Goal: Task Accomplishment & Management: Use online tool/utility

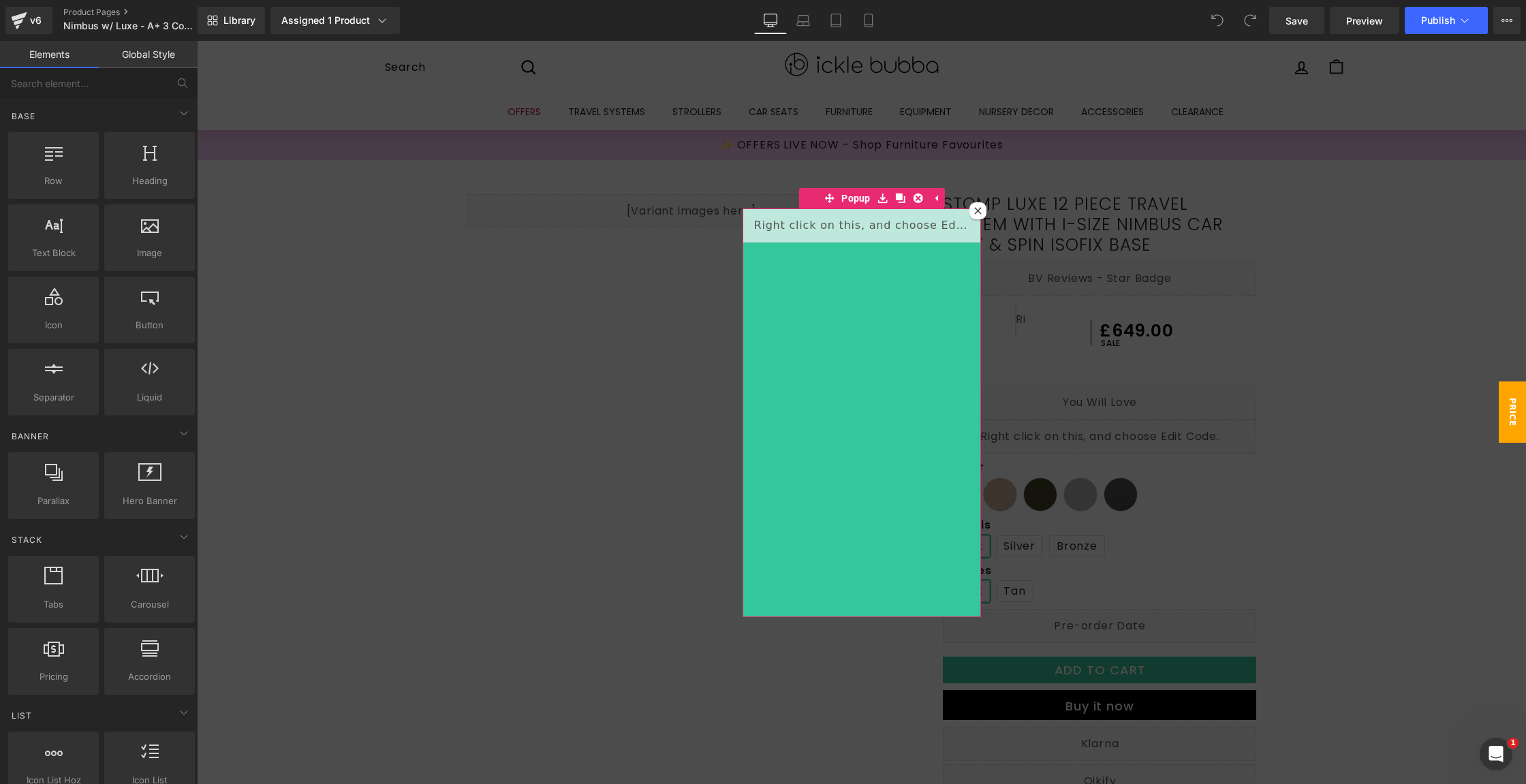
click at [975, 219] on div at bounding box center [978, 210] width 17 height 17
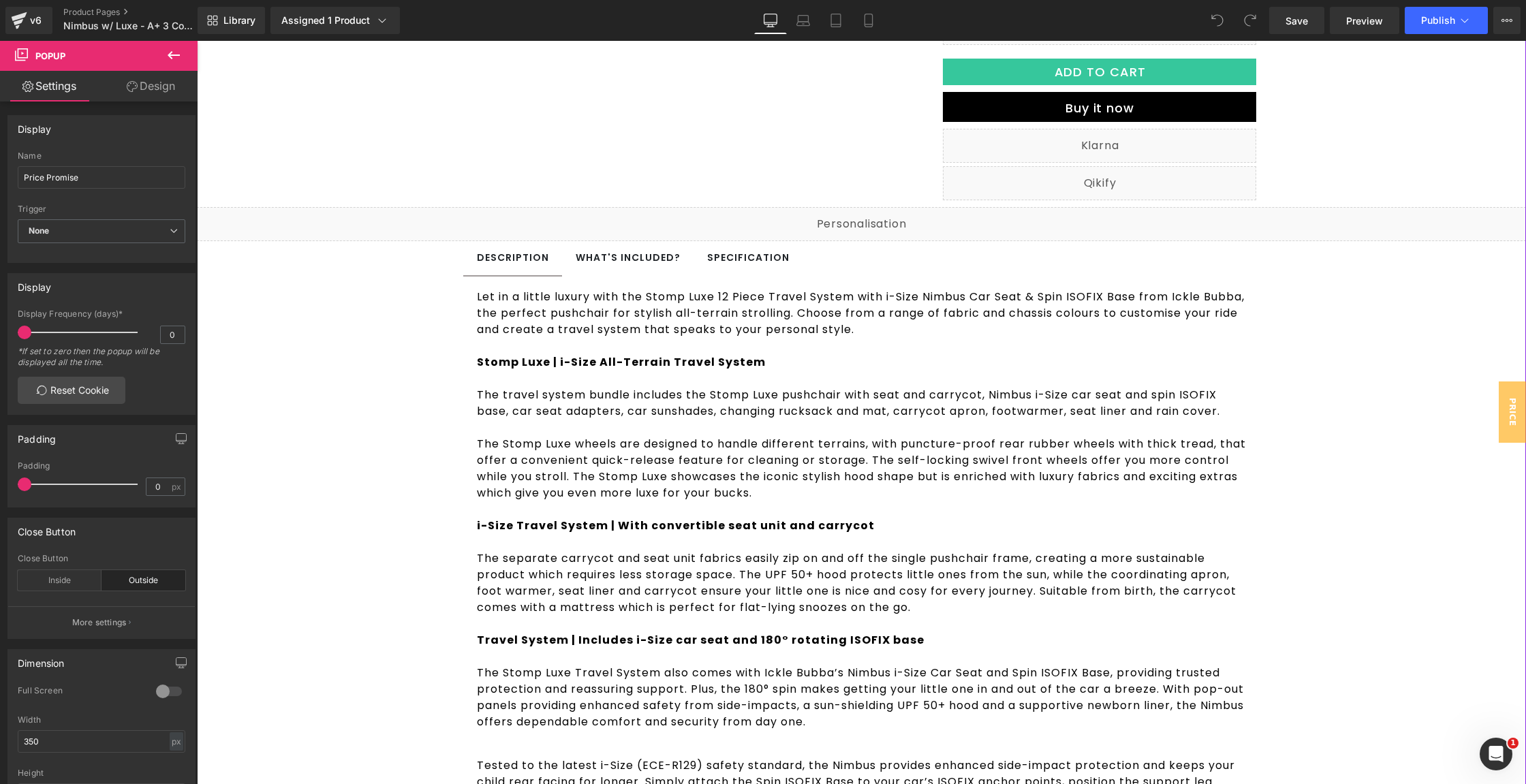
scroll to position [387, 0]
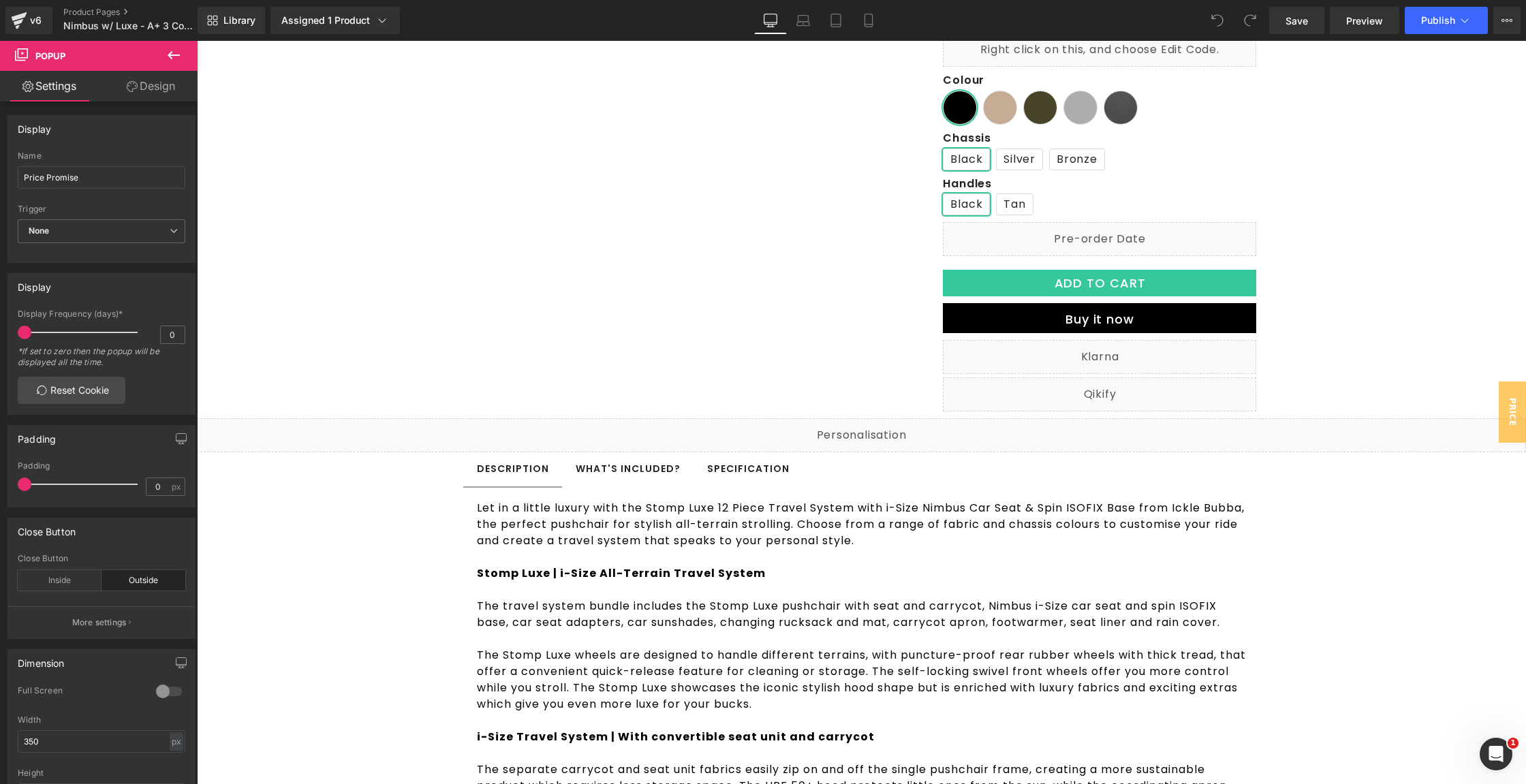
click at [184, 53] on button at bounding box center [173, 56] width 47 height 30
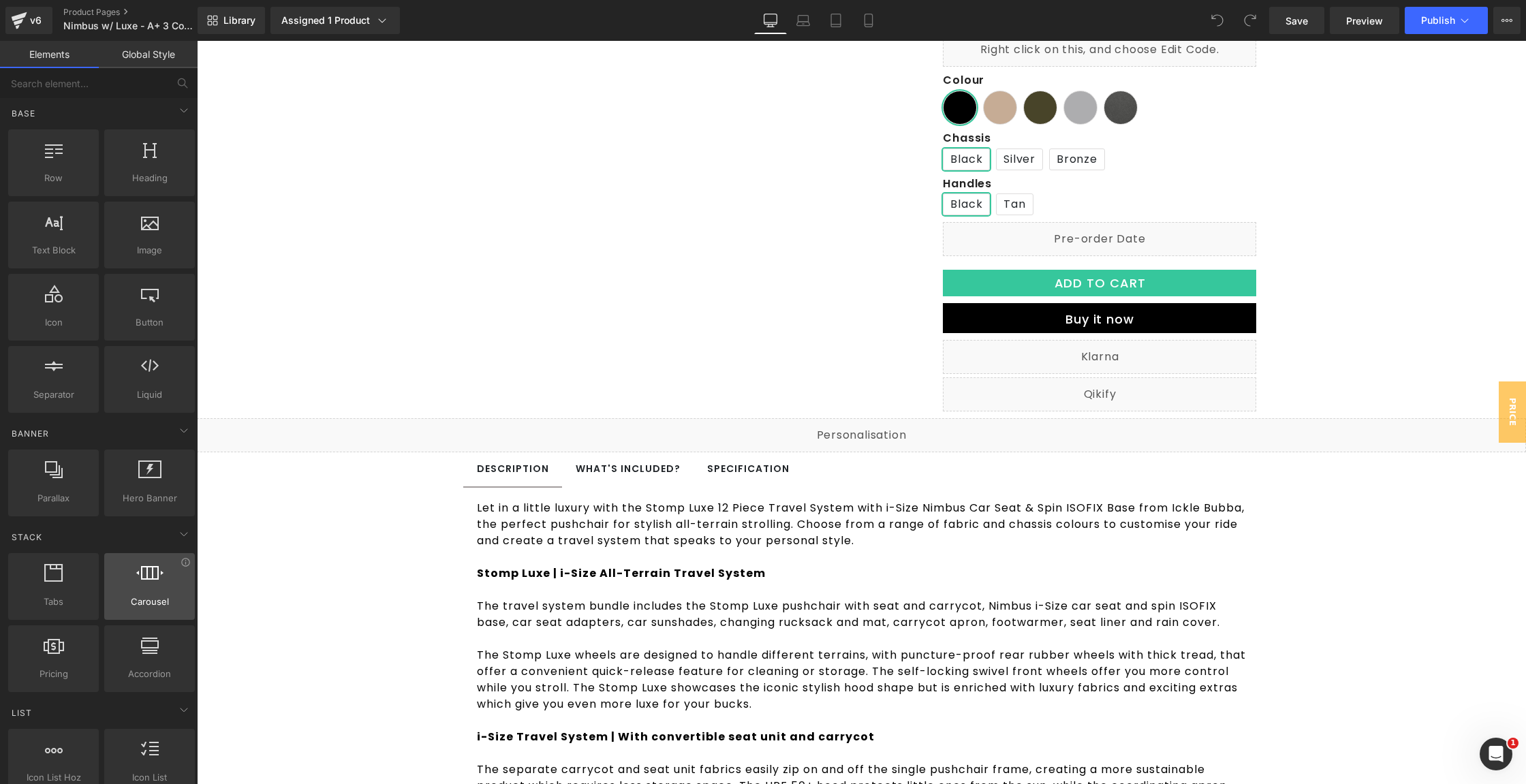
scroll to position [4, 0]
drag, startPoint x: 357, startPoint y: 616, endPoint x: 909, endPoint y: 405, distance: 591.0
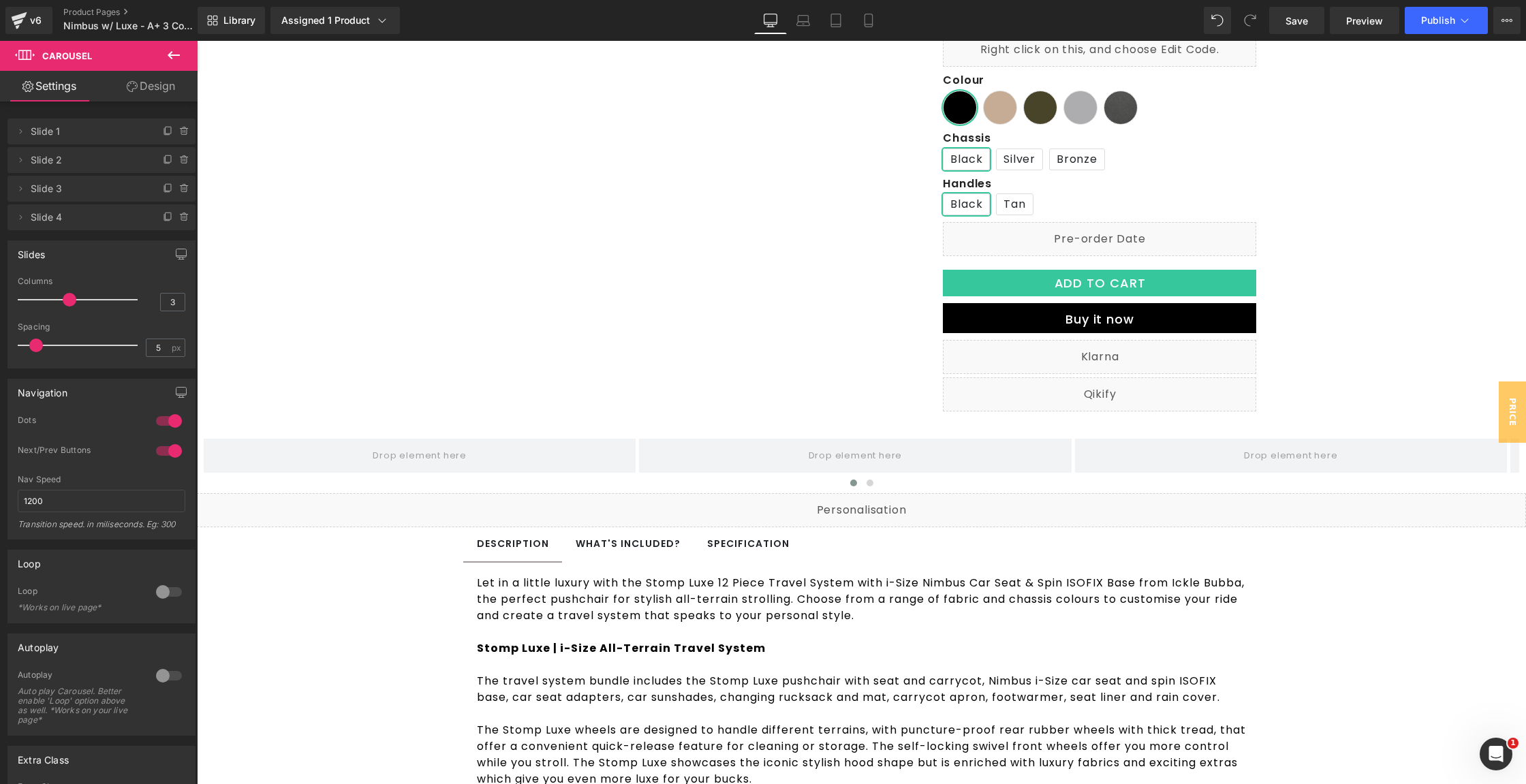
click at [181, 53] on icon at bounding box center [174, 56] width 17 height 17
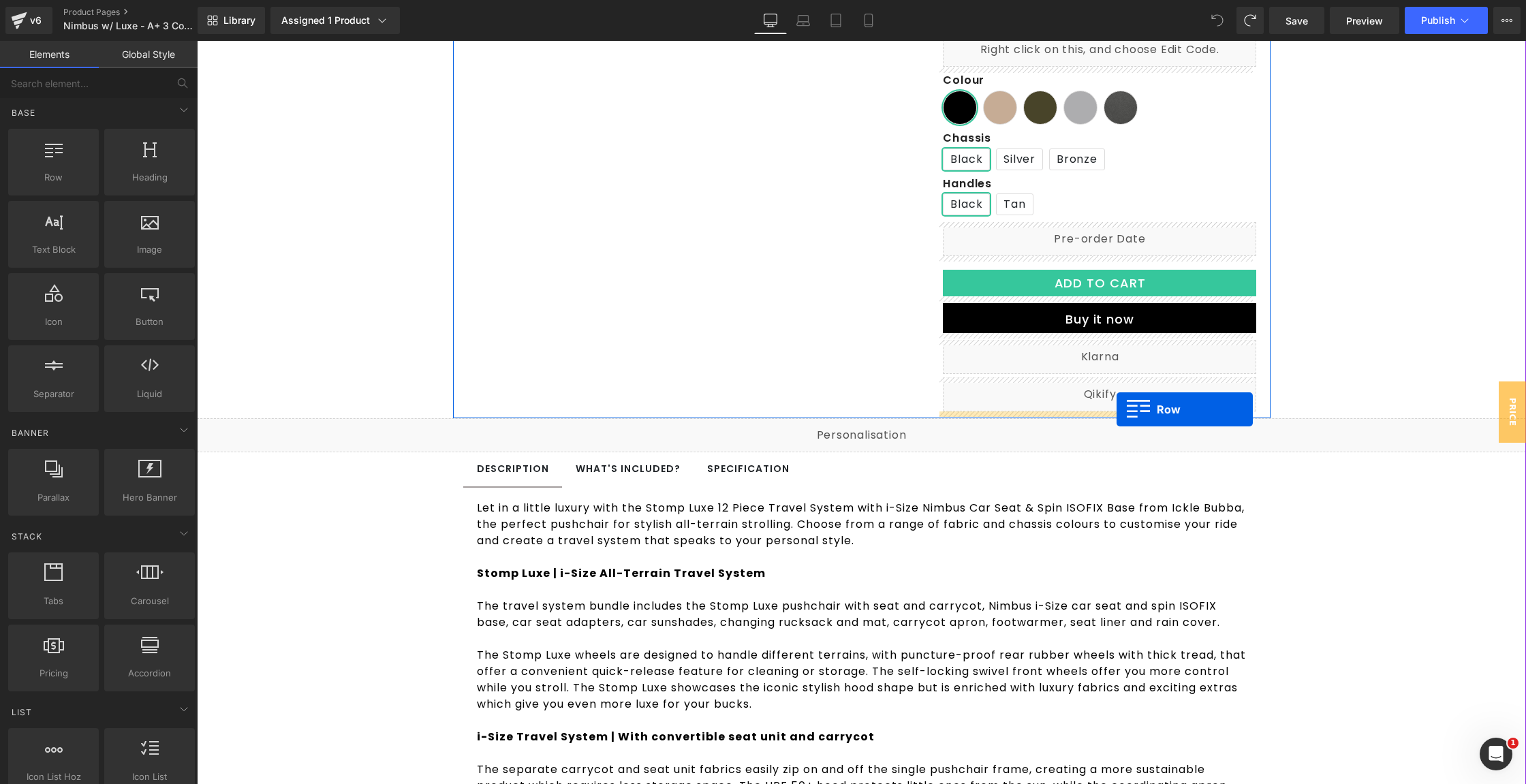
drag, startPoint x: 236, startPoint y: 201, endPoint x: 1117, endPoint y: 409, distance: 905.2
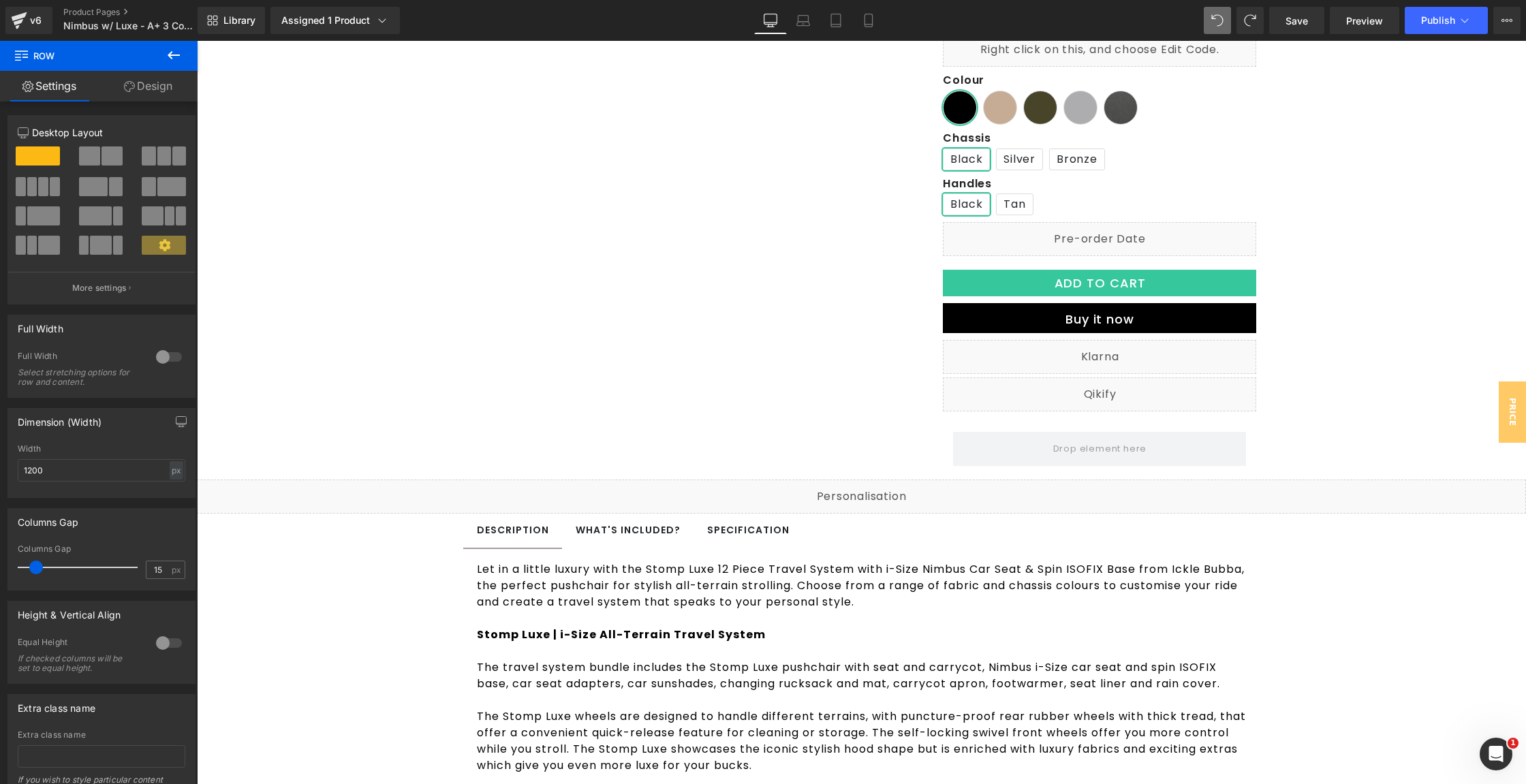
click at [170, 59] on icon at bounding box center [174, 56] width 17 height 17
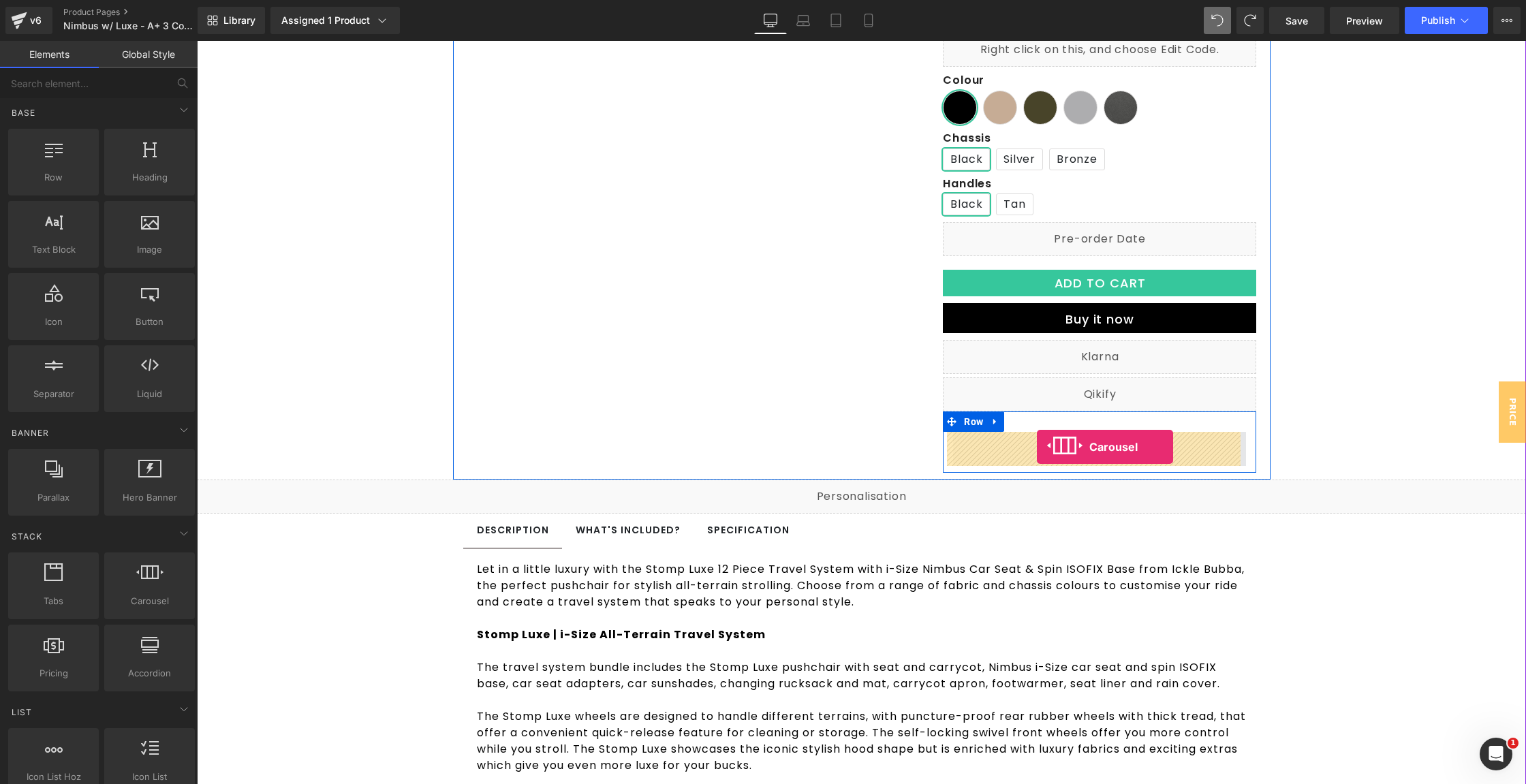
drag, startPoint x: 206, startPoint y: 562, endPoint x: 1037, endPoint y: 446, distance: 839.1
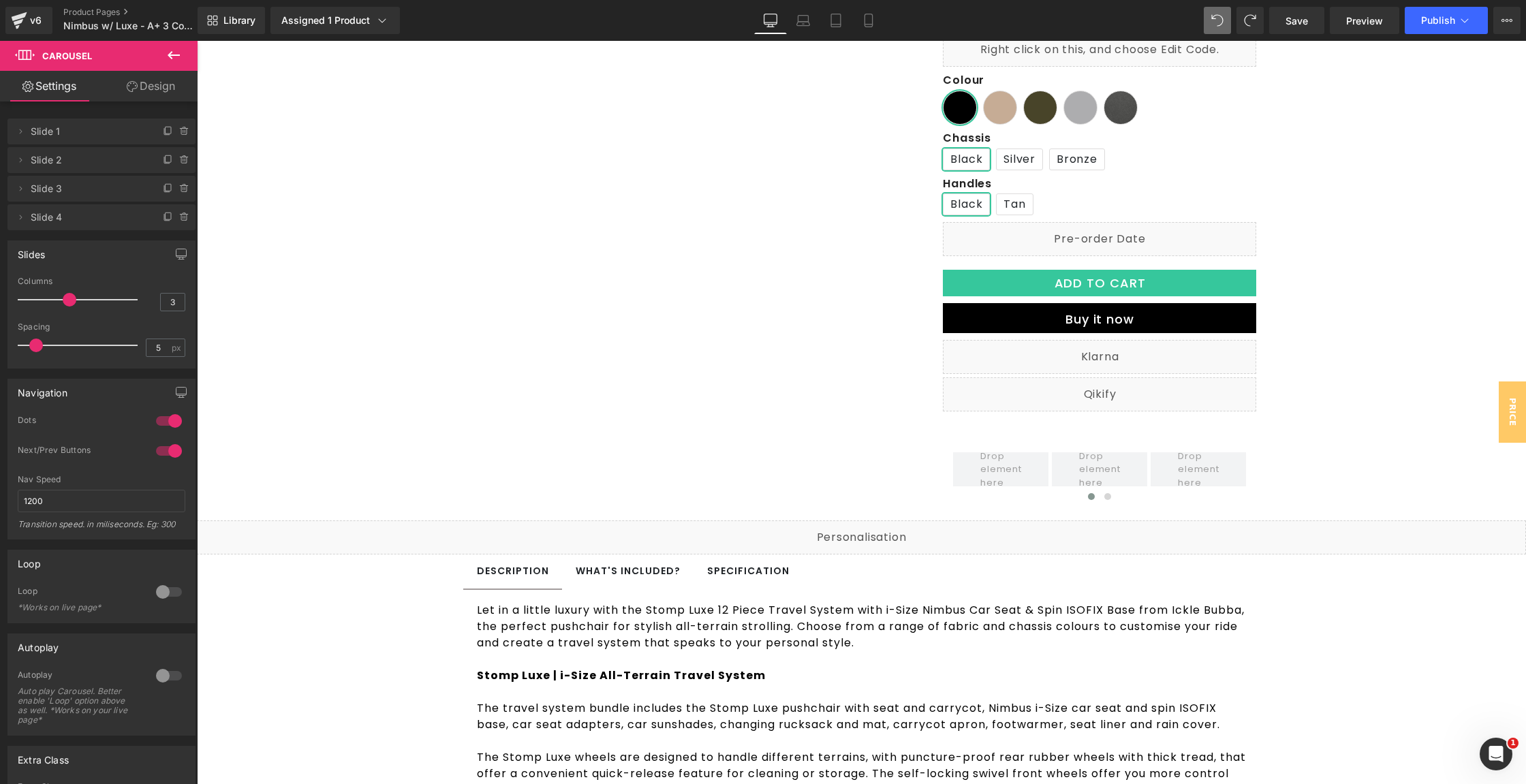
click at [170, 53] on icon at bounding box center [174, 55] width 12 height 8
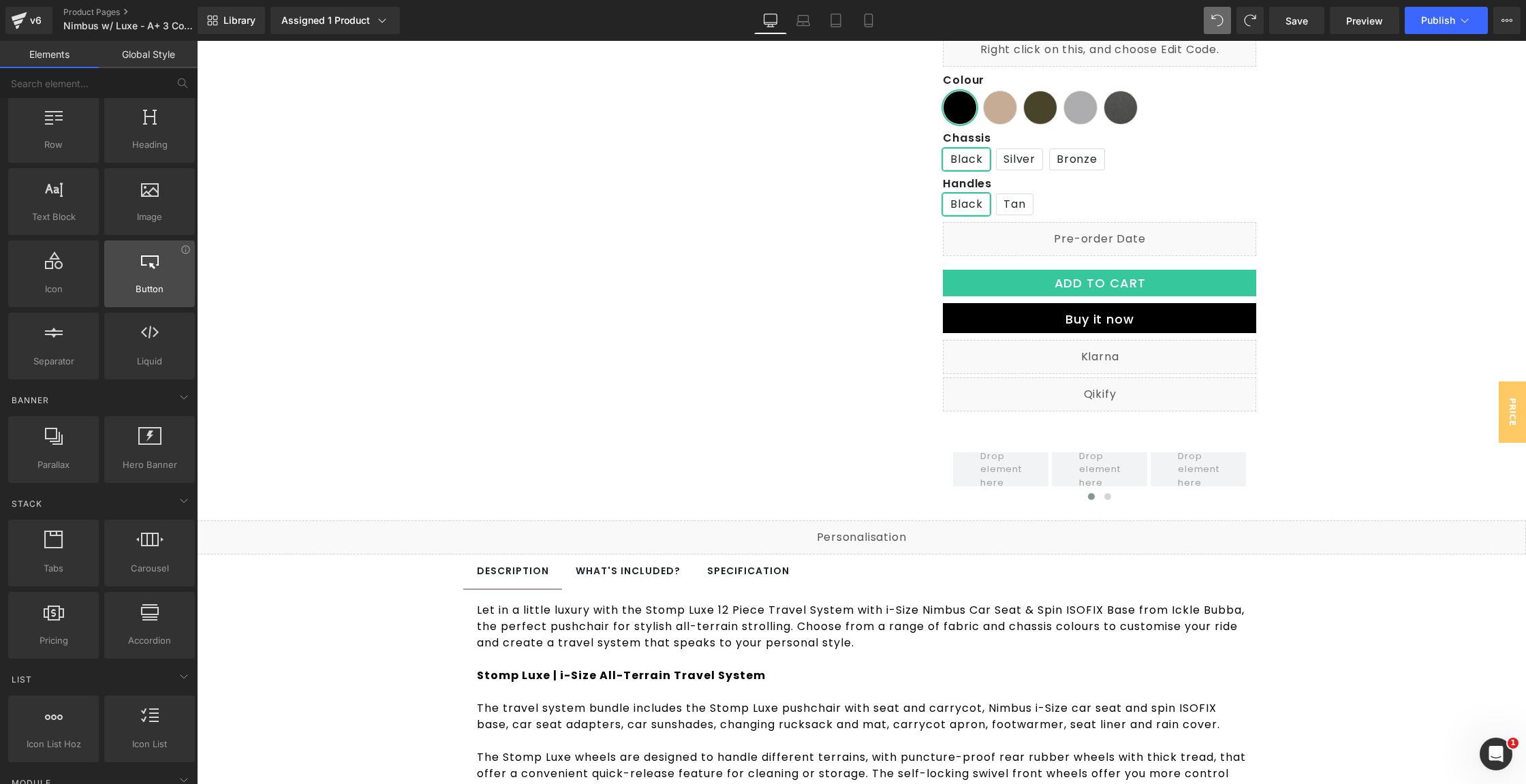
scroll to position [38, 0]
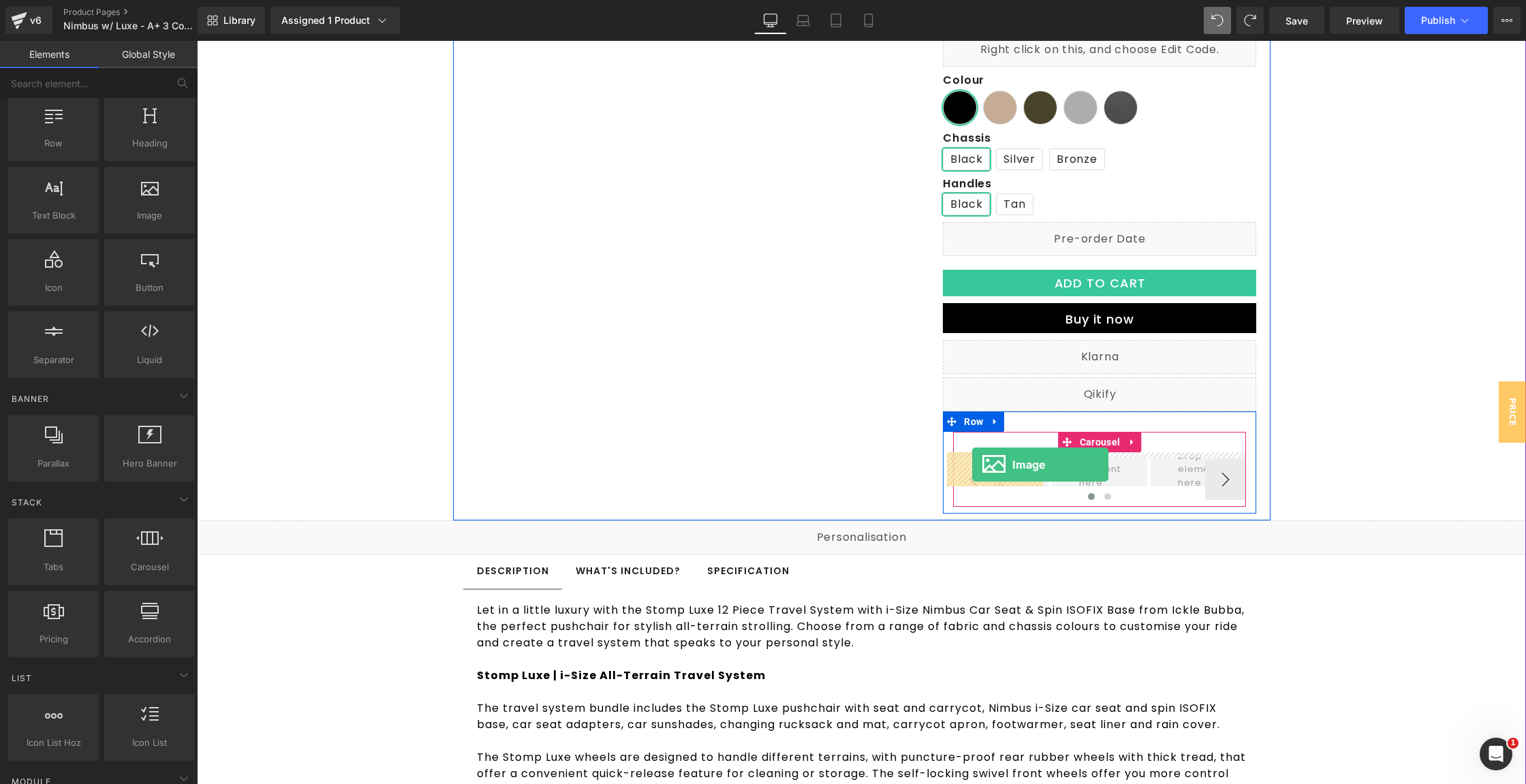
drag, startPoint x: 813, startPoint y: 322, endPoint x: 972, endPoint y: 465, distance: 213.8
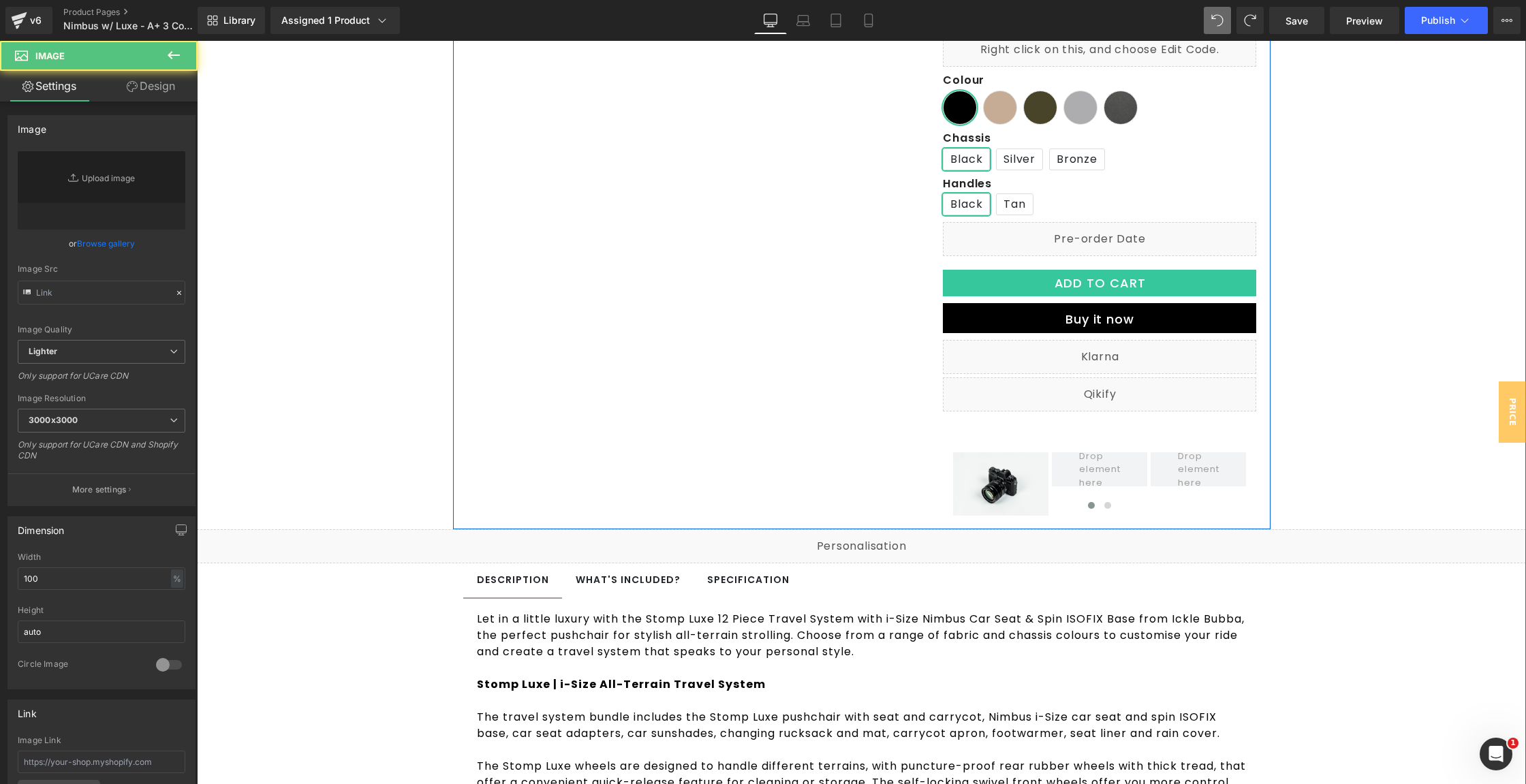
type input "//[DOMAIN_NAME][URL]"
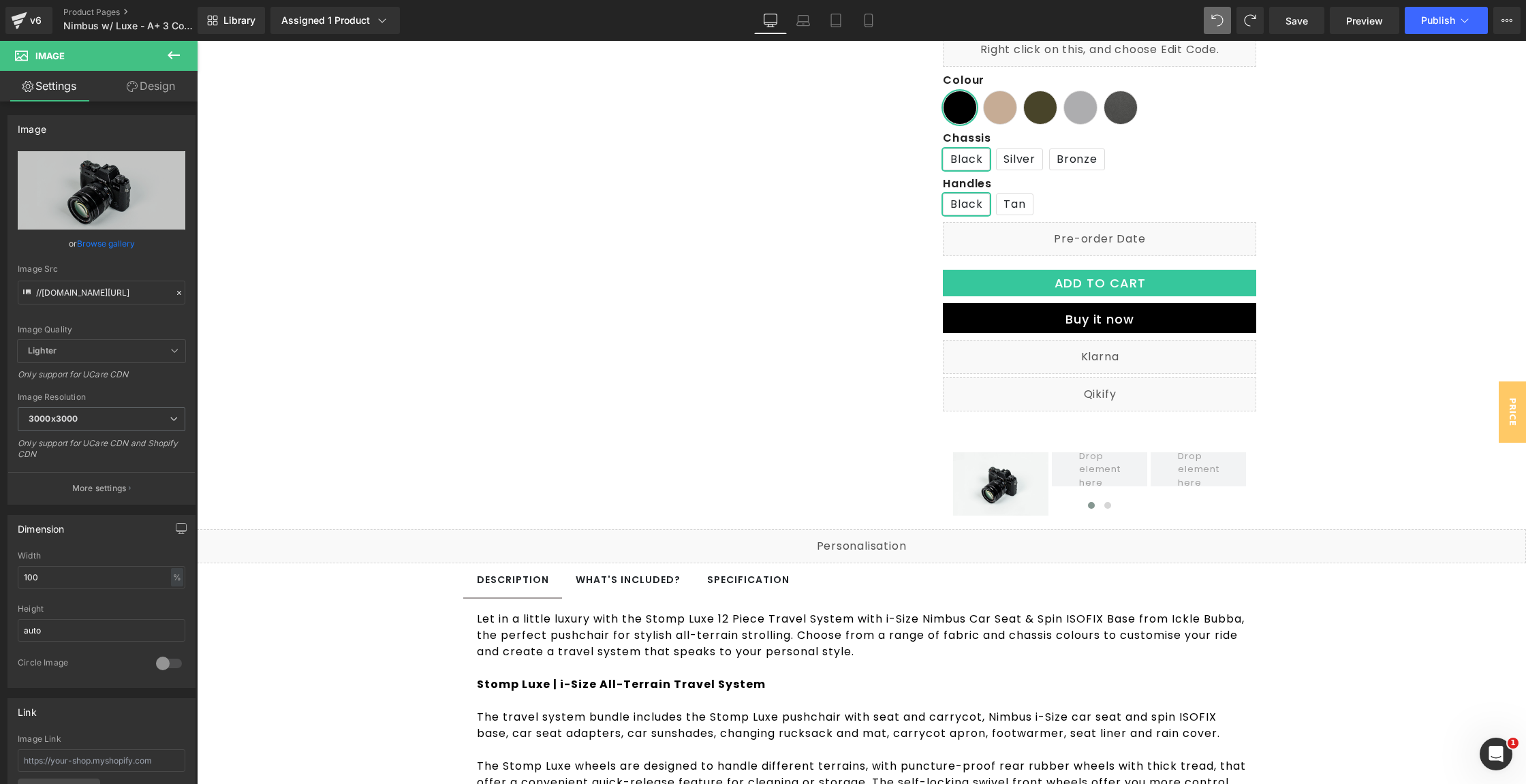
click at [176, 59] on icon at bounding box center [174, 56] width 17 height 17
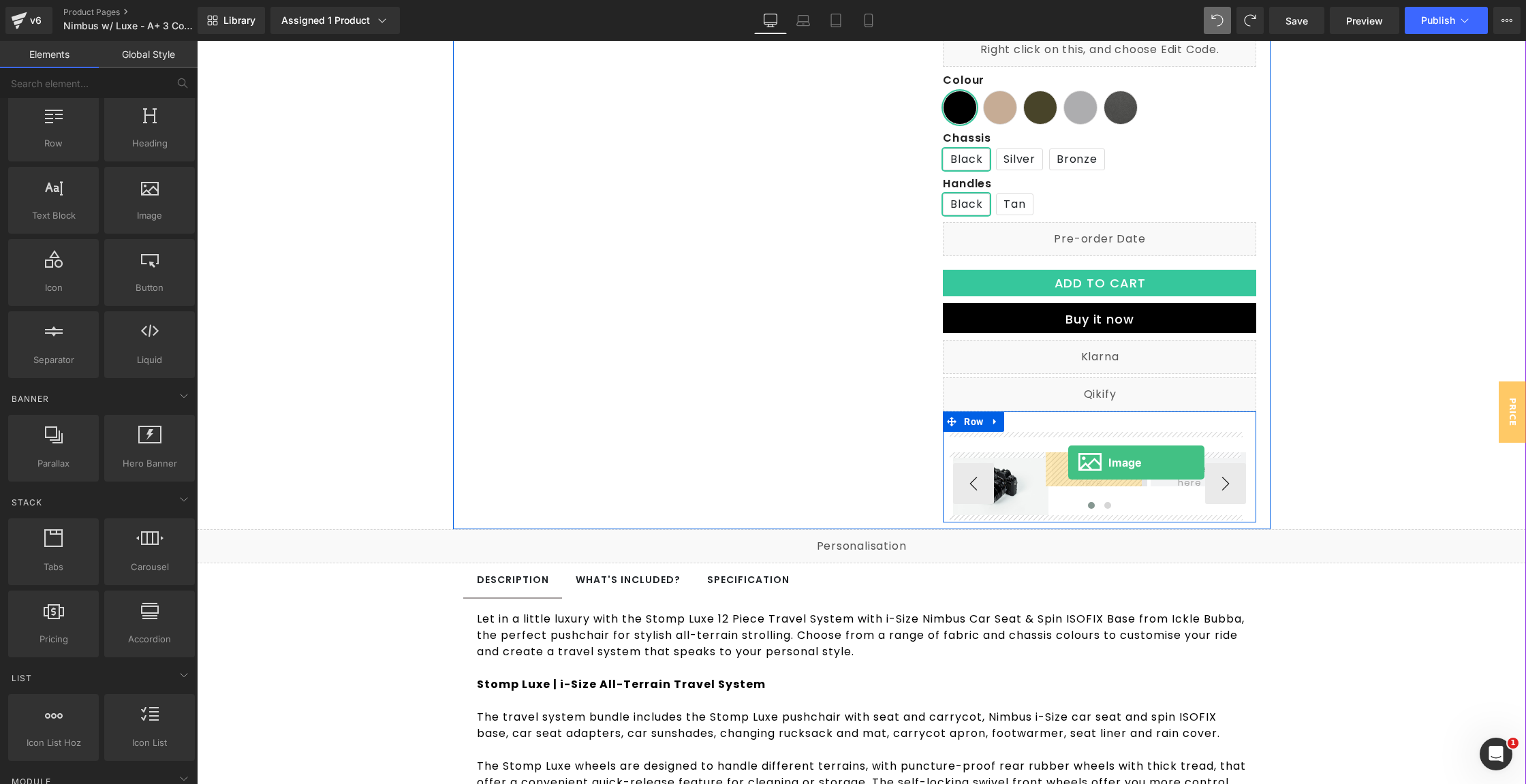
drag, startPoint x: 306, startPoint y: 253, endPoint x: 1068, endPoint y: 462, distance: 790.1
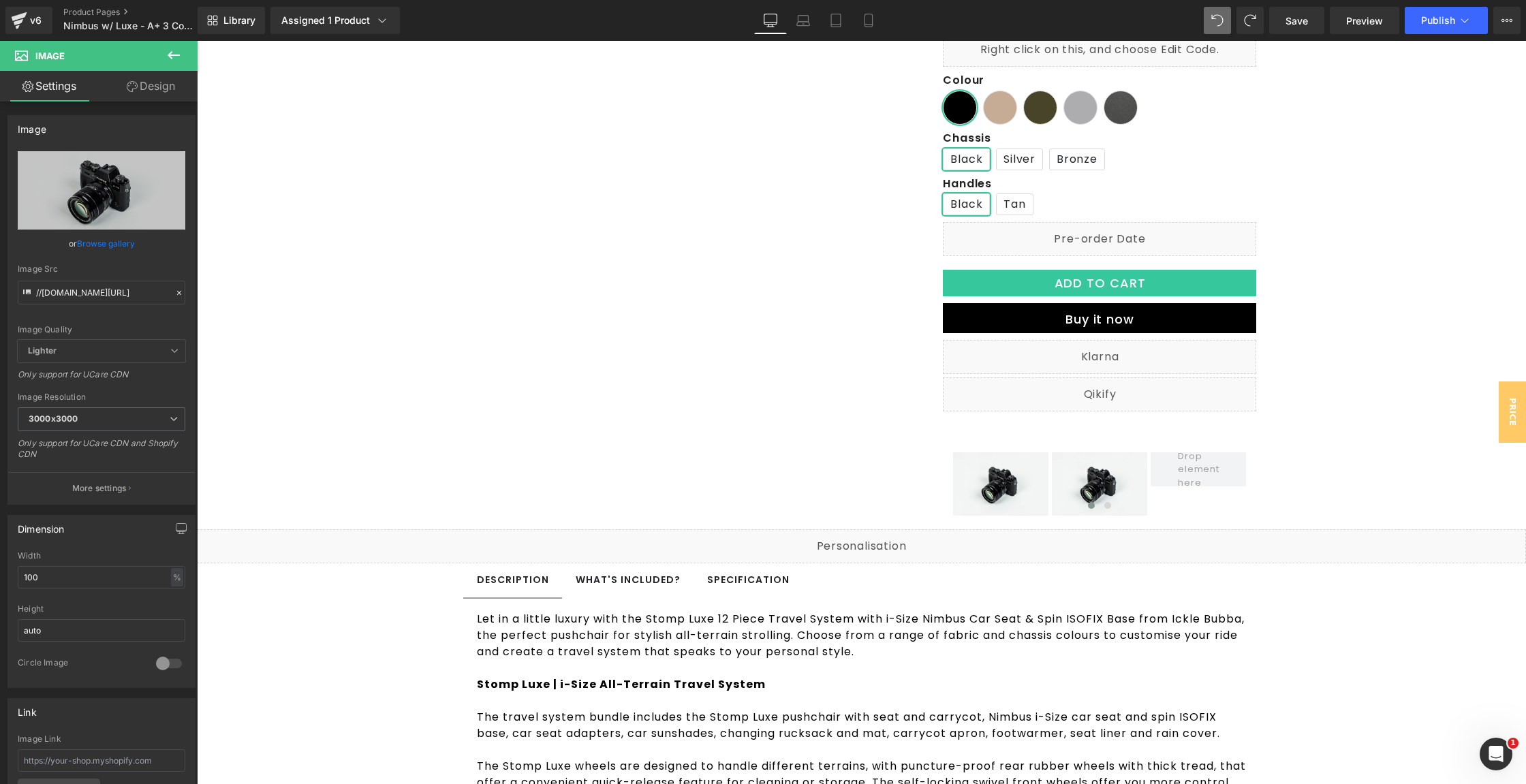
click at [181, 44] on button at bounding box center [173, 56] width 47 height 30
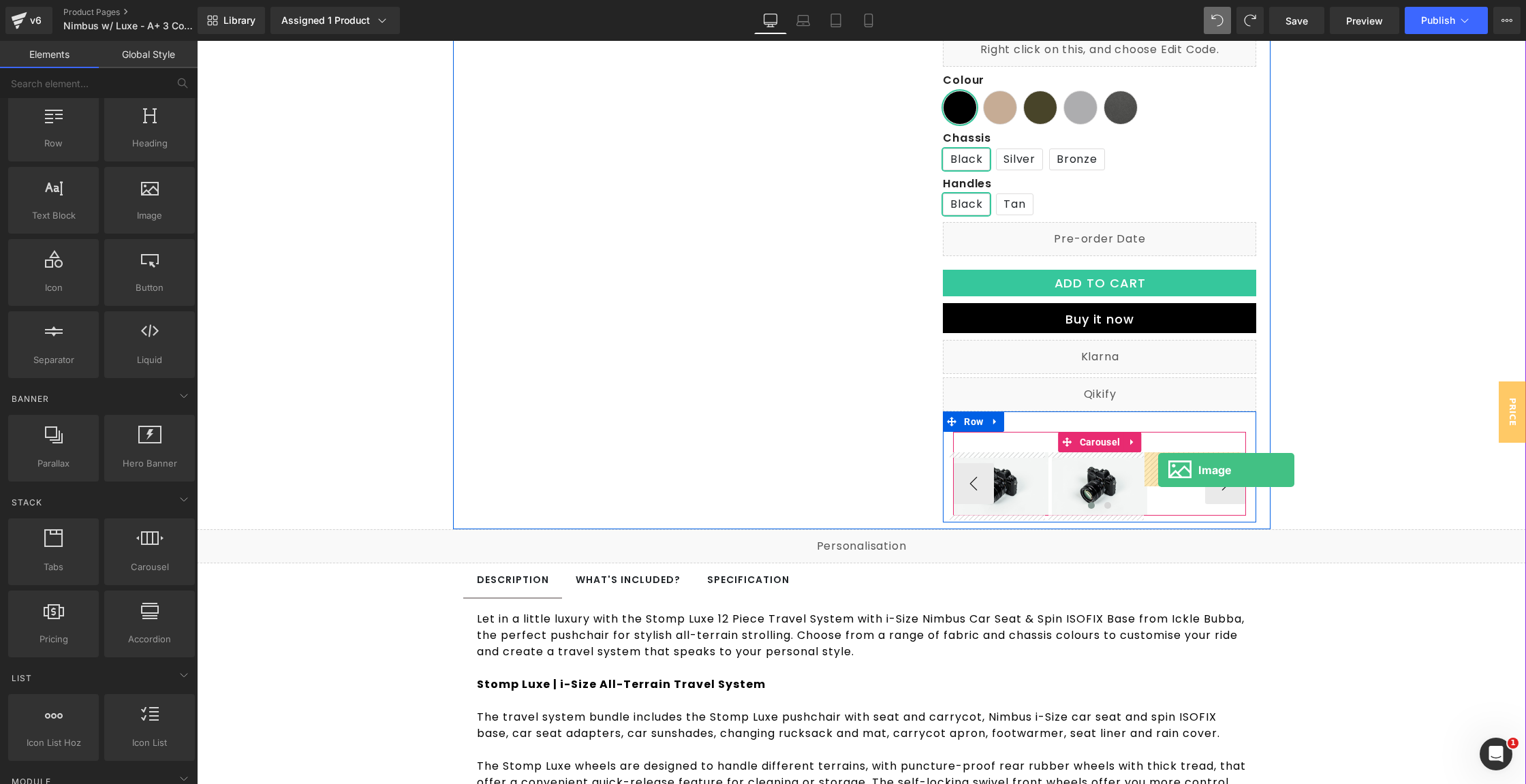
drag, startPoint x: 344, startPoint y: 235, endPoint x: 1158, endPoint y: 470, distance: 847.2
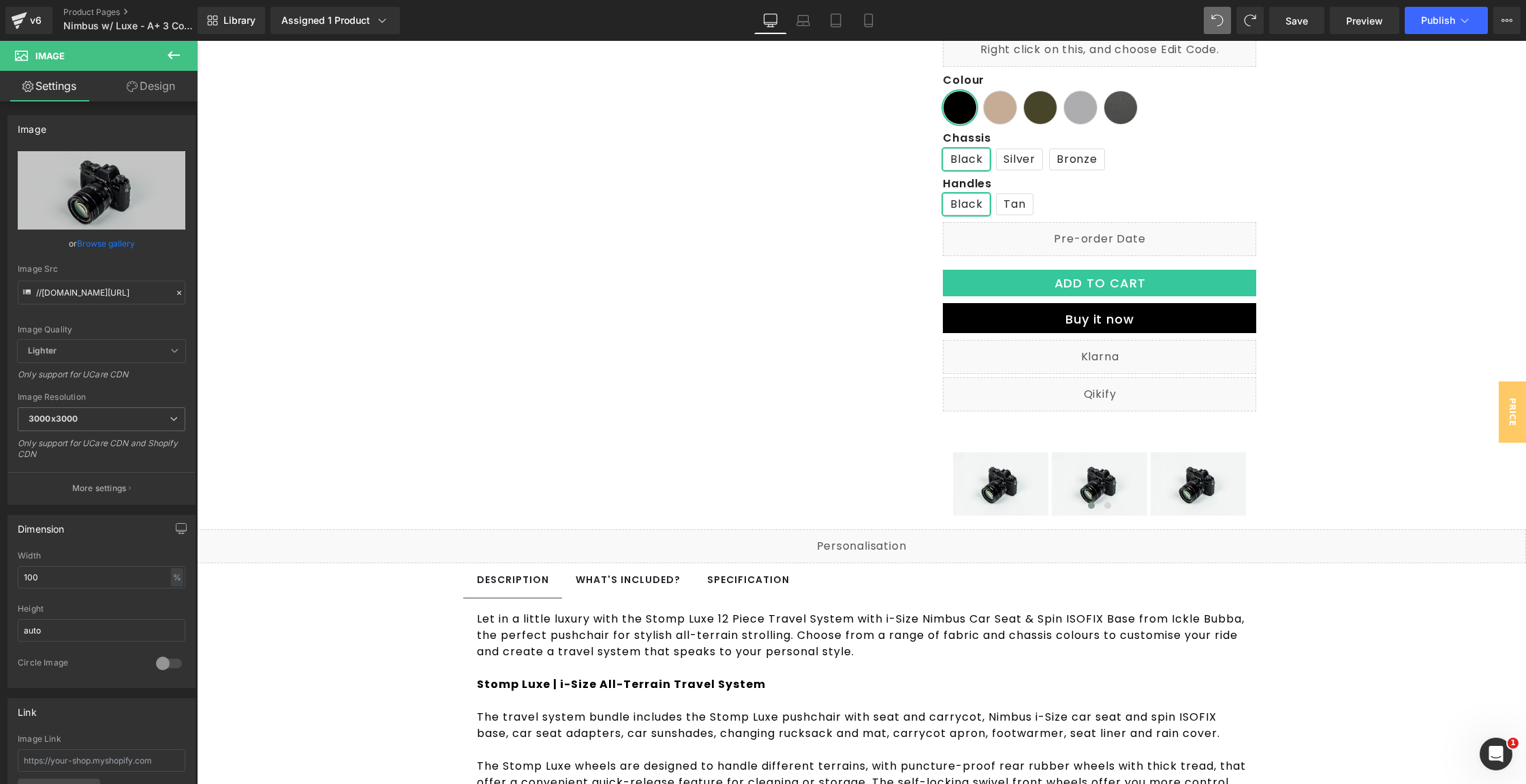
click at [184, 54] on button at bounding box center [173, 56] width 47 height 30
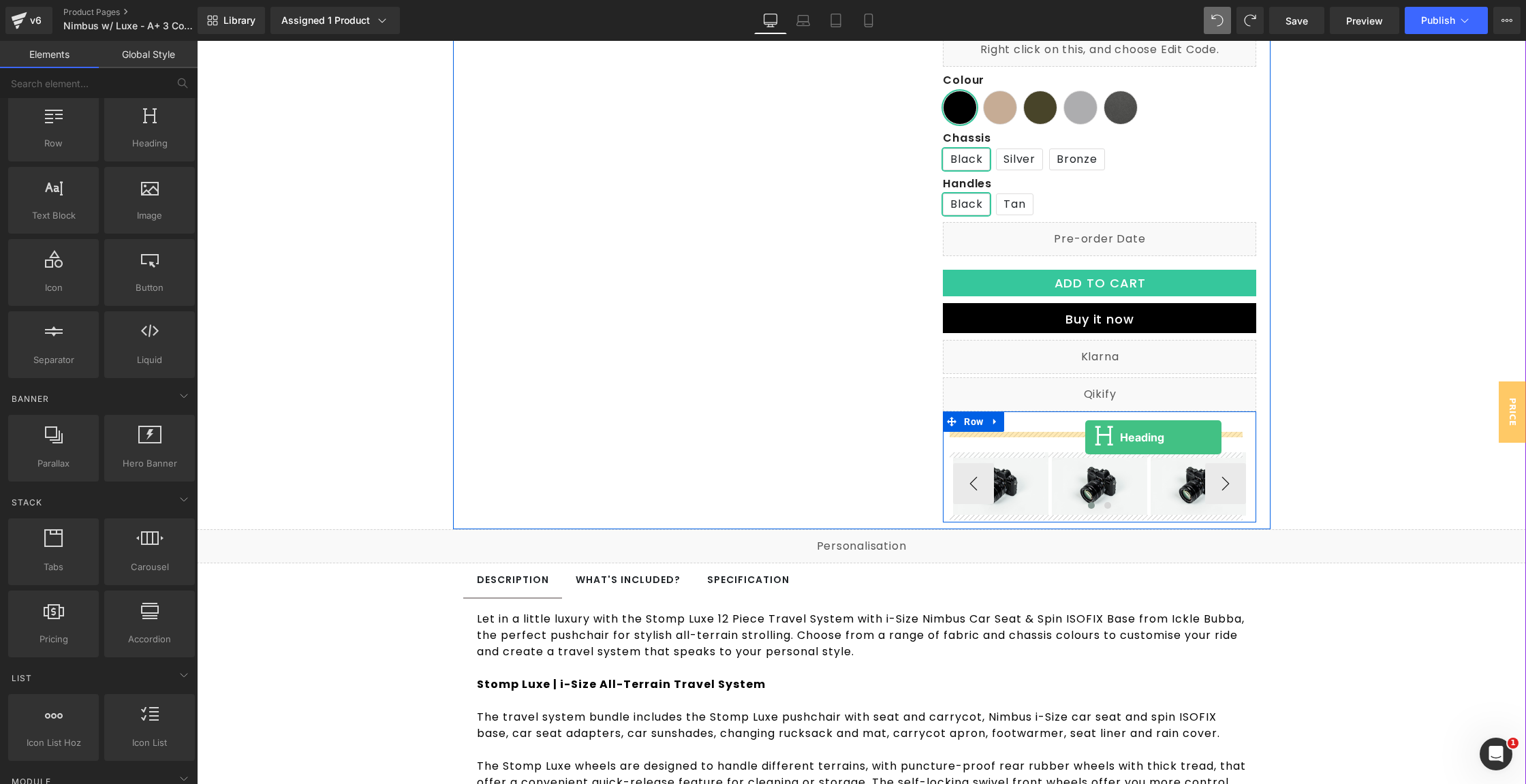
drag, startPoint x: 347, startPoint y: 171, endPoint x: 1085, endPoint y: 437, distance: 784.5
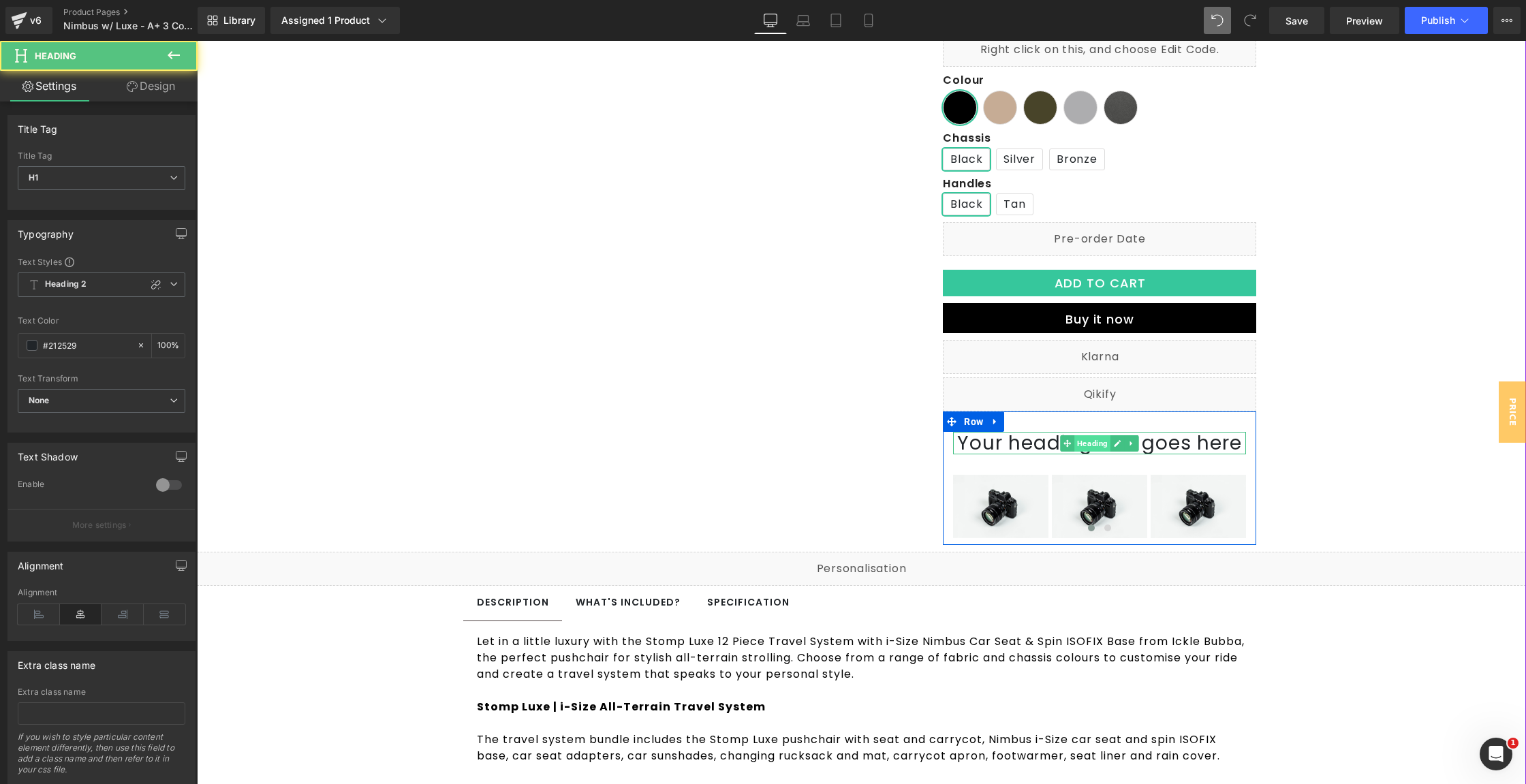
click at [1095, 447] on span "Heading" at bounding box center [1094, 443] width 36 height 17
click at [1166, 440] on h1 "Your heading text goes here" at bounding box center [1100, 443] width 293 height 23
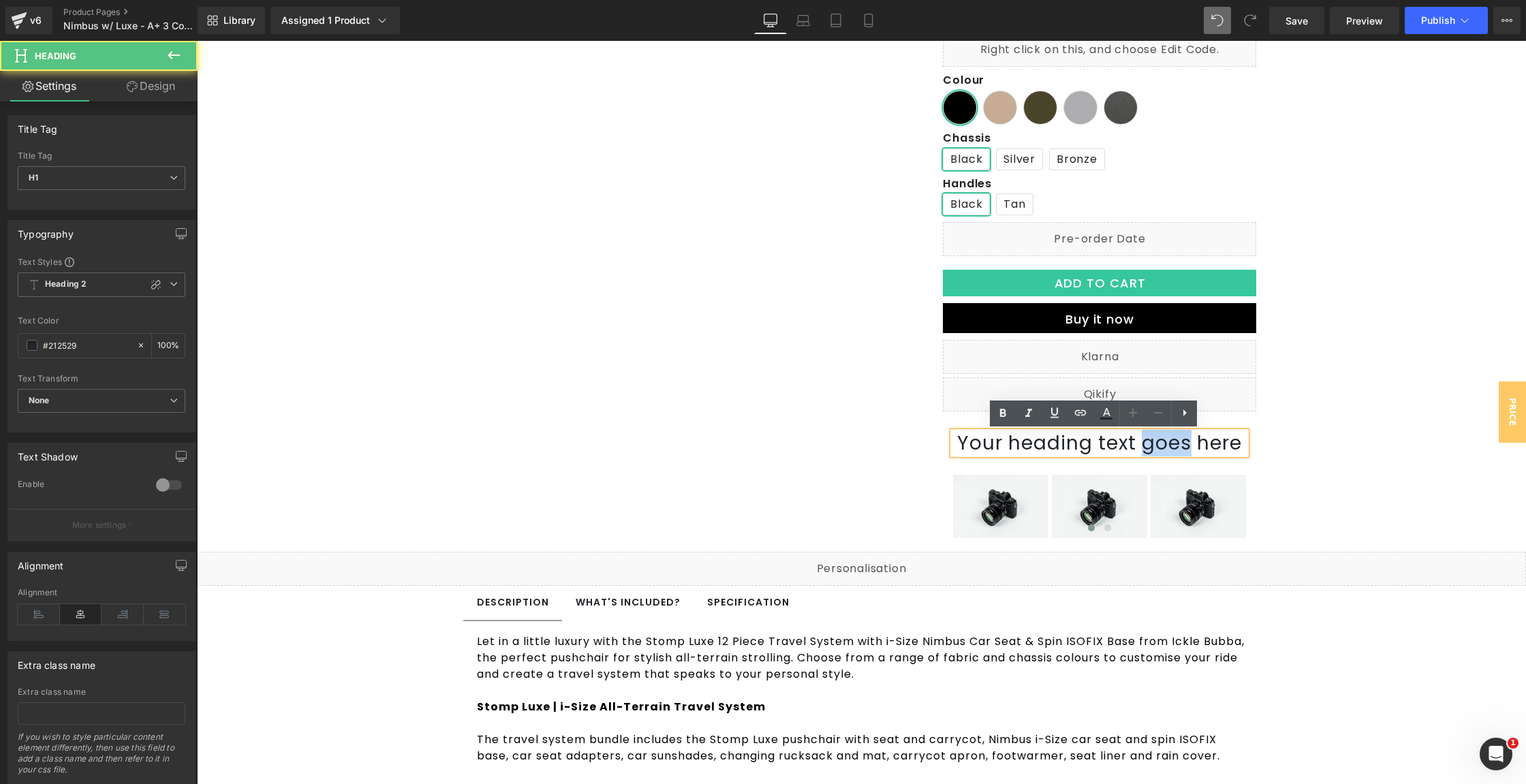
click at [1166, 440] on h1 "Your heading text goes here" at bounding box center [1100, 443] width 293 height 23
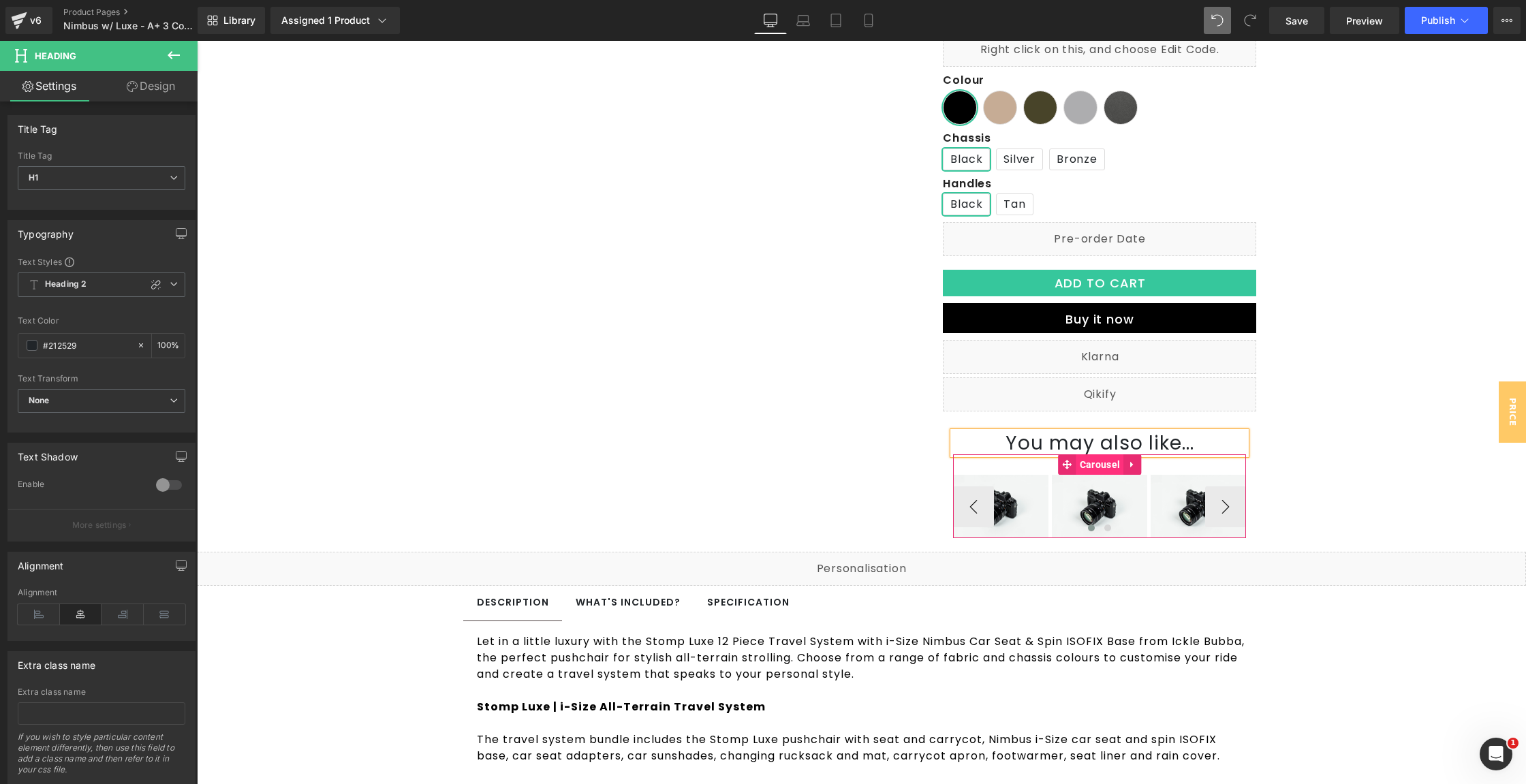
click at [1094, 467] on span "Carousel" at bounding box center [1100, 464] width 47 height 20
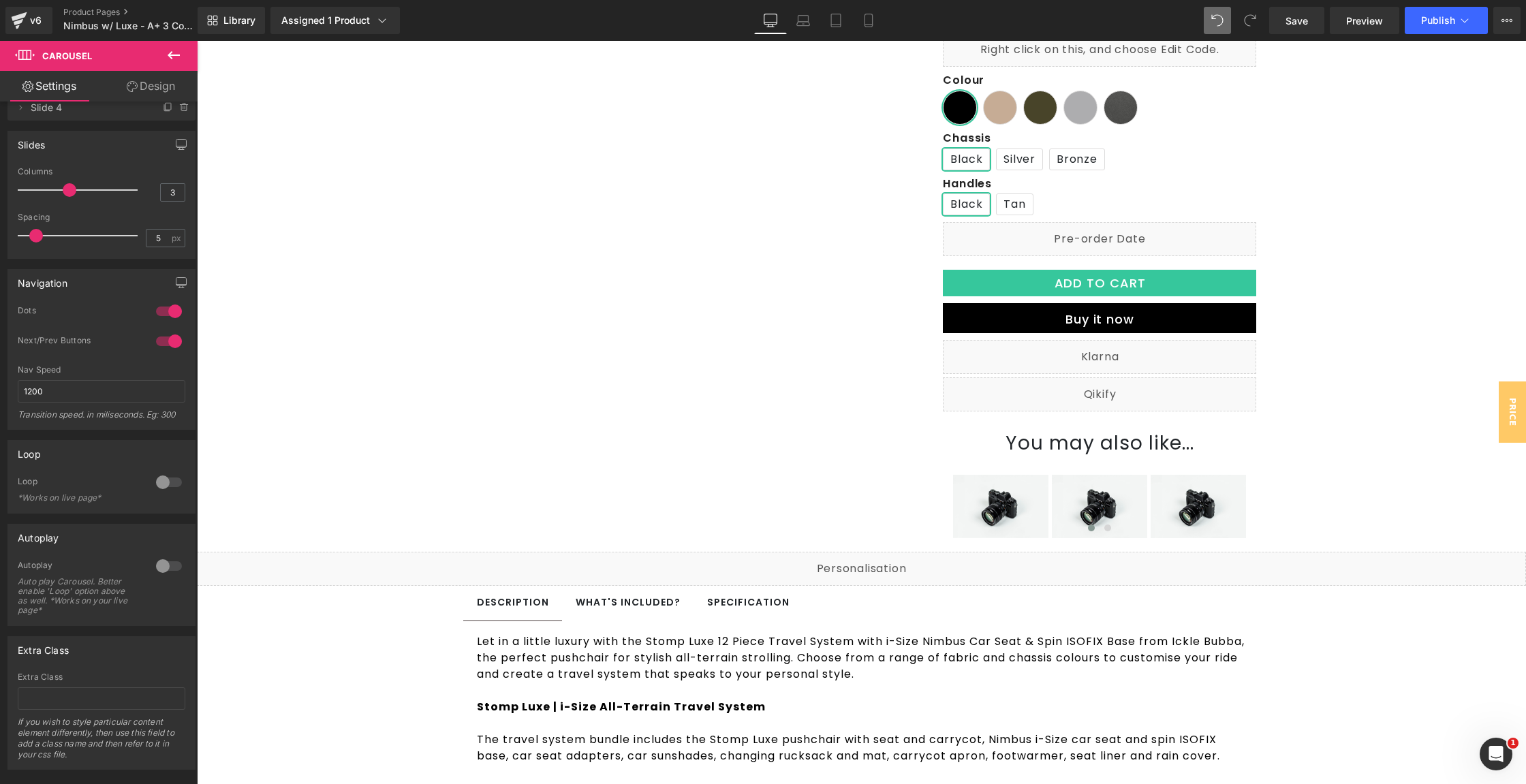
scroll to position [115, 0]
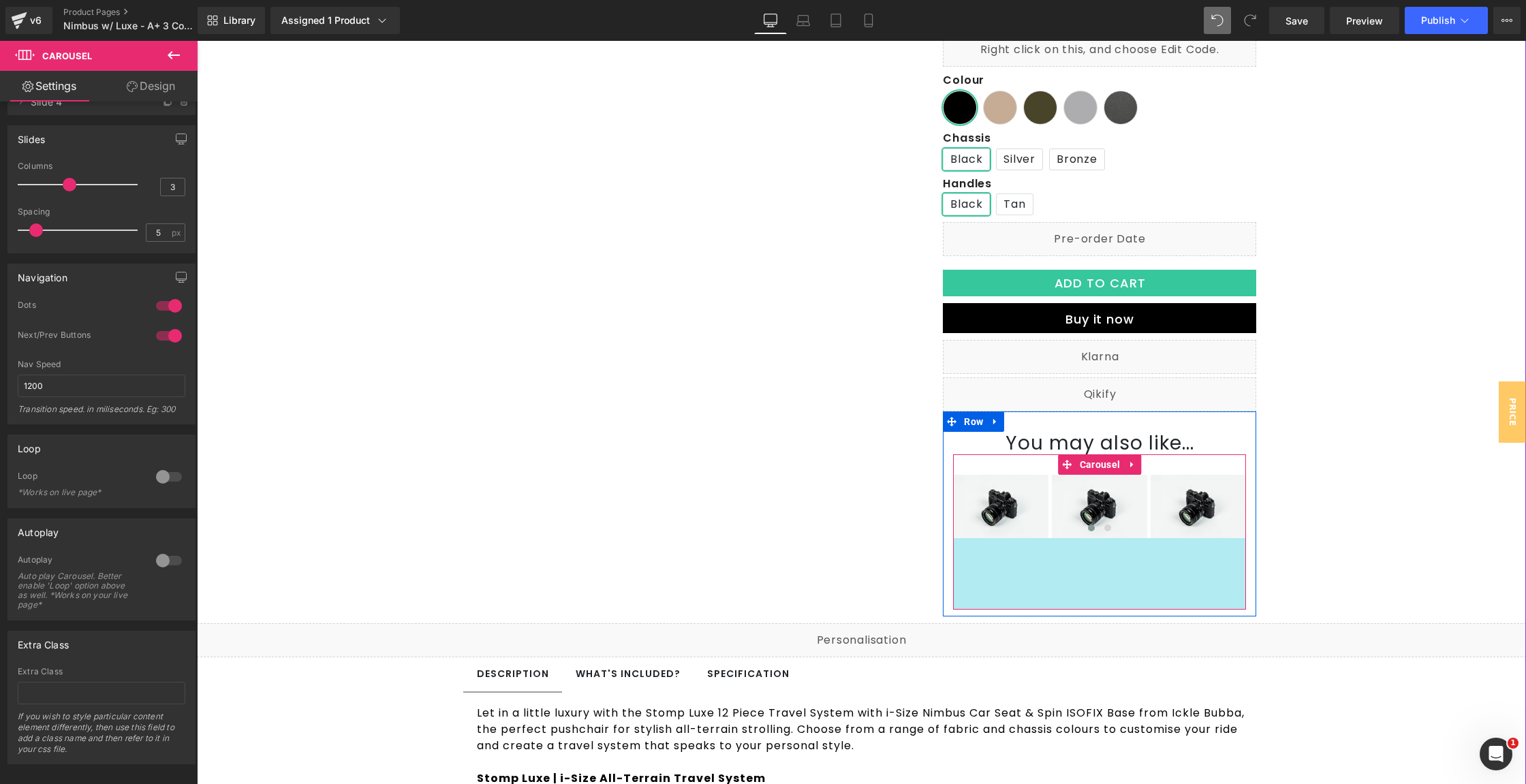
drag, startPoint x: 1091, startPoint y: 537, endPoint x: 1091, endPoint y: 609, distance: 72.0
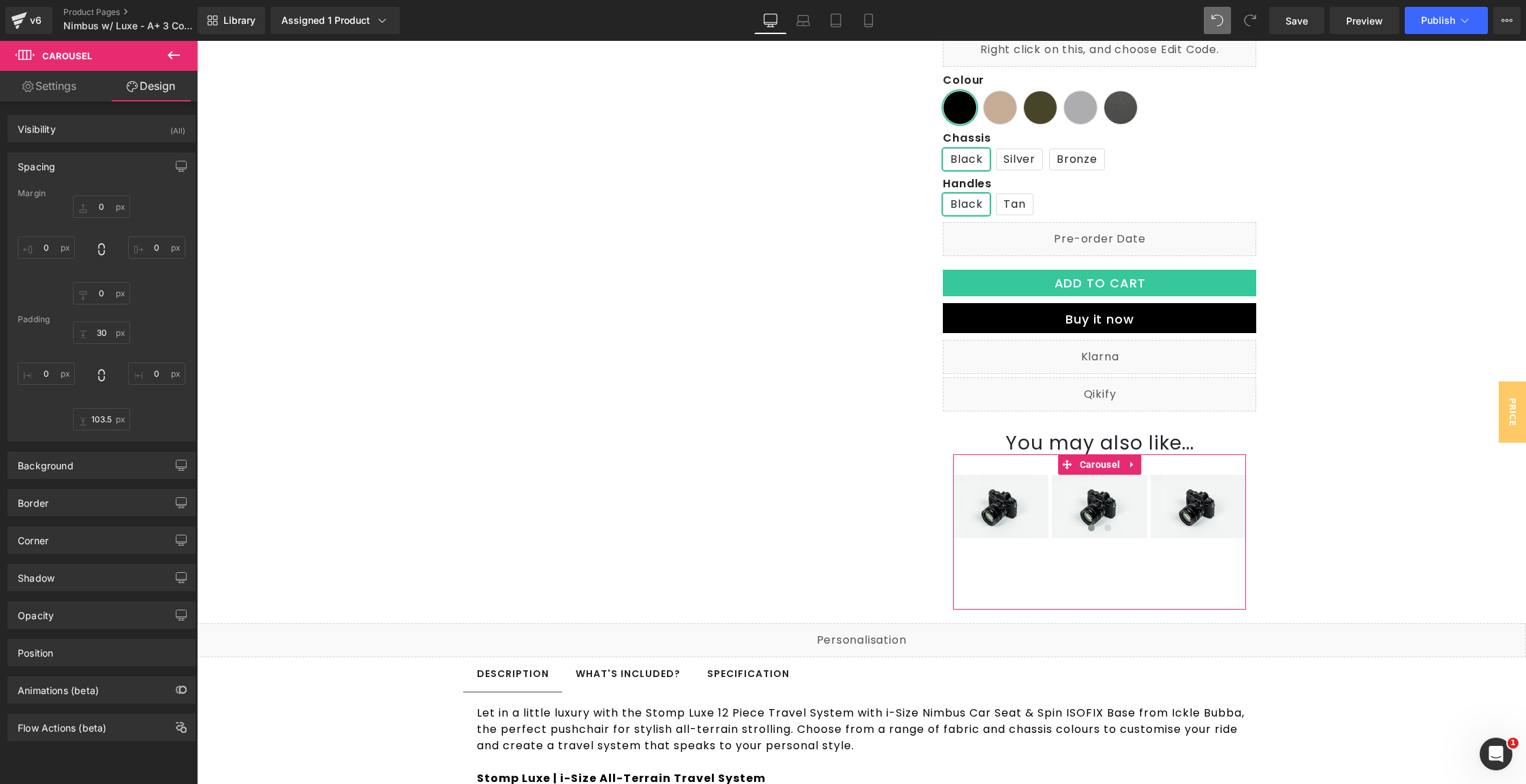
click at [53, 92] on link "Settings" at bounding box center [49, 86] width 99 height 31
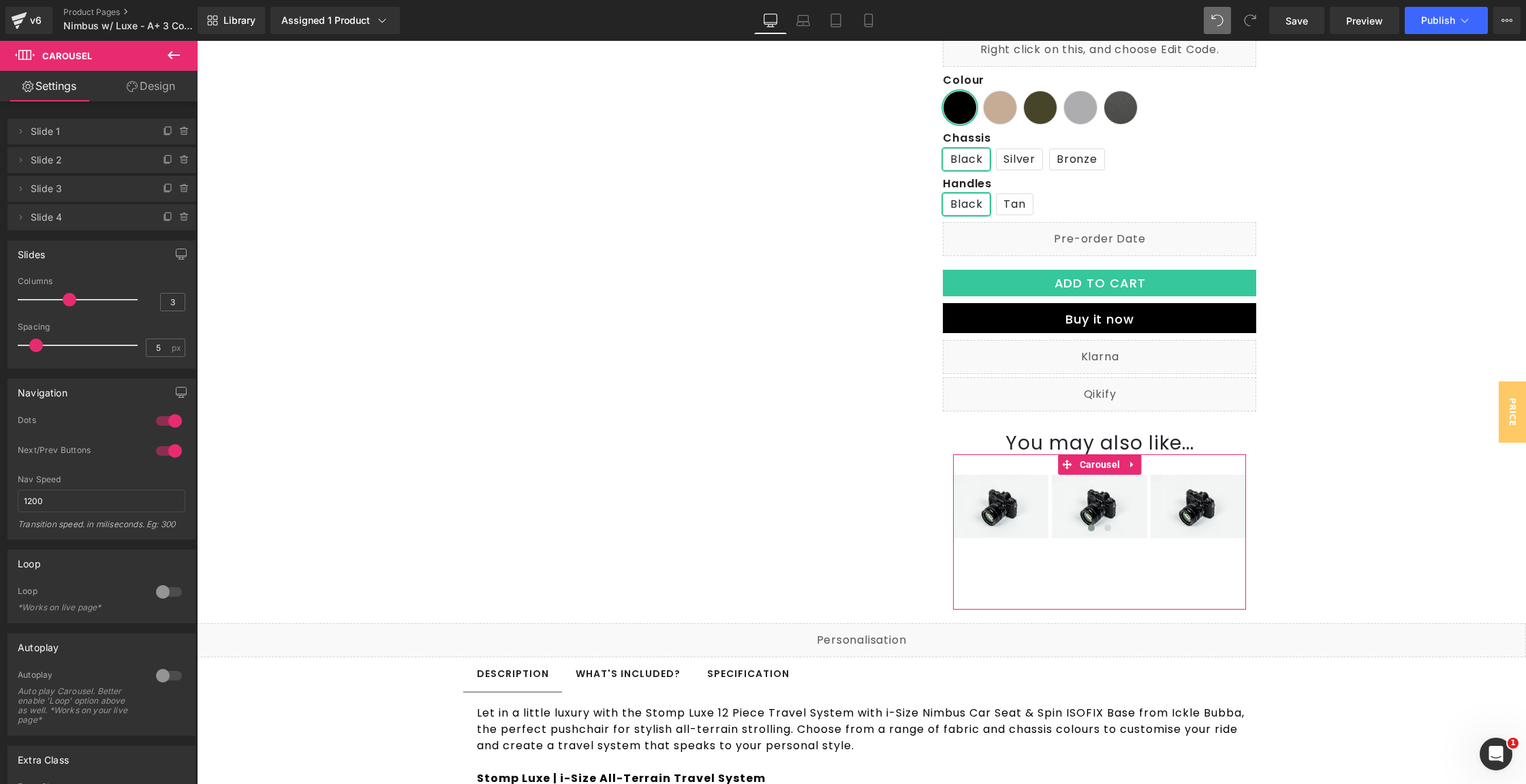
click at [144, 90] on link "Design" at bounding box center [150, 86] width 99 height 31
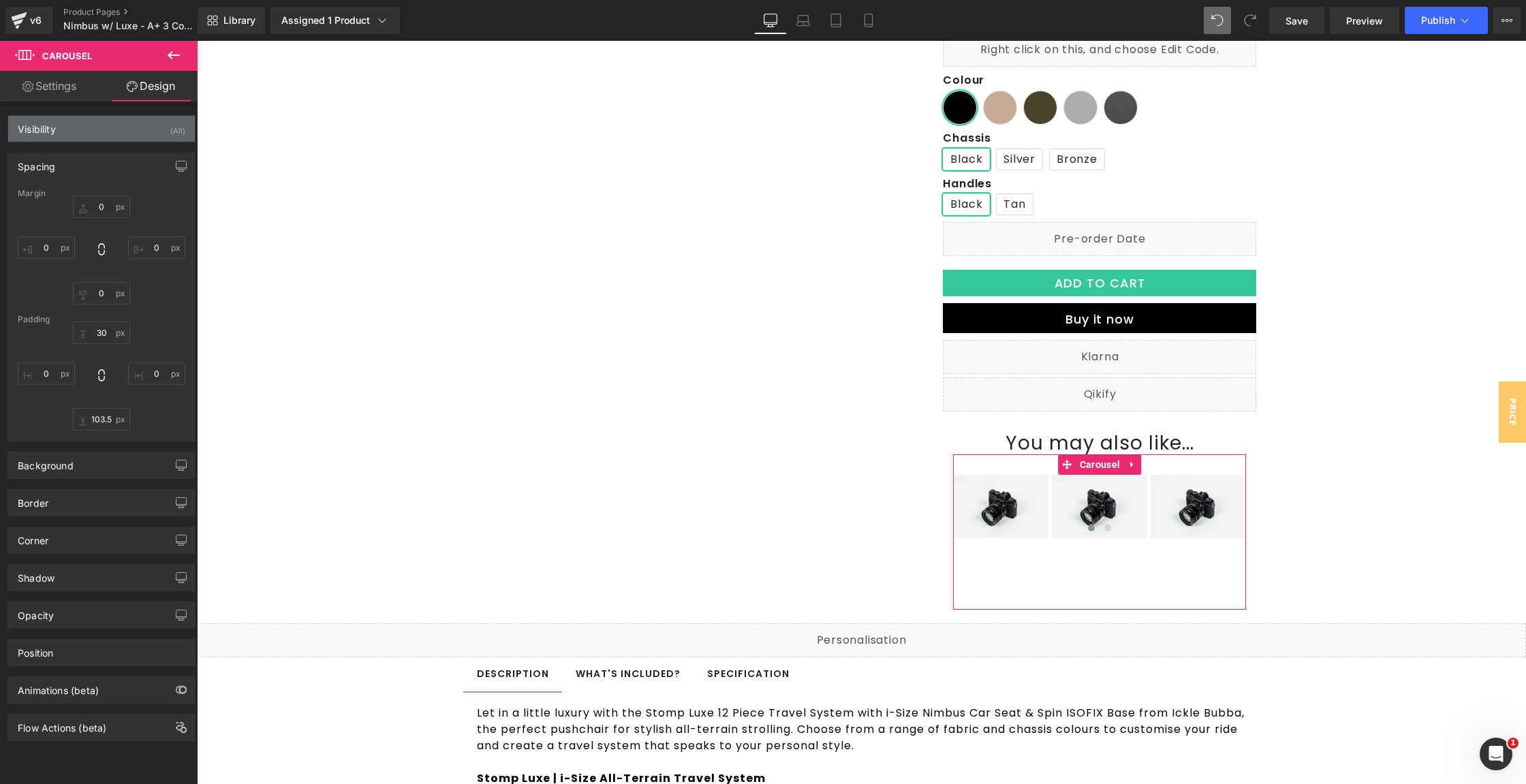
type input "0"
type input "30"
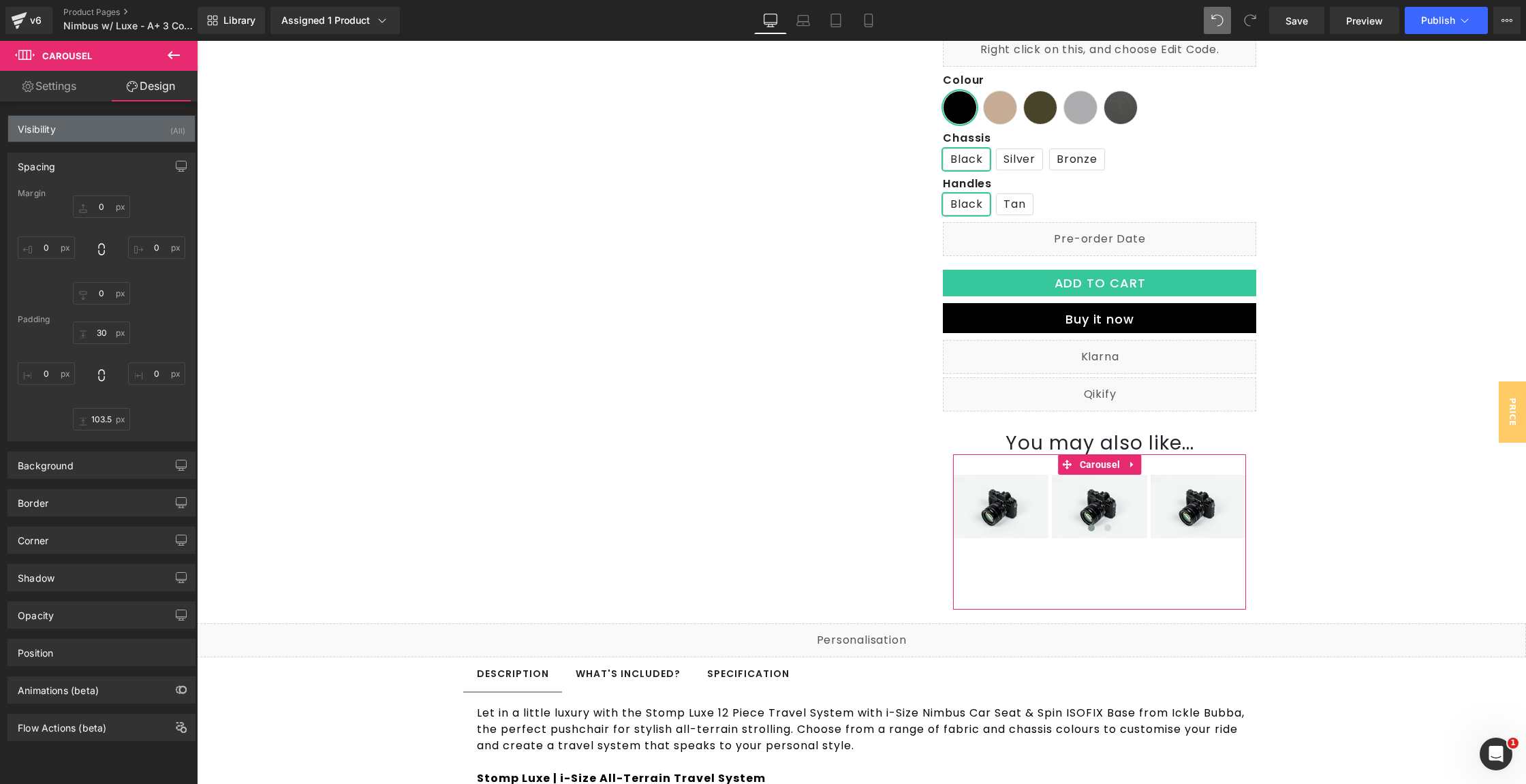
type input "0"
type input "105"
type input "0"
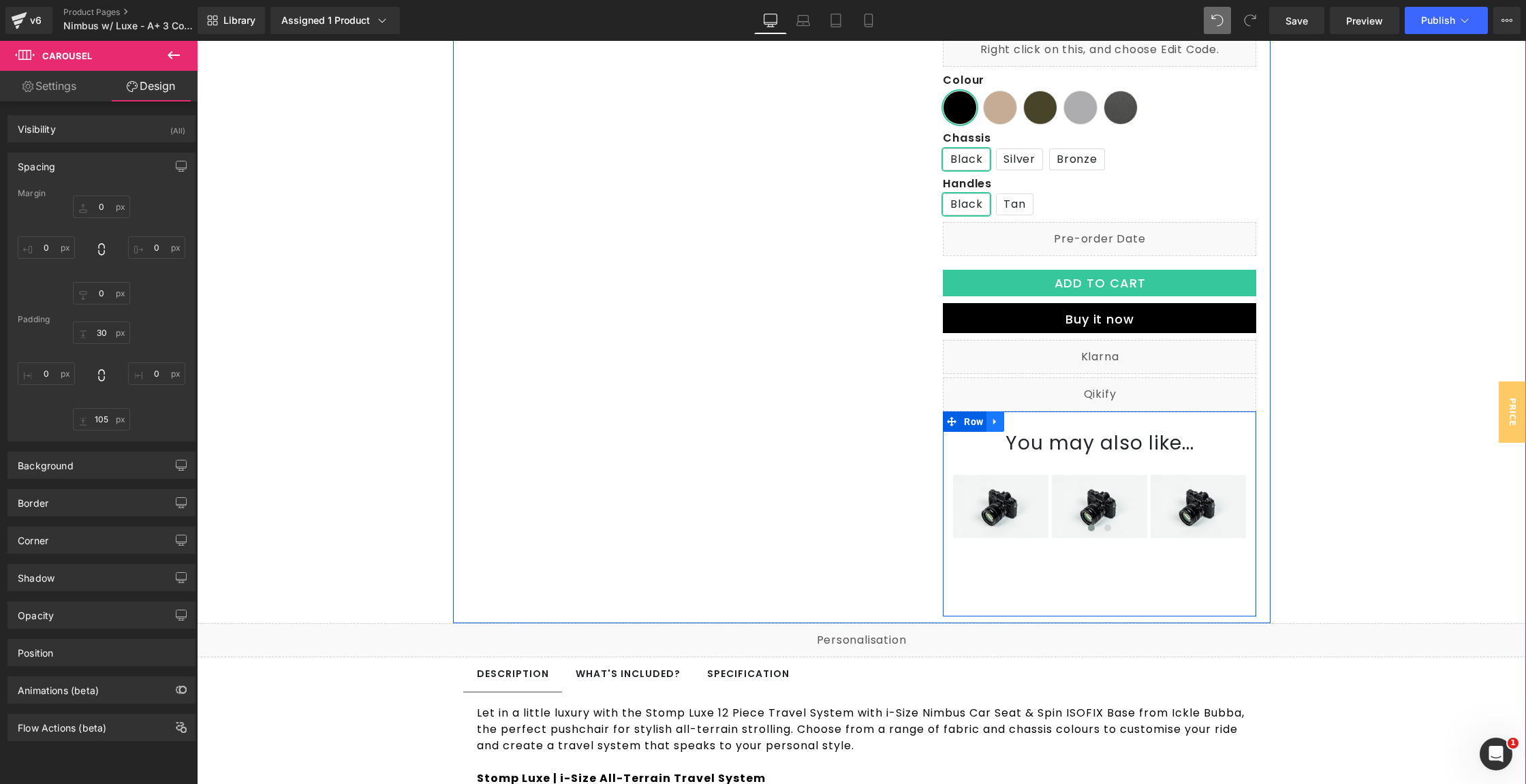
click at [993, 414] on link at bounding box center [996, 421] width 18 height 20
click at [966, 426] on span "Row" at bounding box center [973, 421] width 26 height 20
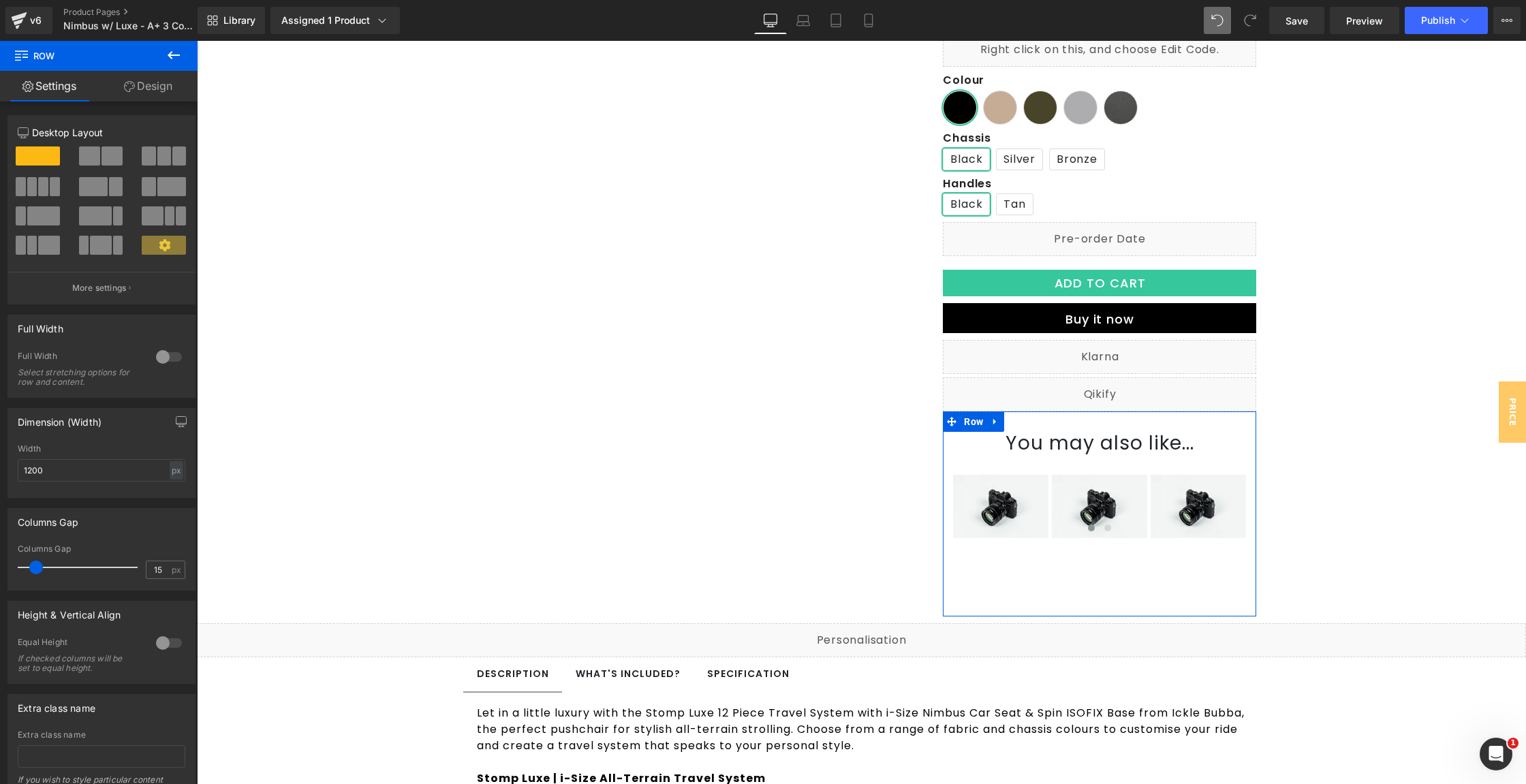
click at [158, 83] on link "Design" at bounding box center [147, 86] width 99 height 31
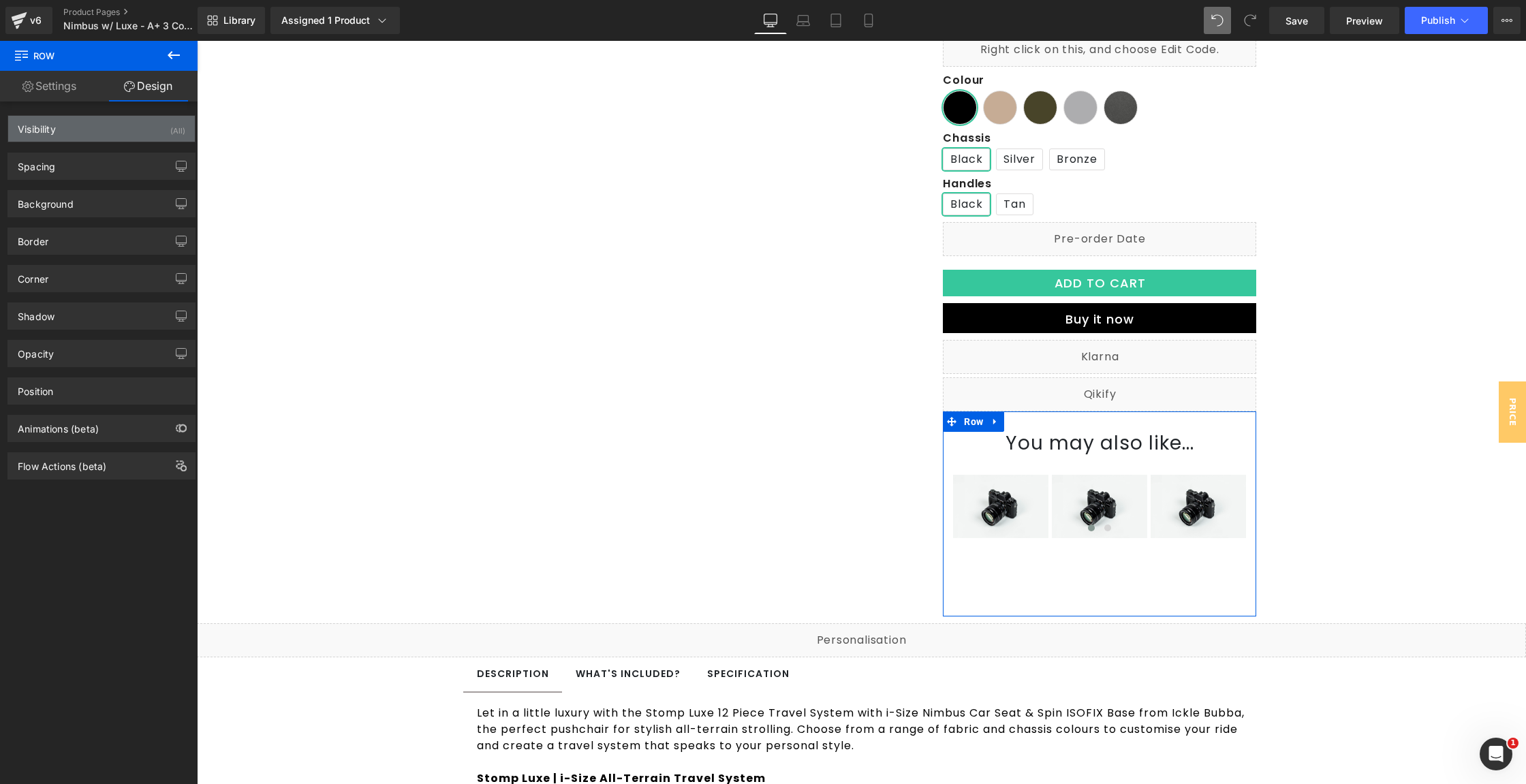
click at [77, 128] on div "Visibility (All)" at bounding box center [102, 129] width 187 height 26
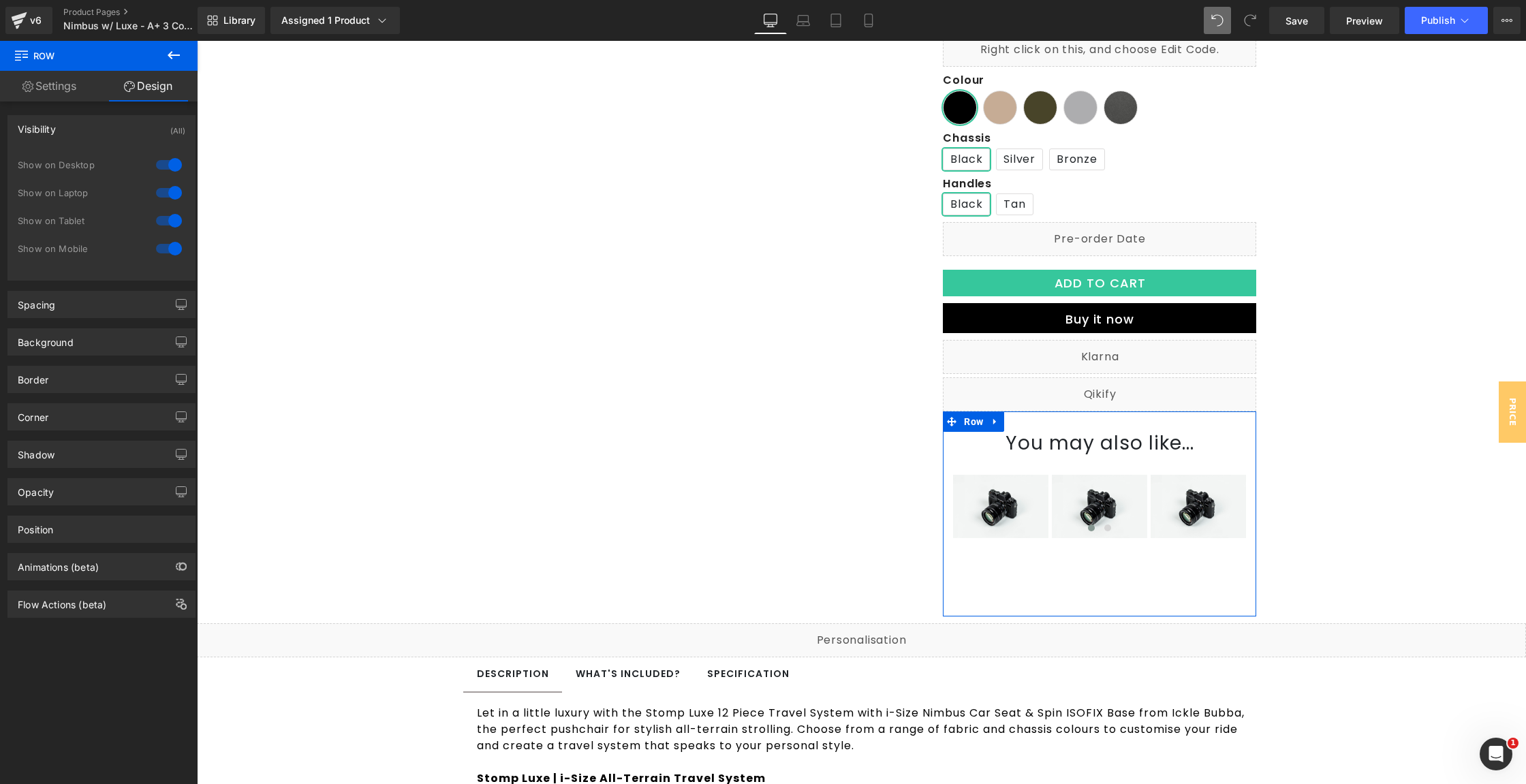
click at [166, 249] on div at bounding box center [168, 248] width 32 height 22
click at [168, 224] on div at bounding box center [168, 220] width 32 height 22
click at [175, 57] on icon at bounding box center [174, 56] width 17 height 17
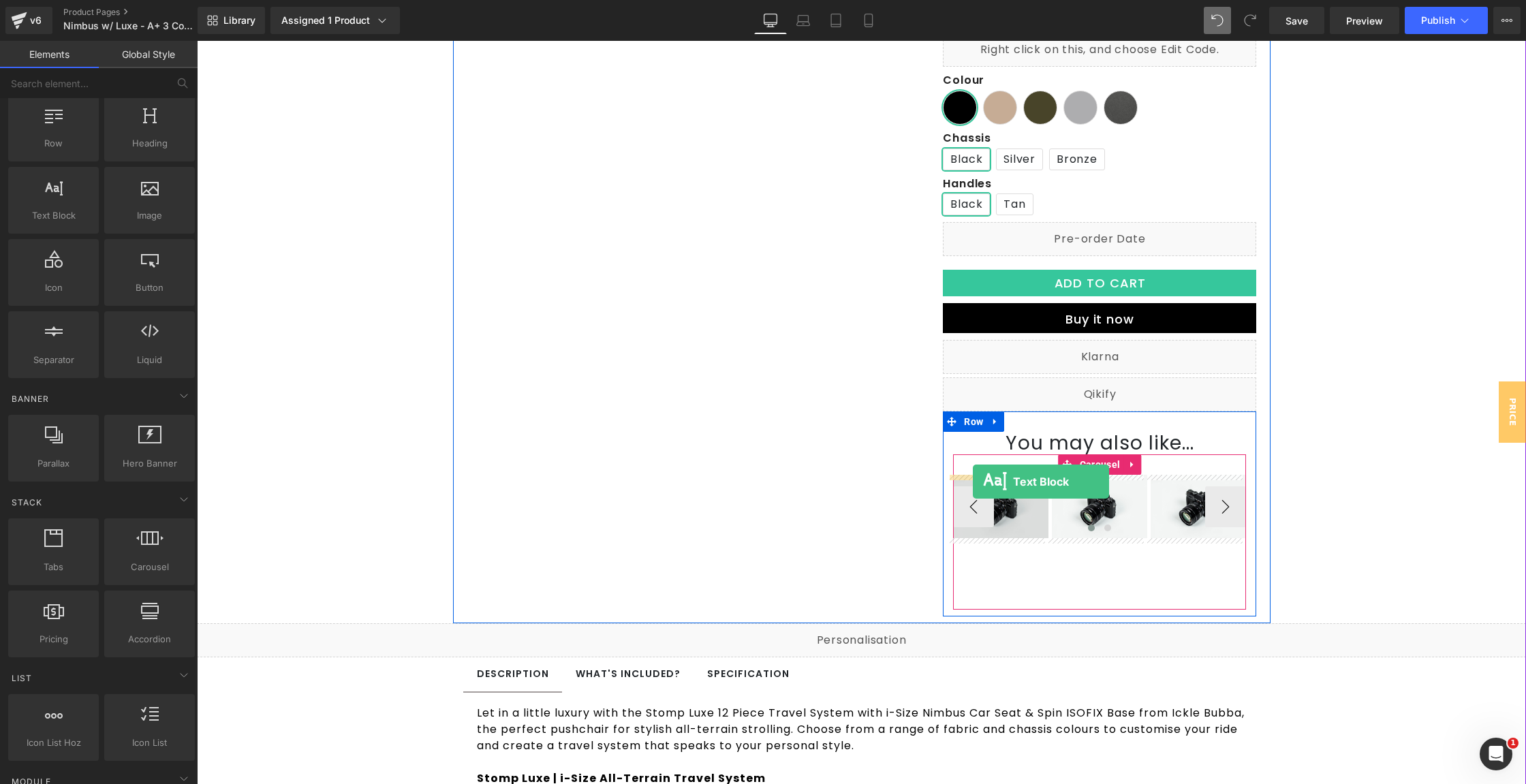
drag, startPoint x: 272, startPoint y: 251, endPoint x: 972, endPoint y: 481, distance: 736.8
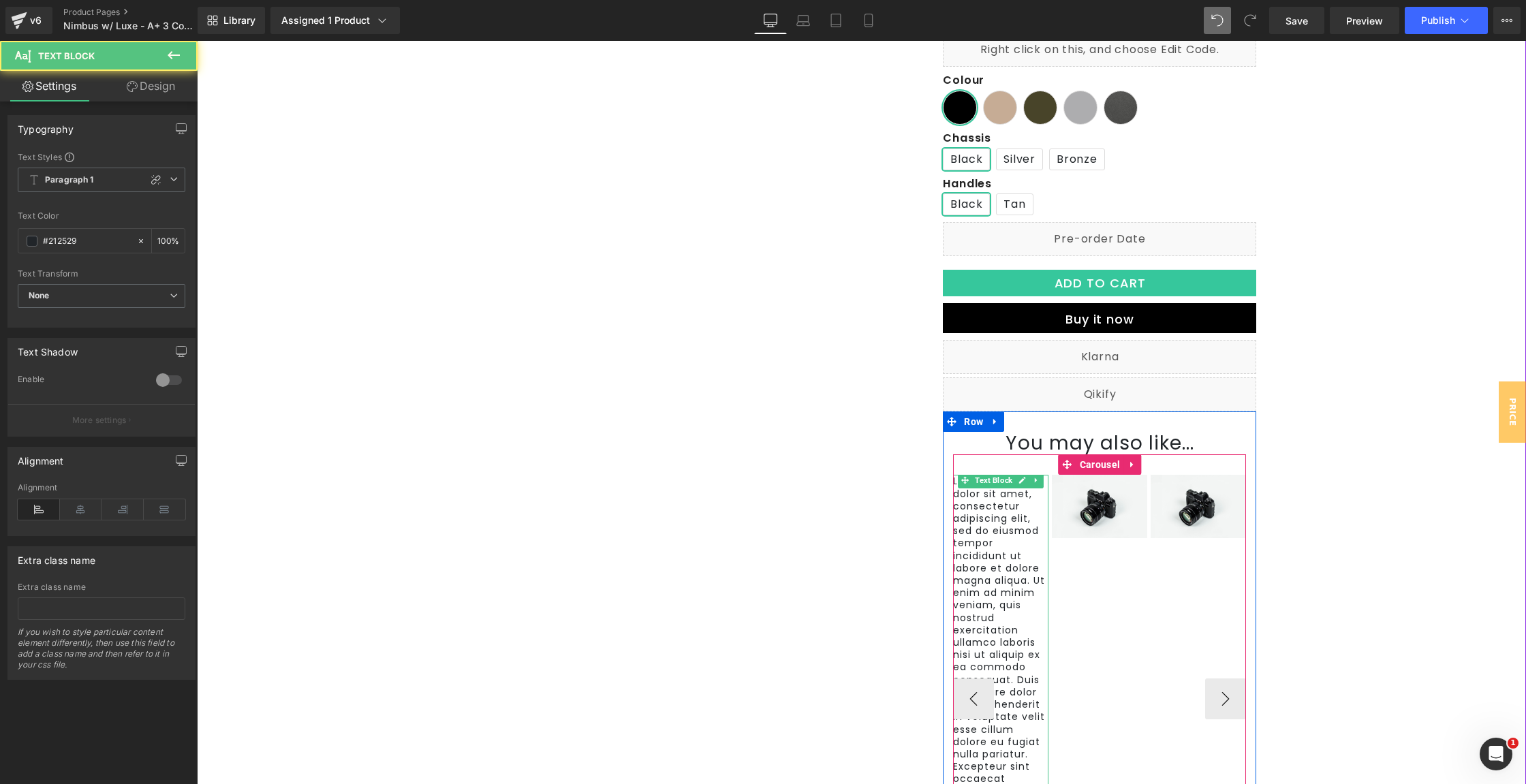
click at [996, 584] on p "Lorem ipsum dolor sit amet, consectetur adipiscing elit, sed do eiusmod tempor …" at bounding box center [1000, 666] width 96 height 384
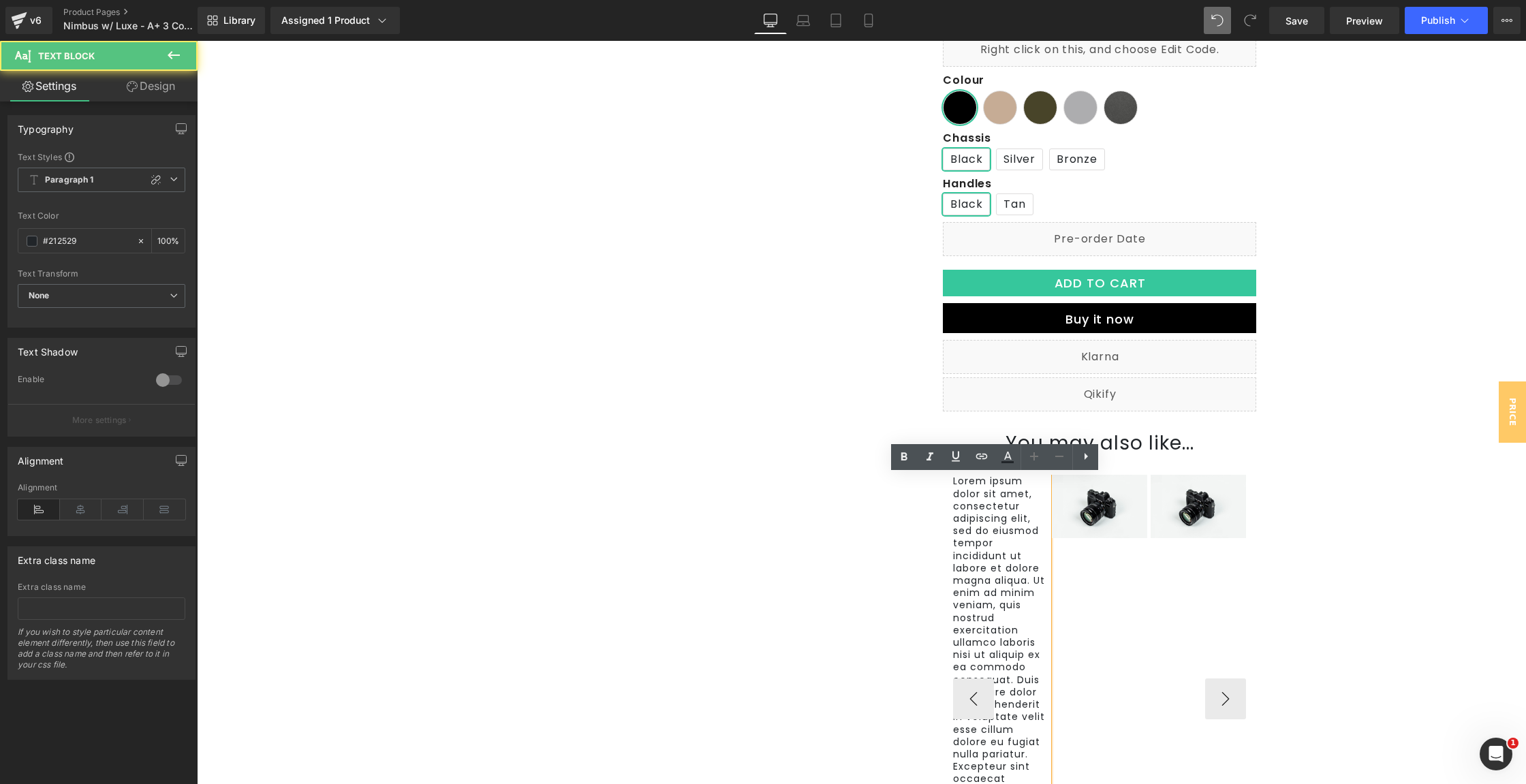
click at [996, 584] on p "Lorem ipsum dolor sit amet, consectetur adipiscing elit, sed do eiusmod tempor …" at bounding box center [1000, 666] width 96 height 384
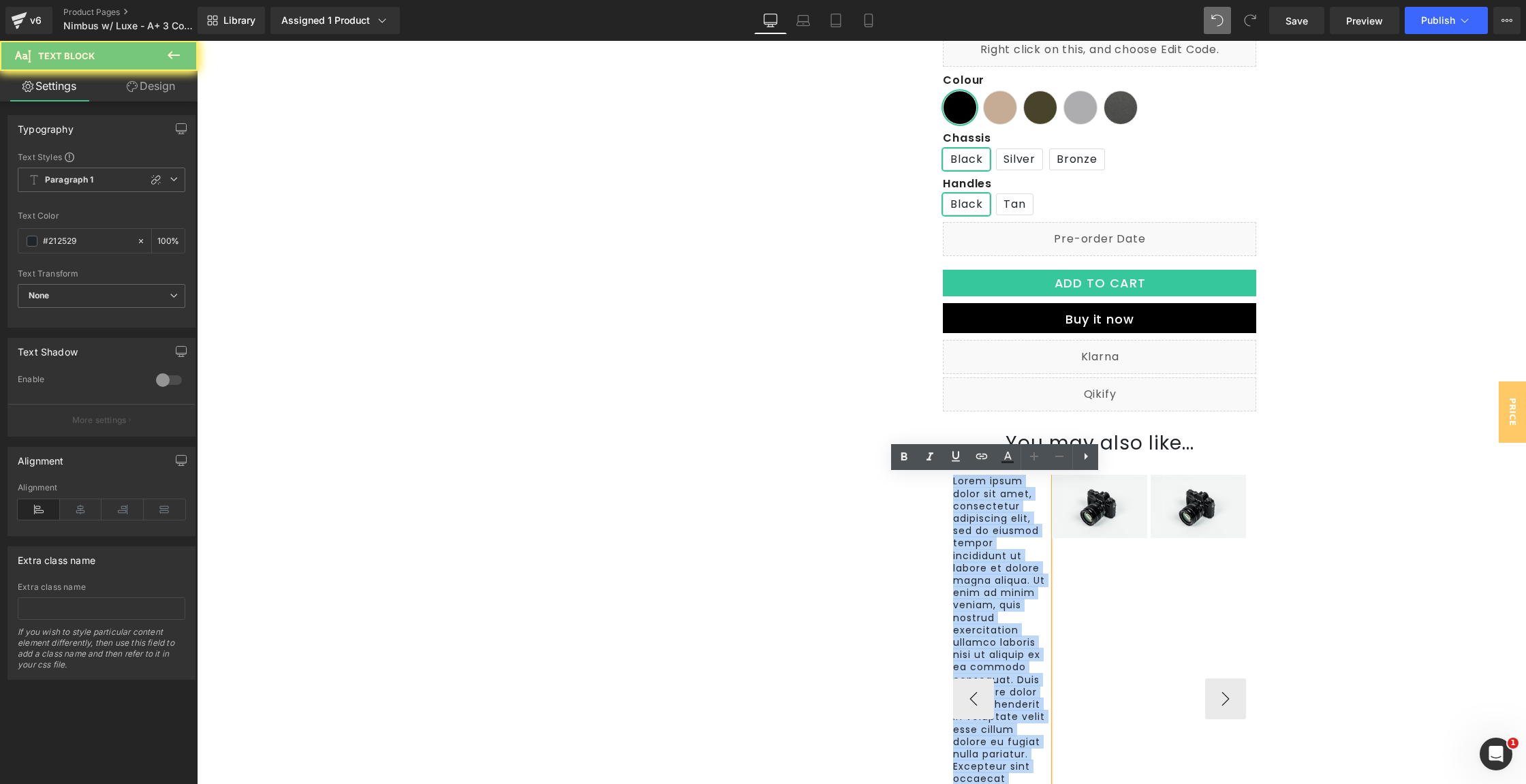
click at [996, 584] on p "Lorem ipsum dolor sit amet, consectetur adipiscing elit, sed do eiusmod tempor …" at bounding box center [1000, 666] width 96 height 384
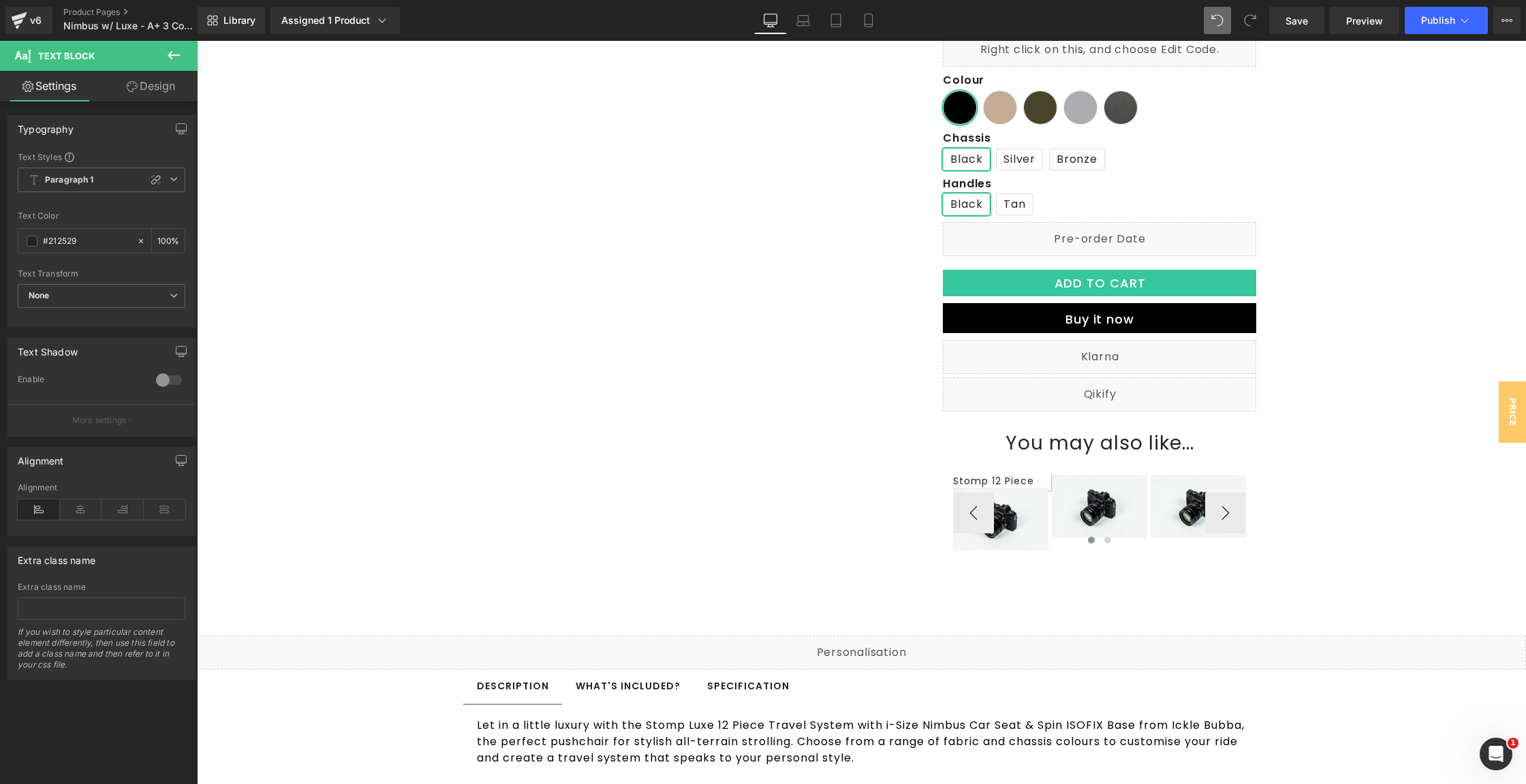
click at [1070, 605] on div "Stomp 12 Piece Text Block Image Image Image ‹ › [GEOGRAPHIC_DATA]" at bounding box center [1100, 537] width 293 height 168
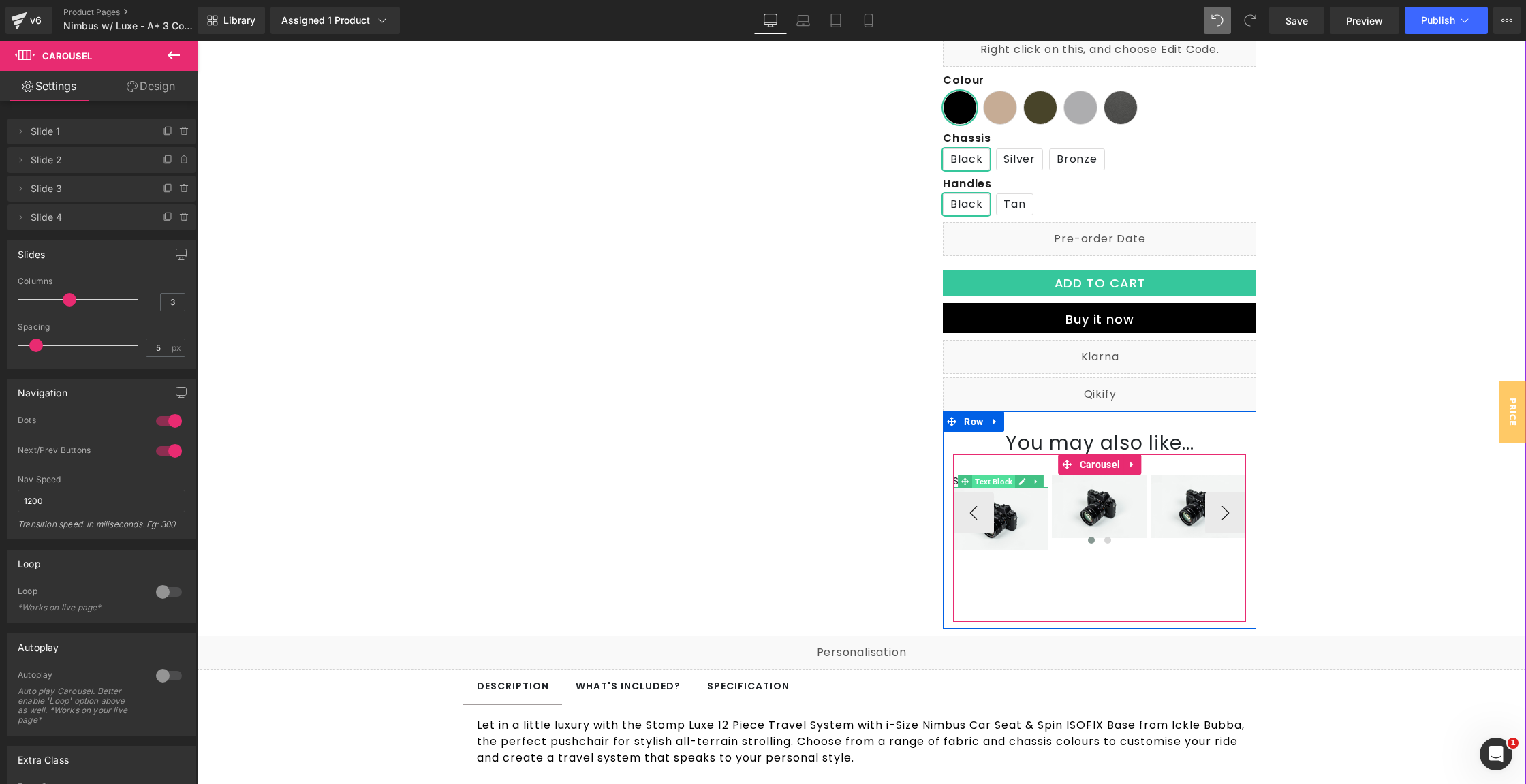
click at [986, 482] on span "Text Block" at bounding box center [994, 482] width 43 height 17
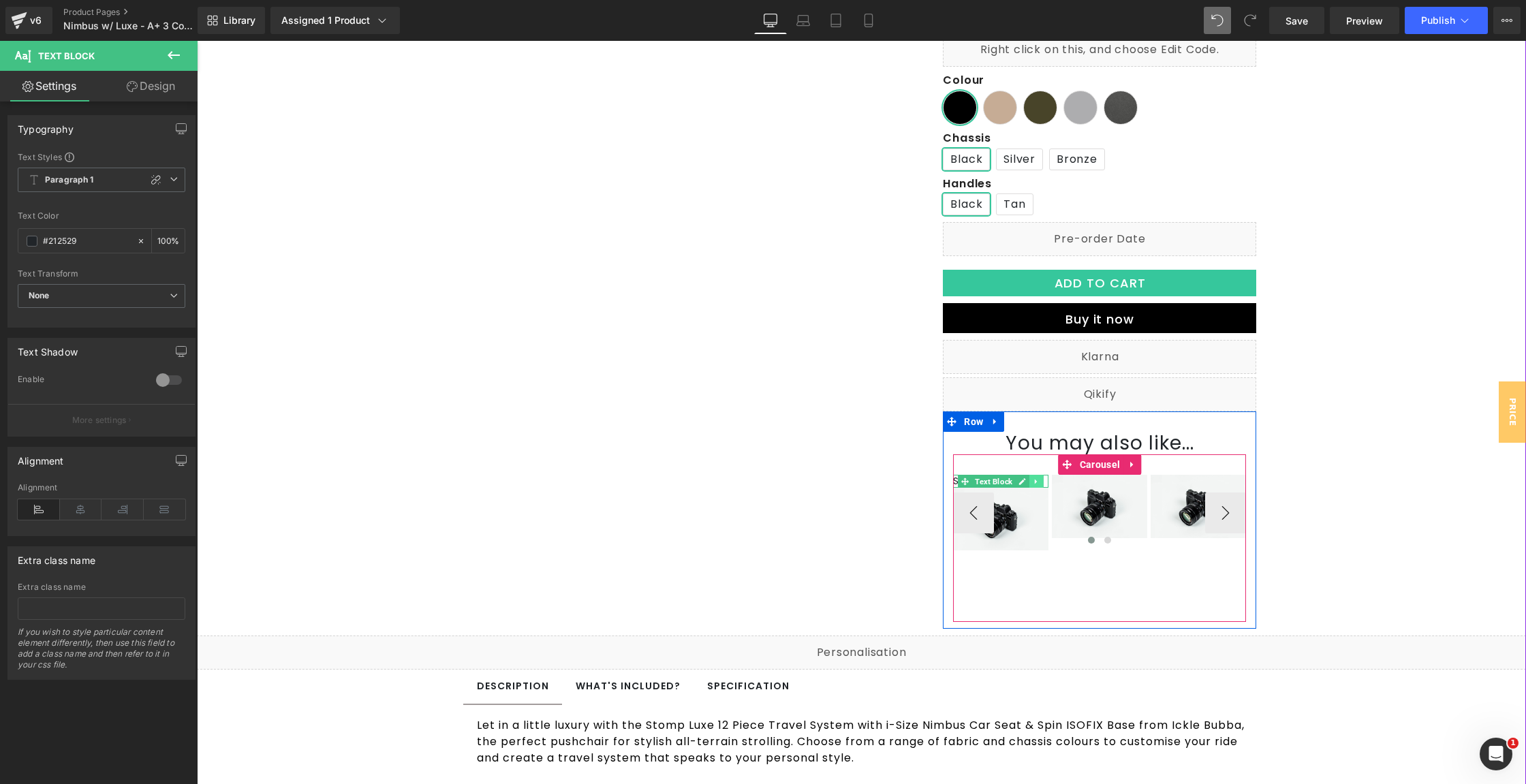
click at [1033, 482] on icon at bounding box center [1036, 481] width 8 height 8
click at [1026, 482] on icon at bounding box center [1030, 481] width 8 height 8
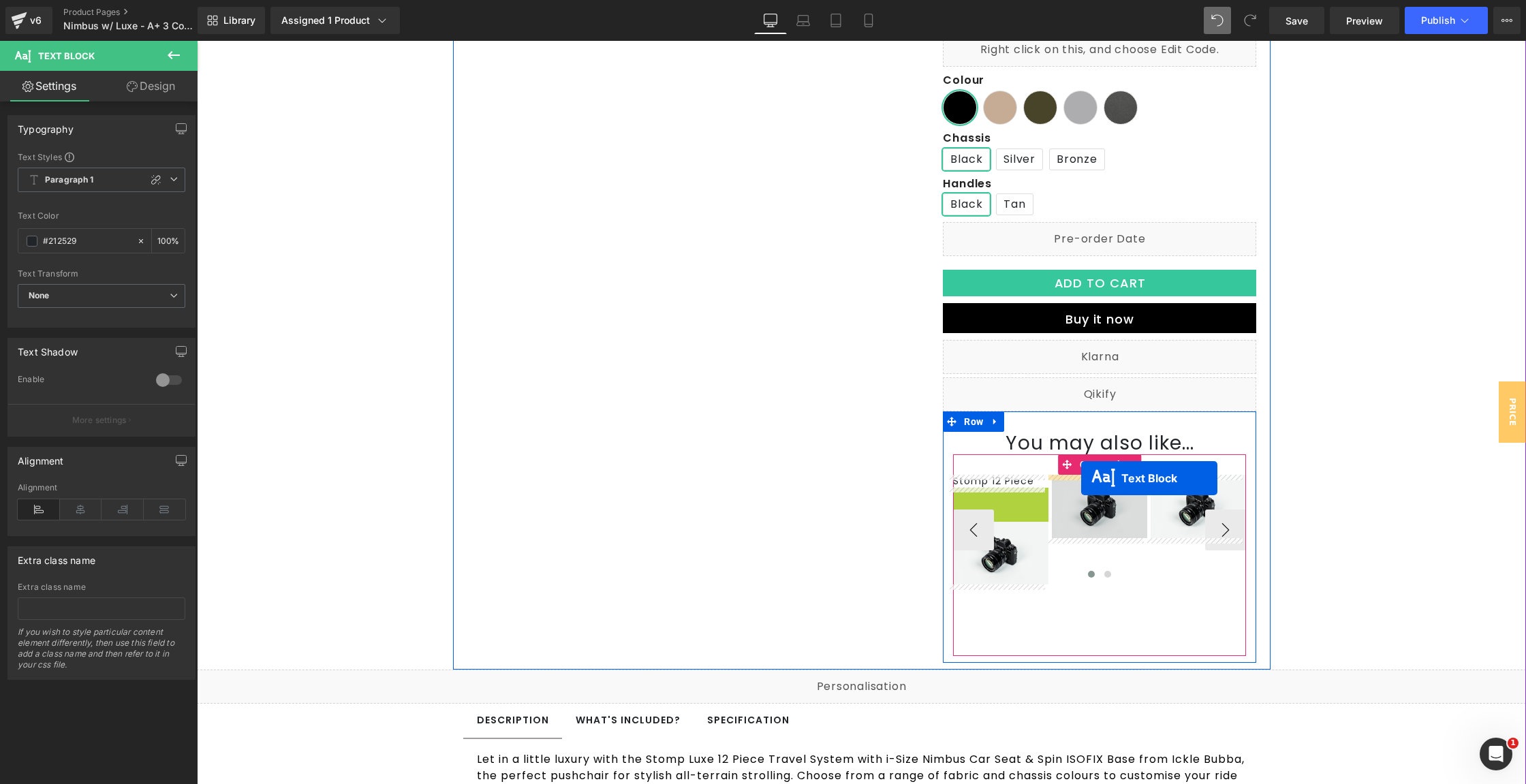
drag, startPoint x: 960, startPoint y: 495, endPoint x: 1082, endPoint y: 478, distance: 123.2
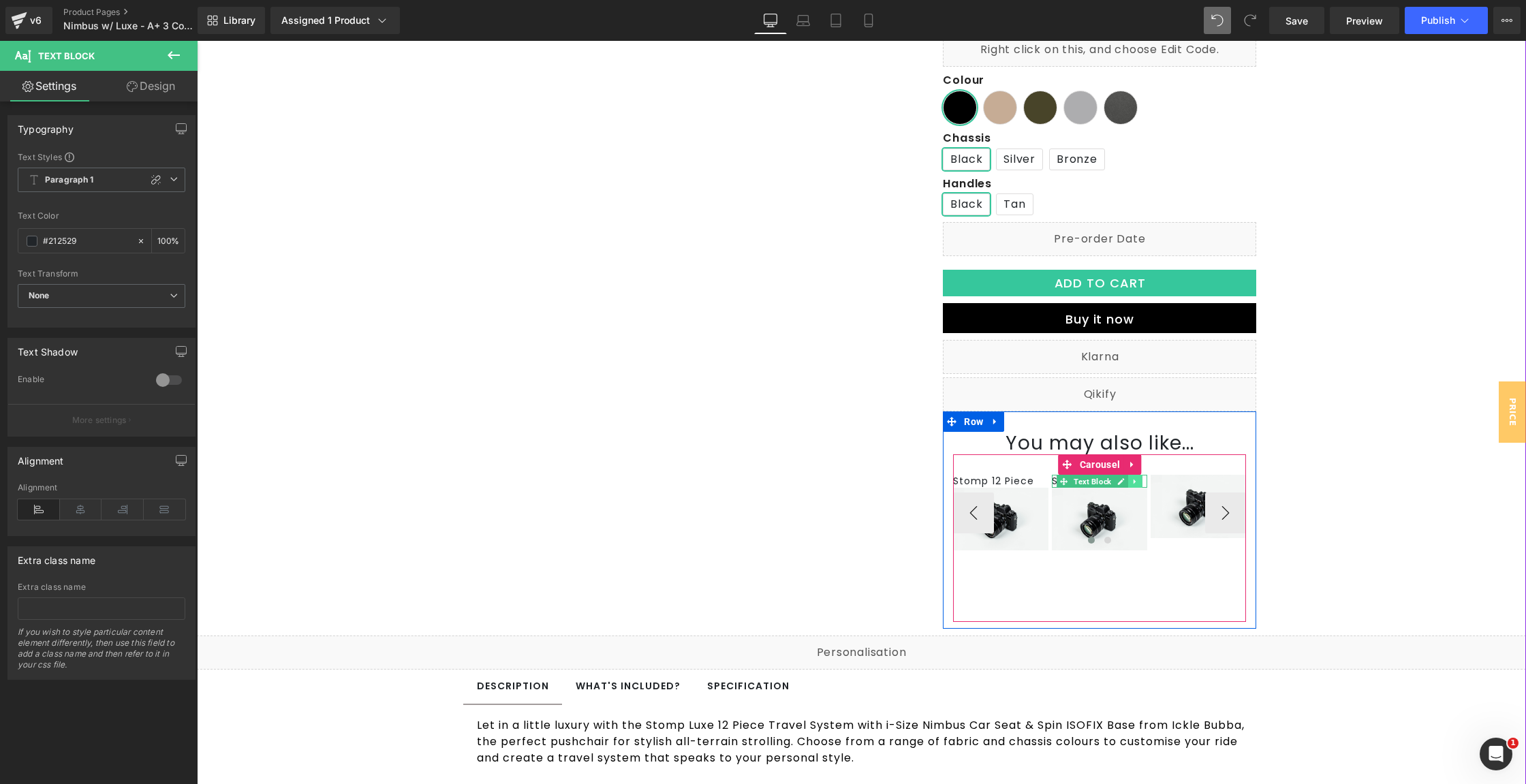
click at [1132, 479] on icon at bounding box center [1136, 481] width 8 height 8
click at [1125, 480] on icon at bounding box center [1129, 481] width 8 height 8
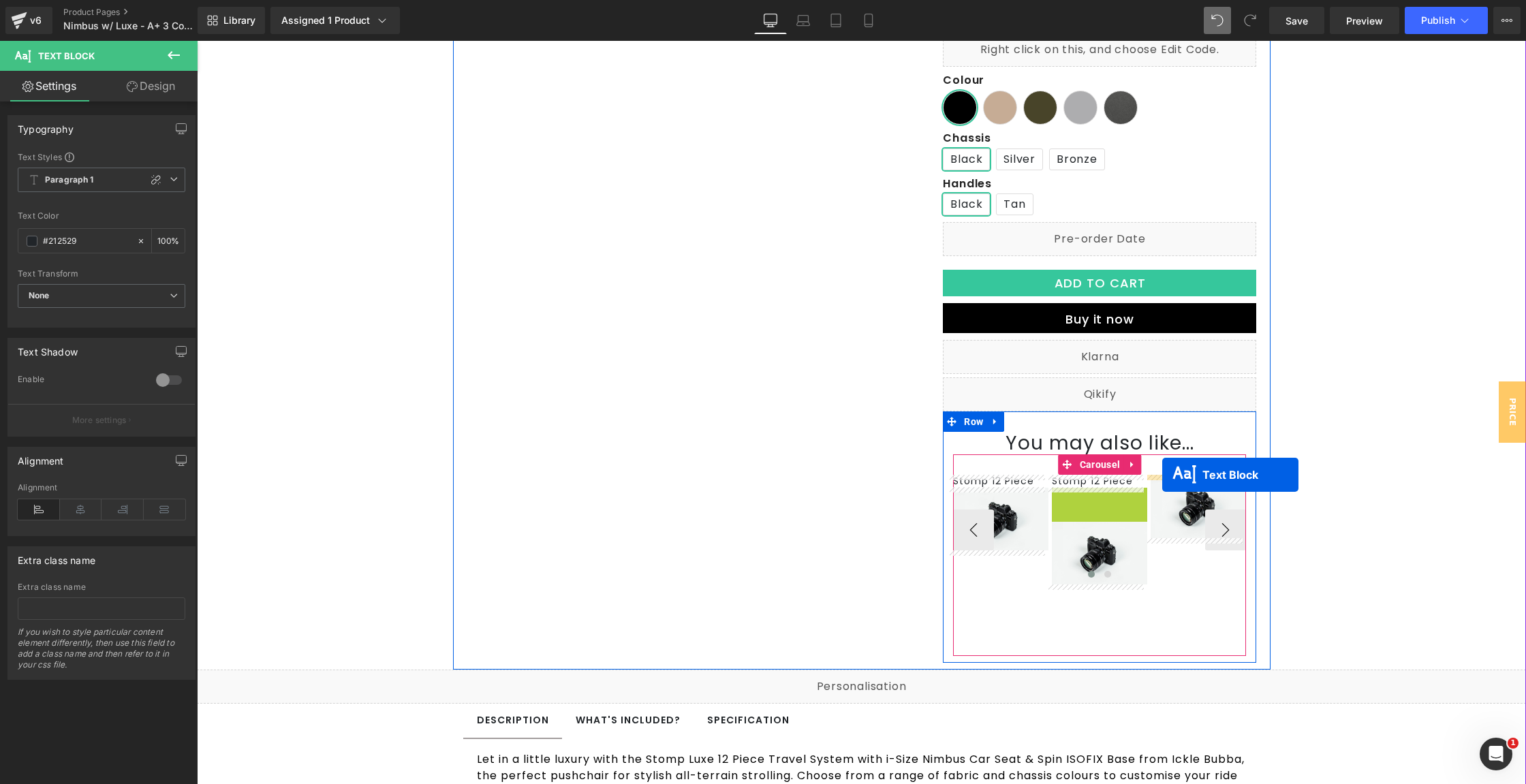
drag, startPoint x: 1057, startPoint y: 494, endPoint x: 1162, endPoint y: 474, distance: 106.9
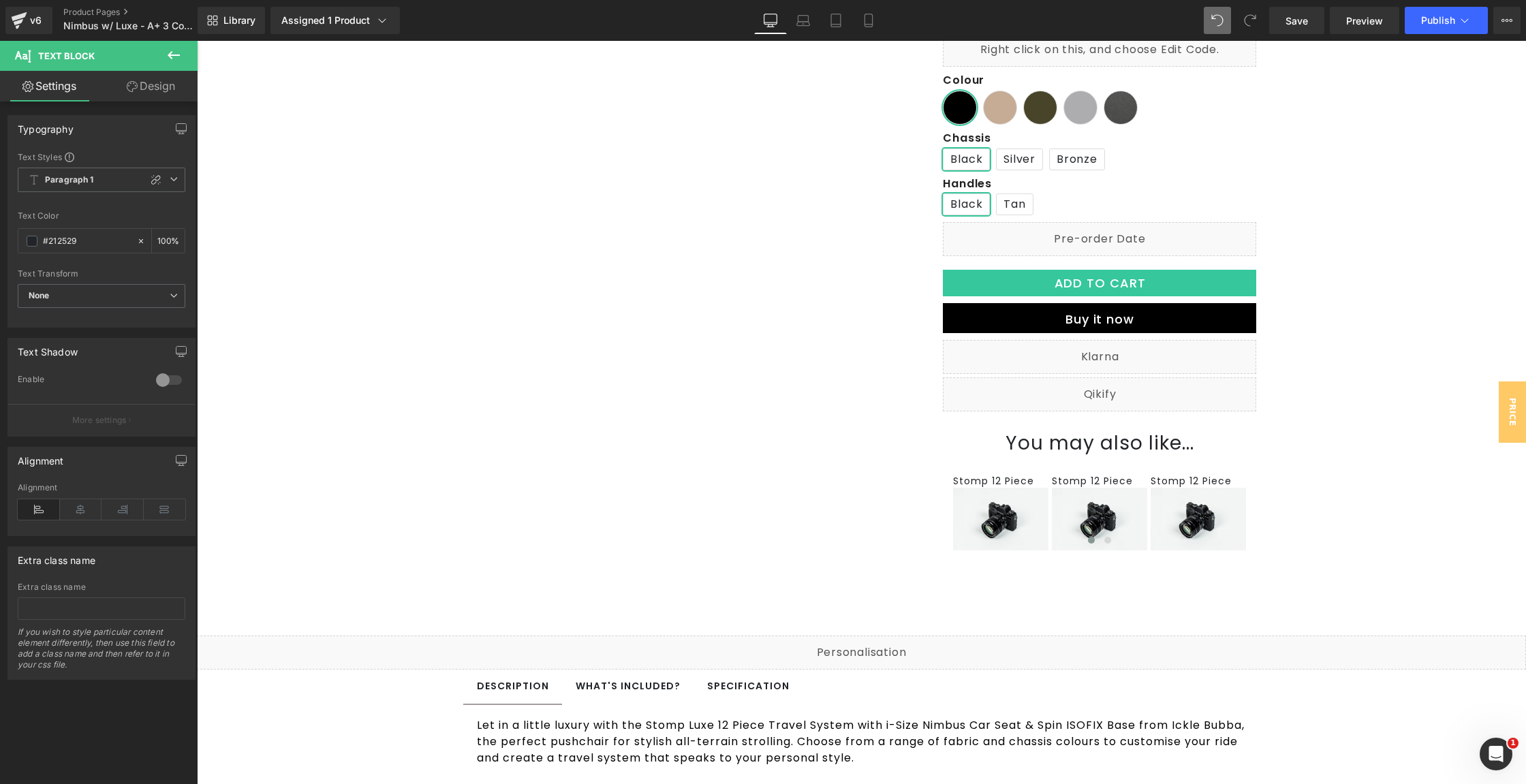
click at [172, 49] on icon at bounding box center [174, 56] width 17 height 17
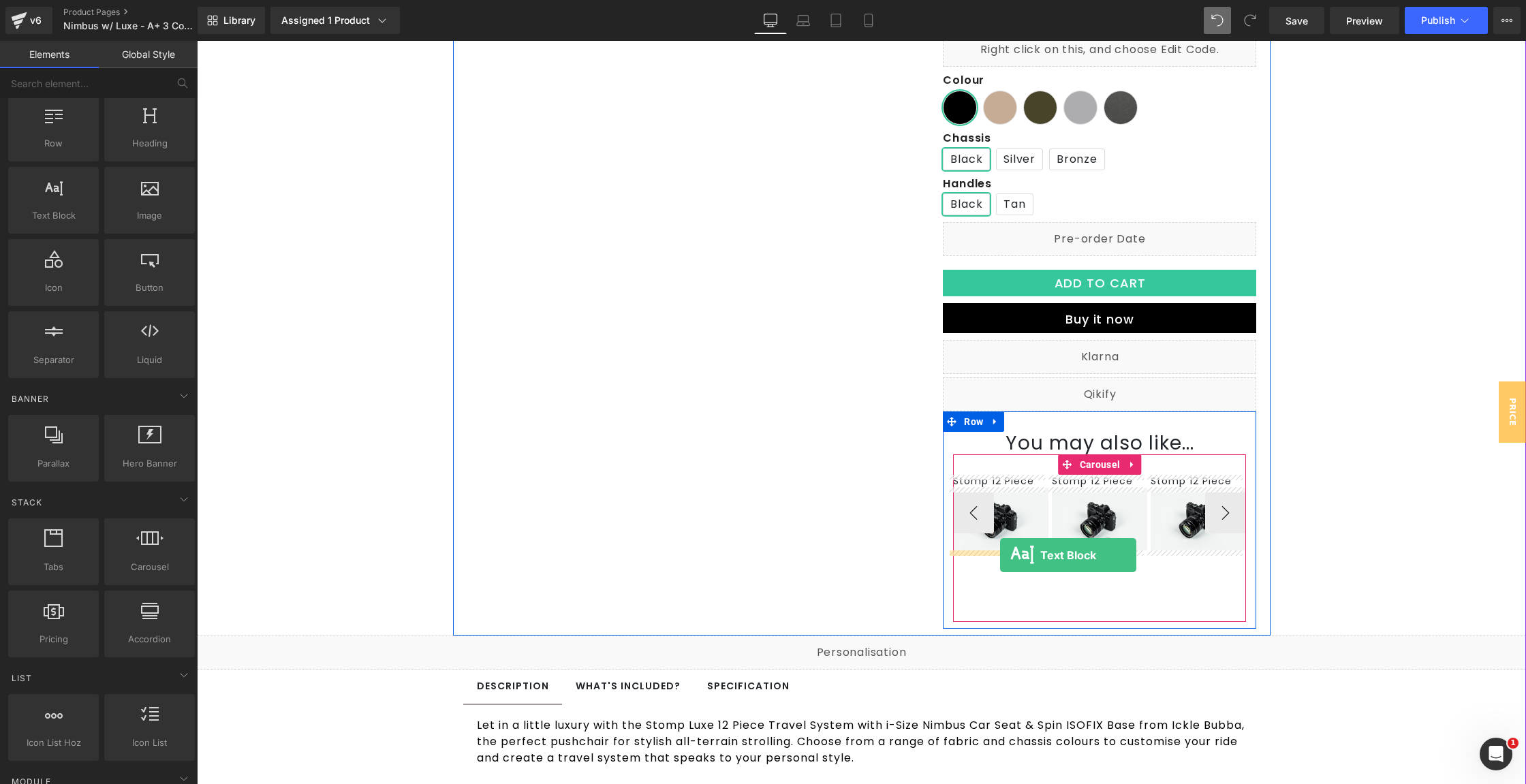
drag, startPoint x: 261, startPoint y: 238, endPoint x: 999, endPoint y: 555, distance: 803.2
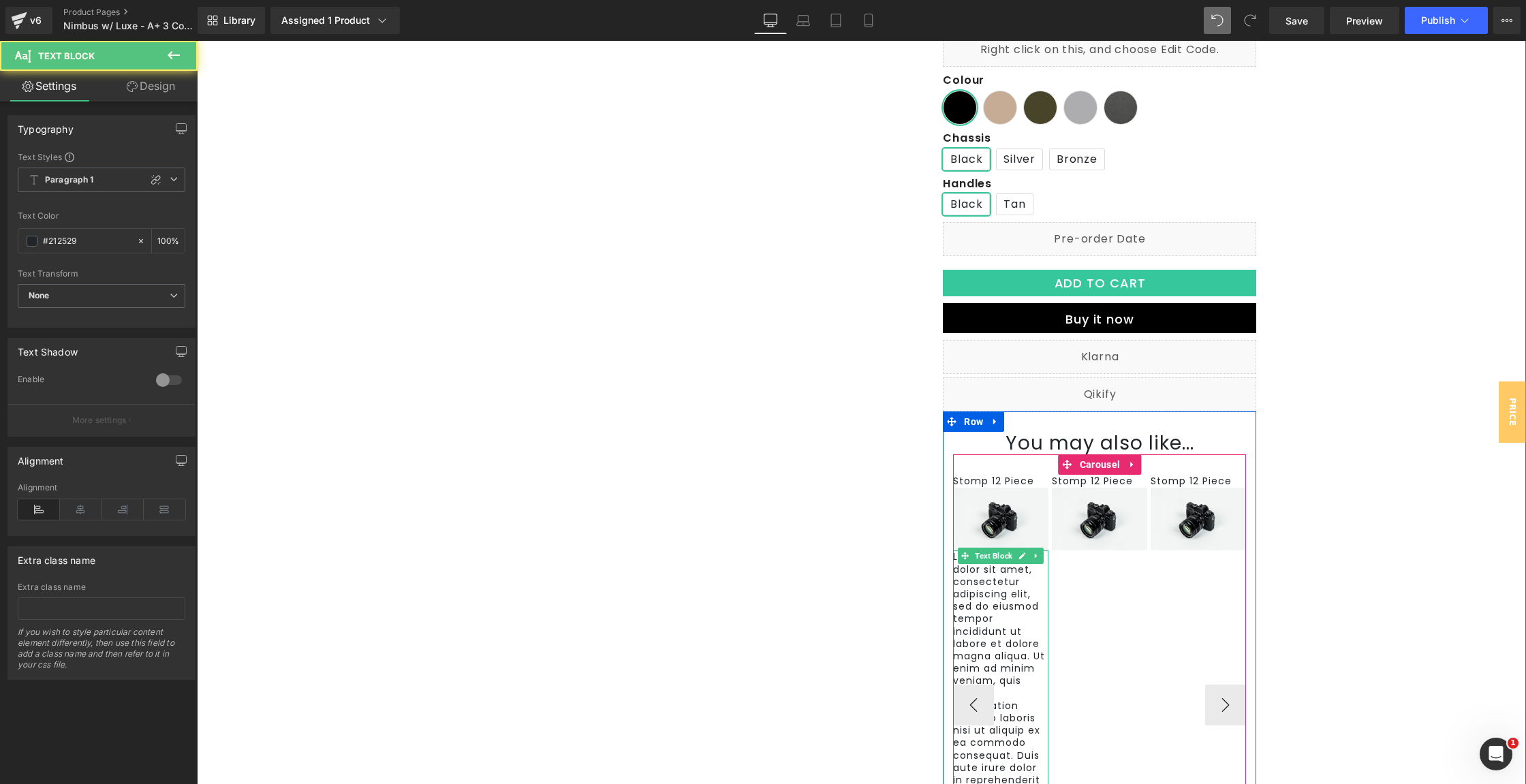
click at [1006, 597] on p "Lorem ipsum dolor sit amet, consectetur adipiscing elit, sed do eiusmod tempor …" at bounding box center [1000, 742] width 96 height 384
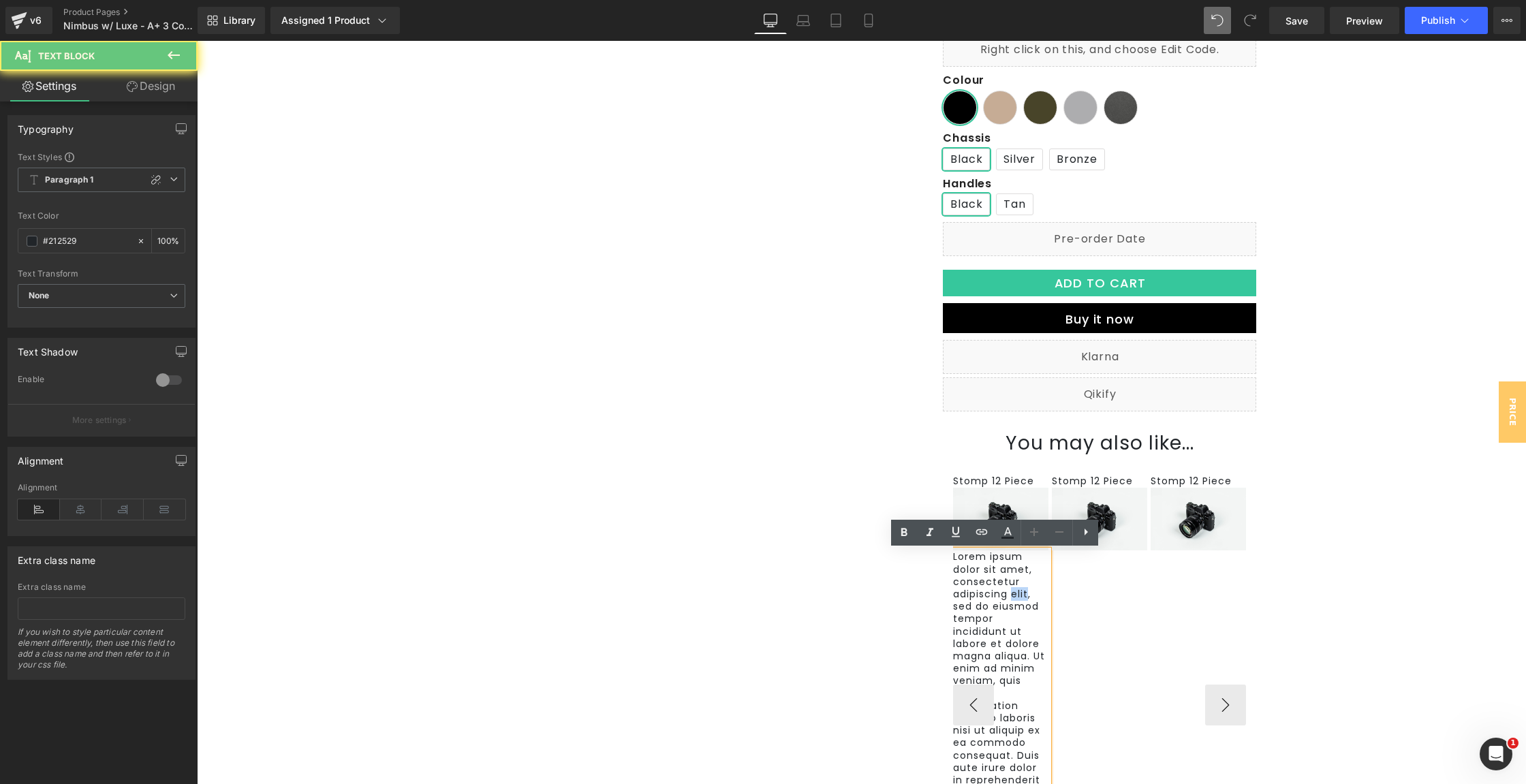
click at [1006, 597] on p "Lorem ipsum dolor sit amet, consectetur adipiscing elit, sed do eiusmod tempor …" at bounding box center [1000, 742] width 96 height 384
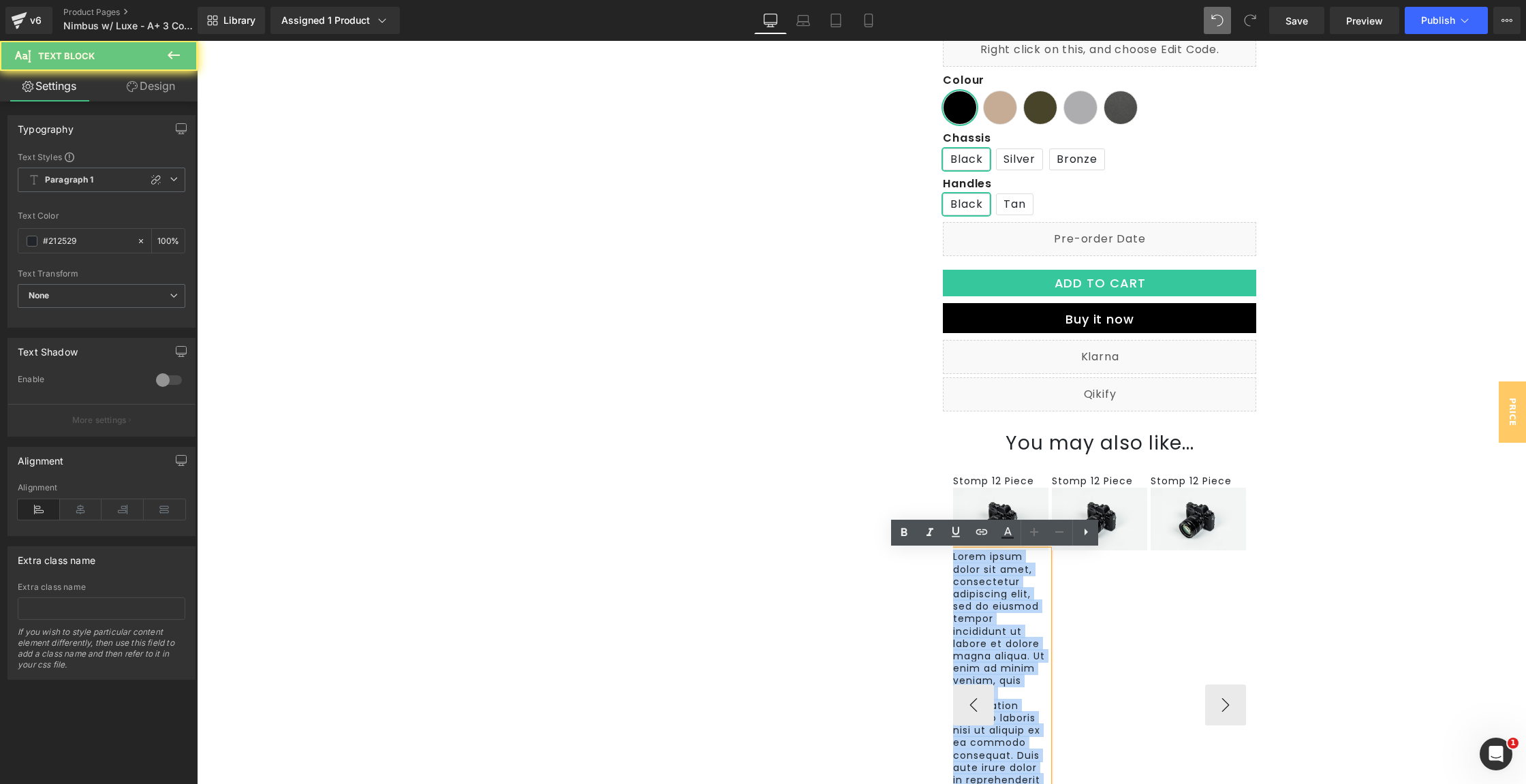
click at [1006, 597] on p "Lorem ipsum dolor sit amet, consectetur adipiscing elit, sed do eiusmod tempor …" at bounding box center [1000, 742] width 96 height 384
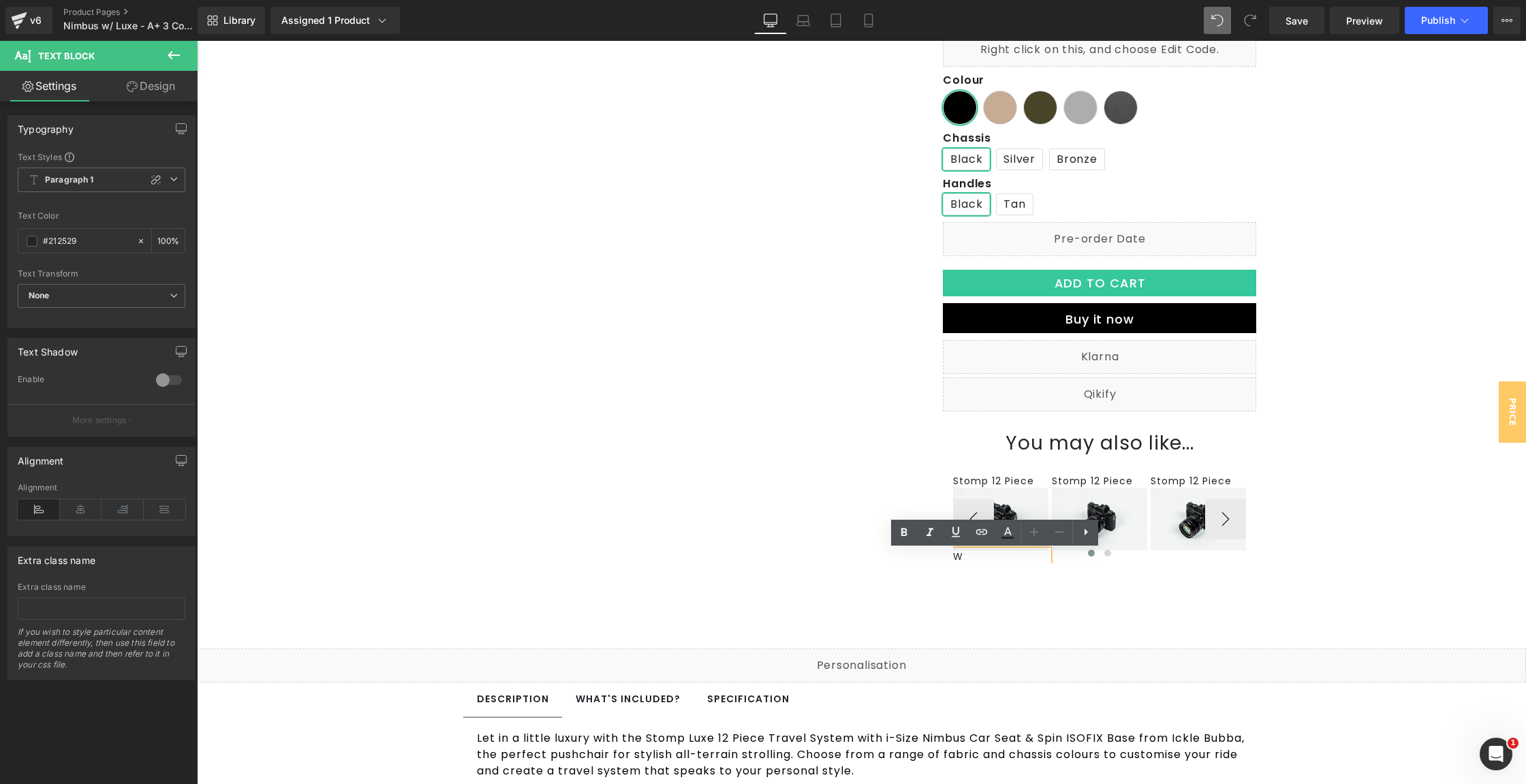
scroll to position [0, 0]
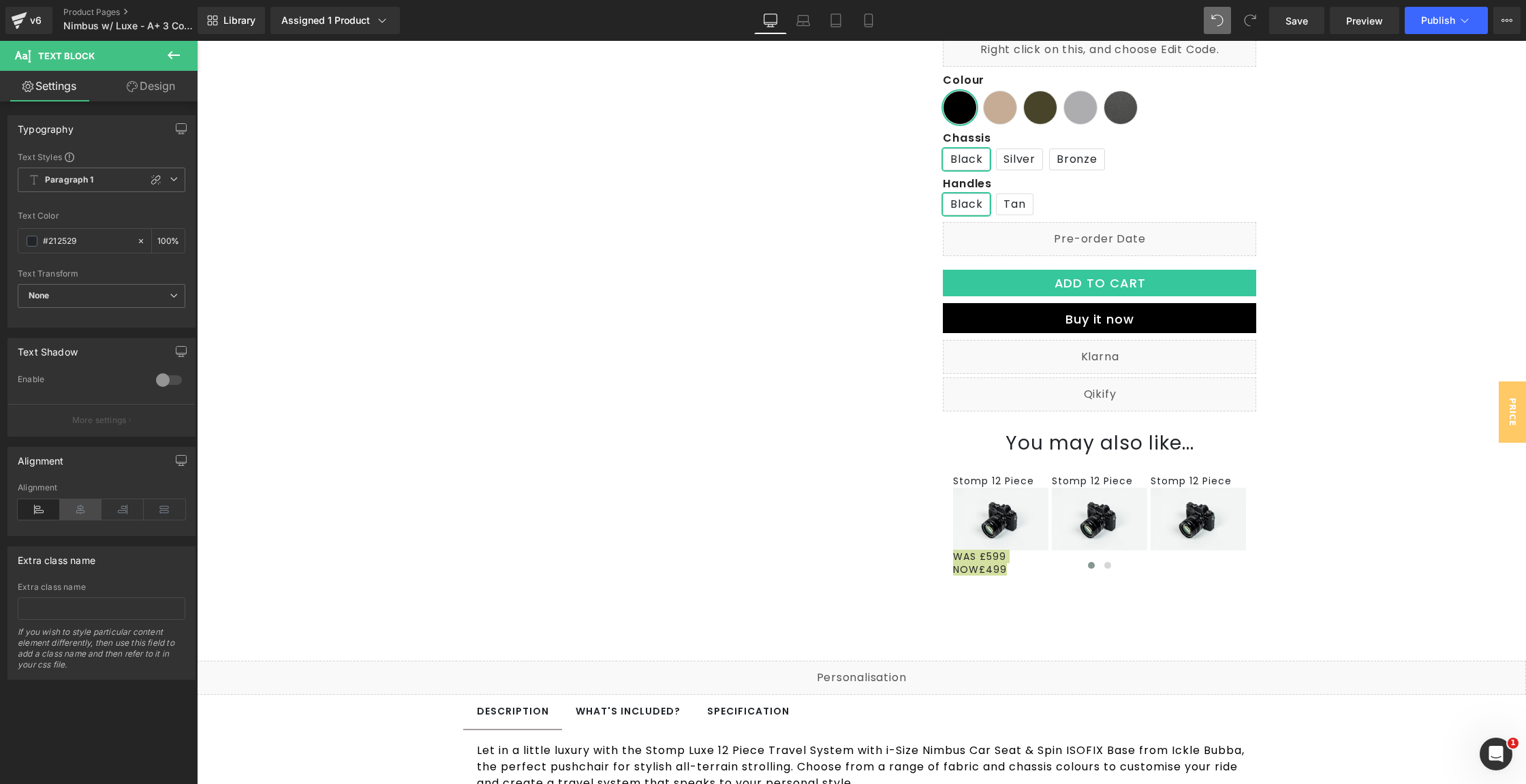
click at [77, 505] on icon at bounding box center [81, 509] width 42 height 20
click at [980, 641] on div "Stomp 12 Piece Text Block Image WAS £599 NOW£499 Text Block Stomp 12 Piece Text…" at bounding box center [1100, 549] width 293 height 192
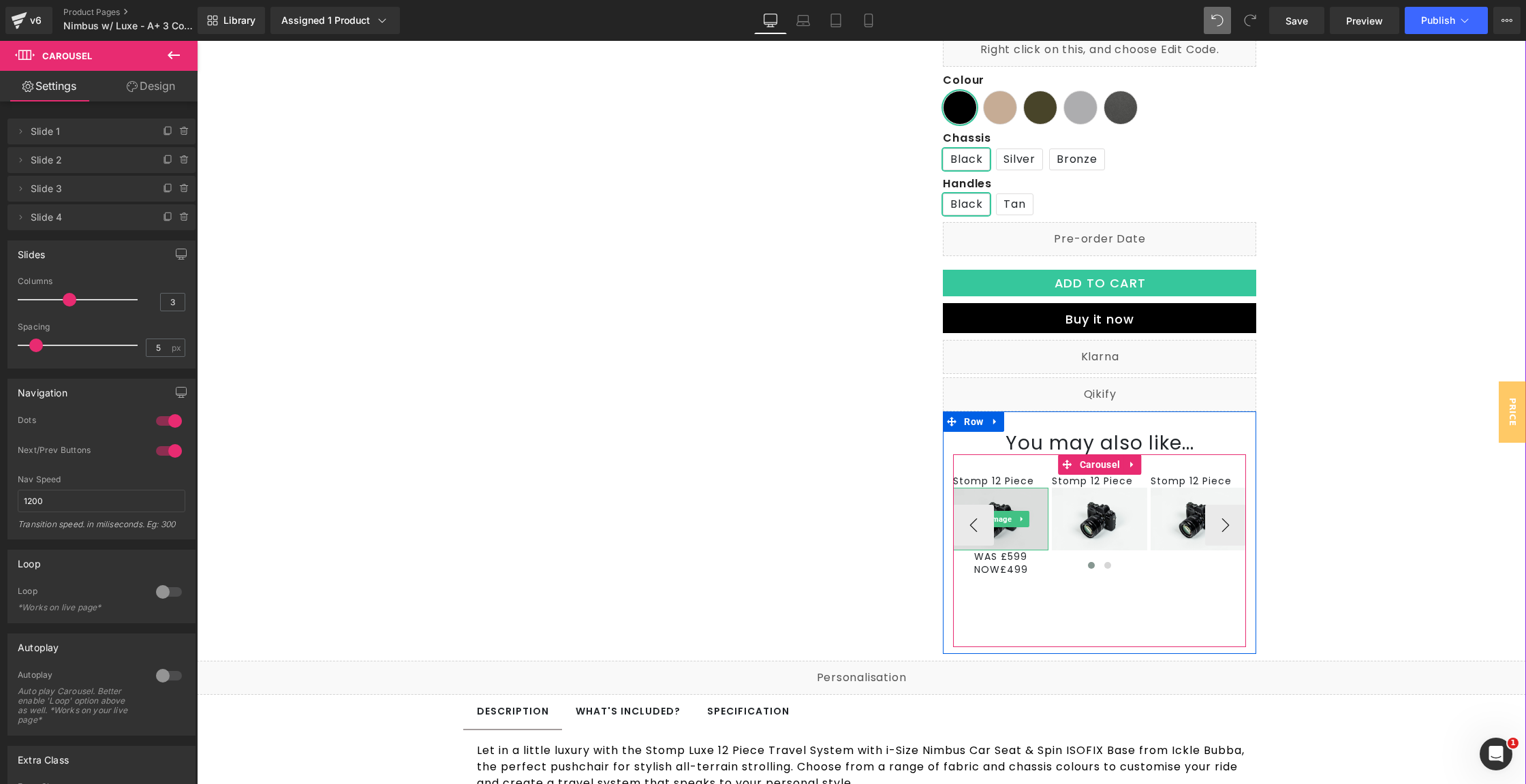
click at [1029, 524] on img at bounding box center [1000, 519] width 96 height 63
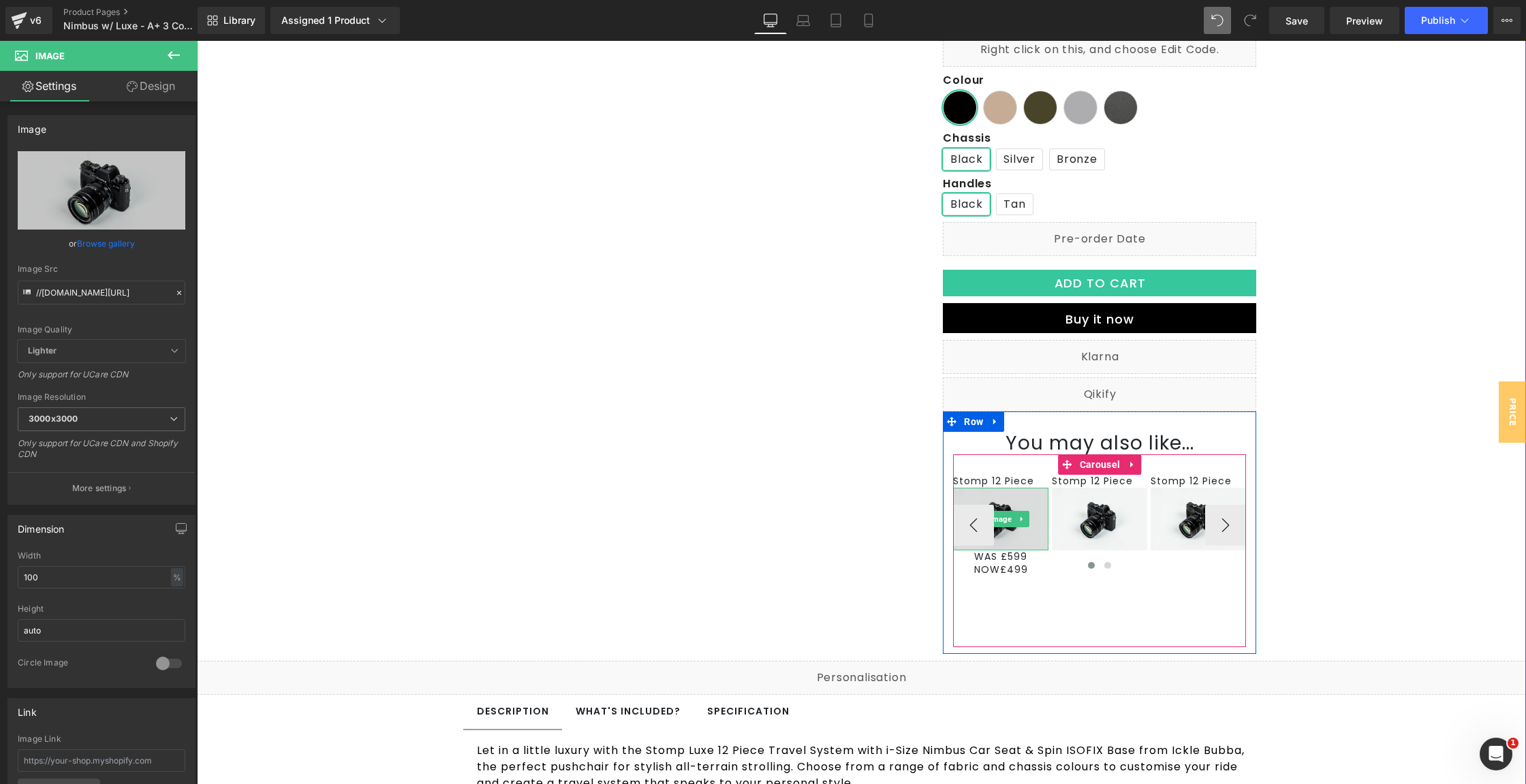
click at [1003, 542] on img at bounding box center [1000, 519] width 96 height 63
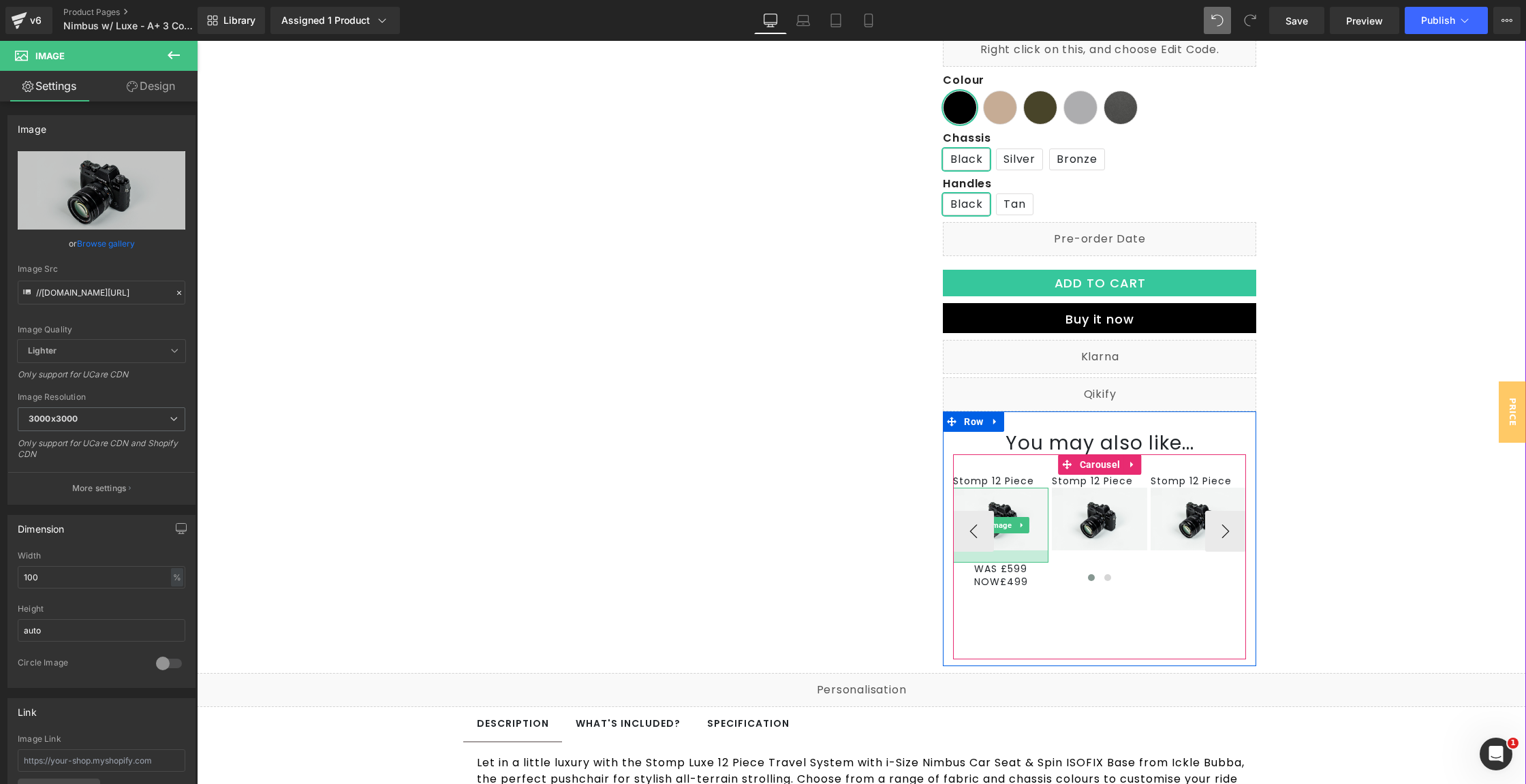
drag, startPoint x: 1000, startPoint y: 547, endPoint x: 1003, endPoint y: 560, distance: 13.3
click at [1003, 560] on div at bounding box center [1000, 556] width 96 height 12
click at [1030, 644] on div "105px" at bounding box center [1100, 623] width 293 height 71
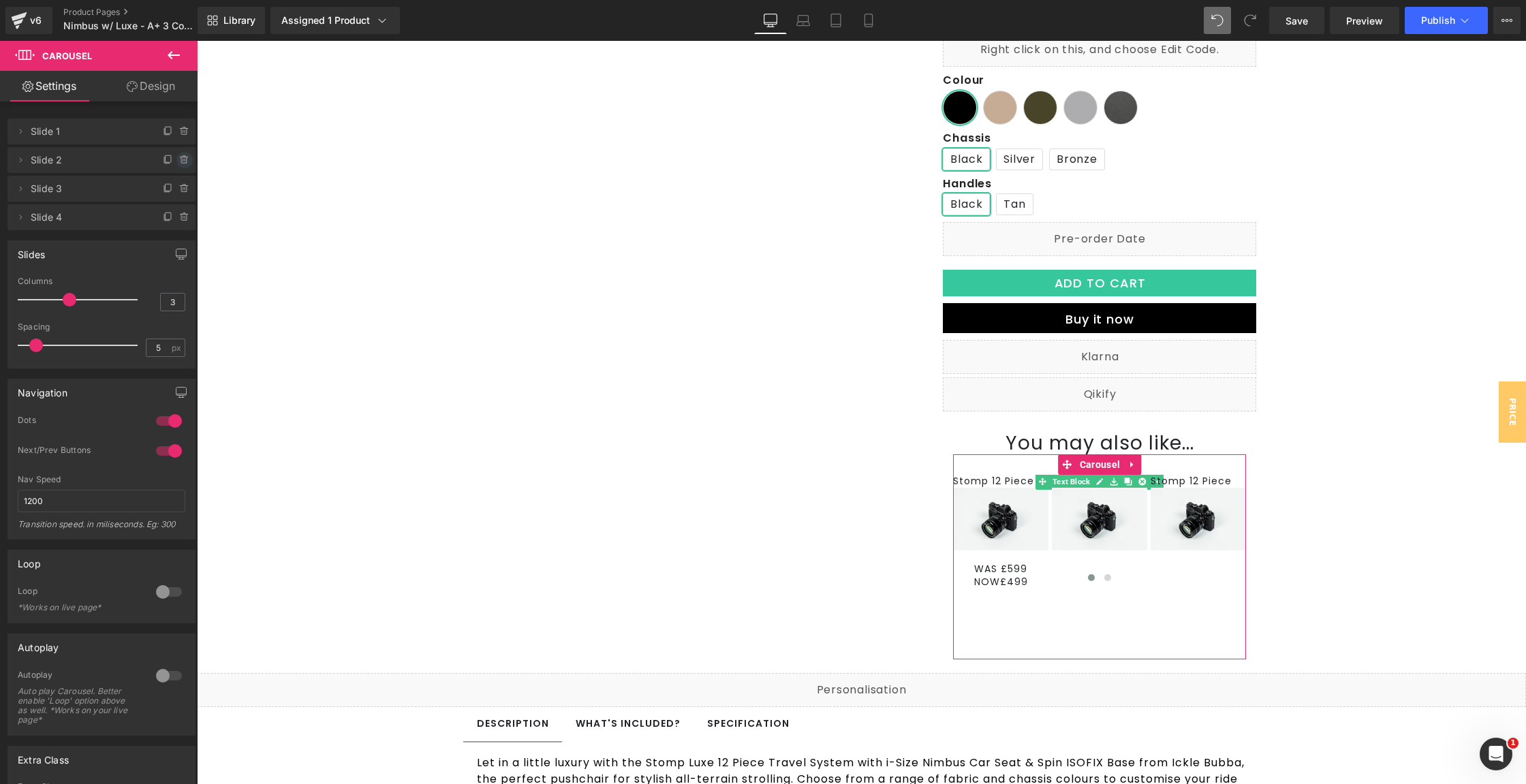
click at [181, 161] on icon at bounding box center [184, 160] width 11 height 11
click at [181, 161] on button "Delete" at bounding box center [169, 161] width 43 height 18
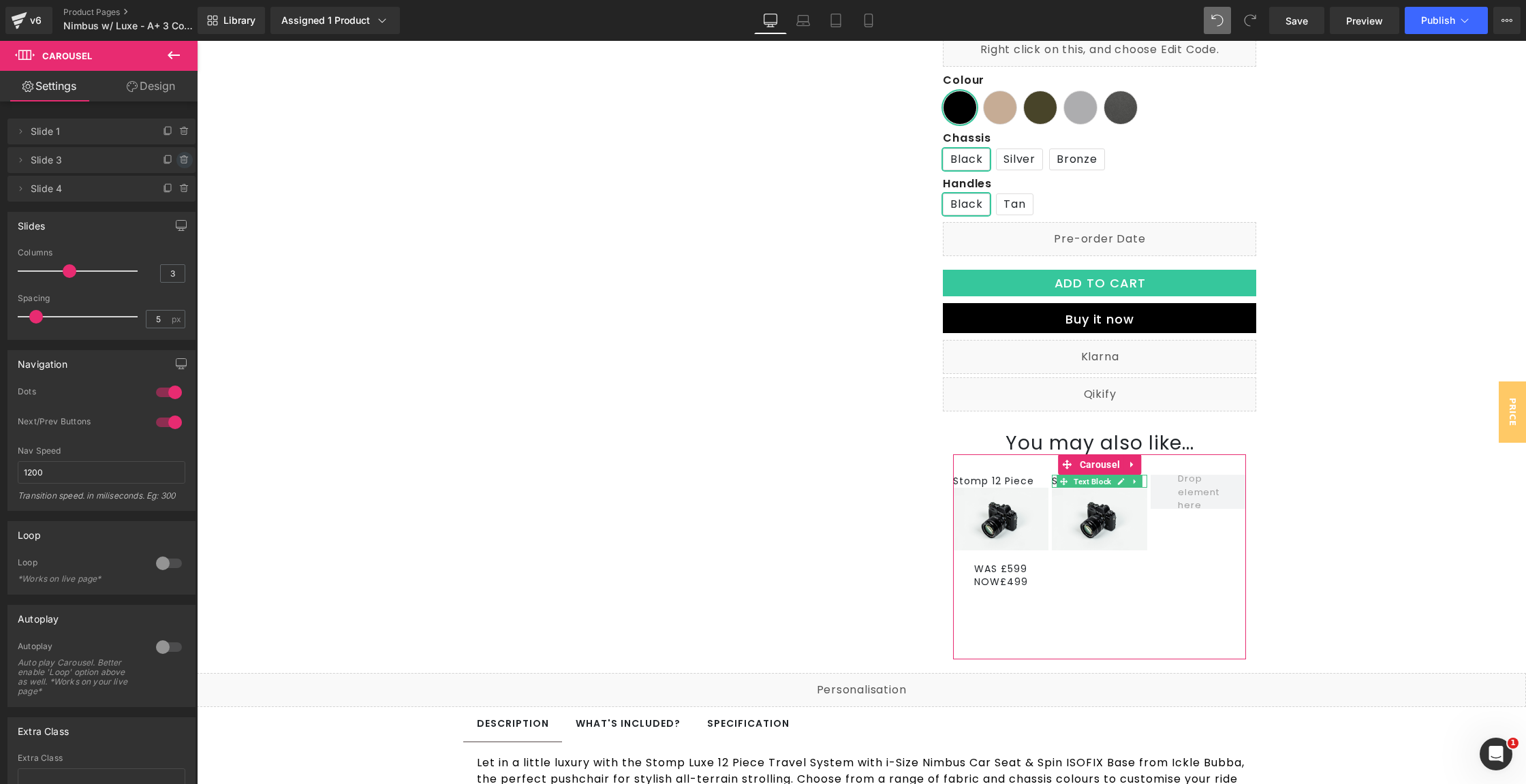
click at [181, 165] on icon at bounding box center [184, 160] width 11 height 11
click at [181, 165] on button "Delete" at bounding box center [169, 161] width 43 height 18
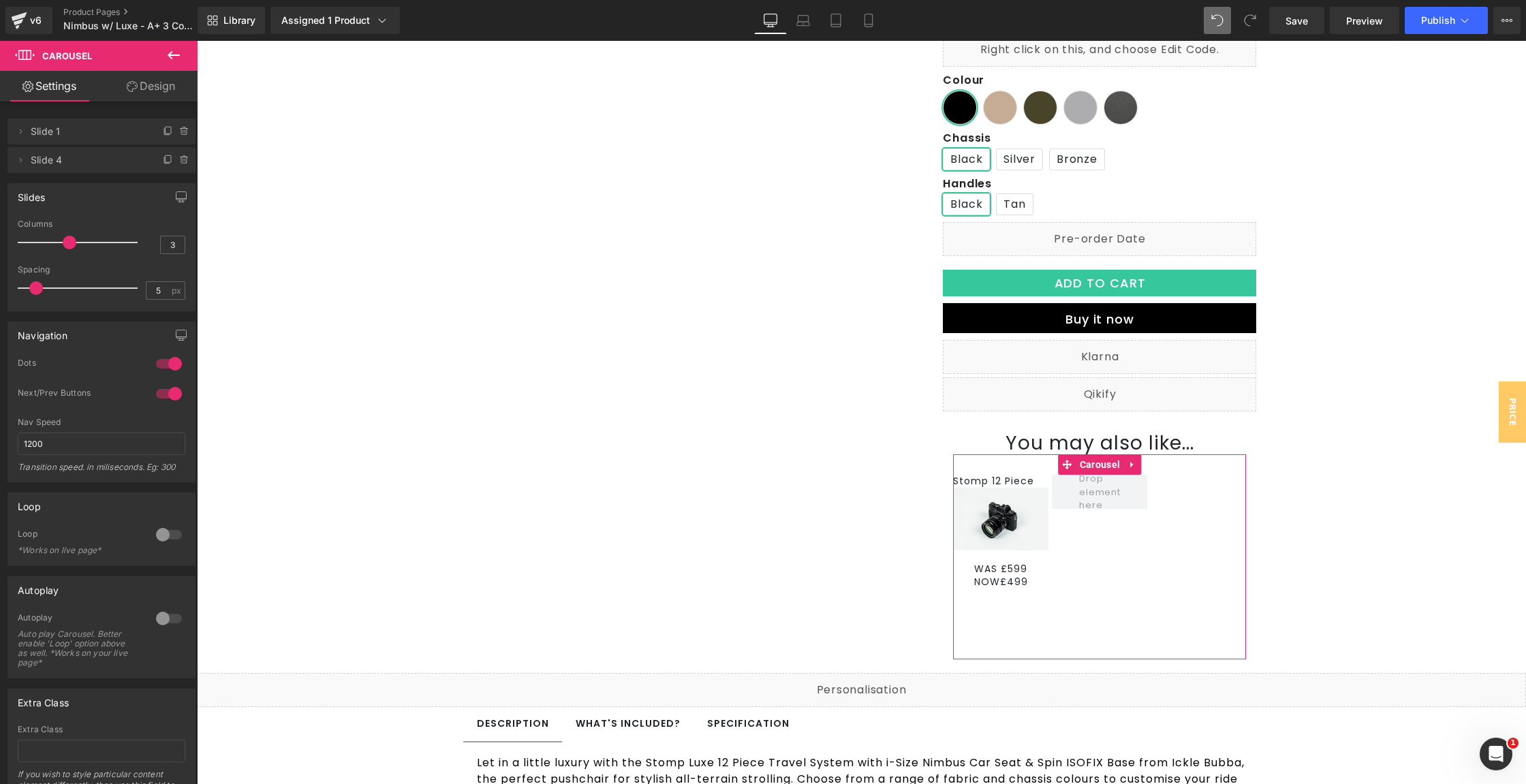
click at [181, 165] on icon at bounding box center [184, 160] width 11 height 11
click at [181, 165] on button "Delete" at bounding box center [169, 161] width 43 height 18
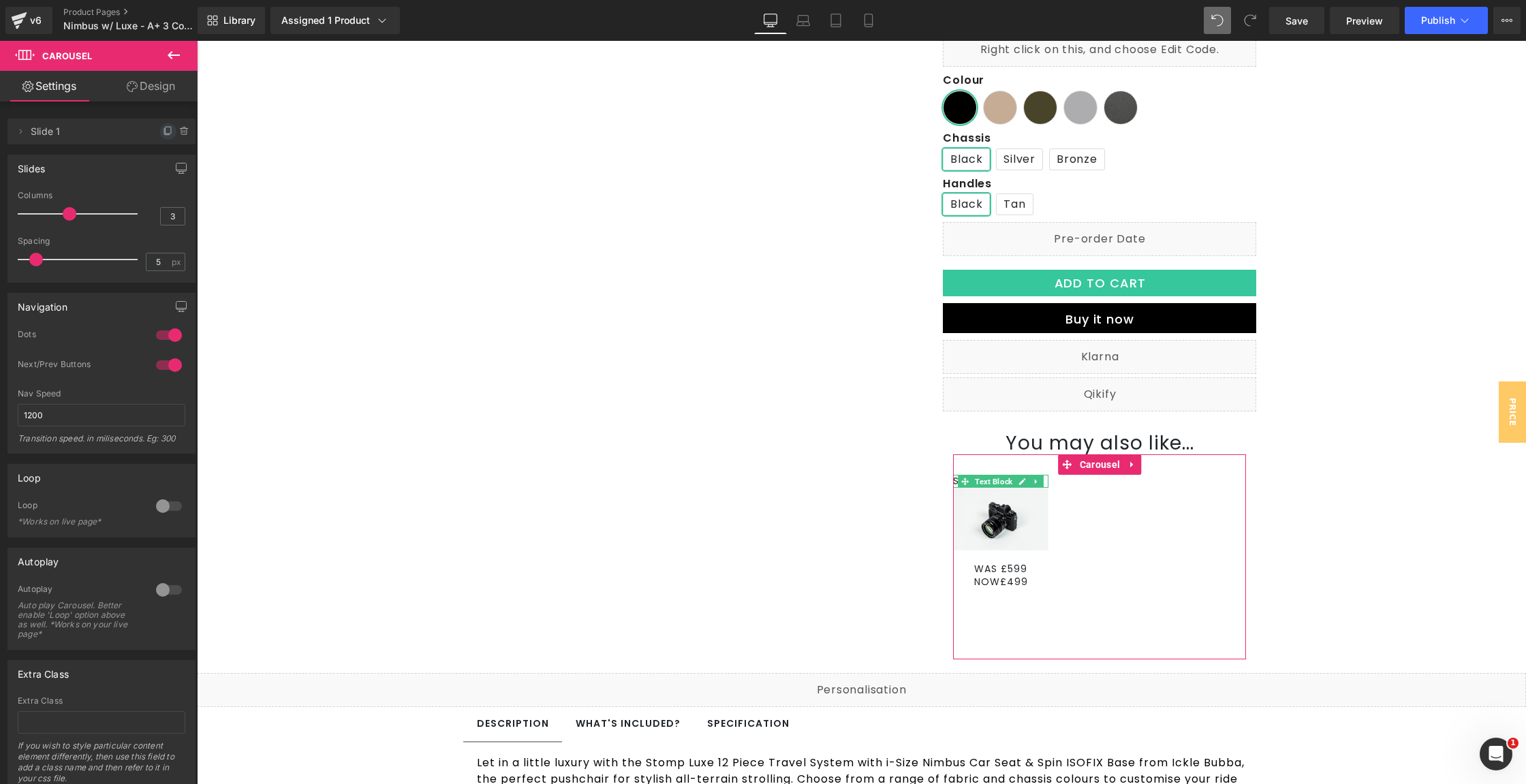
click at [163, 127] on icon at bounding box center [168, 132] width 11 height 11
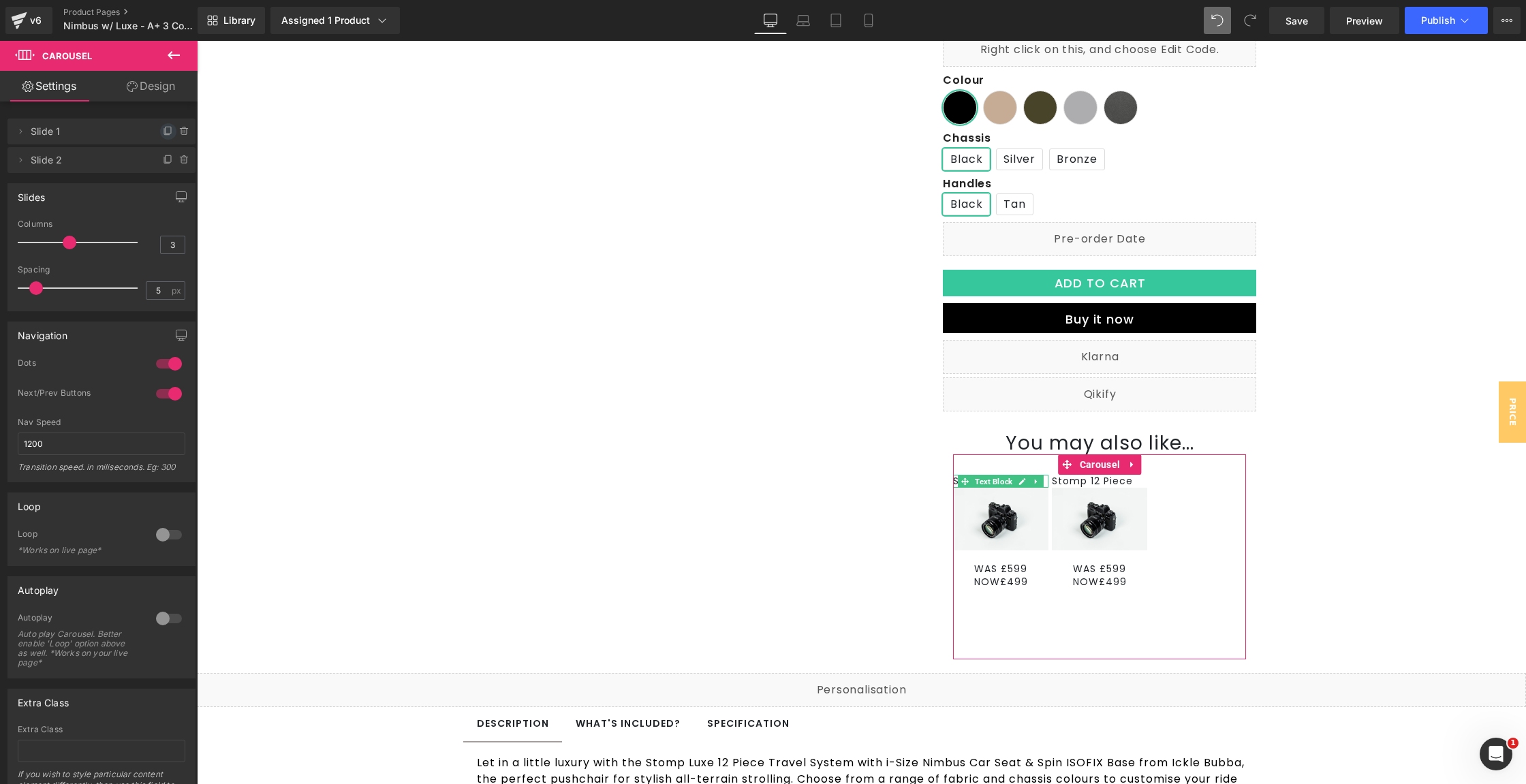
click at [164, 129] on icon at bounding box center [166, 132] width 5 height 6
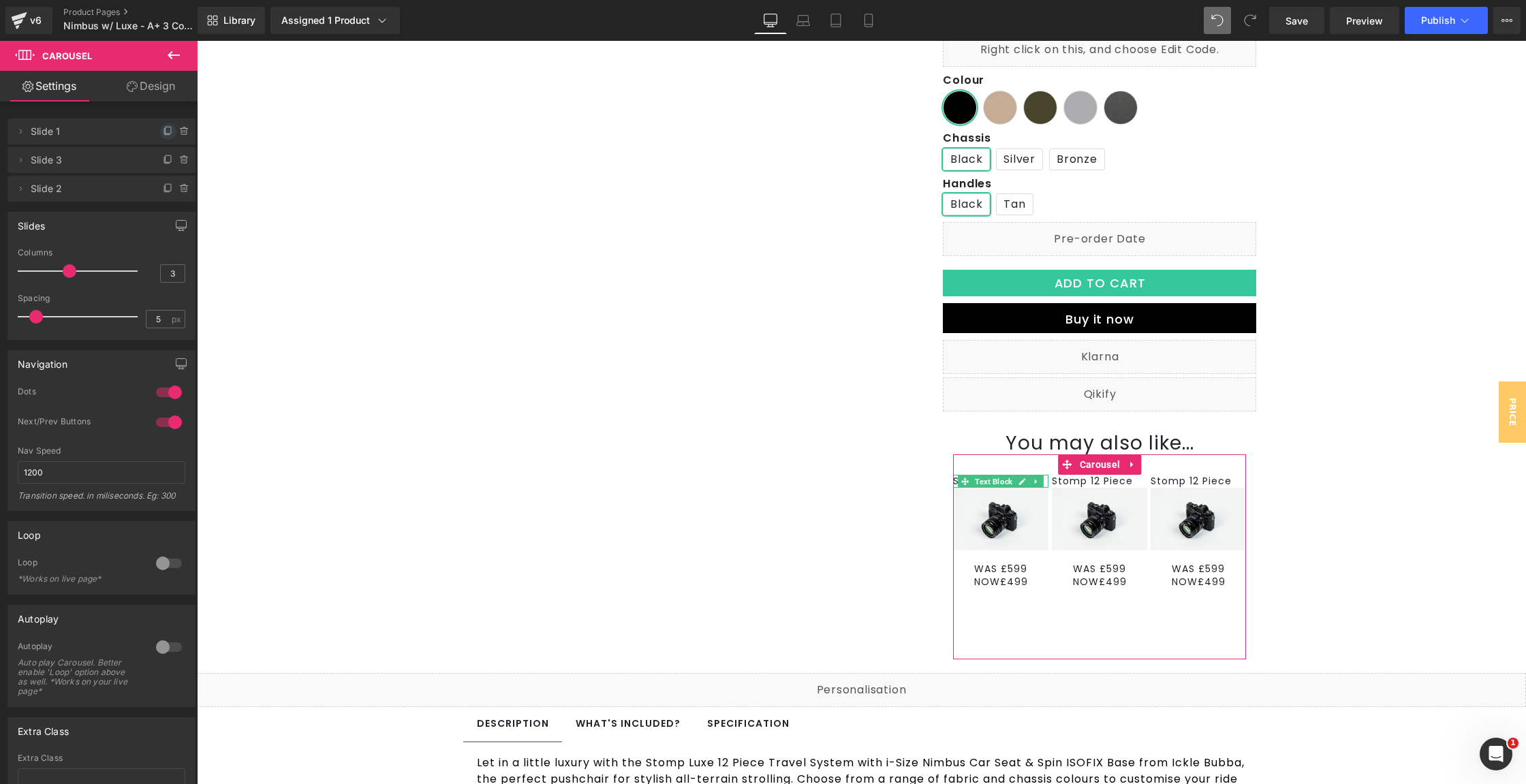
click at [164, 129] on icon at bounding box center [166, 132] width 5 height 6
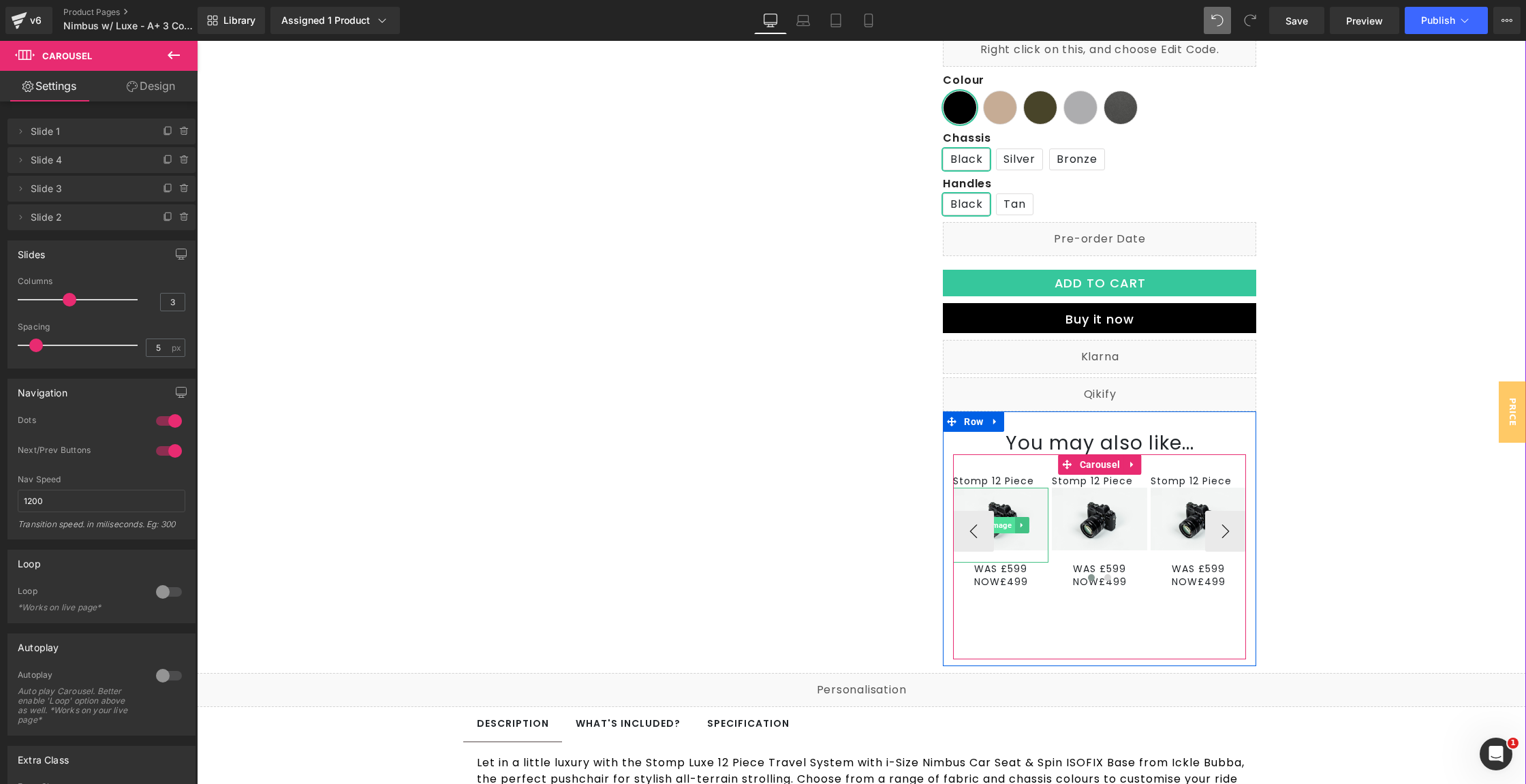
click at [991, 522] on span "Image" at bounding box center [1001, 525] width 28 height 17
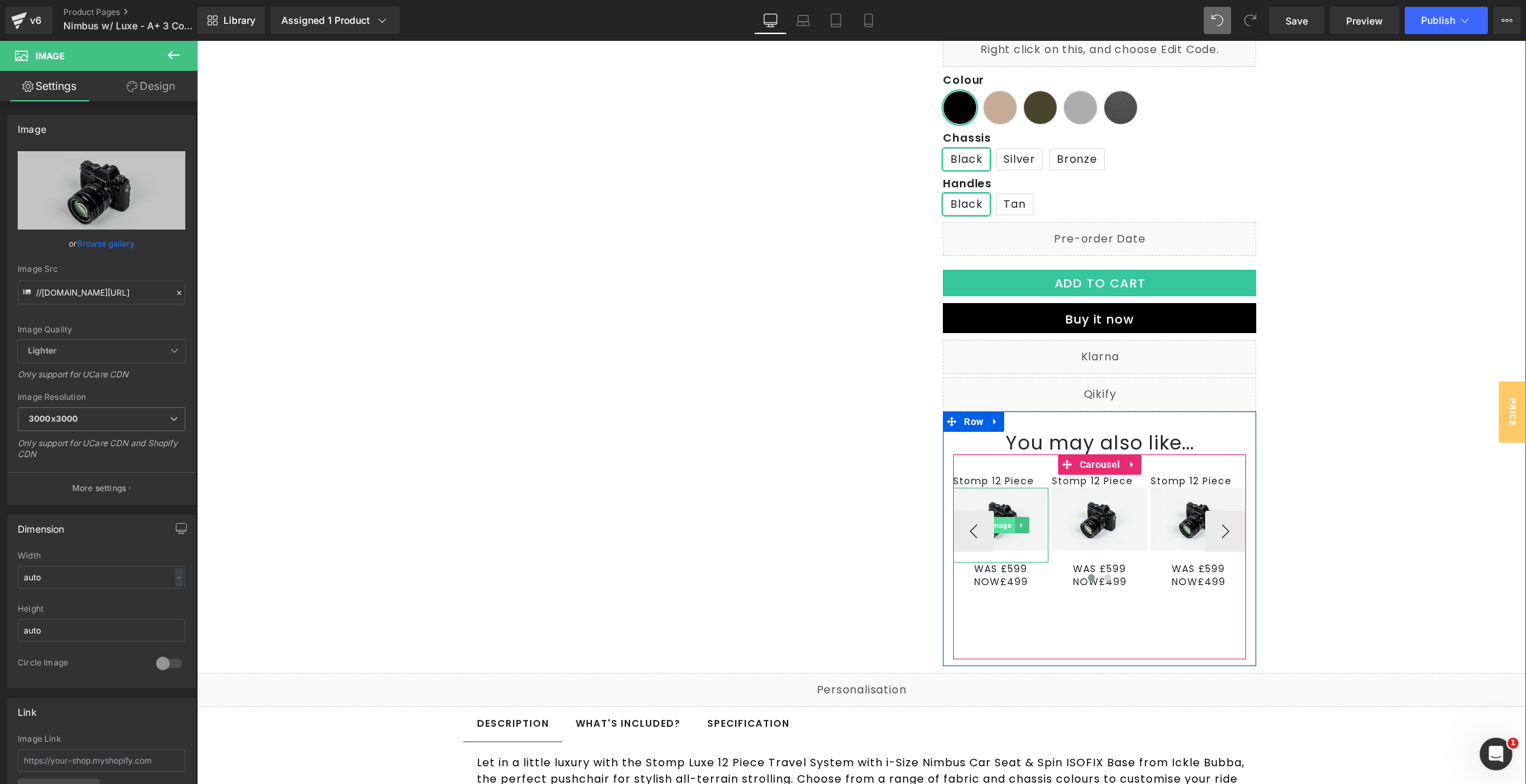
click at [1003, 531] on span "Image" at bounding box center [1001, 525] width 28 height 17
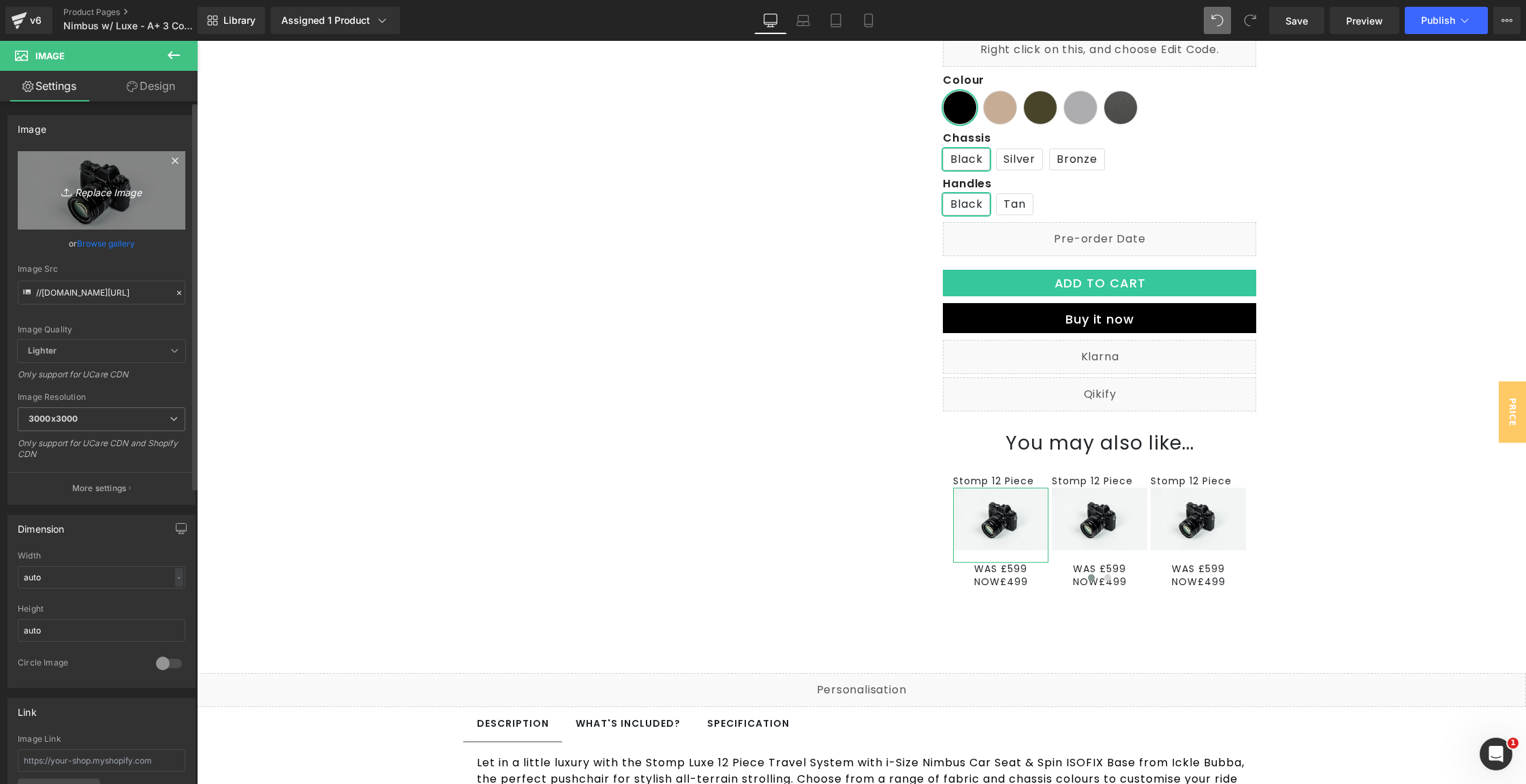
click at [123, 229] on link "Replace Image" at bounding box center [102, 190] width 168 height 78
type input "C:\fakepath\[PHONE_NUMBER]_01_6a853f20-3266-4661-aceb-823c0fdbbcce.jpg"
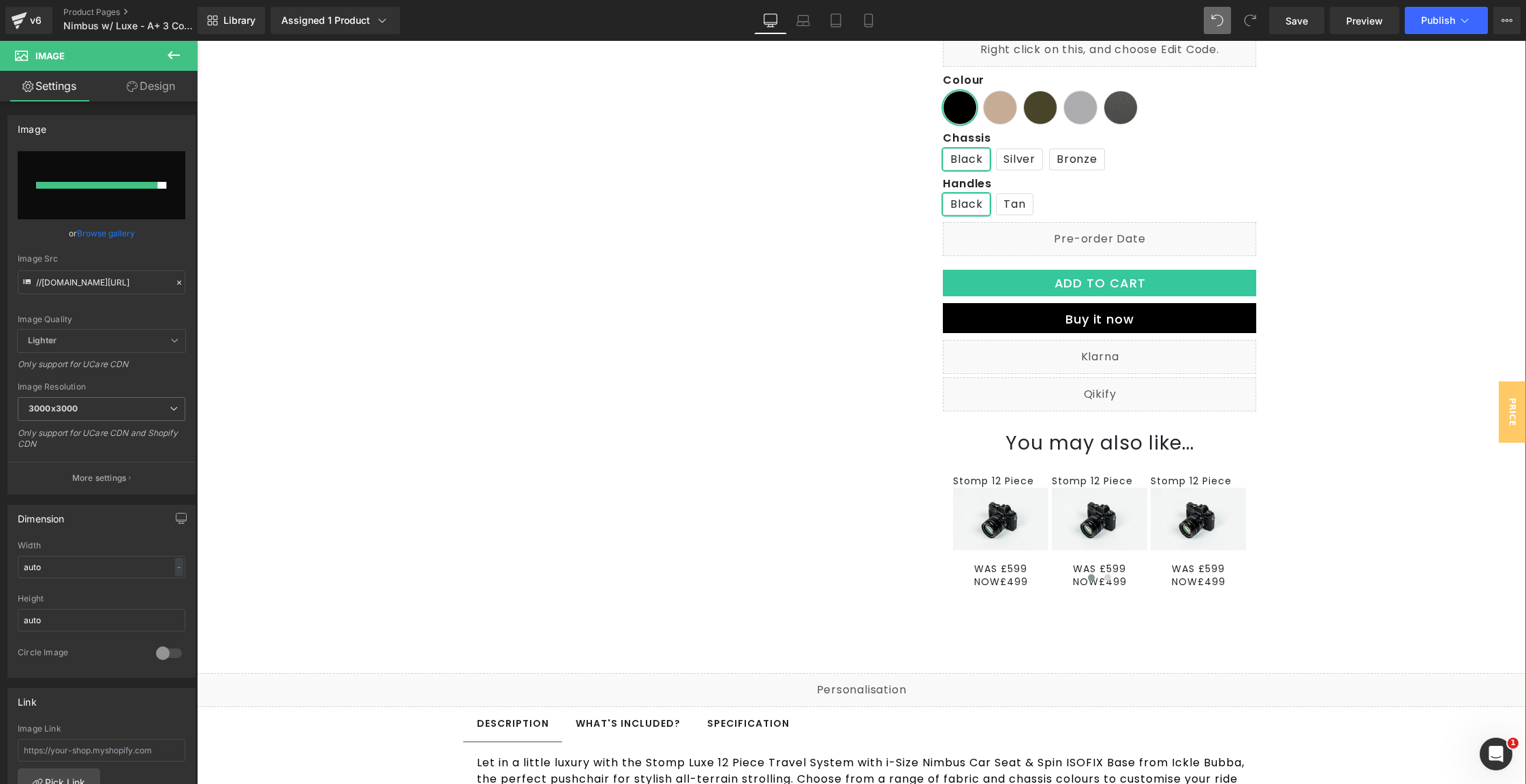
type input "[URL][DOMAIN_NAME][PHONE_NUMBER]"
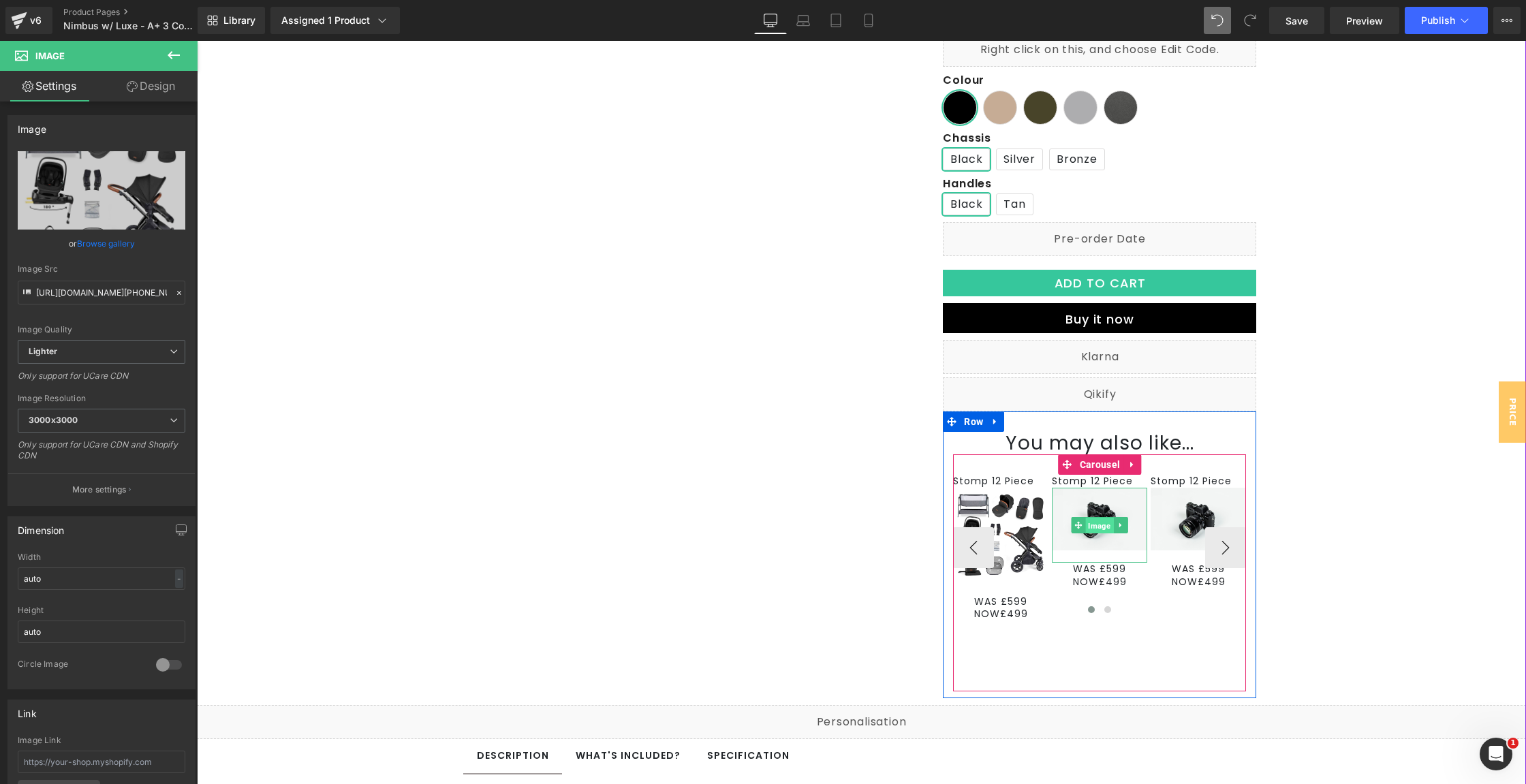
click at [1091, 528] on span "Image" at bounding box center [1100, 525] width 28 height 17
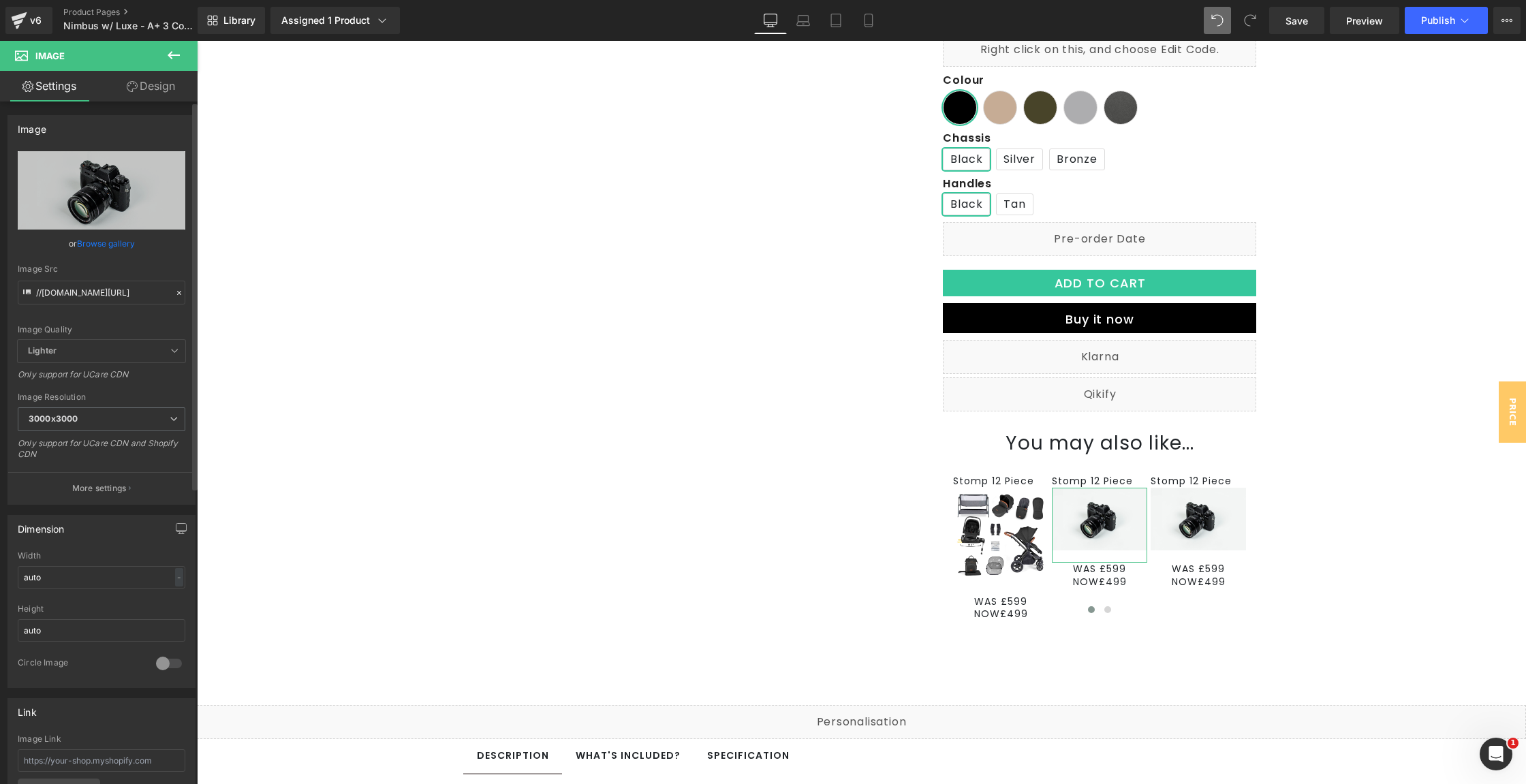
click at [126, 246] on link "Browse gallery" at bounding box center [105, 244] width 58 height 24
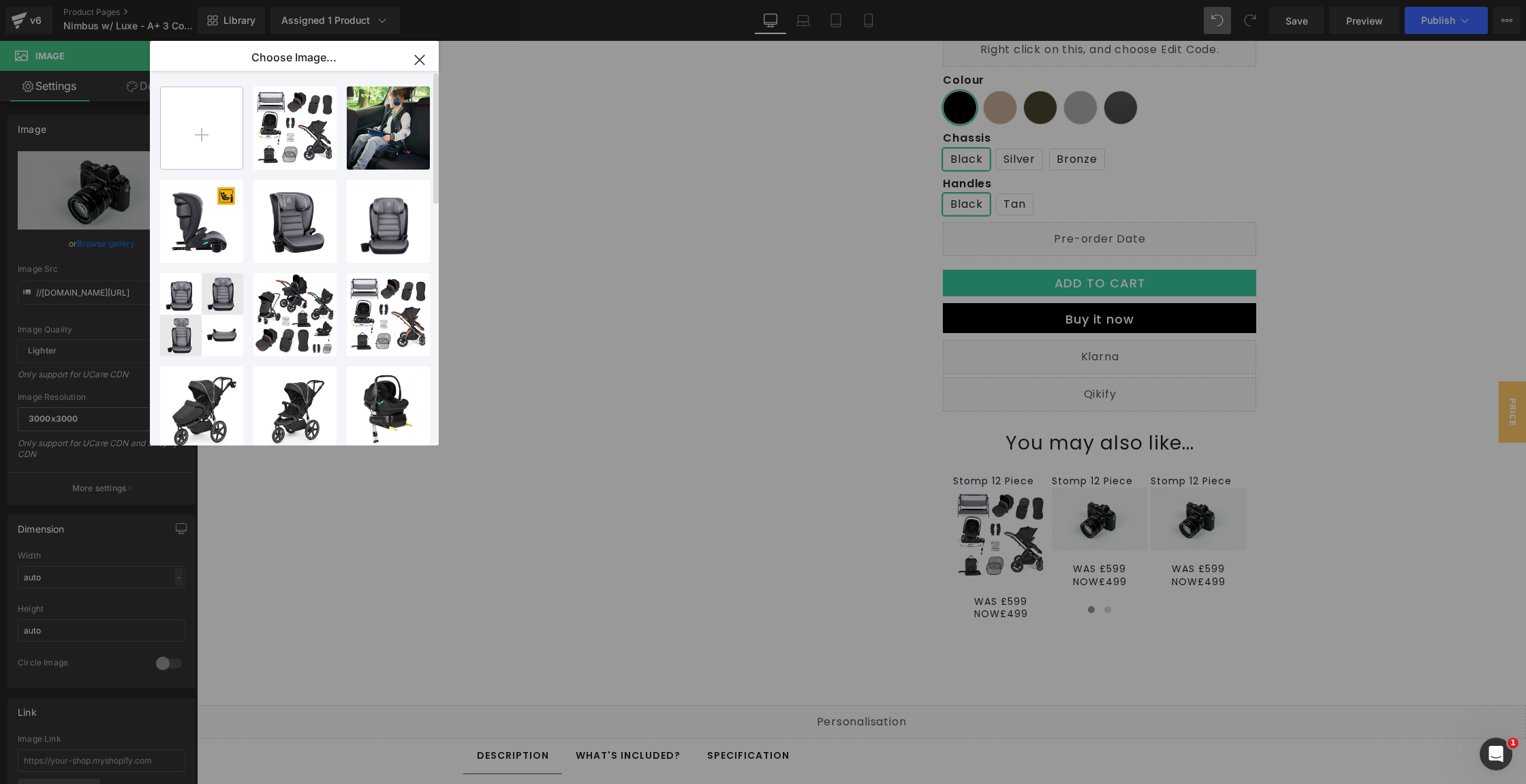
click at [208, 141] on input "file" at bounding box center [202, 128] width 82 height 82
type input "C:\fakepath\[PHONE_NUMBER]_01 (1).jpg"
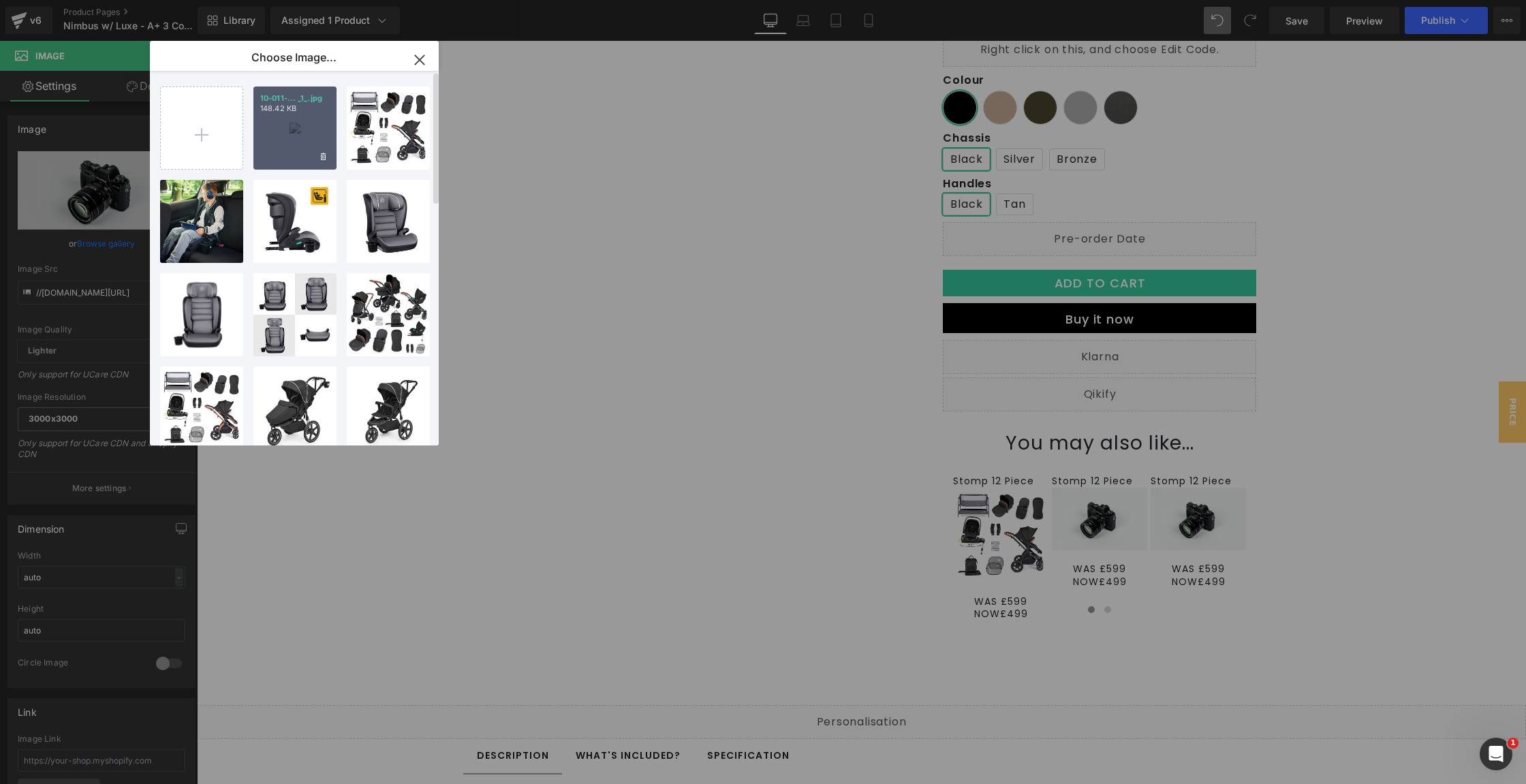
click at [289, 141] on div "10-011-... _1_.jpg 148.42 KB" at bounding box center [295, 128] width 83 height 83
type input "[URL][DOMAIN_NAME][PHONE_NUMBER]"
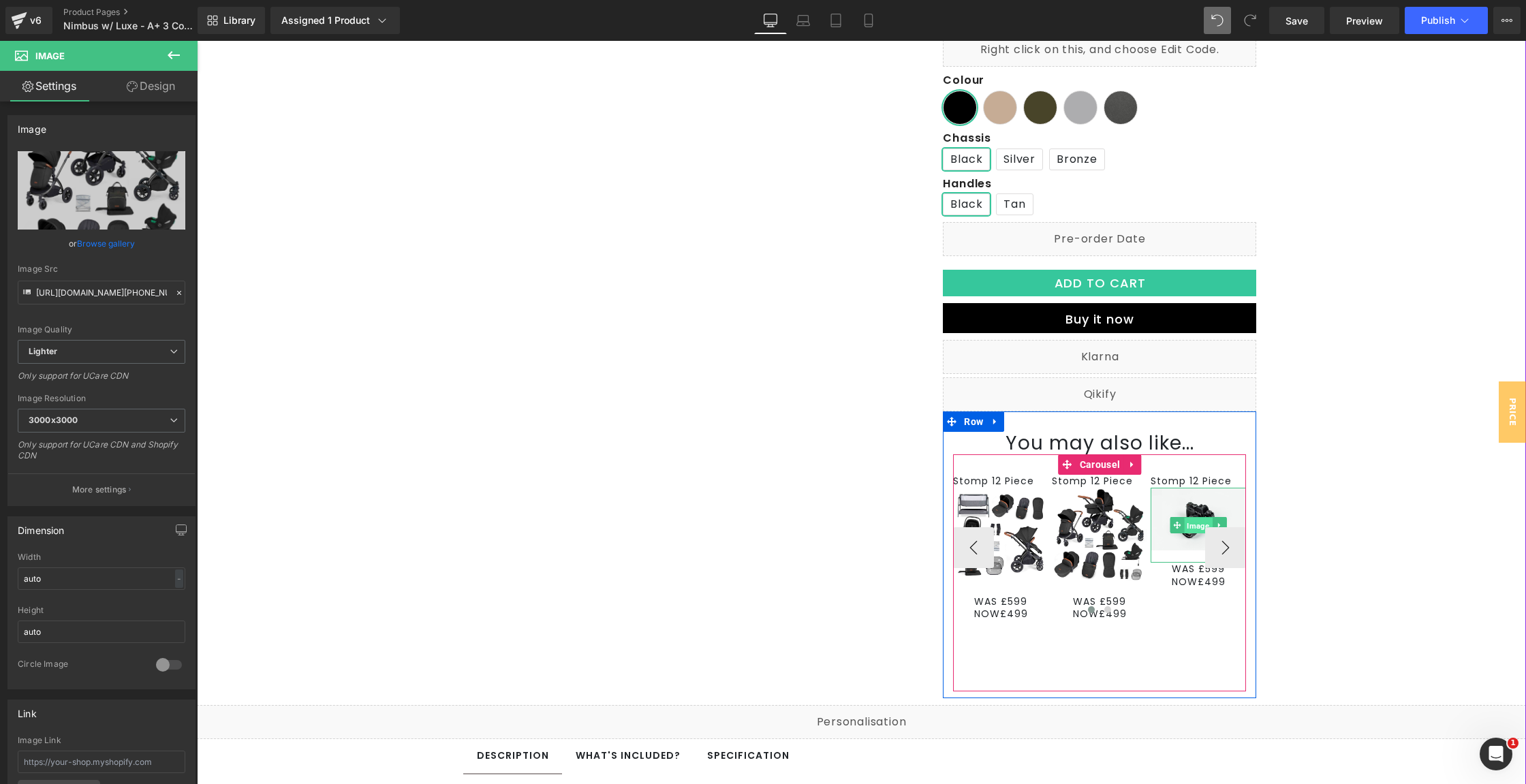
click at [1190, 528] on span "Image" at bounding box center [1198, 525] width 28 height 17
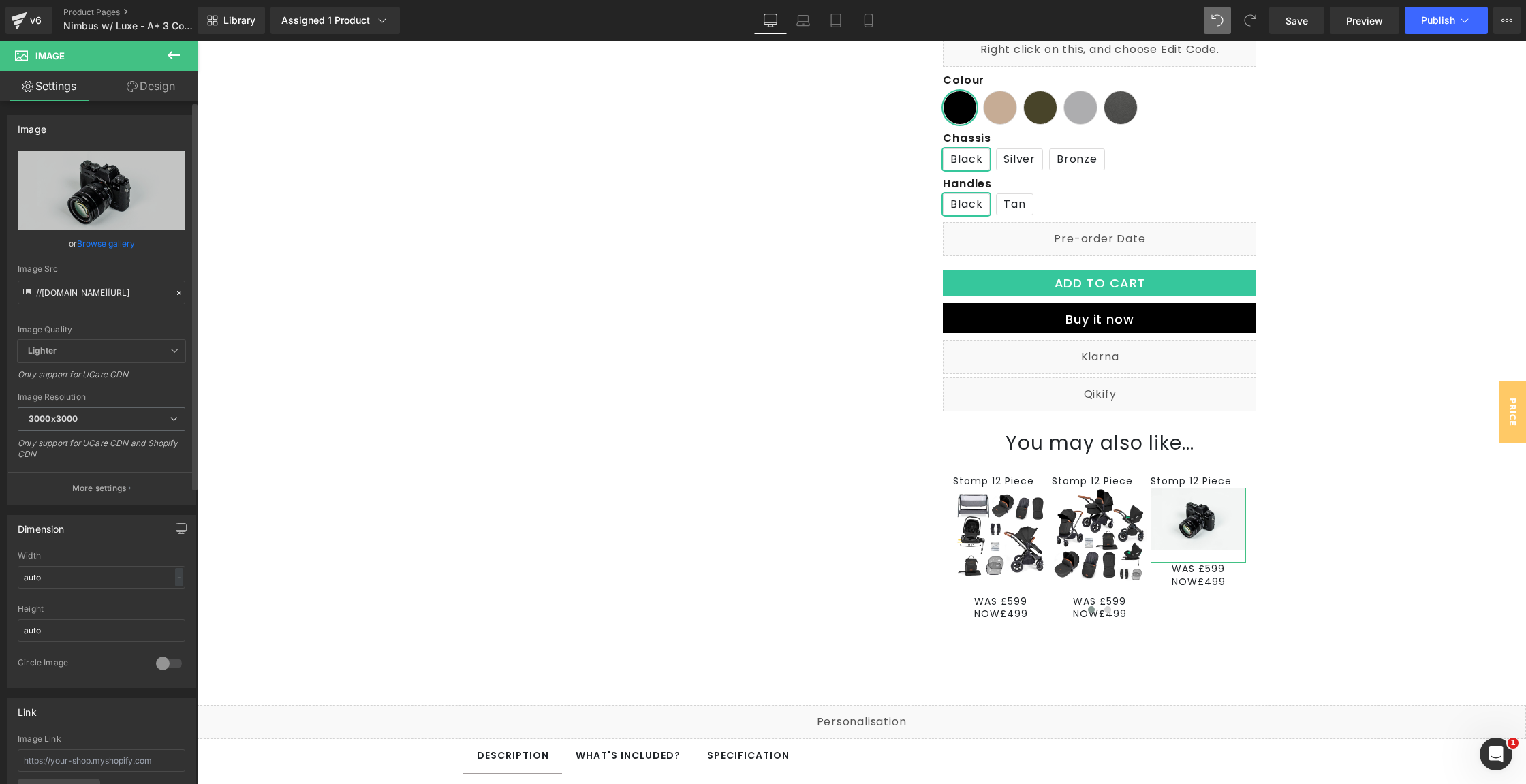
click at [126, 250] on link "Browse gallery" at bounding box center [105, 244] width 58 height 24
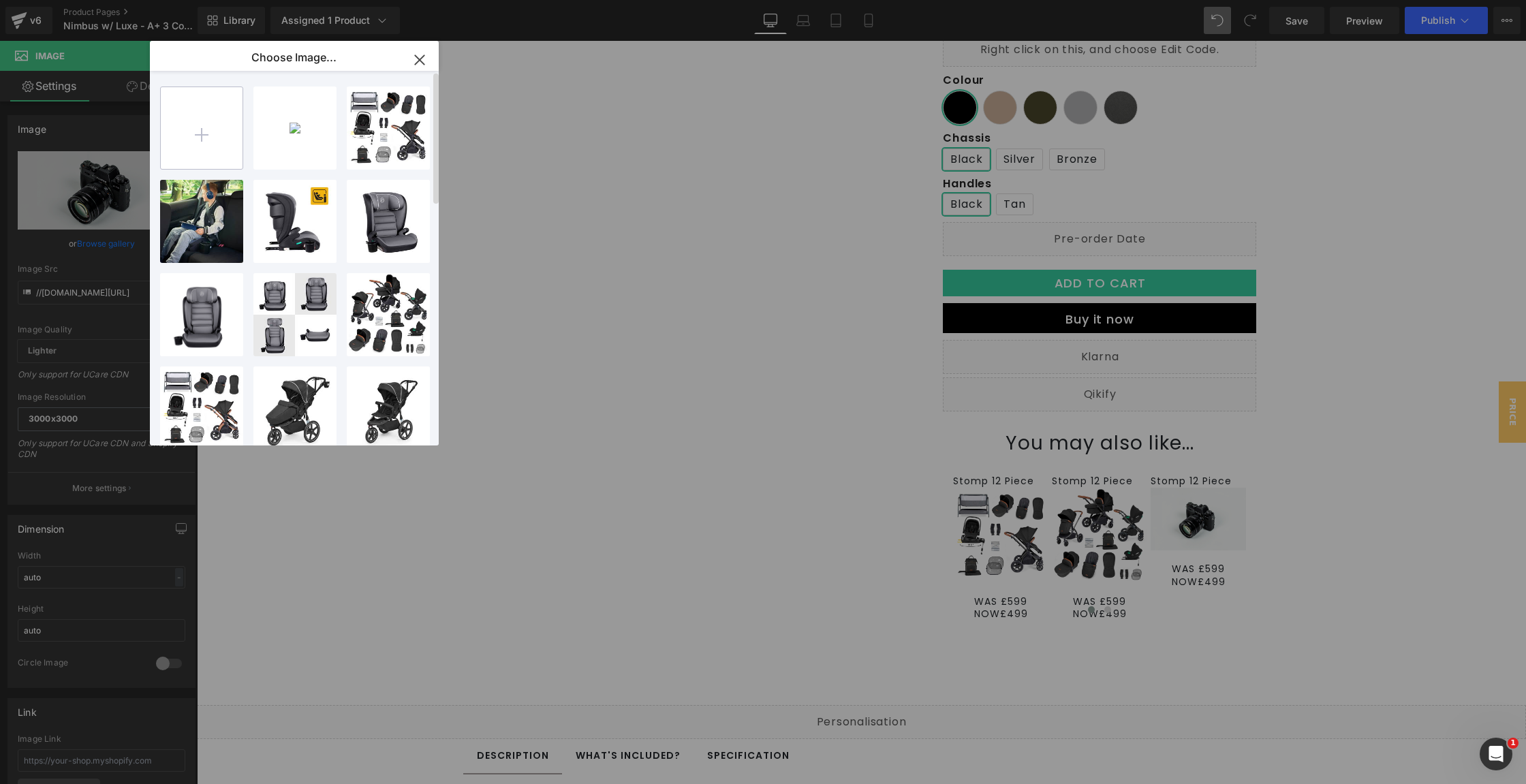
click at [181, 130] on input "file" at bounding box center [202, 128] width 82 height 82
type input "C:\fakepath\UK_10-011-300-203_01.jpg"
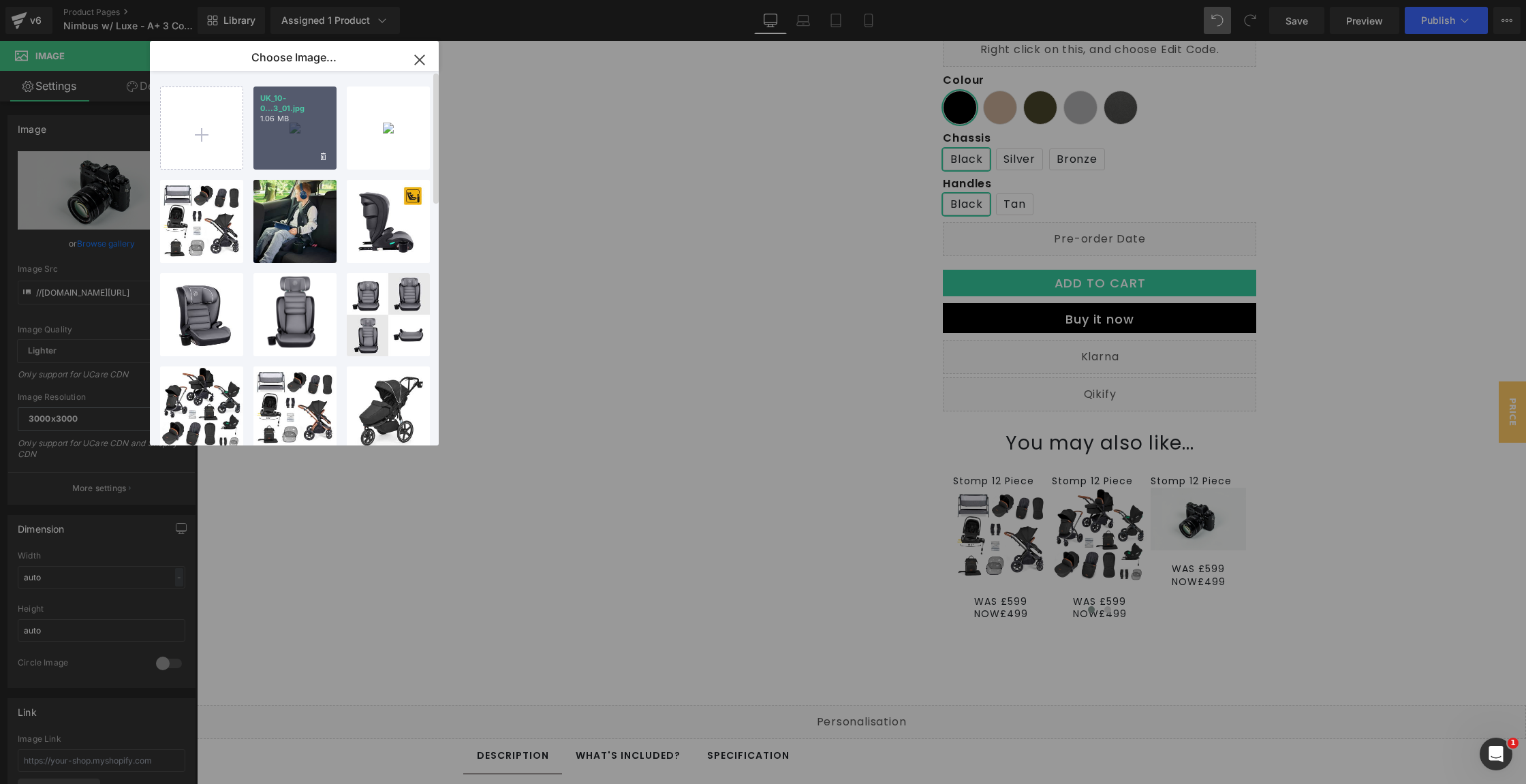
click at [263, 126] on div "UK_10-0...3_01.jpg 1.06 MB" at bounding box center [295, 128] width 83 height 83
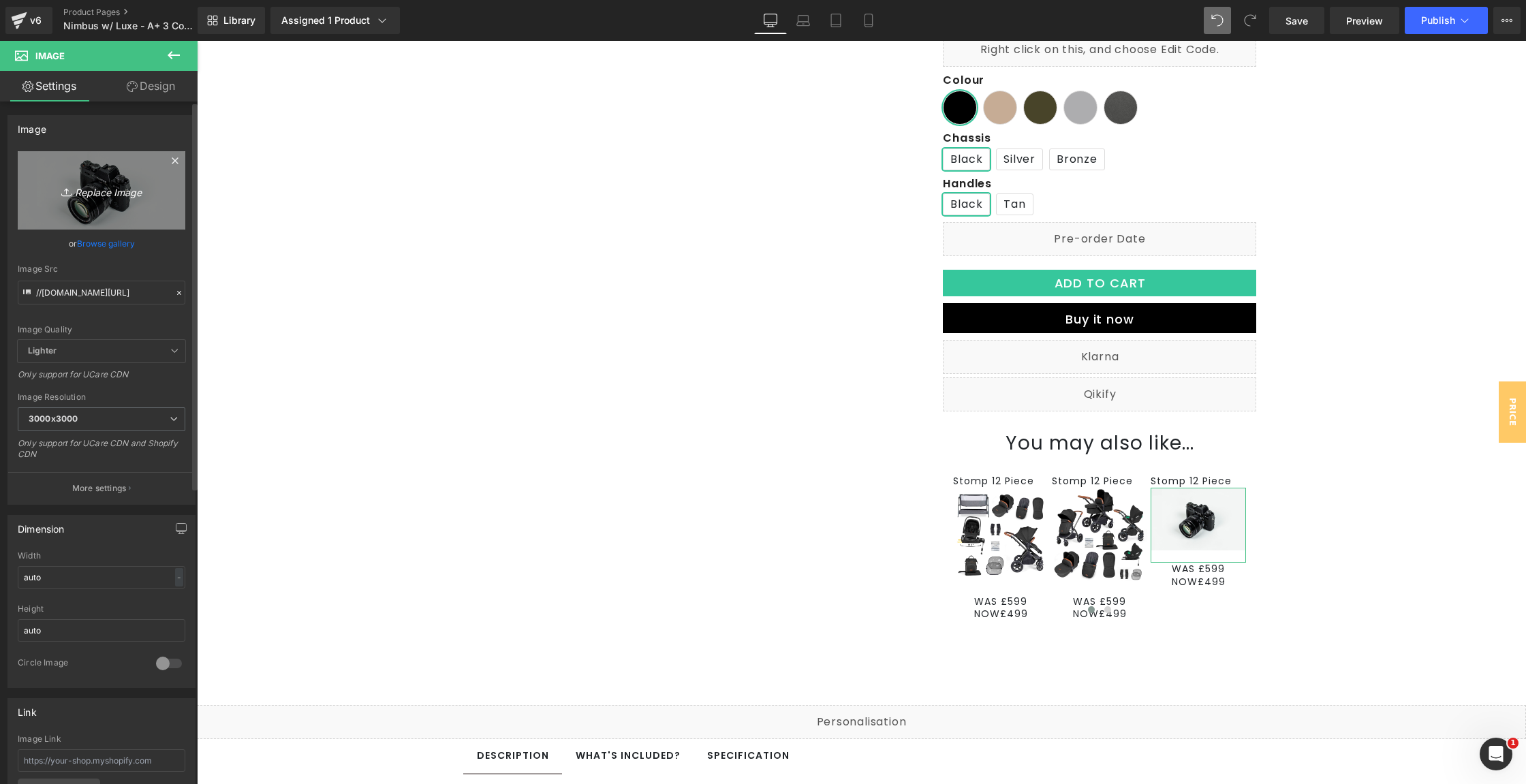
click at [87, 213] on link "Replace Image" at bounding box center [102, 190] width 168 height 78
click at [129, 245] on link "Browse gallery" at bounding box center [105, 244] width 58 height 24
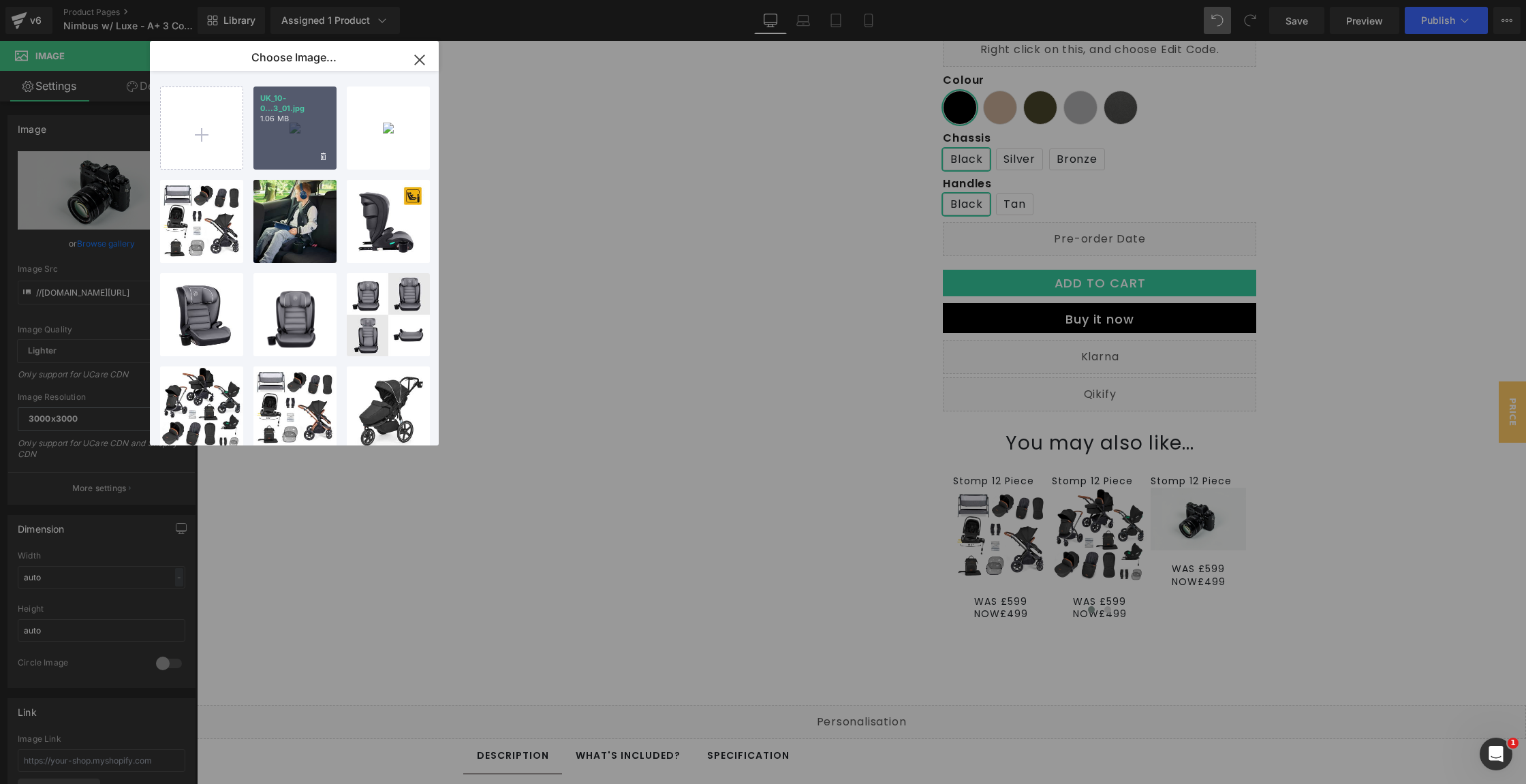
click at [272, 132] on div "UK_10-0...3_01.jpg 1.06 MB" at bounding box center [295, 128] width 83 height 83
type input "https://ucarecdn.com/bb38d4b5-f043-4fb6-aff6-2400c38c70d5/-/format/auto/-/previ…"
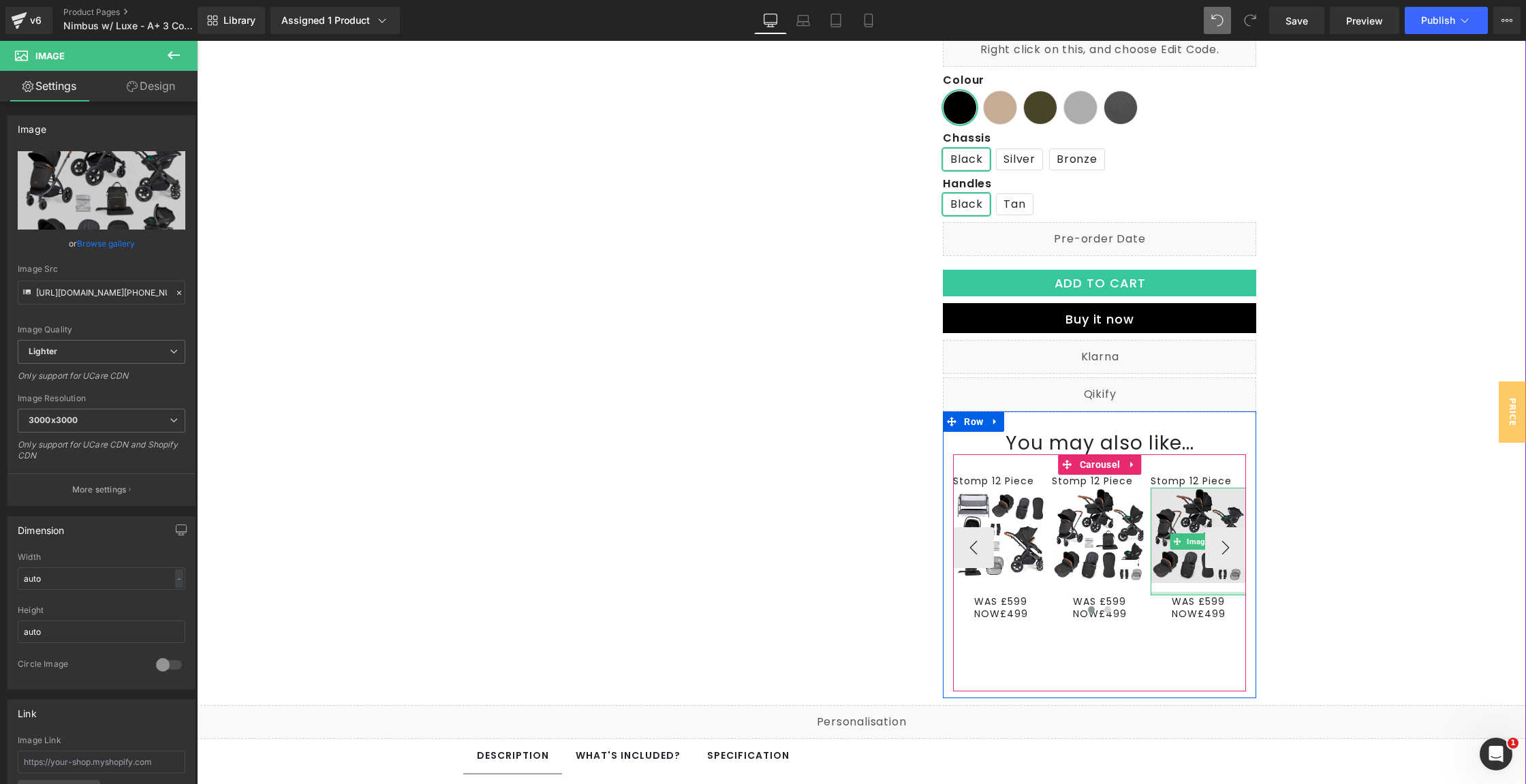
click at [1176, 593] on div at bounding box center [1198, 593] width 96 height 4
click at [1182, 607] on div at bounding box center [1100, 612] width 293 height 18
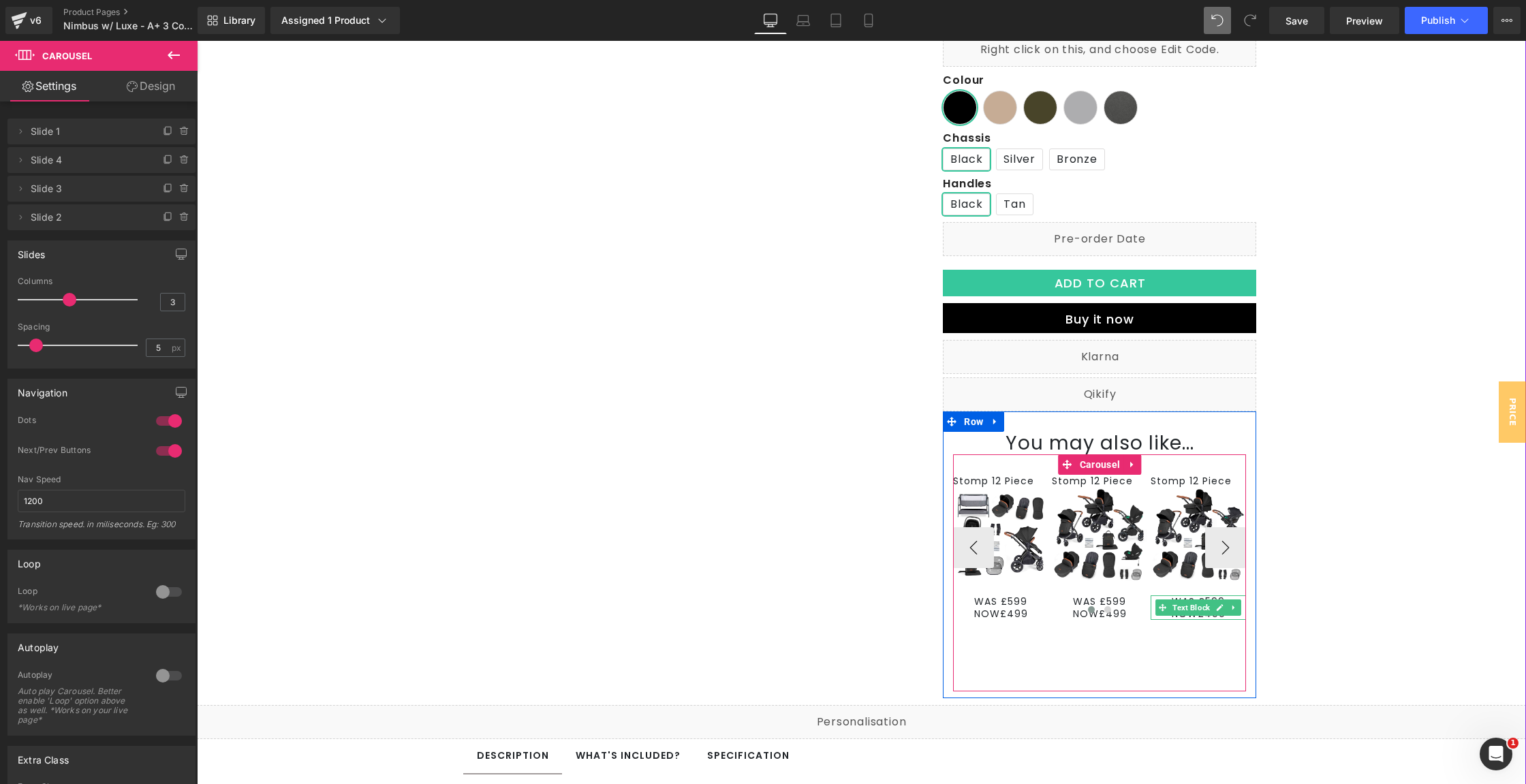
click at [1206, 601] on span "Text Block" at bounding box center [1191, 607] width 43 height 17
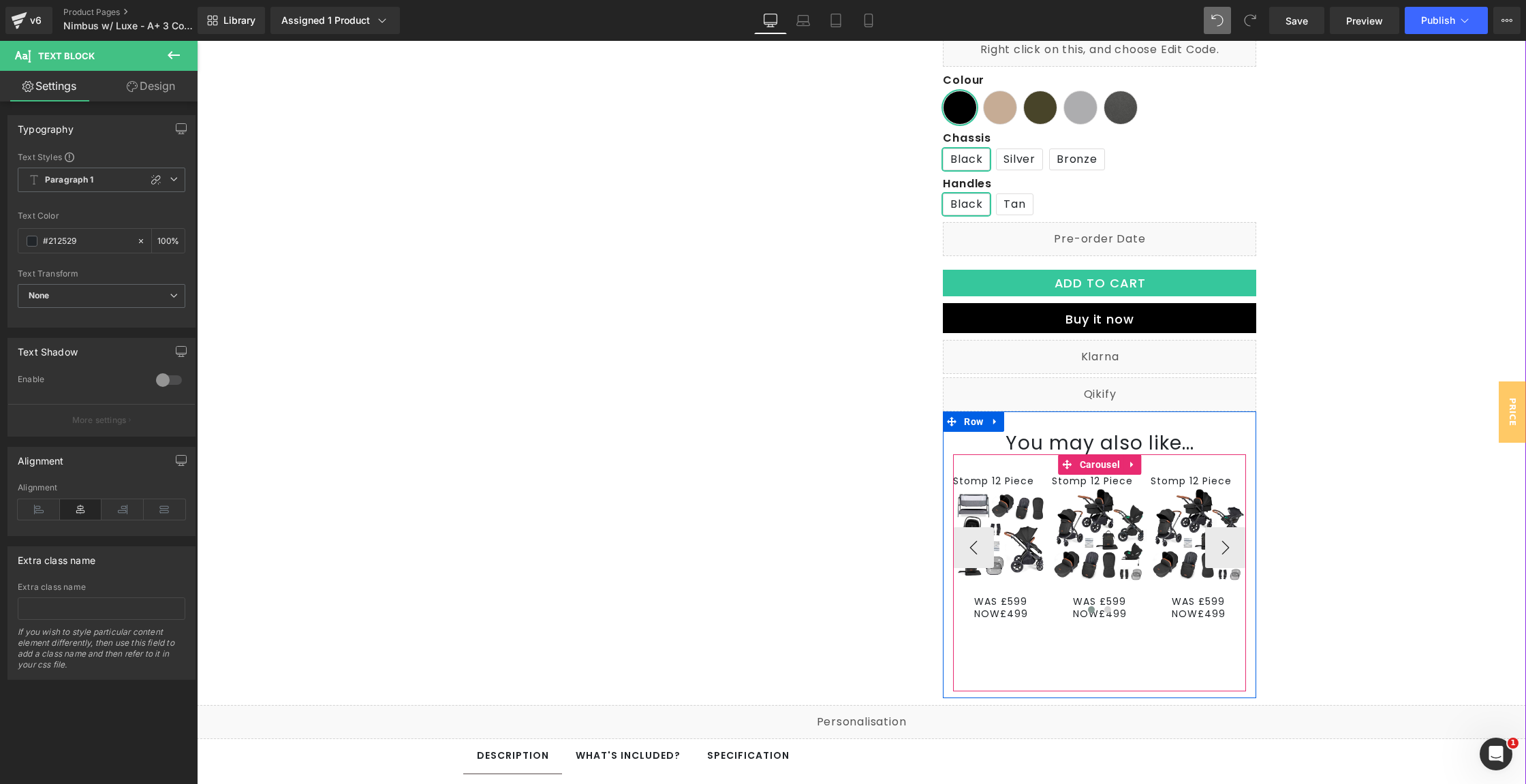
click at [1205, 611] on div at bounding box center [1100, 612] width 293 height 18
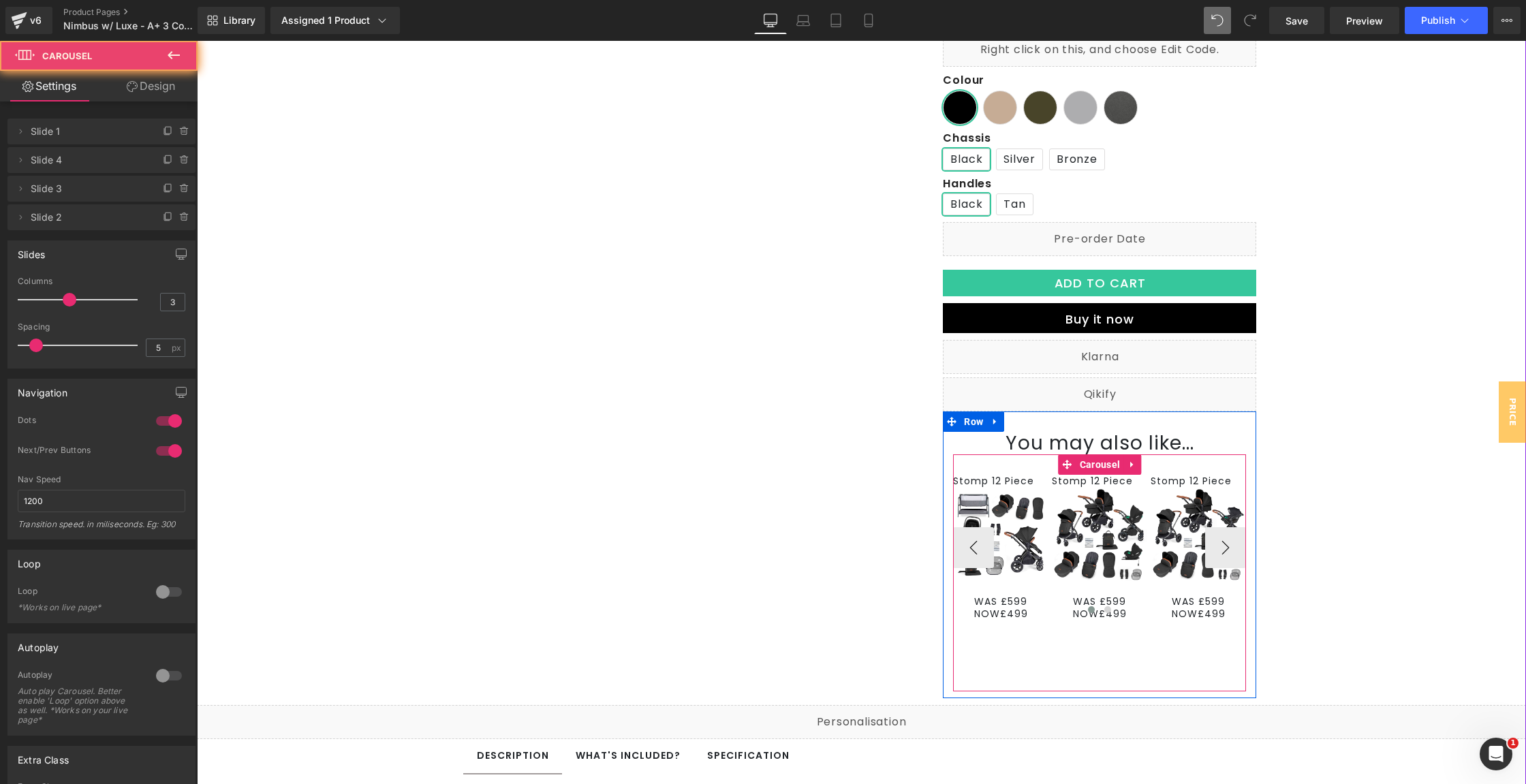
click at [1205, 611] on div at bounding box center [1100, 612] width 293 height 18
click at [1206, 609] on div at bounding box center [1100, 612] width 293 height 18
click at [1213, 602] on link at bounding box center [1220, 607] width 14 height 17
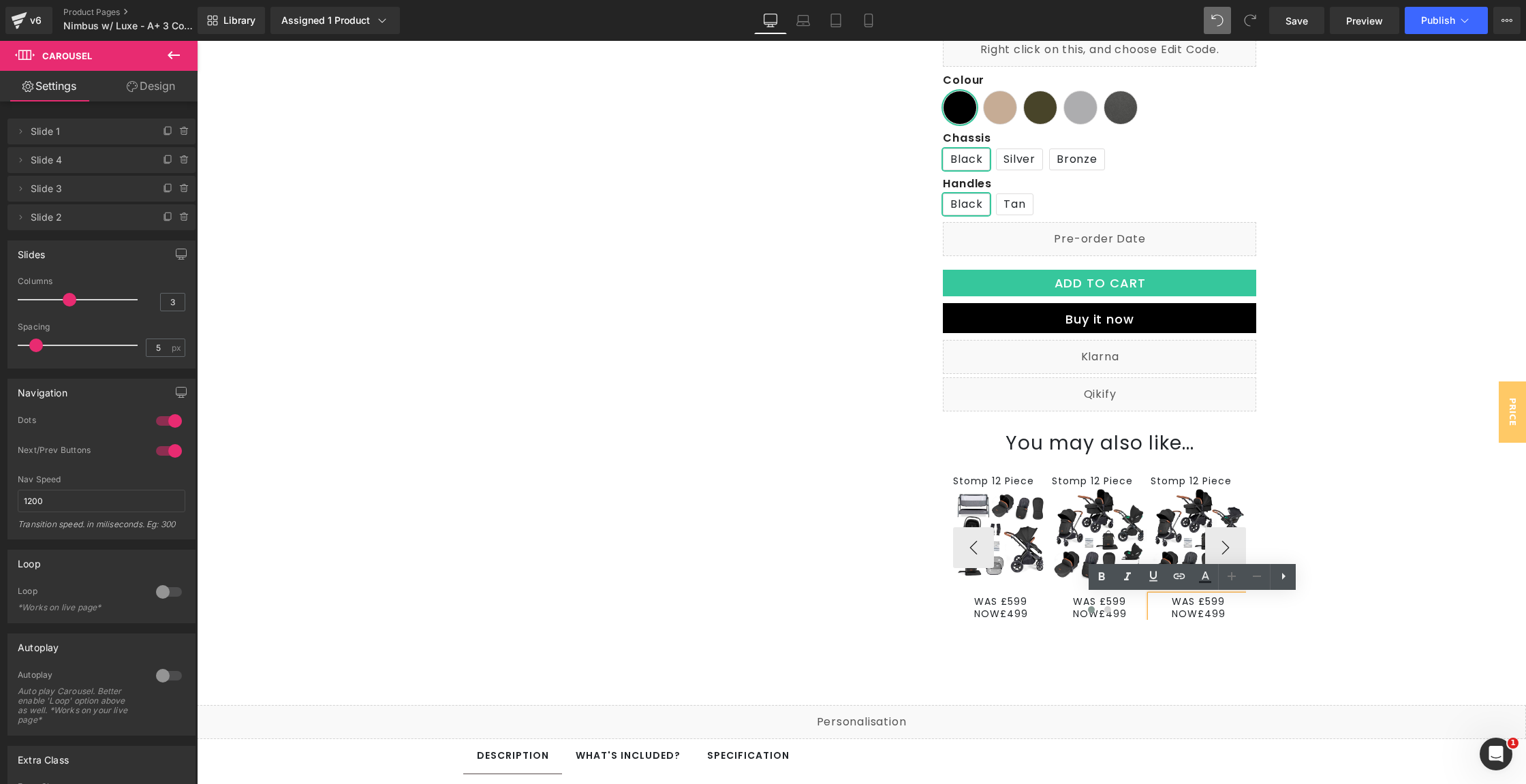
click at [1206, 607] on div at bounding box center [1100, 612] width 293 height 18
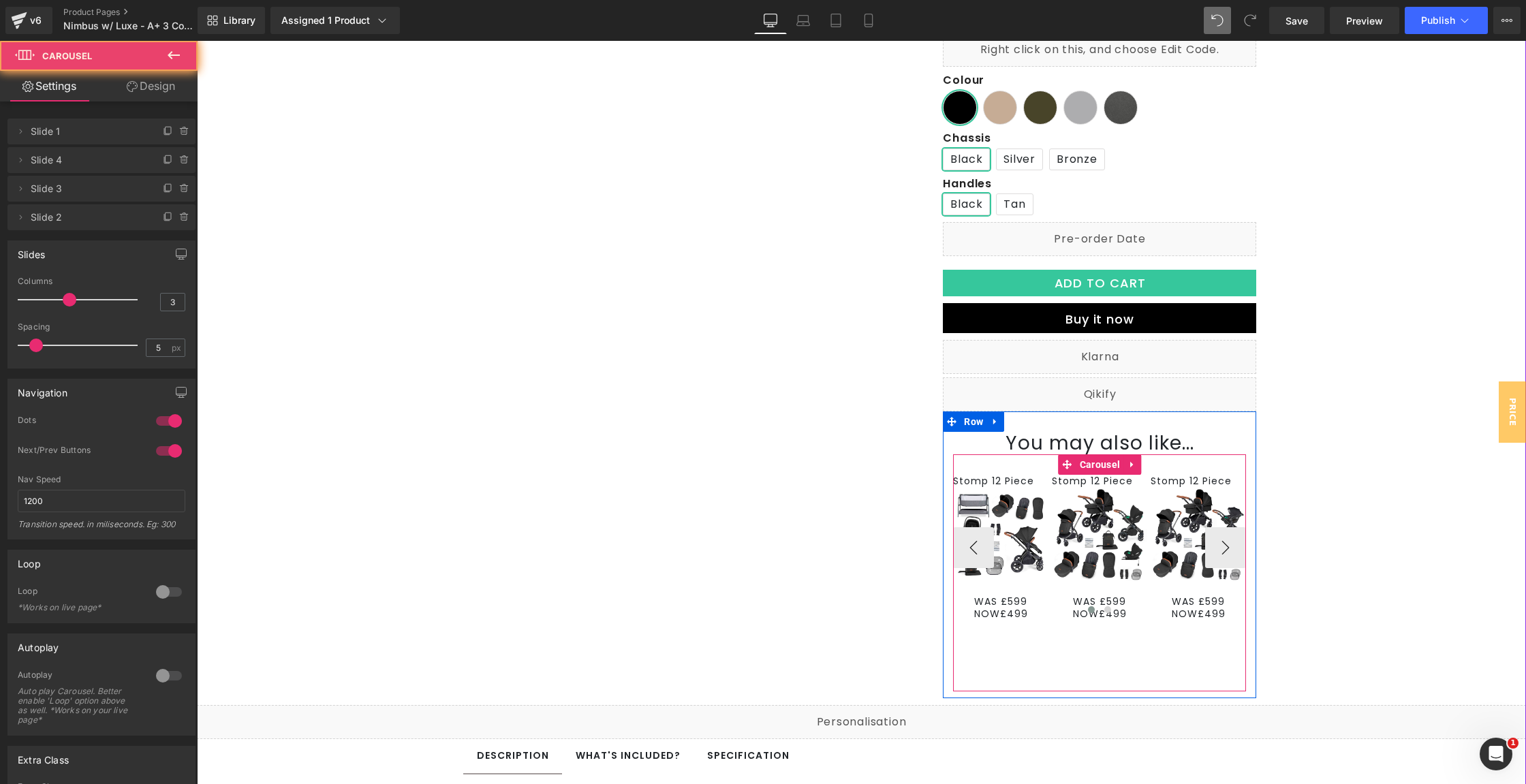
click at [1184, 609] on div at bounding box center [1100, 612] width 293 height 18
click at [1198, 610] on div at bounding box center [1100, 612] width 293 height 18
click at [1192, 613] on div at bounding box center [1100, 612] width 293 height 18
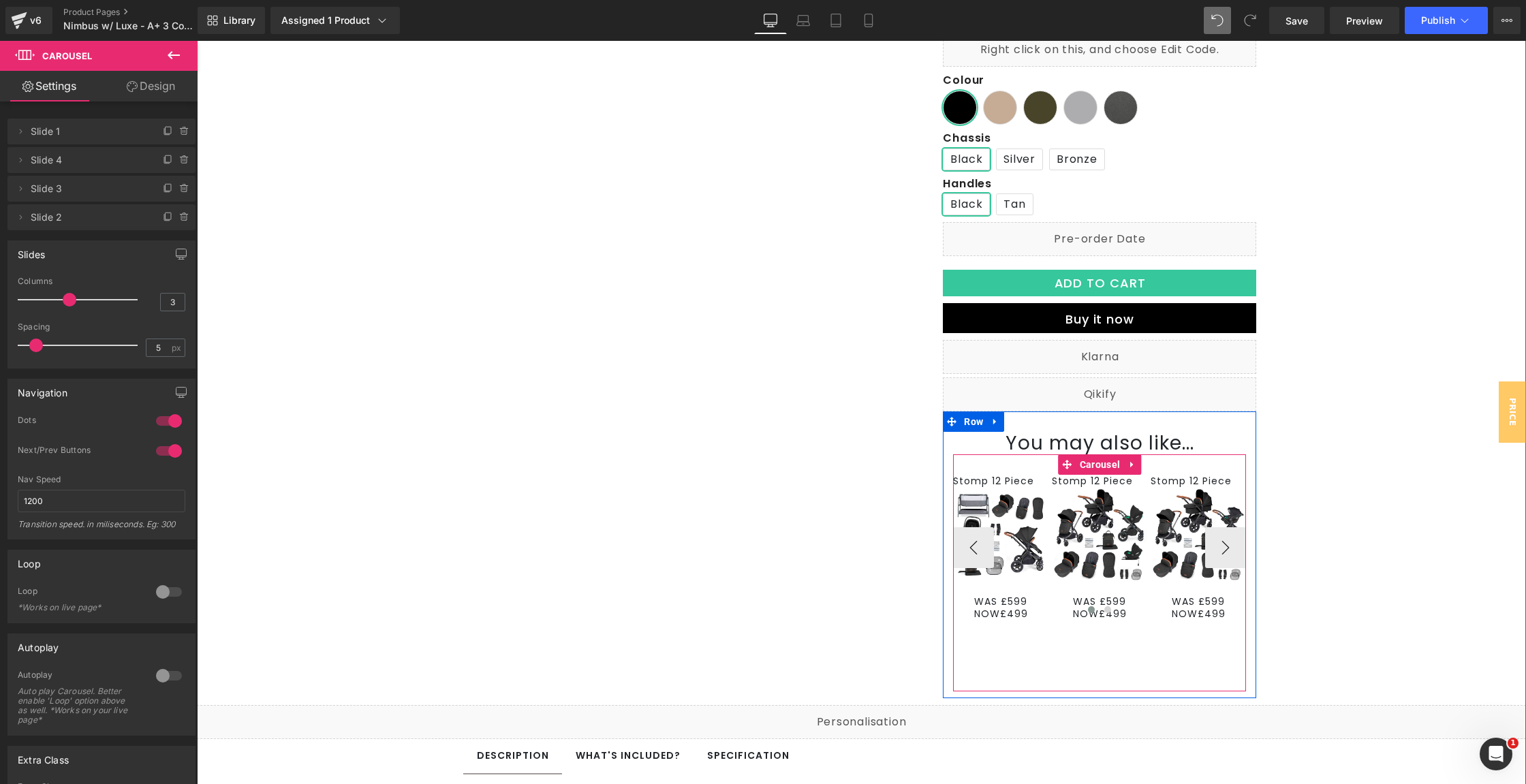
click at [1204, 603] on span "Text Block" at bounding box center [1191, 607] width 43 height 17
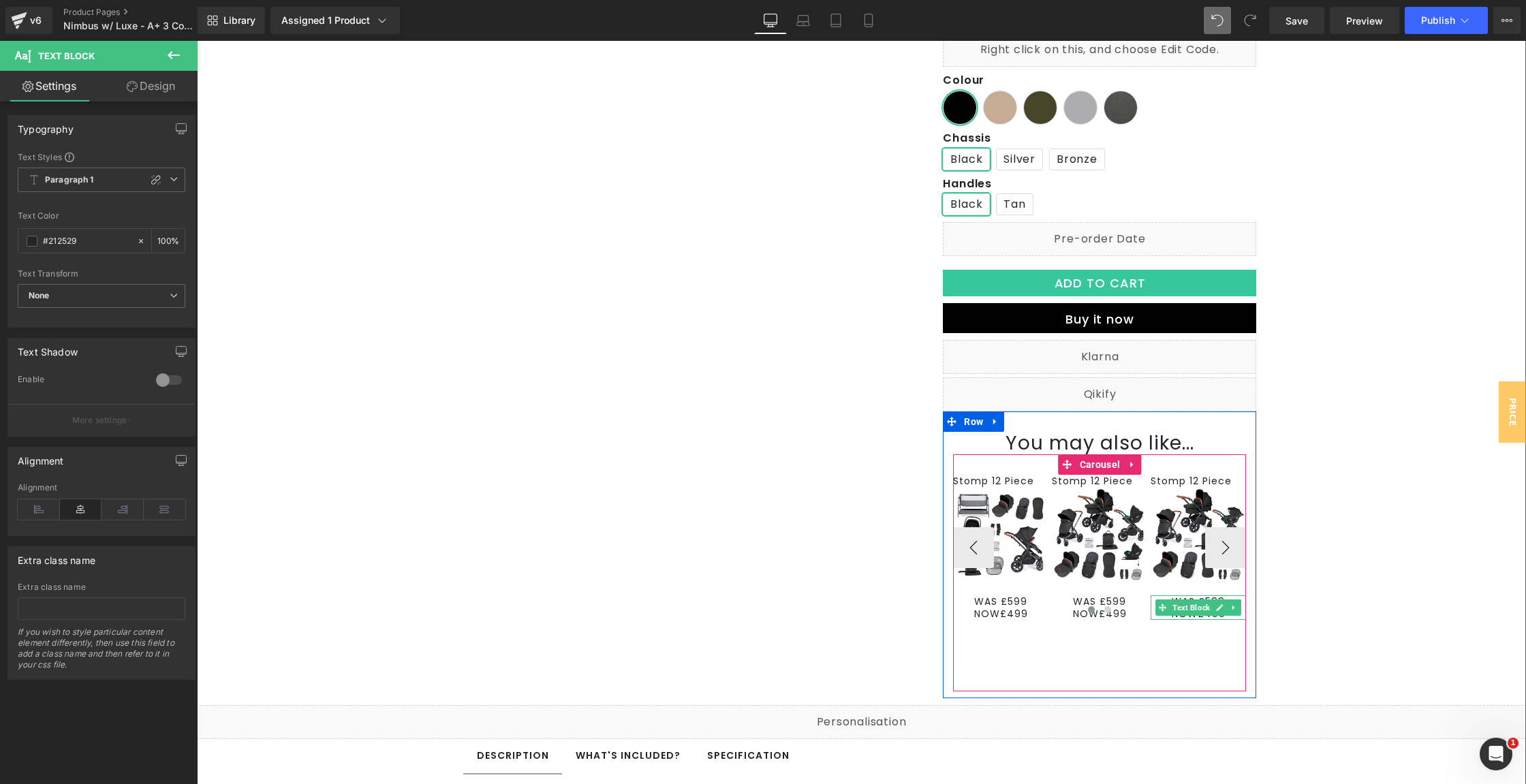
click at [1213, 601] on link at bounding box center [1220, 607] width 14 height 17
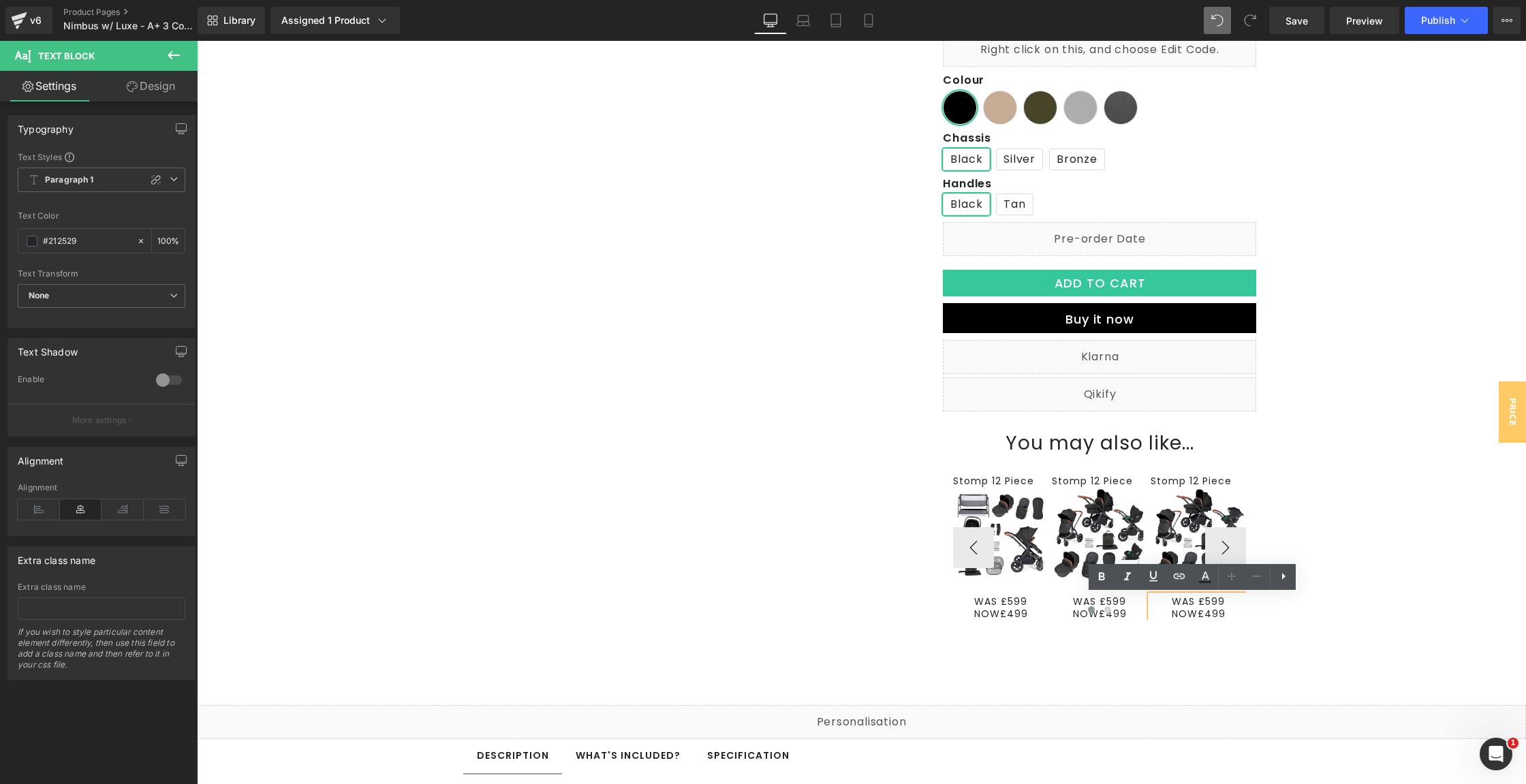
click at [1182, 601] on p "WAS £599" at bounding box center [1198, 601] width 96 height 12
click at [1097, 477] on span "Text Block" at bounding box center [1092, 481] width 43 height 17
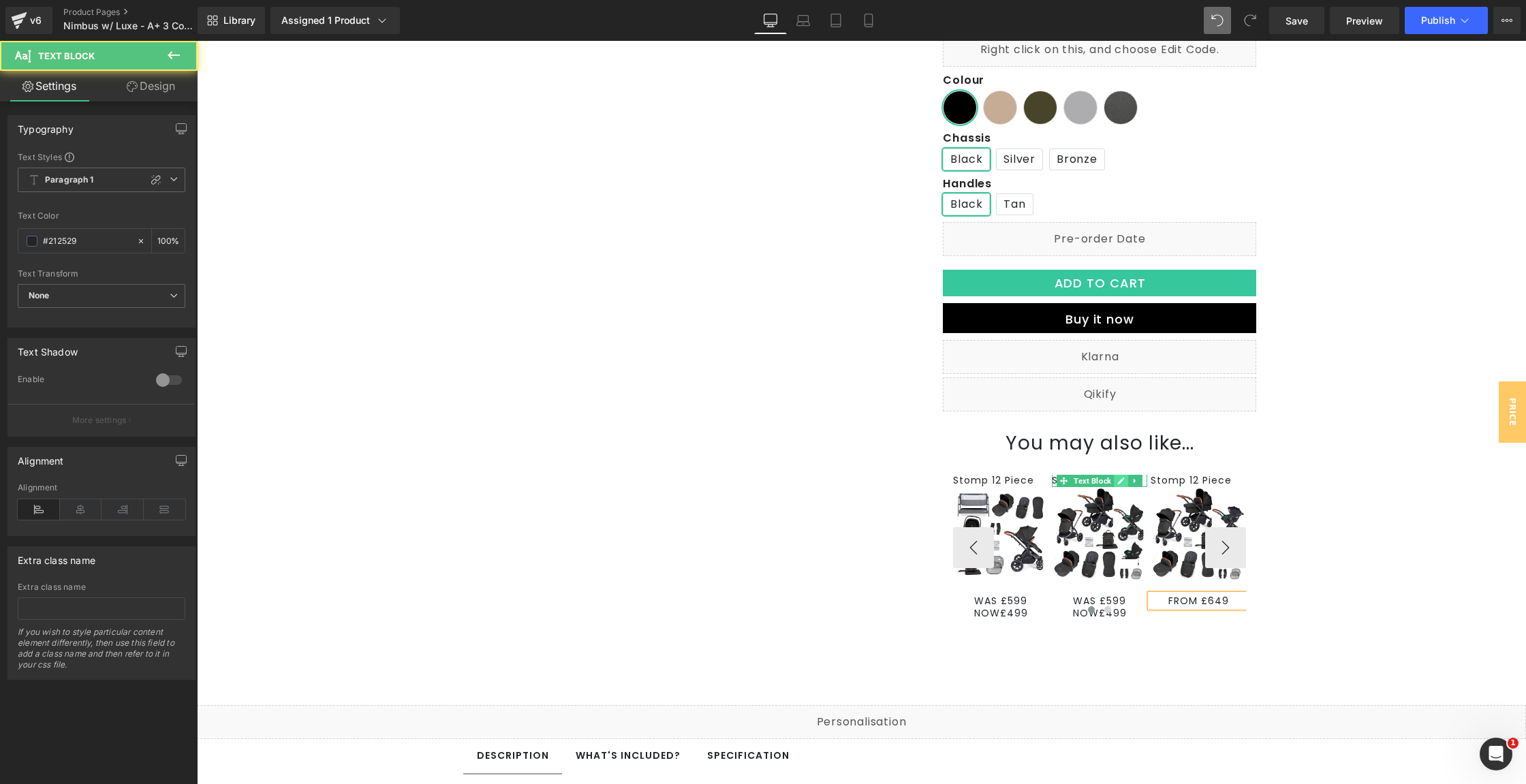
click at [1118, 480] on icon at bounding box center [1121, 480] width 8 height 8
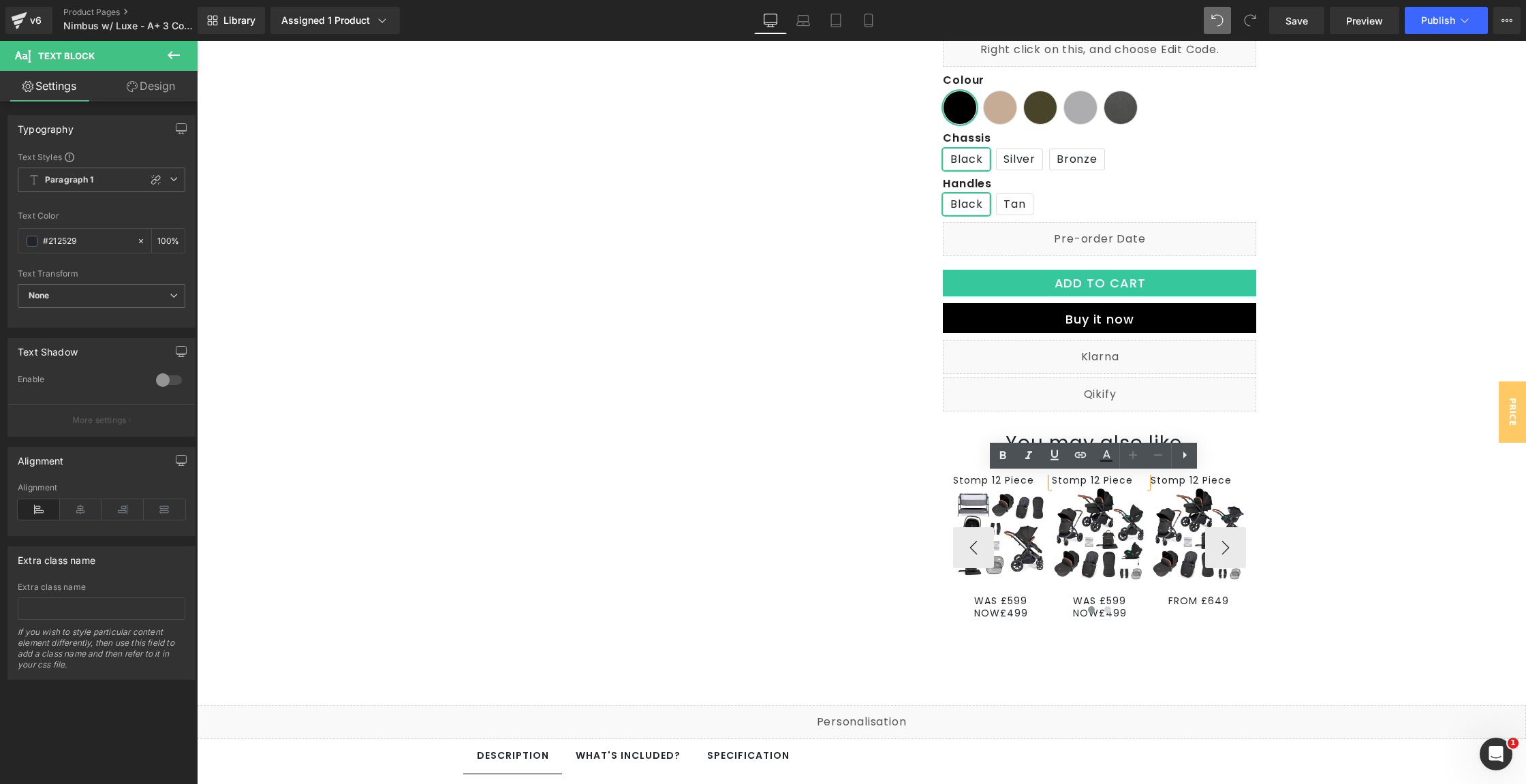
click at [1117, 480] on p "Stomp 12 Piece" at bounding box center [1100, 480] width 96 height 12
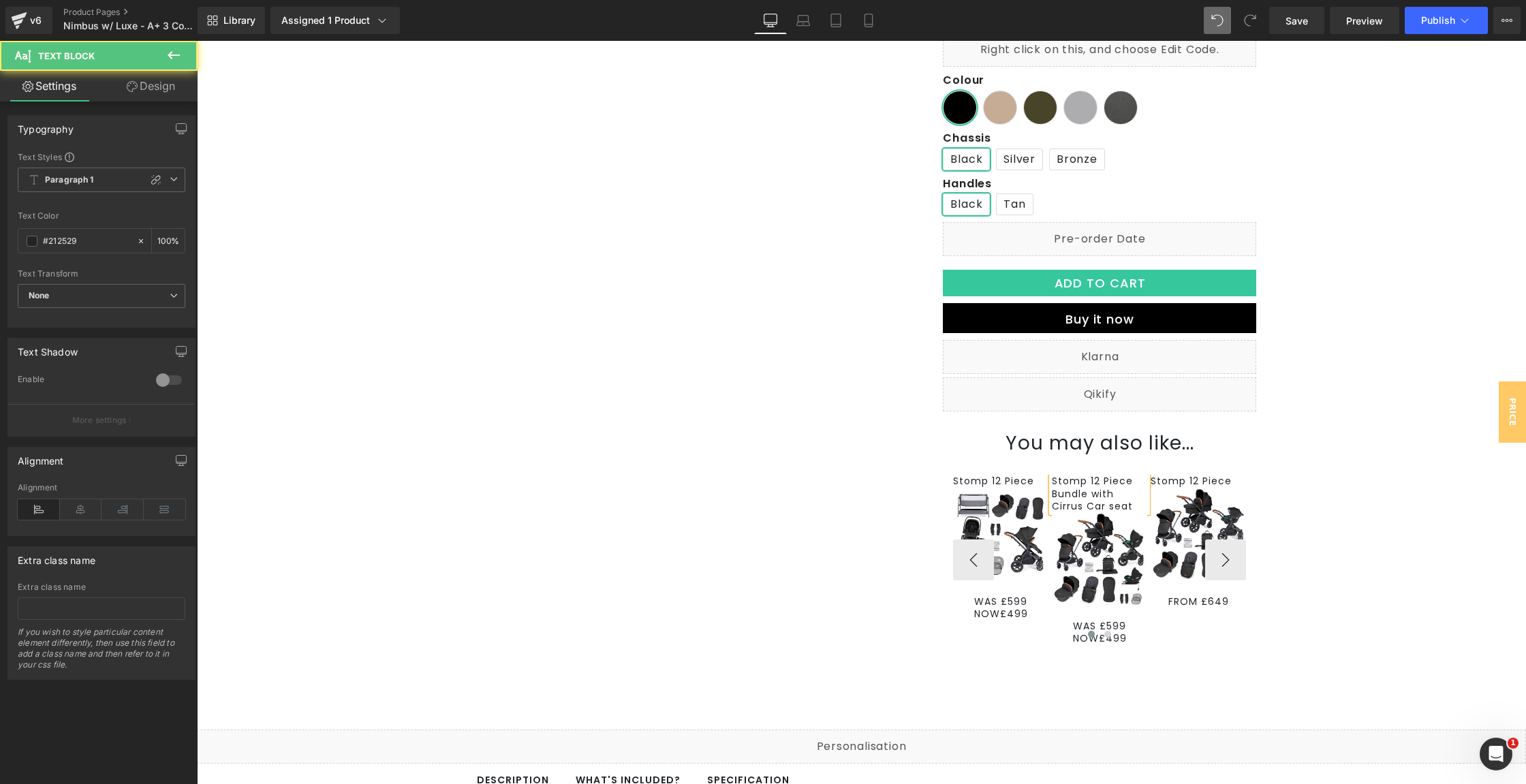
click at [1082, 495] on p "Stomp 12 Piece Bundle with Cirrus Car seat" at bounding box center [1100, 493] width 96 height 38
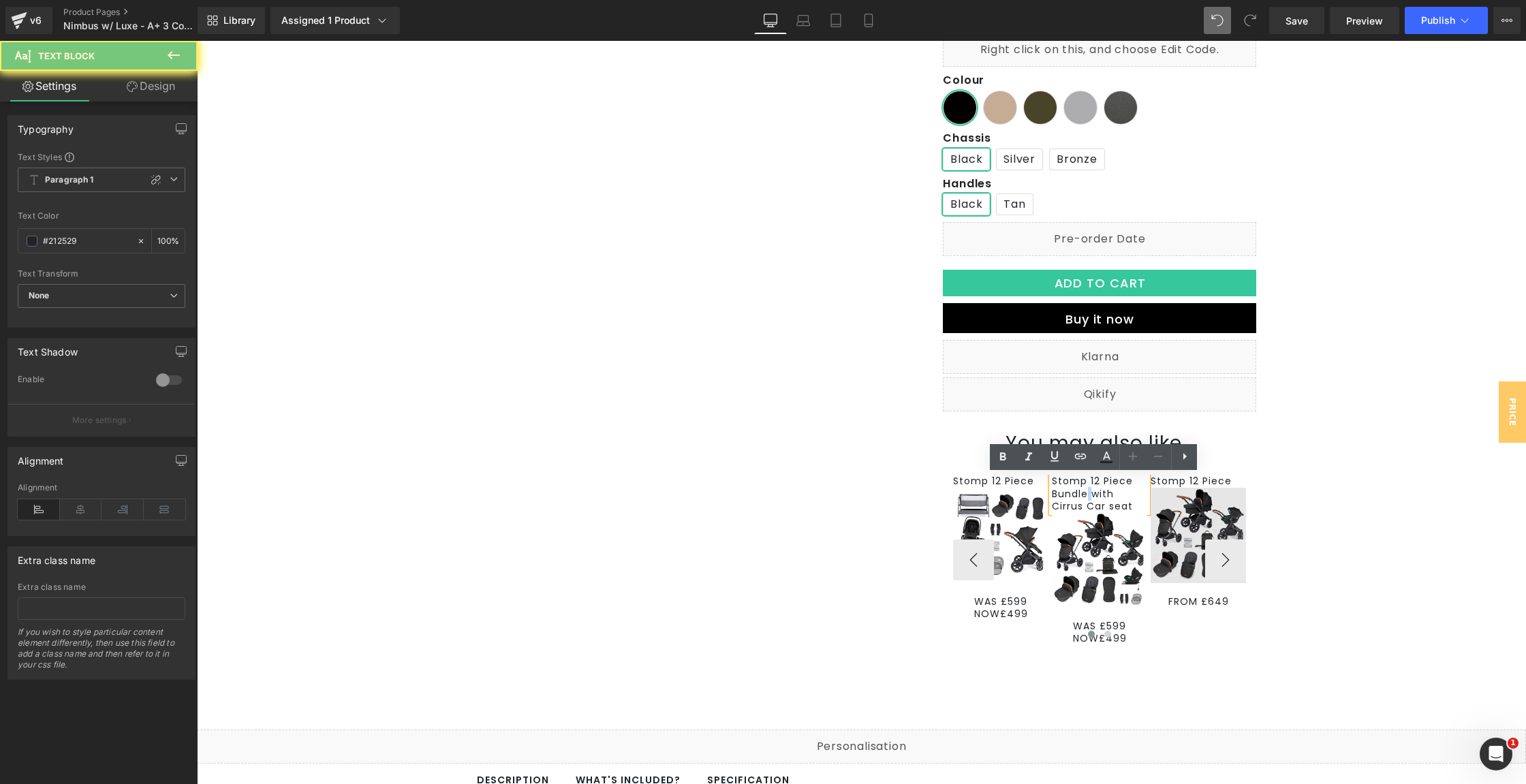
copy p "Stomp 12 Piece Bundle with Cirrus Car seat"
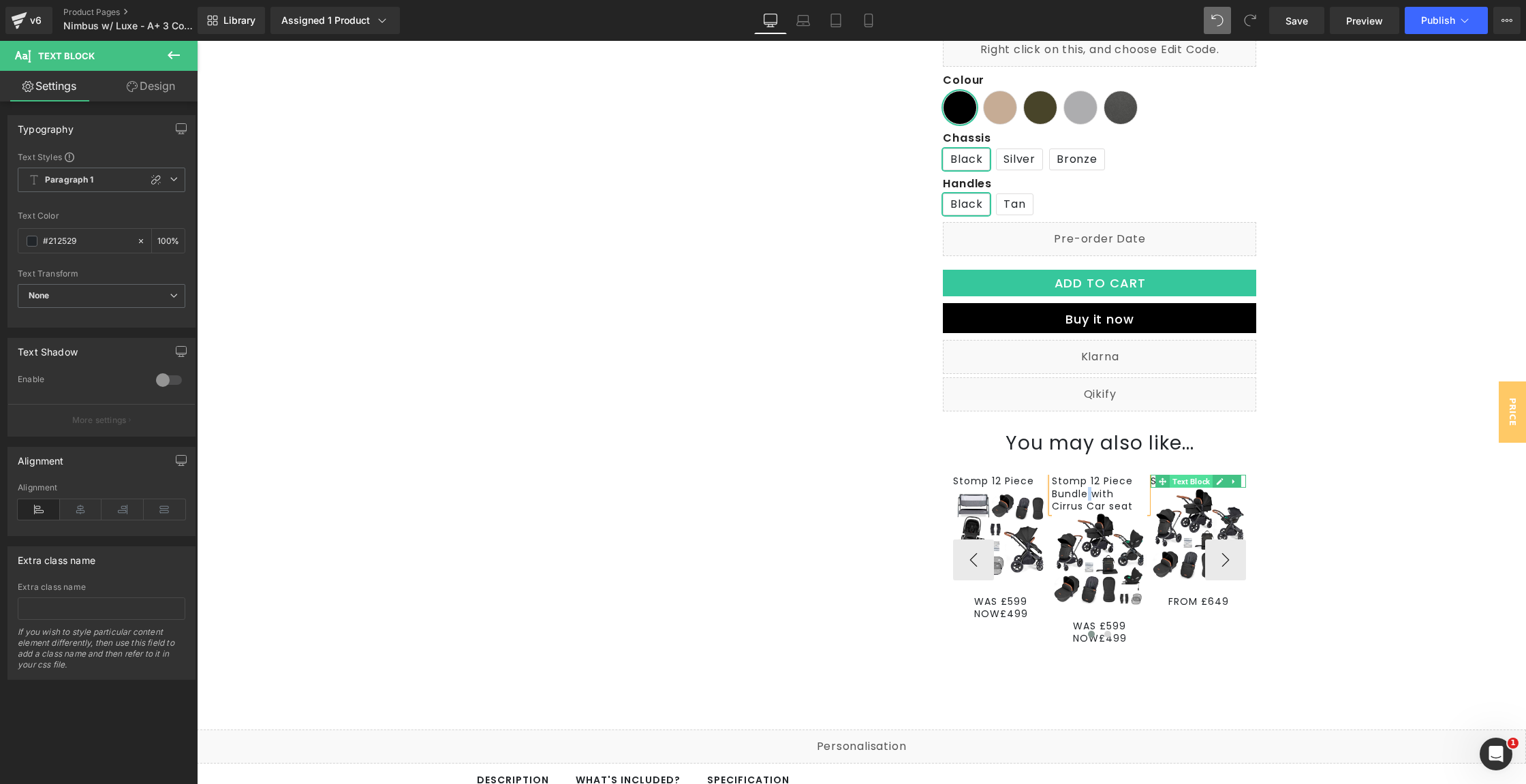
click at [1187, 480] on span "Text Block" at bounding box center [1191, 482] width 43 height 17
click at [1217, 482] on icon at bounding box center [1220, 481] width 8 height 8
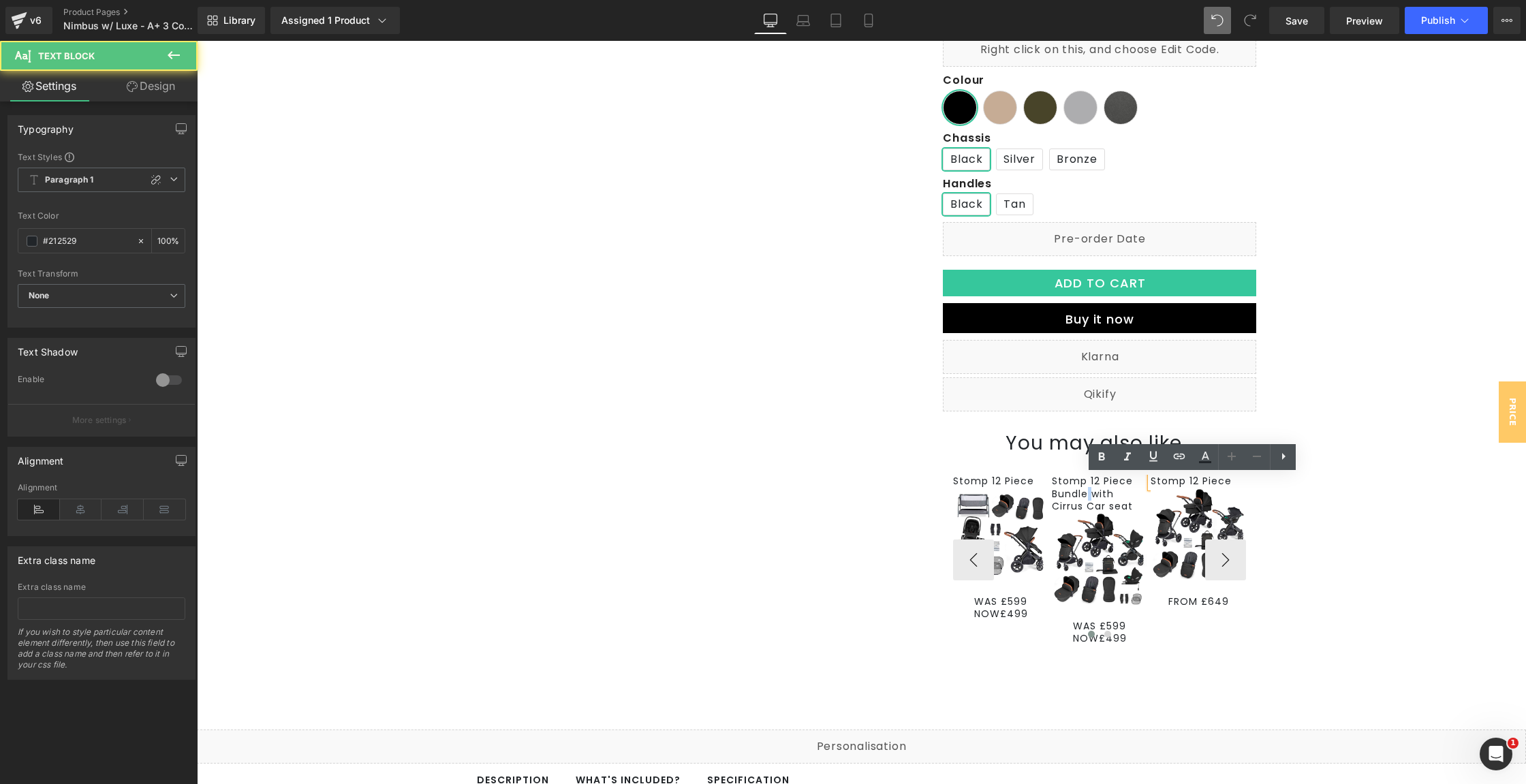
click at [1215, 483] on p "Stomp 12 Piece" at bounding box center [1198, 480] width 96 height 12
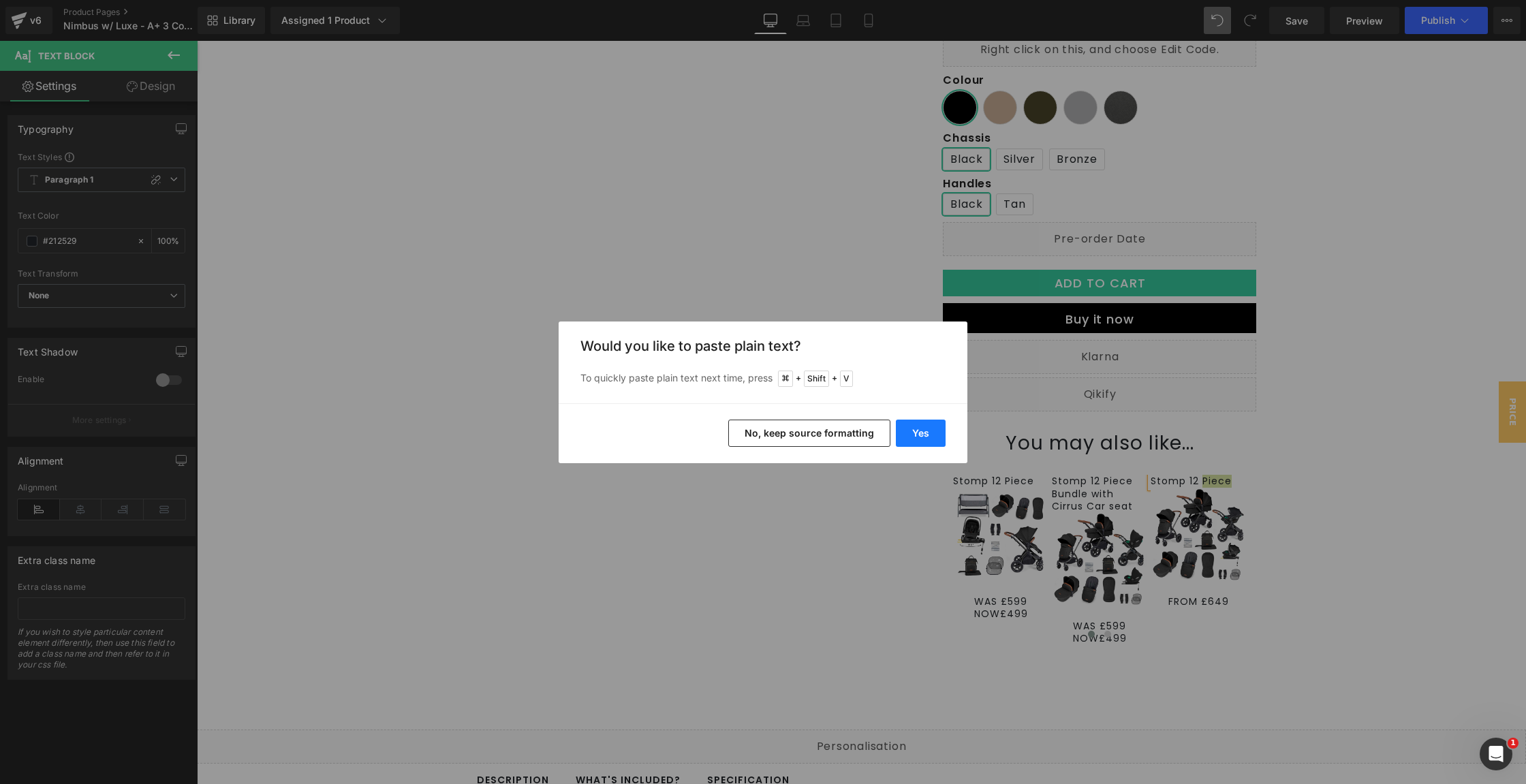
click at [929, 430] on button "Yes" at bounding box center [921, 433] width 50 height 27
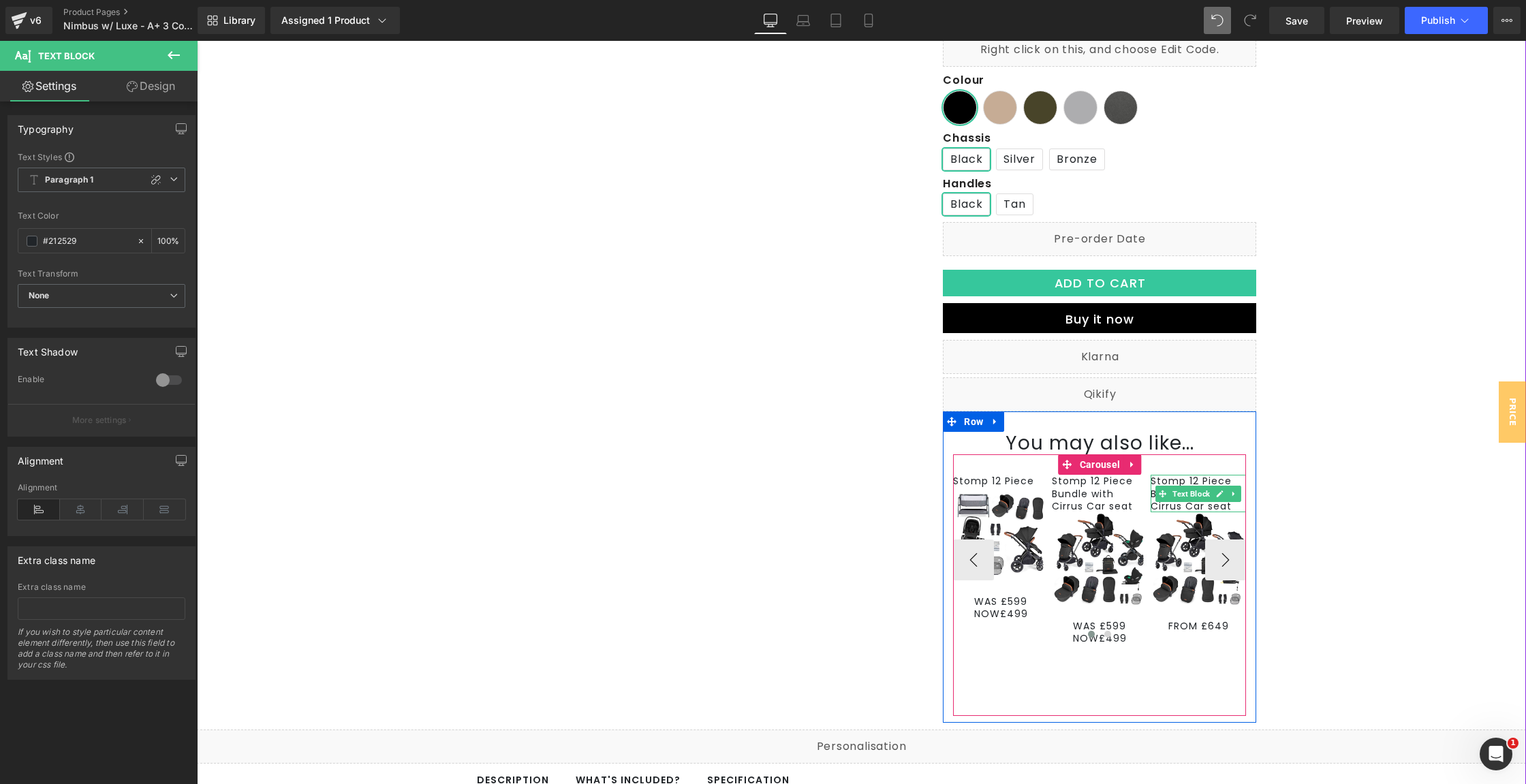
click at [1162, 505] on p "Stomp 12 Piece Bundle with Cirrus Car seat" at bounding box center [1198, 493] width 96 height 38
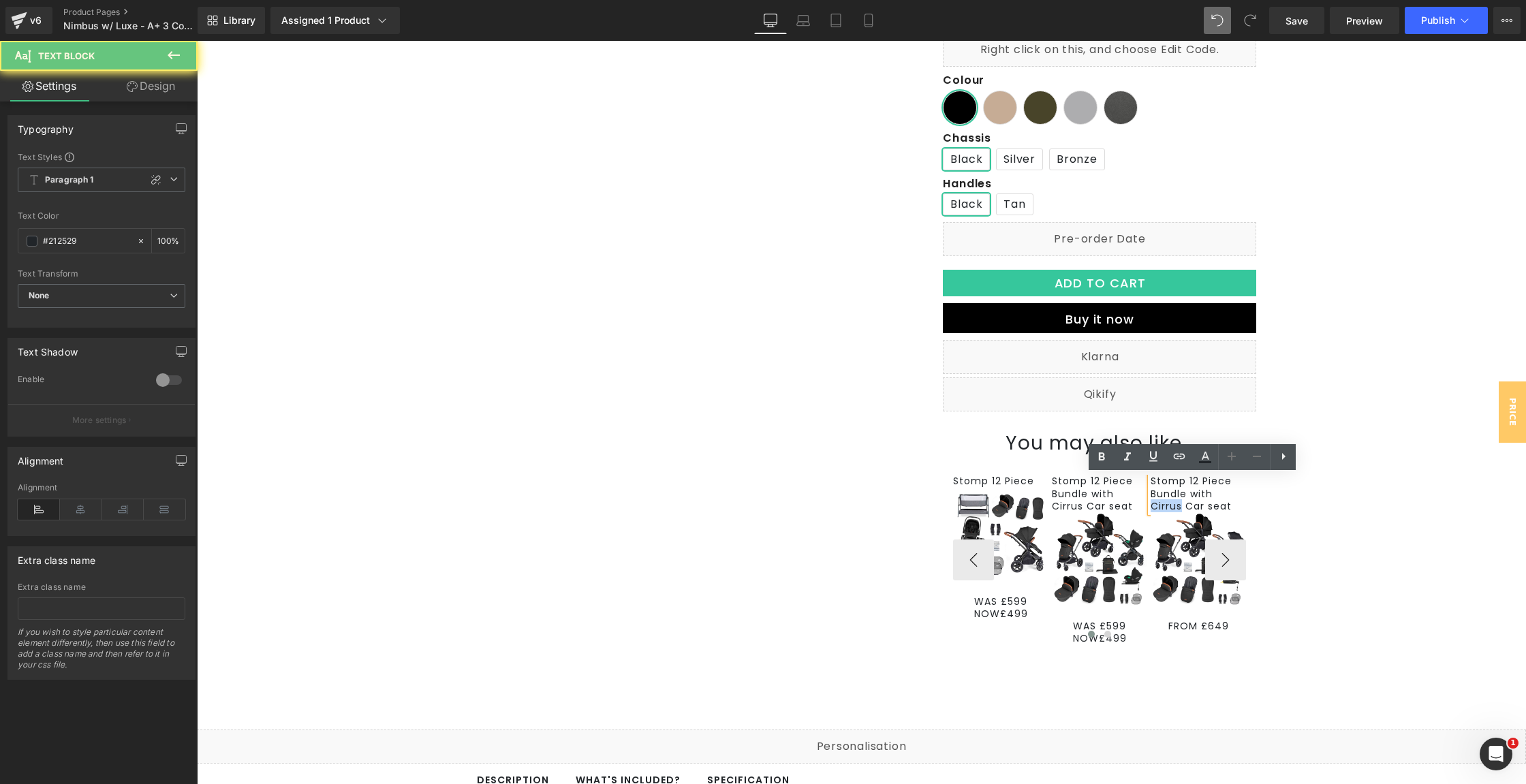
click at [1162, 505] on p "Stomp 12 Piece Bundle with Cirrus Car seat" at bounding box center [1198, 493] width 96 height 38
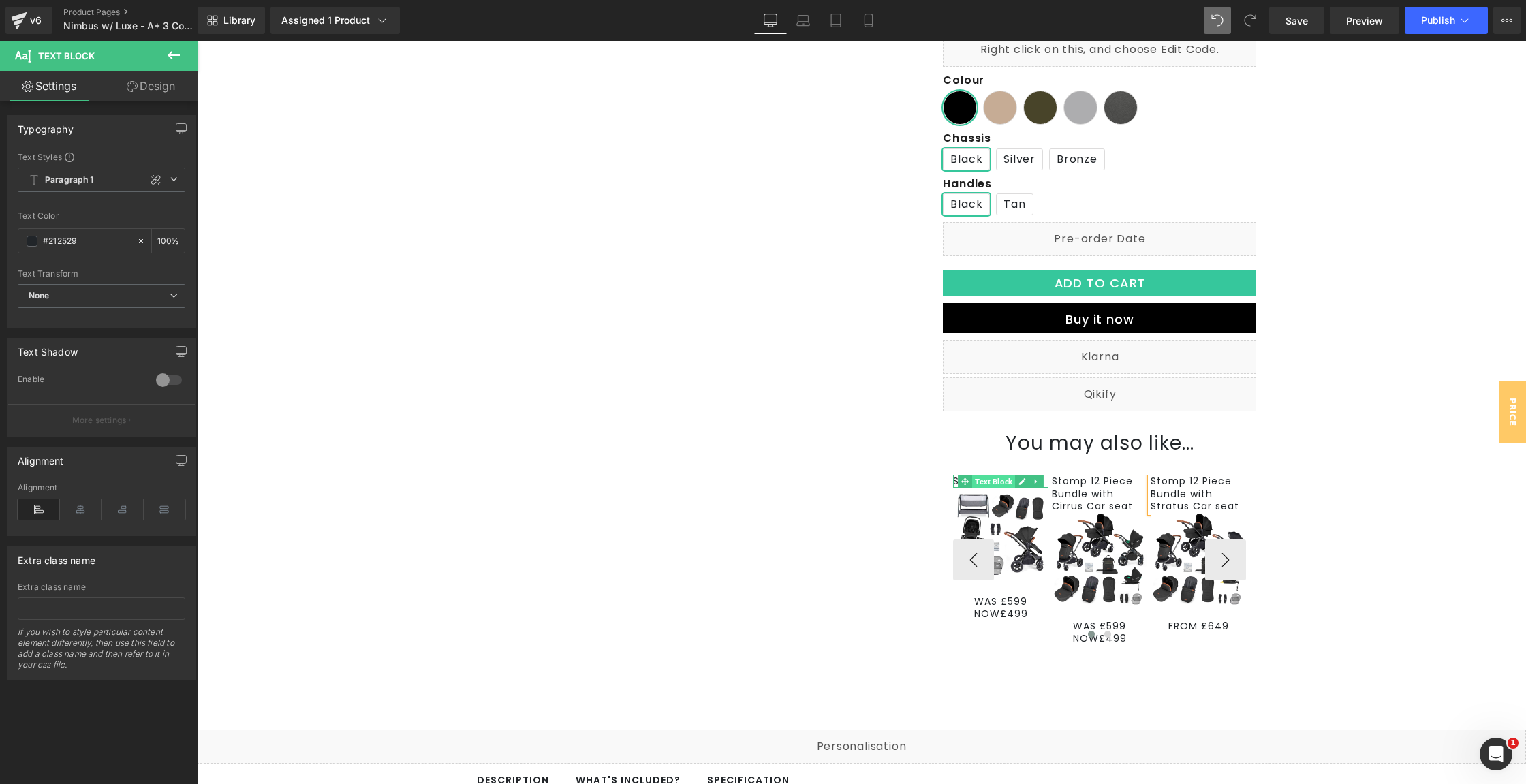
click at [1000, 481] on span "Text Block" at bounding box center [994, 482] width 43 height 17
click at [1016, 480] on link at bounding box center [1023, 482] width 14 height 17
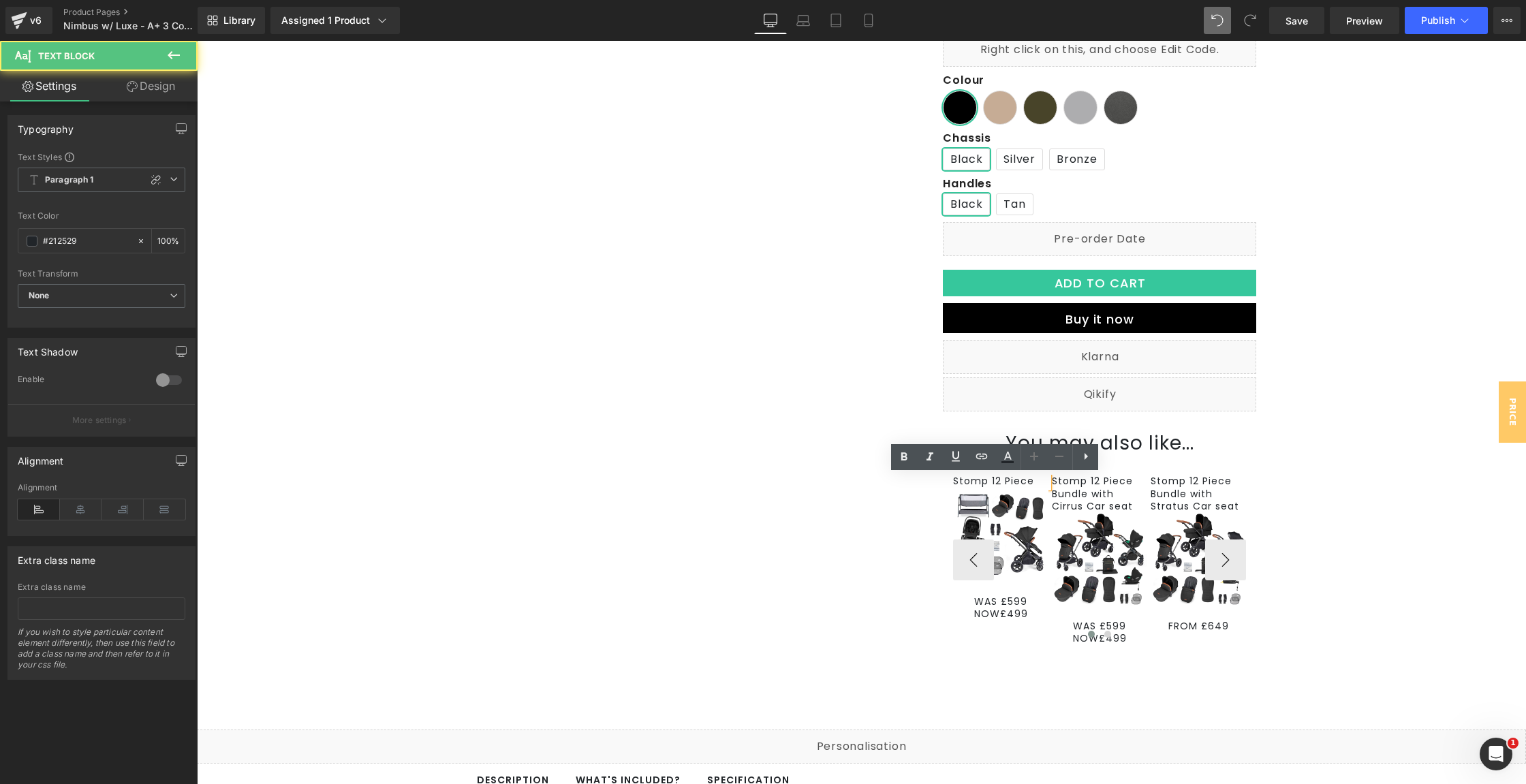
click at [1010, 483] on p "Stomp 12 Piece" at bounding box center [1000, 480] width 96 height 12
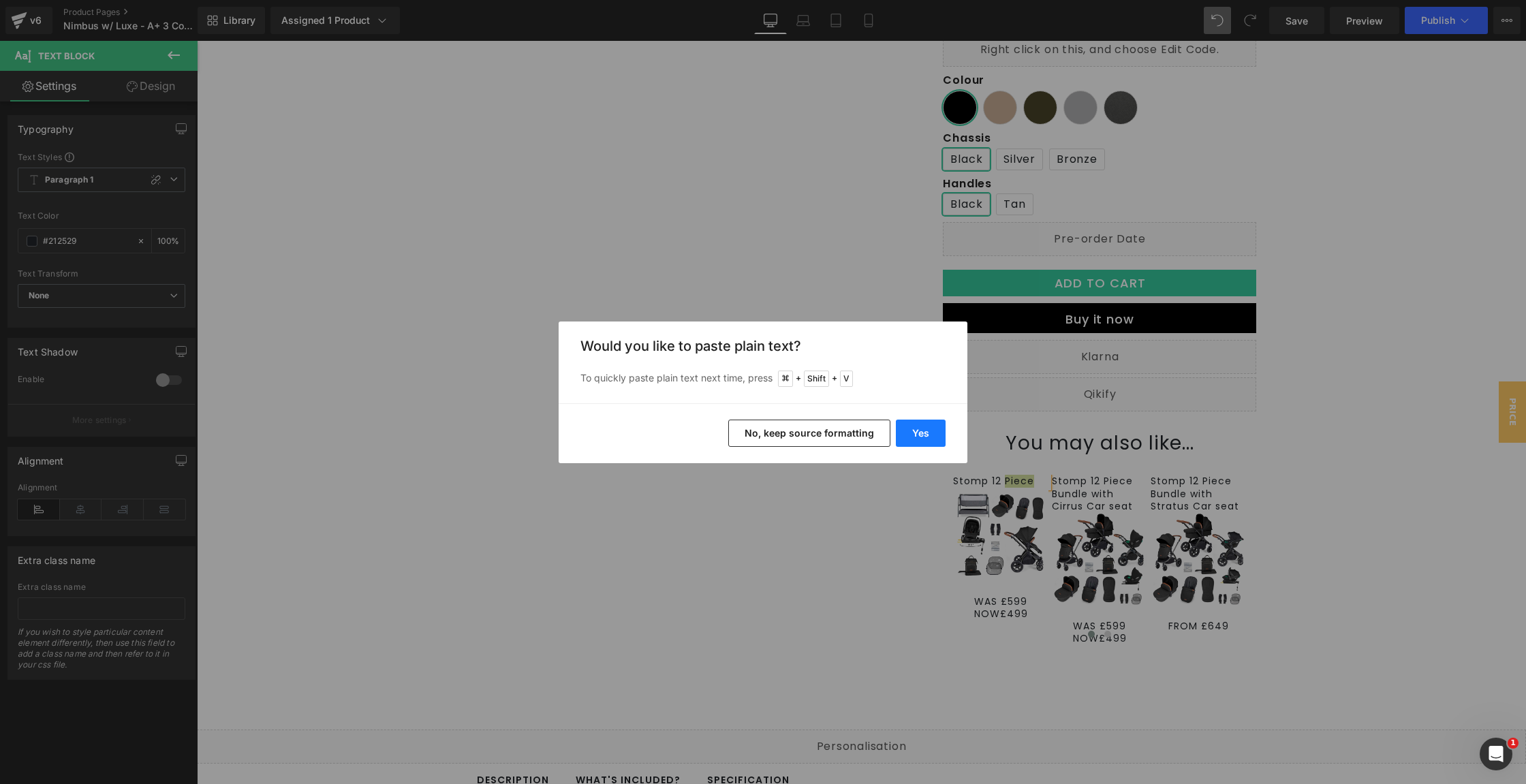
click at [923, 431] on button "Yes" at bounding box center [921, 433] width 50 height 27
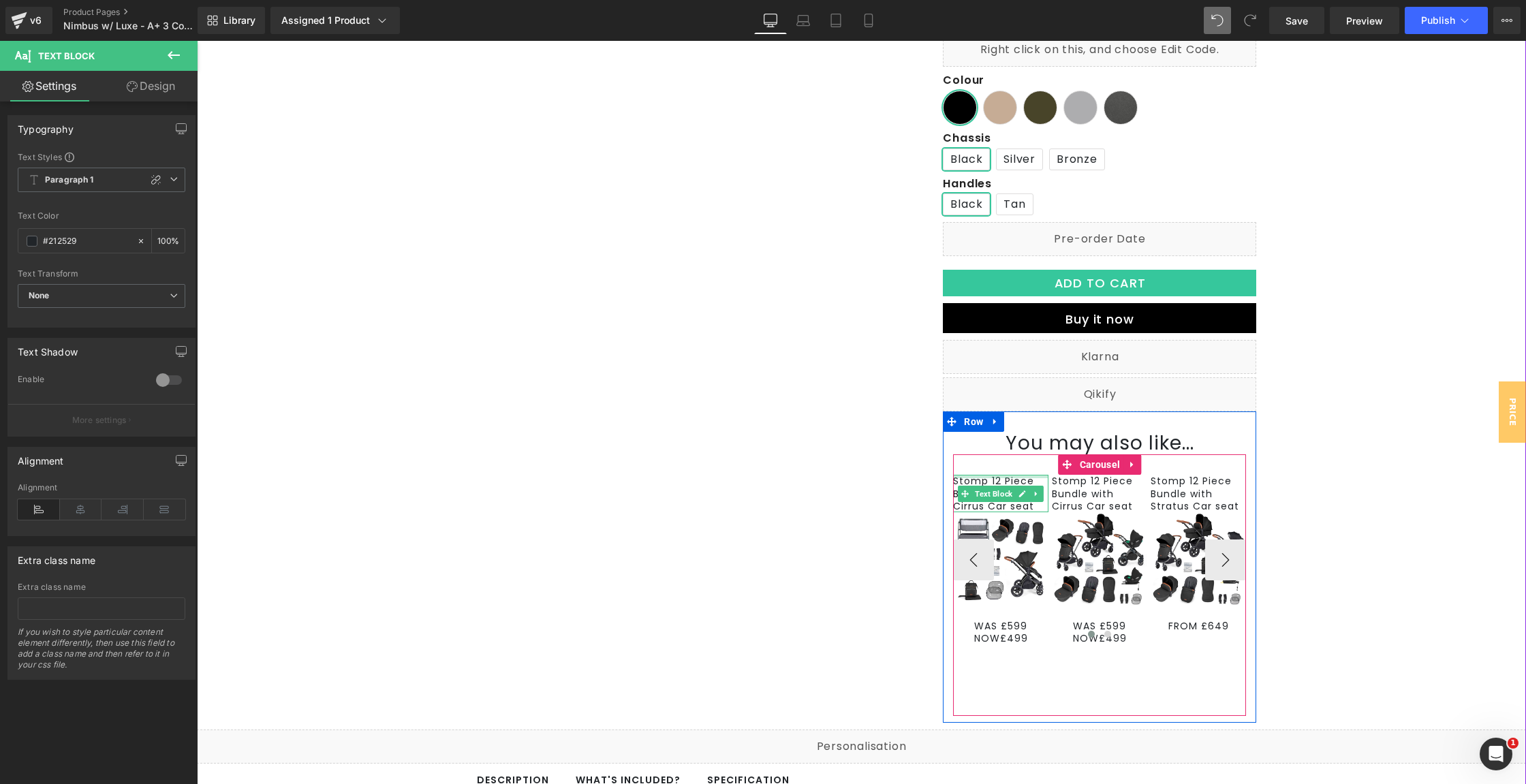
click at [988, 474] on div at bounding box center [1000, 476] width 96 height 4
click at [988, 474] on p "Stomp 12 Piece Bundle with Cirrus Car seat" at bounding box center [1000, 493] width 96 height 38
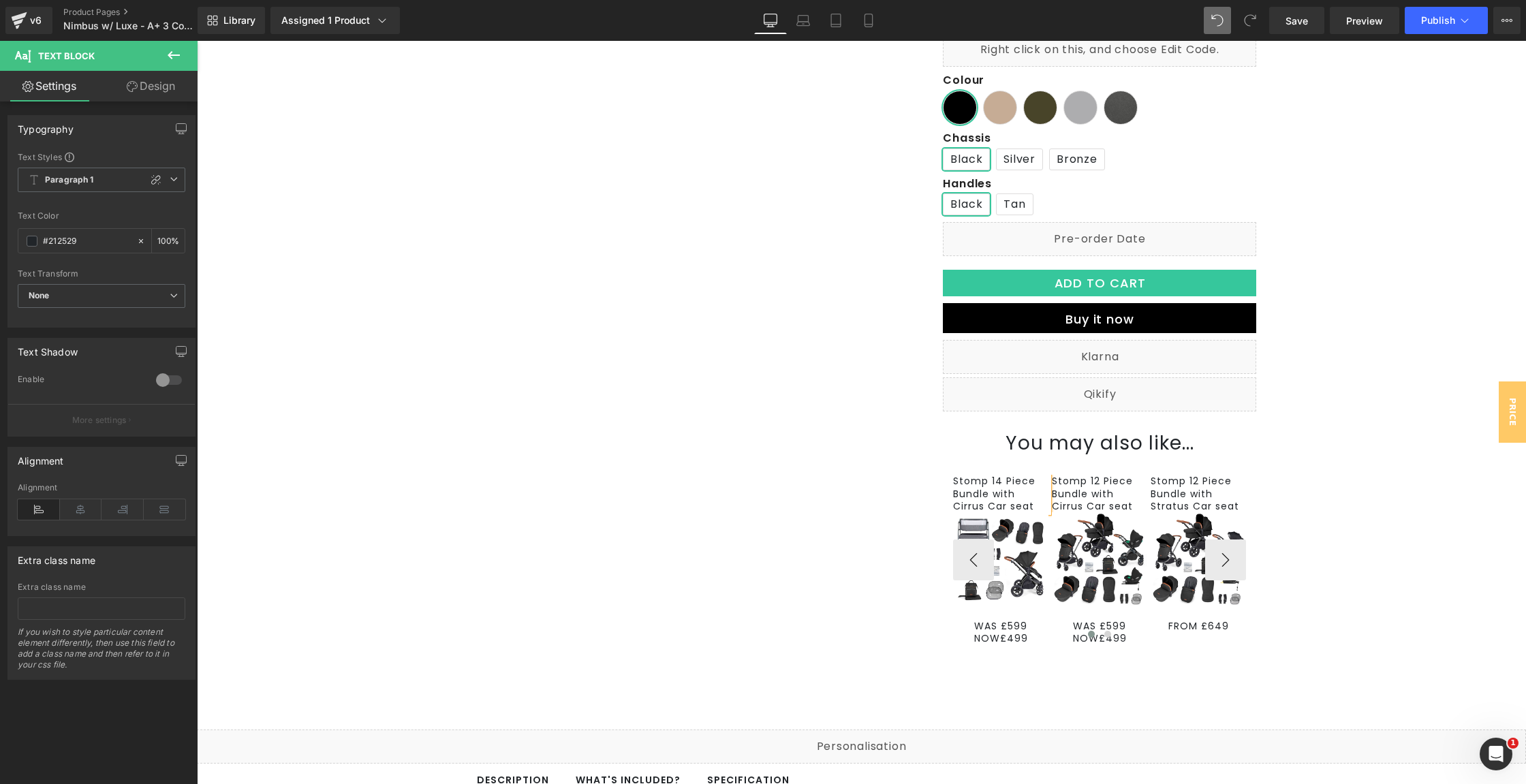
click at [961, 510] on p "Stomp 14 Piece Bundle with Cirrus Car seat" at bounding box center [1000, 493] width 96 height 38
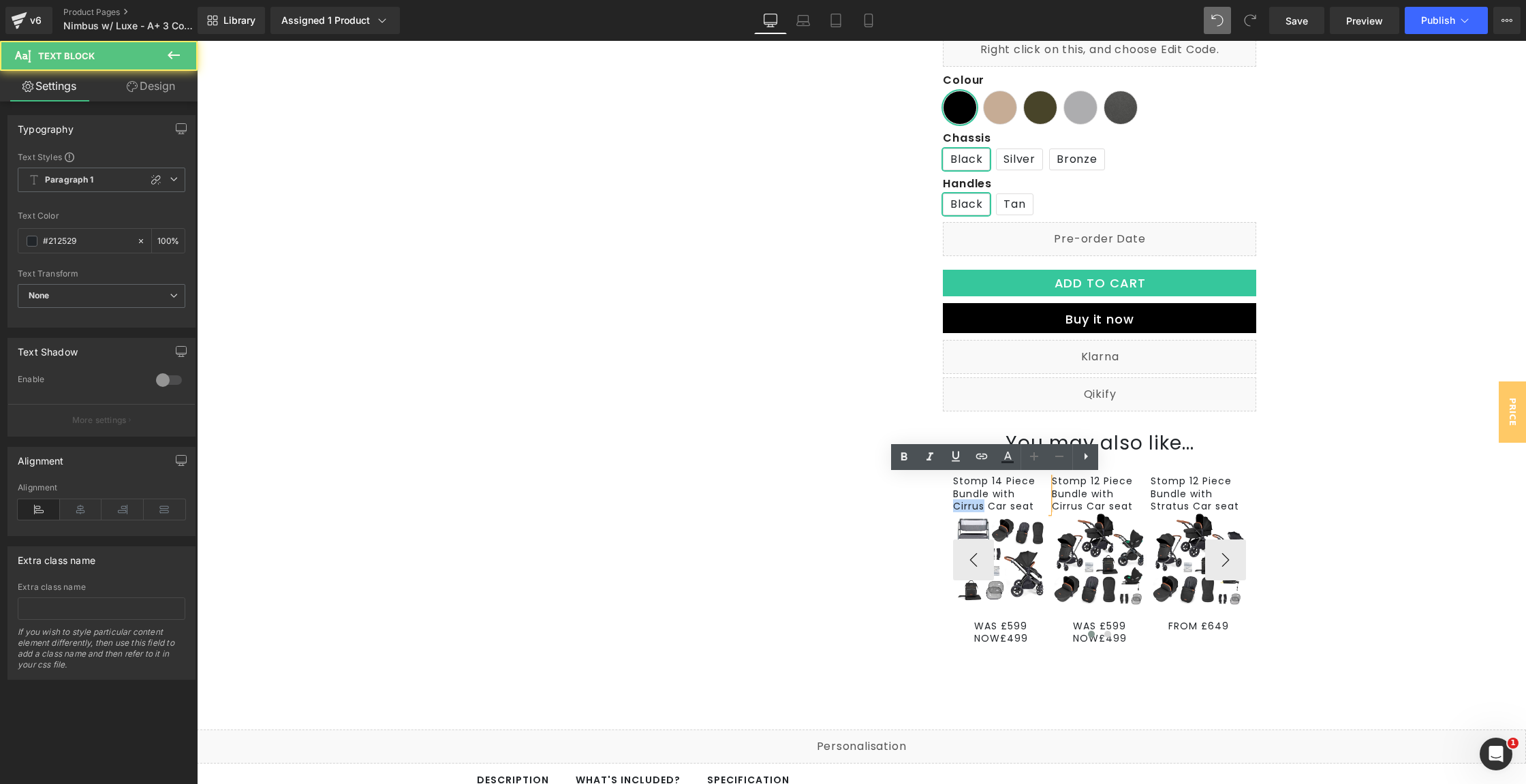
click at [961, 510] on p "Stomp 14 Piece Bundle with Cirrus Car seat" at bounding box center [1000, 493] width 96 height 38
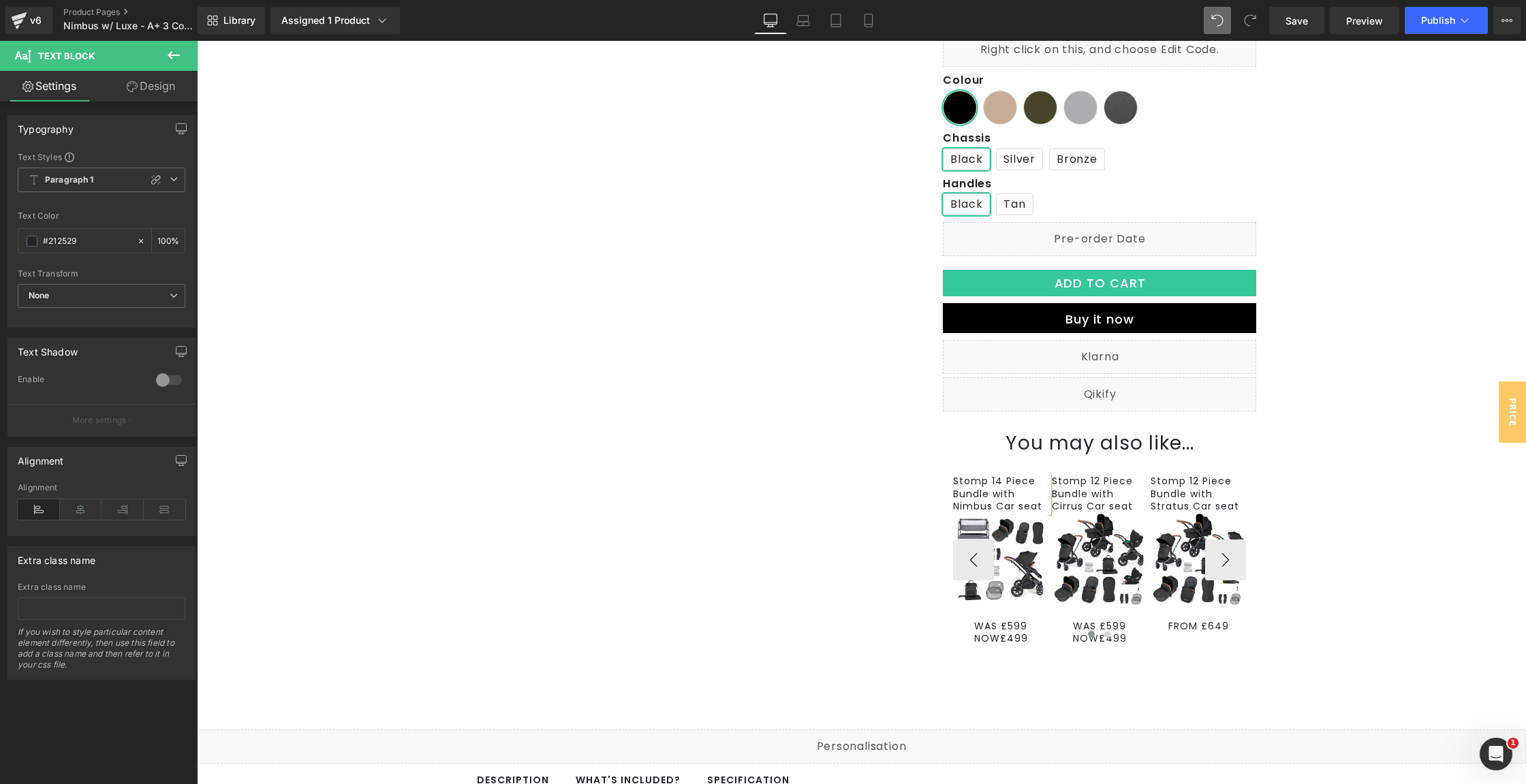
click at [1012, 489] on p "Stomp 14 Piece Bundle with Nimbus Car seat" at bounding box center [1000, 493] width 96 height 38
drag, startPoint x: 68, startPoint y: 507, endPoint x: 40, endPoint y: 463, distance: 52.2
click at [68, 507] on icon at bounding box center [81, 509] width 42 height 20
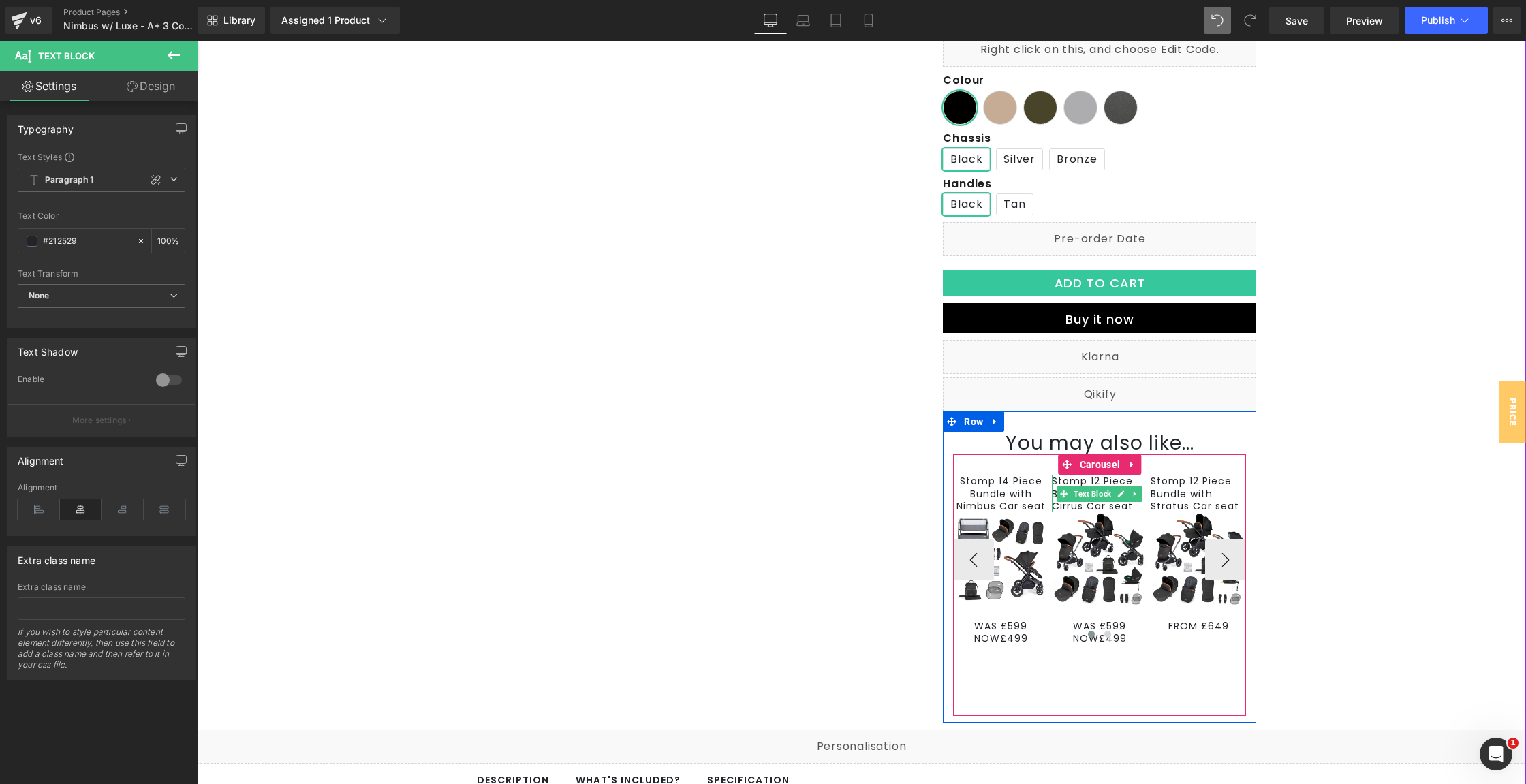
click at [1086, 496] on span "Text Block" at bounding box center [1092, 494] width 43 height 17
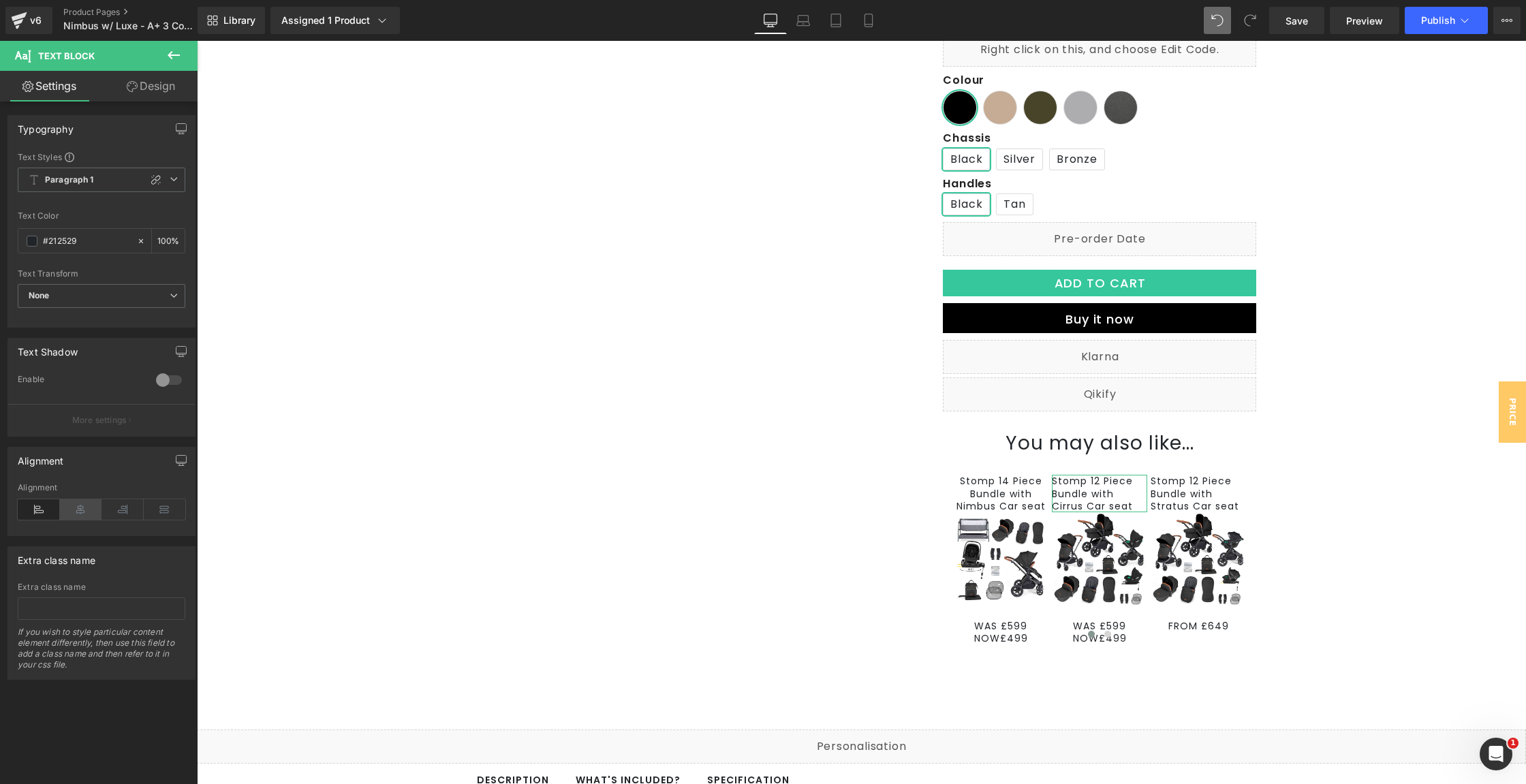
drag, startPoint x: 96, startPoint y: 504, endPoint x: 337, endPoint y: 464, distance: 244.3
click at [96, 504] on icon at bounding box center [81, 509] width 42 height 20
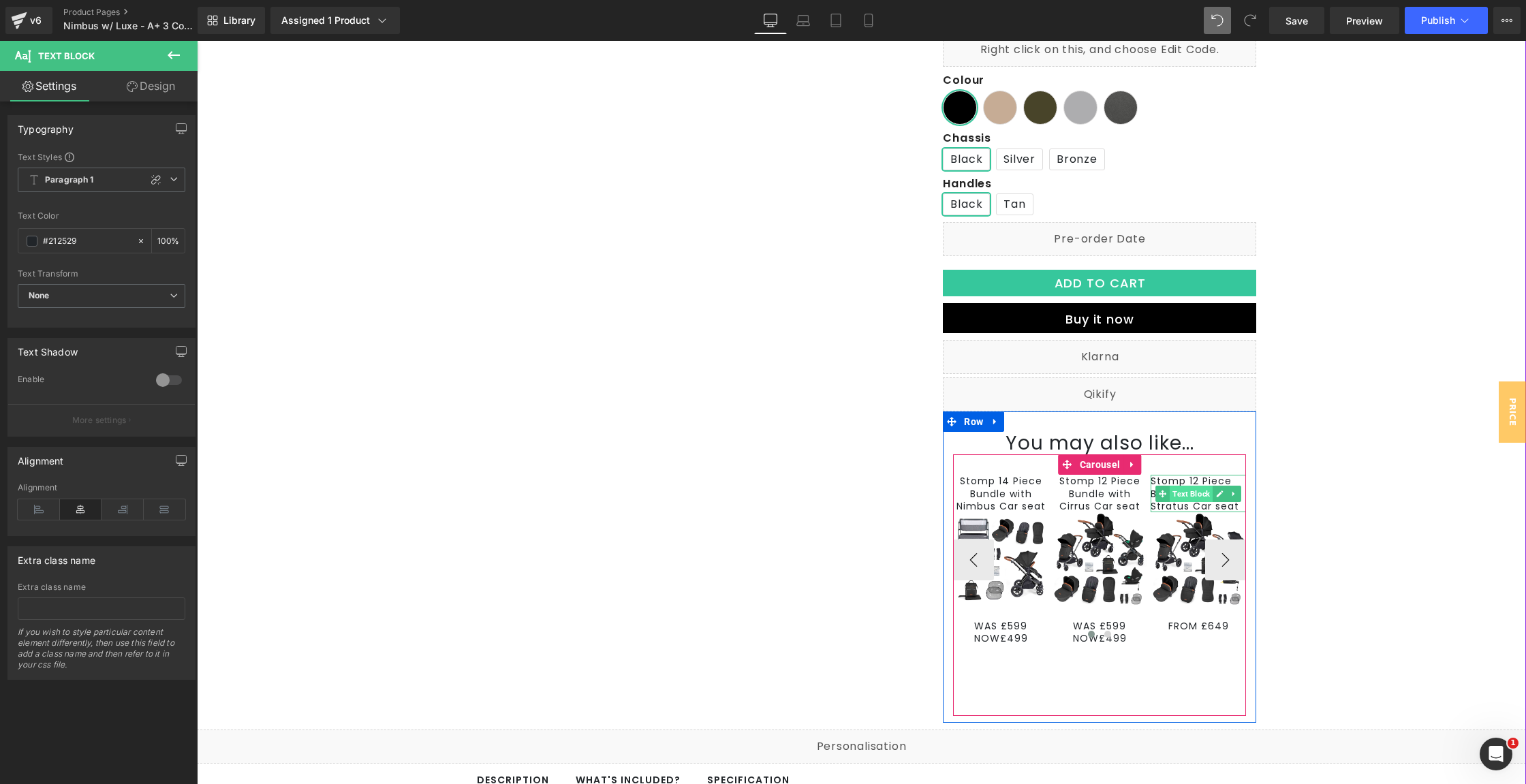
click at [1182, 496] on span "Text Block" at bounding box center [1191, 494] width 43 height 17
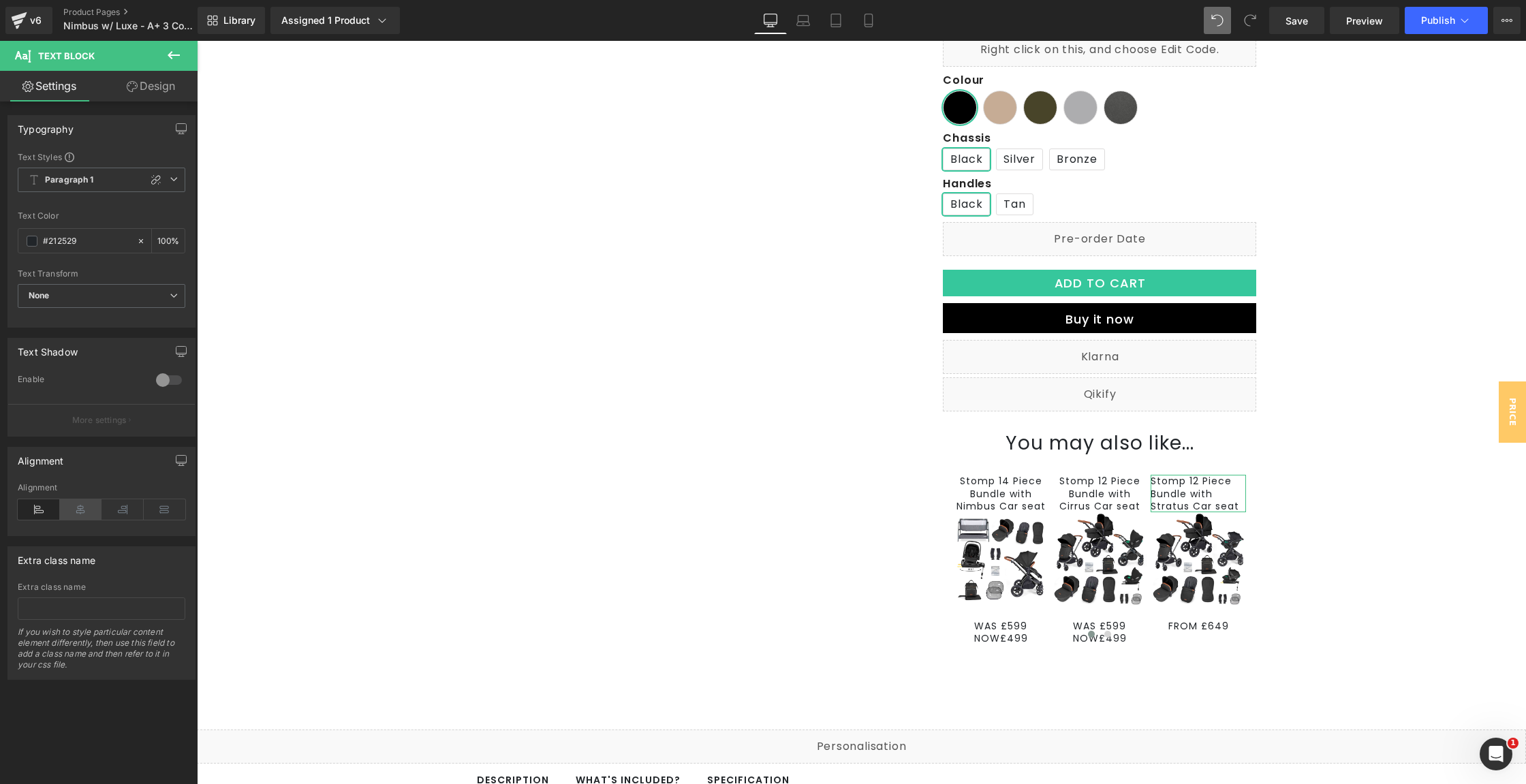
click at [71, 503] on icon at bounding box center [81, 509] width 42 height 20
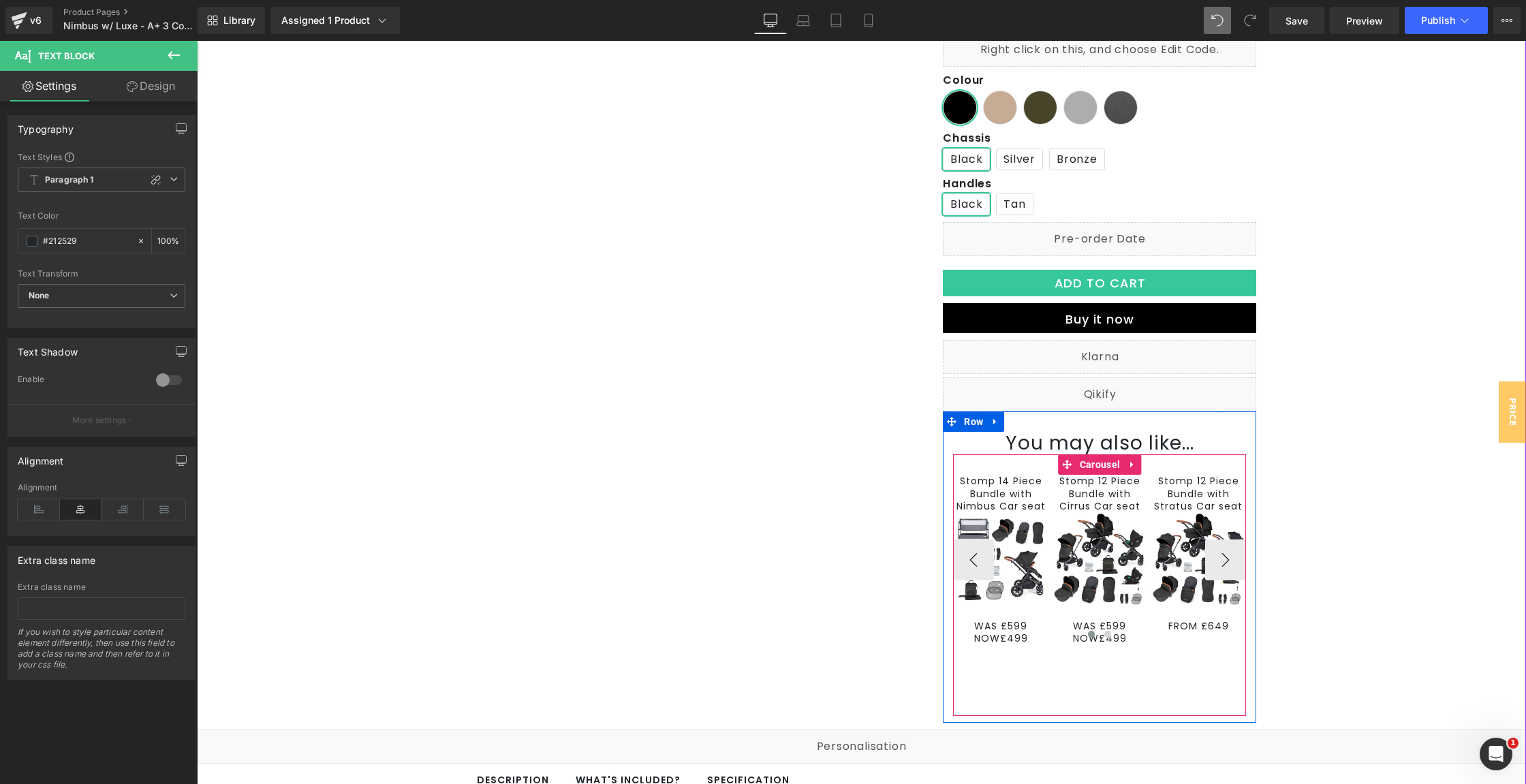
click at [1112, 635] on div at bounding box center [1100, 636] width 293 height 18
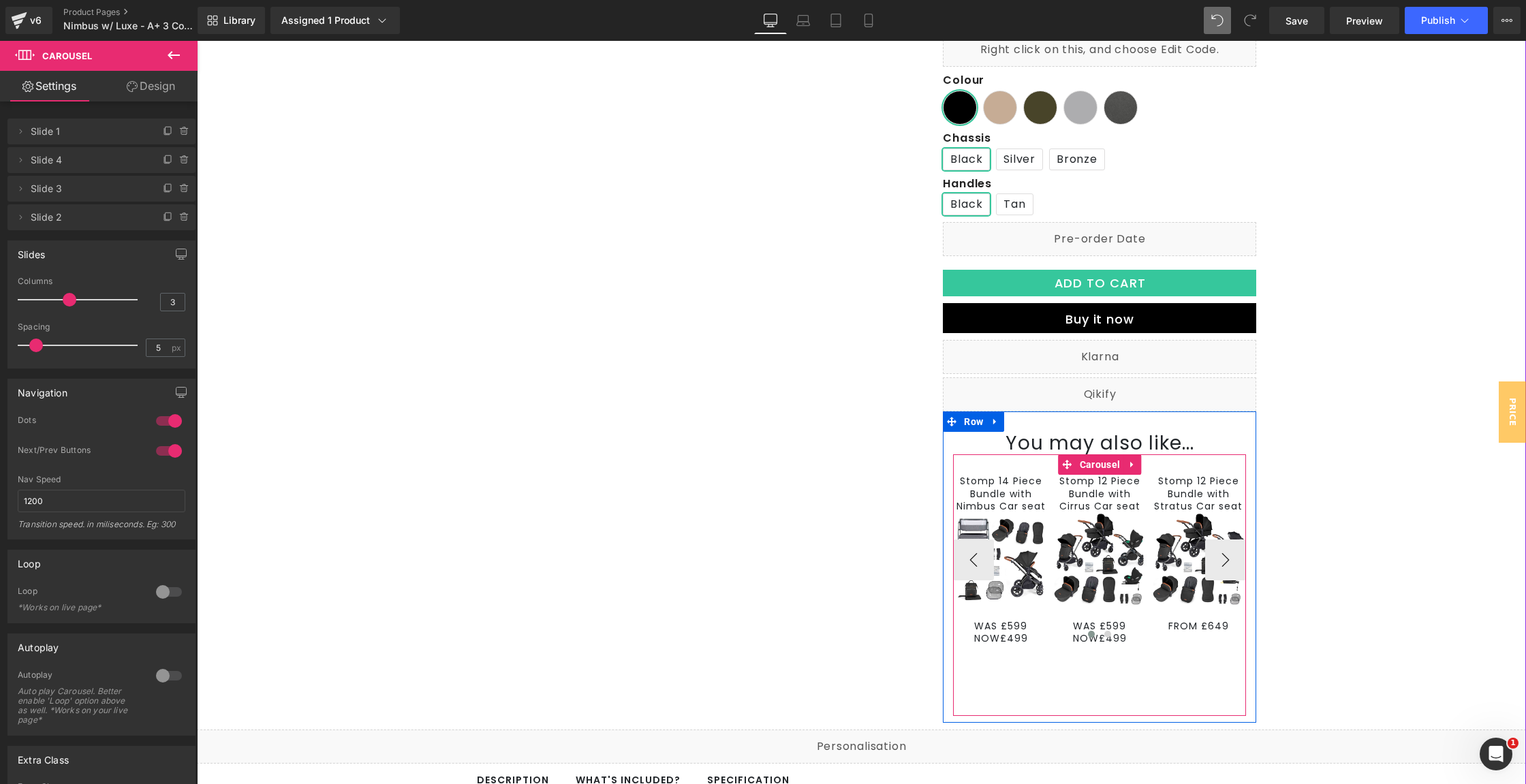
click at [1088, 633] on span at bounding box center [1091, 634] width 7 height 7
click at [1104, 633] on span at bounding box center [1107, 634] width 7 height 7
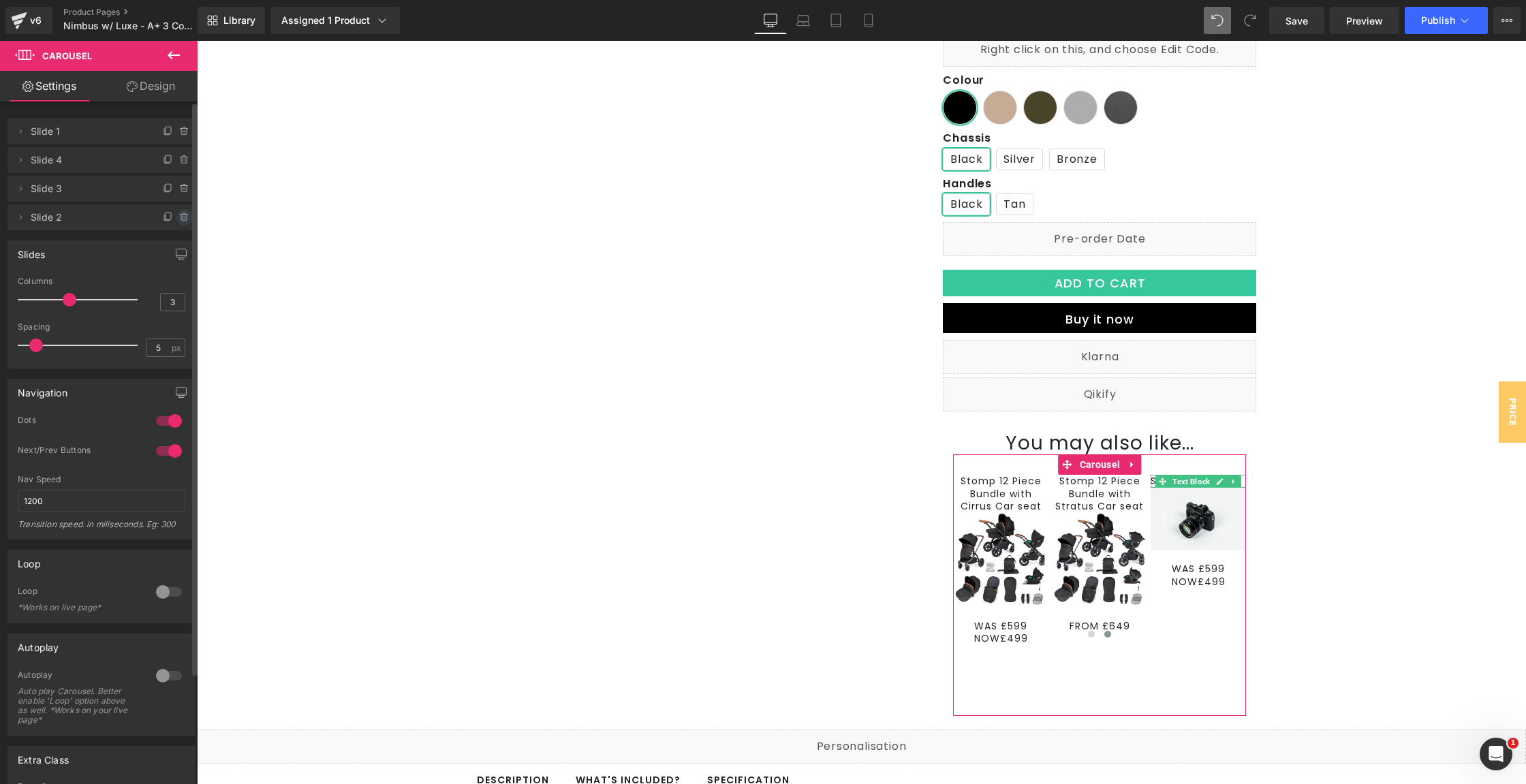
click at [179, 212] on icon at bounding box center [184, 217] width 11 height 11
click at [176, 213] on button "Delete" at bounding box center [169, 218] width 43 height 18
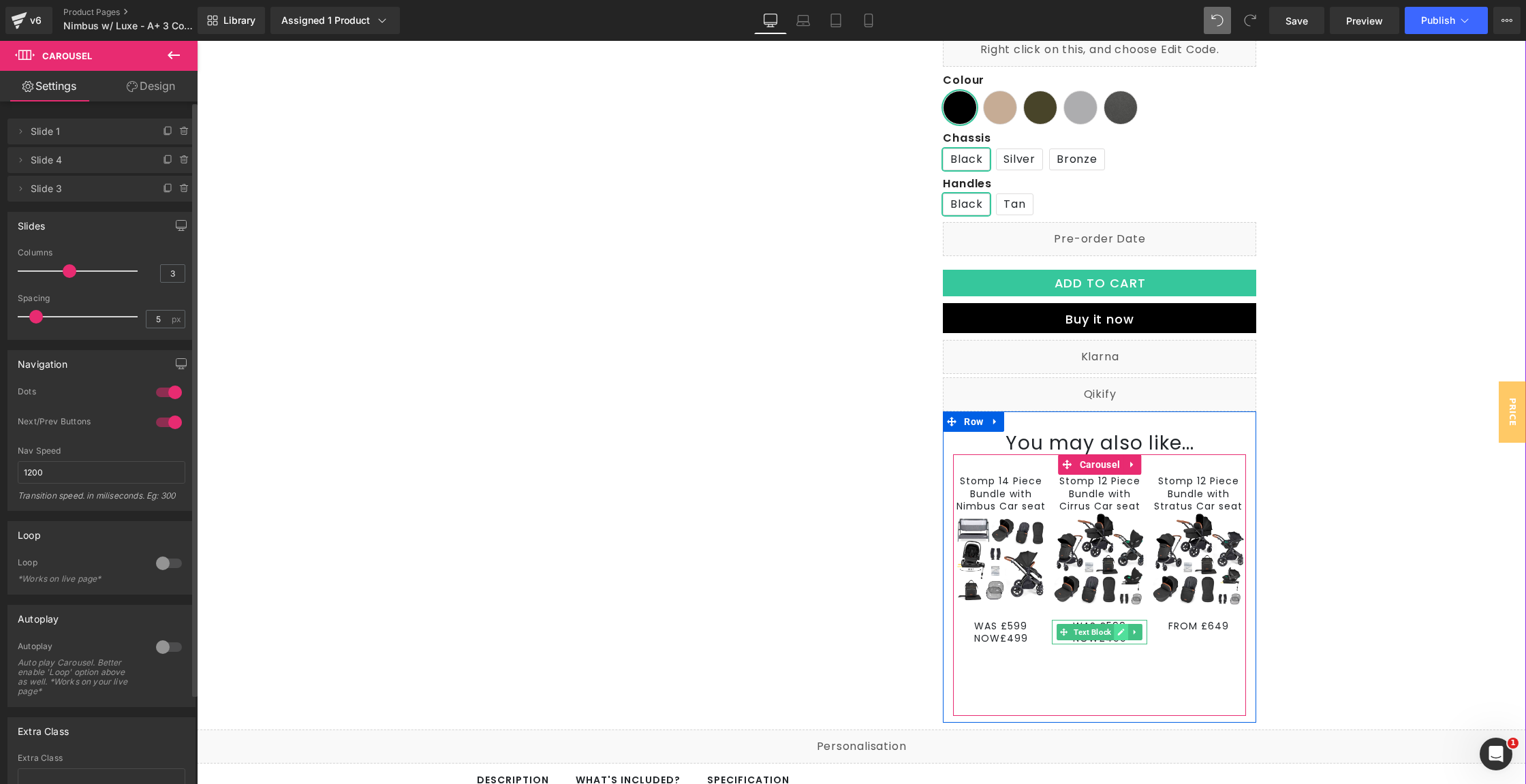
click at [1118, 636] on icon at bounding box center [1121, 631] width 8 height 8
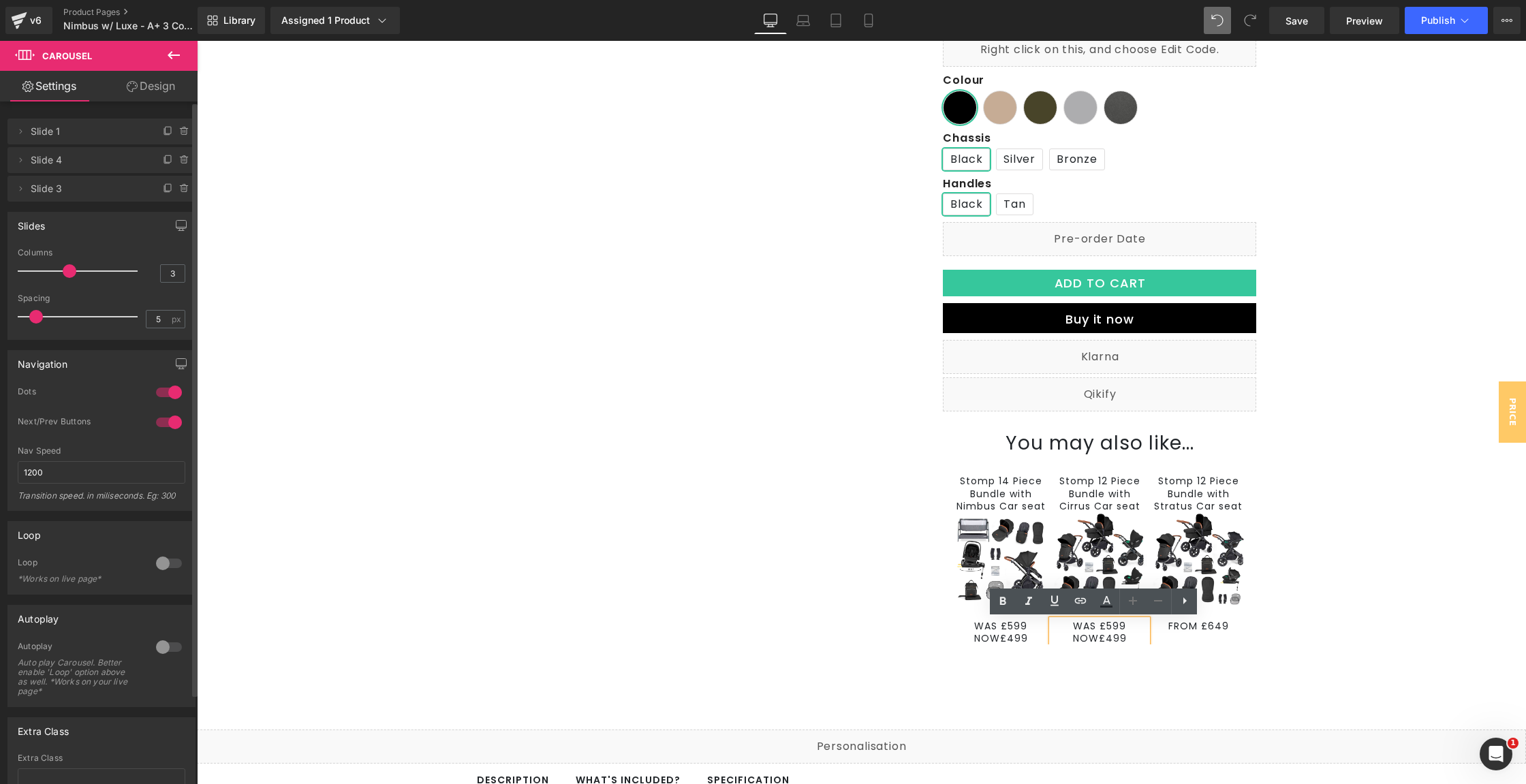
click at [1106, 639] on p "NOW£499" at bounding box center [1100, 638] width 96 height 12
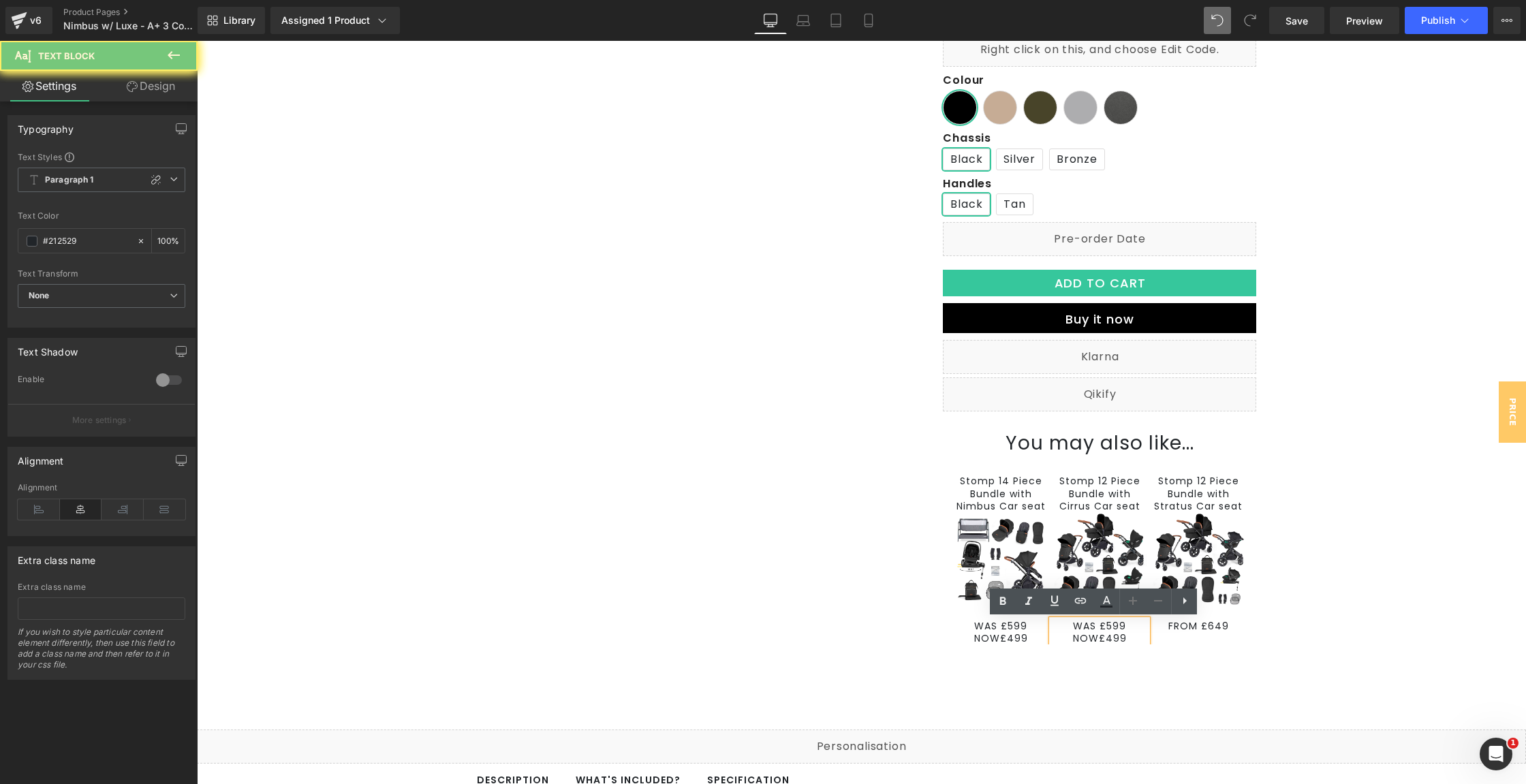
click at [1106, 639] on p "NOW£499" at bounding box center [1100, 638] width 96 height 12
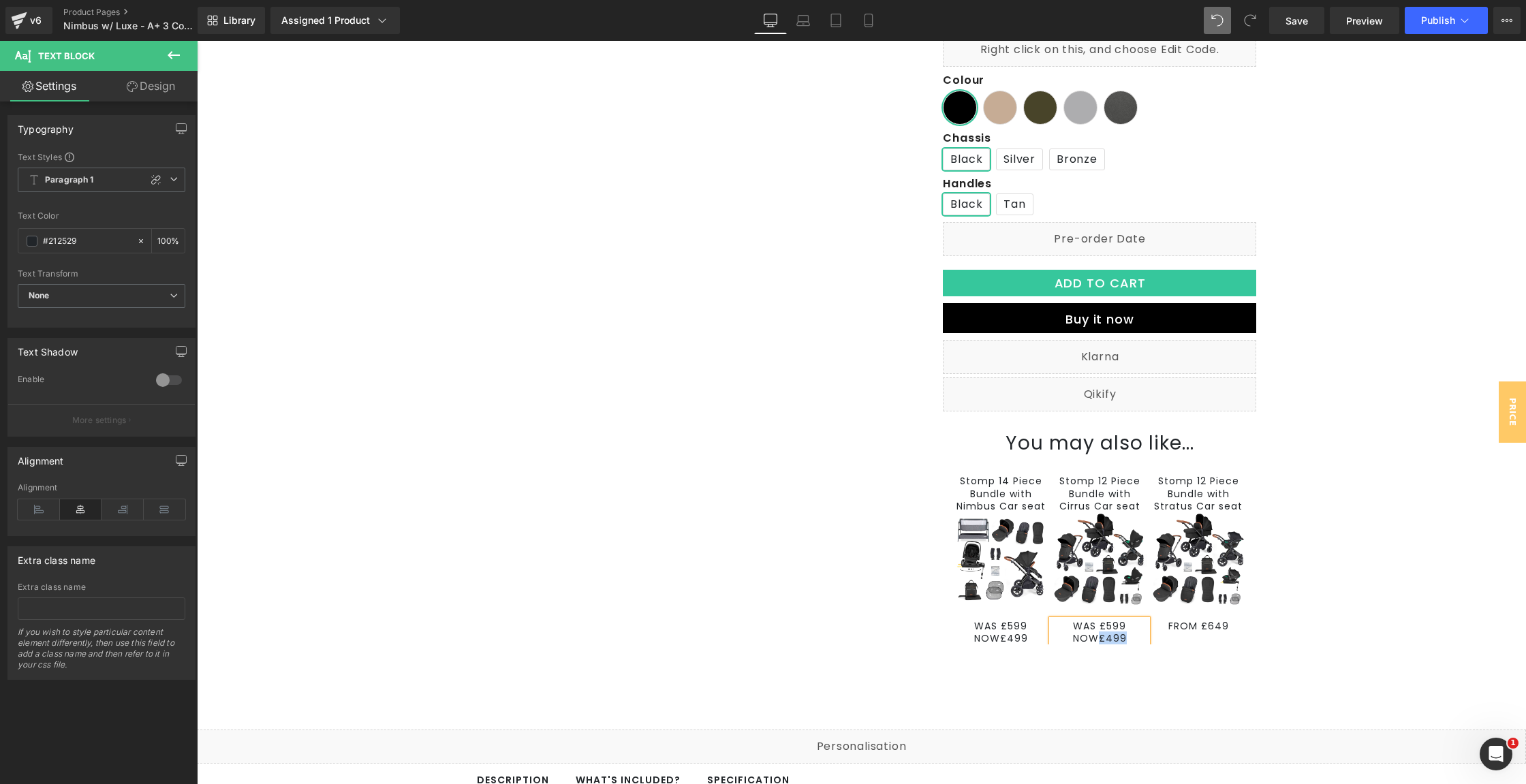
click at [1109, 640] on p "NOW£499" at bounding box center [1100, 638] width 96 height 12
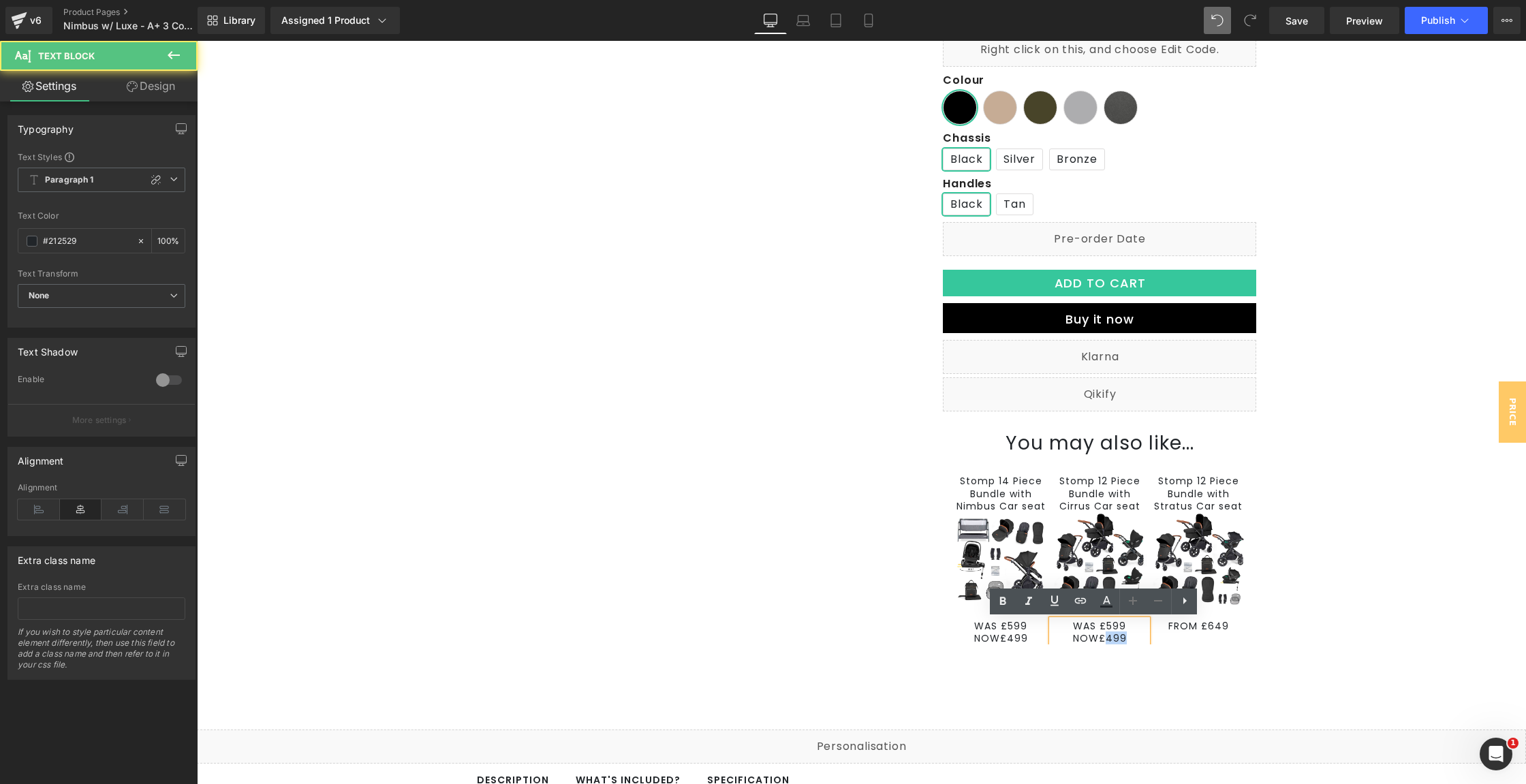
click at [1109, 640] on p "NOW£499" at bounding box center [1100, 638] width 96 height 12
click at [1112, 603] on icon at bounding box center [1106, 601] width 17 height 17
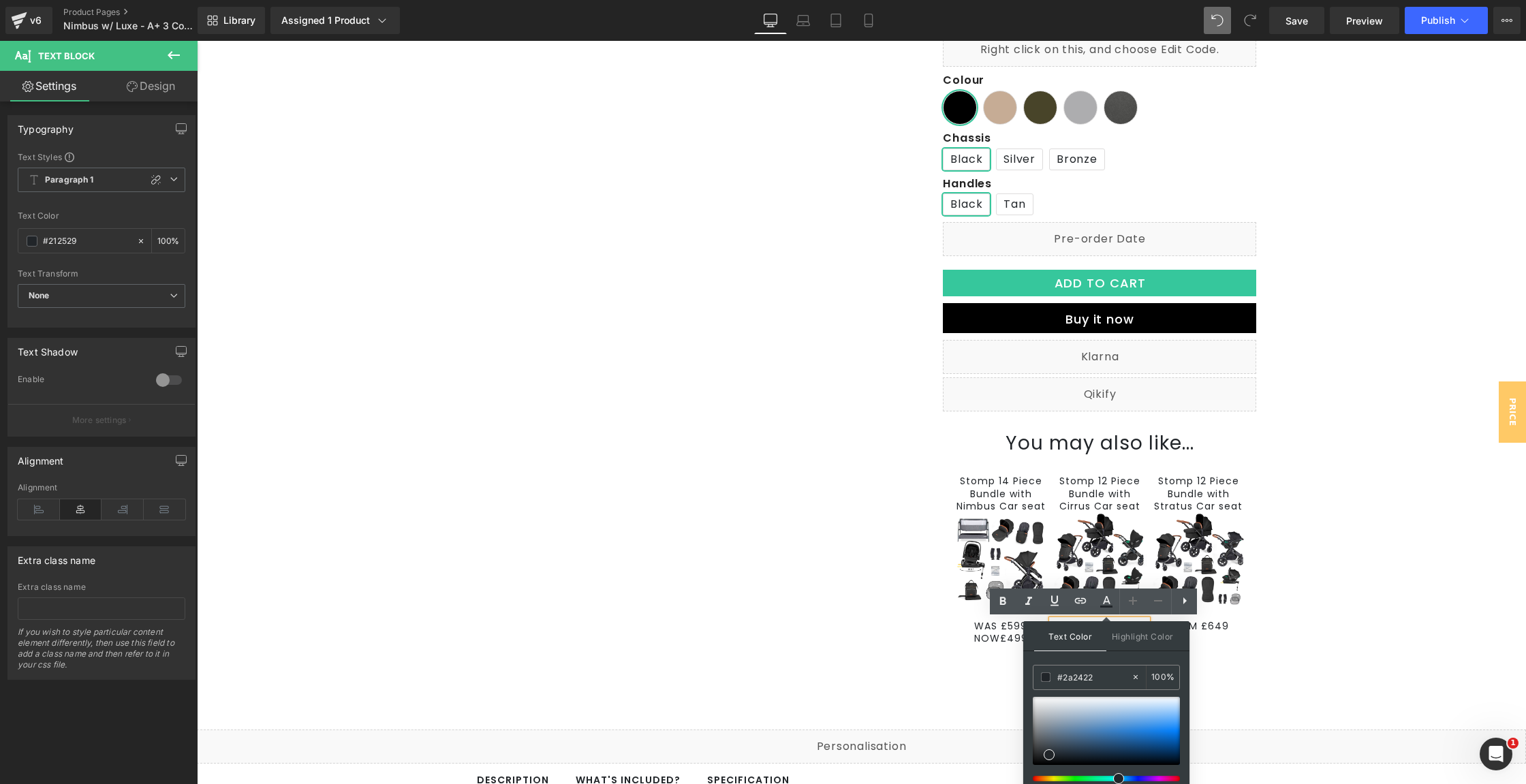
click at [1036, 778] on div at bounding box center [1101, 778] width 147 height 5
type input "#ff4305"
click at [1179, 728] on div at bounding box center [1106, 731] width 147 height 68
click at [972, 667] on div "Stomp 14 Piece Bundle with Nimbus Car seat Text Block Image WAS £599 NOW£499 Te…" at bounding box center [1100, 585] width 293 height 262
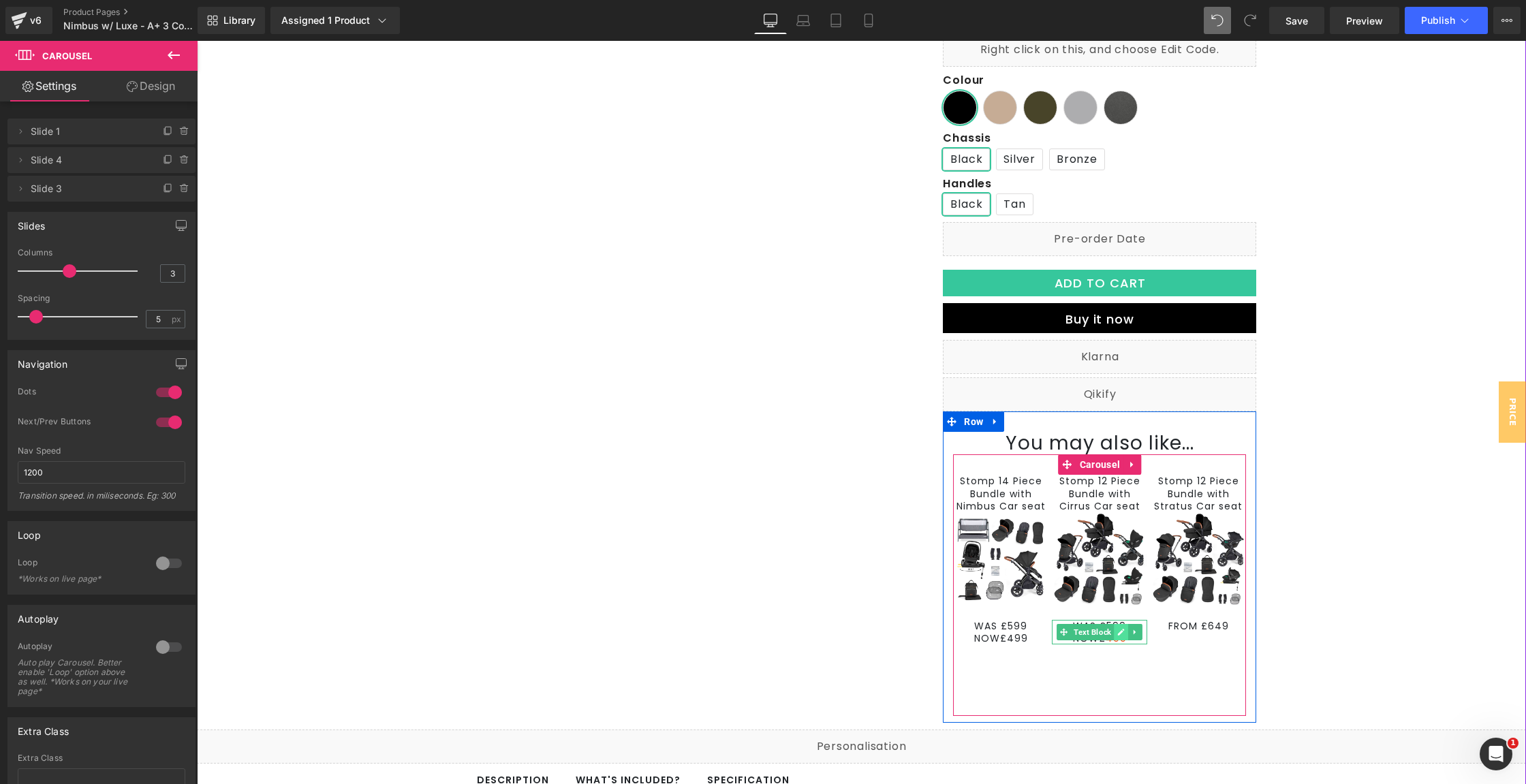
click at [1118, 635] on icon at bounding box center [1121, 631] width 8 height 8
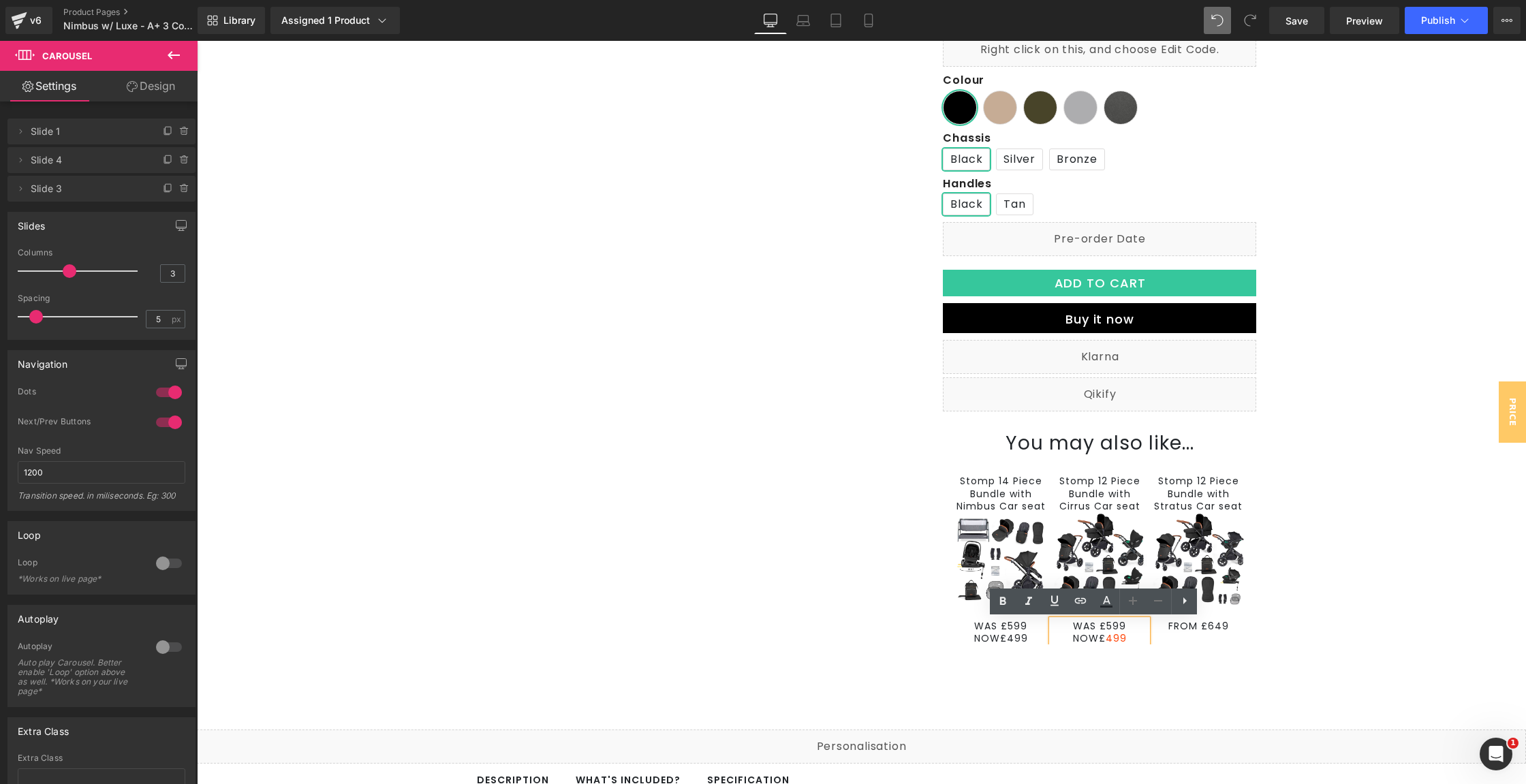
click at [1106, 640] on span "499" at bounding box center [1116, 638] width 21 height 14
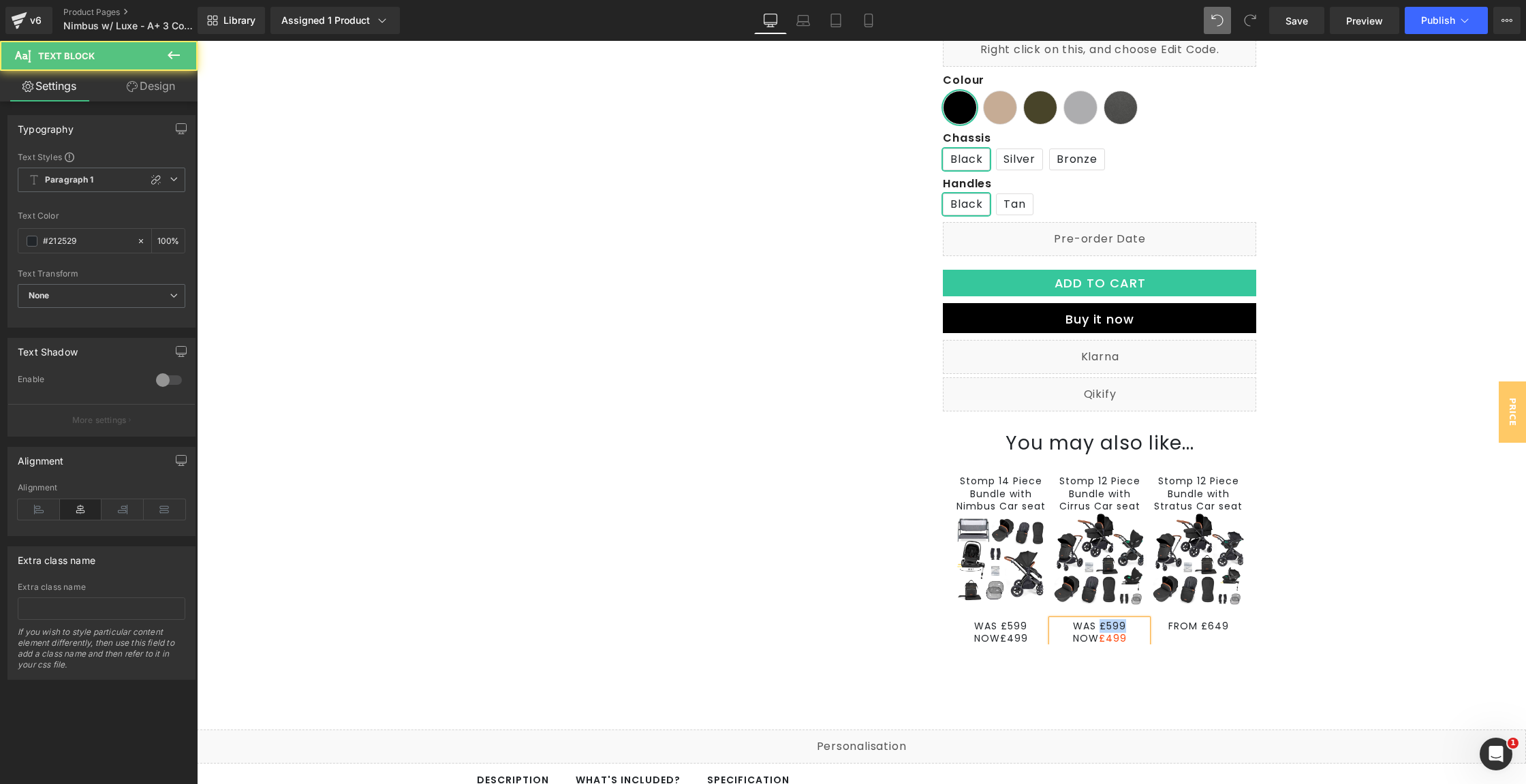
drag, startPoint x: 1126, startPoint y: 625, endPoint x: 1097, endPoint y: 622, distance: 29.2
click at [1097, 622] on p "WAS £599" at bounding box center [1100, 625] width 96 height 12
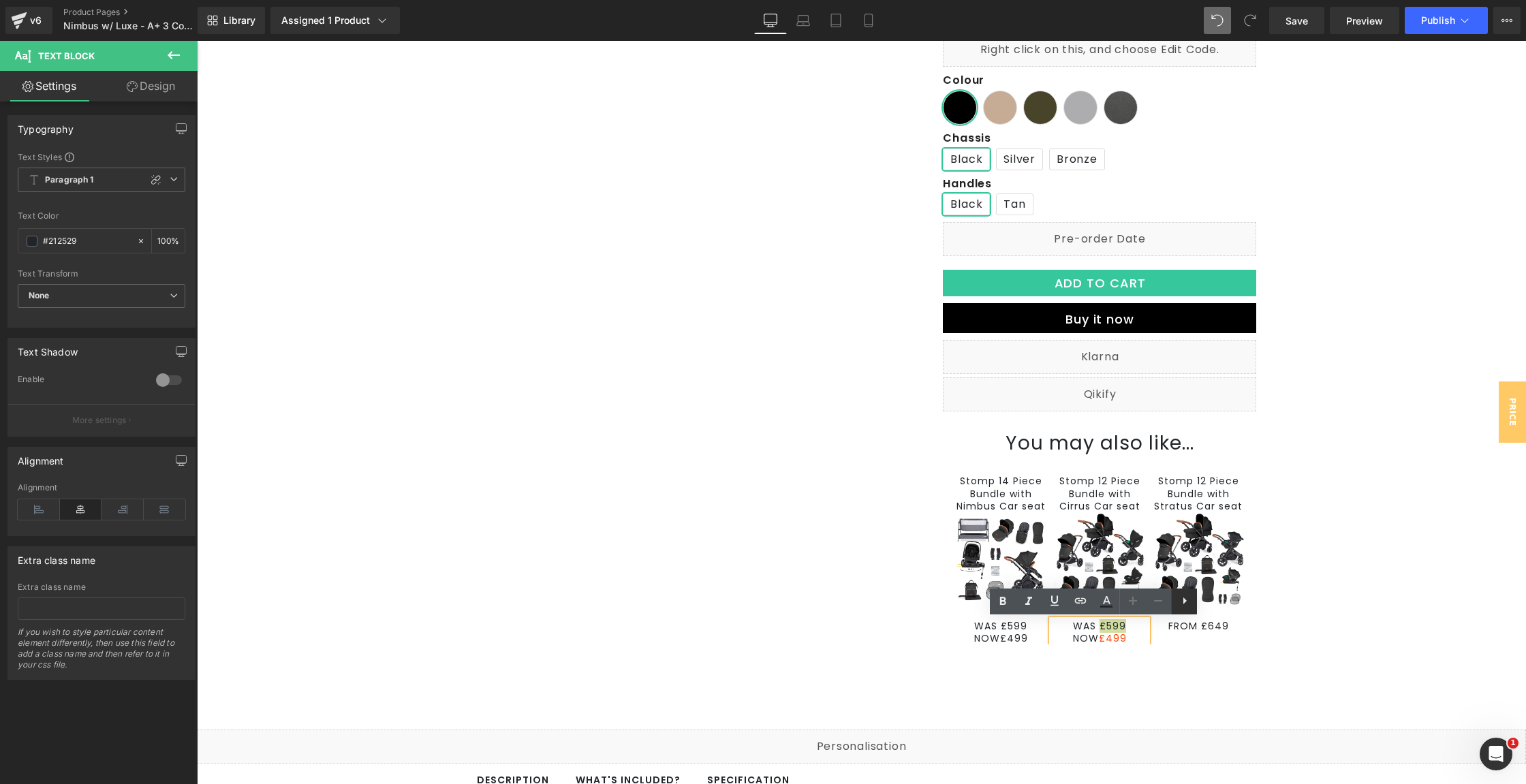
click at [1180, 600] on icon at bounding box center [1185, 601] width 17 height 17
click at [1124, 655] on div "Stomp 14 Piece Bundle with Nimbus Car seat Text Block Image WAS £599 NOW£499 Te…" at bounding box center [1100, 585] width 293 height 262
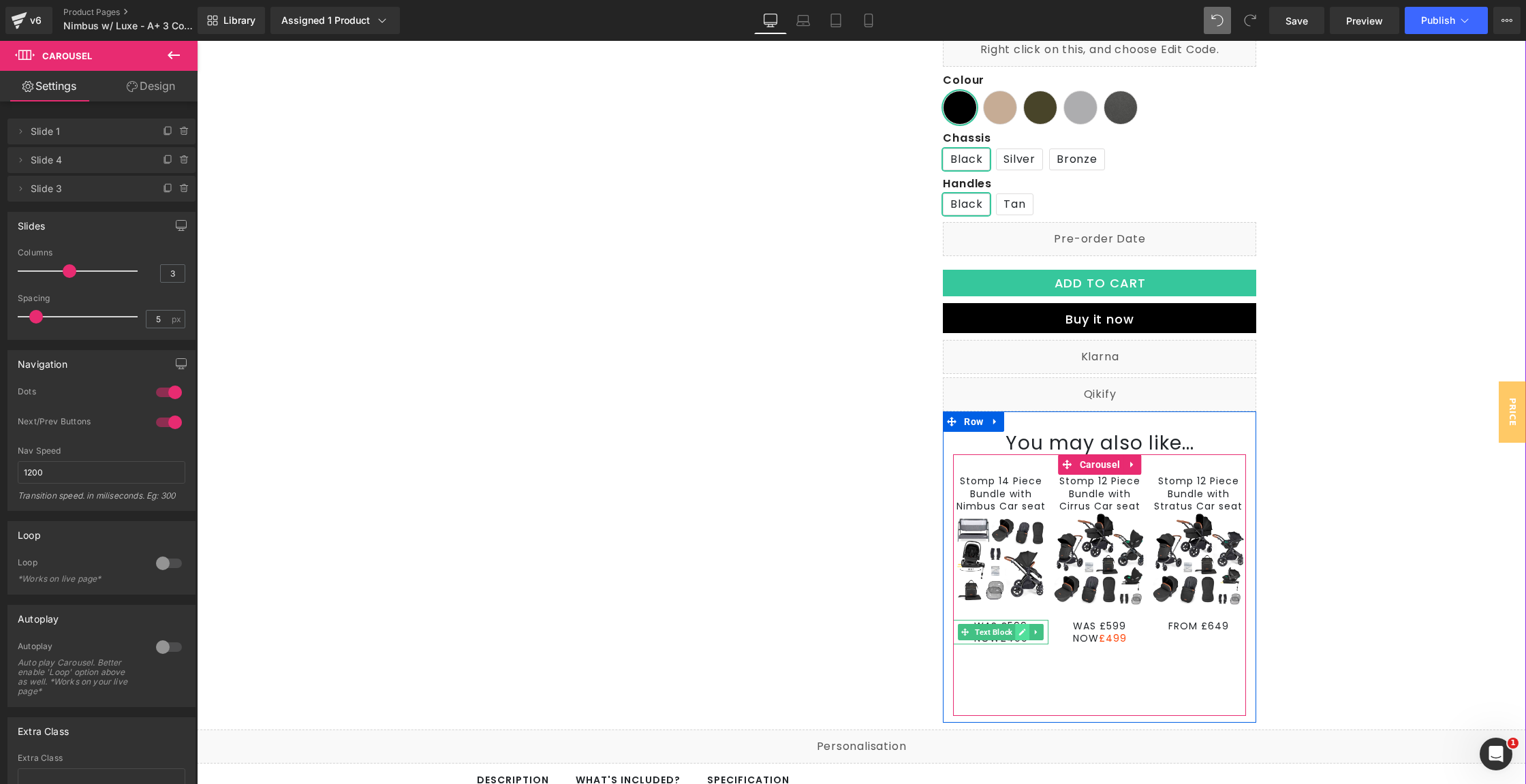
click at [1016, 630] on link at bounding box center [1023, 632] width 14 height 17
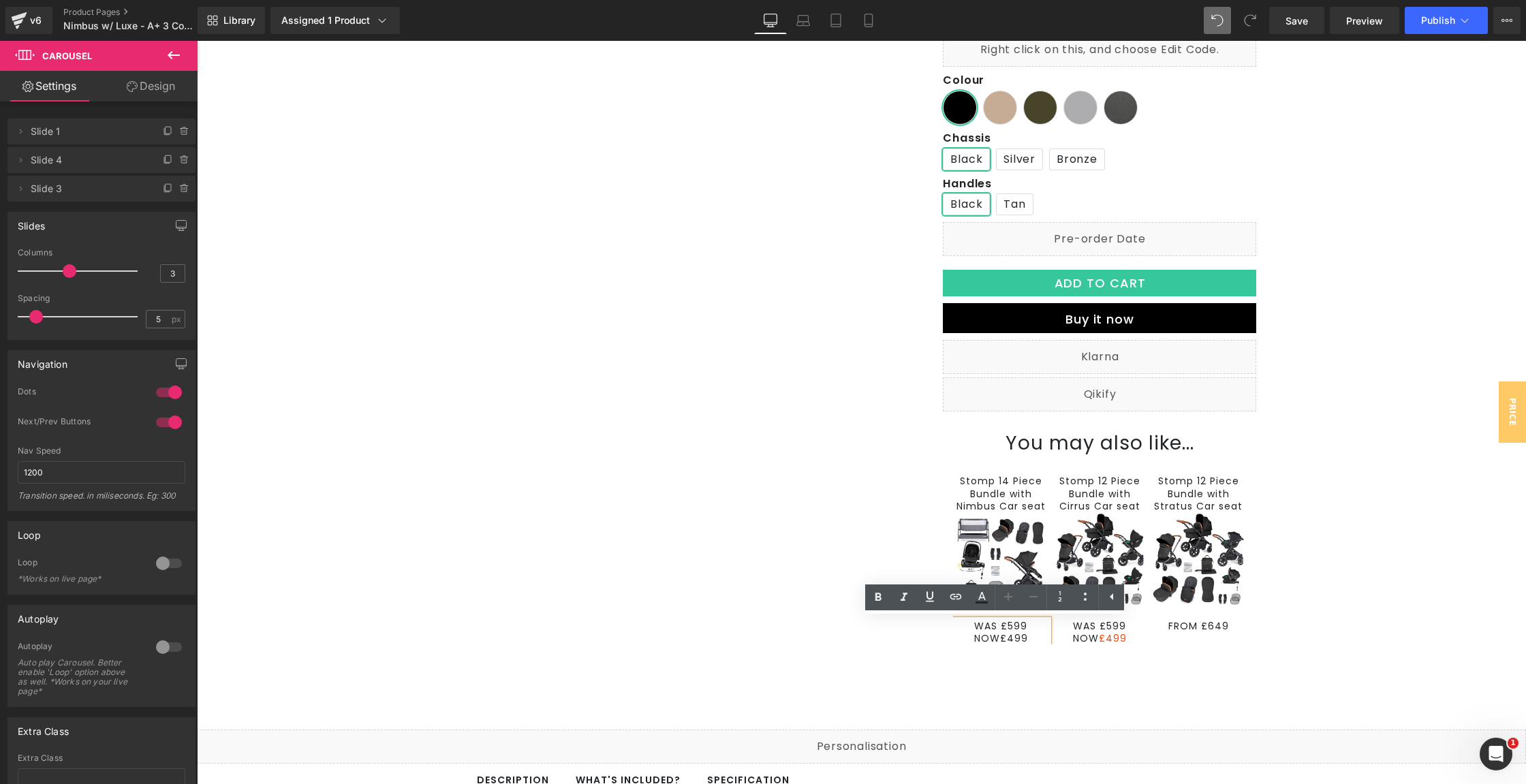
click at [1015, 627] on p "WAS £599" at bounding box center [1000, 625] width 96 height 12
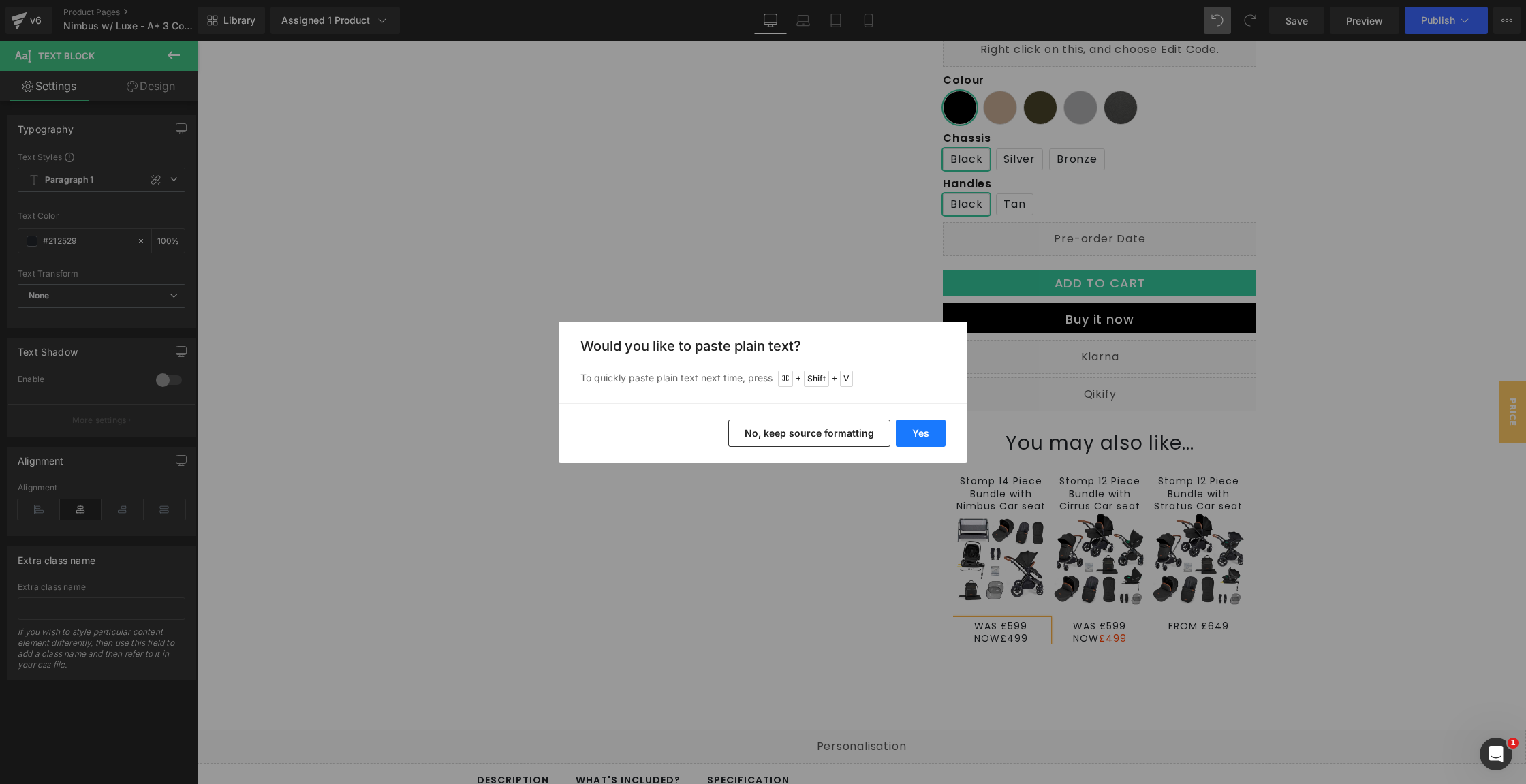
click at [919, 428] on button "Yes" at bounding box center [921, 433] width 50 height 27
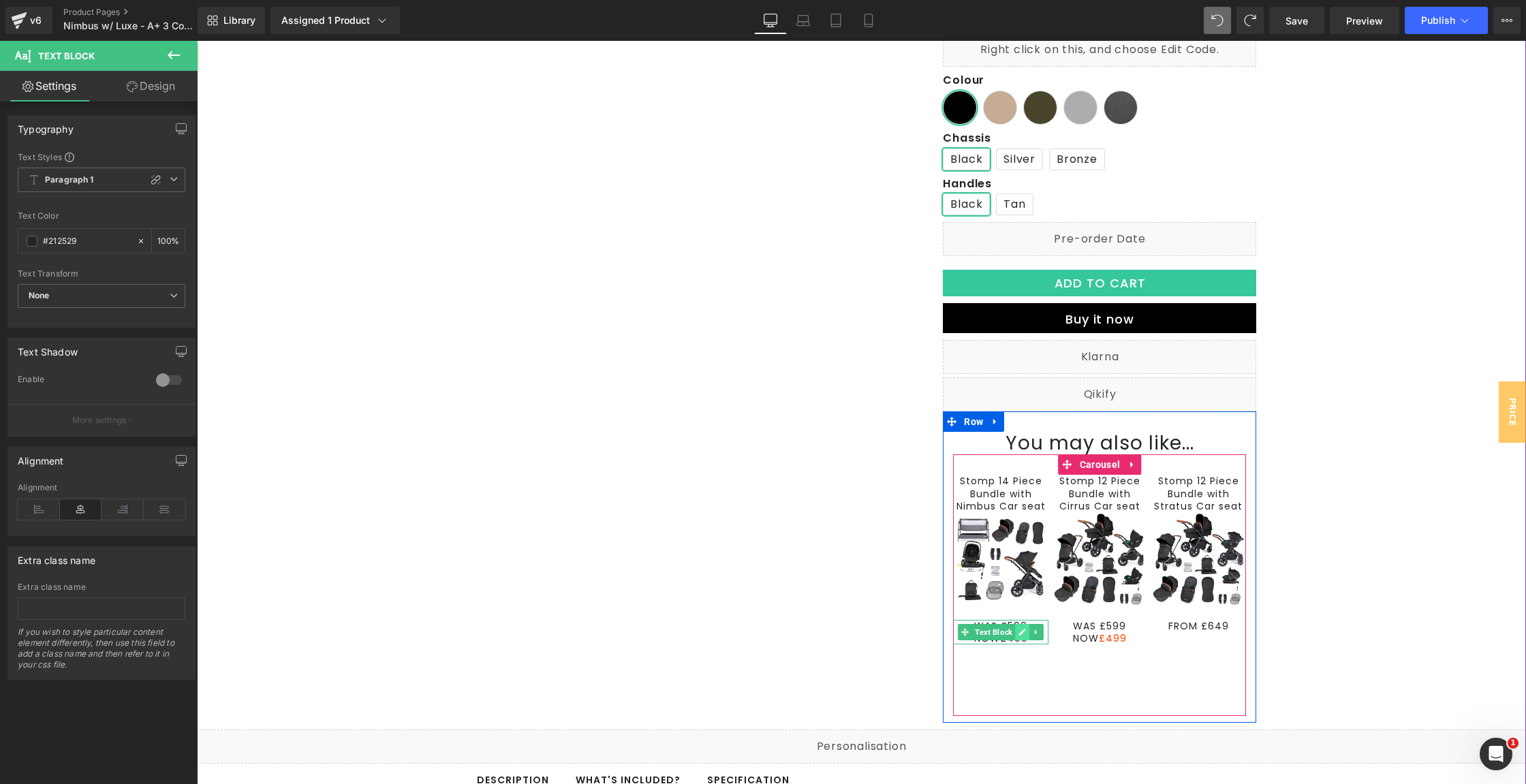
click at [1018, 633] on icon at bounding box center [1022, 631] width 8 height 8
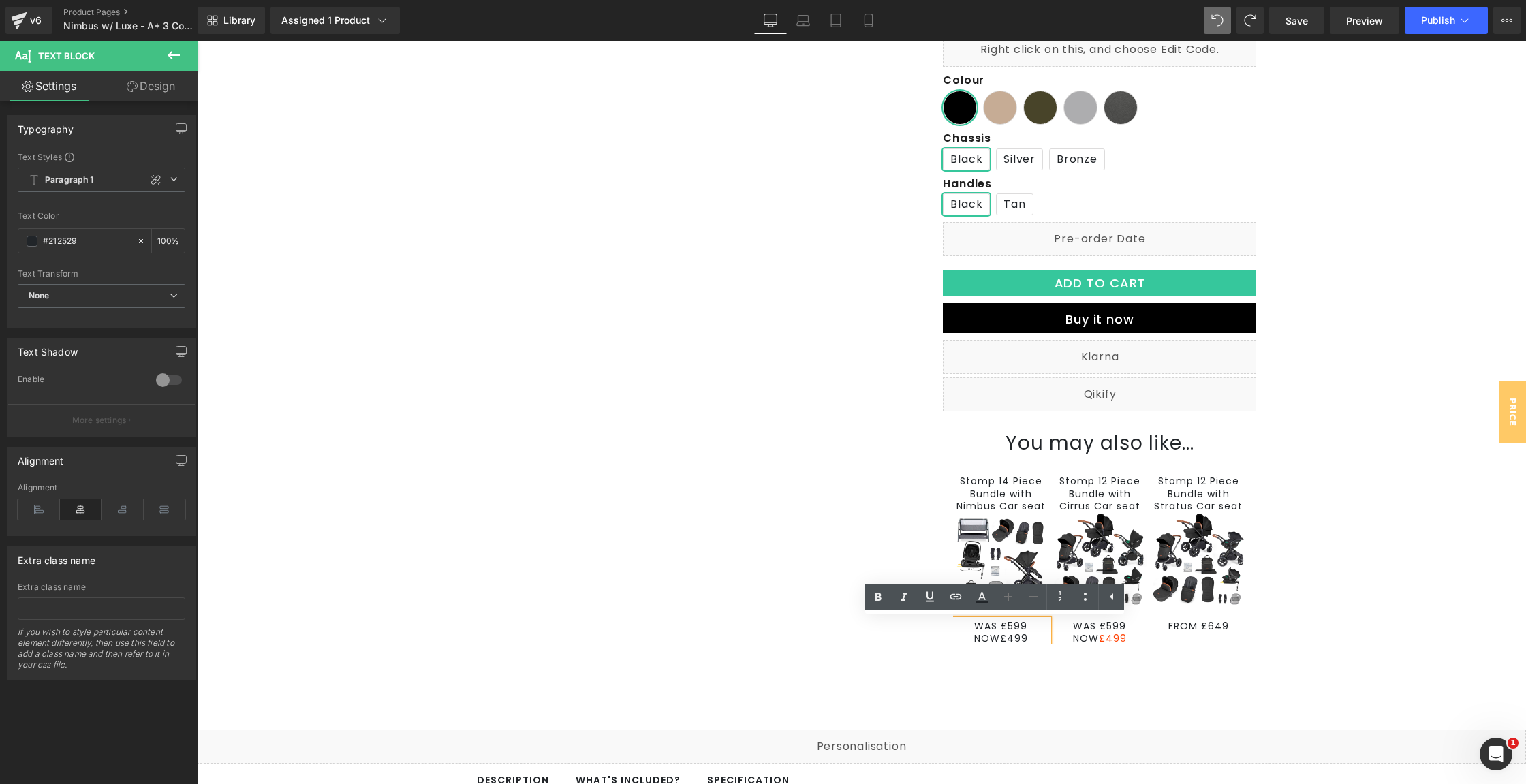
click at [1021, 634] on p "NOW£499" at bounding box center [1000, 638] width 96 height 12
click at [1015, 636] on p "NOW £599" at bounding box center [1000, 638] width 96 height 12
drag, startPoint x: 1031, startPoint y: 635, endPoint x: 996, endPoint y: 640, distance: 35.4
click at [996, 640] on p "NOW £599" at bounding box center [1000, 638] width 96 height 12
click at [978, 595] on icon at bounding box center [982, 598] width 17 height 17
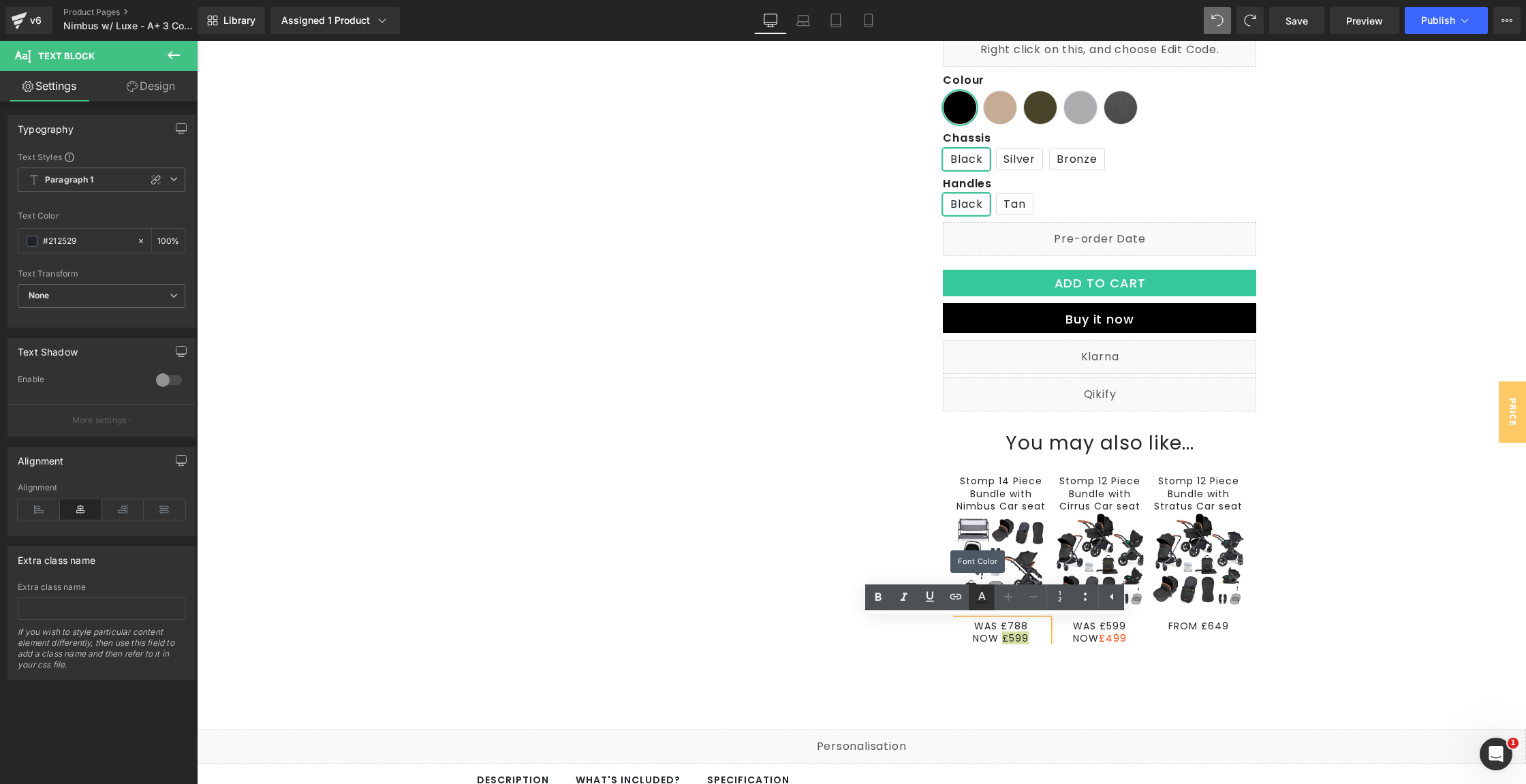
type input "#212529"
type input "100"
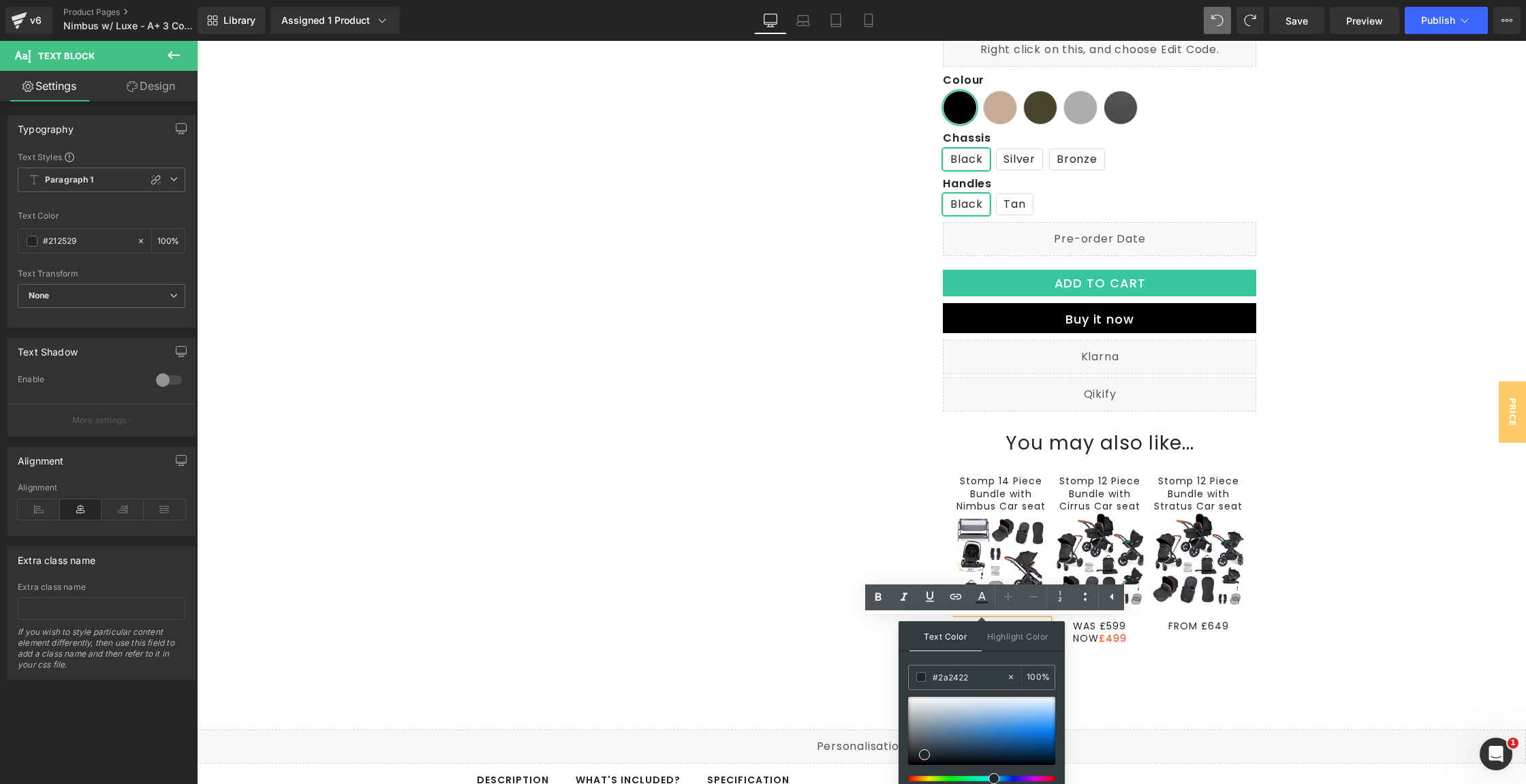
click at [909, 777] on div at bounding box center [976, 778] width 147 height 5
type input "#ff4b0f"
click at [1052, 728] on div at bounding box center [982, 731] width 147 height 68
click at [1122, 705] on div "Stomp 14 Piece Bundle with Nimbus Car seat Text Block Image WAS £788 NOW £599 T…" at bounding box center [1100, 585] width 293 height 262
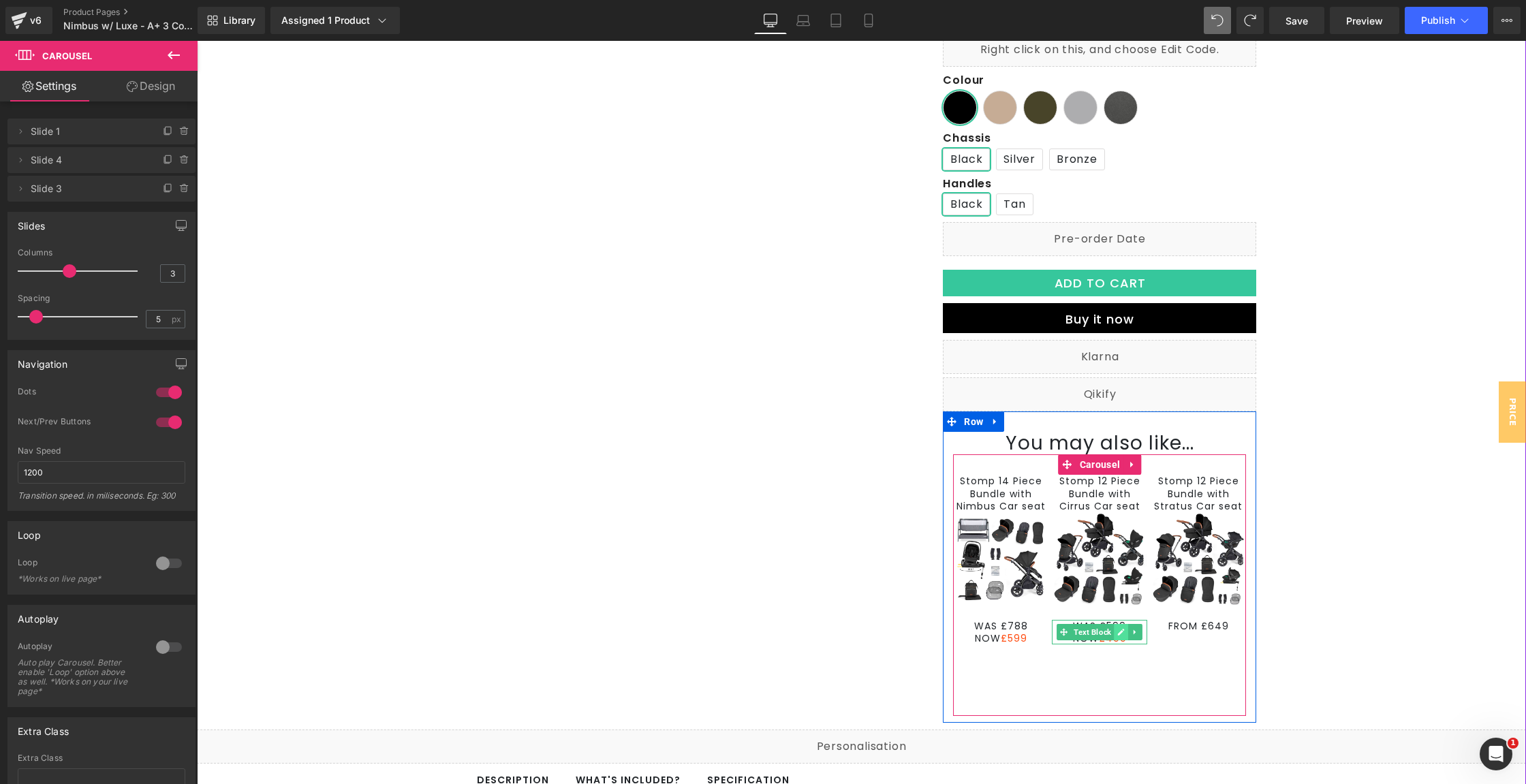
click at [1118, 631] on icon at bounding box center [1121, 631] width 8 height 8
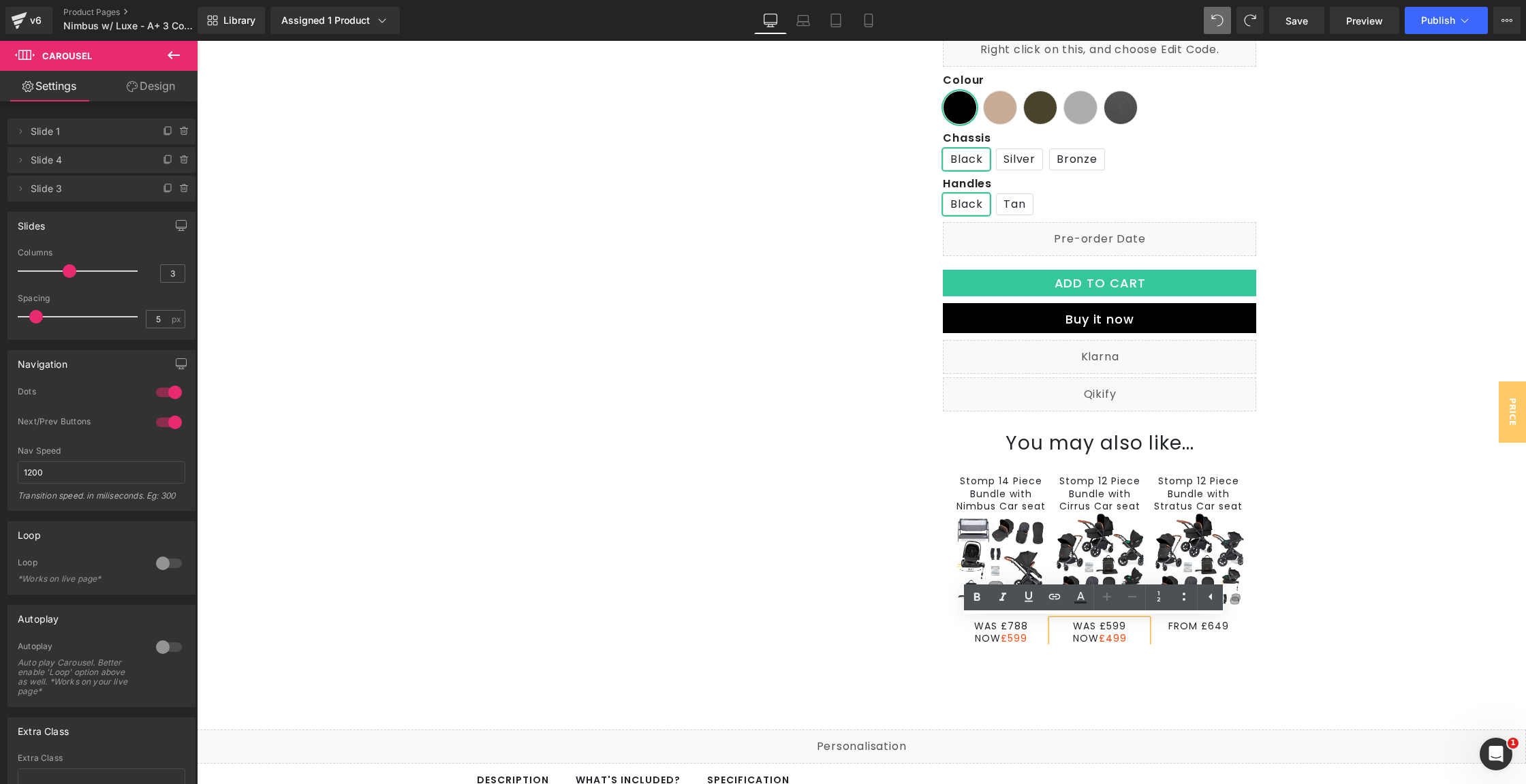
click at [1116, 628] on p "WAS £599" at bounding box center [1100, 625] width 96 height 12
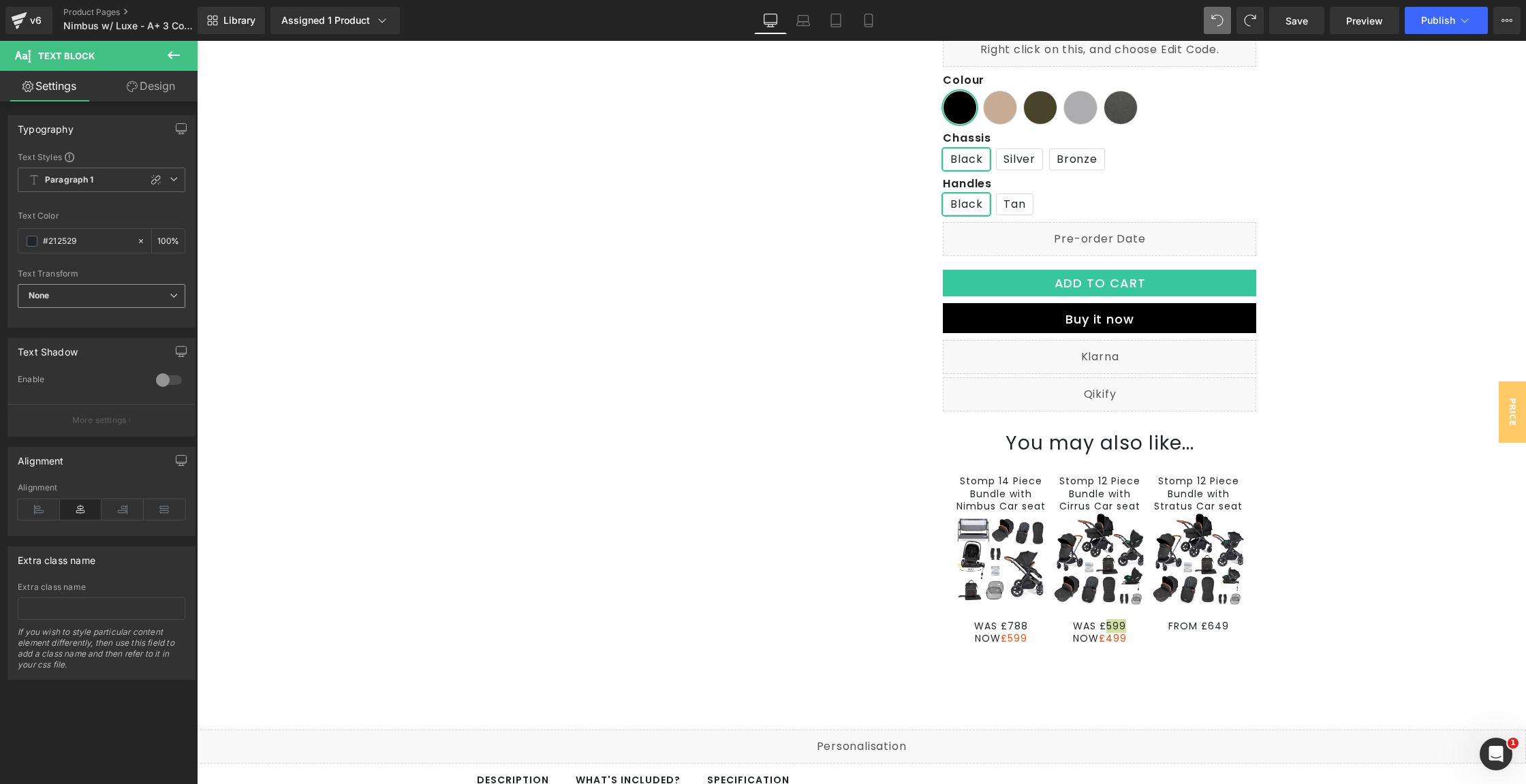
click at [139, 301] on span "None" at bounding box center [102, 296] width 168 height 24
click at [139, 301] on span "None" at bounding box center [99, 296] width 162 height 24
click at [1308, 25] on span "Save" at bounding box center [1297, 20] width 23 height 14
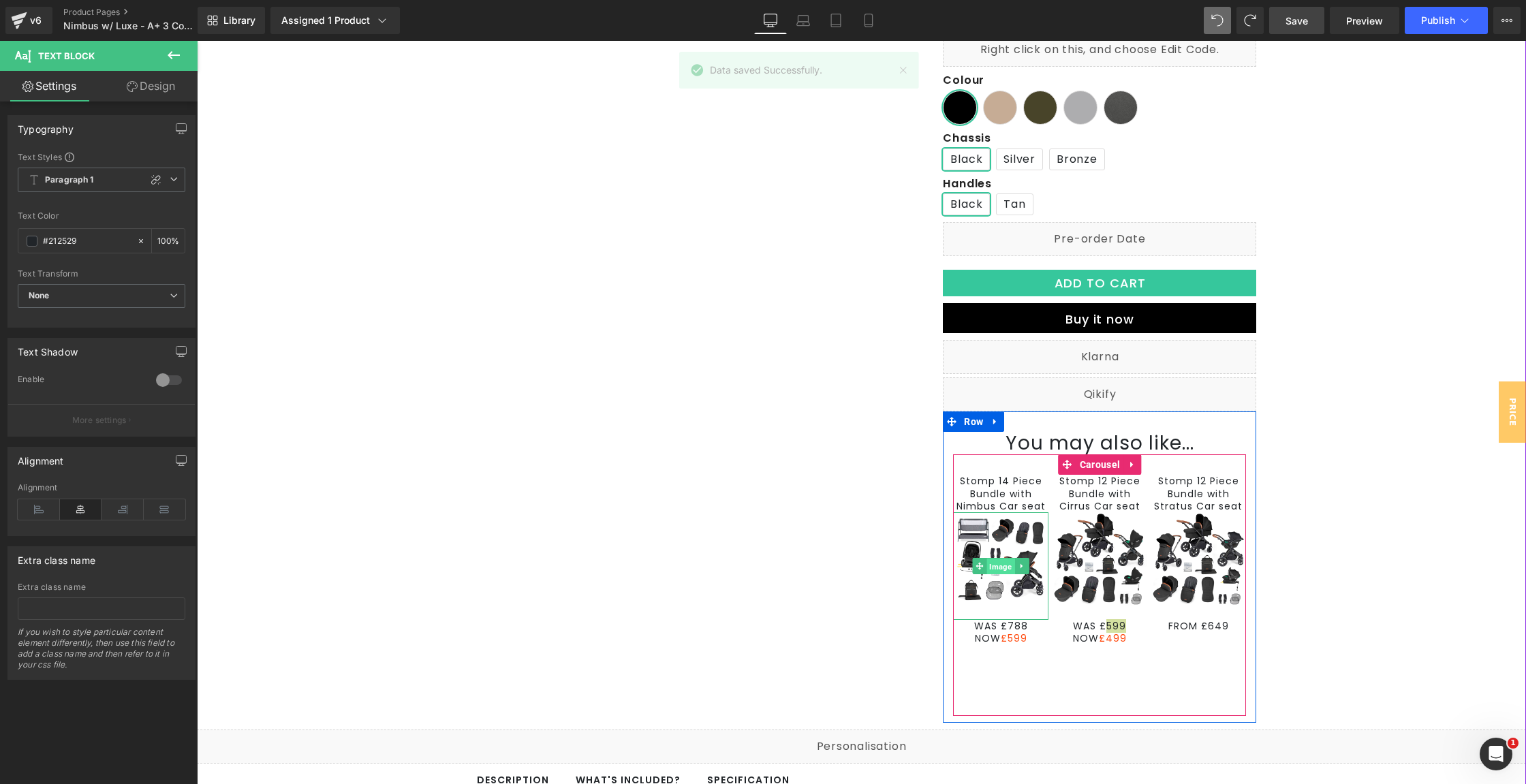
click at [991, 562] on span "Image" at bounding box center [1001, 567] width 28 height 17
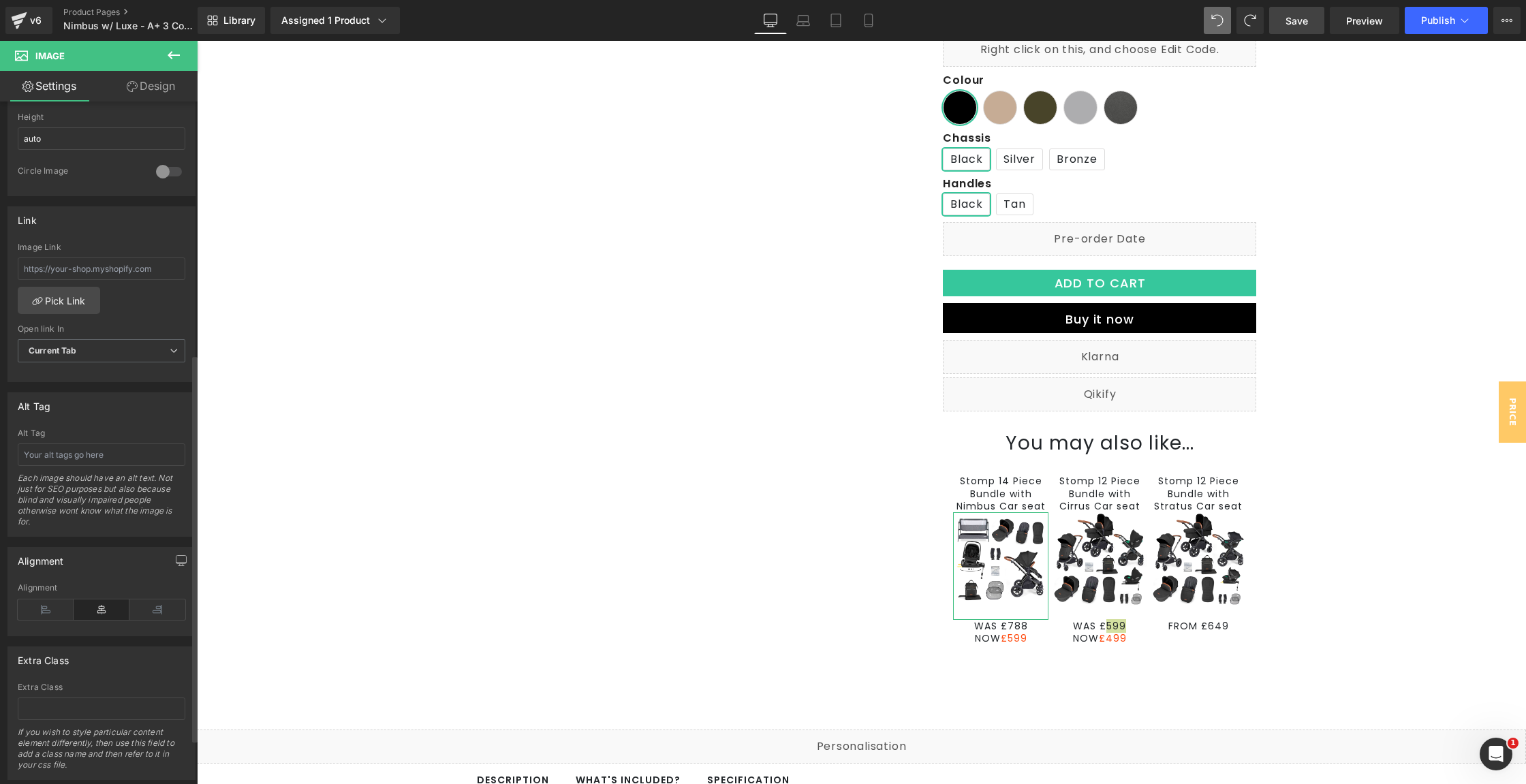
scroll to position [522, 0]
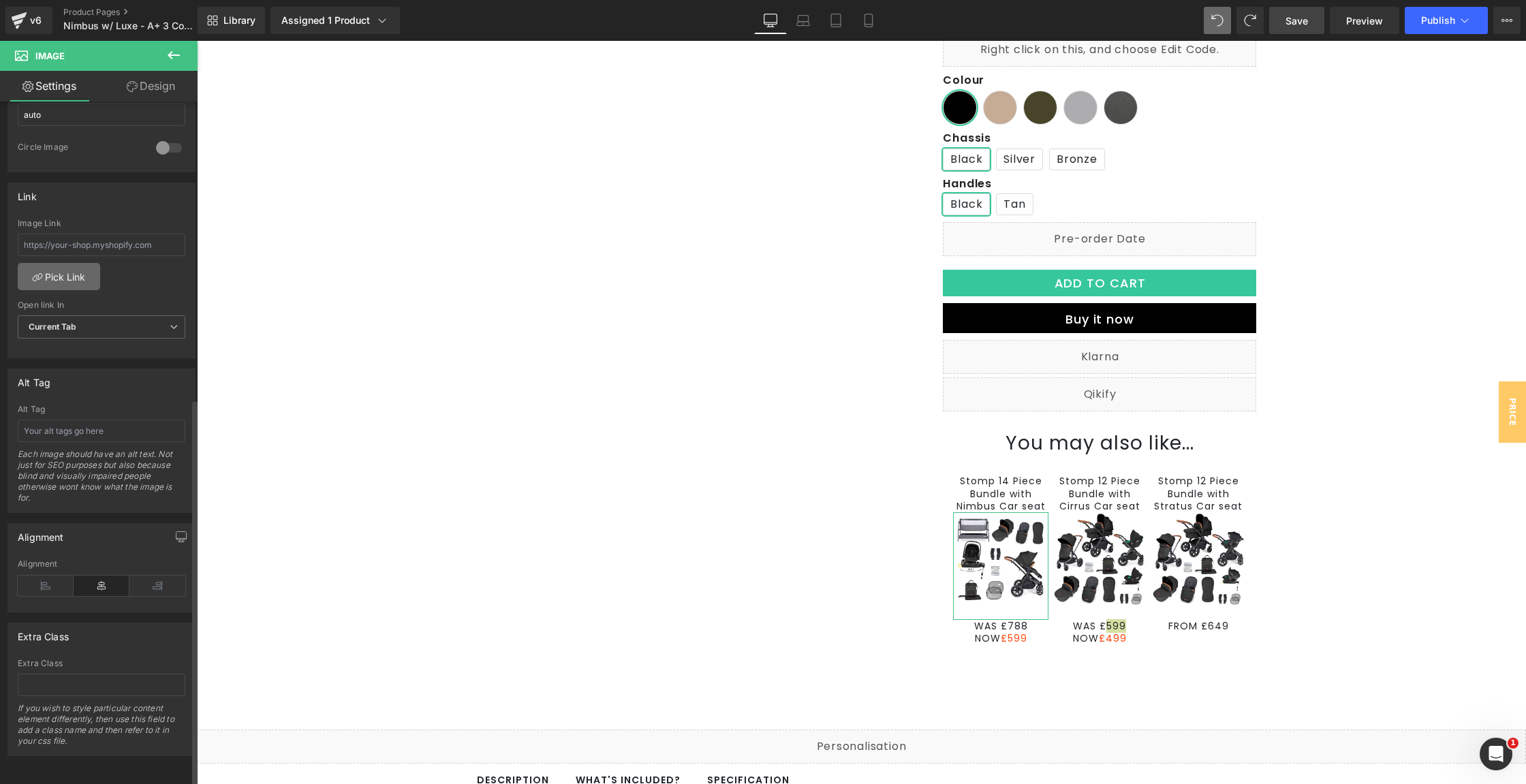
click at [76, 267] on link "Pick Link" at bounding box center [59, 277] width 83 height 27
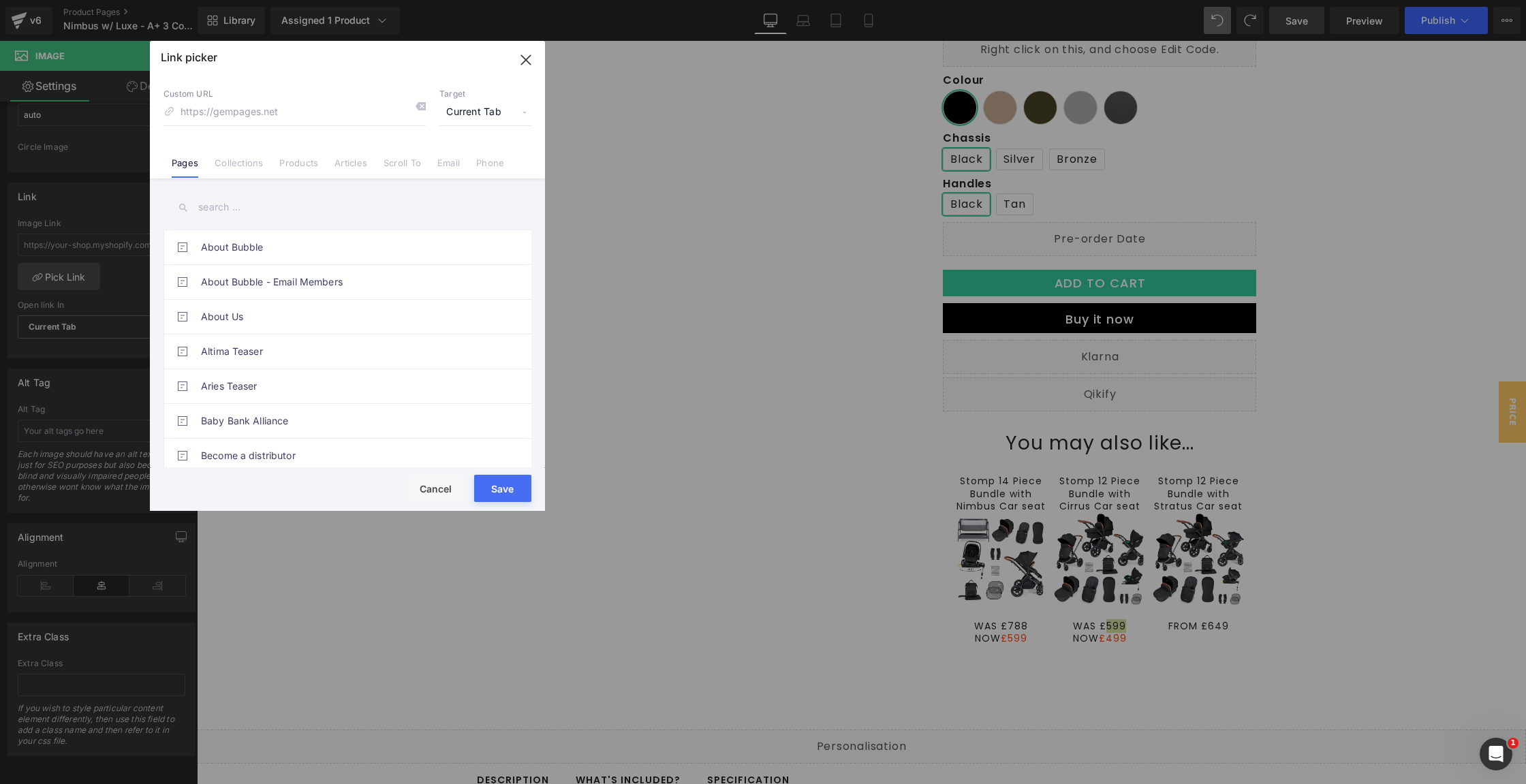
drag, startPoint x: 286, startPoint y: 156, endPoint x: 296, endPoint y: 147, distance: 13.5
click at [287, 156] on li "Products" at bounding box center [299, 158] width 55 height 24
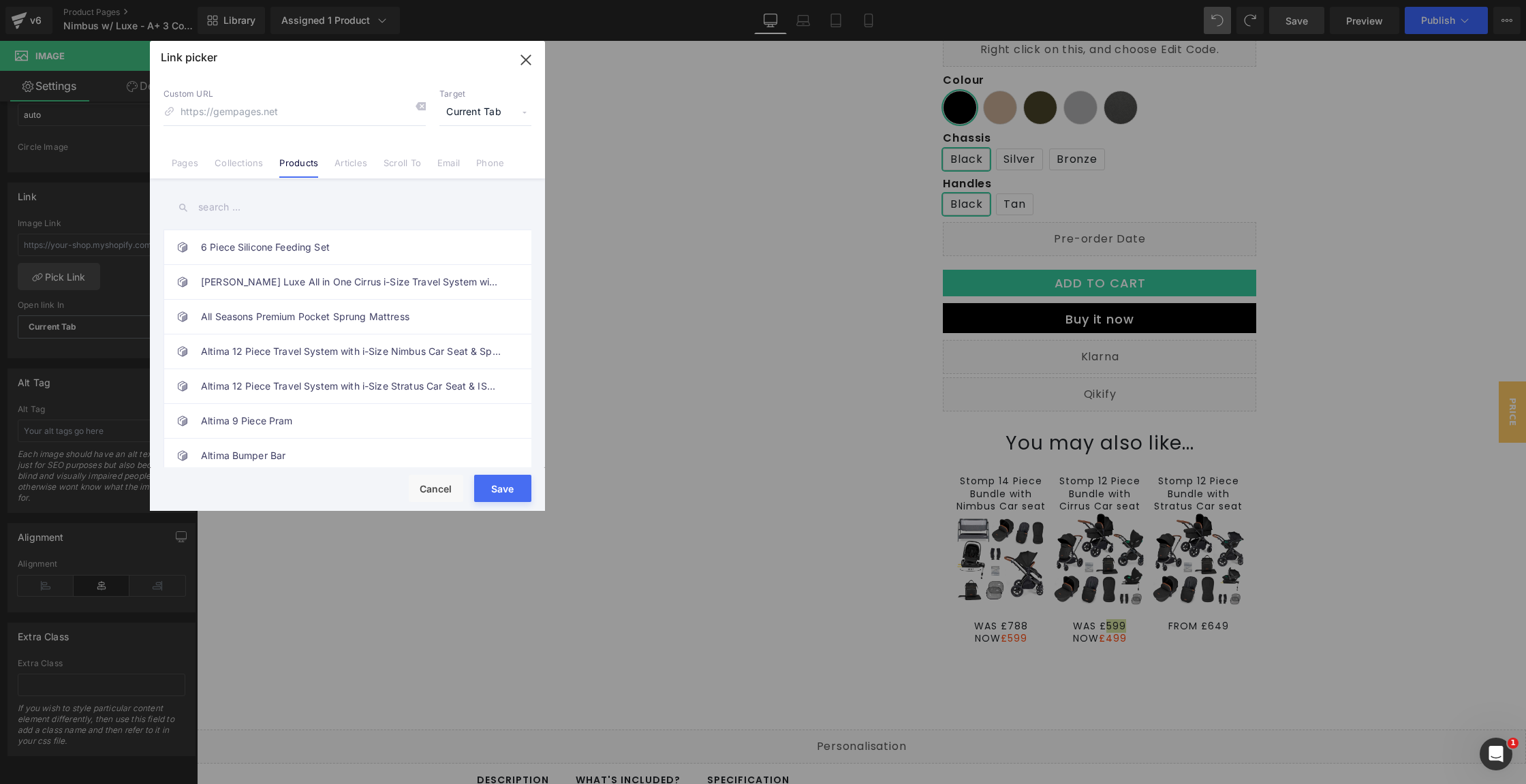
click at [244, 206] on input "text" at bounding box center [347, 207] width 368 height 31
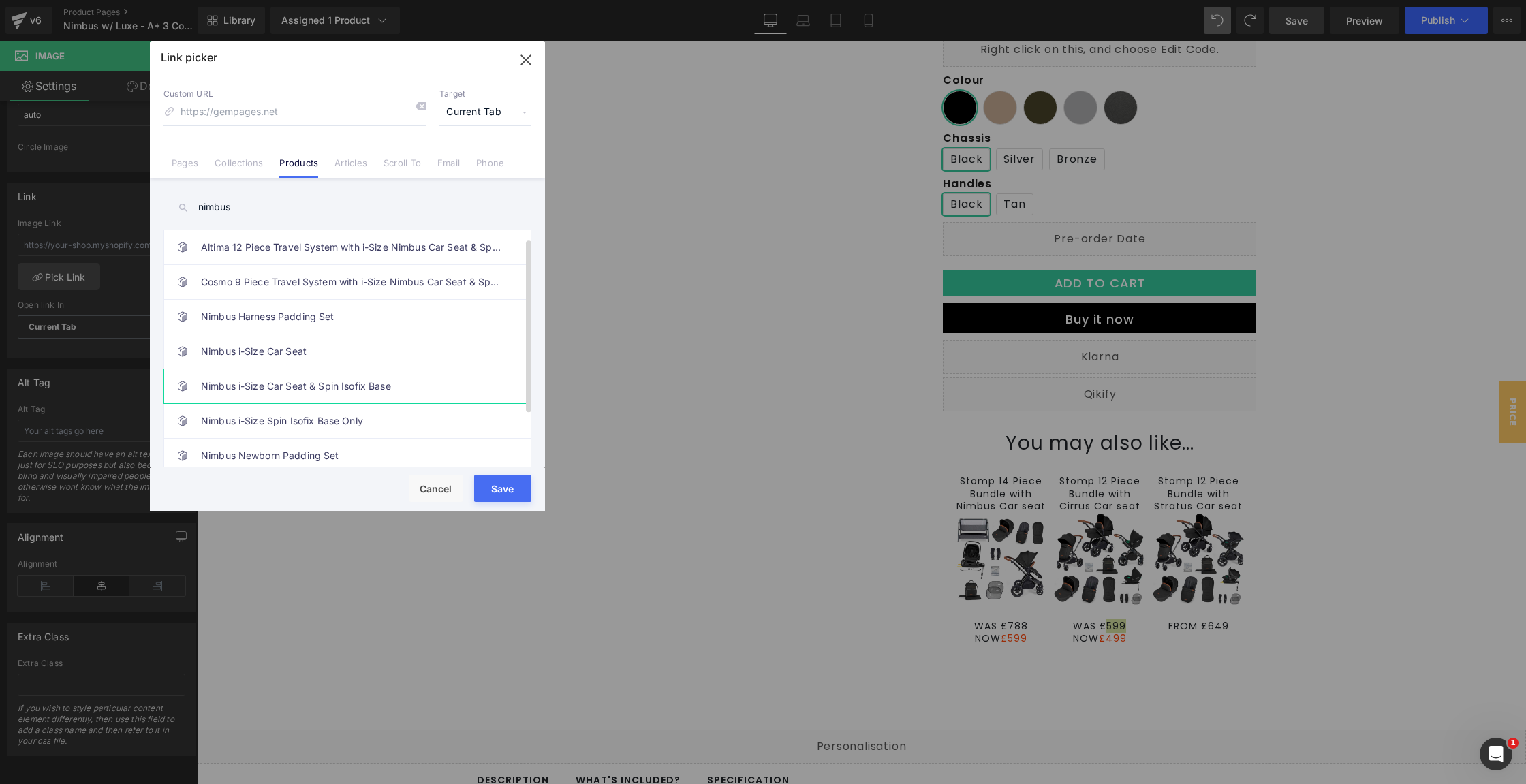
scroll to position [80, 0]
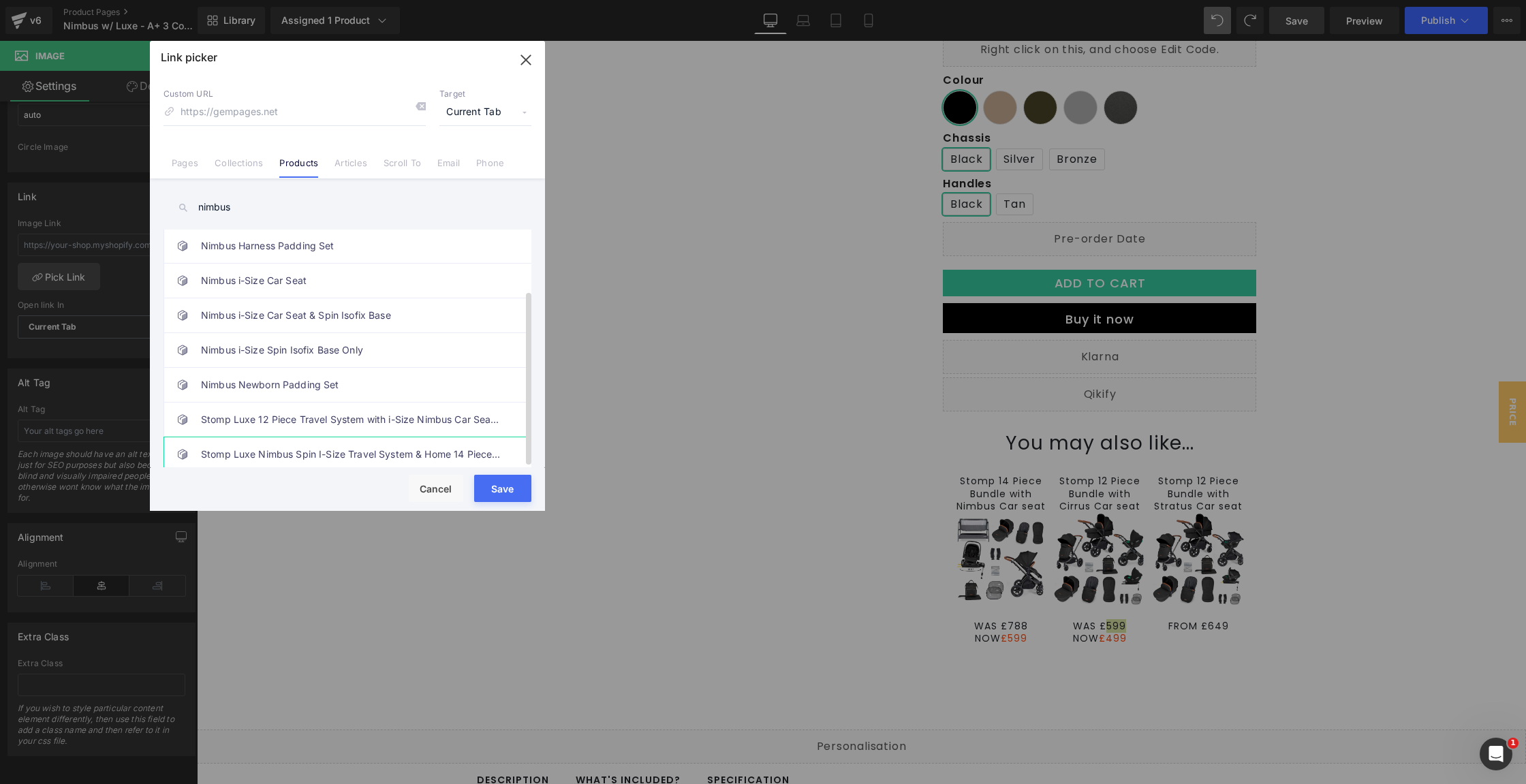
type input "nimbus"
click at [350, 437] on link "Stomp Luxe Nimbus Spin I-Size Travel System & Home 14 Piece Bundle" at bounding box center [350, 454] width 300 height 34
type input "/products/stomp-luxe-all-in-one-i-size-travel-system-with-isofix-base-nimbus-an…"
drag, startPoint x: 494, startPoint y: 477, endPoint x: 299, endPoint y: 437, distance: 199.1
click at [494, 477] on button "Save" at bounding box center [503, 488] width 57 height 27
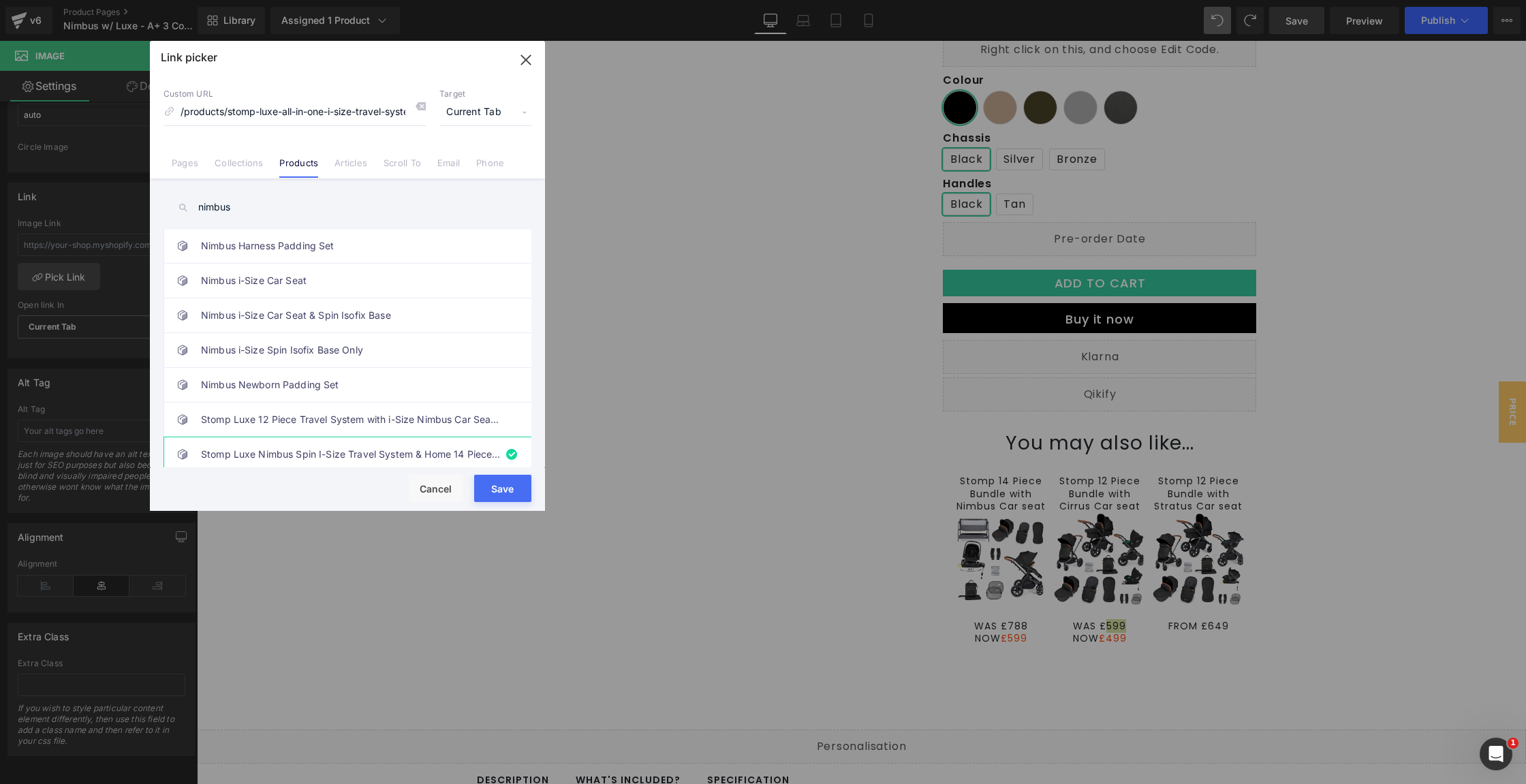
type input "/products/stomp-luxe-all-in-one-i-size-travel-system-with-isofix-base-nimbus-an…"
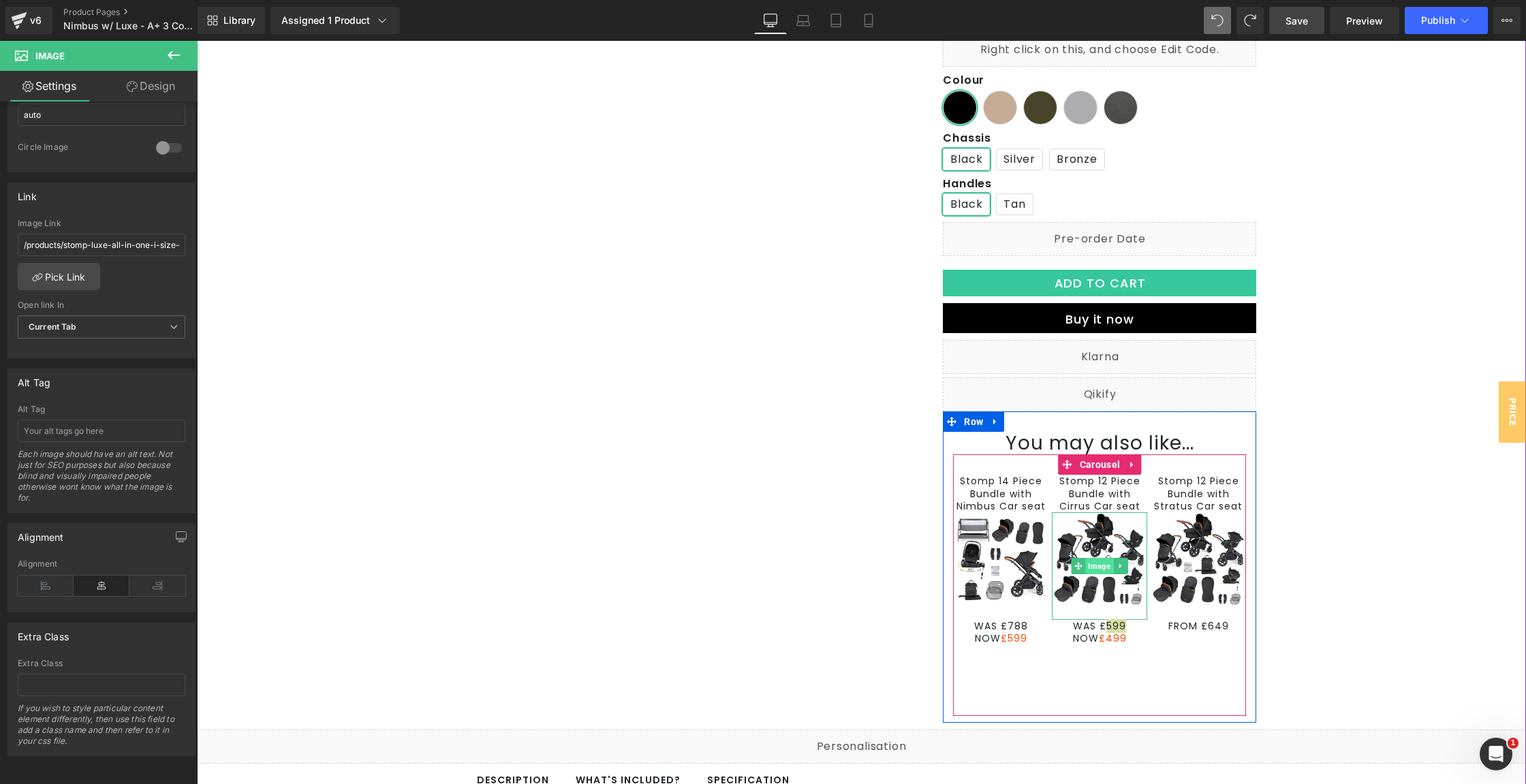
click at [1091, 565] on span "Image" at bounding box center [1100, 566] width 28 height 17
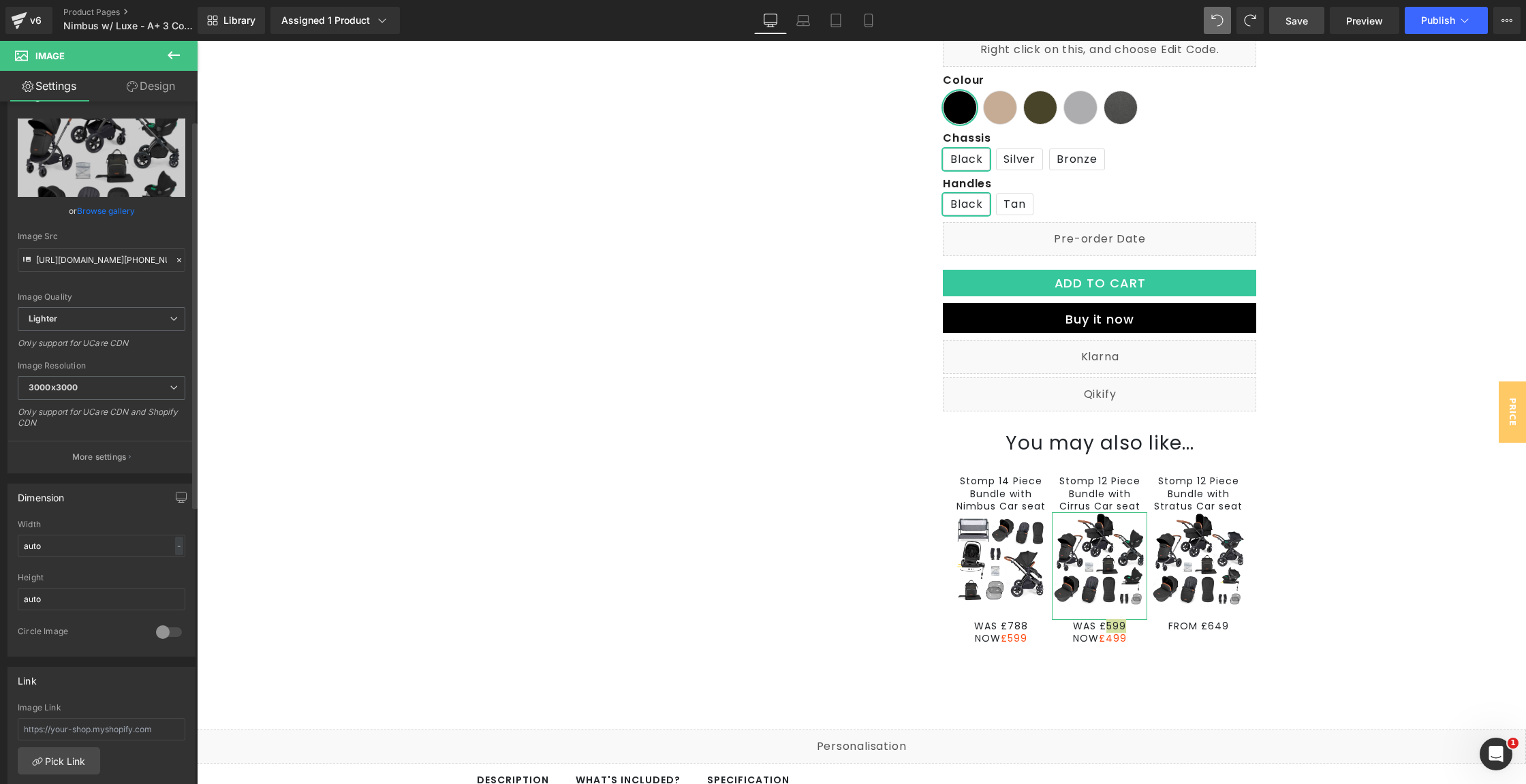
scroll to position [522, 0]
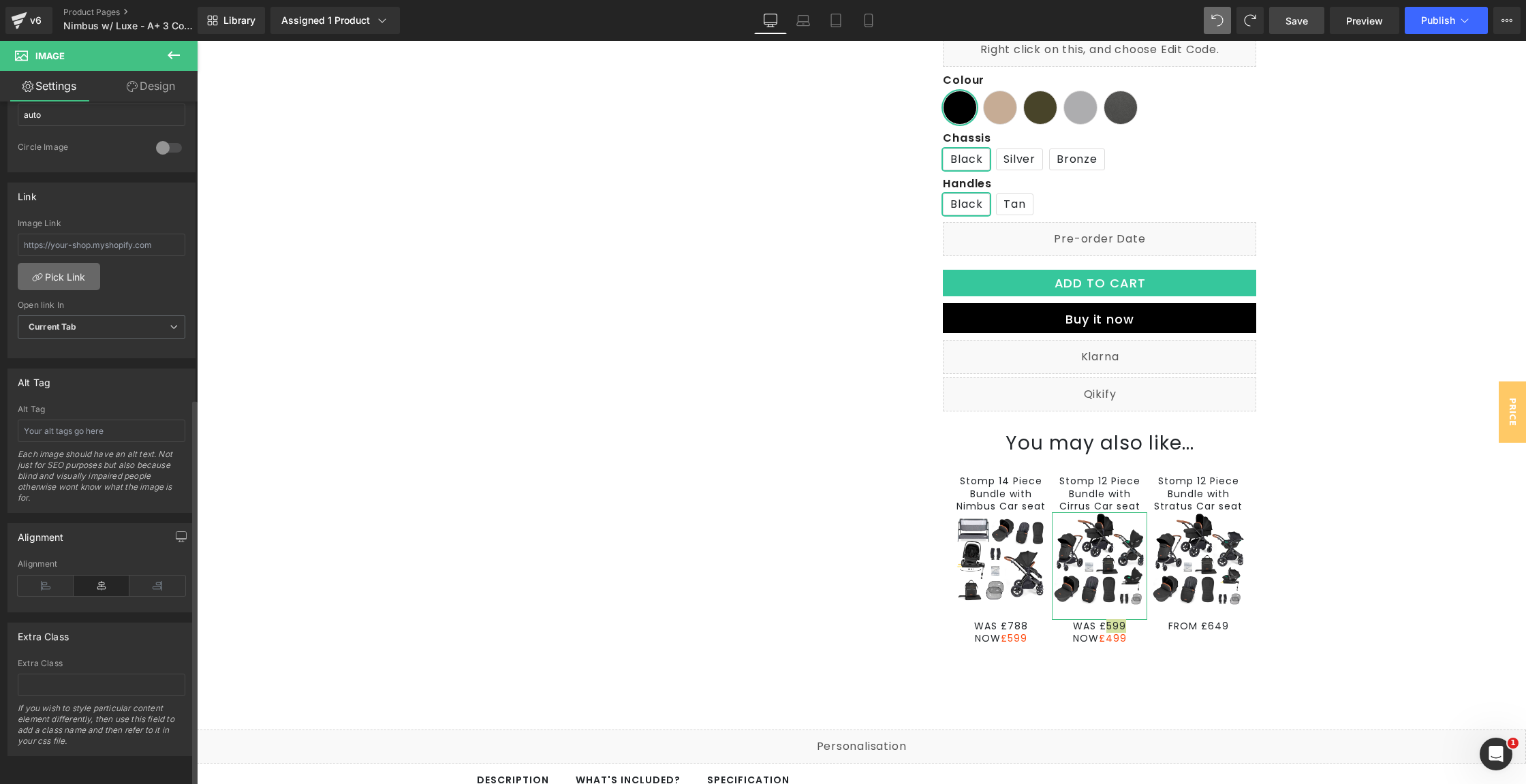
click at [54, 268] on link "Pick Link" at bounding box center [59, 277] width 83 height 27
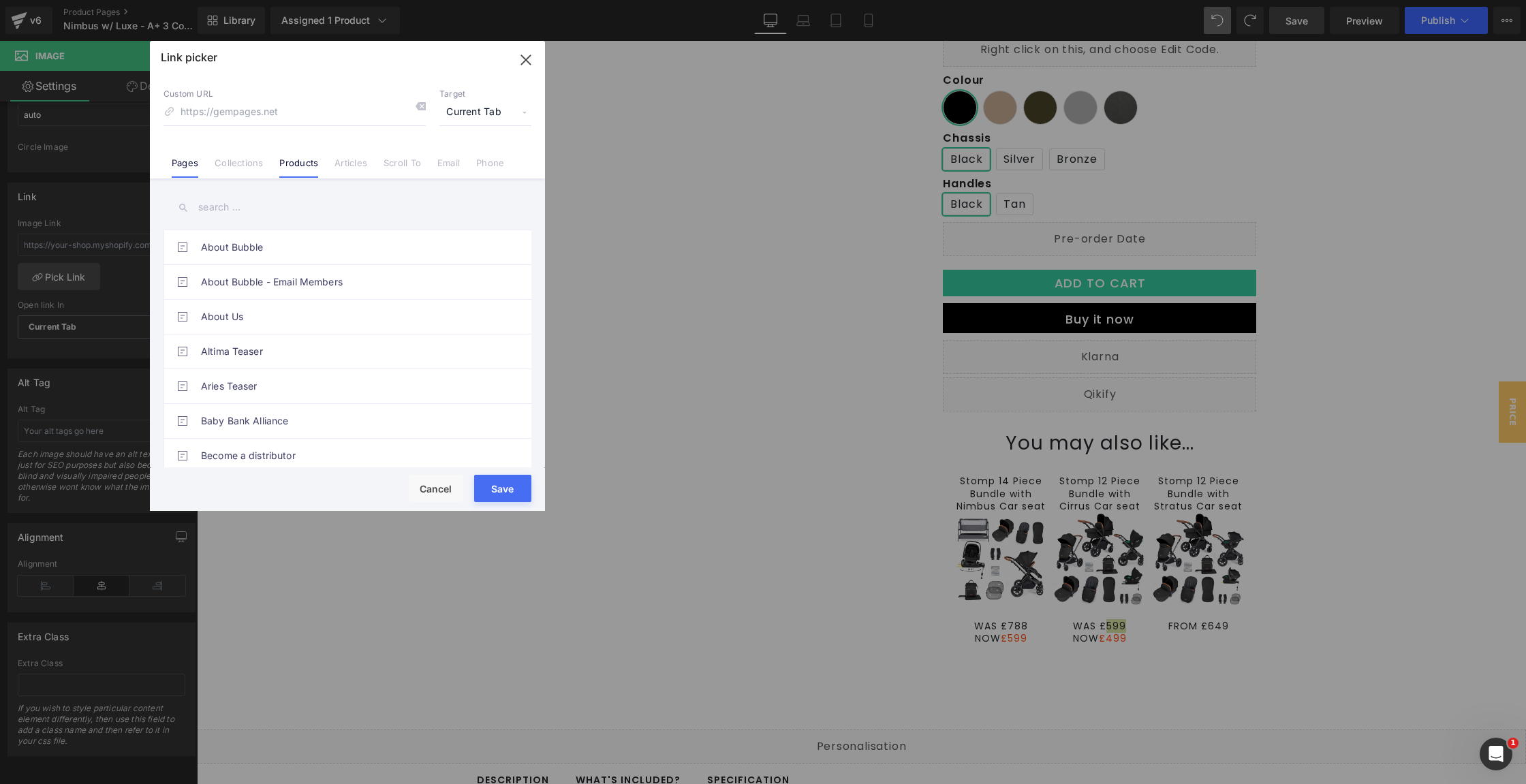
click at [296, 162] on link "Products" at bounding box center [299, 167] width 39 height 20
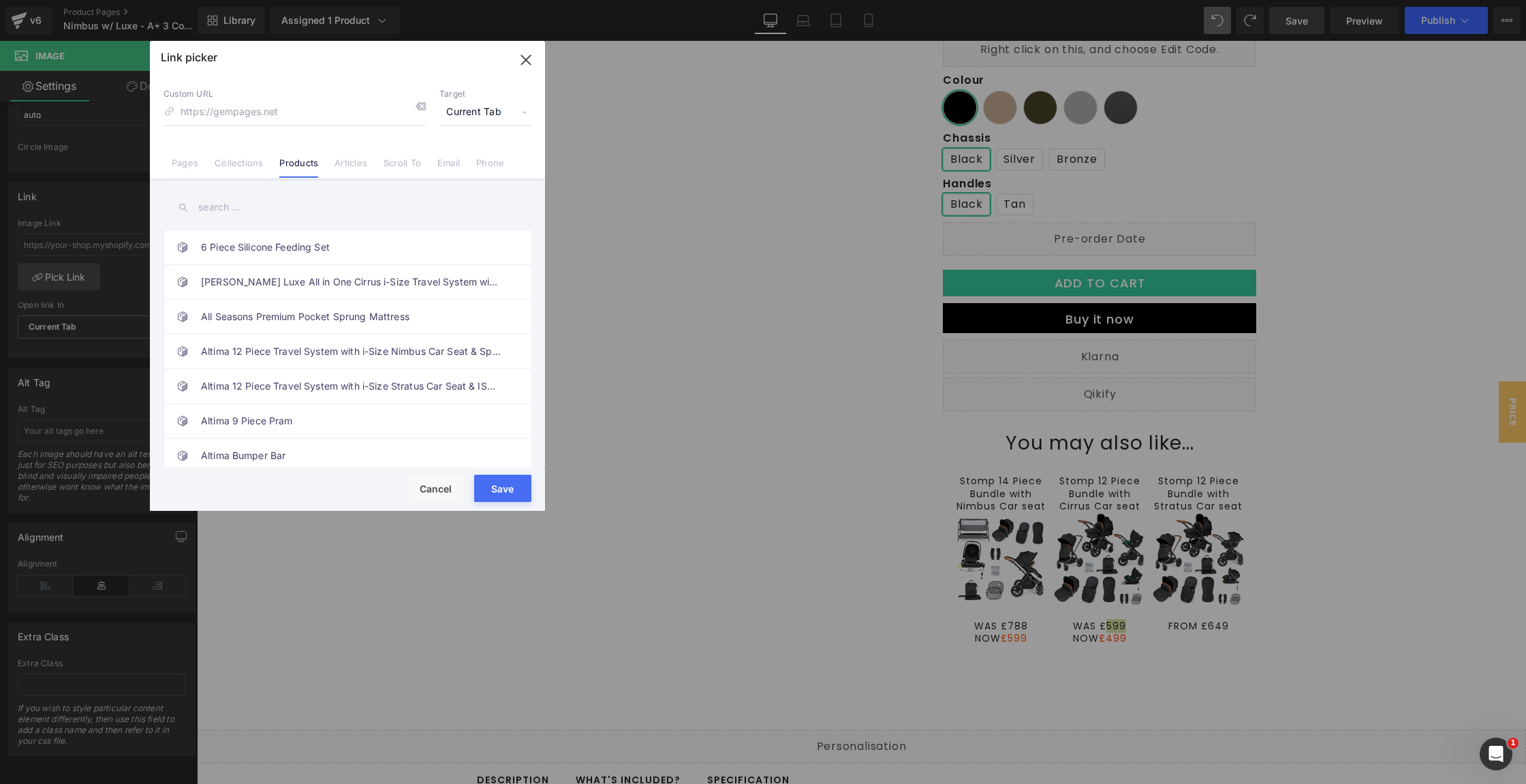
click at [240, 208] on input "text" at bounding box center [347, 207] width 368 height 31
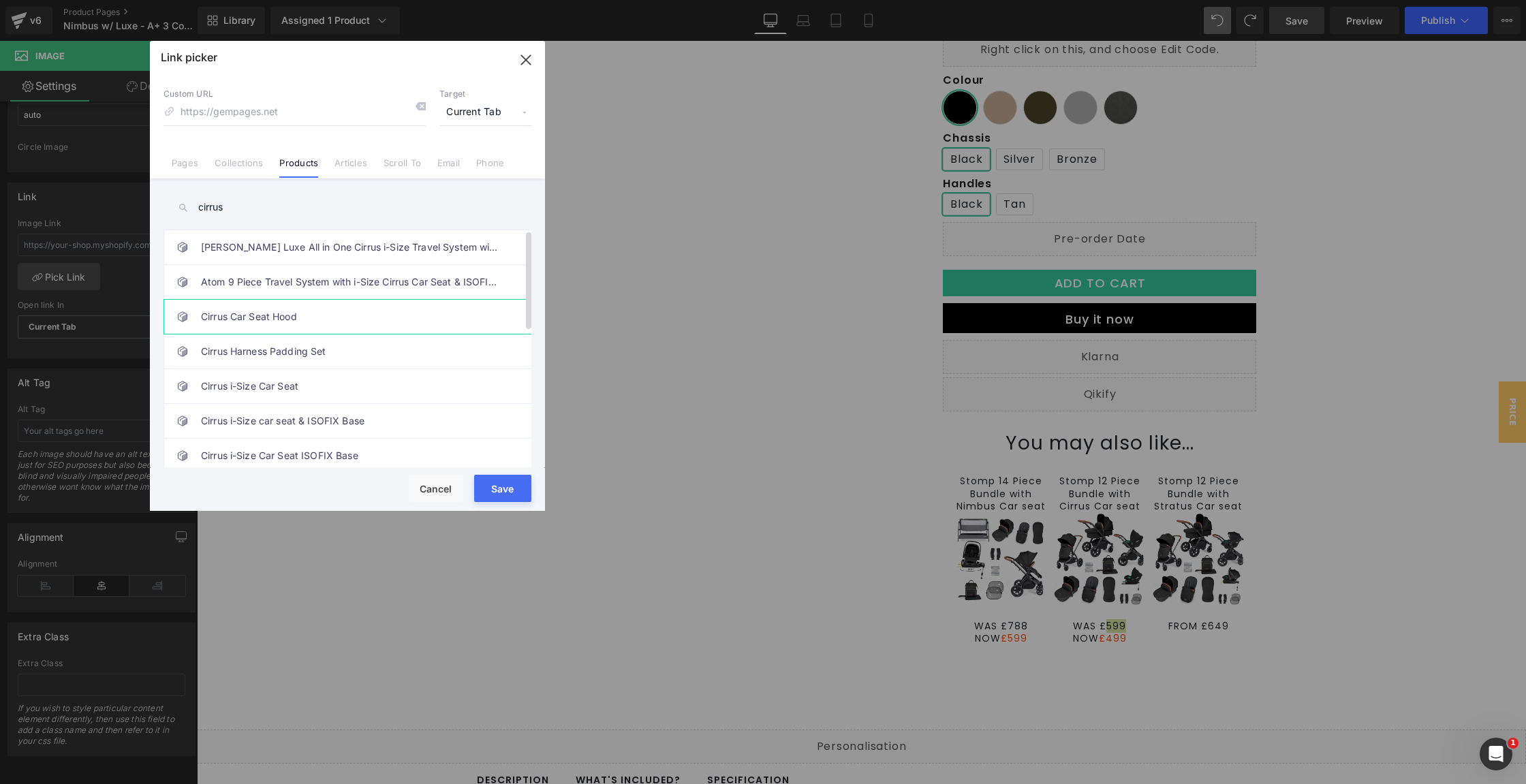
scroll to position [221, 0]
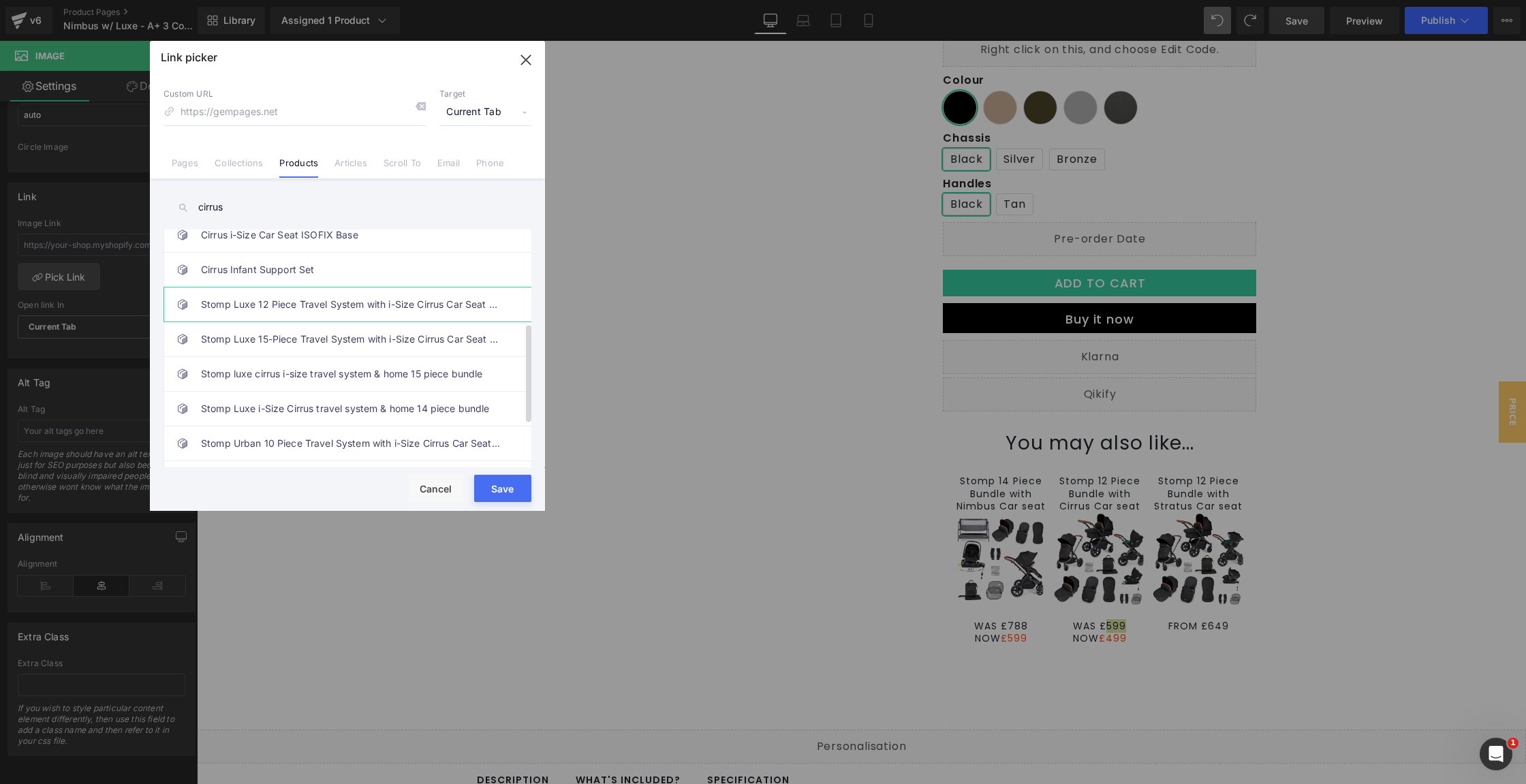
type input "cirrus"
click at [375, 311] on link "Stomp Luxe 12 Piece Travel System with i-Size Cirrus Car Seat & ISOFIX Base" at bounding box center [350, 304] width 300 height 34
type input "/products/stomp-luxe-12-piece-travel-system-with-i-size-cirrus-car-seat-isofix-…"
click at [515, 503] on div "Save Cancel" at bounding box center [347, 489] width 395 height 43
click at [513, 495] on button "Save" at bounding box center [503, 488] width 57 height 27
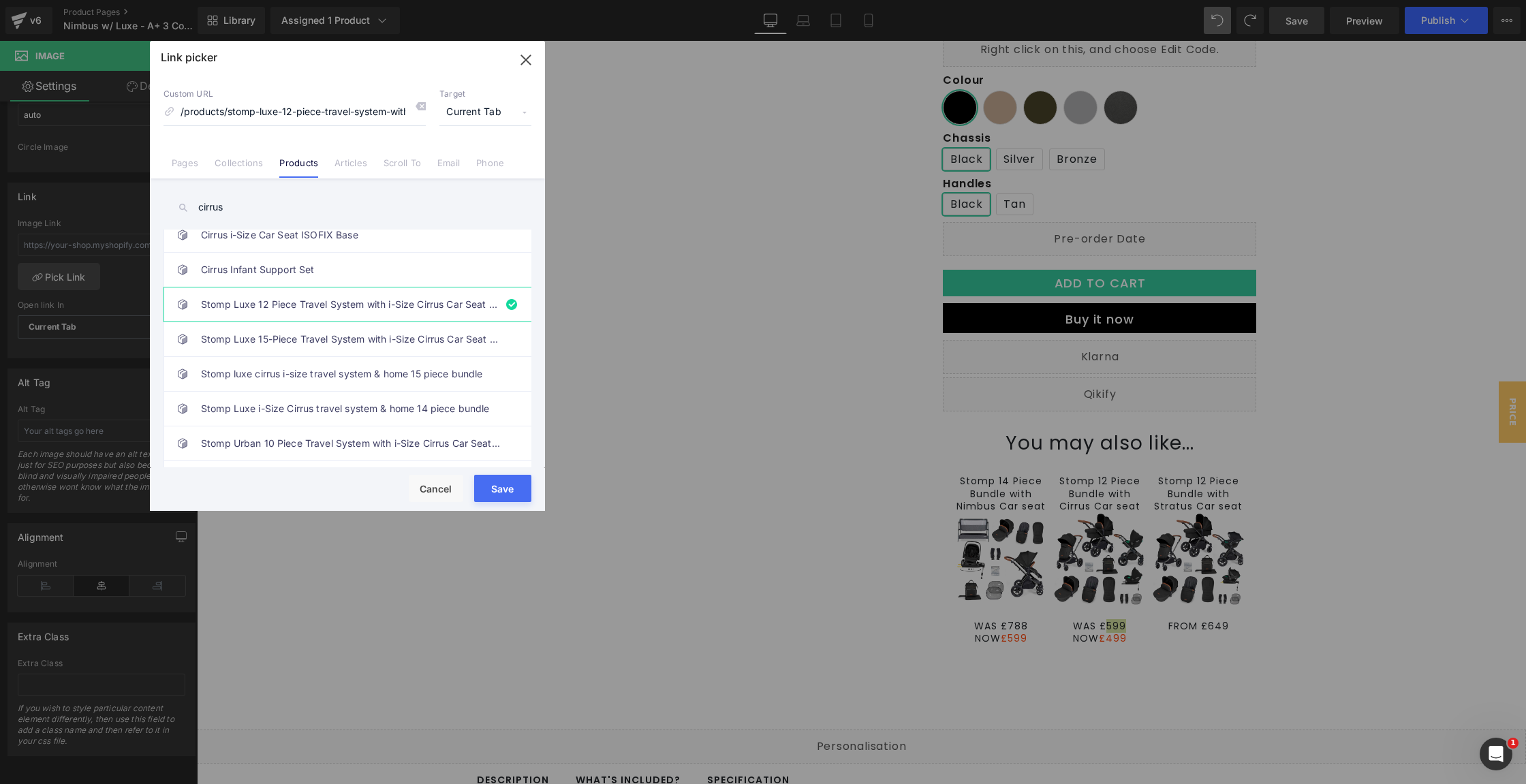
type input "/products/stomp-luxe-12-piece-travel-system-with-i-size-cirrus-car-seat-isofix-…"
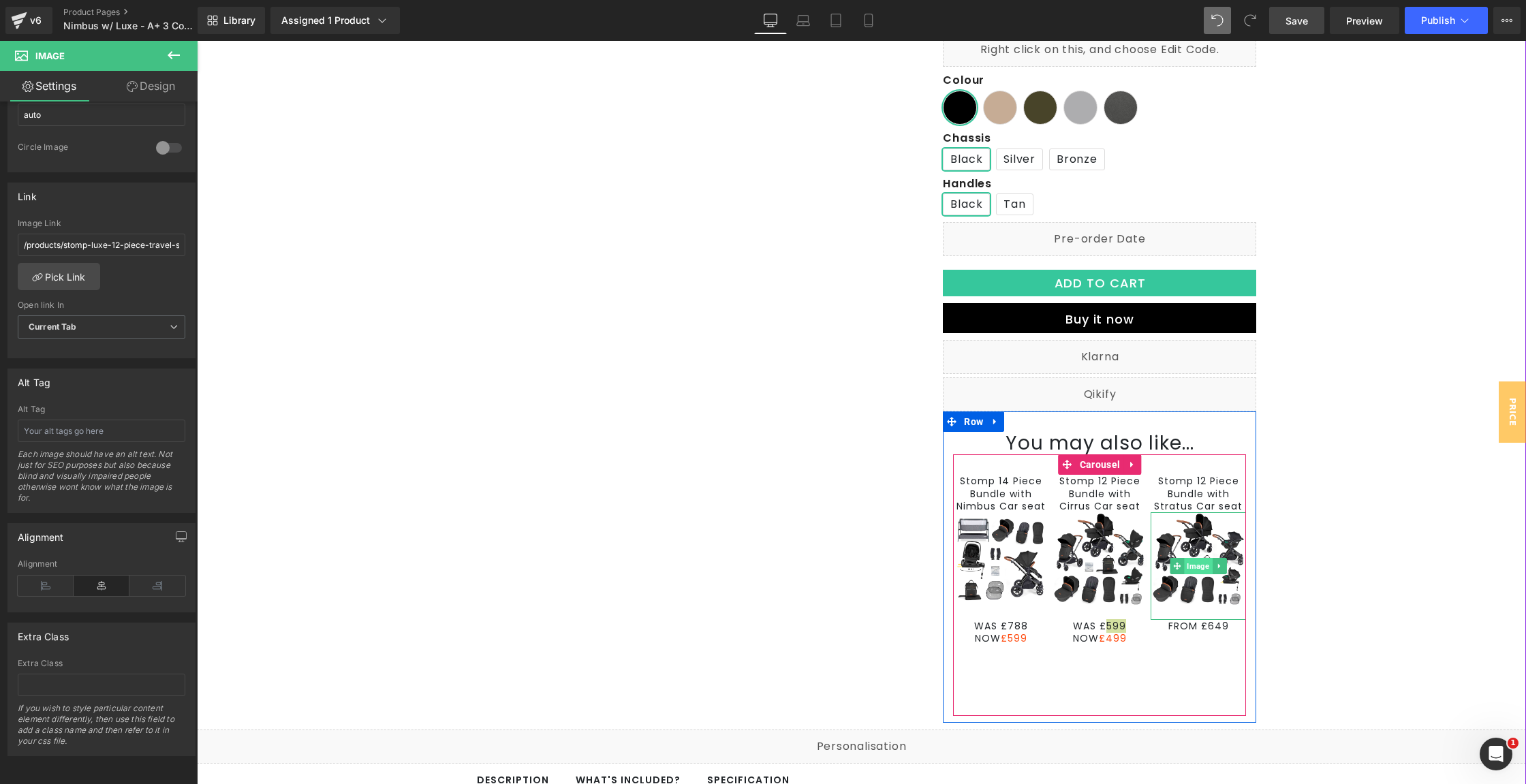
click at [1190, 558] on span "Image" at bounding box center [1198, 566] width 28 height 17
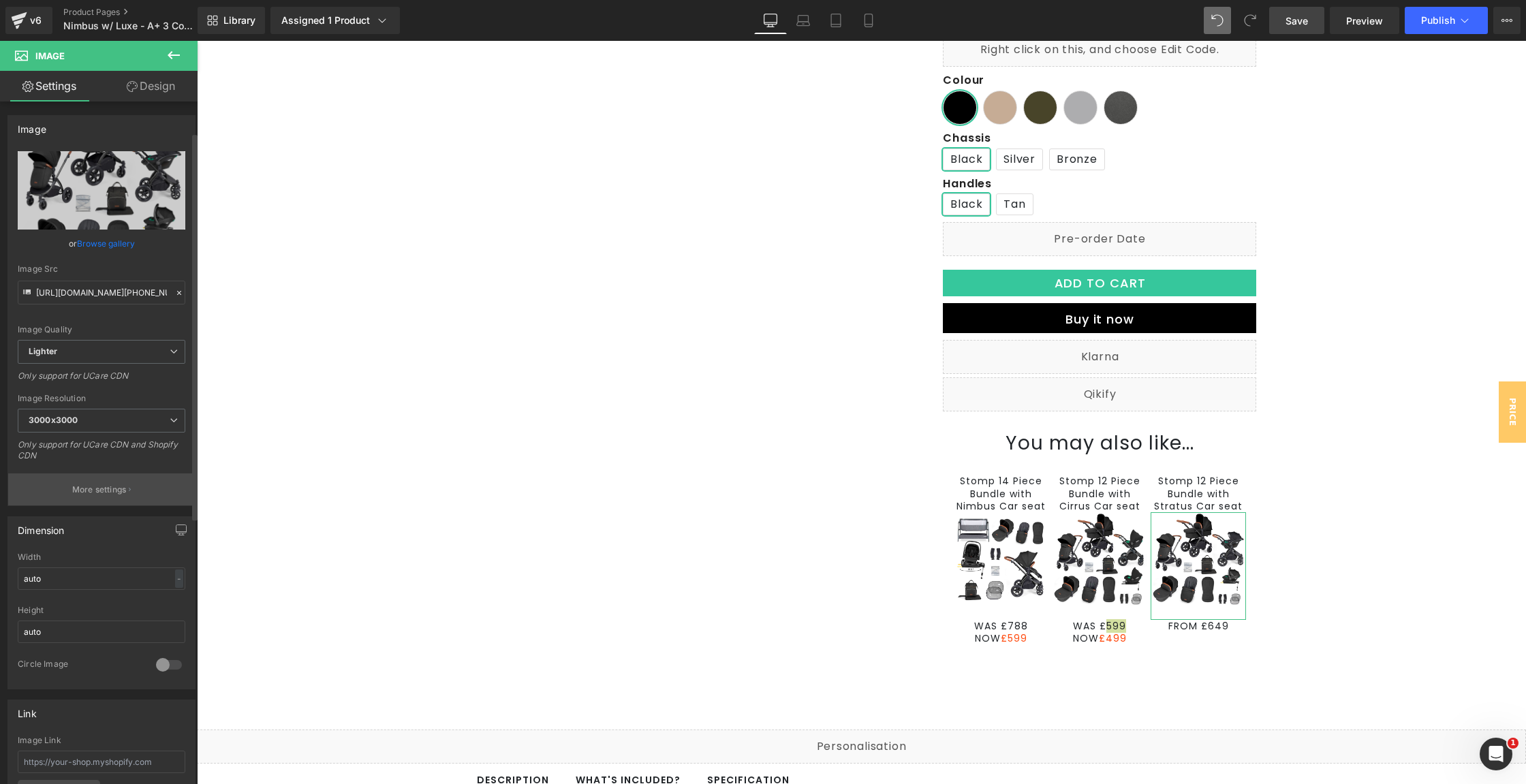
scroll to position [522, 0]
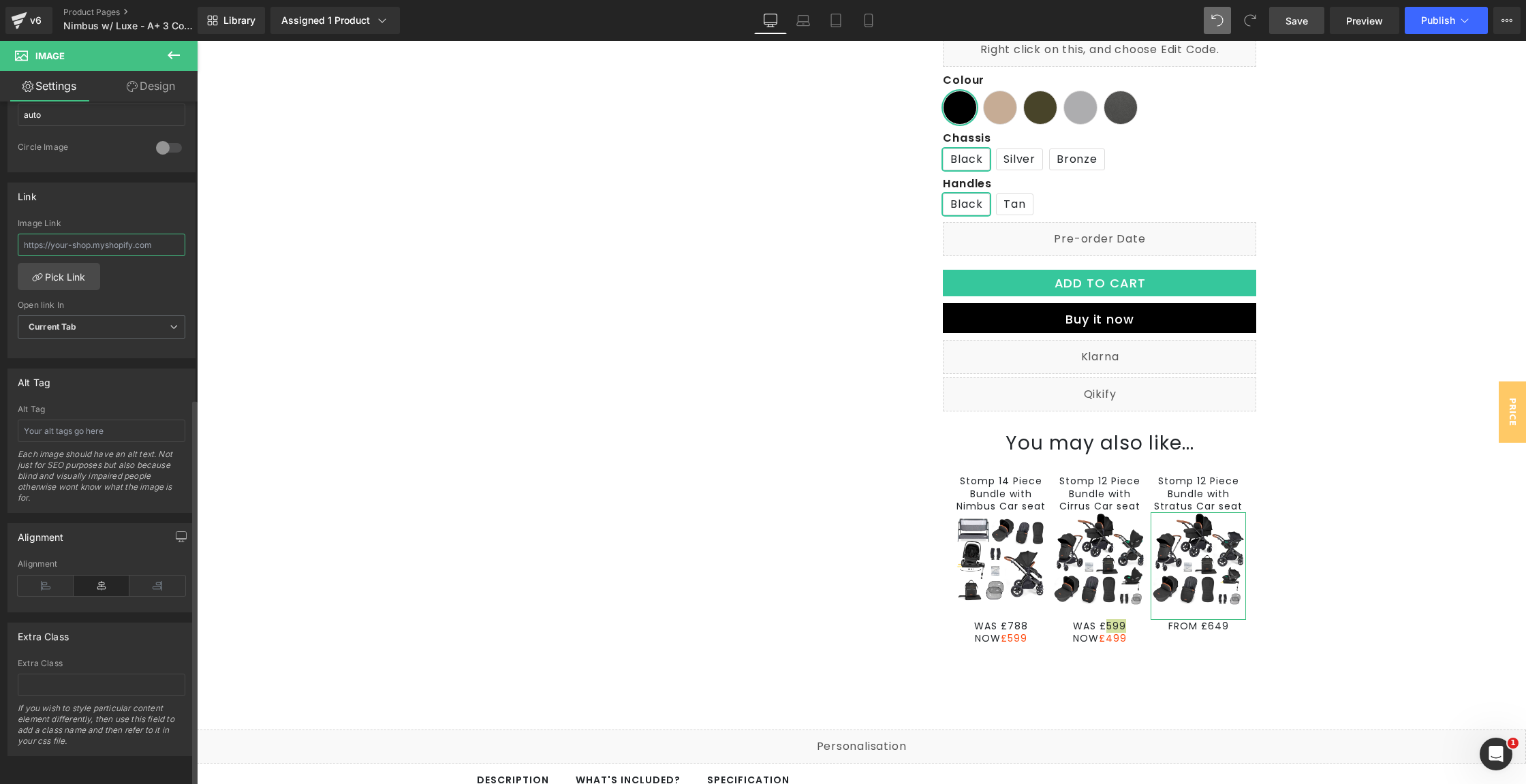
click at [143, 243] on input "text" at bounding box center [102, 245] width 168 height 23
click at [73, 270] on link "Pick Link" at bounding box center [59, 277] width 83 height 27
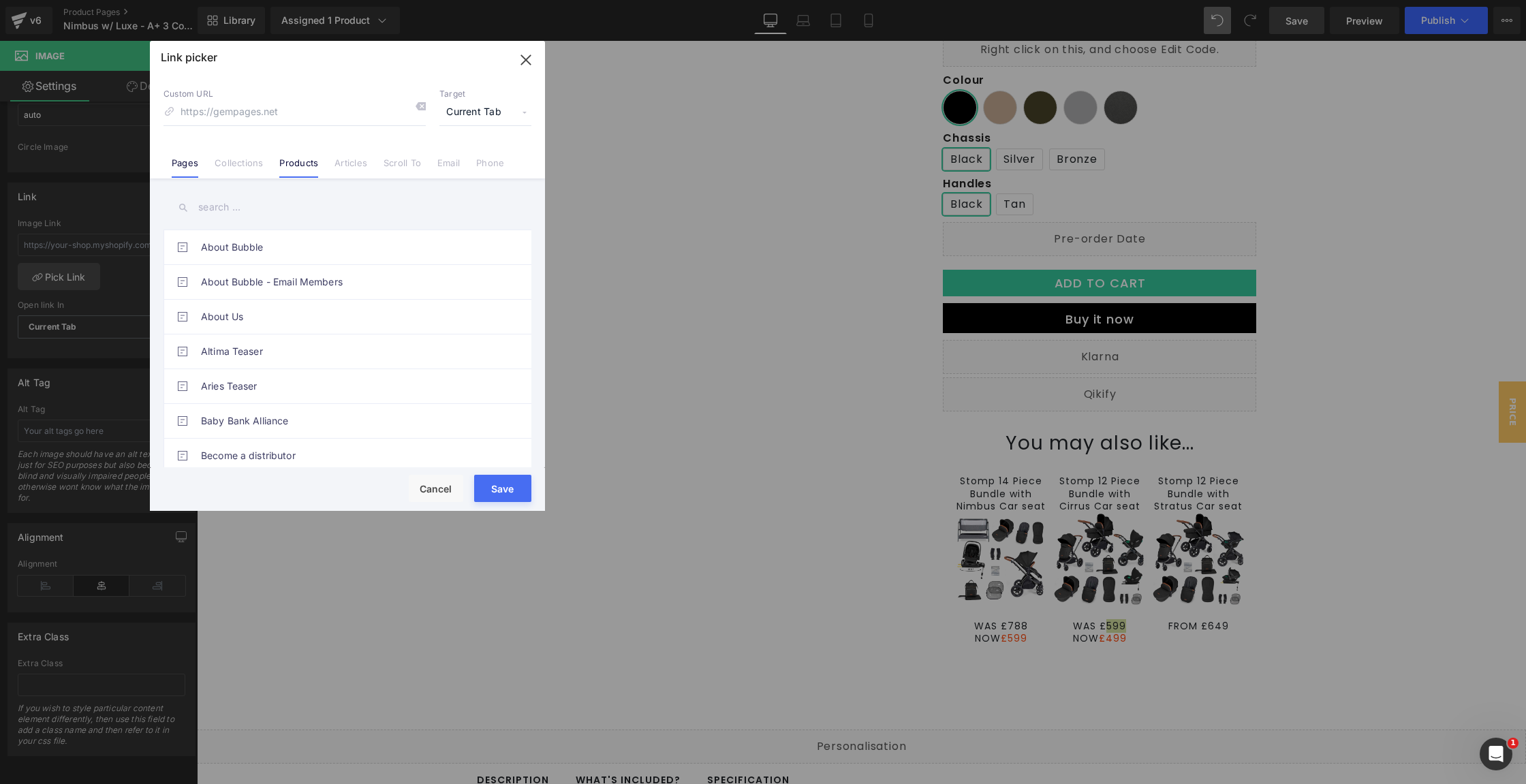
click at [299, 167] on link "Products" at bounding box center [299, 167] width 39 height 20
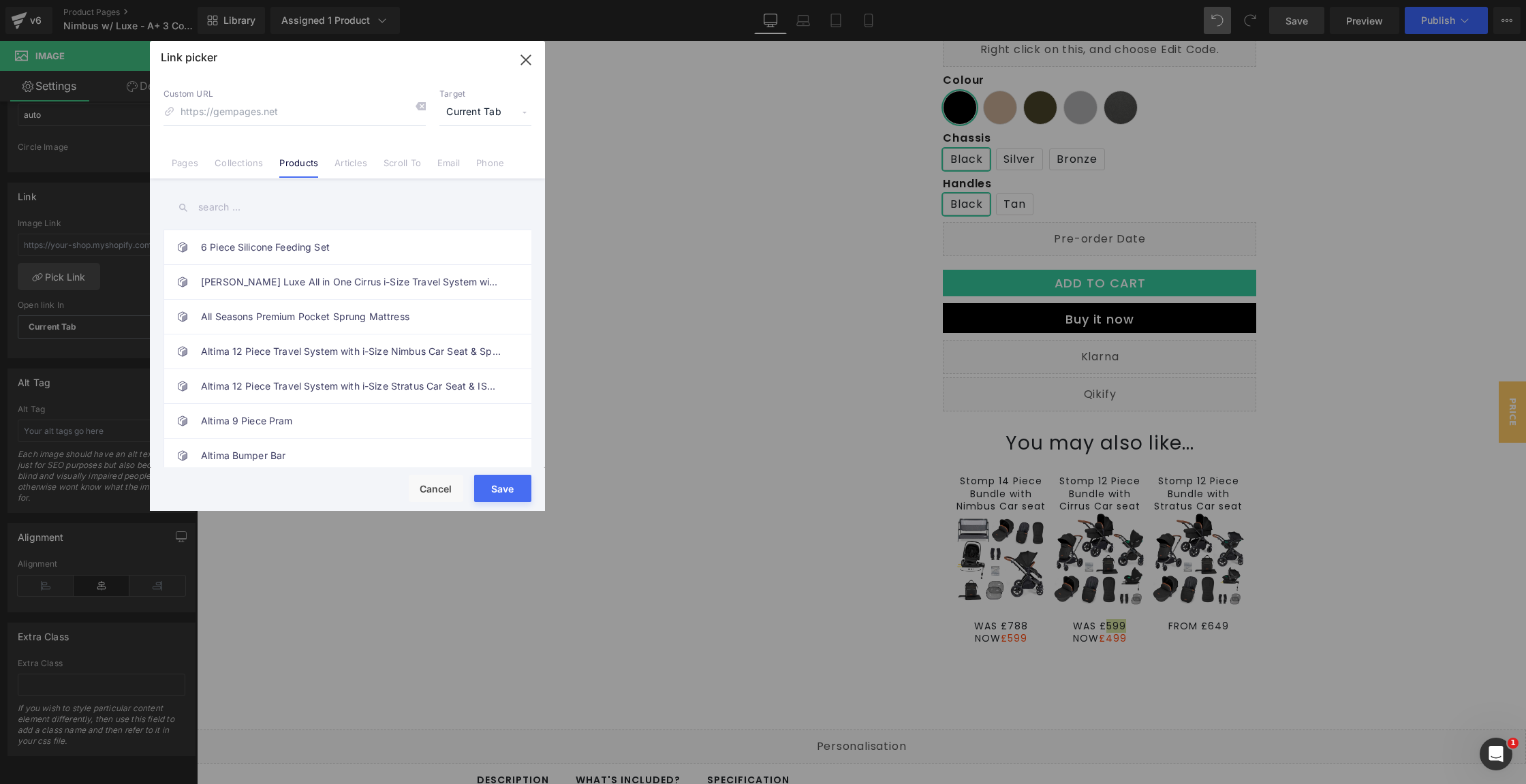
click at [259, 202] on input "text" at bounding box center [347, 207] width 368 height 31
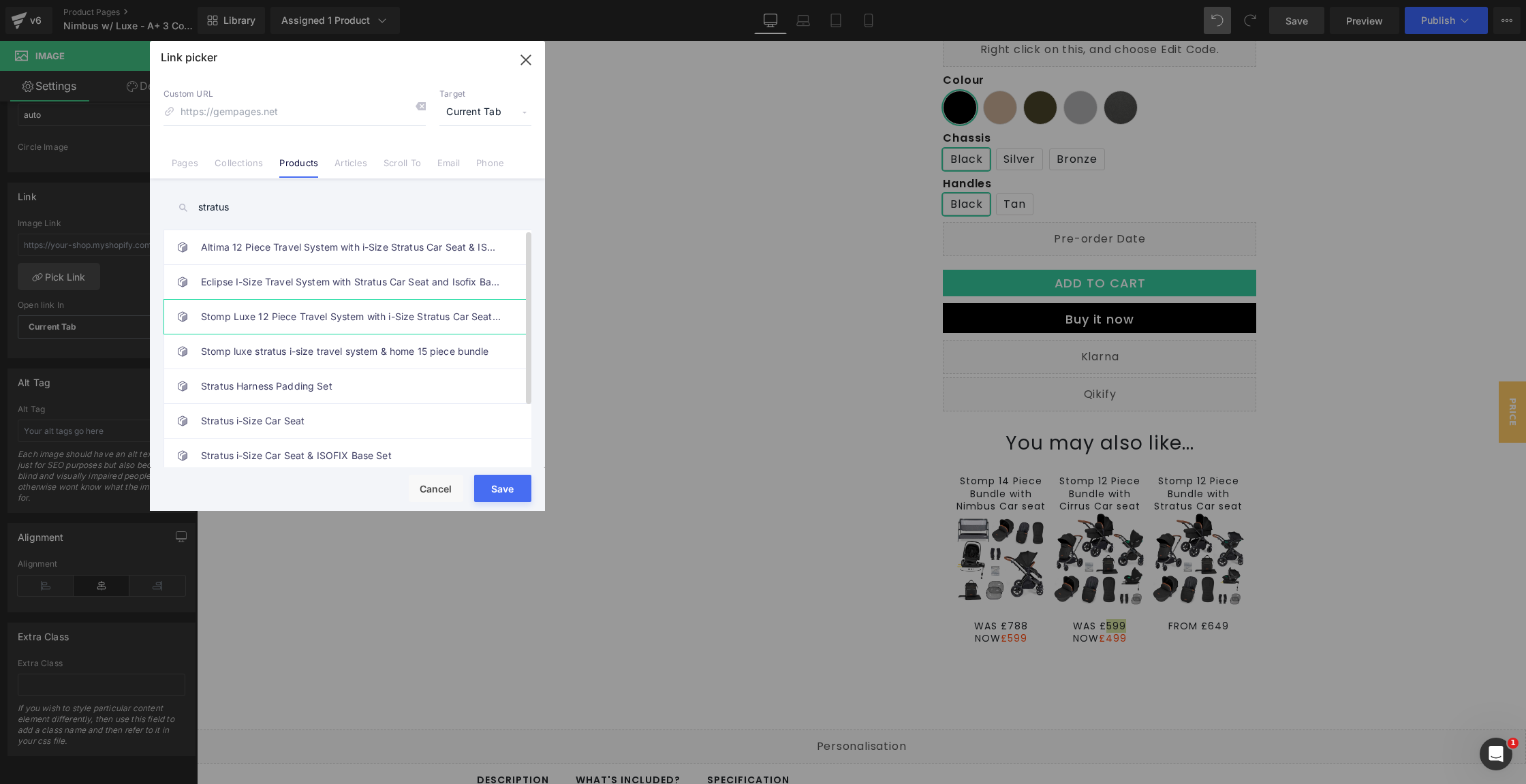
type input "stratus"
click at [354, 320] on link "Stomp Luxe 12 Piece Travel System with i-Size Stratus Car Seat & ISOFIX Base" at bounding box center [350, 316] width 300 height 34
type input "/products/stomp-luxe-12-piece-travel-system-with-i-size-stratus-car-seat-isofix…"
click at [519, 475] on button "Save" at bounding box center [503, 488] width 57 height 27
type input "/products/stomp-luxe-12-piece-travel-system-with-i-size-stratus-car-seat-isofix…"
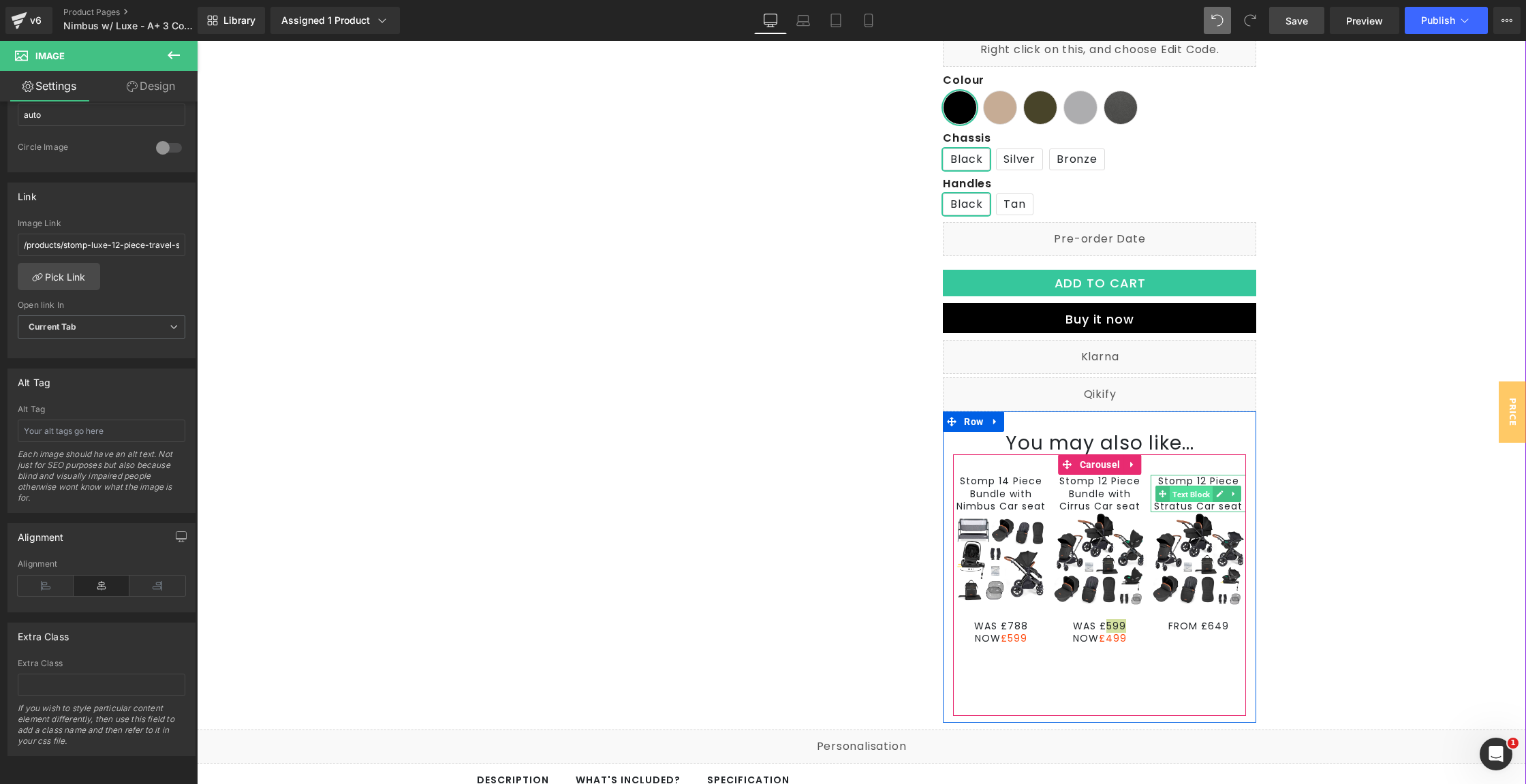
click at [1191, 492] on span "Text Block" at bounding box center [1191, 495] width 43 height 17
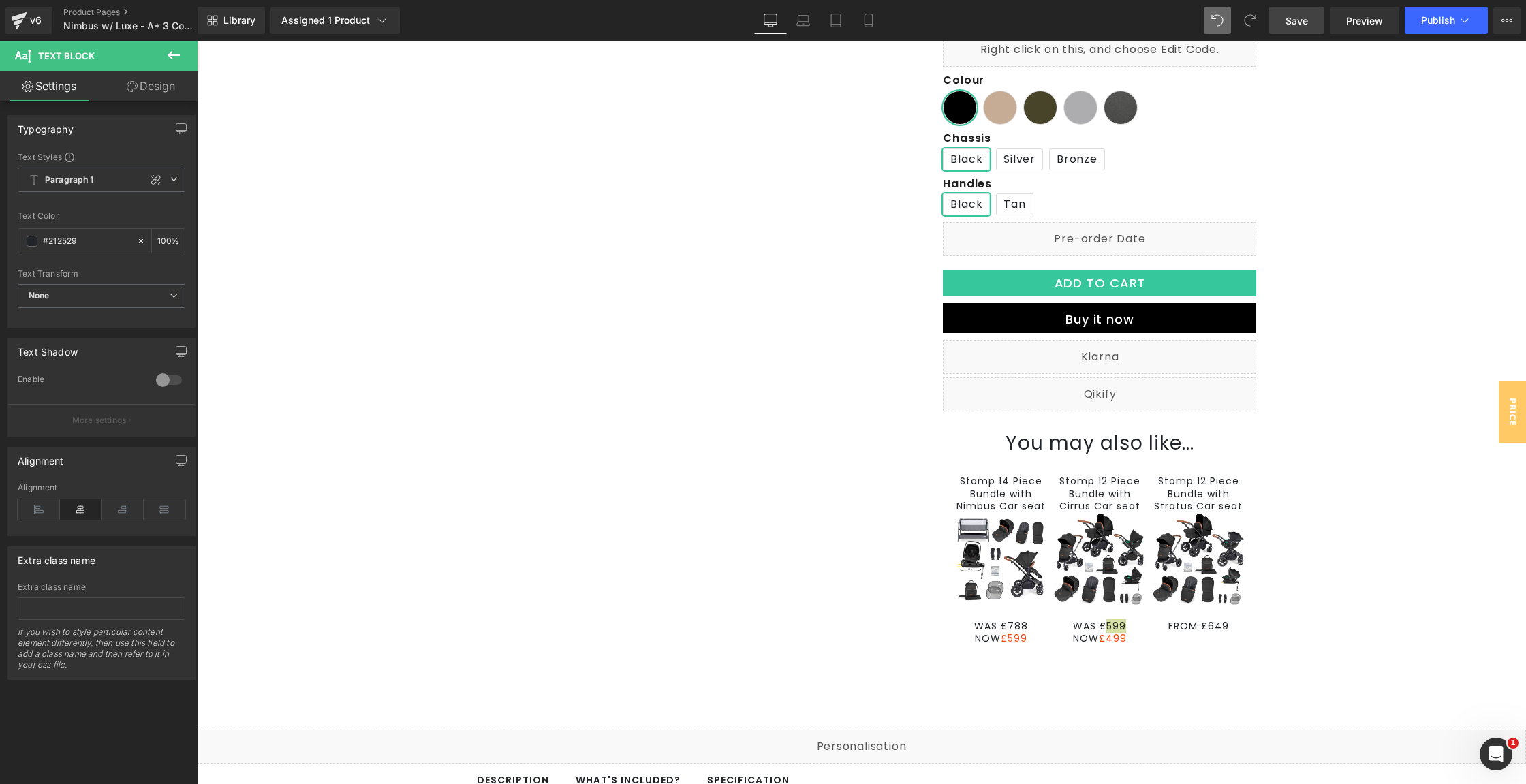
click at [1284, 25] on link "Save" at bounding box center [1297, 20] width 55 height 27
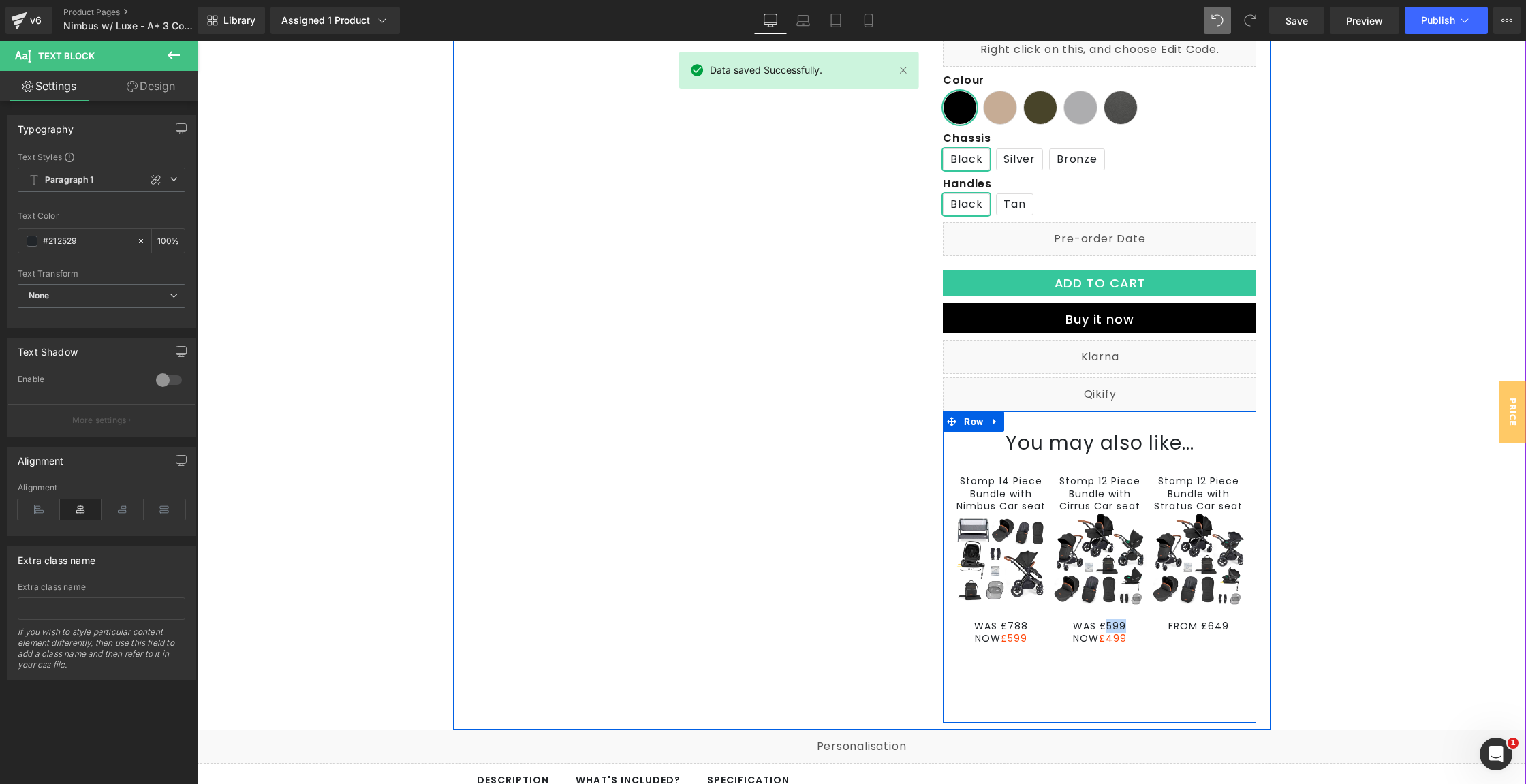
click at [1243, 471] on div "You may also like... Heading Stomp 14 Piece Bundle with Nimbus Car seat Text Bl…" at bounding box center [1100, 574] width 314 height 285
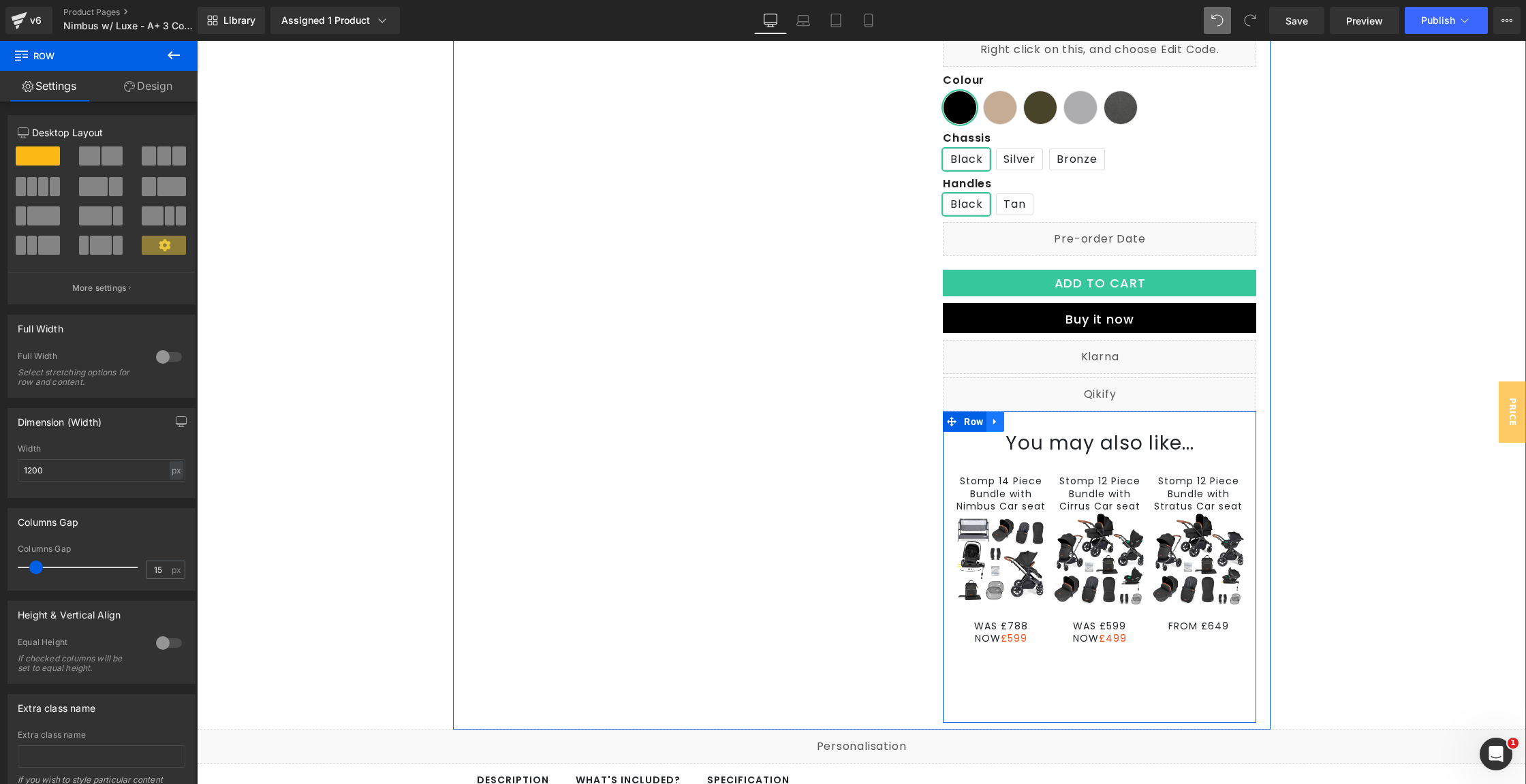
click at [996, 423] on link at bounding box center [996, 421] width 18 height 20
click at [1009, 425] on icon at bounding box center [1013, 422] width 10 height 11
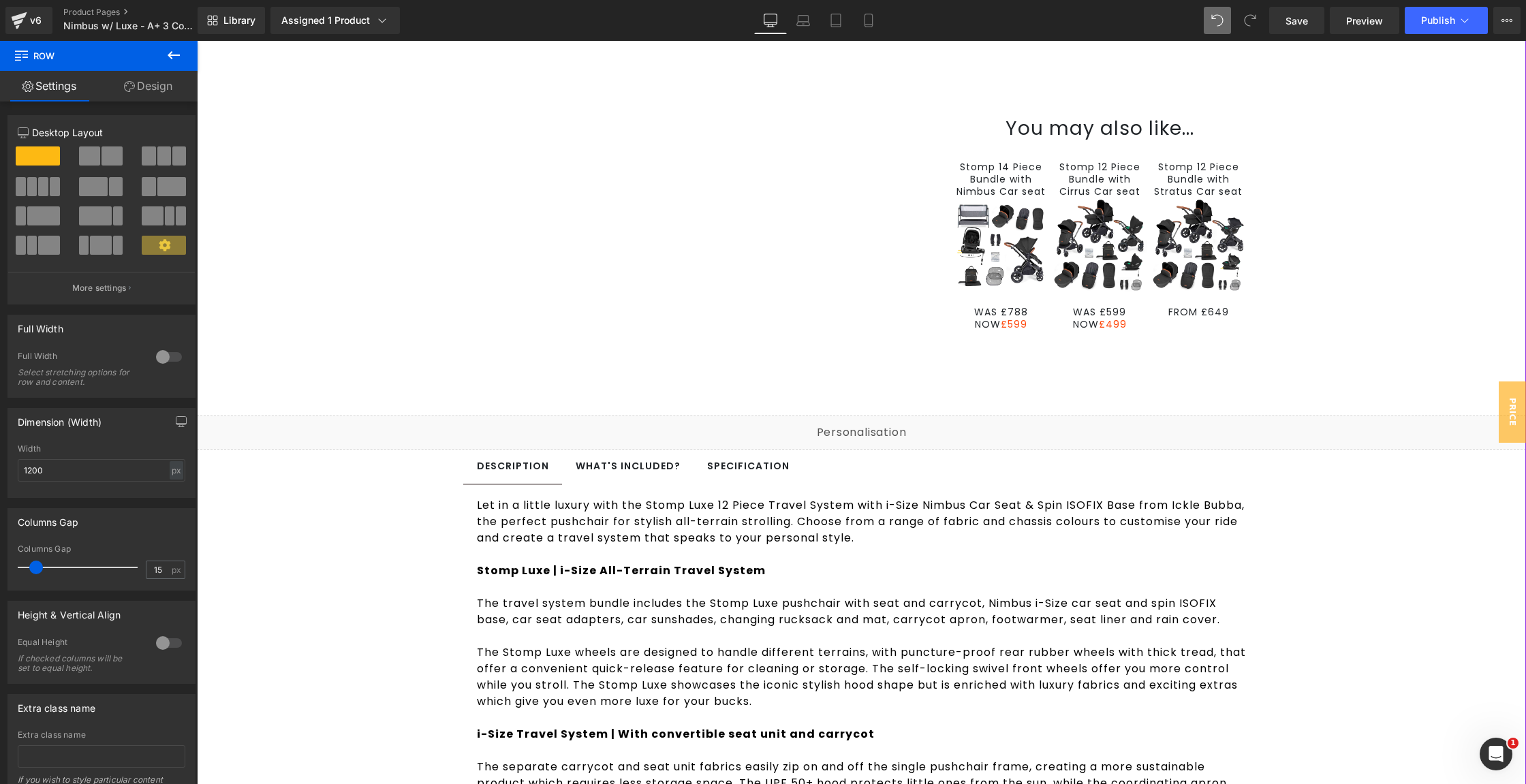
scroll to position [1015, 0]
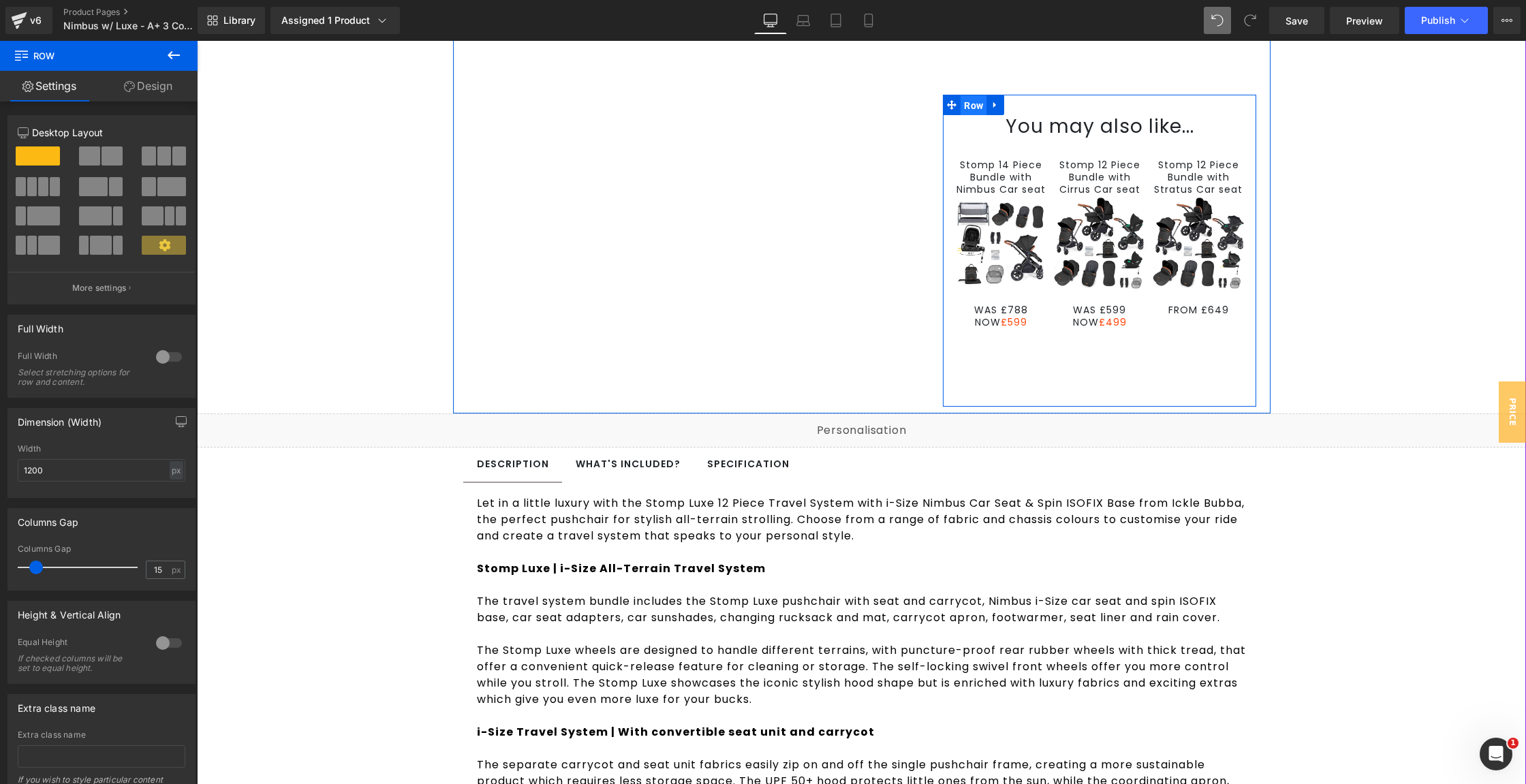
click at [964, 105] on span "Row" at bounding box center [973, 105] width 26 height 20
click at [172, 84] on link "Design" at bounding box center [147, 86] width 99 height 31
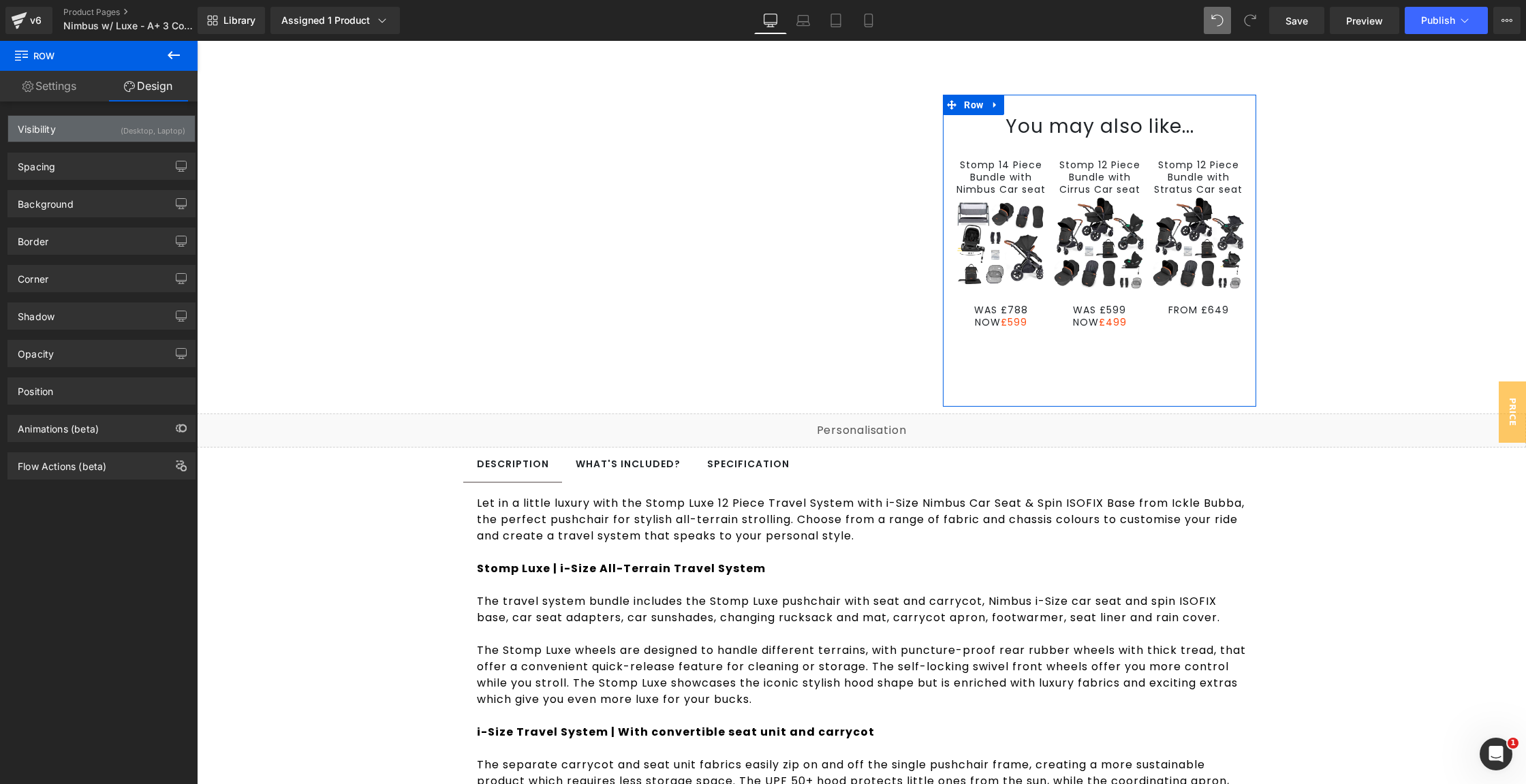
click at [108, 129] on div "Visibility (Desktop, Laptop)" at bounding box center [102, 129] width 187 height 26
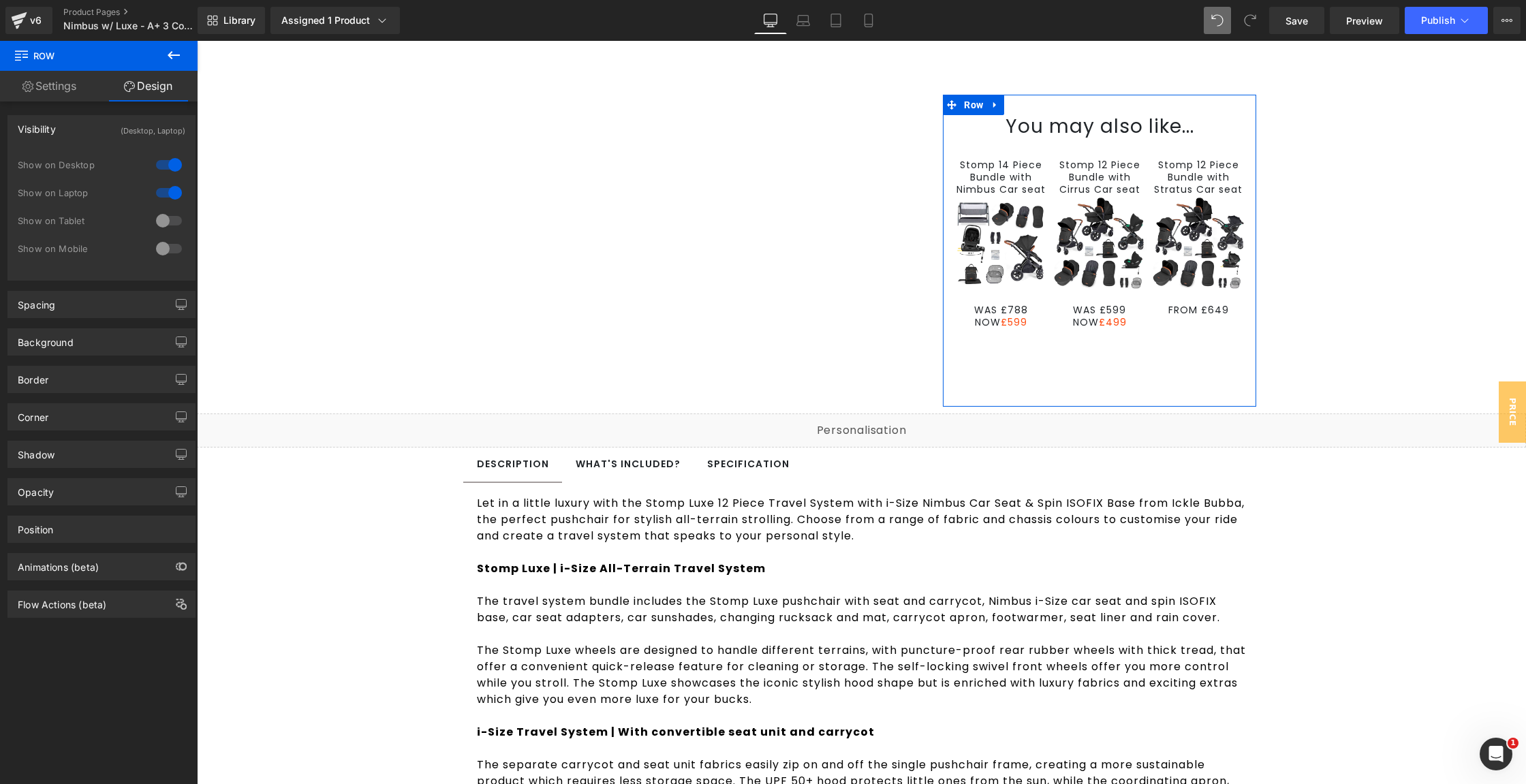
click at [162, 238] on div at bounding box center [168, 248] width 32 height 22
click at [165, 211] on div at bounding box center [168, 220] width 32 height 22
click at [167, 188] on div at bounding box center [168, 192] width 32 height 22
click at [168, 168] on div at bounding box center [168, 165] width 32 height 22
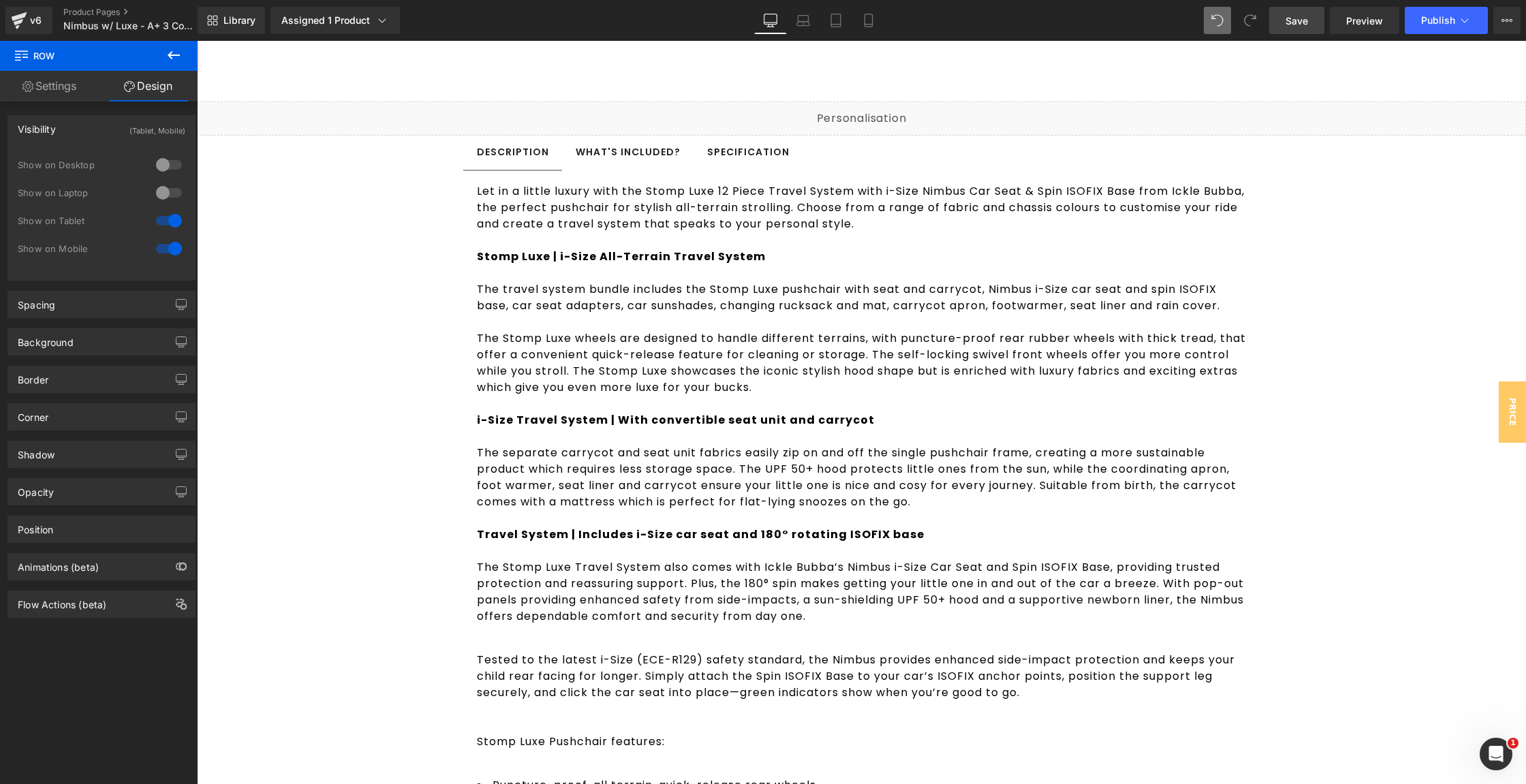
click at [1324, 11] on link "Save" at bounding box center [1297, 20] width 55 height 27
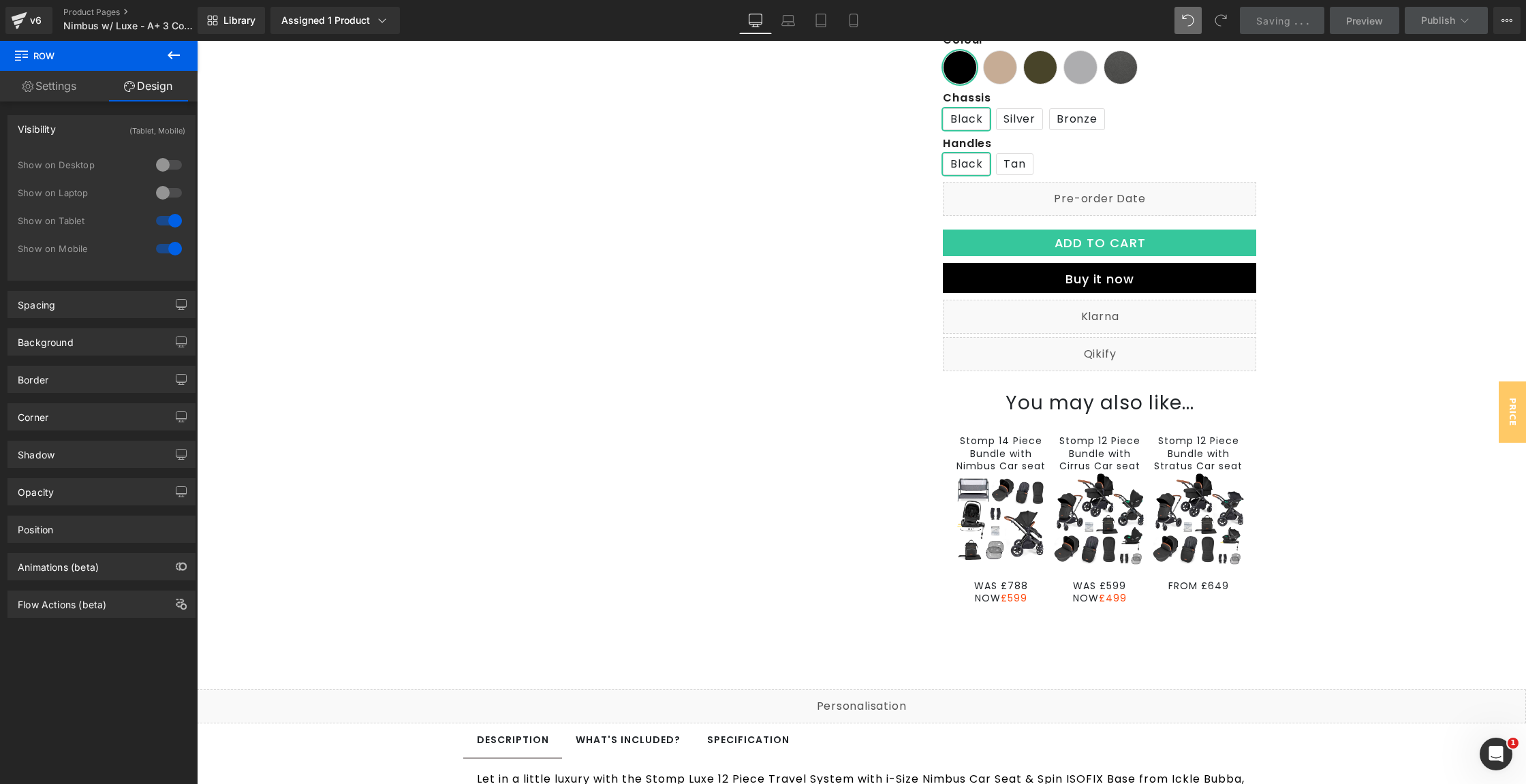
scroll to position [399, 0]
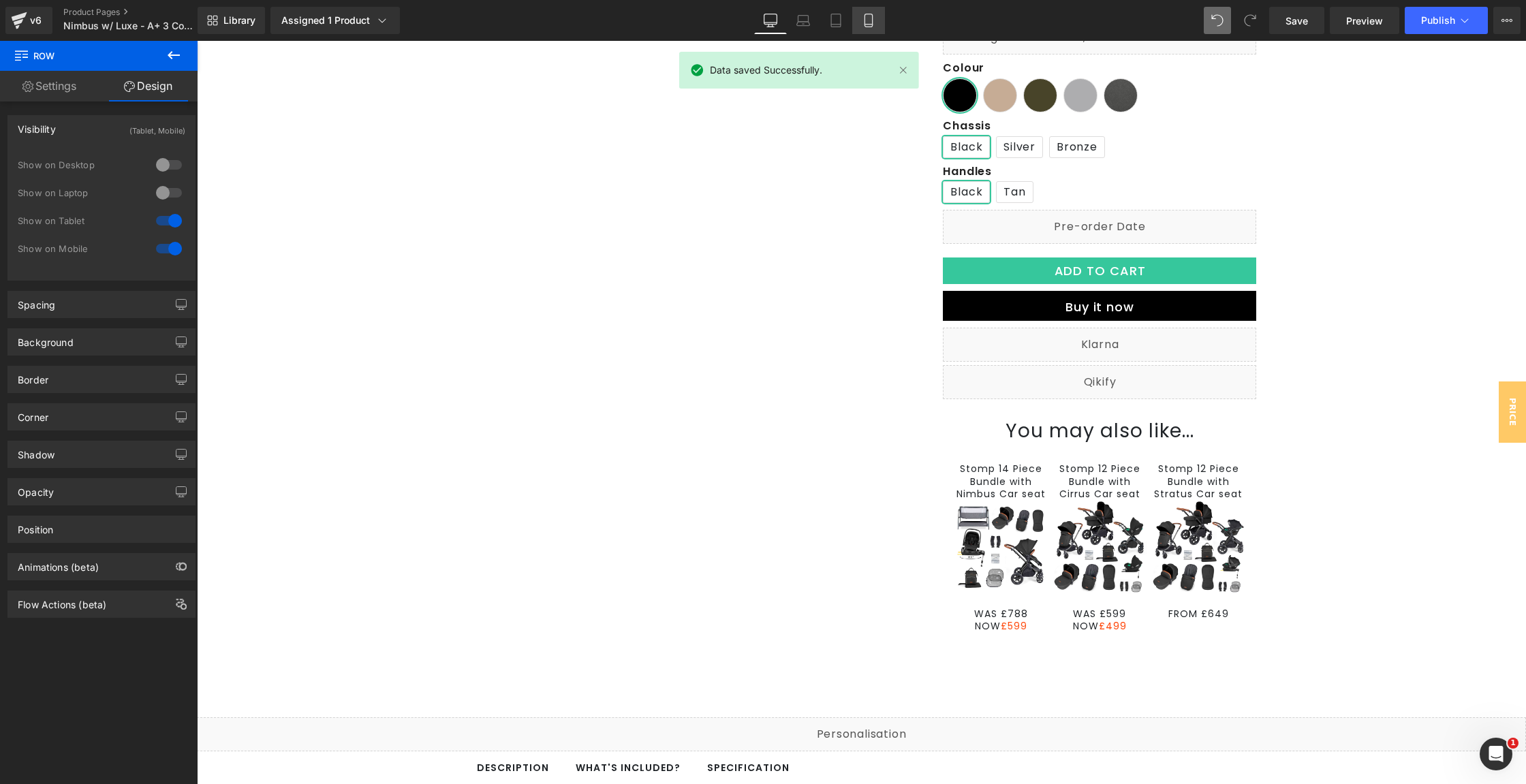
click at [872, 25] on icon at bounding box center [869, 25] width 8 height 0
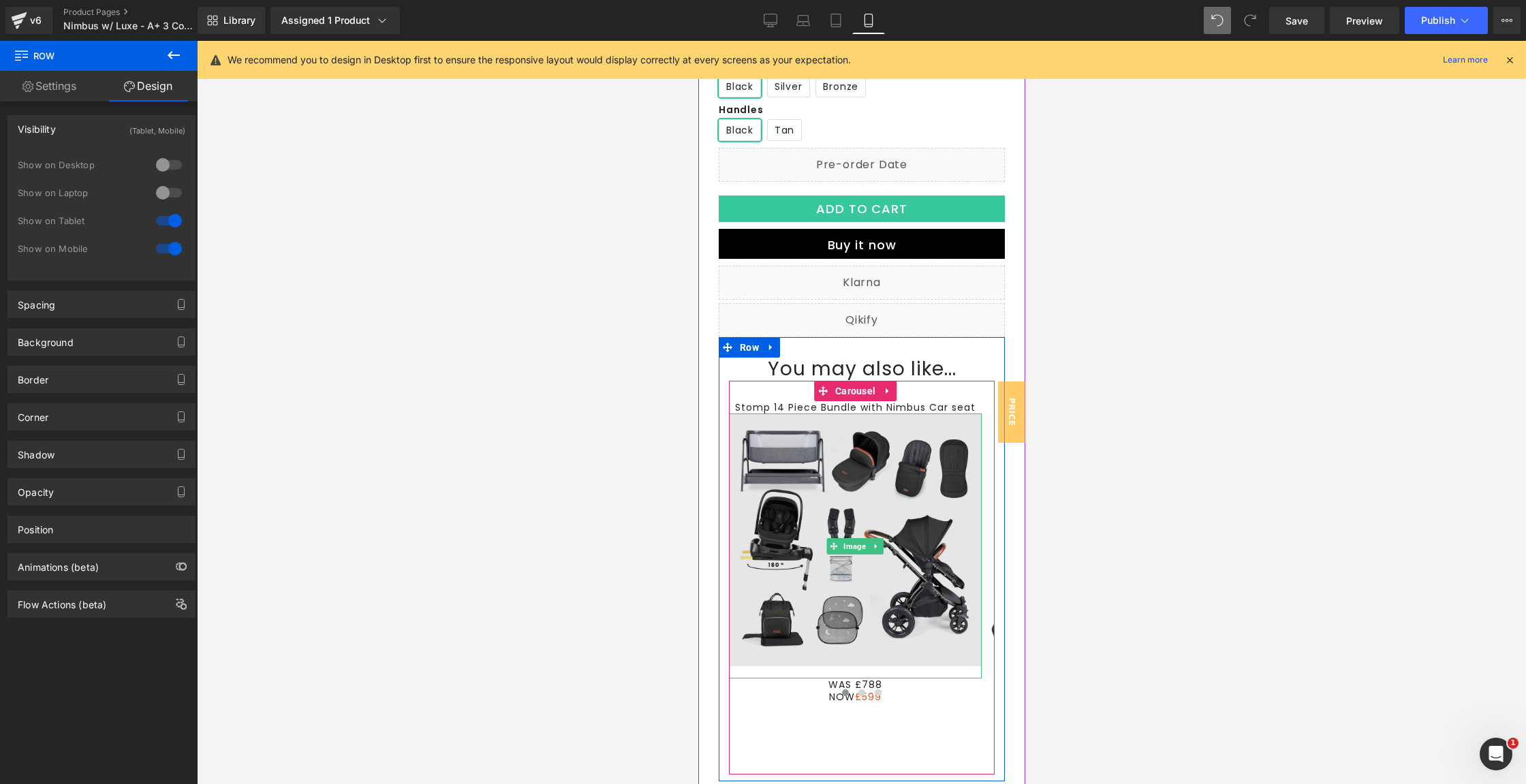
scroll to position [792, 0]
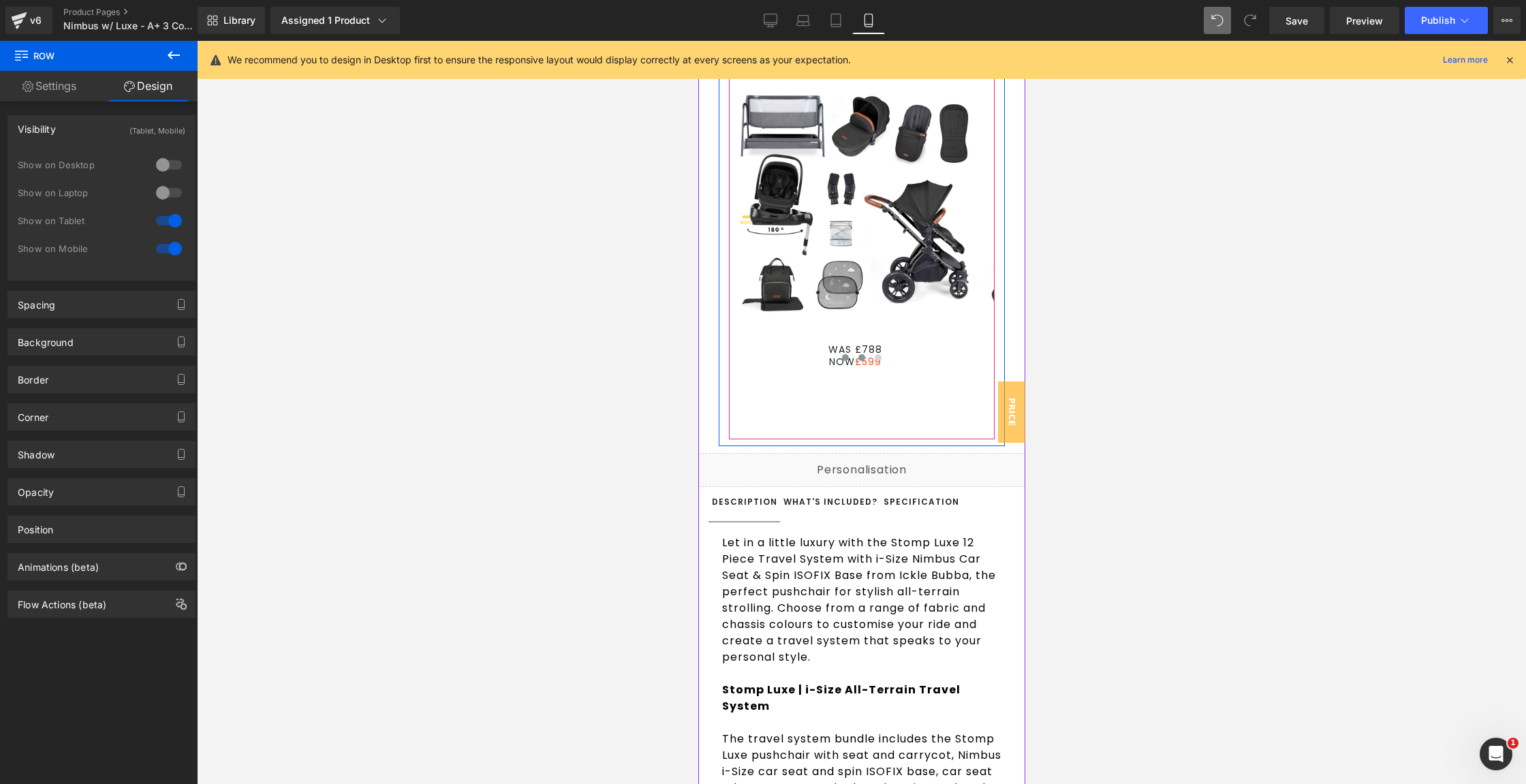
click at [858, 361] on span at bounding box center [861, 357] width 7 height 7
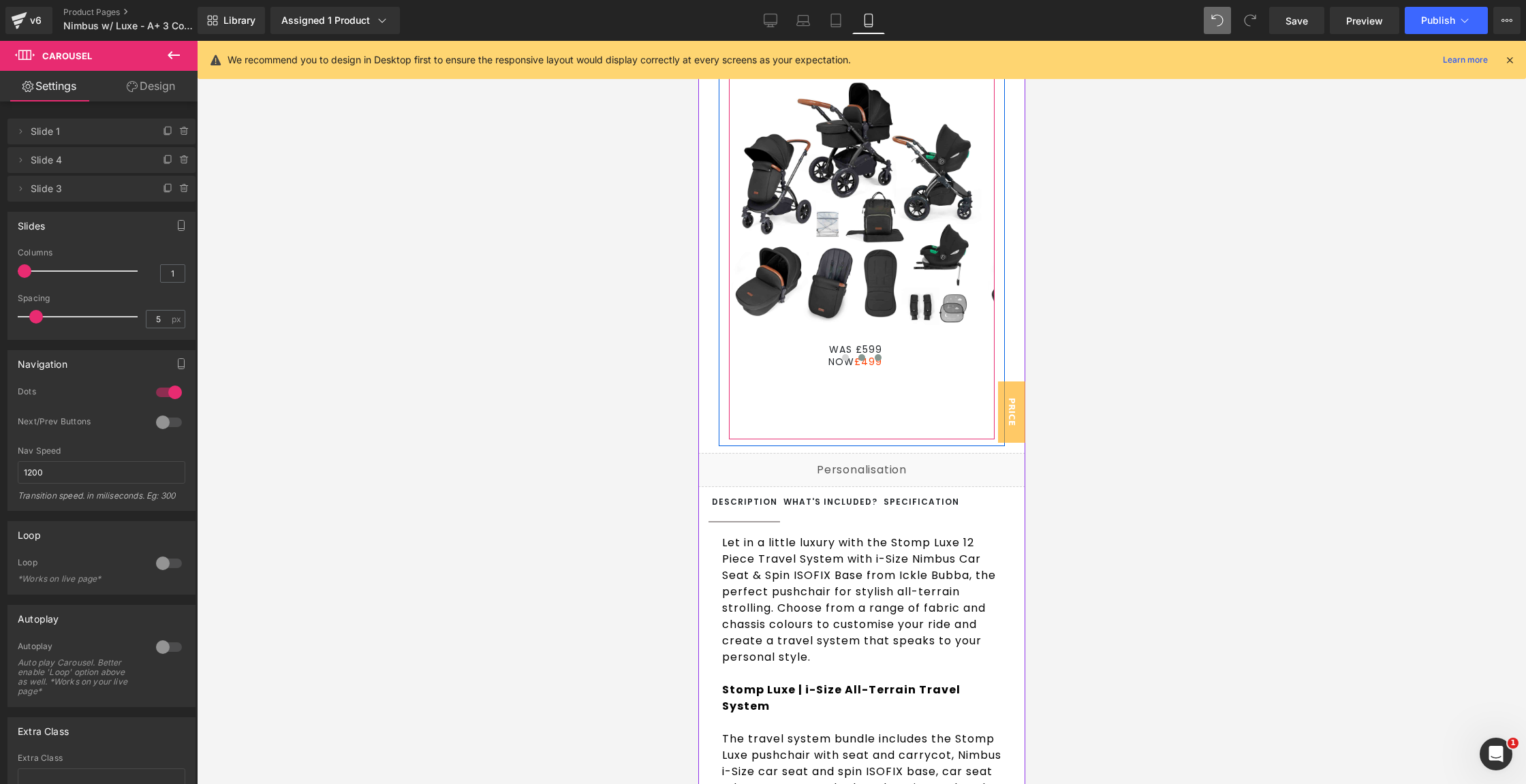
click at [874, 361] on span at bounding box center [877, 357] width 7 height 7
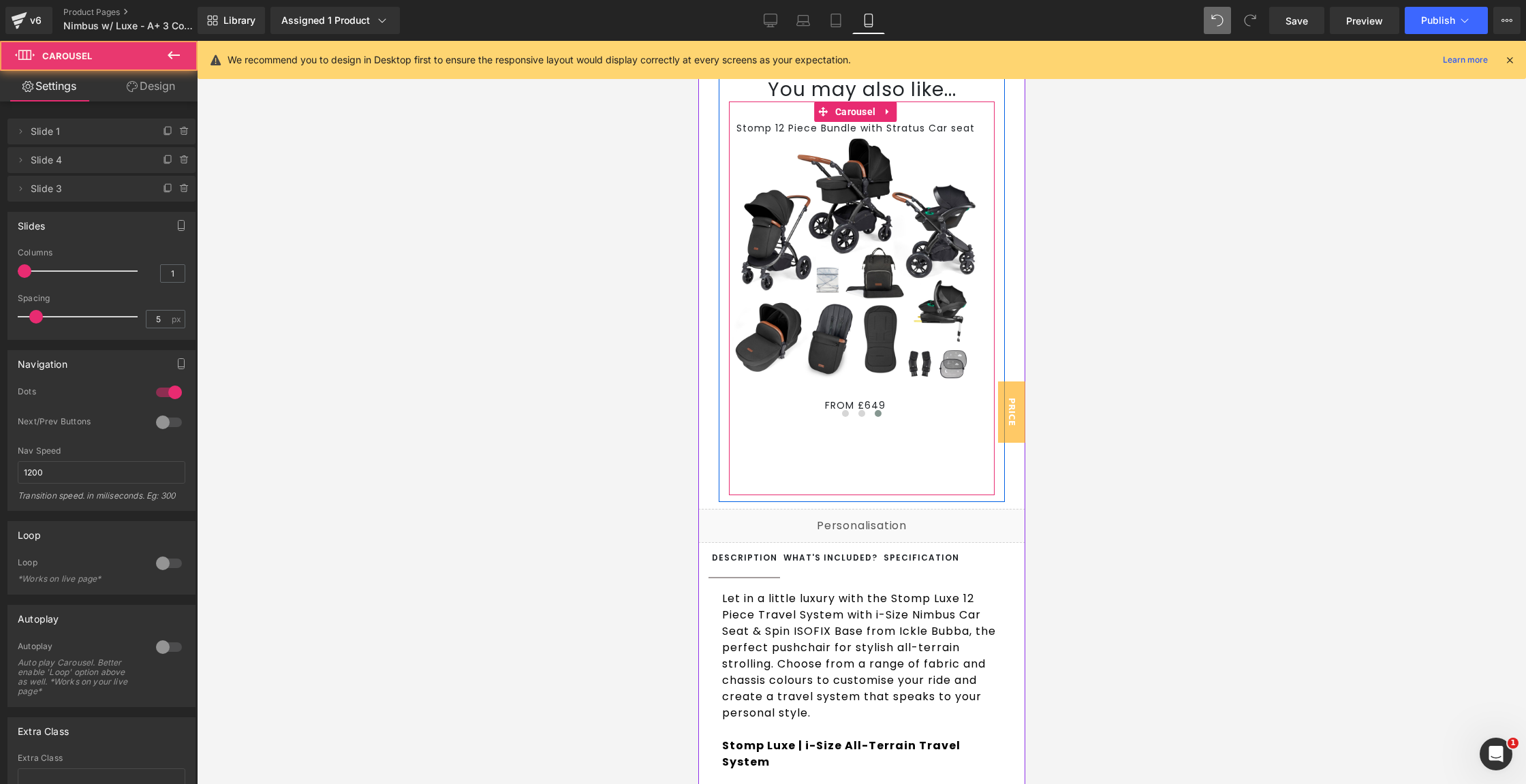
scroll to position [493, 0]
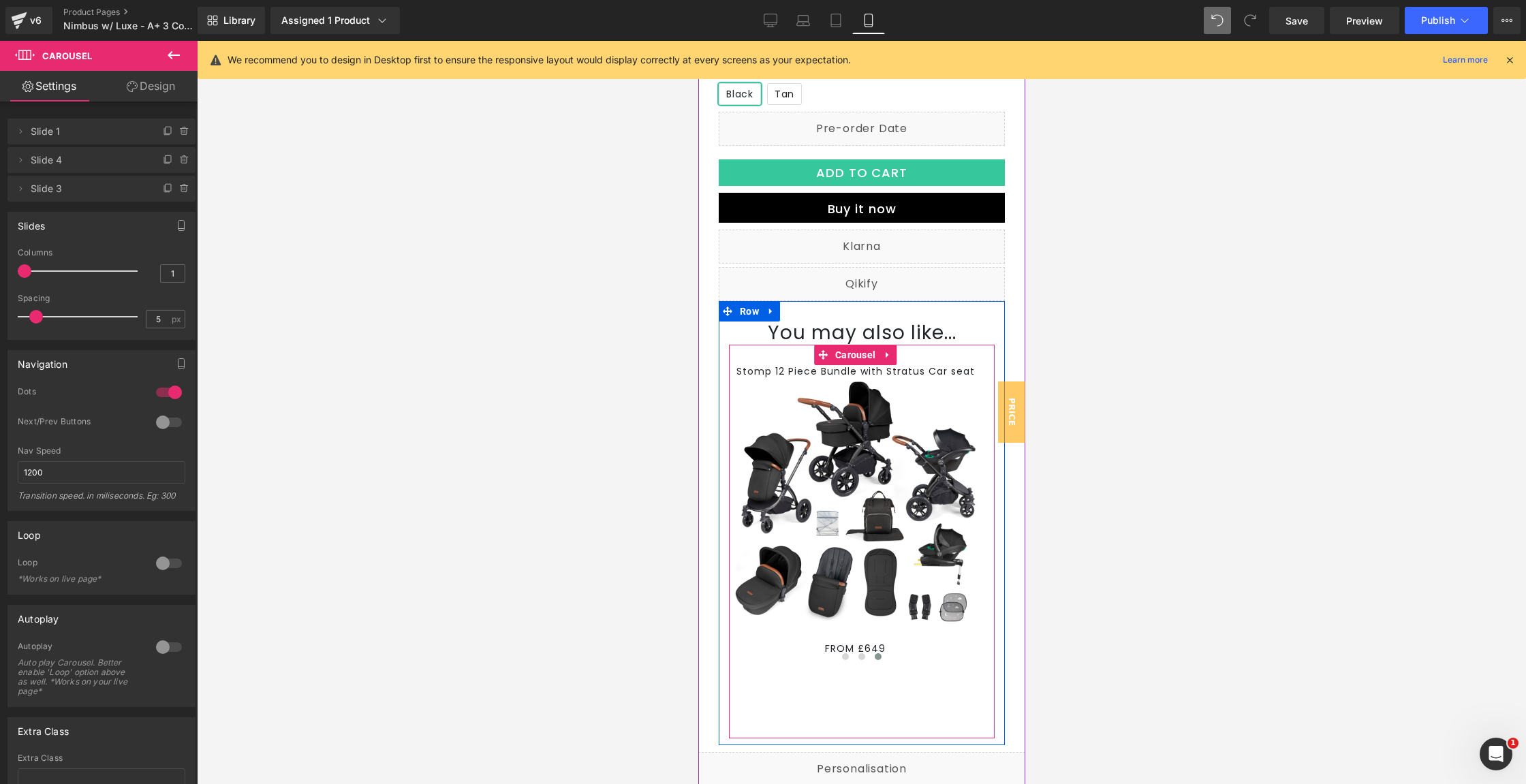
click at [902, 728] on div "Stomp 14 Piece Bundle with Nimbus Car seat Text Block Image WAS £788 NOW £599 T…" at bounding box center [860, 541] width 265 height 395
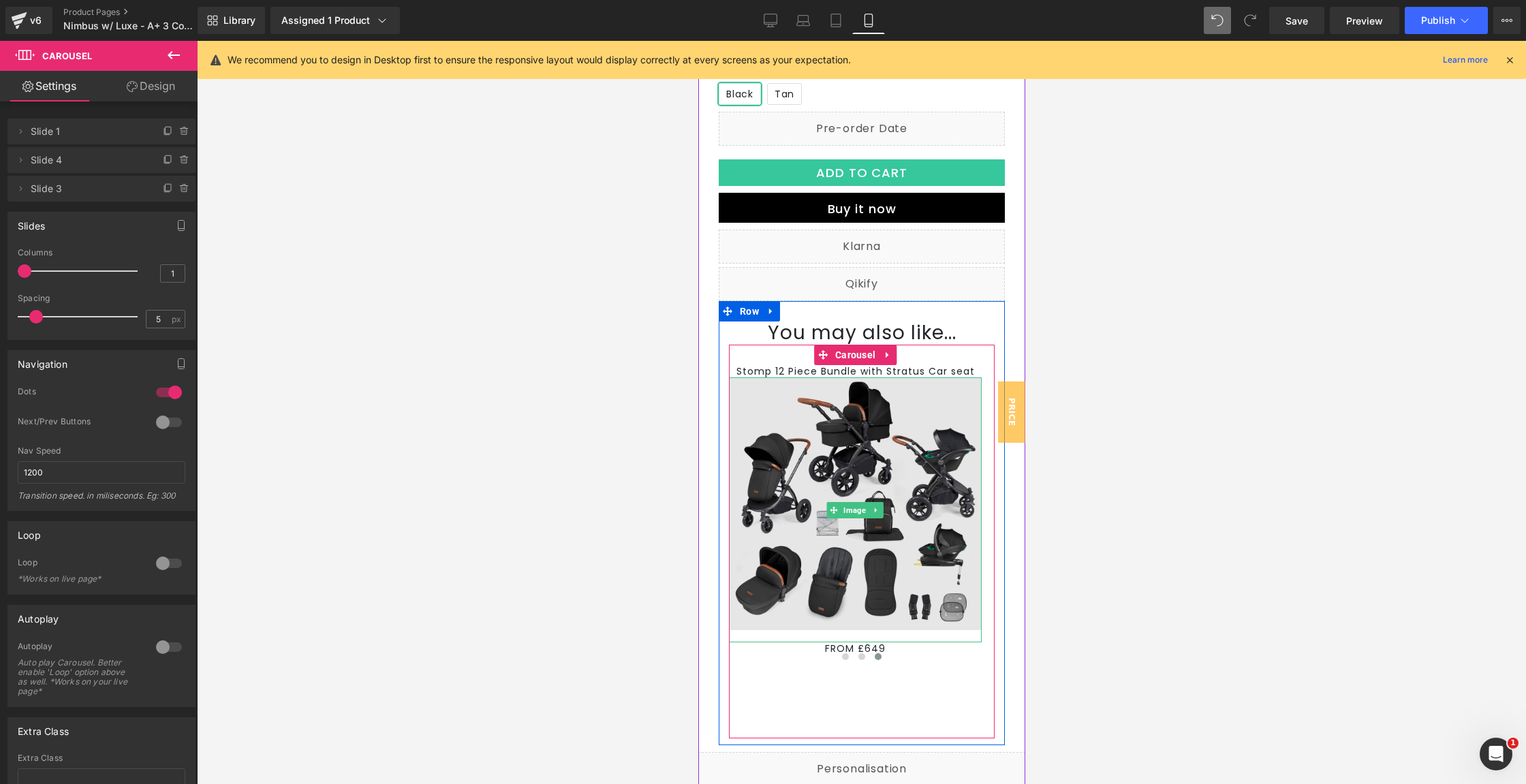
click at [901, 440] on img at bounding box center [854, 510] width 253 height 265
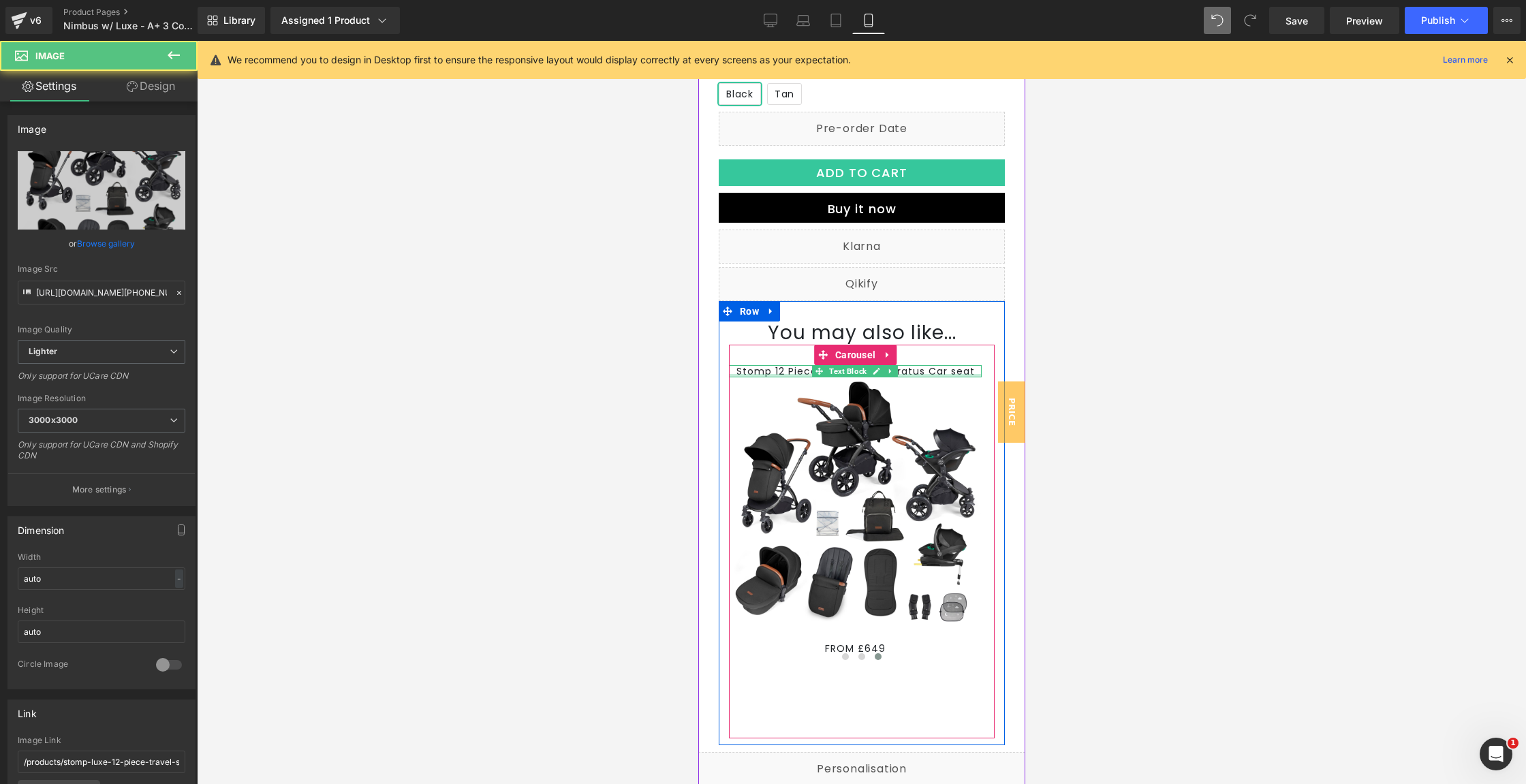
click at [923, 377] on div at bounding box center [854, 375] width 253 height 4
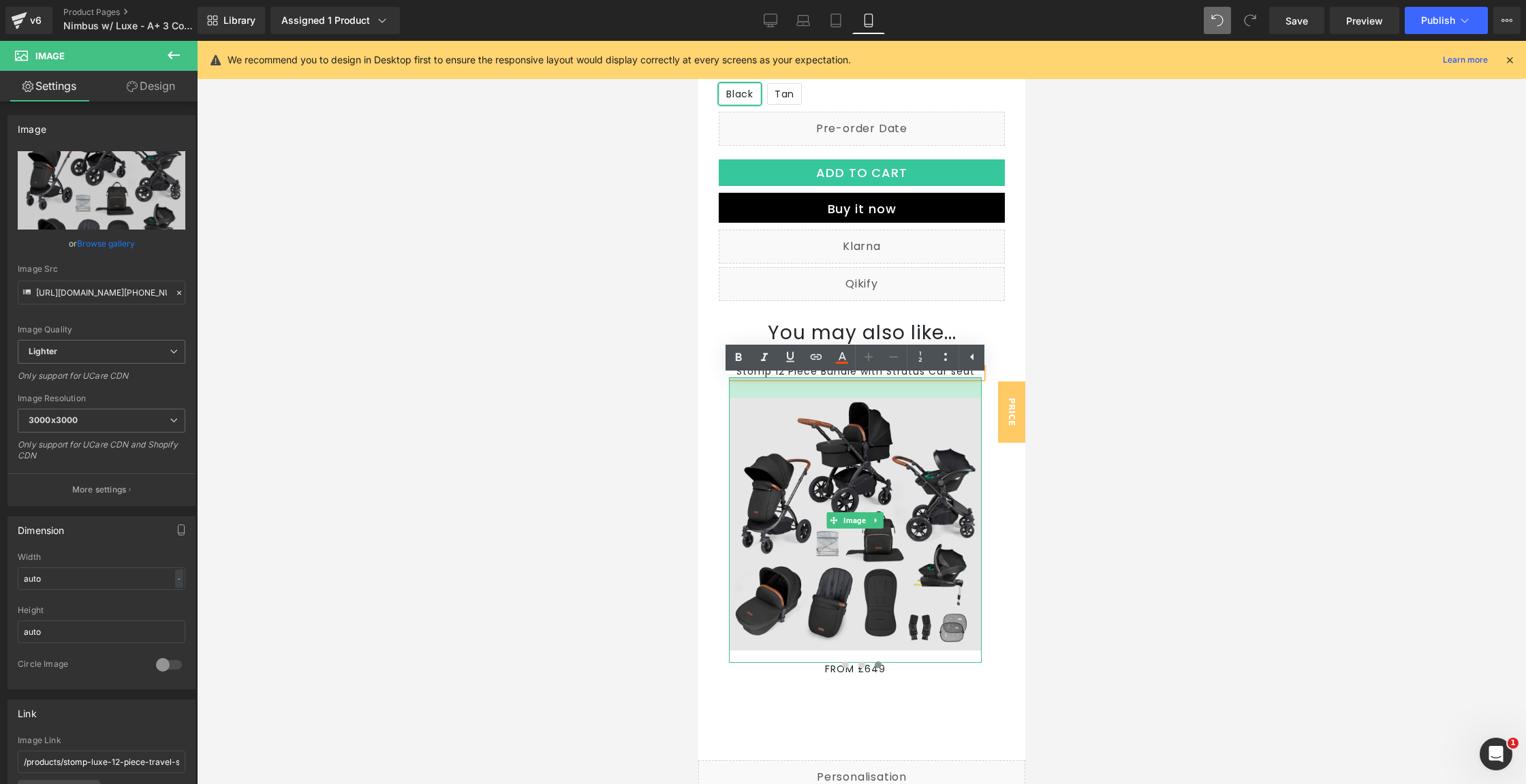
drag, startPoint x: 926, startPoint y: 393, endPoint x: 924, endPoint y: 413, distance: 20.1
click at [924, 413] on div "Image" at bounding box center [854, 520] width 253 height 286
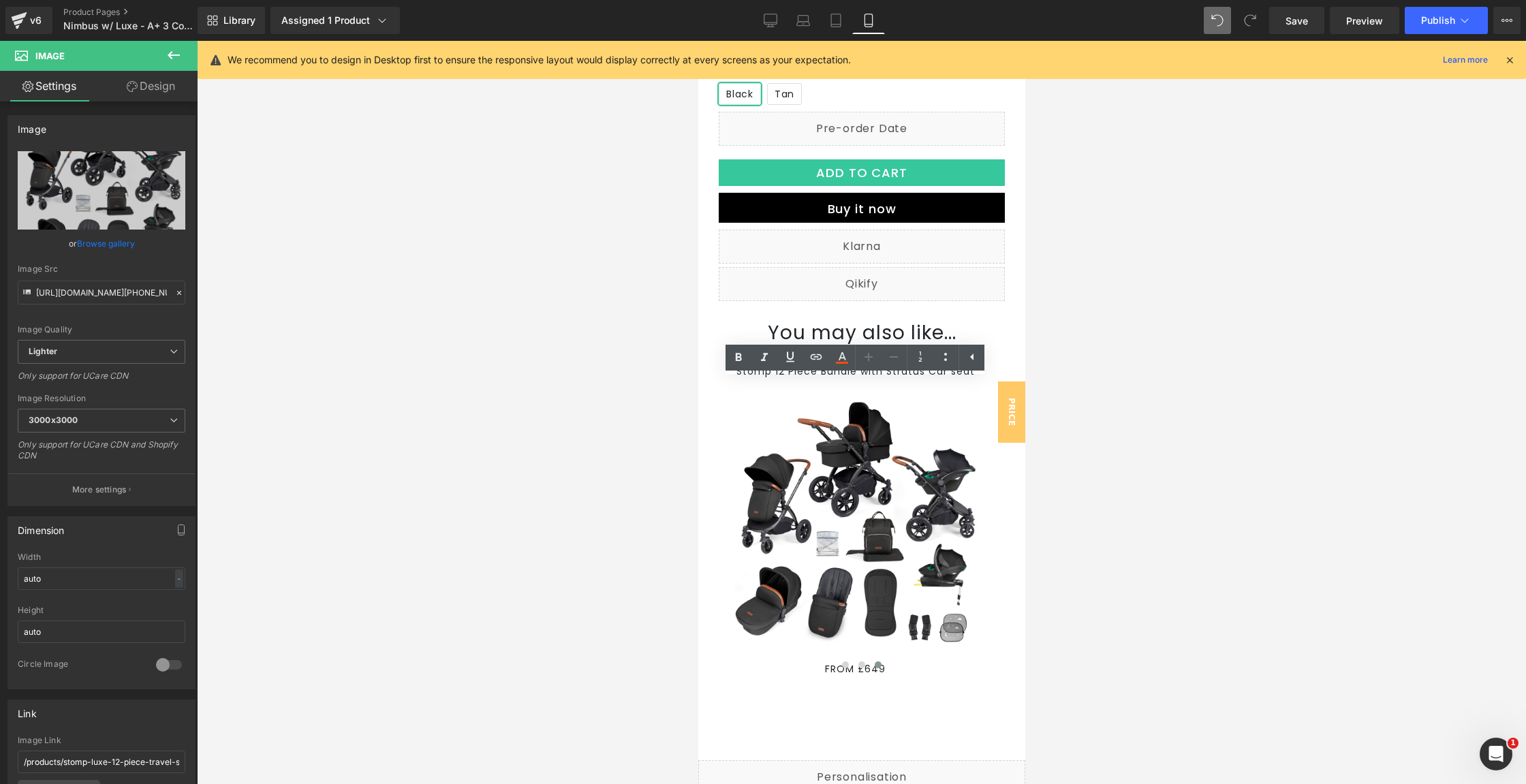
click at [796, 377] on p "Stomp 12 Piece Bundle with Stratus Car seat" at bounding box center [854, 371] width 253 height 12
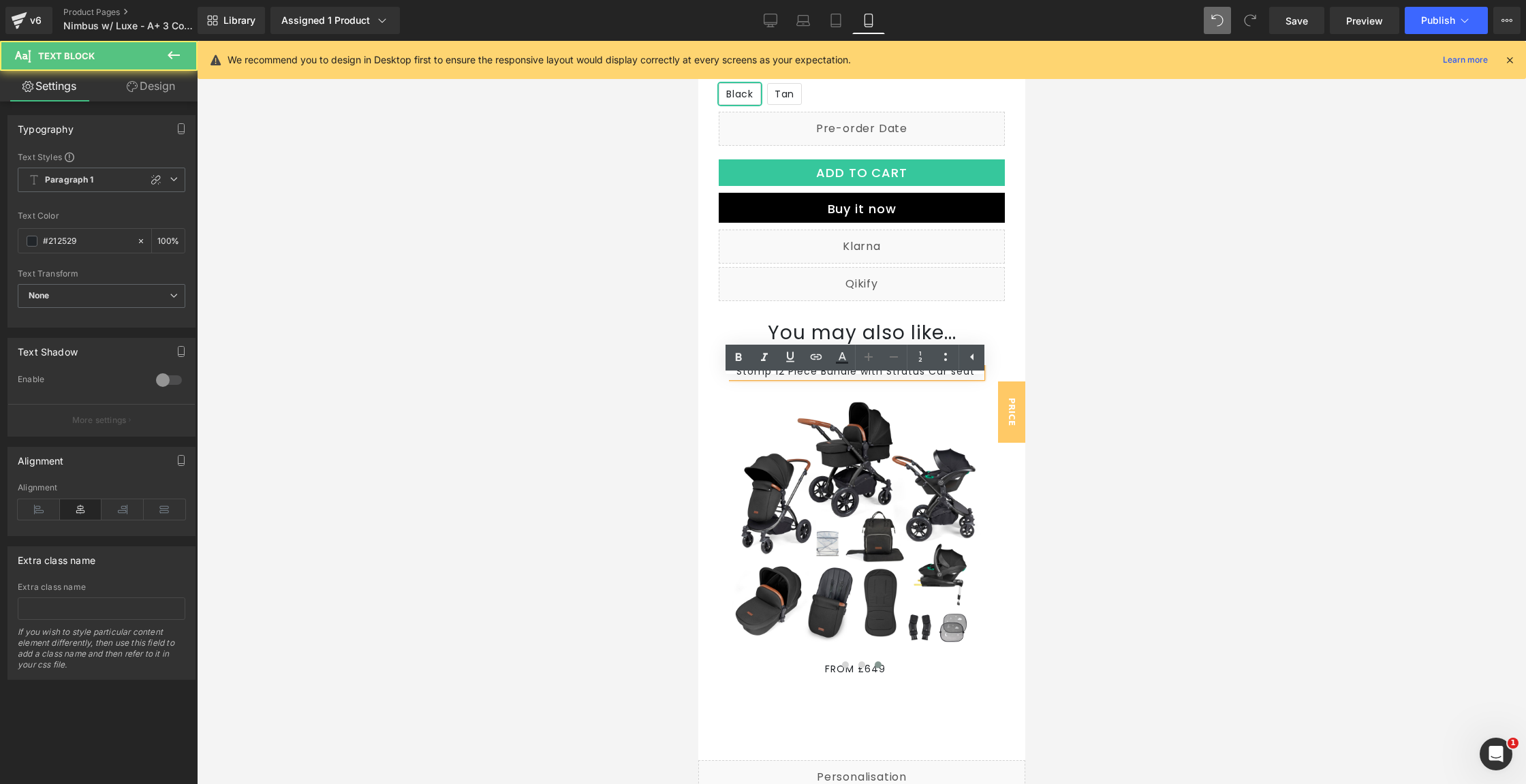
click at [754, 377] on p "Stomp 12 Piece Bundle with Stratus Car seat" at bounding box center [854, 371] width 253 height 12
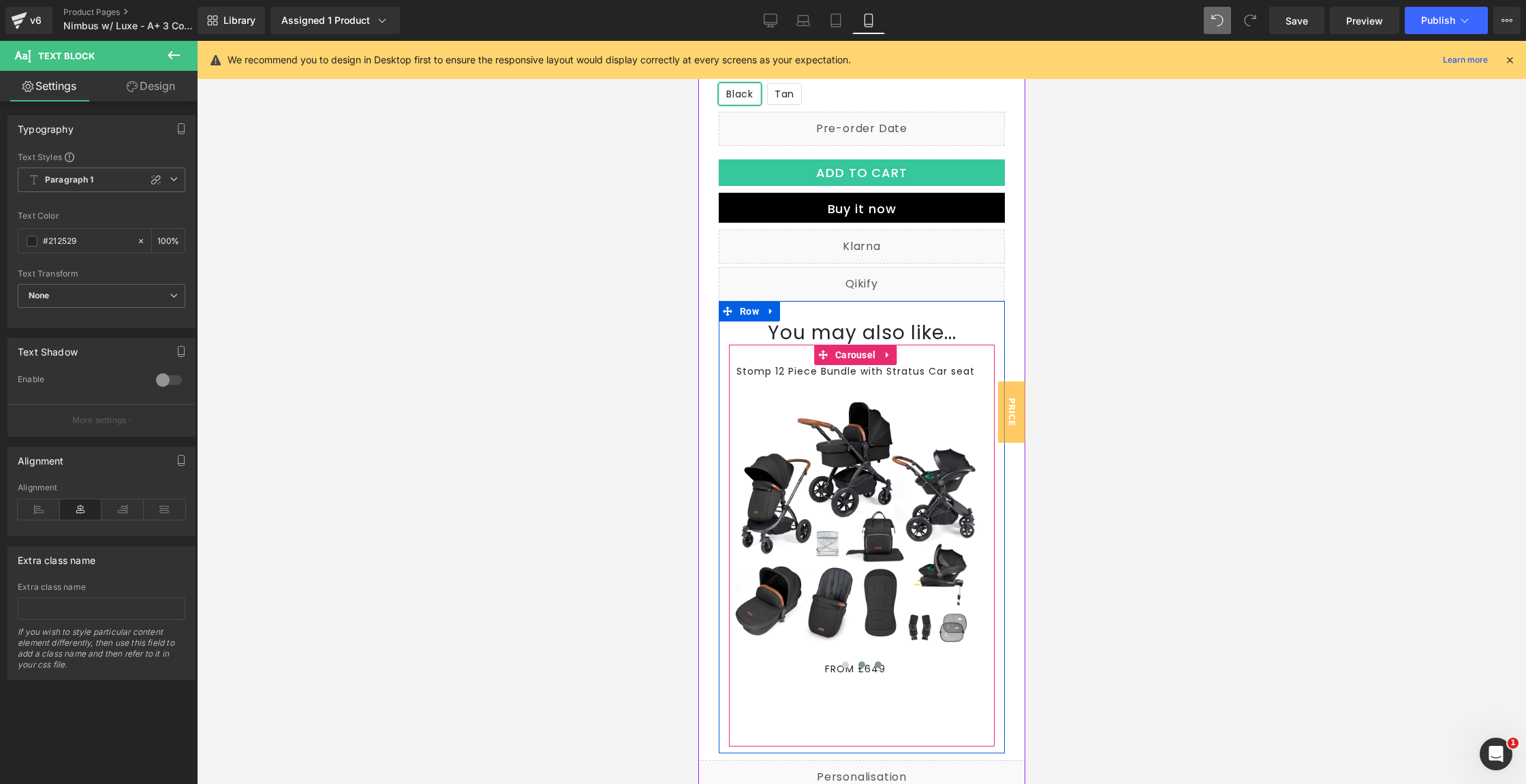
click at [858, 668] on span at bounding box center [861, 664] width 7 height 7
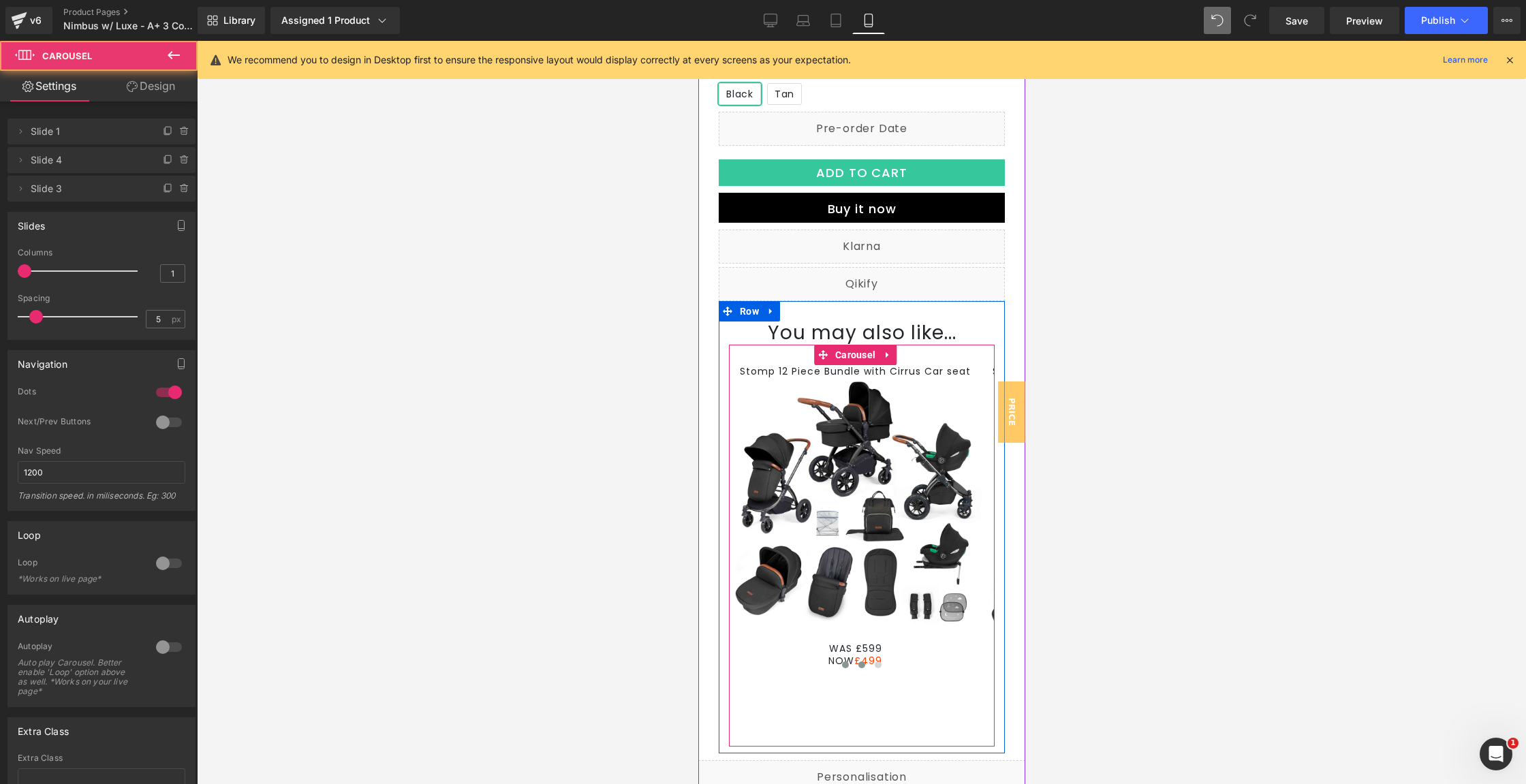
click at [842, 668] on span at bounding box center [845, 664] width 7 height 7
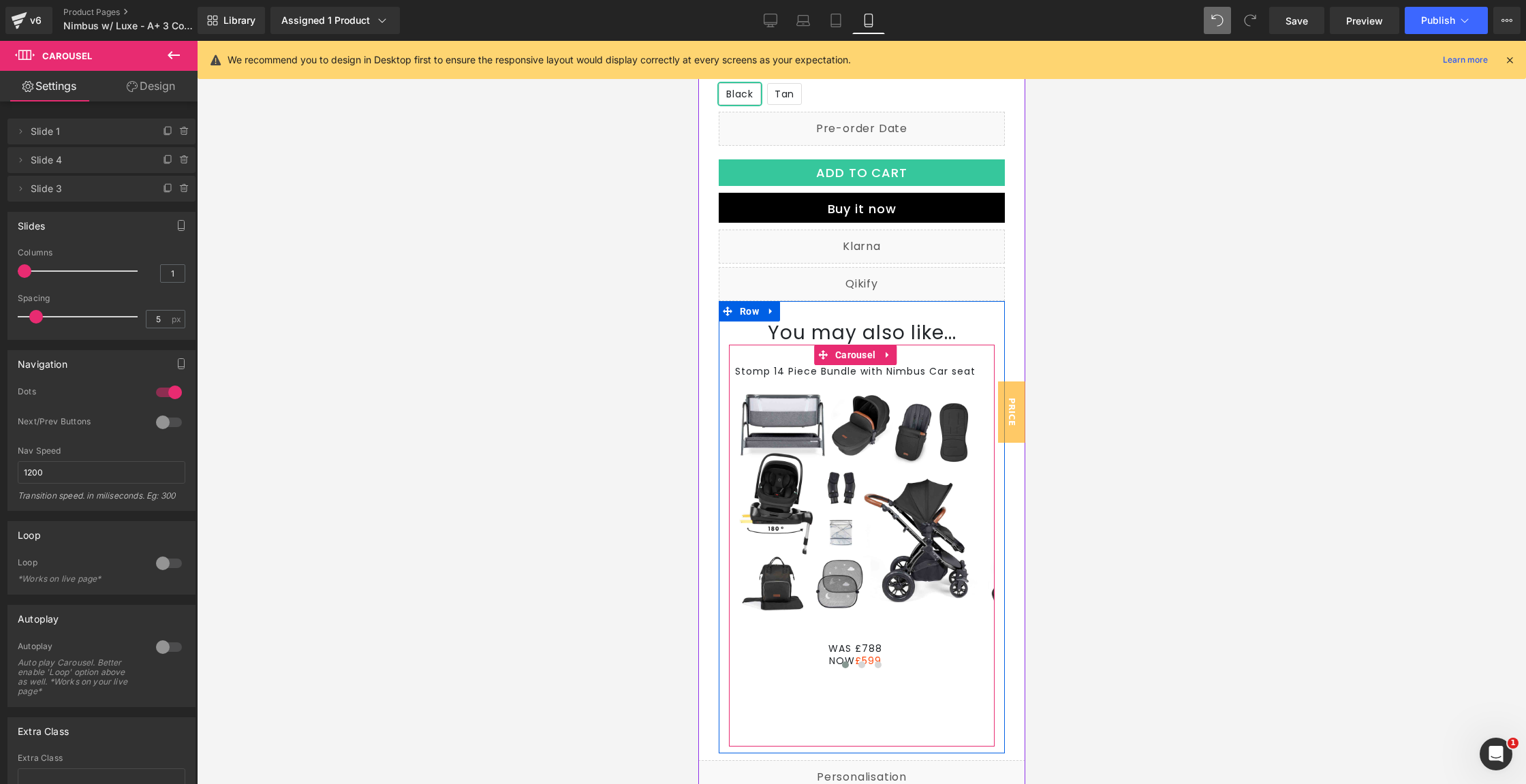
click at [698, 41] on div at bounding box center [698, 41] width 0 height 0
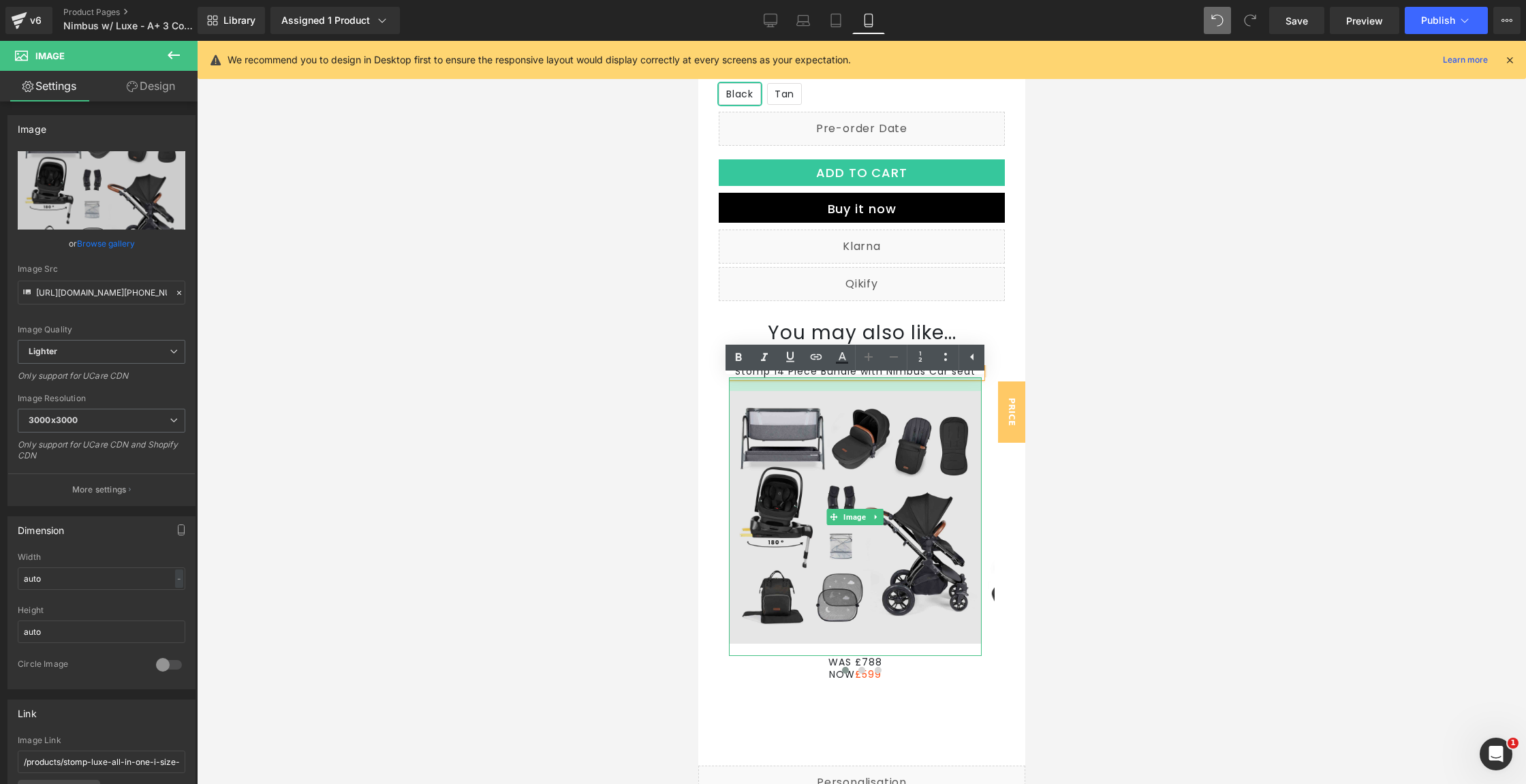
drag, startPoint x: 898, startPoint y: 394, endPoint x: 900, endPoint y: 407, distance: 13.2
click at [900, 407] on div "Image" at bounding box center [854, 516] width 253 height 279
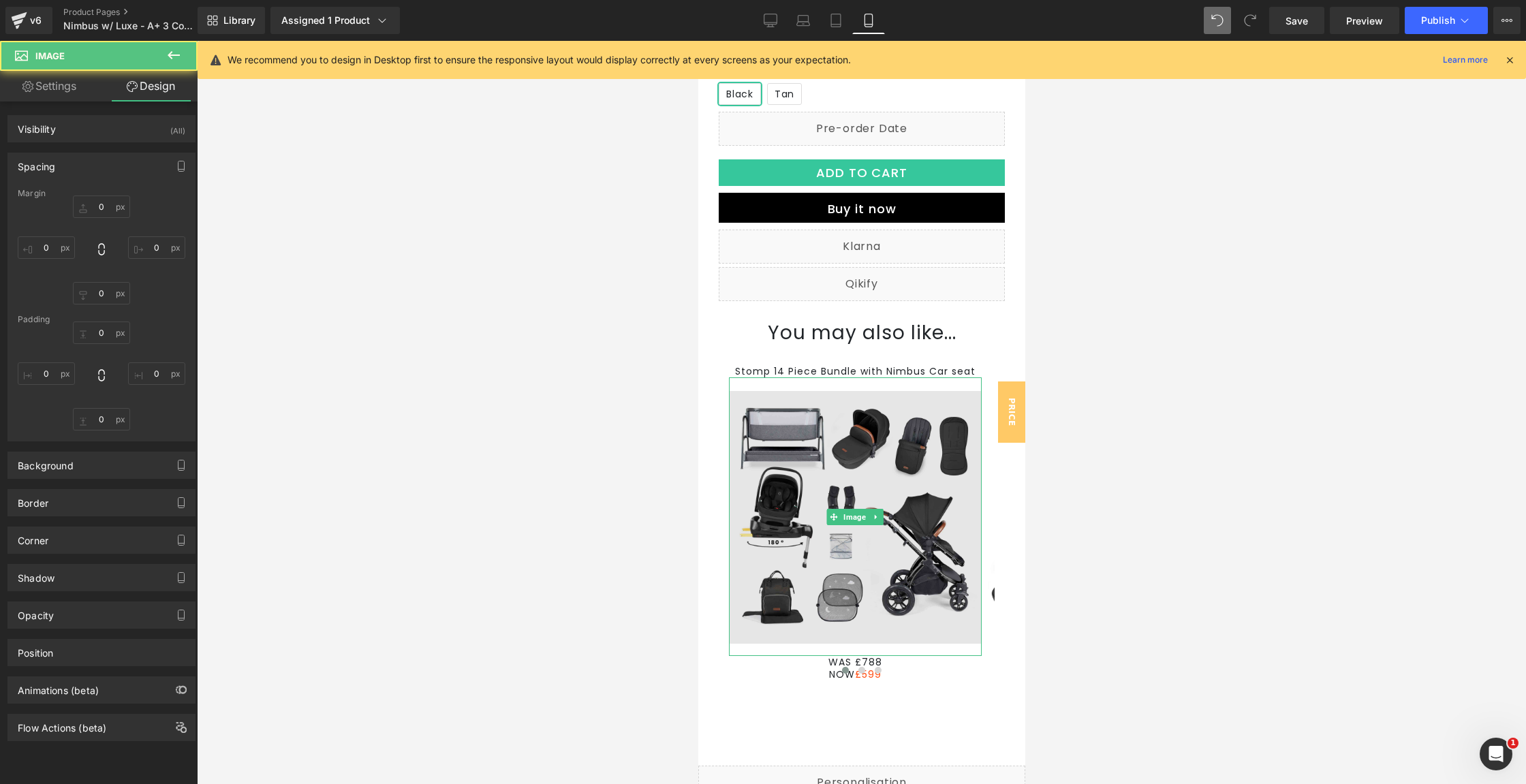
type input "0"
type input "20"
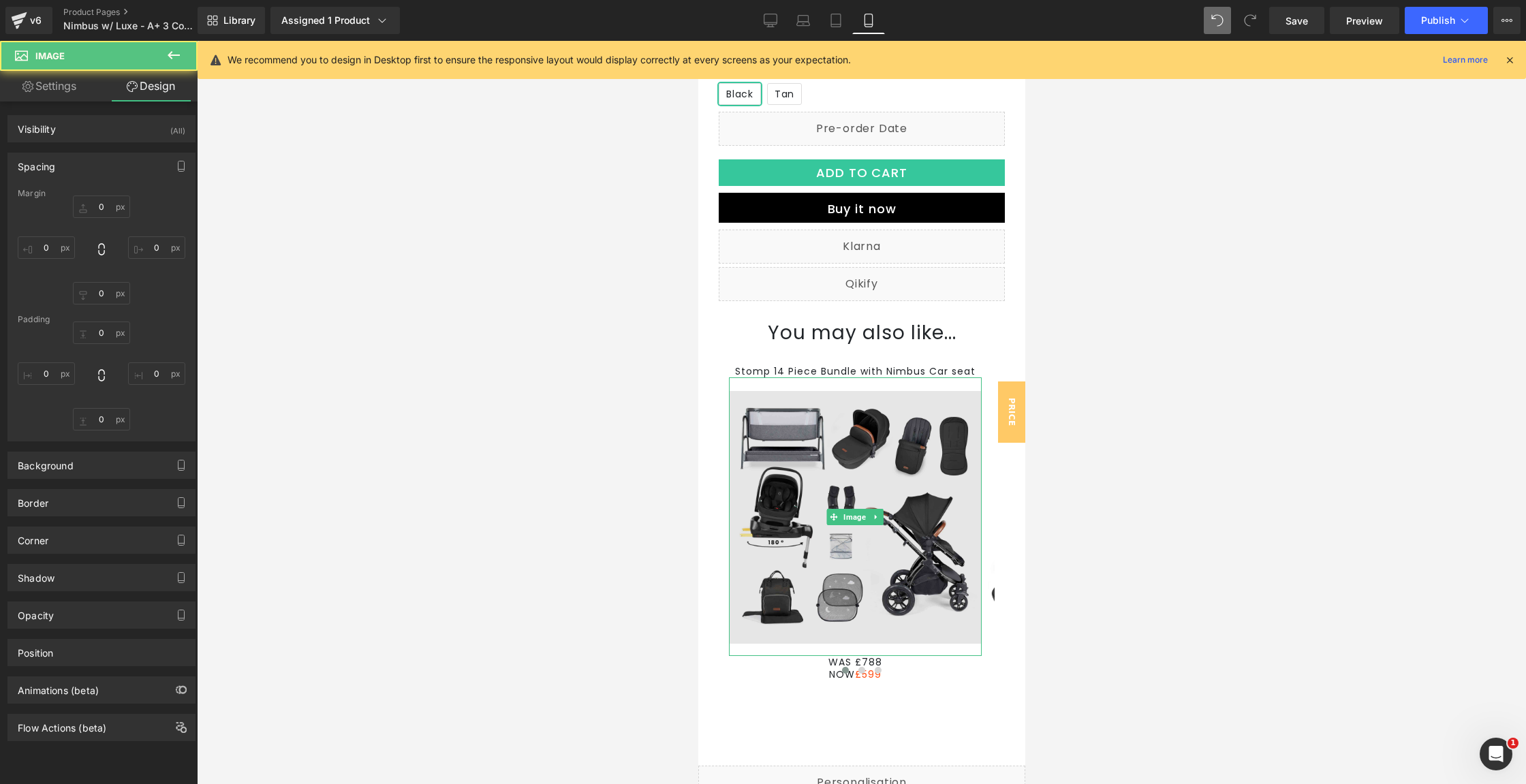
type input "0"
type input "18"
type input "0"
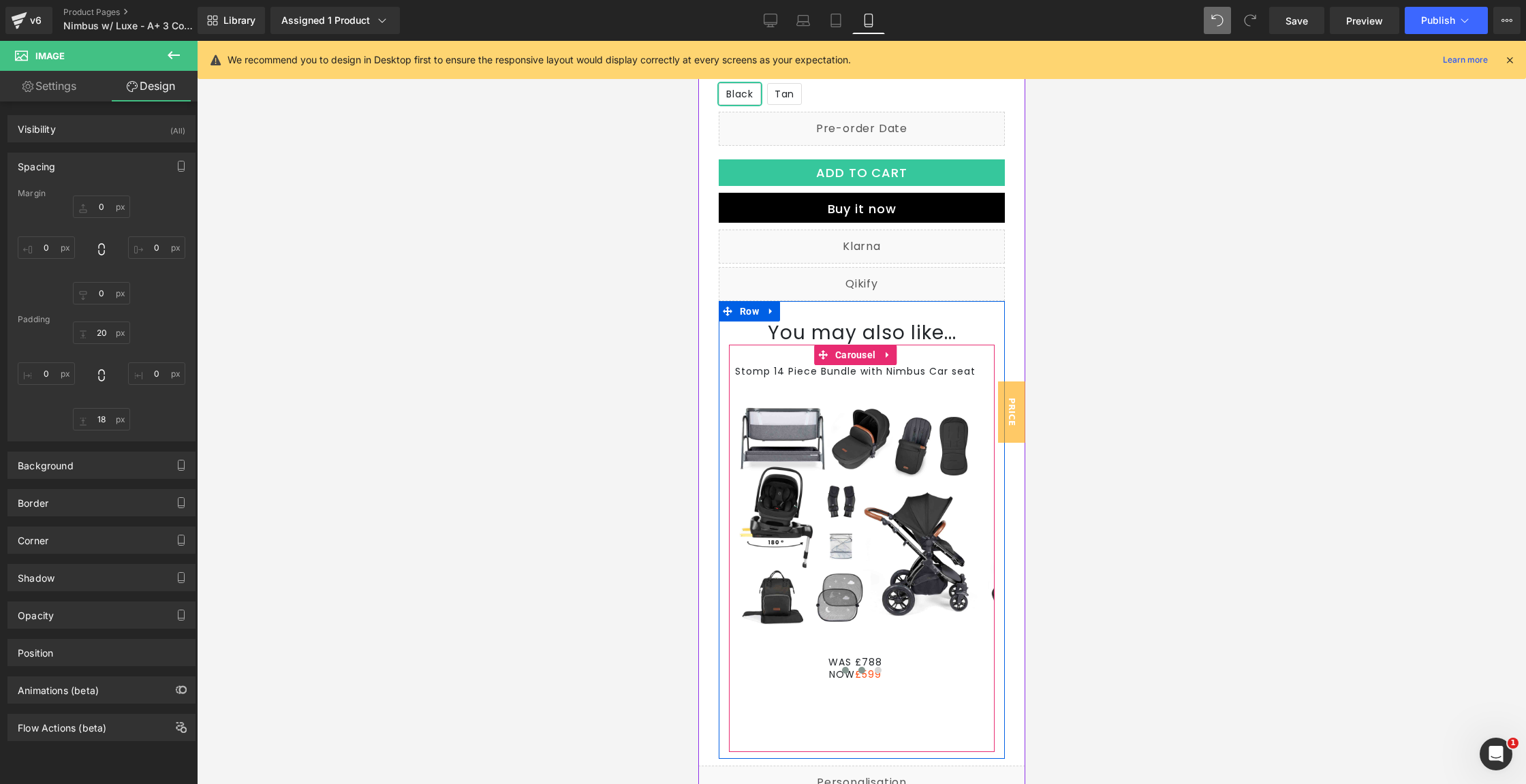
click at [858, 677] on button at bounding box center [861, 670] width 17 height 14
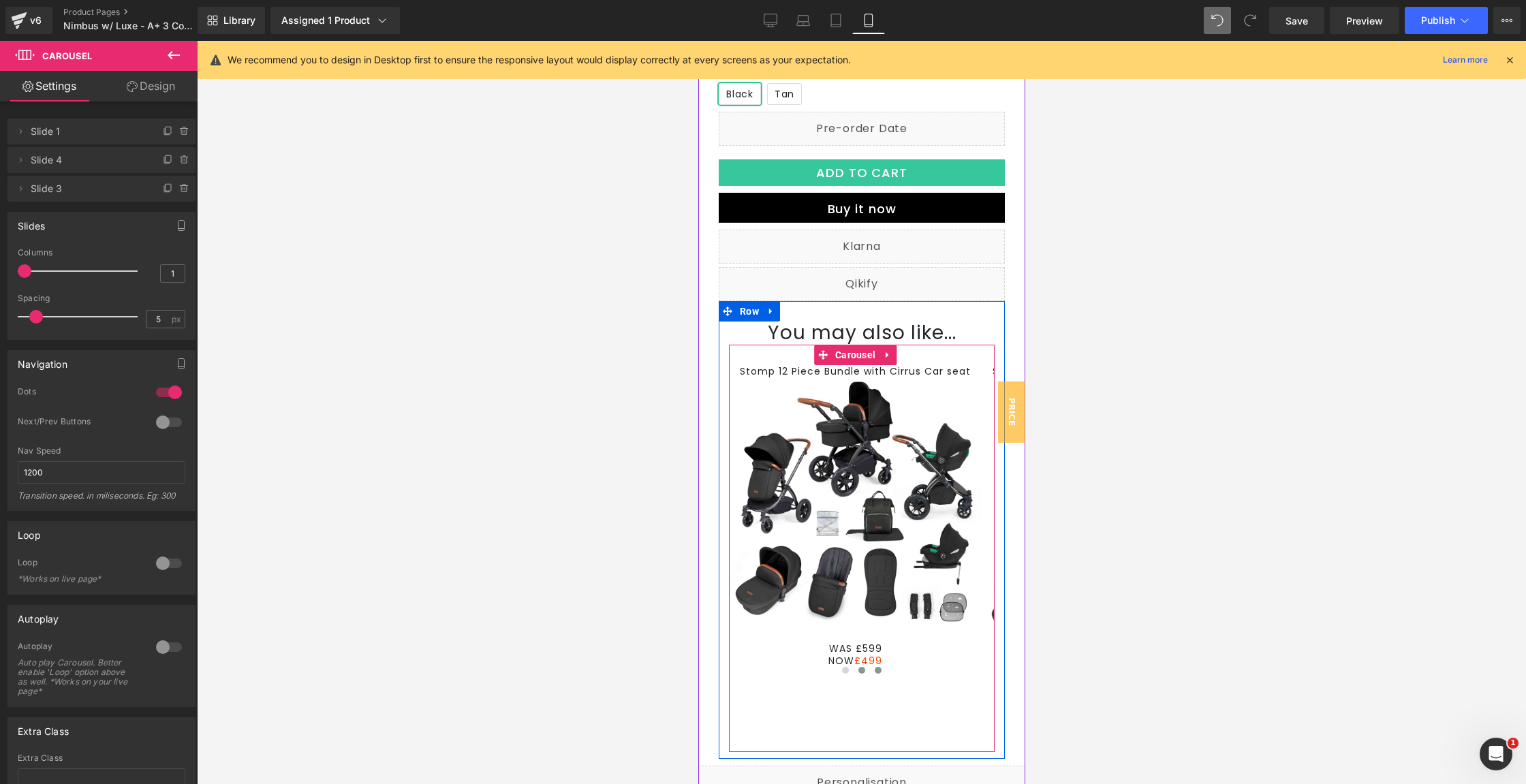
click at [870, 677] on button at bounding box center [878, 670] width 17 height 14
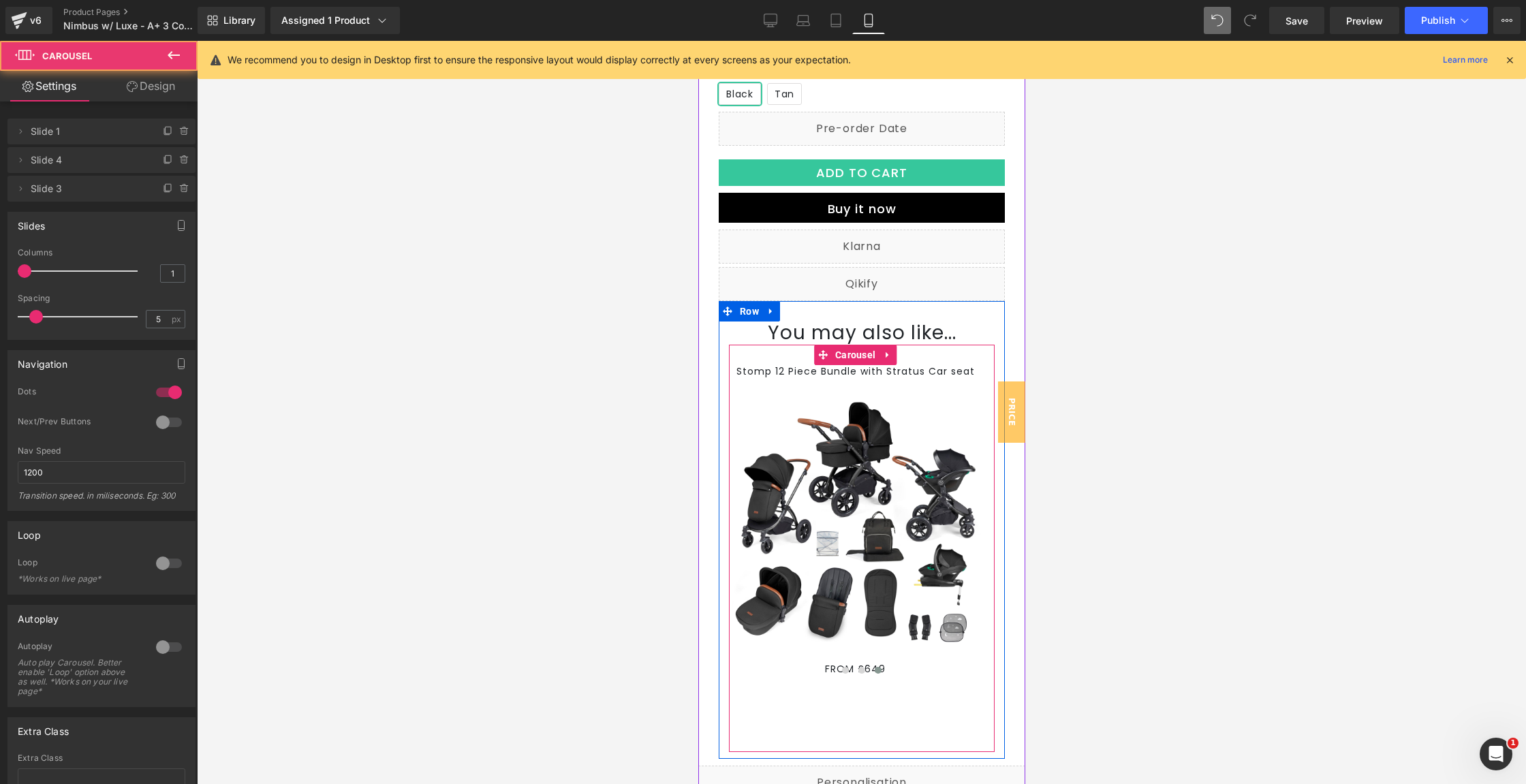
click at [945, 722] on div "Stomp 14 Piece Bundle with Nimbus Car seat Text Block Image WAS £788 NOW £599 T…" at bounding box center [860, 548] width 265 height 408
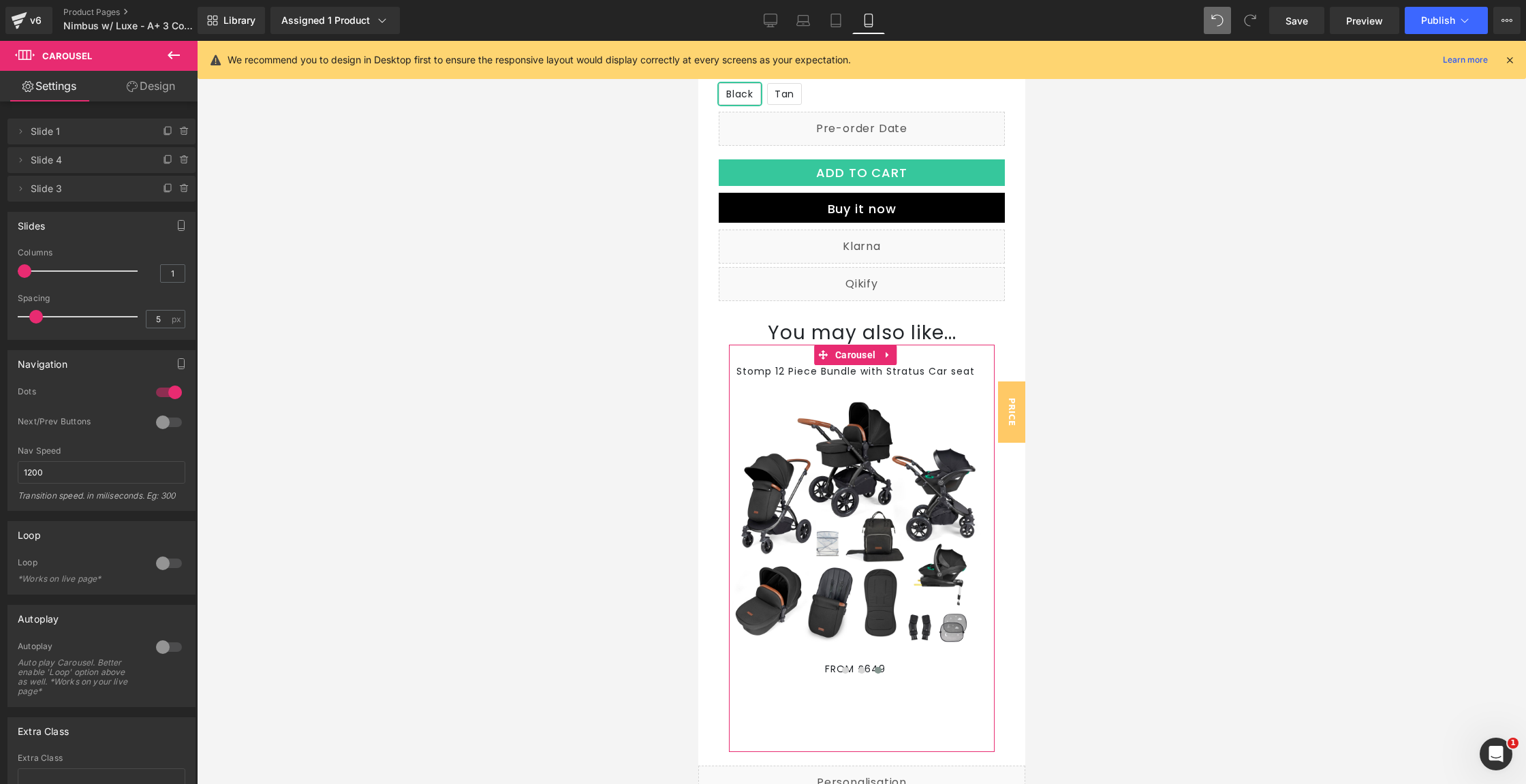
scroll to position [4, 0]
click at [170, 422] on div at bounding box center [168, 419] width 32 height 22
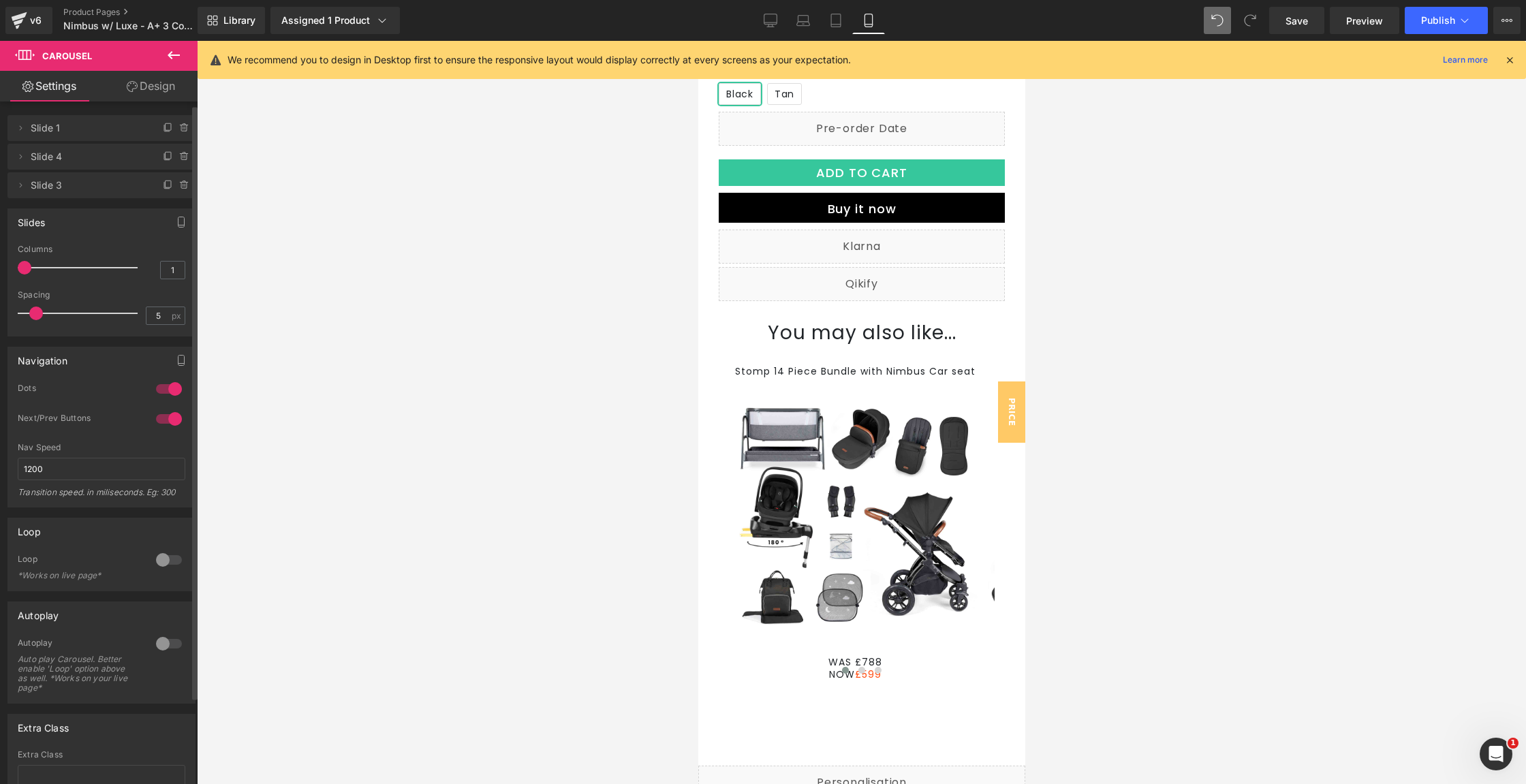
click at [170, 422] on div at bounding box center [168, 419] width 32 height 22
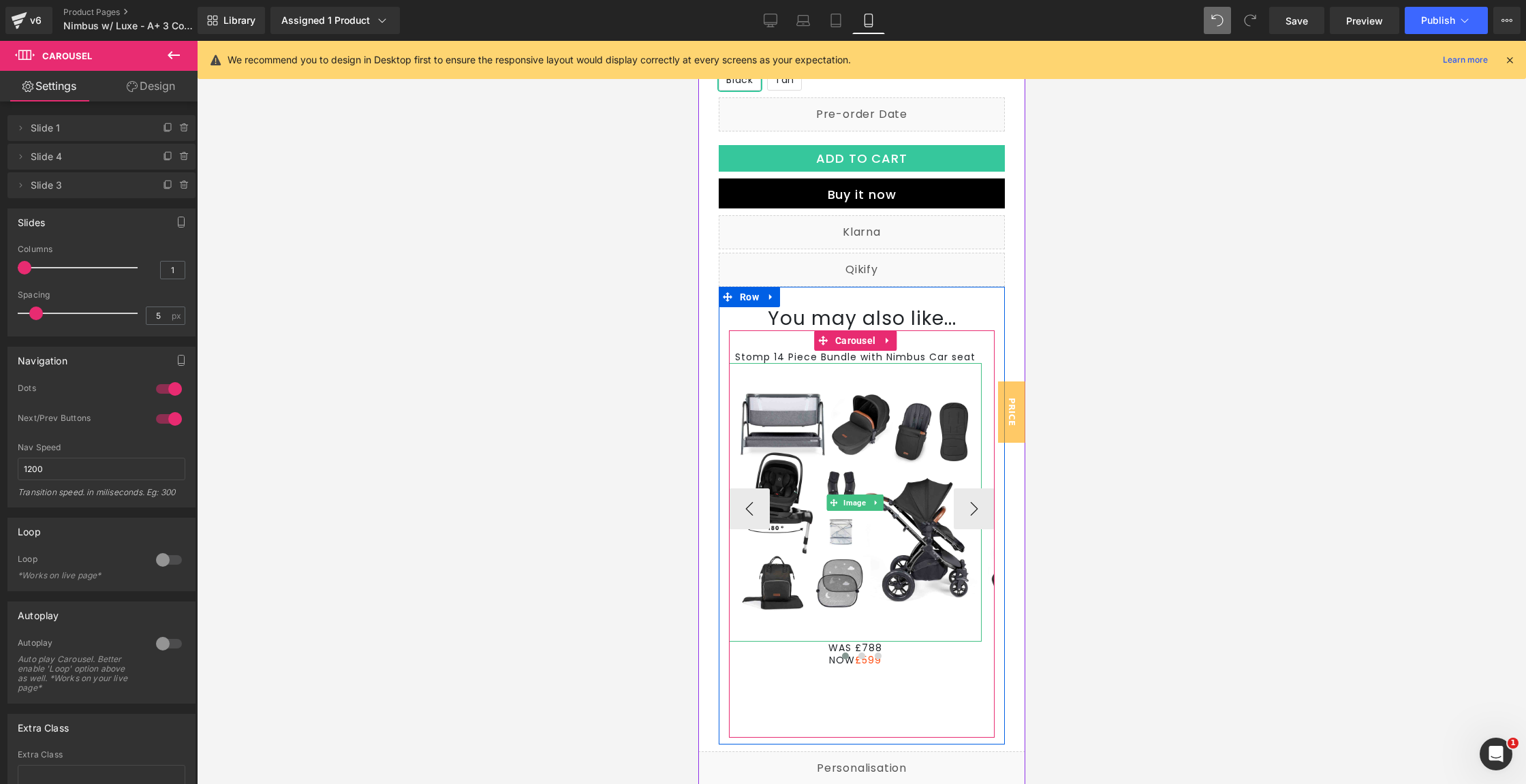
scroll to position [637, 0]
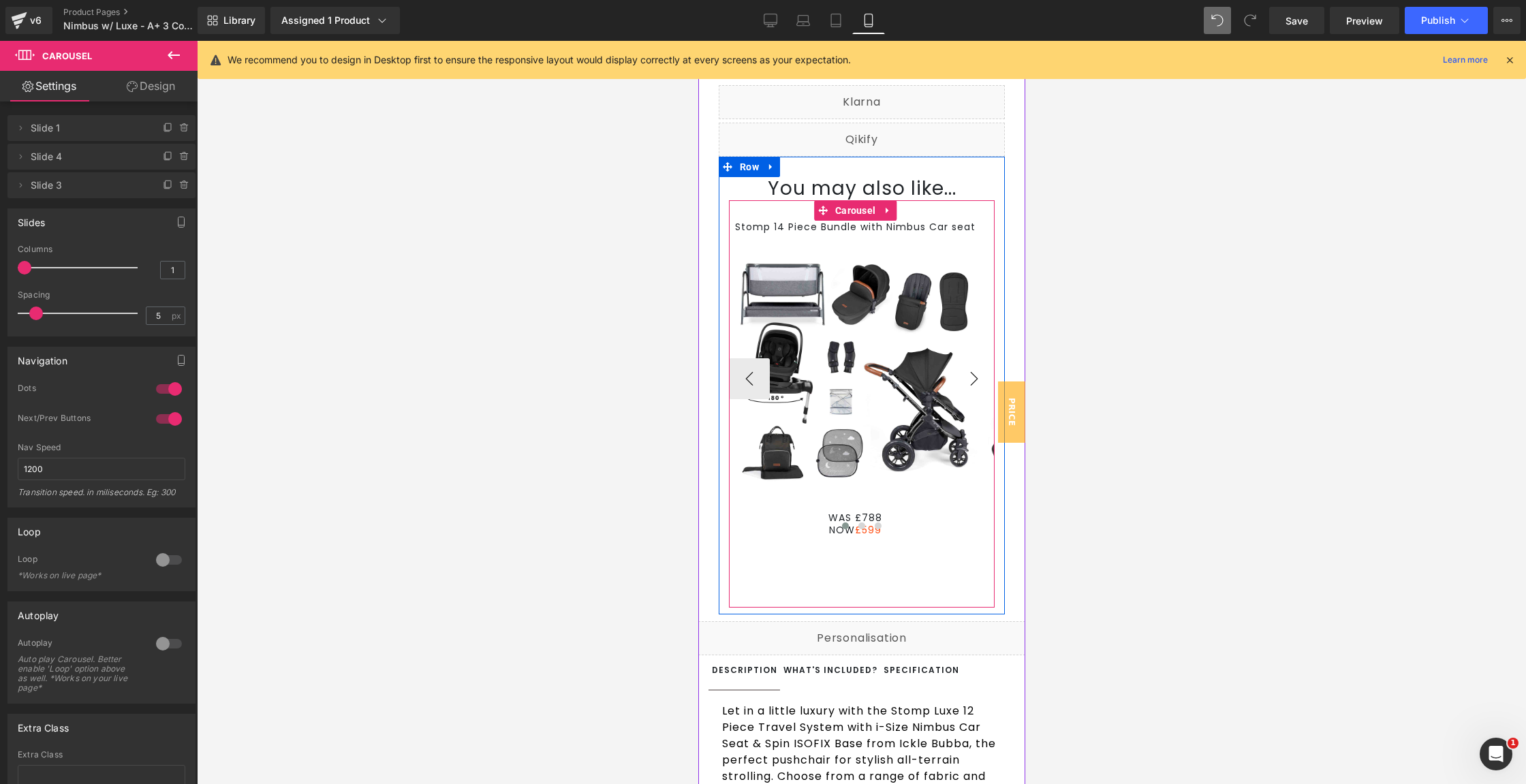
click at [966, 395] on button "›" at bounding box center [973, 379] width 41 height 41
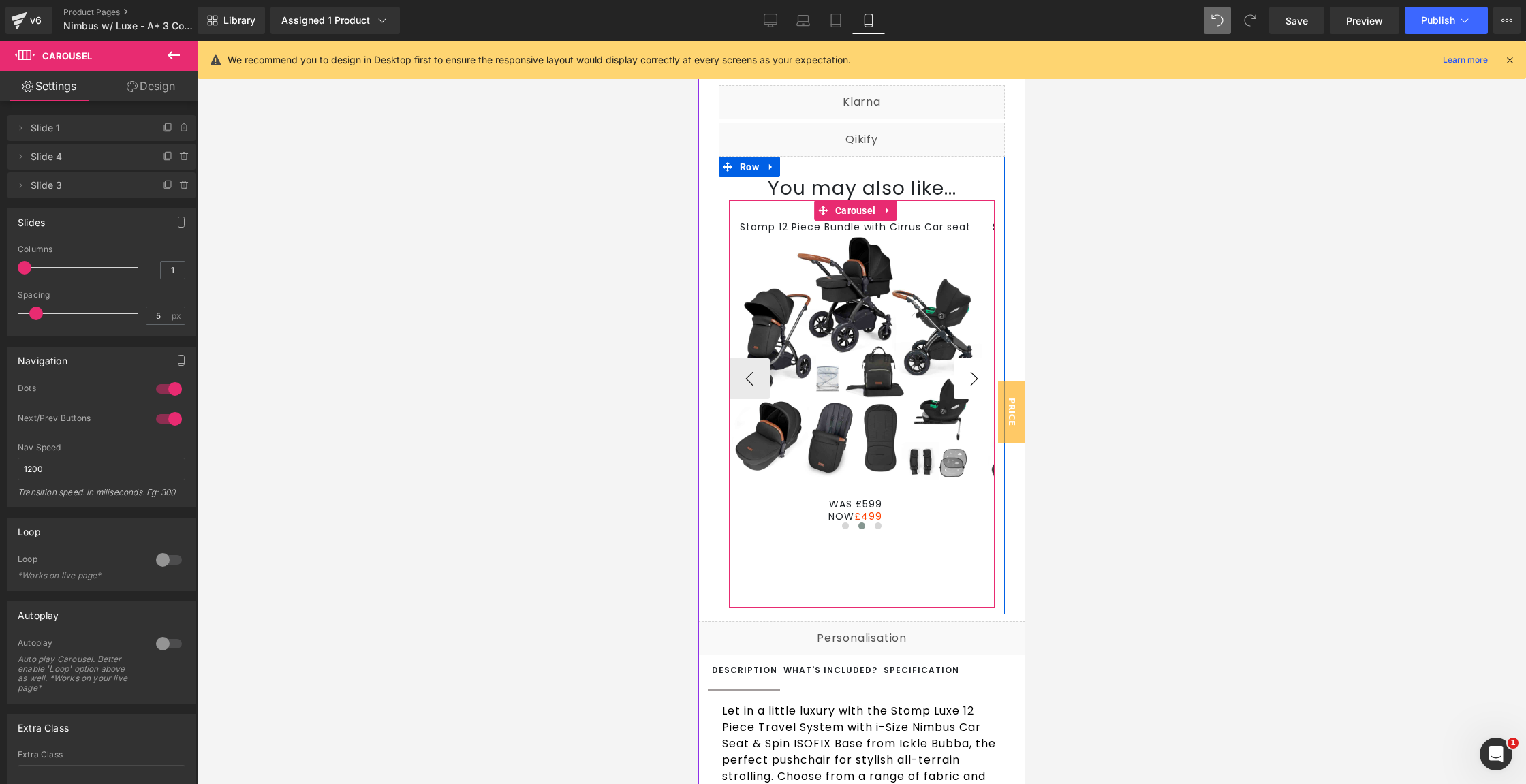
click at [966, 395] on button "›" at bounding box center [973, 379] width 41 height 41
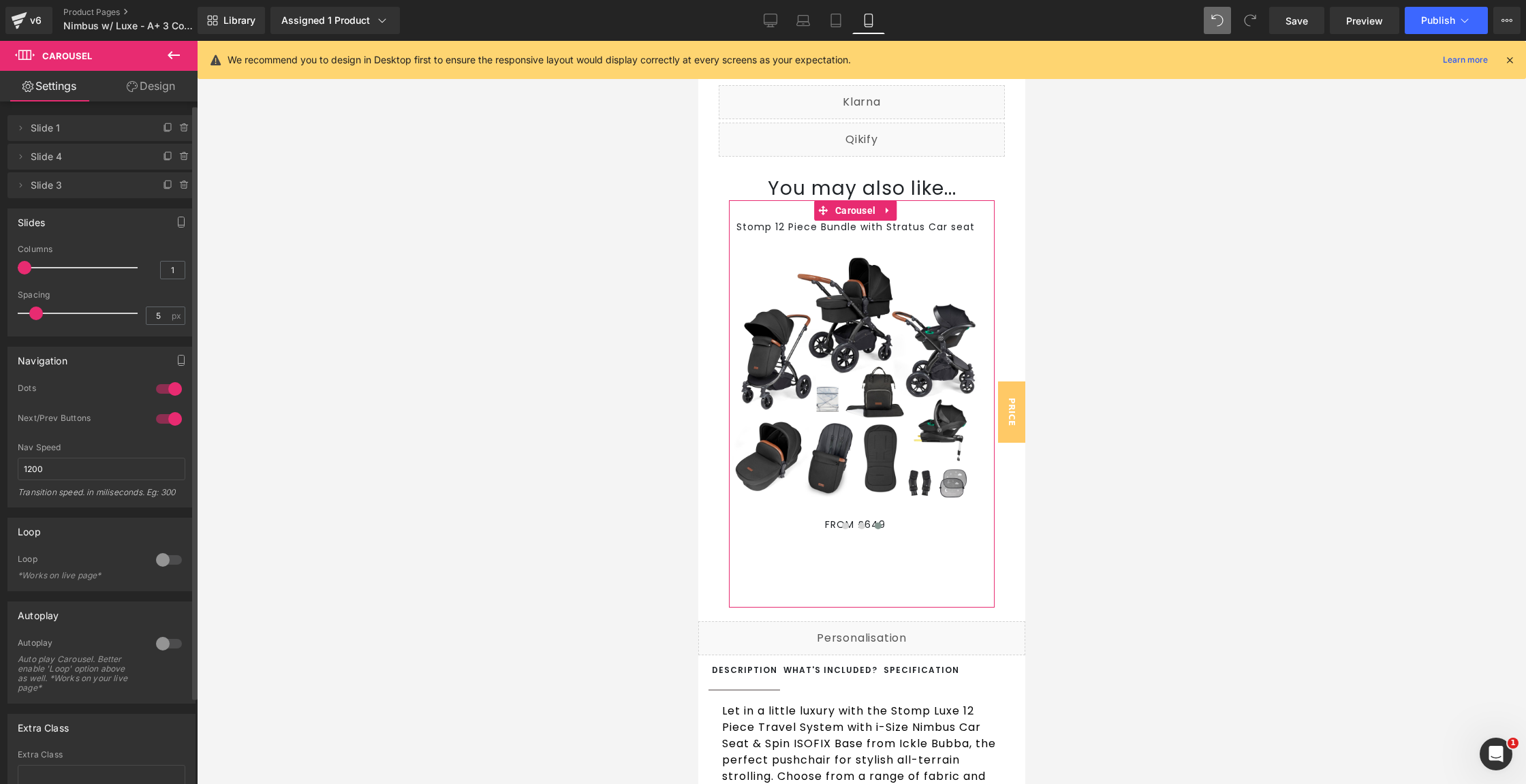
click at [174, 388] on div at bounding box center [168, 389] width 32 height 22
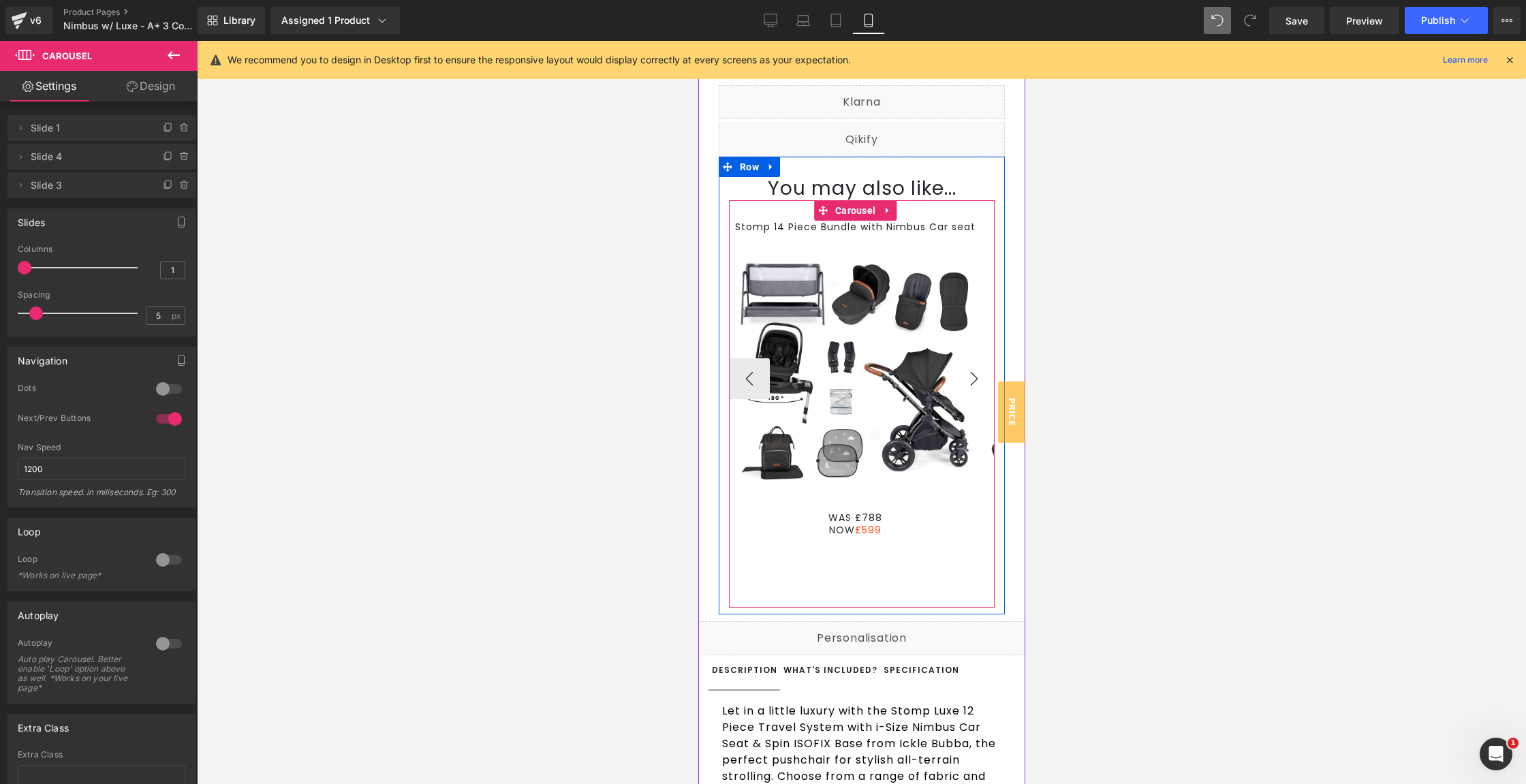
click at [953, 399] on button "›" at bounding box center [973, 379] width 41 height 41
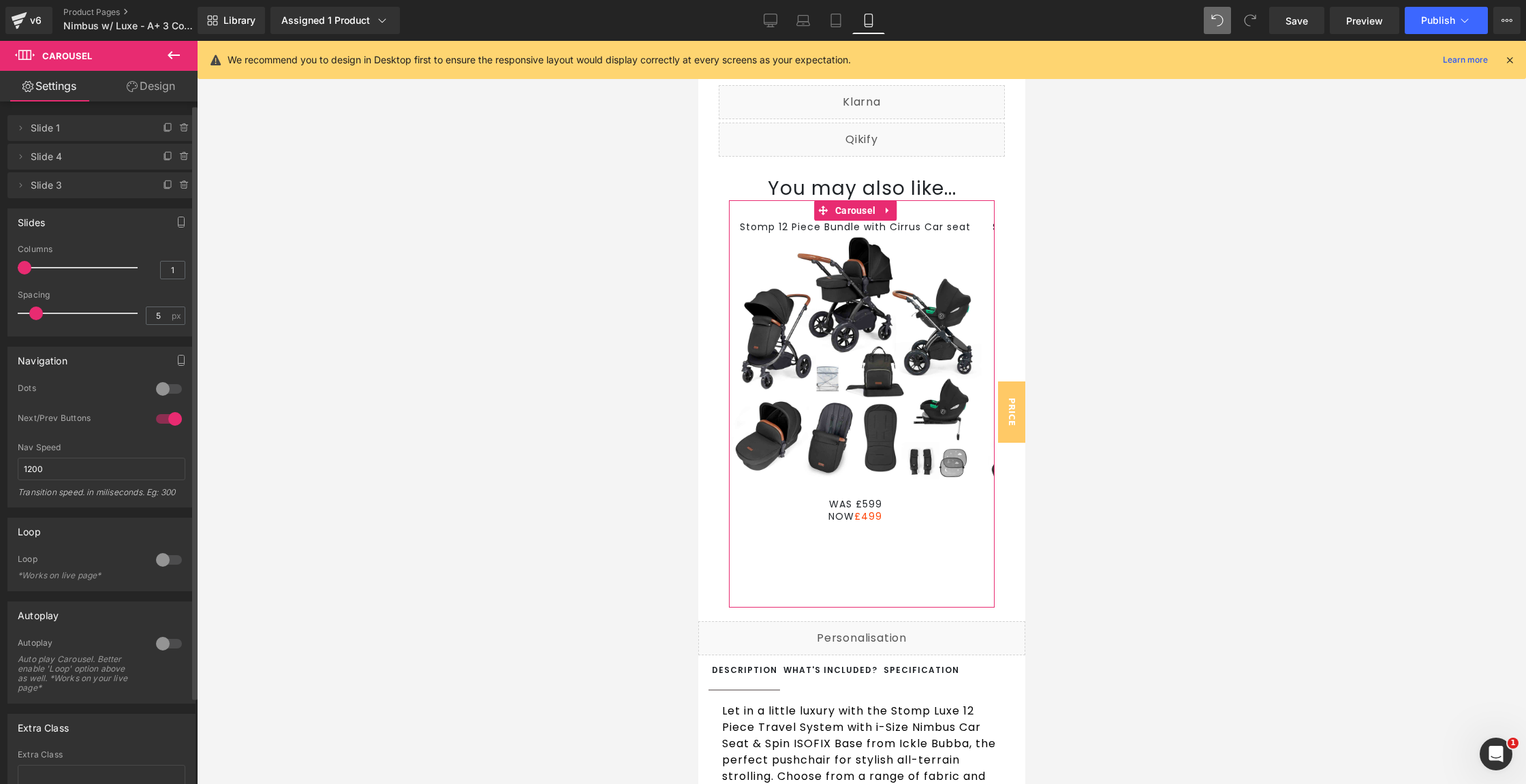
type input "2"
drag, startPoint x: 23, startPoint y: 265, endPoint x: 33, endPoint y: 268, distance: 10.4
click at [35, 268] on div at bounding box center [81, 268] width 113 height 27
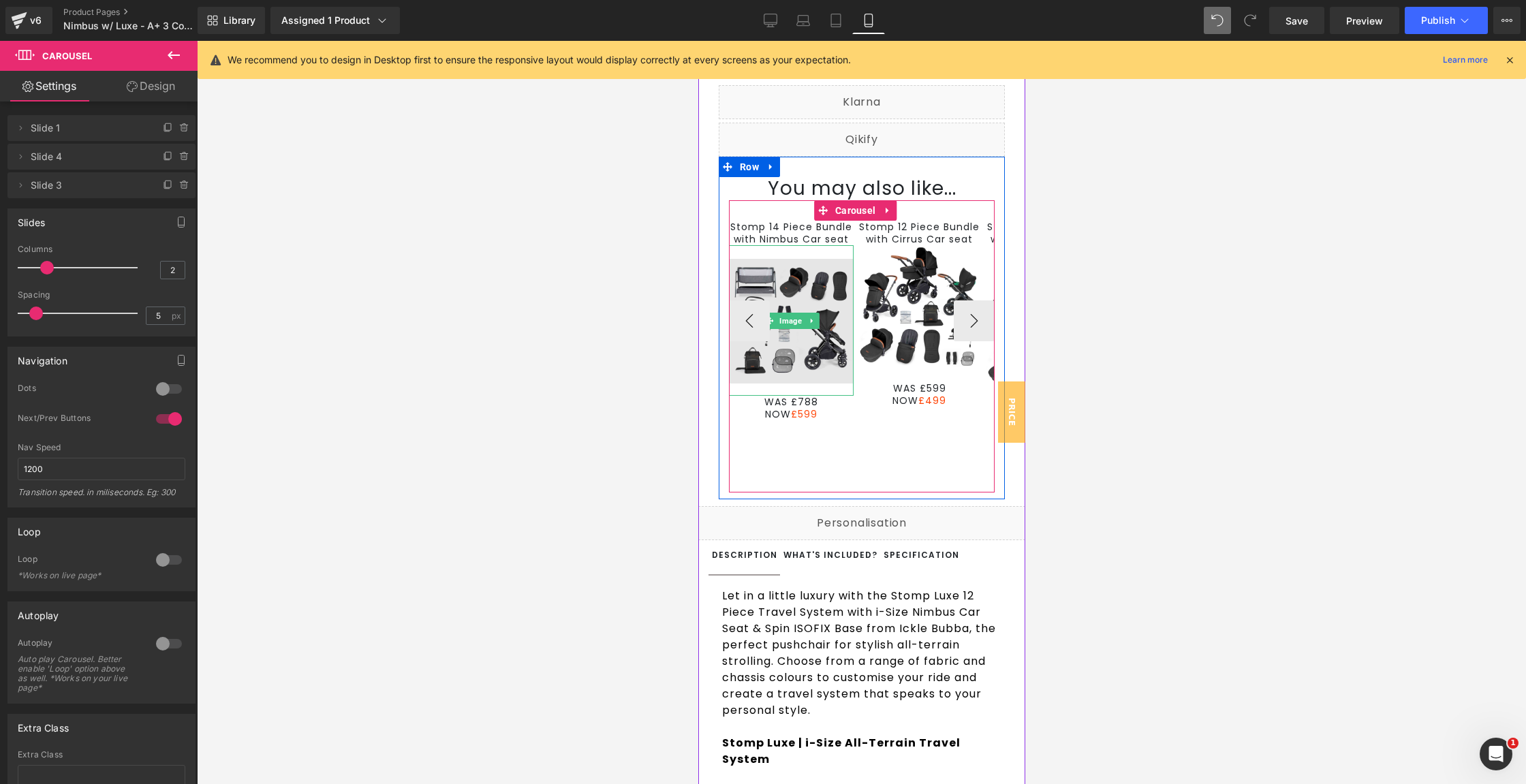
click at [812, 346] on img at bounding box center [790, 320] width 125 height 150
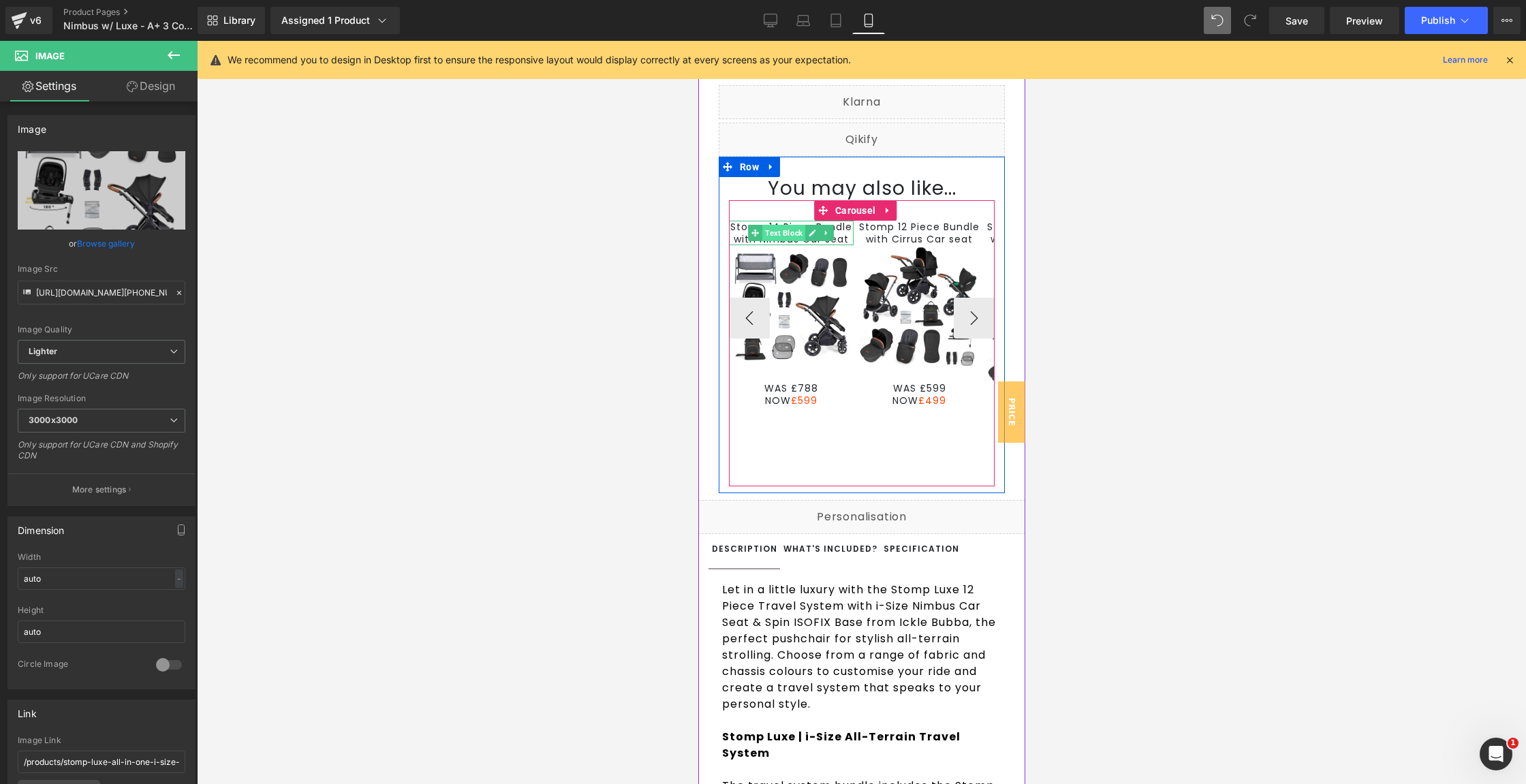
drag, startPoint x: 792, startPoint y: 262, endPoint x: 793, endPoint y: 245, distance: 17.0
click at [793, 245] on div "Stomp 14 Piece Bundle with Nimbus Car seat Text Block Image WAS £788 NOW £599 T…" at bounding box center [790, 314] width 125 height 186
click at [877, 448] on div "Stomp 14 Piece Bundle with Nimbus Car seat Text Block Image WAS £788 NOW £599 T…" at bounding box center [860, 343] width 265 height 286
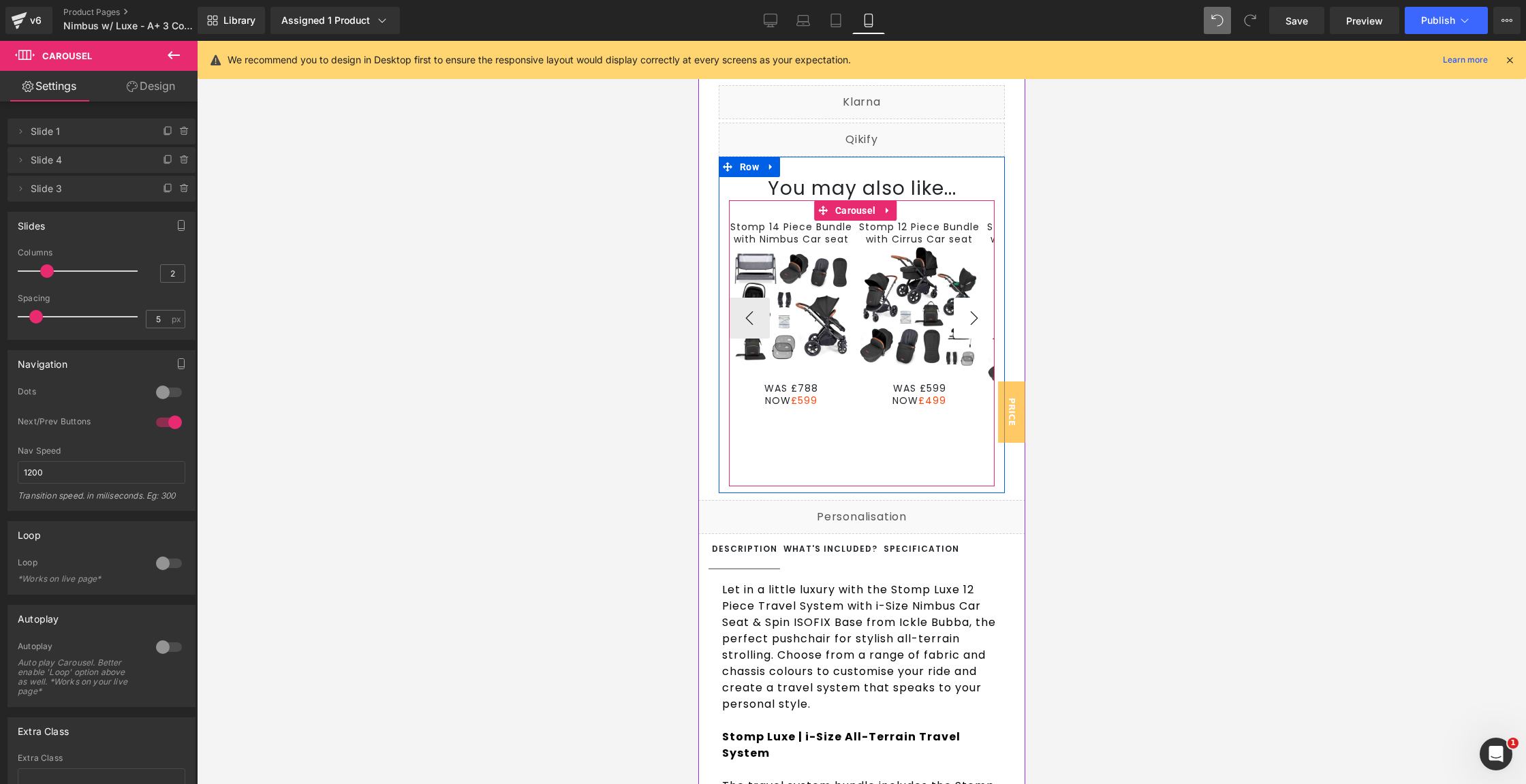
click at [960, 334] on button "›" at bounding box center [973, 318] width 41 height 41
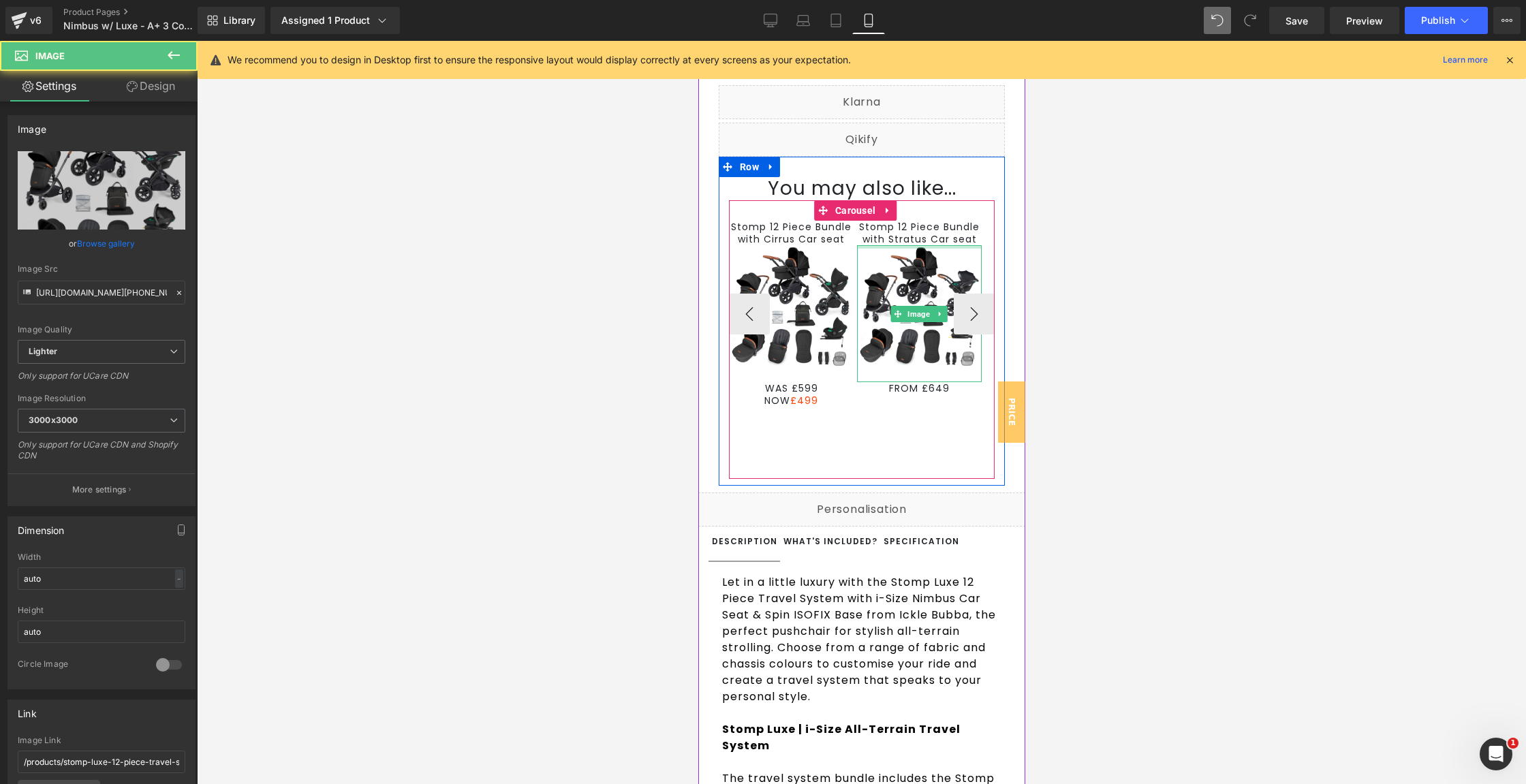
drag, startPoint x: 934, startPoint y: 259, endPoint x: 933, endPoint y: 412, distance: 153.0
click at [934, 238] on div "Stomp 12 Piece Bundle with Stratus Car seat Text Block Image FROM £649 Text Blo…" at bounding box center [919, 308] width 125 height 174
click at [933, 430] on div "Stomp 14 Piece Bundle with Nimbus Car seat Text Block Image WAS £788 NOW £599 T…" at bounding box center [860, 339] width 265 height 279
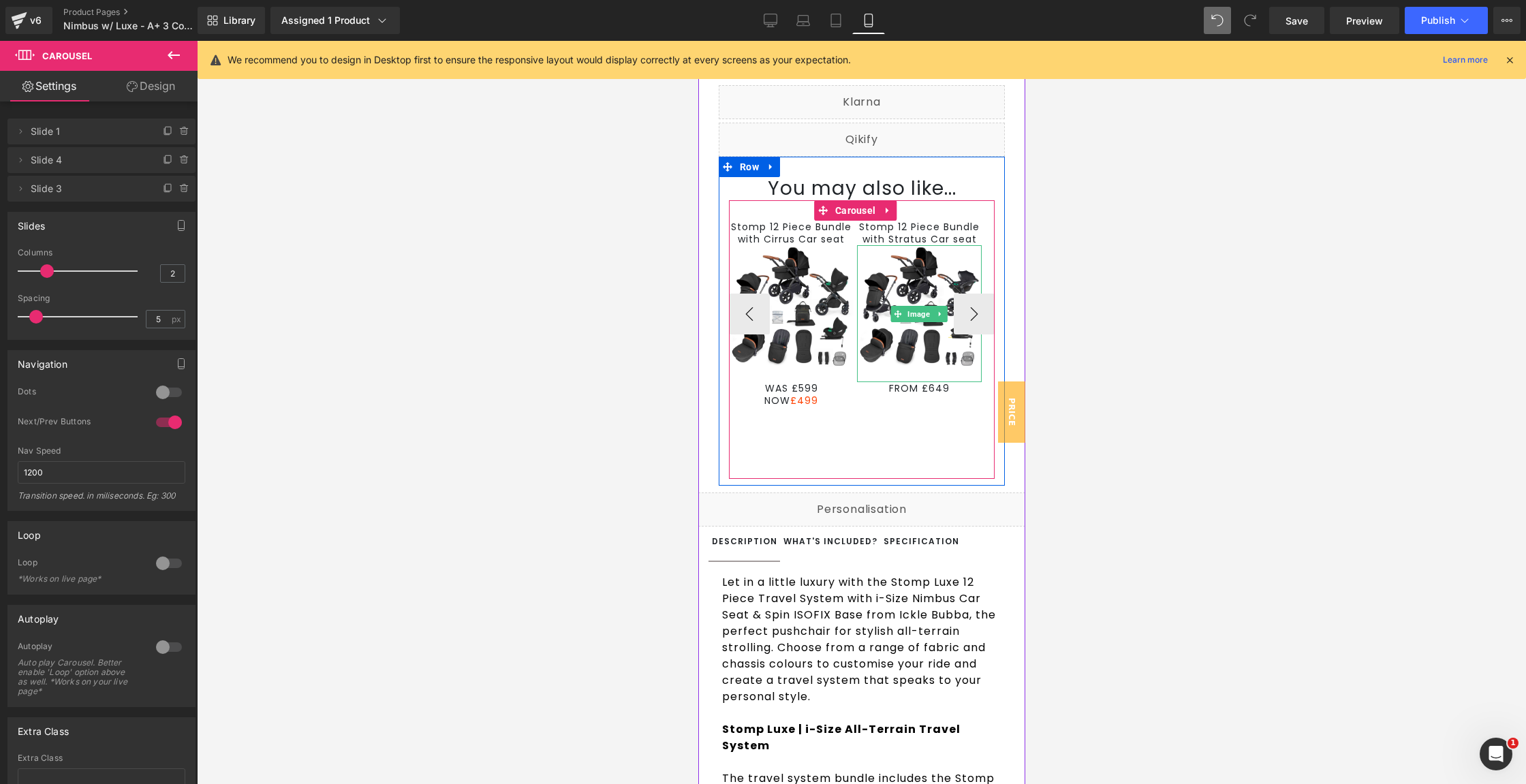
click at [885, 396] on span at bounding box center [883, 388] width 14 height 17
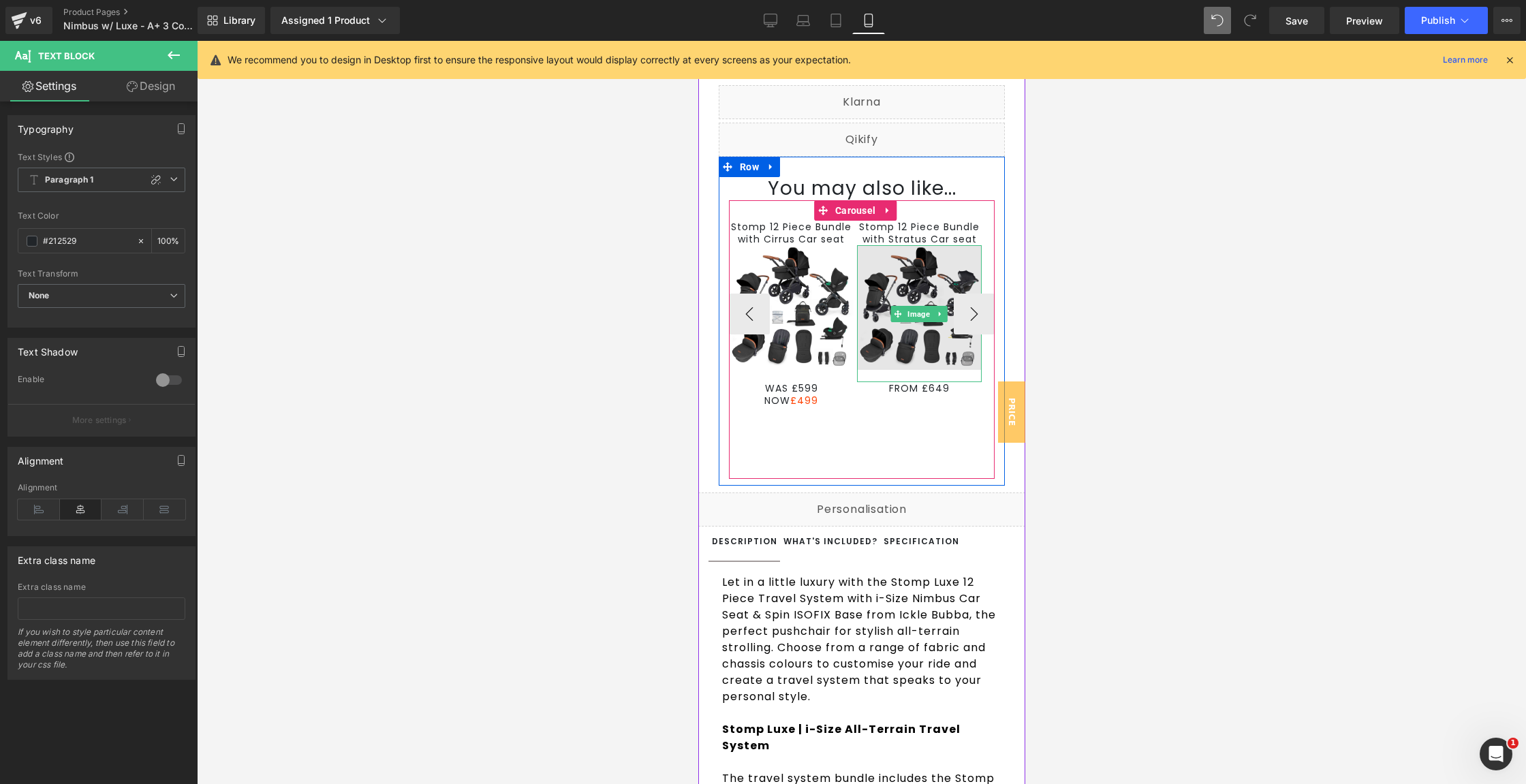
click at [863, 359] on img at bounding box center [919, 313] width 125 height 137
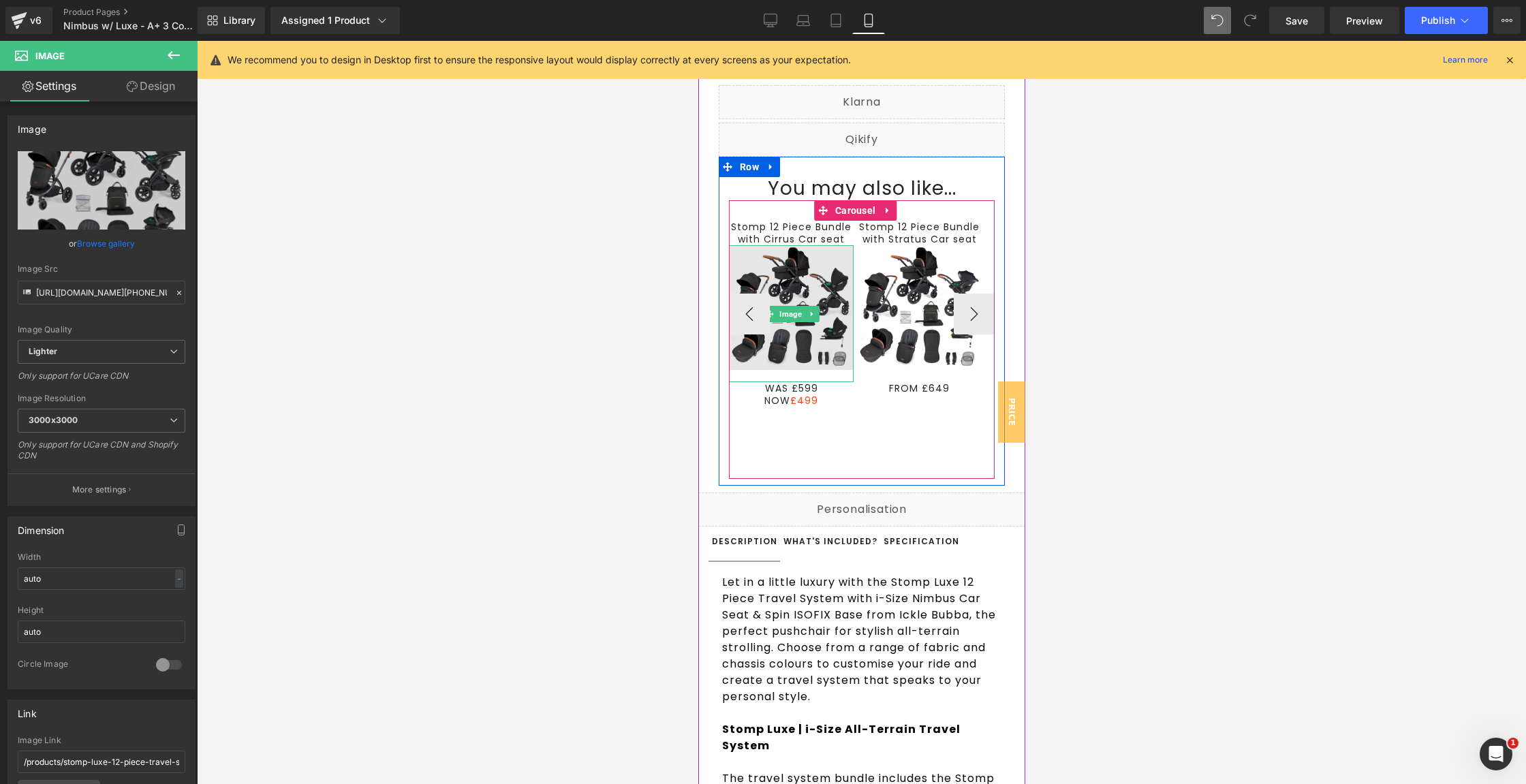
click at [815, 350] on img at bounding box center [790, 313] width 125 height 137
click at [863, 449] on div "Stomp 14 Piece Bundle with Nimbus Car seat Text Block Image WAS £788 NOW £599 T…" at bounding box center [860, 339] width 265 height 279
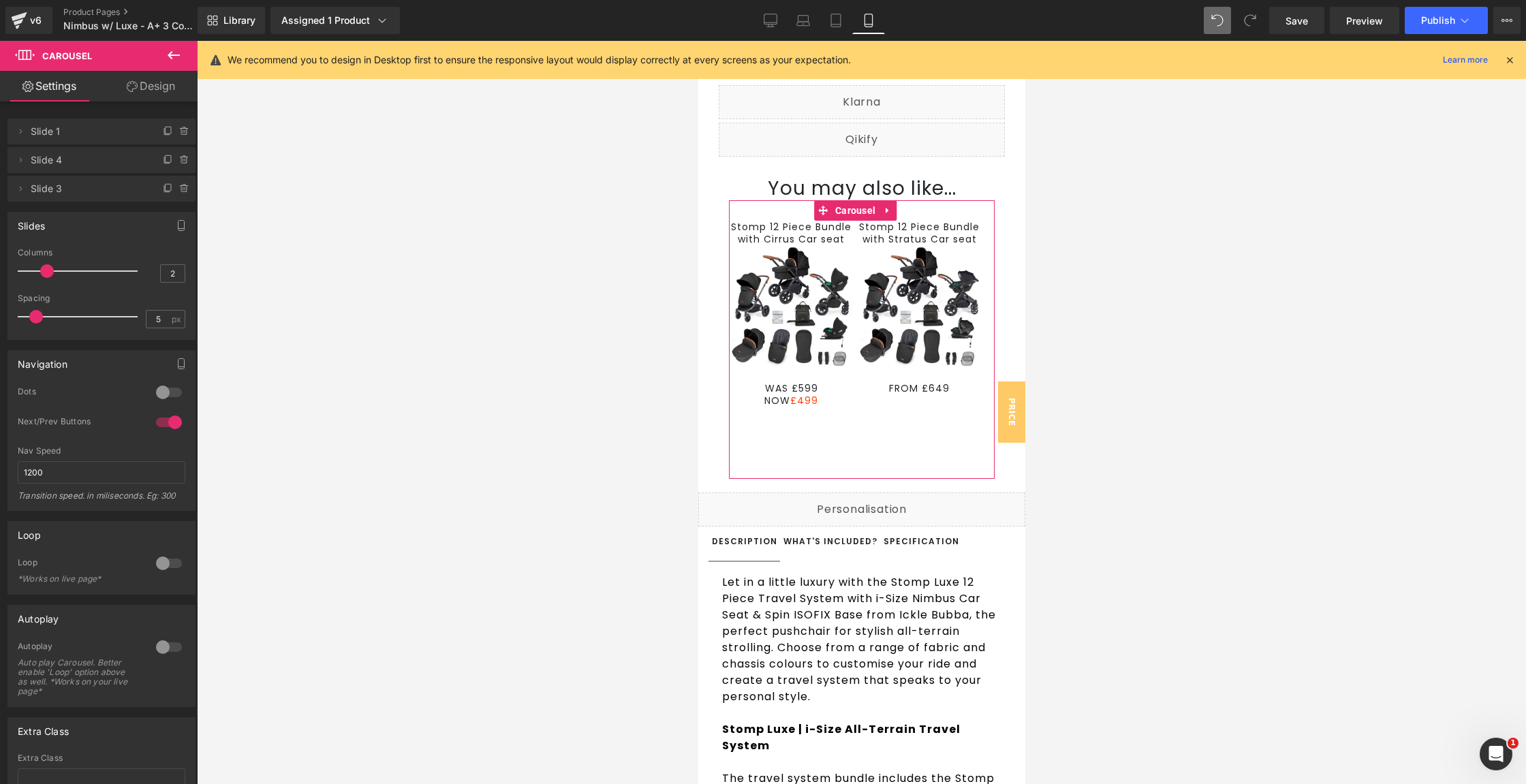
drag, startPoint x: 141, startPoint y: 90, endPoint x: 118, endPoint y: 180, distance: 92.9
click at [141, 90] on link "Design" at bounding box center [150, 86] width 99 height 31
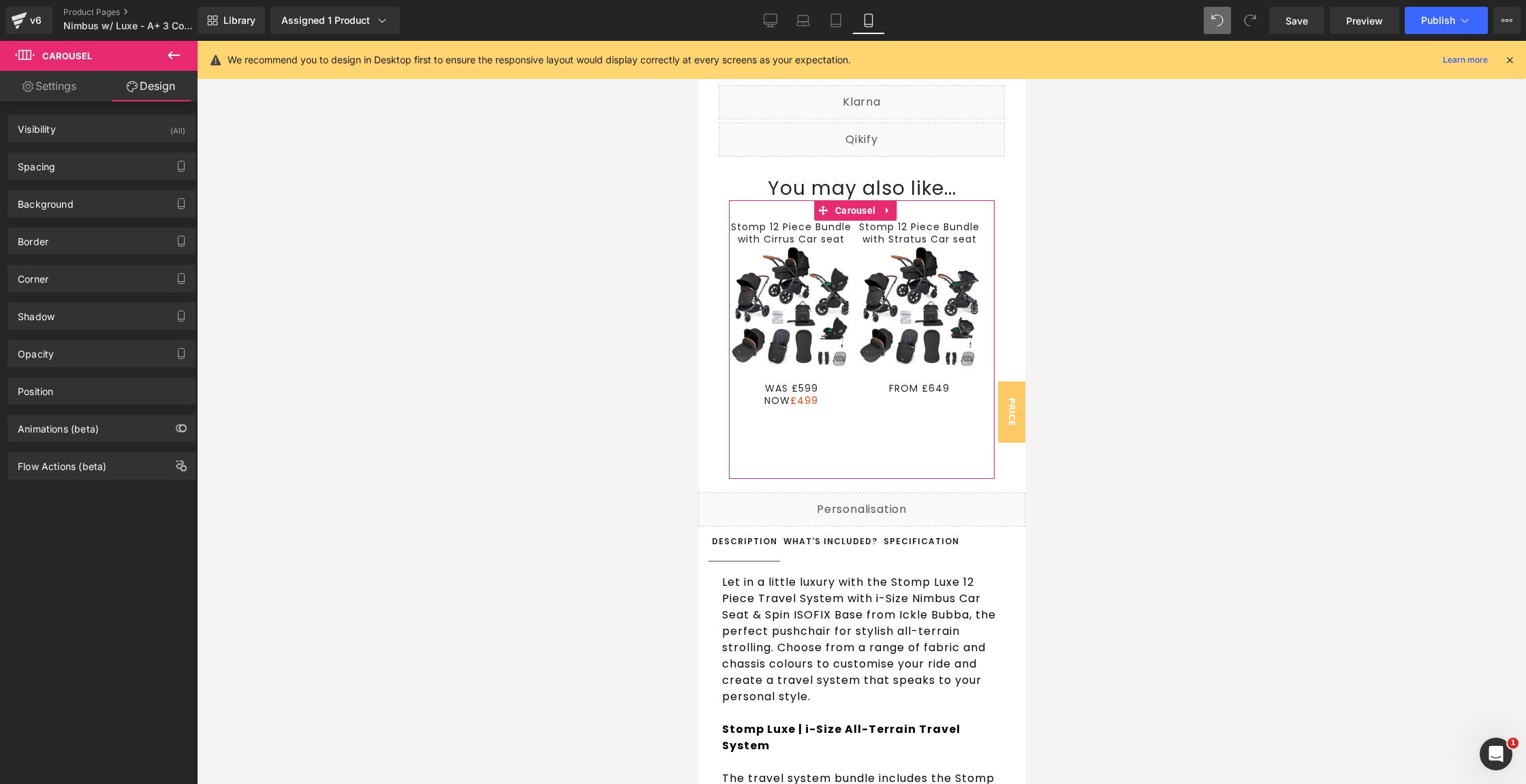
type input "0"
type input "30"
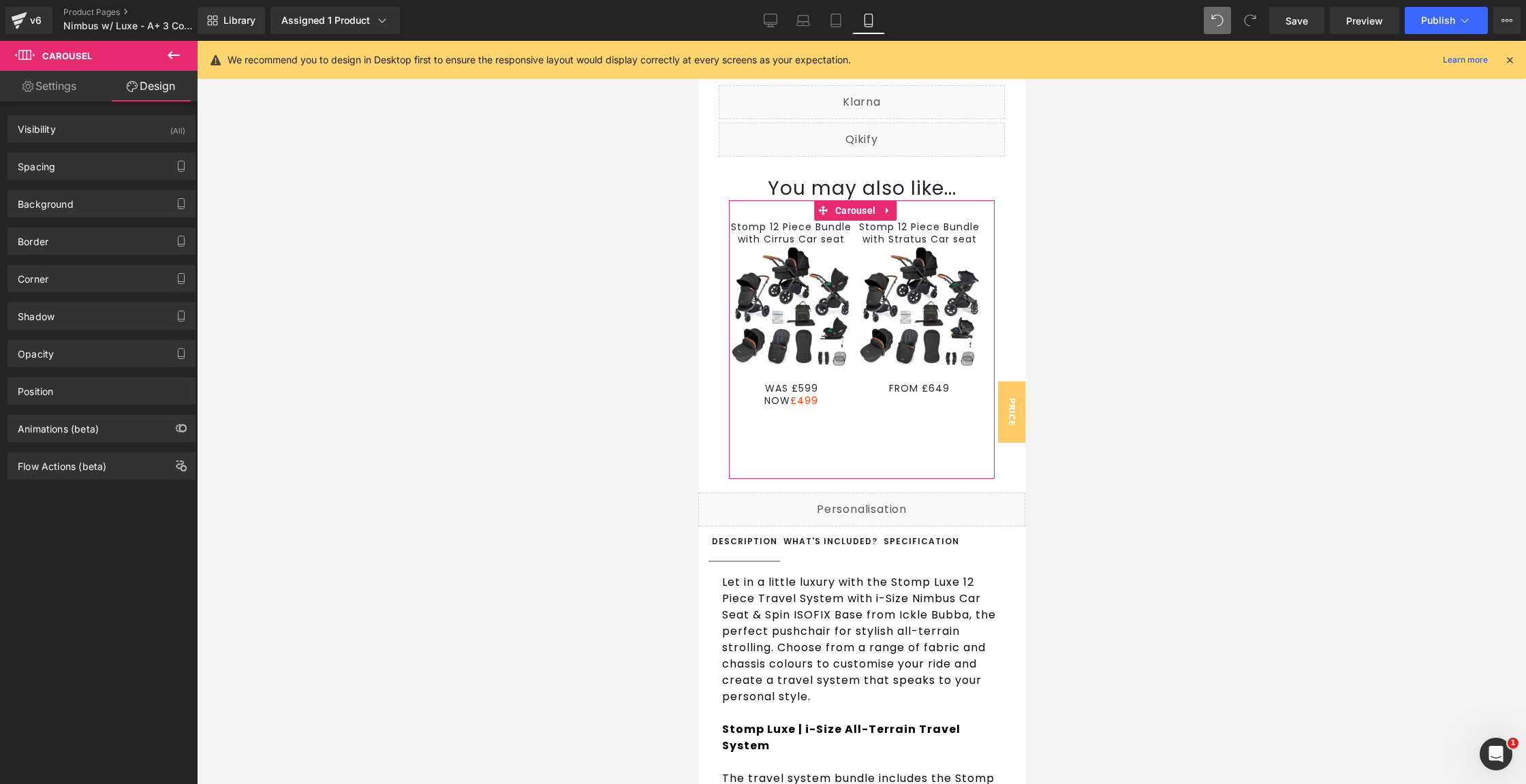
type input "0"
type input "105"
type input "0"
click at [118, 180] on div "Background Color & Image color transparent Color transparent 0 % Image Replace …" at bounding box center [102, 198] width 204 height 38
click at [120, 171] on div "Spacing" at bounding box center [102, 166] width 187 height 26
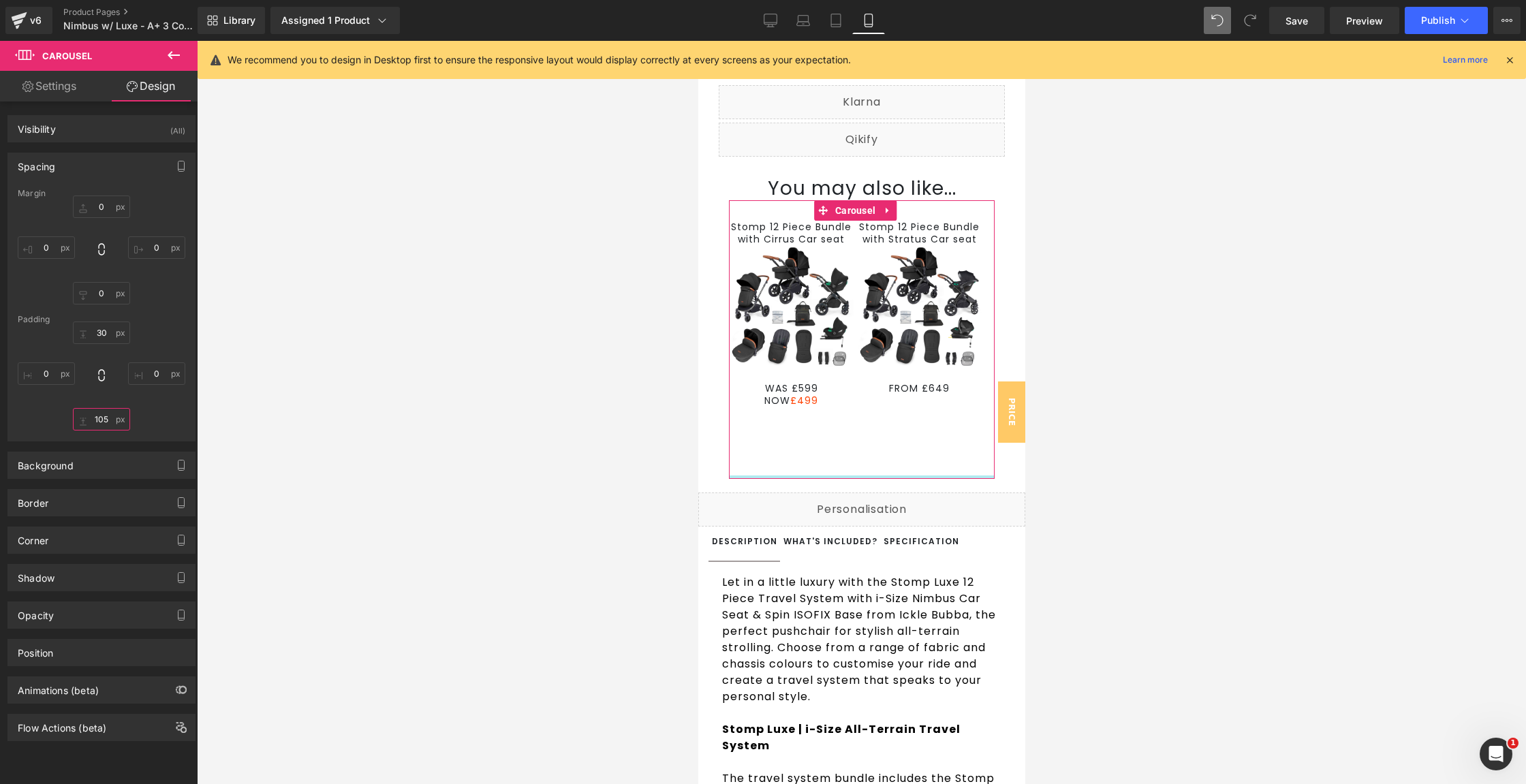
click at [93, 416] on input "105" at bounding box center [102, 419] width 57 height 23
type input "M"
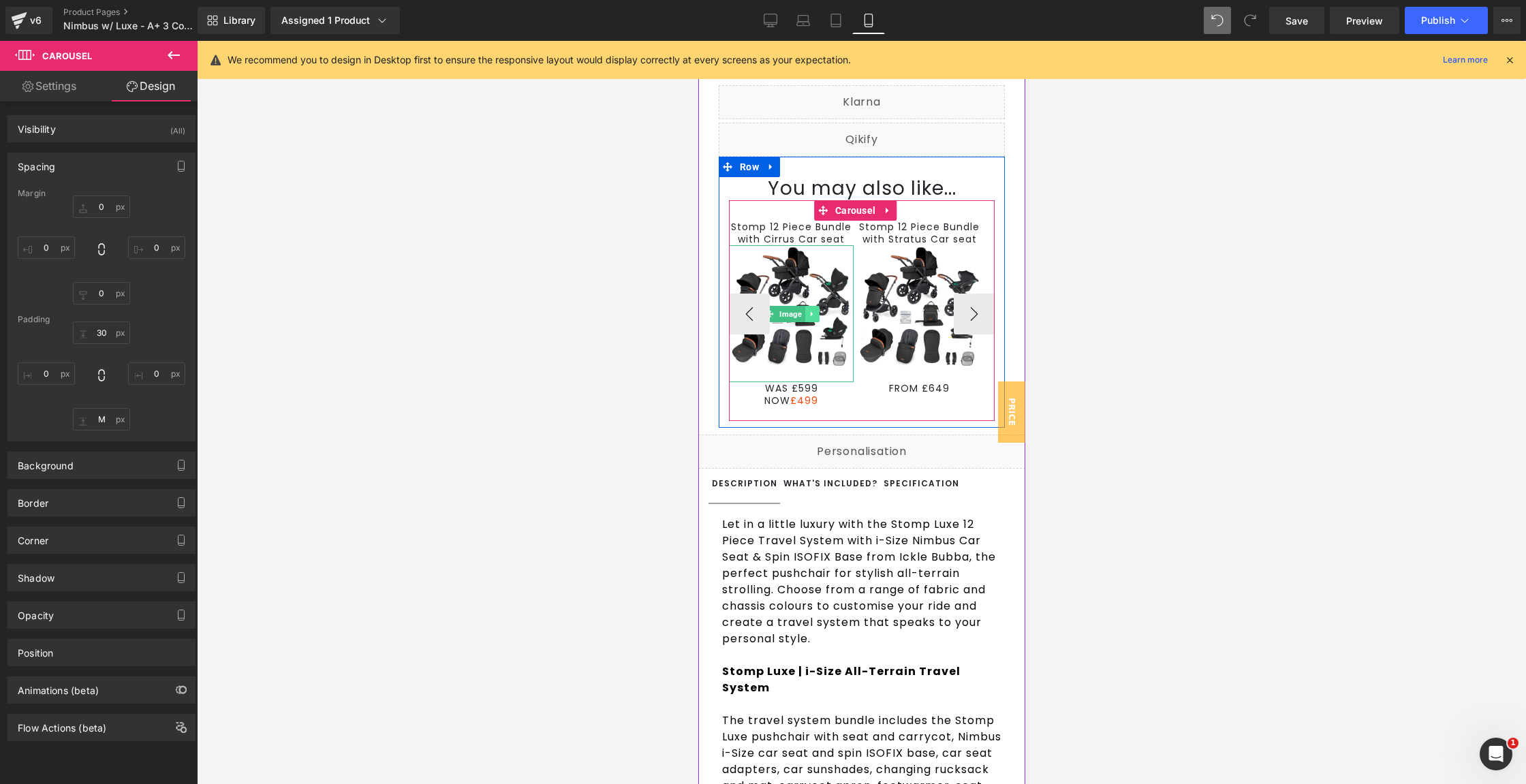
click at [806, 322] on link at bounding box center [812, 314] width 14 height 17
click at [815, 284] on img at bounding box center [790, 313] width 125 height 137
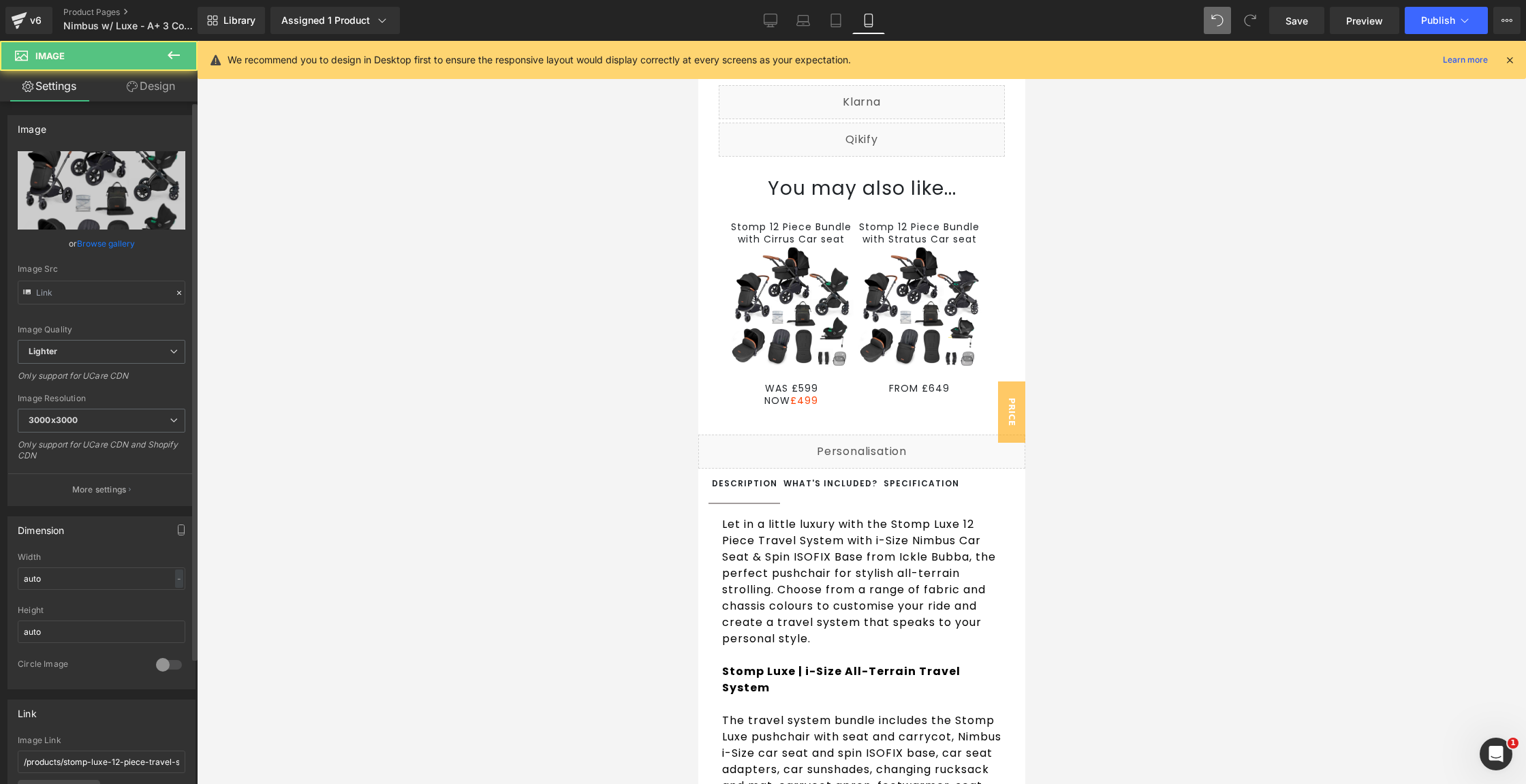
type input "https://ucarecdn.com/5c6f5d67-46ad-4015-a782-39107d0440d8/-/format/auto/-/previ…"
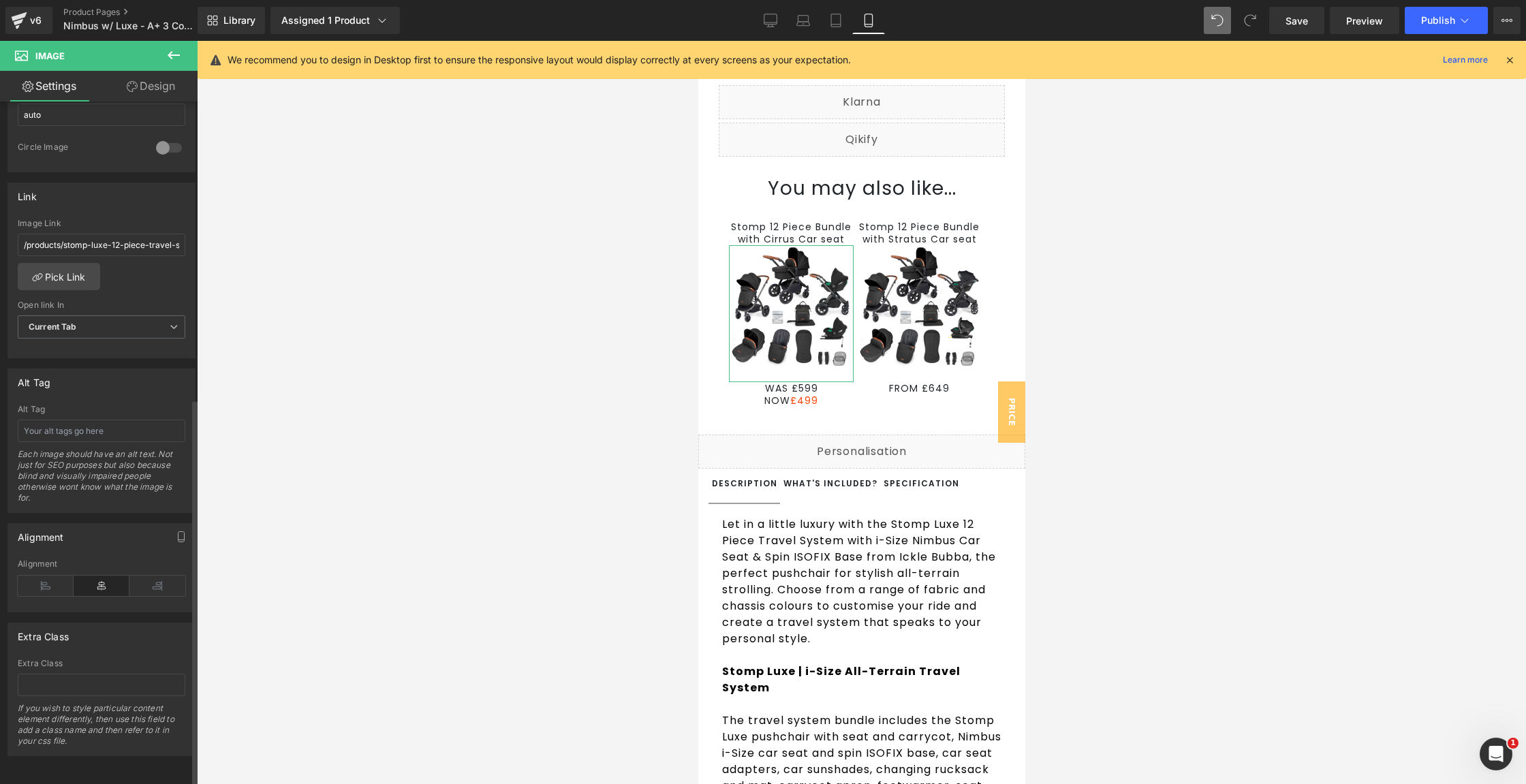
scroll to position [518, 0]
click at [1310, 14] on link "Save" at bounding box center [1297, 20] width 55 height 27
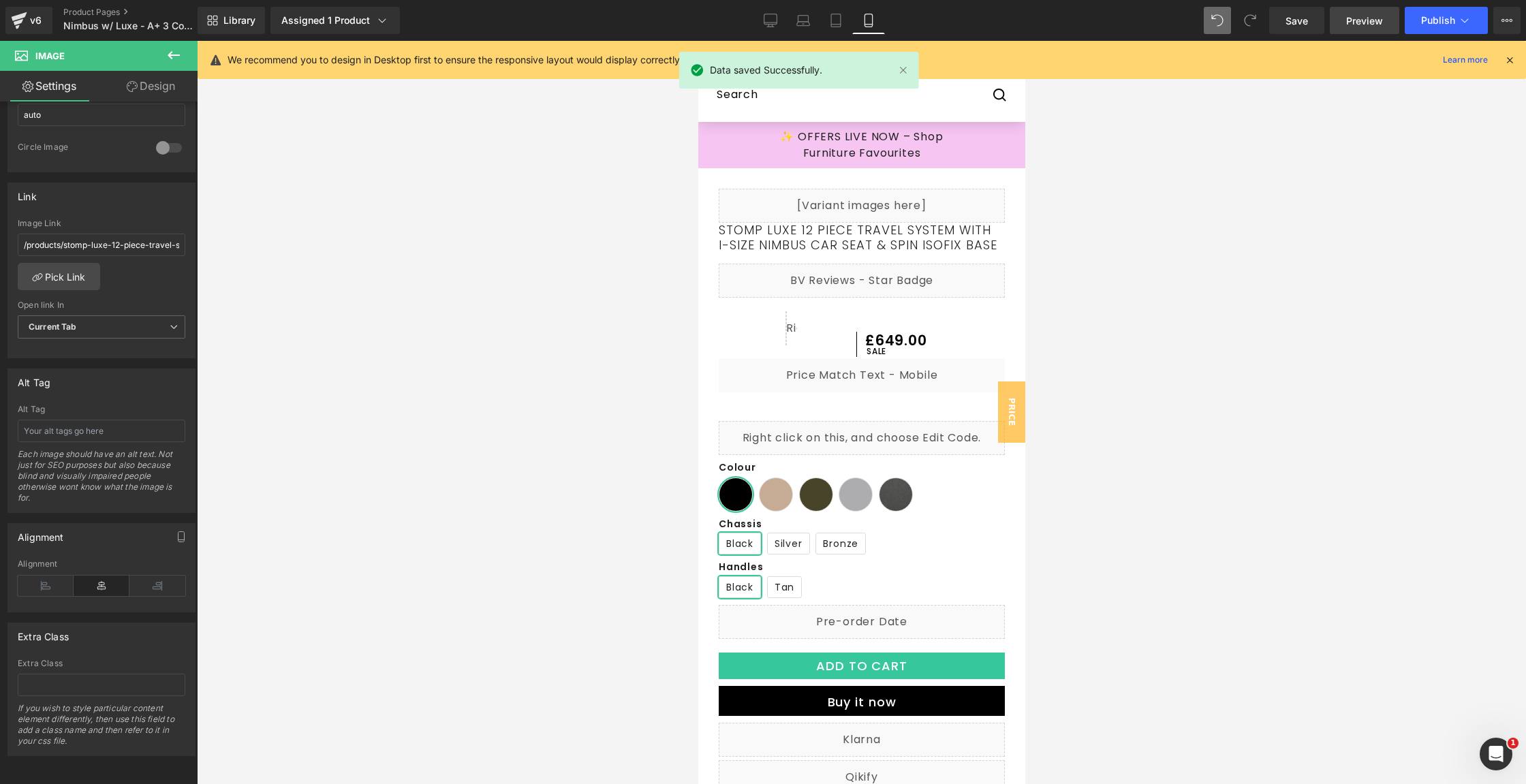
click at [1371, 16] on span "Preview" at bounding box center [1364, 20] width 37 height 14
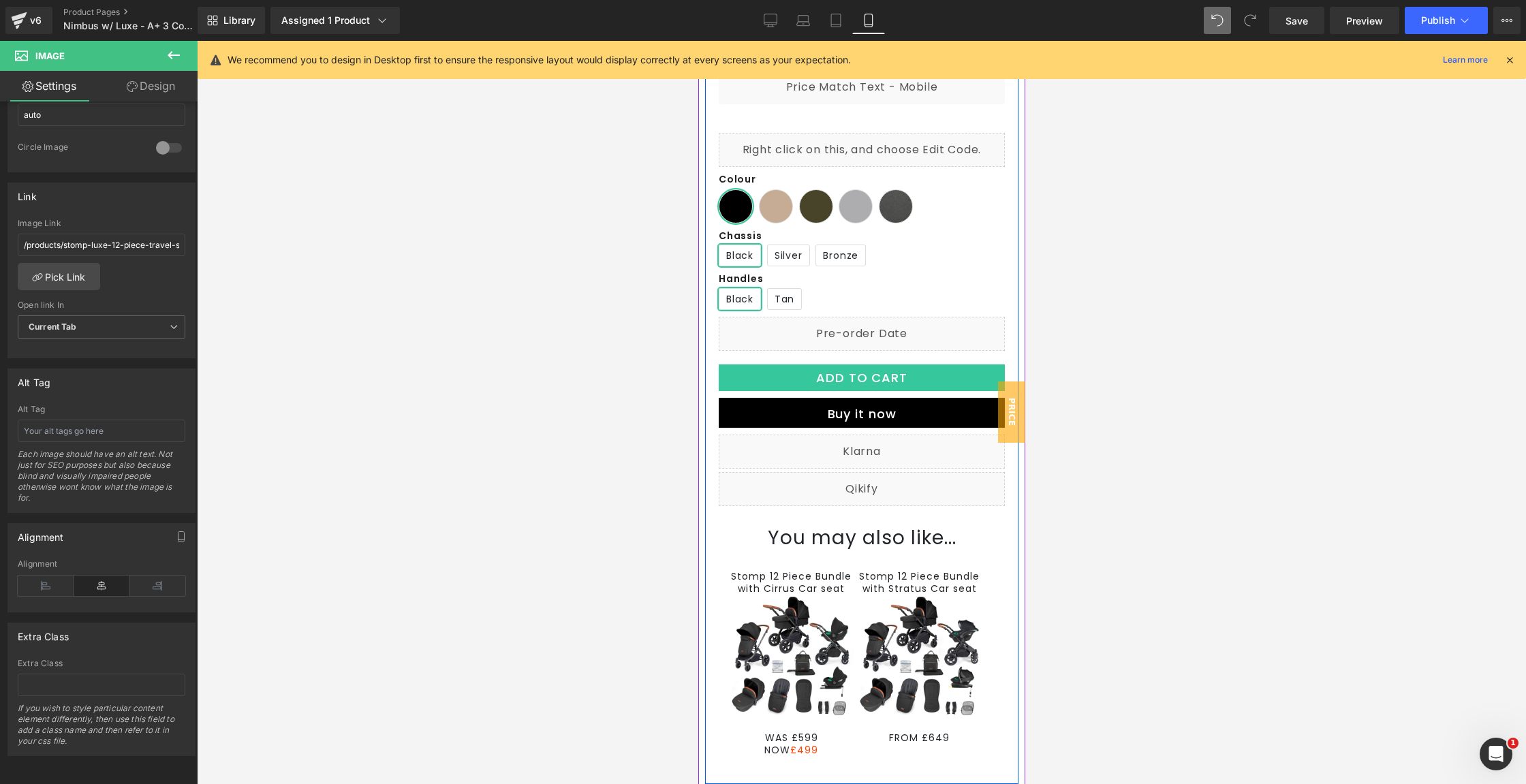
scroll to position [381, 0]
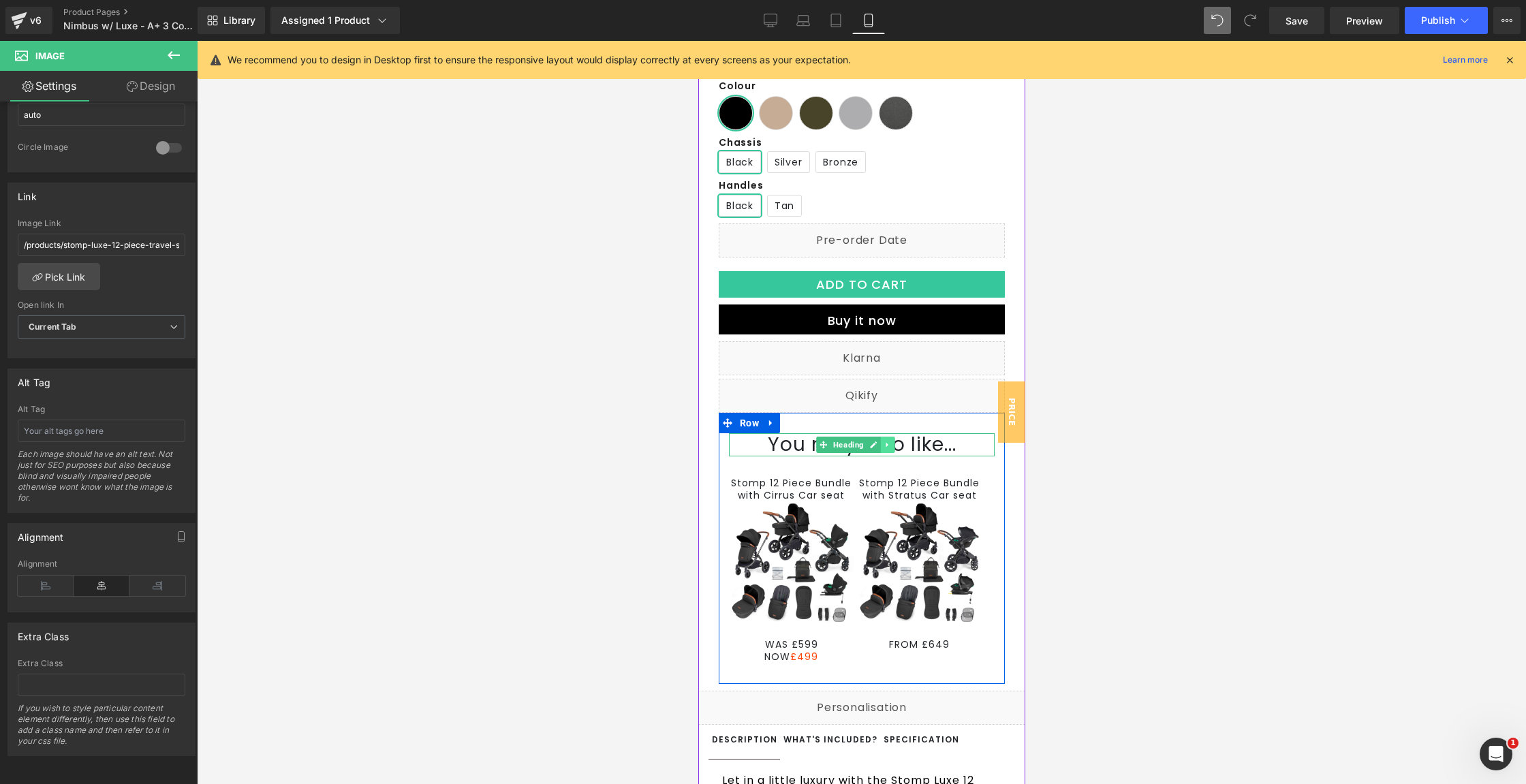
click at [880, 453] on link at bounding box center [887, 445] width 14 height 17
click at [778, 456] on h1 "You may also like..." at bounding box center [860, 444] width 265 height 23
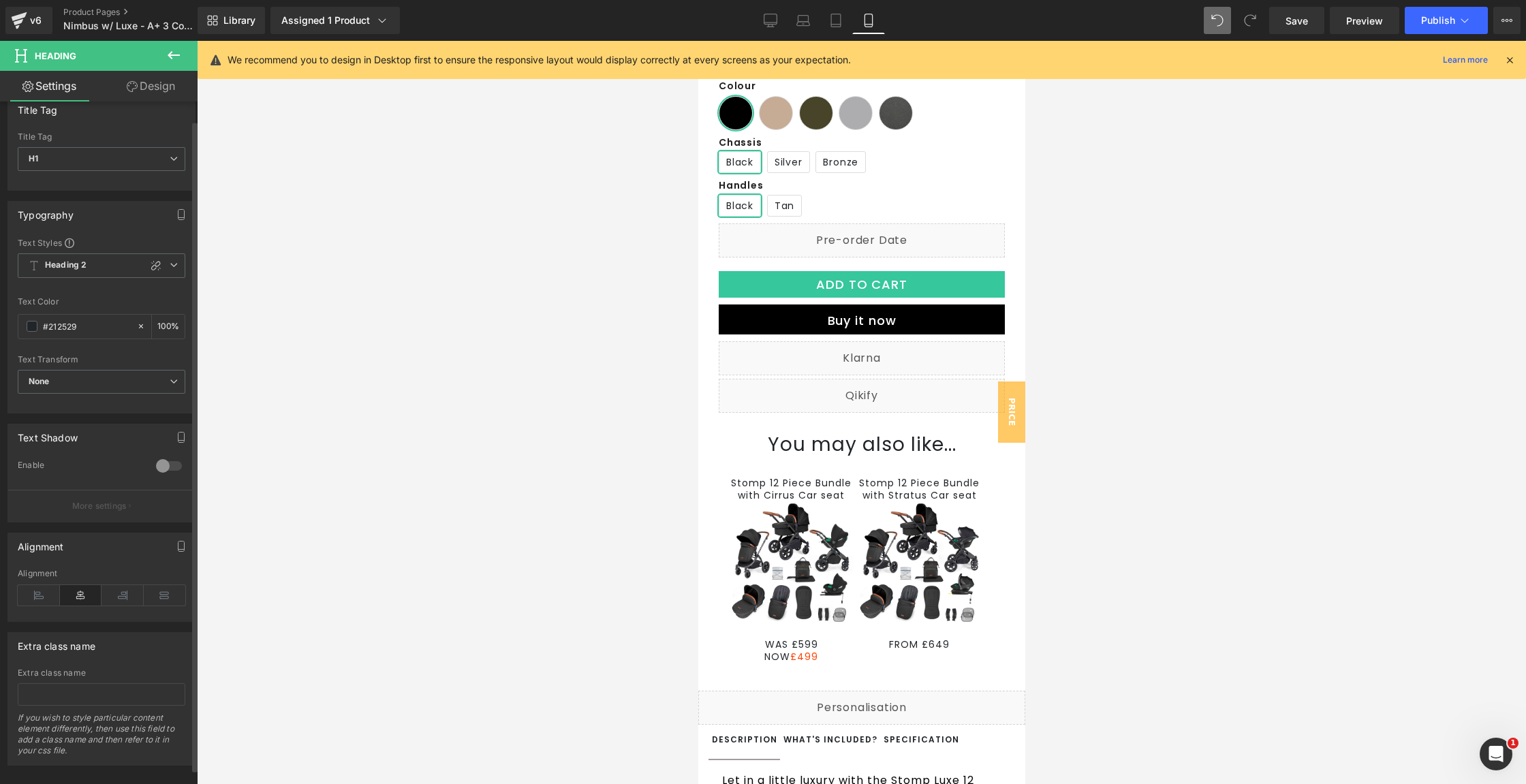
scroll to position [35, 0]
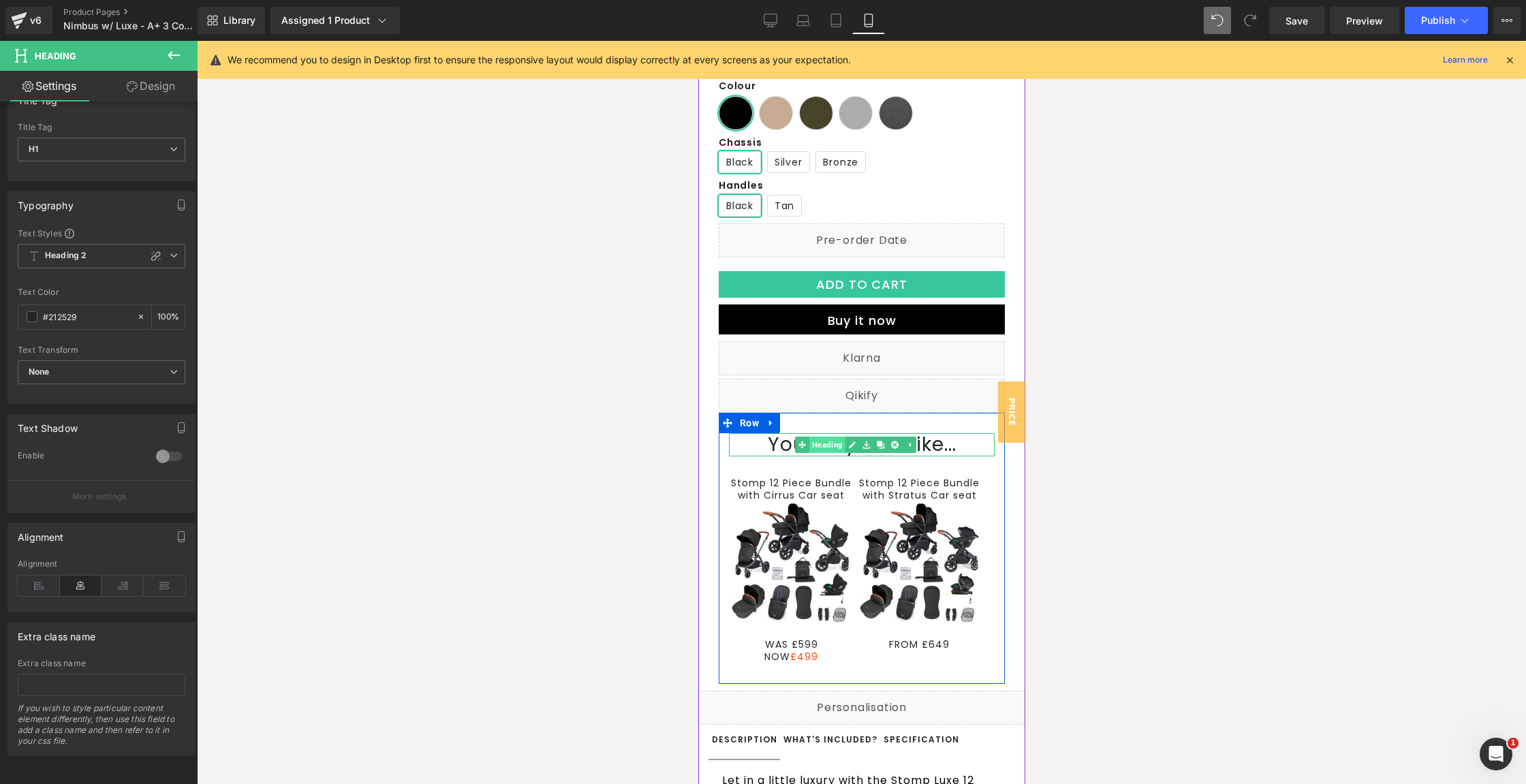
click at [831, 453] on span "Heading" at bounding box center [827, 445] width 36 height 17
click at [98, 247] on span "Heading 2" at bounding box center [102, 256] width 168 height 25
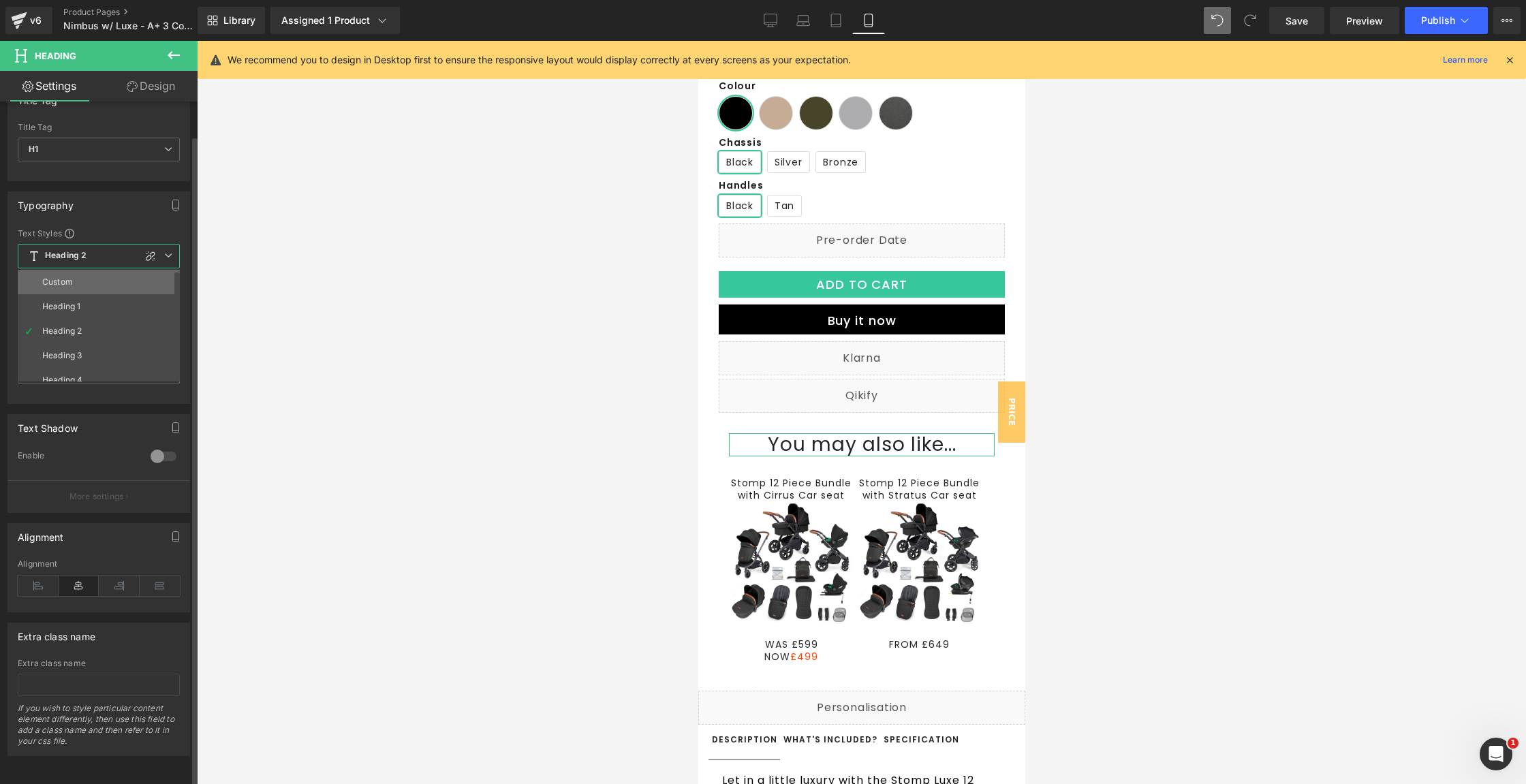
click at [87, 278] on li "Custom" at bounding box center [102, 282] width 168 height 25
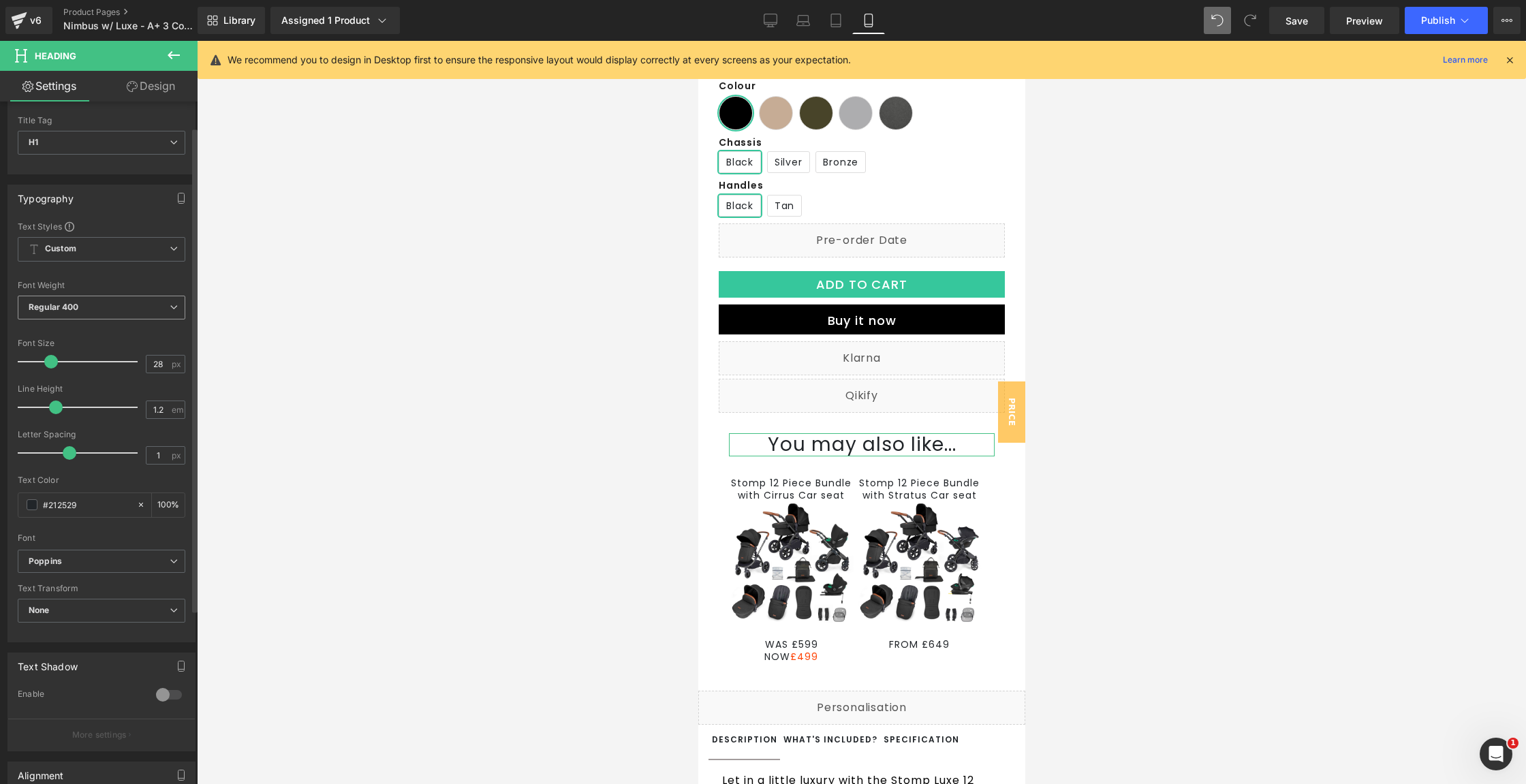
click at [110, 307] on span "Regular 400" at bounding box center [102, 307] width 168 height 24
click at [110, 307] on span "Regular 400" at bounding box center [99, 307] width 162 height 24
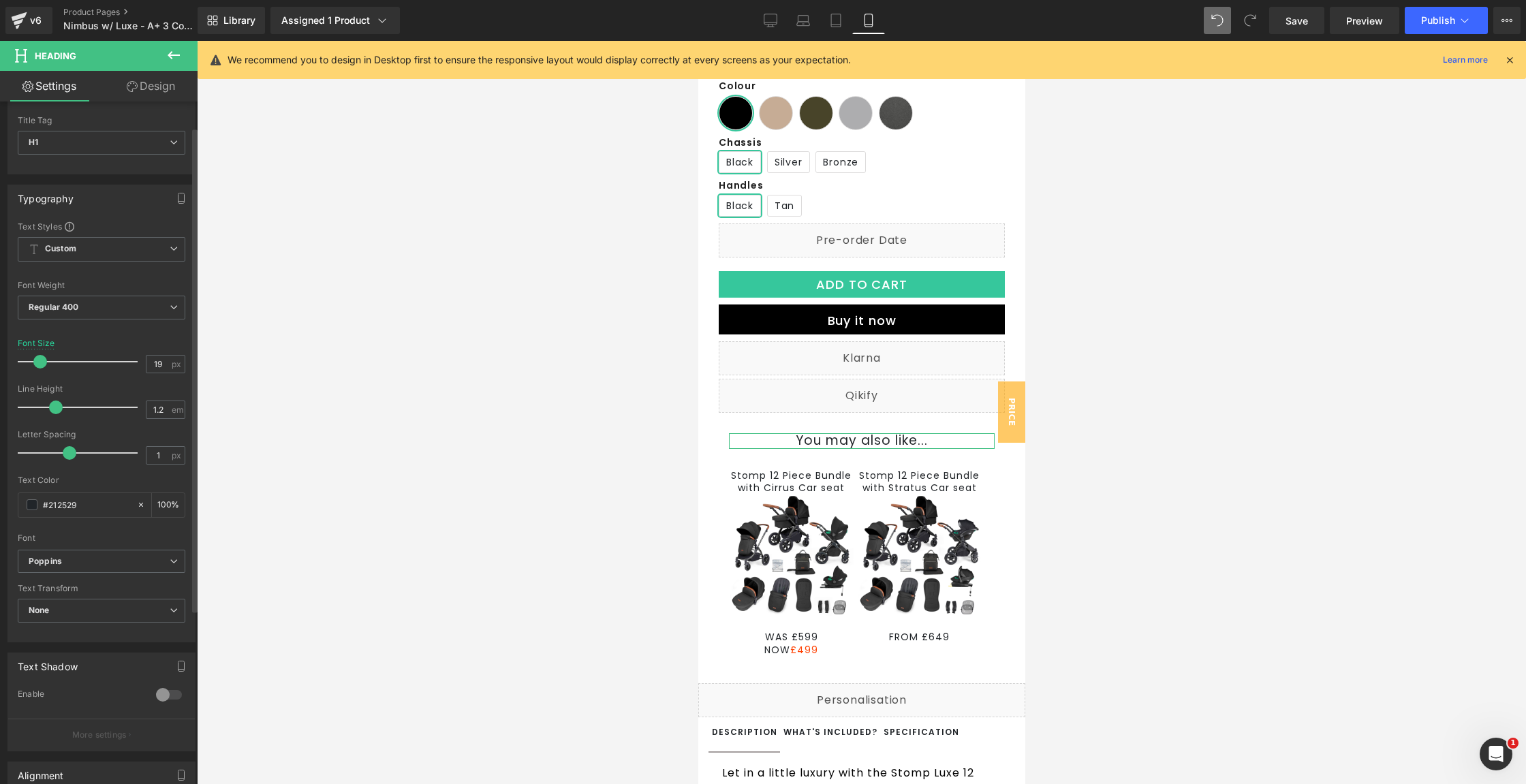
type input "20"
drag, startPoint x: 50, startPoint y: 359, endPoint x: 41, endPoint y: 358, distance: 9.1
click at [41, 358] on span at bounding box center [41, 362] width 14 height 14
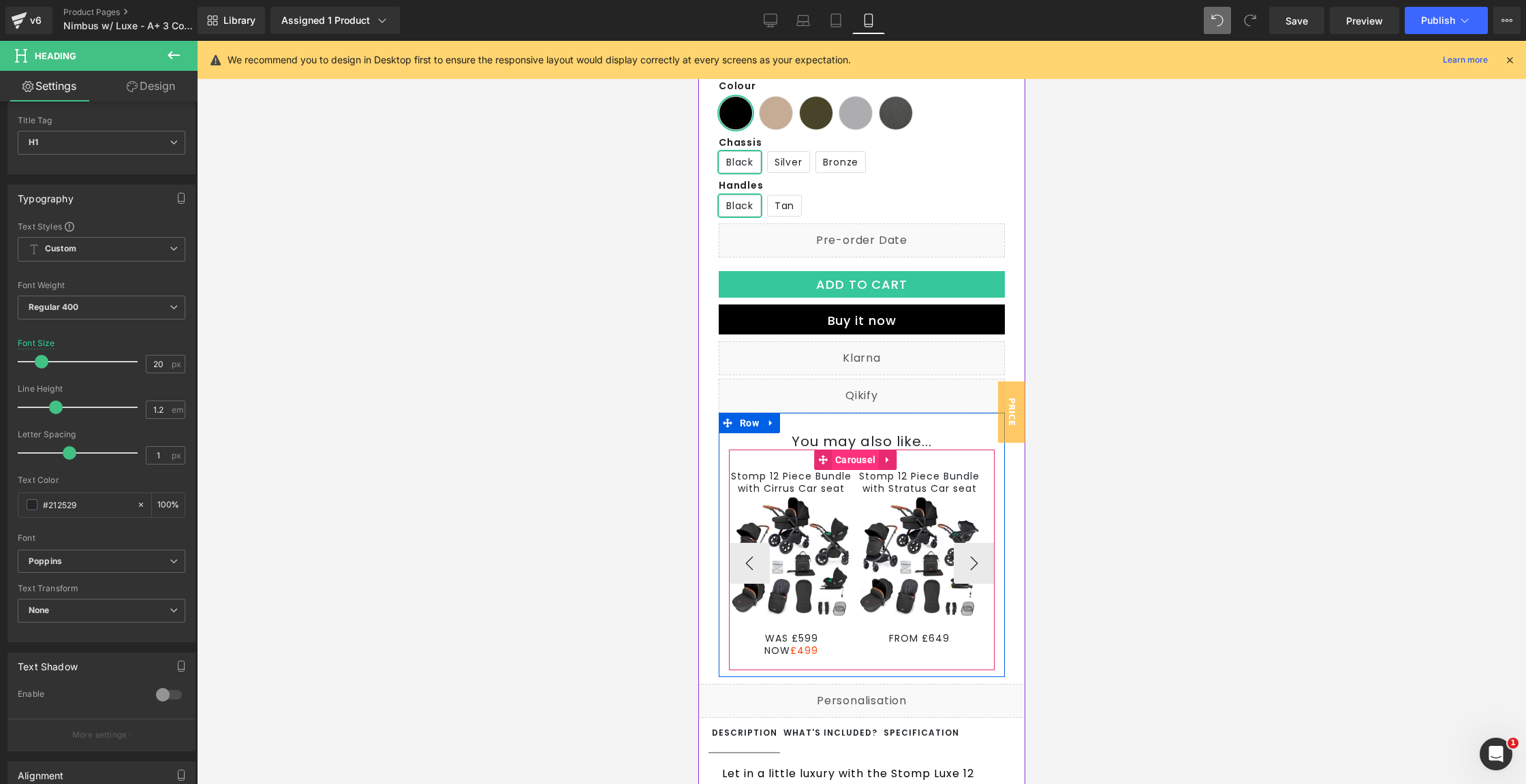
click at [851, 470] on span "Carousel" at bounding box center [854, 459] width 47 height 20
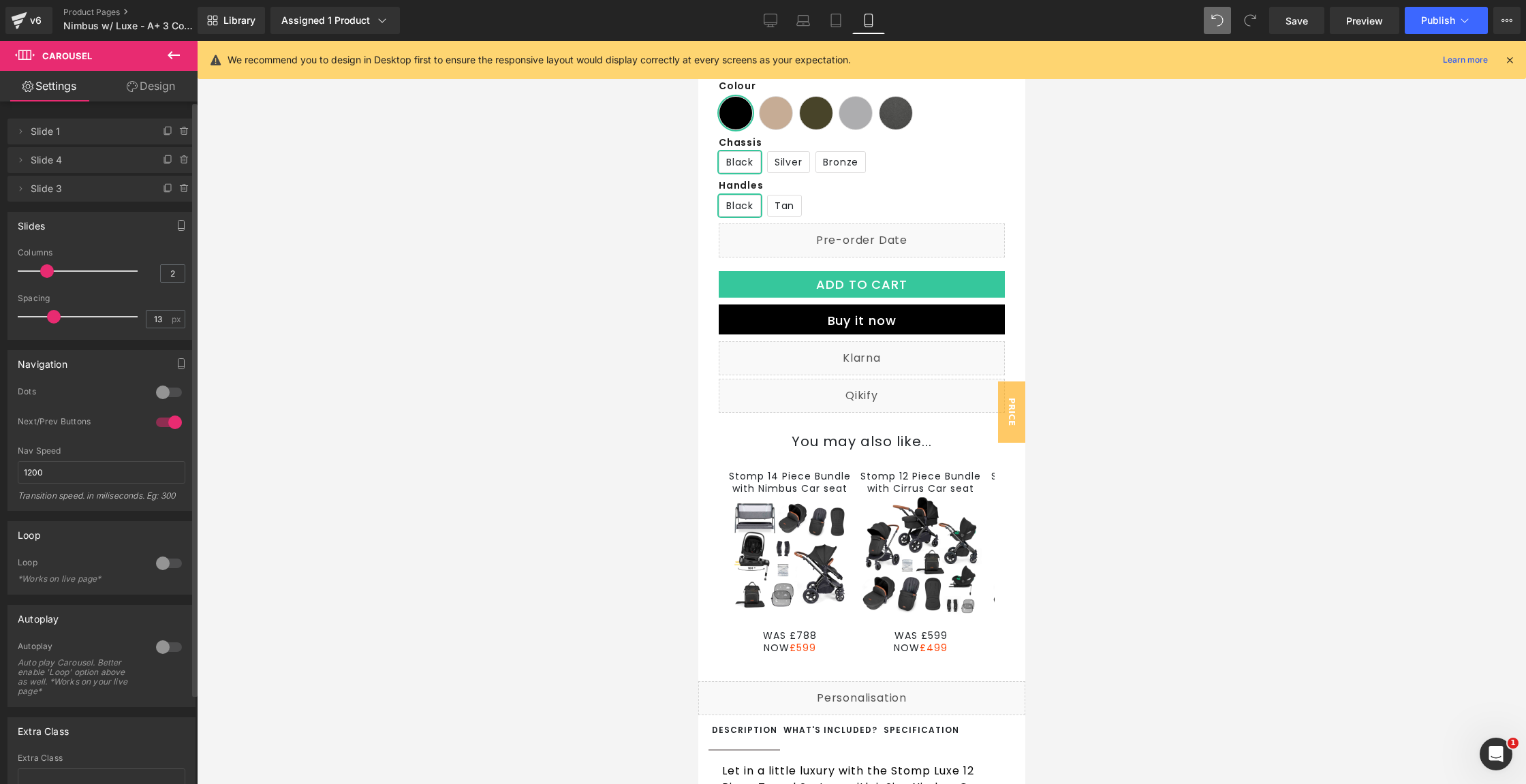
type input "12"
drag, startPoint x: 40, startPoint y: 315, endPoint x: 54, endPoint y: 314, distance: 14.0
click at [54, 314] on span at bounding box center [52, 316] width 14 height 14
click at [1315, 28] on link "Save" at bounding box center [1297, 20] width 55 height 27
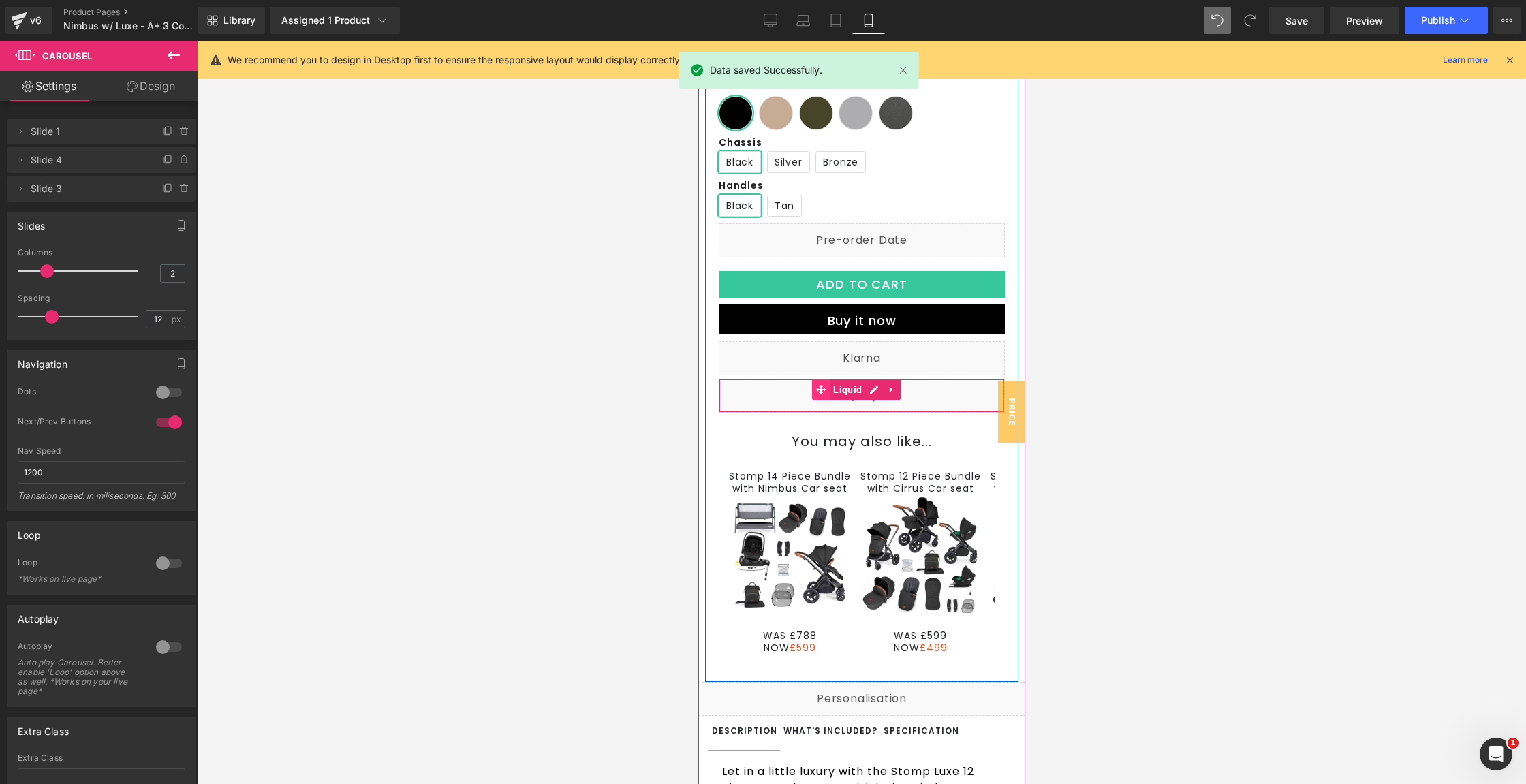
scroll to position [670, 0]
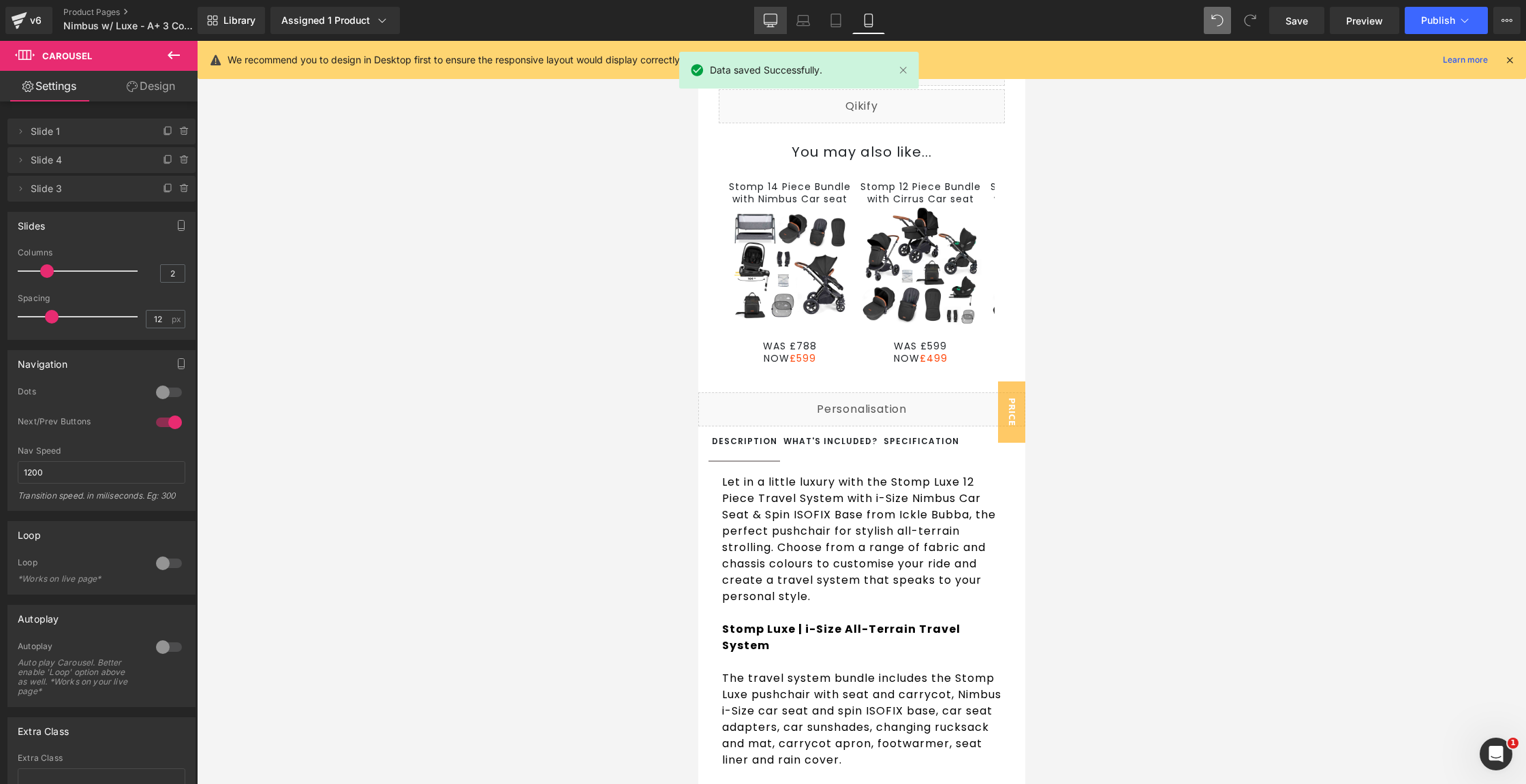
click at [767, 12] on link "Desktop" at bounding box center [770, 20] width 32 height 27
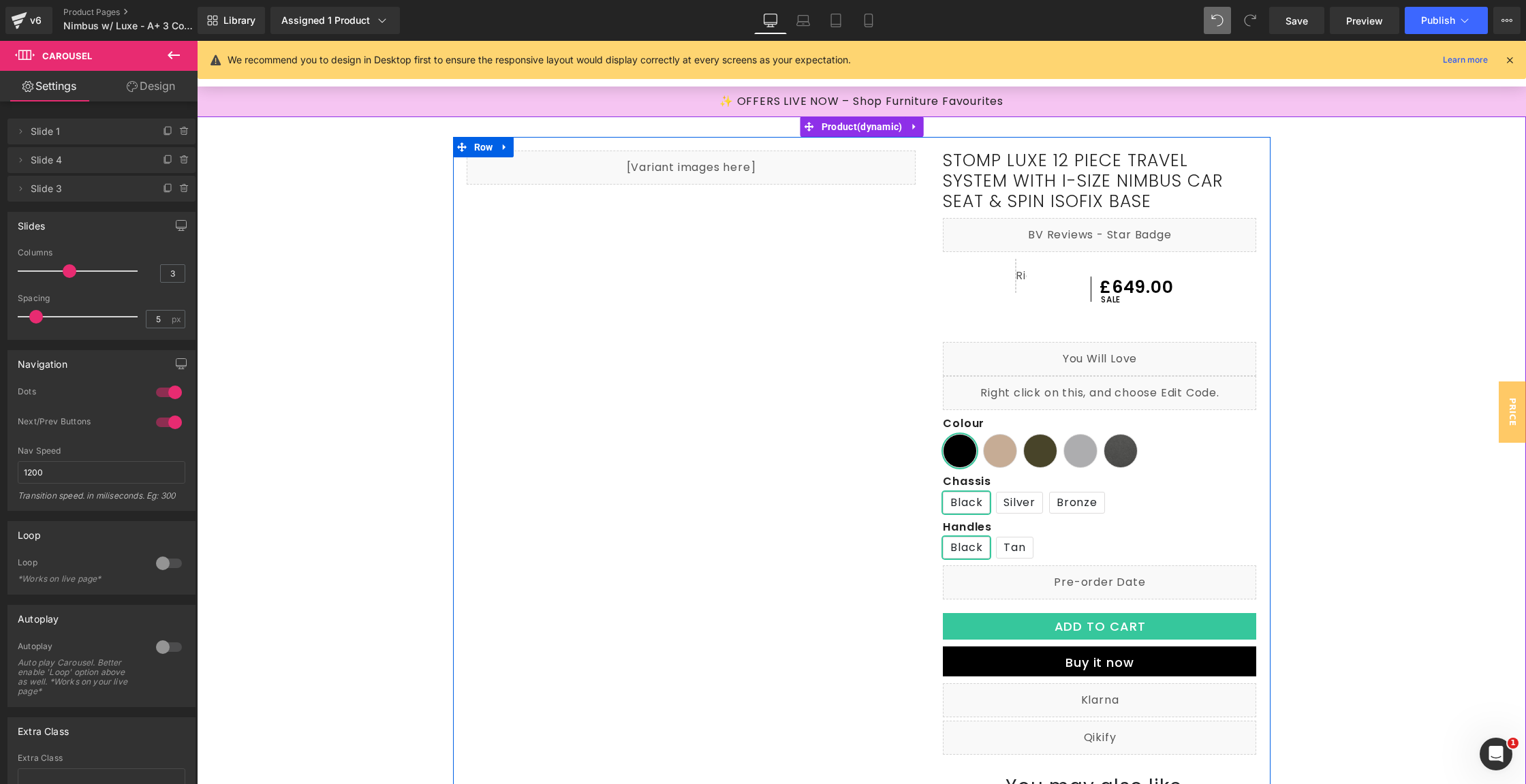
scroll to position [571, 0]
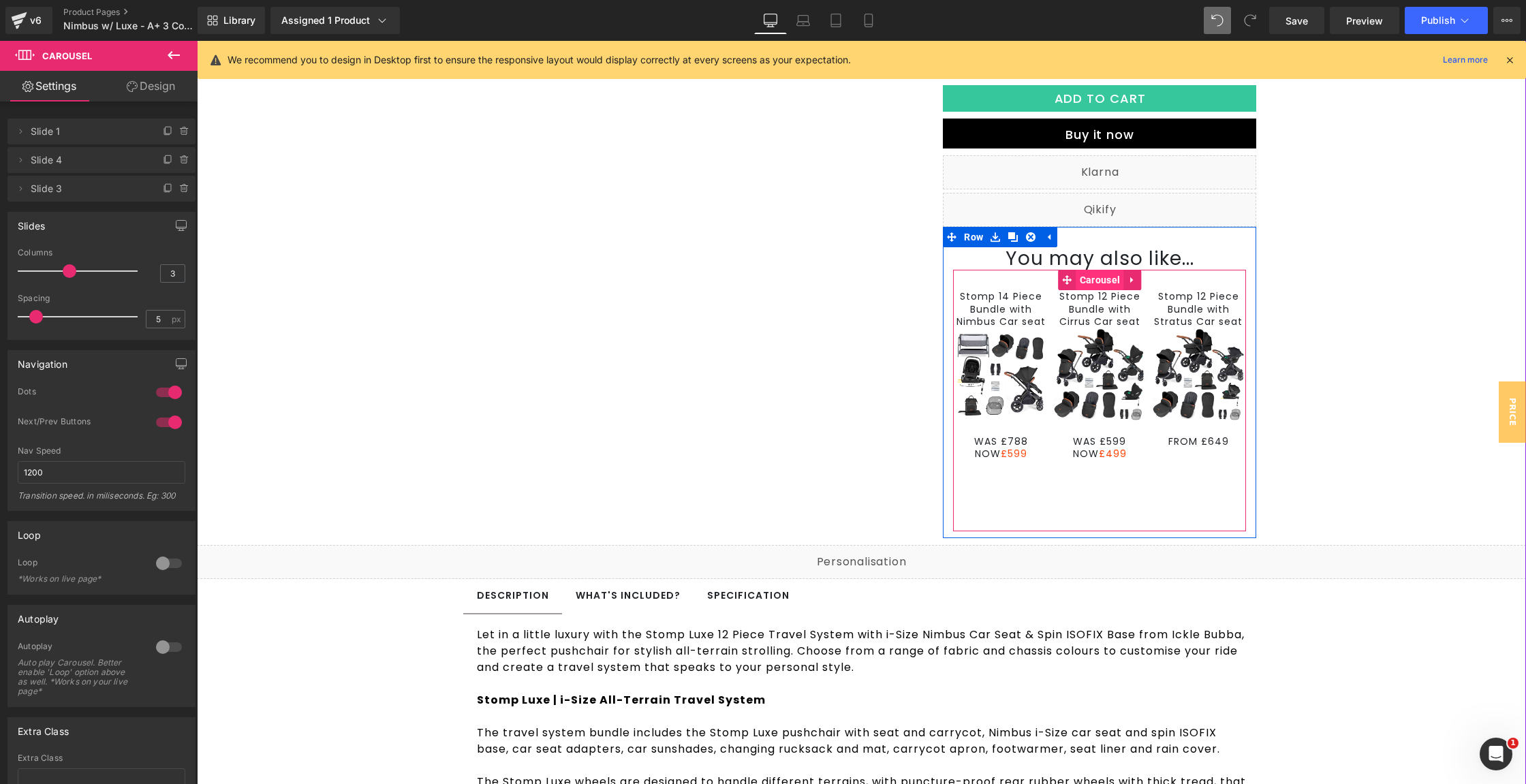
click at [1104, 286] on span "Carousel" at bounding box center [1100, 280] width 47 height 20
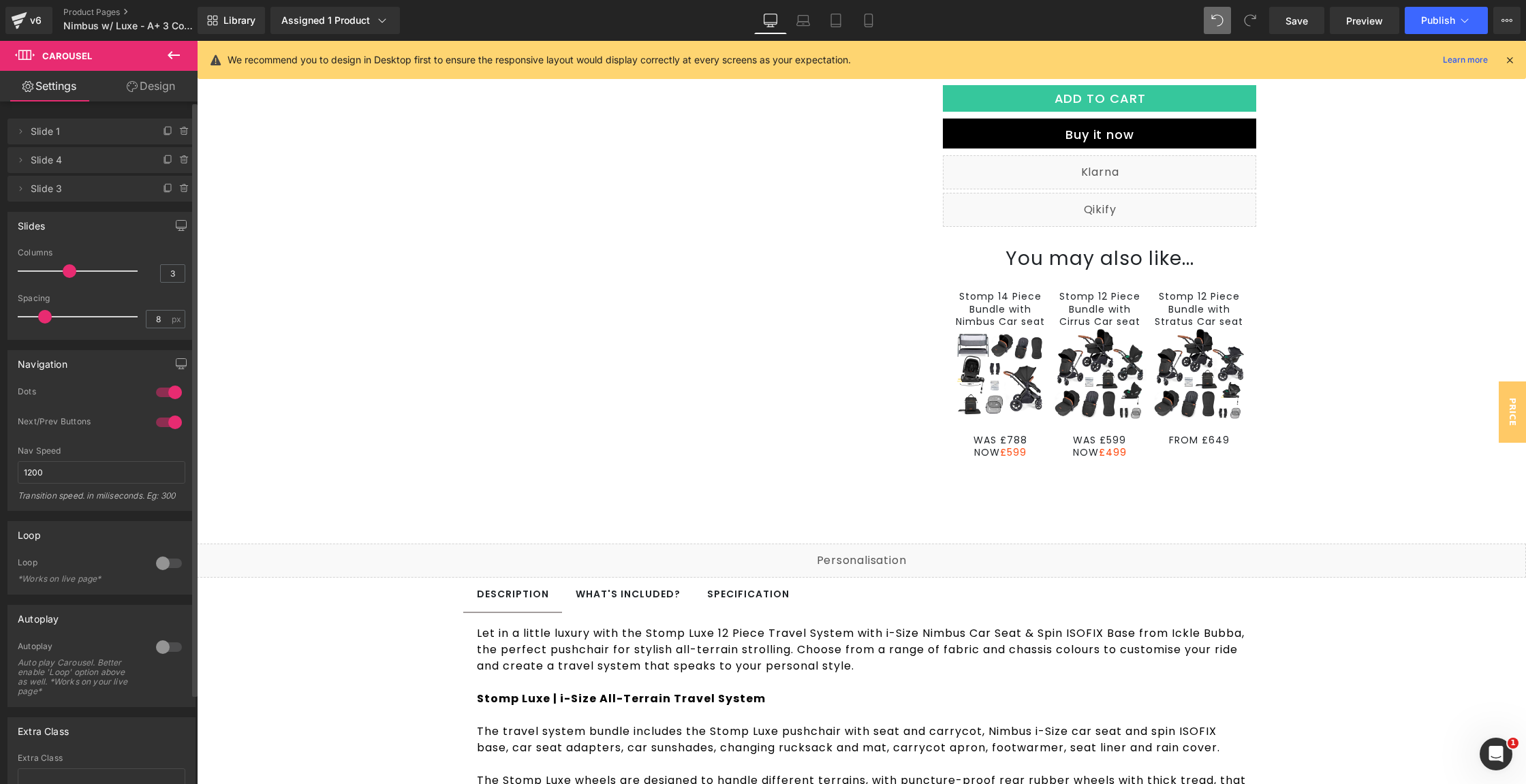
type input "9"
drag, startPoint x: 40, startPoint y: 315, endPoint x: 47, endPoint y: 317, distance: 7.3
click at [47, 317] on span at bounding box center [45, 316] width 14 height 14
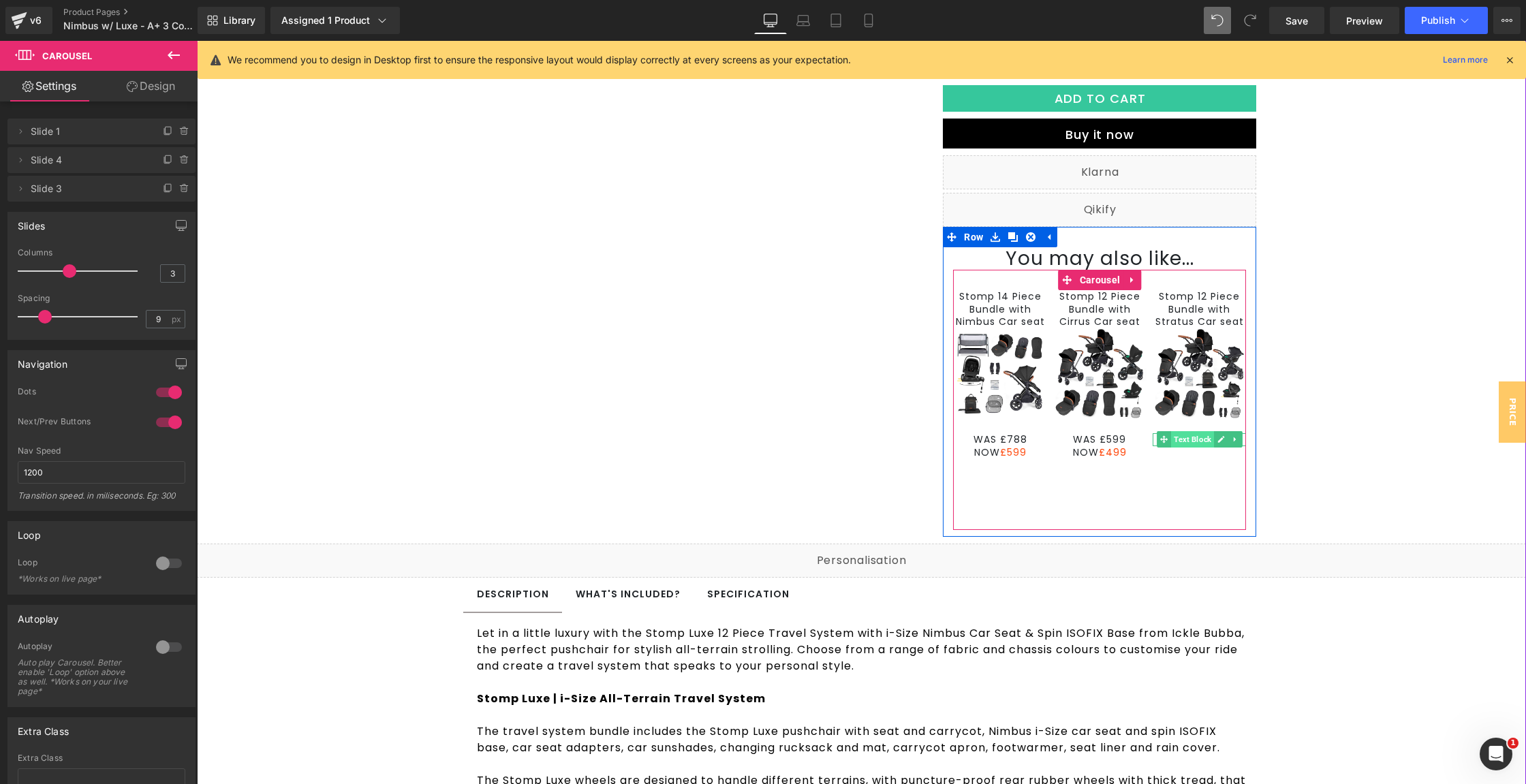
click at [1176, 439] on span "Text Block" at bounding box center [1192, 439] width 43 height 17
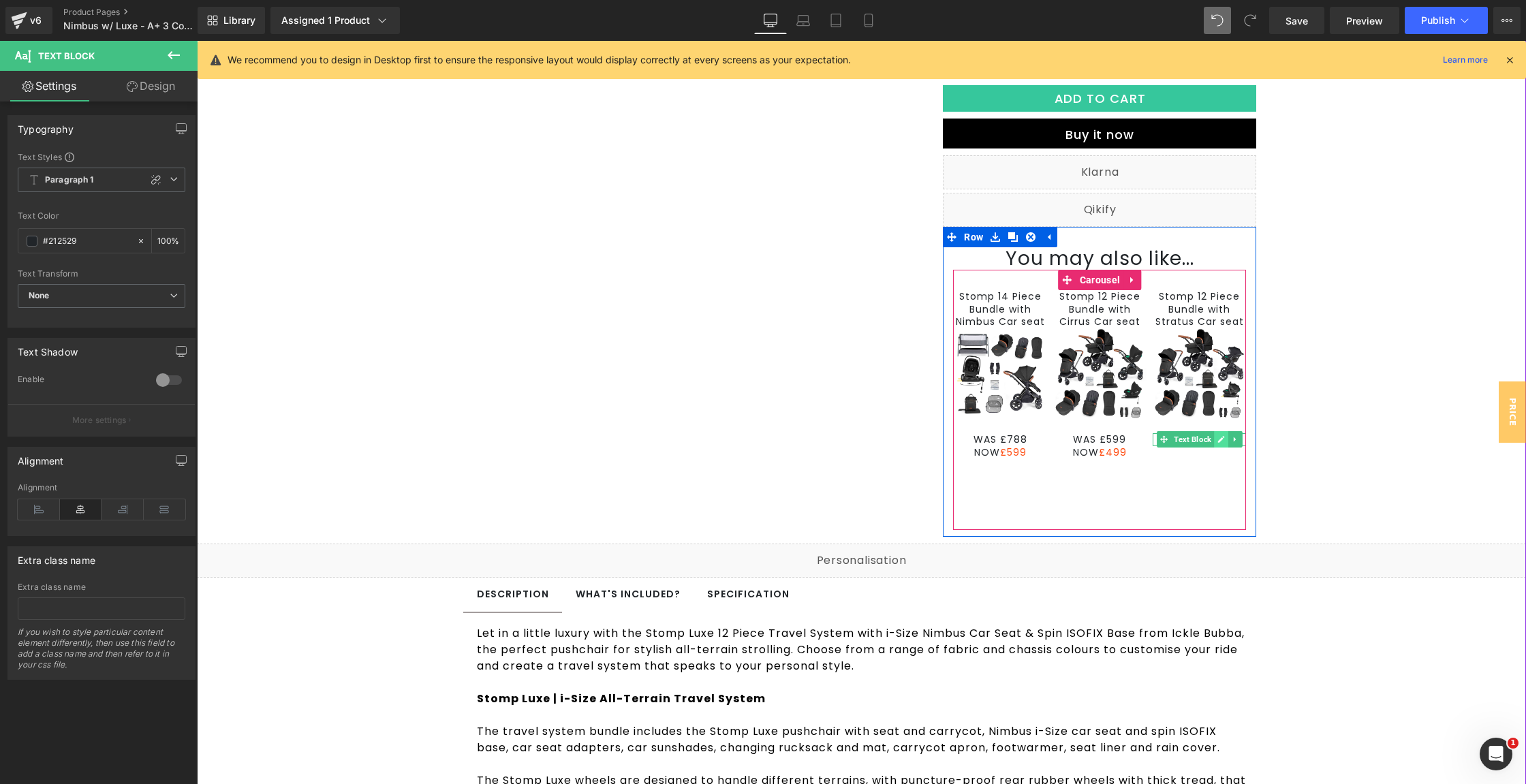
click at [1218, 441] on icon at bounding box center [1221, 439] width 8 height 8
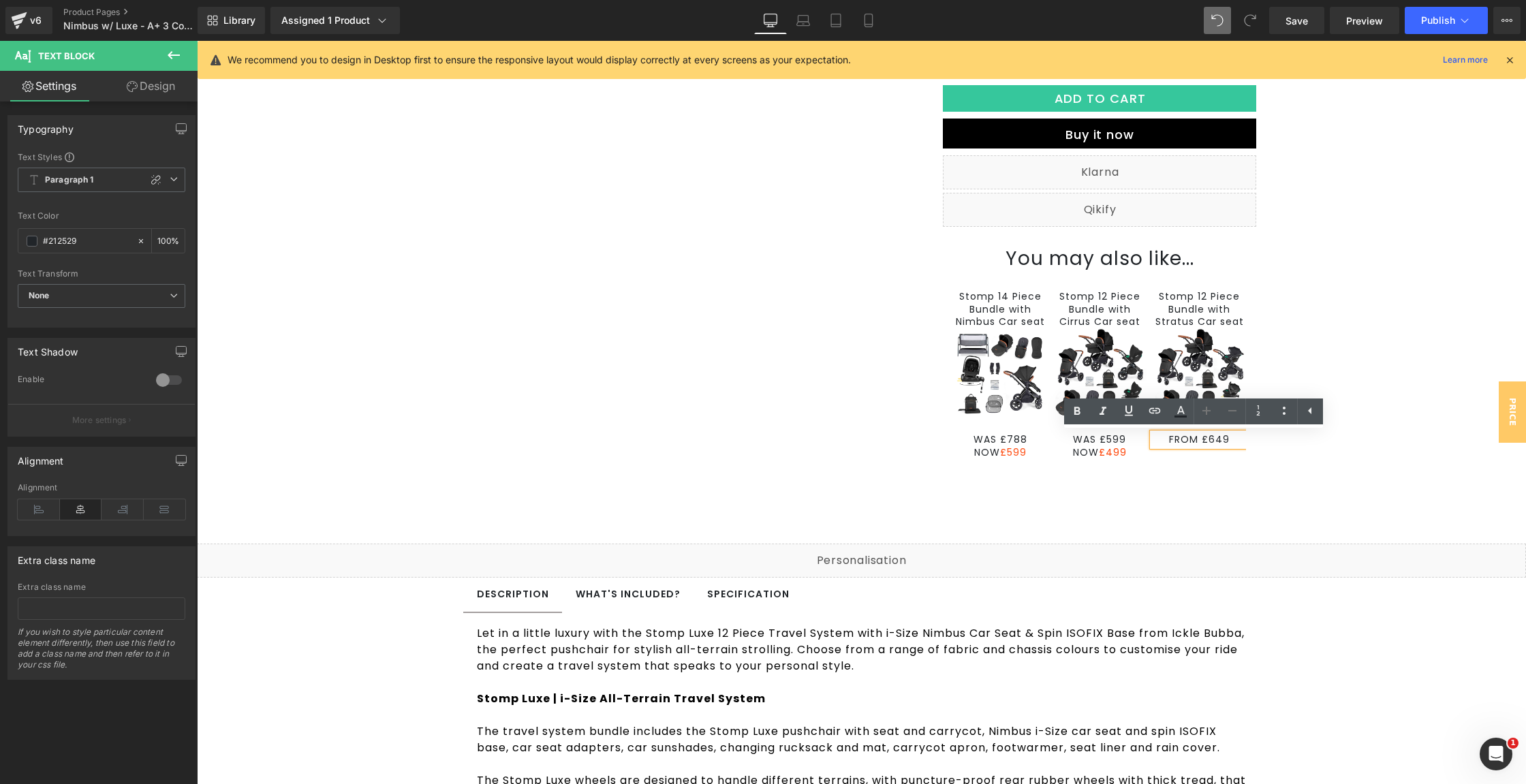
click at [1197, 440] on span "FROM £649" at bounding box center [1200, 439] width 61 height 14
click at [1215, 495] on div "Stomp 14 Piece Bundle with Nimbus Car seat Text Block Image WAS £788 NOW £599 T…" at bounding box center [1100, 399] width 293 height 259
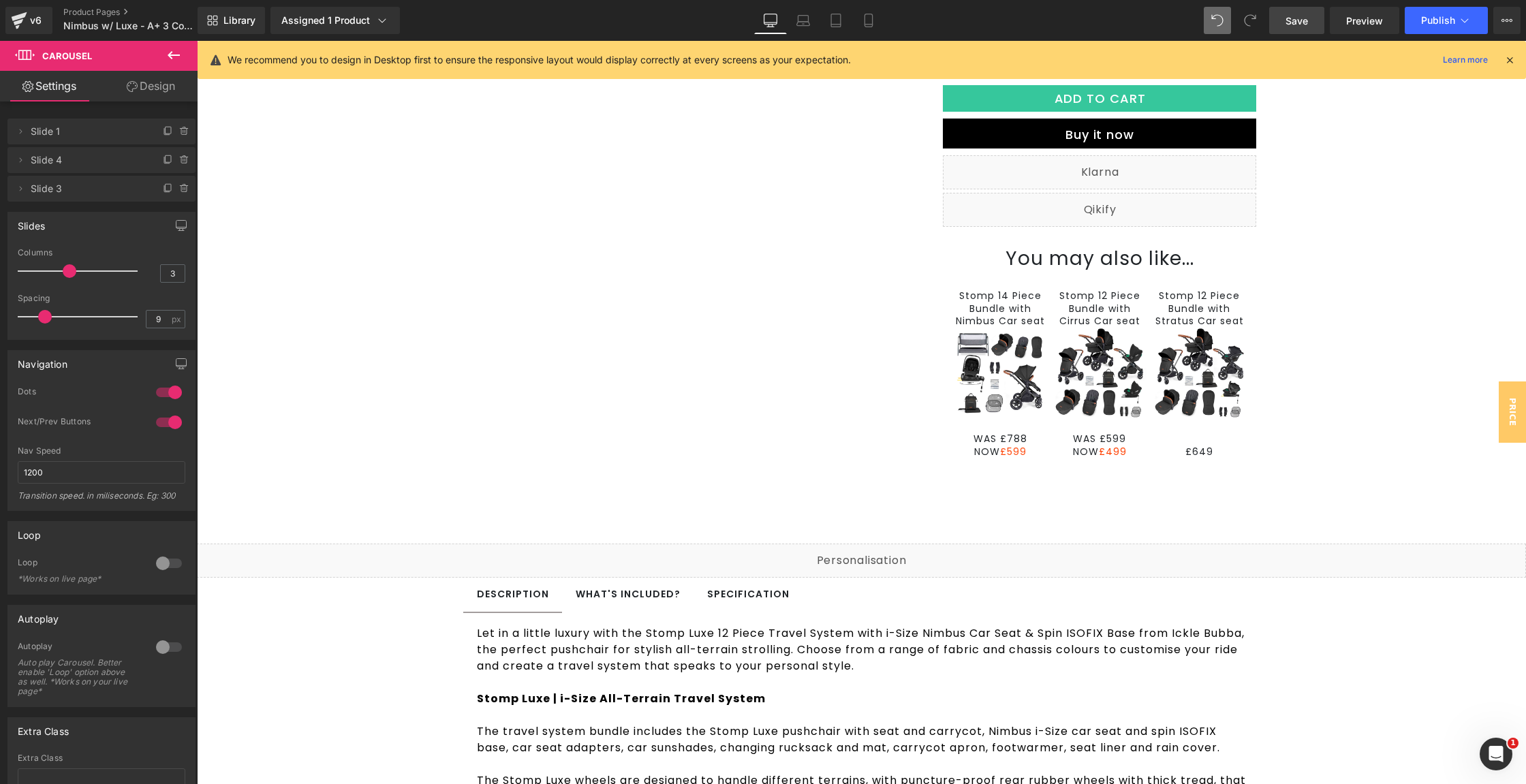
click at [1292, 18] on span "Save" at bounding box center [1297, 20] width 23 height 14
click at [1444, 22] on span "Publish" at bounding box center [1438, 20] width 34 height 11
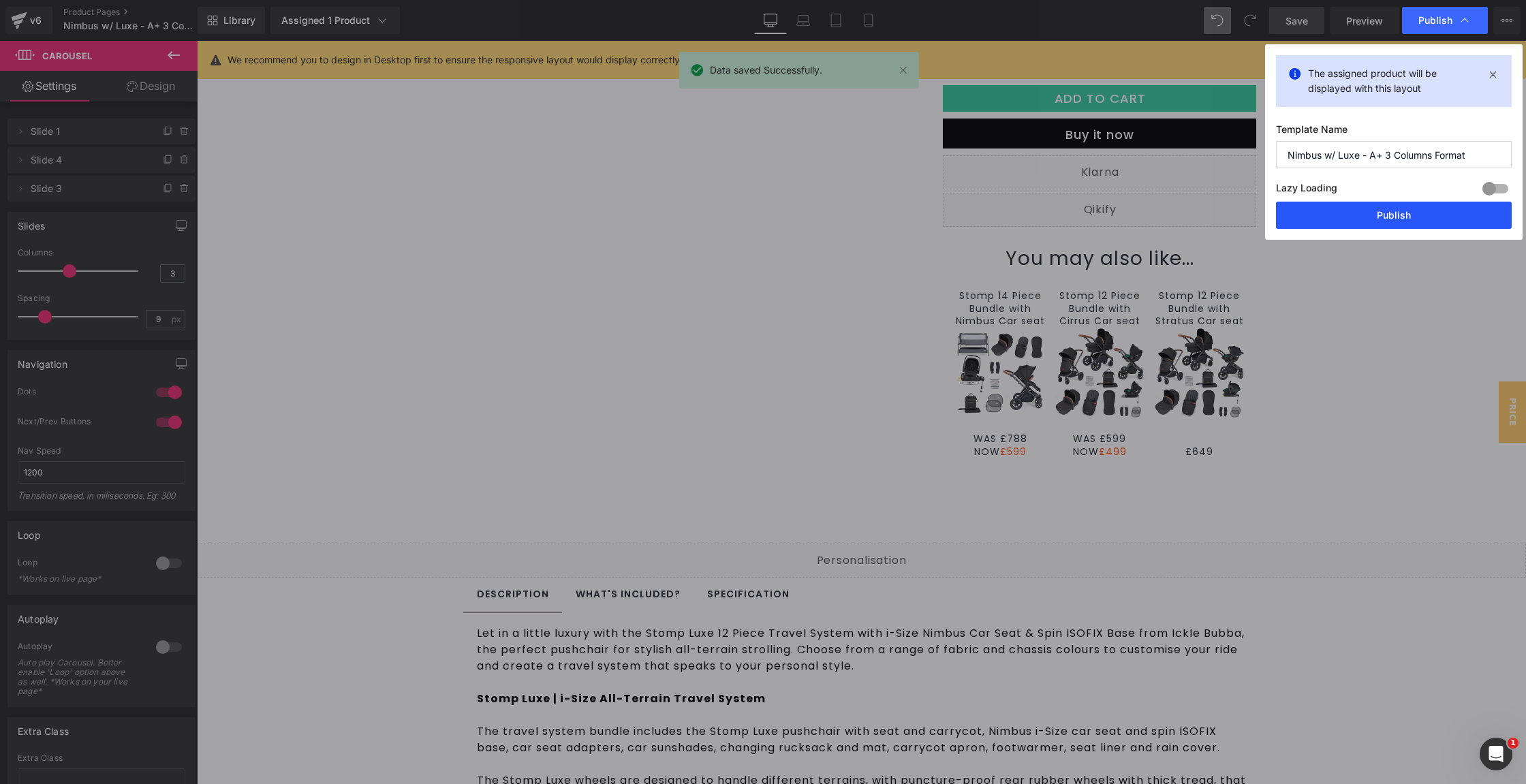
click at [1422, 222] on button "Publish" at bounding box center [1394, 215] width 235 height 27
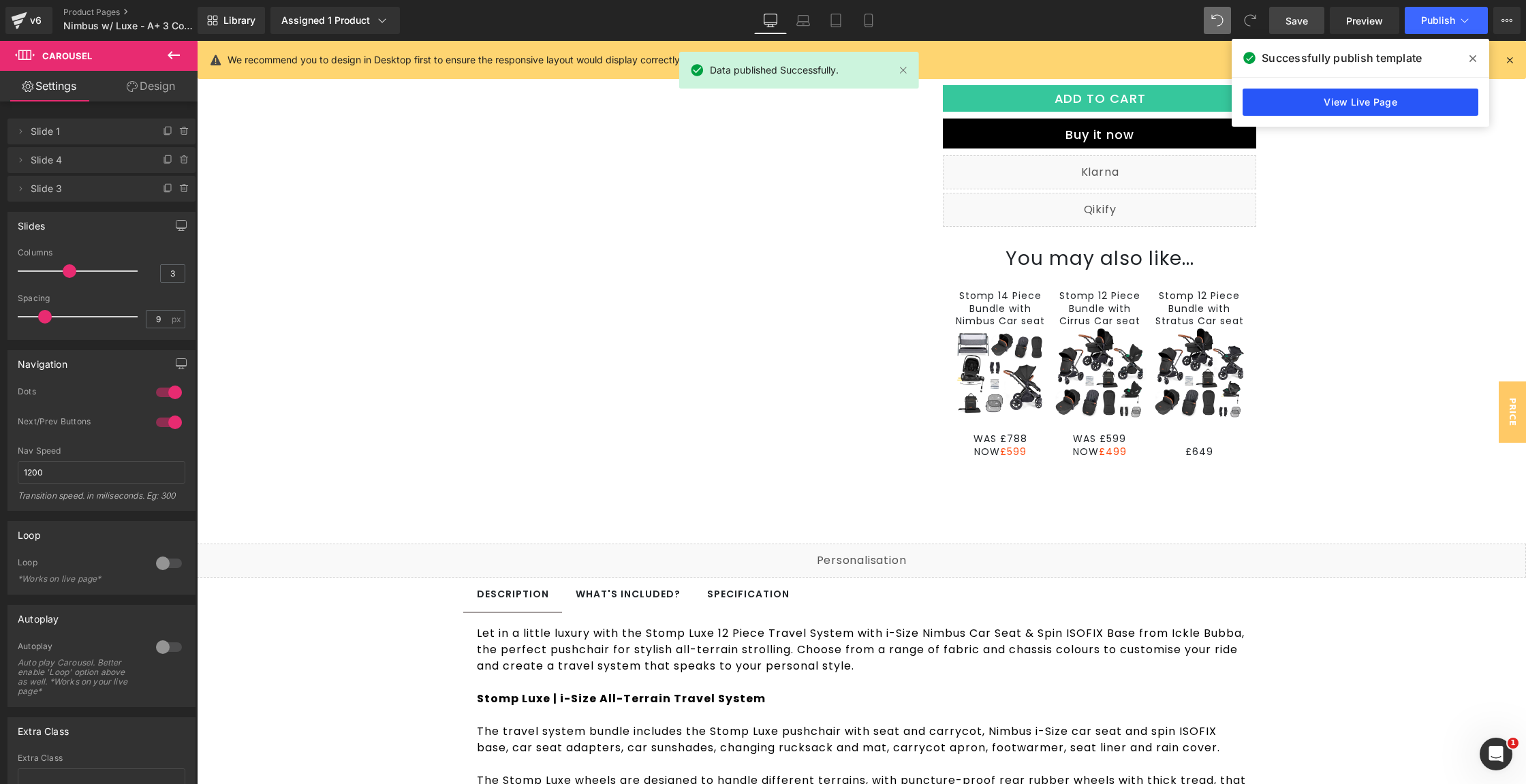
click at [1369, 95] on link "View Live Page" at bounding box center [1360, 102] width 235 height 27
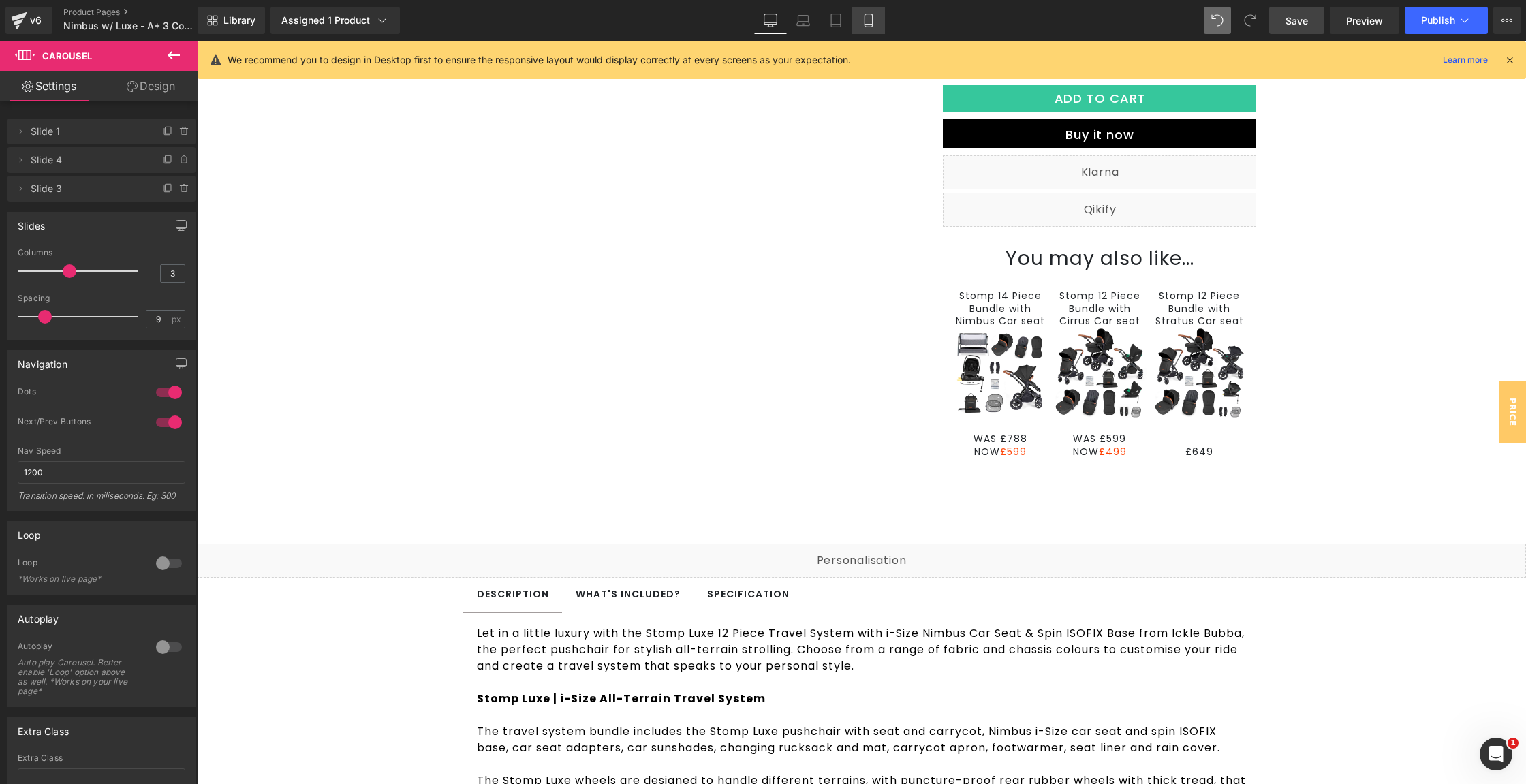
click at [864, 15] on icon at bounding box center [869, 20] width 14 height 14
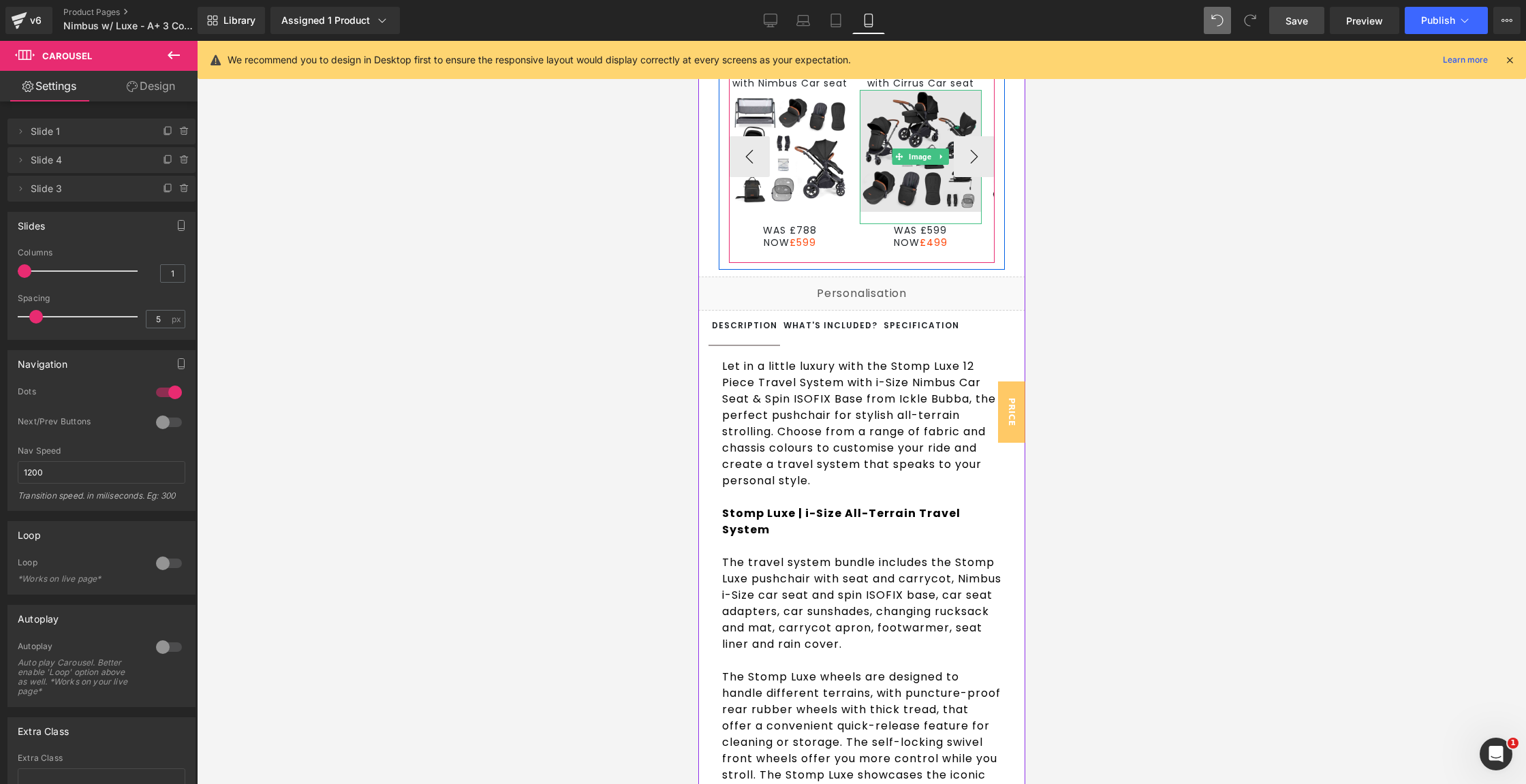
scroll to position [655, 0]
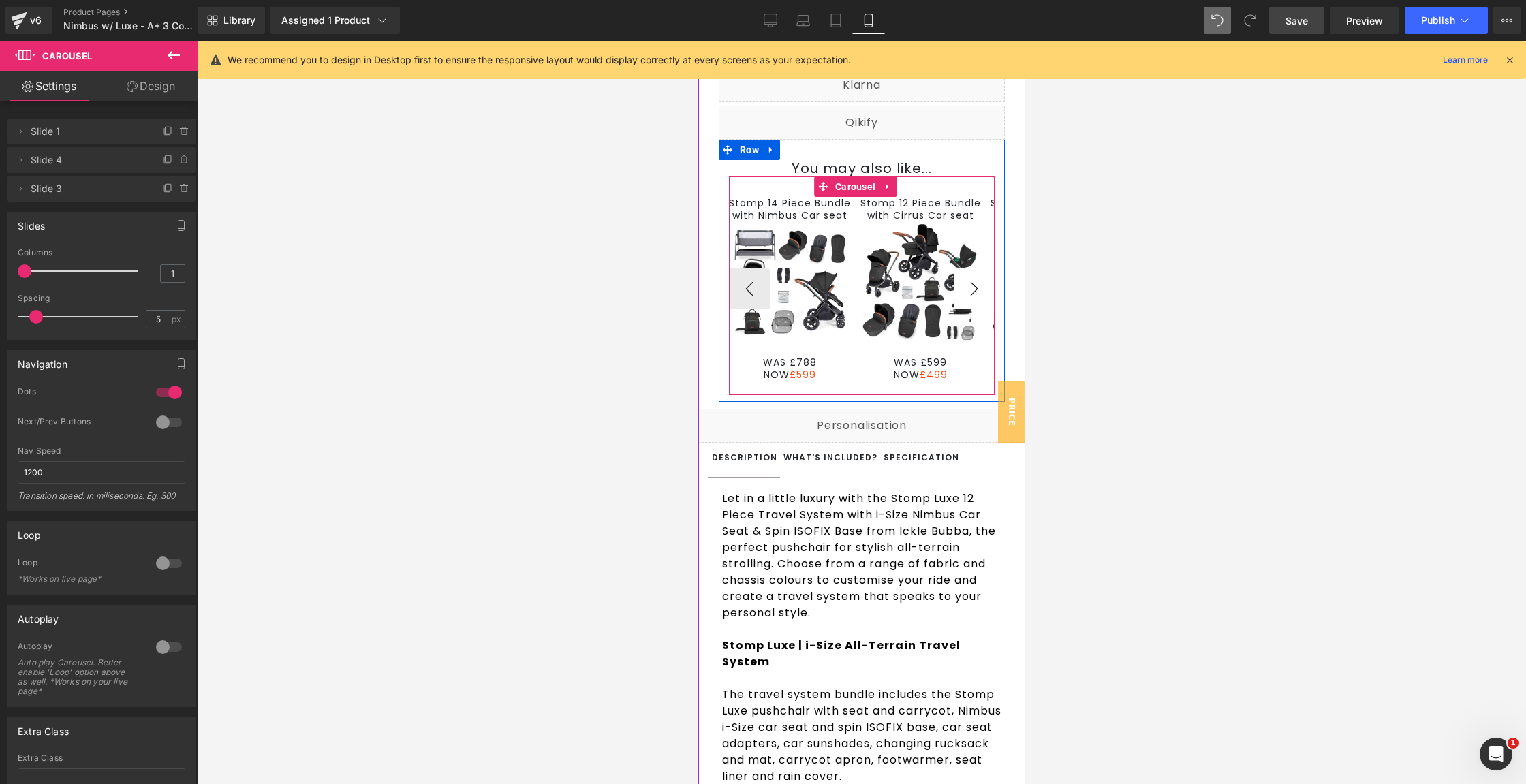
click at [957, 293] on button "›" at bounding box center [973, 289] width 41 height 41
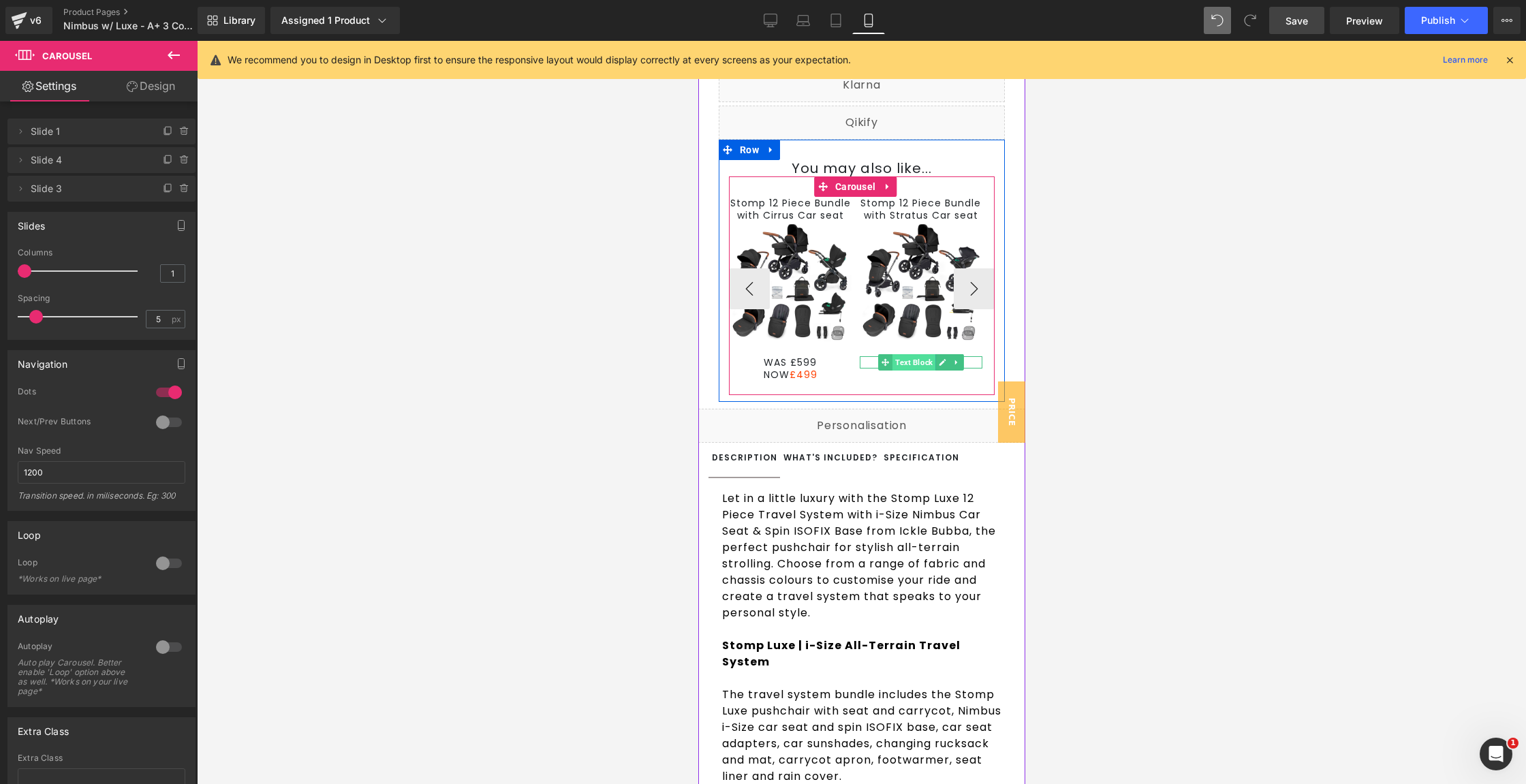
click at [910, 371] on span "Text Block" at bounding box center [913, 362] width 43 height 17
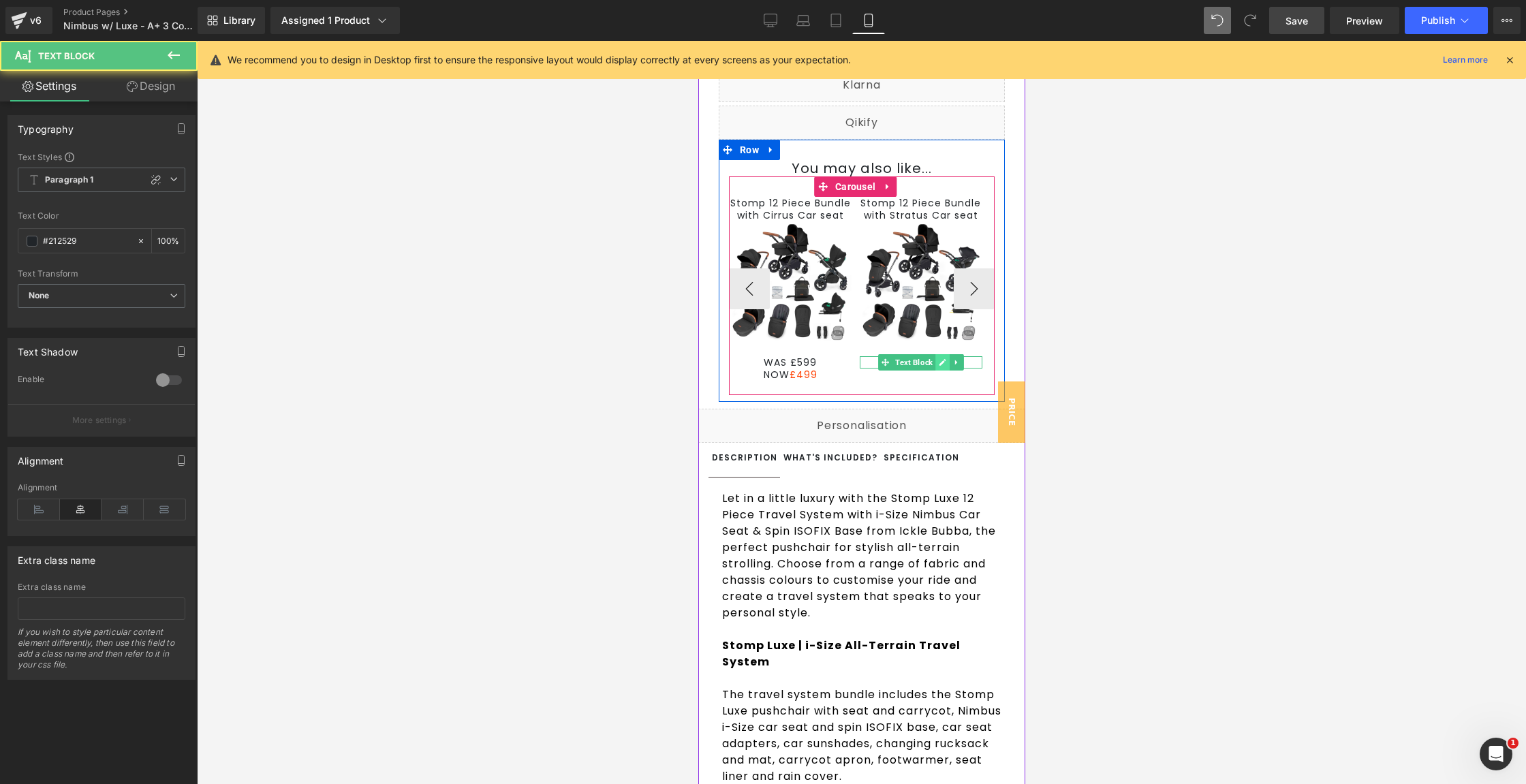
click at [945, 365] on icon at bounding box center [942, 362] width 7 height 7
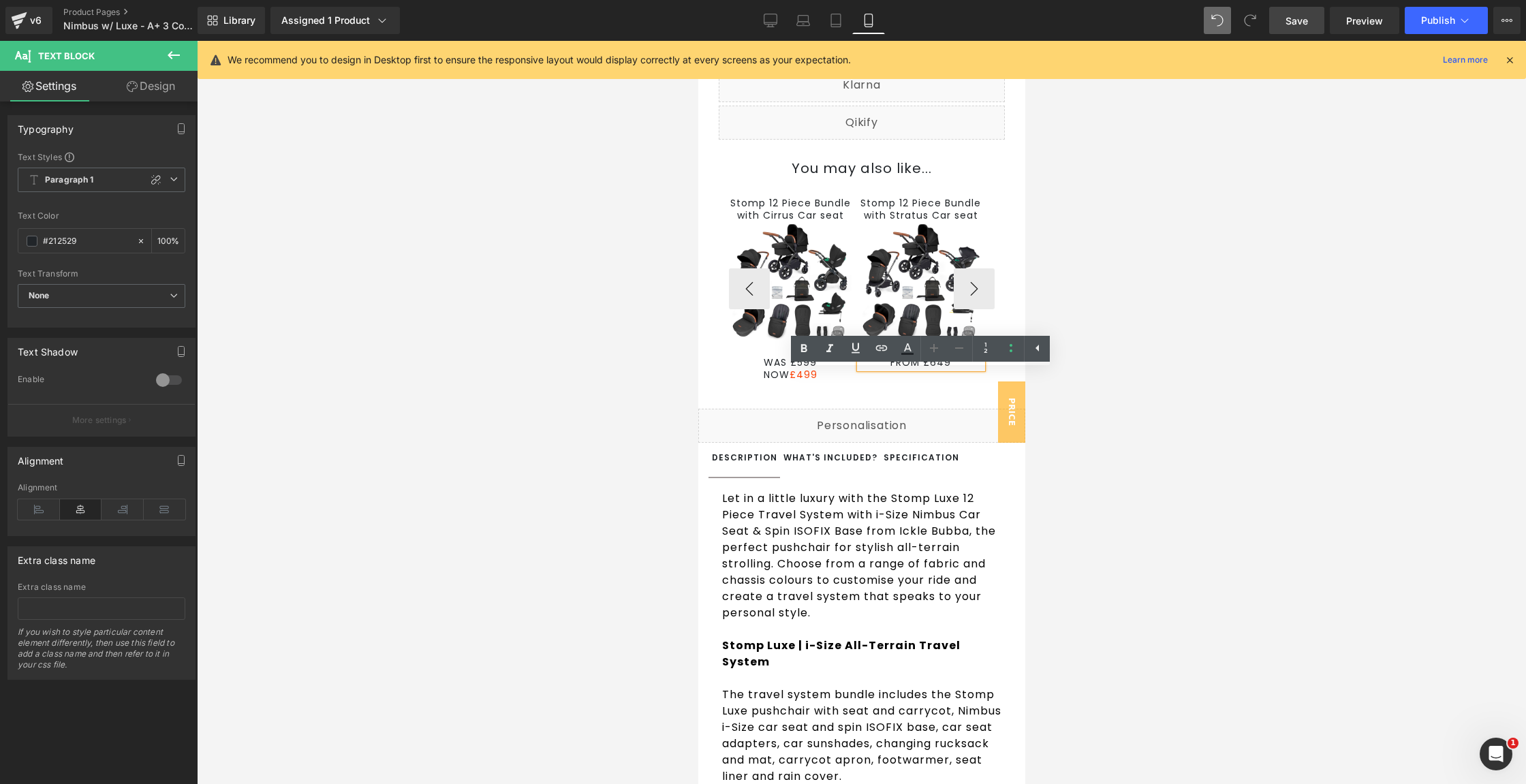
click at [893, 369] on span "FROM £649" at bounding box center [920, 362] width 61 height 14
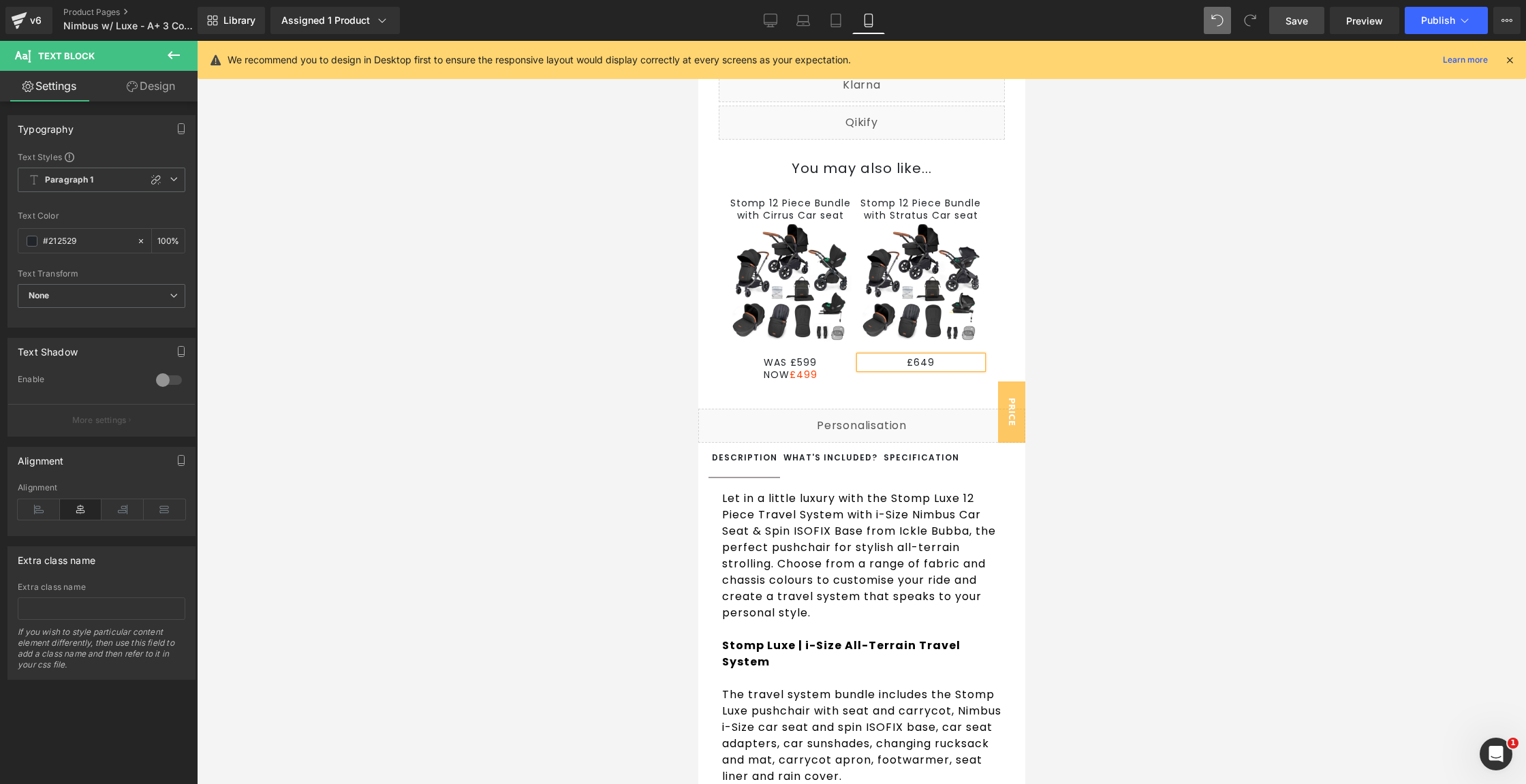
click at [1317, 22] on link "Save" at bounding box center [1297, 20] width 55 height 27
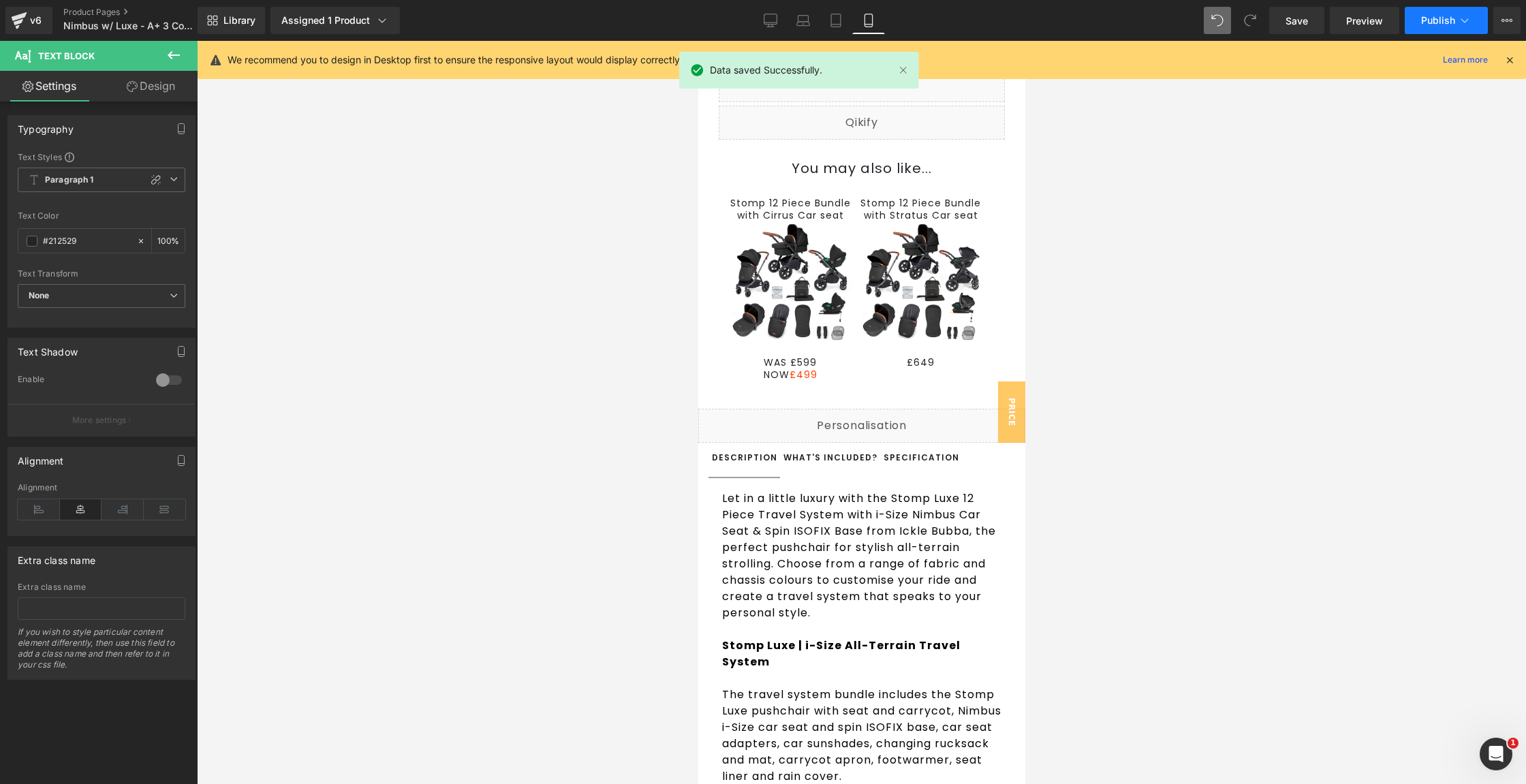
click at [1421, 21] on button "Publish" at bounding box center [1446, 20] width 83 height 27
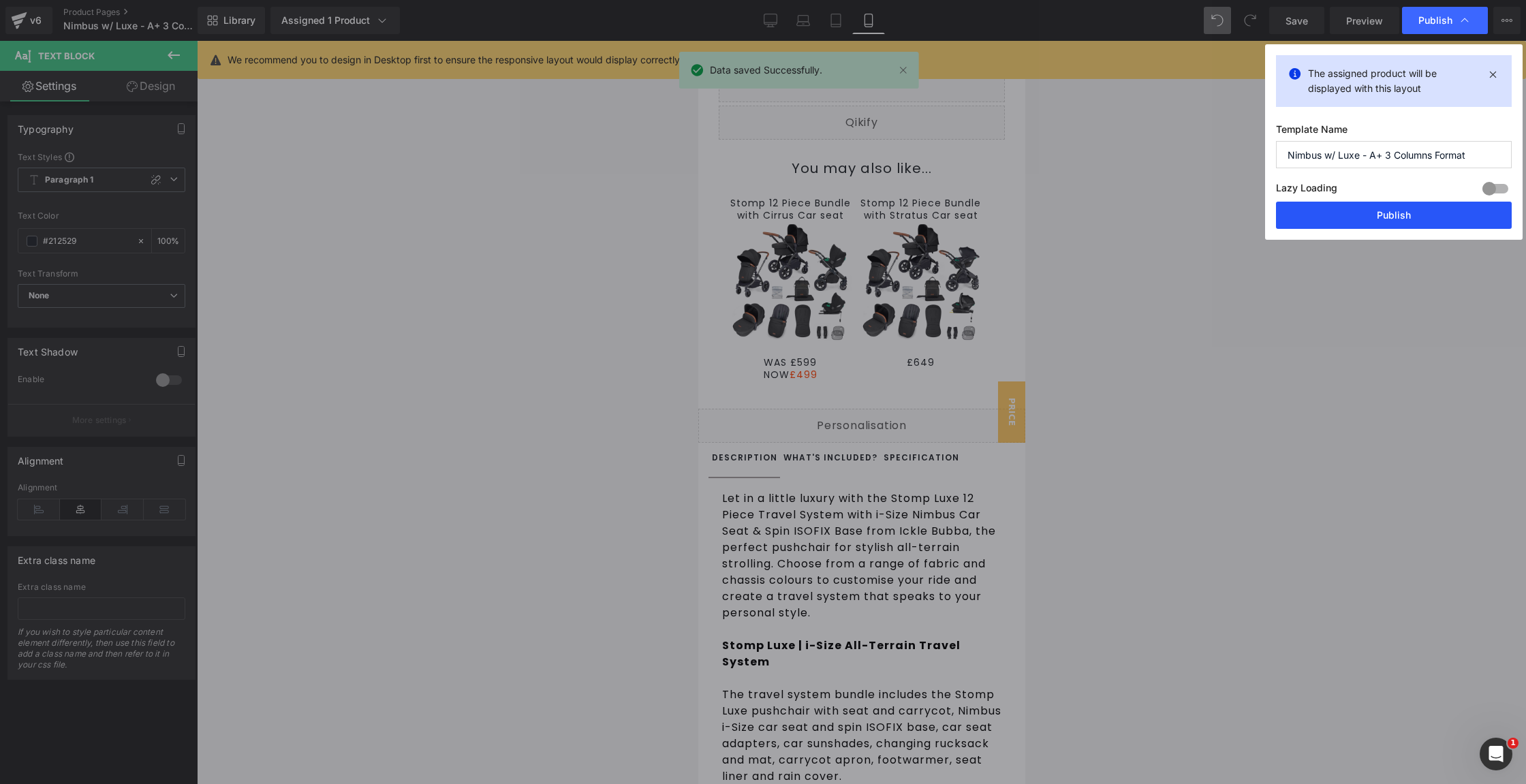
click at [1388, 221] on button "Publish" at bounding box center [1394, 215] width 235 height 27
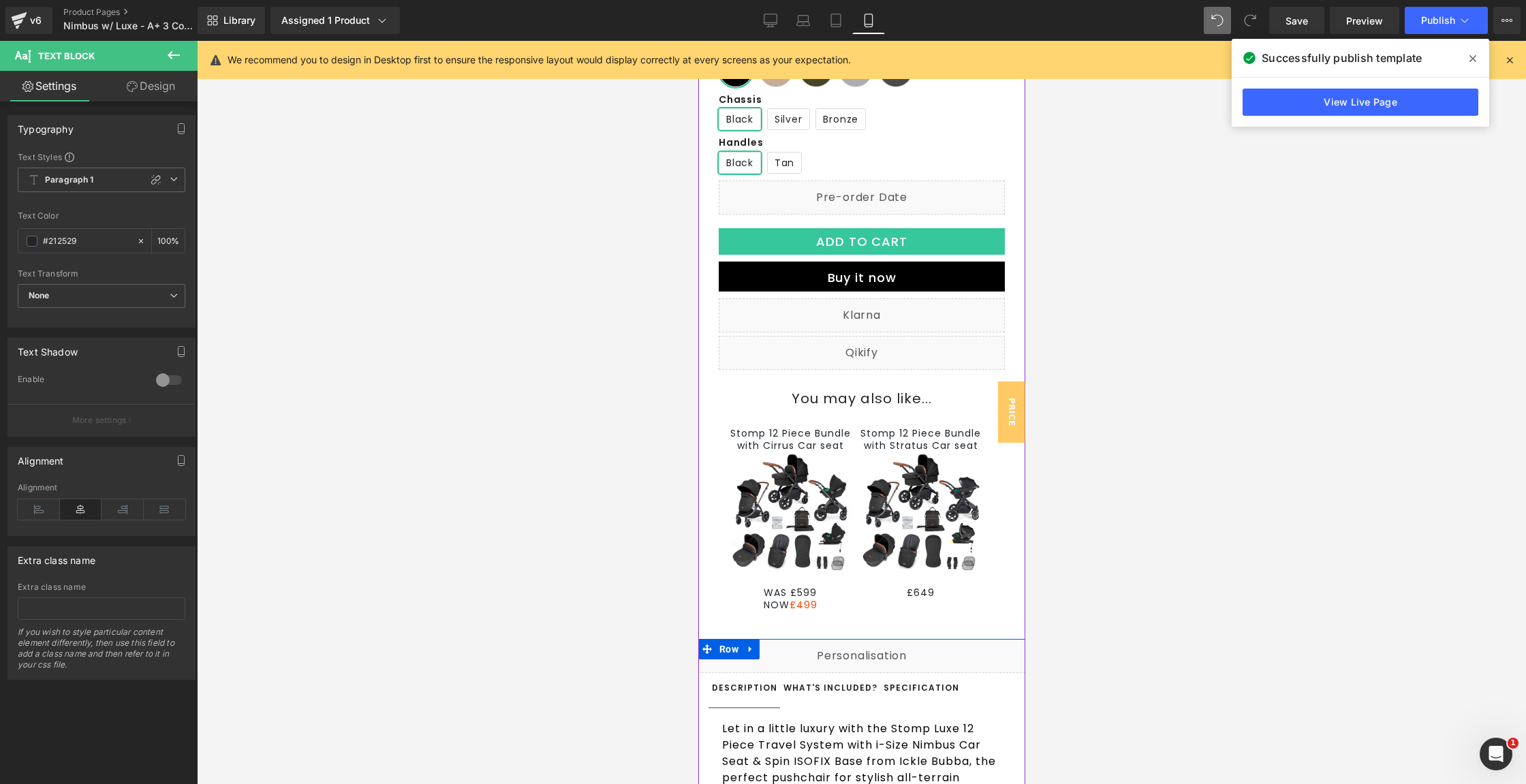
scroll to position [421, 0]
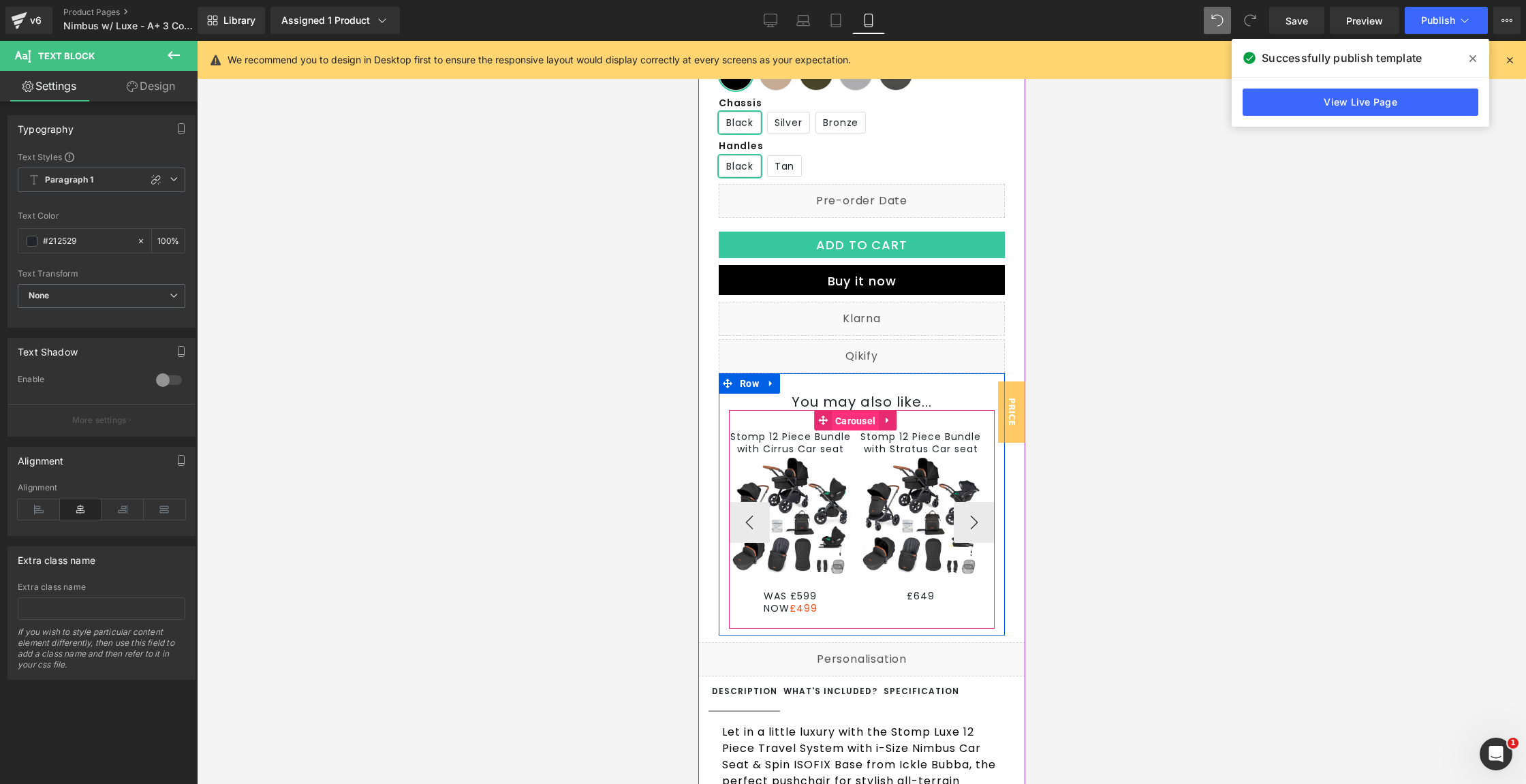
click at [848, 431] on span "Carousel" at bounding box center [854, 420] width 47 height 20
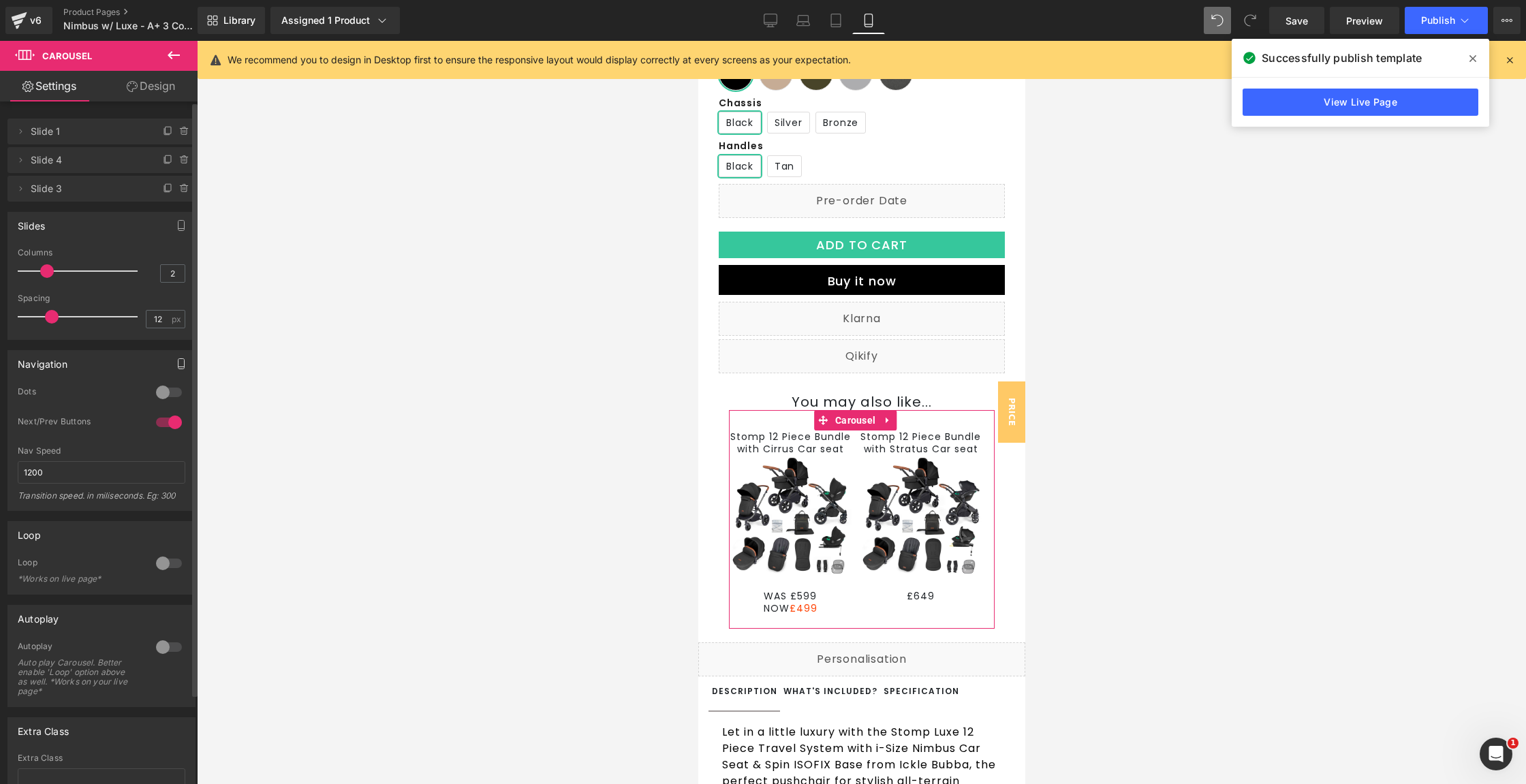
click at [181, 361] on icon "button" at bounding box center [181, 364] width 11 height 11
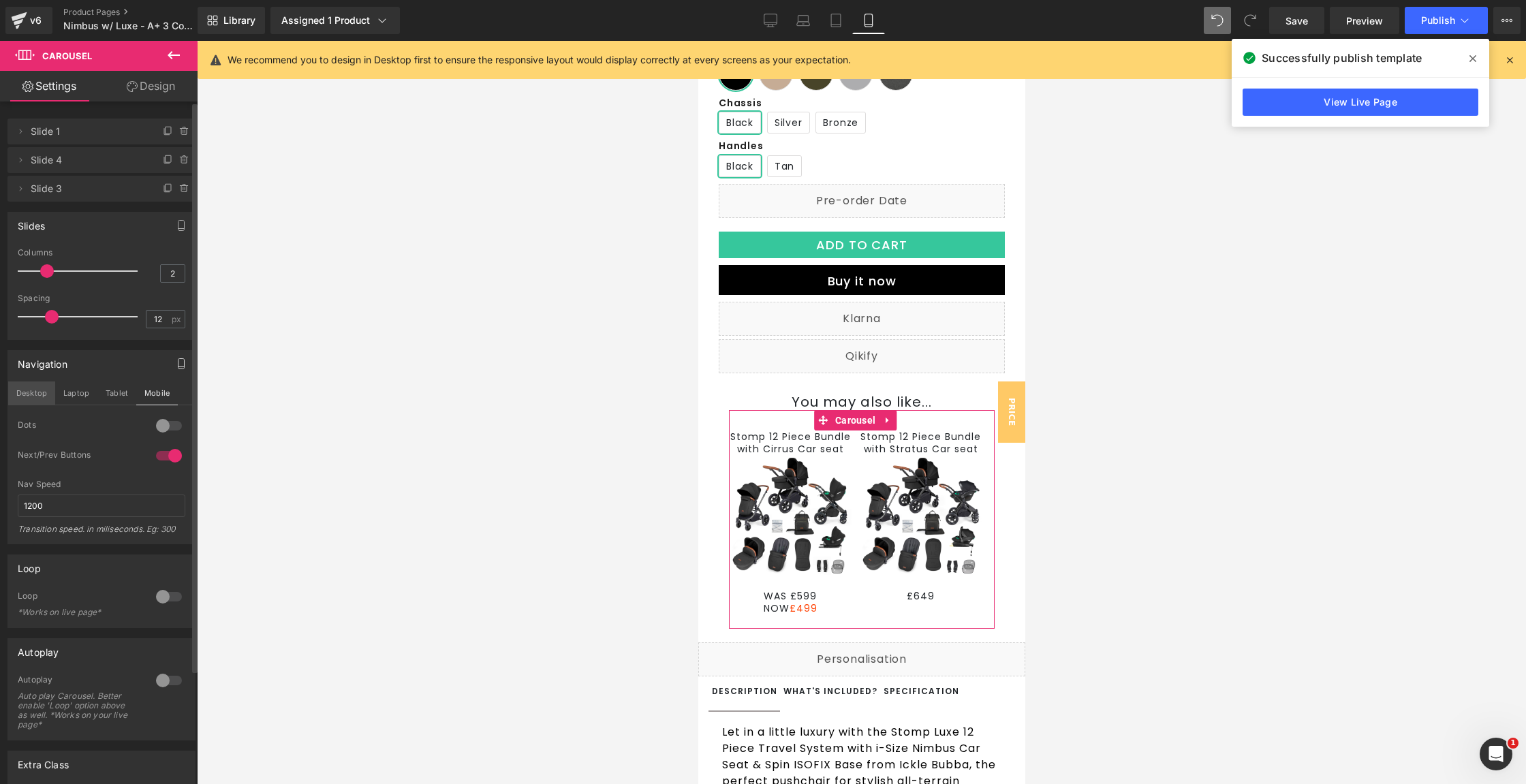
click at [31, 391] on button "Desktop" at bounding box center [32, 392] width 47 height 23
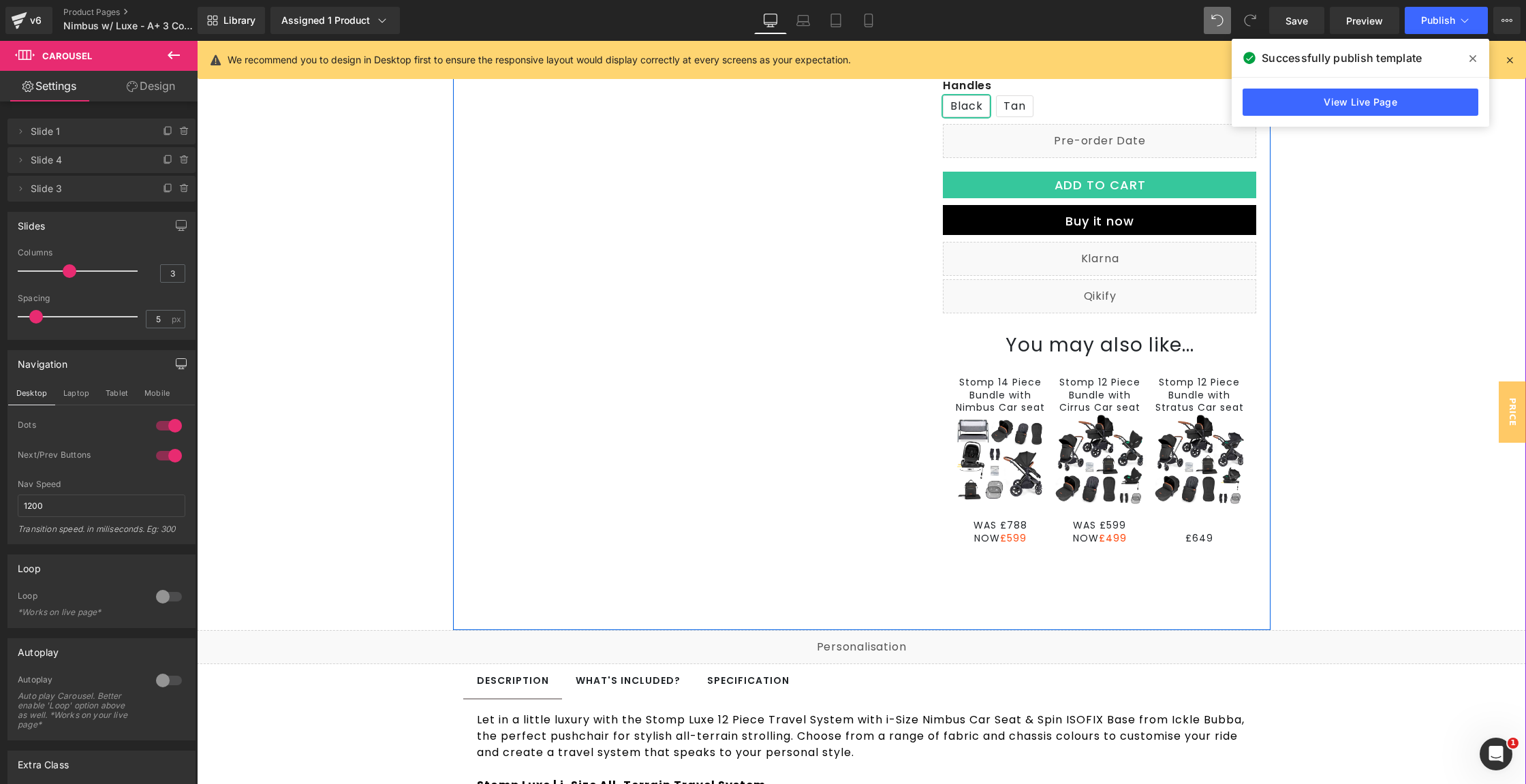
scroll to position [537, 0]
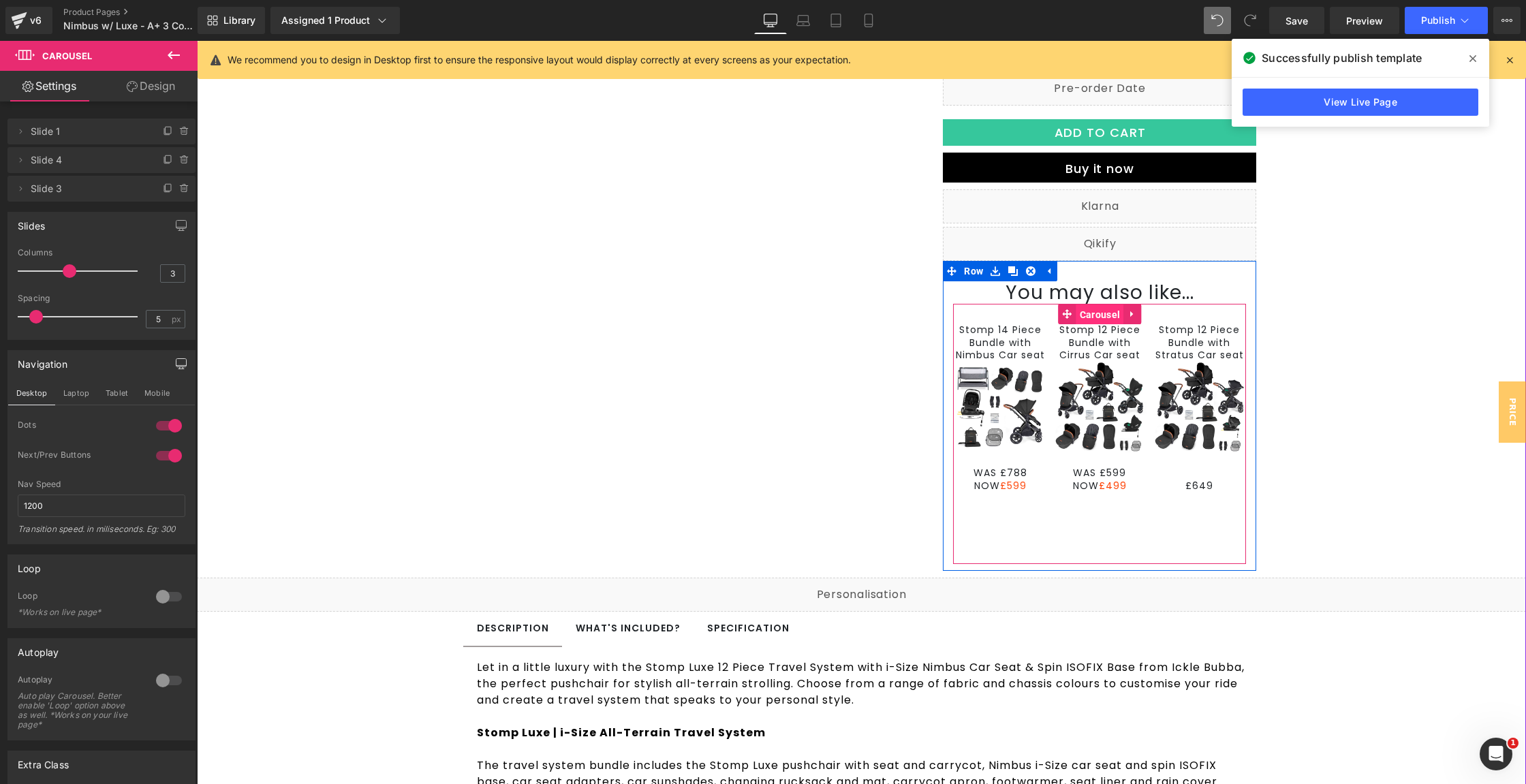
click at [1091, 314] on span "Carousel" at bounding box center [1100, 314] width 47 height 20
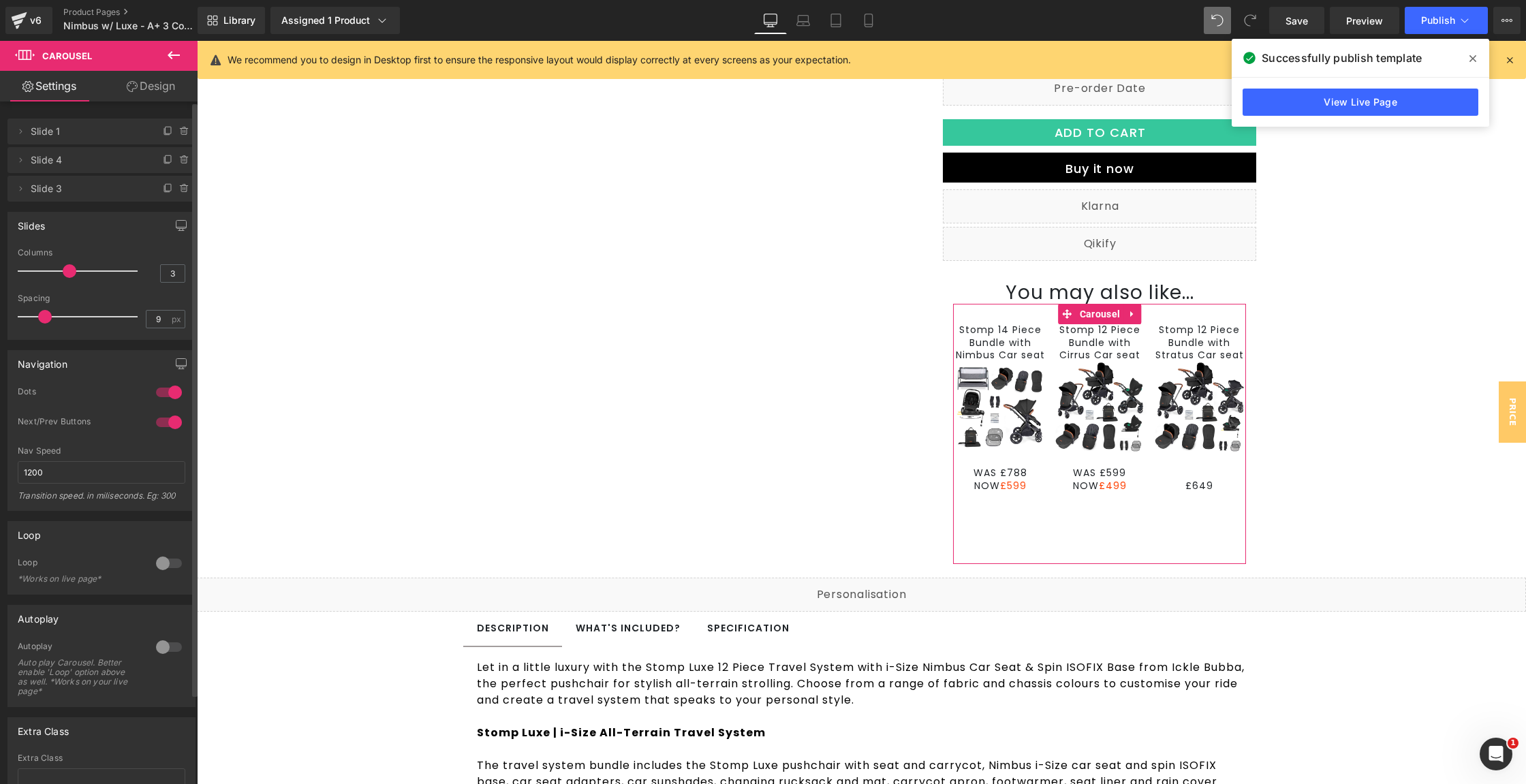
click at [174, 390] on div at bounding box center [168, 392] width 32 height 22
click at [175, 390] on div at bounding box center [168, 392] width 32 height 22
click at [171, 418] on div at bounding box center [168, 422] width 32 height 22
click at [175, 355] on button "button" at bounding box center [181, 364] width 22 height 26
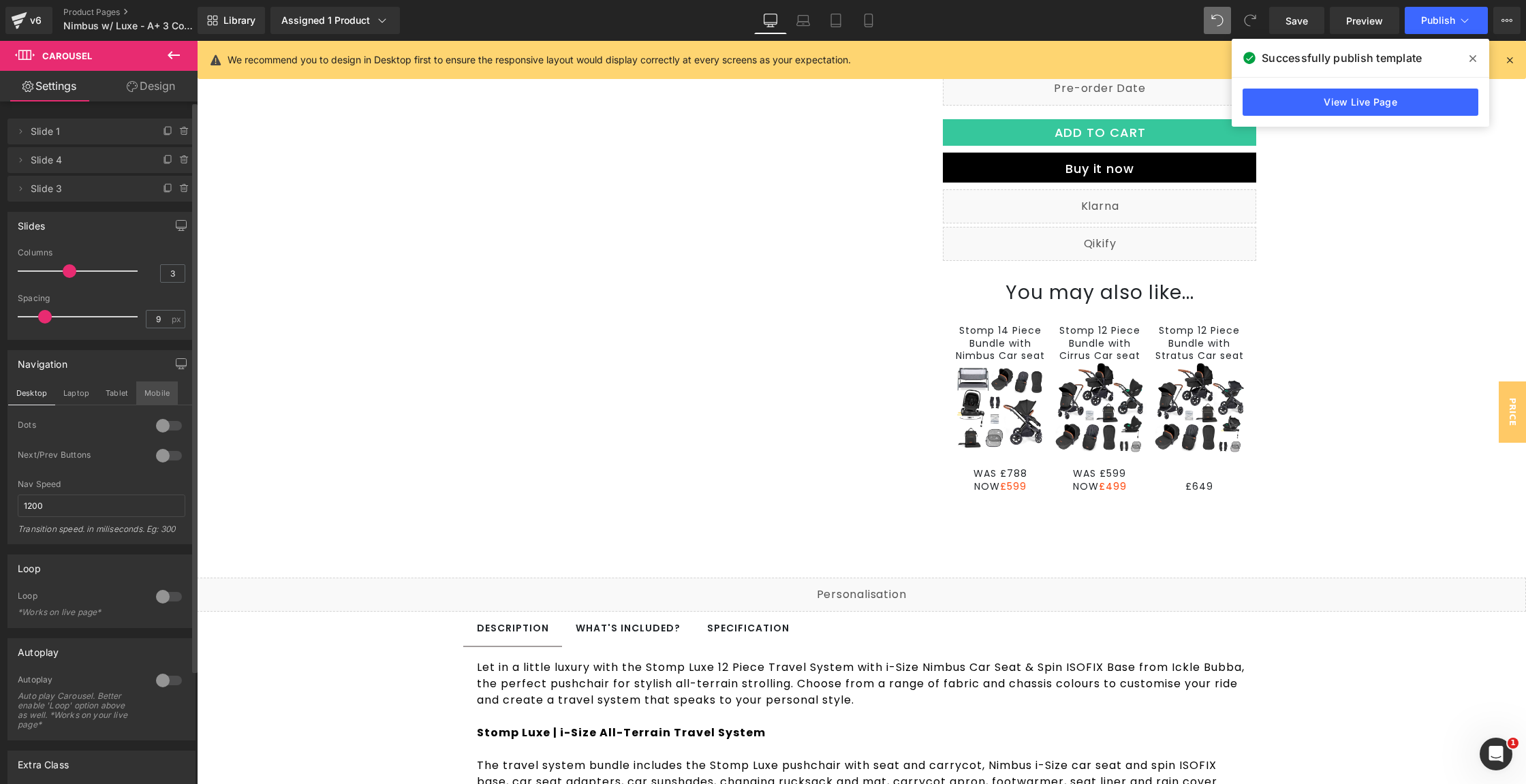
click at [170, 393] on button "Mobile" at bounding box center [156, 392] width 41 height 23
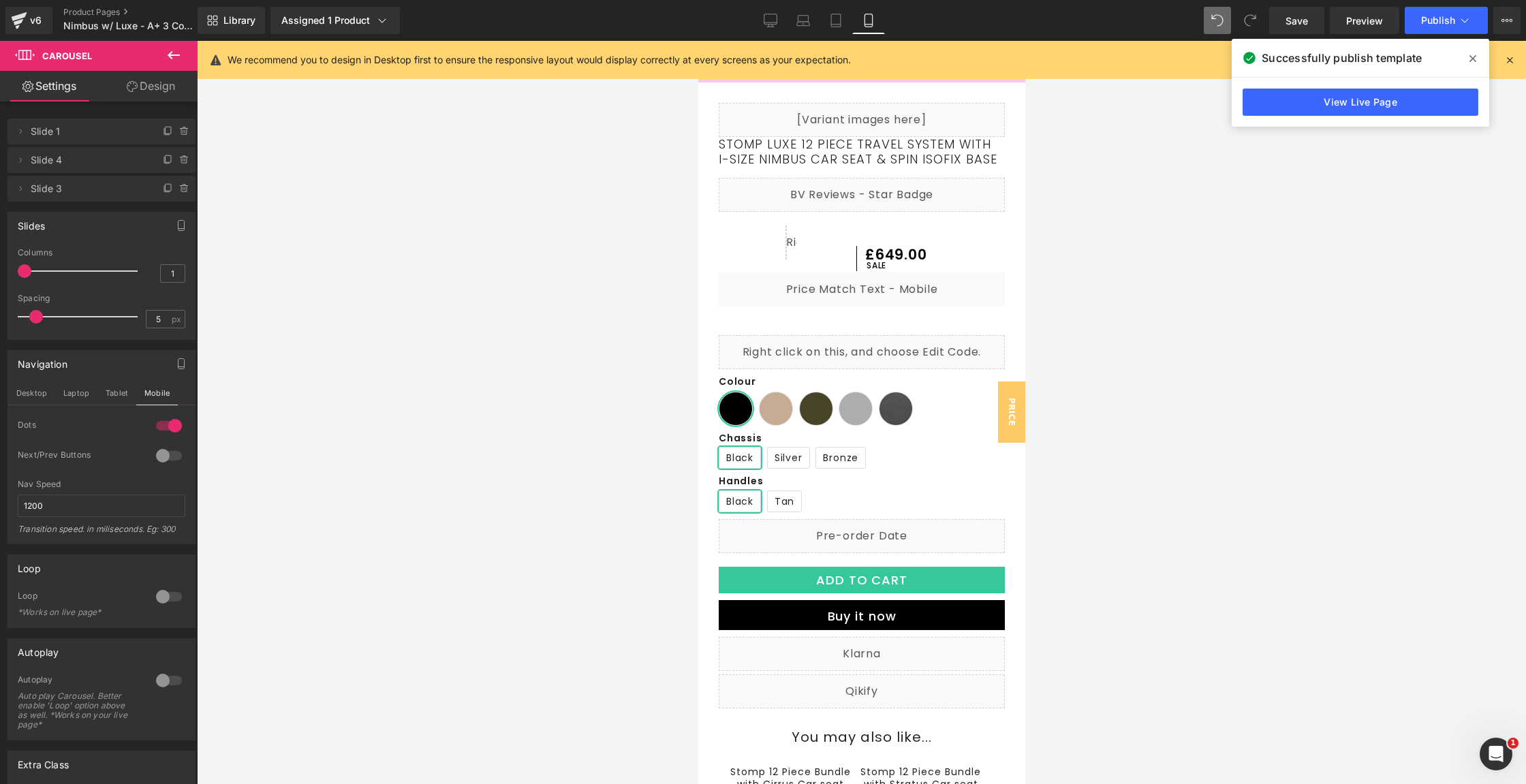
scroll to position [0, 0]
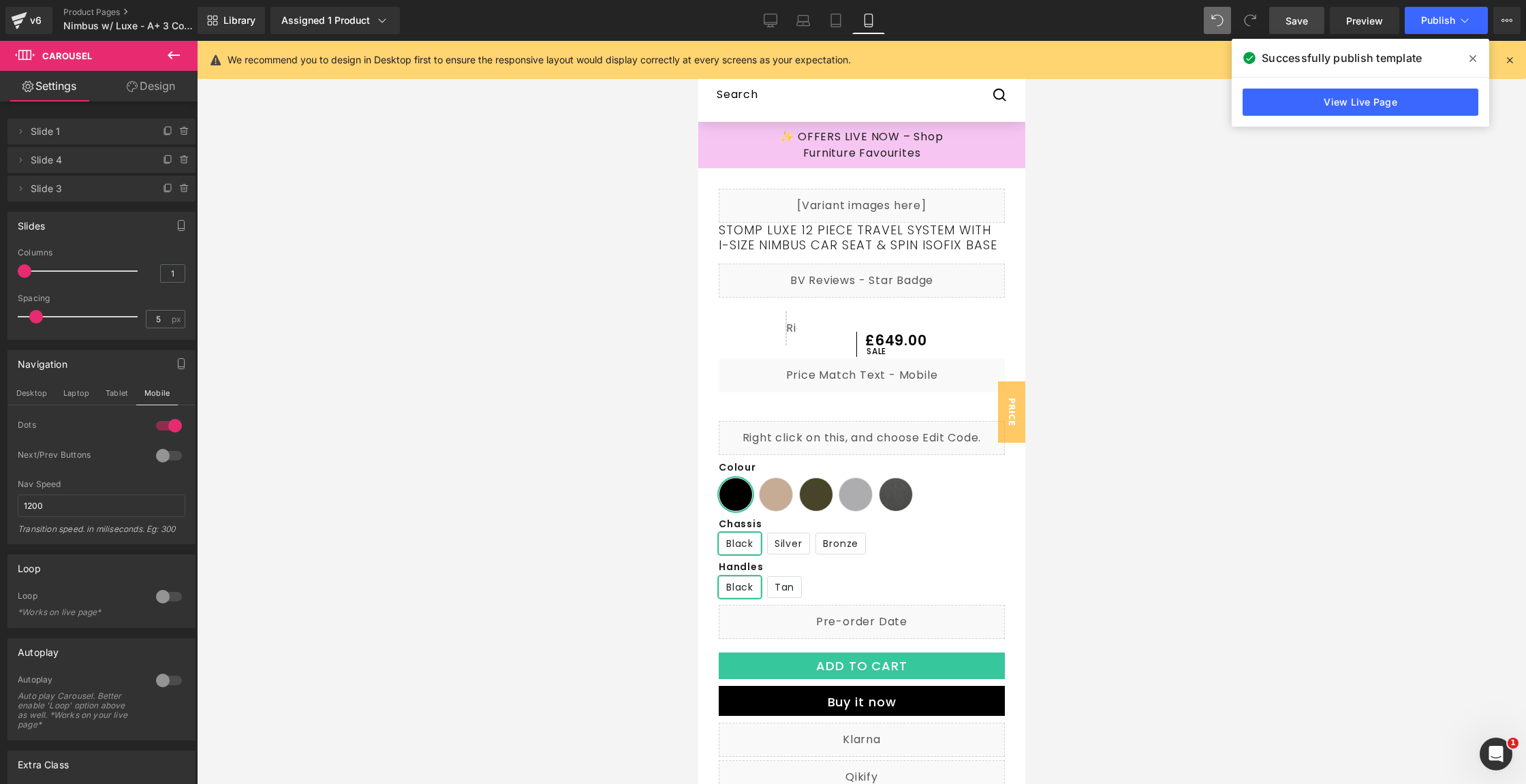
click at [1284, 8] on link "Save" at bounding box center [1297, 20] width 55 height 27
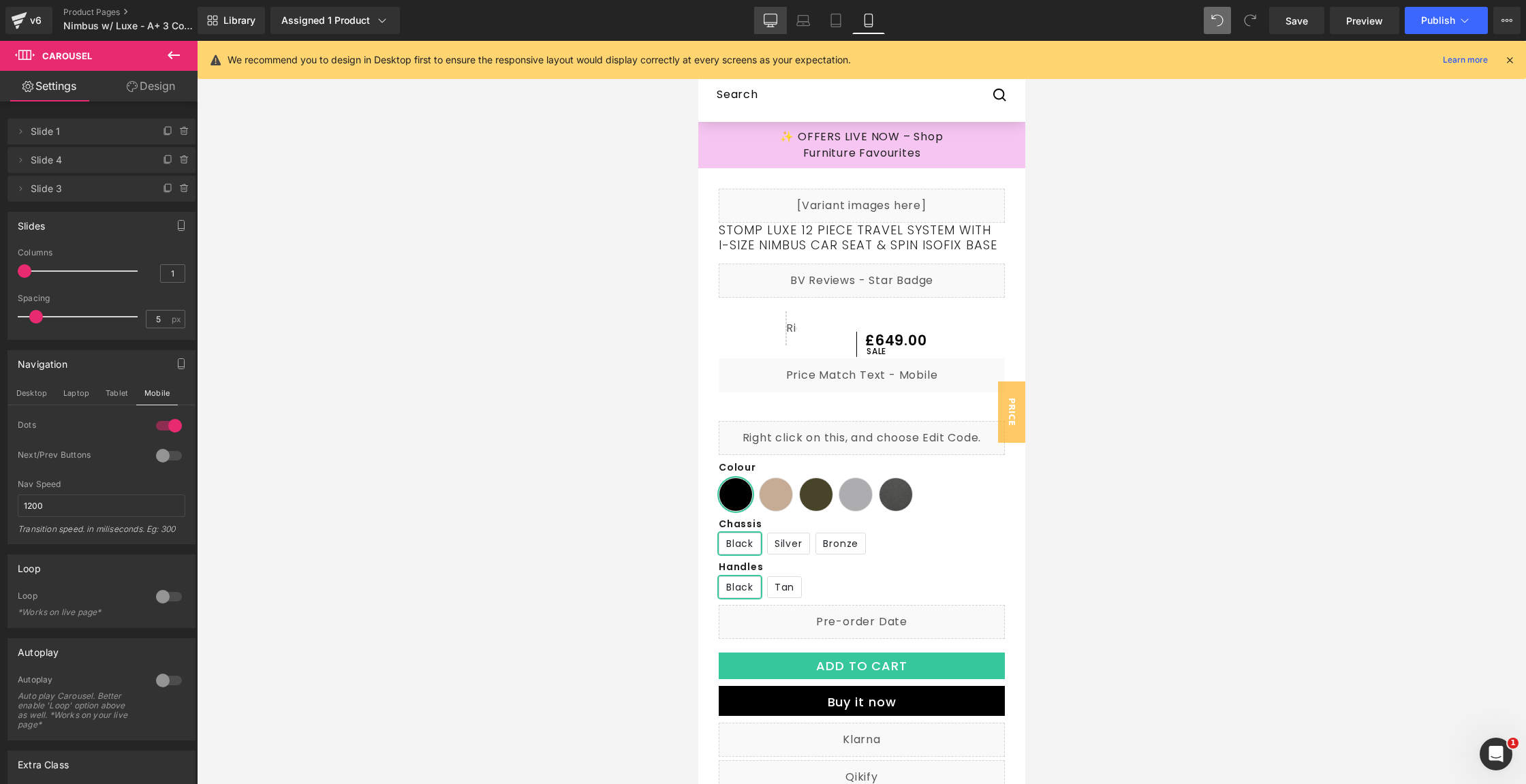
click at [772, 26] on icon at bounding box center [770, 26] width 7 height 0
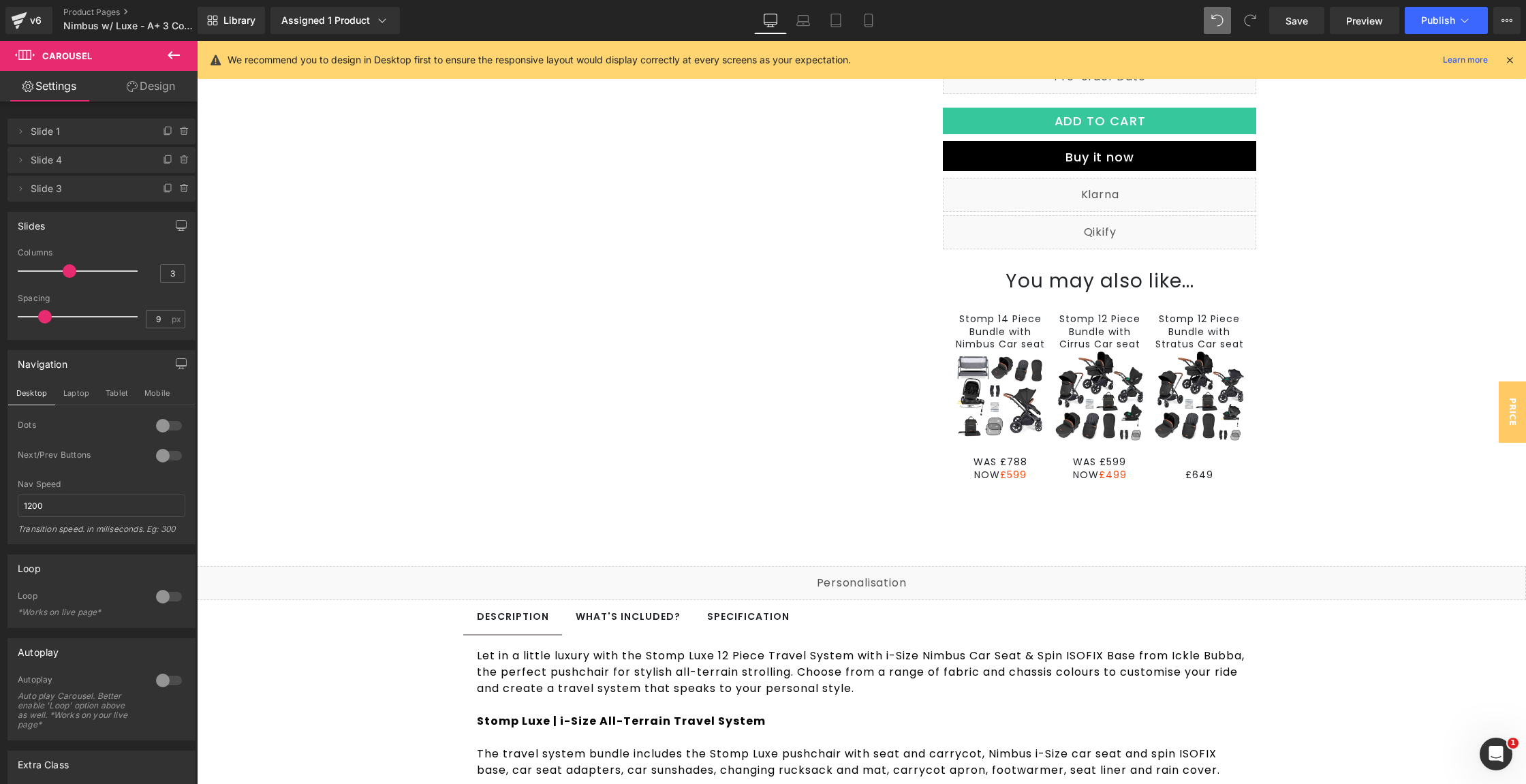
scroll to position [550, 0]
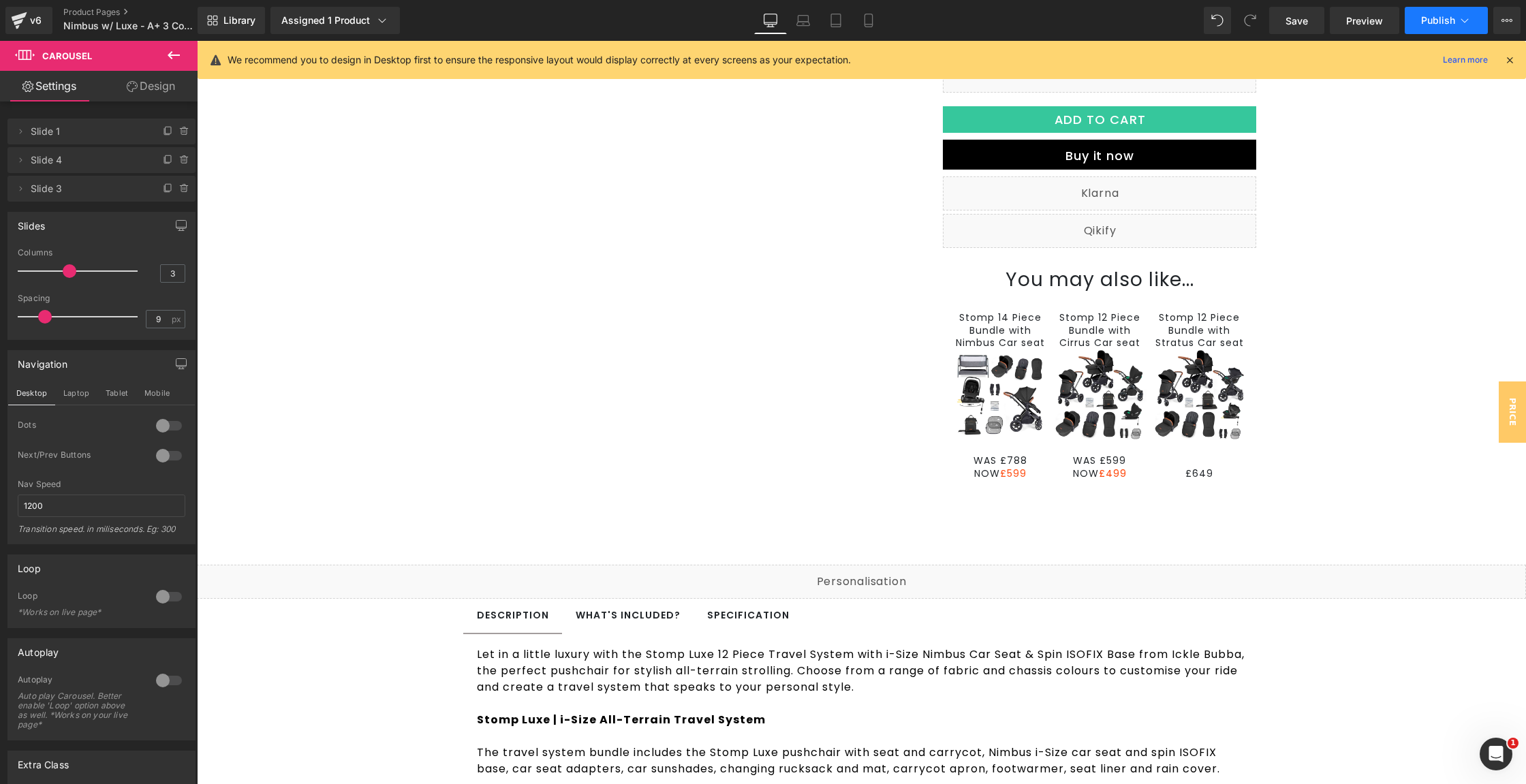
click at [1463, 30] on button "Publish" at bounding box center [1446, 20] width 83 height 27
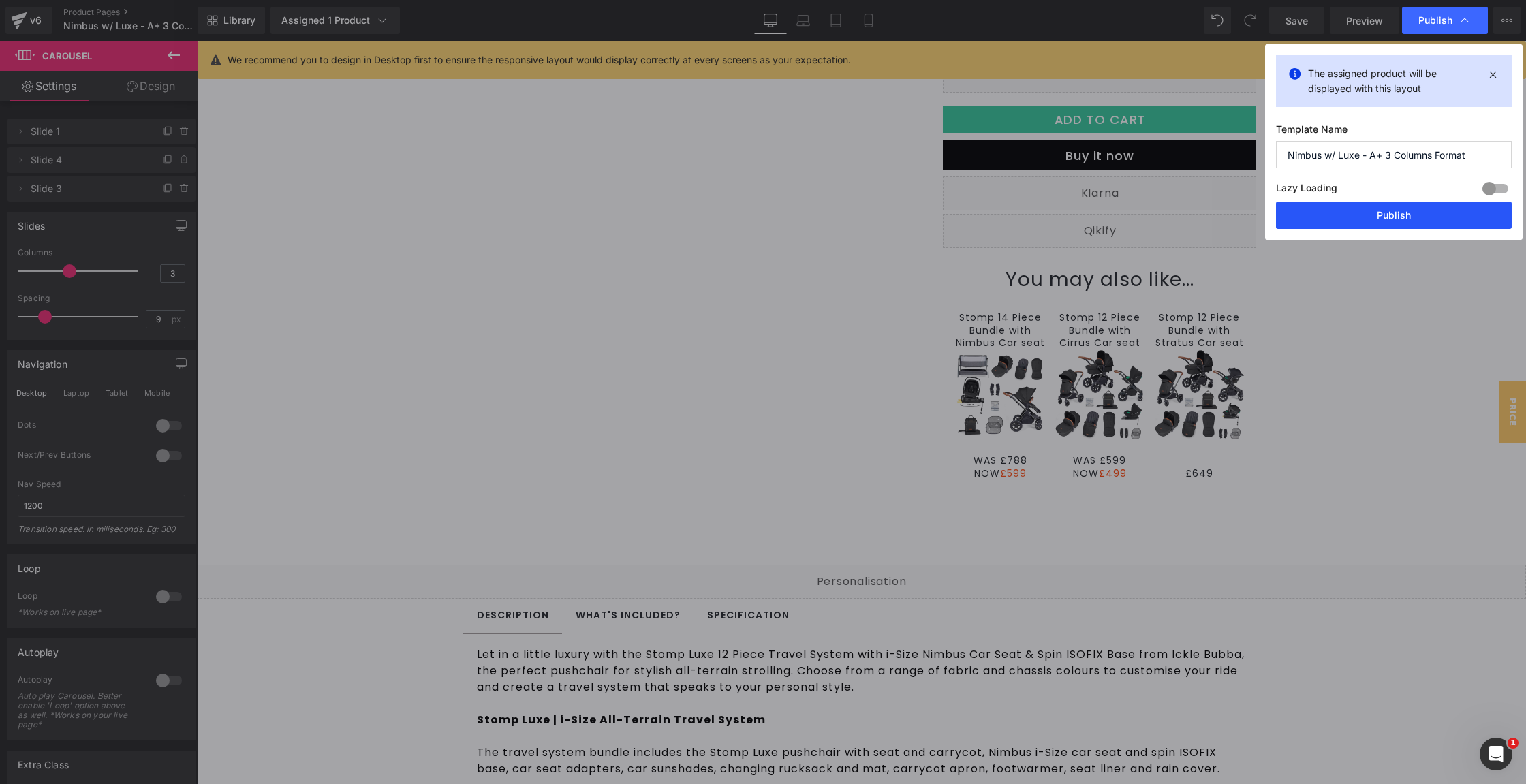
click at [1368, 219] on button "Publish" at bounding box center [1394, 215] width 235 height 27
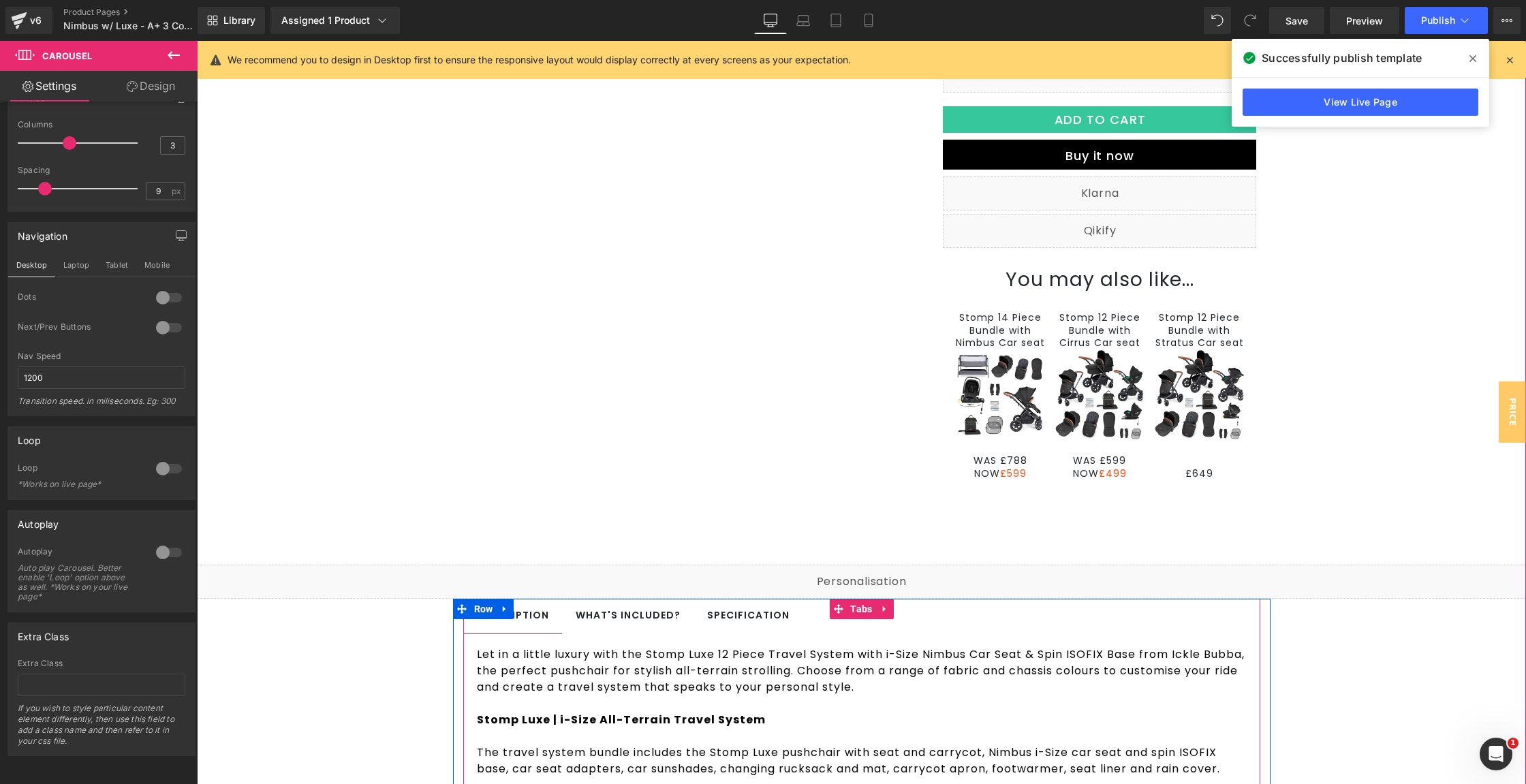
scroll to position [553, 0]
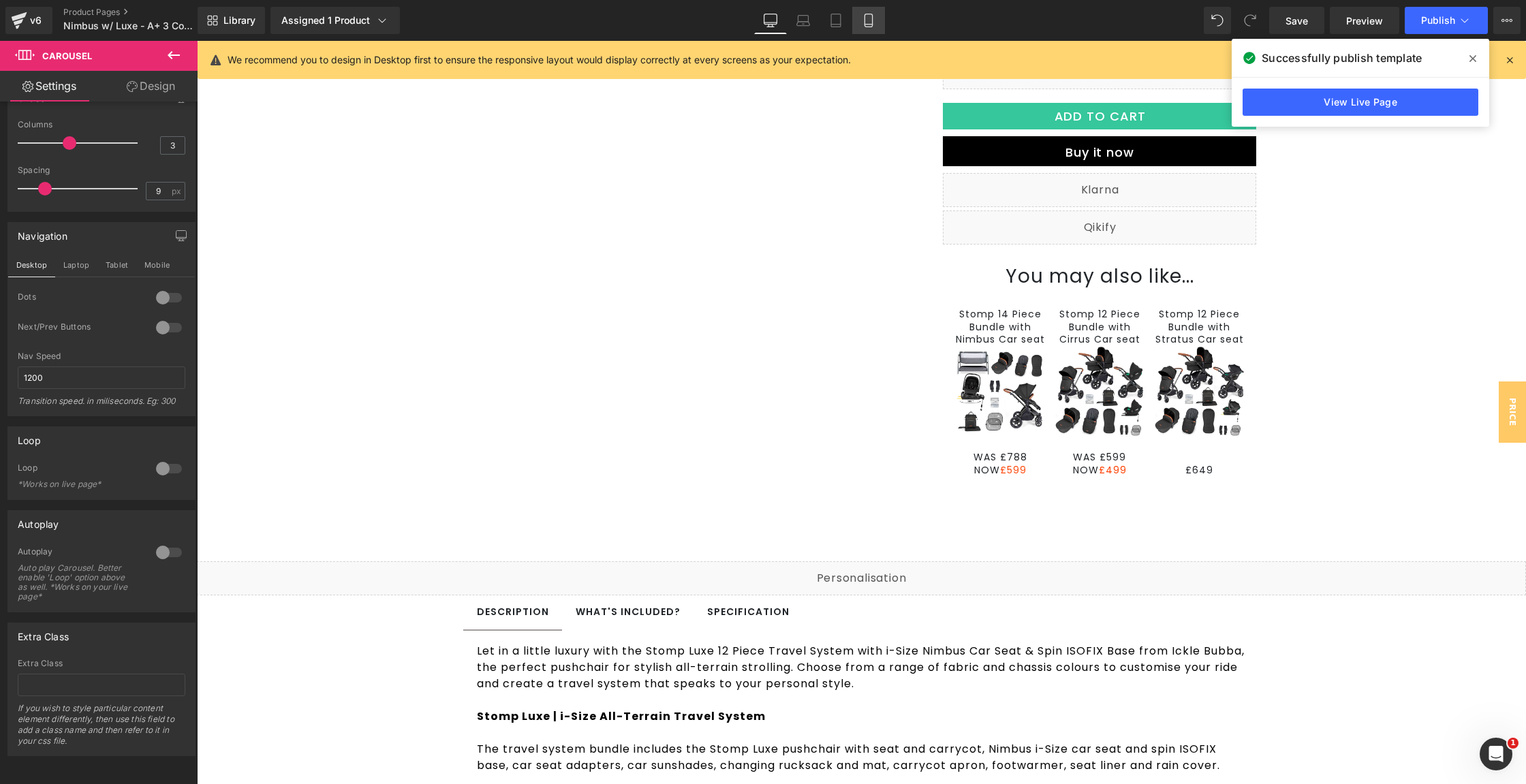
click at [863, 20] on icon at bounding box center [869, 20] width 14 height 14
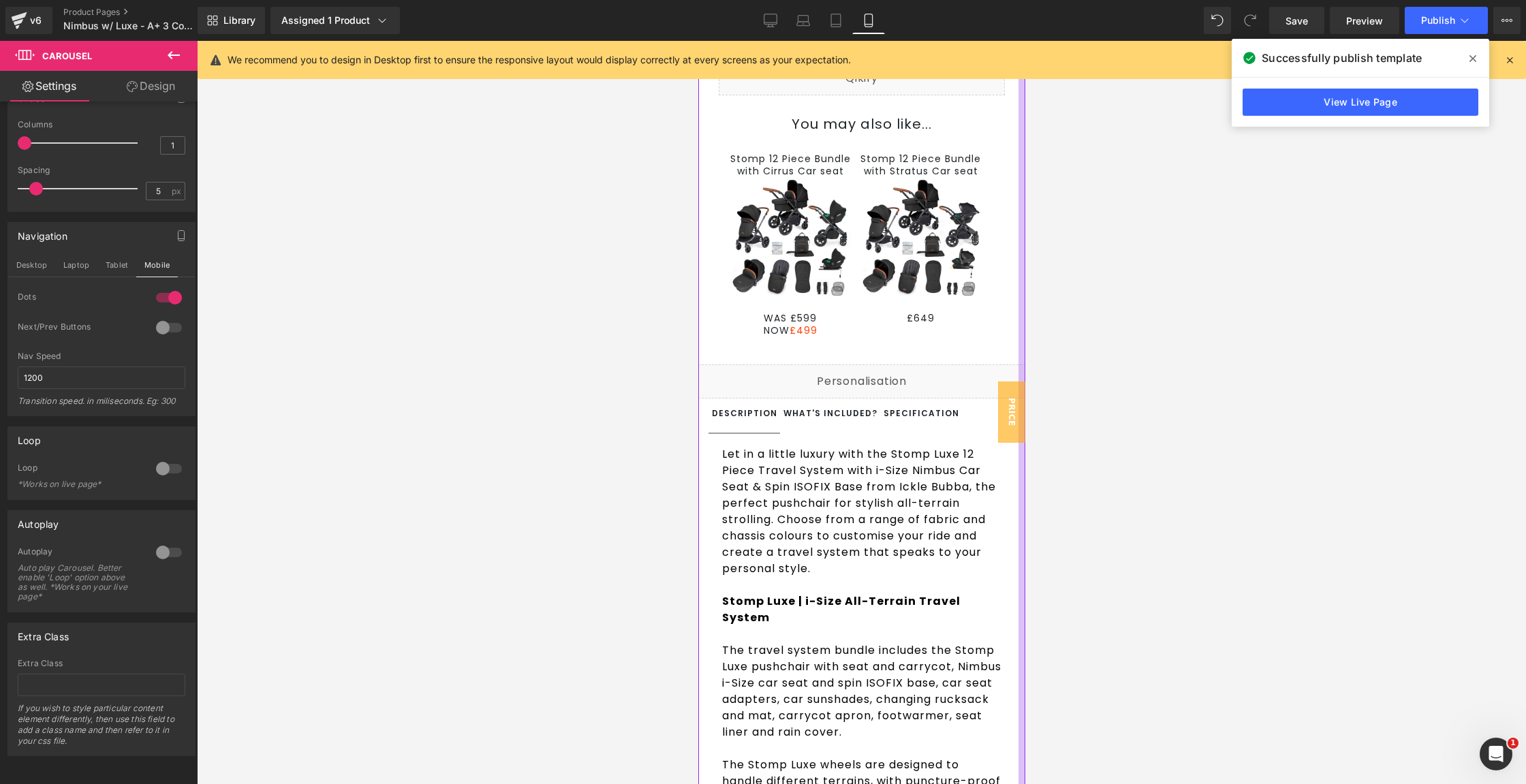
scroll to position [655, 0]
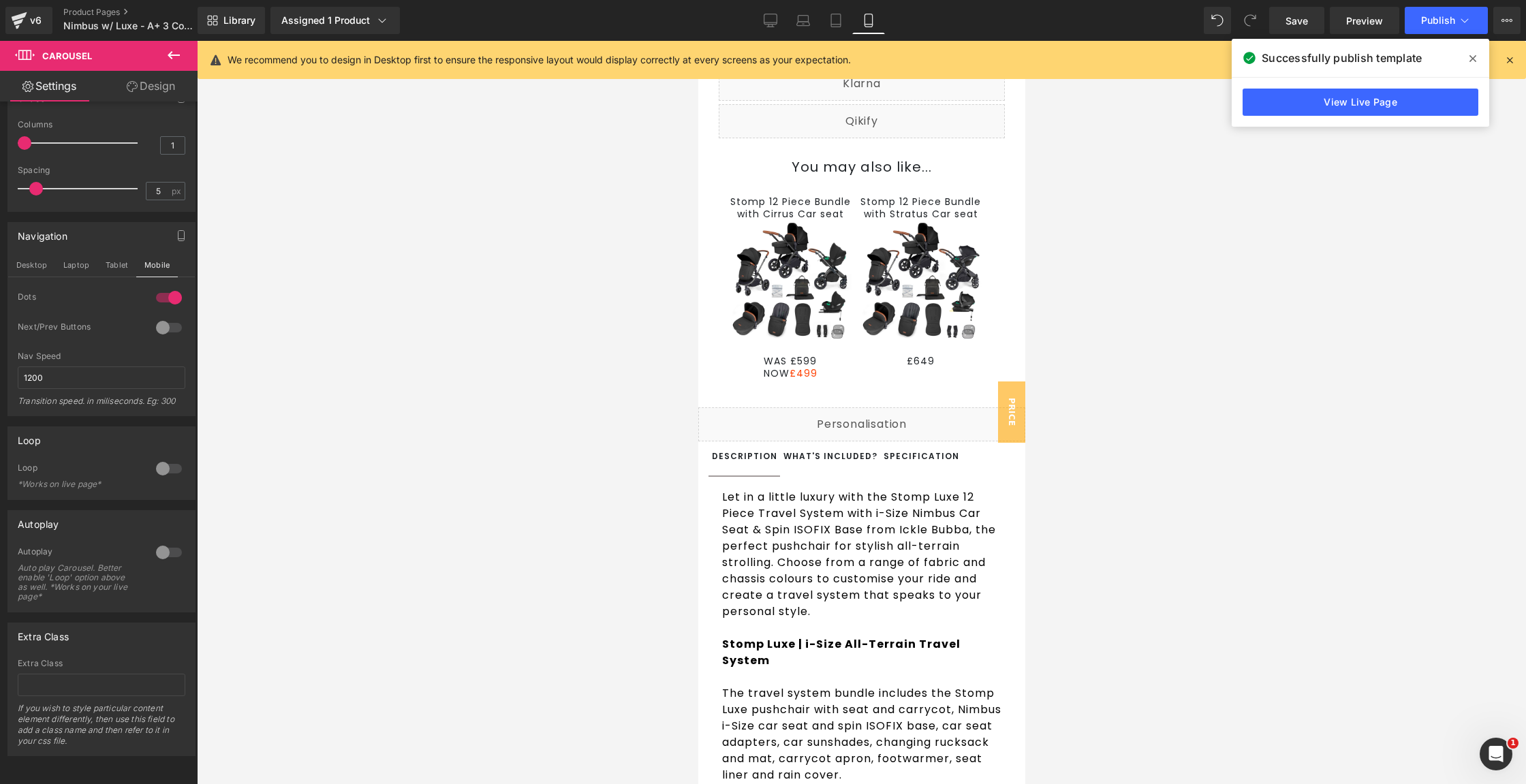
click at [1473, 59] on icon at bounding box center [1473, 58] width 7 height 7
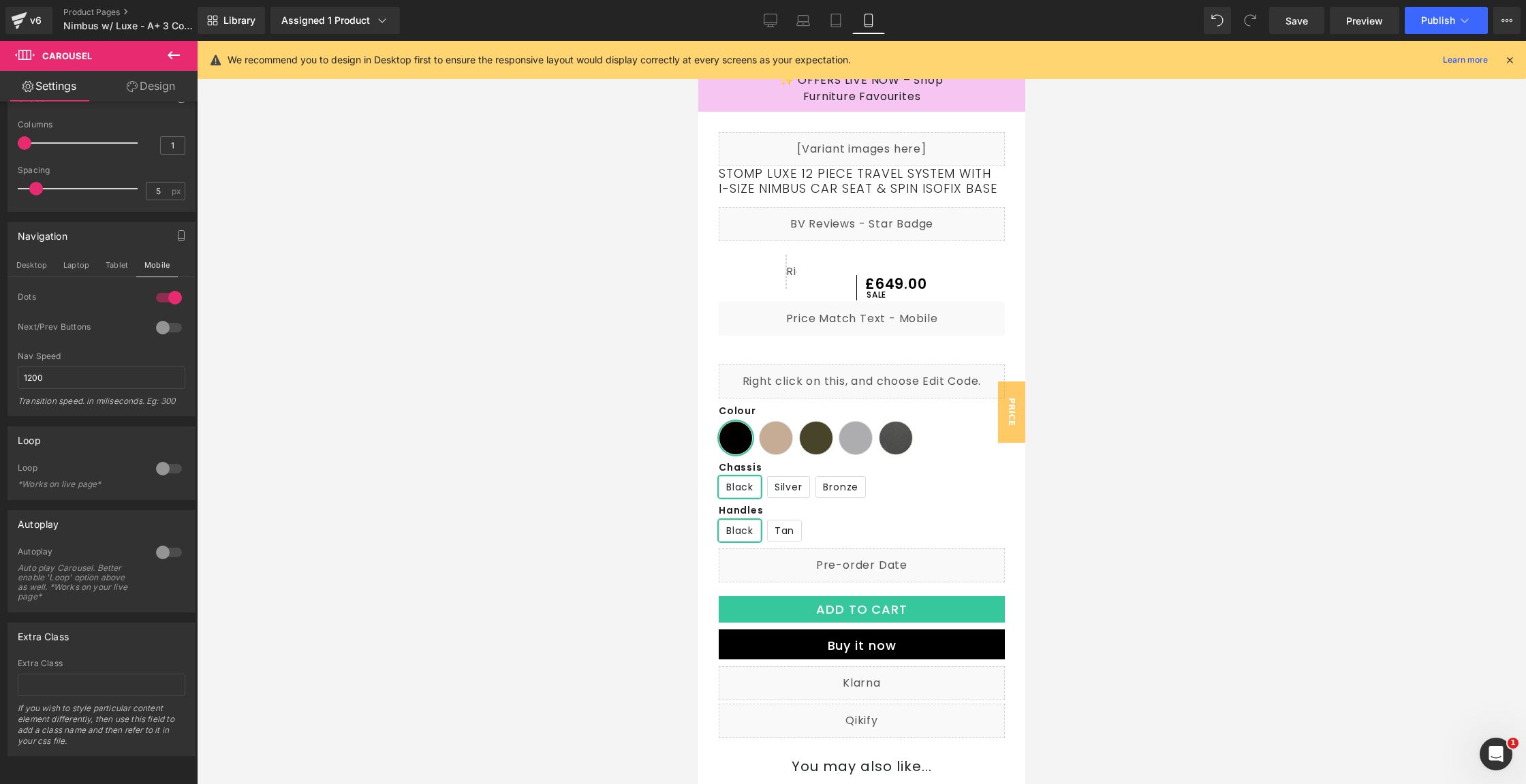
scroll to position [0, 0]
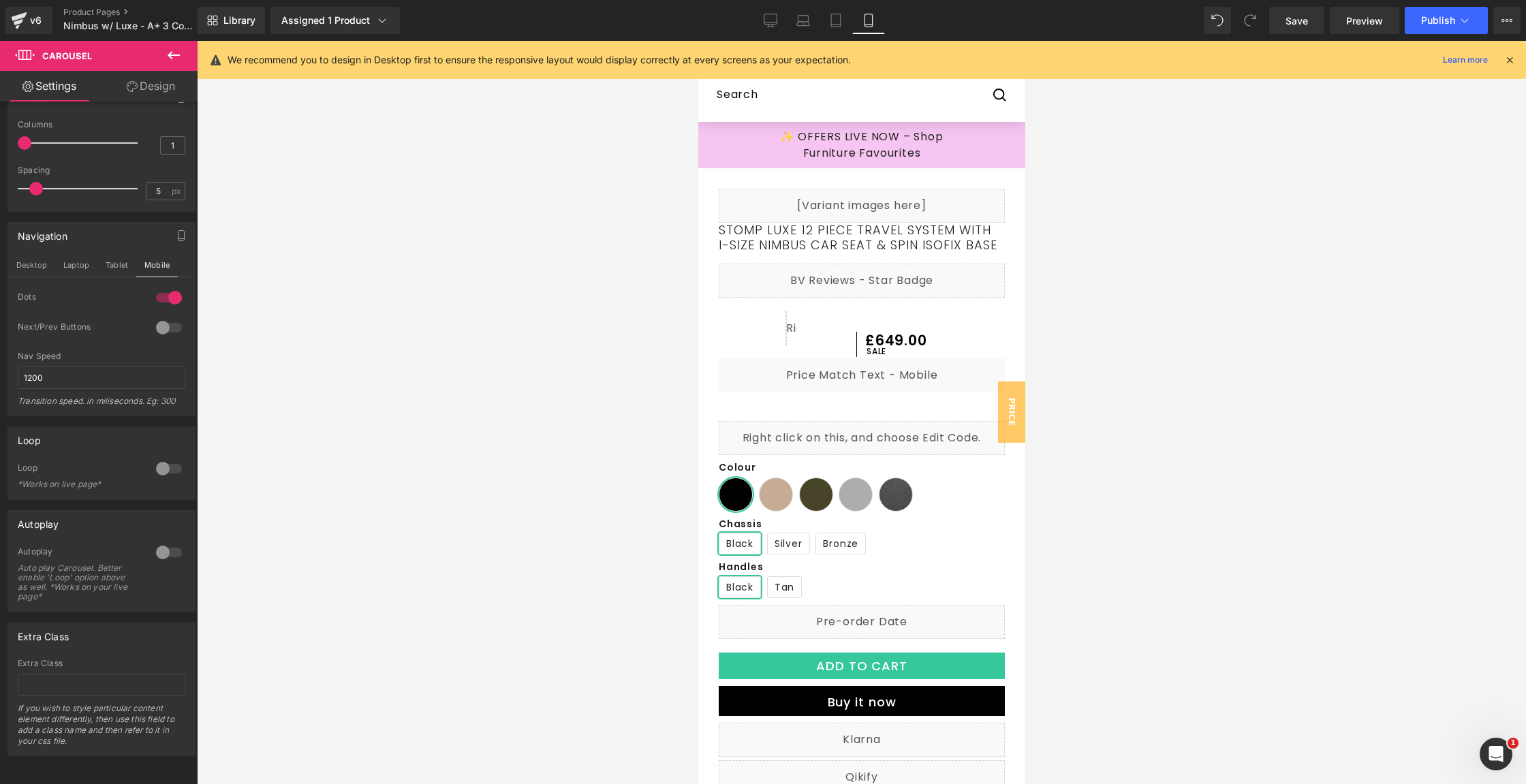
click at [1509, 59] on icon at bounding box center [1509, 60] width 12 height 12
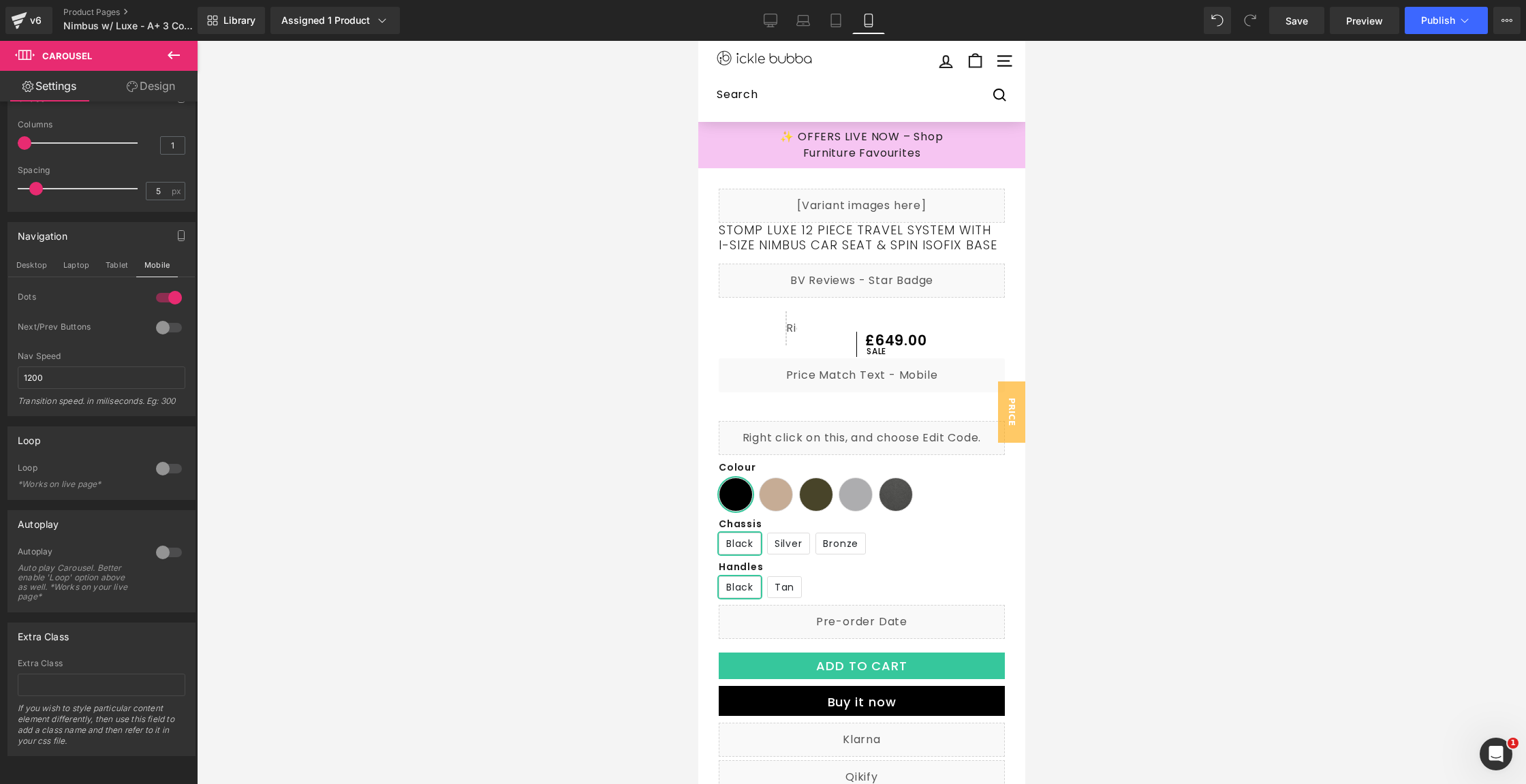
click at [168, 60] on icon at bounding box center [174, 56] width 17 height 17
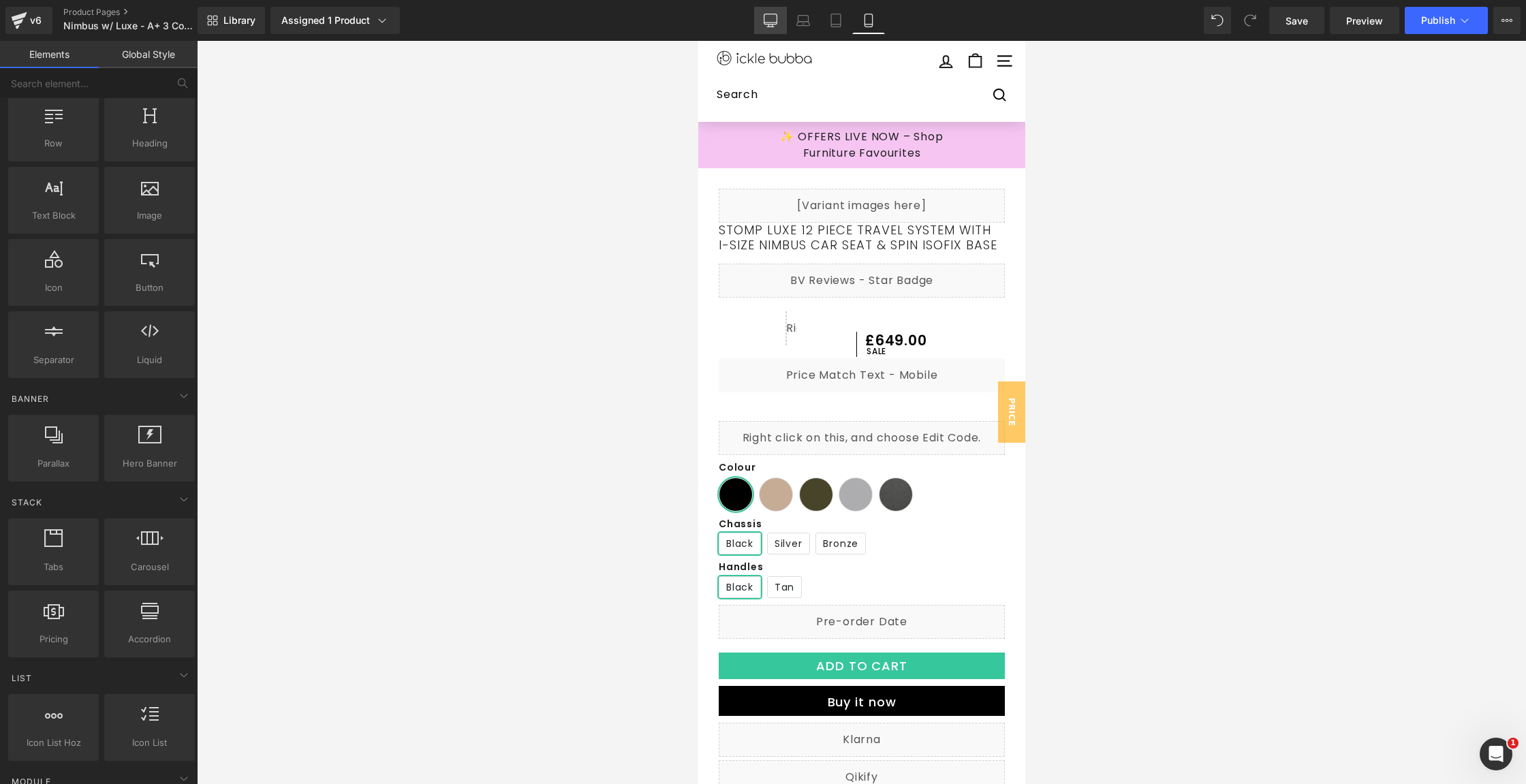
click at [773, 23] on icon at bounding box center [770, 23] width 13 height 0
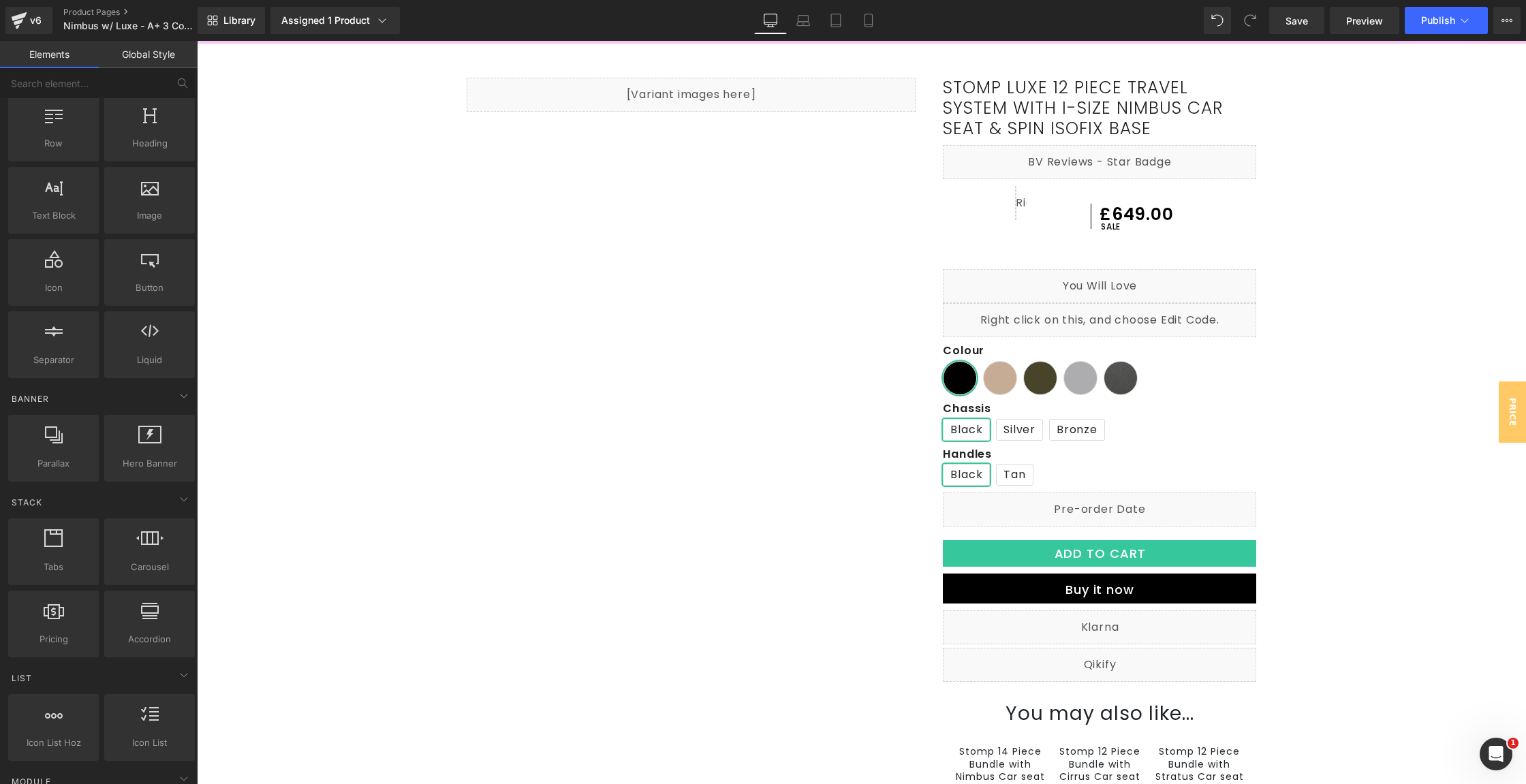
scroll to position [120, 0]
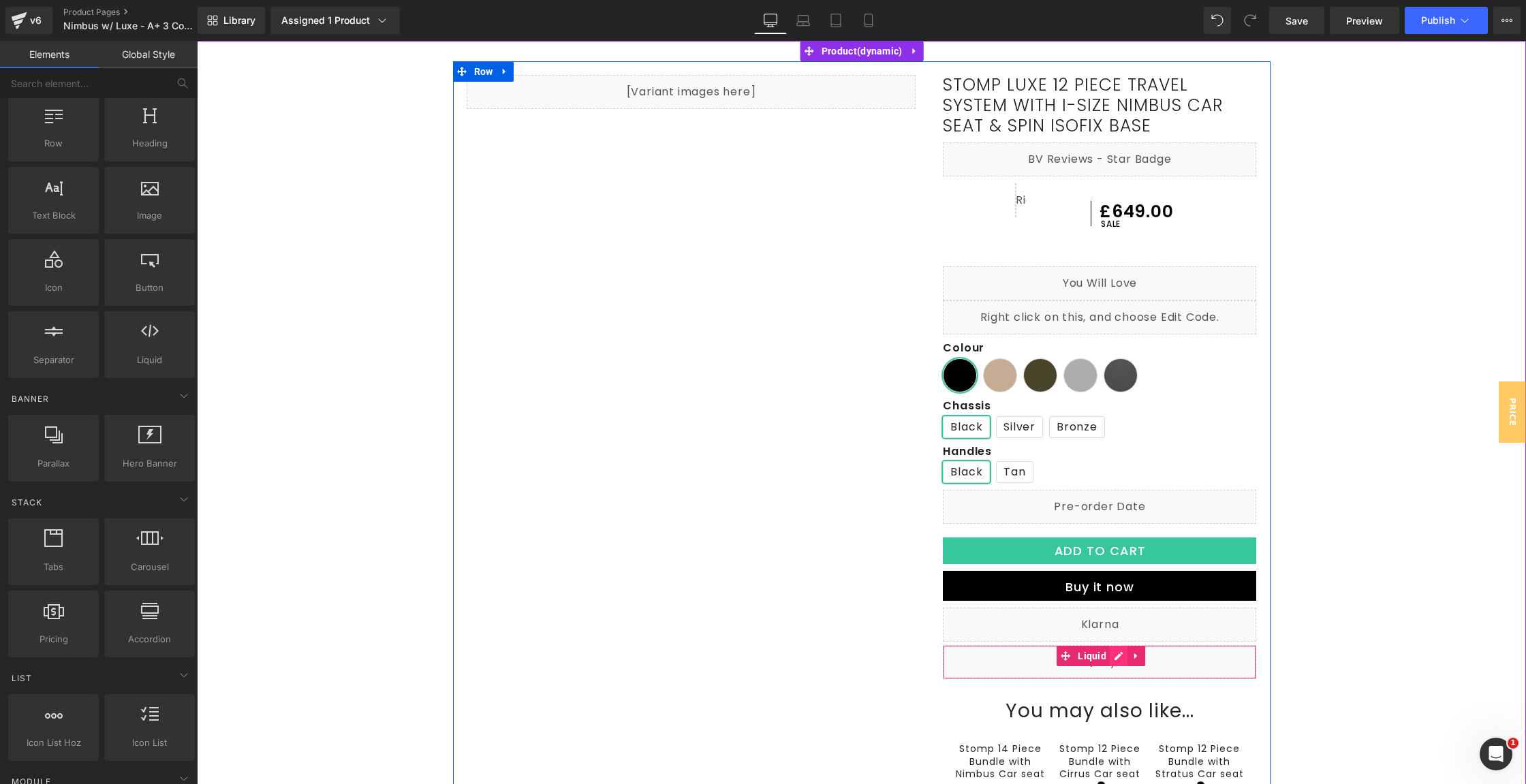
click at [1115, 658] on div "Liquid" at bounding box center [1100, 661] width 314 height 34
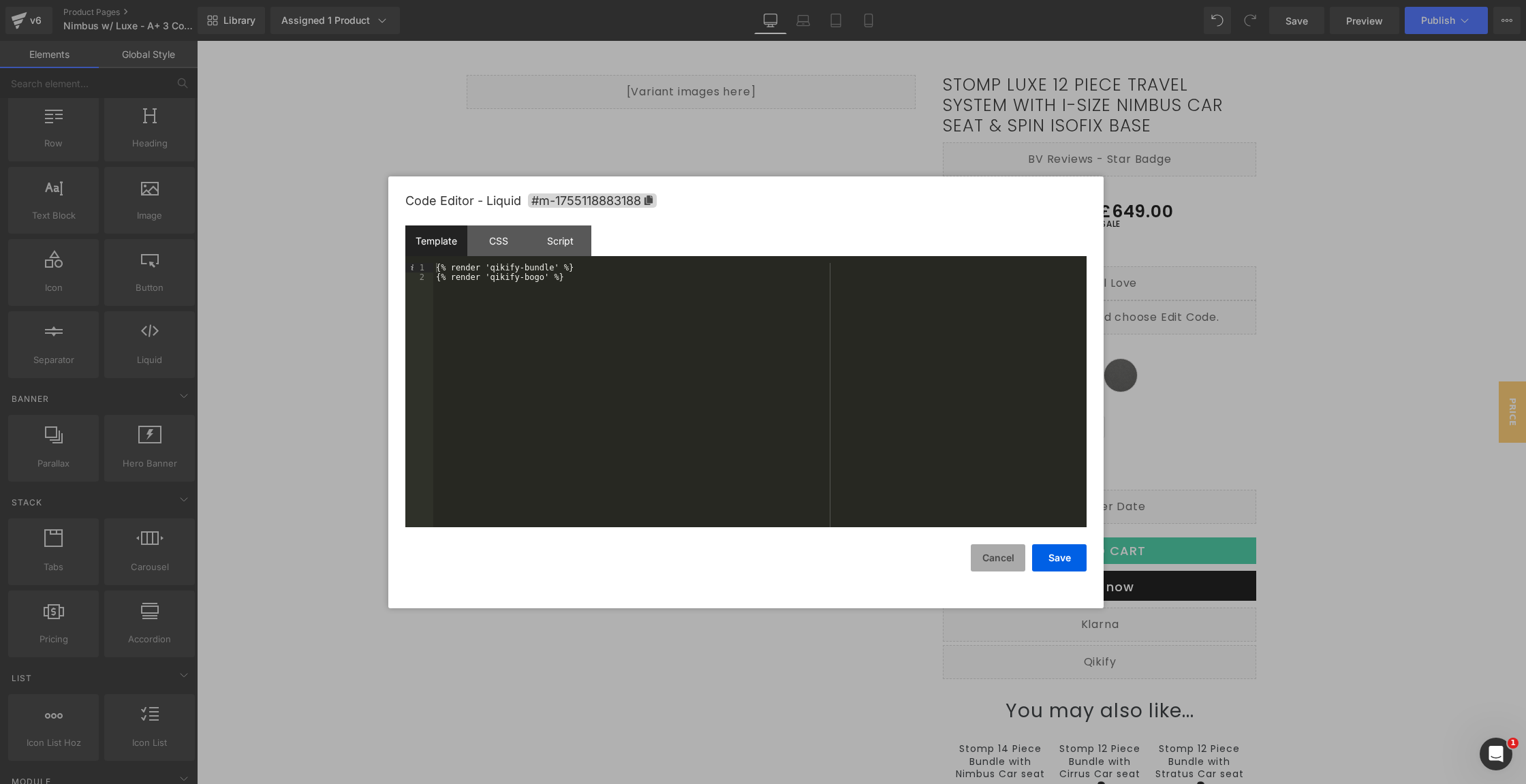
click at [996, 547] on button "Cancel" at bounding box center [998, 558] width 54 height 27
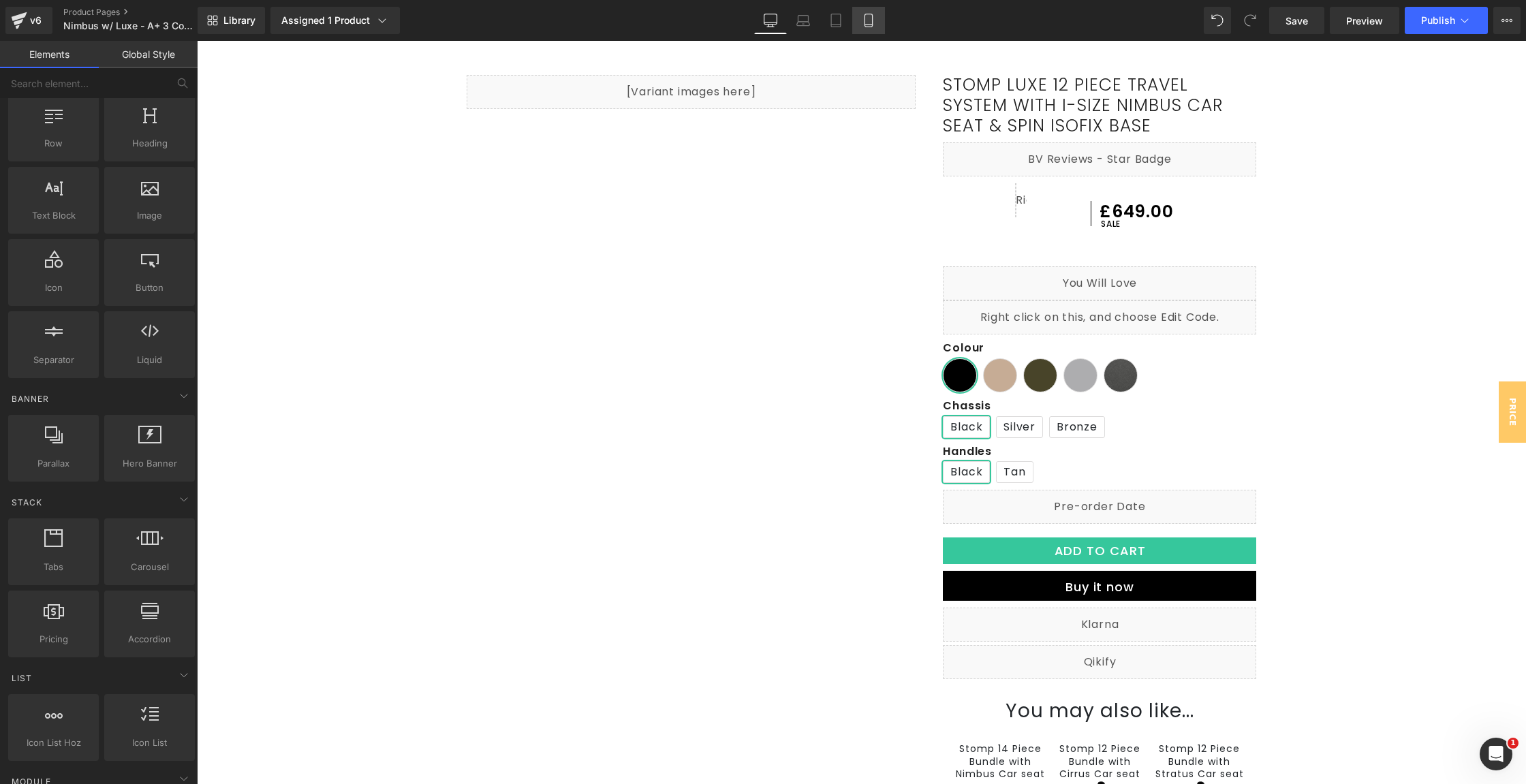
click at [862, 22] on icon at bounding box center [869, 20] width 14 height 14
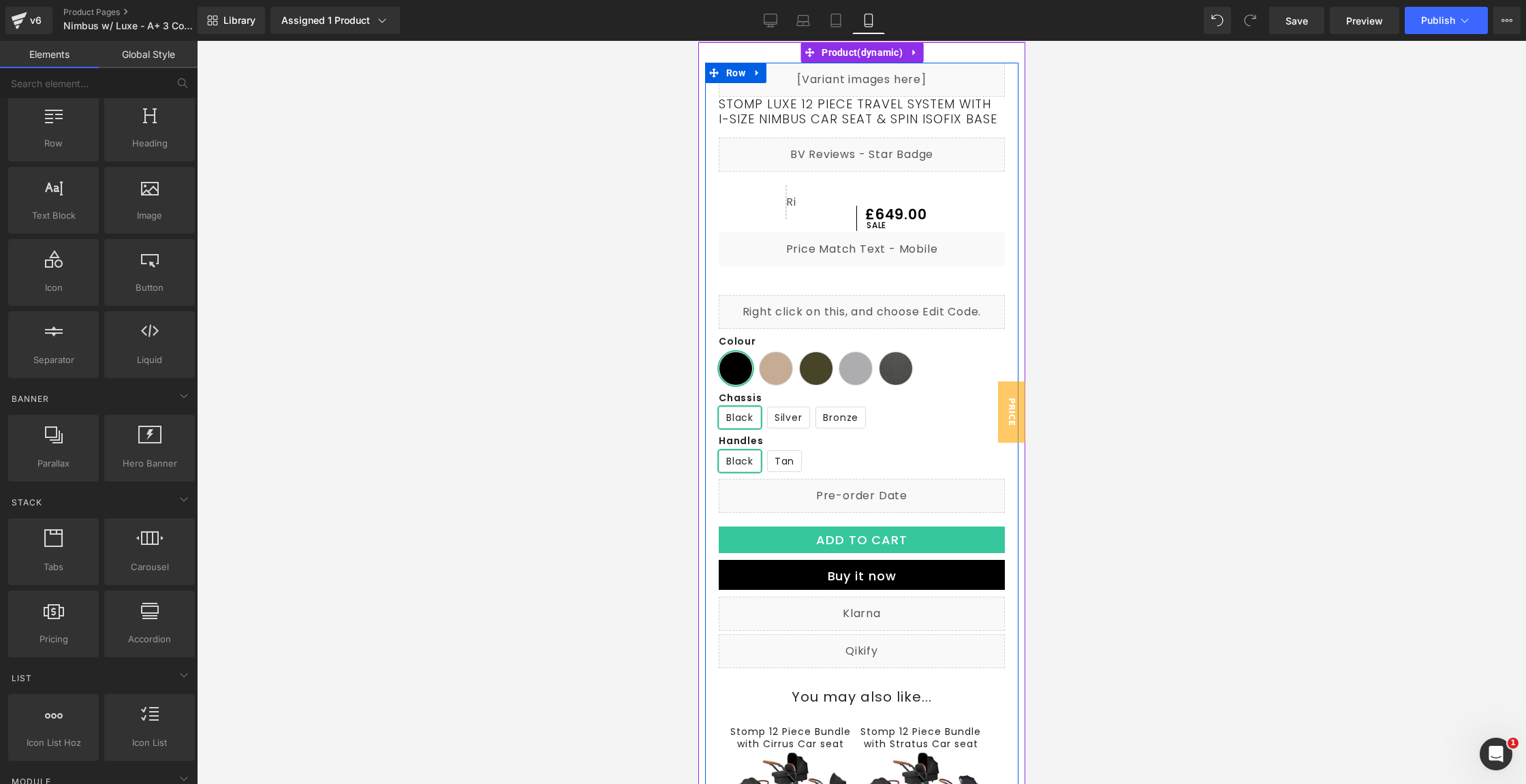
scroll to position [133, 0]
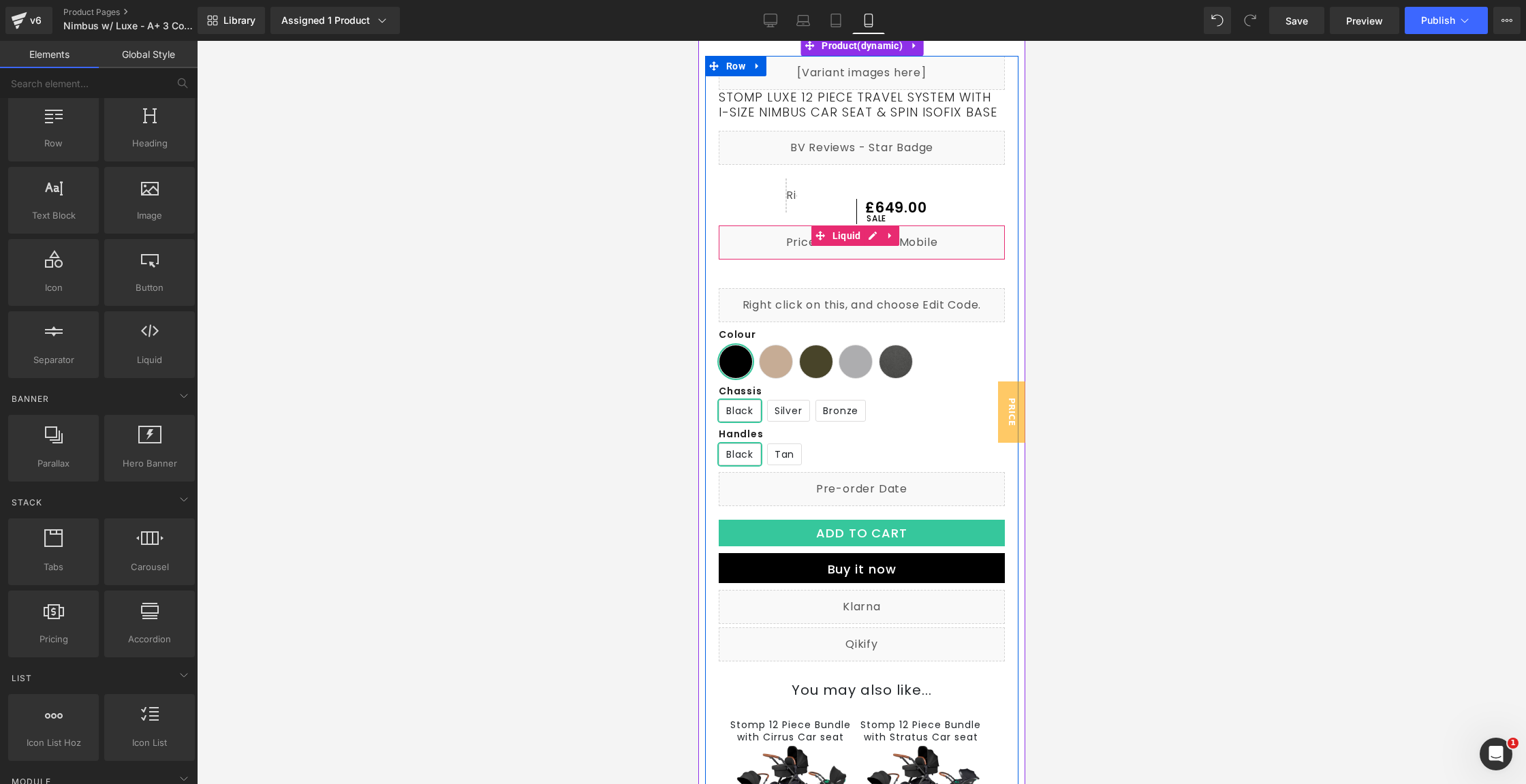
click at [896, 246] on link at bounding box center [890, 235] width 18 height 20
click at [898, 246] on link at bounding box center [900, 235] width 18 height 20
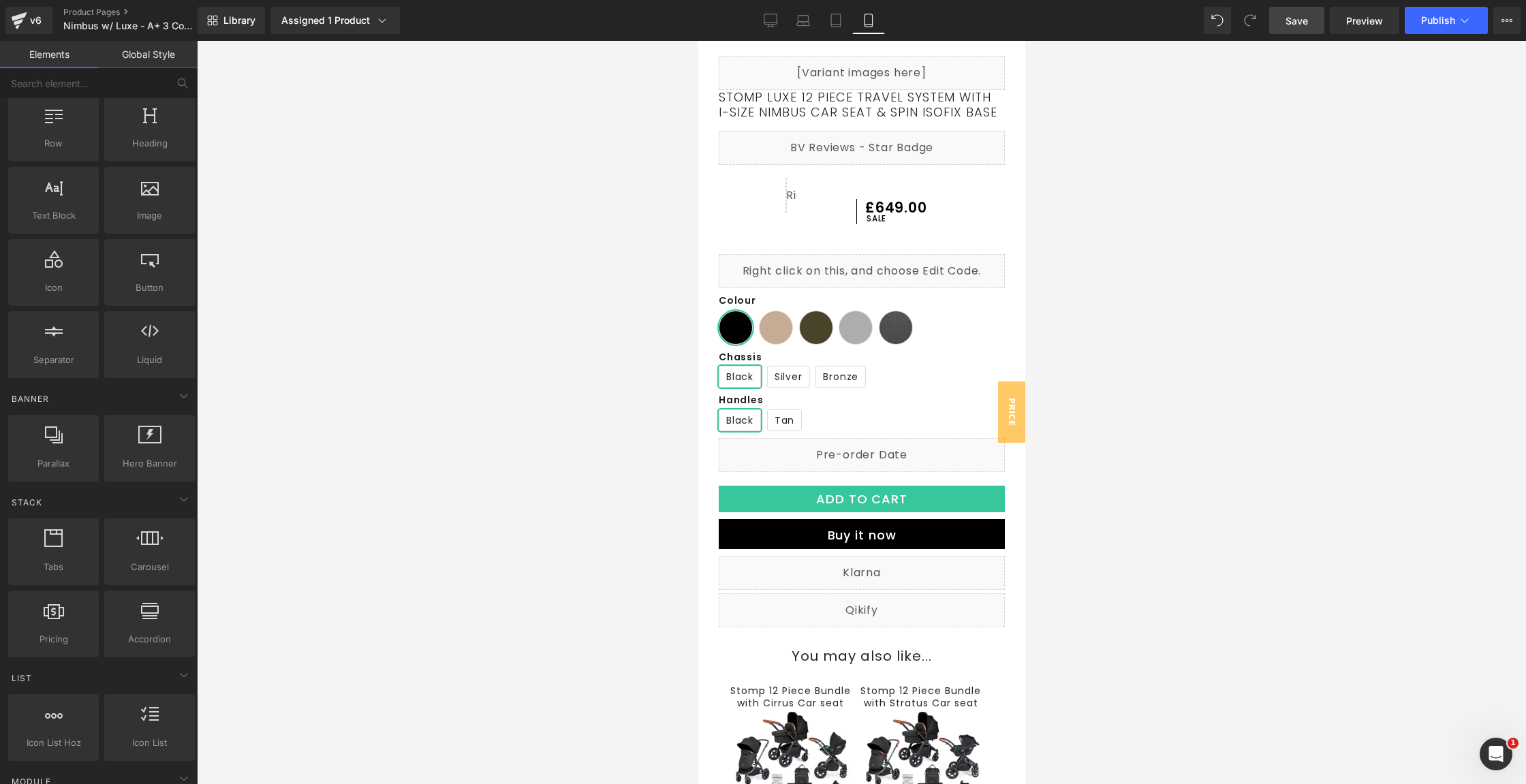
click at [1304, 18] on span "Save" at bounding box center [1297, 20] width 23 height 14
click at [68, 234] on div "Row rows, columns, layouts, div Heading headings, titles, h1,h2,h3,h4,h5,h6 Tex…" at bounding box center [101, 236] width 192 height 289
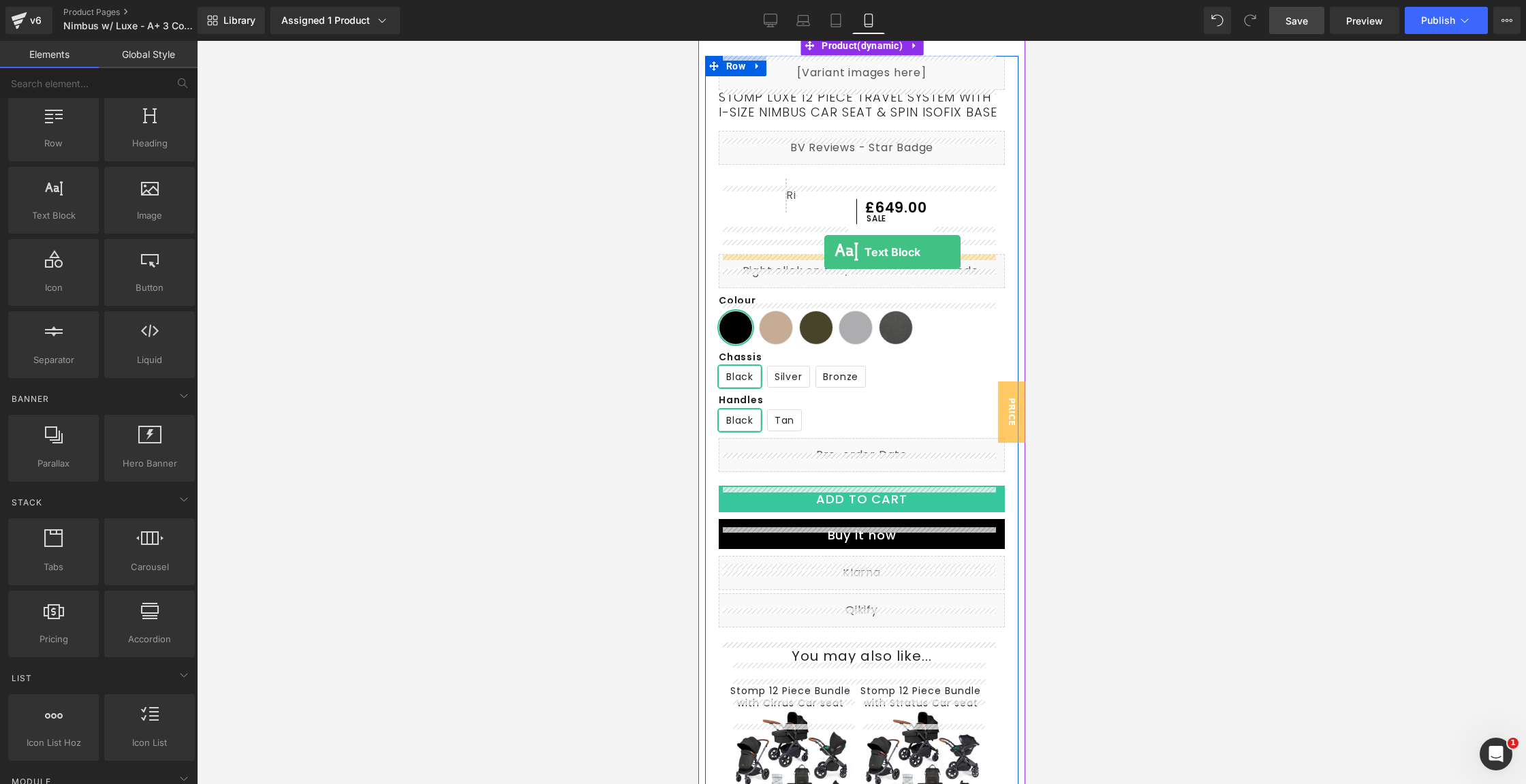
drag, startPoint x: 730, startPoint y: 241, endPoint x: 824, endPoint y: 252, distance: 94.6
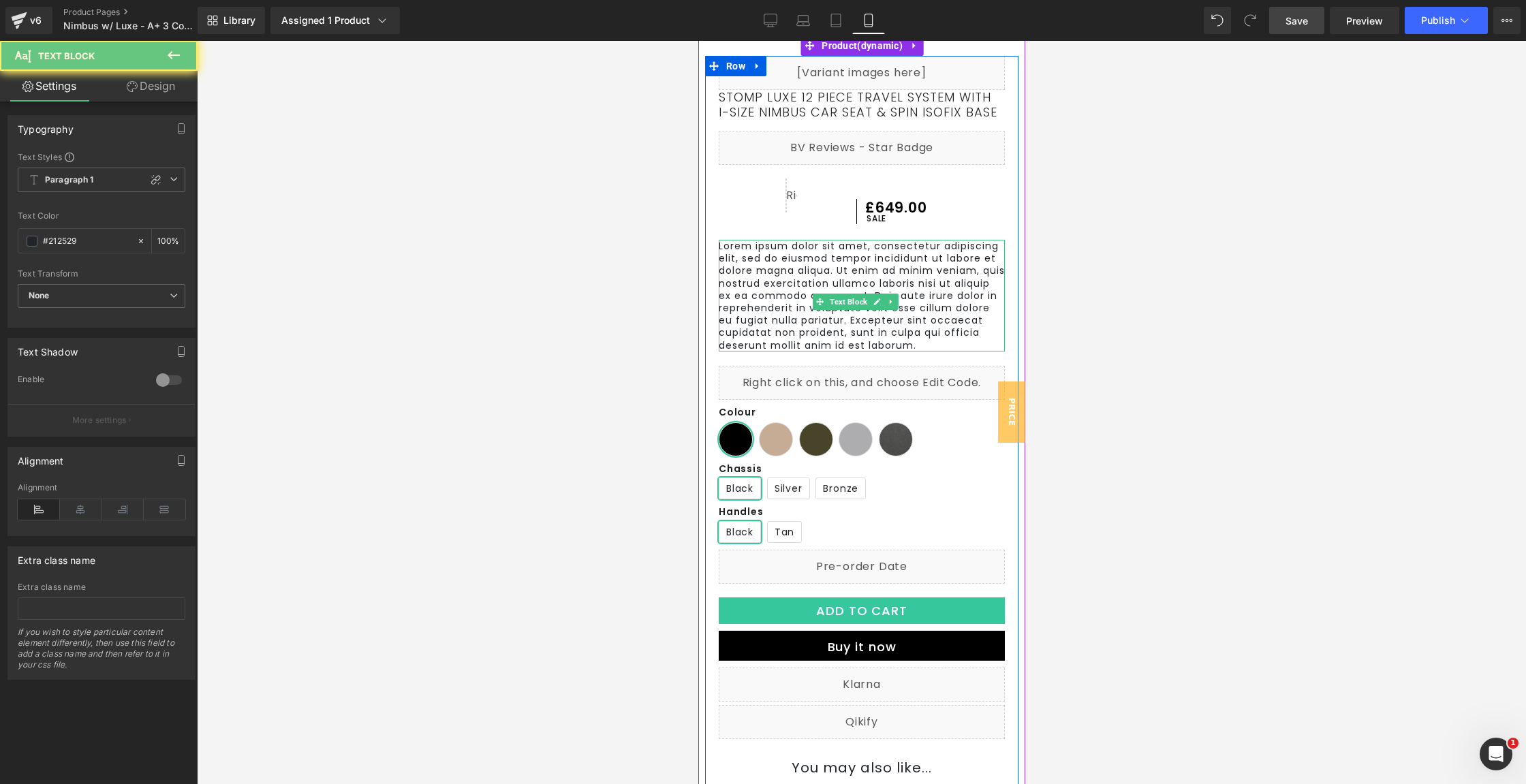
click at [805, 274] on p "Lorem ipsum dolor sit amet, consectetur adipiscing elit, sed do eiusmod tempor …" at bounding box center [861, 295] width 286 height 112
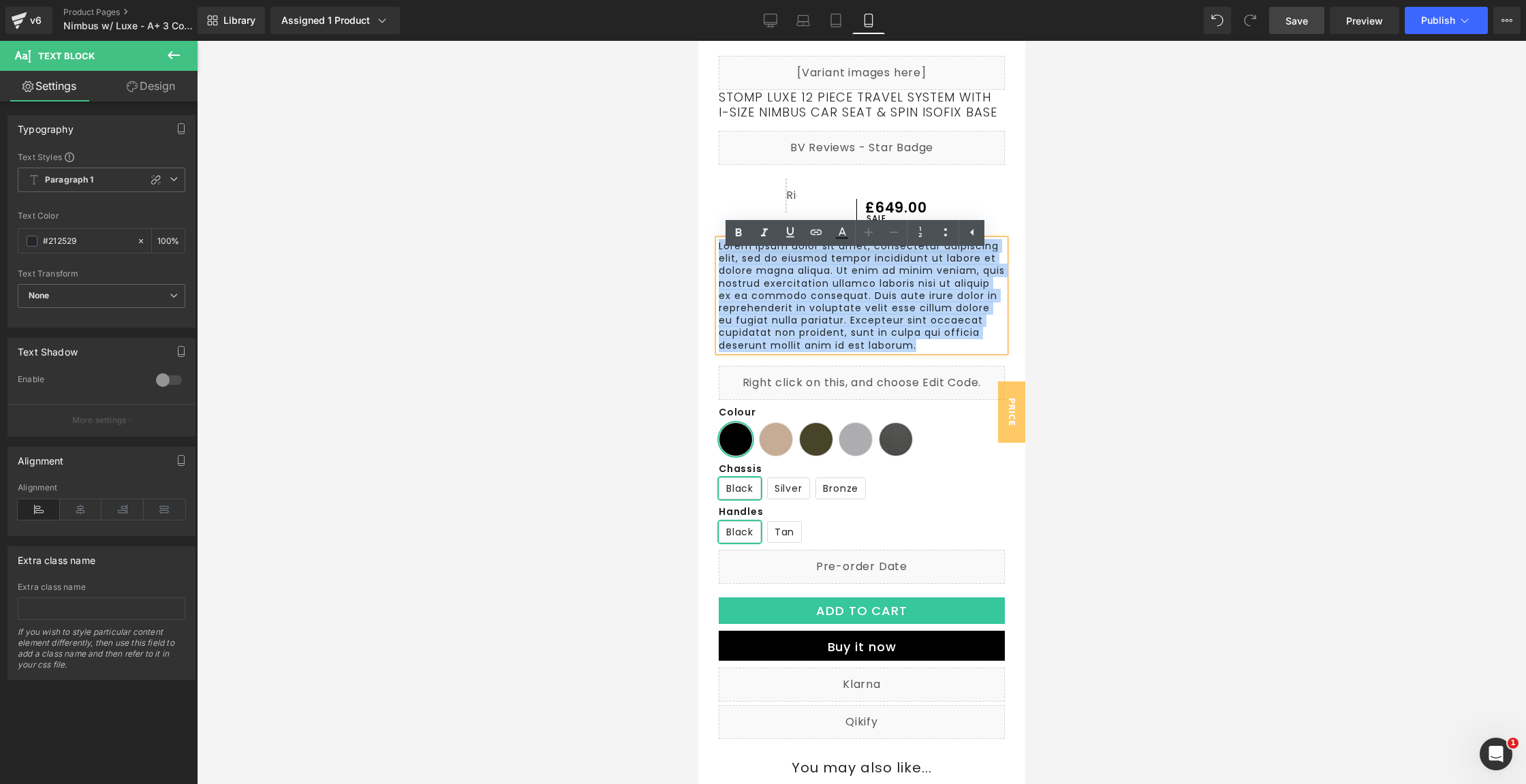
click at [805, 274] on p "Lorem ipsum dolor sit amet, consectetur adipiscing elit, sed do eiusmod tempor …" at bounding box center [861, 295] width 286 height 112
paste div
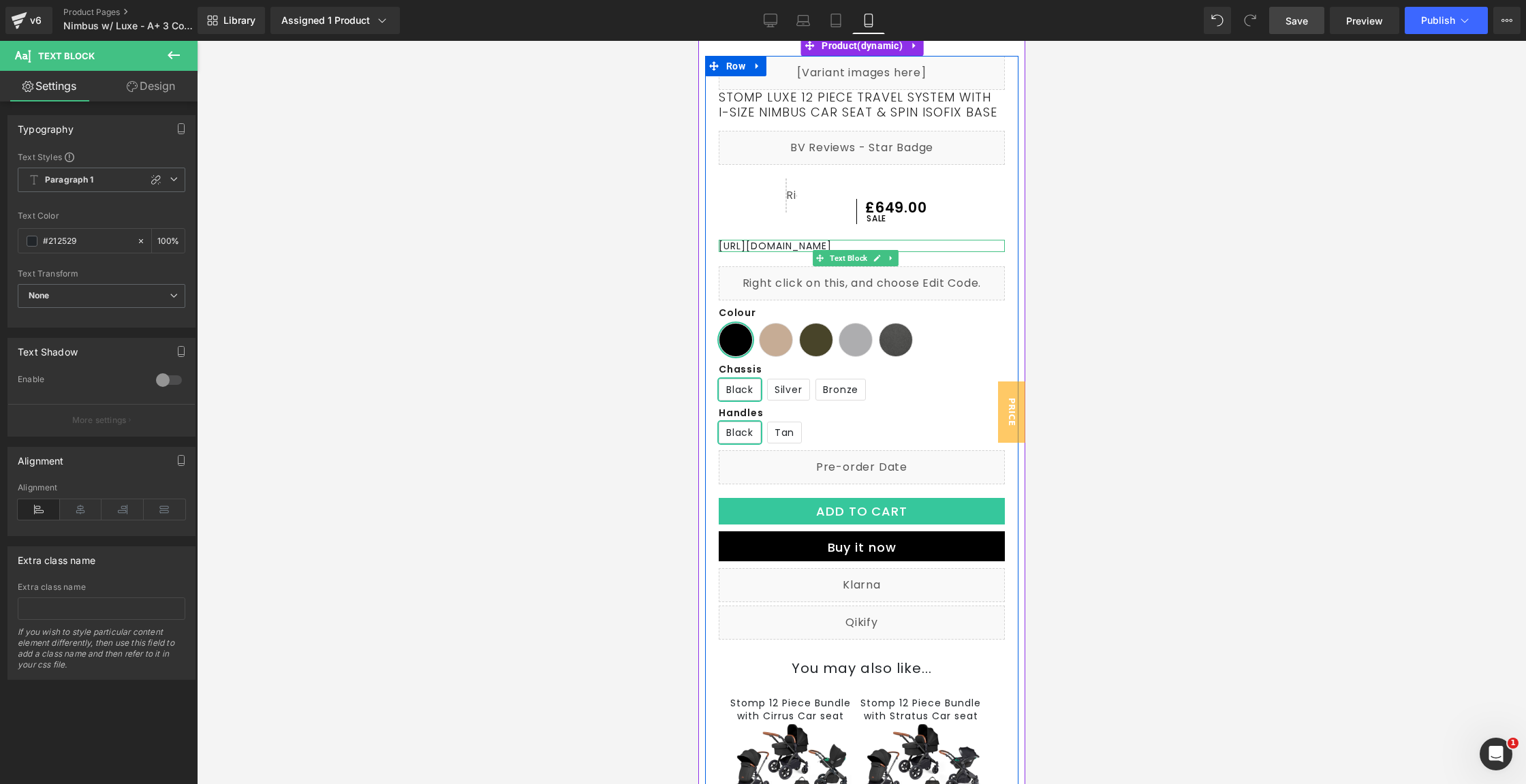
click at [772, 252] on p "[URL][DOMAIN_NAME]" at bounding box center [861, 246] width 286 height 12
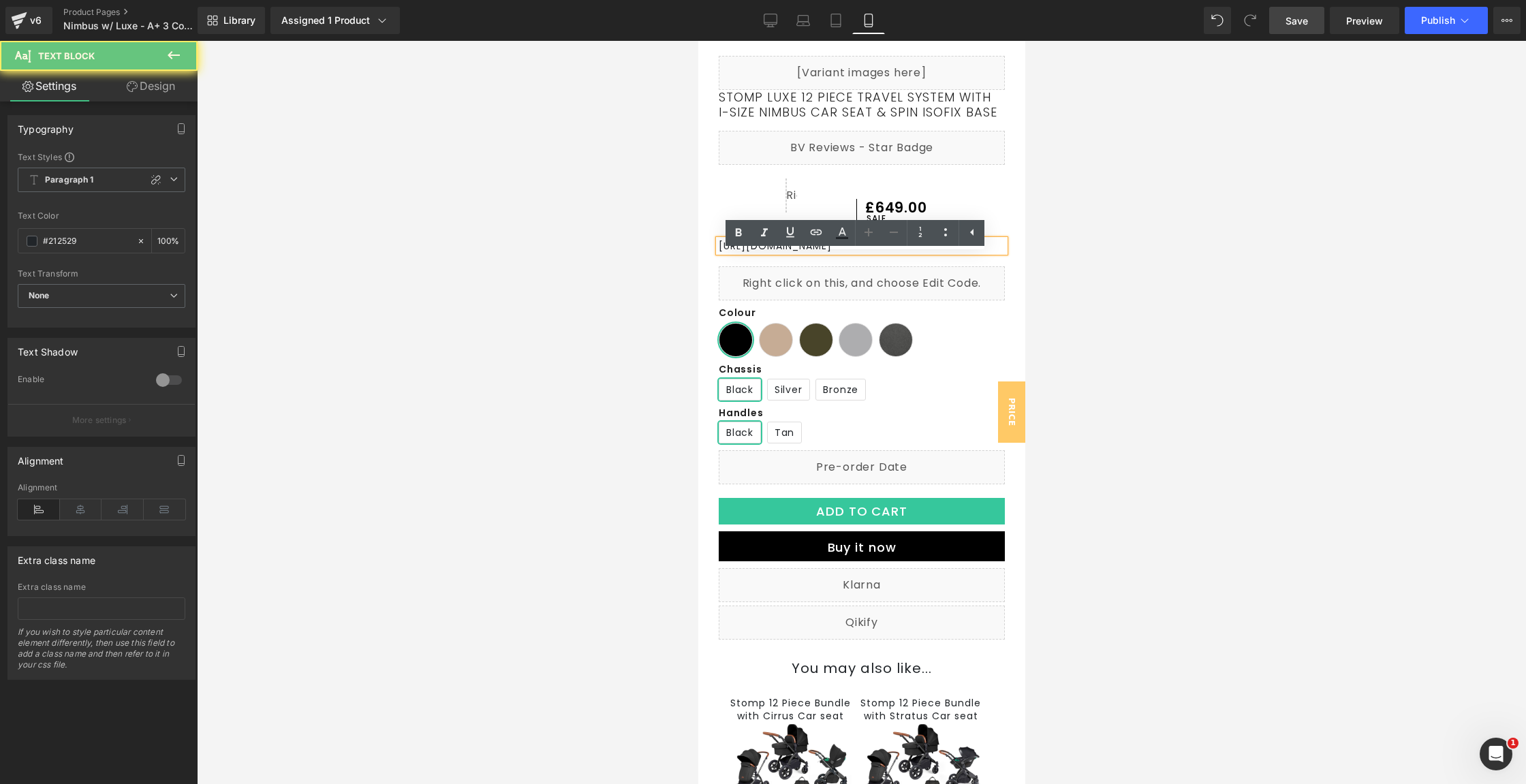
click at [772, 252] on p "[URL][DOMAIN_NAME]" at bounding box center [861, 246] width 286 height 12
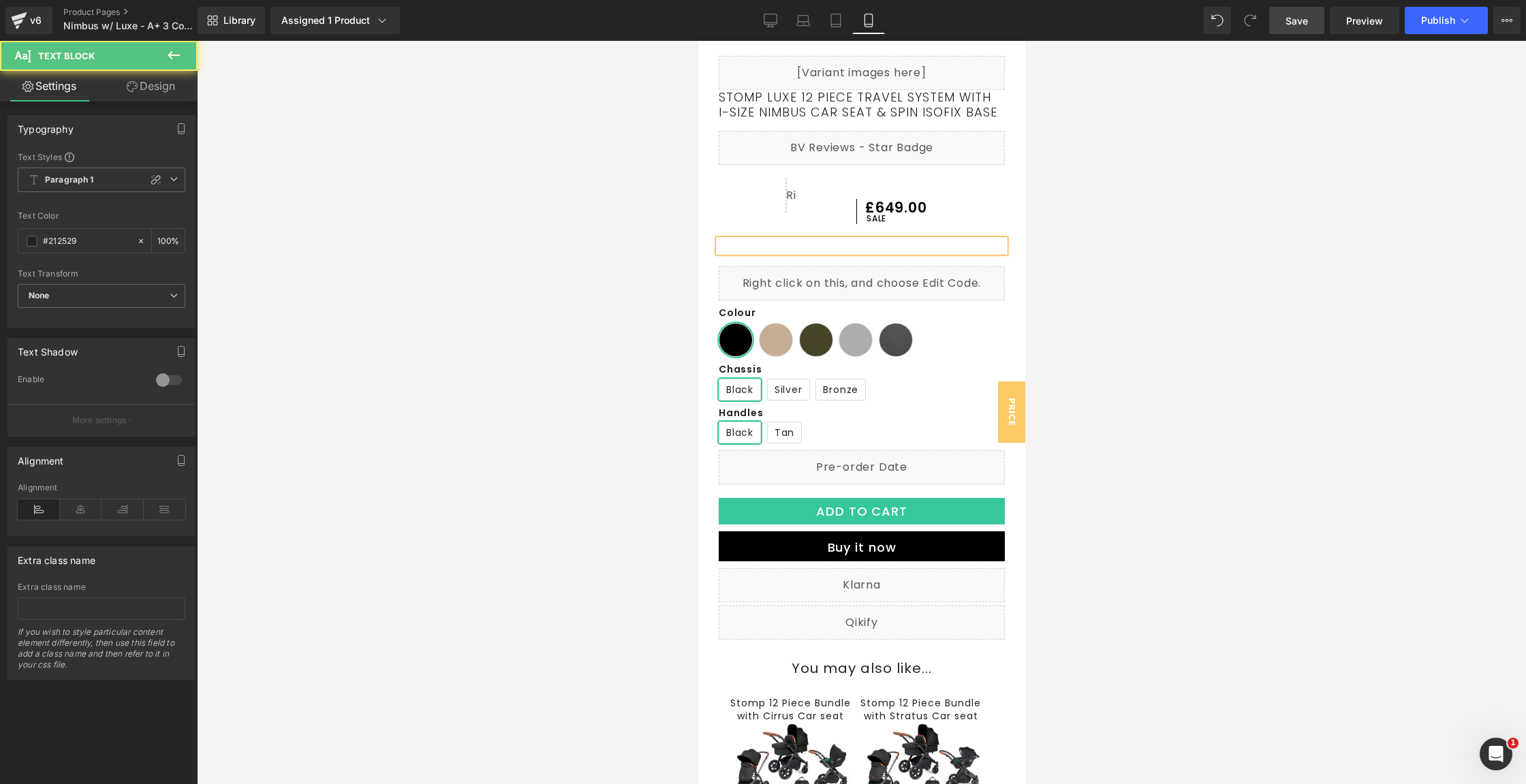
click at [839, 252] on p at bounding box center [861, 246] width 286 height 12
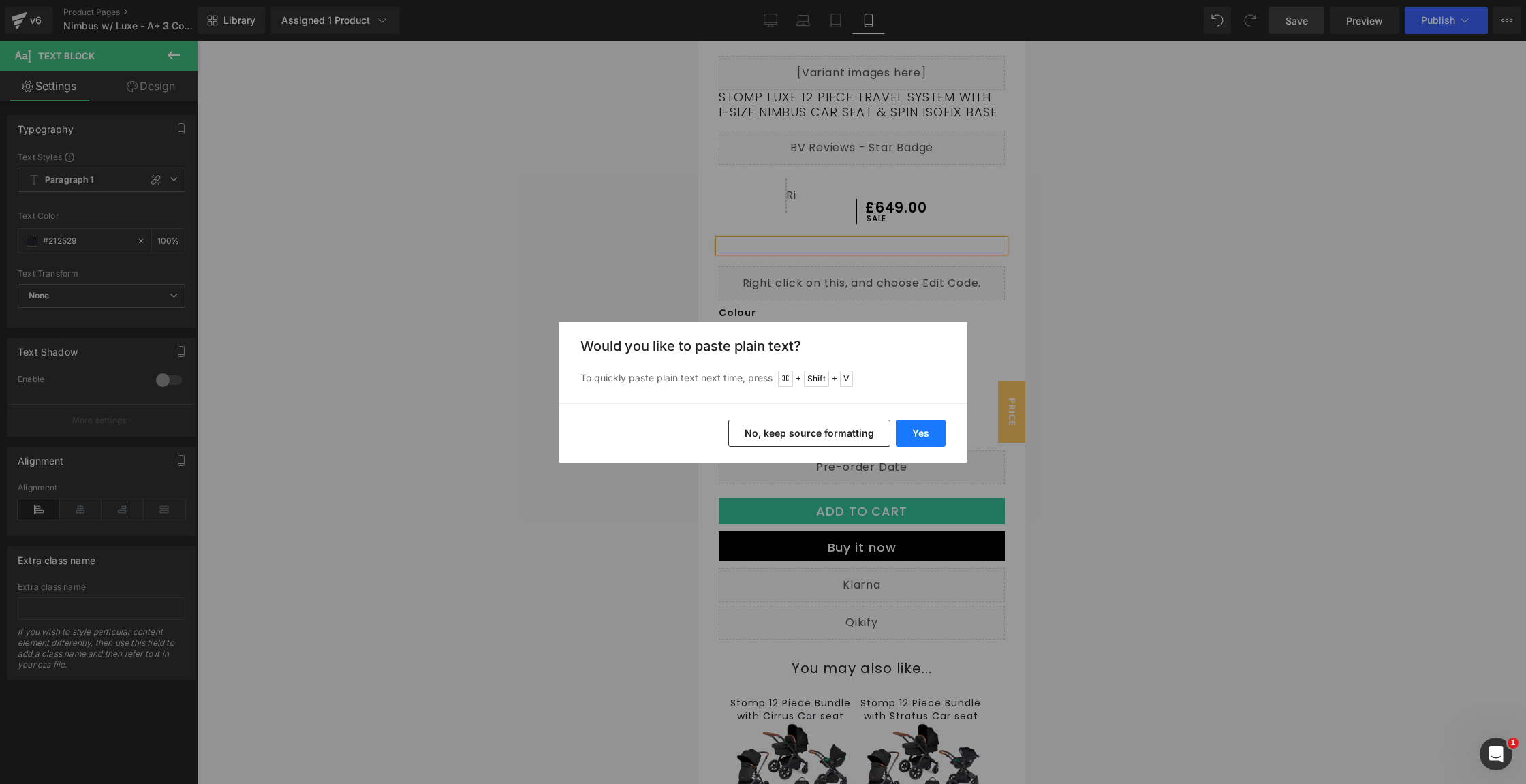
click at [912, 425] on button "Yes" at bounding box center [921, 433] width 50 height 27
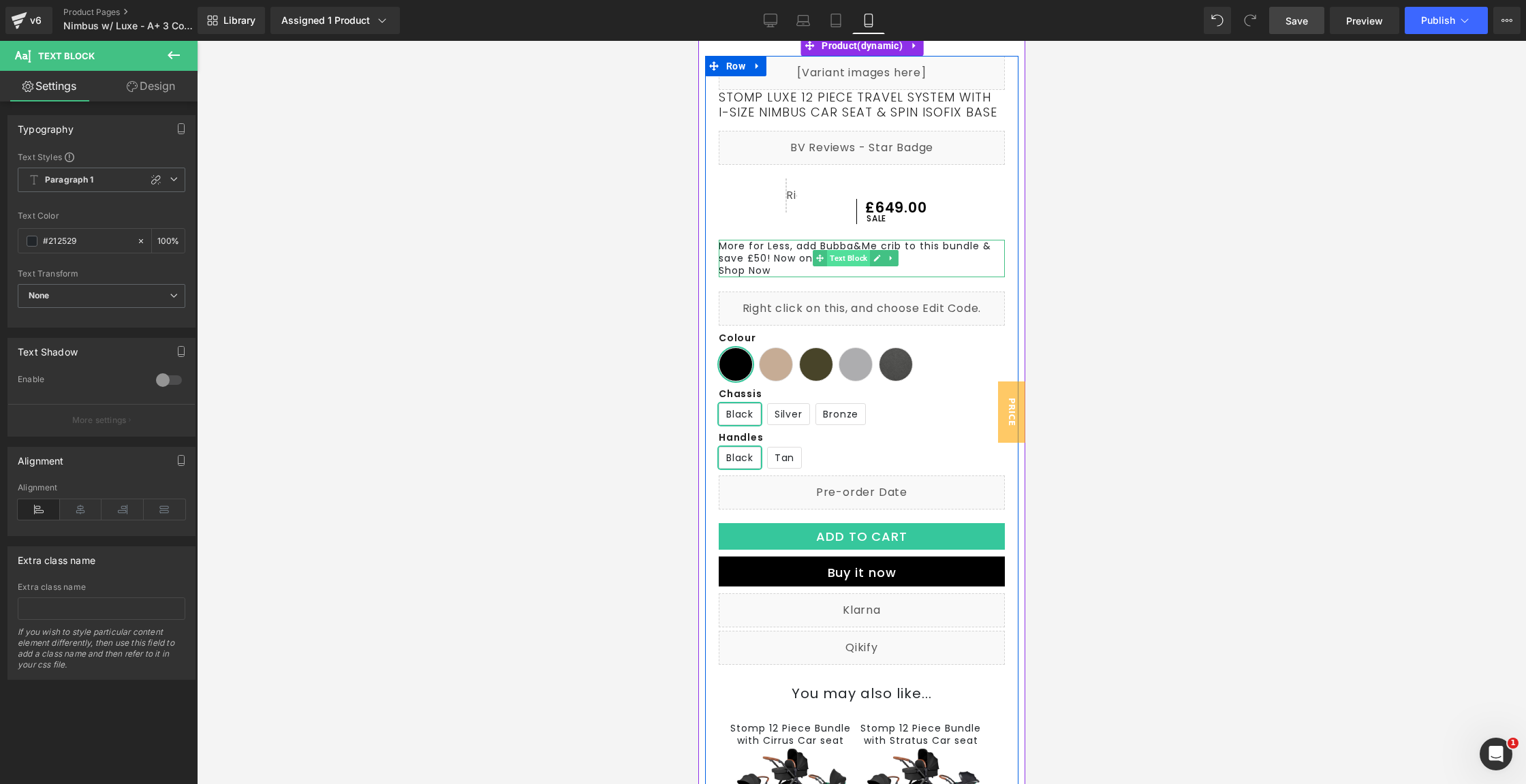
click at [859, 266] on span "Text Block" at bounding box center [848, 258] width 43 height 17
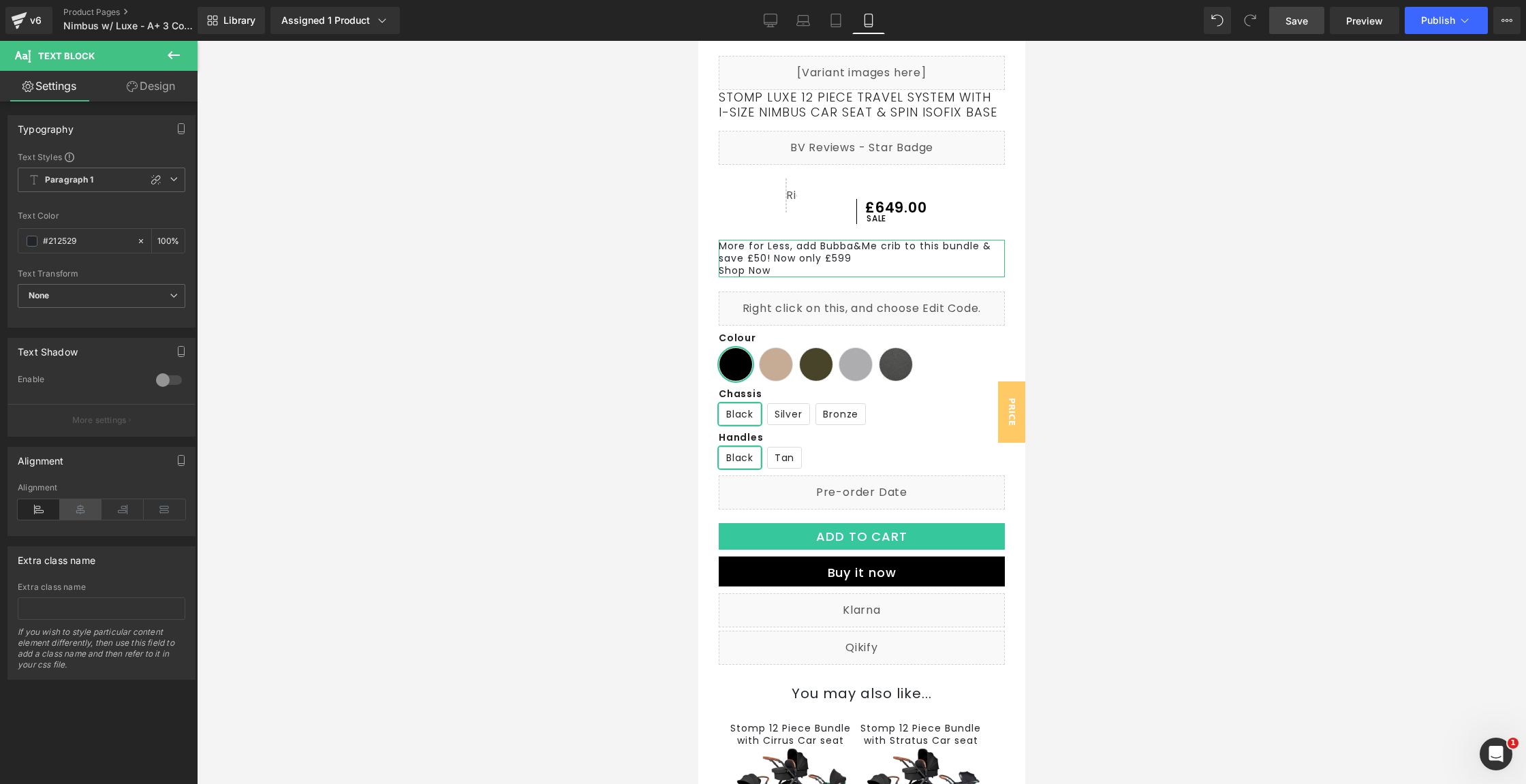
click at [68, 499] on icon at bounding box center [81, 509] width 42 height 20
click at [94, 229] on div "#212529" at bounding box center [77, 241] width 118 height 24
click at [159, 296] on span "None" at bounding box center [102, 296] width 168 height 24
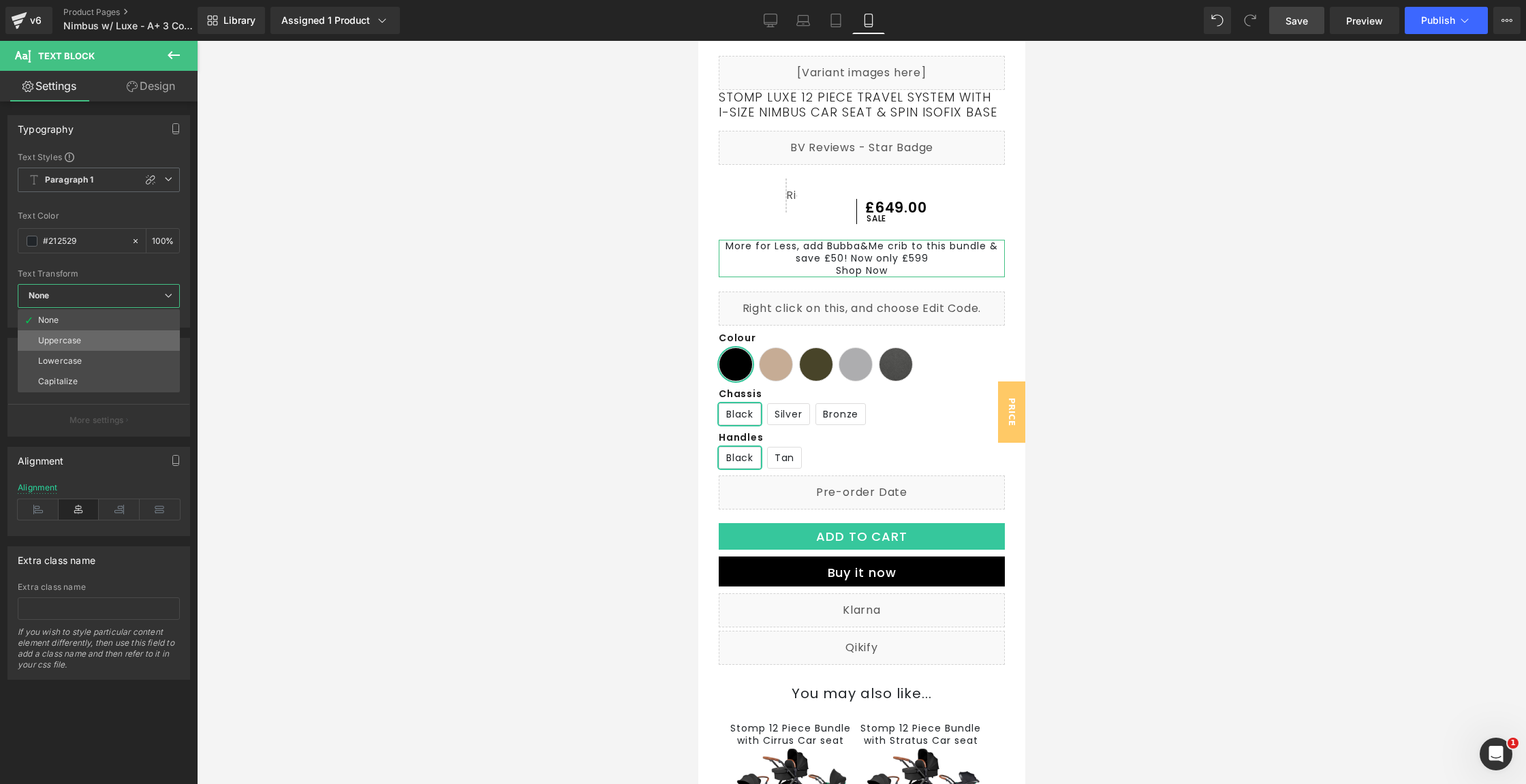
click at [111, 334] on li "Uppercase" at bounding box center [99, 340] width 162 height 20
click at [135, 288] on span "Uppercase" at bounding box center [102, 296] width 168 height 24
click at [109, 317] on li "None" at bounding box center [99, 319] width 162 height 20
click at [132, 173] on span "Paragraph 1" at bounding box center [102, 180] width 168 height 25
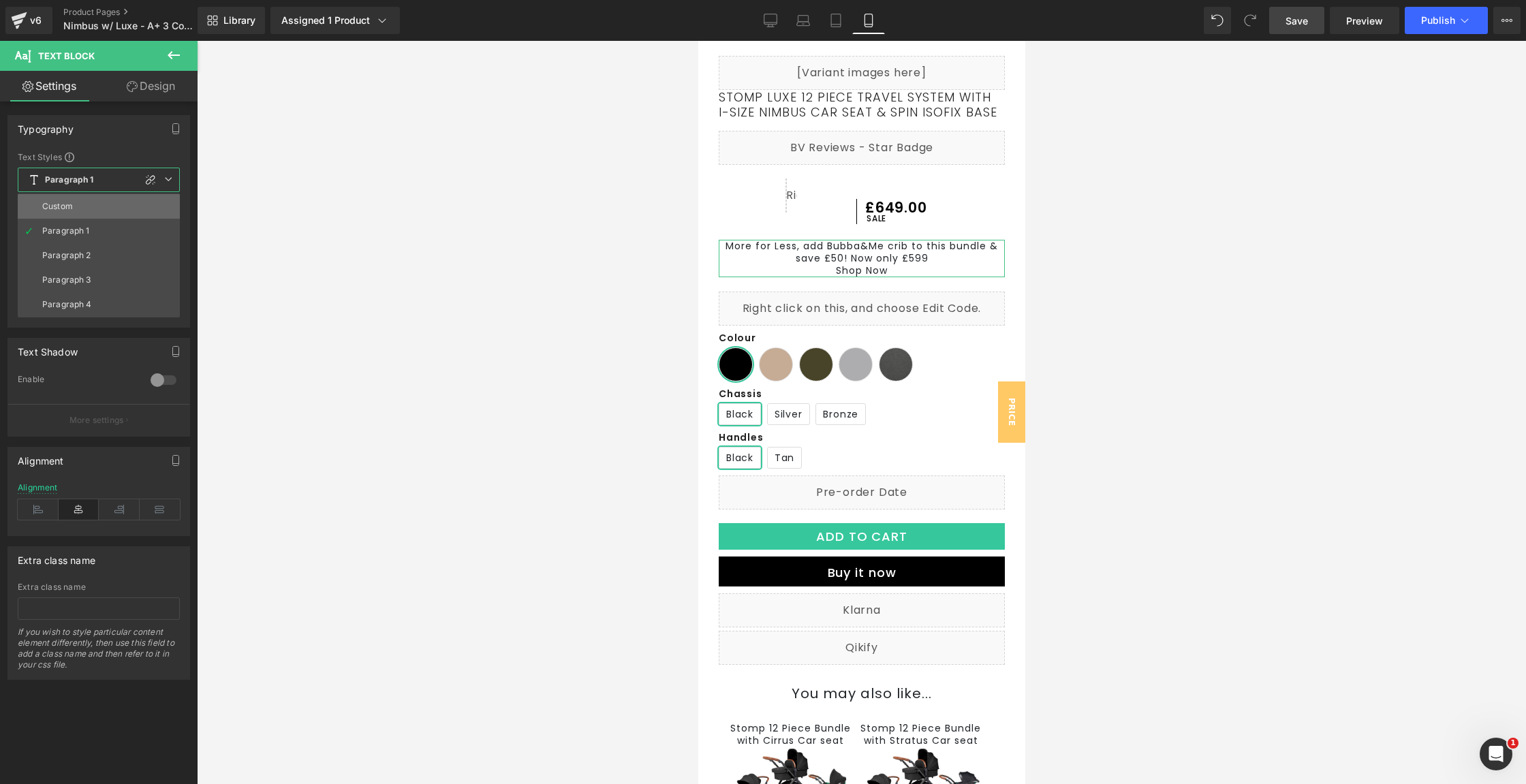
click at [124, 205] on li "Custom" at bounding box center [99, 206] width 162 height 25
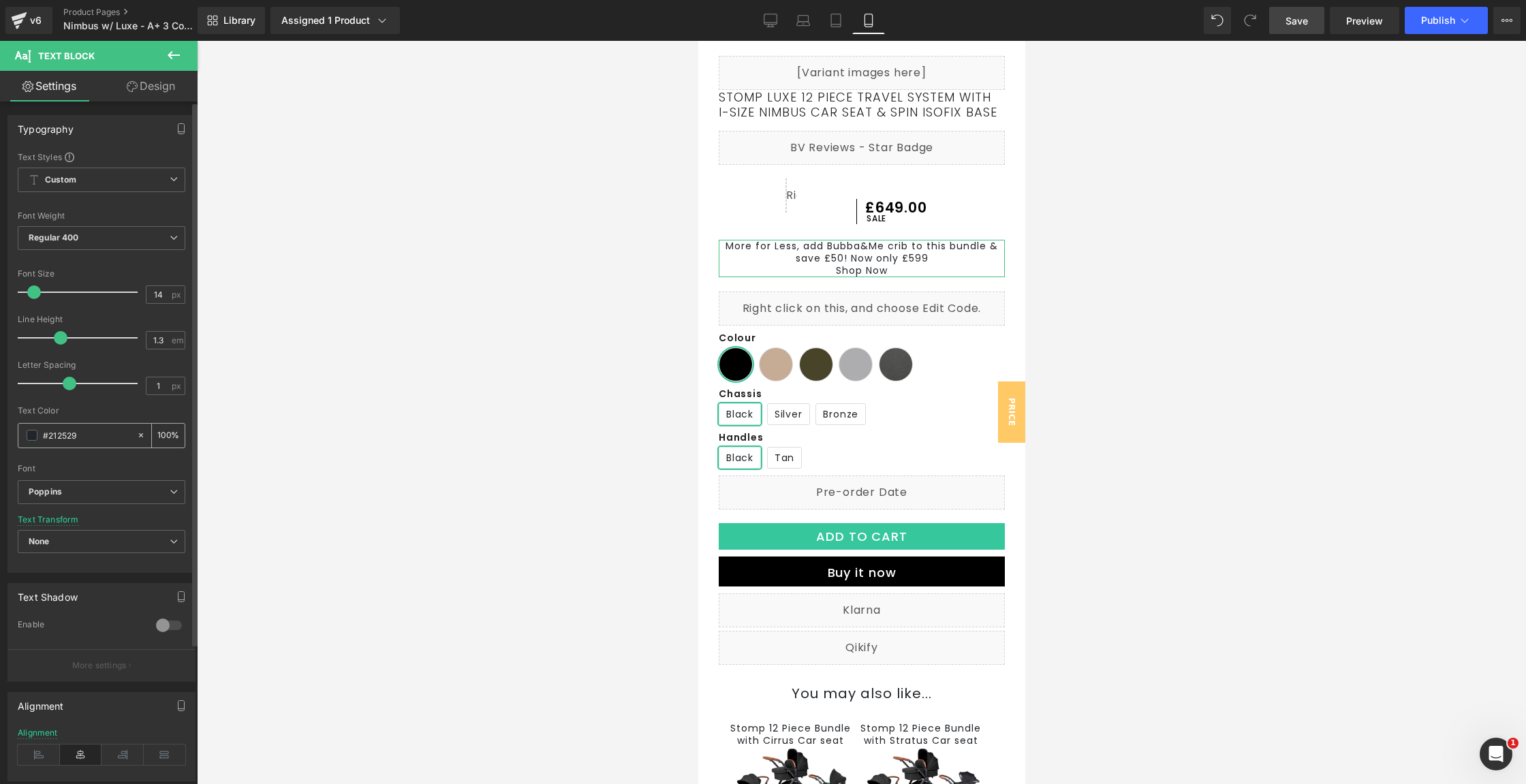
click at [100, 437] on input "#212529" at bounding box center [86, 435] width 87 height 15
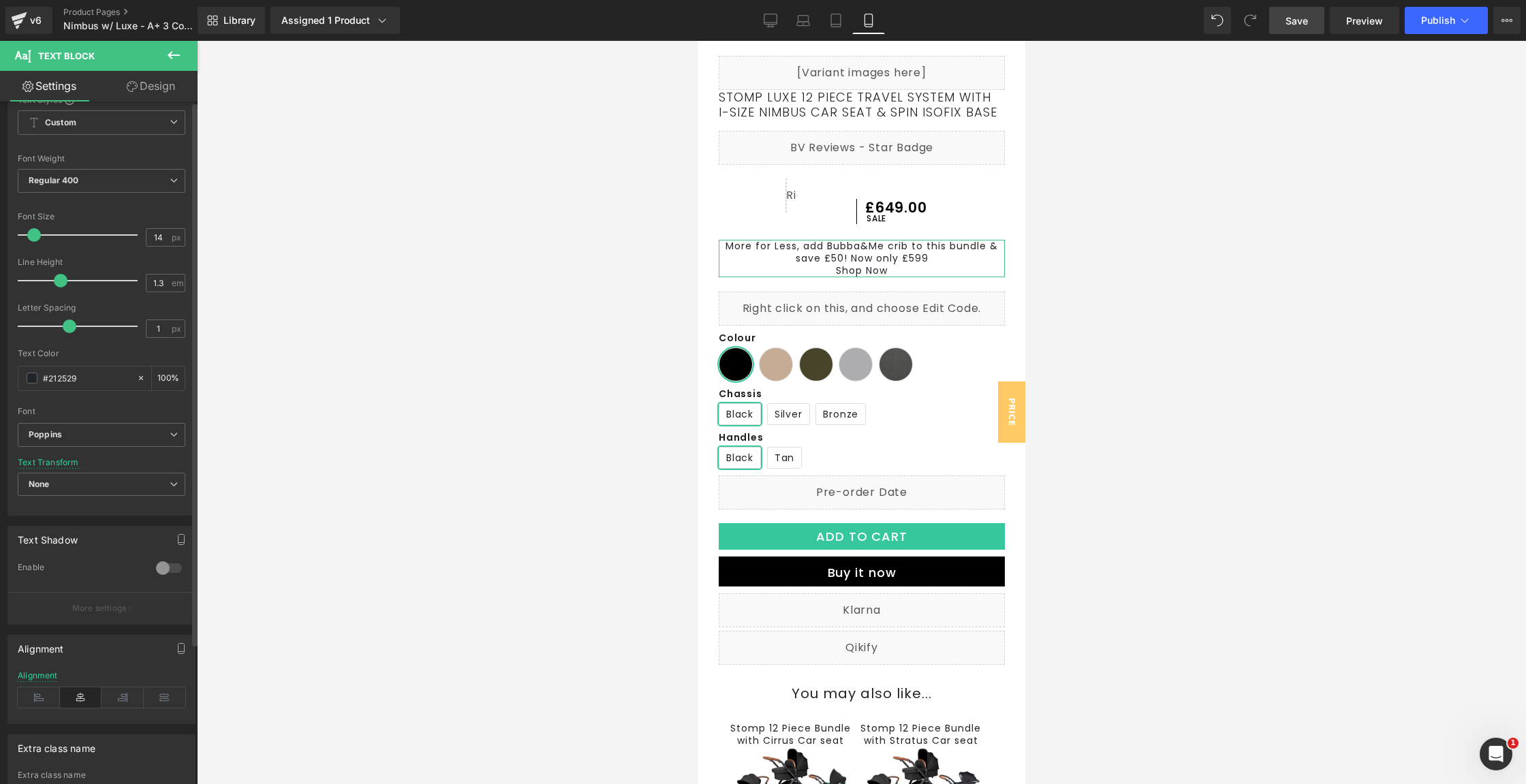
scroll to position [0, 0]
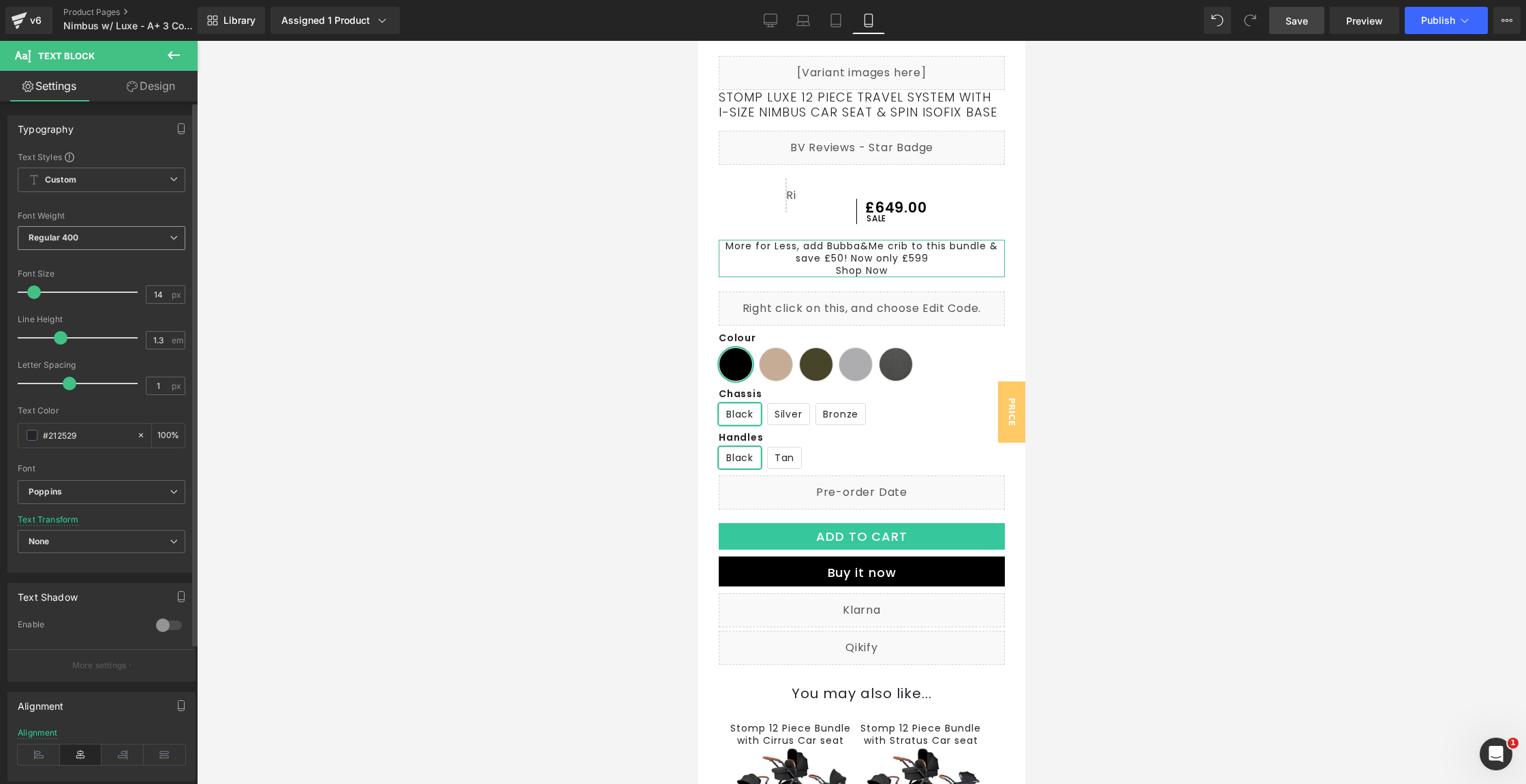
click at [111, 244] on span "Regular 400" at bounding box center [102, 238] width 168 height 24
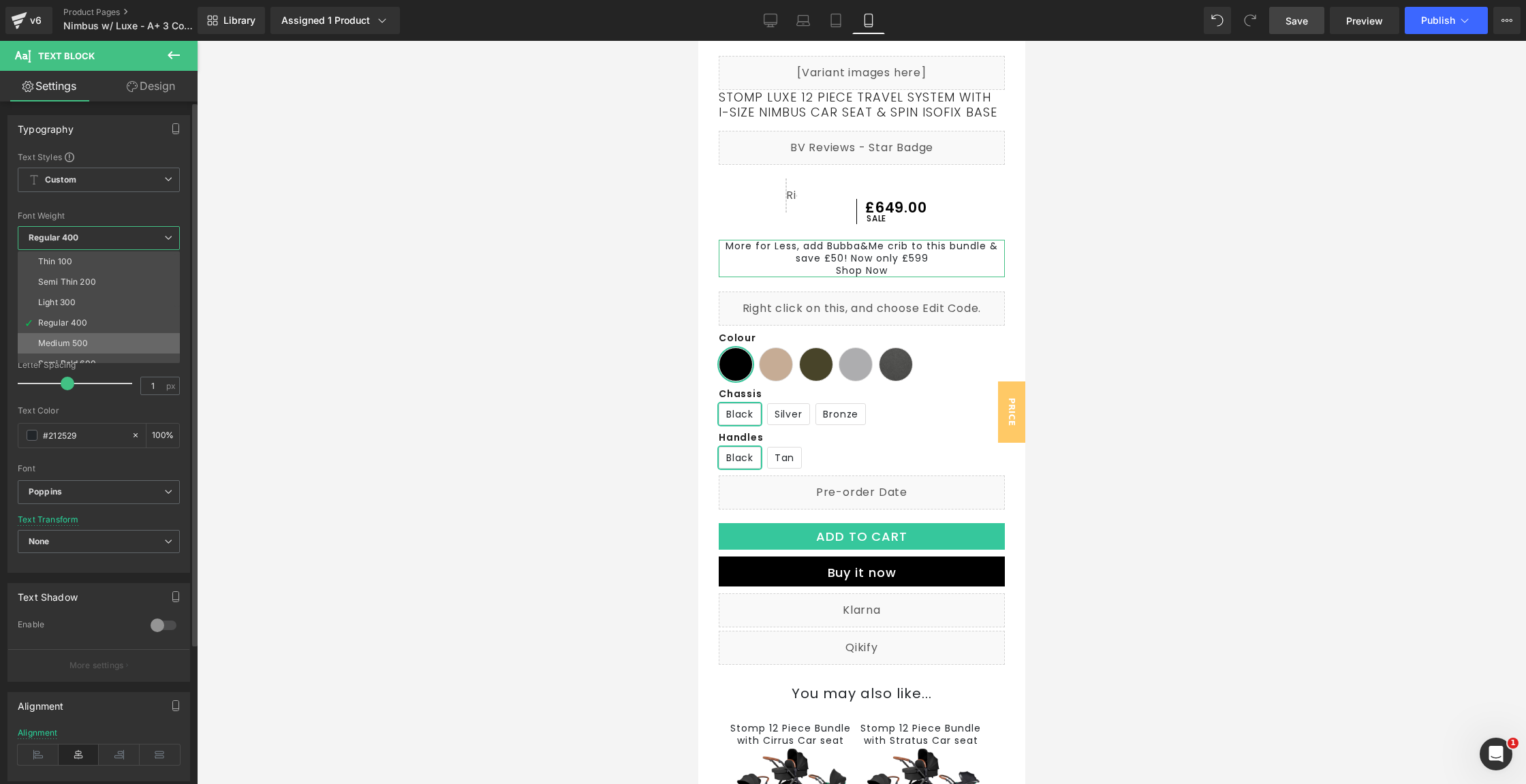
click at [76, 335] on li "Medium 500" at bounding box center [102, 343] width 168 height 20
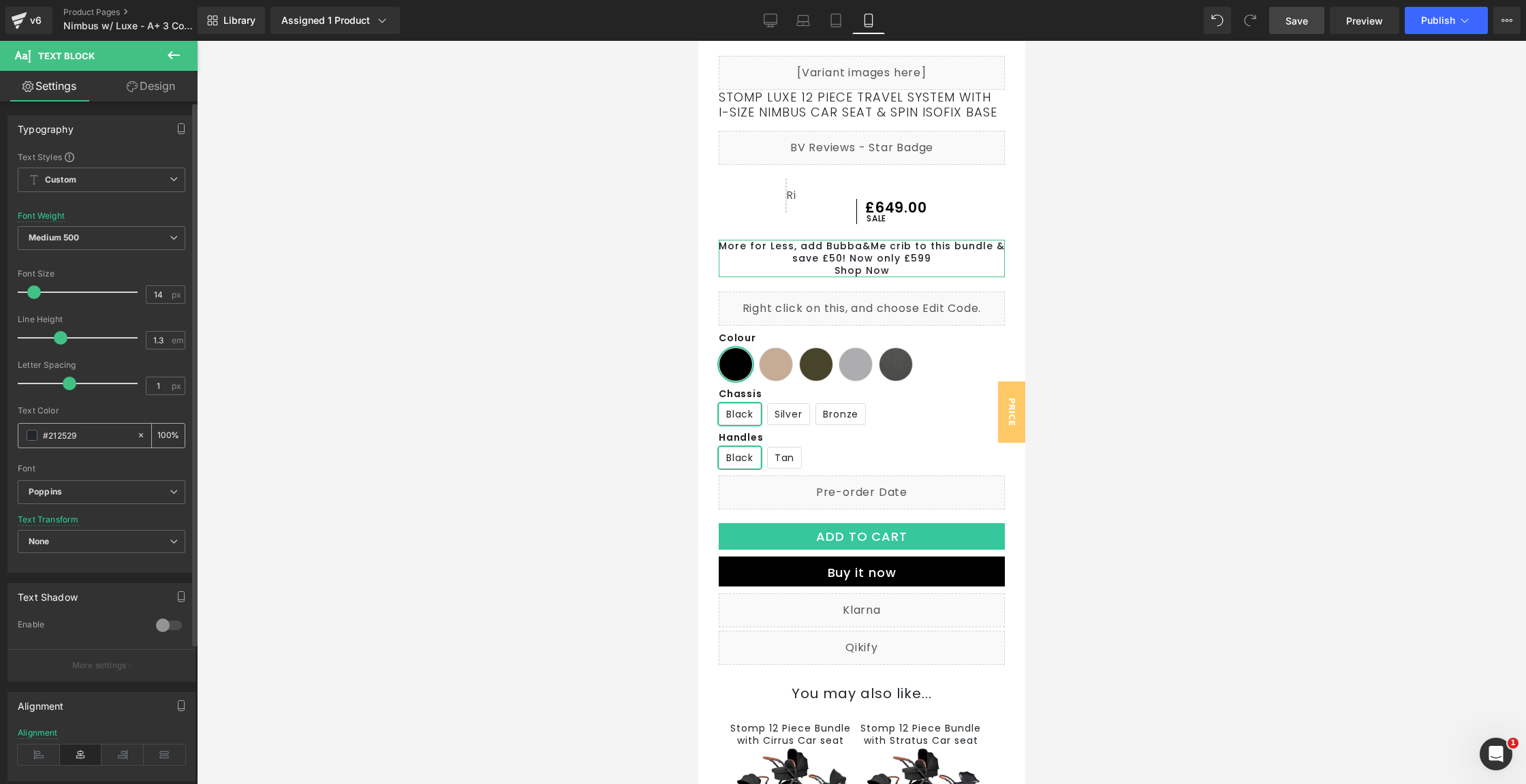
click at [32, 431] on span at bounding box center [32, 435] width 11 height 11
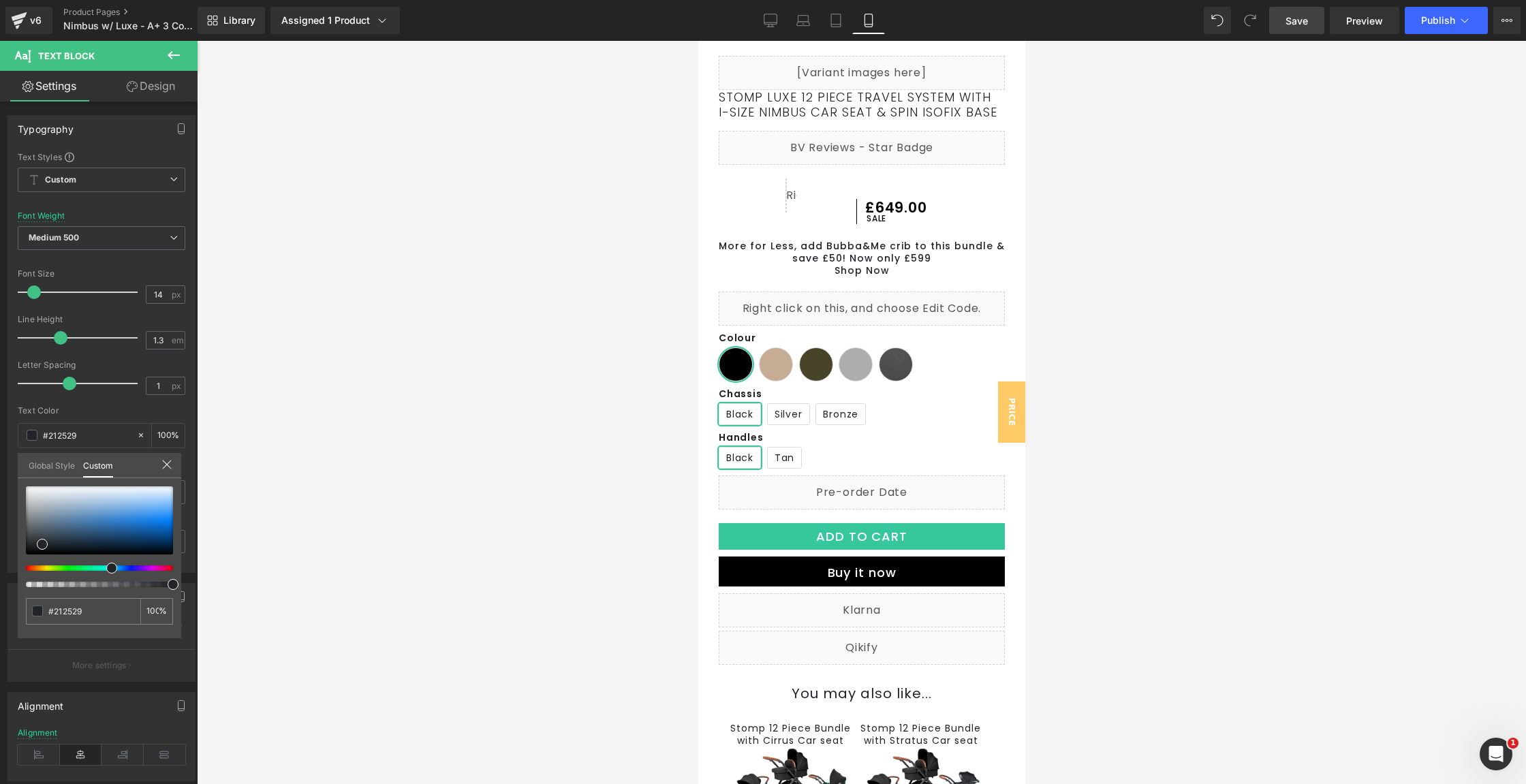
click at [360, 437] on div at bounding box center [861, 412] width 1329 height 743
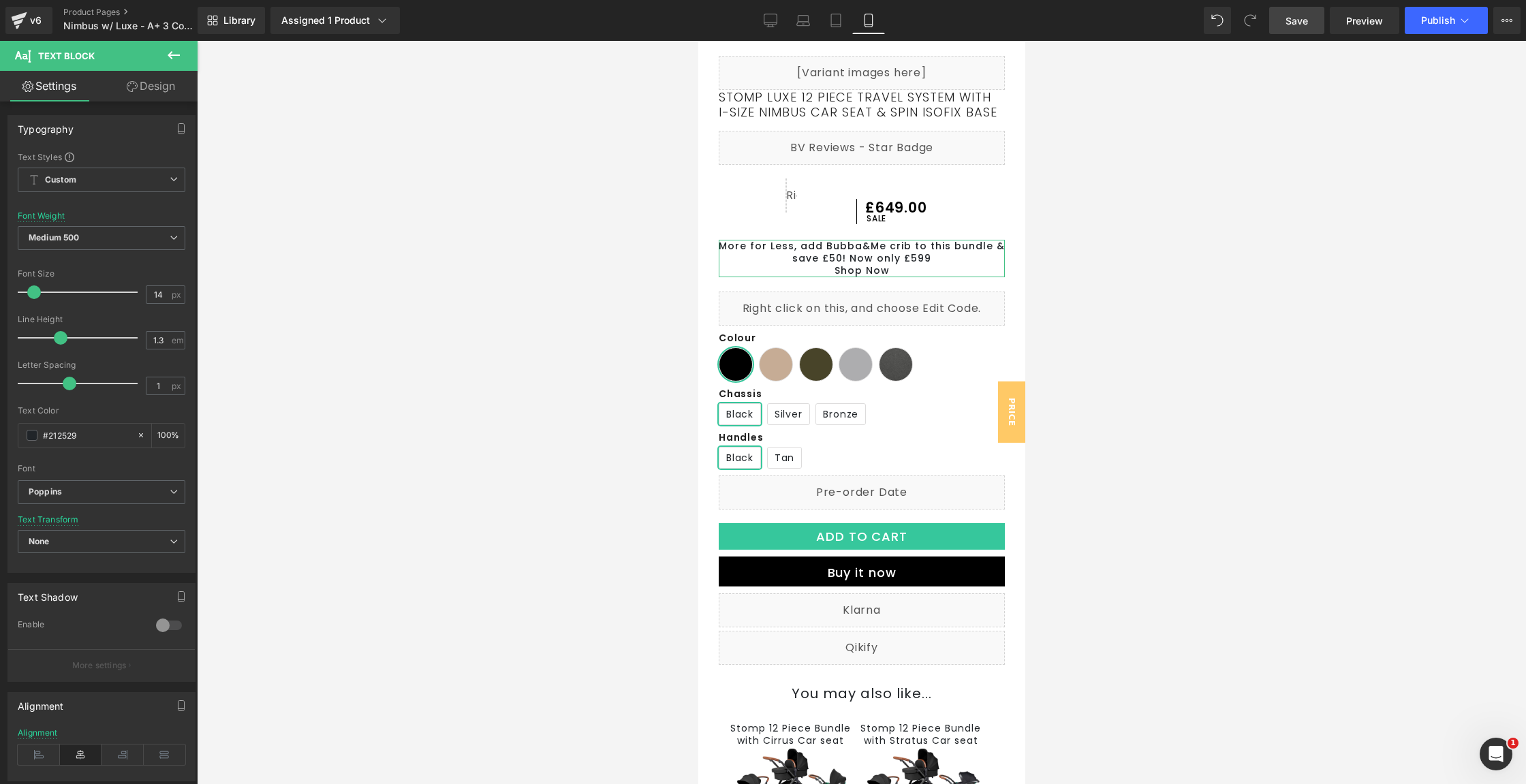
click at [140, 95] on link "Design" at bounding box center [150, 86] width 99 height 31
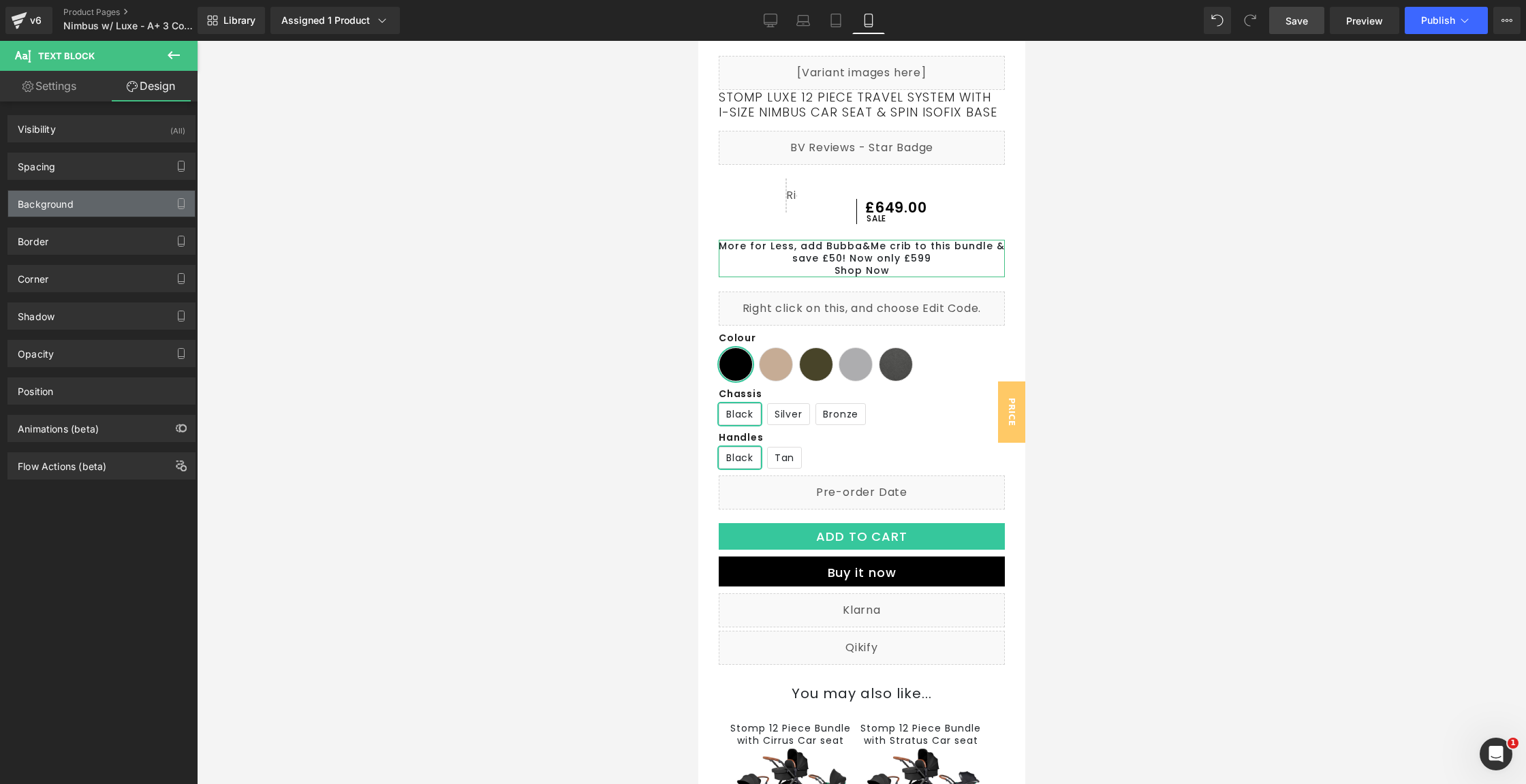
click at [73, 207] on div "Background" at bounding box center [102, 204] width 187 height 26
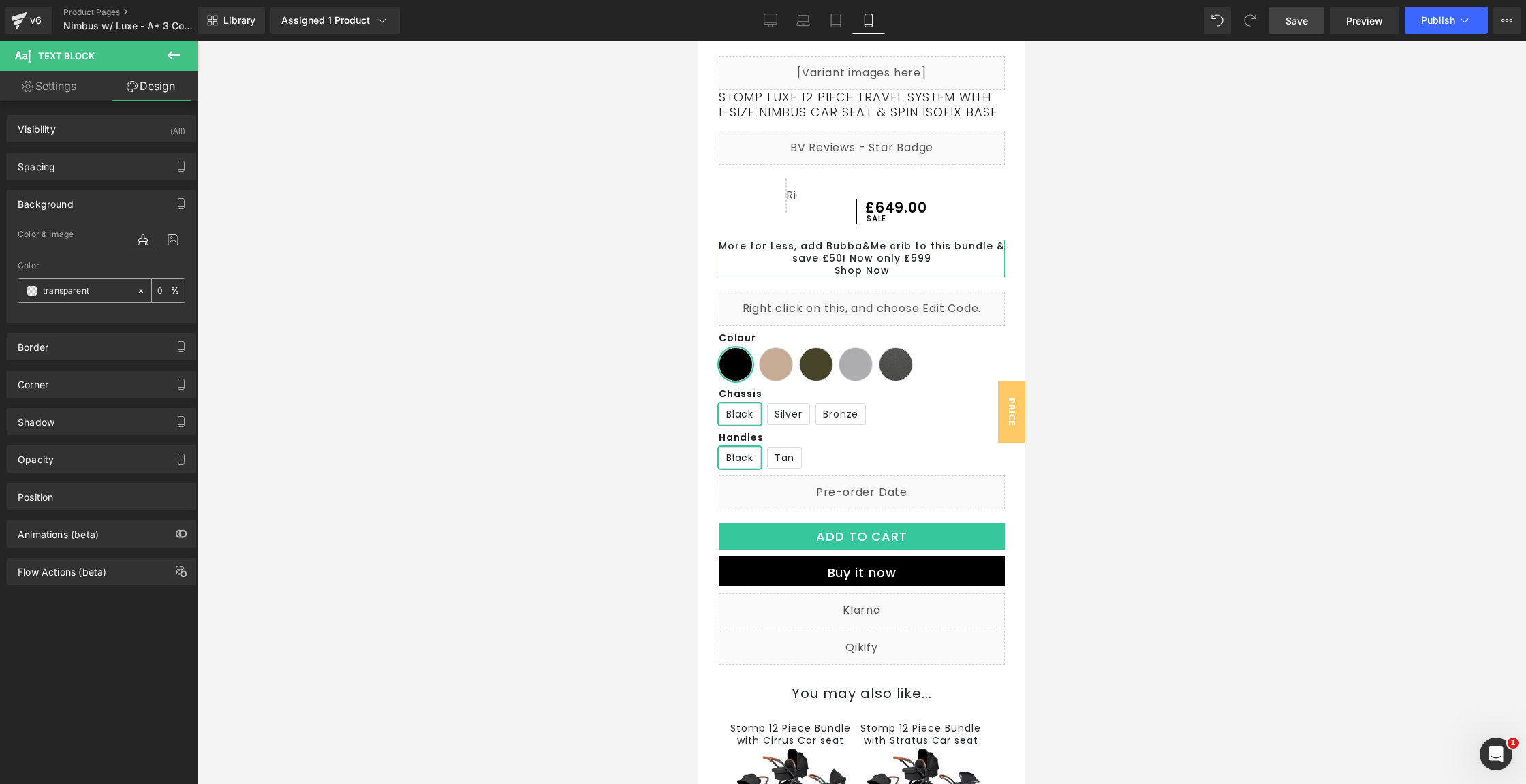
click at [44, 293] on input "transparent" at bounding box center [86, 291] width 87 height 15
click at [27, 292] on span at bounding box center [32, 291] width 11 height 11
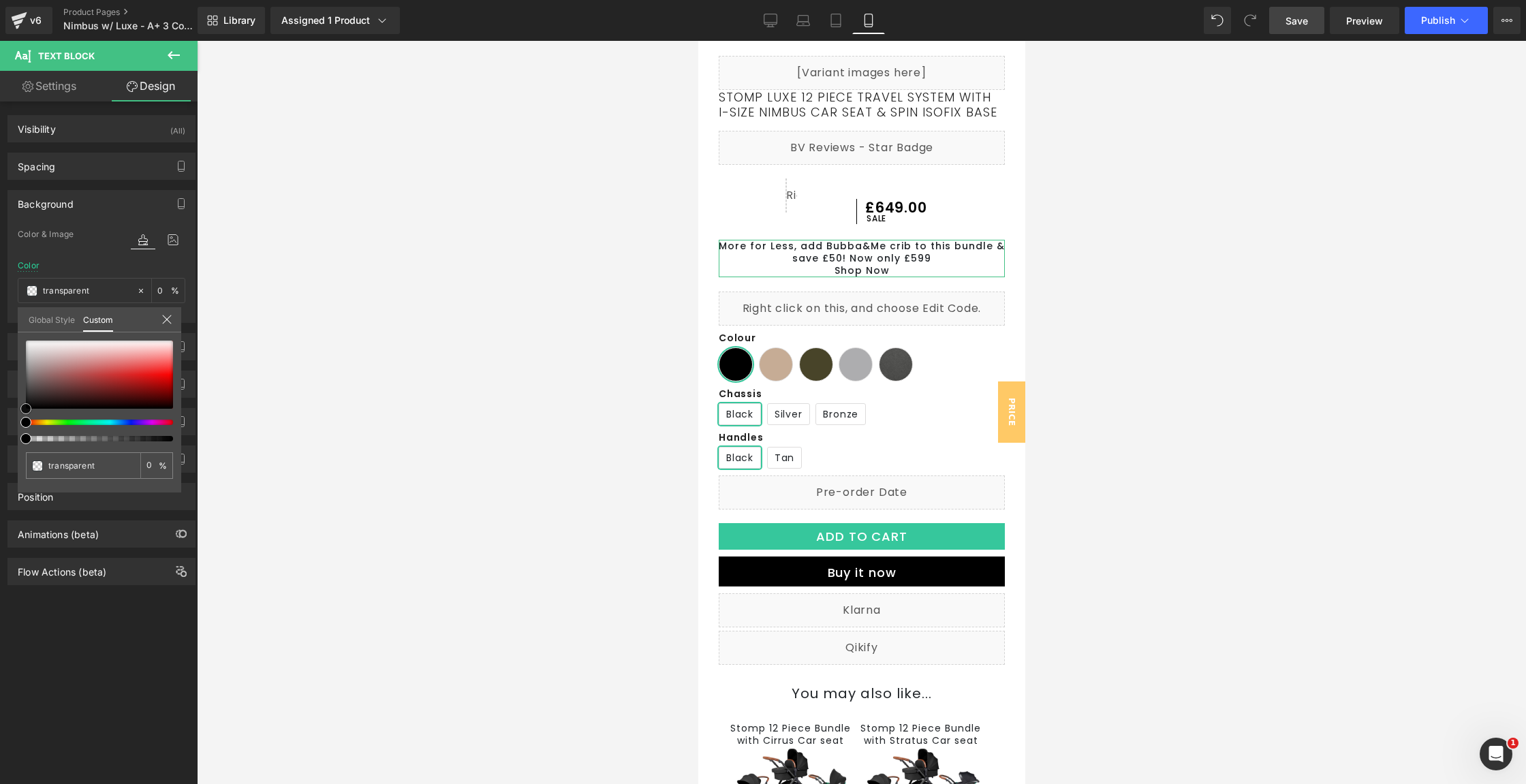
click at [30, 402] on div at bounding box center [99, 374] width 147 height 68
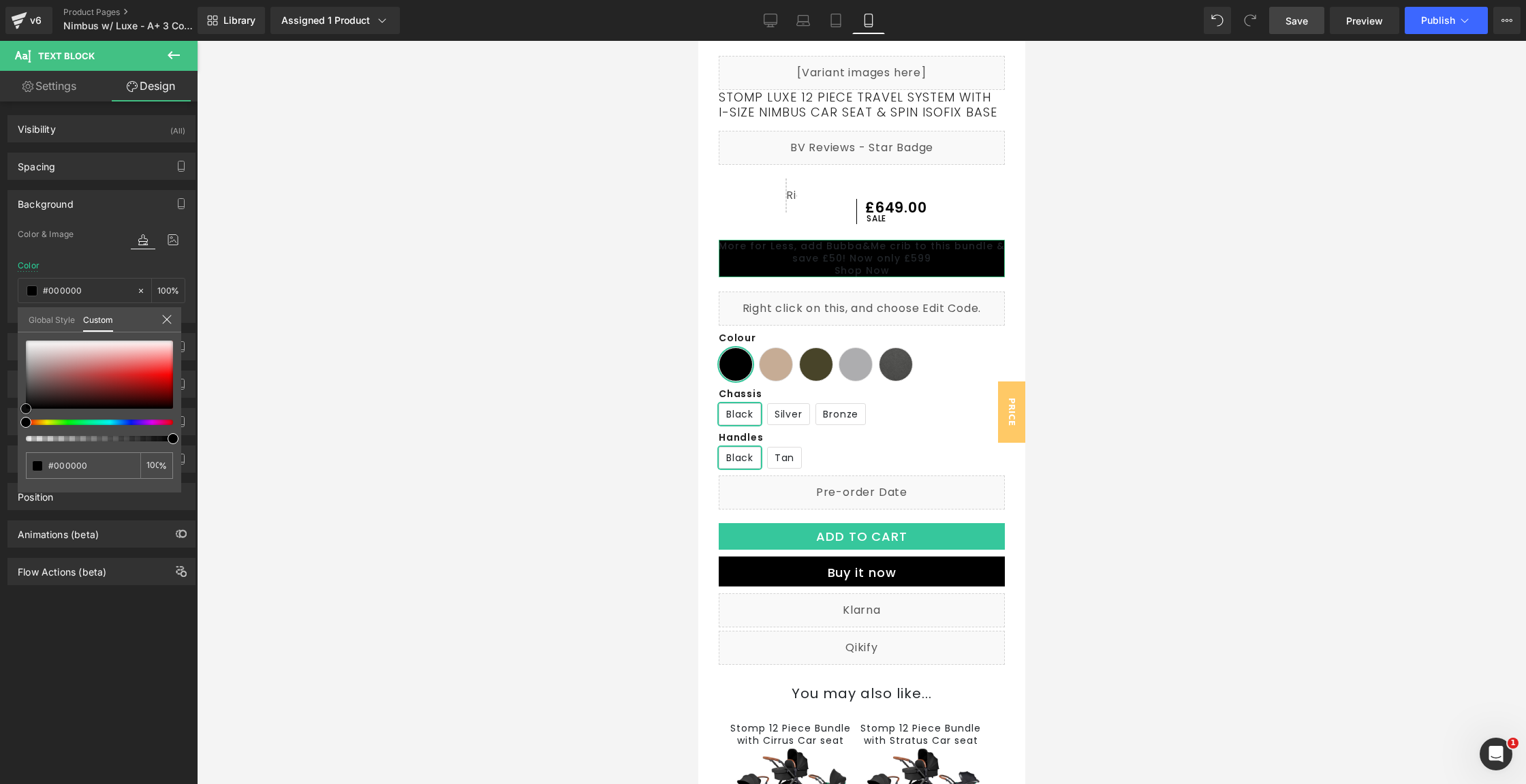
drag, startPoint x: 30, startPoint y: 402, endPoint x: 11, endPoint y: 422, distance: 27.6
click at [11, 322] on div "Background Color & Image color Color transparent 0 % Image Replace Image Upload…" at bounding box center [102, 251] width 204 height 143
click at [35, 82] on link "Settings" at bounding box center [49, 86] width 99 height 31
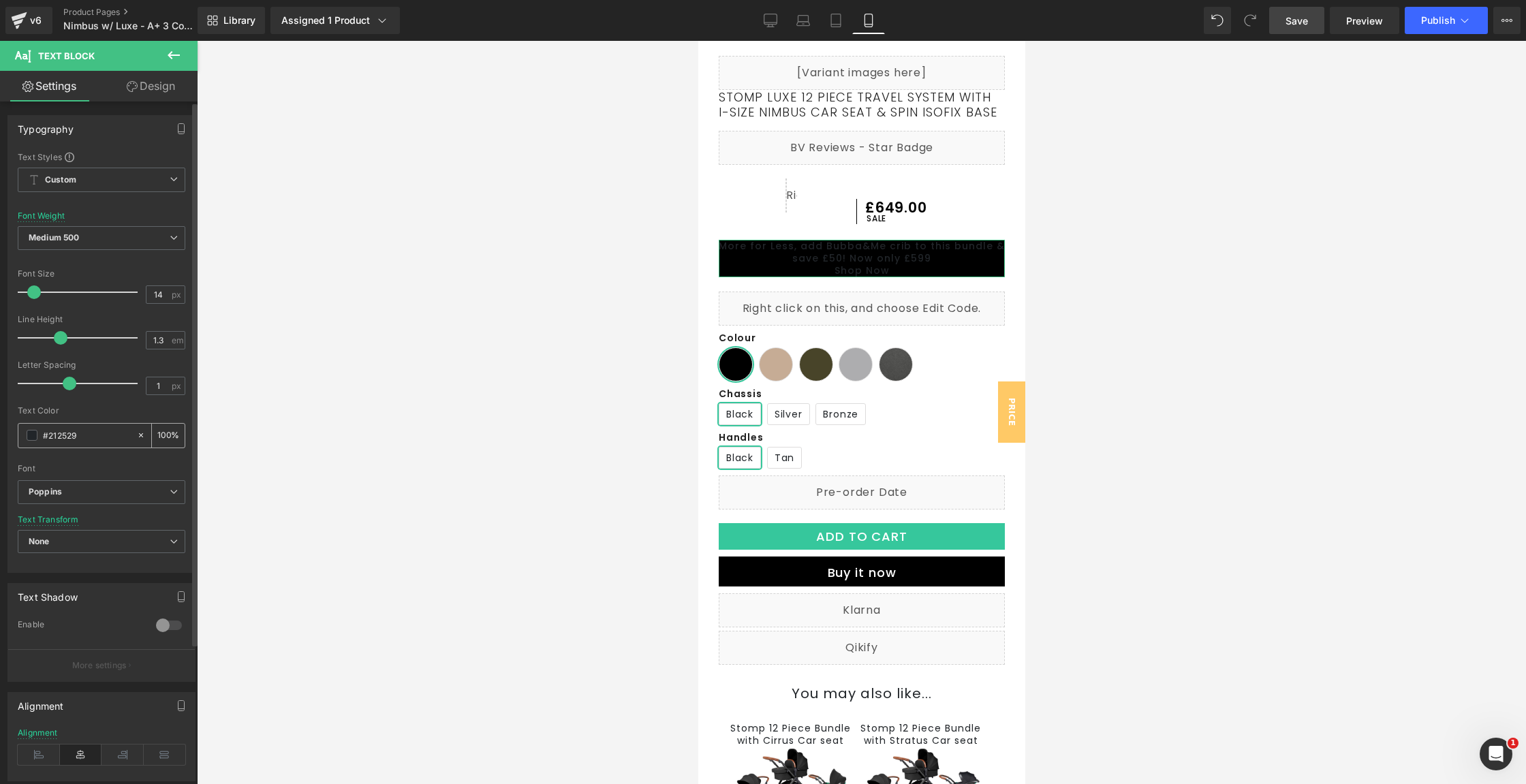
click at [59, 439] on input "#212529" at bounding box center [86, 435] width 87 height 15
click at [37, 437] on div "#212529" at bounding box center [77, 435] width 118 height 24
click at [31, 434] on span at bounding box center [32, 435] width 11 height 11
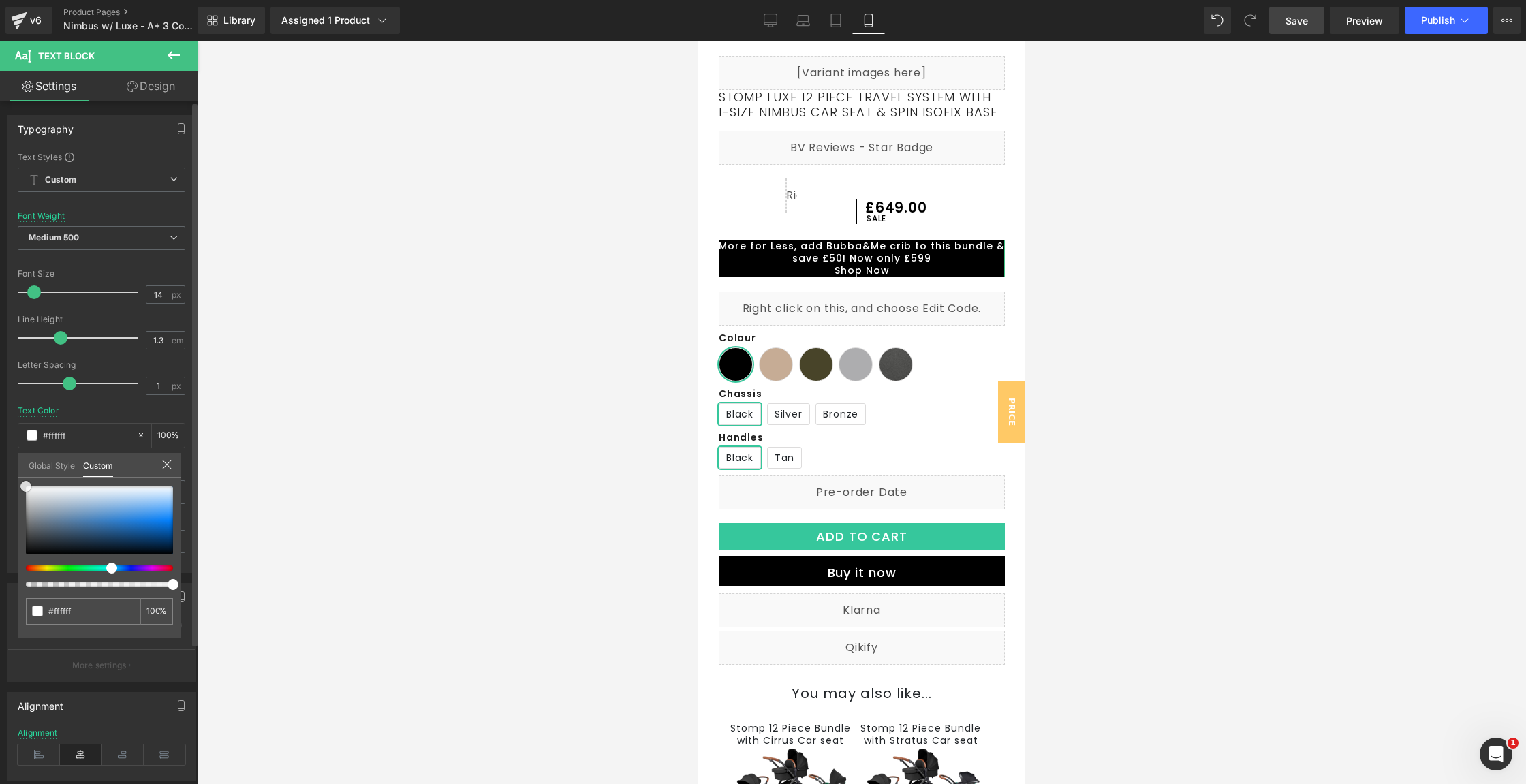
drag, startPoint x: 43, startPoint y: 542, endPoint x: 0, endPoint y: 469, distance: 84.7
click at [0, 479] on div "Typography Text Styles Custom Paragraph 1 Paragraph 2 Paragraph 3 Paragraph 4 C…" at bounding box center [102, 339] width 204 height 468
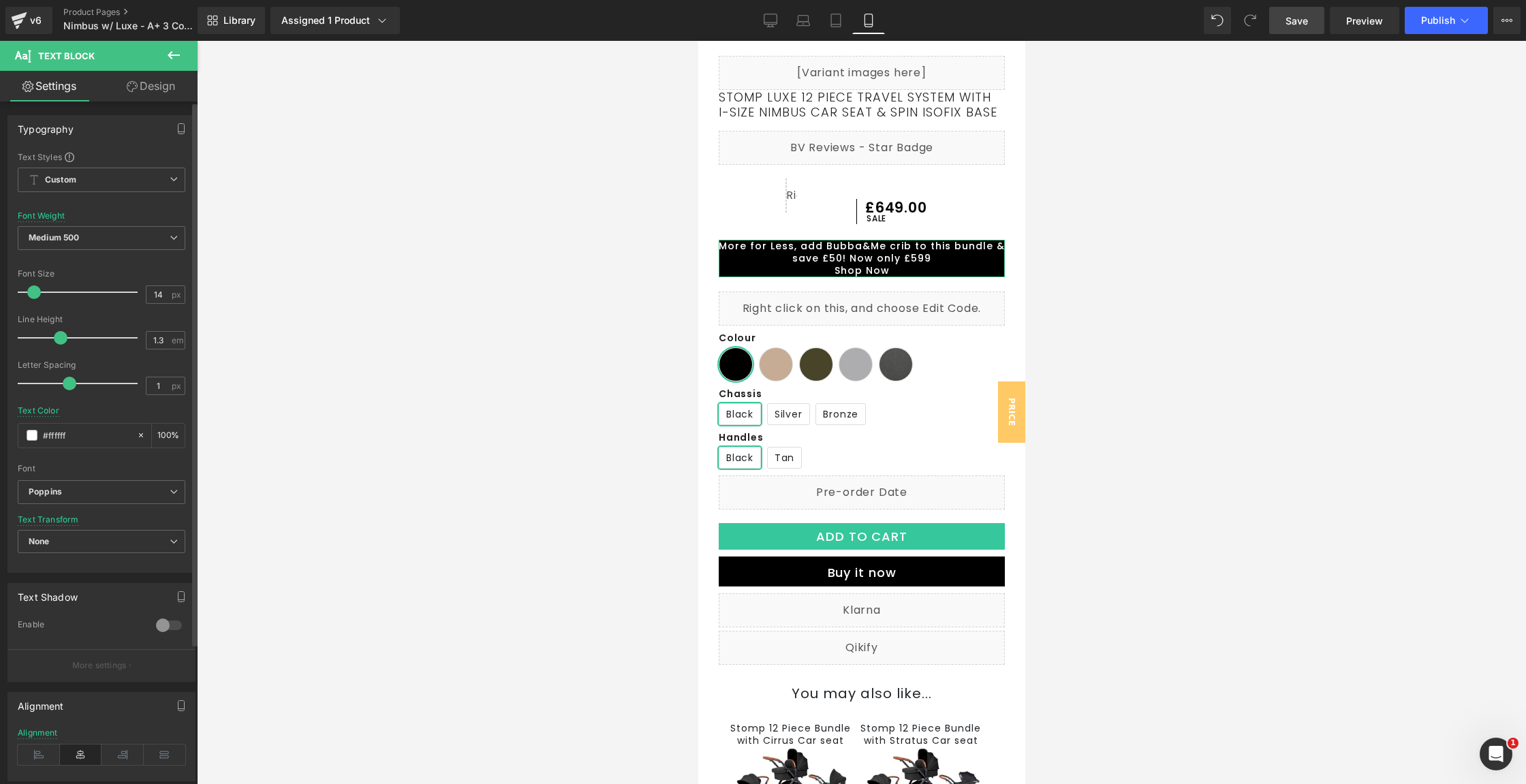
drag, startPoint x: 59, startPoint y: 334, endPoint x: 73, endPoint y: 334, distance: 14.0
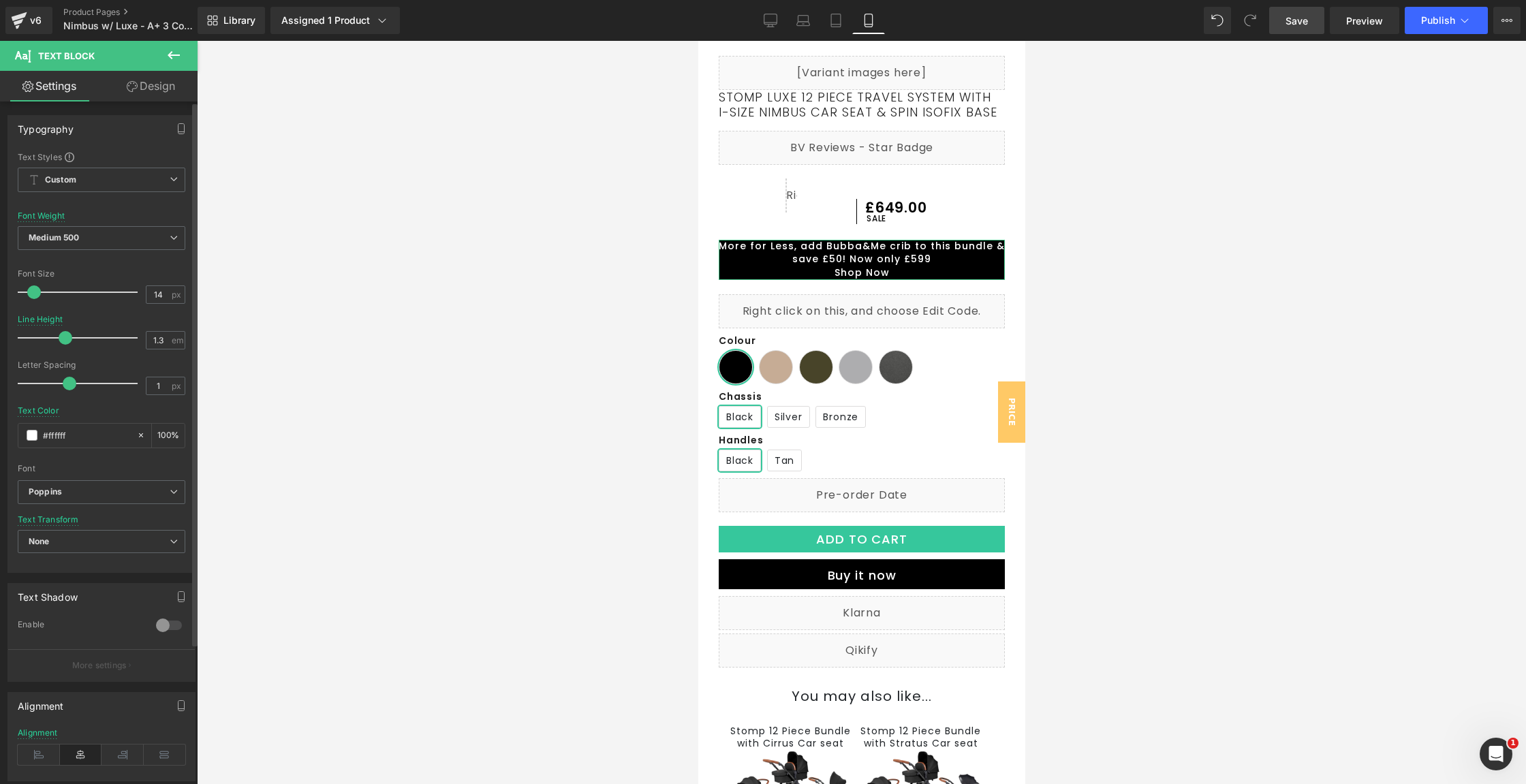
click at [64, 334] on span at bounding box center [65, 338] width 14 height 14
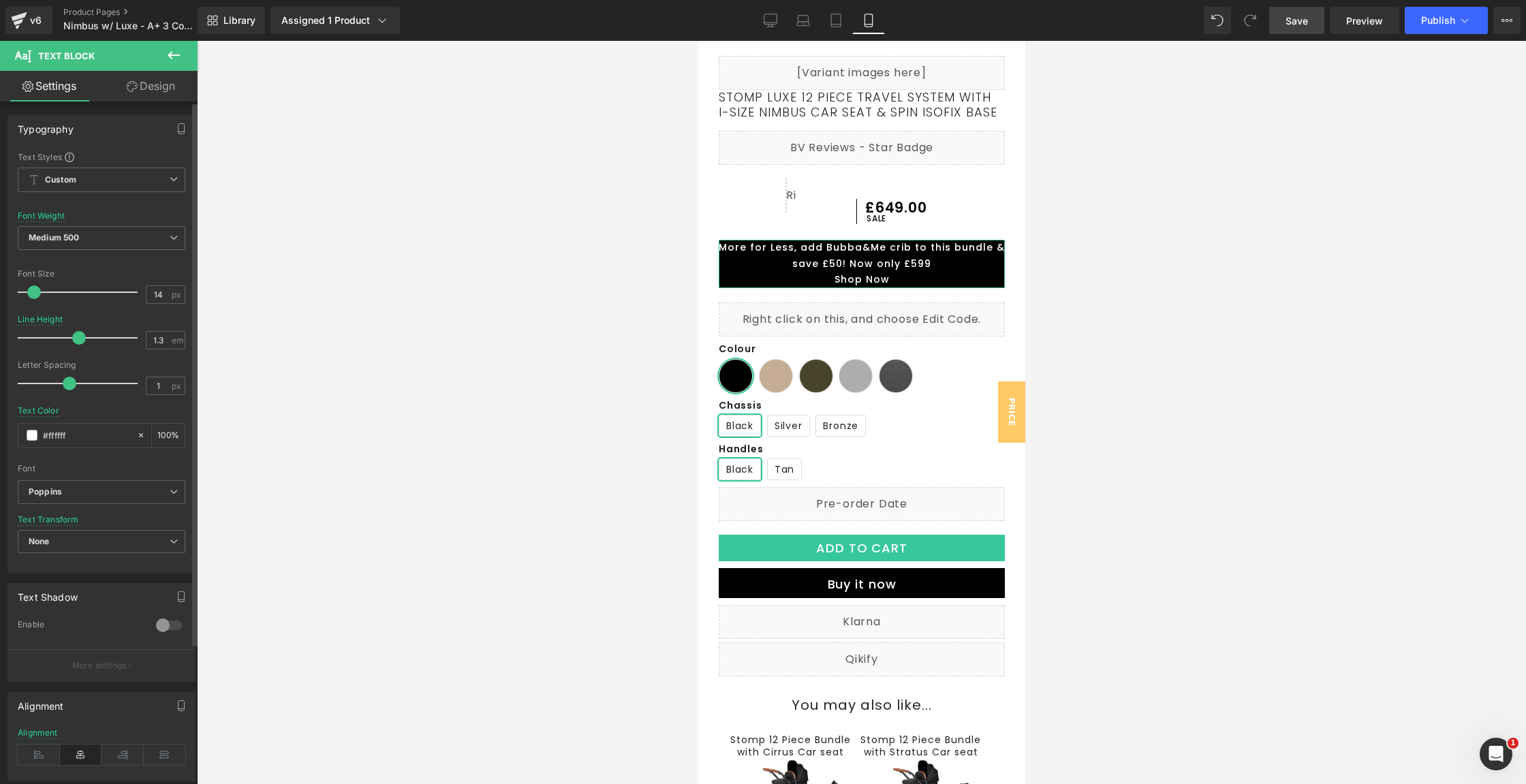
drag, startPoint x: 68, startPoint y: 334, endPoint x: 78, endPoint y: 335, distance: 10.0
click at [78, 335] on span at bounding box center [79, 338] width 14 height 14
click at [166, 85] on link "Design" at bounding box center [150, 86] width 99 height 31
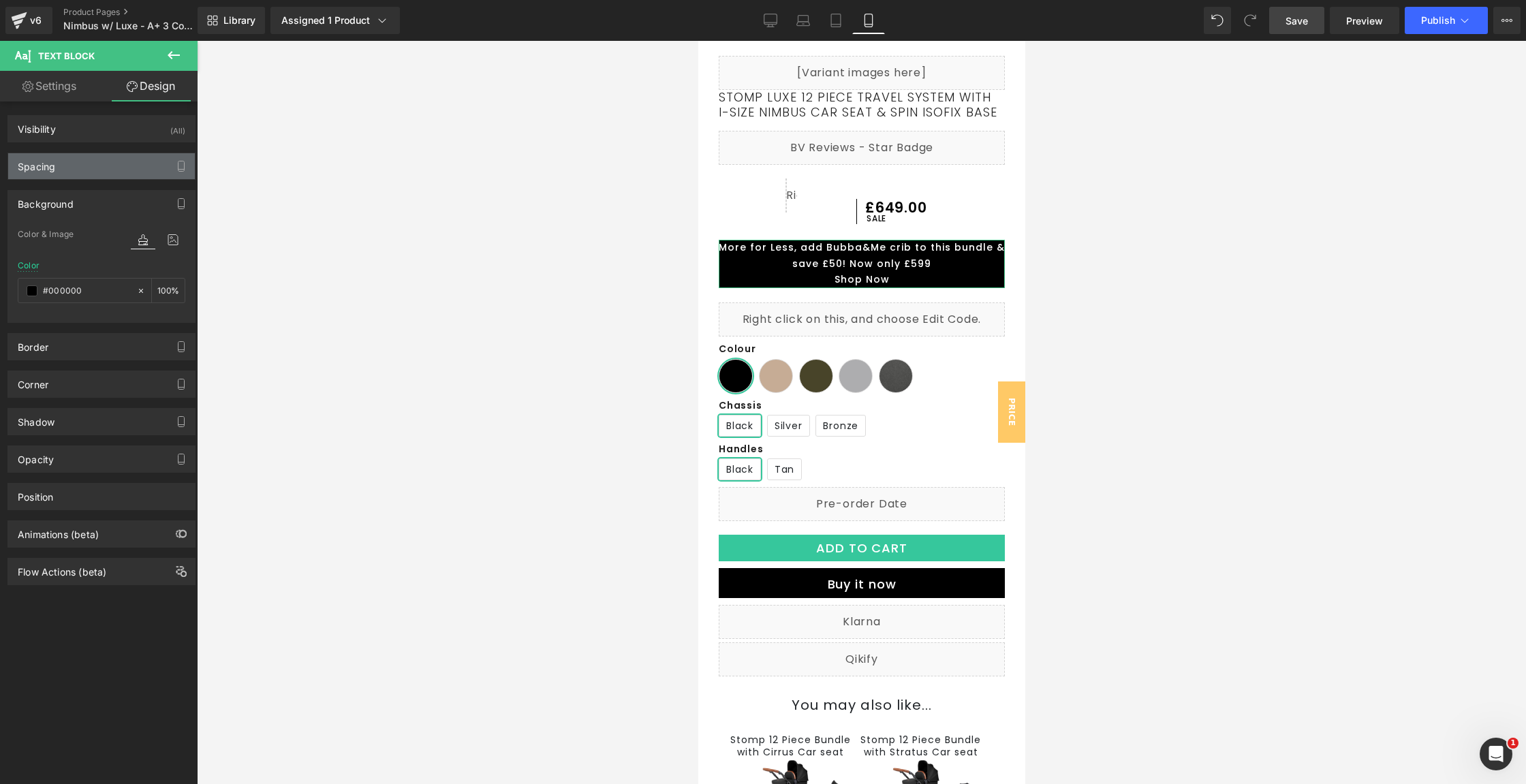
click at [108, 157] on div "Spacing" at bounding box center [102, 166] width 187 height 26
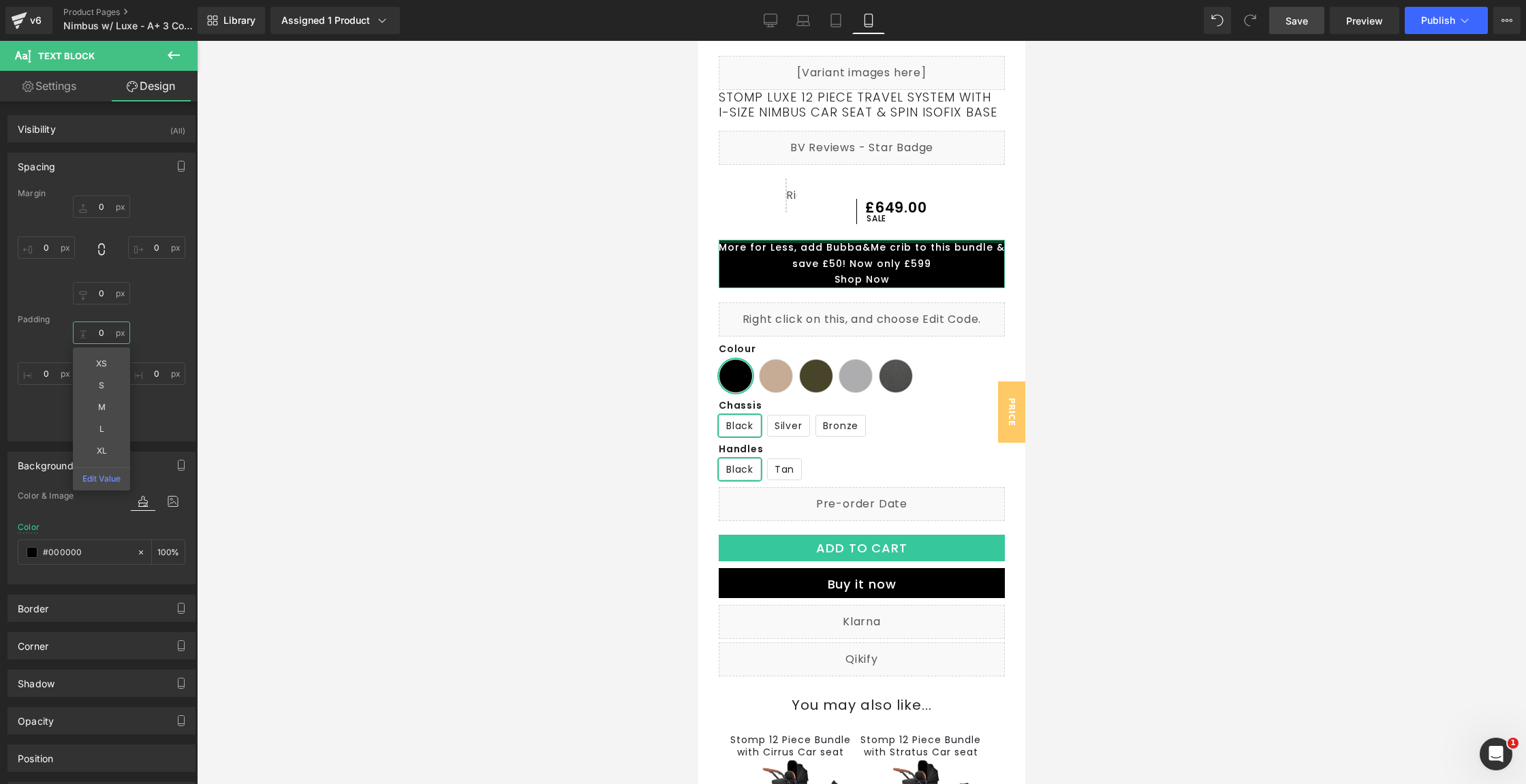
click at [107, 338] on input "0" at bounding box center [102, 333] width 57 height 23
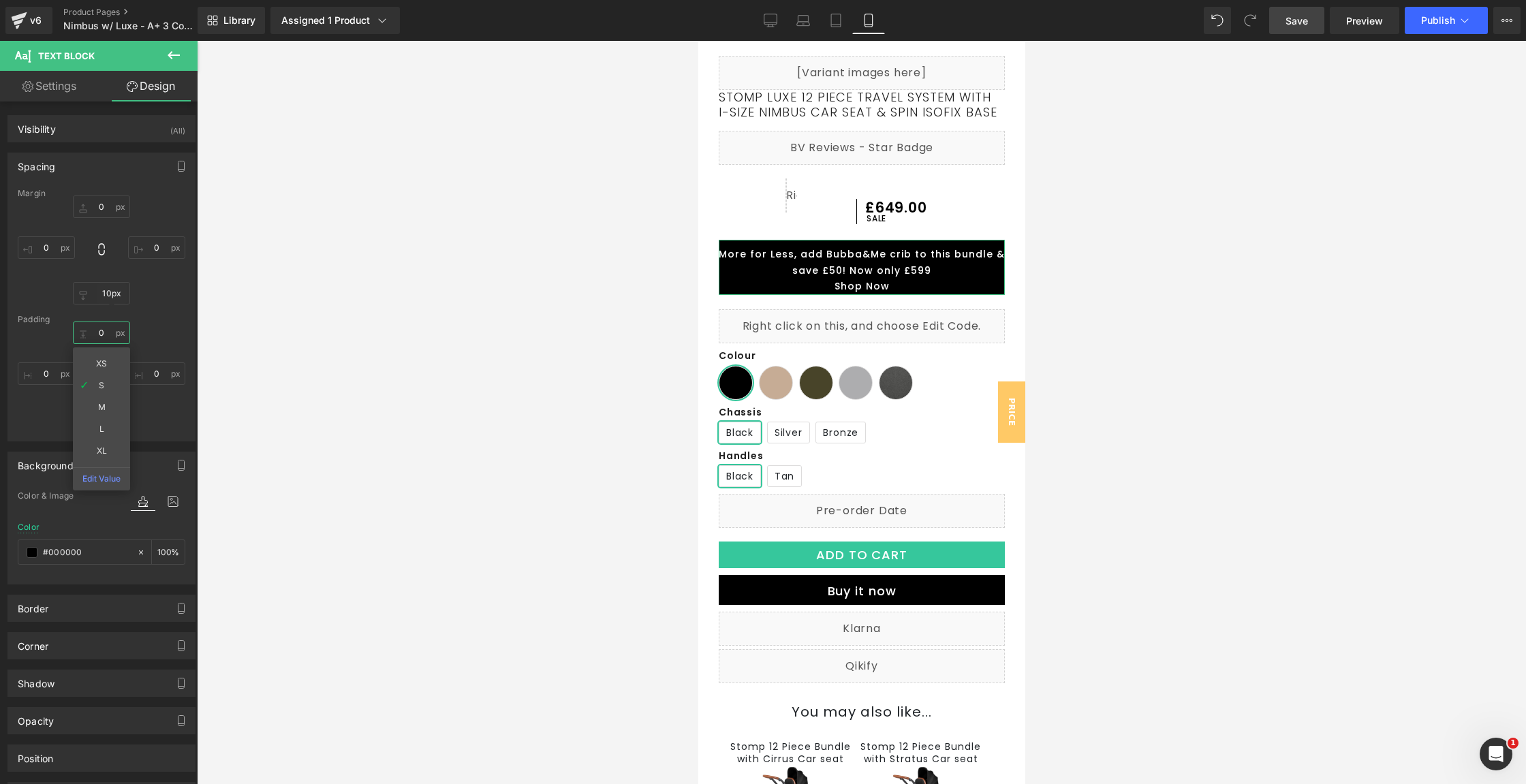
click at [108, 336] on input "0" at bounding box center [102, 333] width 57 height 23
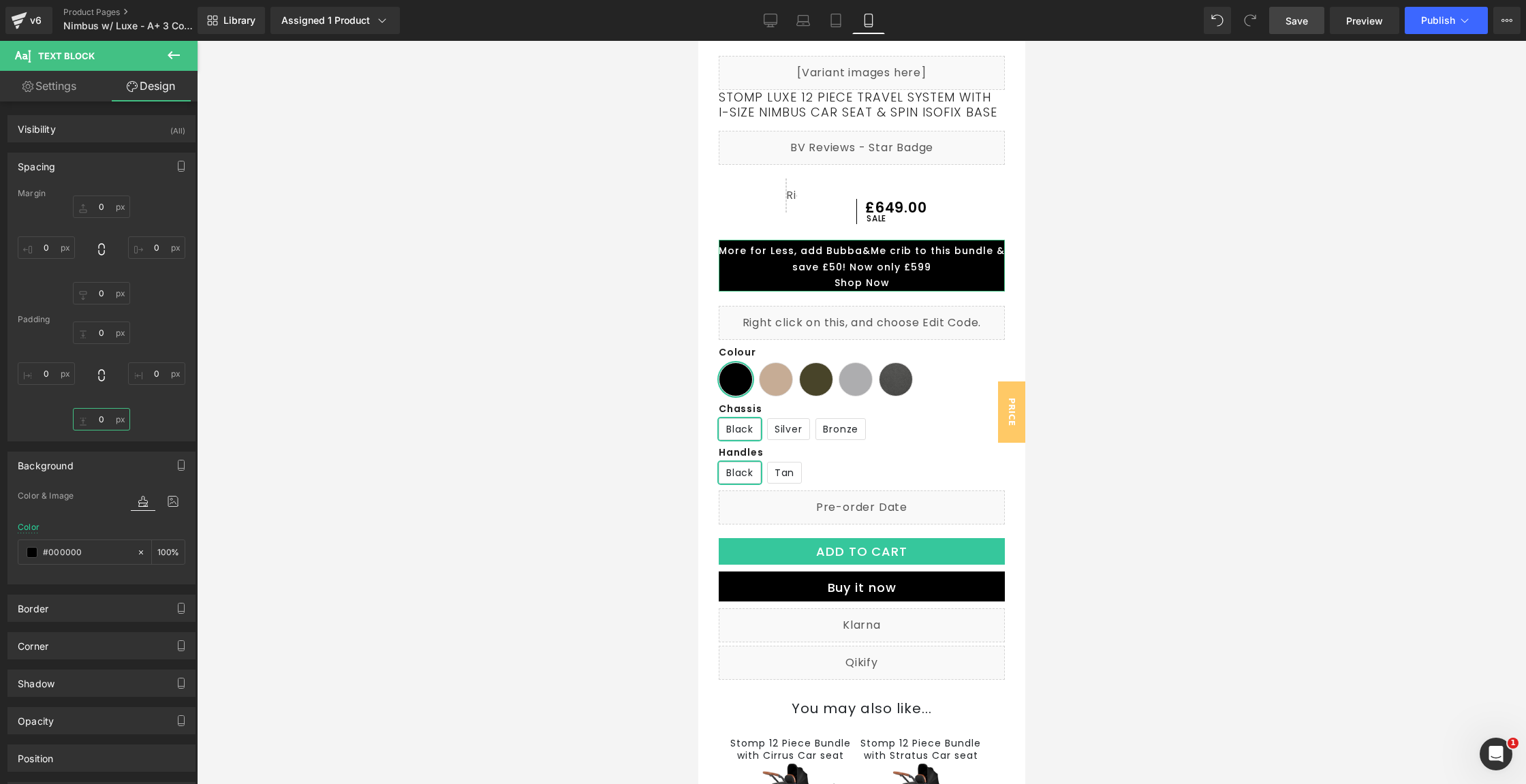
click at [104, 413] on input "0" at bounding box center [102, 419] width 57 height 23
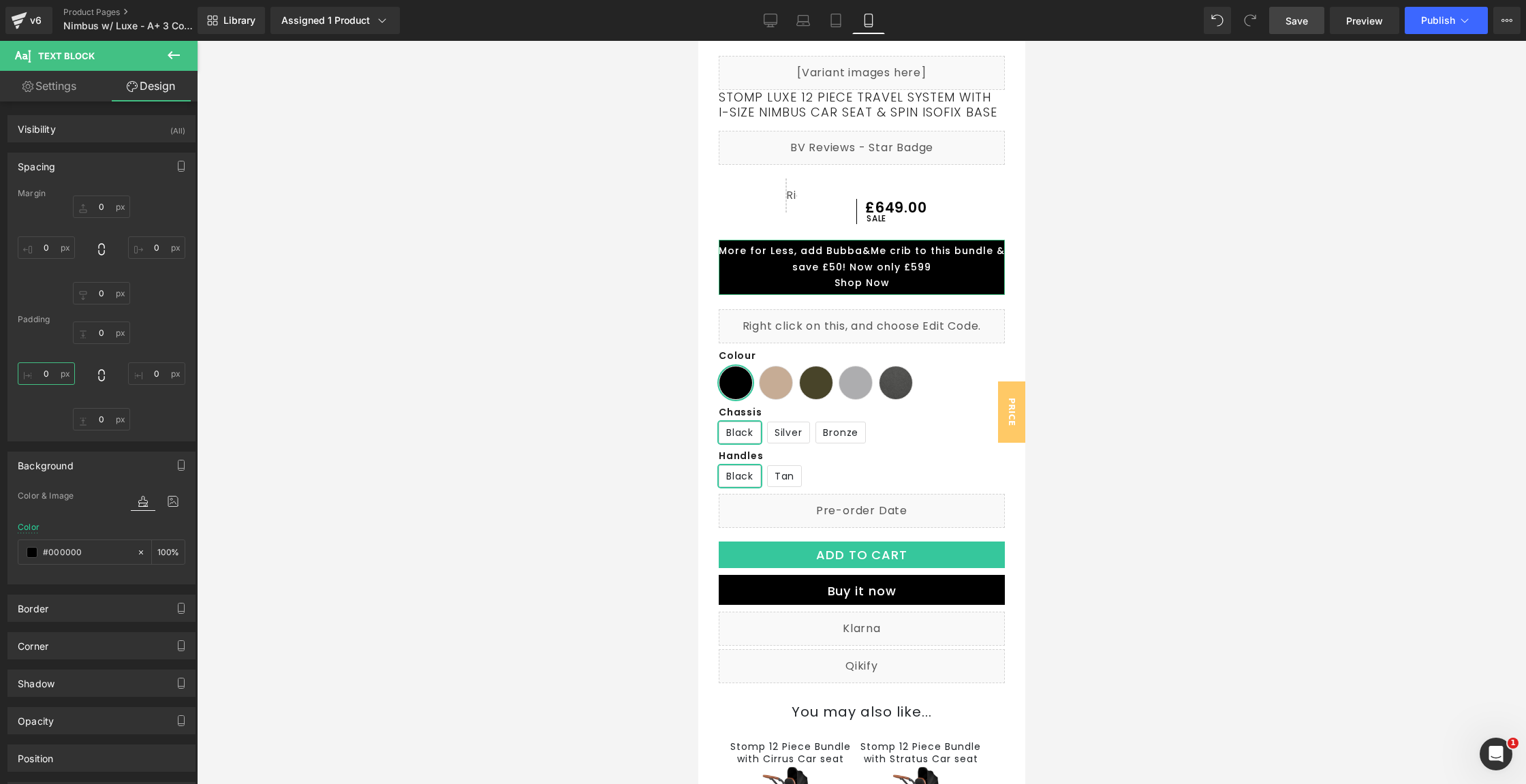
click at [28, 366] on input "0" at bounding box center [47, 374] width 57 height 23
click at [148, 376] on input "0" at bounding box center [156, 374] width 57 height 23
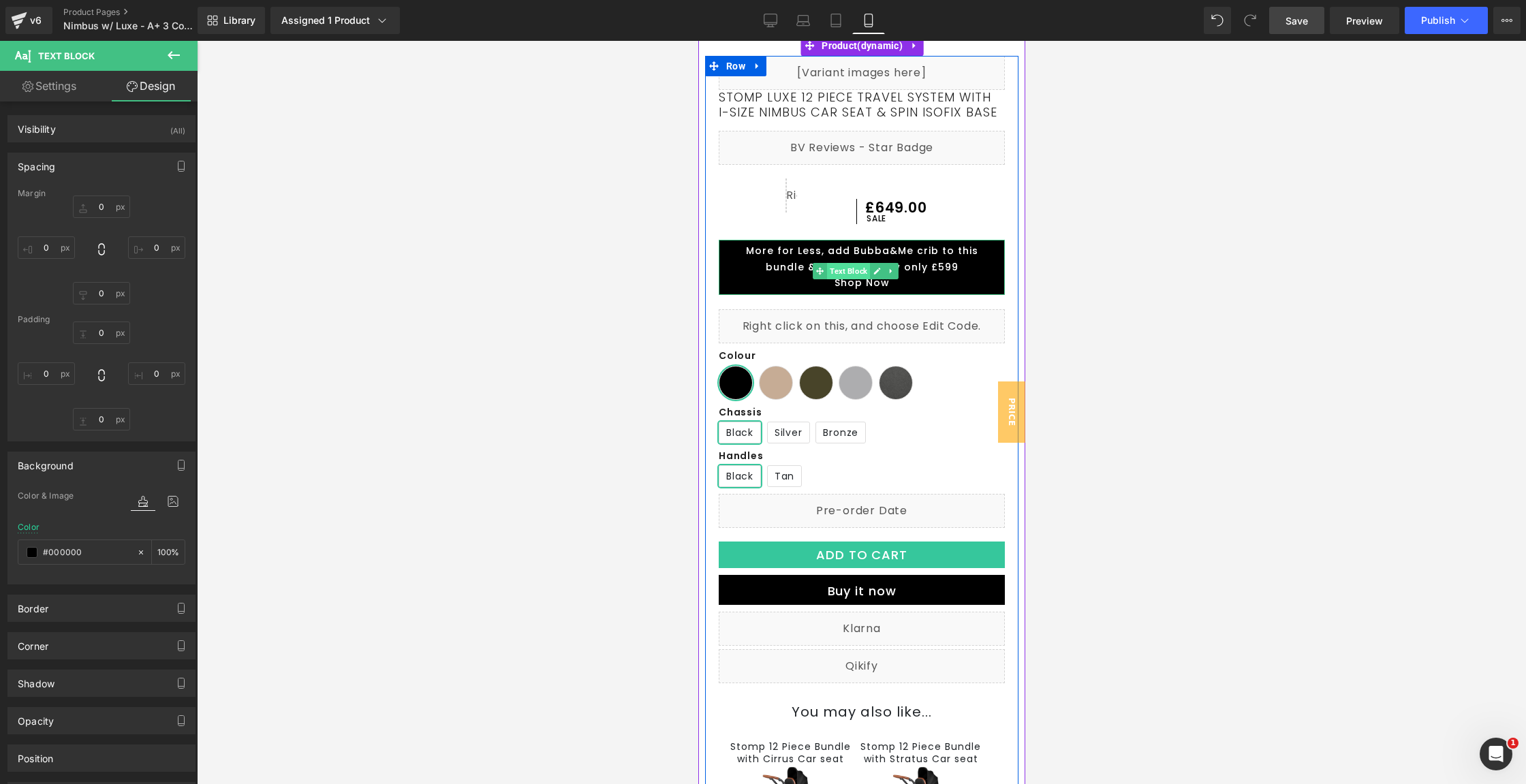
click at [856, 279] on span "Text Block" at bounding box center [848, 271] width 43 height 17
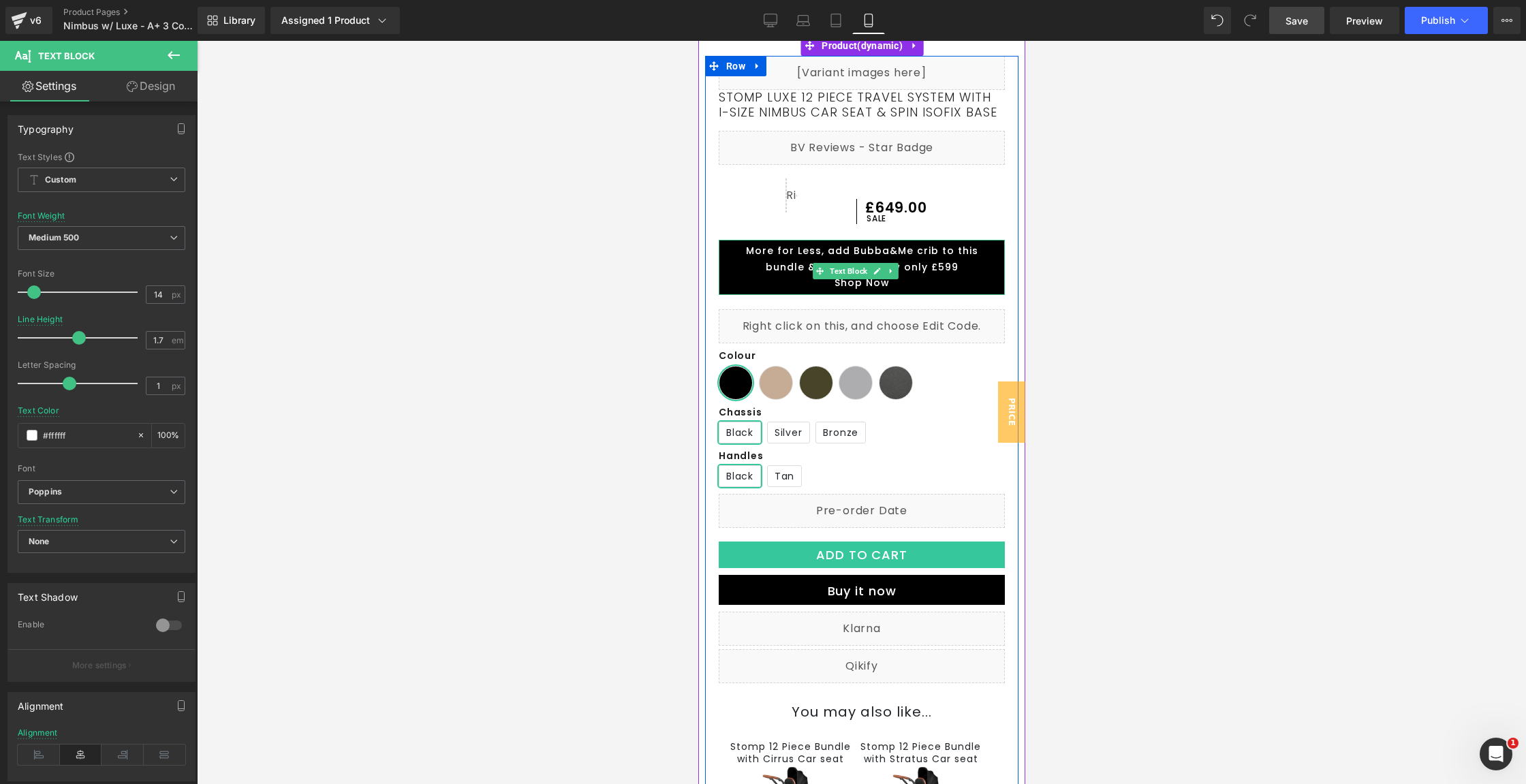
click at [849, 292] on p "Shop Now" at bounding box center [861, 283] width 272 height 17
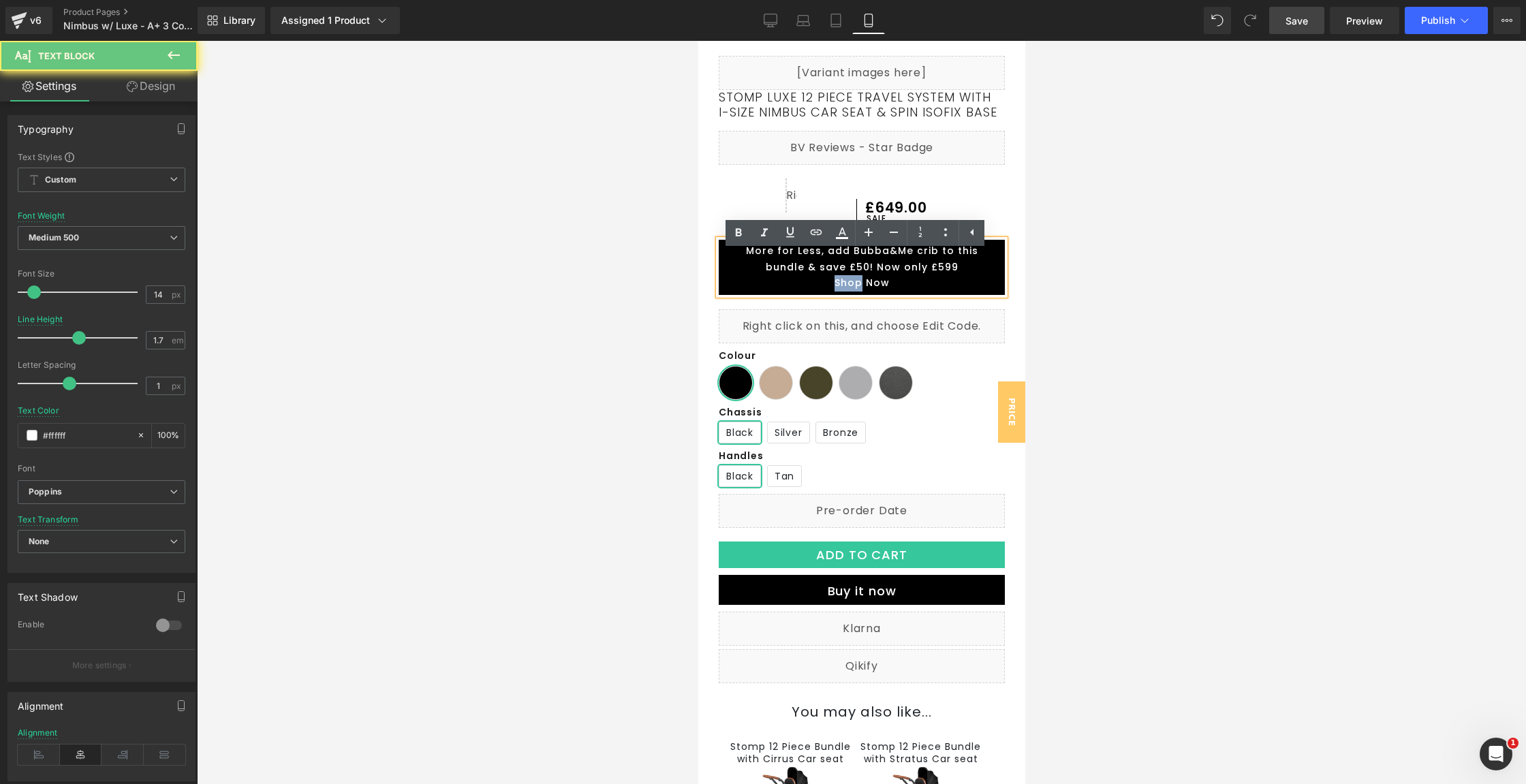
click at [849, 292] on p "Shop Now" at bounding box center [861, 283] width 272 height 17
click at [816, 233] on icon at bounding box center [816, 232] width 17 height 17
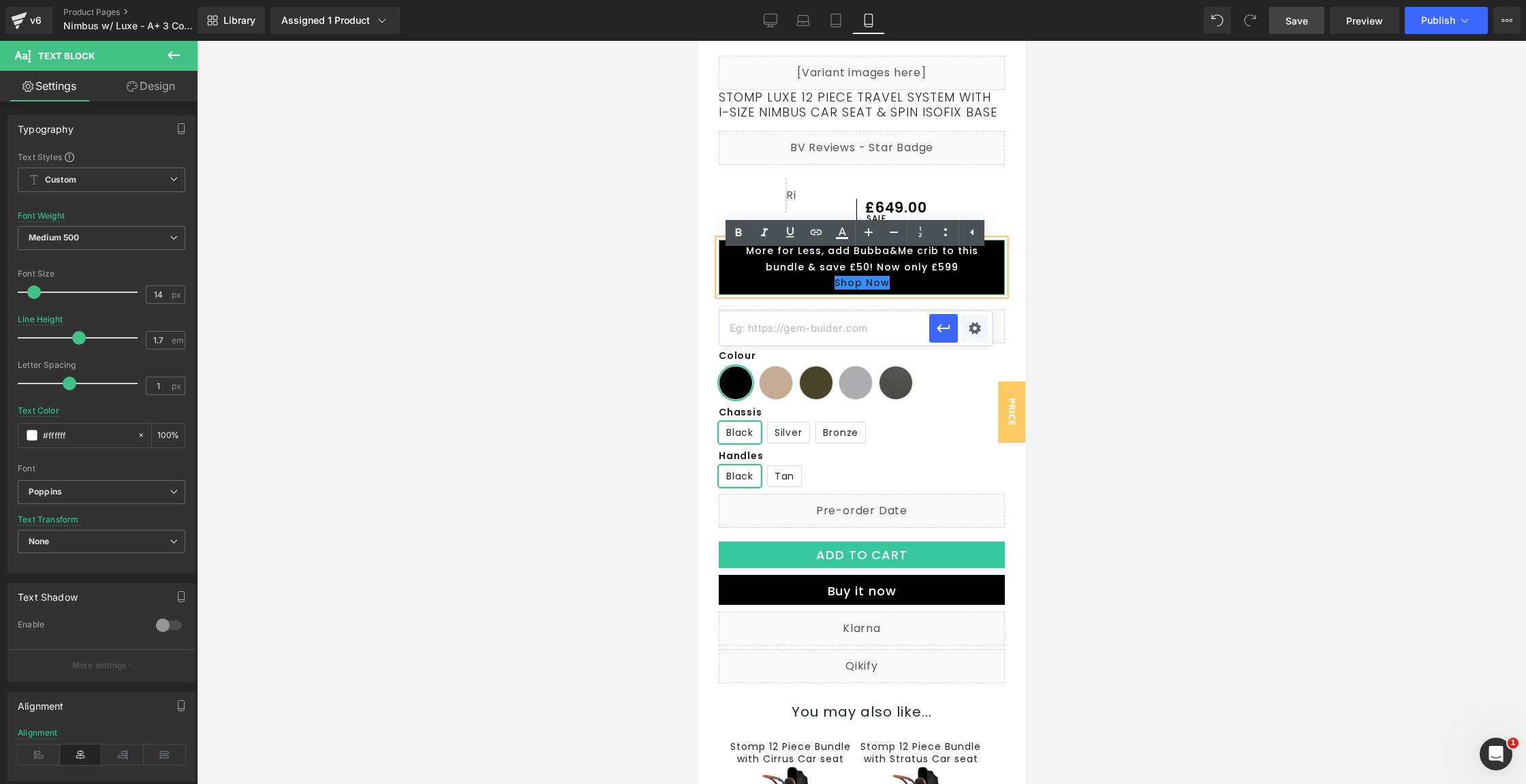
click at [832, 276] on p "More for Less, add Bubba&Me crib to this bundle & save £50! Now only £599" at bounding box center [861, 259] width 272 height 32
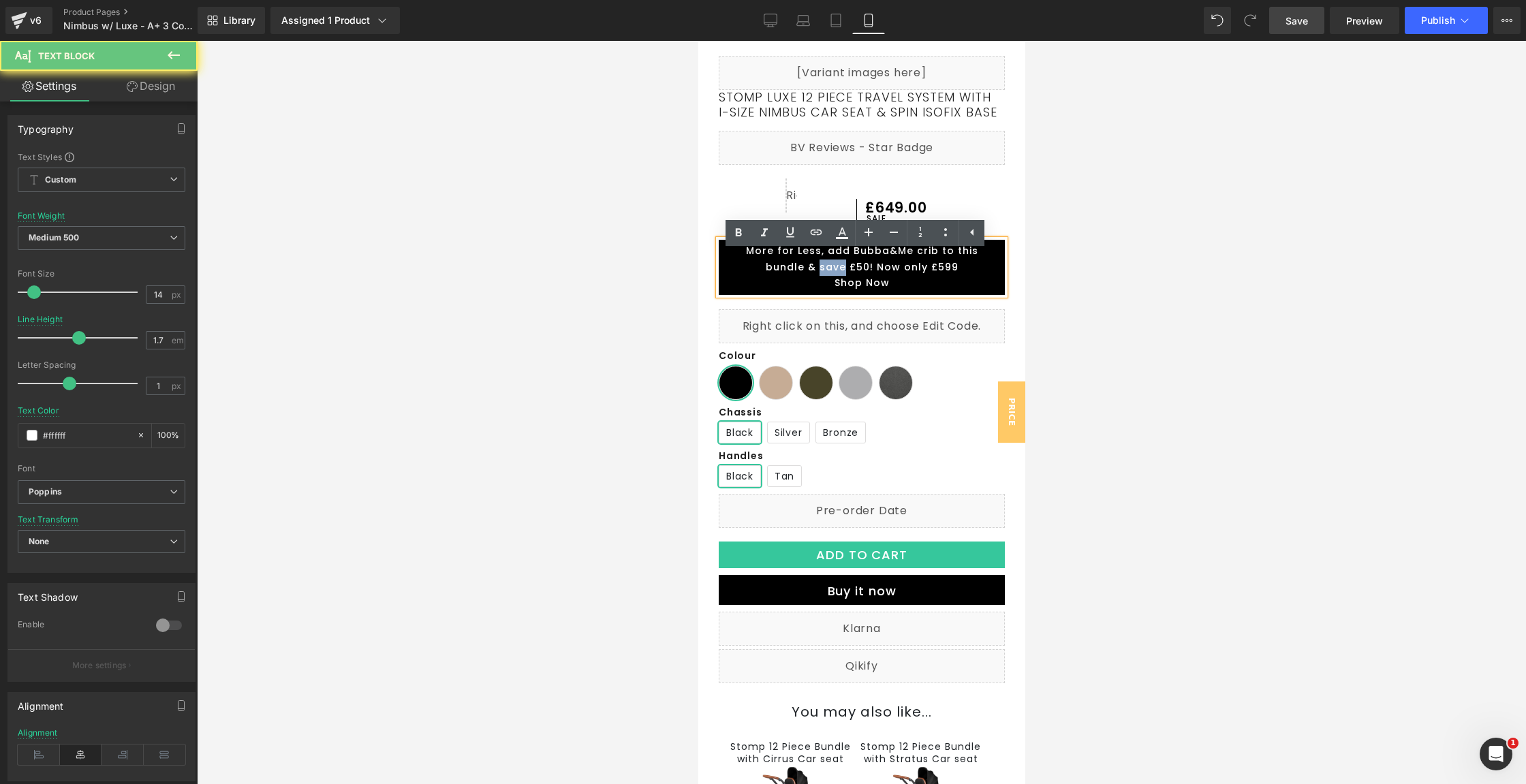
click at [832, 276] on p "More for Less, add Bubba&Me crib to this bundle & save £50! Now only £599" at bounding box center [861, 259] width 272 height 32
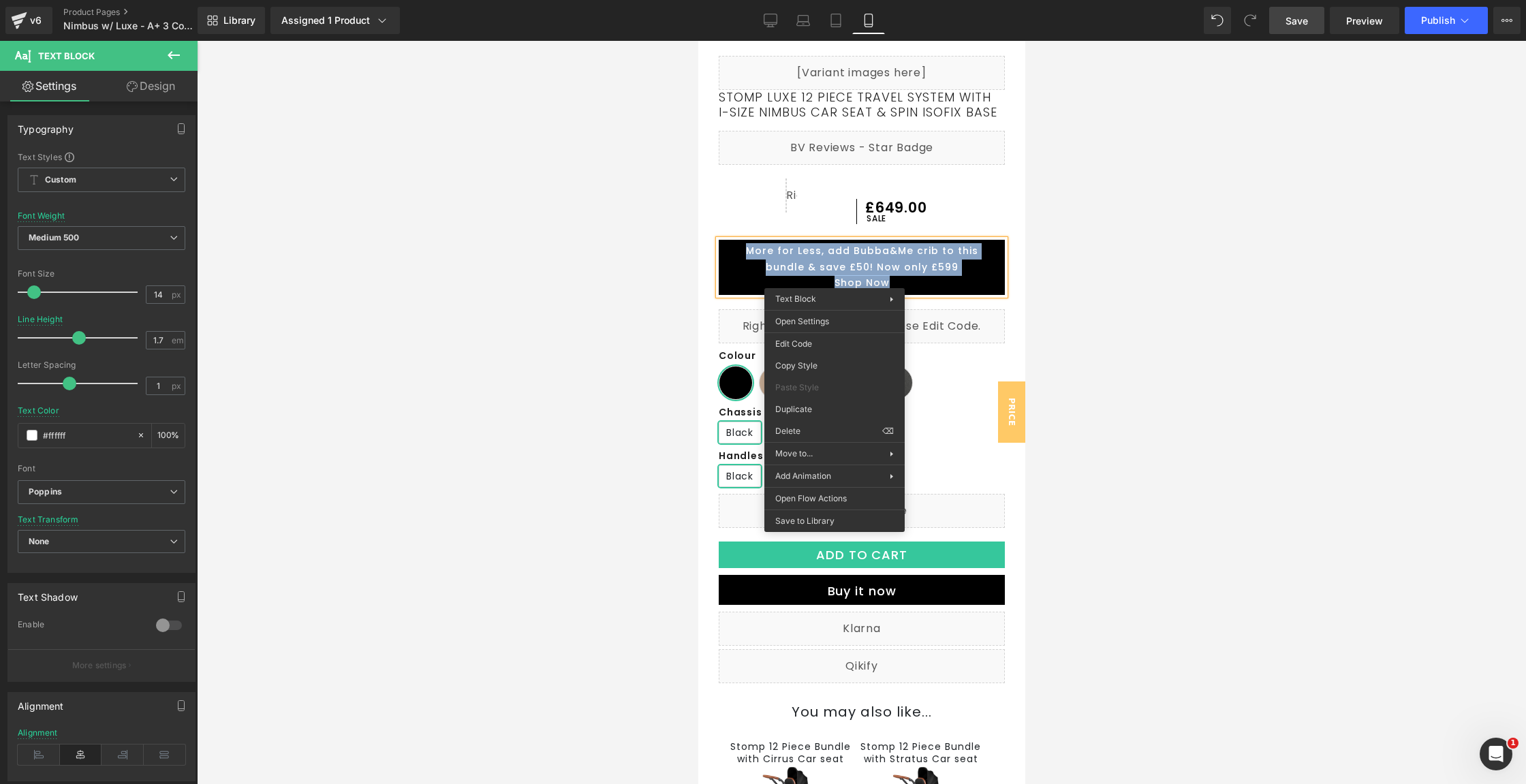
click at [873, 268] on p "More for Less, add Bubba&Me crib to this bundle & save £50! Now only £599" at bounding box center [861, 259] width 272 height 32
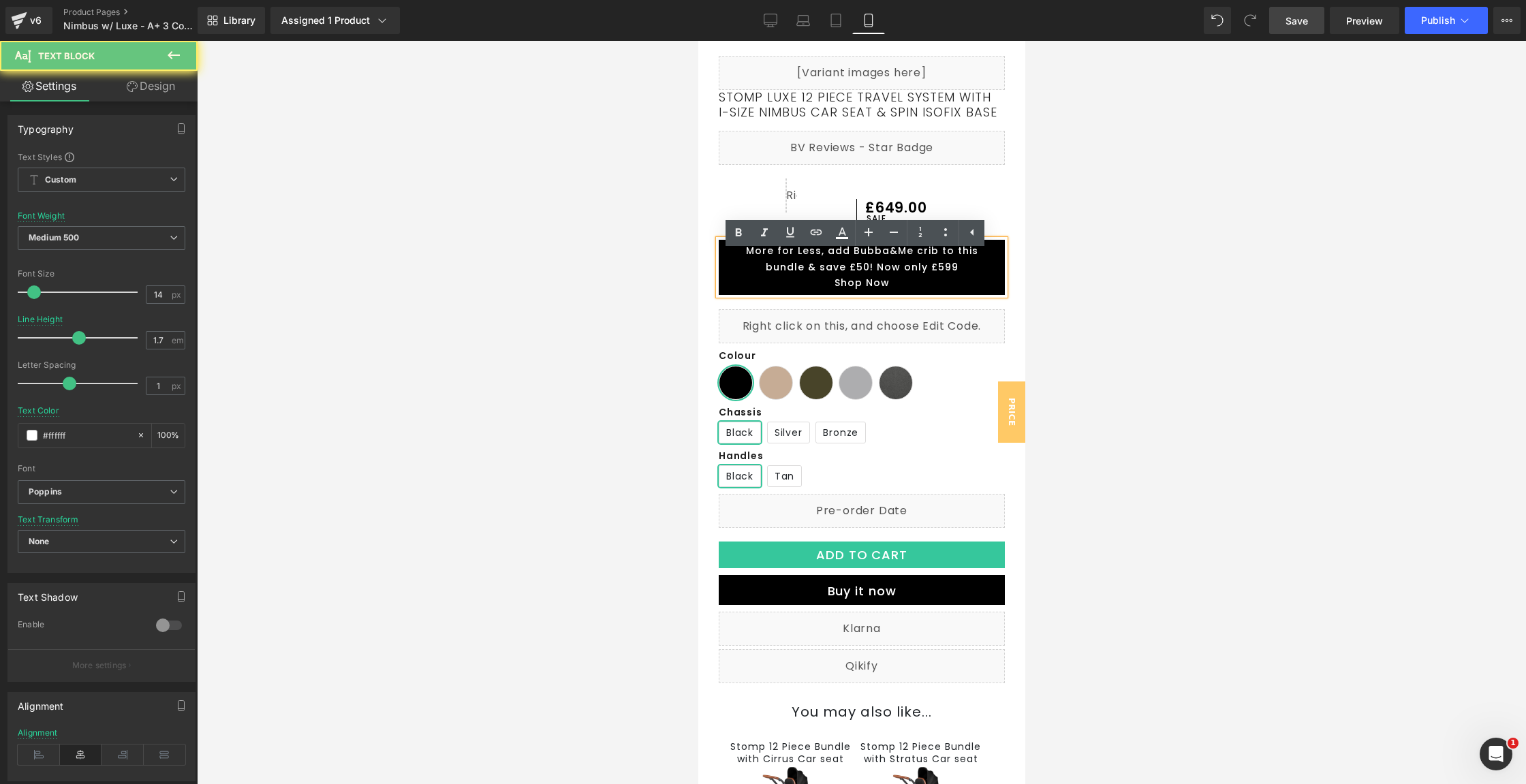
click at [873, 268] on p "More for Less, add Bubba&Me crib to this bundle & save £50! Now only £599" at bounding box center [861, 259] width 272 height 32
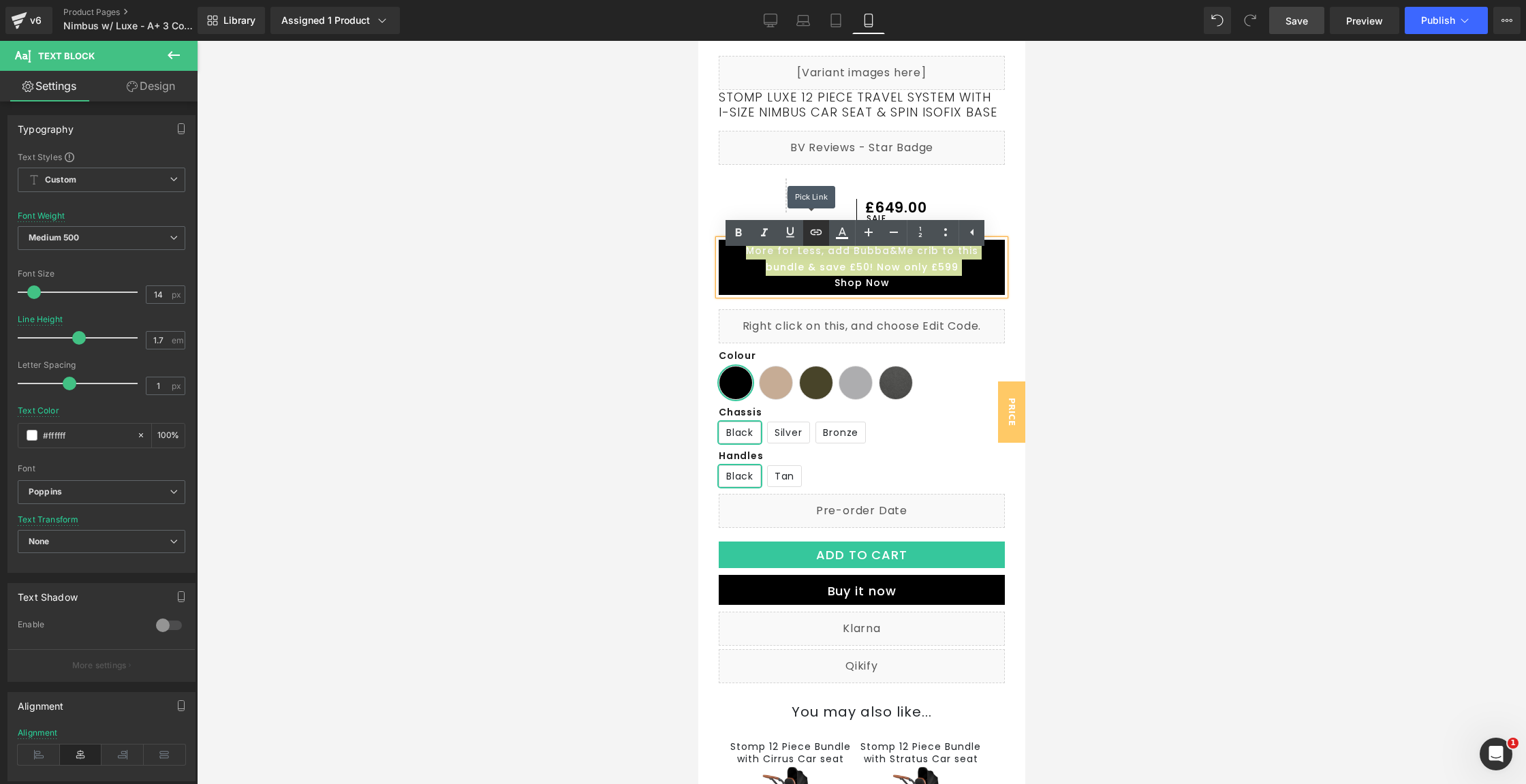
click at [812, 222] on link at bounding box center [816, 233] width 26 height 26
click at [812, 307] on input "text" at bounding box center [824, 311] width 210 height 34
paste input "[URL][DOMAIN_NAME]"
type input "[URL][DOMAIN_NAME]"
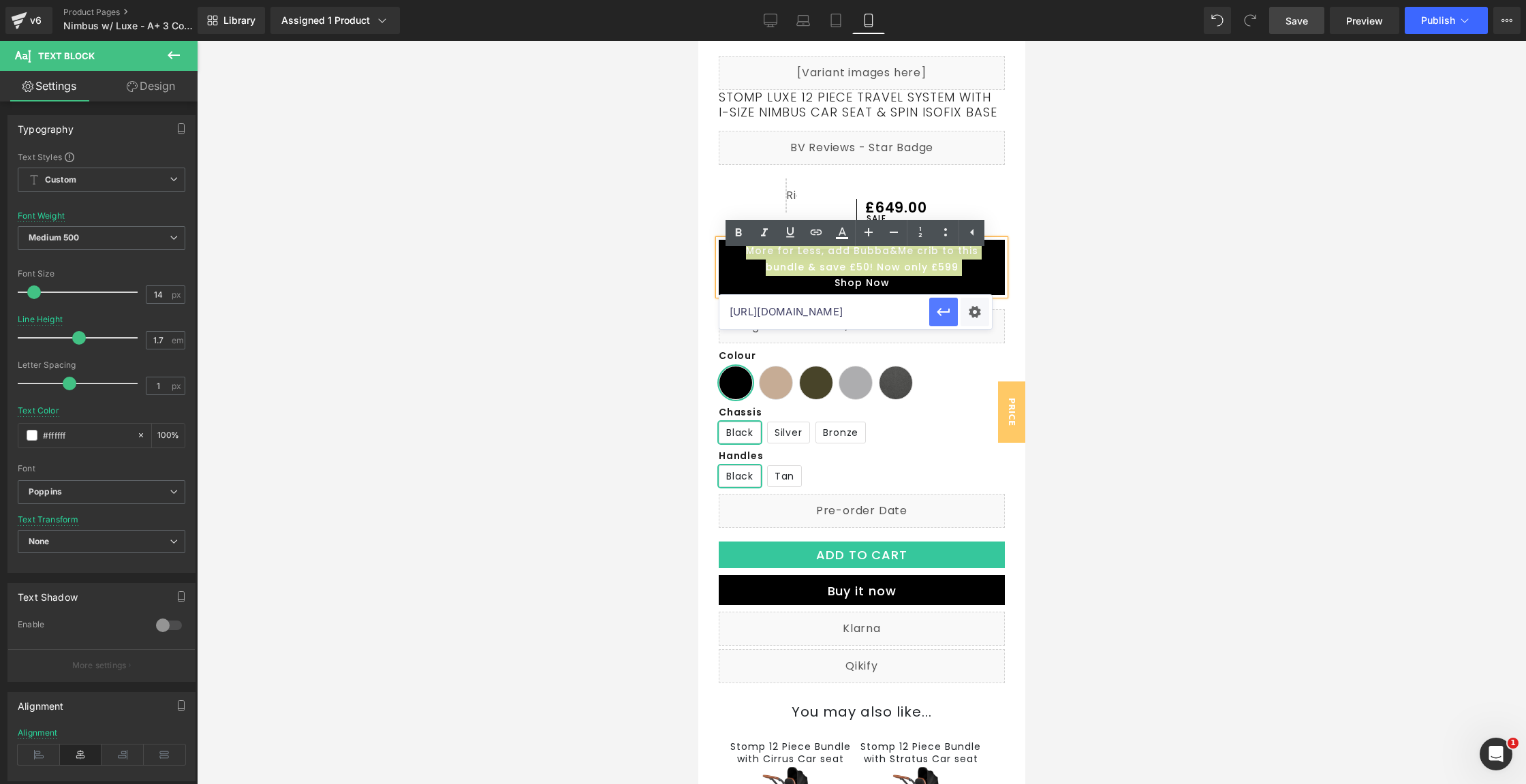
click at [949, 311] on icon "button" at bounding box center [944, 312] width 17 height 17
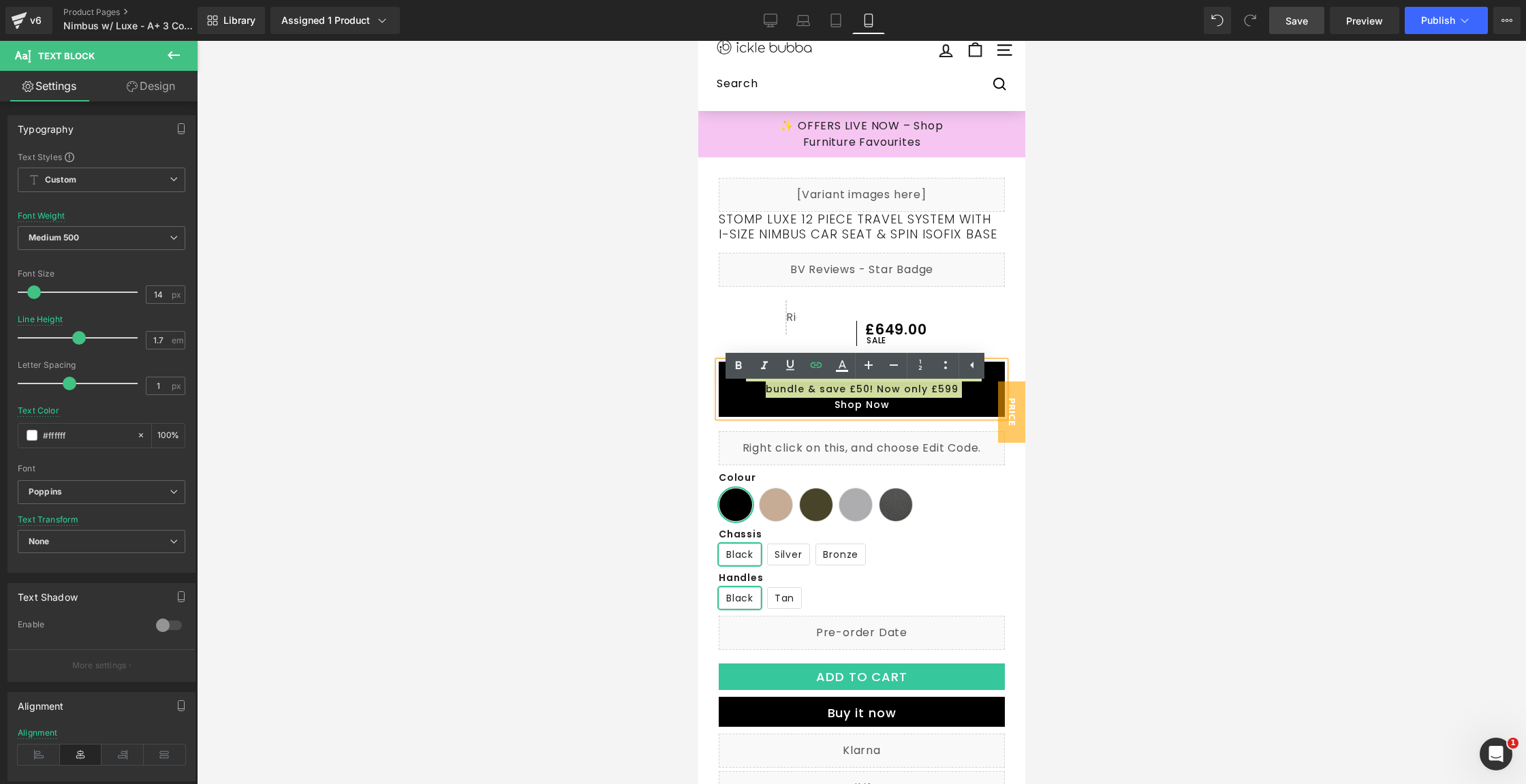
scroll to position [0, 0]
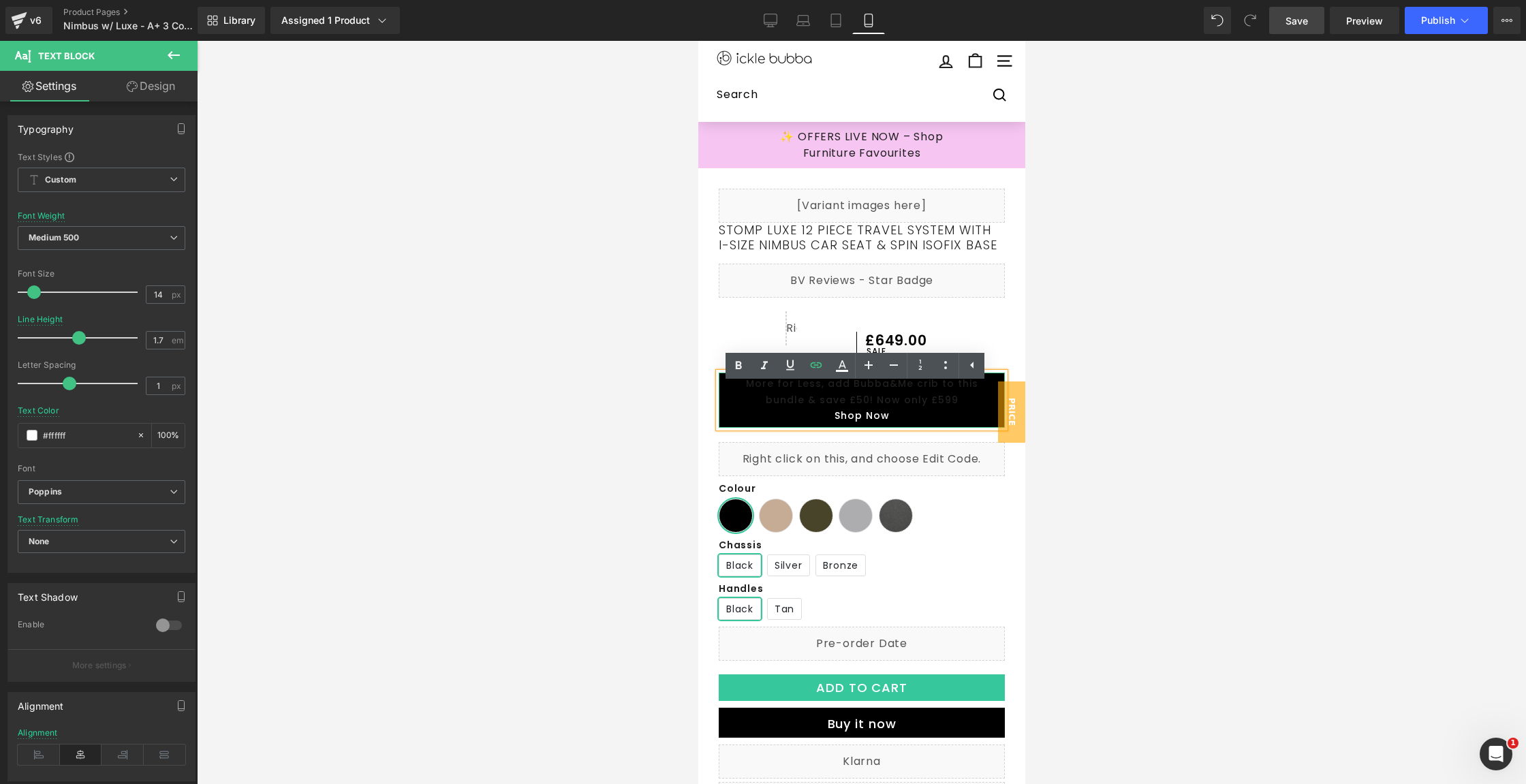
click at [960, 424] on p "Shop Now" at bounding box center [861, 416] width 272 height 17
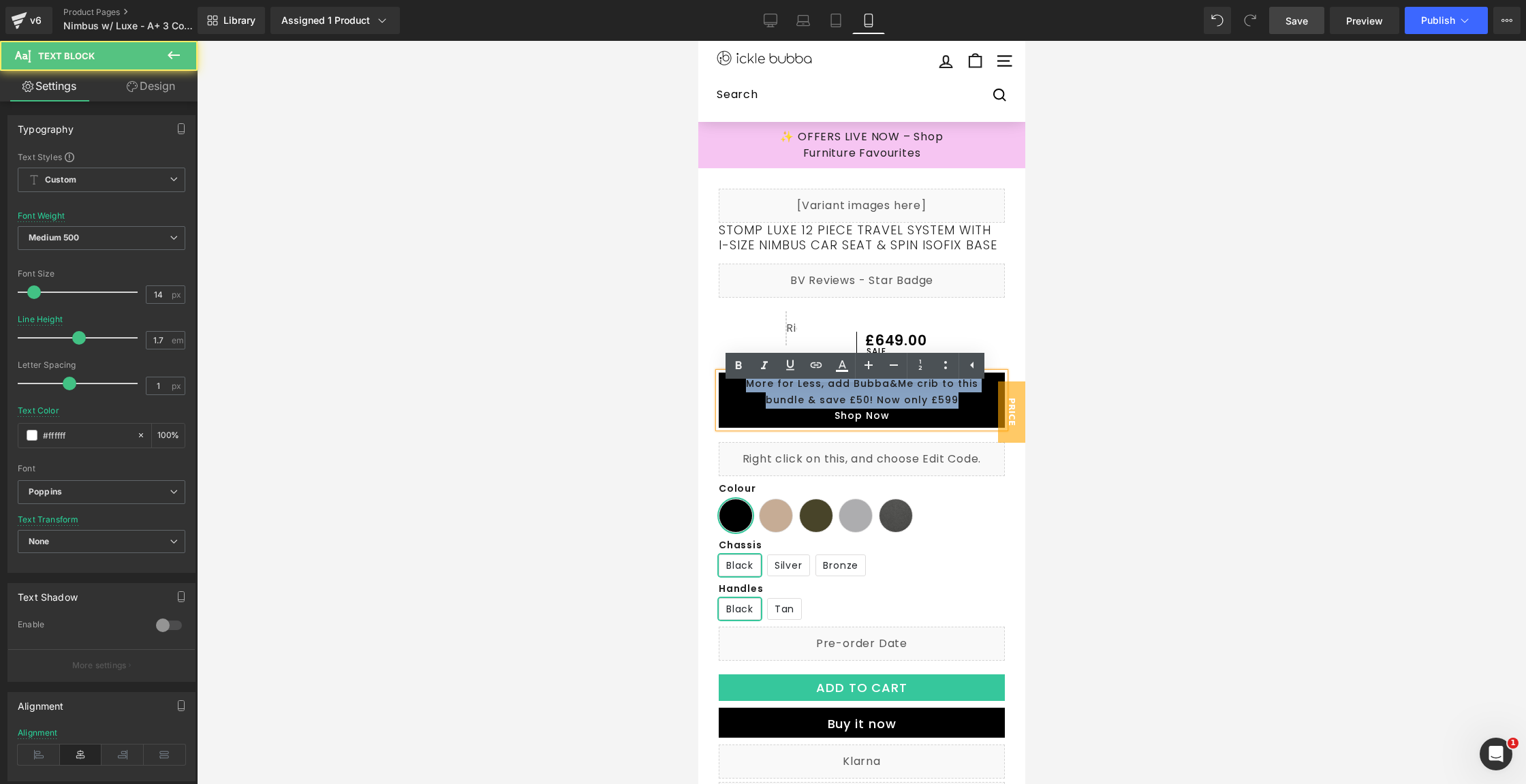
drag, startPoint x: 961, startPoint y: 417, endPoint x: 712, endPoint y: 380, distance: 251.7
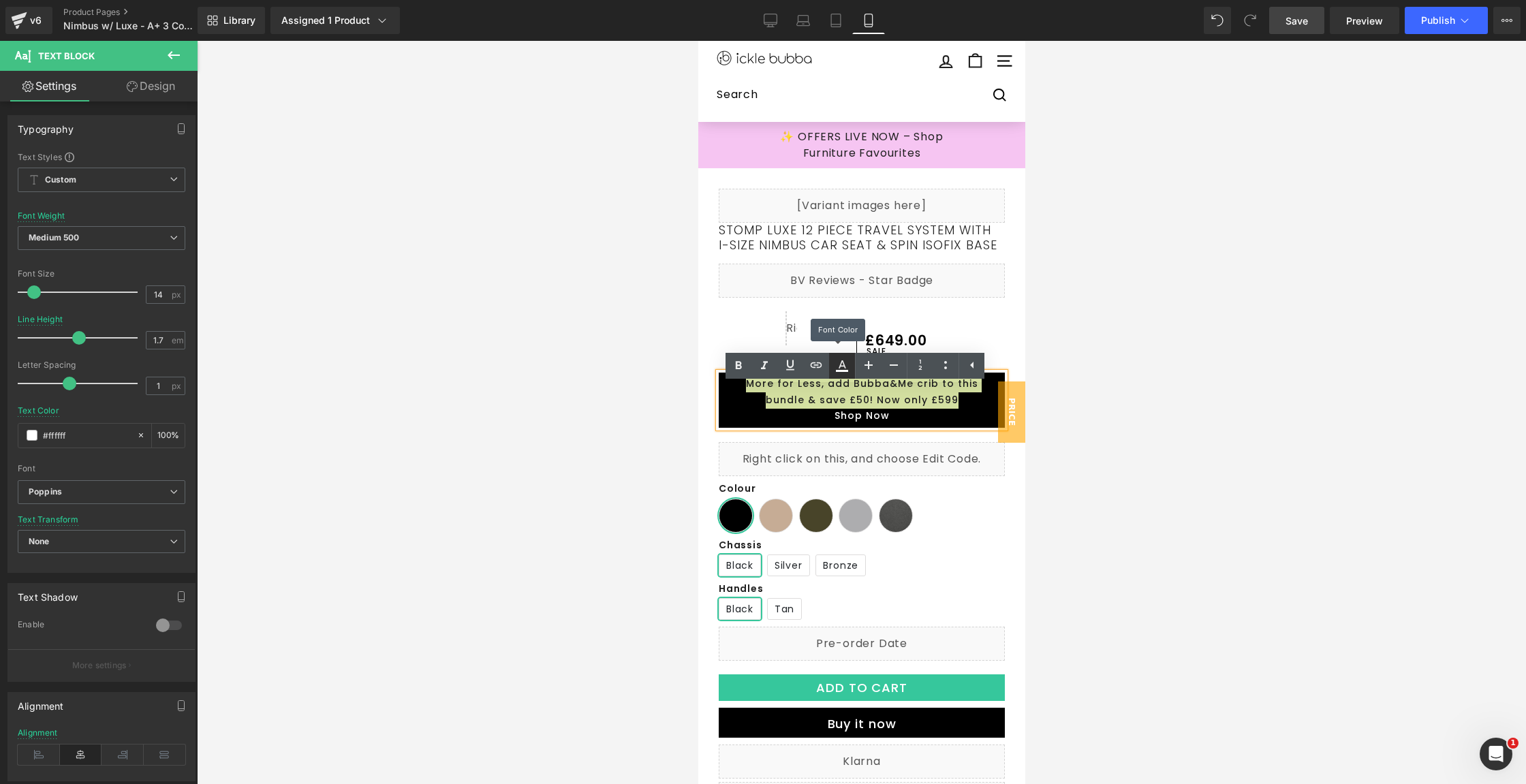
click at [843, 362] on icon at bounding box center [842, 364] width 8 height 8
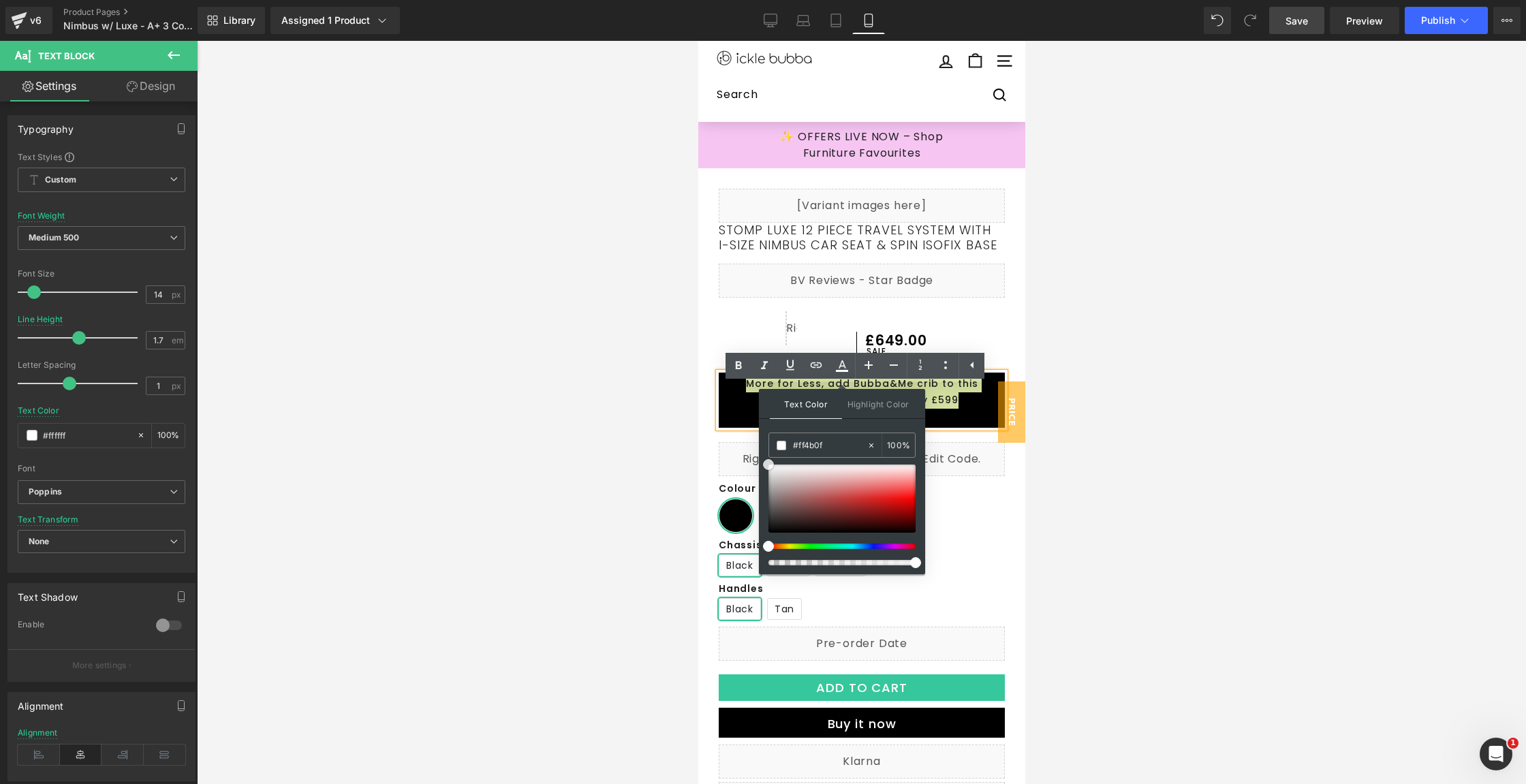
drag, startPoint x: 769, startPoint y: 519, endPoint x: 768, endPoint y: 458, distance: 61.0
click at [768, 459] on span at bounding box center [769, 465] width 11 height 11
click at [964, 424] on p "Shop Now" at bounding box center [861, 416] width 272 height 17
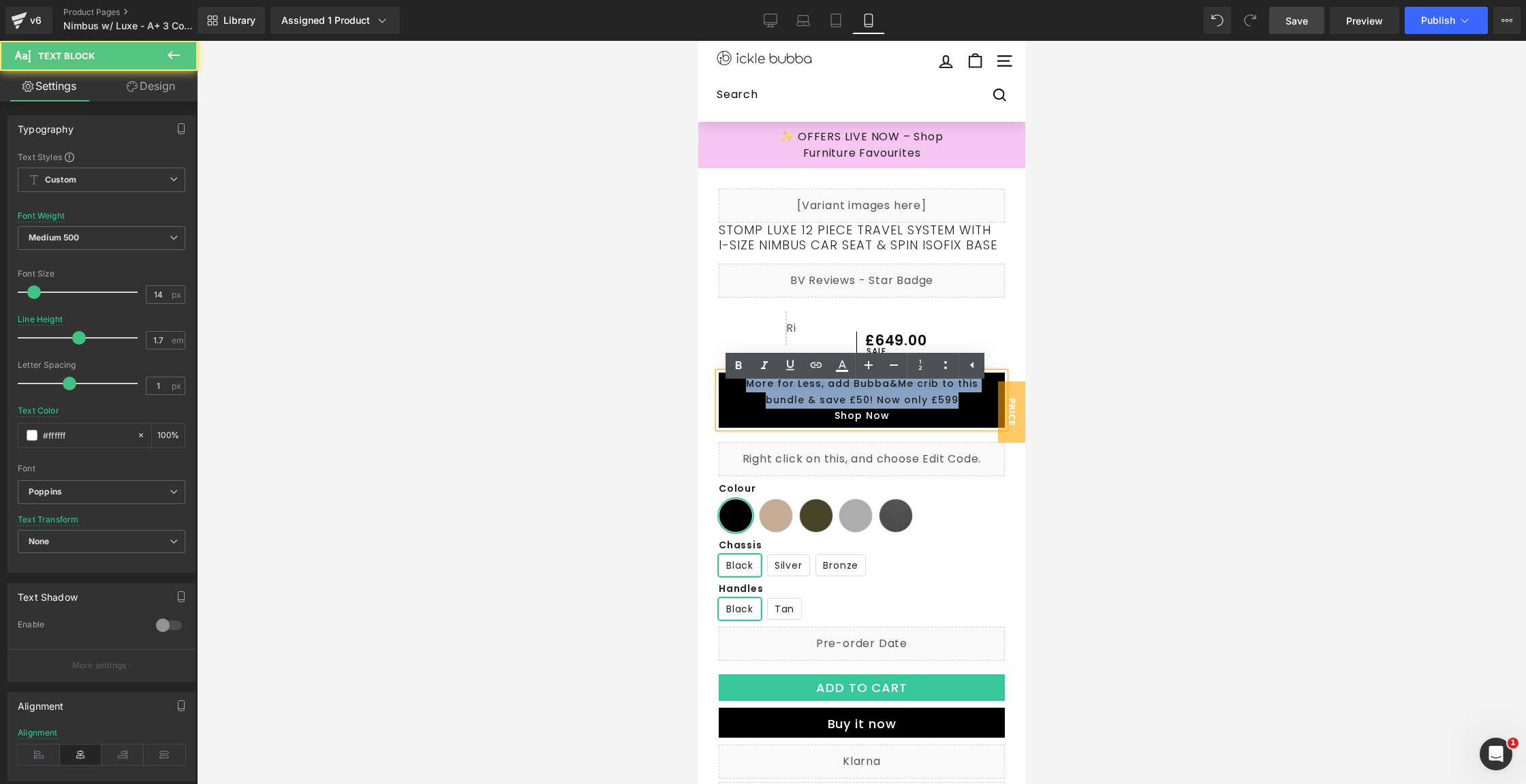
drag, startPoint x: 958, startPoint y: 416, endPoint x: 712, endPoint y: 389, distance: 247.5
click at [712, 389] on div "Stomp Luxe 12 Piece Travel System with i-Size Nimbus Car Seat & Spin ISOFIX Bas…" at bounding box center [861, 649] width 314 height 855
click at [705, 453] on div "Stomp Luxe 12 Piece Travel System with i-Size Nimbus Car Seat & Spin ISOFIX Bas…" at bounding box center [861, 649] width 314 height 855
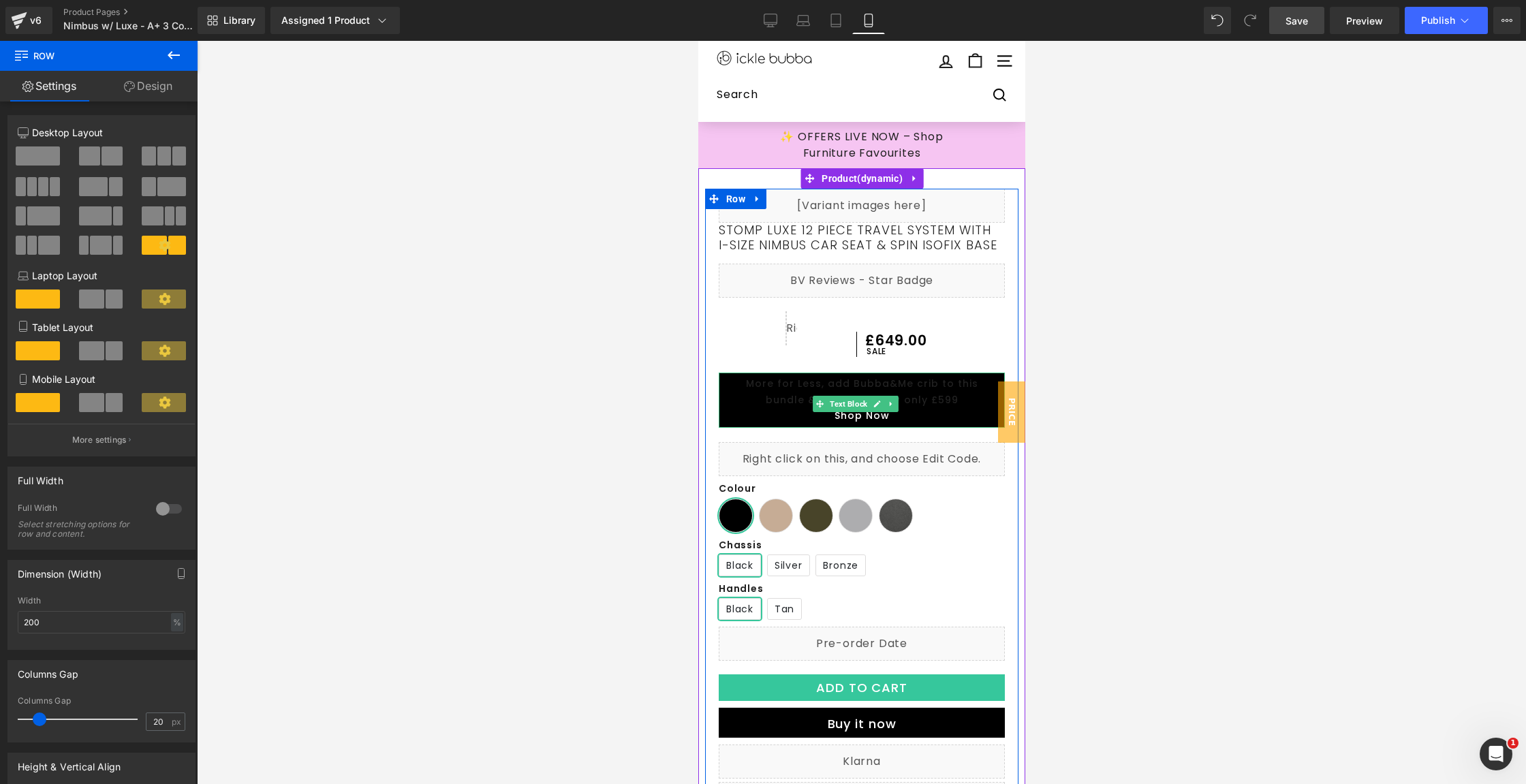
click at [981, 424] on p "Shop Now" at bounding box center [861, 416] width 272 height 17
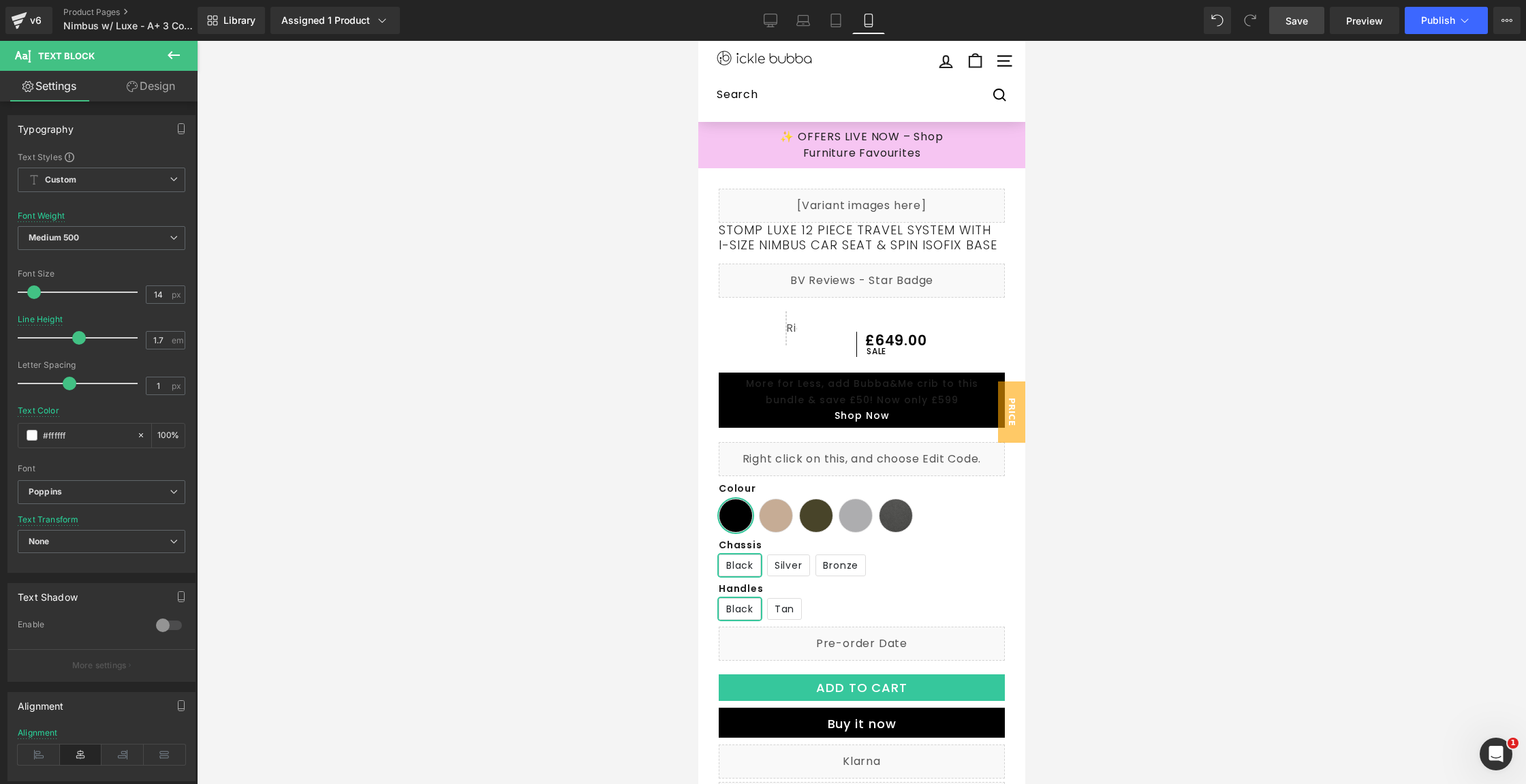
click at [171, 95] on link "Design" at bounding box center [150, 86] width 99 height 31
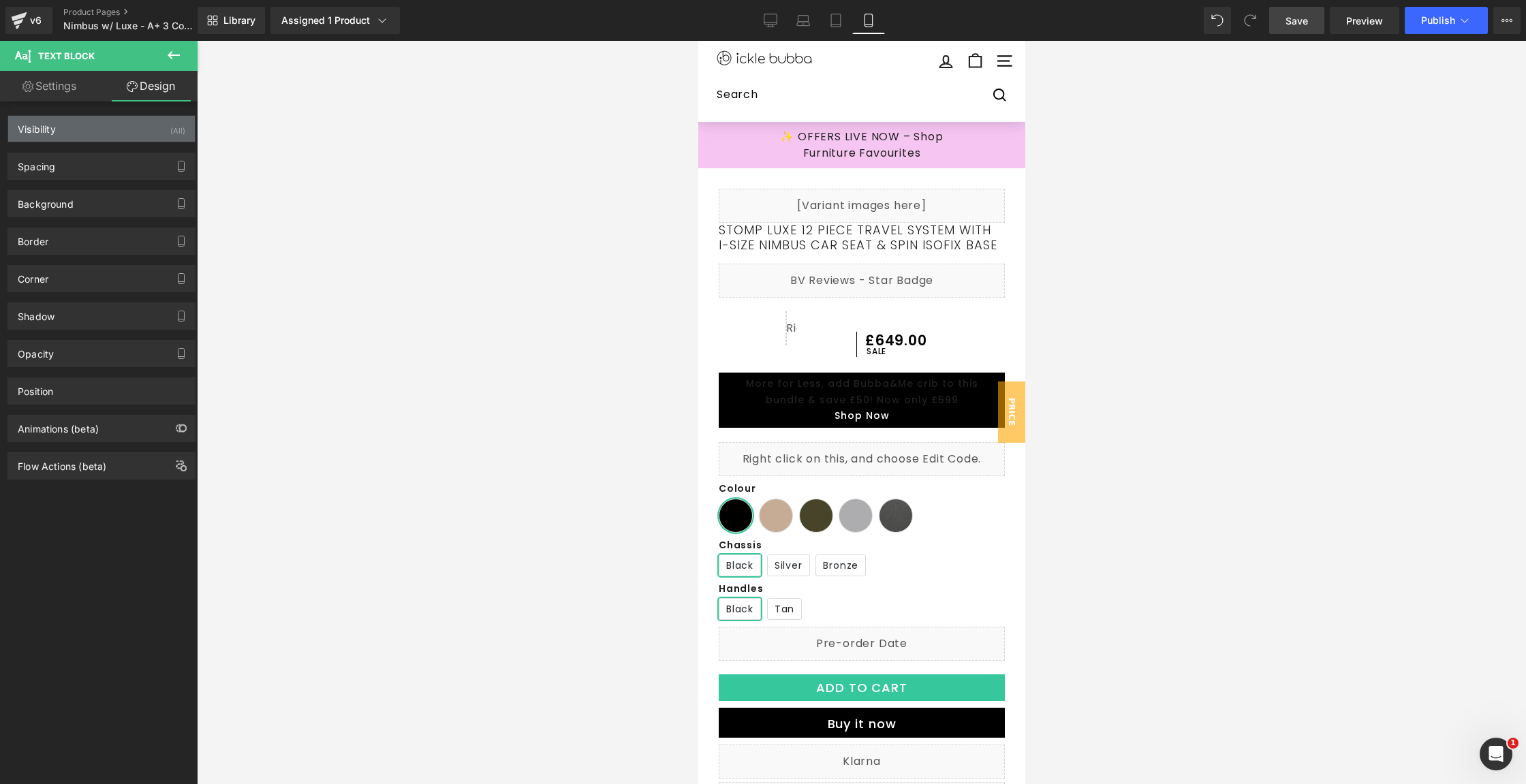
click at [101, 132] on div "Visibility (All)" at bounding box center [102, 129] width 187 height 26
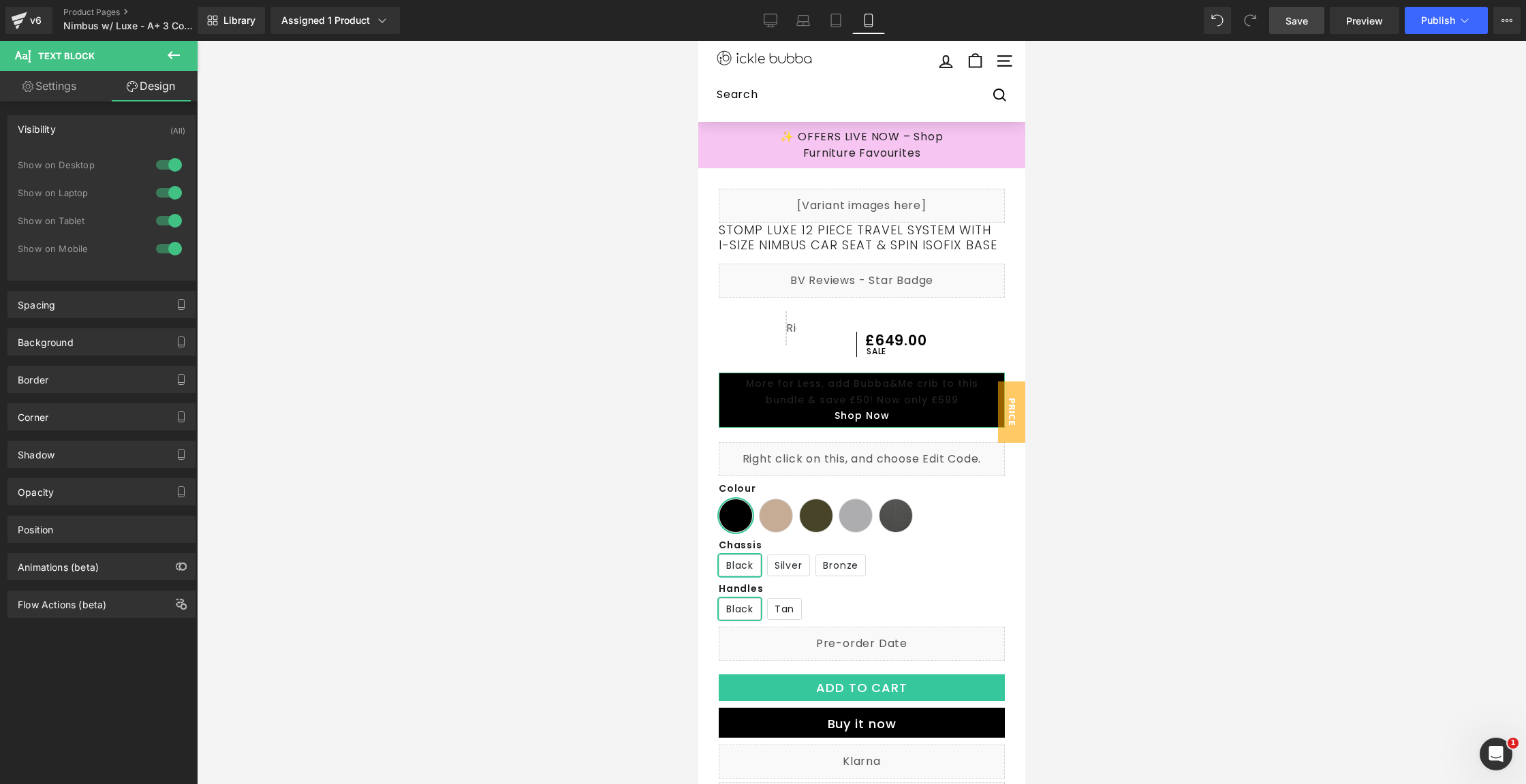
click at [174, 166] on div at bounding box center [168, 165] width 32 height 22
click at [163, 192] on div at bounding box center [168, 192] width 32 height 22
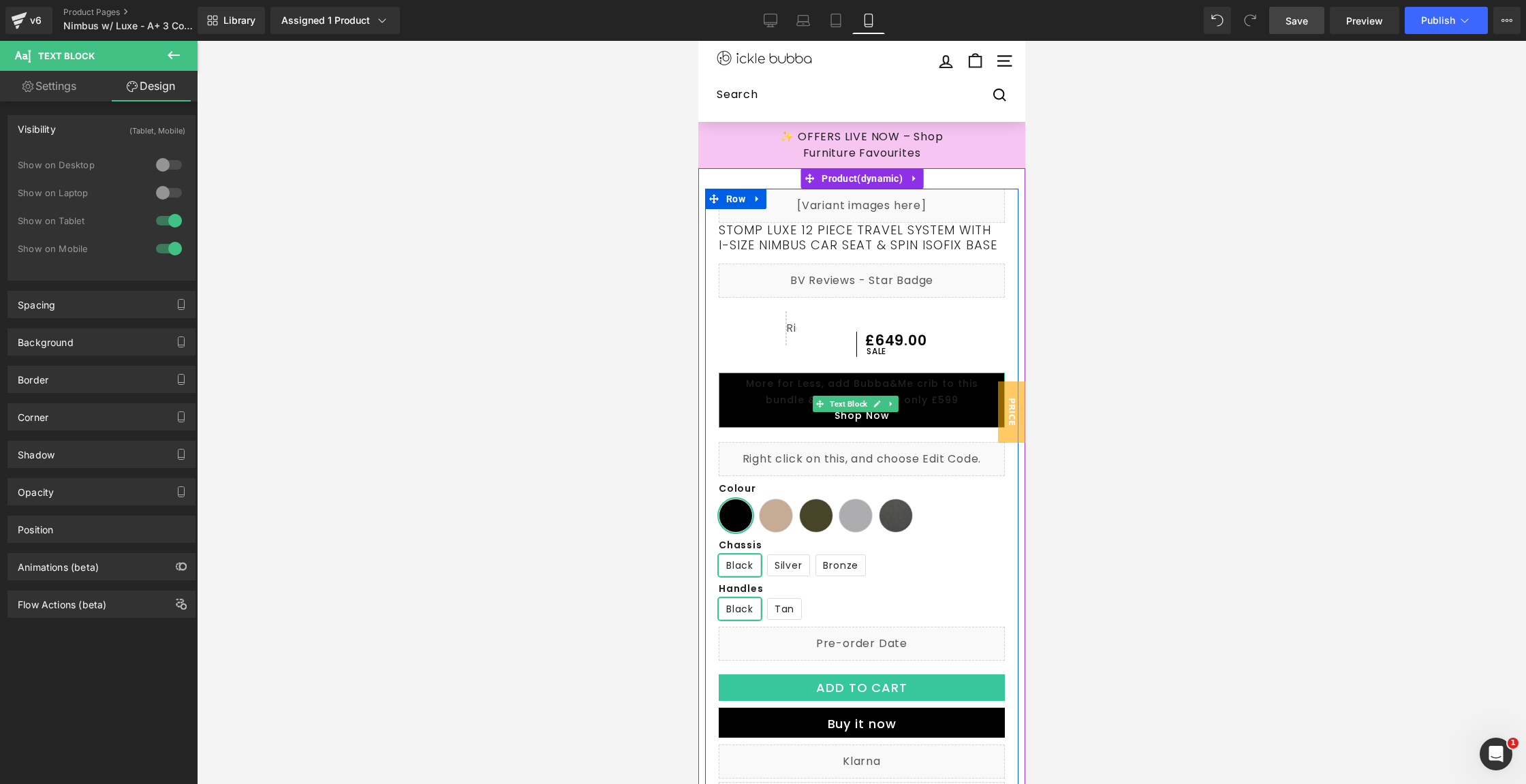
click at [975, 424] on p "Shop Now" at bounding box center [861, 416] width 272 height 17
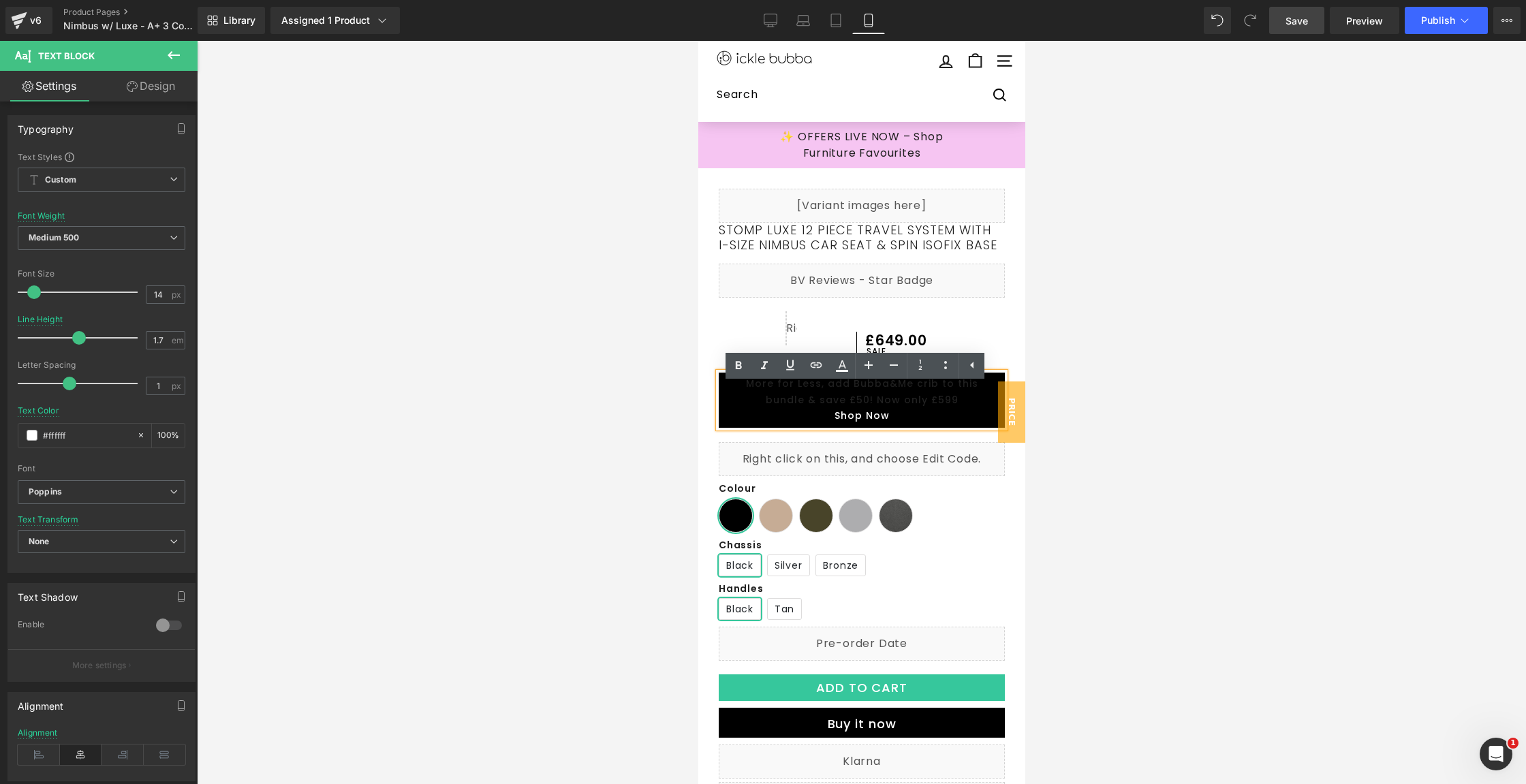
click at [972, 424] on p "Shop Now" at bounding box center [861, 416] width 272 height 17
click at [712, 502] on div "Stomp Luxe 12 Piece Travel System with i-Size Nimbus Car Seat & Spin ISOFIX Bas…" at bounding box center [861, 649] width 314 height 855
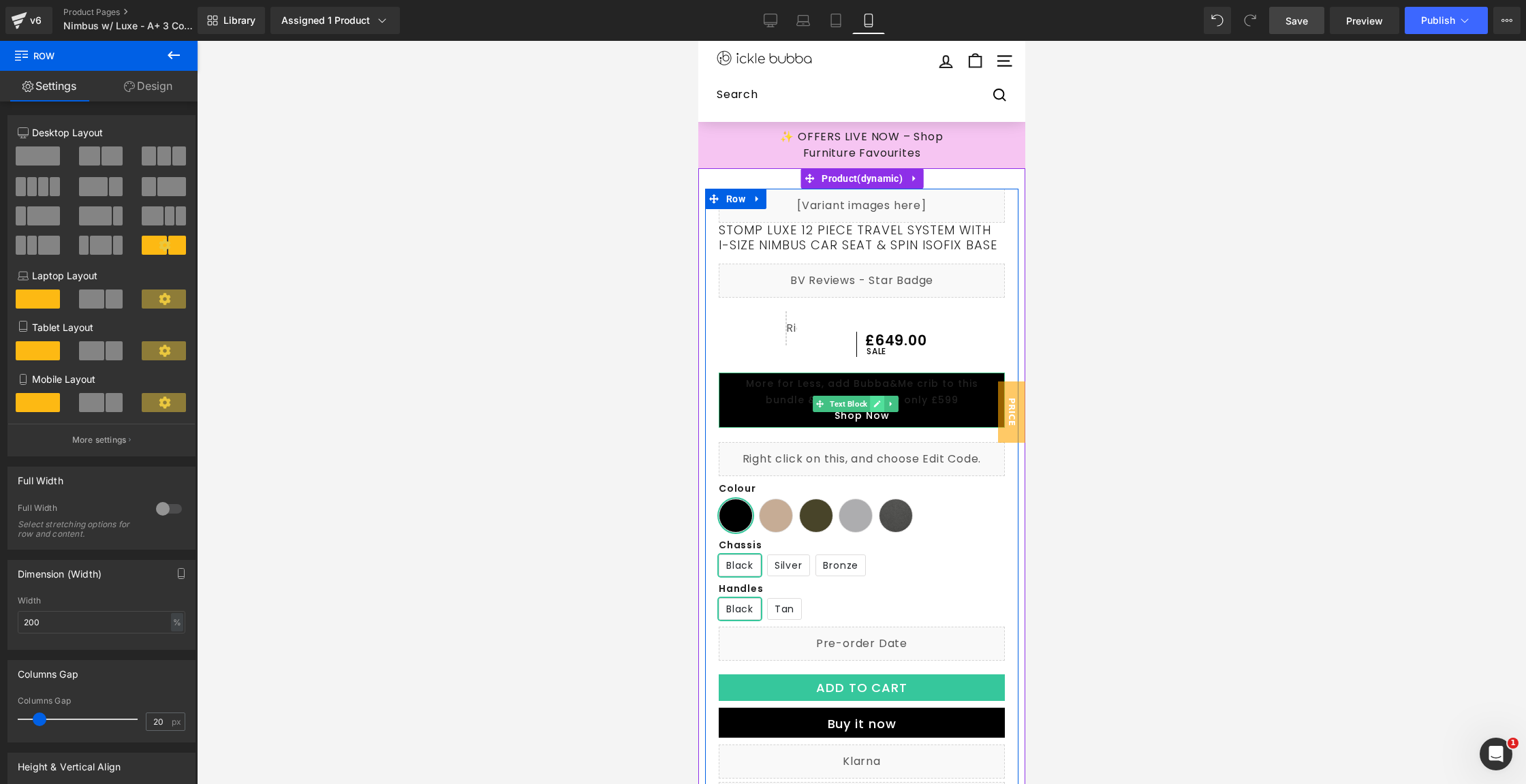
drag, startPoint x: 836, startPoint y: 419, endPoint x: 878, endPoint y: 425, distance: 42.4
click at [836, 412] on span "Text Block" at bounding box center [848, 404] width 43 height 17
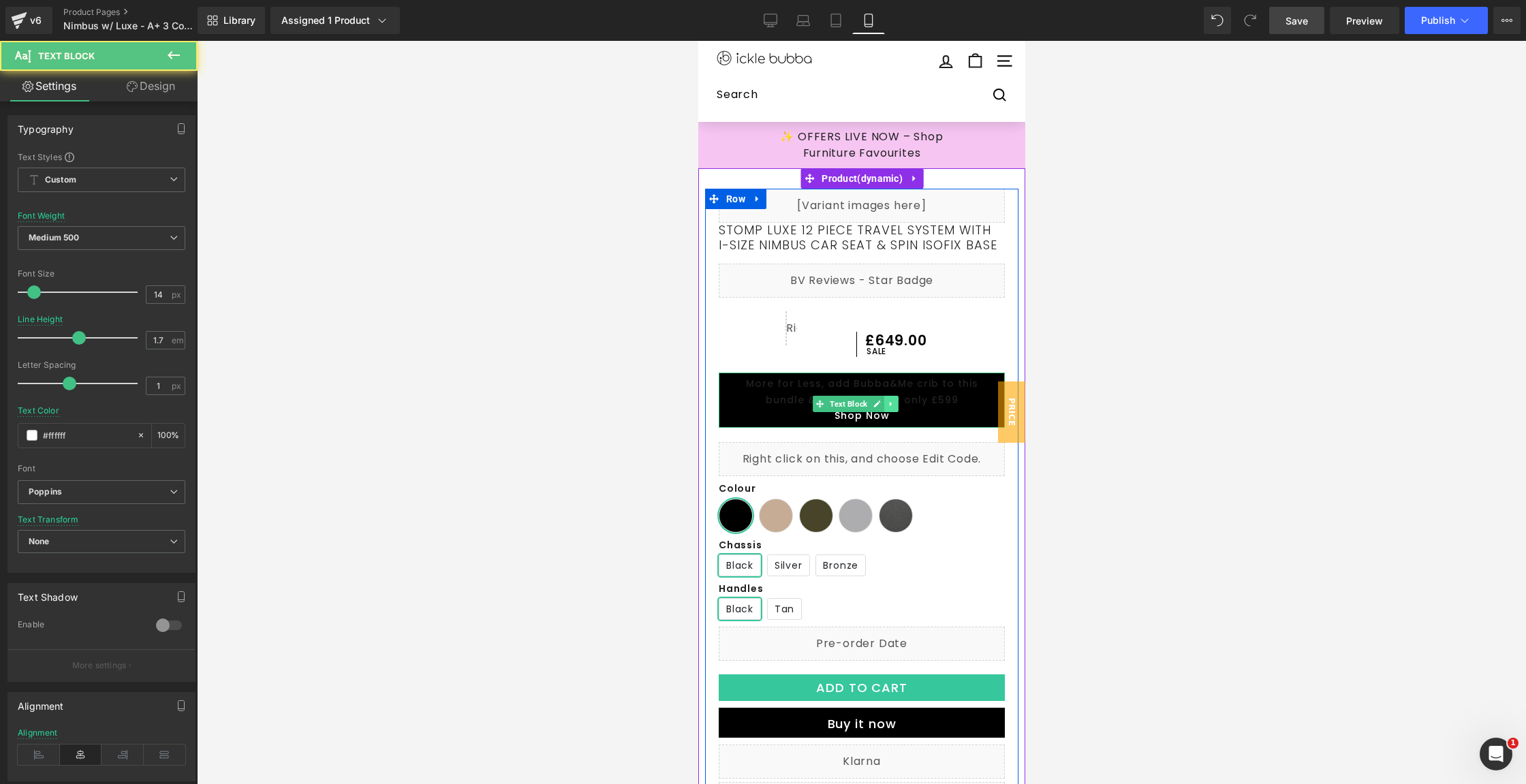
click at [885, 412] on link at bounding box center [890, 404] width 14 height 17
click at [885, 407] on icon at bounding box center [884, 404] width 8 height 8
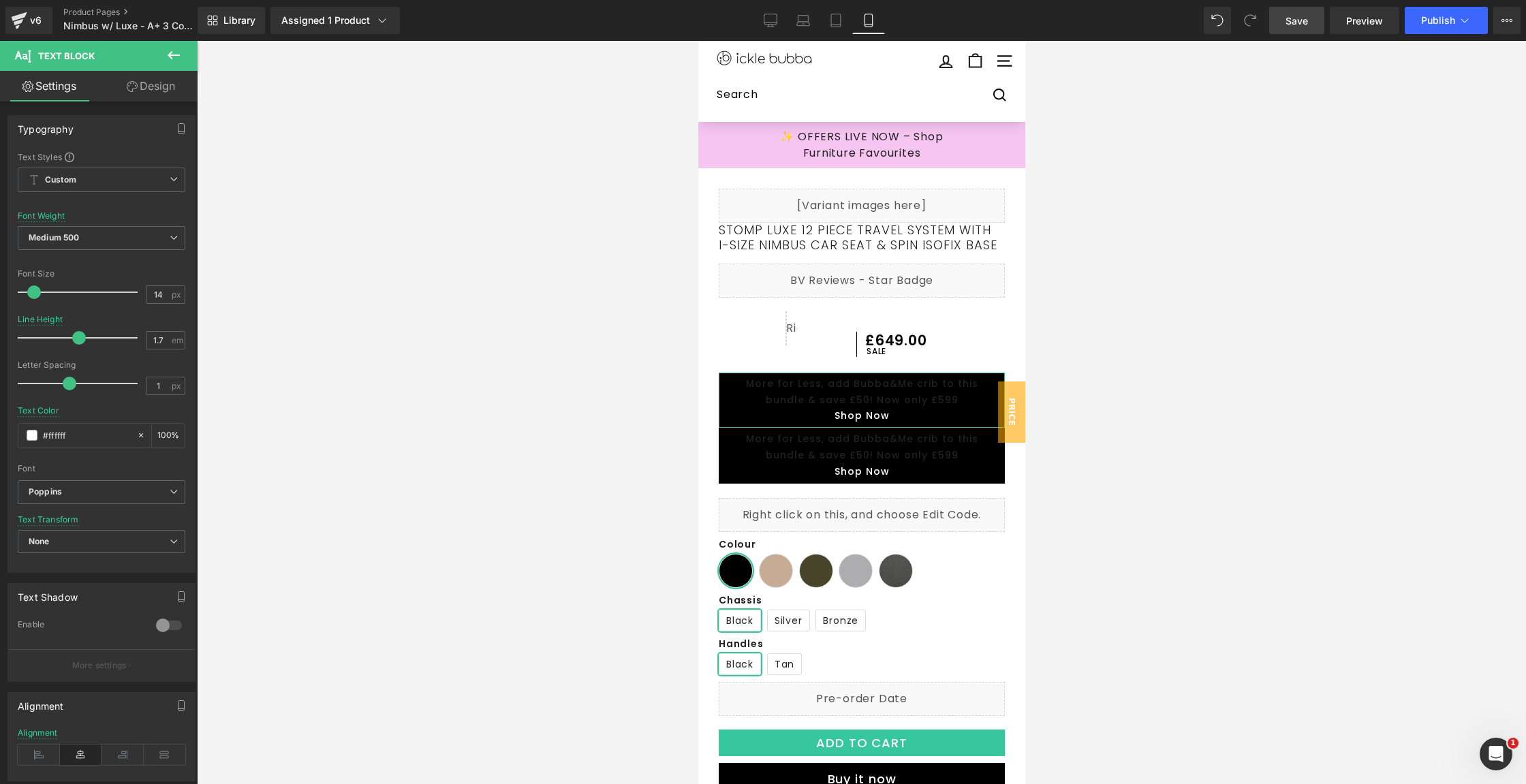
click at [160, 93] on link "Design" at bounding box center [150, 86] width 99 height 31
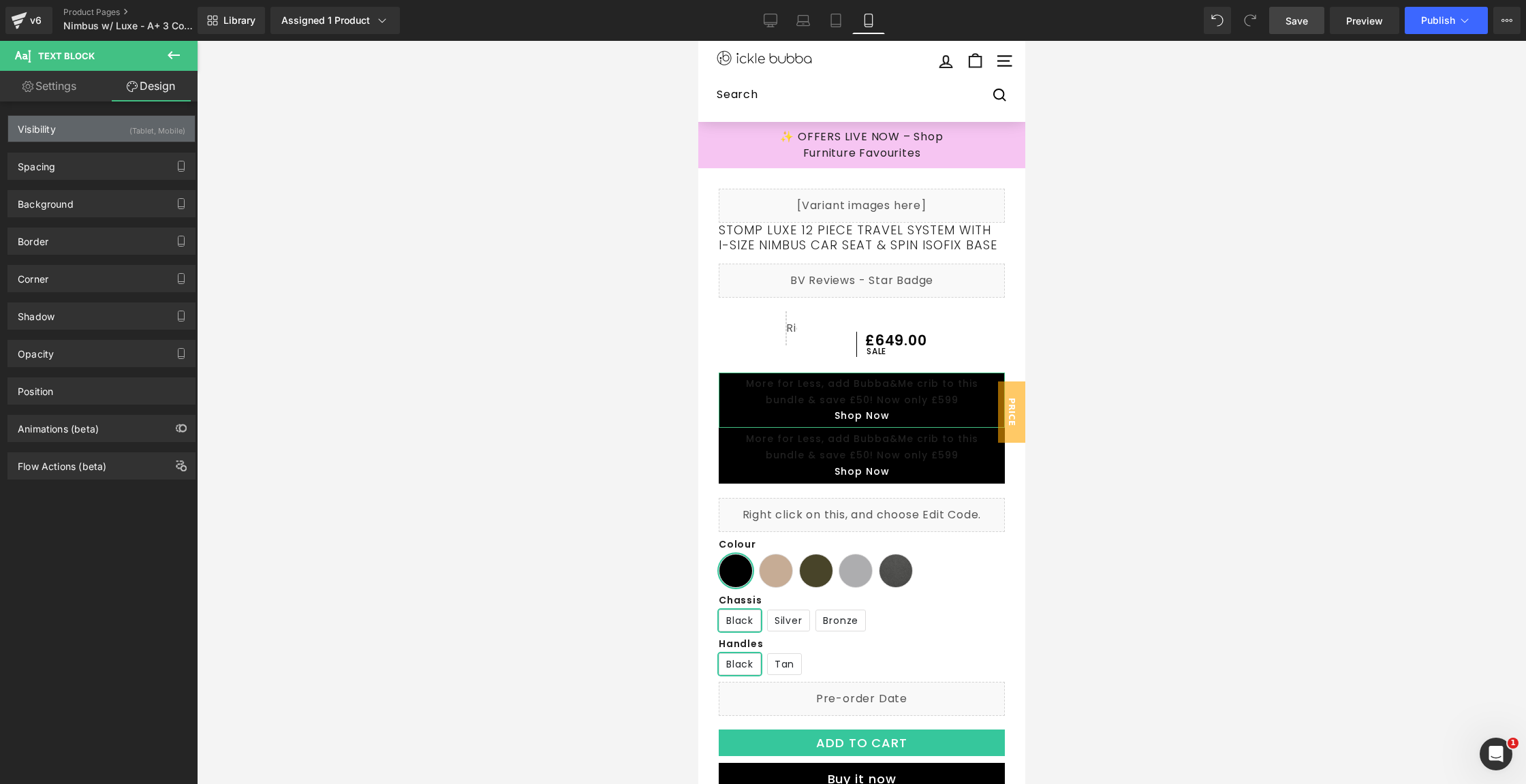
click at [142, 120] on div "(Tablet, Mobile)" at bounding box center [157, 127] width 56 height 23
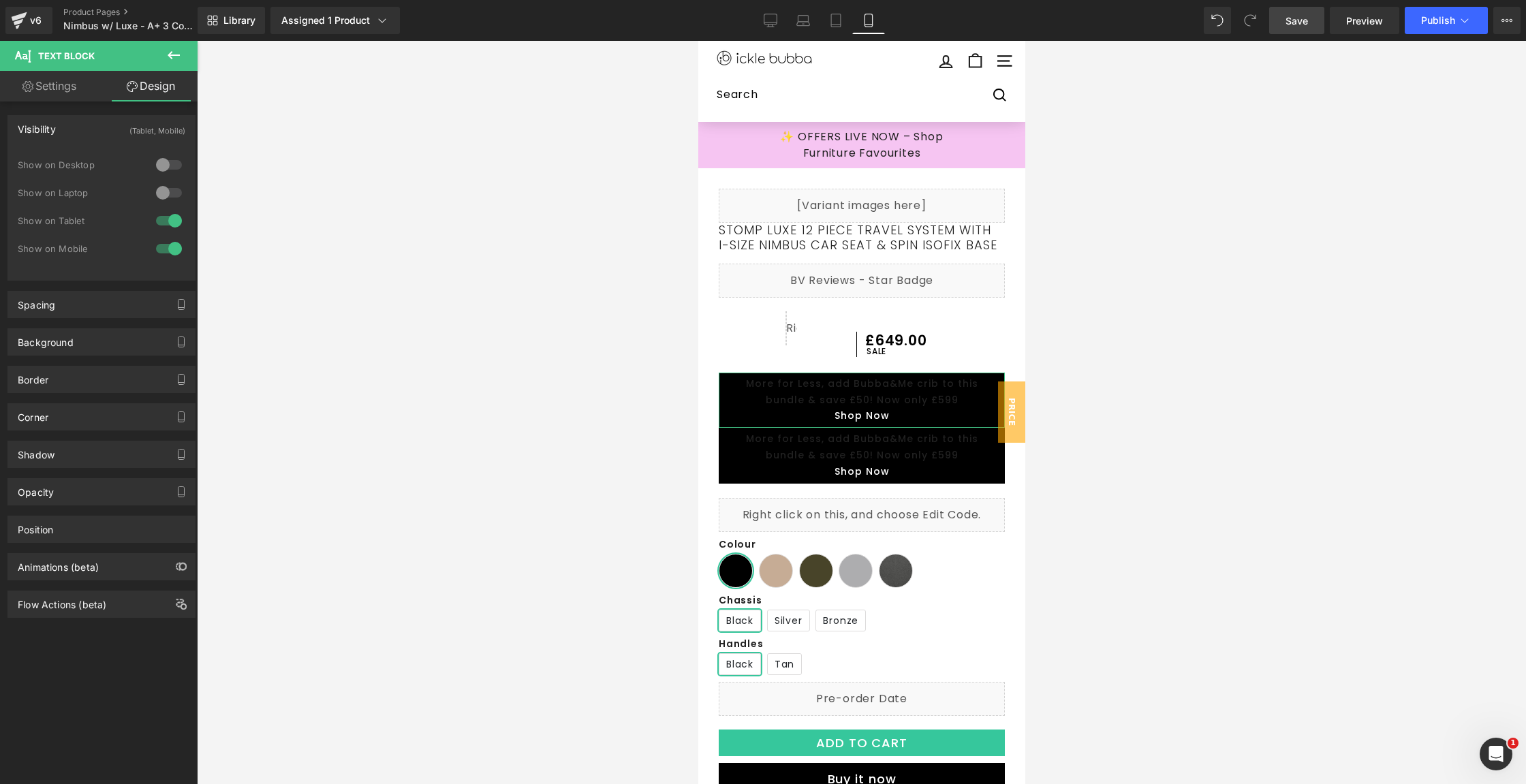
click at [163, 162] on div at bounding box center [168, 165] width 32 height 22
click at [165, 193] on div at bounding box center [168, 192] width 32 height 22
click at [167, 226] on div at bounding box center [168, 220] width 32 height 22
click at [164, 253] on div at bounding box center [168, 248] width 32 height 22
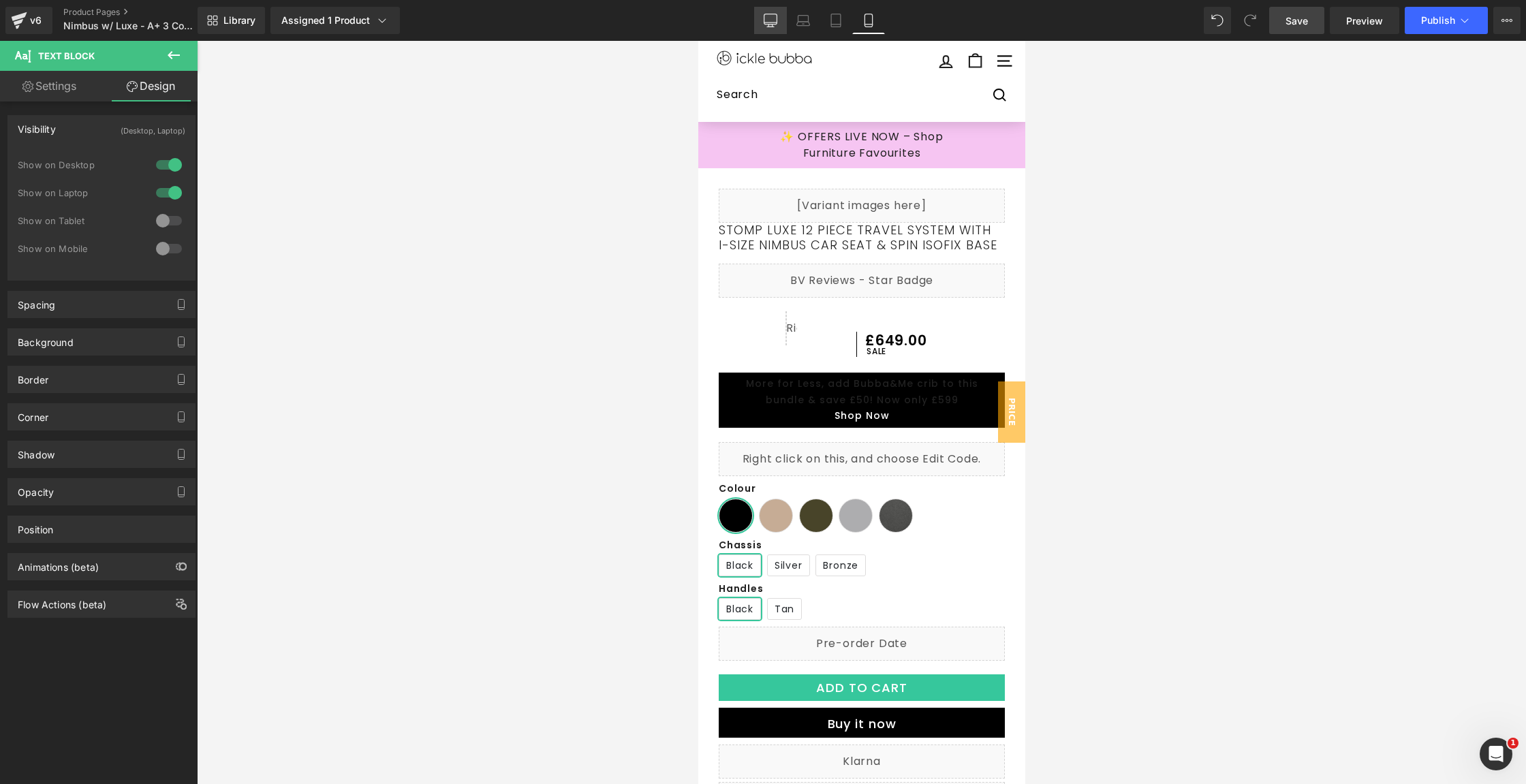
click at [771, 28] on link "Desktop" at bounding box center [770, 20] width 32 height 27
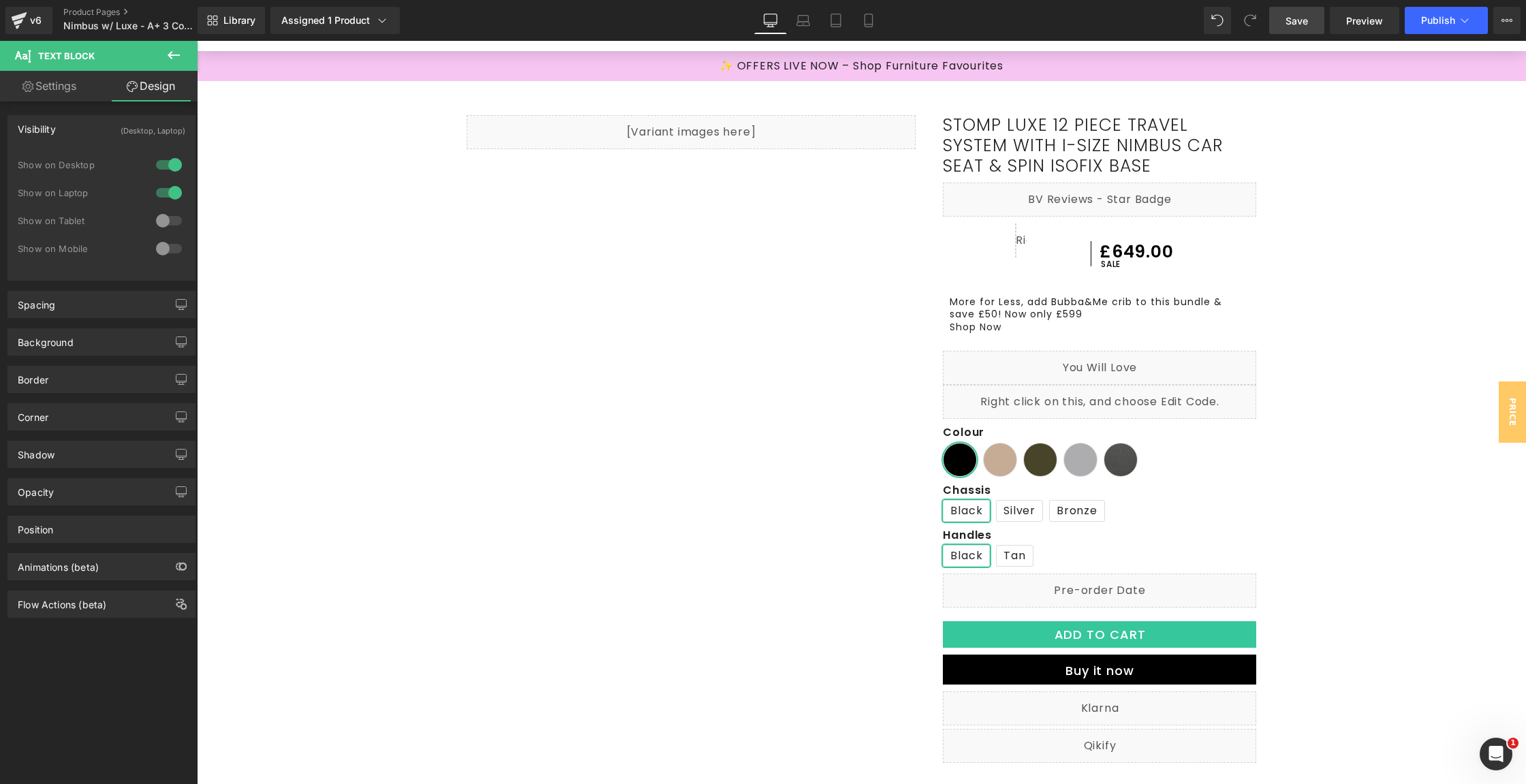
scroll to position [80, 0]
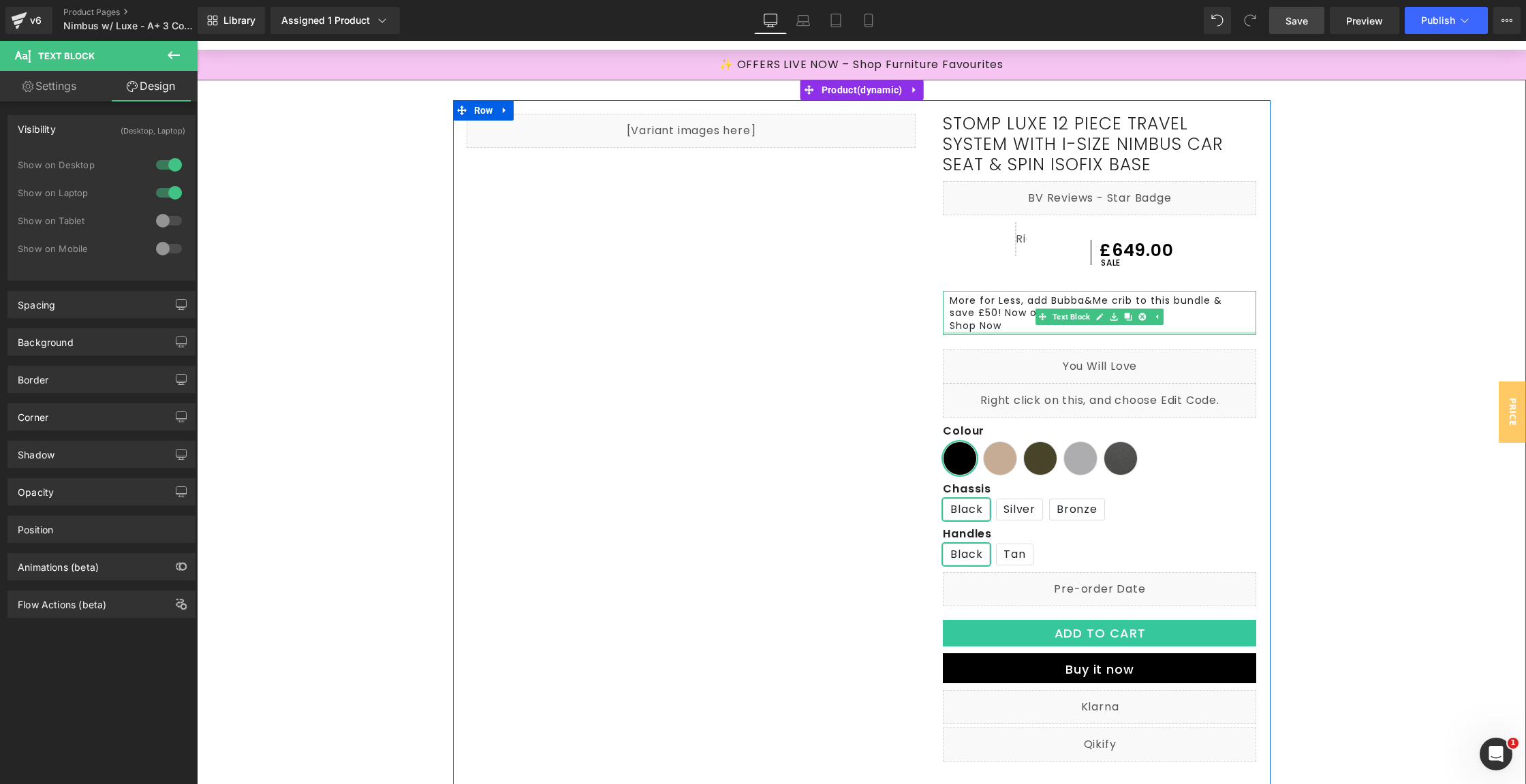
click at [1187, 332] on div at bounding box center [1100, 333] width 314 height 4
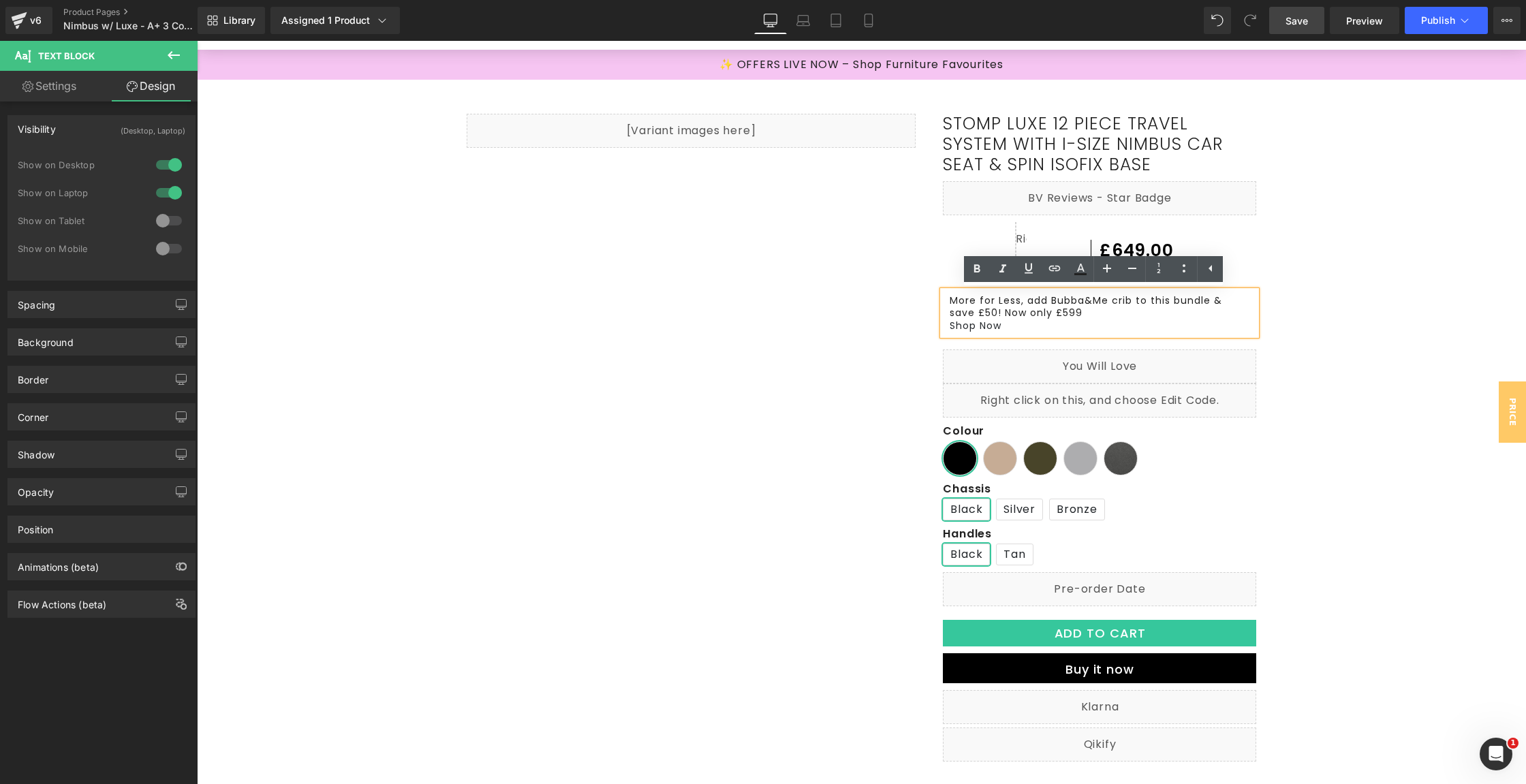
click at [1189, 315] on p "More for Less, add Bubba&Me crib to this bundle & save £50! Now only £599" at bounding box center [1100, 306] width 300 height 25
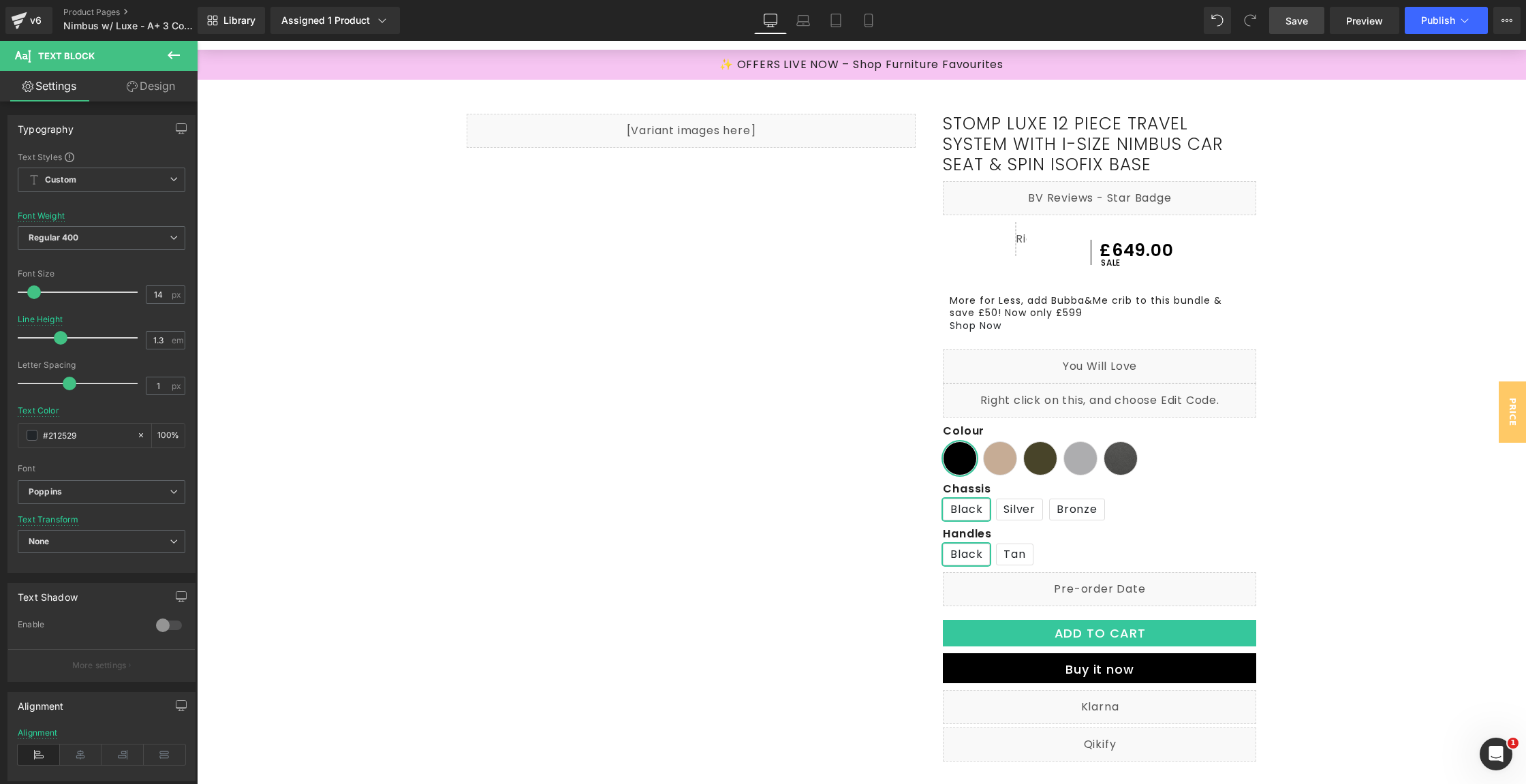
click at [163, 78] on link "Design" at bounding box center [150, 86] width 99 height 31
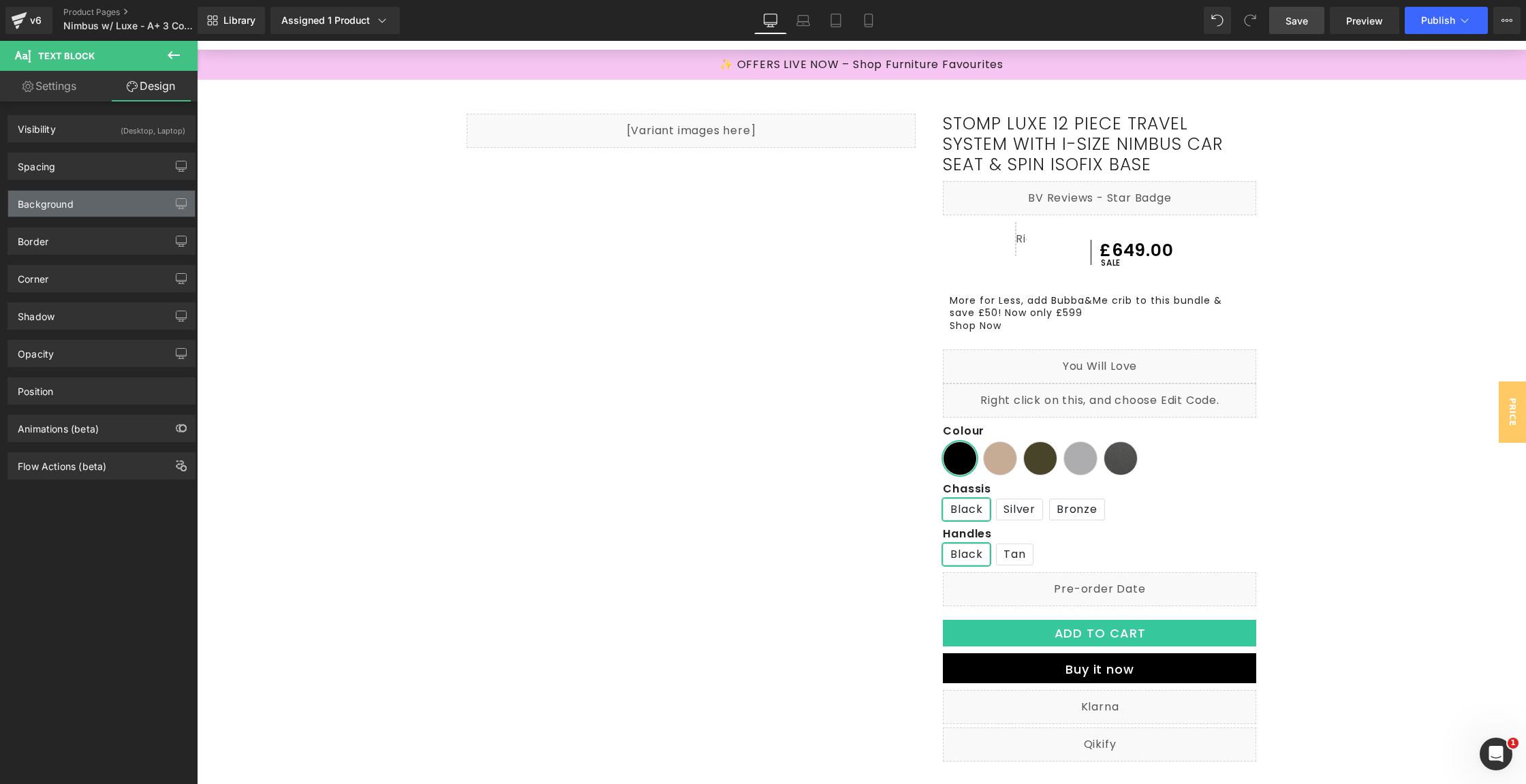
click at [73, 214] on div "Background" at bounding box center [102, 204] width 187 height 26
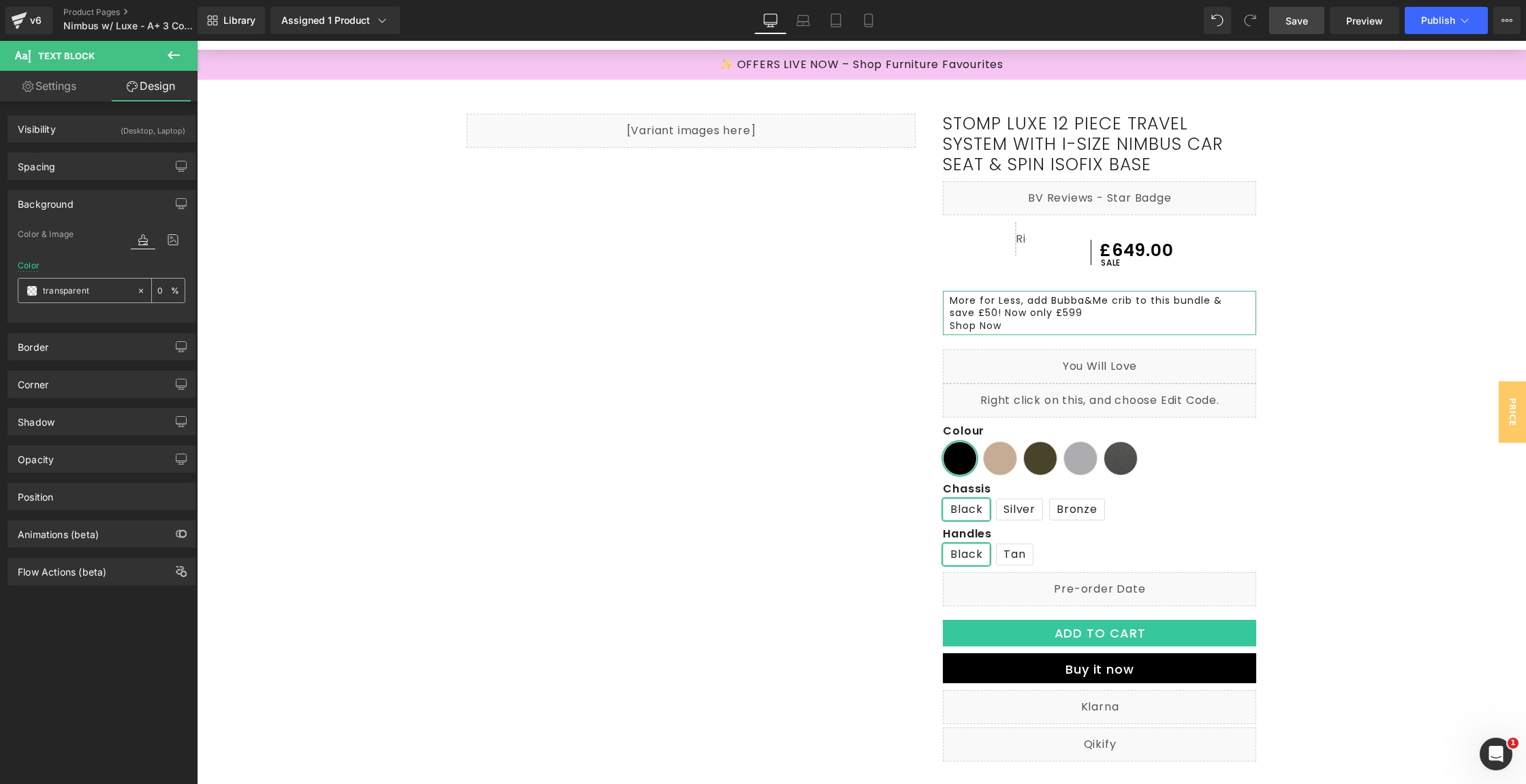
click at [26, 286] on span at bounding box center [32, 291] width 11 height 11
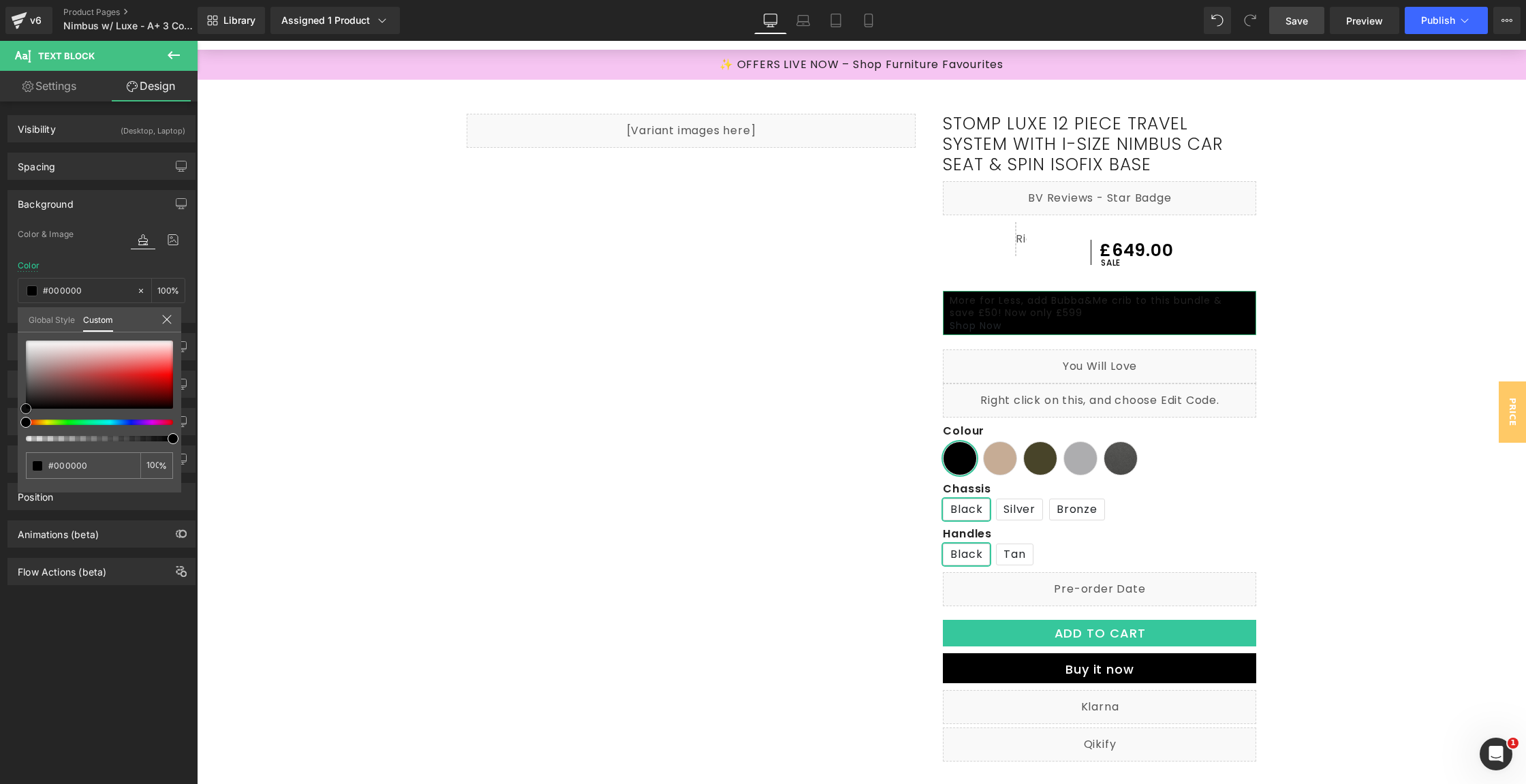
drag, startPoint x: 27, startPoint y: 407, endPoint x: 0, endPoint y: 419, distance: 29.5
click at [0, 322] on div "Background Color & Image color Color transparent 0 % Image Replace Image Upload…" at bounding box center [102, 251] width 204 height 143
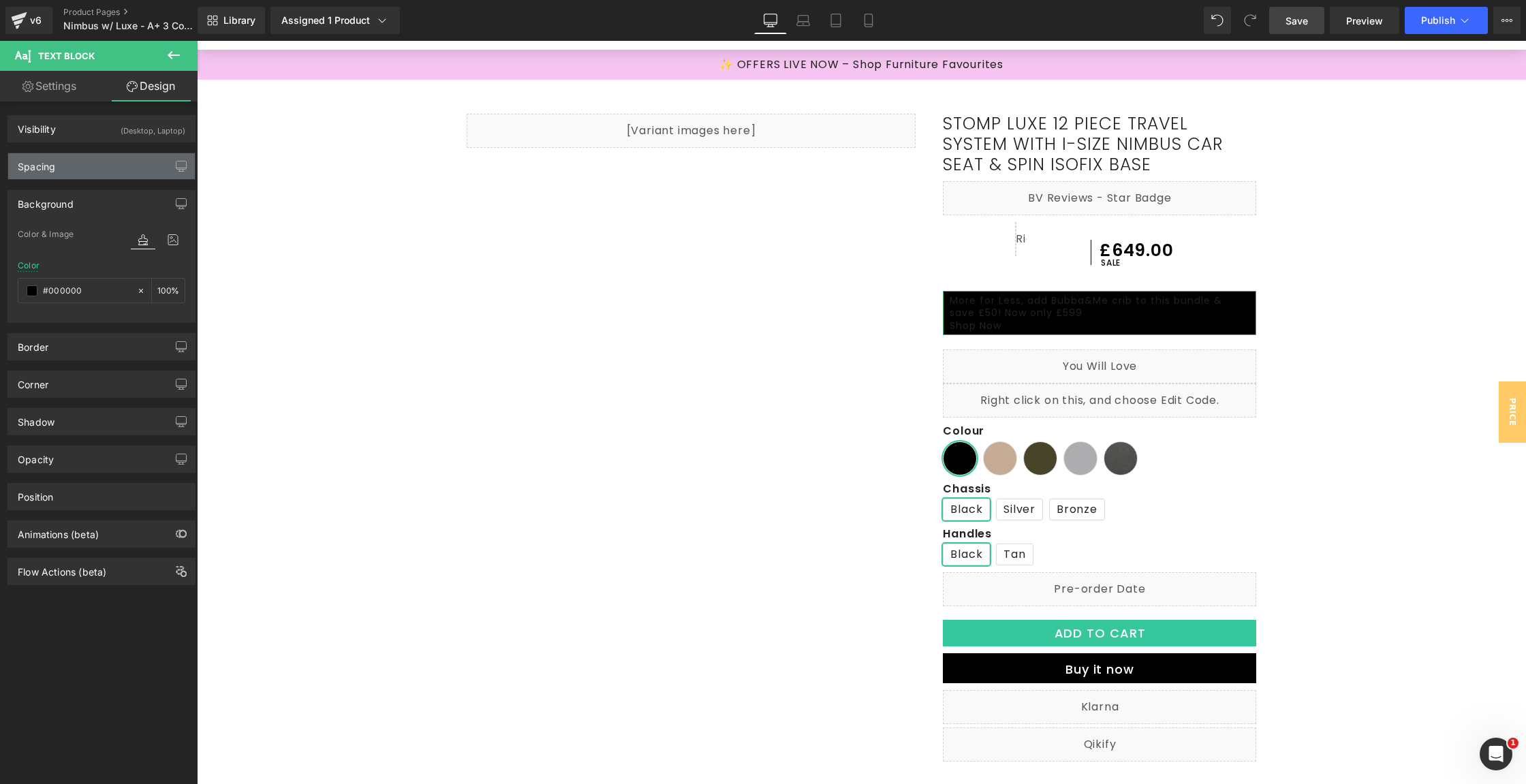
click at [122, 165] on div "Spacing" at bounding box center [102, 166] width 187 height 26
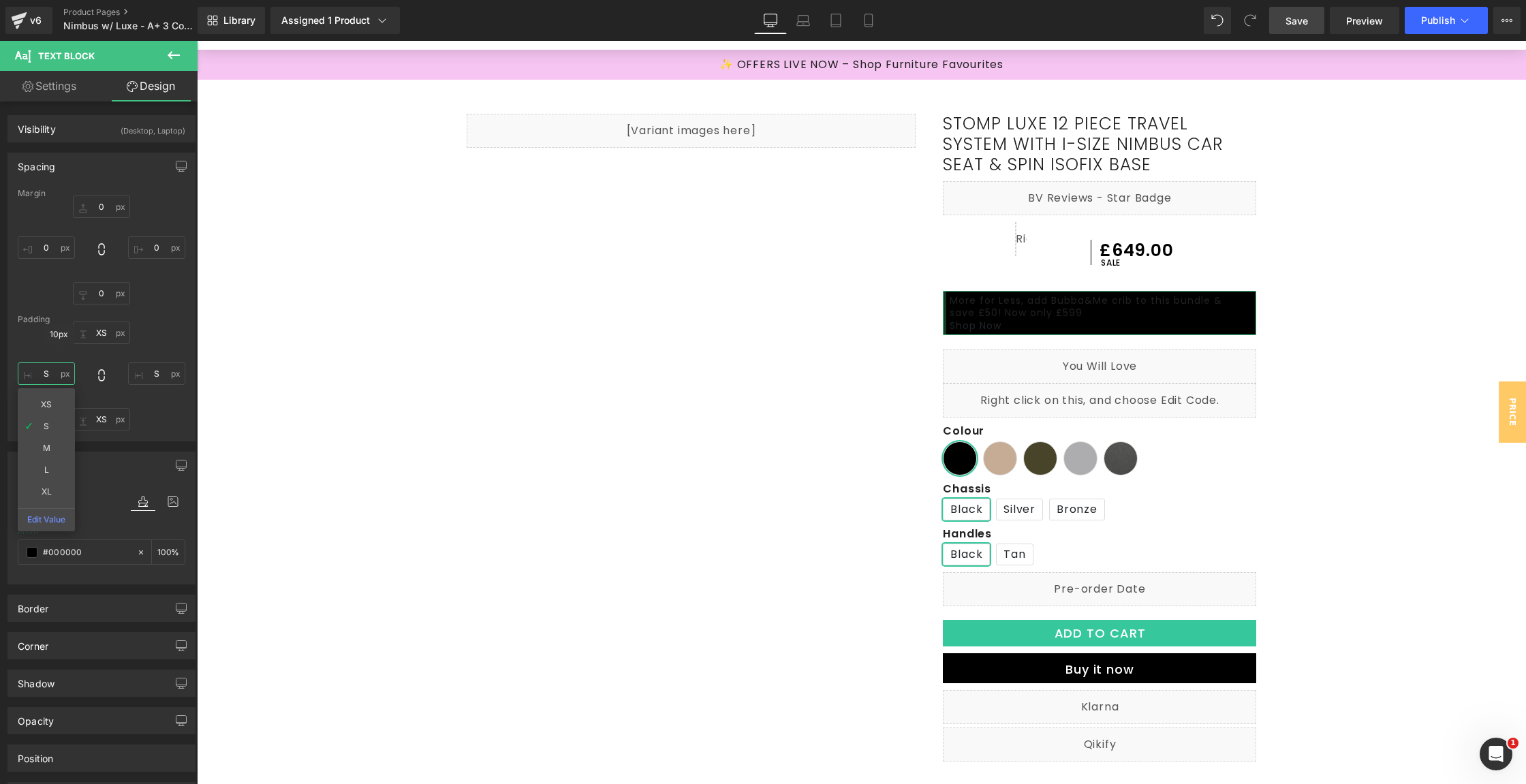
click at [61, 374] on input "S" at bounding box center [47, 374] width 57 height 23
click at [156, 374] on input "S" at bounding box center [156, 374] width 57 height 23
click at [105, 329] on input "XS" at bounding box center [102, 333] width 57 height 23
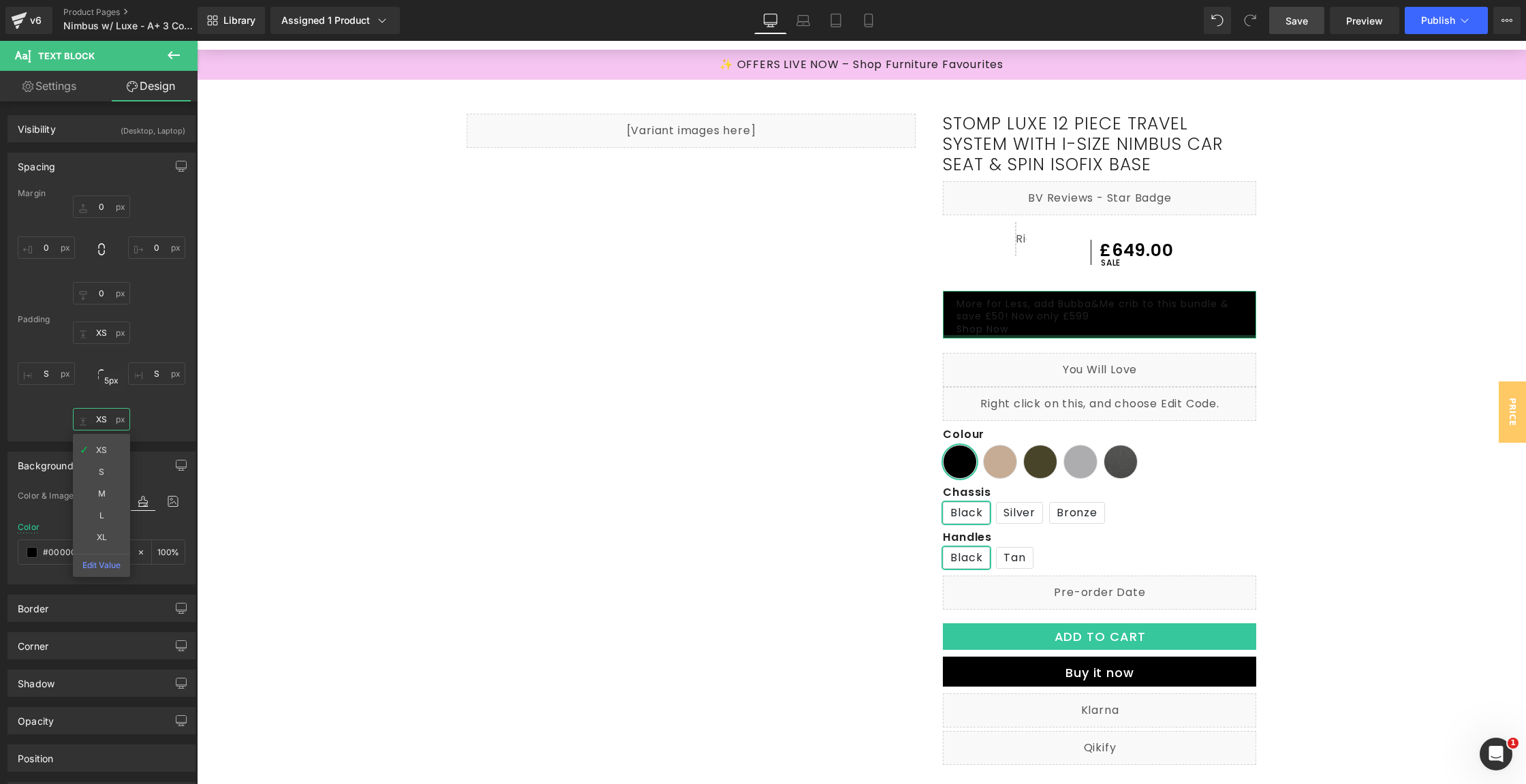
click at [96, 411] on input "XS" at bounding box center [102, 419] width 57 height 23
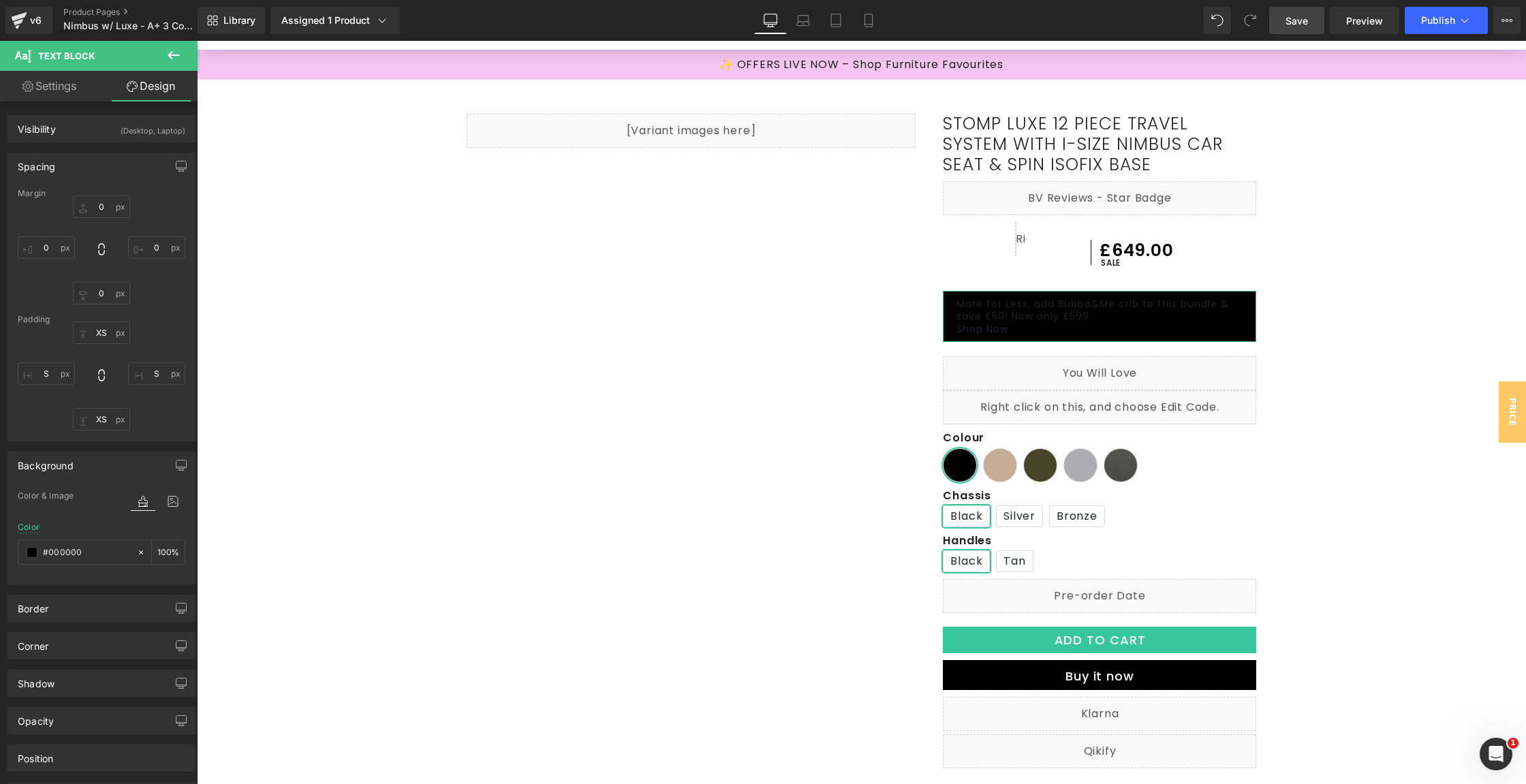
click at [65, 93] on link "Settings" at bounding box center [49, 86] width 99 height 31
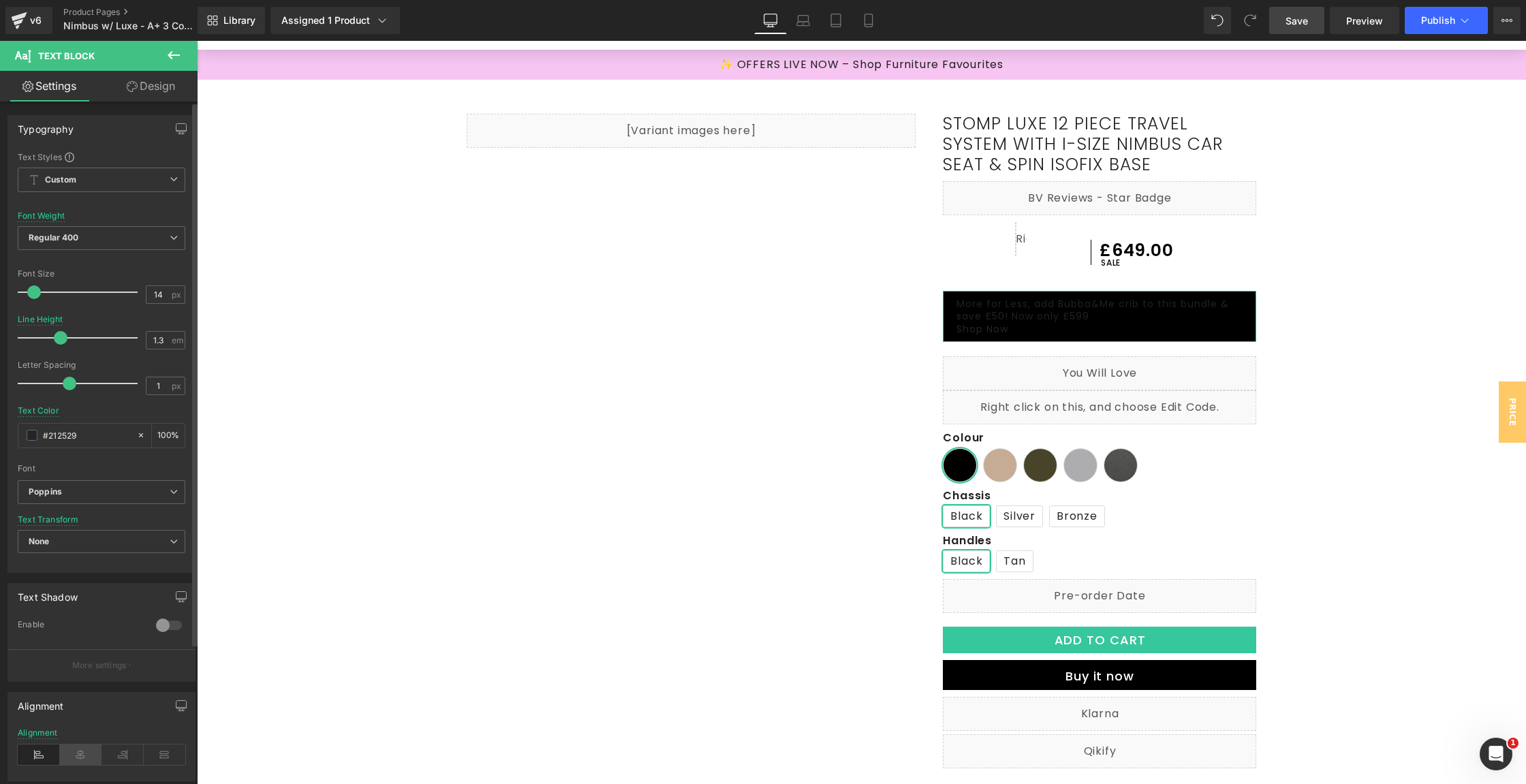
click at [75, 744] on icon at bounding box center [81, 754] width 42 height 20
click at [75, 437] on input "#212529" at bounding box center [86, 435] width 87 height 15
click at [26, 434] on span at bounding box center [32, 435] width 11 height 11
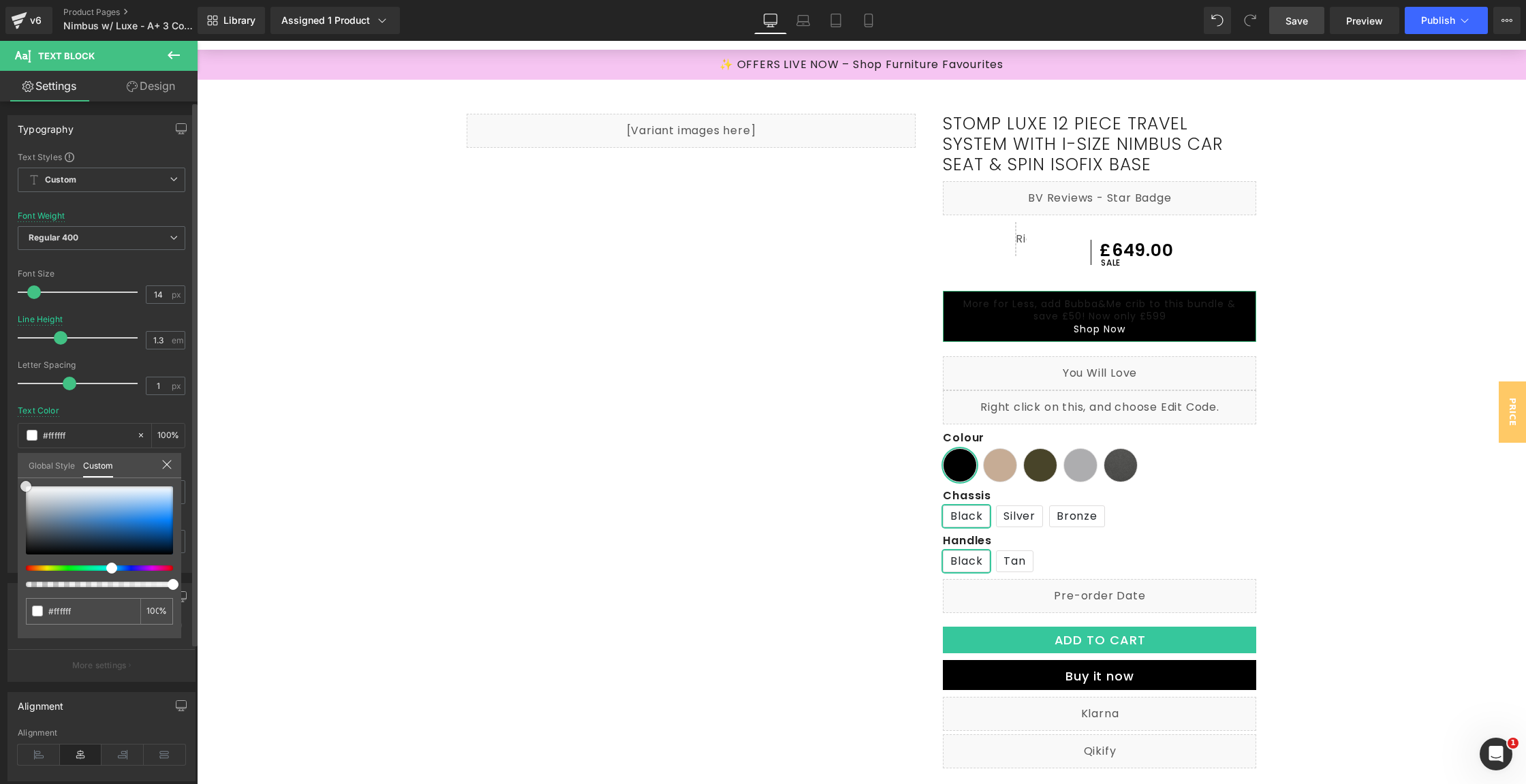
drag, startPoint x: 40, startPoint y: 543, endPoint x: 20, endPoint y: 459, distance: 86.3
click at [23, 460] on div "Global Style Custom Edit styles #212529 100 %" at bounding box center [99, 473] width 163 height 41
drag, startPoint x: 25, startPoint y: 486, endPoint x: 15, endPoint y: 481, distance: 11.2
click at [18, 482] on div "#212529 100 %" at bounding box center [99, 486] width 163 height 17
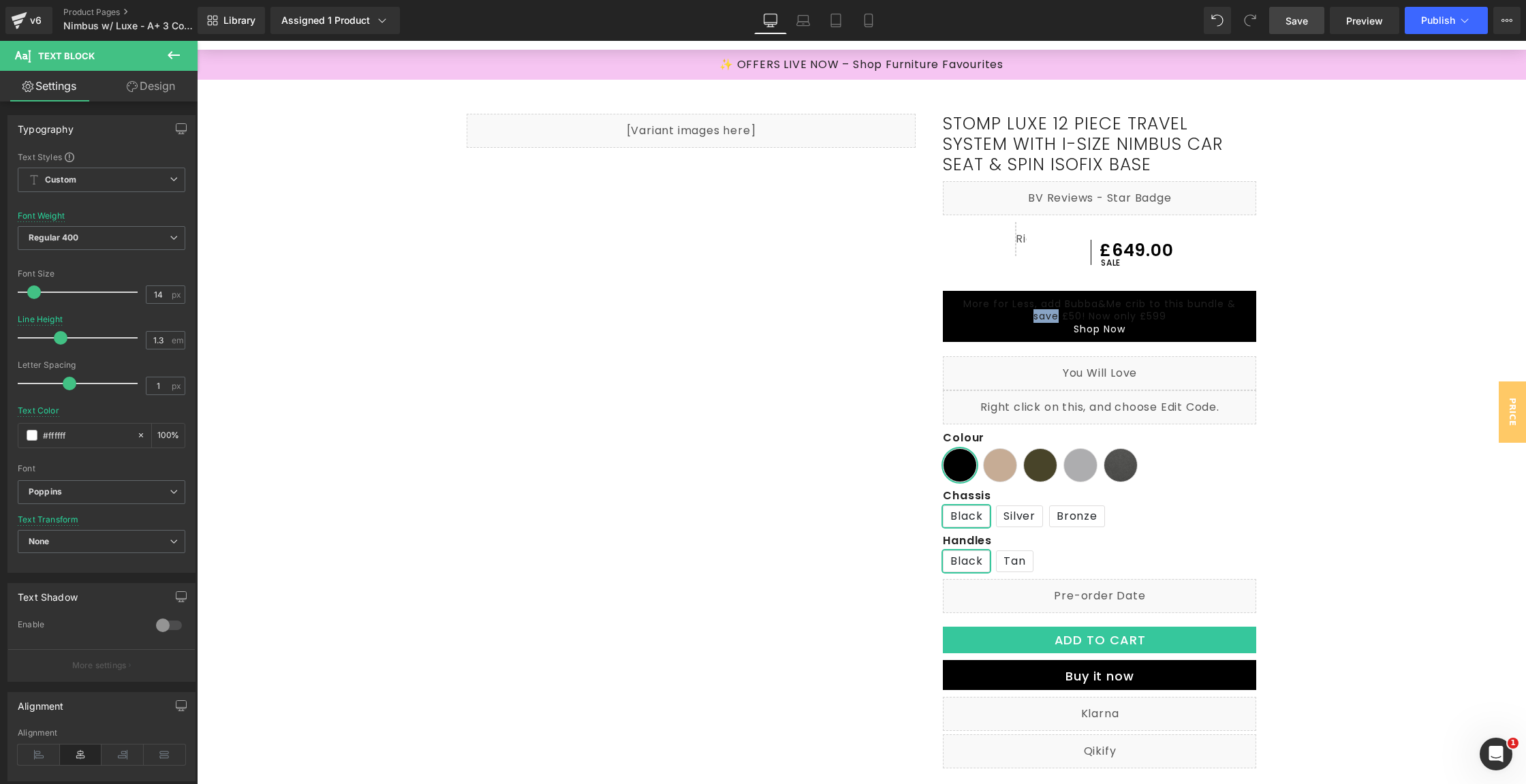
click at [1042, 312] on link "More for Less, add Bubba&Me crib to this bundle & save £50! Now only £599" at bounding box center [1100, 310] width 272 height 26
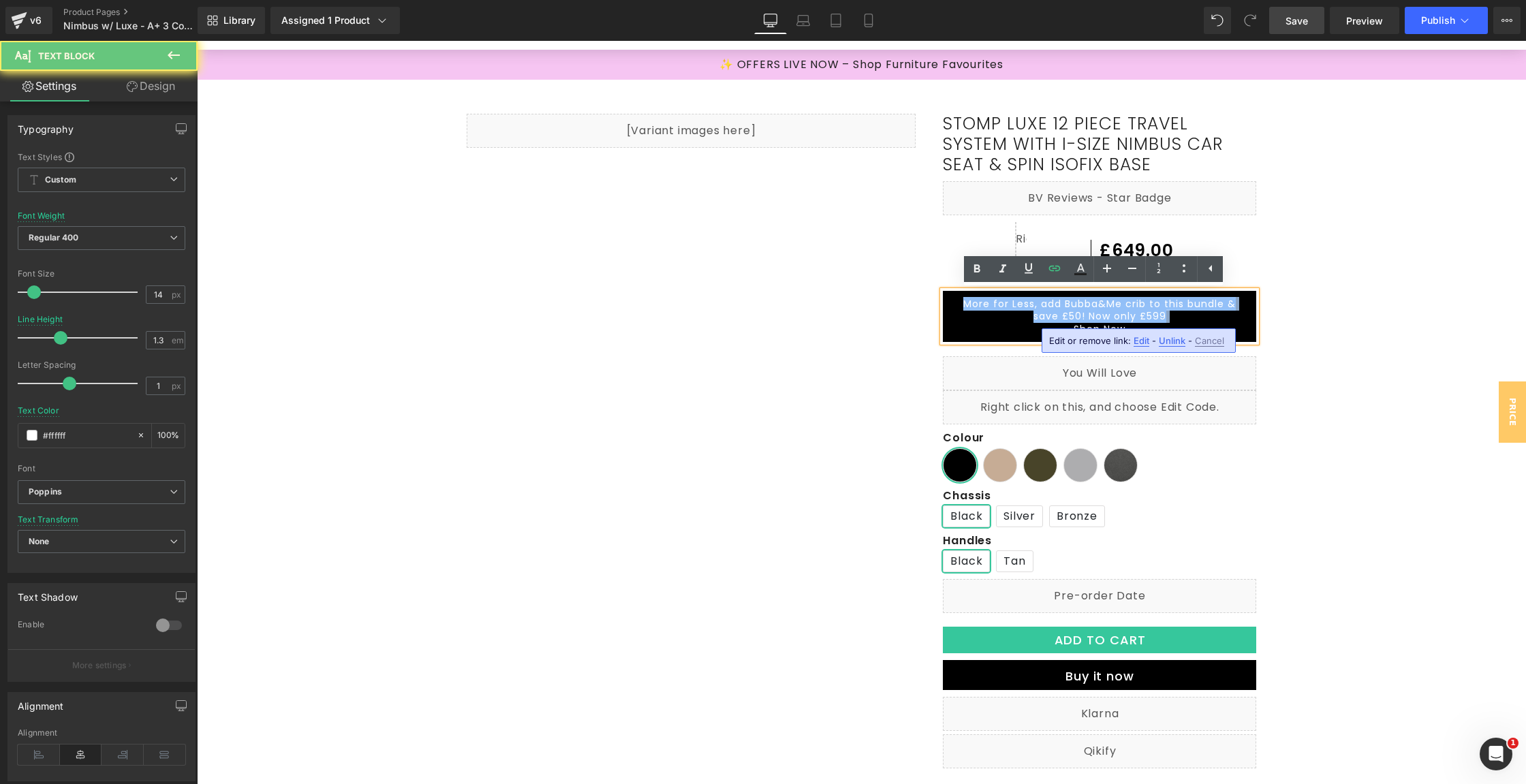
click at [1042, 312] on link "More for Less, add Bubba&Me crib to this bundle & save £50! Now only £599" at bounding box center [1100, 310] width 272 height 26
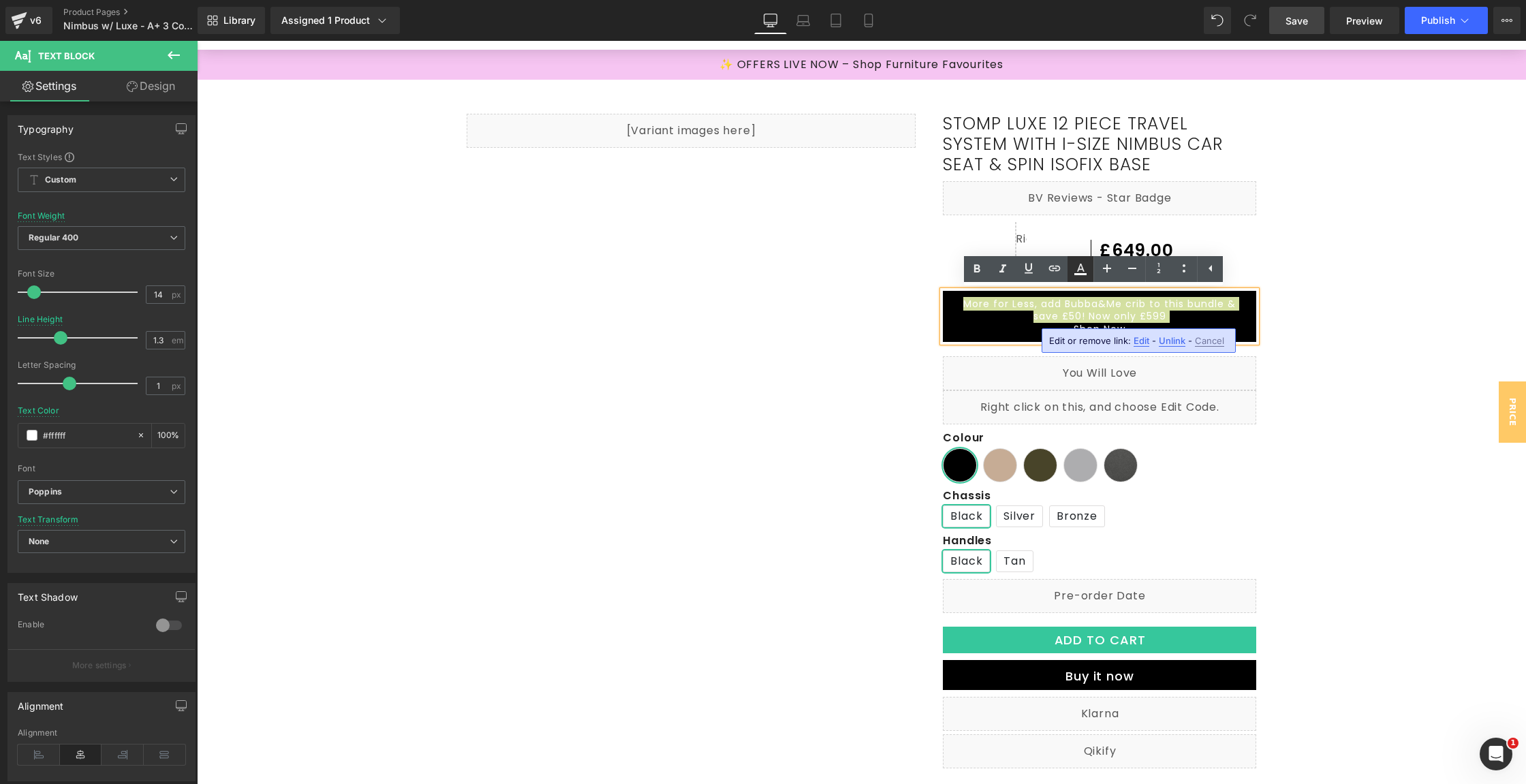
click at [1075, 274] on icon at bounding box center [1081, 274] width 12 height 2
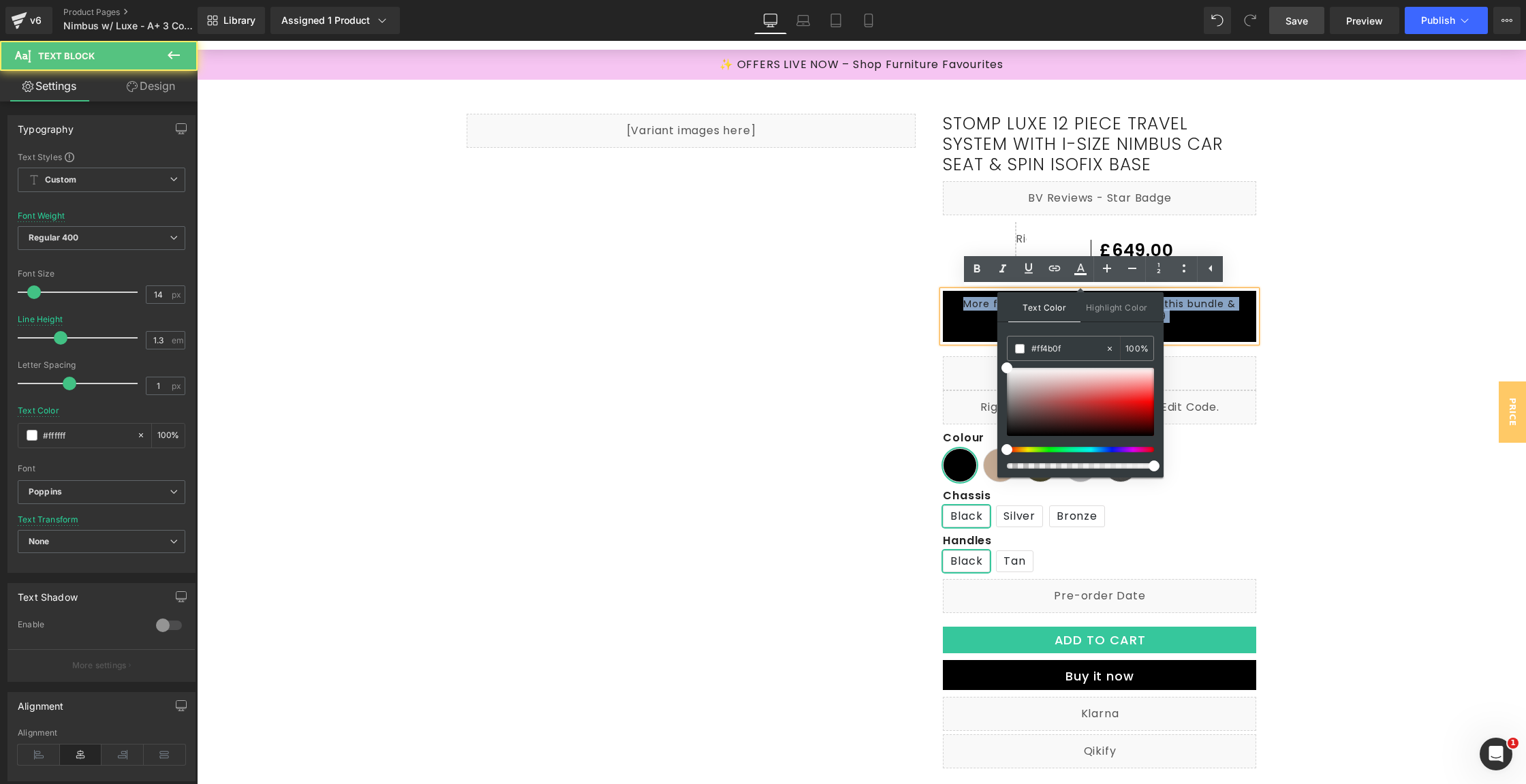
click at [977, 334] on p "Shop Now" at bounding box center [1100, 328] width 286 height 12
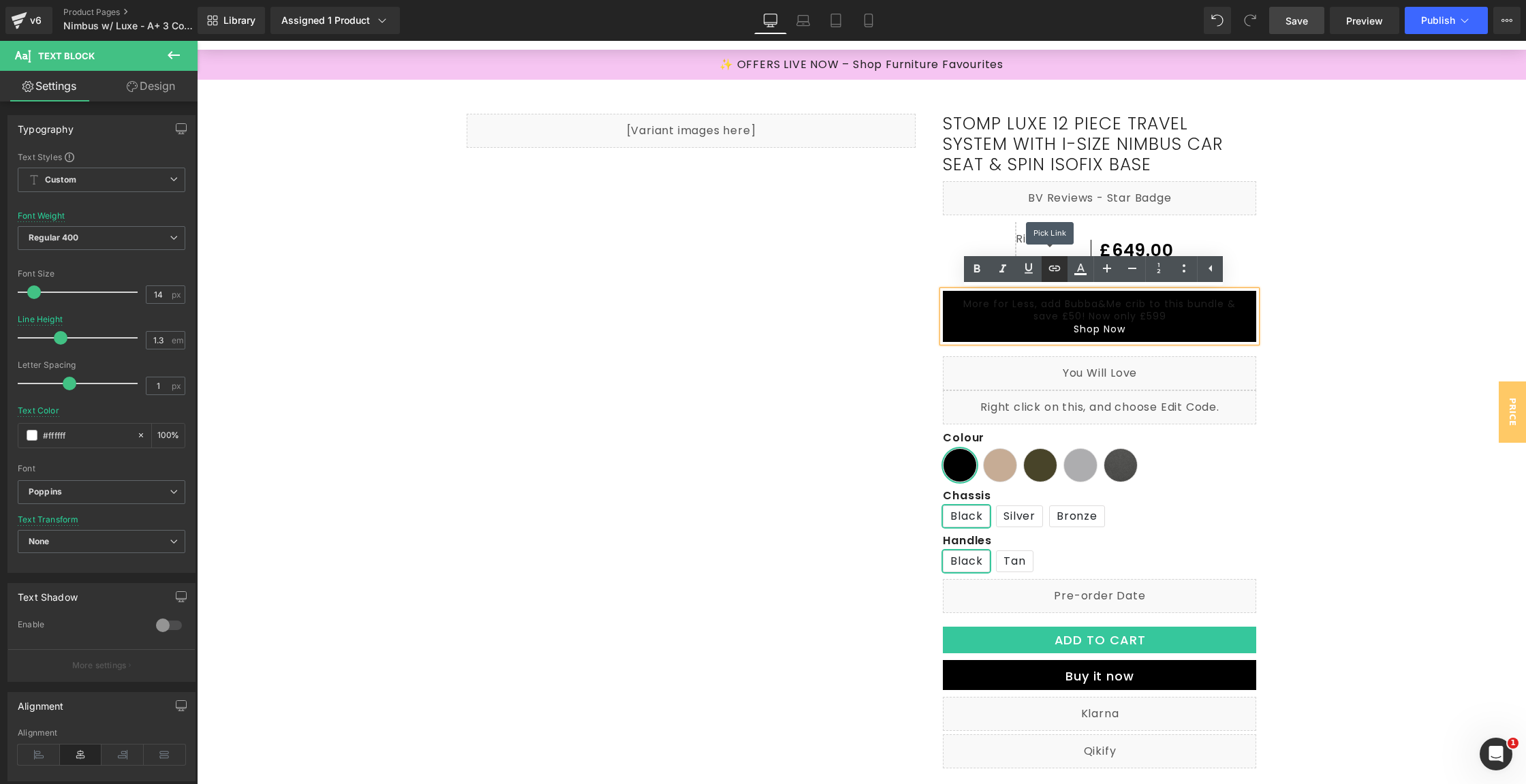
click at [1058, 275] on icon at bounding box center [1054, 268] width 17 height 17
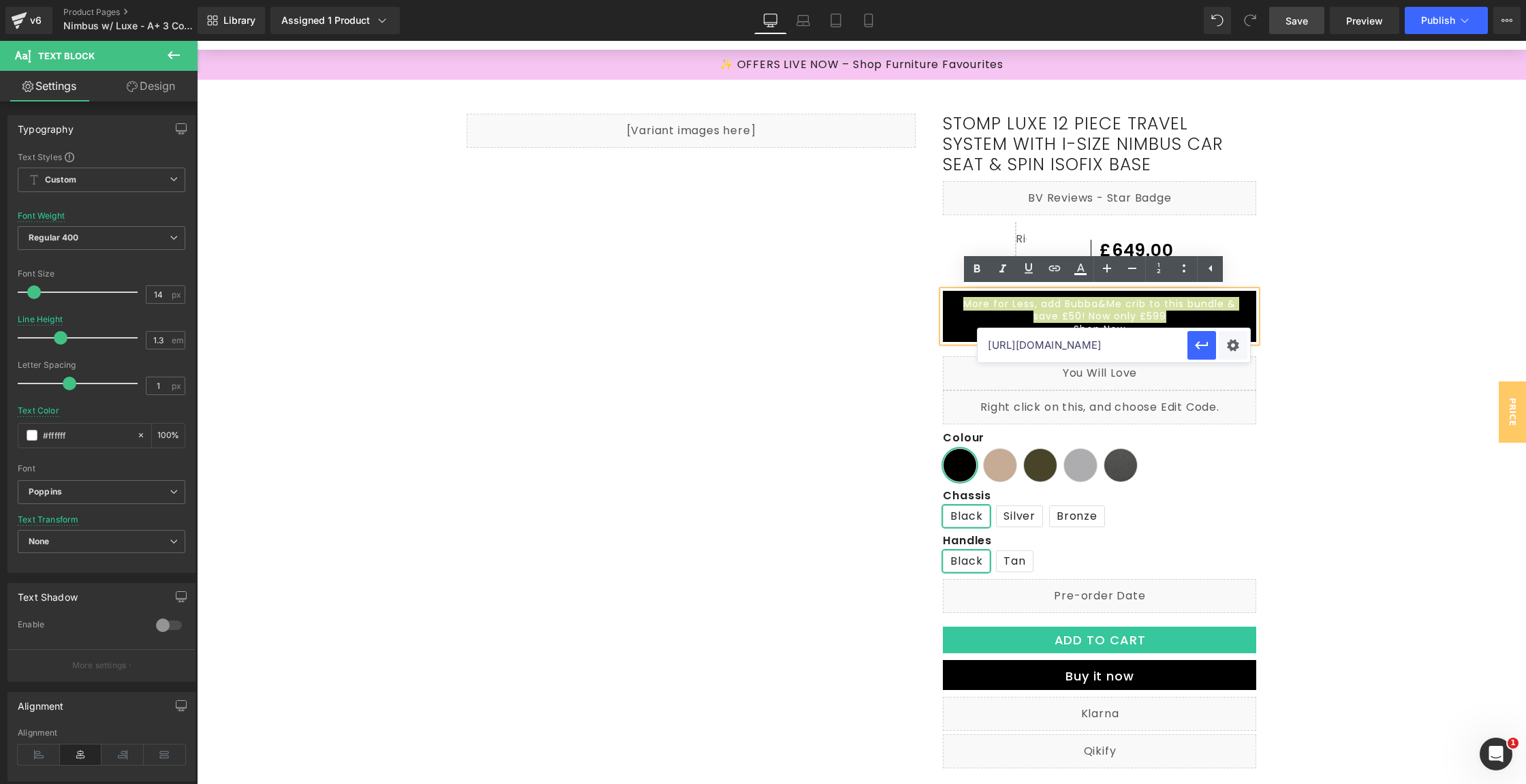
click at [1039, 354] on input "[URL][DOMAIN_NAME]" at bounding box center [1082, 345] width 210 height 34
paste input "[URL][DOMAIN_NAME]"
type input "[URL][DOMAIN_NAME]"
click at [1209, 343] on icon "button" at bounding box center [1202, 345] width 17 height 17
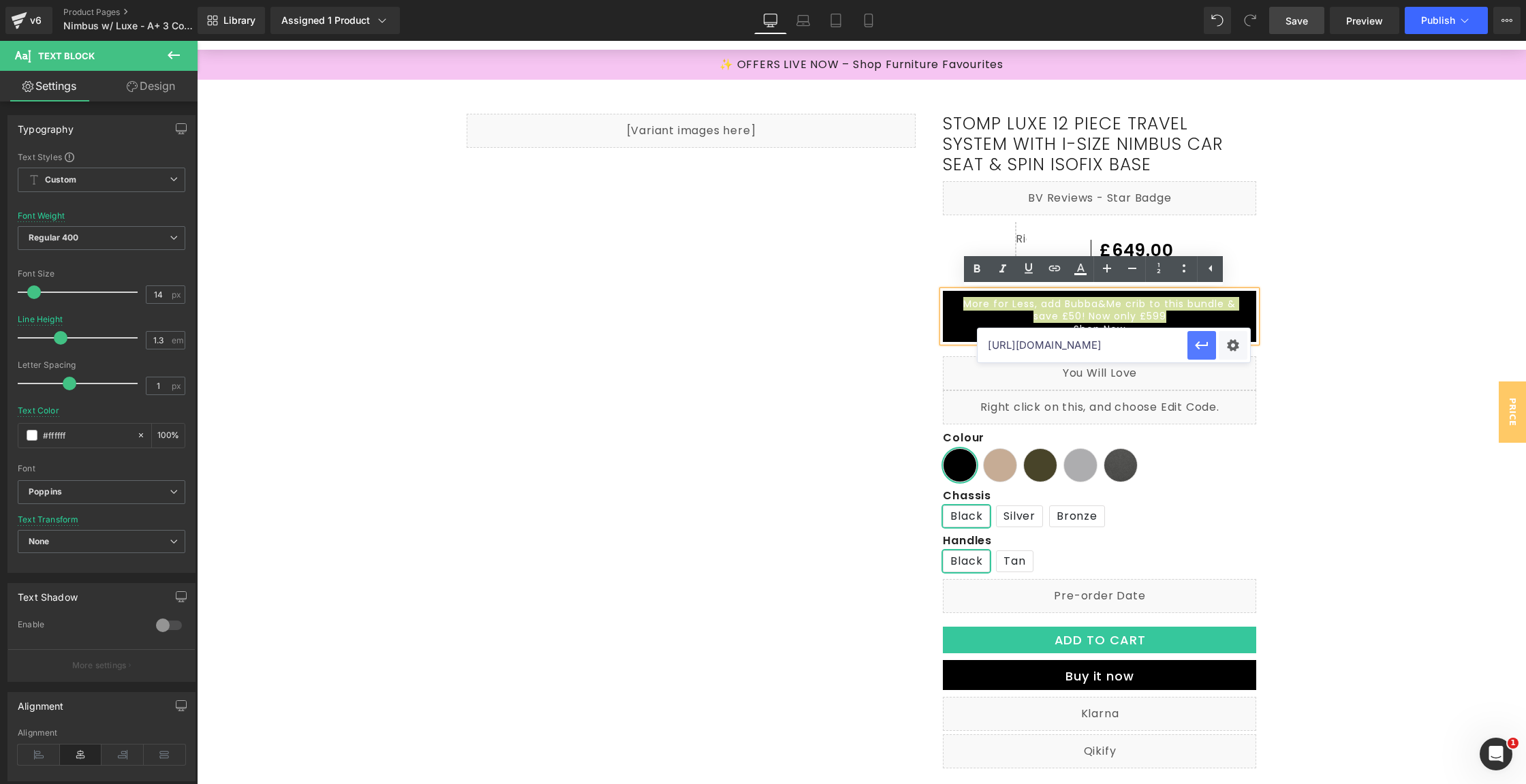
scroll to position [0, 0]
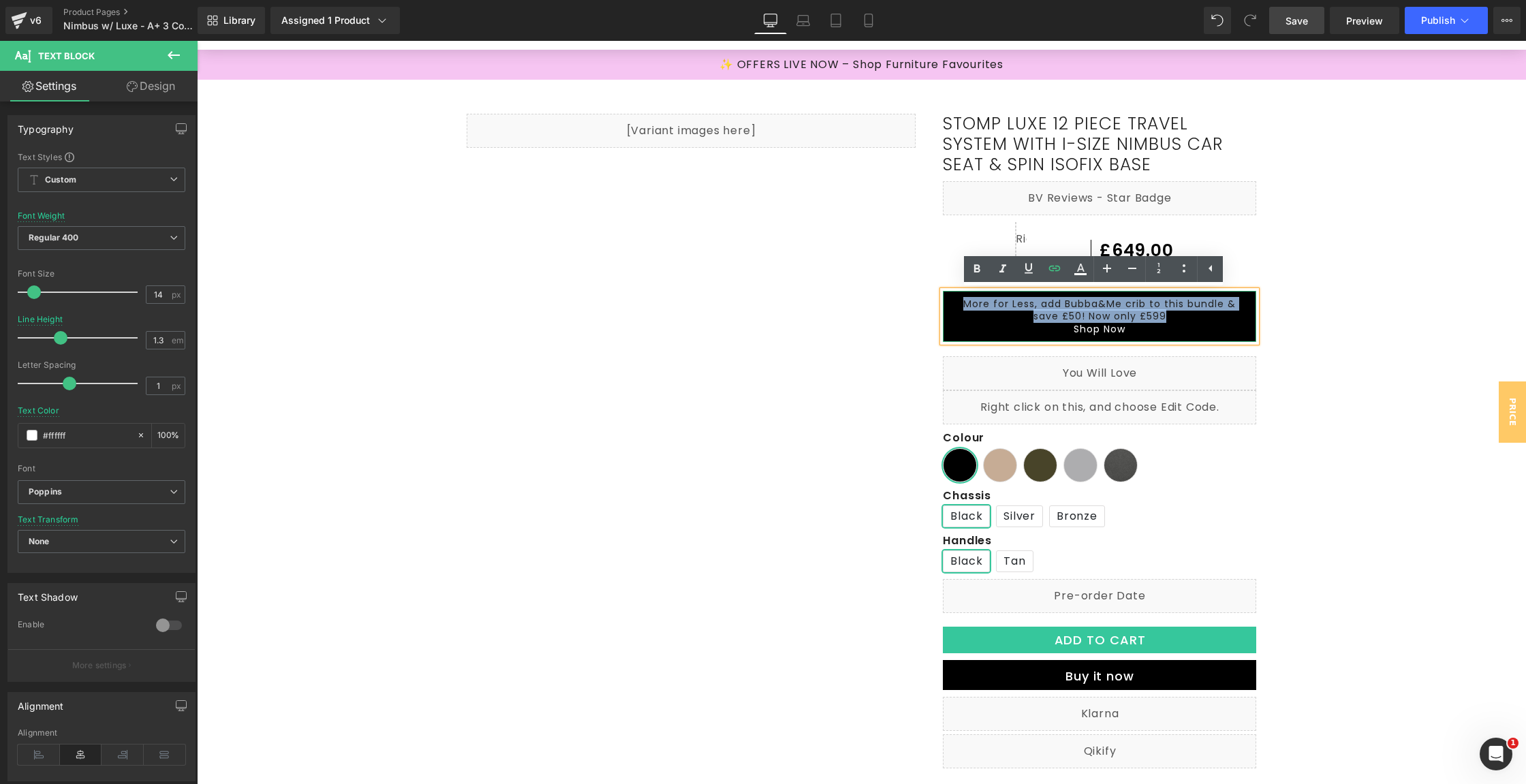
click at [950, 322] on div "More for Less, add Bubba&Me crib to this bundle & save £50! Now only £599 Shop …" at bounding box center [1100, 316] width 314 height 51
click at [1300, 30] on link "Save" at bounding box center [1297, 20] width 55 height 27
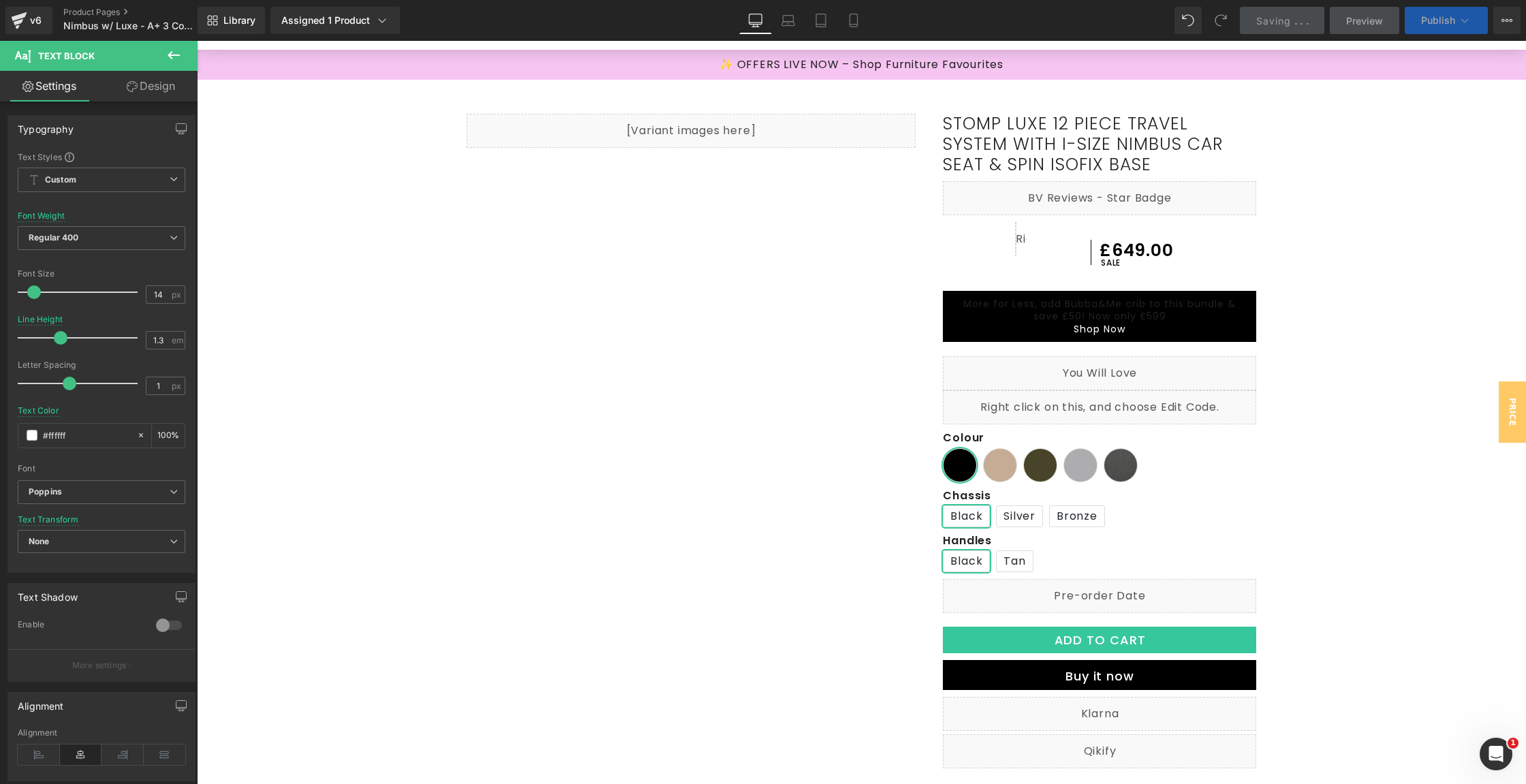
click at [1440, 17] on span "Publish" at bounding box center [1438, 20] width 34 height 11
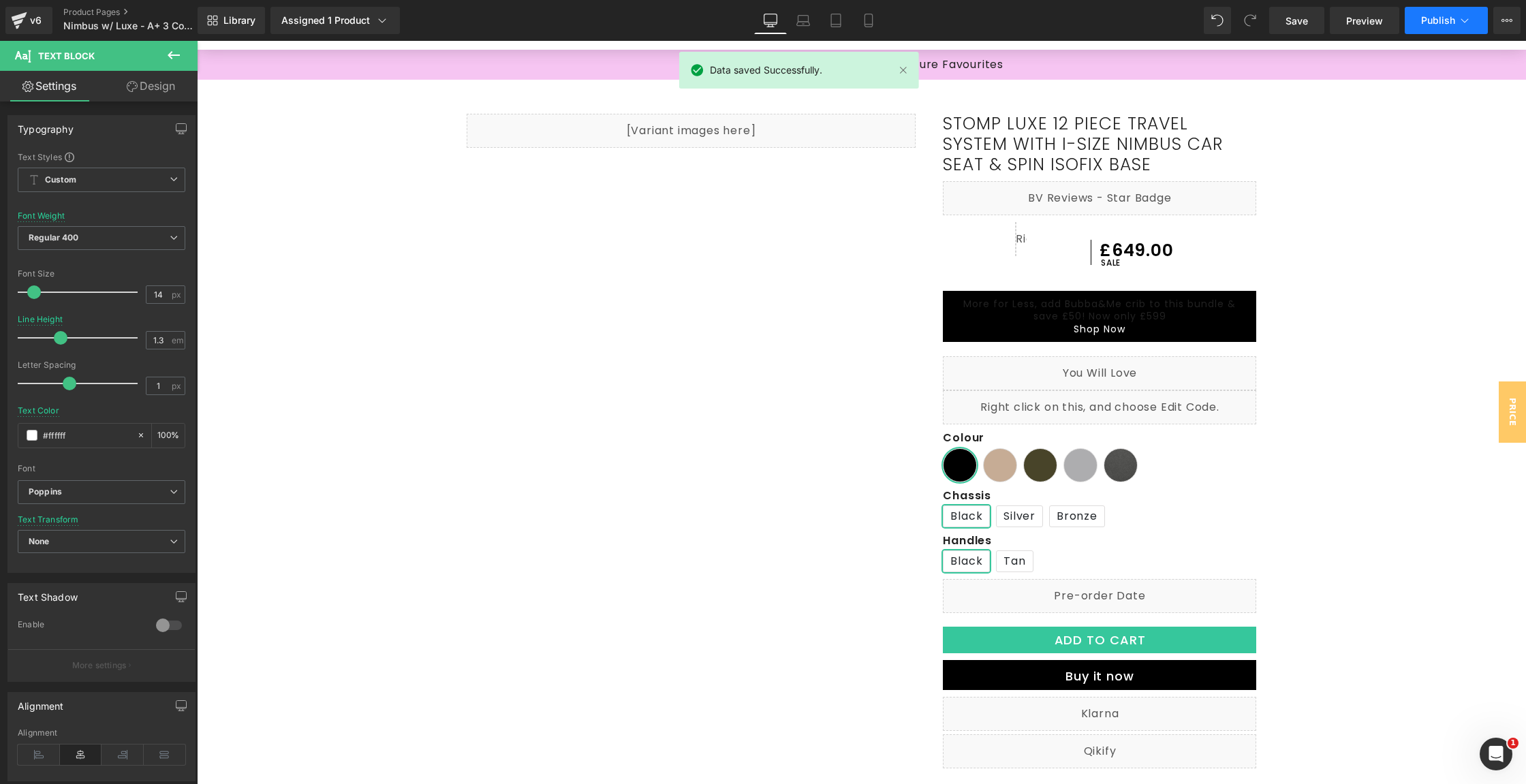
click at [1440, 17] on span "Publish" at bounding box center [1438, 20] width 34 height 11
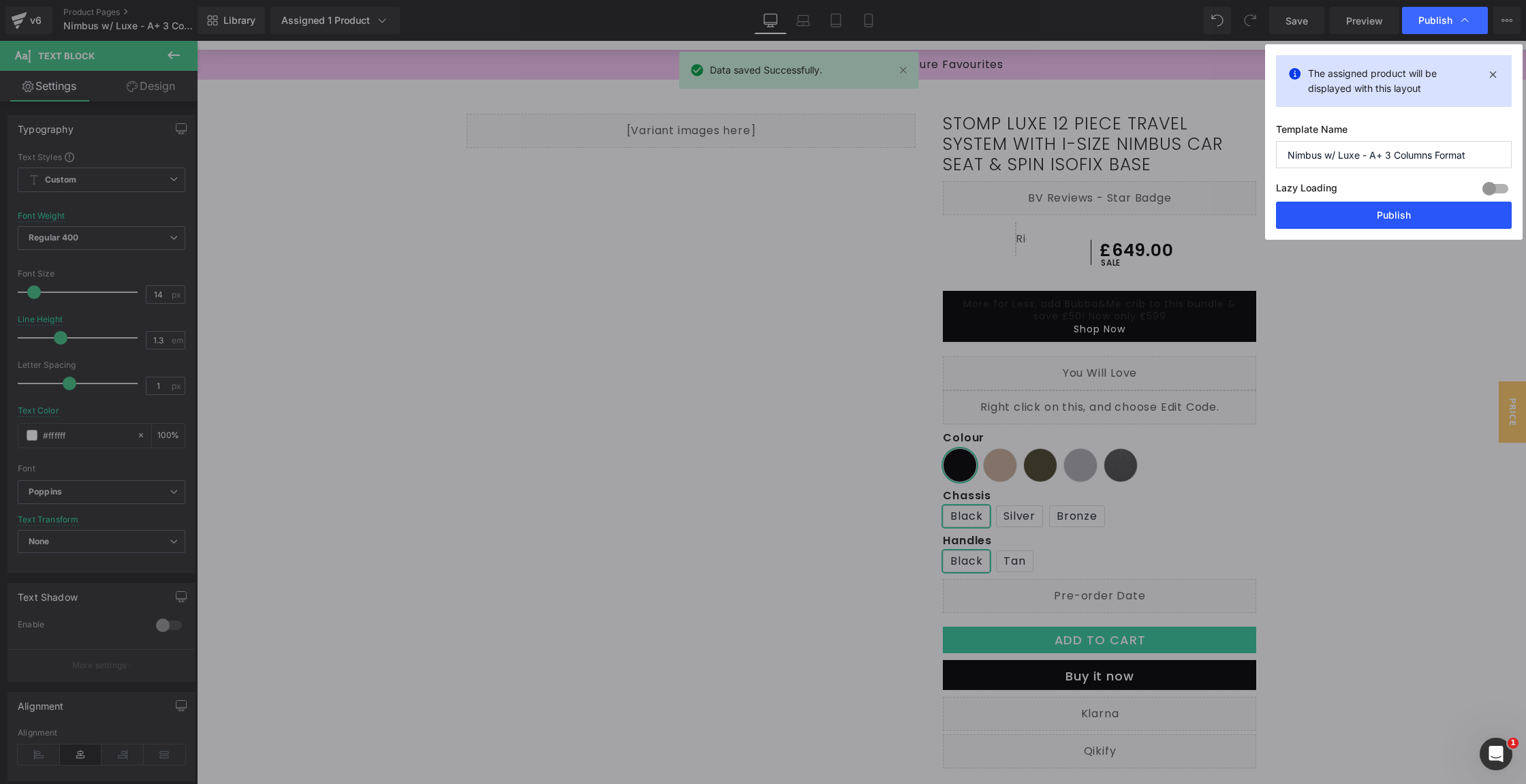
click at [1424, 211] on button "Publish" at bounding box center [1394, 215] width 235 height 27
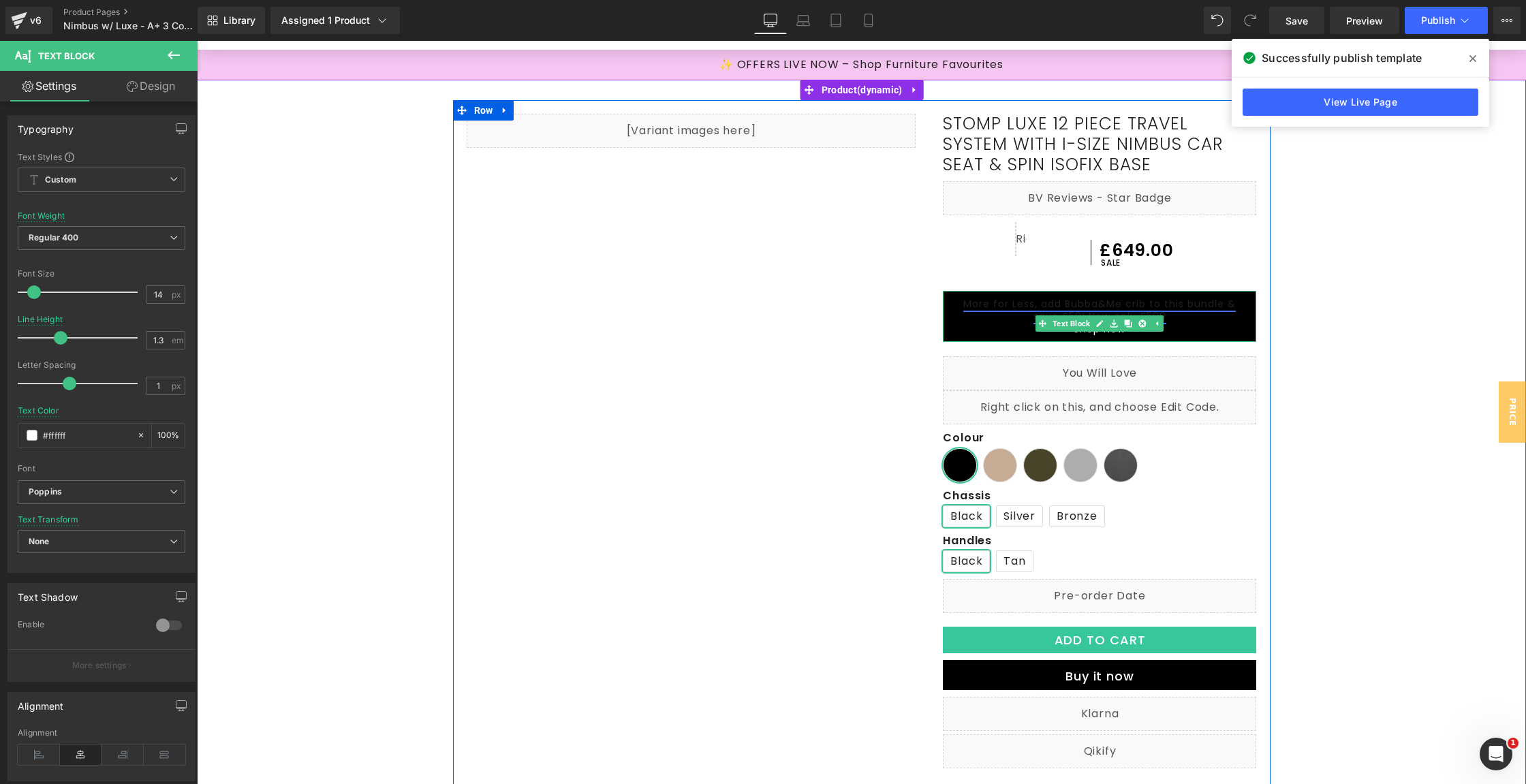
click at [1028, 307] on link "More for Less, add Bubba&Me crib to this bundle & save £50! Now only £599" at bounding box center [1100, 310] width 272 height 26
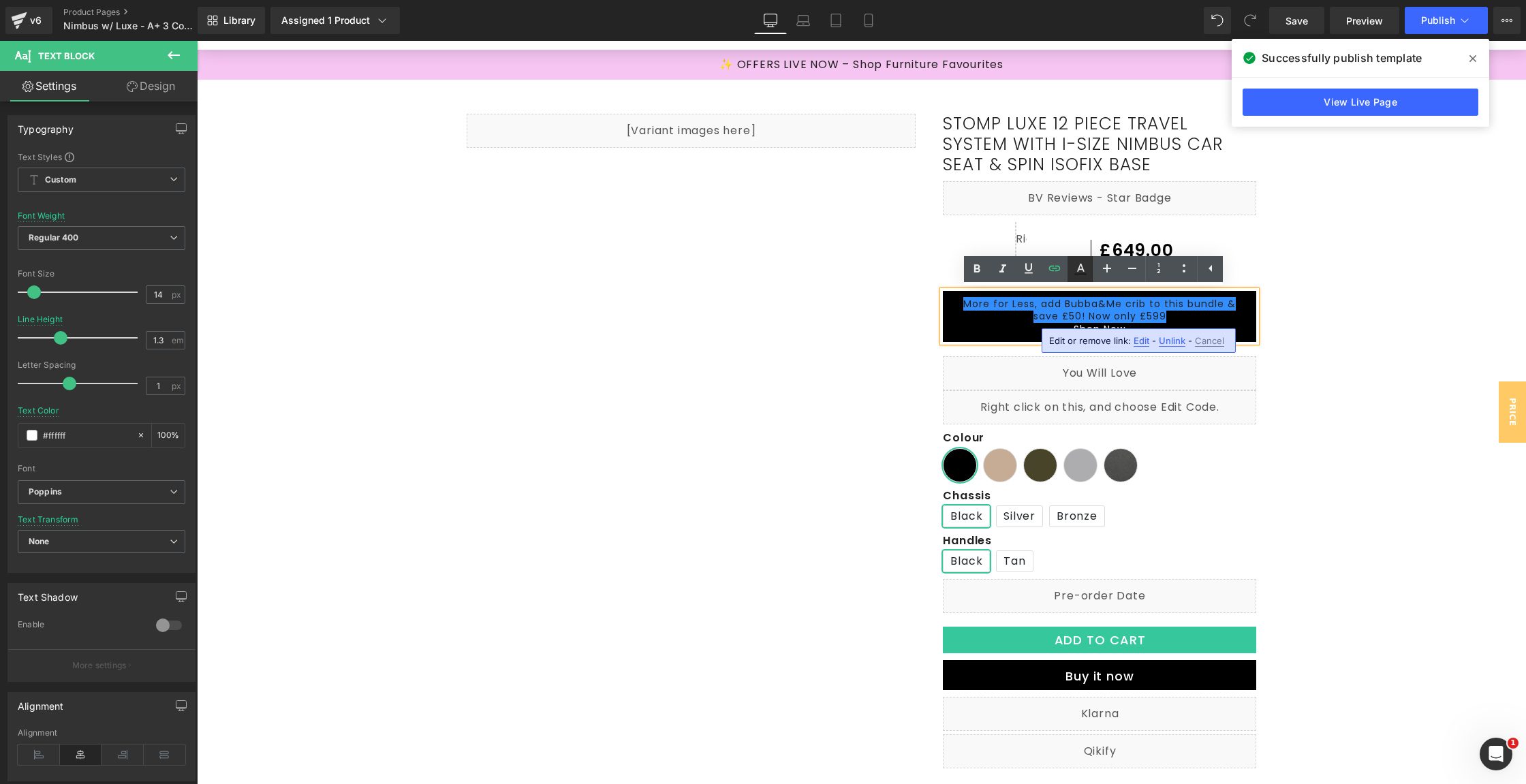
click at [1075, 274] on icon at bounding box center [1081, 274] width 12 height 2
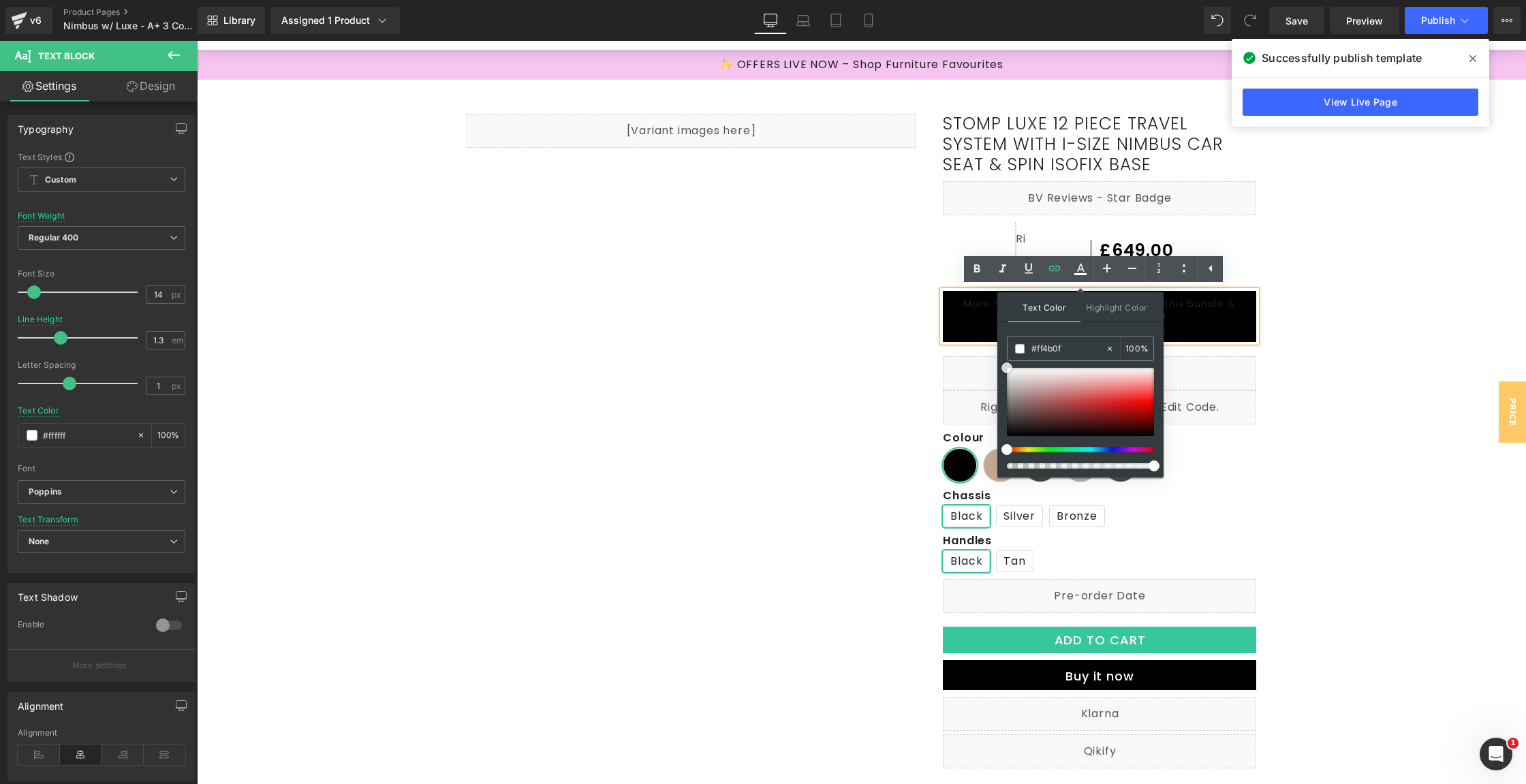
drag, startPoint x: 1004, startPoint y: 425, endPoint x: 1003, endPoint y: 352, distance: 73.0
click at [1003, 353] on div "Text Color Highlight Color rgba(255, 75, 15, 1) #ff4b0f 100 % transparent trans…" at bounding box center [1080, 385] width 166 height 185
drag, startPoint x: 1006, startPoint y: 369, endPoint x: 997, endPoint y: 365, distance: 9.8
click at [997, 365] on div "Text Color Highlight Color rgba(255, 75, 15, 1) #ff4b0f 100 % transparent trans…" at bounding box center [1080, 385] width 166 height 185
click at [957, 329] on p "Shop Now" at bounding box center [1100, 328] width 286 height 12
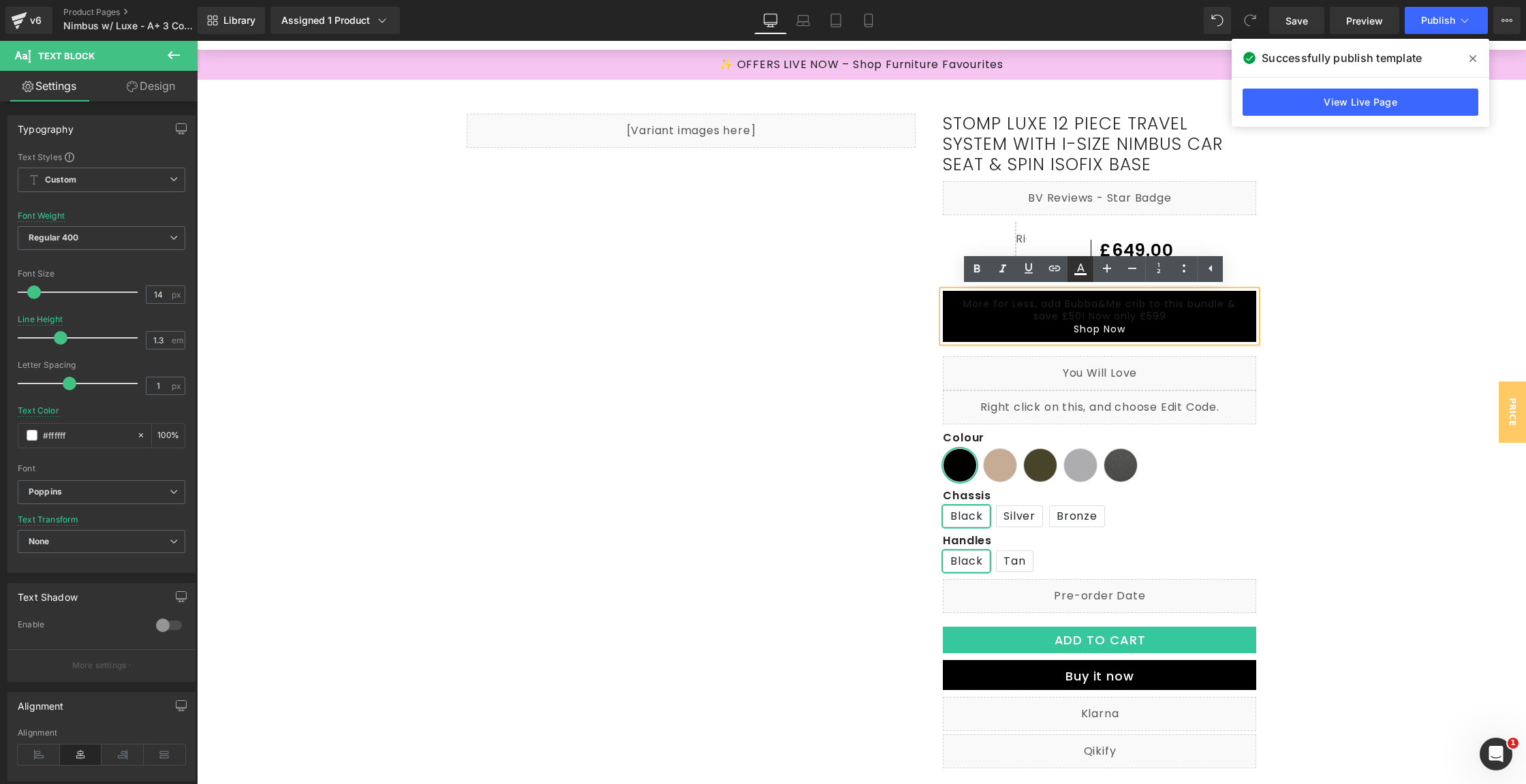
click at [1084, 261] on icon at bounding box center [1081, 269] width 17 height 17
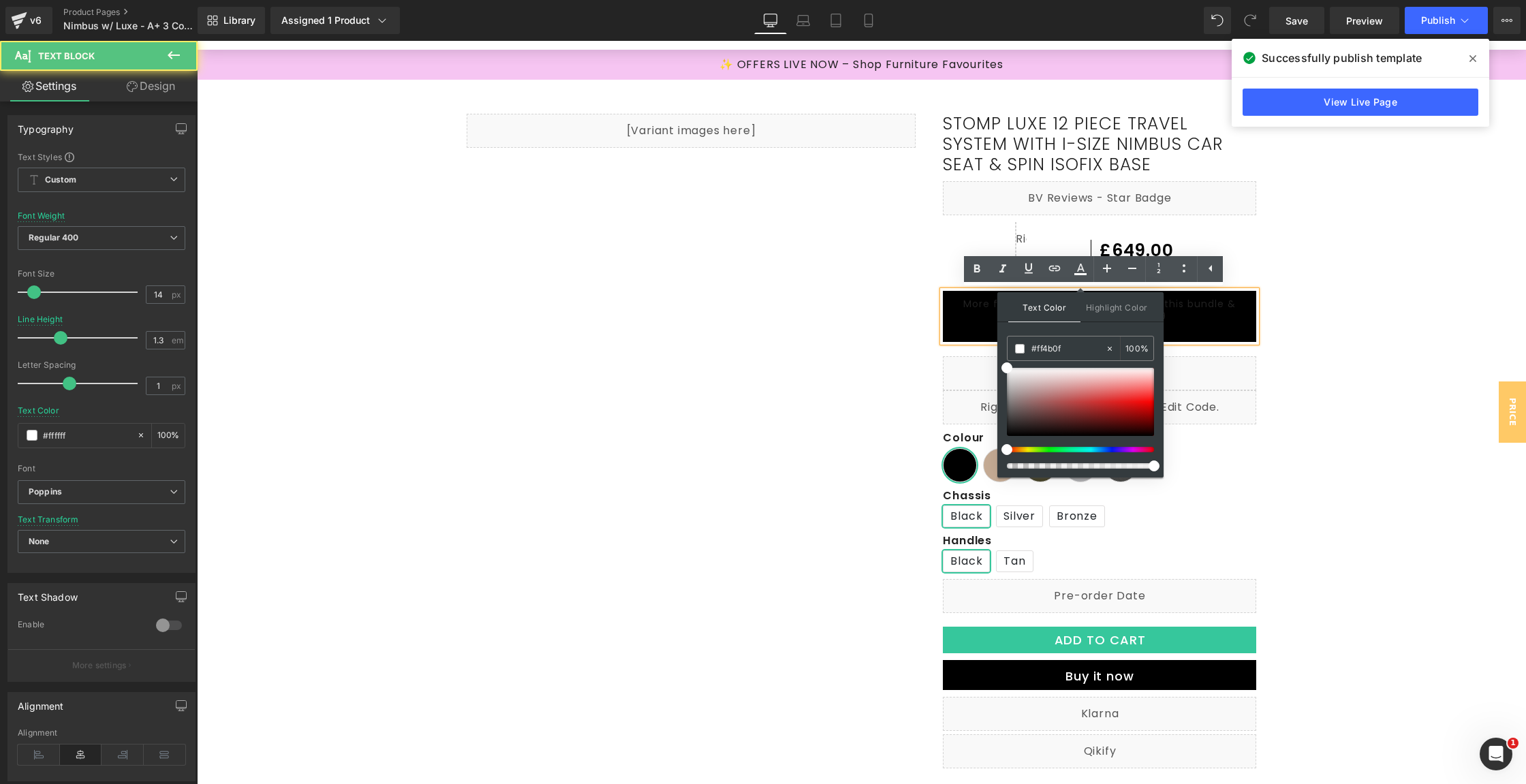
click at [1224, 334] on p "Shop Now" at bounding box center [1100, 328] width 286 height 12
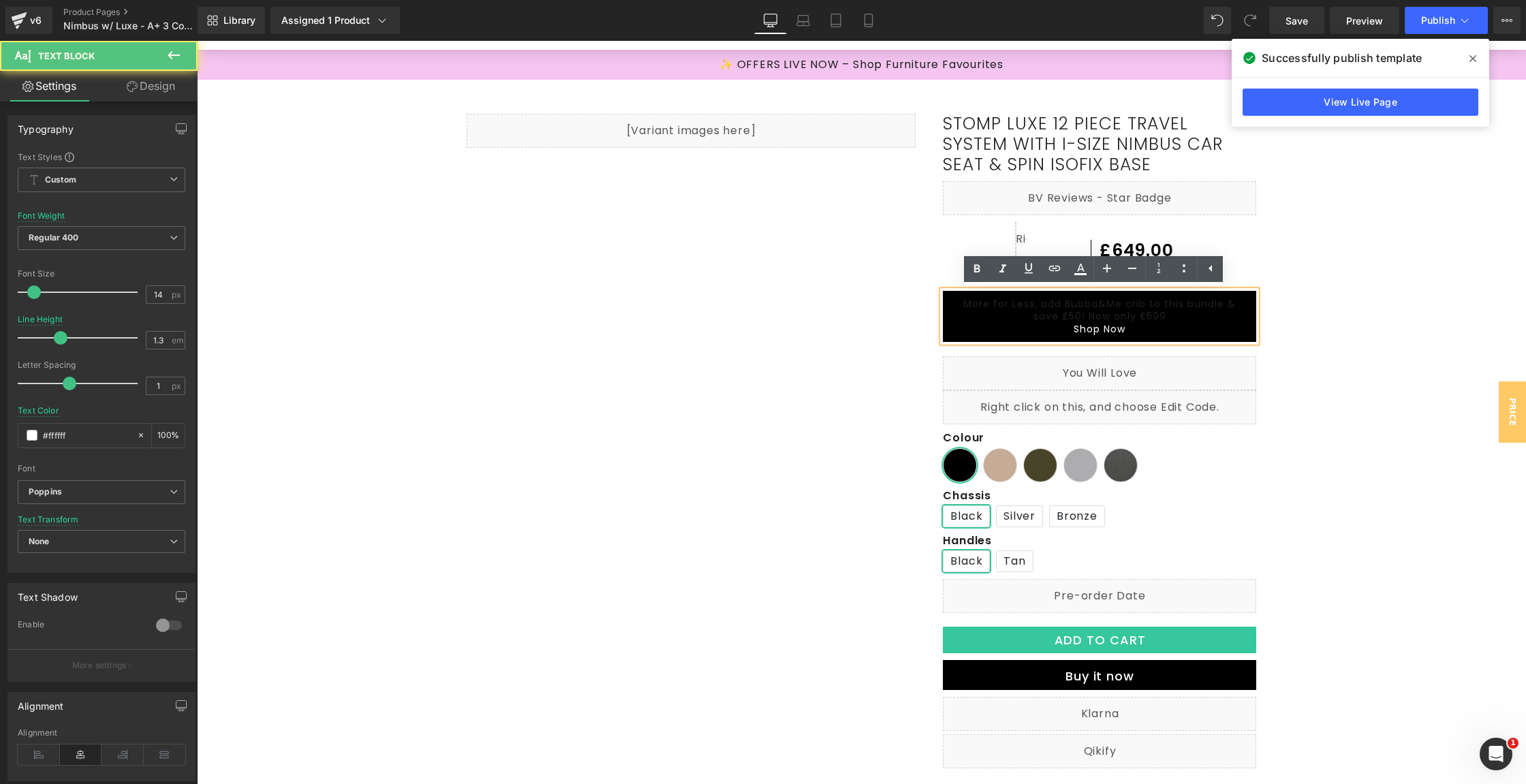
click at [1213, 310] on p "More for Less, add Bubba&Me crib to this bundle & save £50! Now only £599" at bounding box center [1100, 310] width 286 height 25
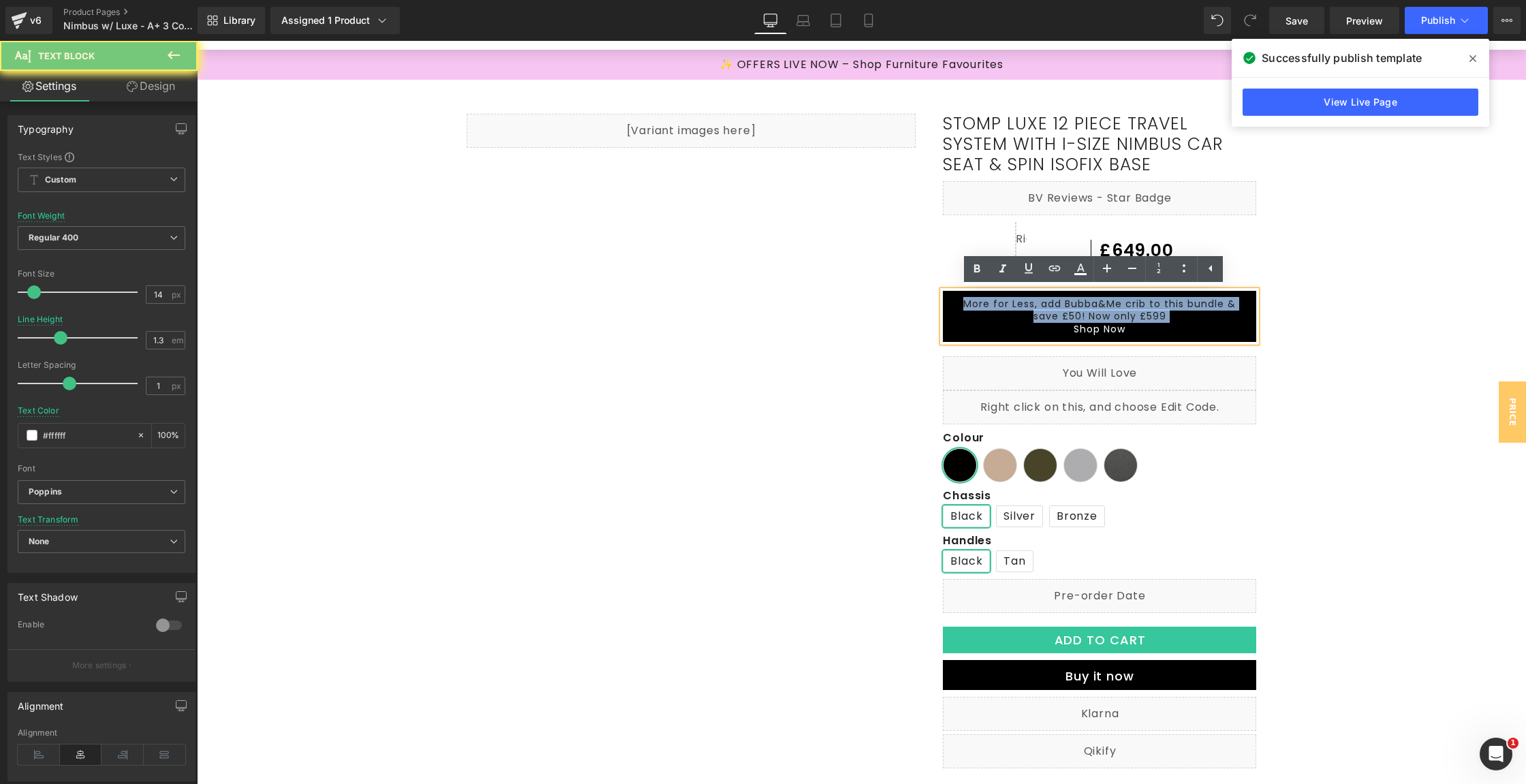
click at [1213, 310] on p "More for Less, add Bubba&Me crib to this bundle & save £50! Now only £599" at bounding box center [1100, 310] width 286 height 25
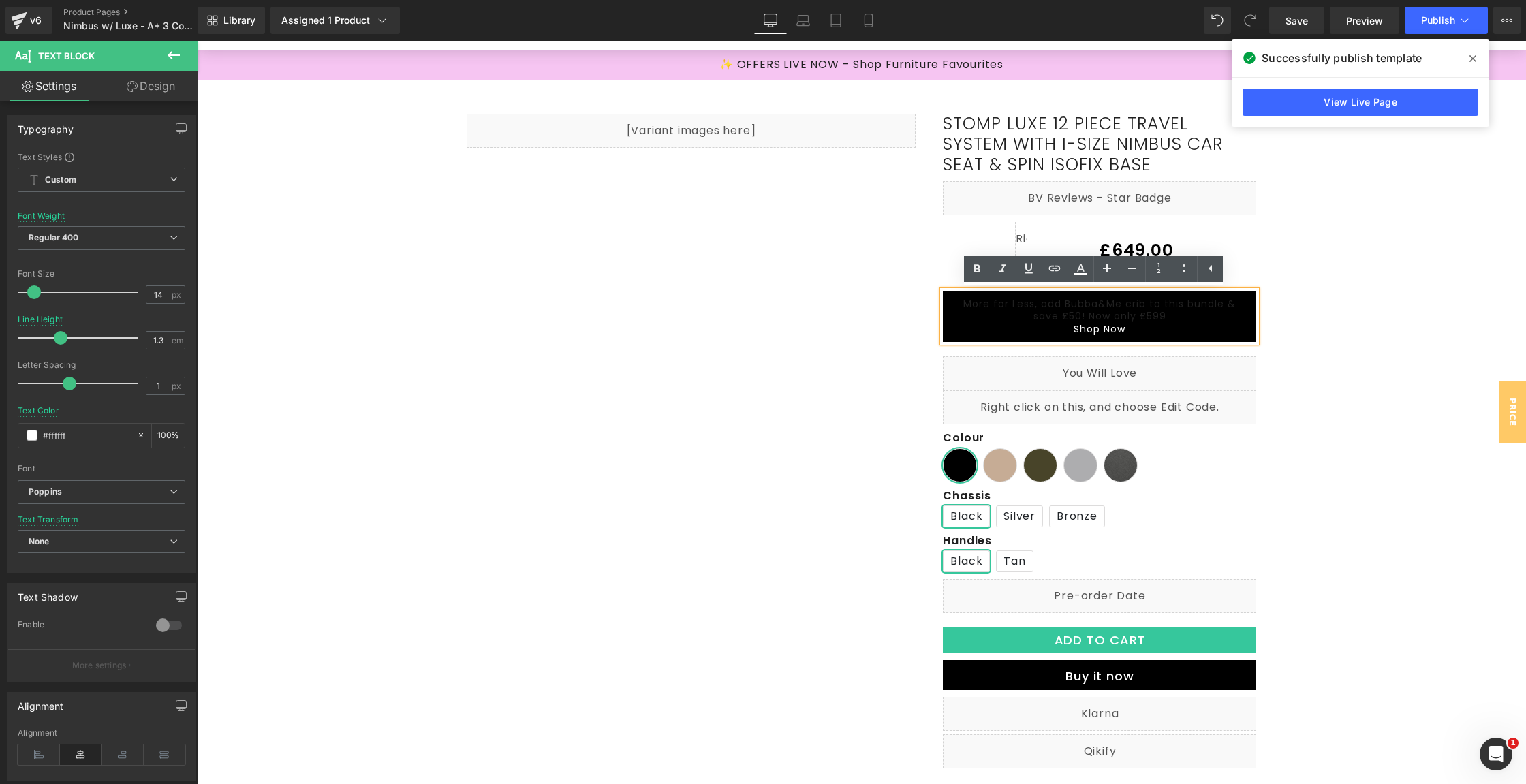
click at [1196, 322] on p "Shop Now" at bounding box center [1100, 328] width 286 height 12
click at [1148, 307] on link "More for Less, add Bubba&Me crib to this bundle & save £50! Now only £599" at bounding box center [1100, 310] width 272 height 26
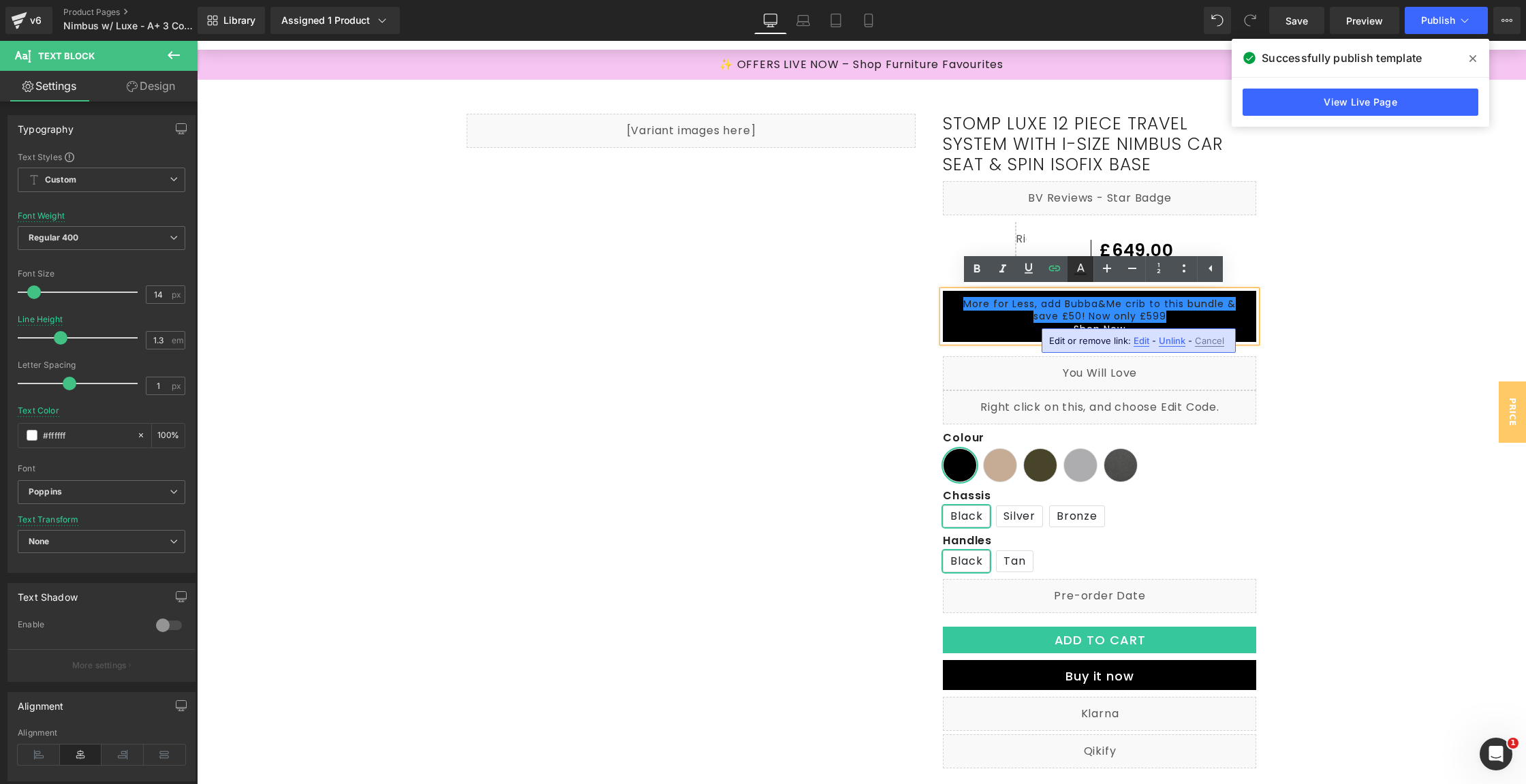
click at [1085, 274] on icon at bounding box center [1081, 274] width 12 height 2
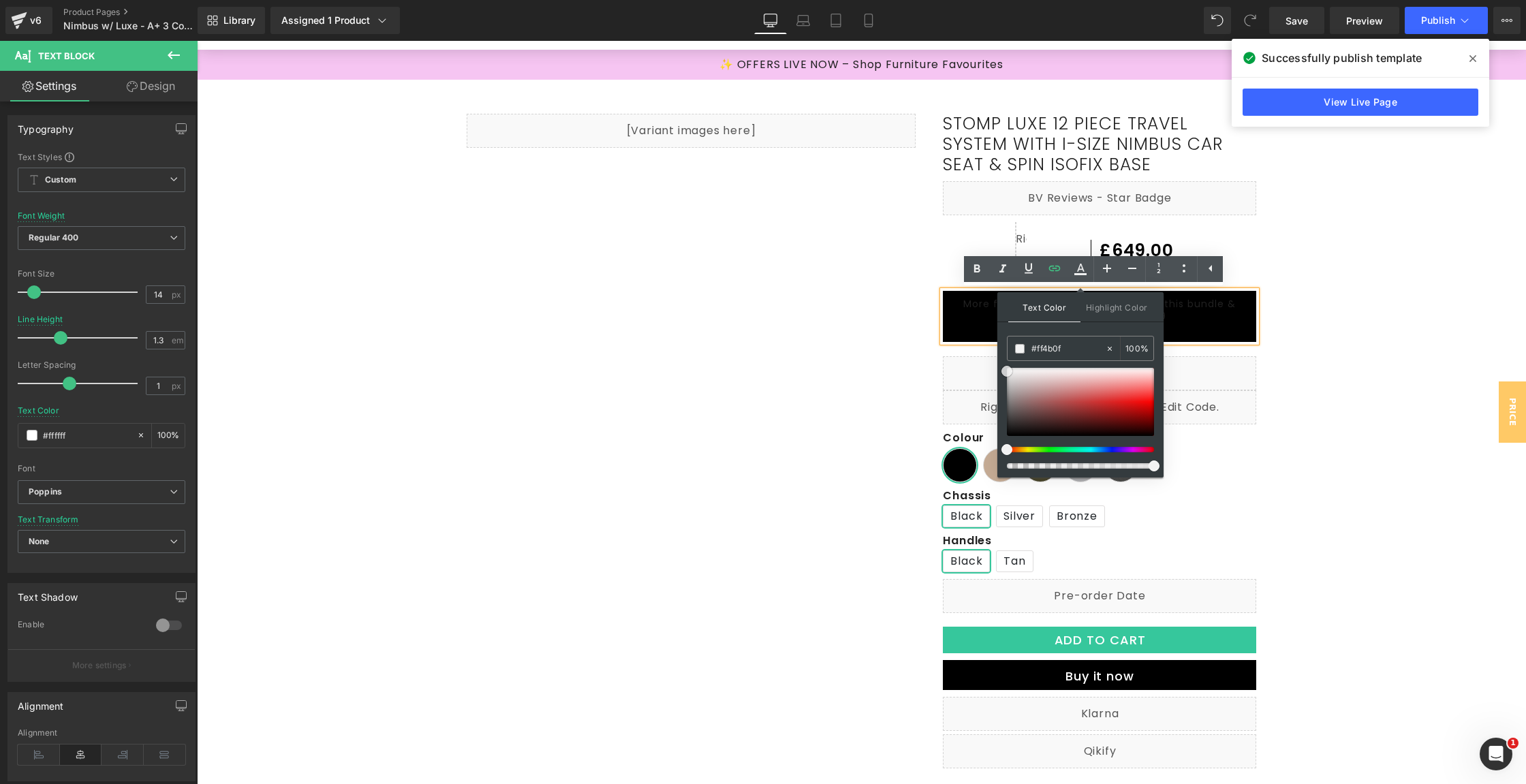
drag, startPoint x: 1008, startPoint y: 425, endPoint x: 1003, endPoint y: 370, distance: 55.2
click at [1003, 370] on span at bounding box center [1007, 371] width 11 height 11
drag, startPoint x: 1003, startPoint y: 368, endPoint x: 1158, endPoint y: 358, distance: 155.3
click at [1158, 358] on div "Text Color Highlight Color rgba(255, 75, 15, 1) #ff4b0f 100 % transparent trans…" at bounding box center [1080, 385] width 166 height 185
click at [1154, 368] on link at bounding box center [1154, 368] width 0 height 0
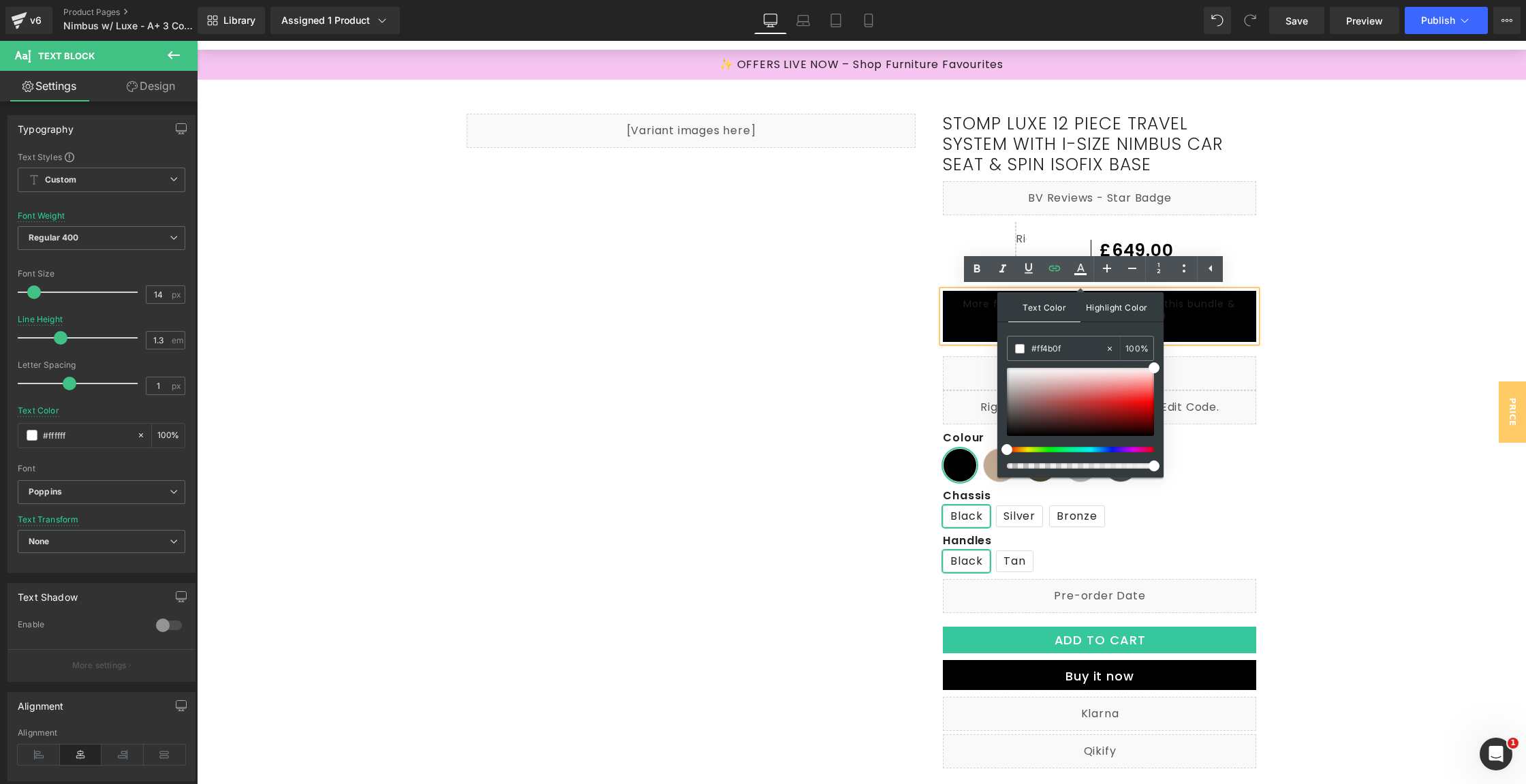
click at [1136, 310] on span "Highlight Color" at bounding box center [1117, 307] width 72 height 29
drag, startPoint x: 1204, startPoint y: 475, endPoint x: 921, endPoint y: 348, distance: 310.2
click at [1245, 335] on div "More for Less, add Bubba&Me crib to this bundle & save £50! Now only £599 Shop …" at bounding box center [1100, 316] width 314 height 51
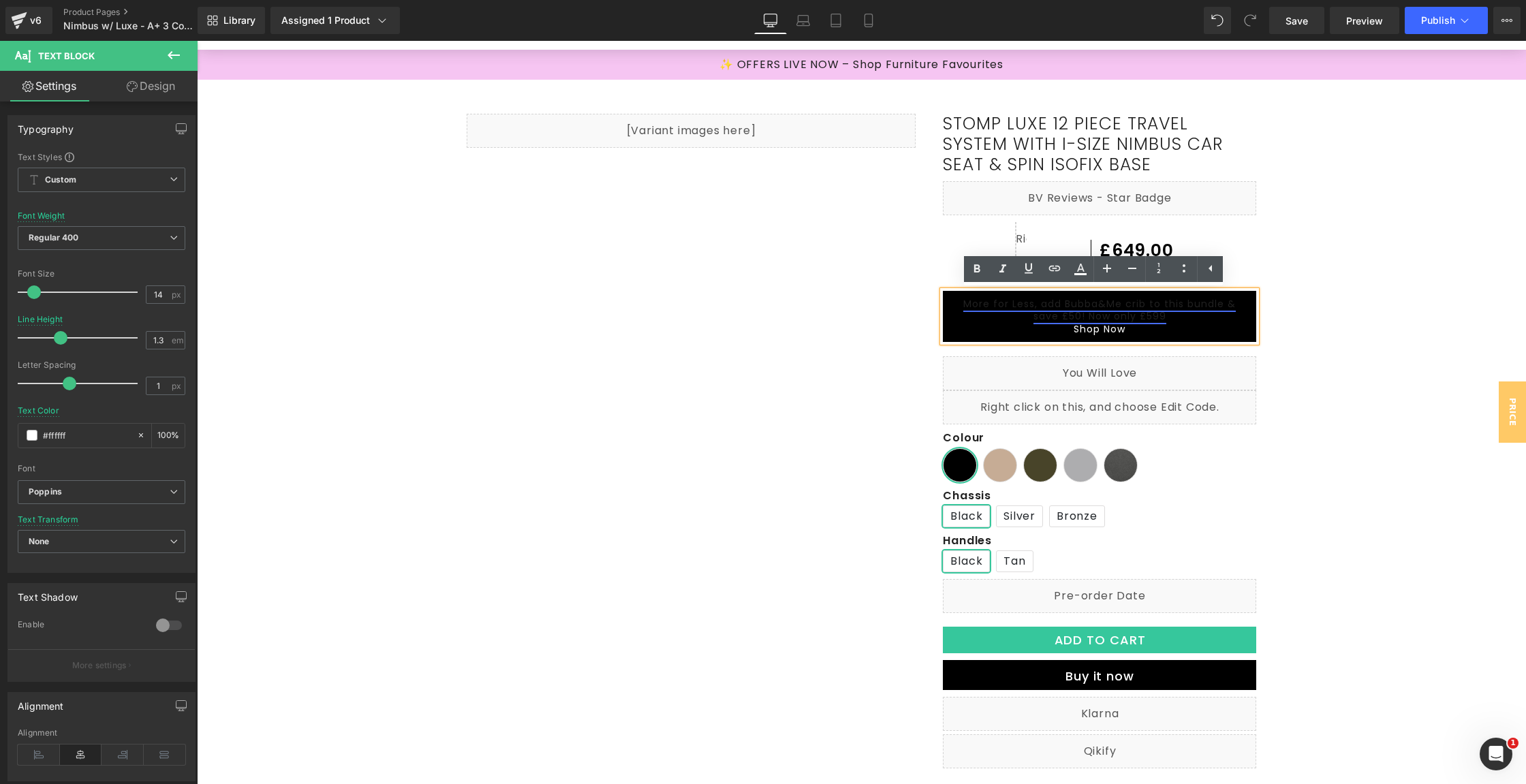
click at [1058, 302] on link "More for Less, add Bubba&Me crib to this bundle & save £50! Now only £599" at bounding box center [1100, 310] width 272 height 26
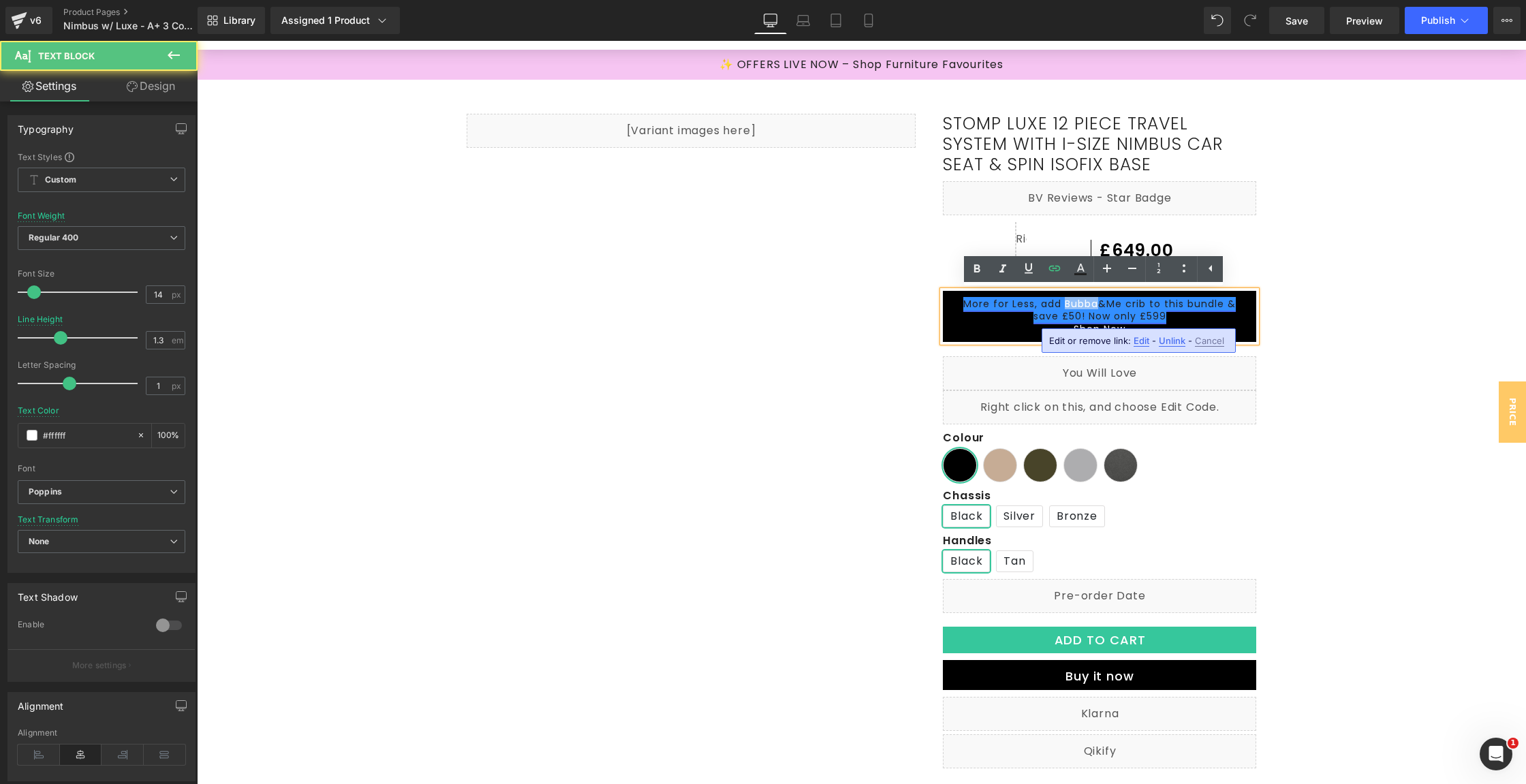
click at [1058, 302] on link "More for Less, add Bubba&Me crib to this bundle & save £50! Now only £599" at bounding box center [1100, 310] width 272 height 26
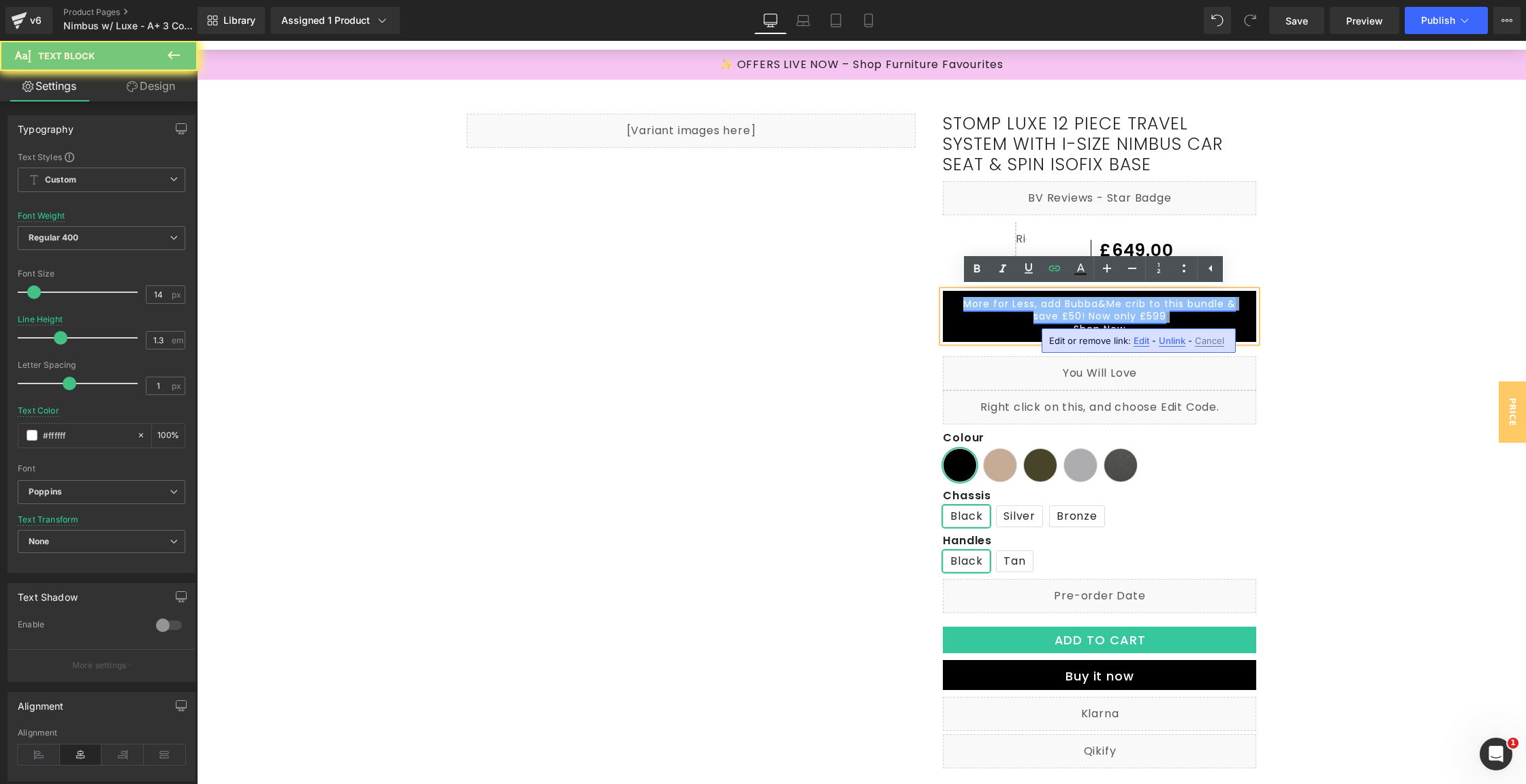
click at [1058, 302] on link "More for Less, add Bubba&Me crib to this bundle & save £50! Now only £599" at bounding box center [1100, 310] width 272 height 26
click at [986, 316] on p "More for Less, add Bubba&Me crib to this bundle & save £50! Now only £599" at bounding box center [1100, 310] width 286 height 25
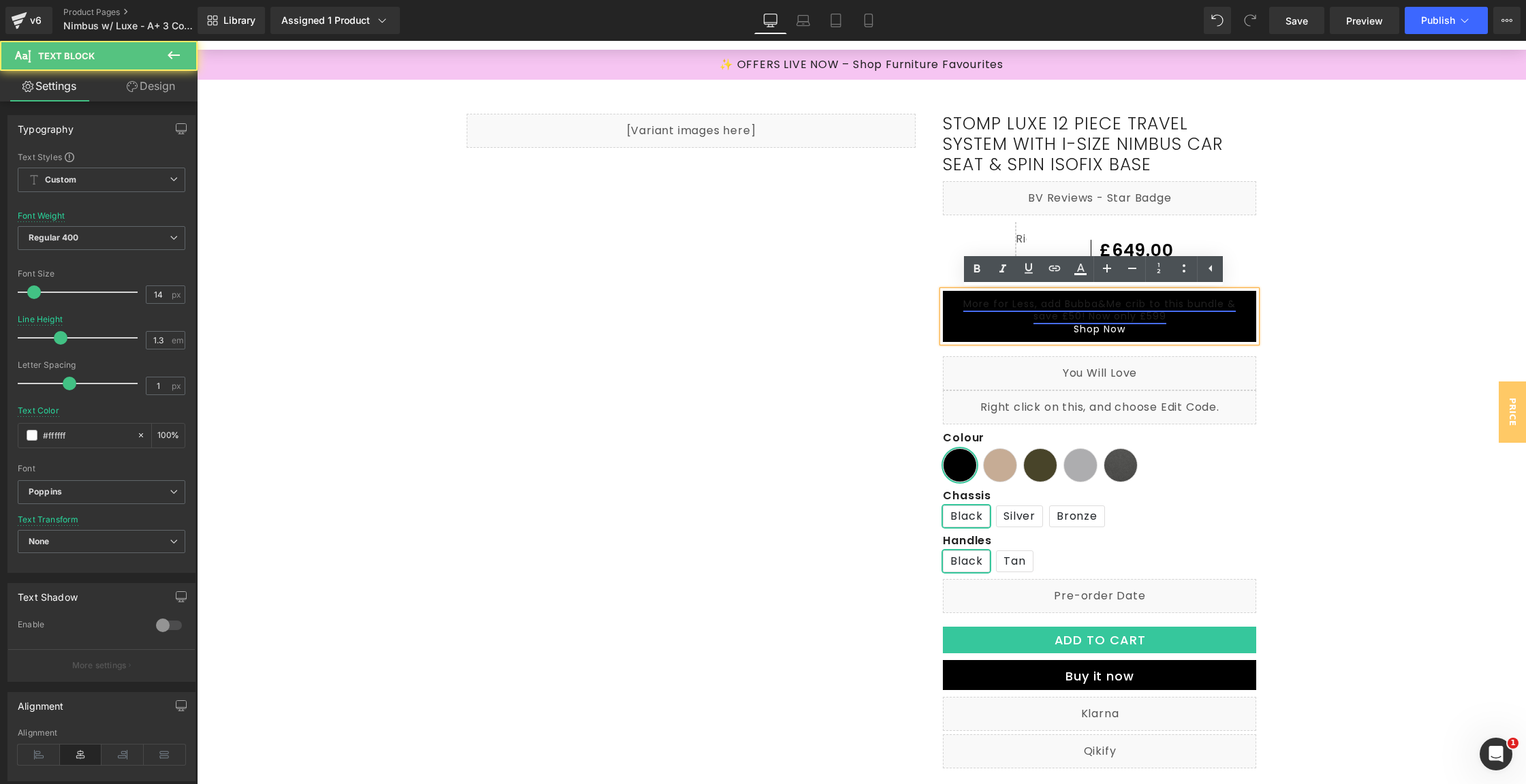
click at [1023, 302] on link "More for Less, add Bubba&Me crib to this bundle & save £50! Now only £599" at bounding box center [1100, 310] width 272 height 26
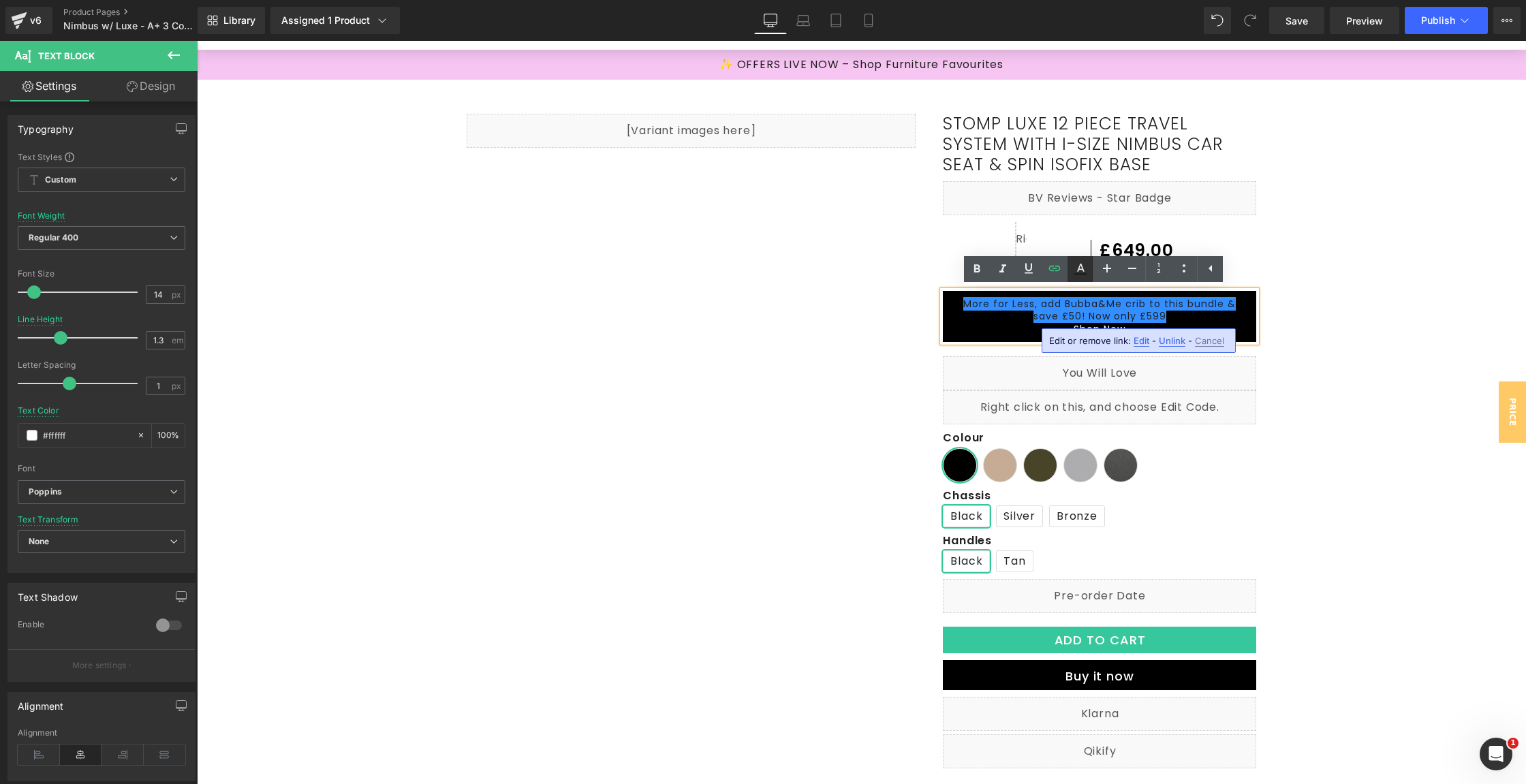
click at [1082, 273] on icon at bounding box center [1081, 274] width 12 height 2
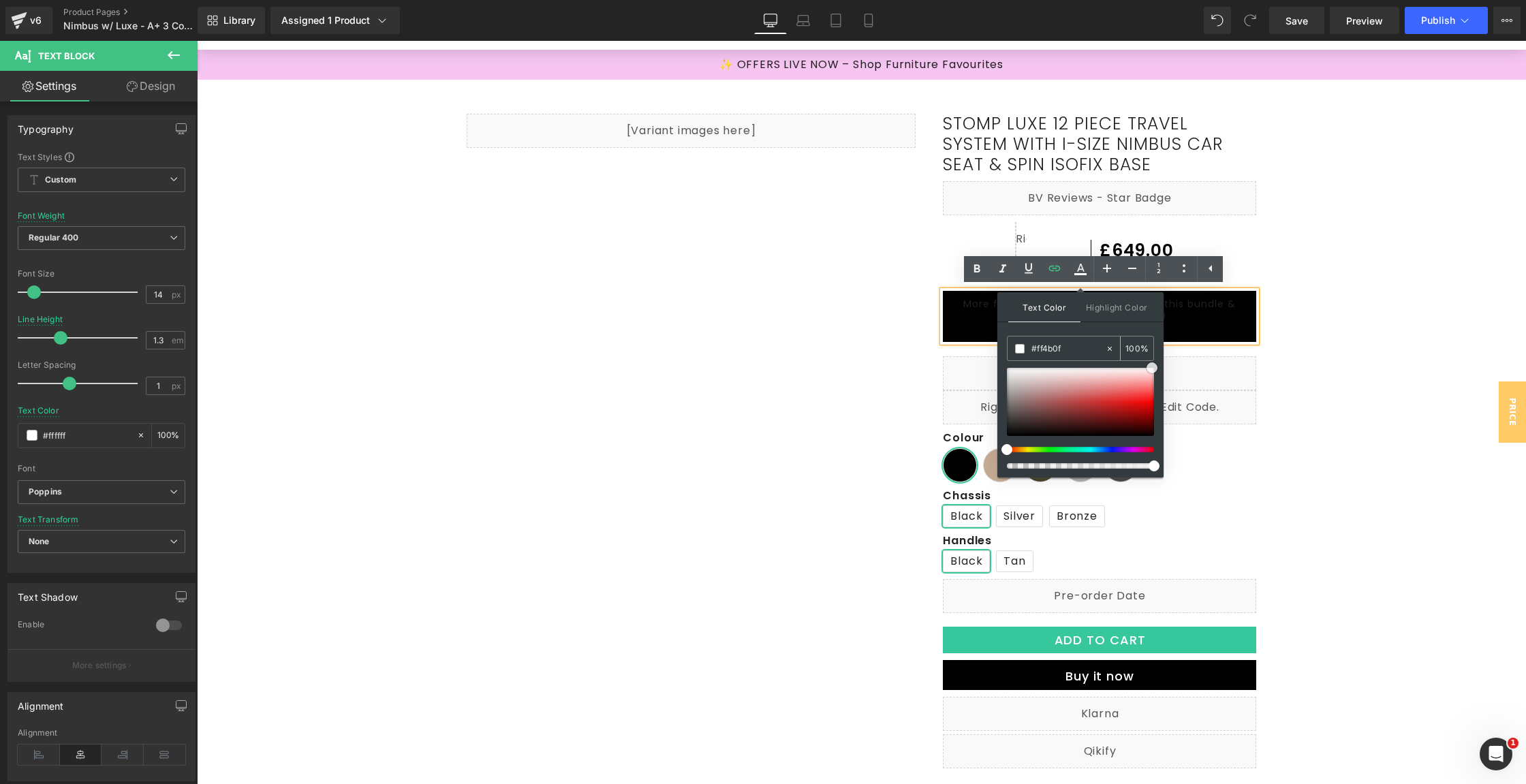
drag, startPoint x: 1008, startPoint y: 427, endPoint x: 1153, endPoint y: 359, distance: 160.2
click at [1153, 359] on div "#ff4b0f 100 %" at bounding box center [1081, 407] width 147 height 141
click at [1018, 347] on span at bounding box center [1020, 348] width 10 height 10
click at [1113, 307] on span "Highlight Color" at bounding box center [1117, 307] width 72 height 29
drag, startPoint x: 1219, startPoint y: 409, endPoint x: 1165, endPoint y: 360, distance: 72.9
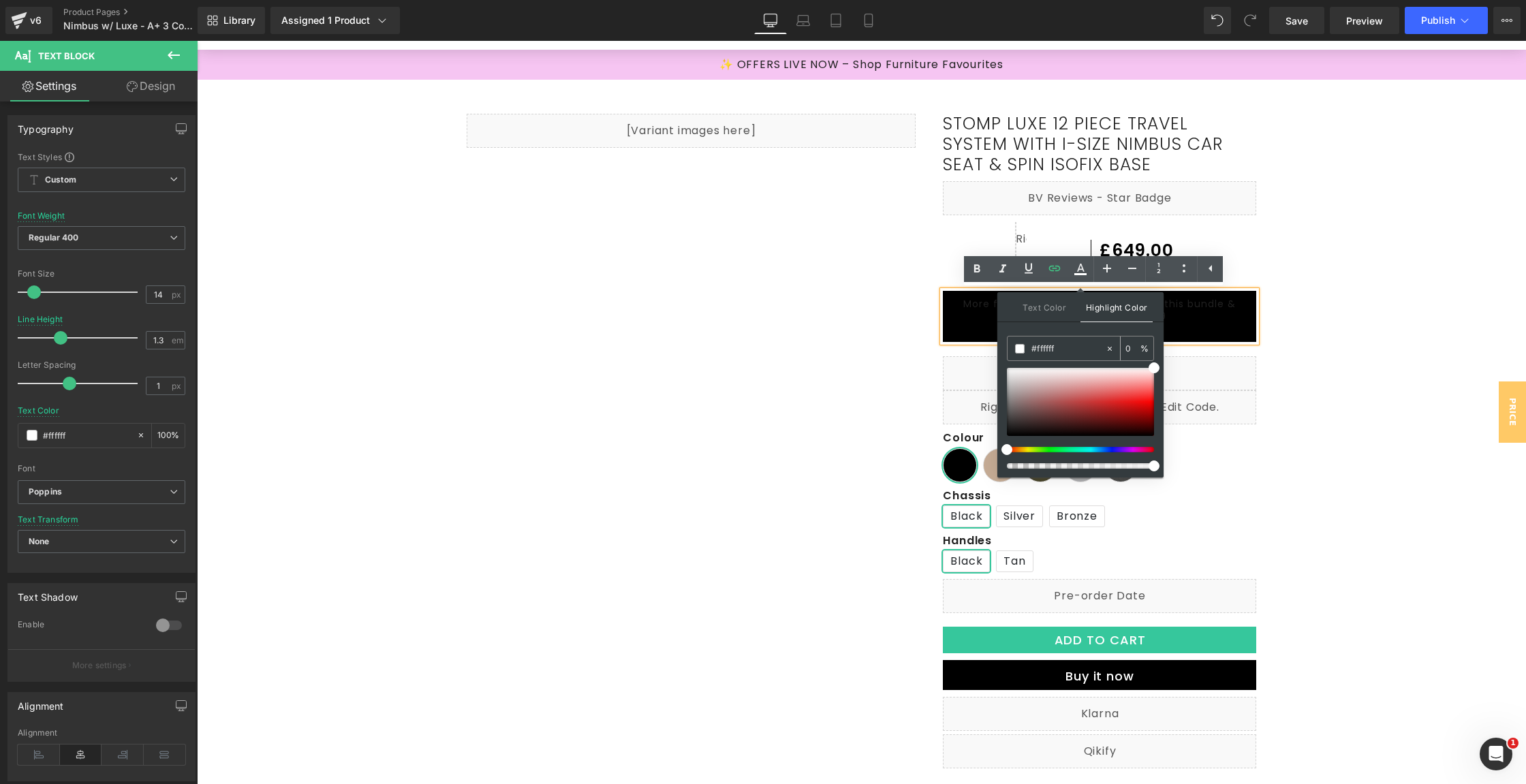
click at [1021, 344] on span at bounding box center [1020, 348] width 10 height 10
click at [1244, 330] on div "More for Less, add Bubba&Me crib to this bundle & save £50! Now only £599 Shop …" at bounding box center [1100, 316] width 314 height 51
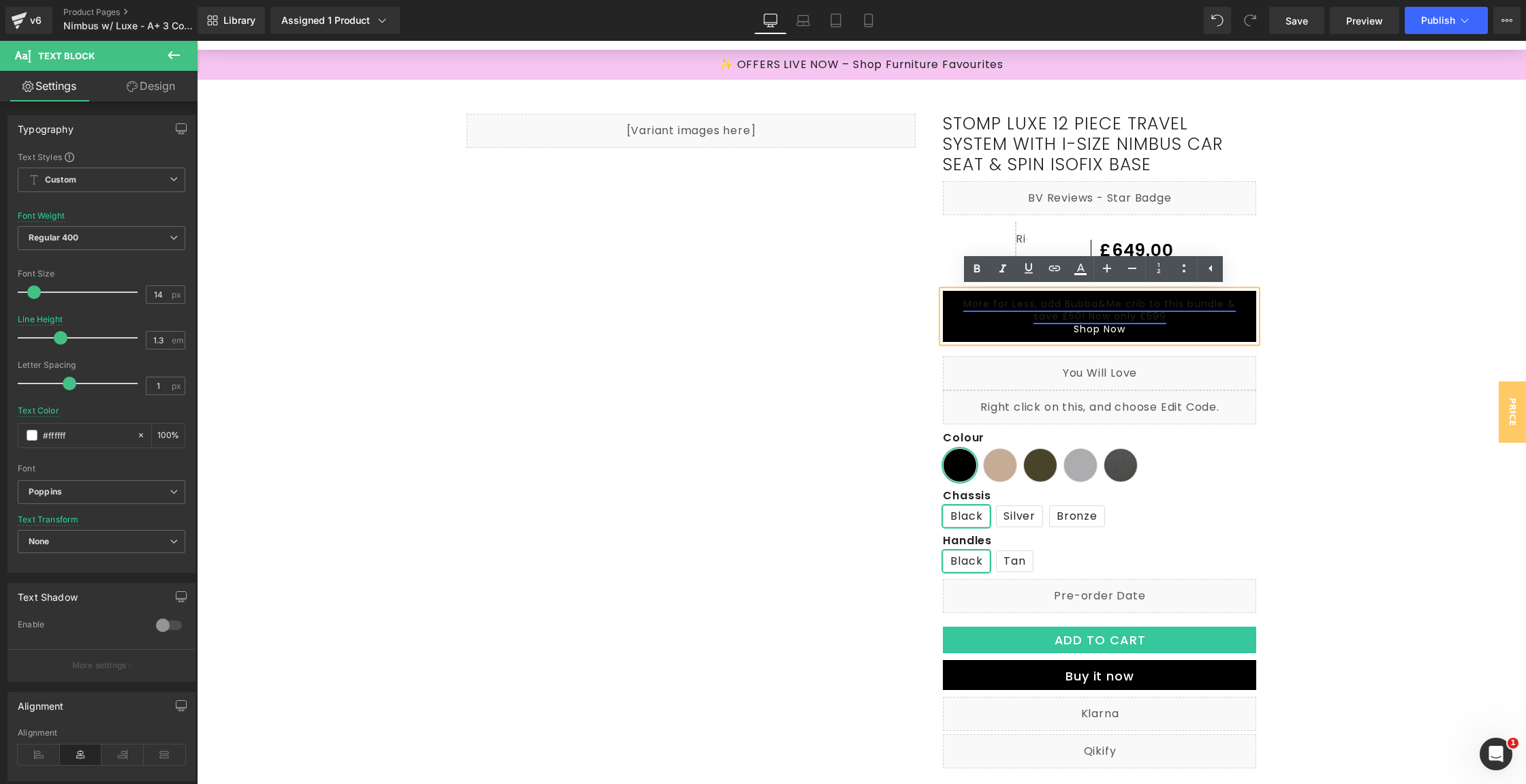
click at [1127, 316] on link "More for Less, add Bubba&Me crib to this bundle & save £50! Now only £599" at bounding box center [1100, 310] width 272 height 26
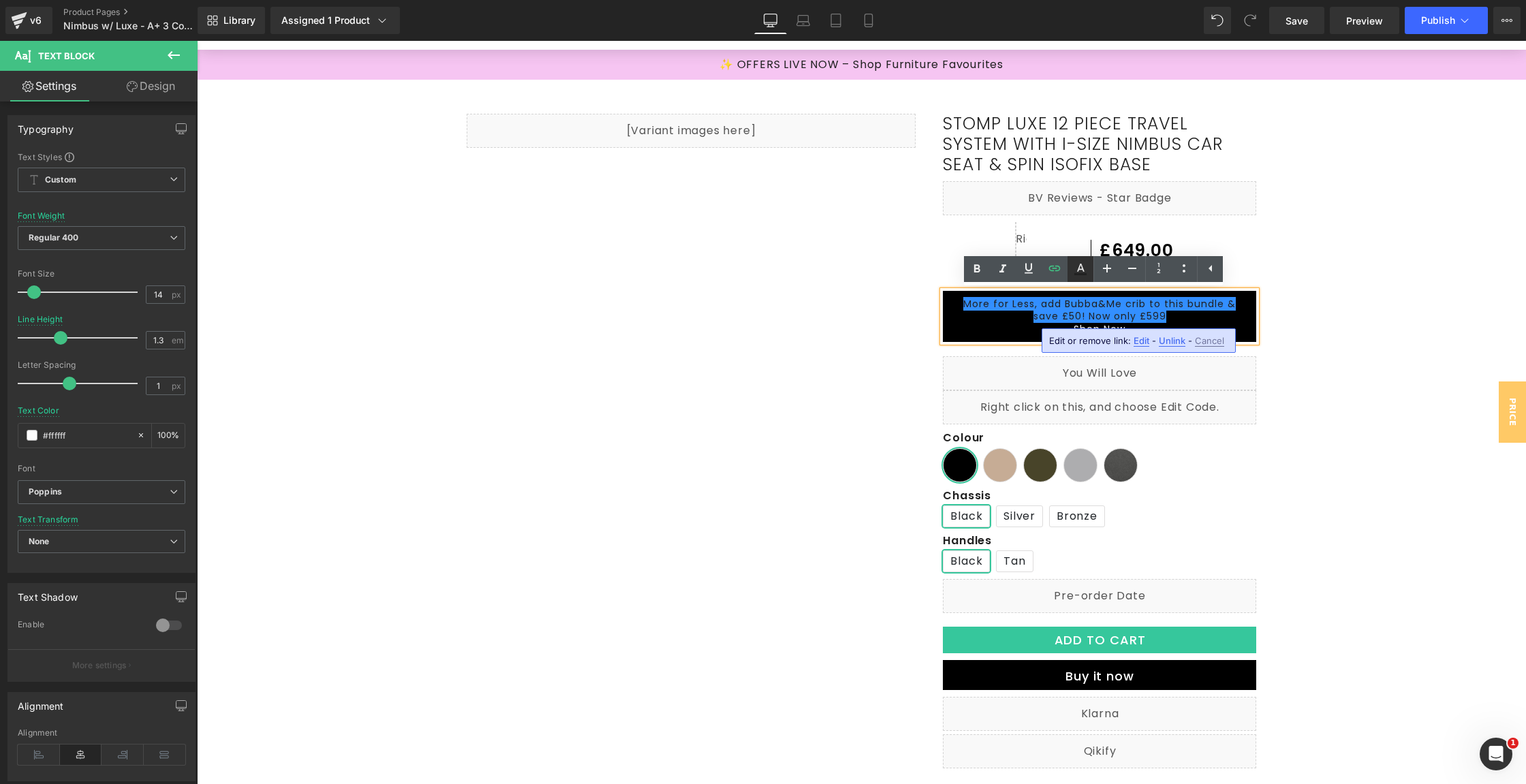
click at [1085, 271] on icon at bounding box center [1081, 269] width 17 height 17
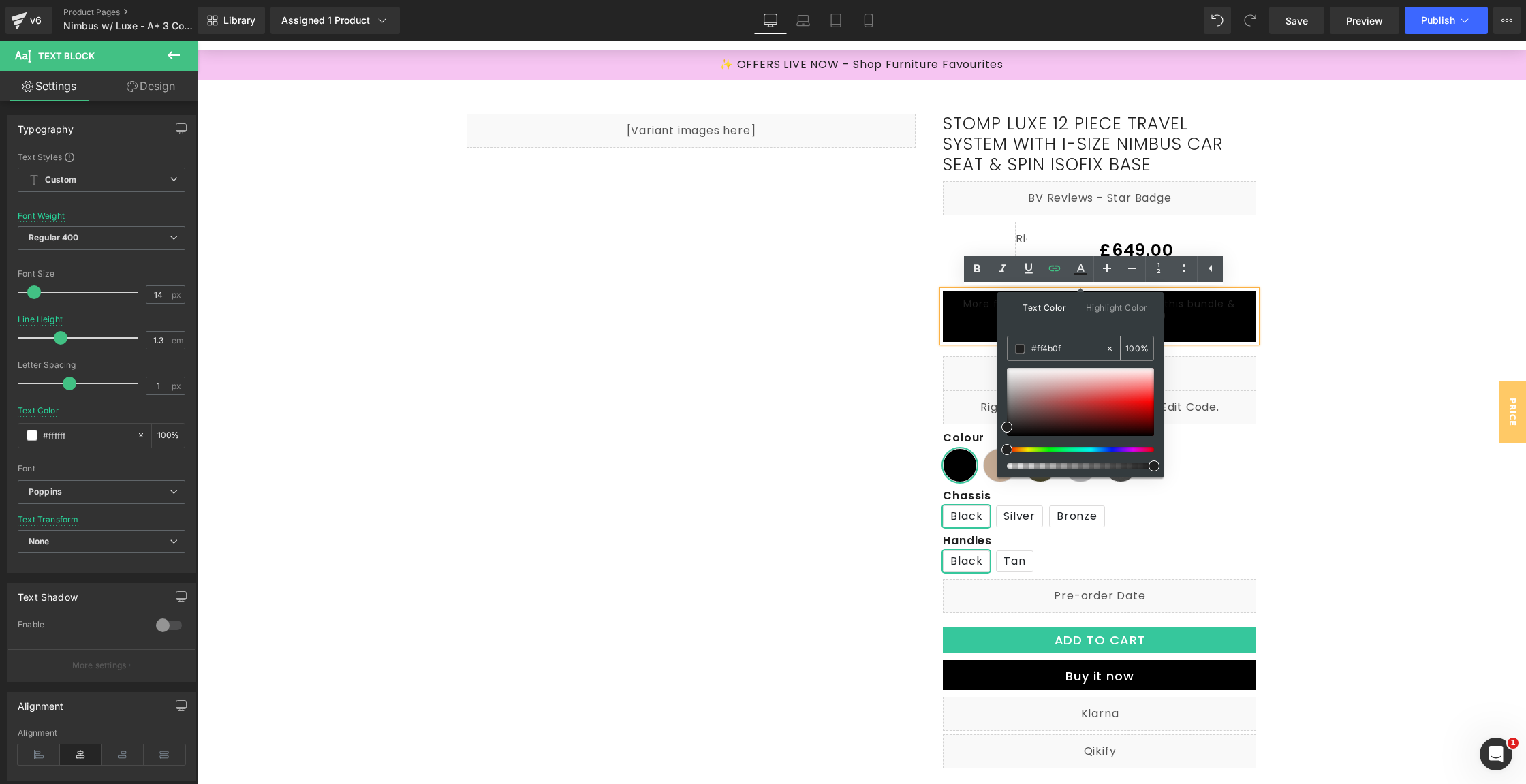
click at [1057, 339] on div "#ff4b0f" at bounding box center [1057, 349] width 98 height 24
click at [1057, 347] on input "#ff4b0f" at bounding box center [1069, 349] width 74 height 15
type input "#fffff"
click at [1007, 366] on span at bounding box center [1007, 368] width 11 height 11
click at [1133, 350] on input "100" at bounding box center [1133, 348] width 15 height 15
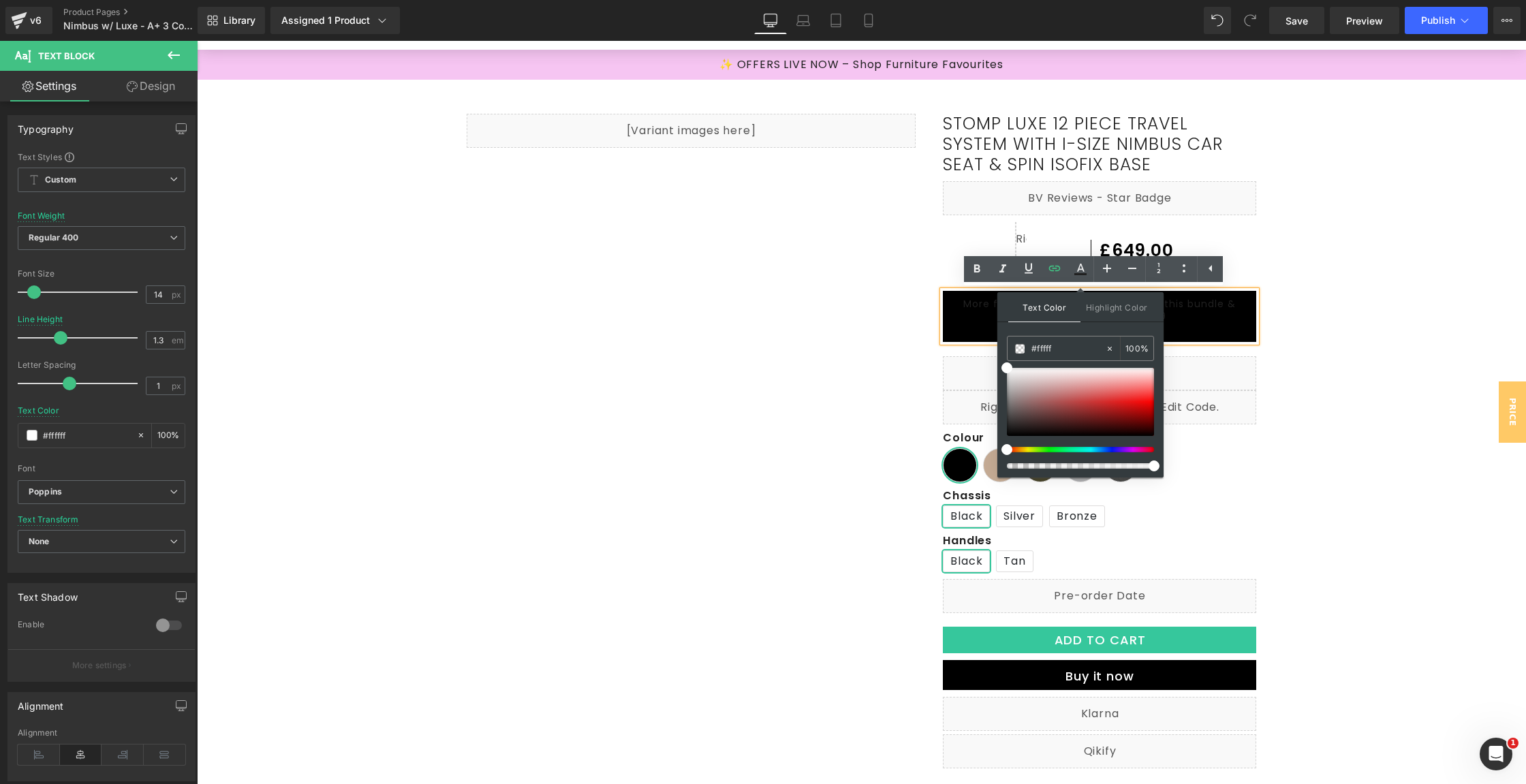
type input "0"
type input "100"
click at [1020, 346] on span at bounding box center [1020, 348] width 10 height 10
click at [1097, 350] on input "#fffff" at bounding box center [1069, 349] width 74 height 15
type input "#ffffff"
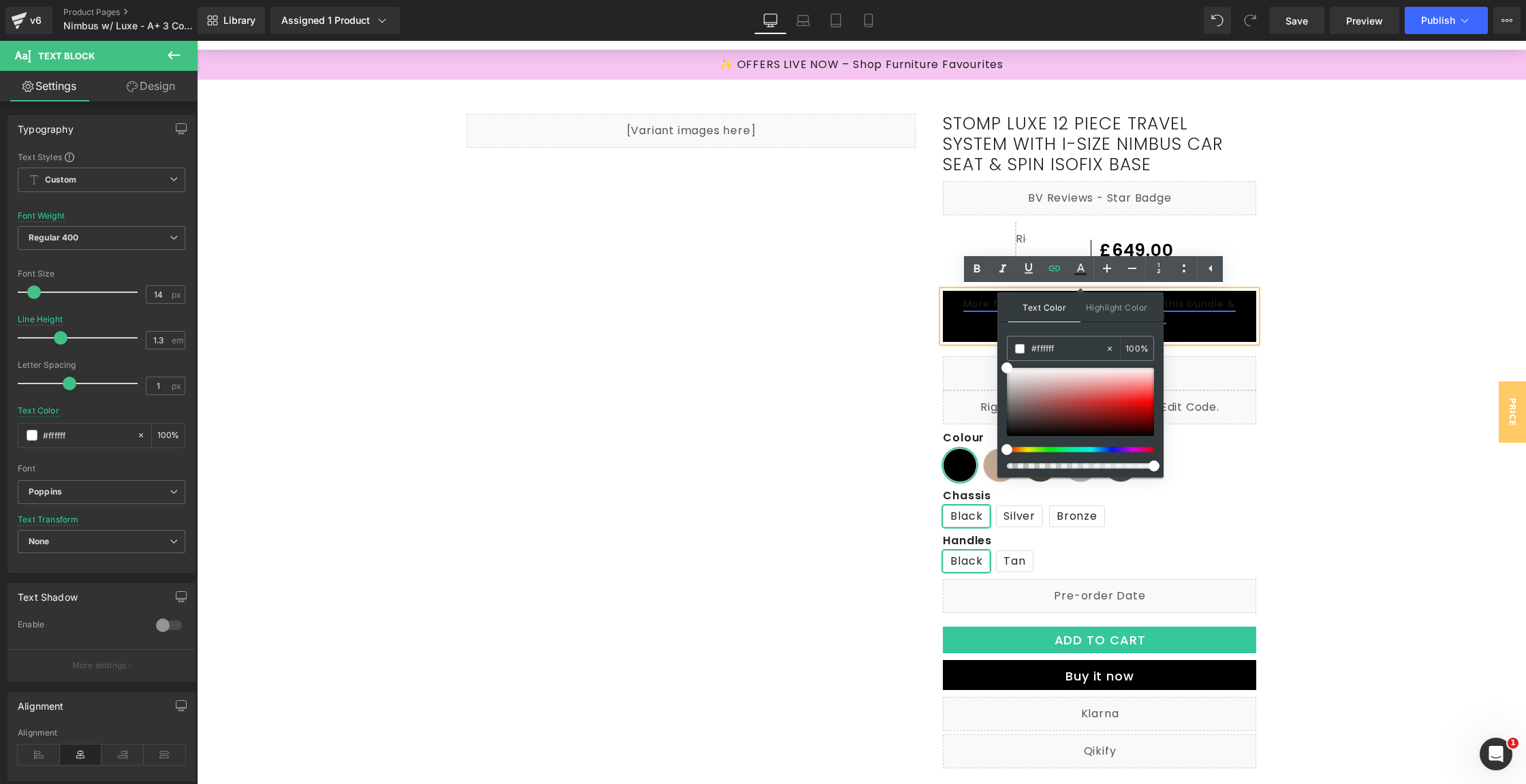
click at [1224, 307] on link "More for Less, add Bubba&Me crib to this bundle & save £50! Now only £599" at bounding box center [1100, 310] width 272 height 26
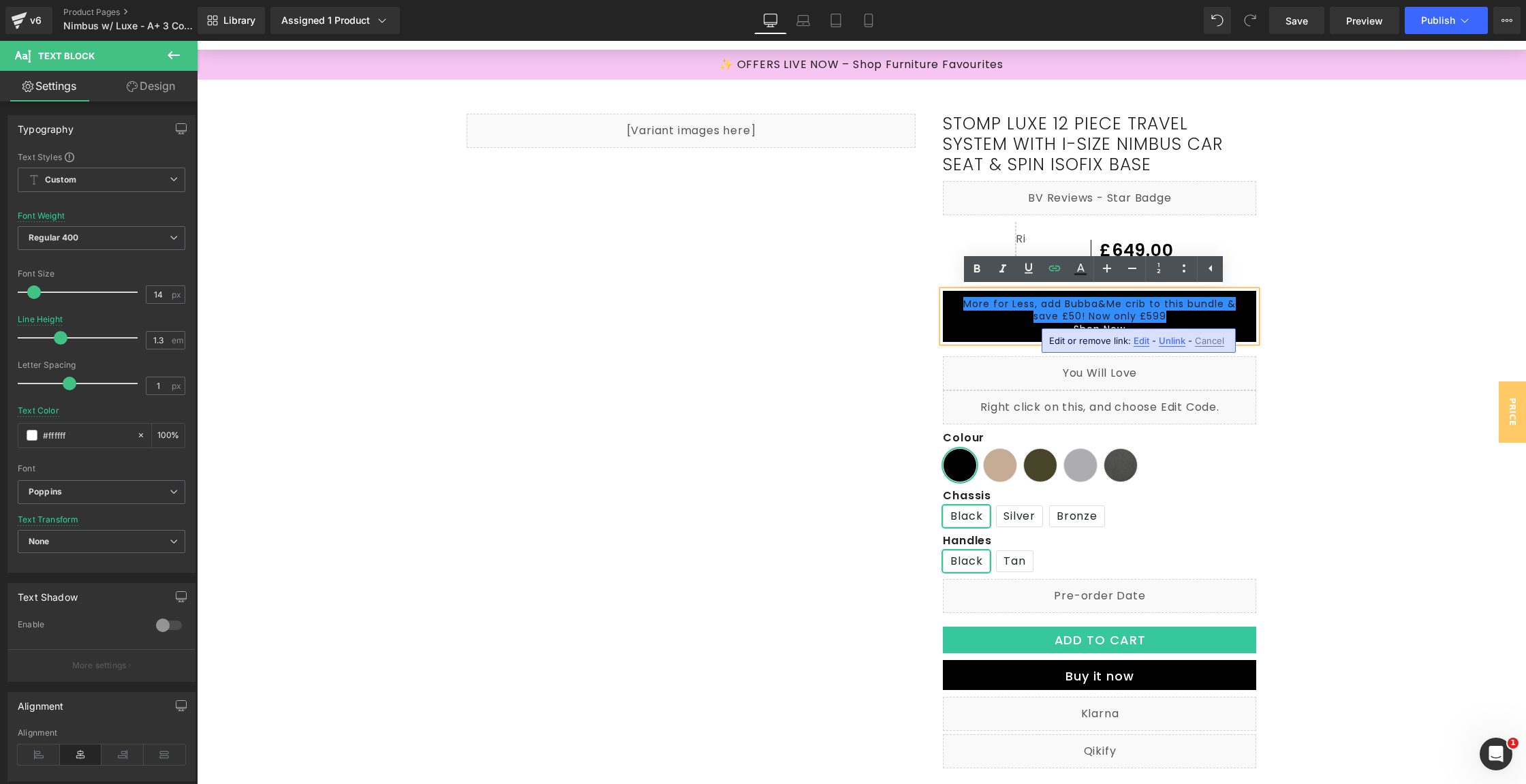
click at [986, 338] on div "More for Less, add Bubba&Me crib to this bundle & save £50! Now only £599 Shop …" at bounding box center [1100, 316] width 314 height 51
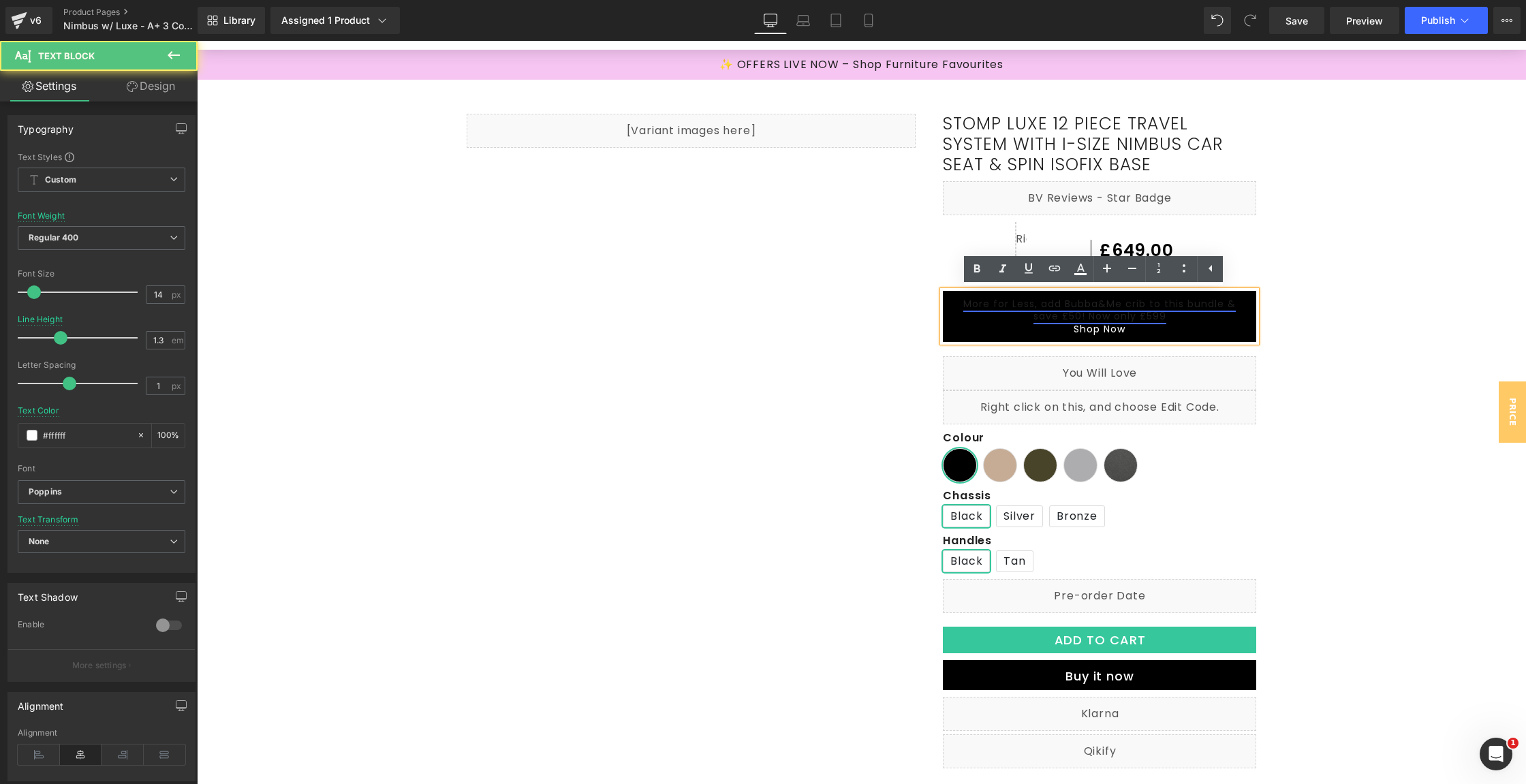
click at [1060, 320] on link "More for Less, add Bubba&Me crib to this bundle & save £50! Now only £599" at bounding box center [1100, 310] width 272 height 26
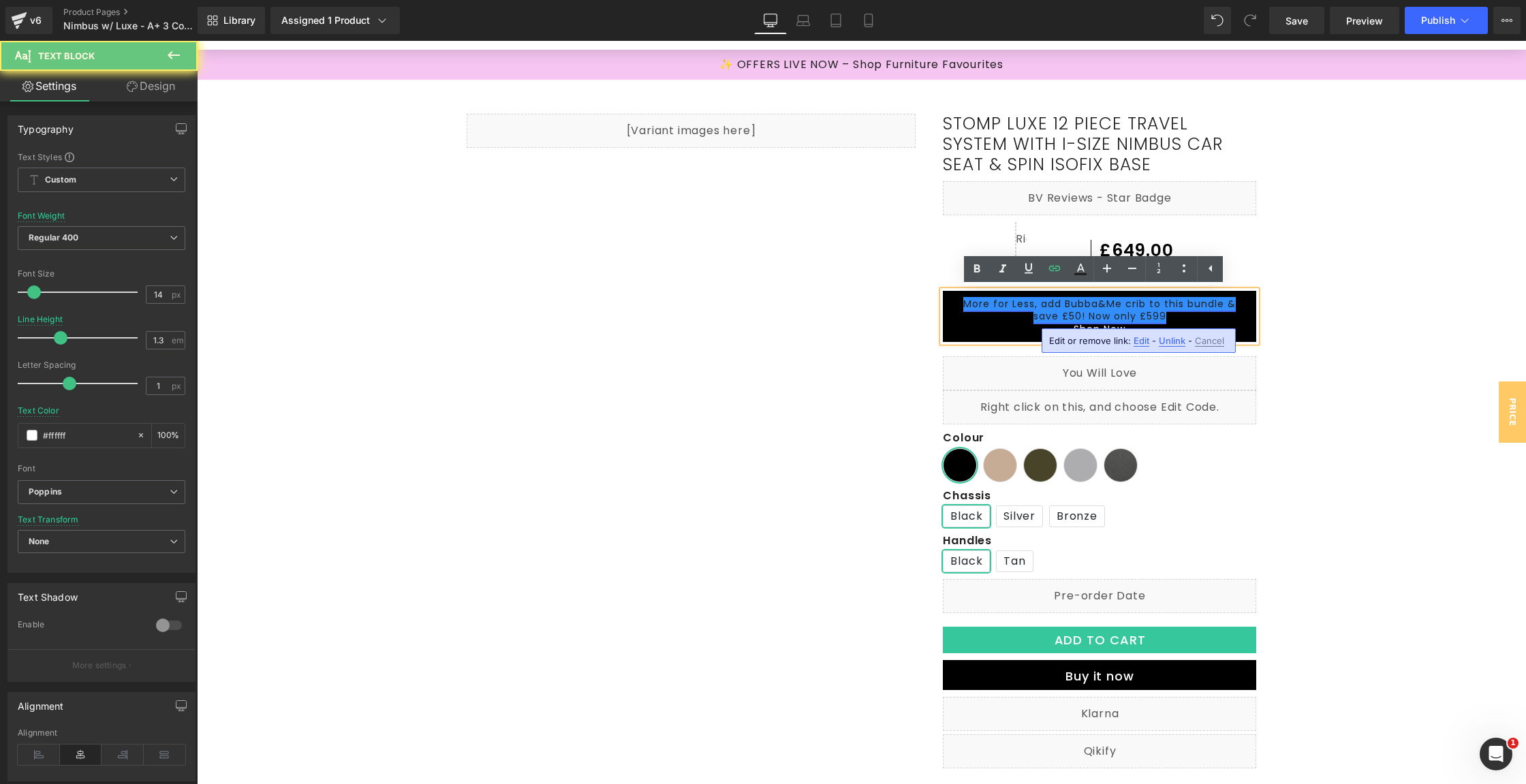
click at [1060, 320] on link "More for Less, add Bubba&Me crib to this bundle & save £50! Now only £599" at bounding box center [1100, 310] width 272 height 26
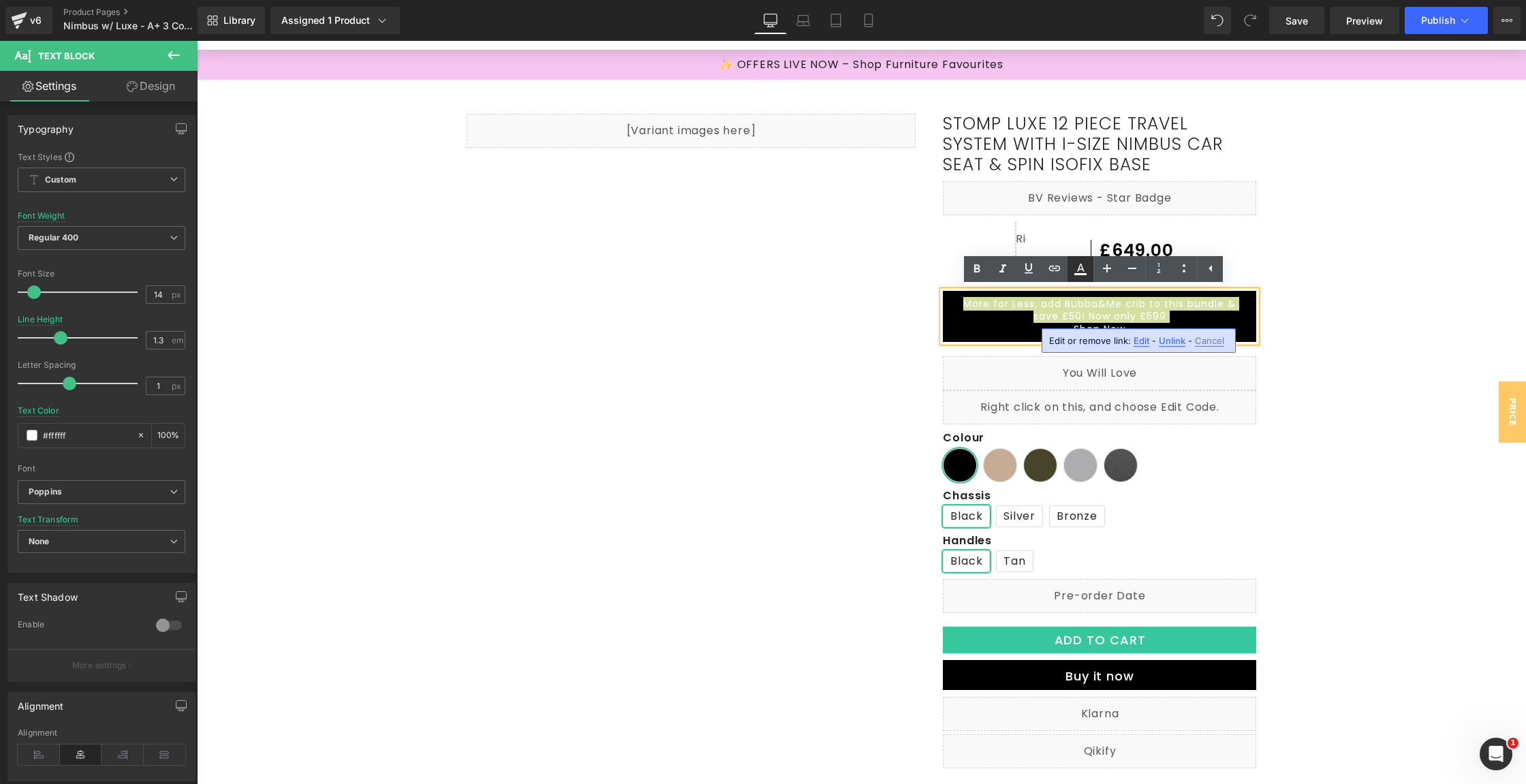
click at [1079, 271] on icon at bounding box center [1081, 269] width 17 height 17
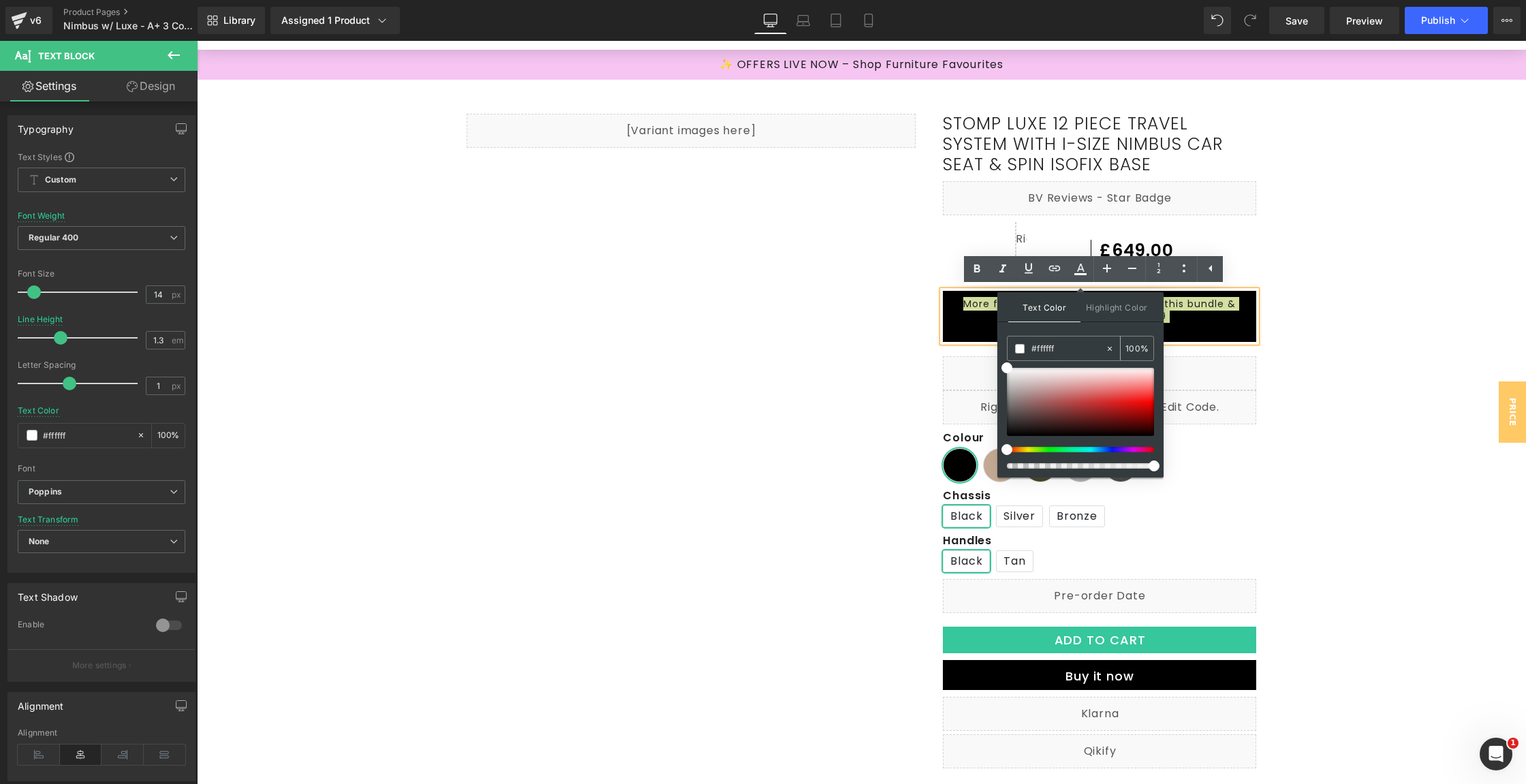
click at [1015, 350] on span at bounding box center [1020, 348] width 10 height 10
click at [1052, 285] on ul "Text Color Highlight Color rgba(255, 75, 15, 1) #ffffff 100 % transparent trans…" at bounding box center [1094, 271] width 259 height 29
click at [1054, 268] on icon at bounding box center [1054, 268] width 11 height 5
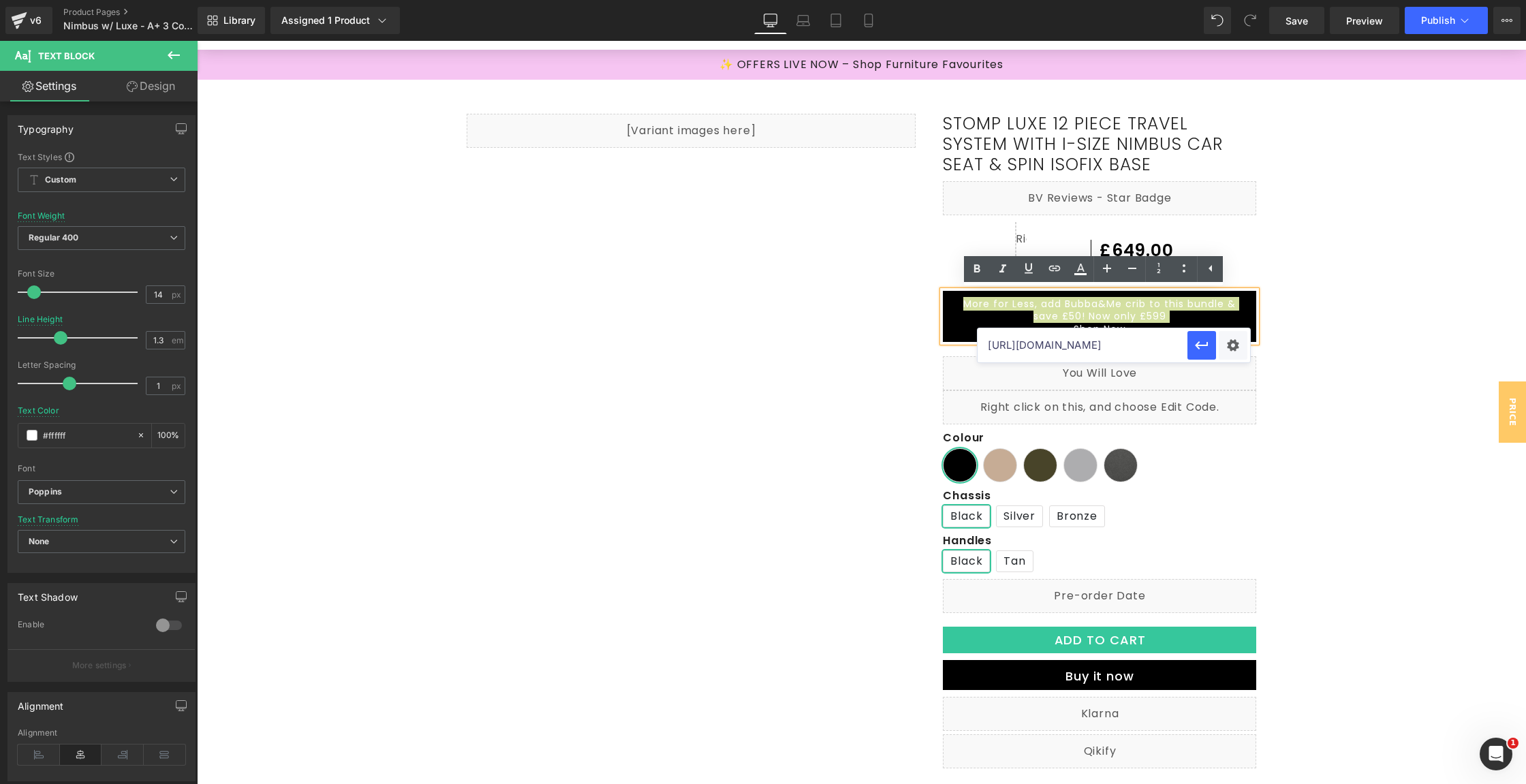
click at [1050, 340] on input "[URL][DOMAIN_NAME]" at bounding box center [1082, 345] width 210 height 34
paste input "[URL][DOMAIN_NAME]"
type input "[URL][DOMAIN_NAME]"
click at [1192, 346] on button "button" at bounding box center [1202, 345] width 29 height 29
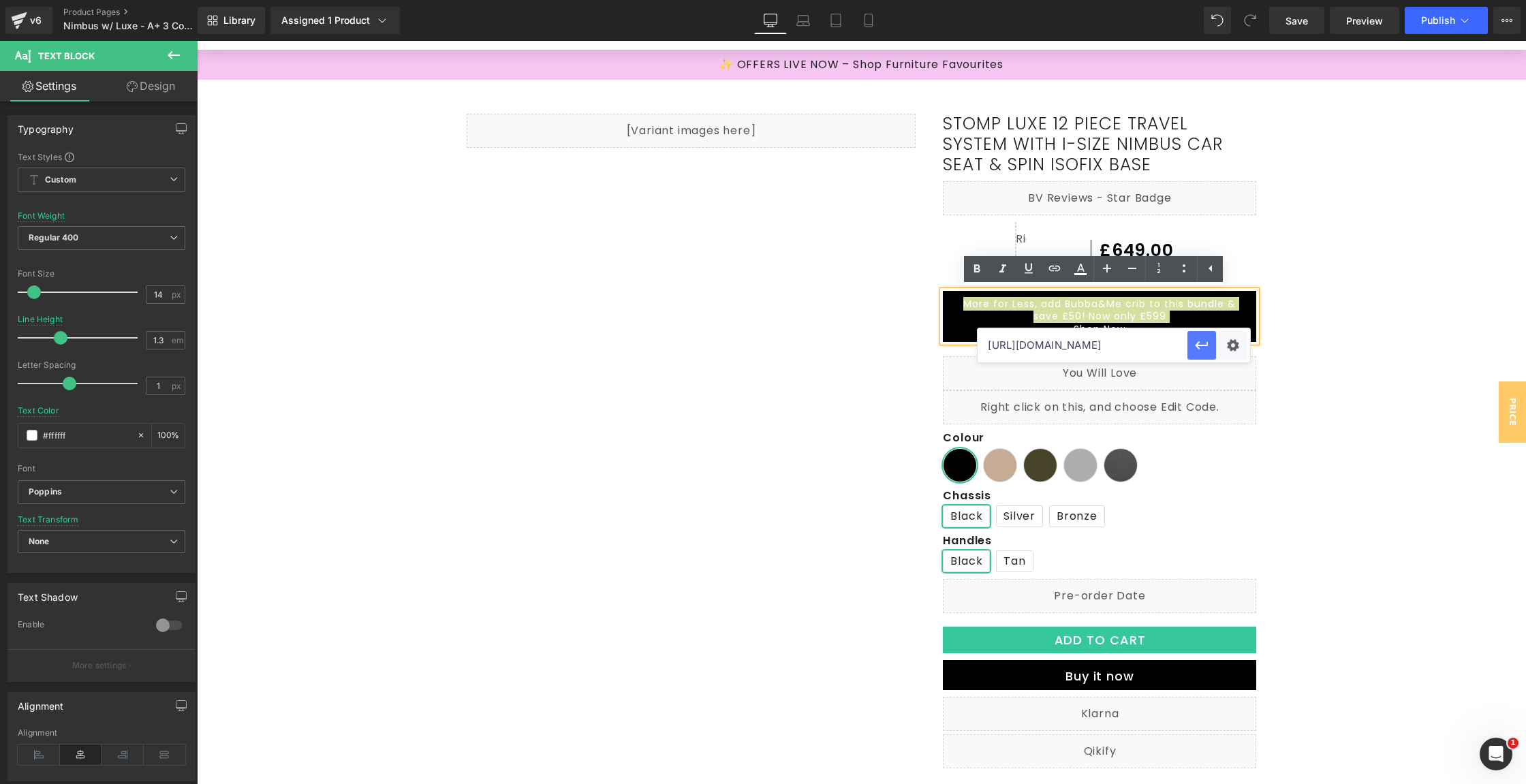
scroll to position [0, 0]
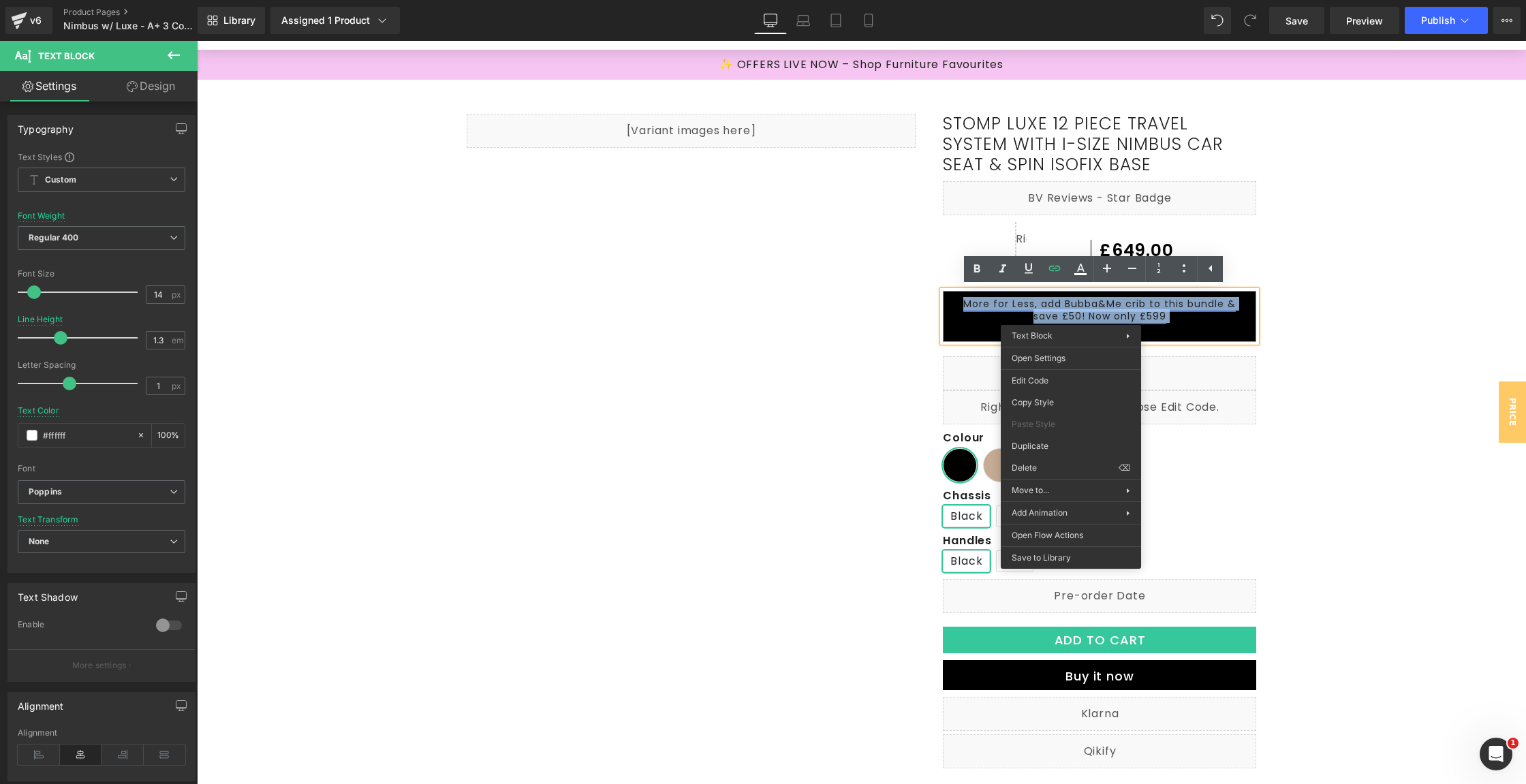
click at [1072, 309] on link "More for Less, add Bubba&Me crib to this bundle & save £50! Now only £599" at bounding box center [1100, 310] width 272 height 26
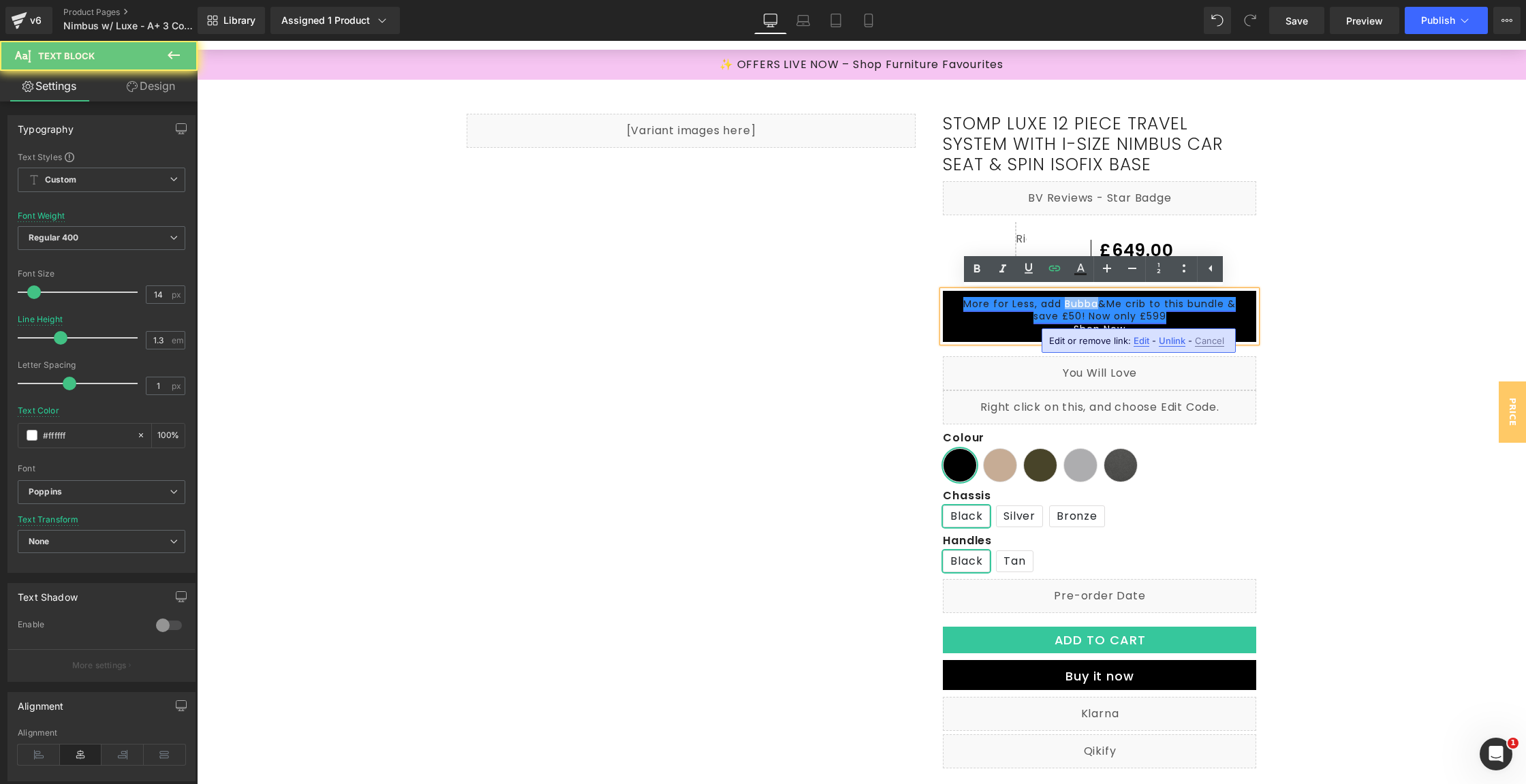
click at [1072, 309] on link "More for Less, add Bubba&Me crib to this bundle & save £50! Now only £599" at bounding box center [1100, 310] width 272 height 26
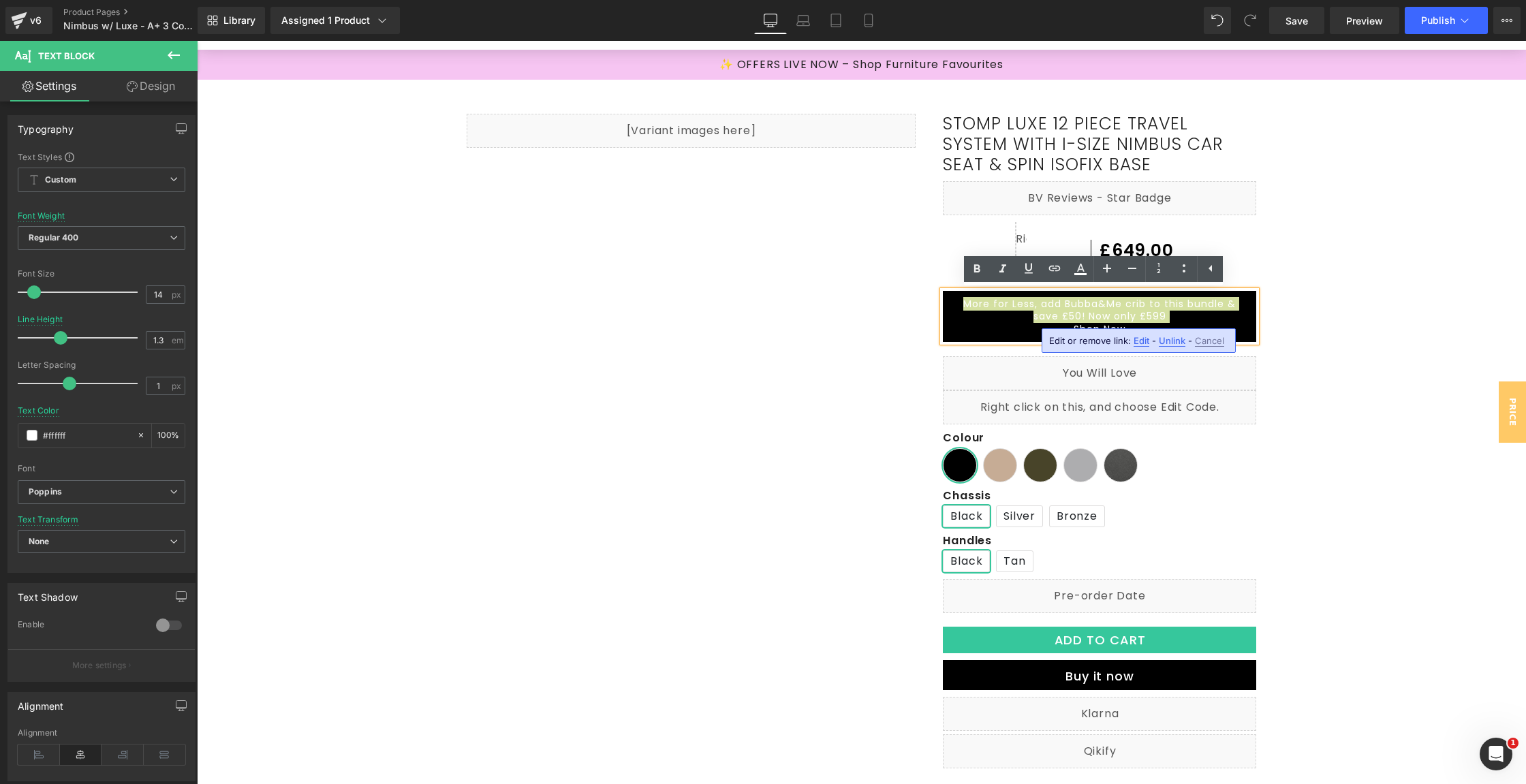
click at [1148, 342] on div "Edit or remove link: Edit - Unlink - Cancel" at bounding box center [1139, 341] width 194 height 25
click at [1143, 340] on span "Edit" at bounding box center [1141, 341] width 16 height 11
click at [1228, 0] on div "Text Color Highlight Color rgba(255, 75, 15, 1) #ffffff 100 % transparent trans…" at bounding box center [763, 0] width 1526 height 0
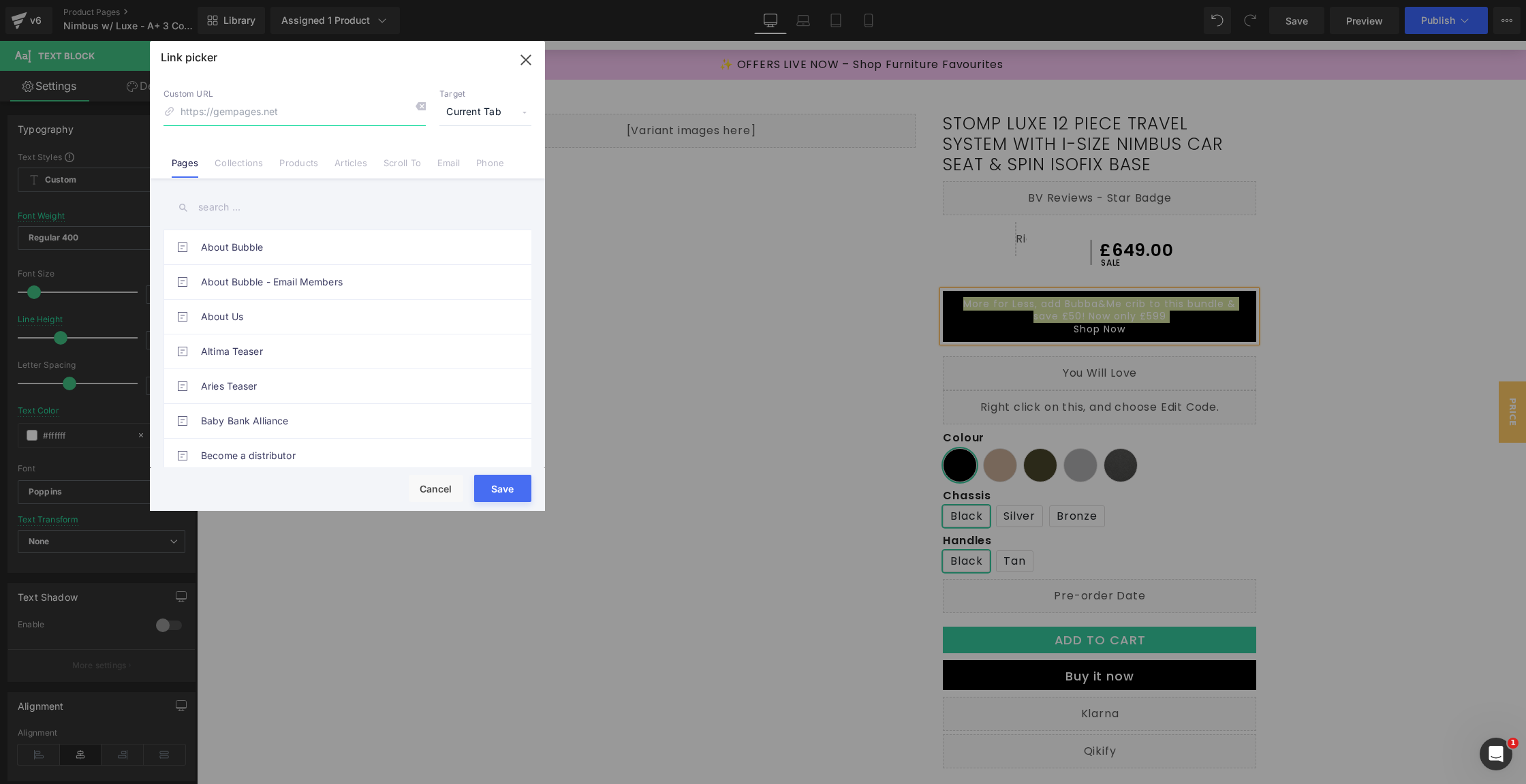
click at [528, 60] on icon "button" at bounding box center [526, 59] width 22 height 22
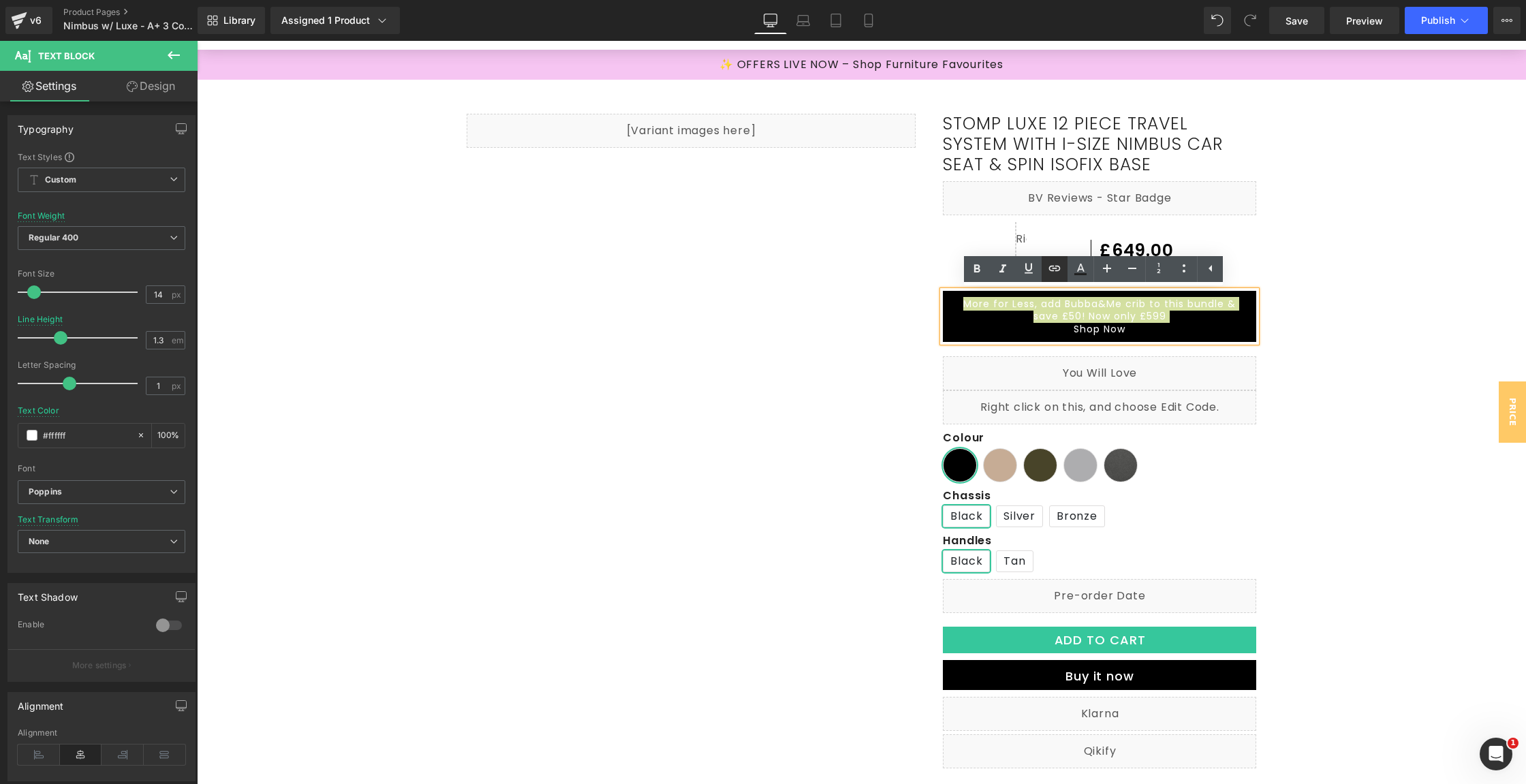
click at [1053, 271] on icon at bounding box center [1054, 268] width 17 height 17
click at [1069, 356] on input "[URL][DOMAIN_NAME]" at bounding box center [1082, 345] width 210 height 34
paste input "[URL][DOMAIN_NAME]"
type input "[URL][DOMAIN_NAME]"
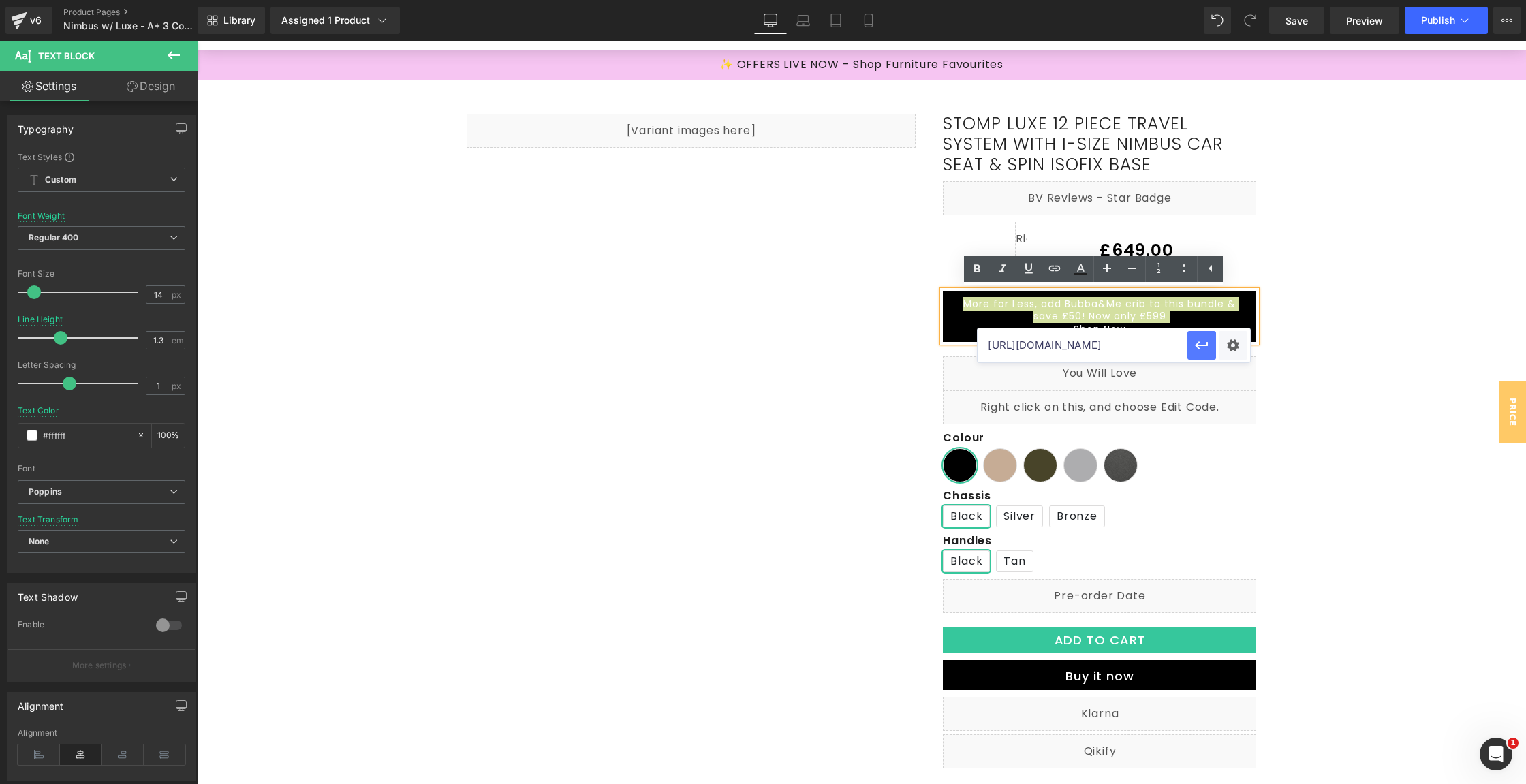
click at [1200, 345] on icon "button" at bounding box center [1201, 345] width 13 height 8
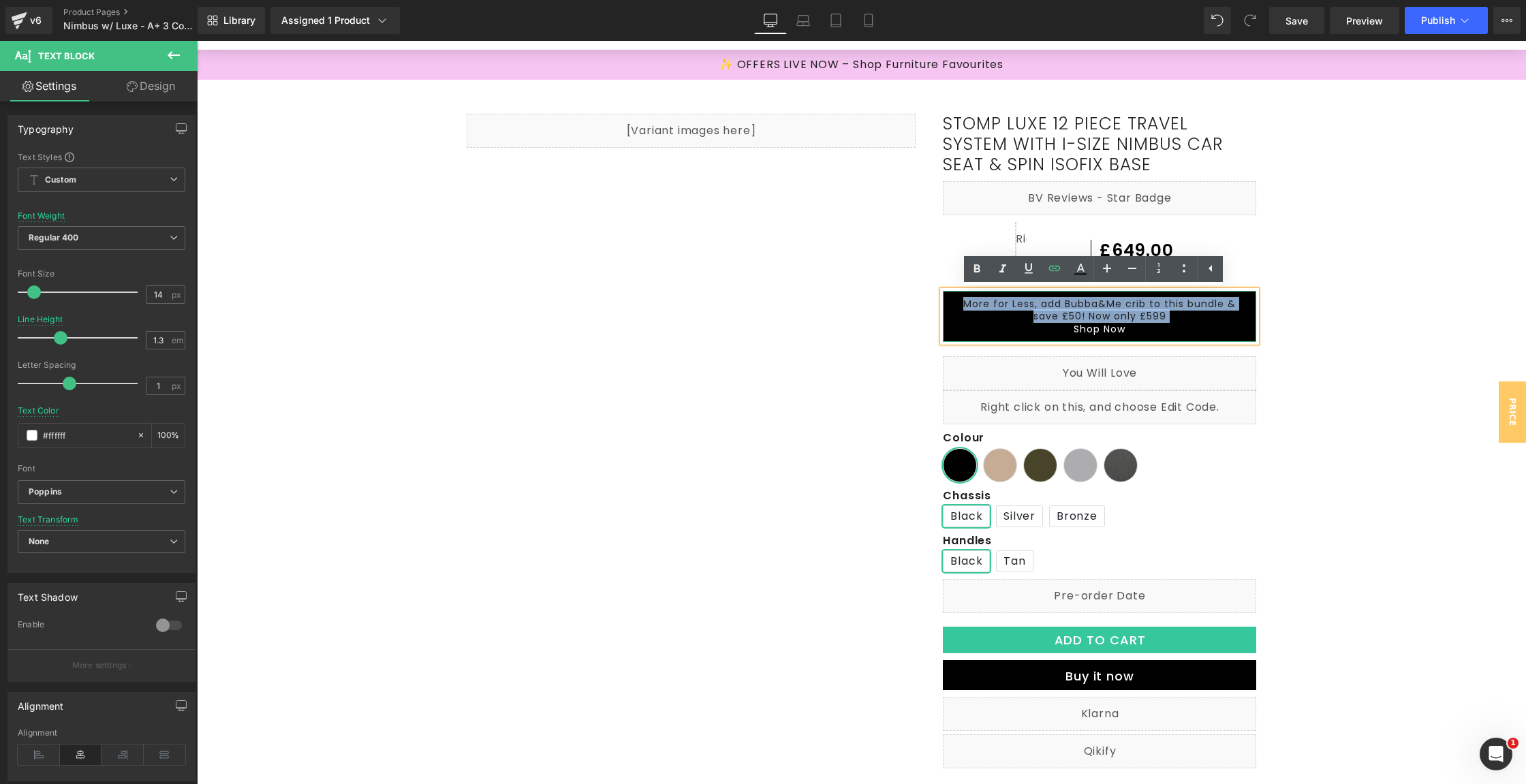
click at [945, 322] on div "More for Less, add Bubba&Me crib to this bundle & save £50! Now only £599 Shop …" at bounding box center [1100, 316] width 314 height 51
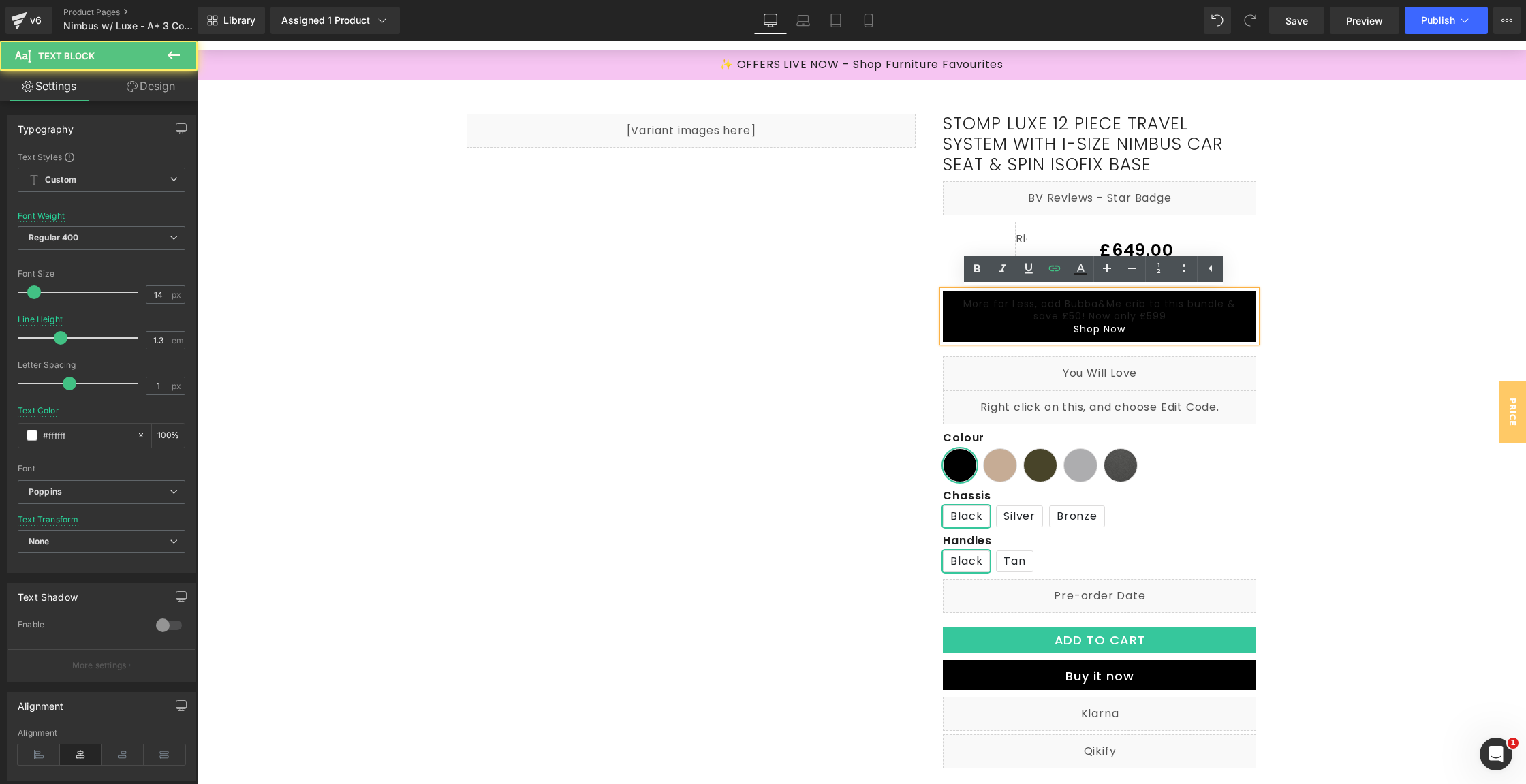
click at [882, 366] on div "Liquid Stomp Luxe 12 Piece Travel System with i-Size Nimbus Car Seat & Spin ISO…" at bounding box center [861, 592] width 818 height 985
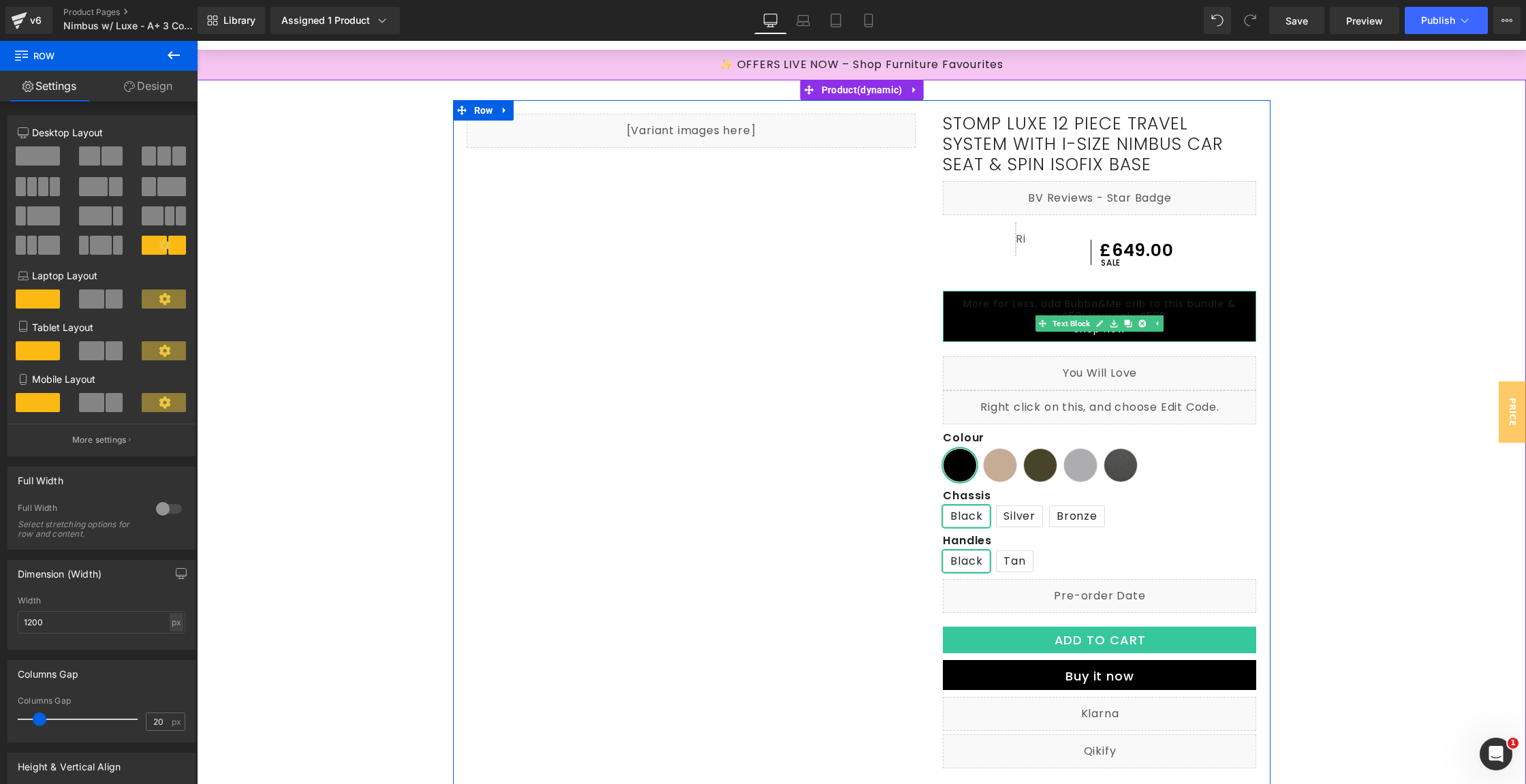
click at [968, 316] on p "More for Less, add Bubba&Me crib to this bundle & save £50! Now only £599" at bounding box center [1100, 310] width 286 height 25
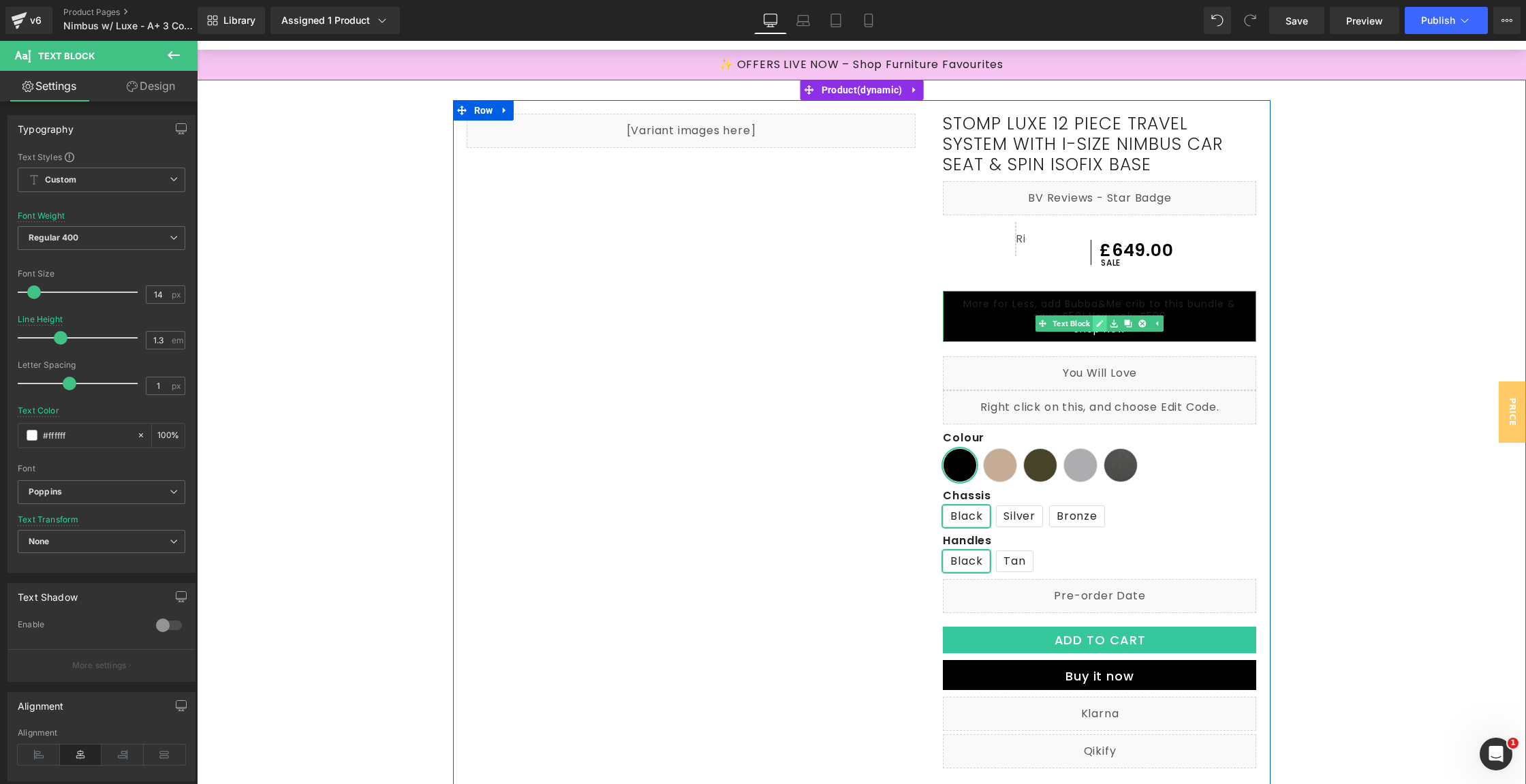
click at [1097, 325] on icon at bounding box center [1100, 323] width 8 height 8
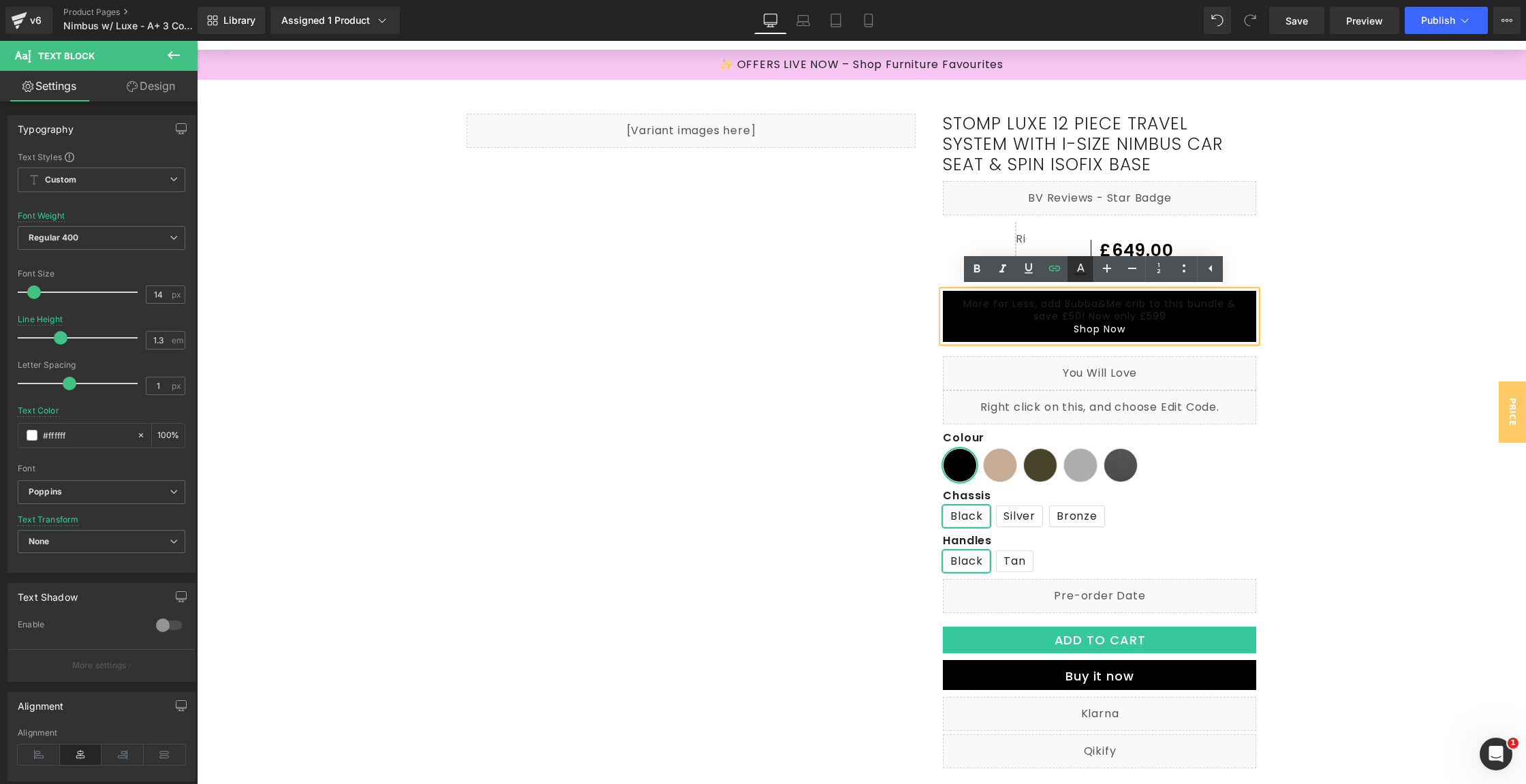
click at [1088, 271] on icon at bounding box center [1081, 269] width 17 height 17
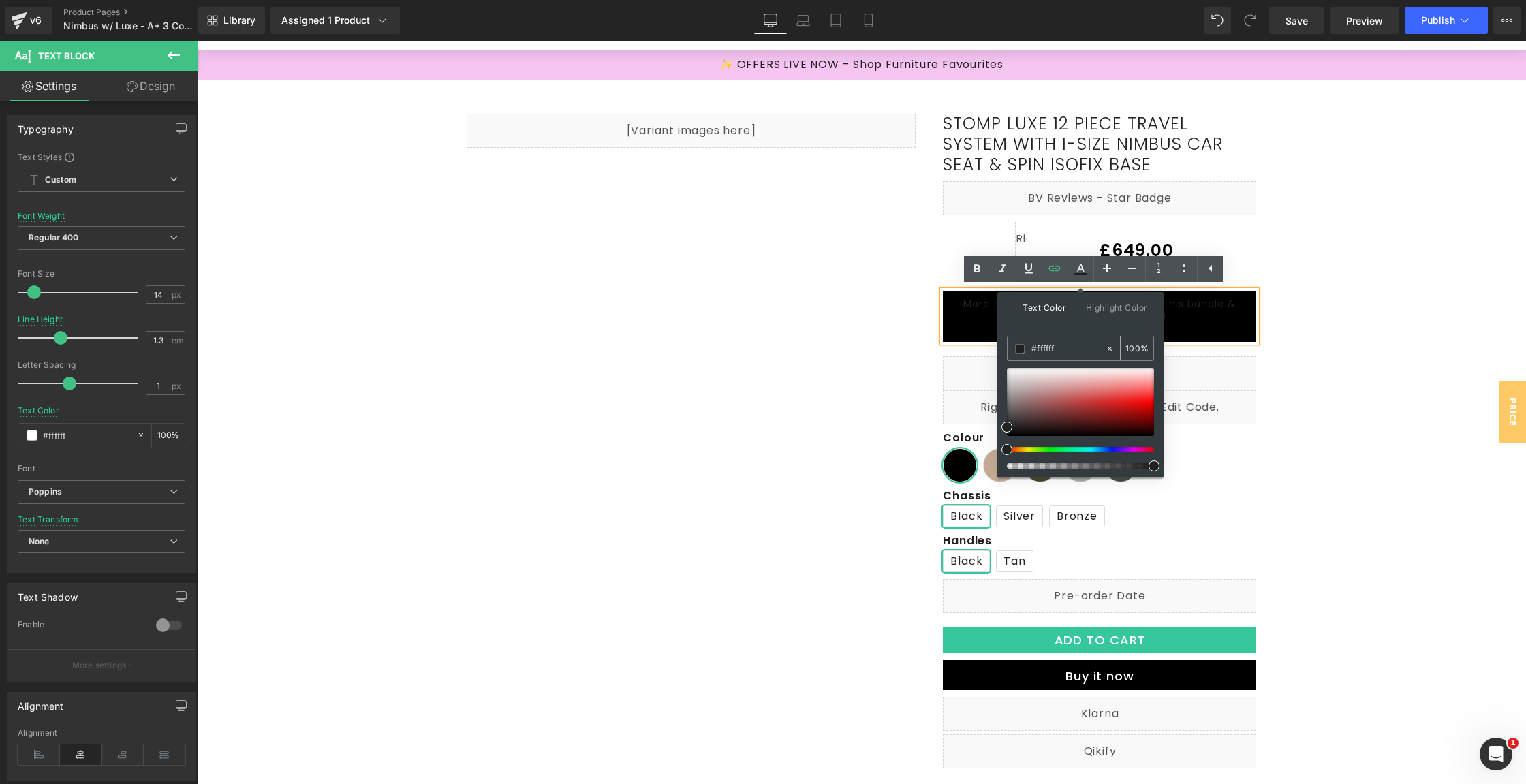
click at [1051, 349] on input "#ffffff" at bounding box center [1069, 349] width 74 height 15
click at [1095, 333] on div "Text Color Highlight Color rgba(255, 75, 15, 1) #ffffff 100 % transparent trans…" at bounding box center [1080, 385] width 166 height 185
click at [1094, 347] on input "#ffffff" at bounding box center [1069, 349] width 74 height 15
click at [1100, 304] on span "Highlight Color" at bounding box center [1117, 307] width 72 height 29
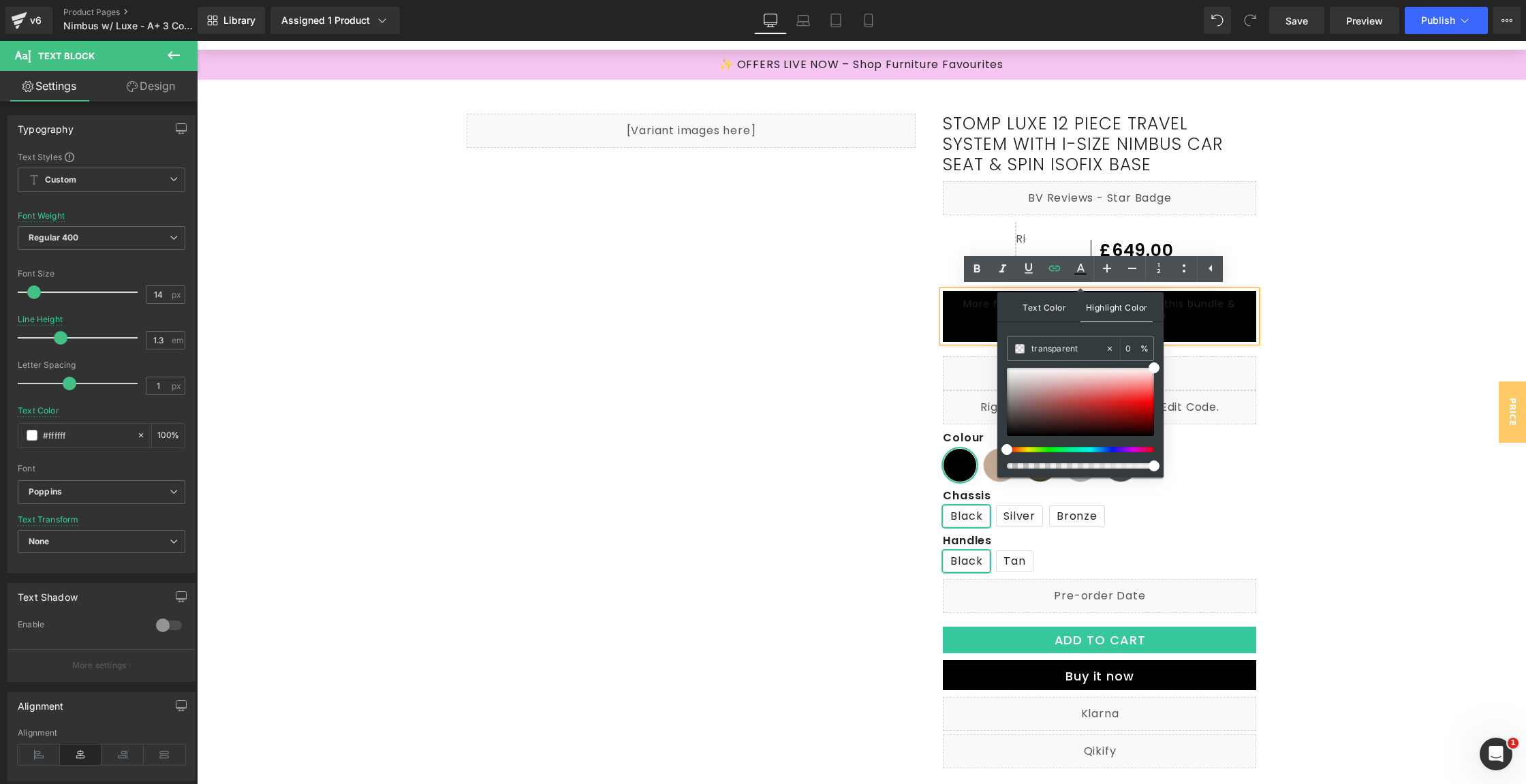
click at [1044, 315] on span "Text Color" at bounding box center [1045, 307] width 72 height 29
click at [1065, 350] on input "#ffffff" at bounding box center [1069, 349] width 74 height 15
click at [1066, 350] on input "#ffffff" at bounding box center [1069, 349] width 74 height 15
type input "#ffffff"
click at [1017, 350] on span at bounding box center [1020, 348] width 10 height 10
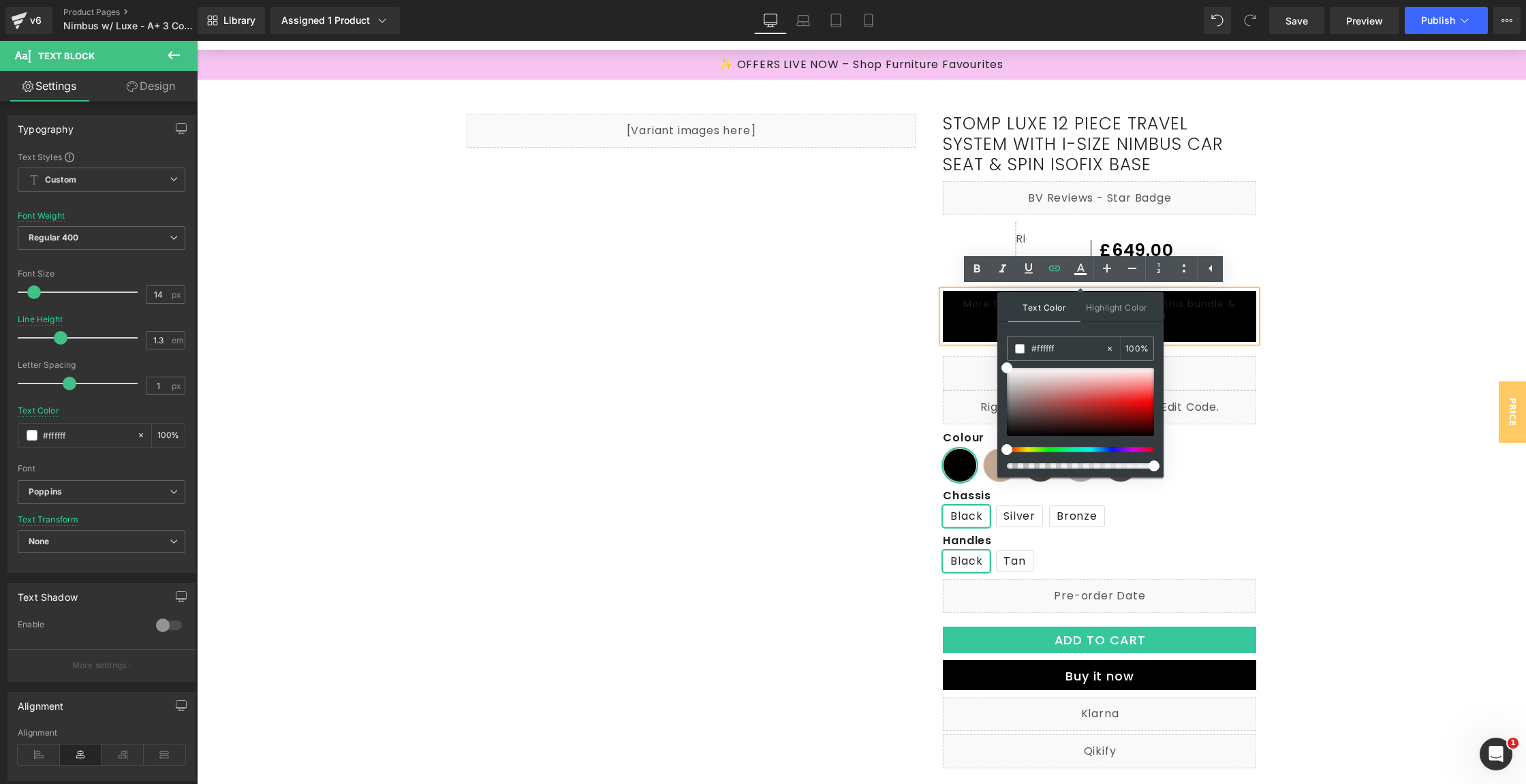
click at [1223, 338] on div "More for Less, add Bubba&Me crib to this bundle & save £50! Now only £599 Shop …" at bounding box center [1100, 316] width 314 height 51
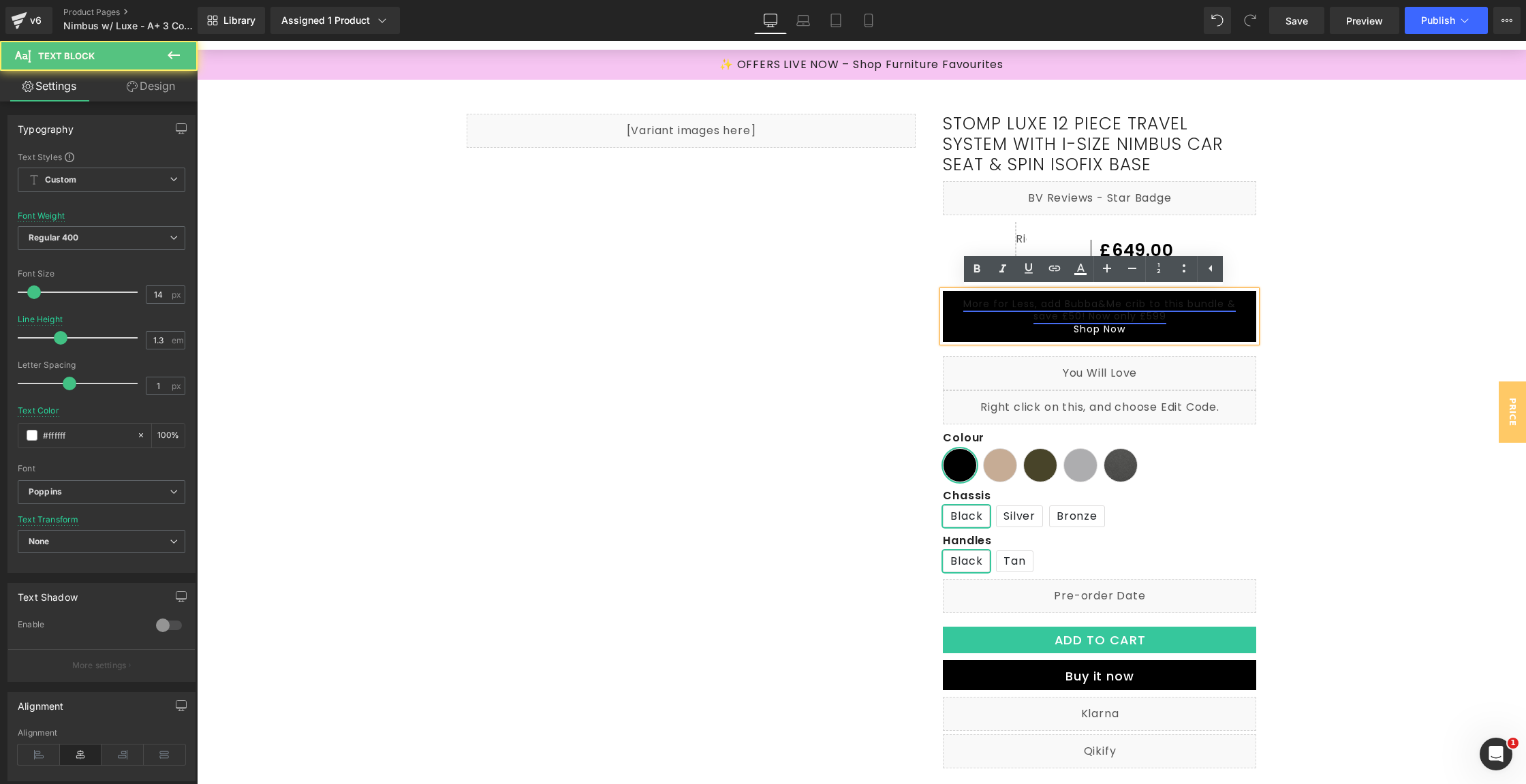
click at [1107, 312] on link "More for Less, add Bubba&Me crib to this bundle & save £50! Now only £599" at bounding box center [1100, 310] width 272 height 26
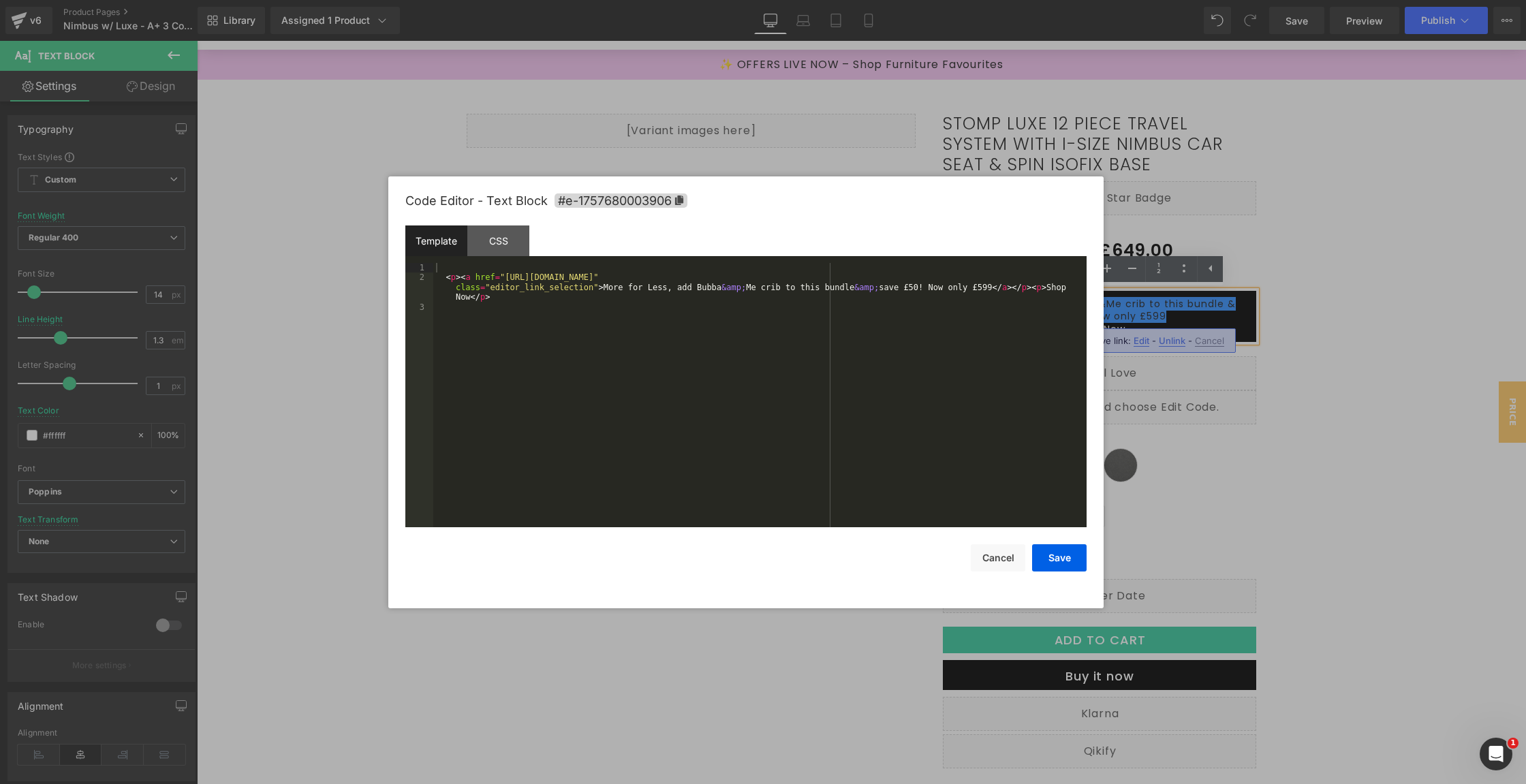
click at [1103, 0] on div "Text Block You are previewing how the will restyle your page. You can not edit …" at bounding box center [763, 0] width 1526 height 0
click at [486, 242] on div "CSS" at bounding box center [498, 241] width 62 height 31
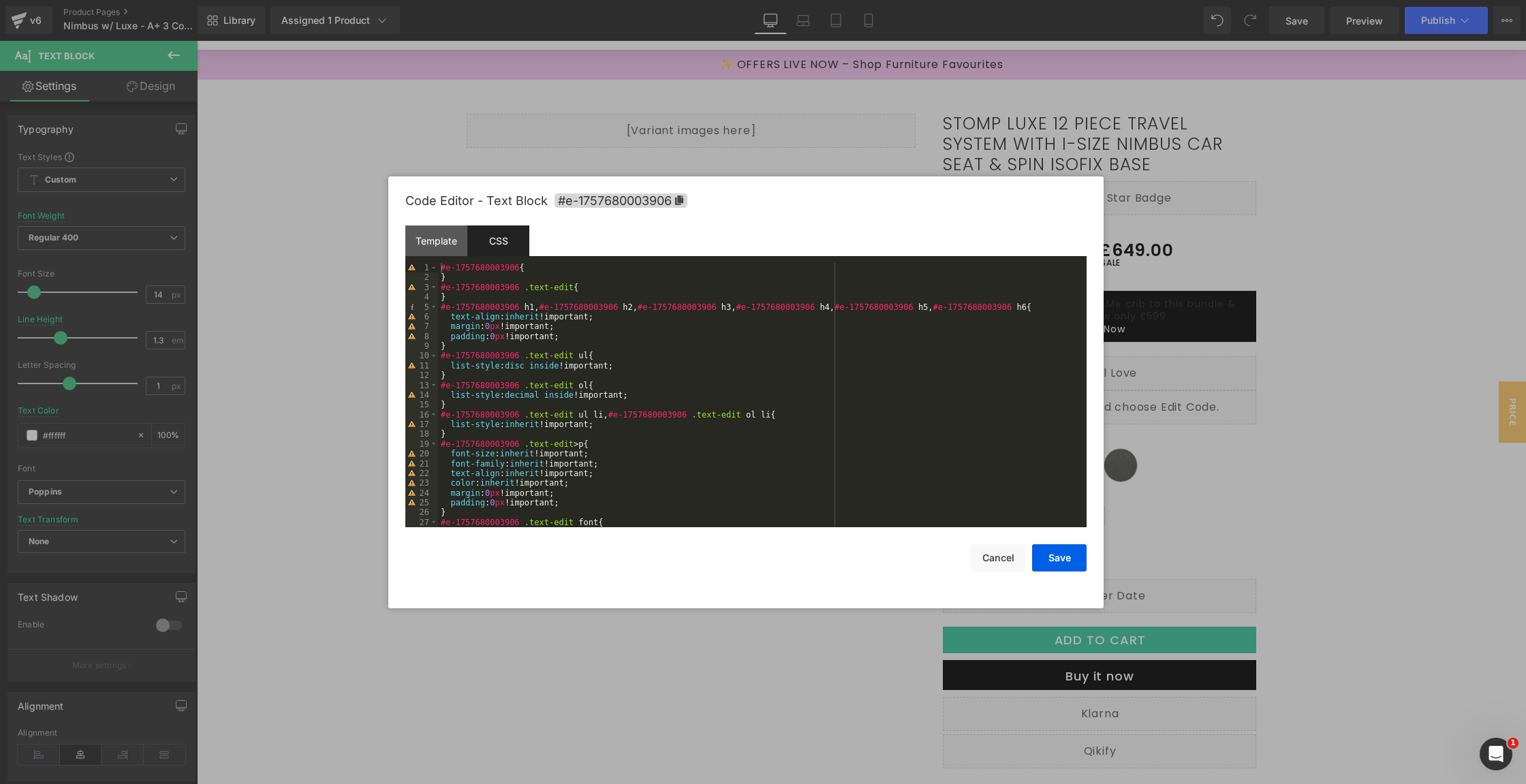
click at [626, 442] on div "#e-1757680003906 { } #e-1757680003906 .text-edit { } #e-1757680003906 h1 , #e-1…" at bounding box center [760, 405] width 644 height 284
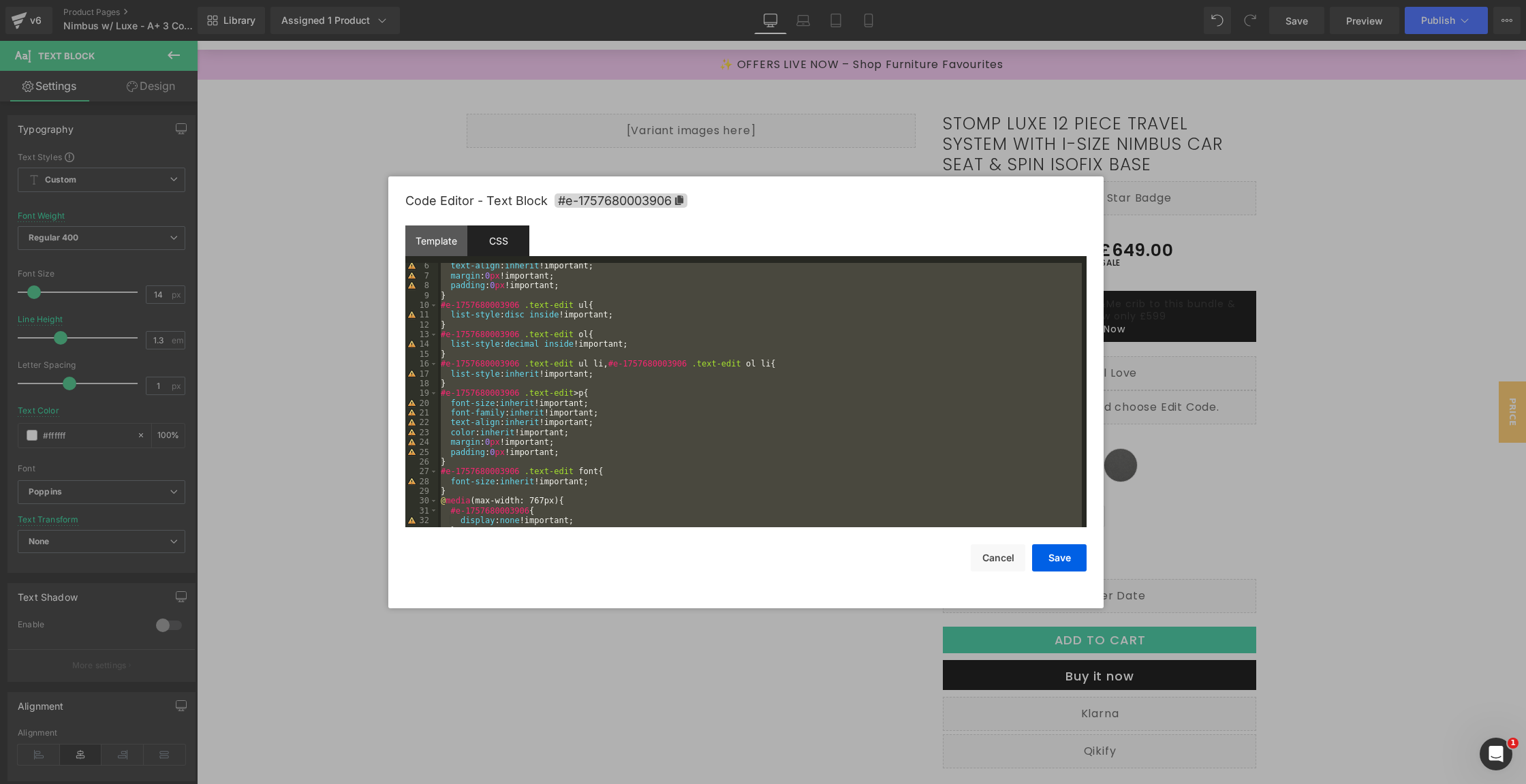
scroll to position [685, 0]
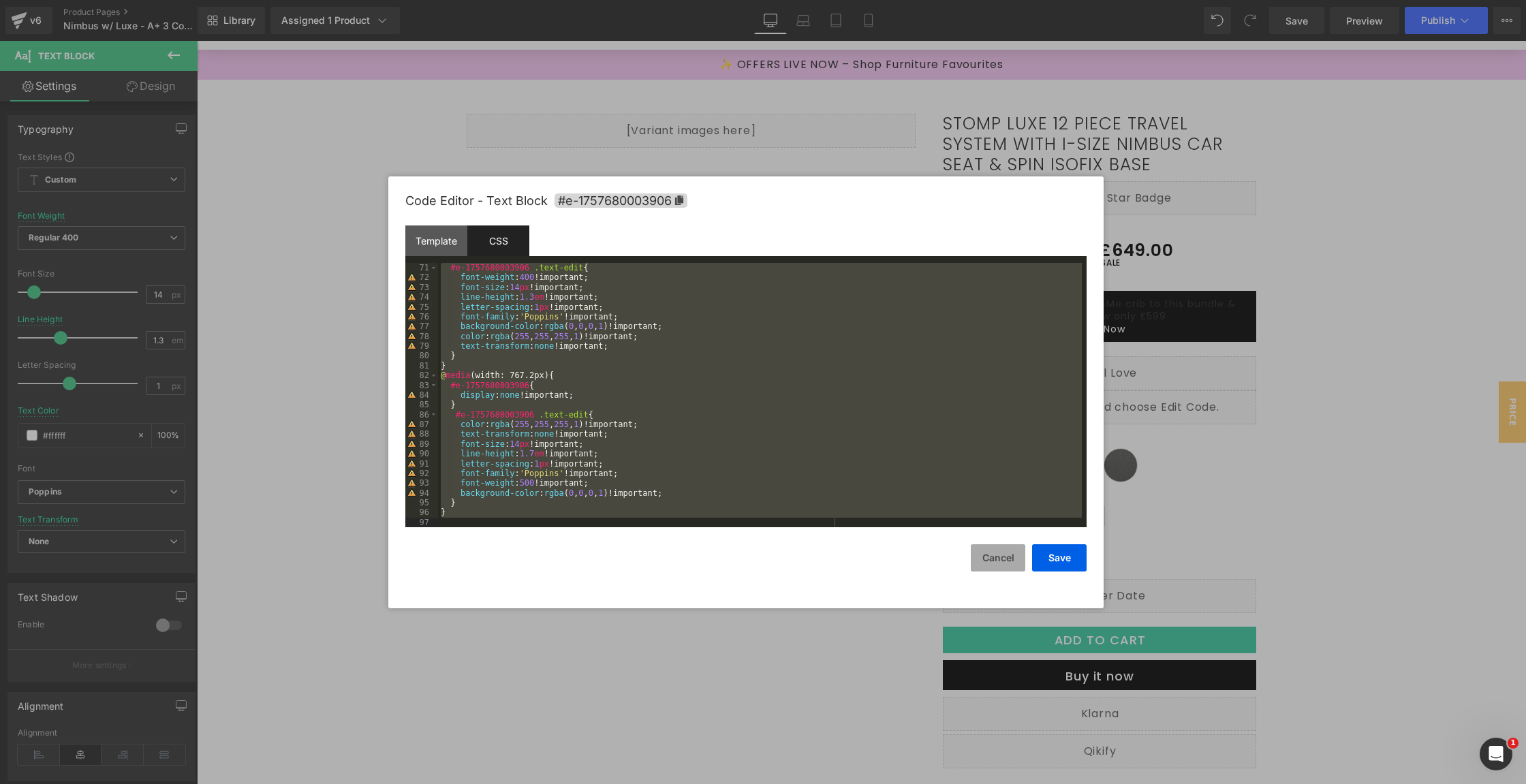
click at [999, 566] on button "Cancel" at bounding box center [998, 558] width 54 height 27
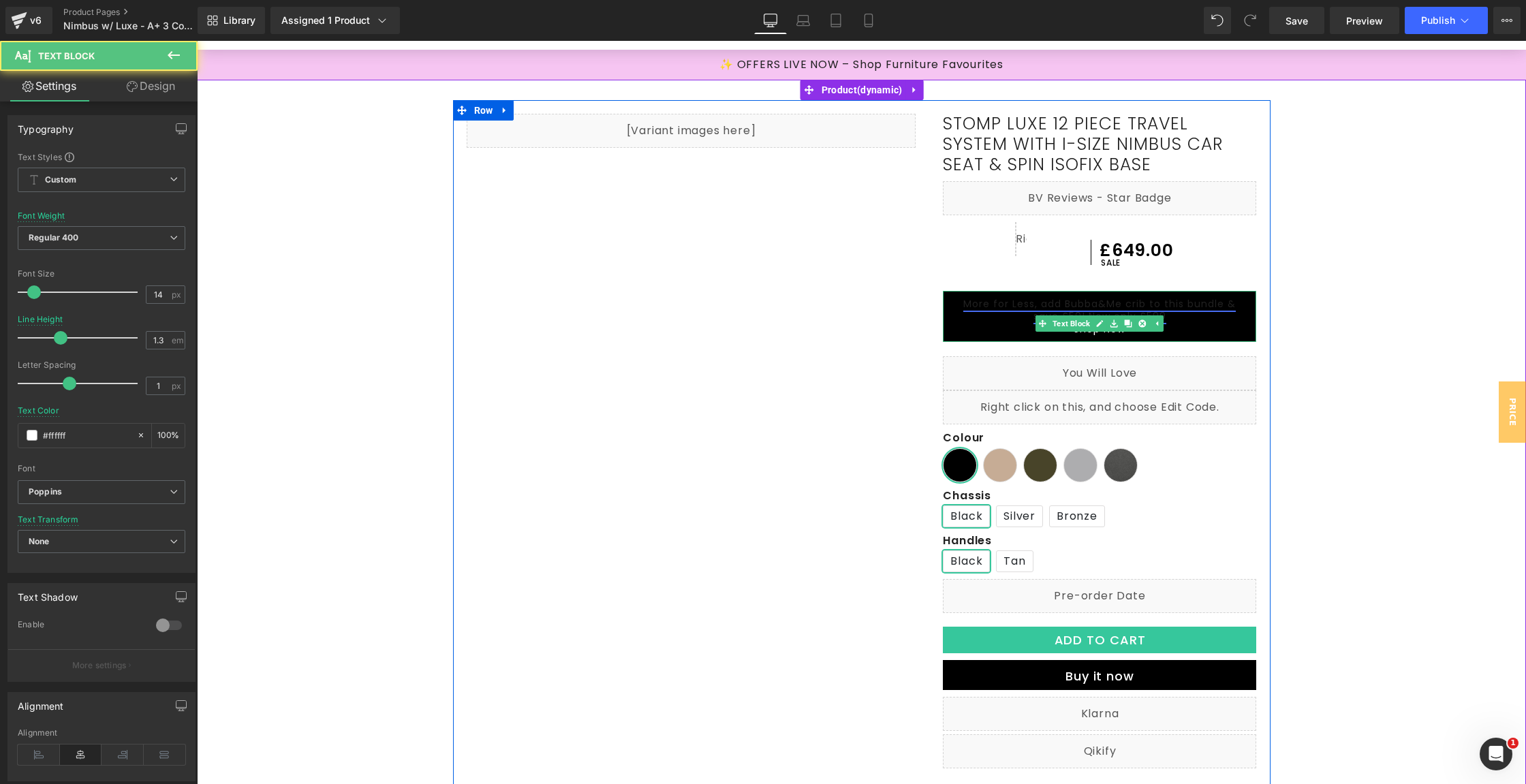
click at [1199, 305] on link "More for Less, add Bubba&Me crib to this bundle & save £50! Now only £599" at bounding box center [1100, 310] width 272 height 26
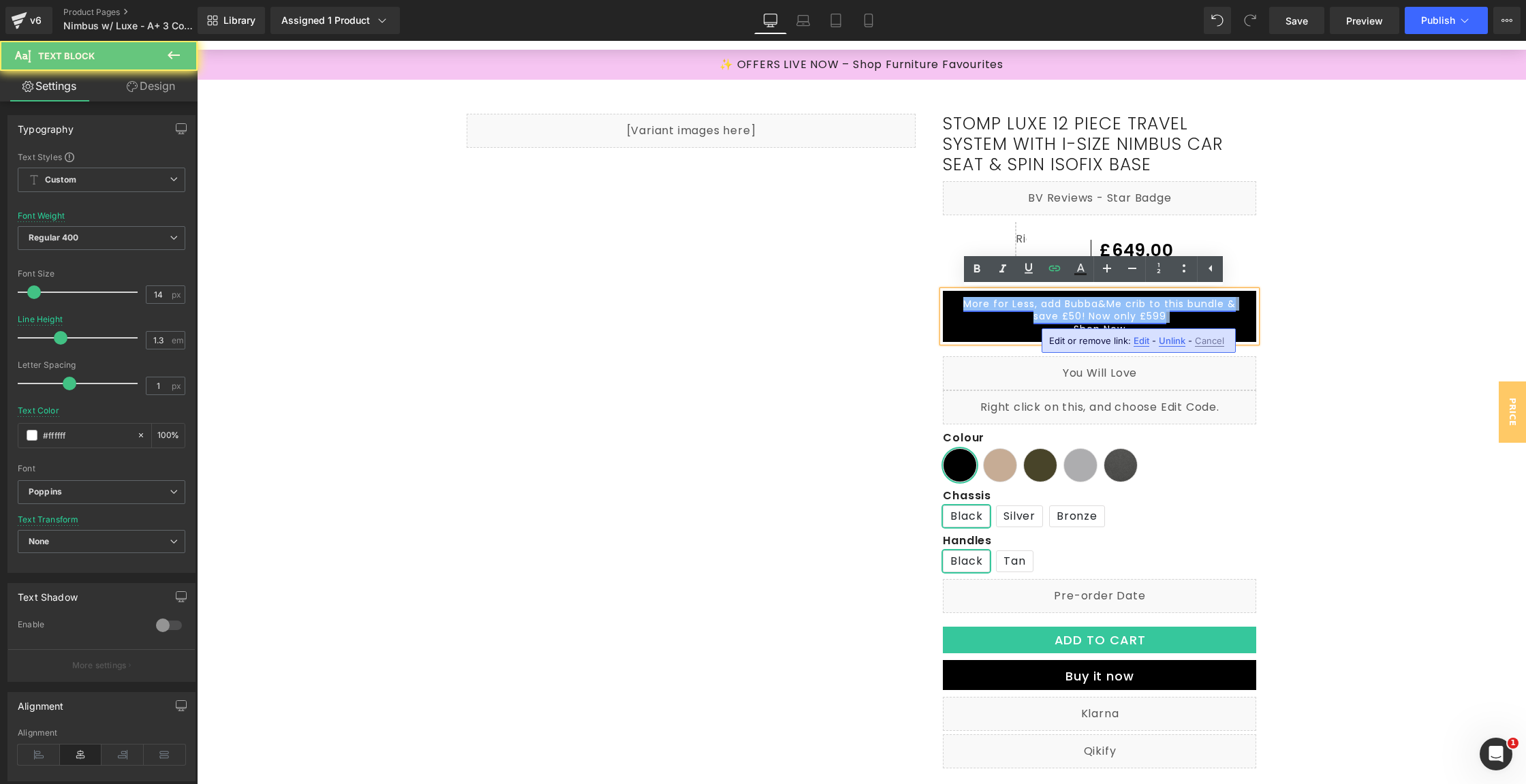
click at [1199, 305] on link "More for Less, add Bubba&Me crib to this bundle & save £50! Now only £599" at bounding box center [1100, 310] width 272 height 26
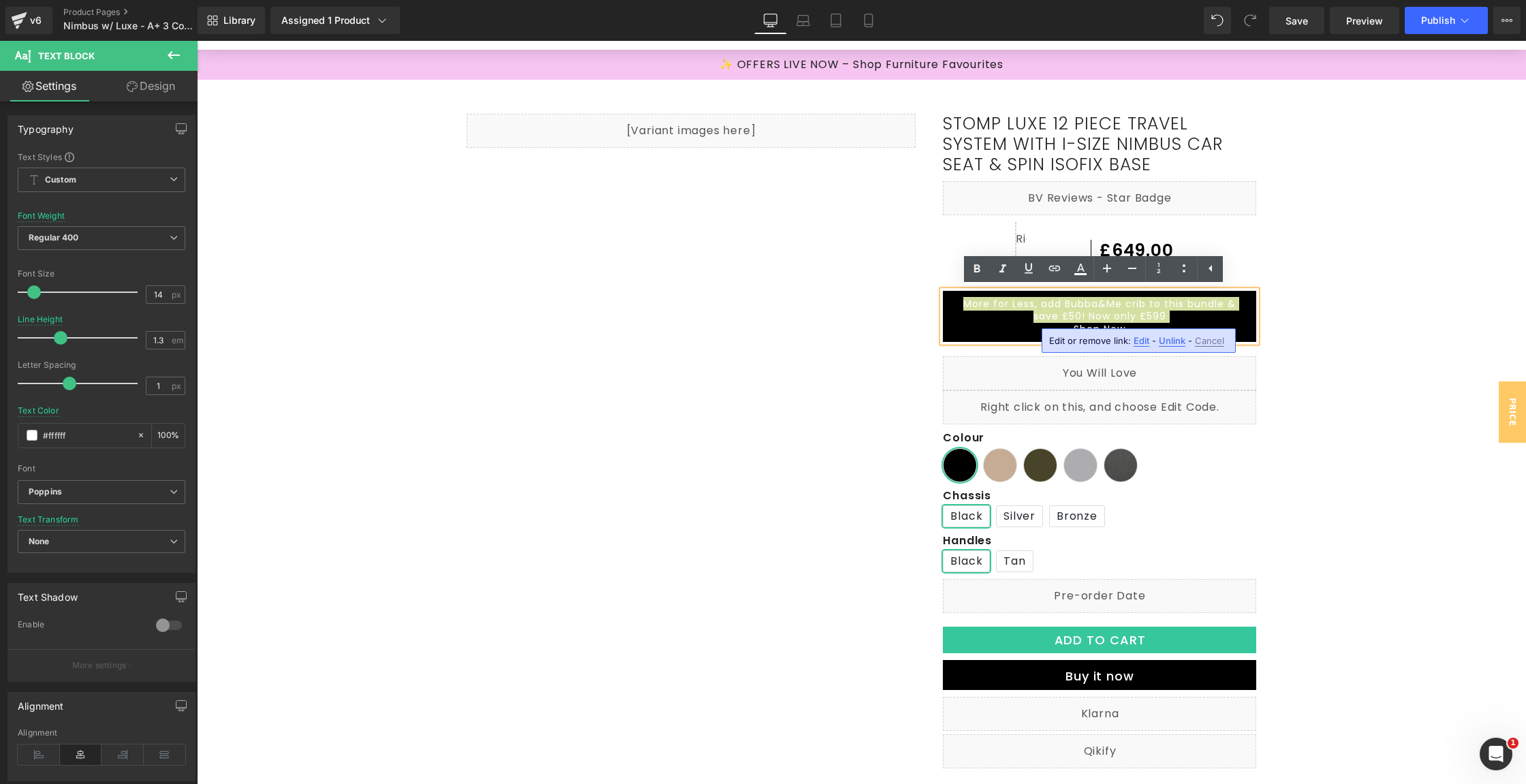
click at [1176, 338] on span "Unlink" at bounding box center [1172, 341] width 26 height 11
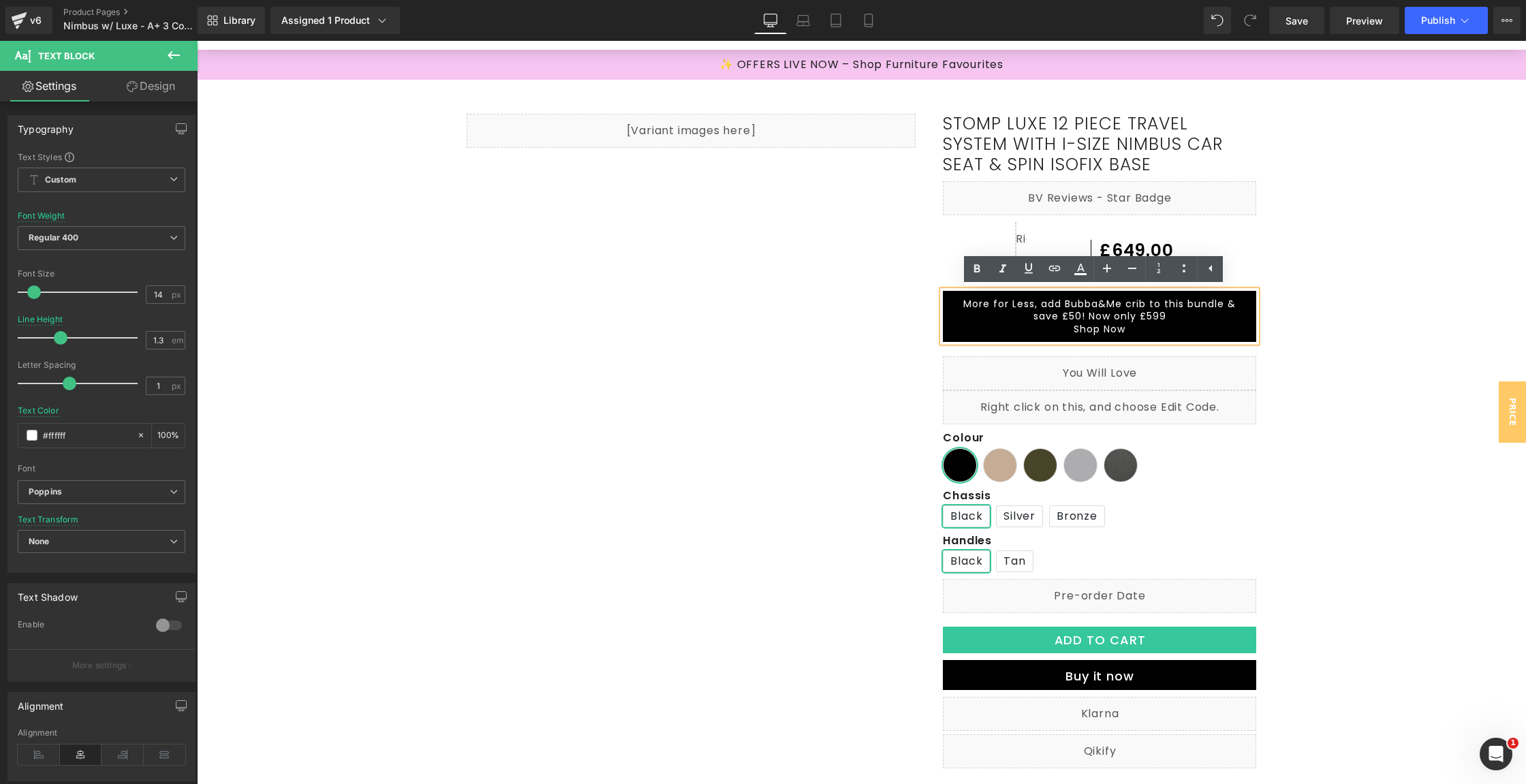
click at [1191, 326] on p "Shop Now" at bounding box center [1100, 328] width 286 height 12
click at [963, 322] on p "More for Less, add Bubba&Me crib to this bundle & save £50! Now only £599" at bounding box center [1100, 310] width 286 height 25
click at [1179, 329] on p "Shop Now" at bounding box center [1100, 328] width 286 height 12
click at [1297, 15] on span "Save" at bounding box center [1297, 20] width 23 height 14
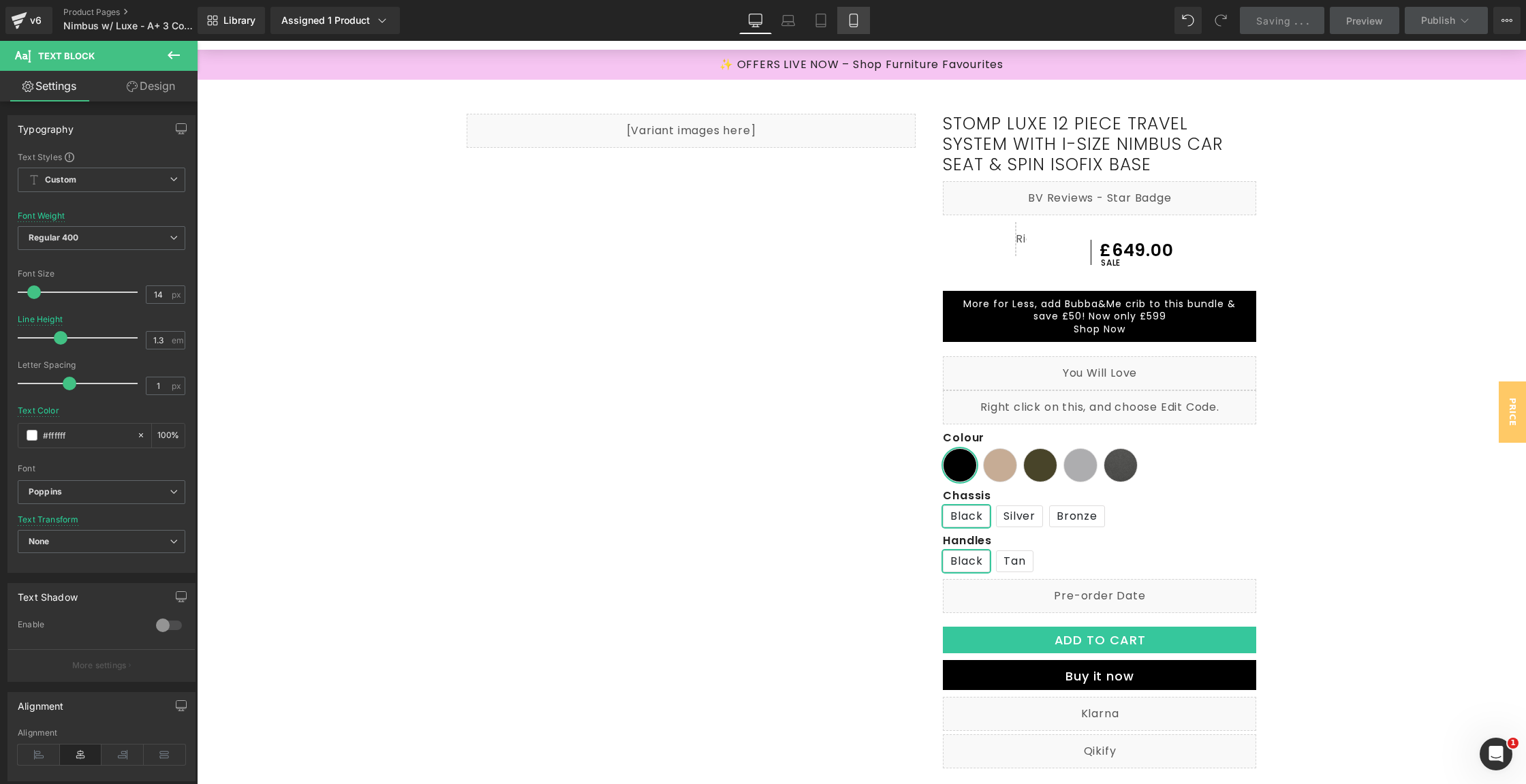
click at [863, 30] on link "Mobile" at bounding box center [853, 20] width 32 height 27
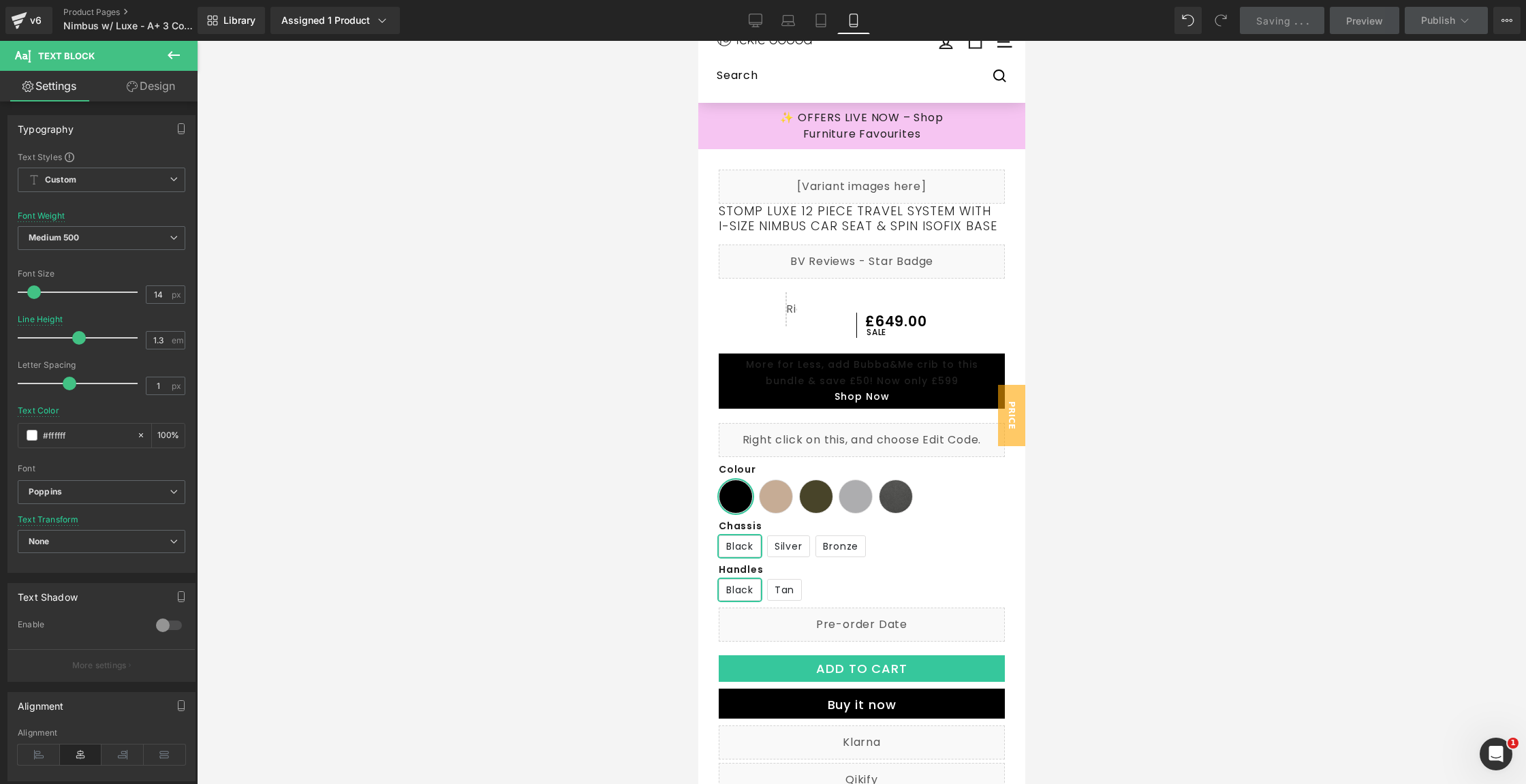
scroll to position [0, 0]
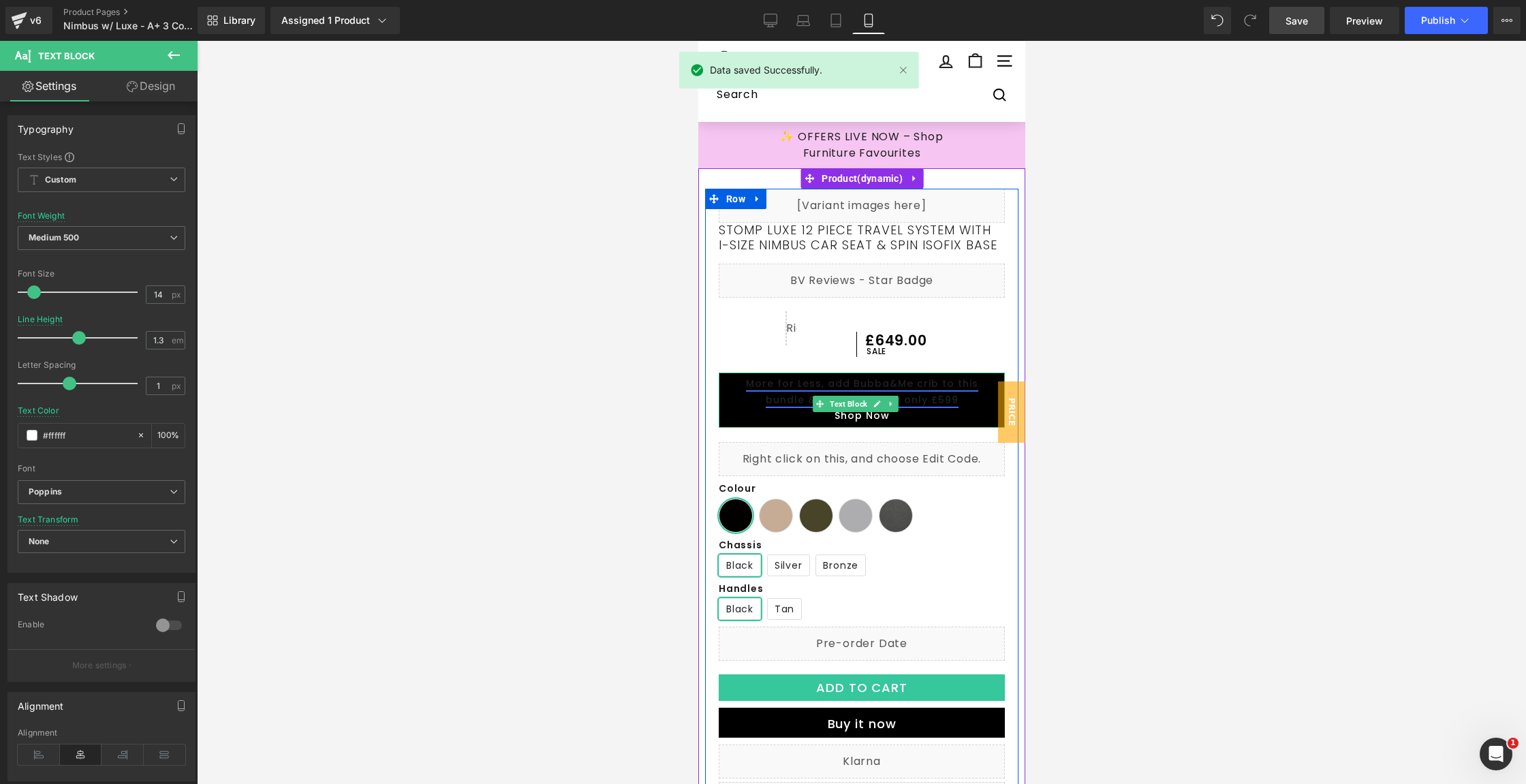
click at [917, 402] on link "More for Less, add Bubba&Me crib to this bundle & save £50! Now only £599" at bounding box center [861, 392] width 232 height 30
click at [848, 406] on p "More for Less, add Bubba&Me crib to this bundle & save £50! Now only £599" at bounding box center [861, 392] width 272 height 32
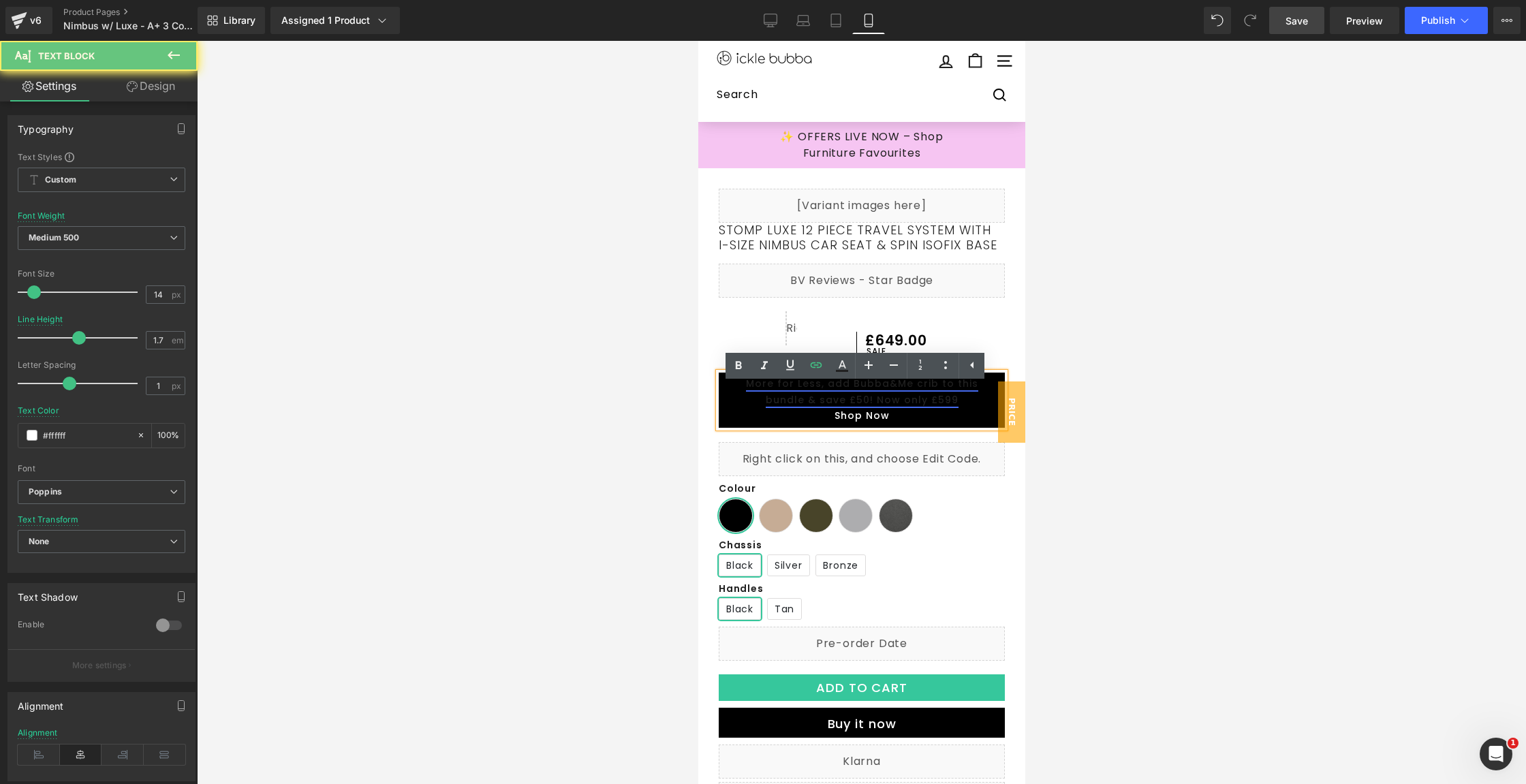
click at [872, 407] on link "More for Less, add Bubba&Me crib to this bundle & save £50! Now only £599" at bounding box center [861, 392] width 232 height 30
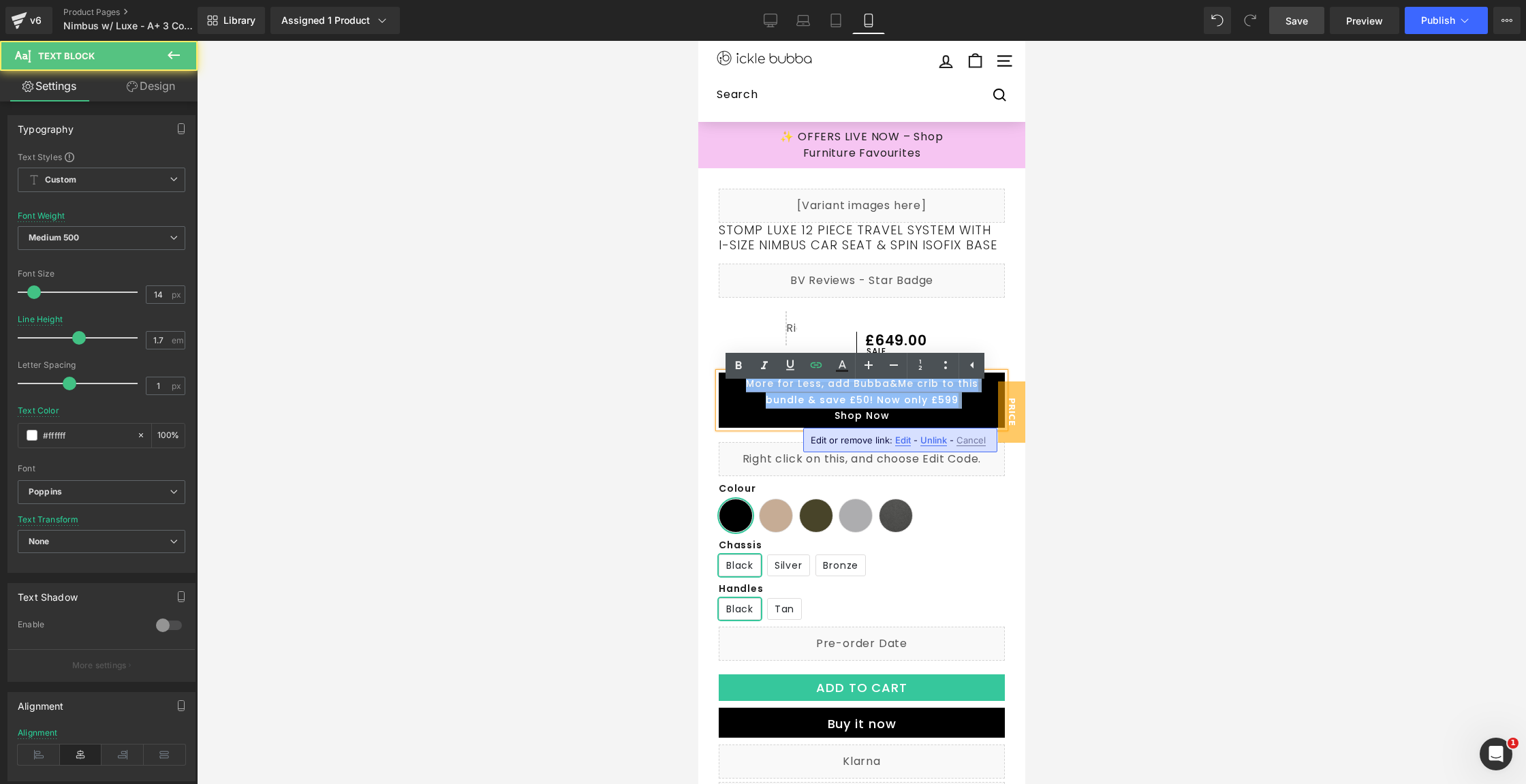
click at [872, 407] on link "More for Less, add Bubba&Me crib to this bundle & save £50! Now only £599" at bounding box center [861, 392] width 232 height 30
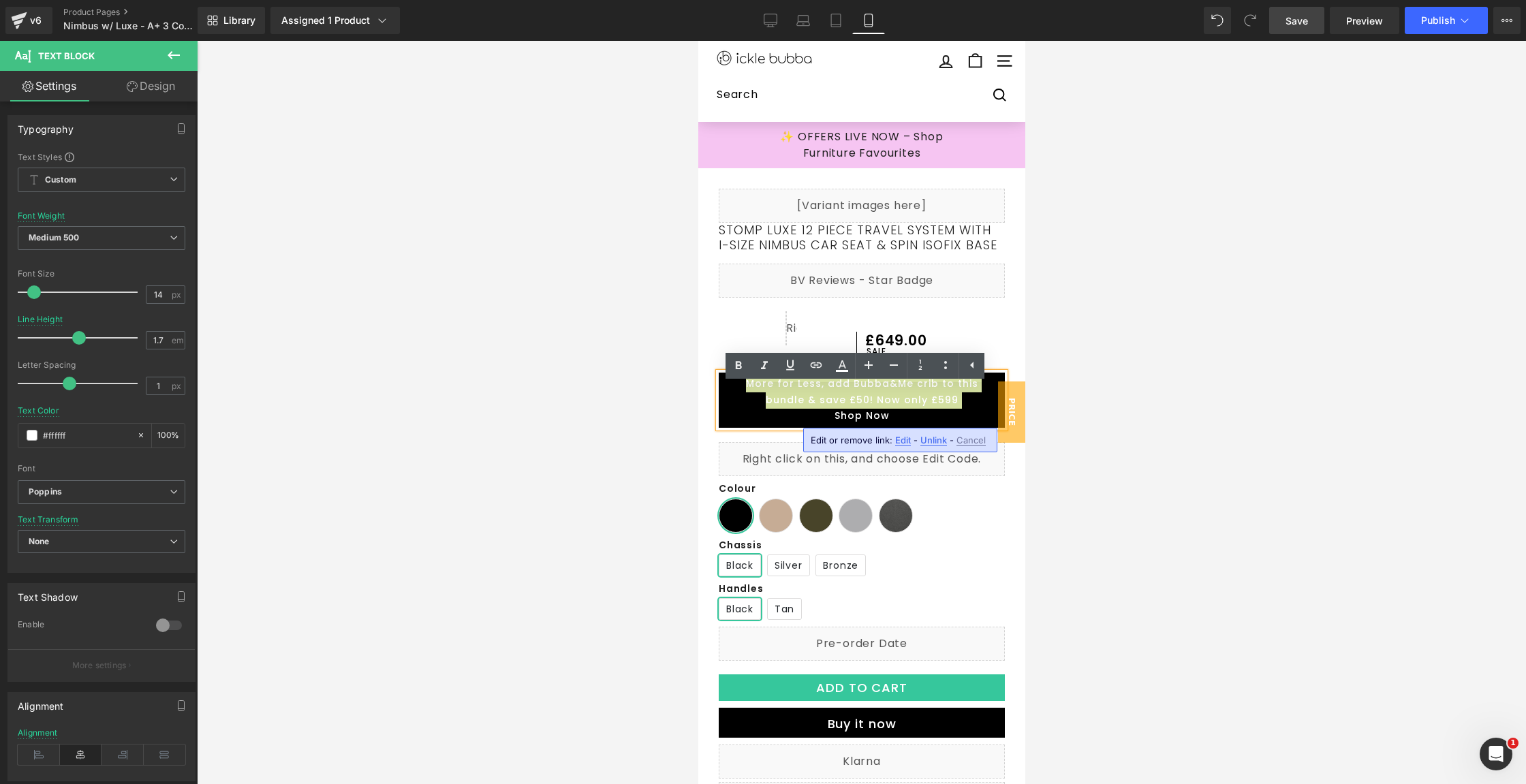
click at [930, 437] on span "Unlink" at bounding box center [933, 440] width 26 height 11
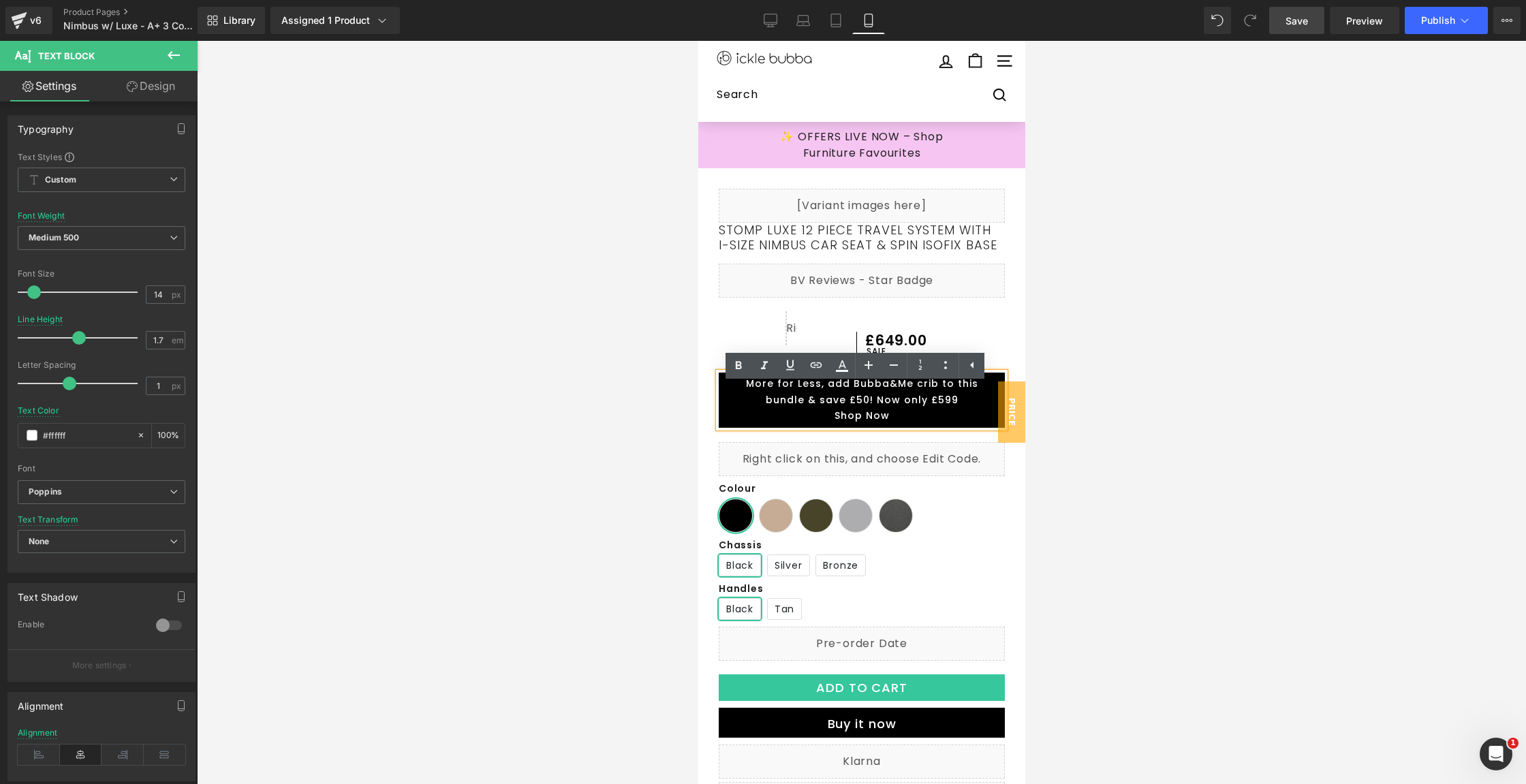
click at [932, 424] on p "Shop Now" at bounding box center [861, 416] width 272 height 17
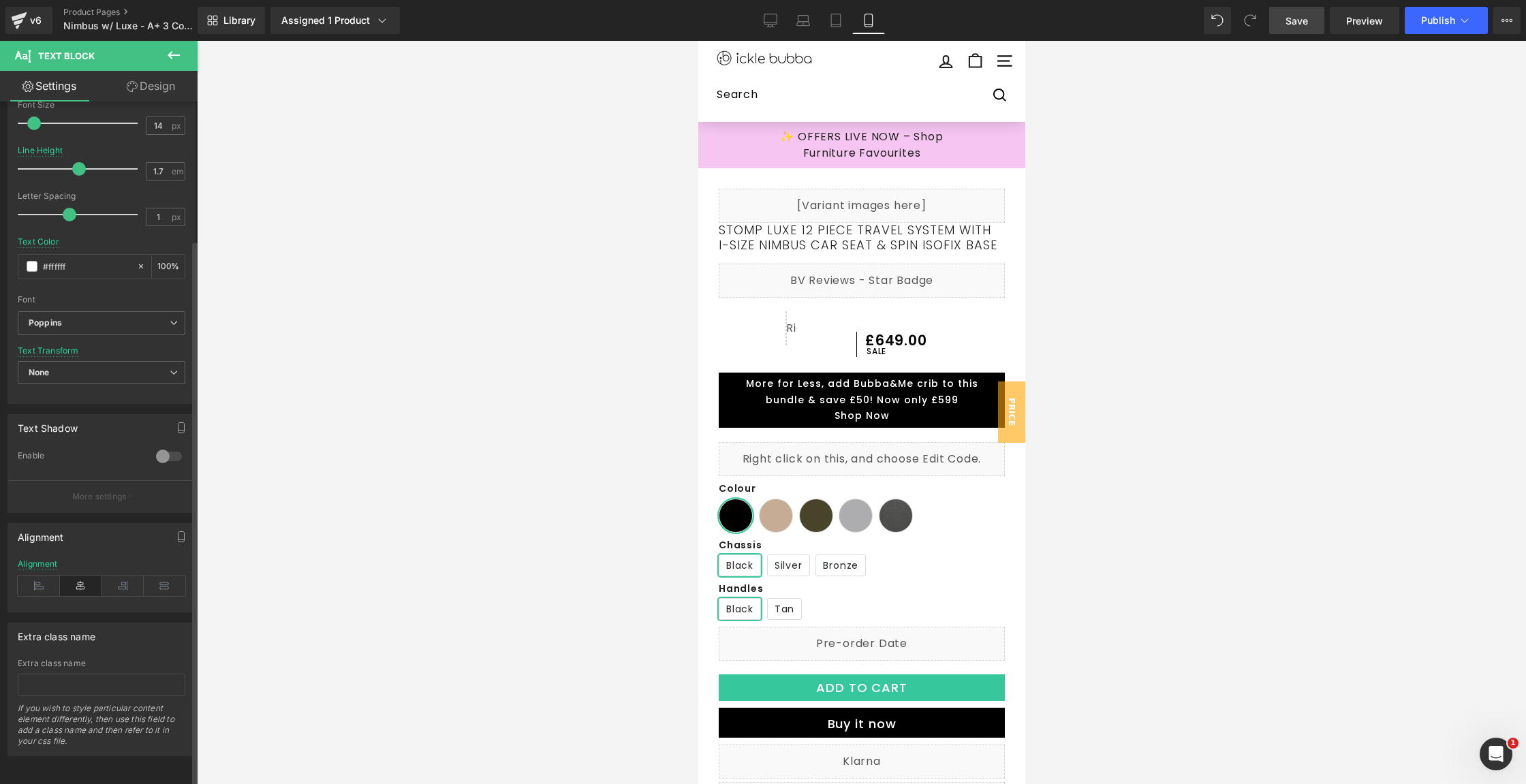
scroll to position [177, 0]
click at [1315, 24] on link "Save" at bounding box center [1297, 20] width 55 height 27
click at [1435, 17] on span "Publish" at bounding box center [1438, 20] width 34 height 11
click at [1432, 20] on span "Publish" at bounding box center [1438, 20] width 34 height 11
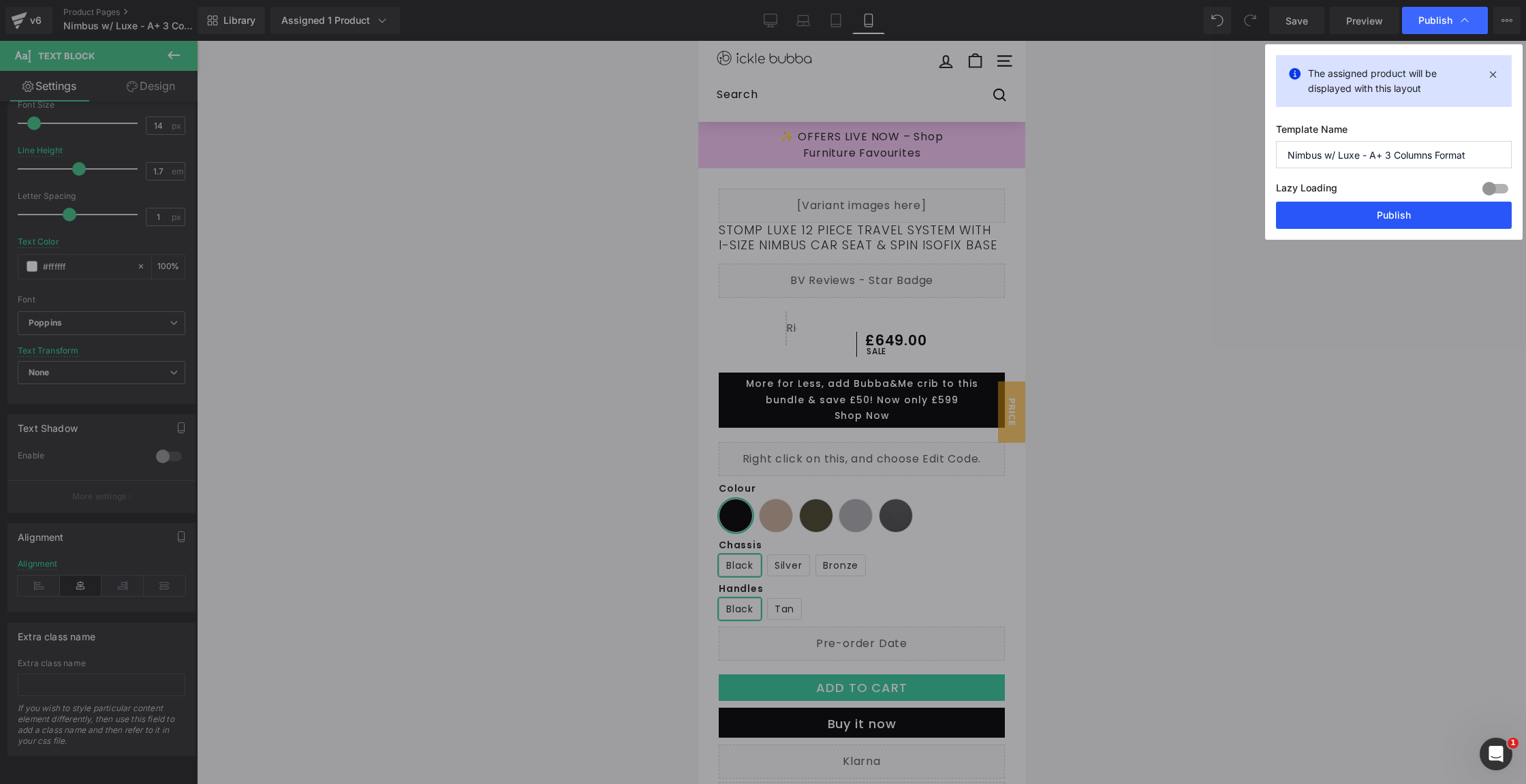
click at [1321, 207] on button "Publish" at bounding box center [1394, 215] width 235 height 27
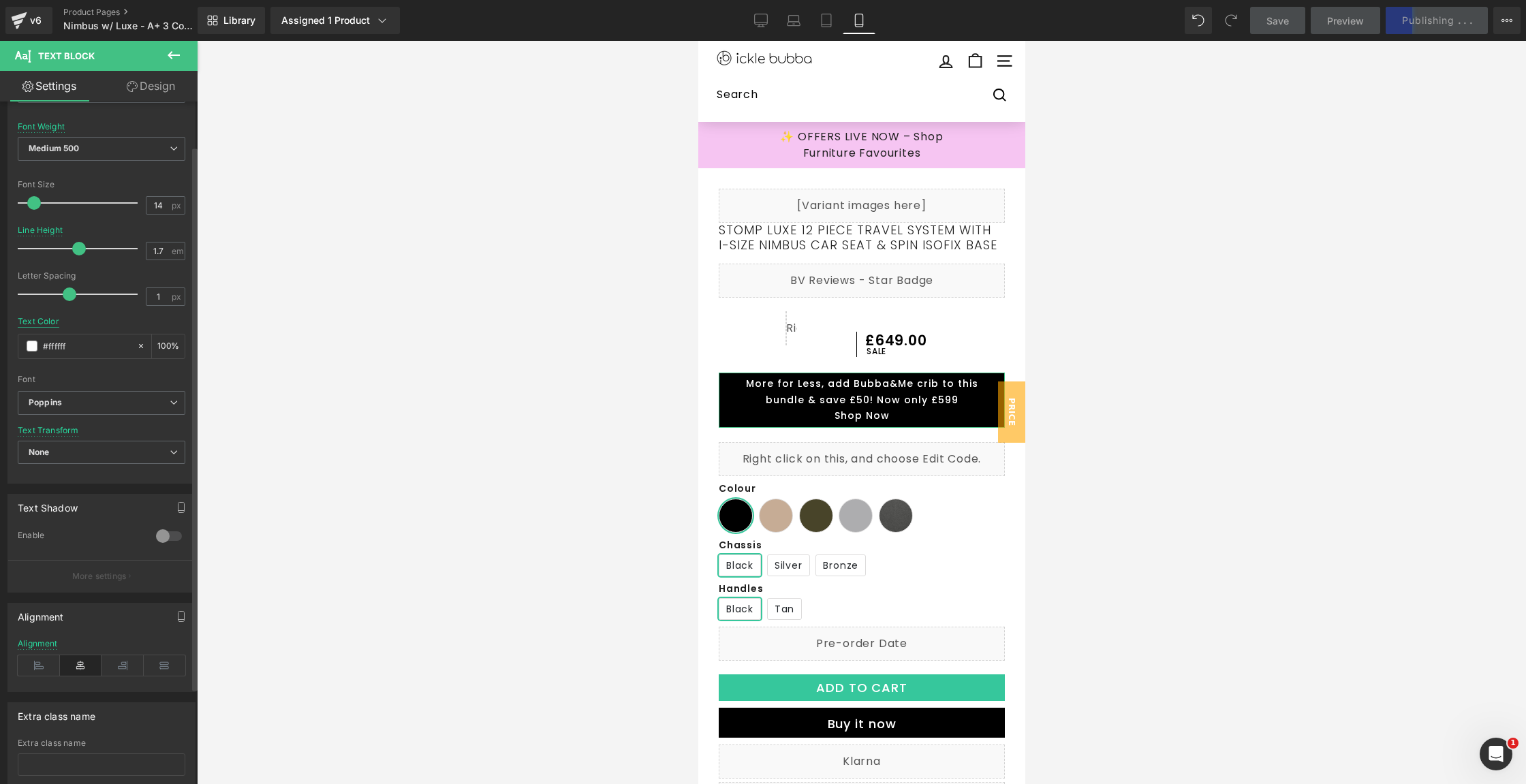
scroll to position [0, 0]
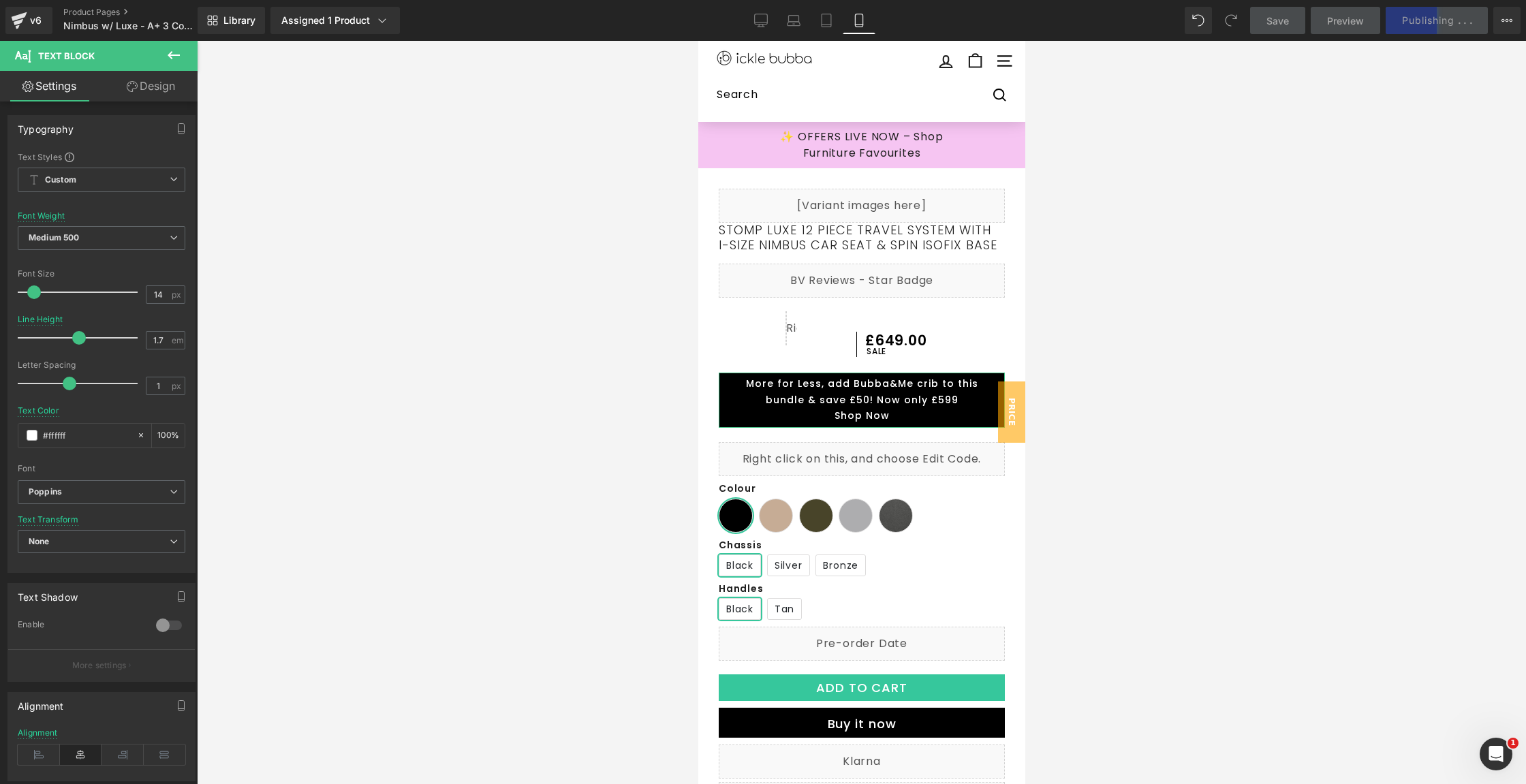
drag, startPoint x: 132, startPoint y: 104, endPoint x: 138, endPoint y: 89, distance: 16.2
click at [132, 104] on div "Typography Text Styles Custom Paragraph 1 Paragraph 2 Paragraph 3 Paragraph 4 C…" at bounding box center [102, 513] width 204 height 823
click at [138, 89] on link "Design" at bounding box center [150, 86] width 99 height 31
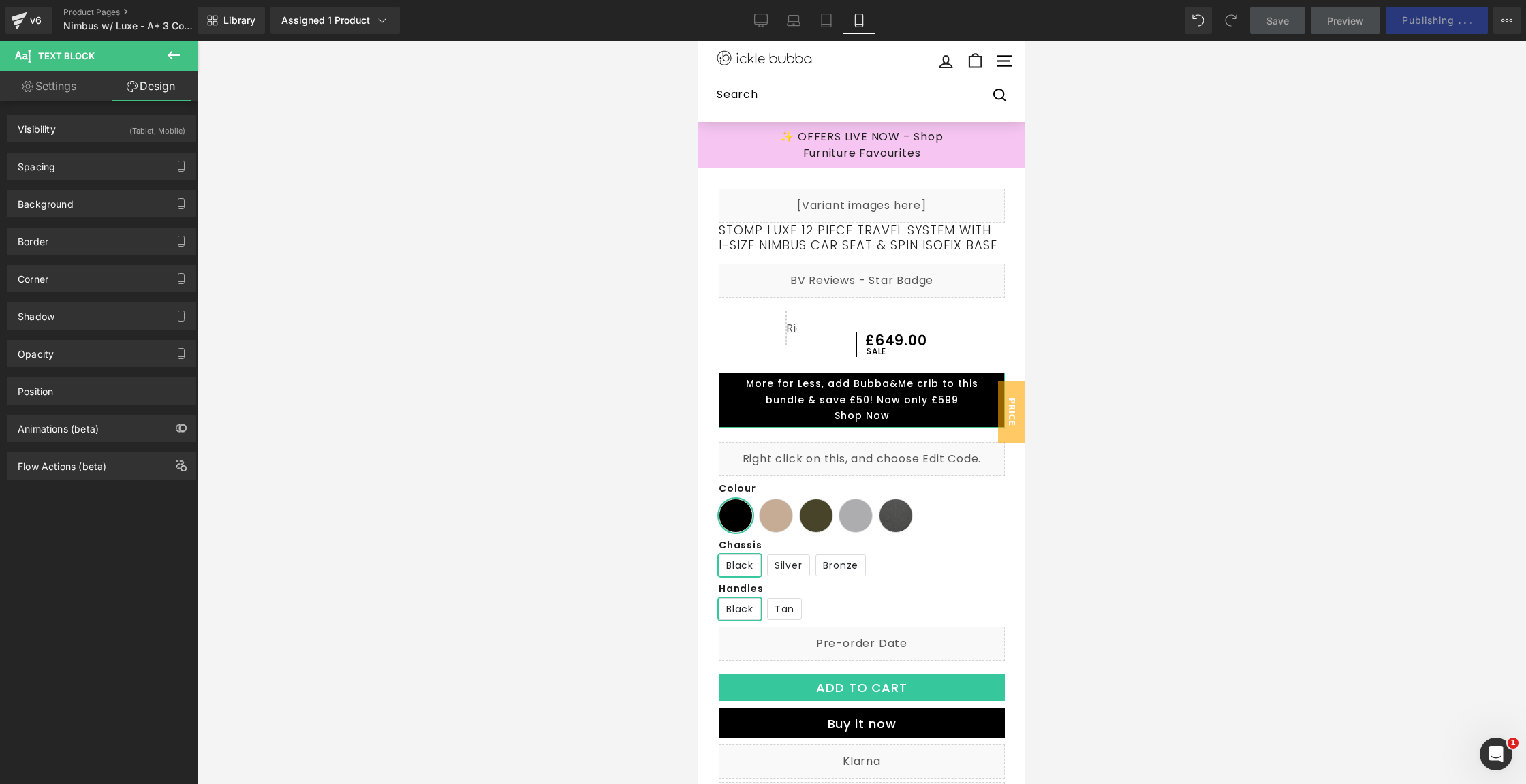
click at [78, 81] on link "Settings" at bounding box center [49, 86] width 99 height 31
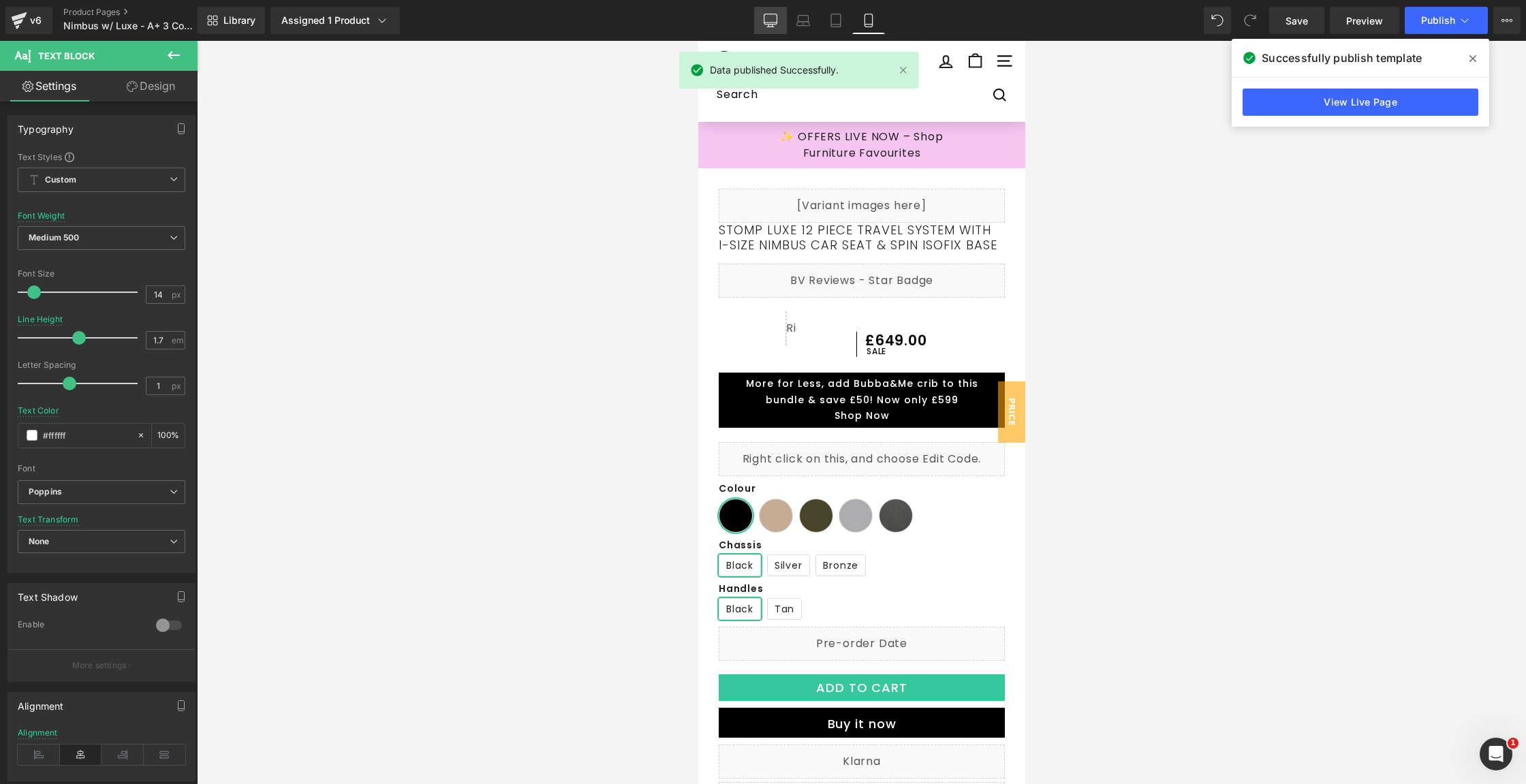
click at [778, 17] on icon at bounding box center [771, 20] width 14 height 14
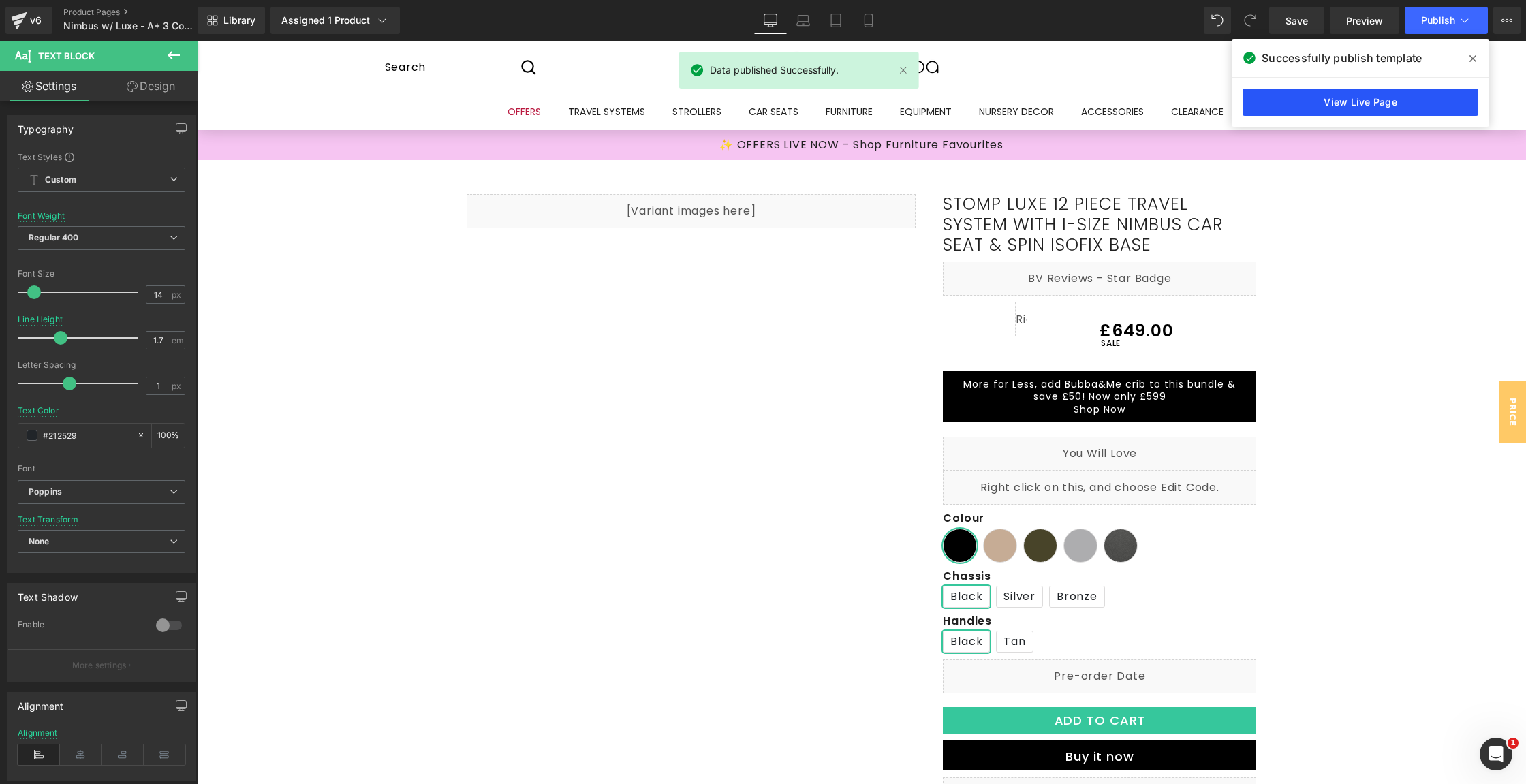
click at [1342, 93] on link "View Live Page" at bounding box center [1360, 102] width 235 height 27
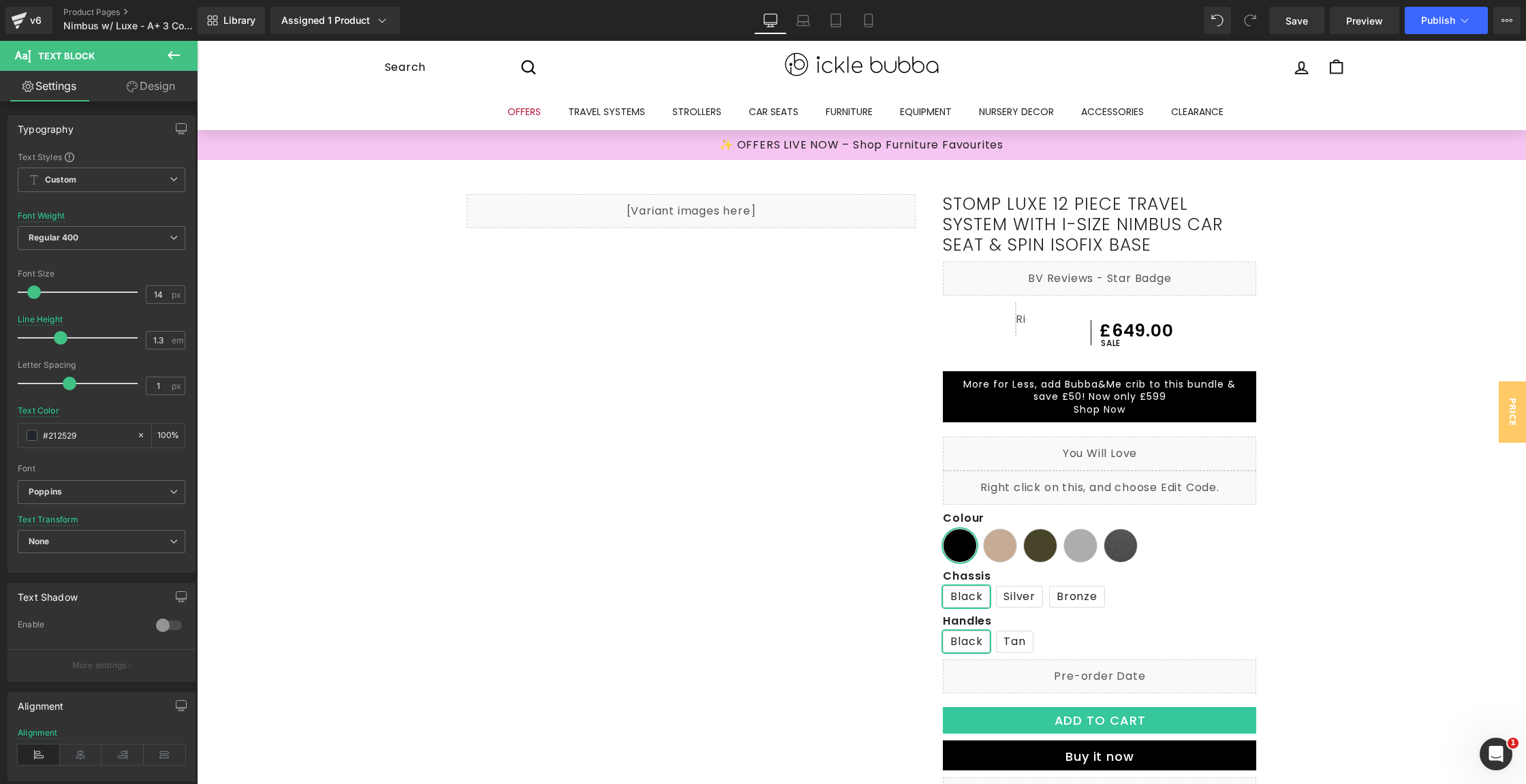
click at [129, 78] on link "Design" at bounding box center [150, 86] width 99 height 31
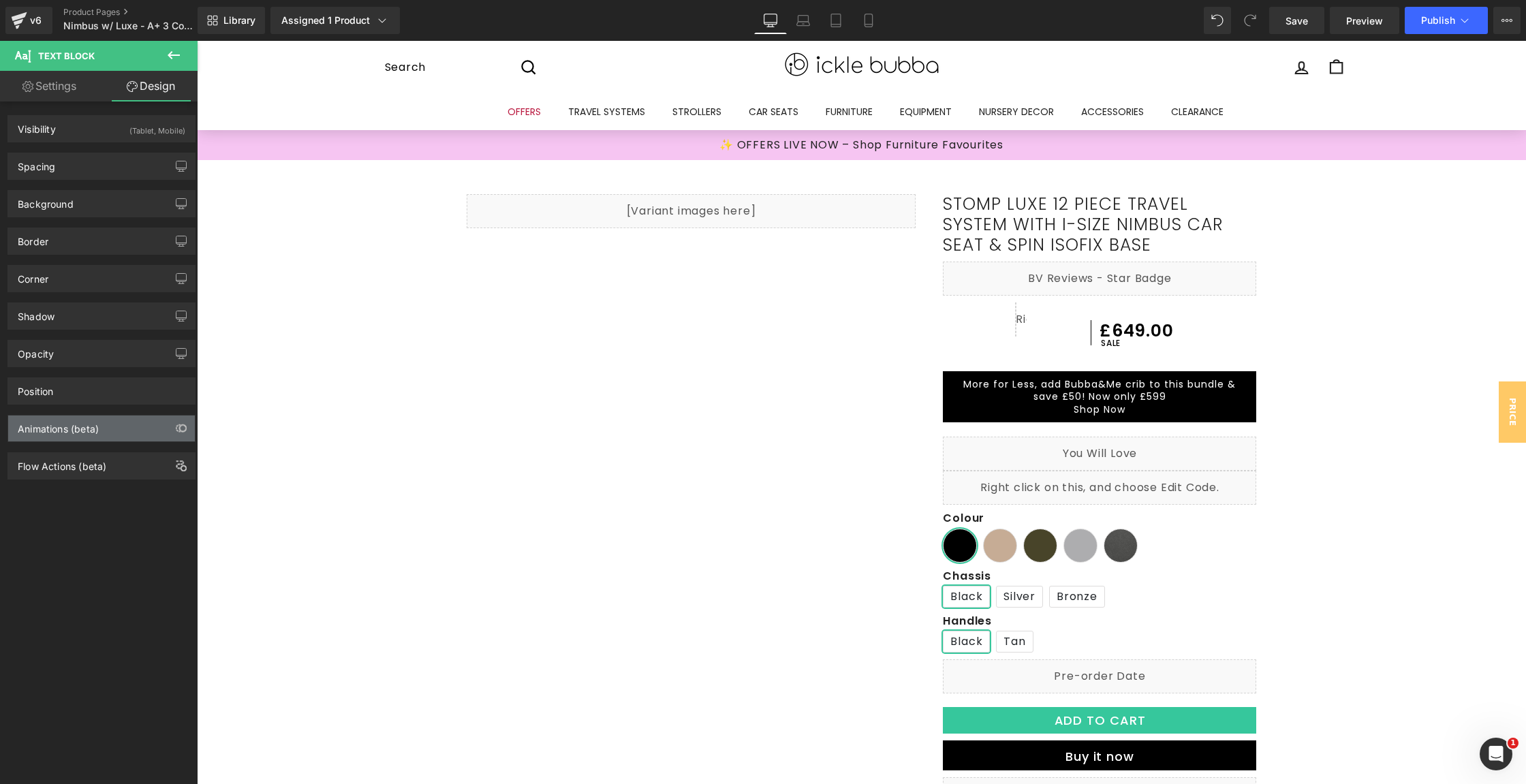
click at [80, 428] on div "Animations (beta)" at bounding box center [59, 425] width 81 height 19
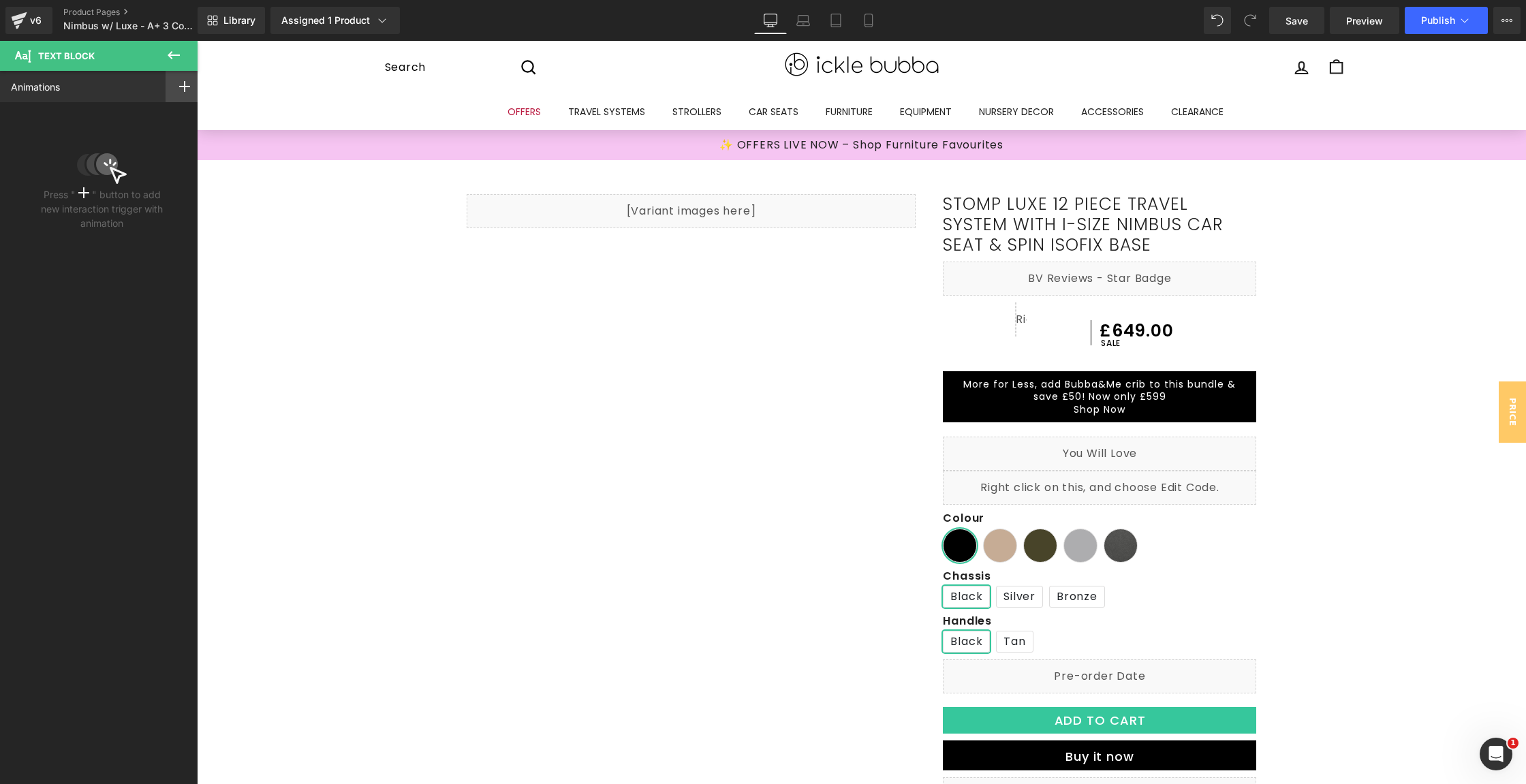
click at [187, 92] on div at bounding box center [184, 86] width 38 height 32
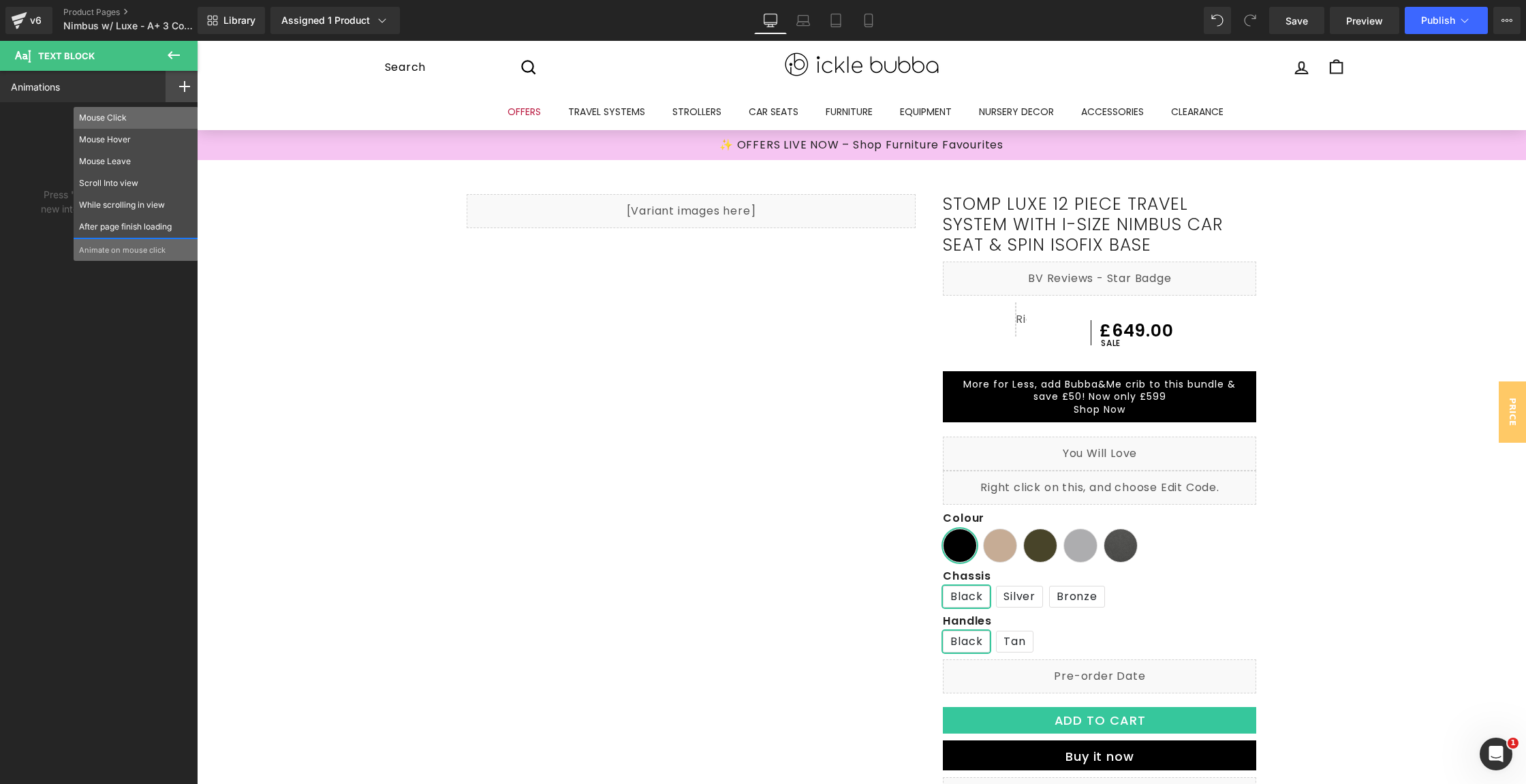
click at [134, 123] on p "Mouse Click" at bounding box center [135, 118] width 114 height 12
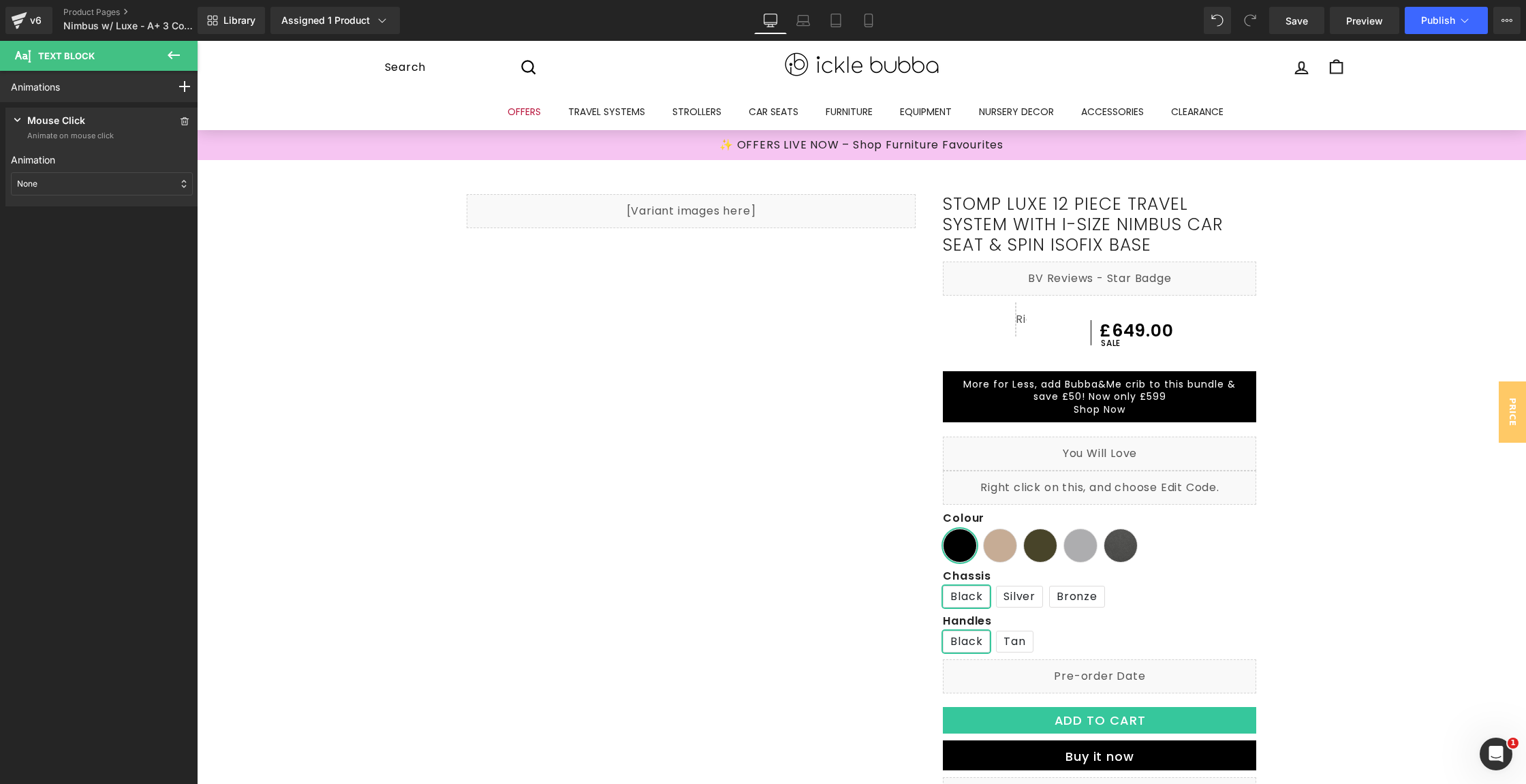
click at [111, 186] on div "None" at bounding box center [102, 183] width 182 height 23
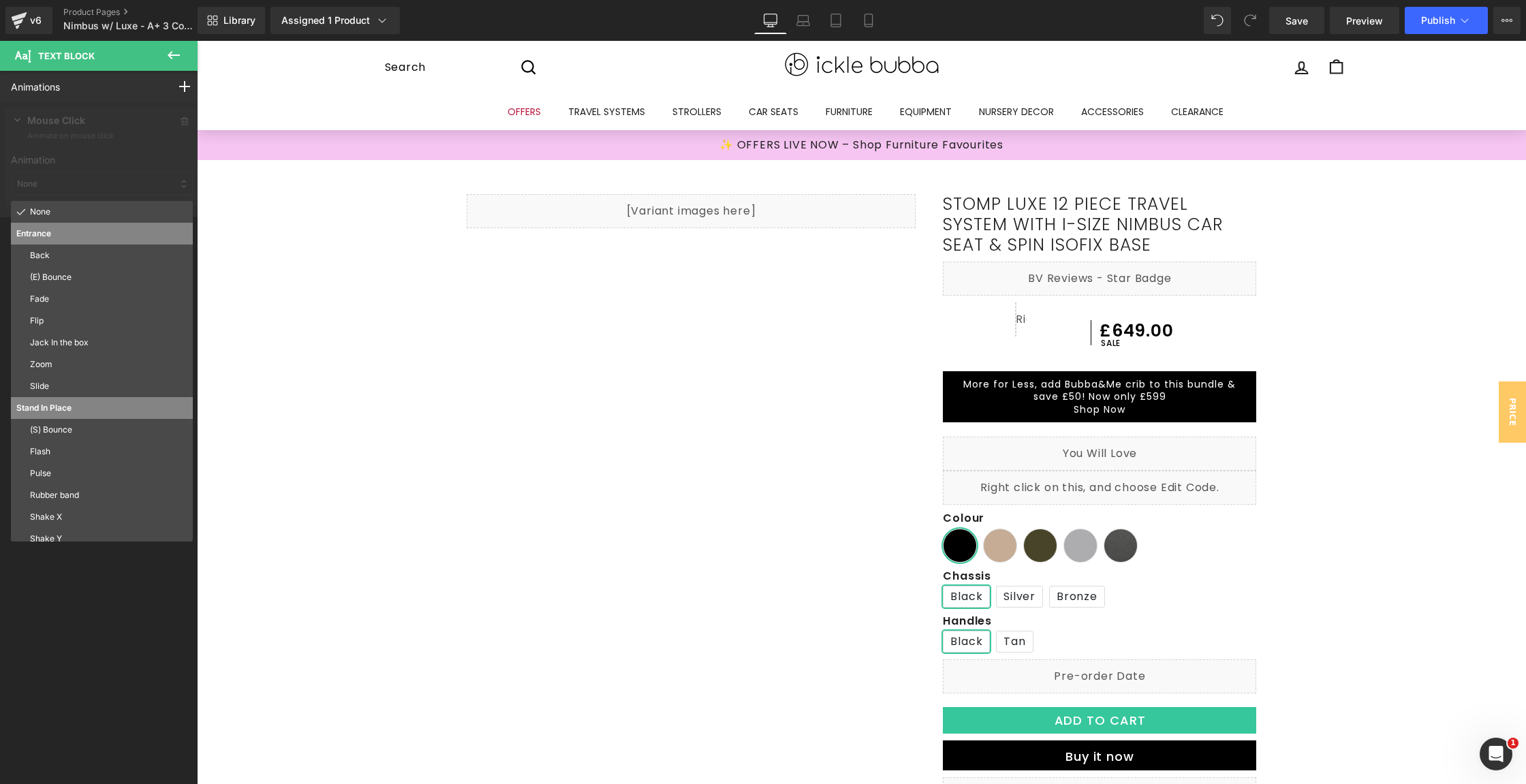
click at [164, 50] on button at bounding box center [173, 56] width 47 height 30
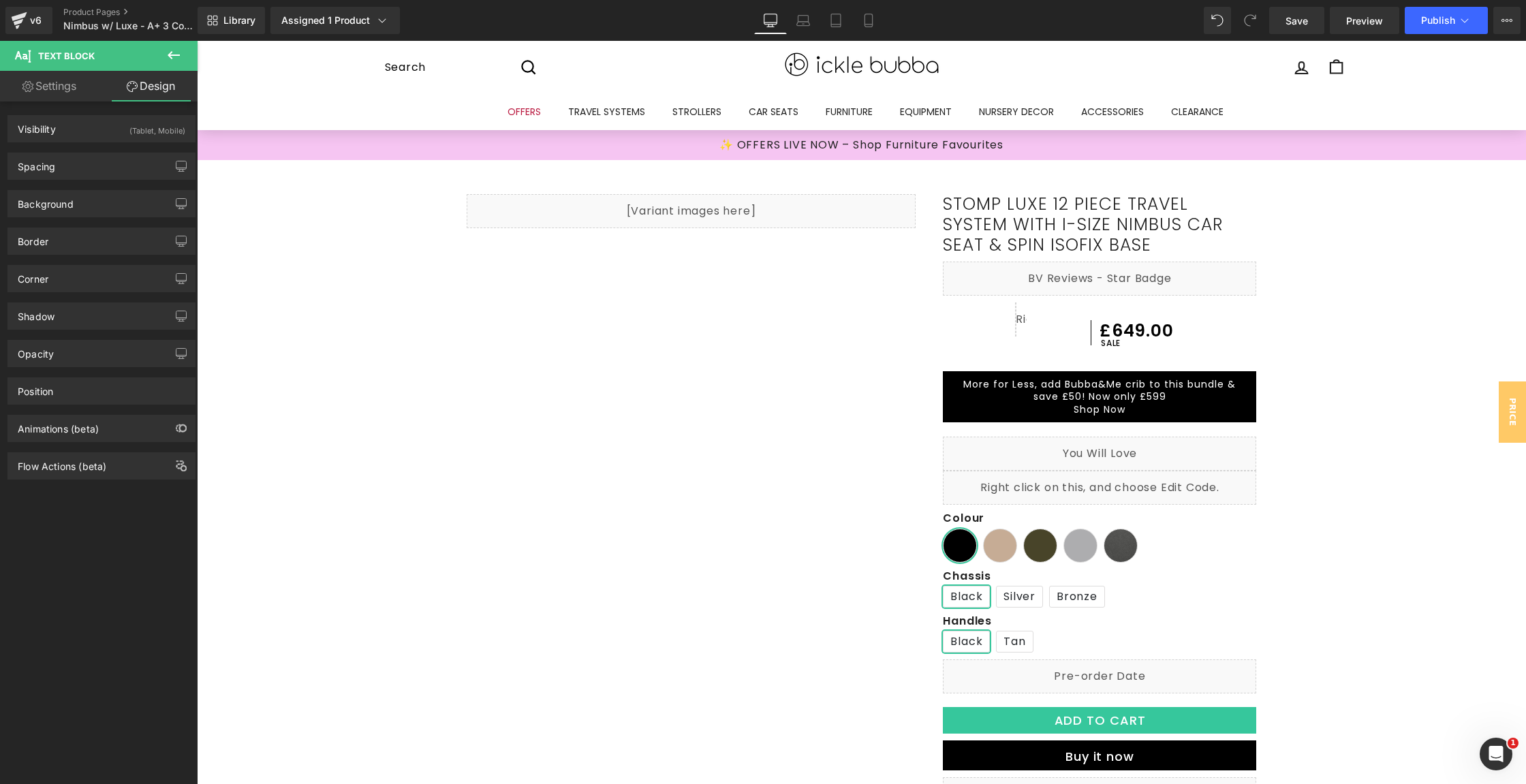
click at [60, 433] on div "Animations (beta)" at bounding box center [102, 428] width 187 height 26
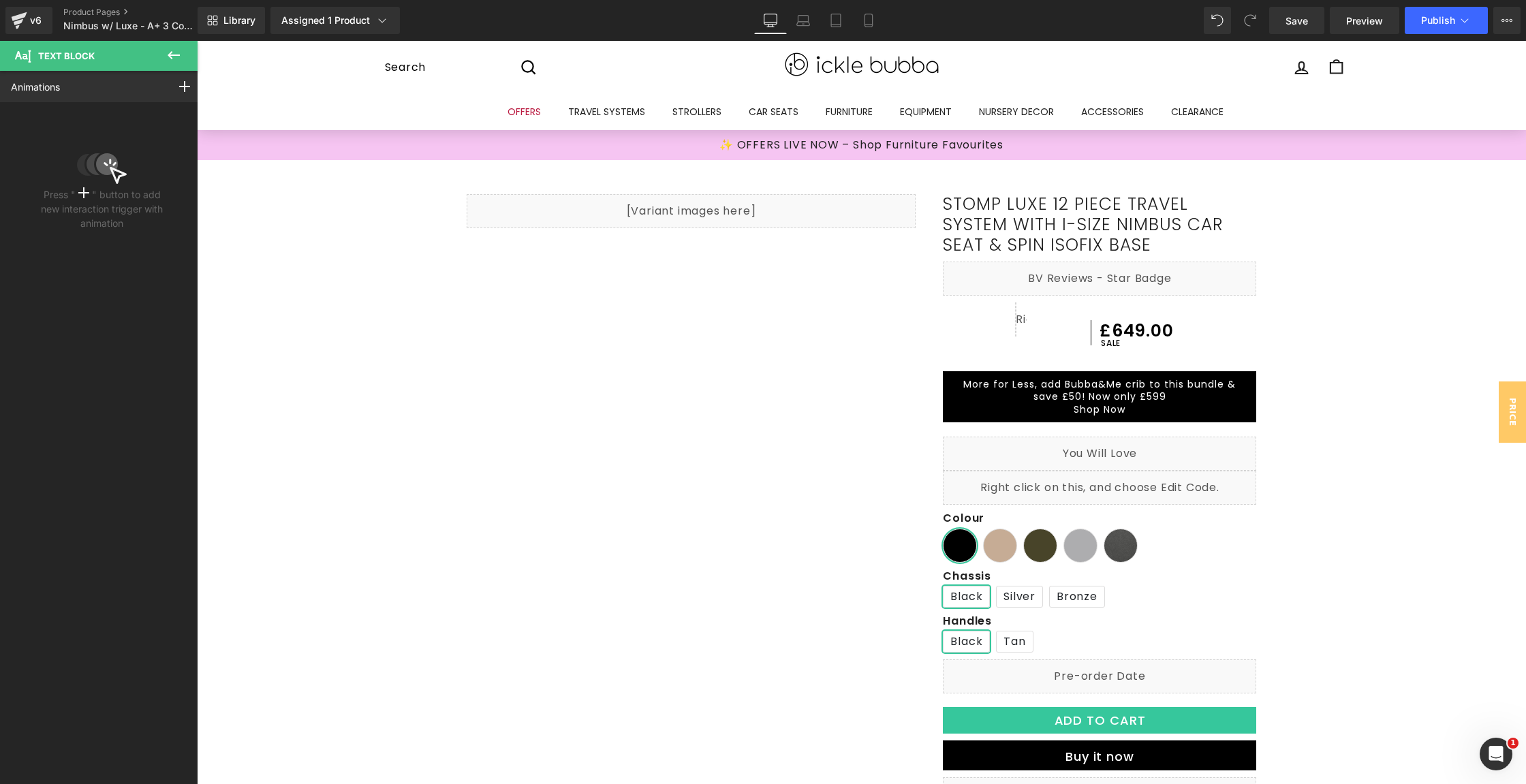
click at [179, 54] on icon at bounding box center [174, 55] width 12 height 8
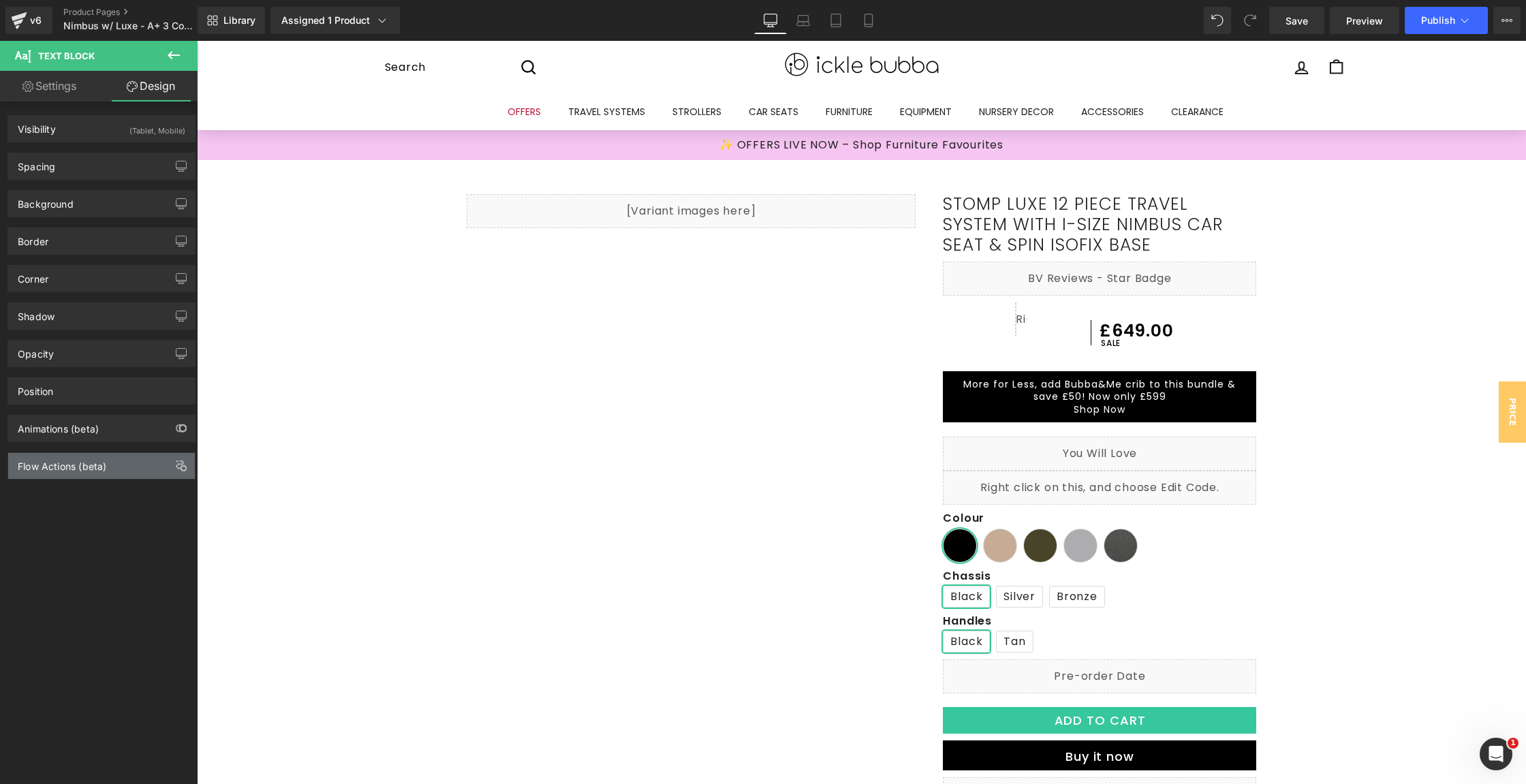
click at [89, 461] on div "Flow Actions (beta)" at bounding box center [62, 462] width 89 height 19
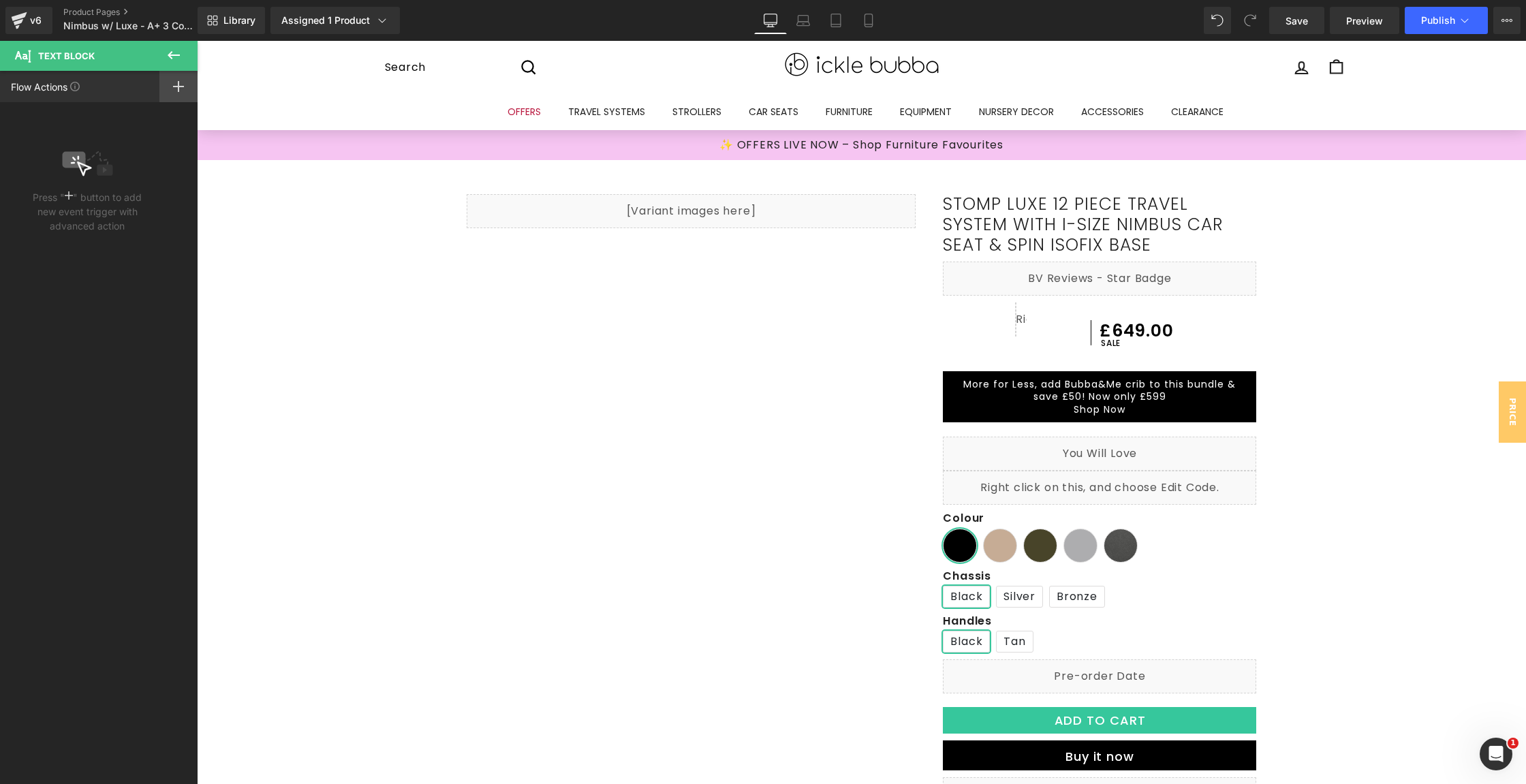
click at [185, 86] on div at bounding box center [178, 86] width 38 height 32
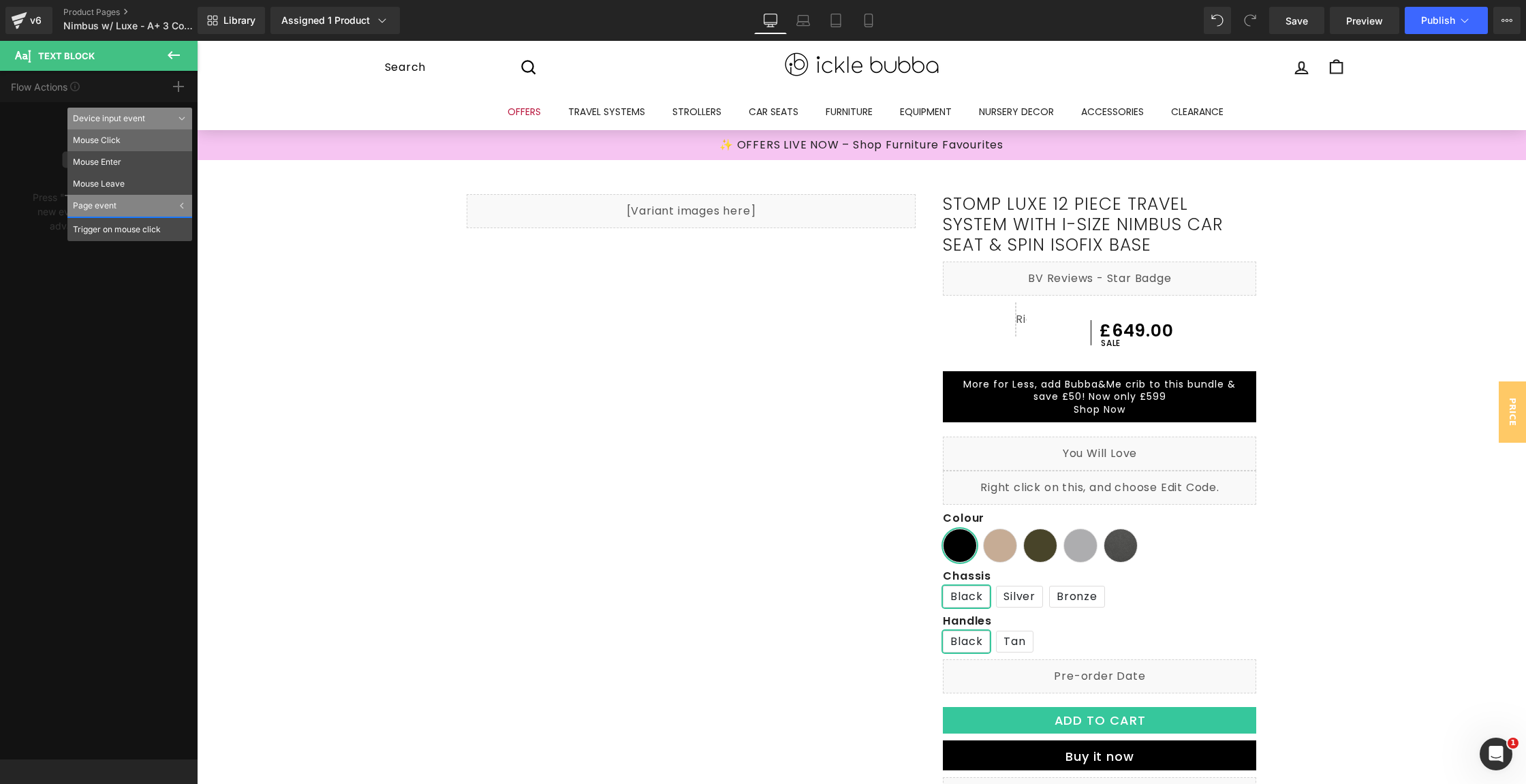
click at [119, 148] on li "Mouse Click" at bounding box center [130, 140] width 125 height 22
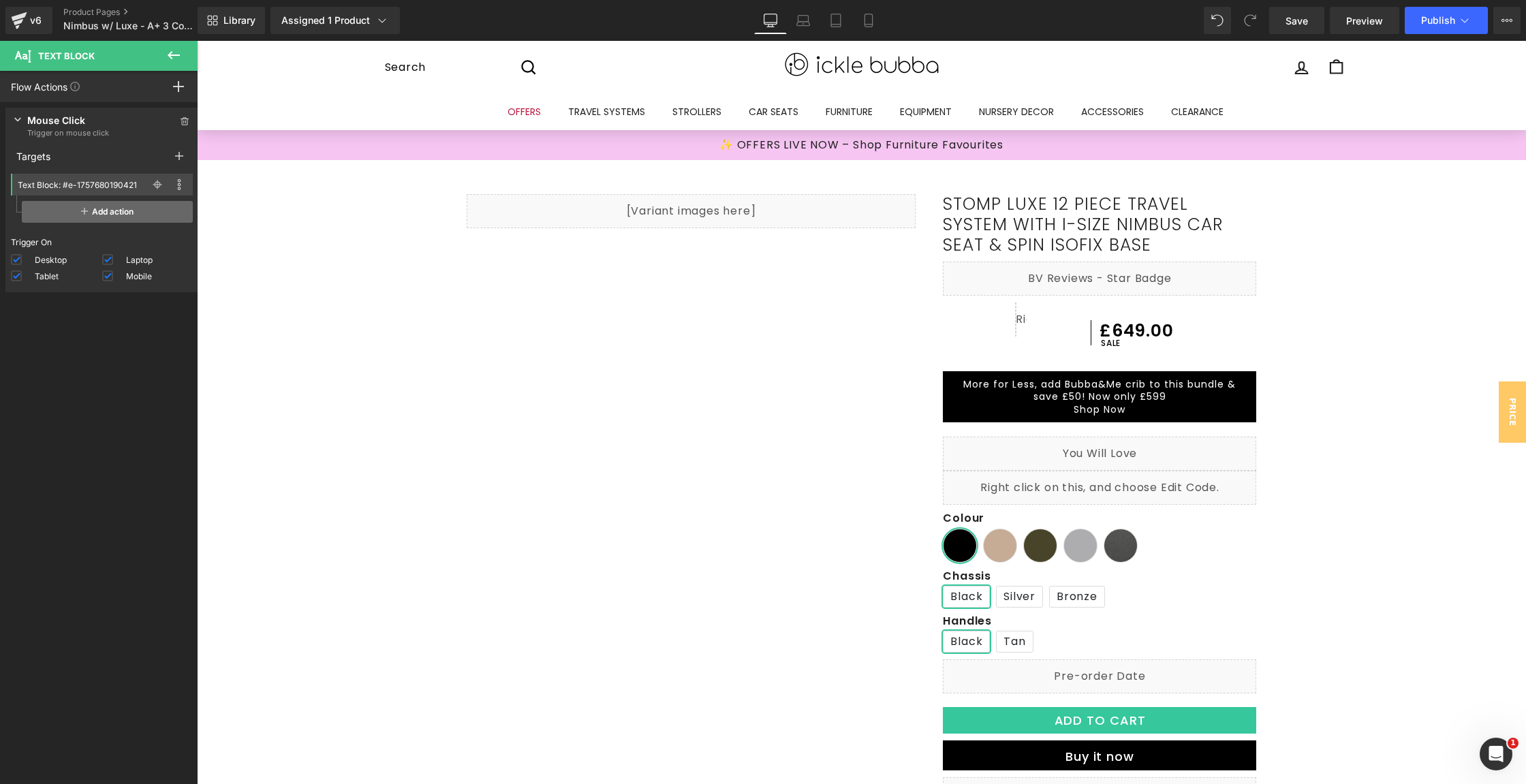
click at [105, 210] on span "Add action" at bounding box center [107, 211] width 171 height 22
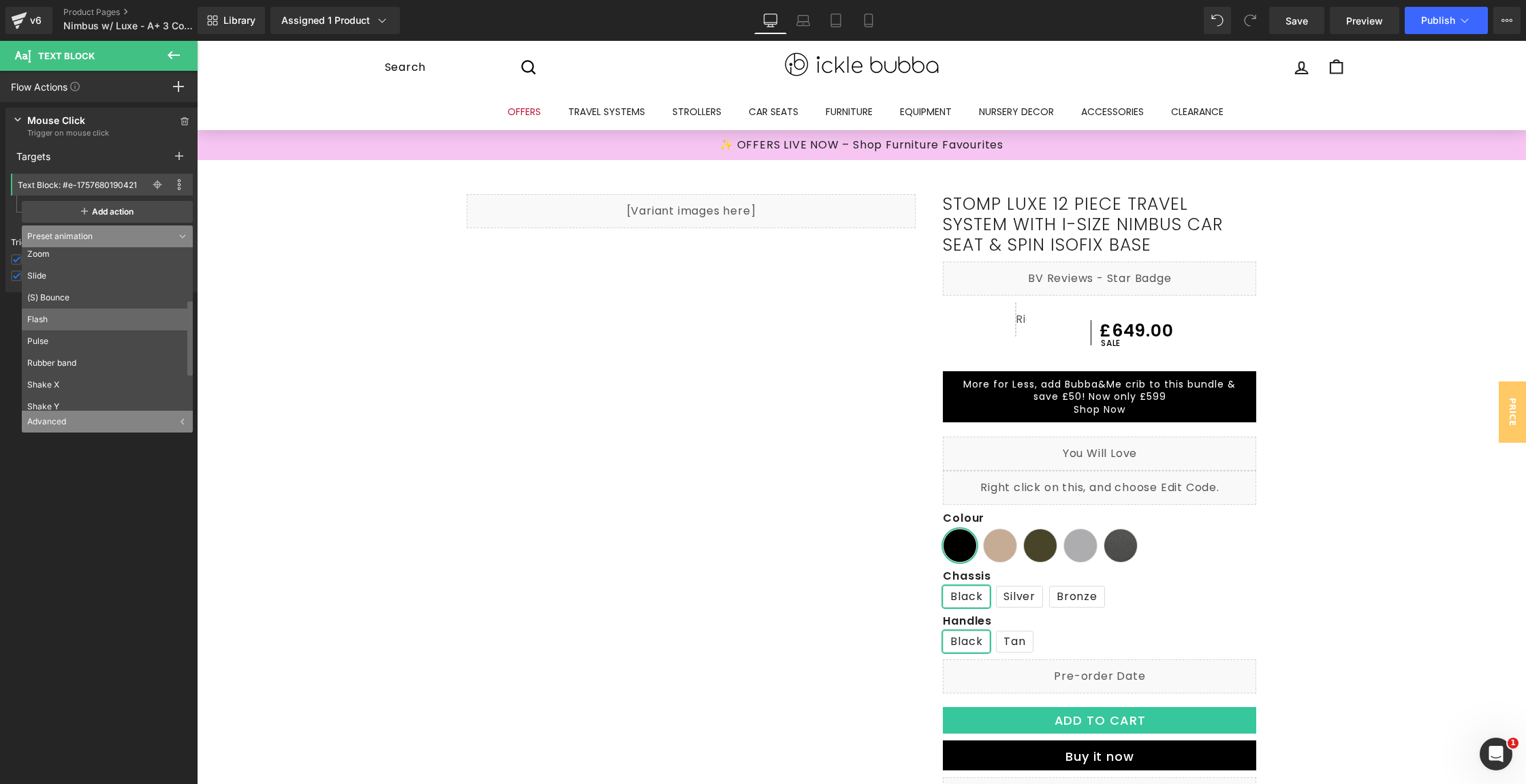
scroll to position [184, 0]
click at [181, 48] on icon at bounding box center [174, 56] width 17 height 17
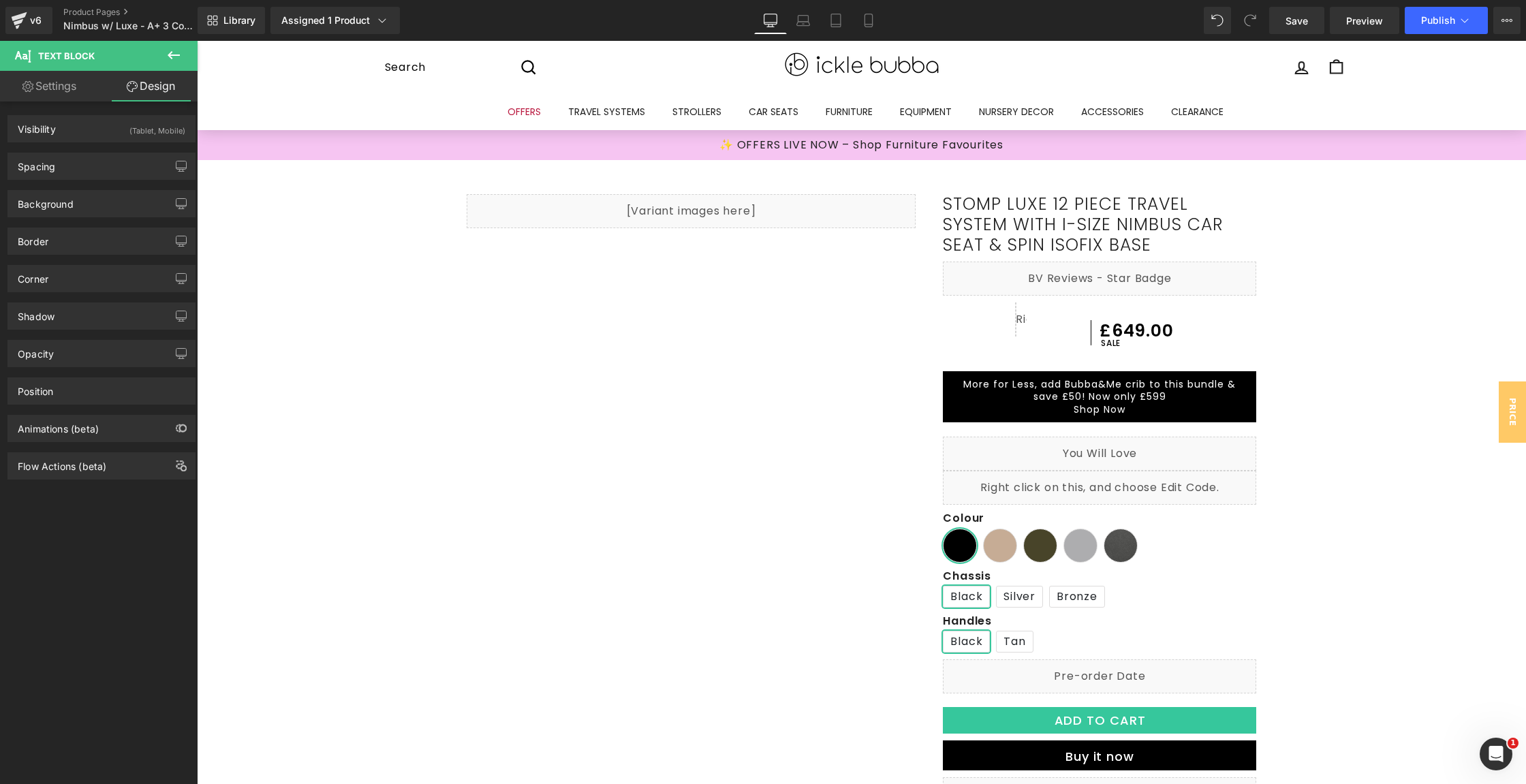
click at [63, 92] on link "Settings" at bounding box center [49, 86] width 99 height 31
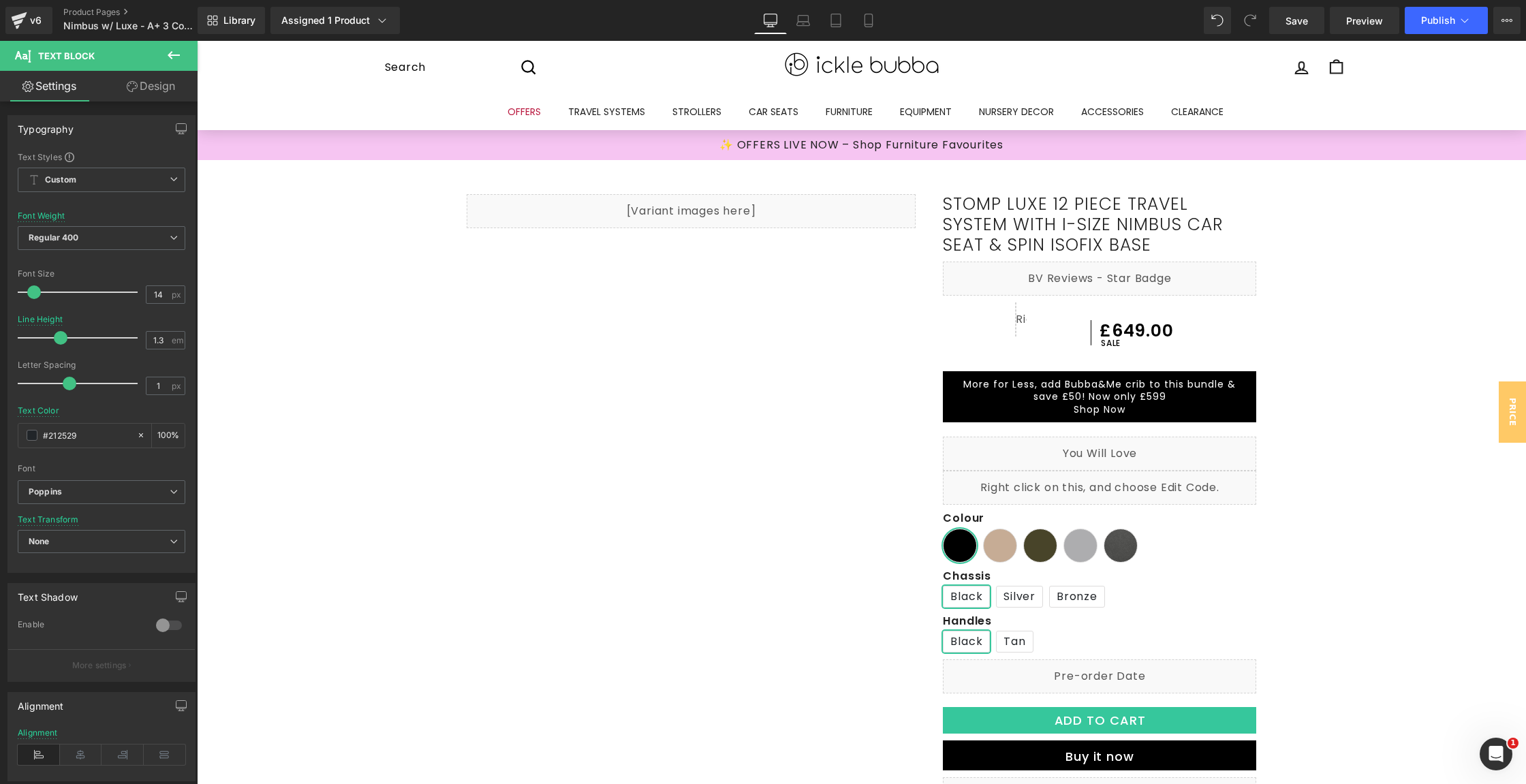
click at [161, 85] on link "Design" at bounding box center [150, 86] width 99 height 31
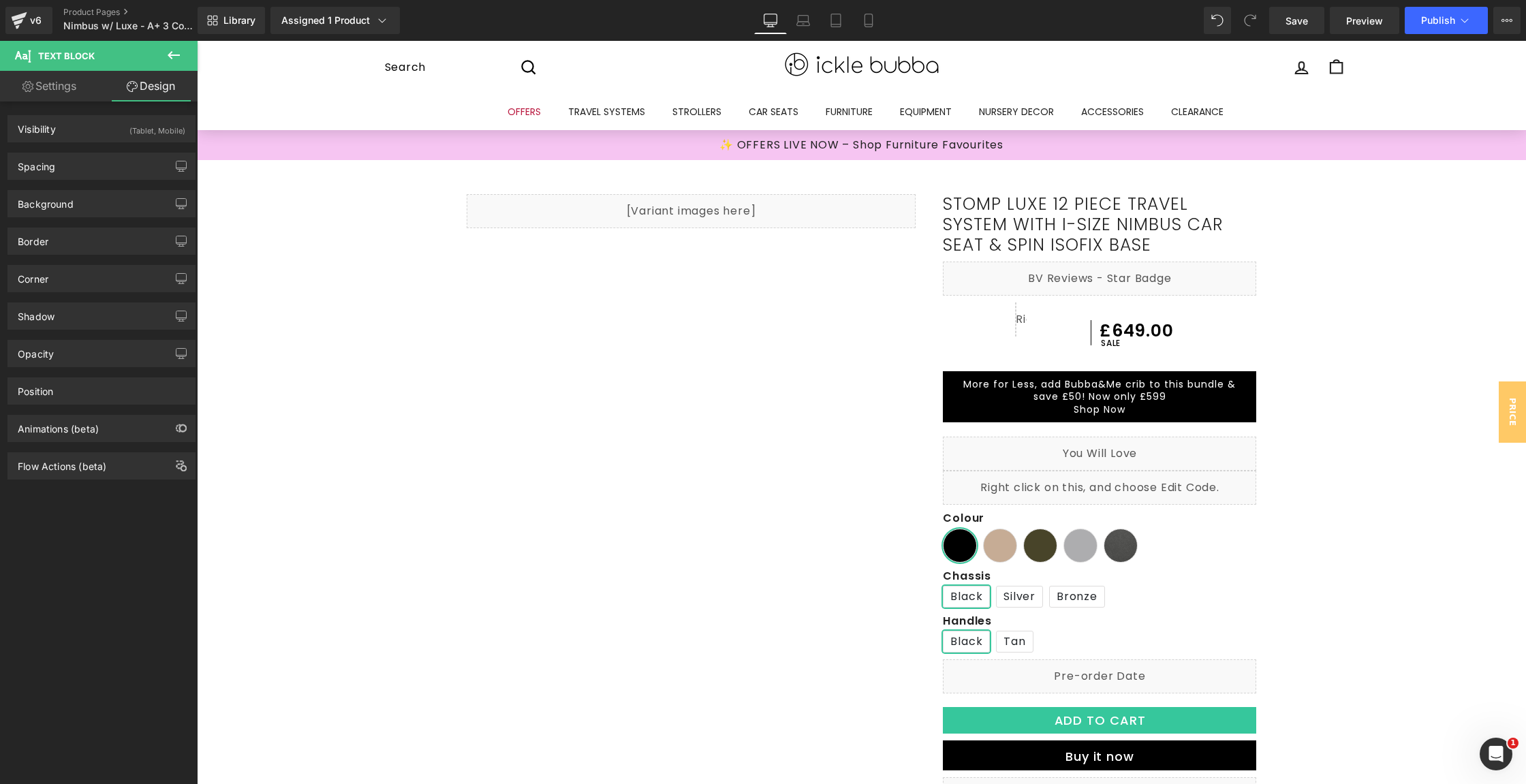
click at [86, 86] on link "Settings" at bounding box center [49, 86] width 99 height 31
type input "100"
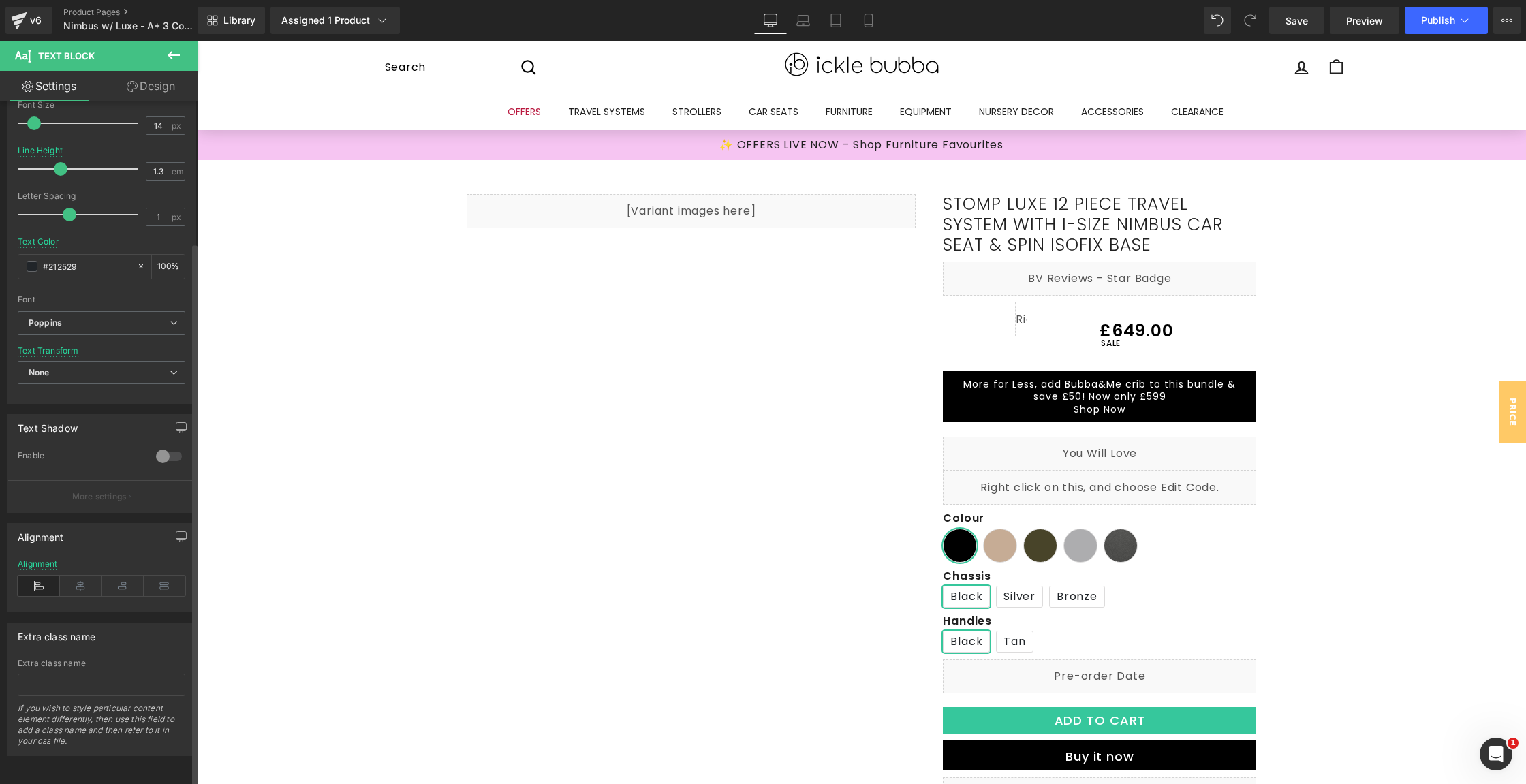
scroll to position [177, 0]
click at [164, 445] on div at bounding box center [168, 456] width 32 height 22
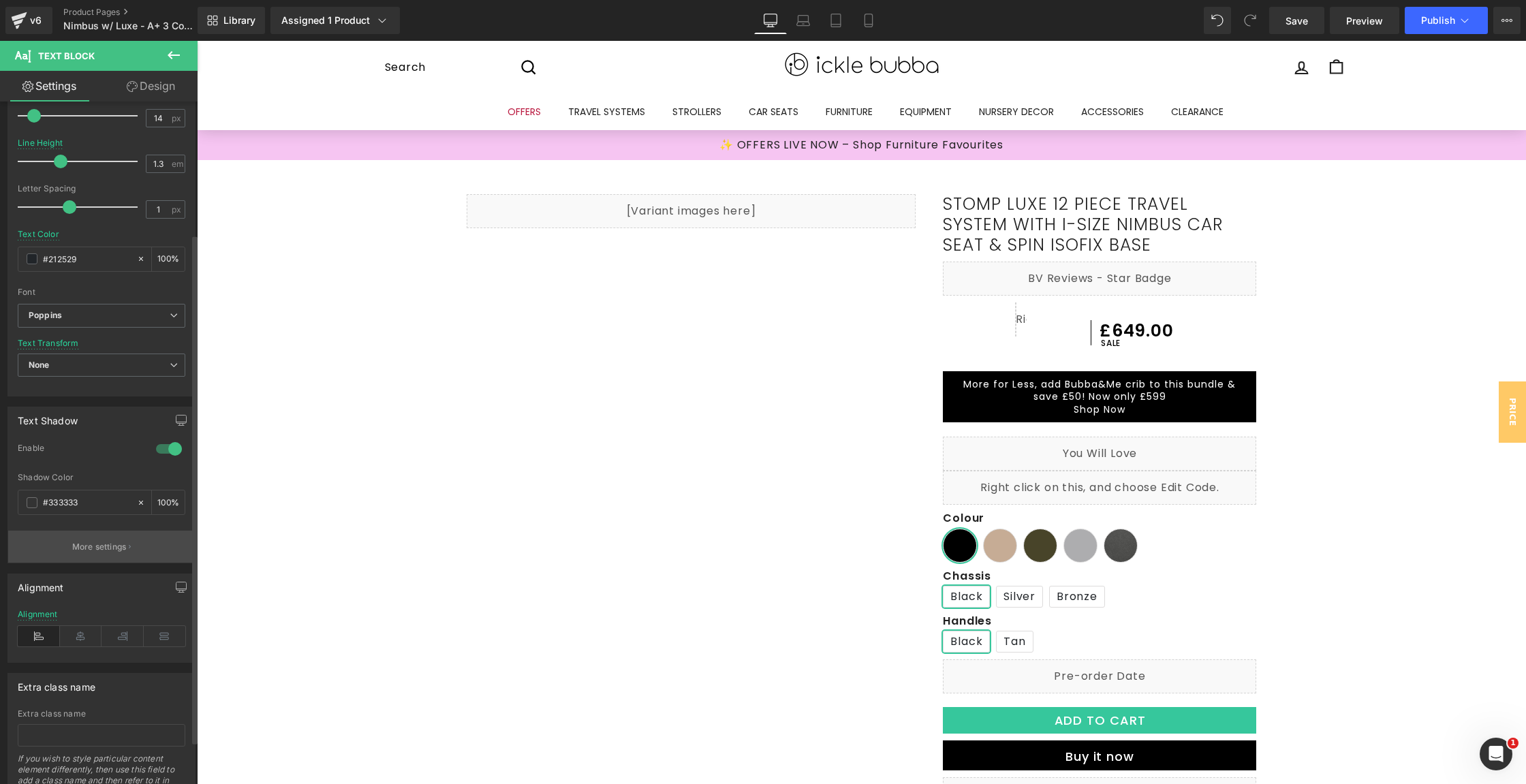
click at [69, 552] on button "More settings" at bounding box center [102, 546] width 187 height 32
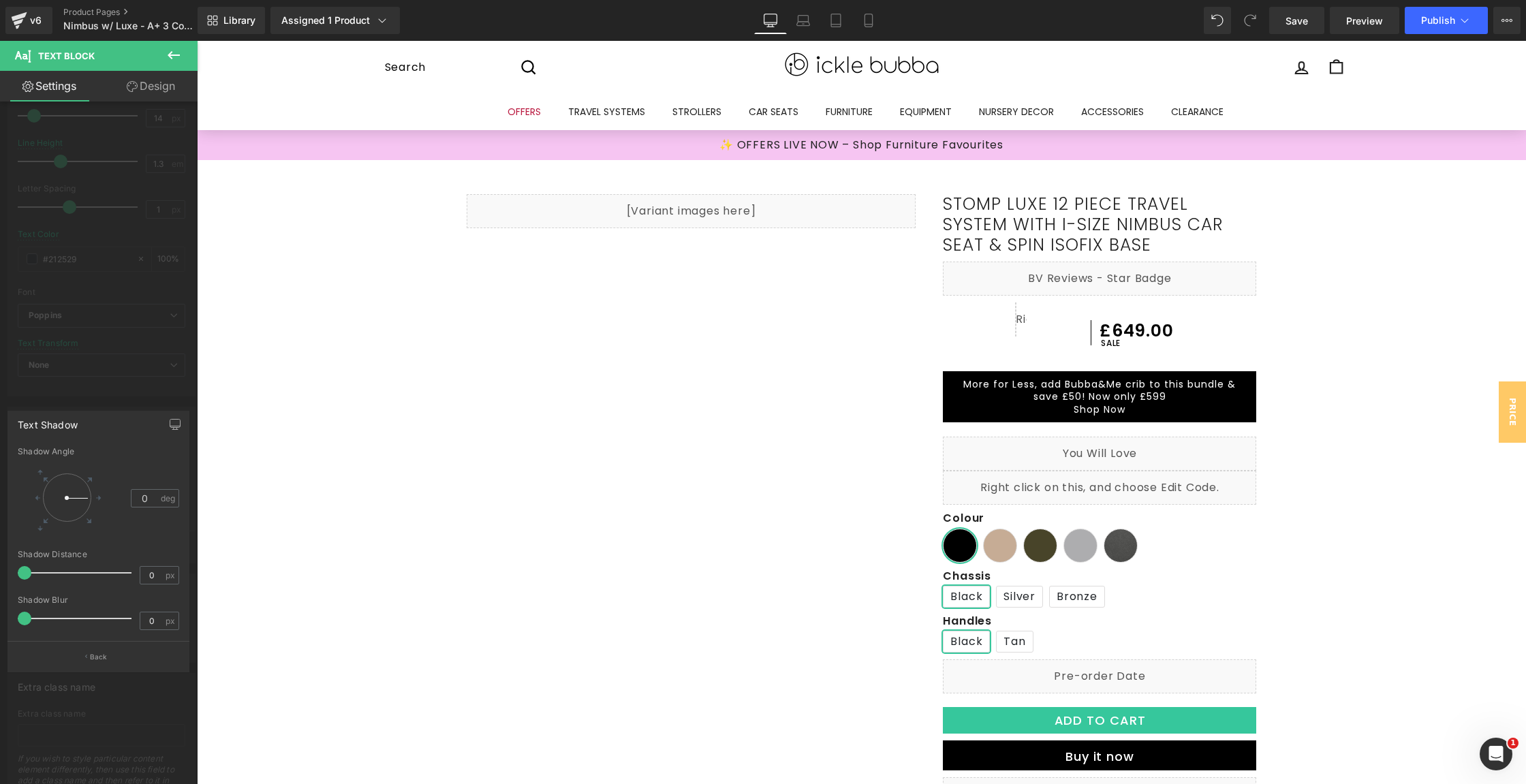
click at [141, 400] on div at bounding box center [99, 415] width 198 height 749
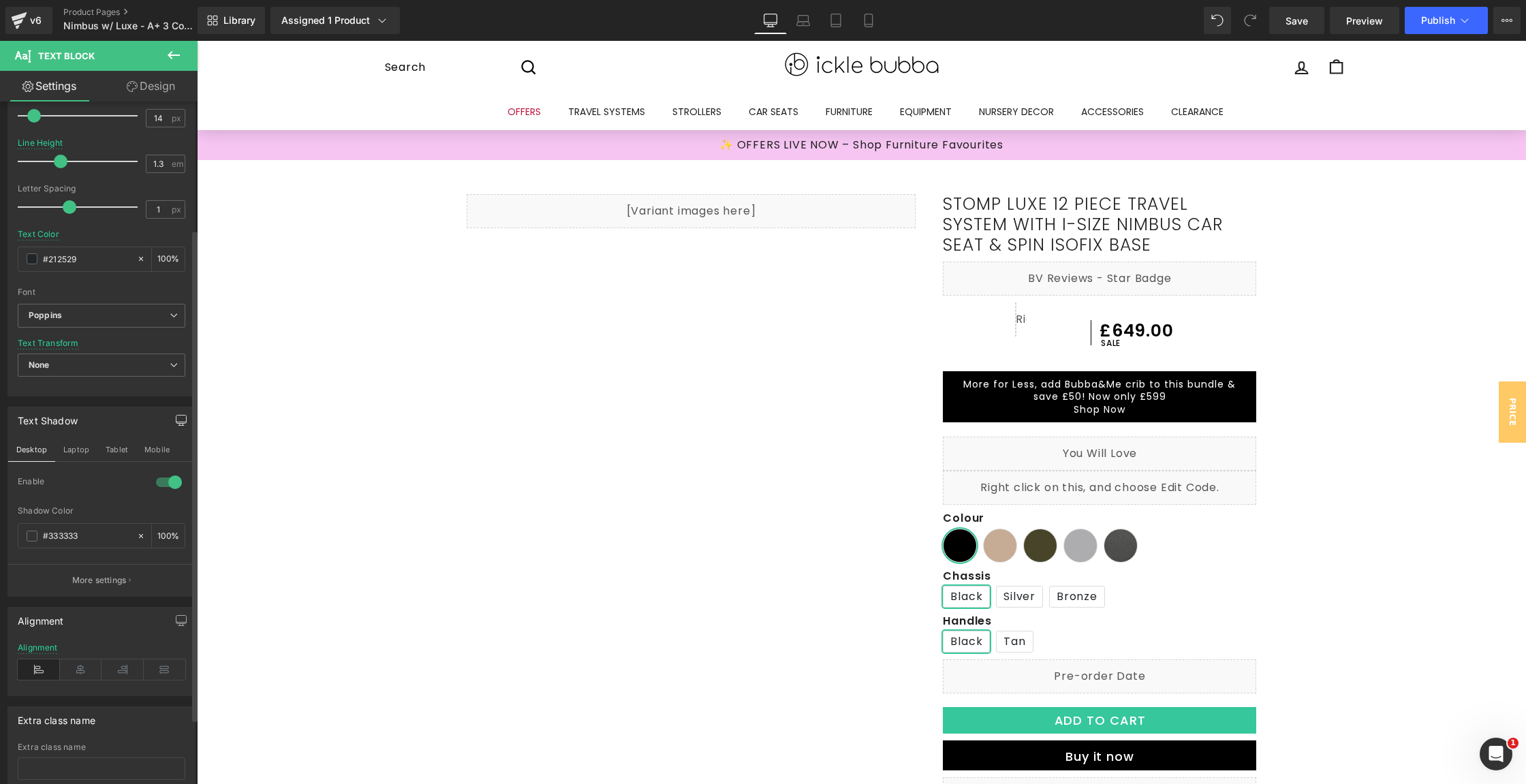
click at [176, 423] on button "button" at bounding box center [181, 420] width 22 height 26
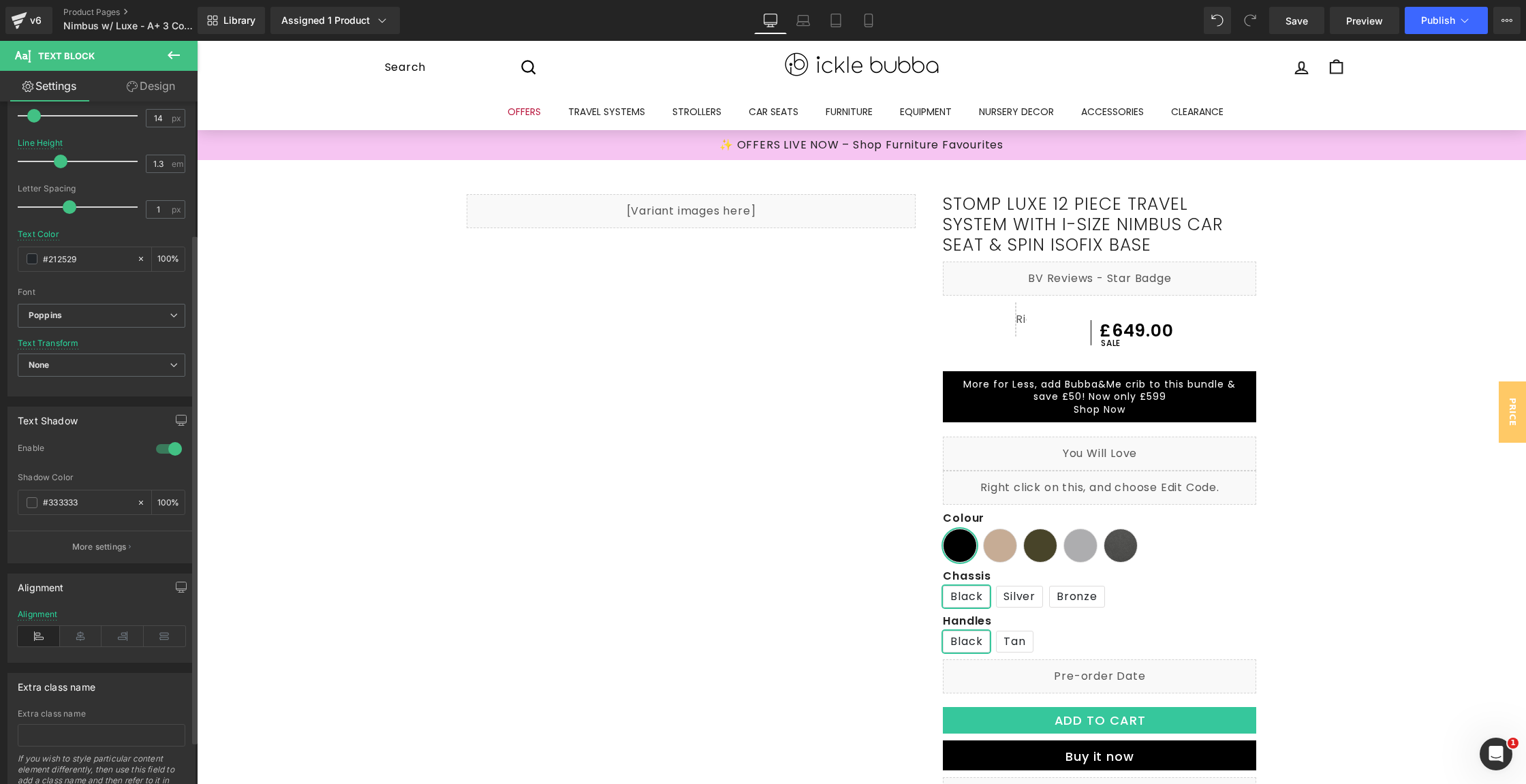
click at [171, 445] on div at bounding box center [168, 448] width 32 height 22
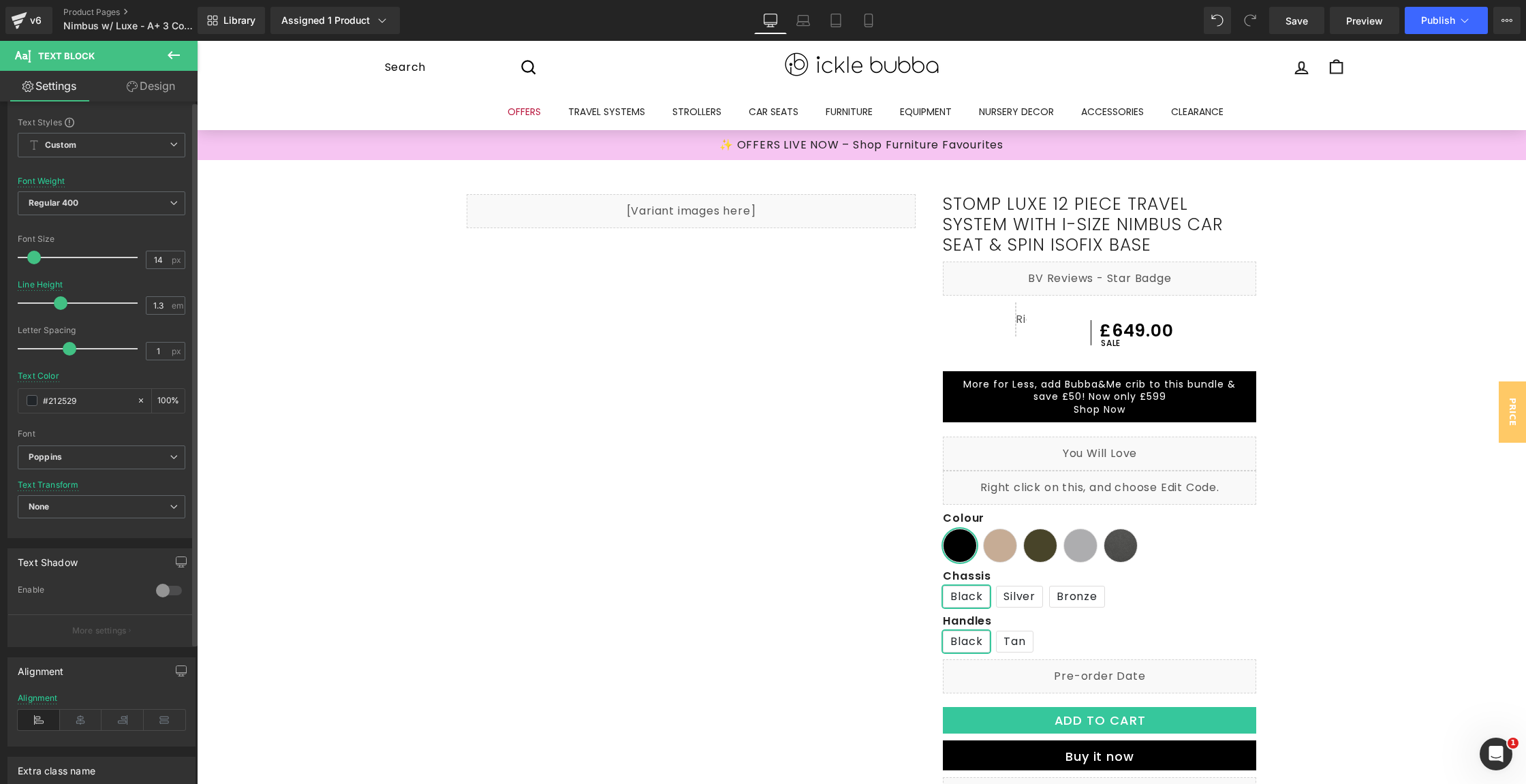
scroll to position [0, 0]
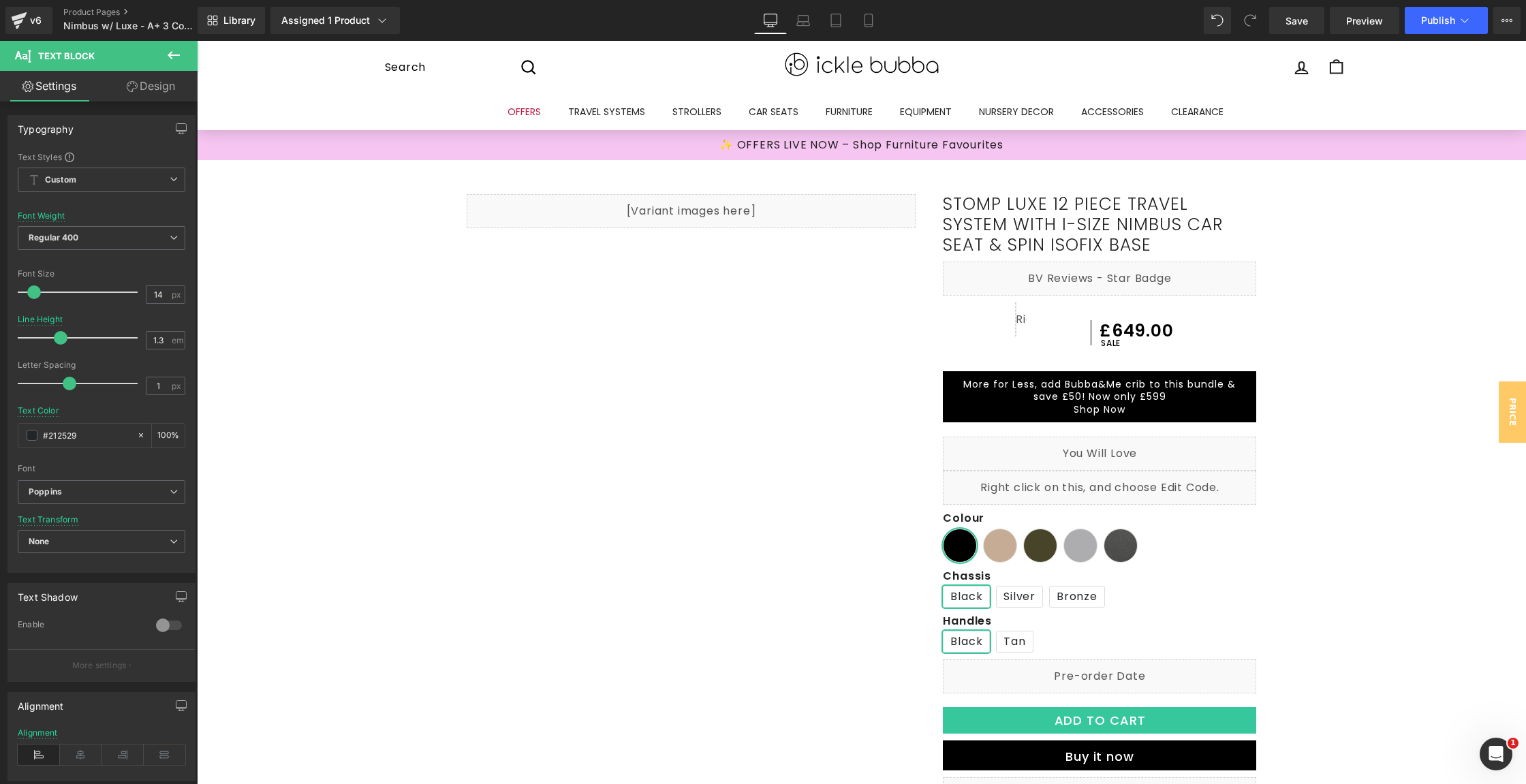
click at [169, 52] on icon at bounding box center [174, 56] width 17 height 17
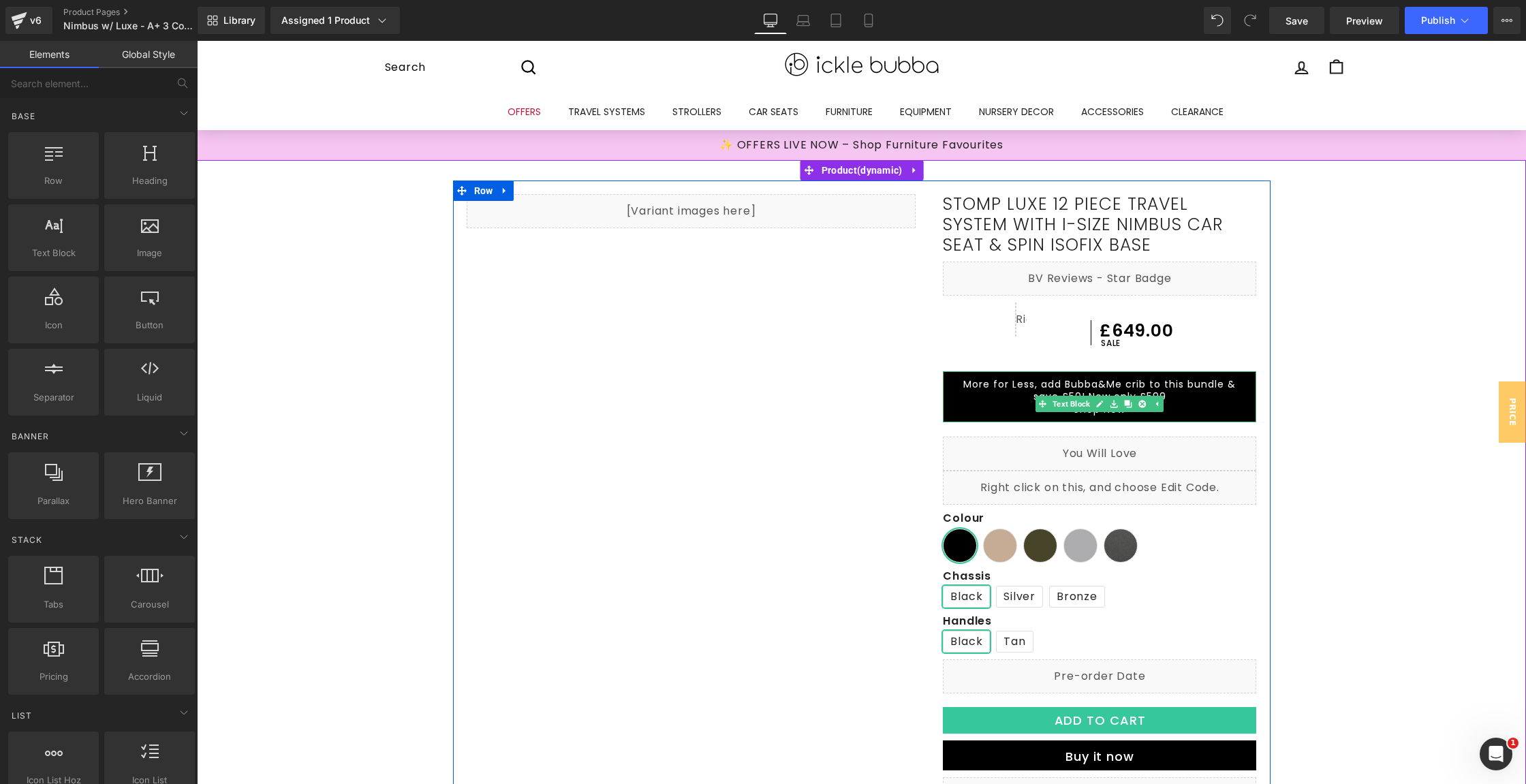
click at [957, 411] on p "Shop Now" at bounding box center [1100, 409] width 286 height 12
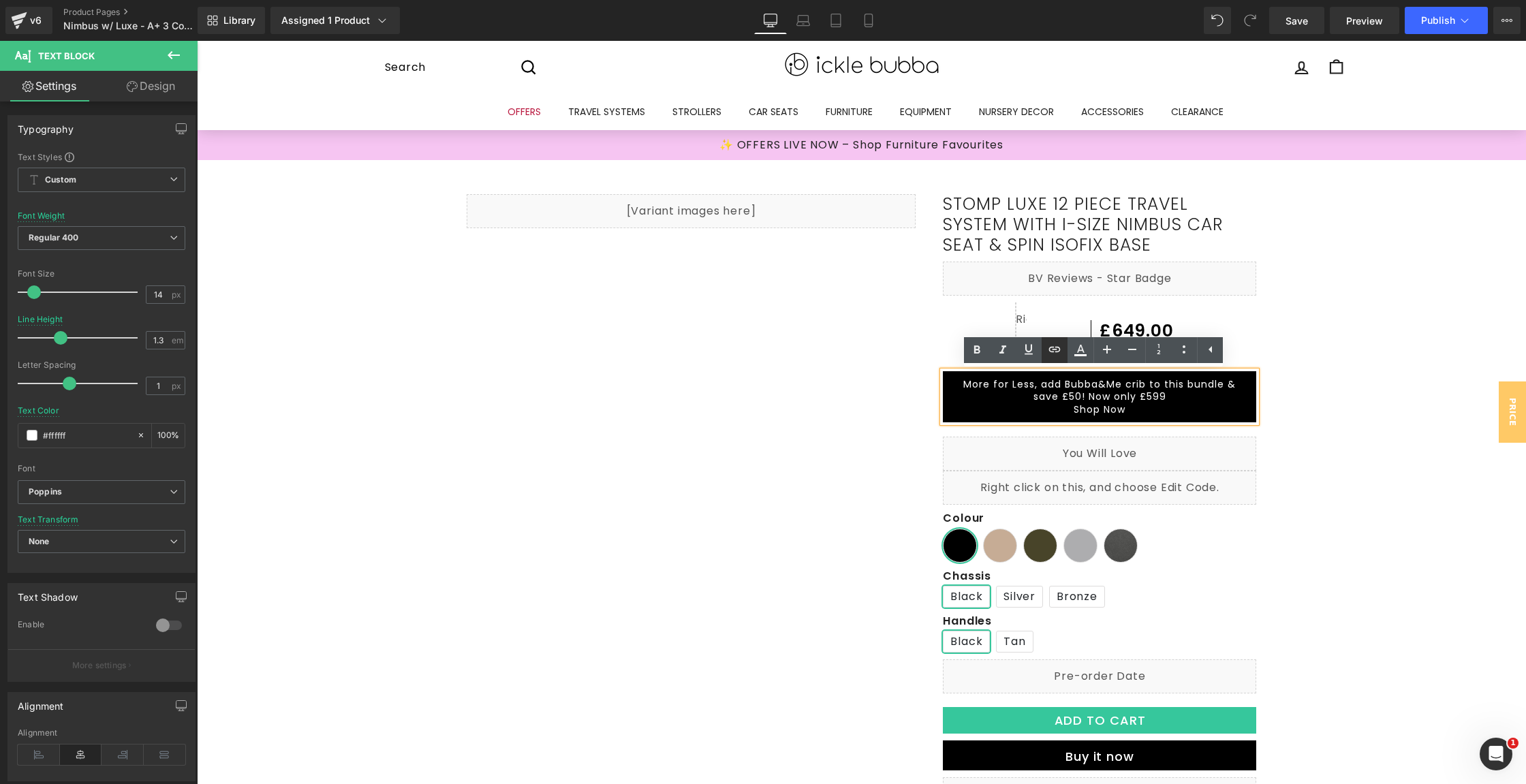
click at [1057, 344] on icon at bounding box center [1054, 350] width 17 height 17
click at [1054, 430] on input "text" at bounding box center [1082, 425] width 210 height 34
paste input "#e-1757680003906{ } #e-1757680003906 .text-edit{ } #e-1757680003906 h1,#e-17576…"
click at [1068, 428] on input "text" at bounding box center [1082, 425] width 210 height 34
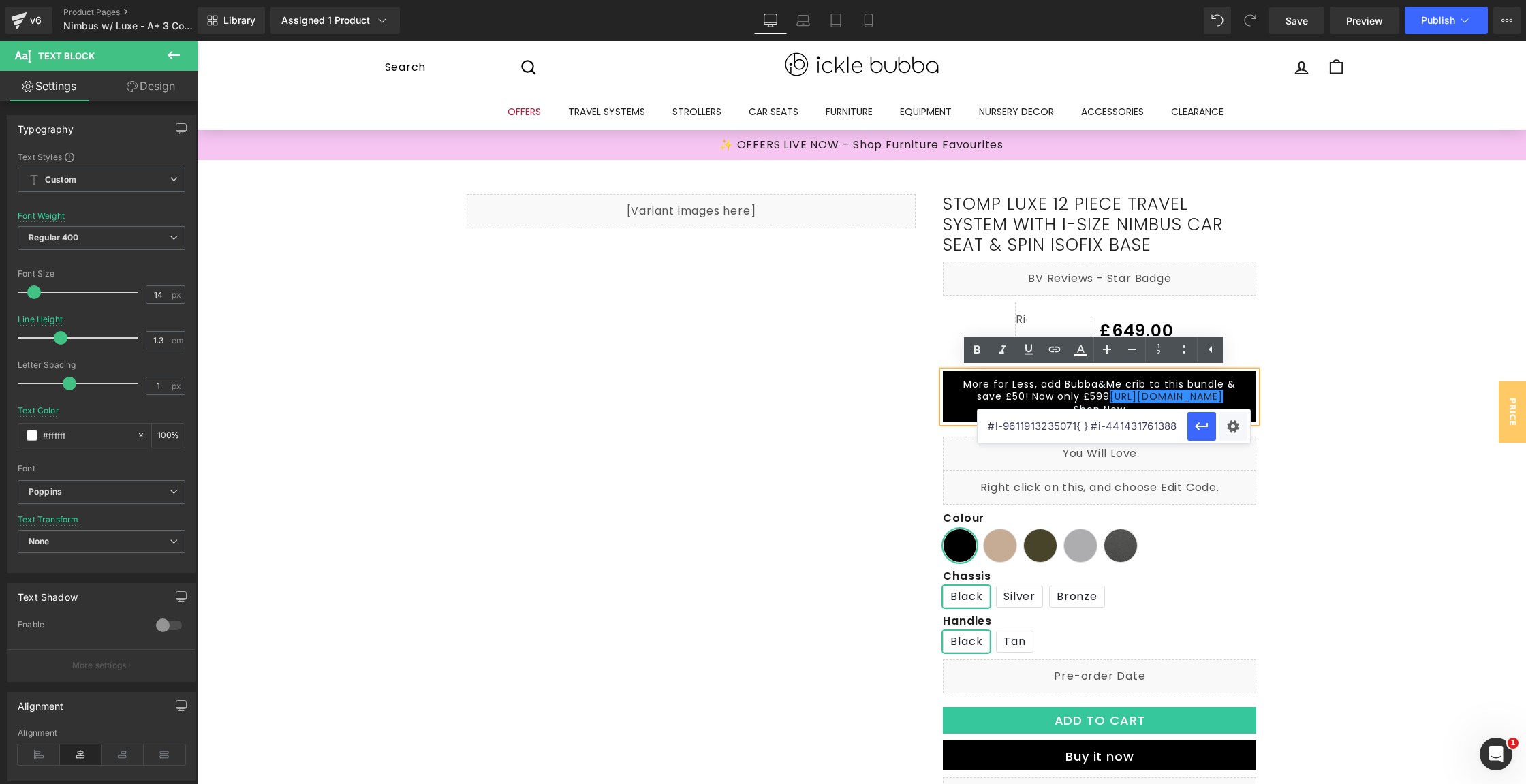
click at [1068, 428] on input "text" at bounding box center [1082, 425] width 210 height 34
paste input "[URL][DOMAIN_NAME]"
type input "[URL][DOMAIN_NAME]"
click at [1155, 406] on p "Shop Now" at bounding box center [1100, 409] width 286 height 12
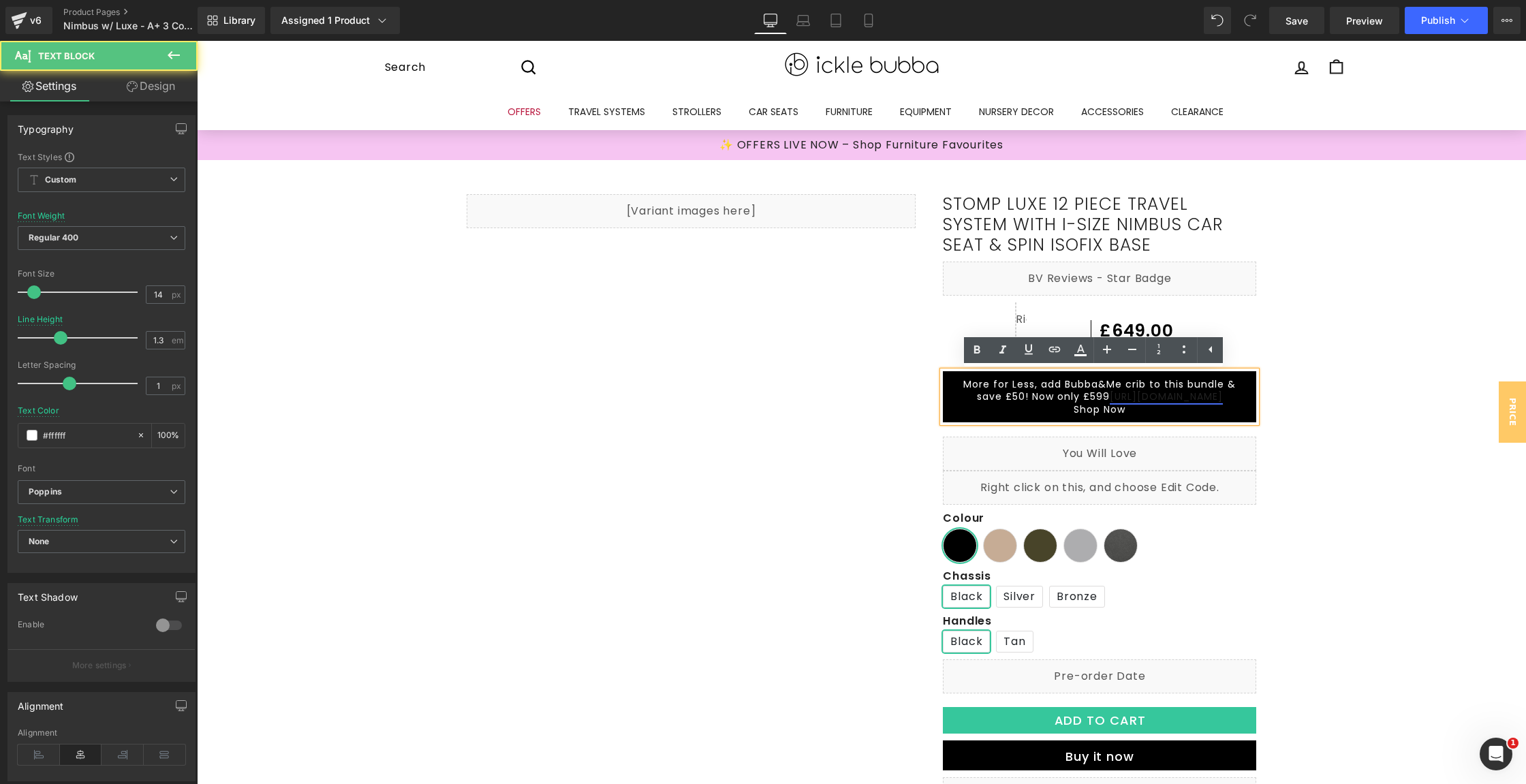
click at [1110, 398] on link "[URL][DOMAIN_NAME]" at bounding box center [1166, 396] width 113 height 14
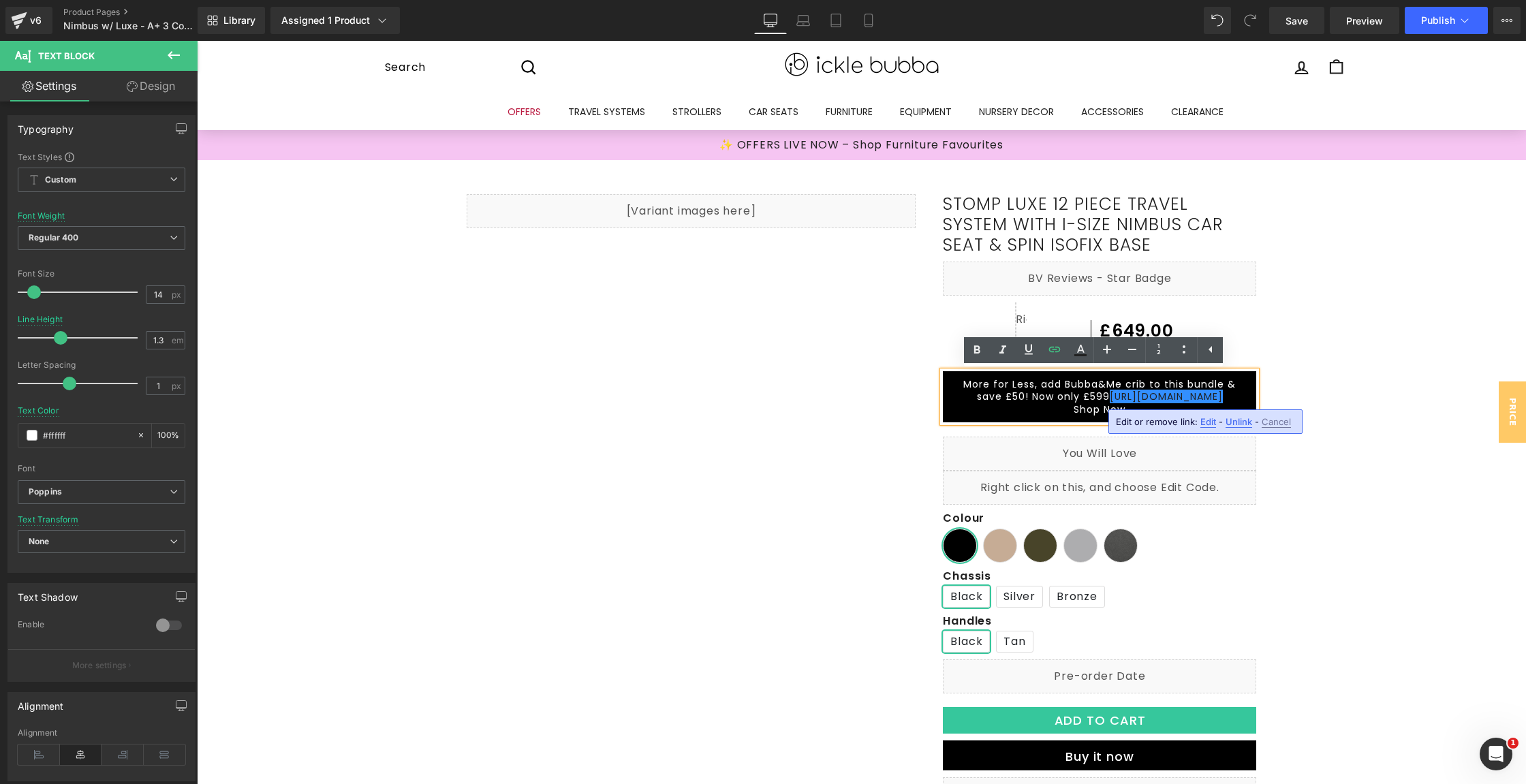
click at [1233, 419] on span "Unlink" at bounding box center [1239, 422] width 26 height 11
click at [1171, 413] on p "Shop Now" at bounding box center [1100, 409] width 286 height 12
click at [1215, 8] on button at bounding box center [1218, 20] width 27 height 27
drag, startPoint x: 1227, startPoint y: 23, endPoint x: 1032, endPoint y: 68, distance: 200.1
click at [1189, 419] on div "More for Less, add Bubba&Me crib to this bundle & save £50! Now only £599 [URL]…" at bounding box center [1100, 397] width 314 height 51
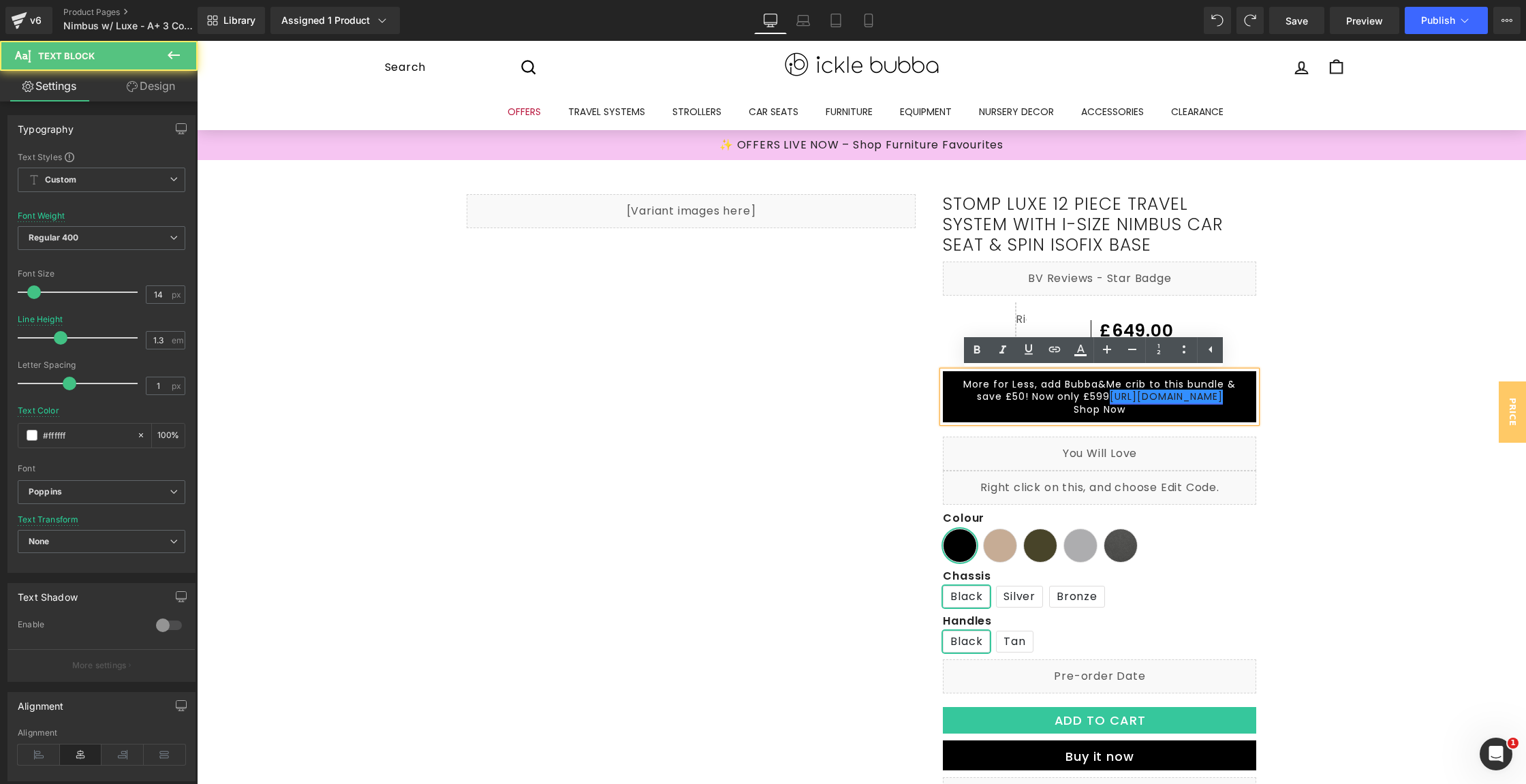
click at [1191, 399] on link "[URL][DOMAIN_NAME]" at bounding box center [1166, 396] width 113 height 14
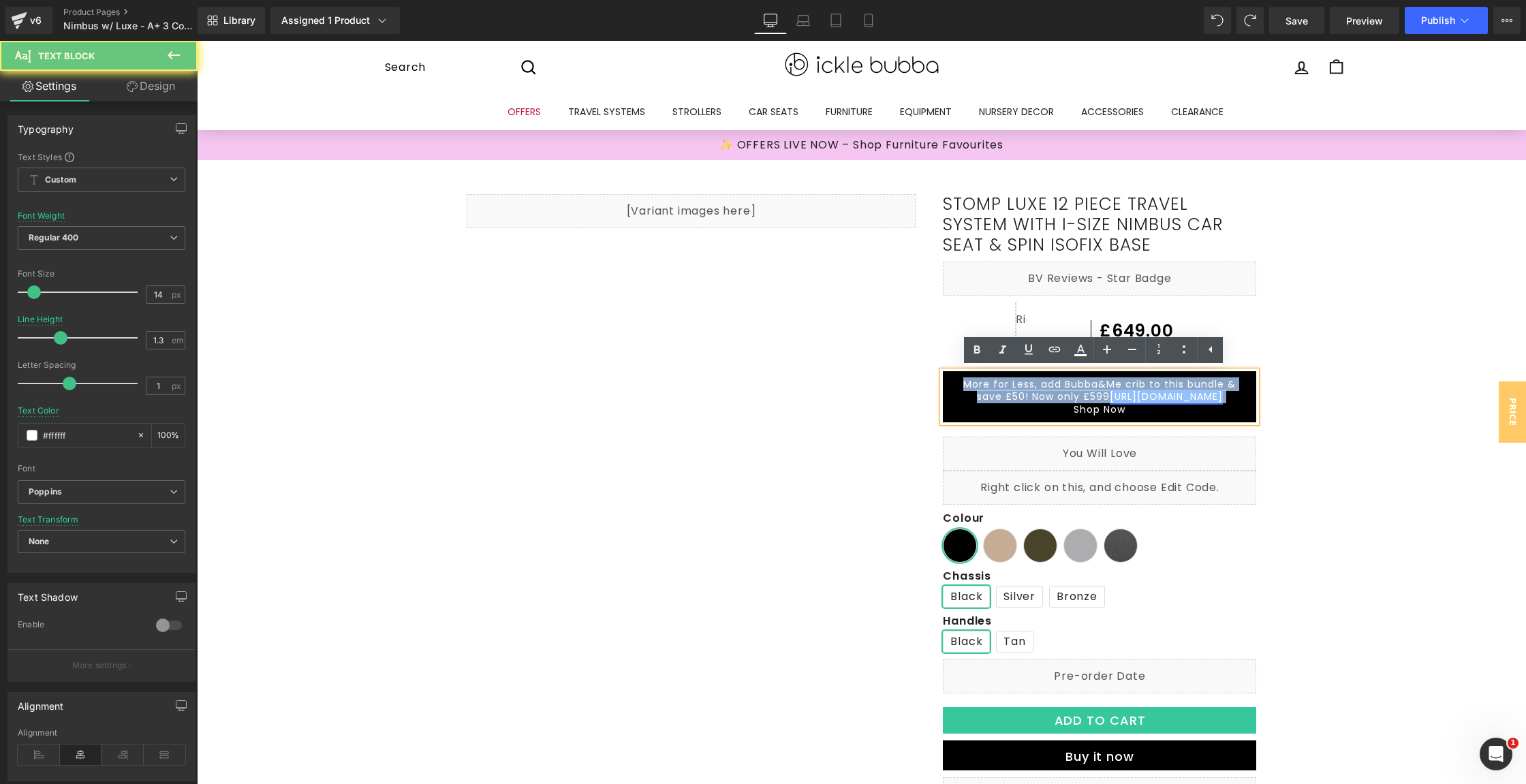
click at [1206, 398] on link "[URL][DOMAIN_NAME]" at bounding box center [1166, 396] width 113 height 14
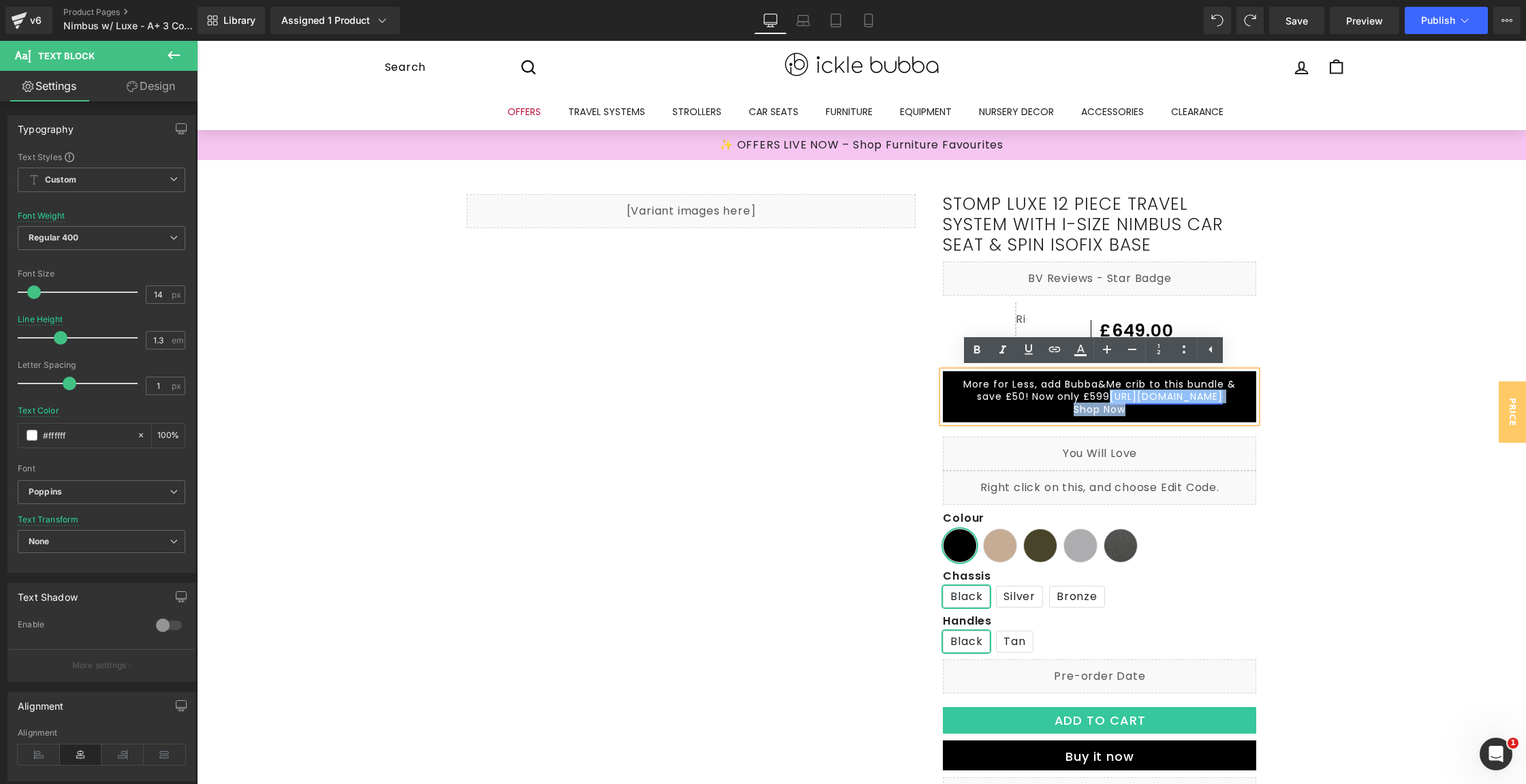
drag, startPoint x: 1239, startPoint y: 404, endPoint x: 1096, endPoint y: 396, distance: 143.2
click at [1096, 396] on div "More for Less, add Bubba&Me crib to this bundle & save £50! Now only £599 [URL]…" at bounding box center [1100, 397] width 314 height 51
drag, startPoint x: 1116, startPoint y: 400, endPoint x: 1133, endPoint y: 395, distance: 17.7
click at [1116, 400] on link "[URL][DOMAIN_NAME]" at bounding box center [1166, 396] width 113 height 14
drag, startPoint x: 1235, startPoint y: 393, endPoint x: 1097, endPoint y: 393, distance: 138.0
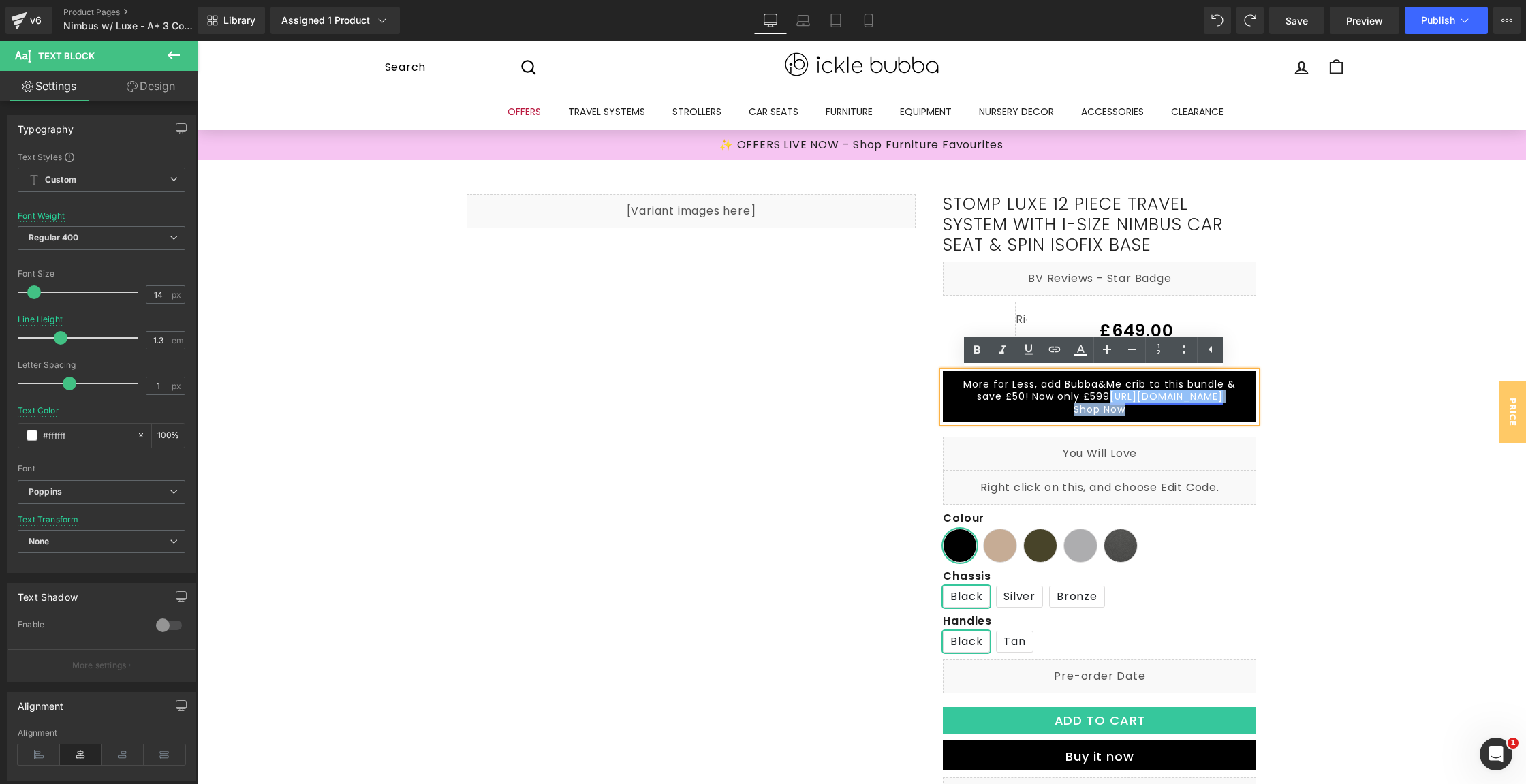
click at [1097, 393] on div "More for Less, add Bubba&Me crib to this bundle & save £50! Now only £599 [URL]…" at bounding box center [1100, 397] width 314 height 51
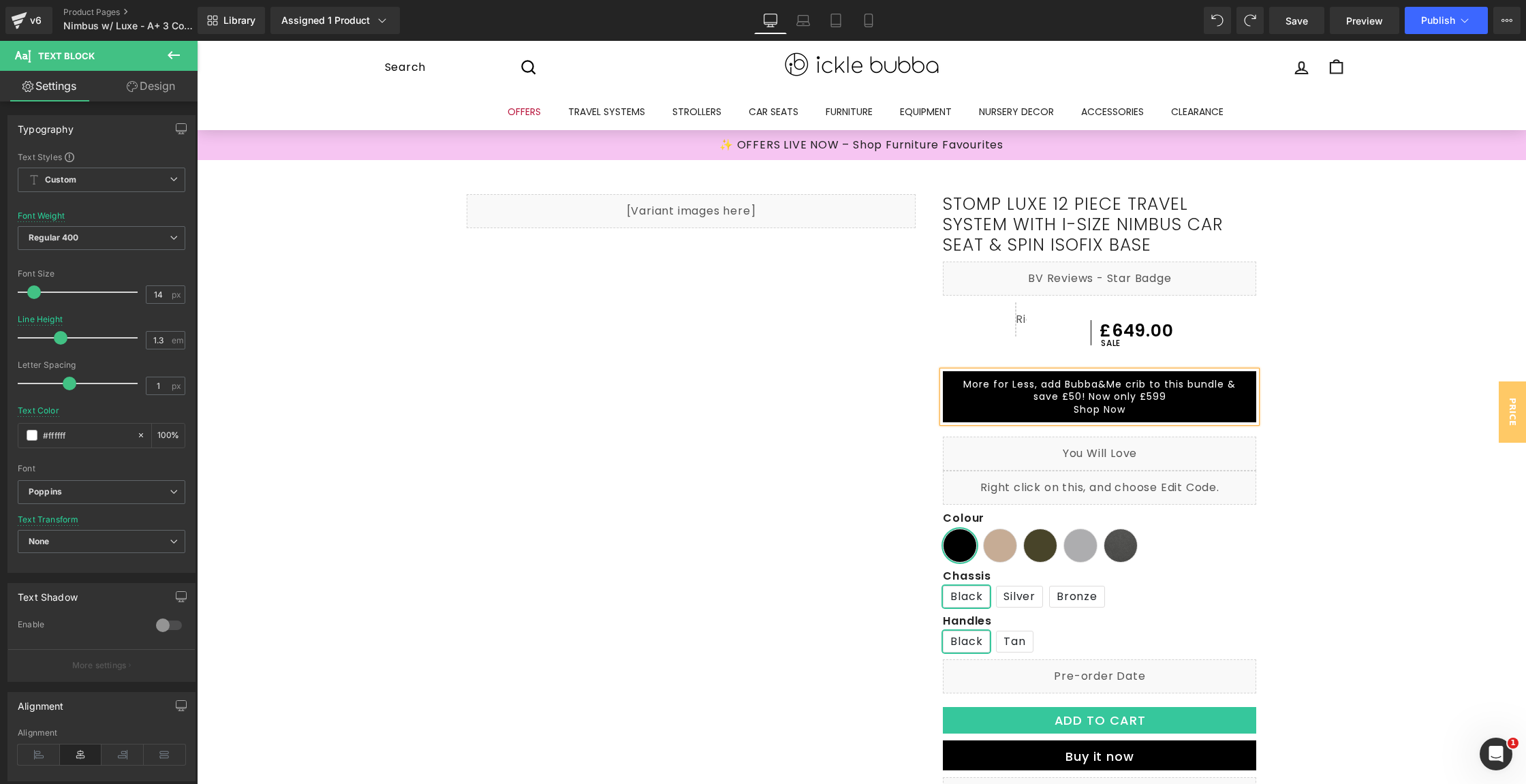
click at [1072, 382] on p "More for Less, add Bubba&Me crib to this bundle & save £50! Now only £599" at bounding box center [1100, 390] width 286 height 25
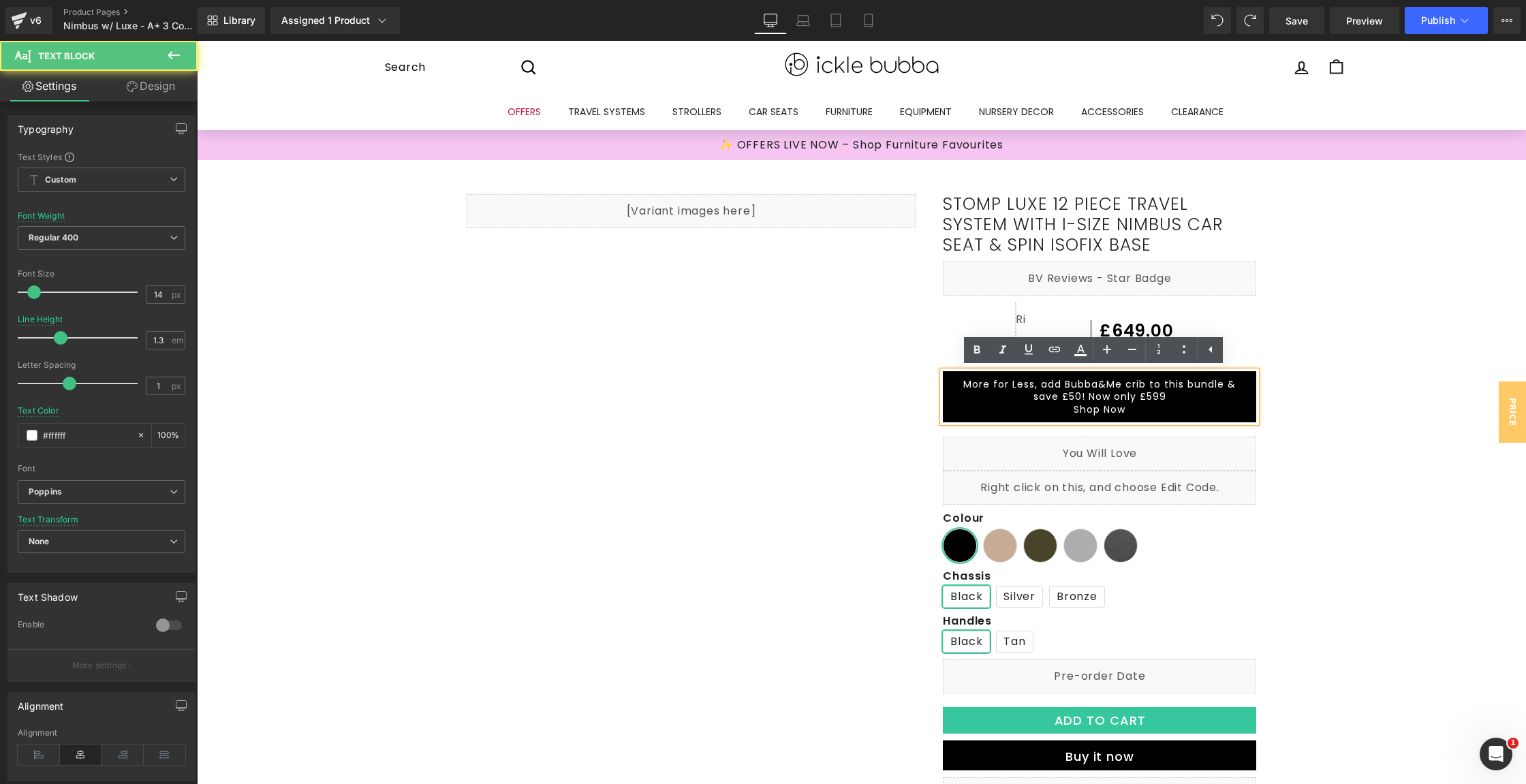
click at [1105, 418] on div "More for Less, add Bubba&Me crib to this bundle & save £50! Now only £599 Shop …" at bounding box center [1100, 397] width 314 height 51
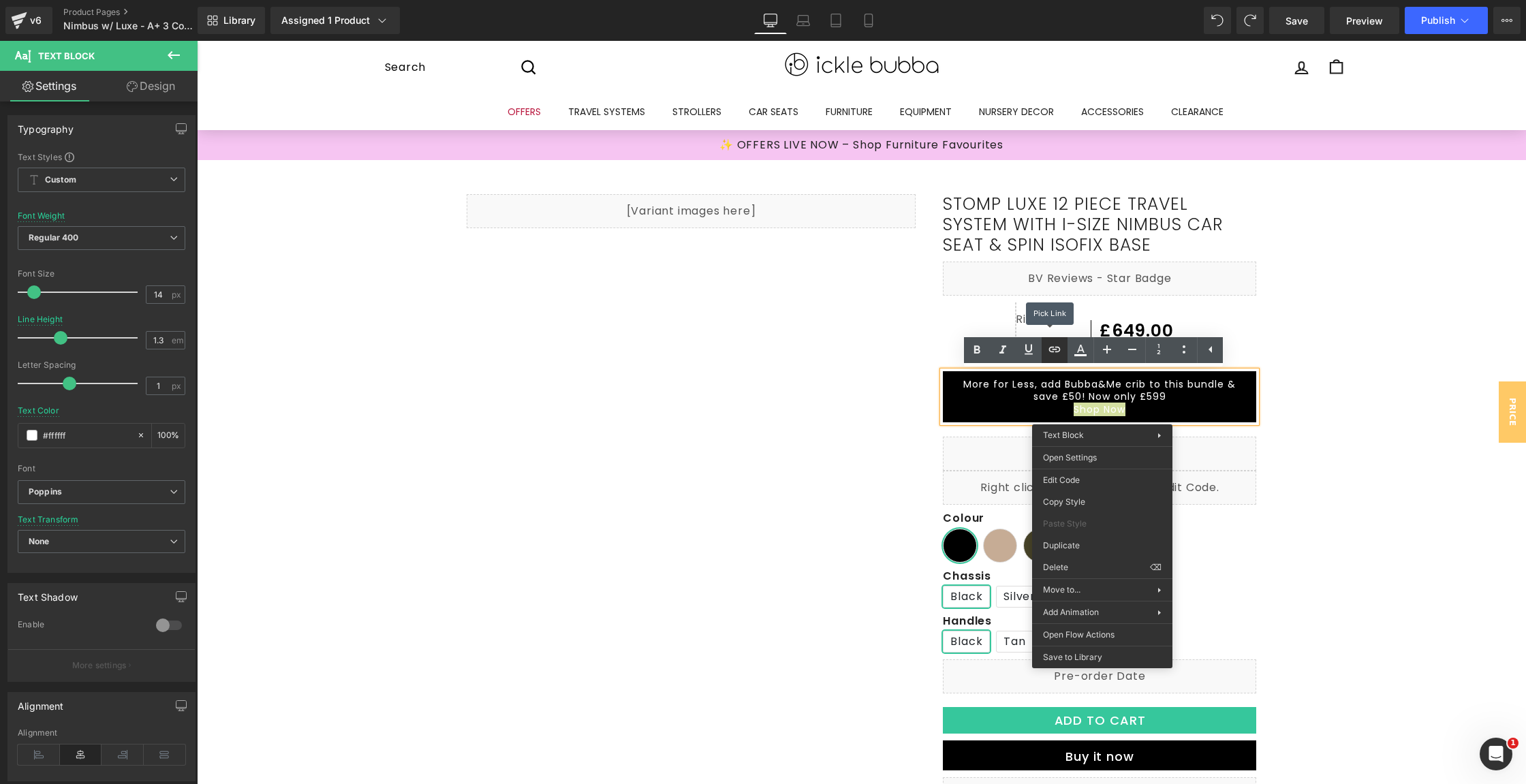
click at [1045, 347] on link at bounding box center [1054, 350] width 26 height 26
click at [1071, 445] on input "text" at bounding box center [1082, 438] width 210 height 34
paste input "[URL][DOMAIN_NAME]"
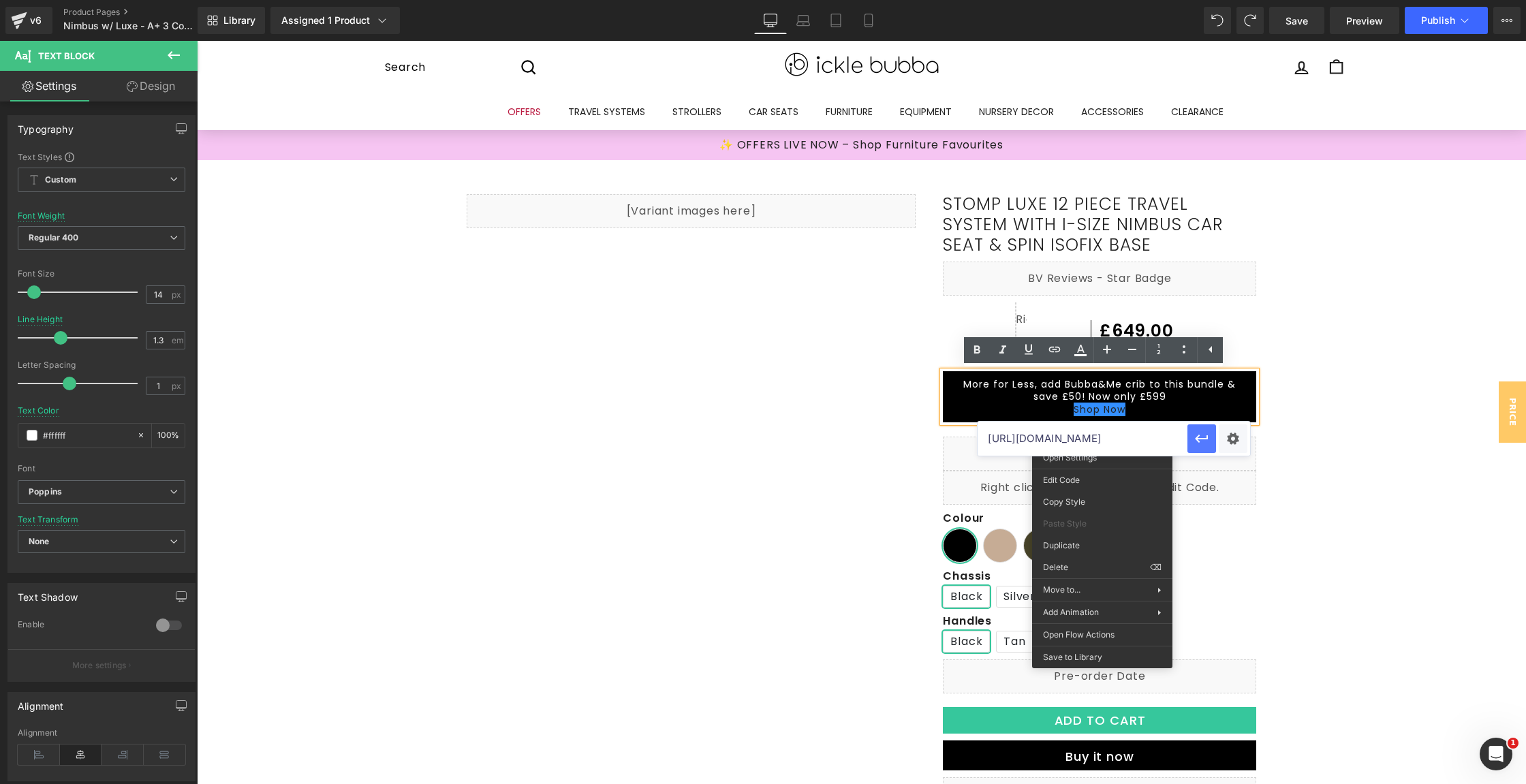
type input "[URL][DOMAIN_NAME]"
click at [1212, 437] on button "button" at bounding box center [1202, 438] width 29 height 29
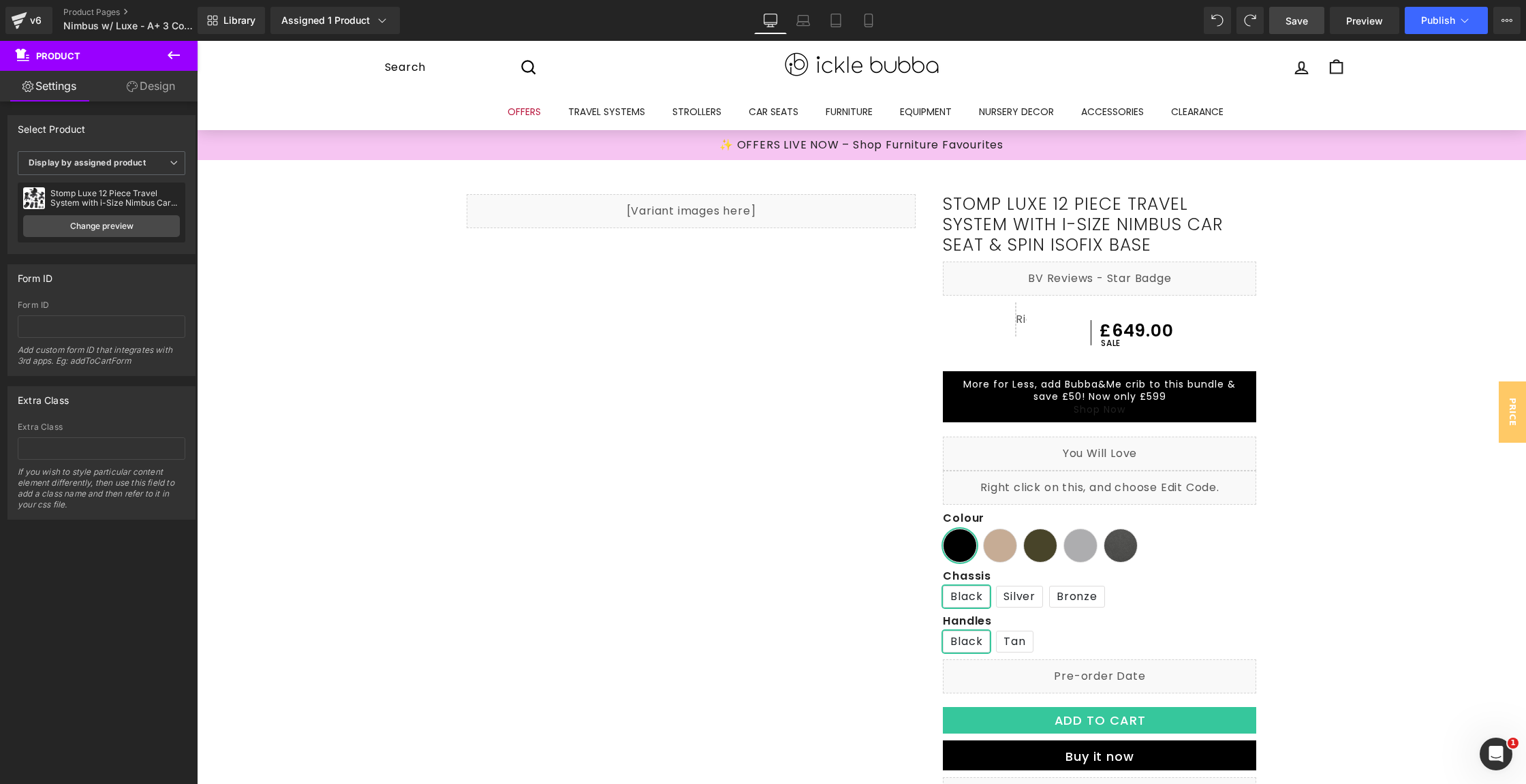
click at [1303, 22] on span "Save" at bounding box center [1297, 20] width 23 height 14
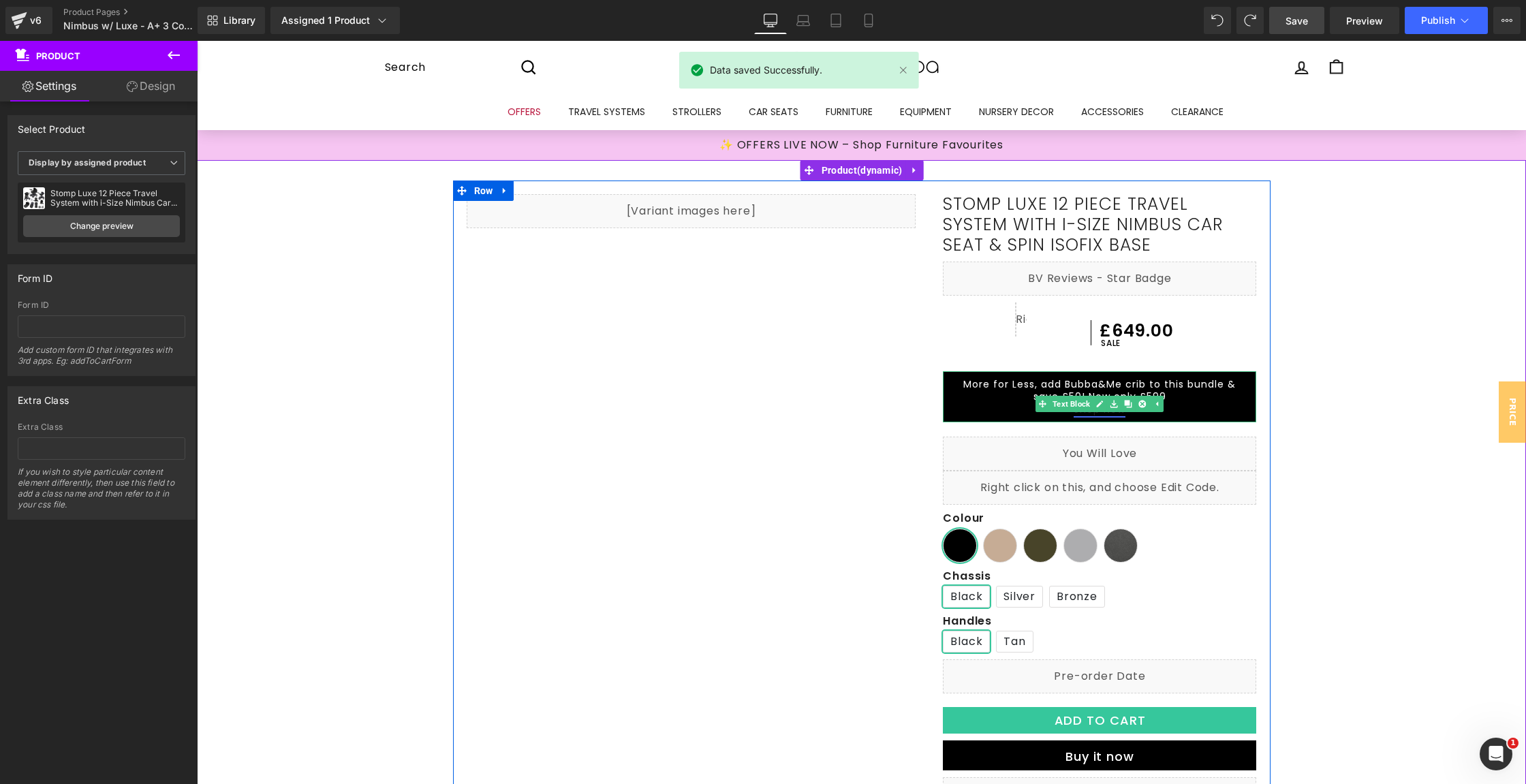
click at [1079, 415] on link "Shop Now" at bounding box center [1100, 409] width 52 height 14
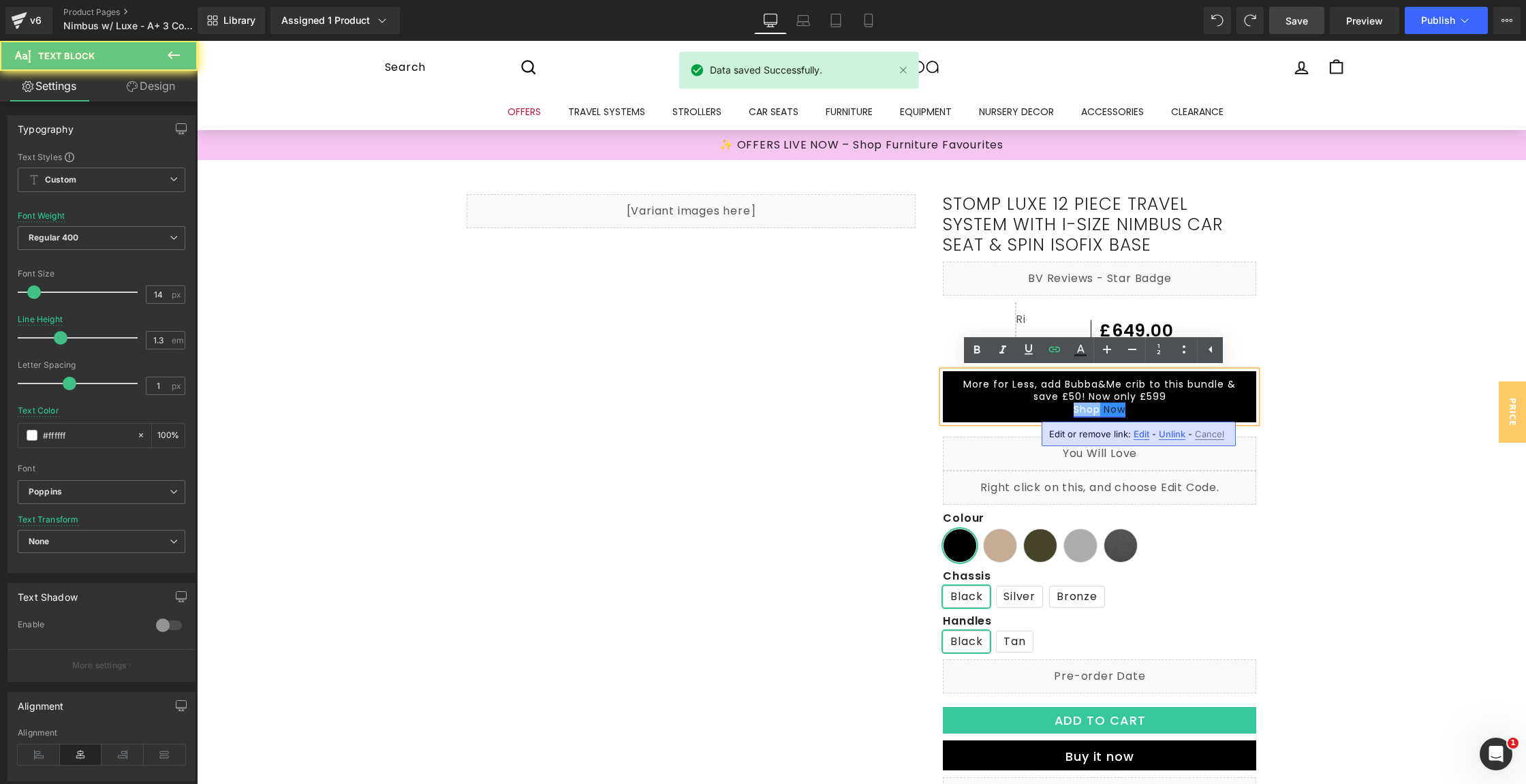
click at [1079, 415] on link "Shop Now" at bounding box center [1100, 409] width 52 height 14
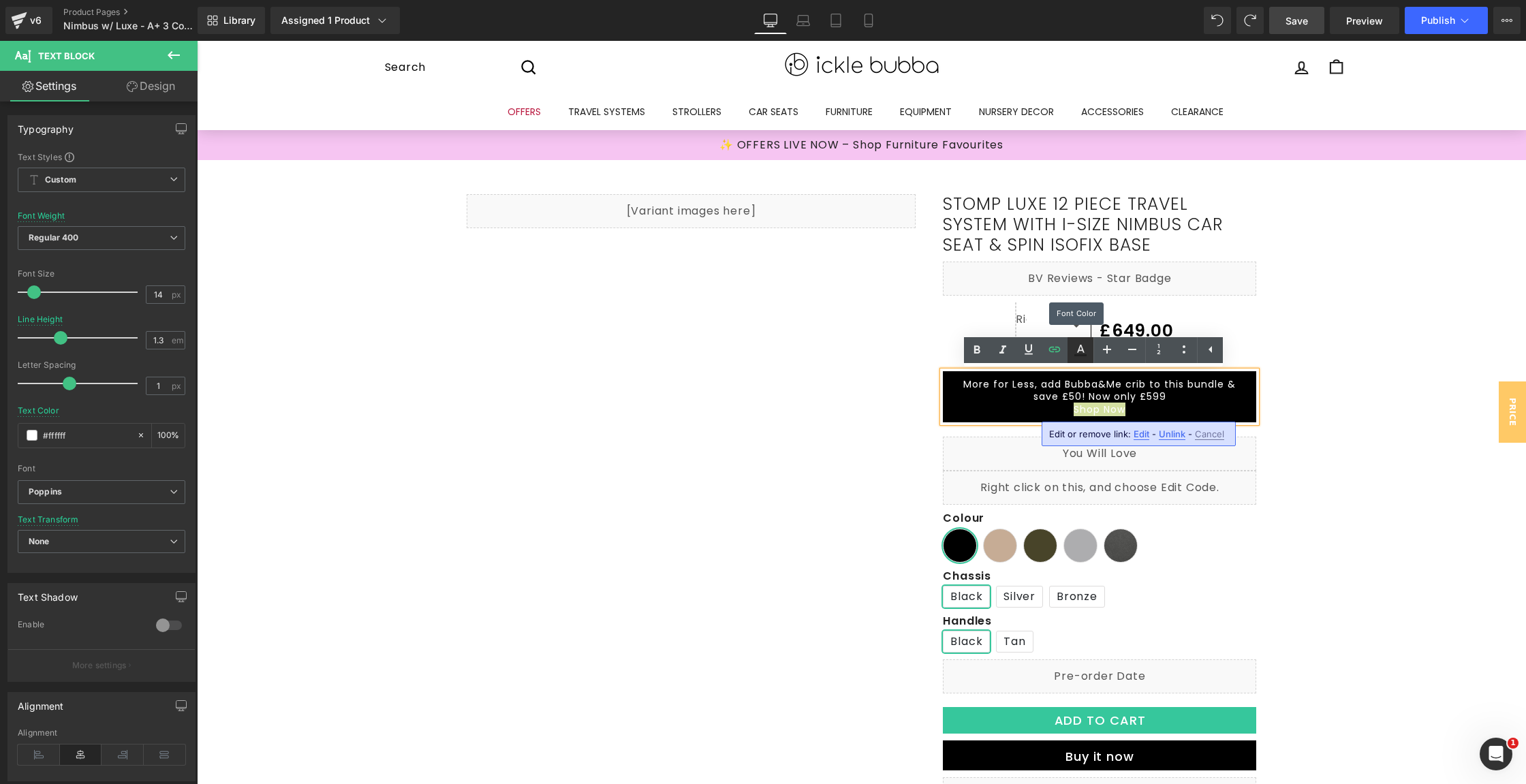
click at [1084, 359] on link at bounding box center [1081, 350] width 26 height 26
type input "#212121"
type input "100"
type input "0"
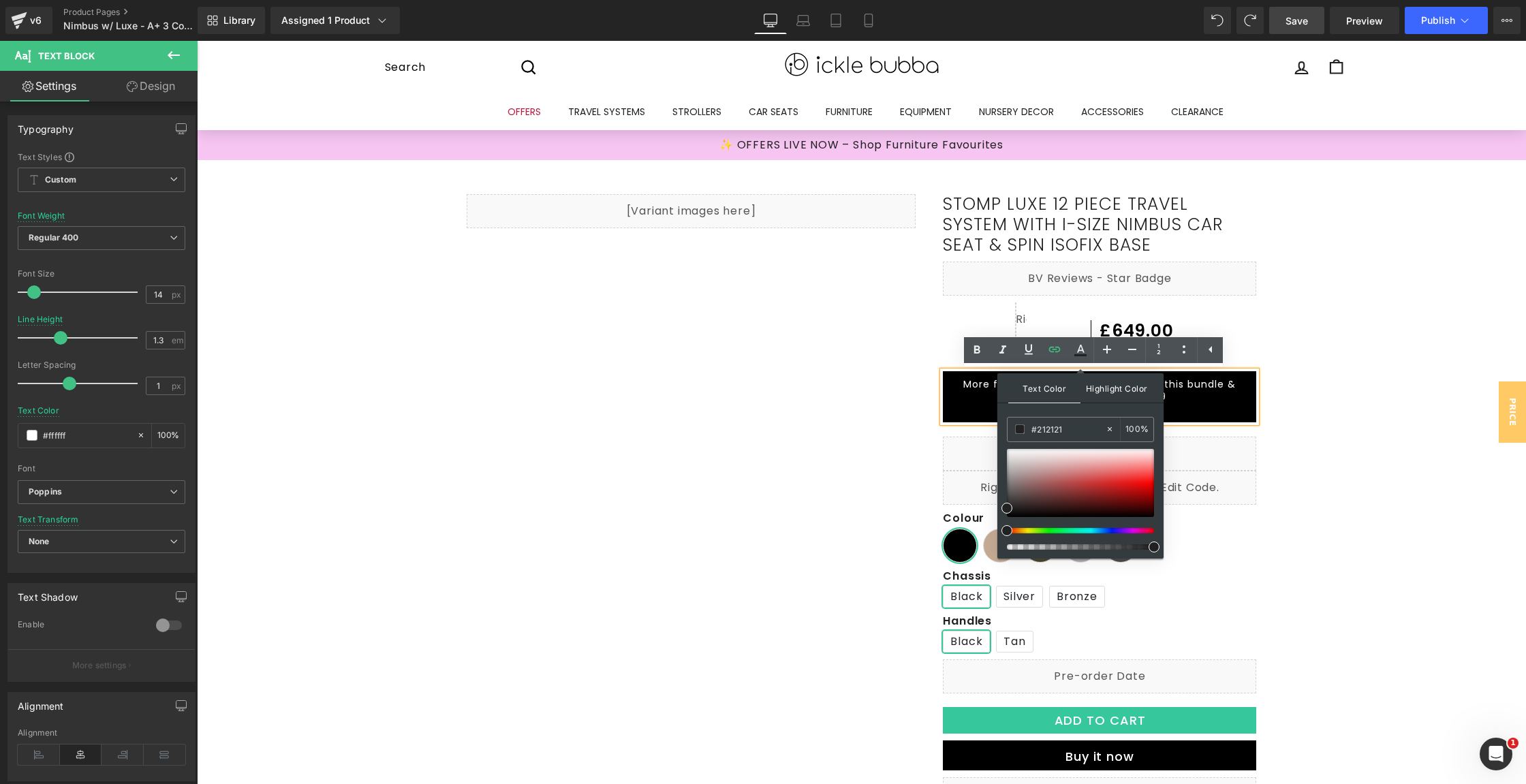
click at [1130, 398] on span "Highlight Color" at bounding box center [1117, 387] width 72 height 29
type input "#fef4f4"
type input "100"
type input "#ffffff"
drag, startPoint x: 1355, startPoint y: 486, endPoint x: 968, endPoint y: 441, distance: 389.6
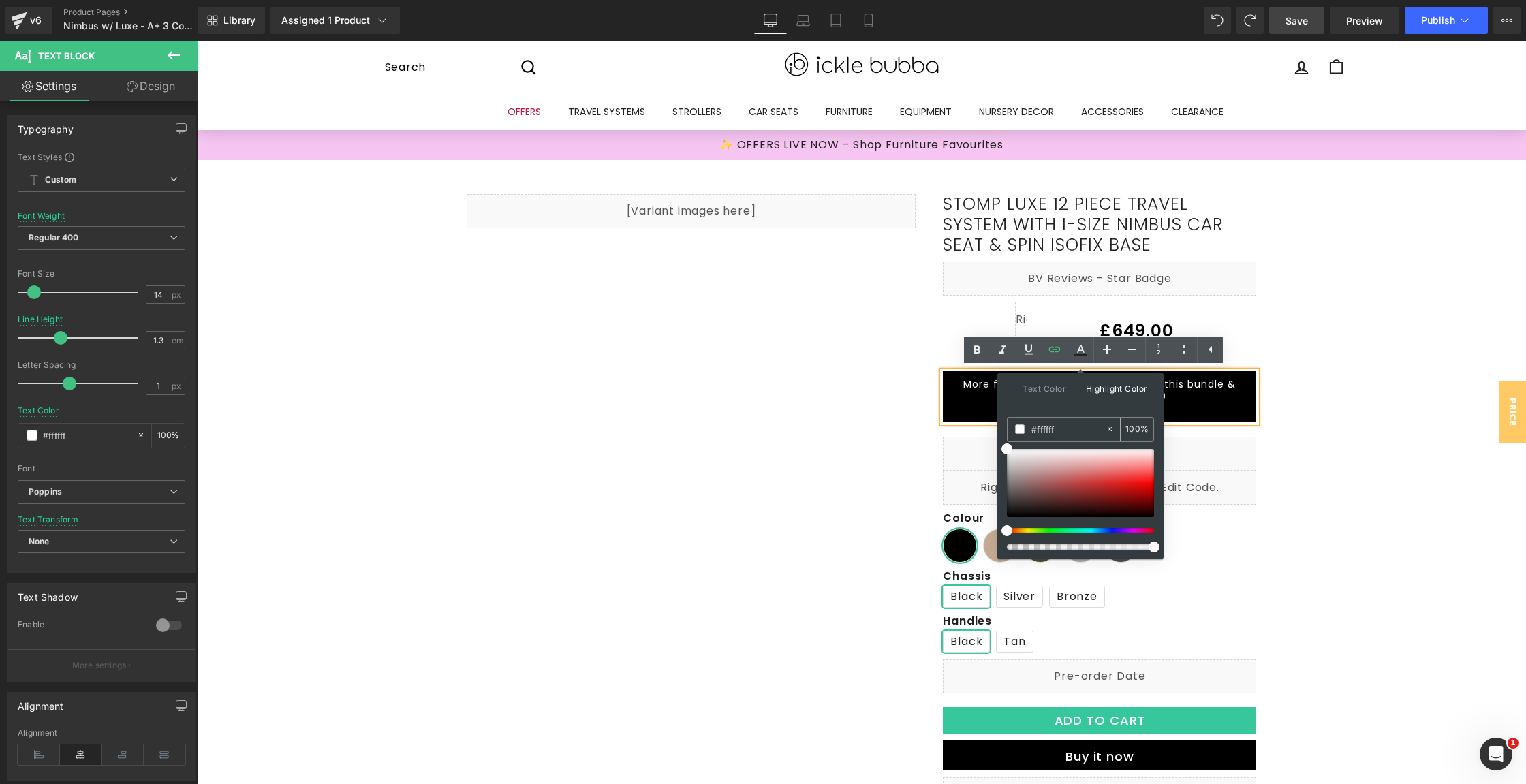
click at [1018, 429] on span at bounding box center [1020, 428] width 10 height 10
click at [1034, 392] on span "Text Color" at bounding box center [1045, 387] width 72 height 29
type input "#ffffff"
drag, startPoint x: 1003, startPoint y: 508, endPoint x: 1003, endPoint y: 435, distance: 73.0
click at [1003, 436] on div "Text Color Highlight Color rgba(255, 255, 255, 1) #ffffff 100 % rgba(255, 255, …" at bounding box center [1080, 465] width 166 height 185
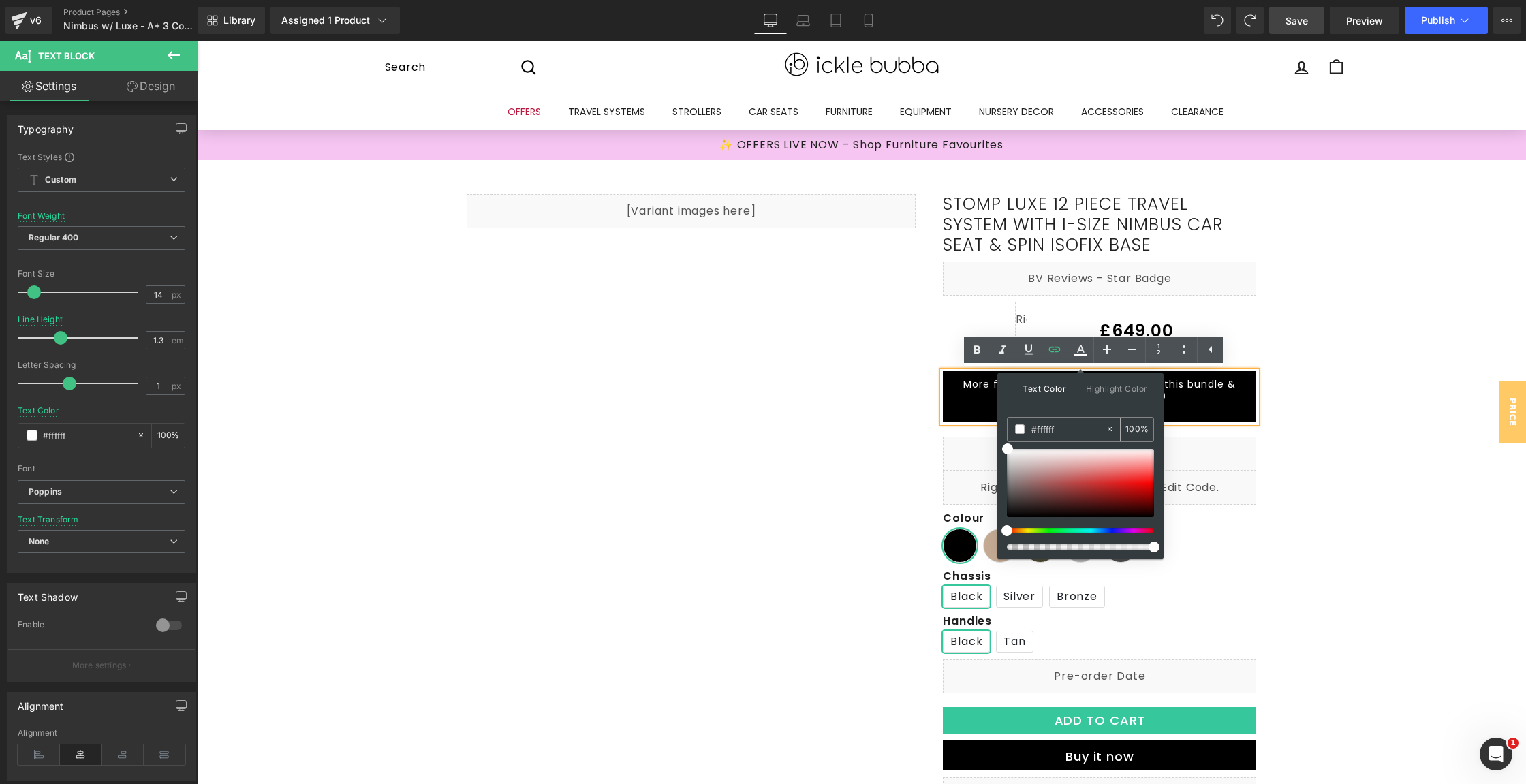
click at [1017, 429] on span at bounding box center [1020, 428] width 10 height 10
click at [1184, 411] on p "Shop Now" at bounding box center [1100, 409] width 286 height 12
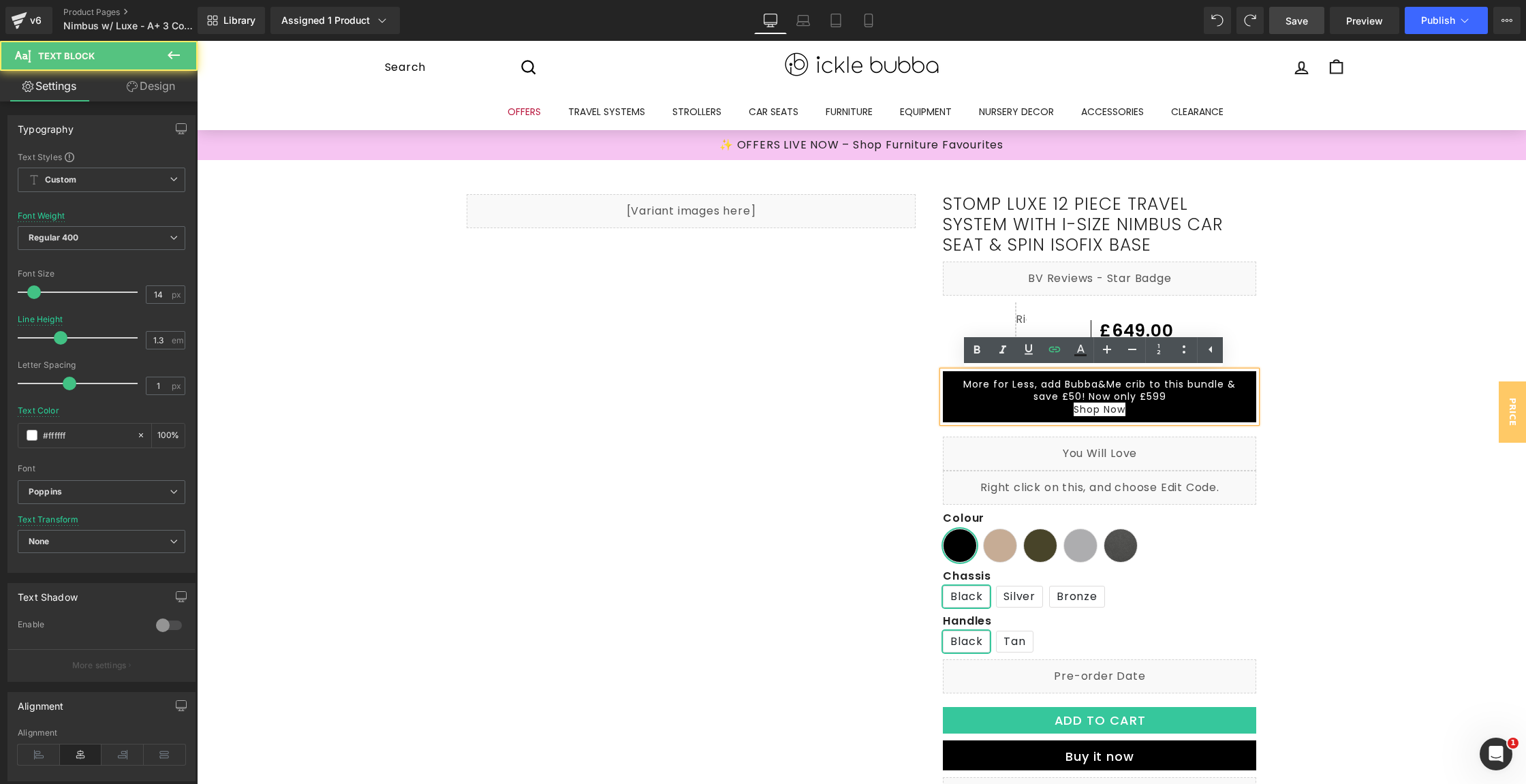
click at [1184, 411] on p "Shop Now" at bounding box center [1100, 409] width 286 height 12
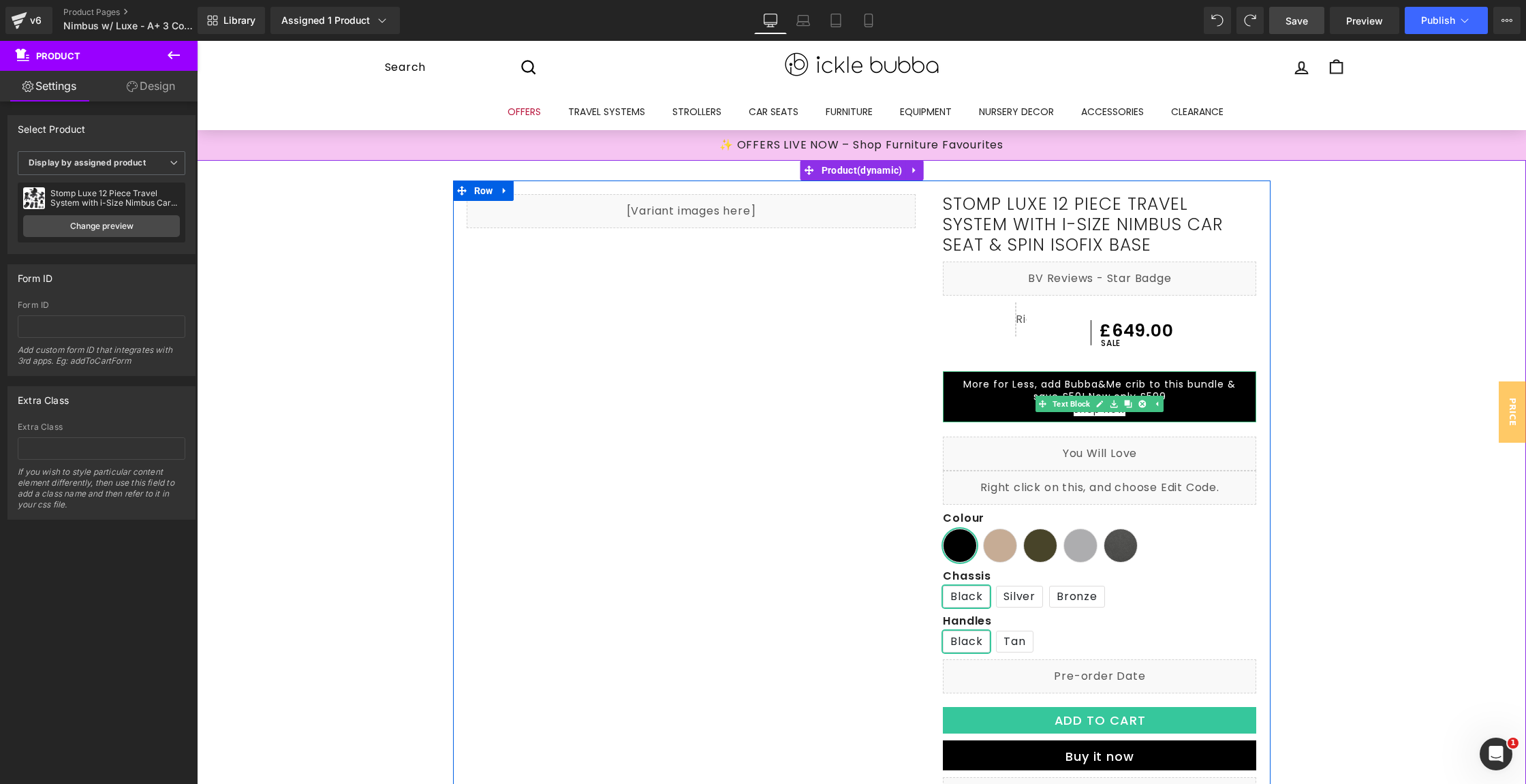
click at [1182, 399] on p "More for Less, add Bubba&Me crib to this bundle & save £50! Now only £599" at bounding box center [1100, 390] width 286 height 25
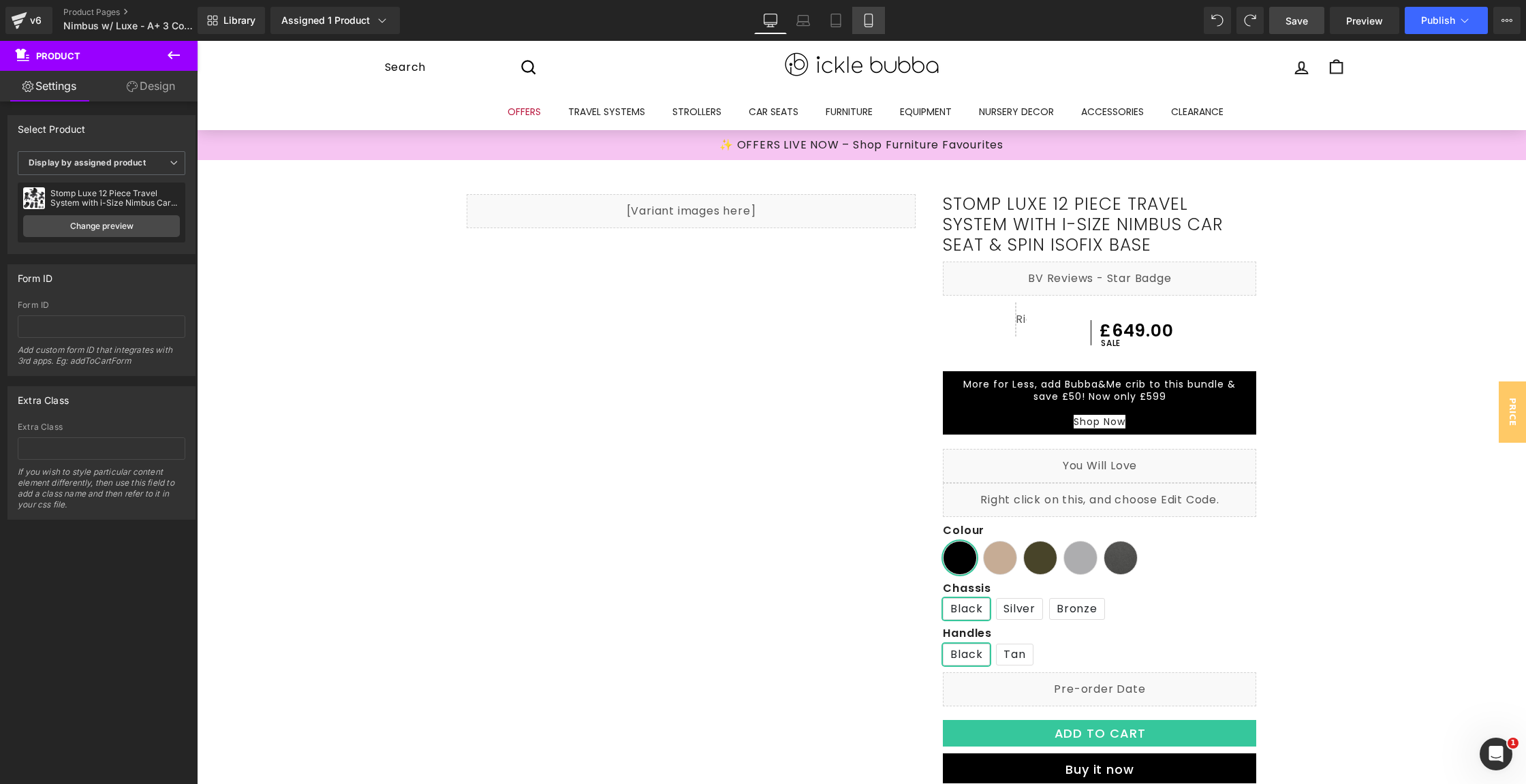
click at [872, 17] on icon at bounding box center [869, 20] width 14 height 14
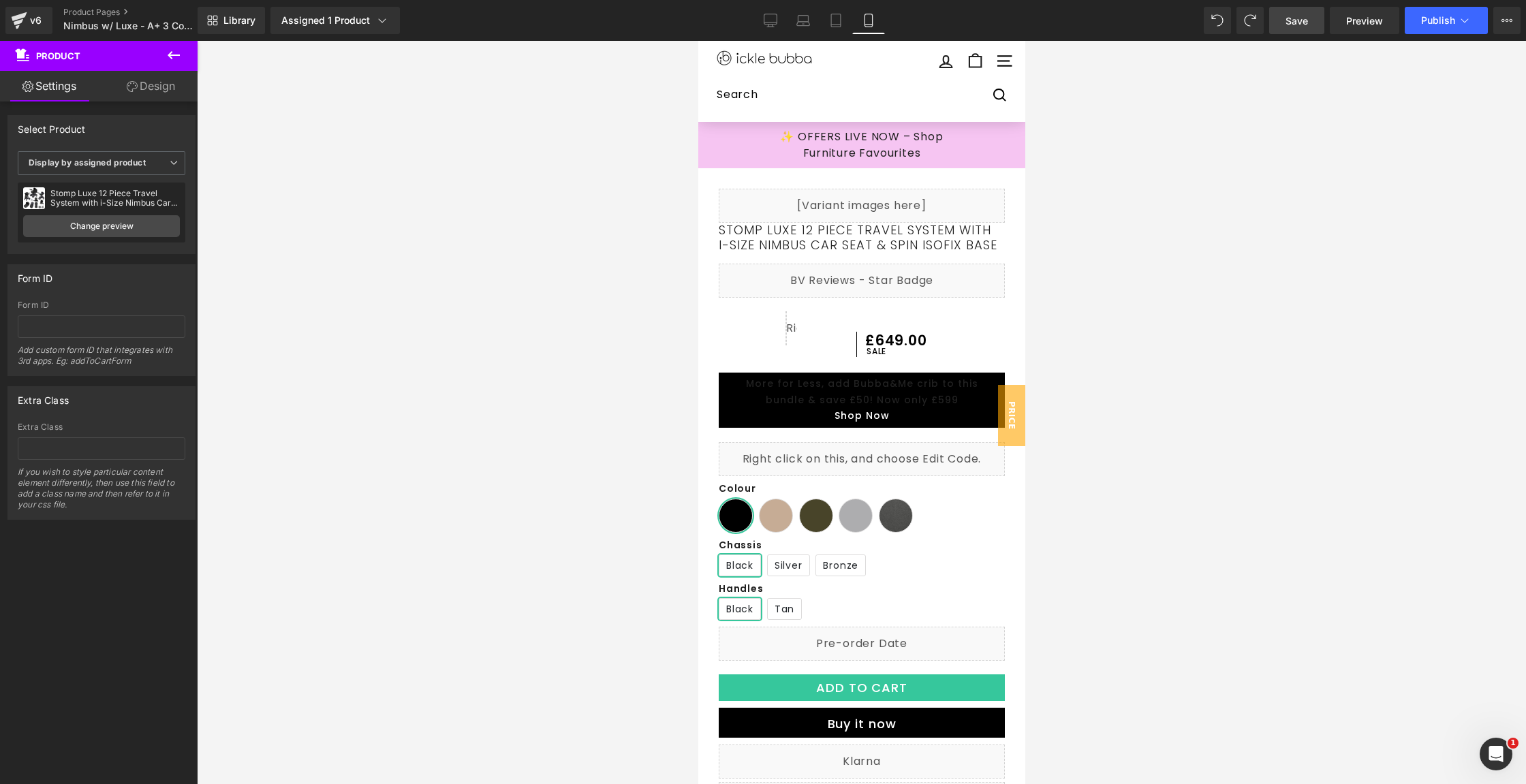
scroll to position [8, 0]
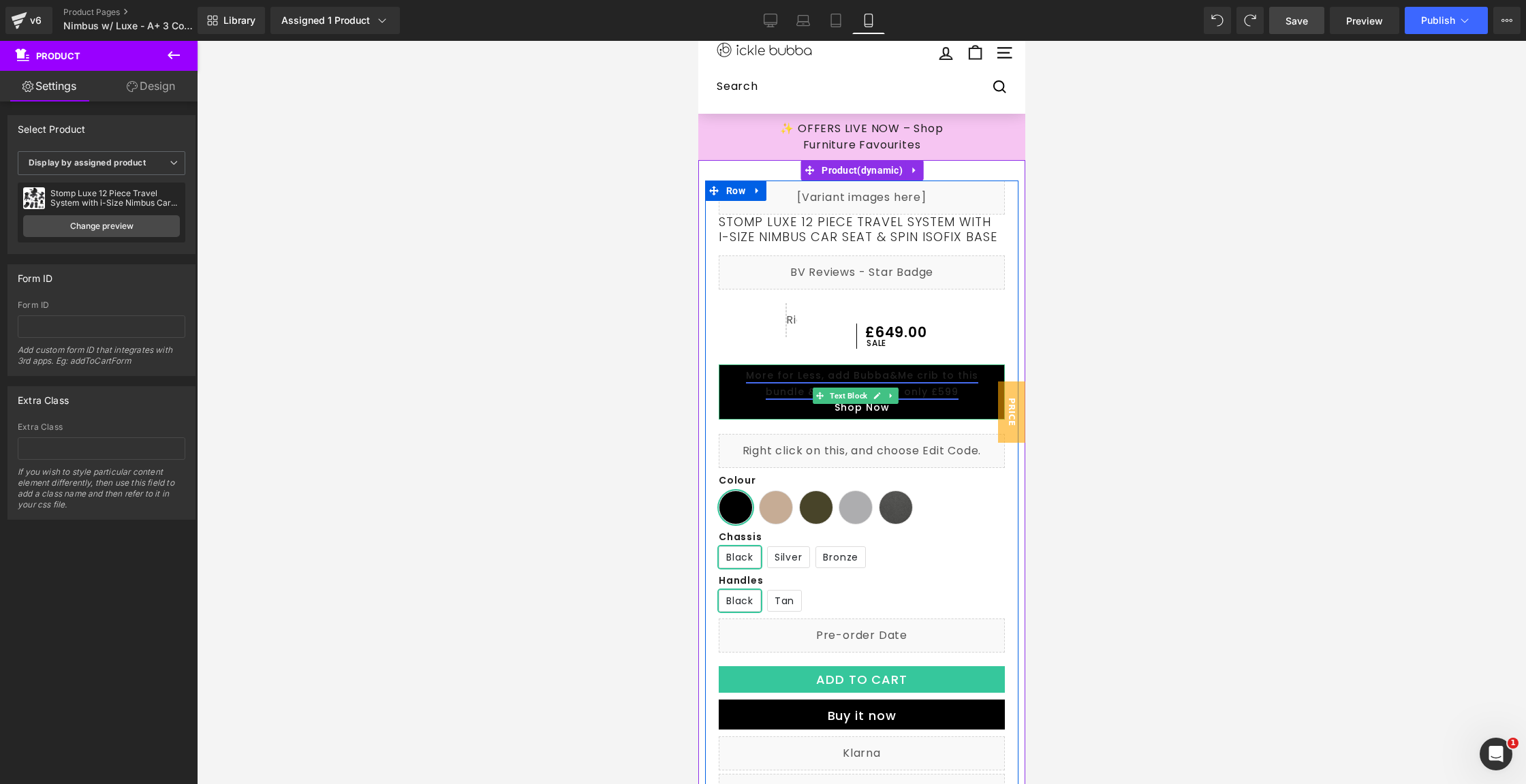
click at [866, 388] on link "More for Less, add Bubba&Me crib to this bundle & save £50! Now only £599" at bounding box center [861, 383] width 232 height 30
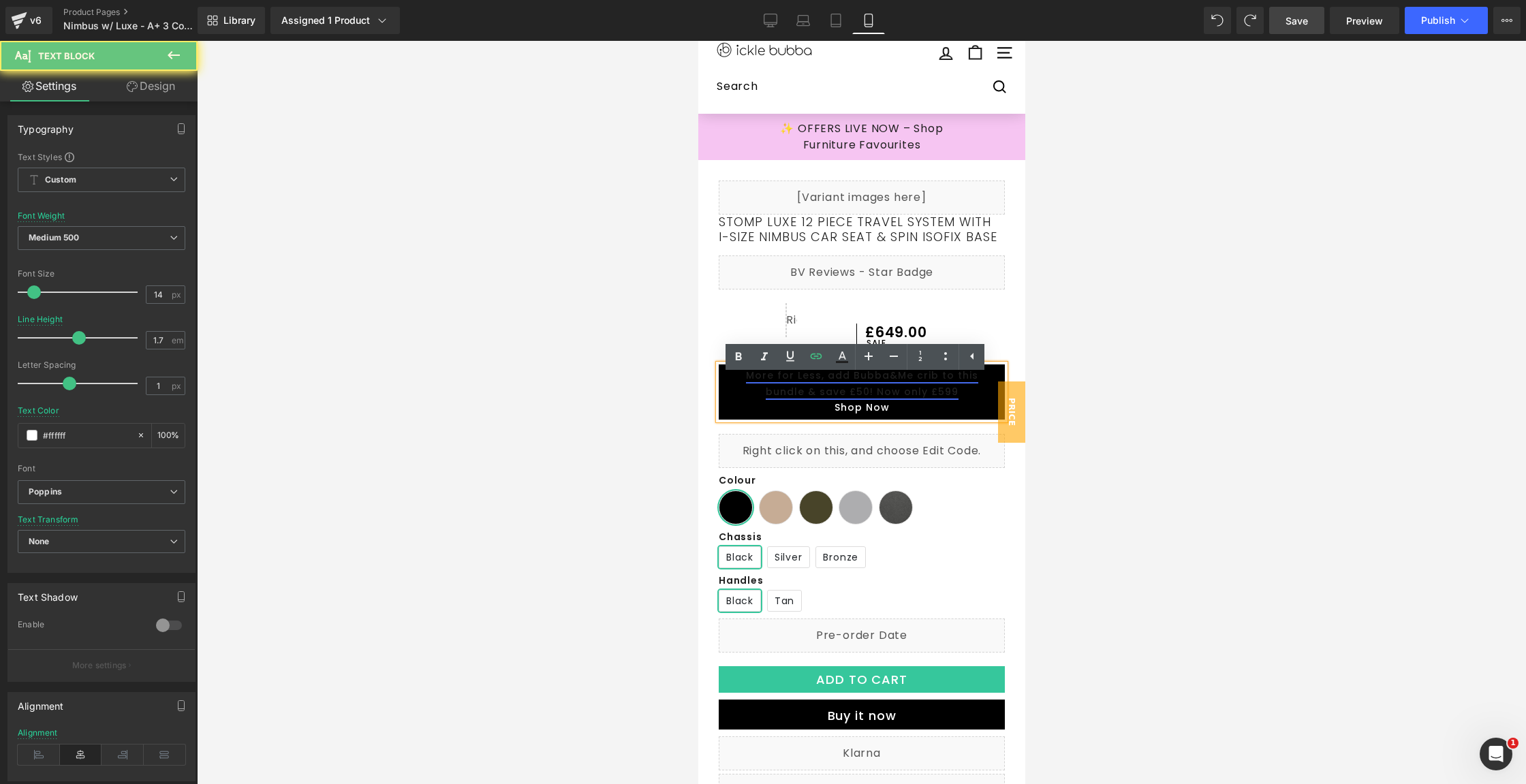
click at [866, 388] on link "More for Less, add Bubba&Me crib to this bundle & save £50! Now only £599" at bounding box center [861, 383] width 232 height 30
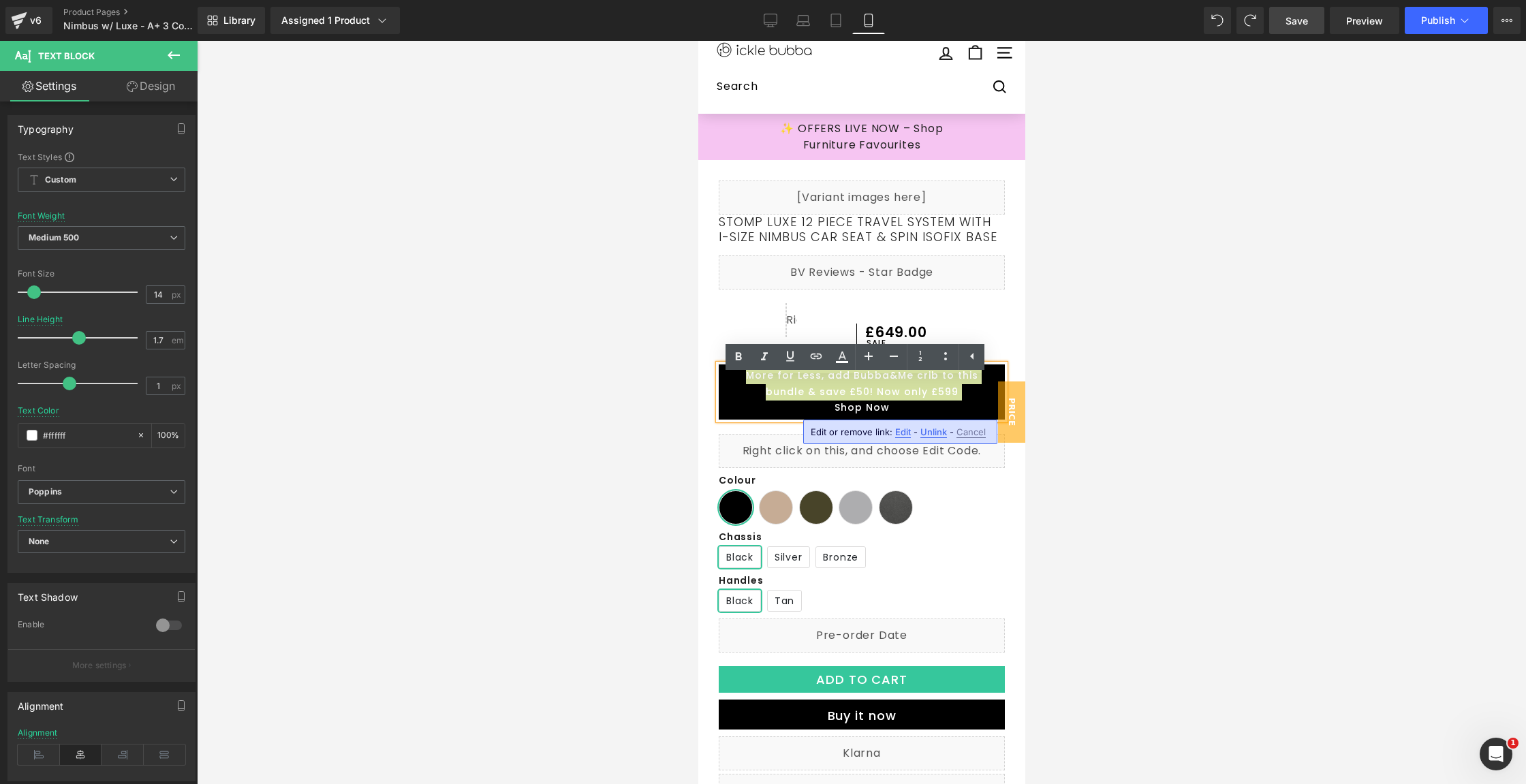
click at [930, 427] on span "Unlink" at bounding box center [933, 431] width 26 height 11
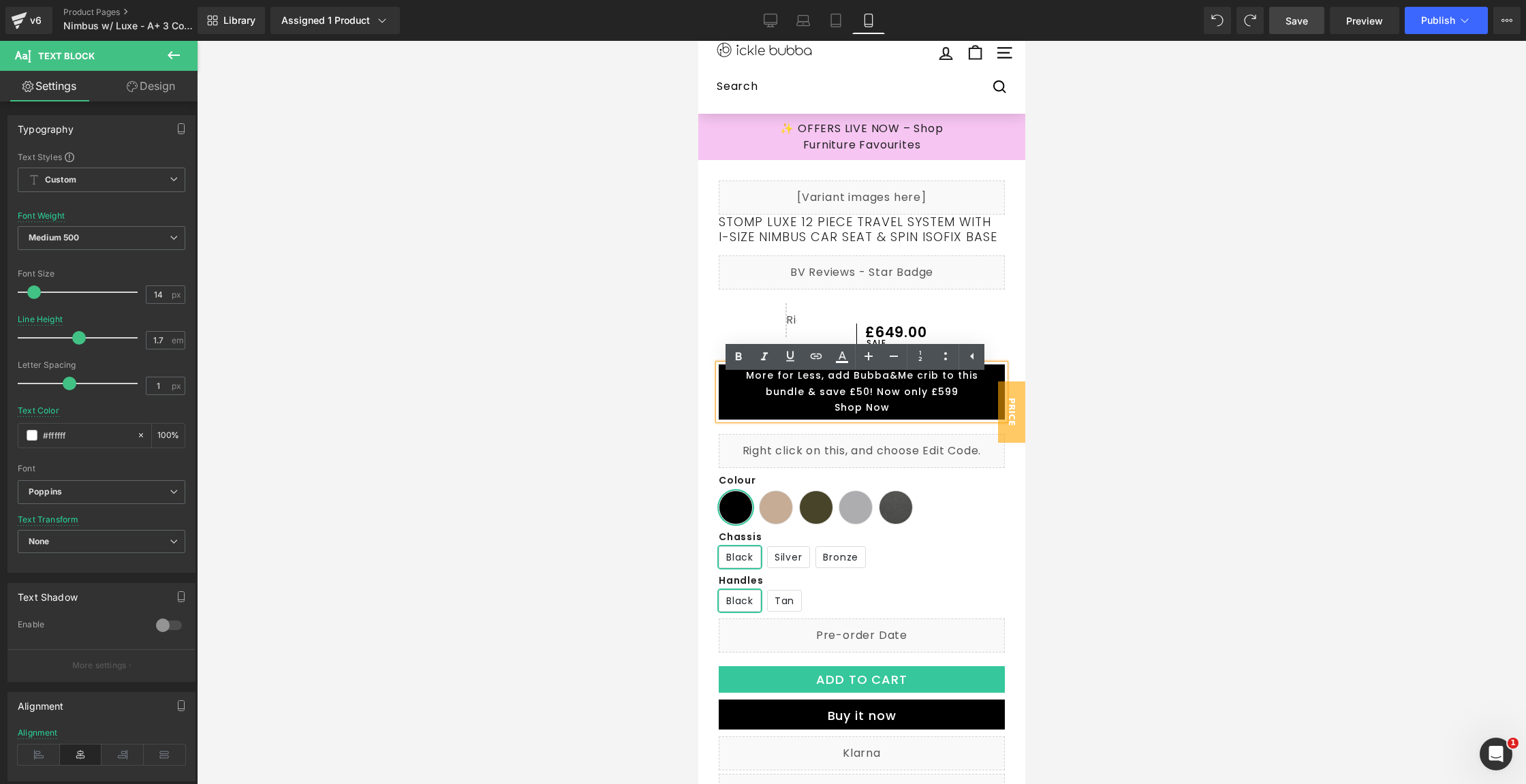
click at [912, 416] on p "Shop Now" at bounding box center [861, 408] width 272 height 17
click at [850, 416] on p "Shop Now" at bounding box center [861, 408] width 272 height 17
click at [817, 362] on icon at bounding box center [816, 356] width 17 height 17
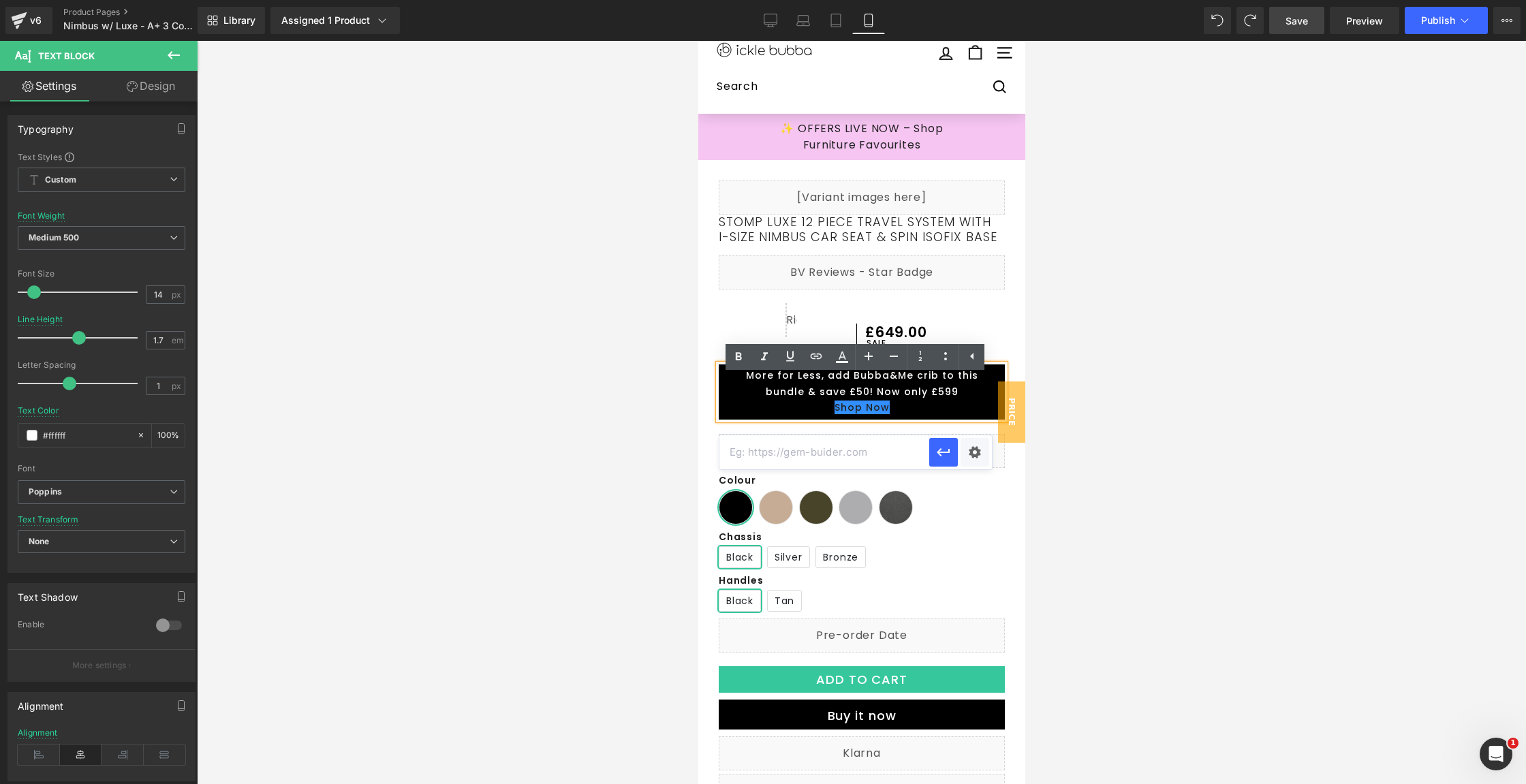
click at [887, 459] on input "text" at bounding box center [824, 452] width 210 height 34
paste input "[URL][DOMAIN_NAME]"
type input "[URL][DOMAIN_NAME]"
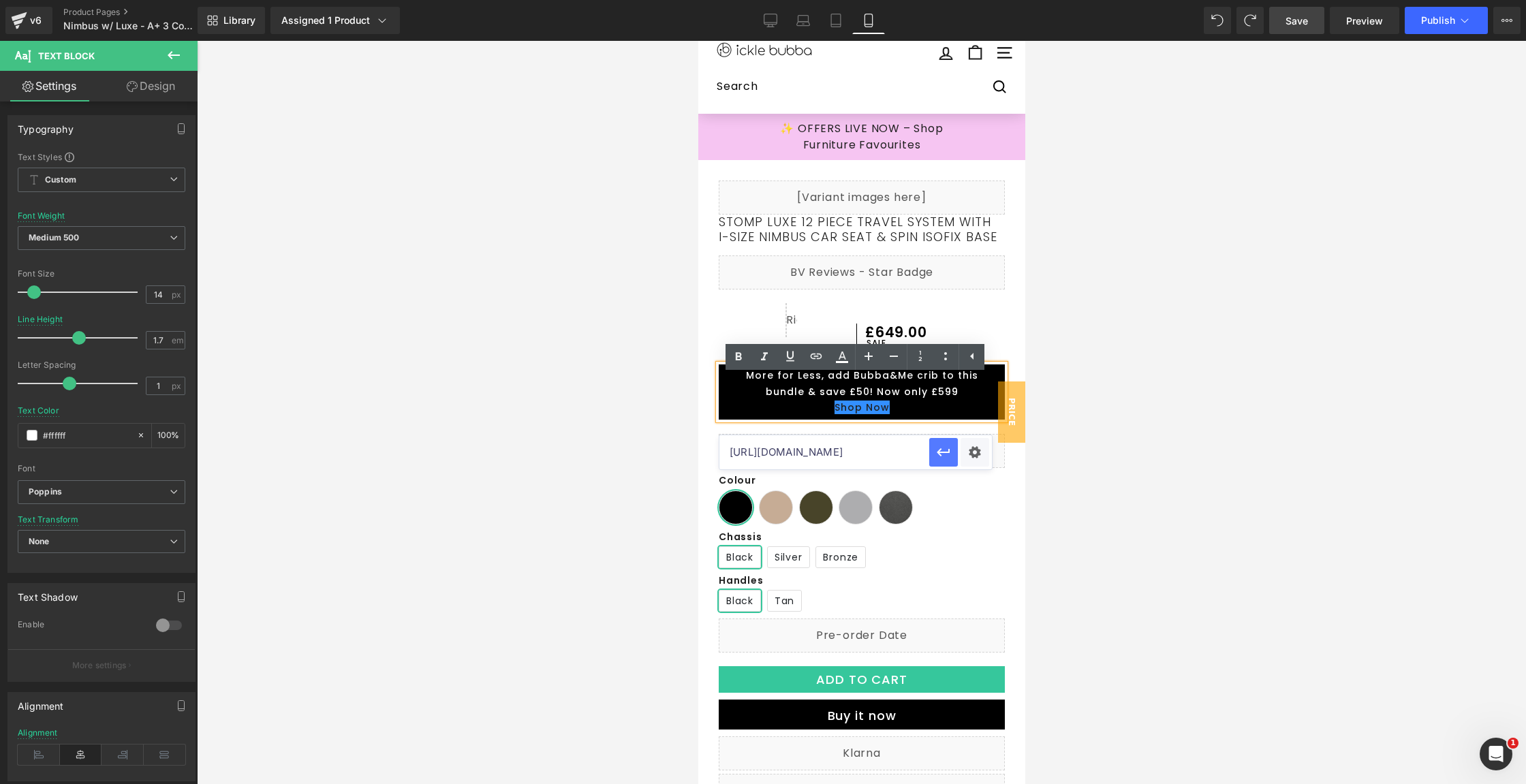
click at [954, 446] on button "button" at bounding box center [944, 452] width 29 height 29
click at [844, 351] on icon at bounding box center [842, 357] width 17 height 17
type input "100"
type input "transparent"
type input "0"
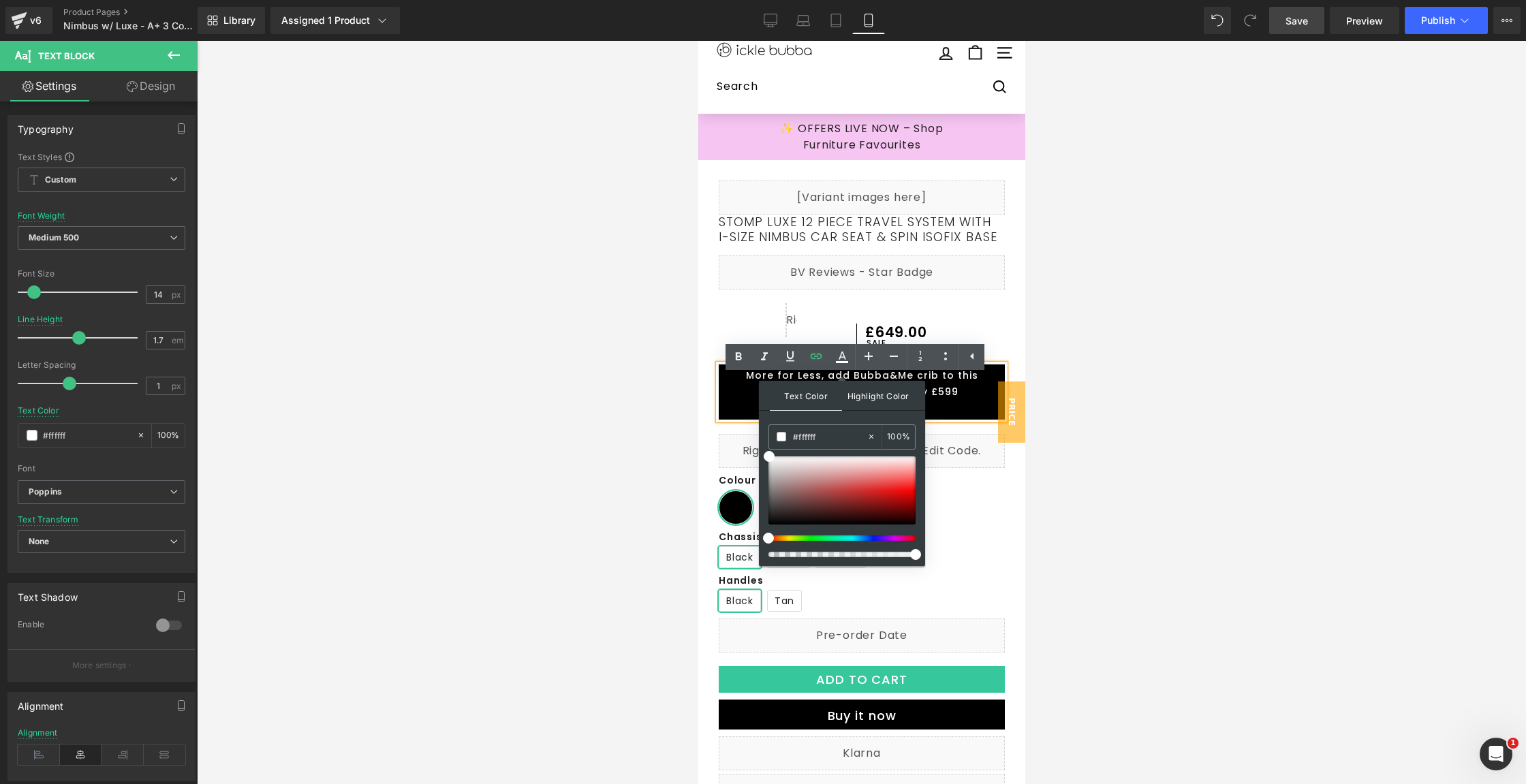
click at [887, 391] on span "Highlight Color" at bounding box center [878, 395] width 72 height 29
click at [977, 416] on p "Shop Now" at bounding box center [861, 408] width 272 height 17
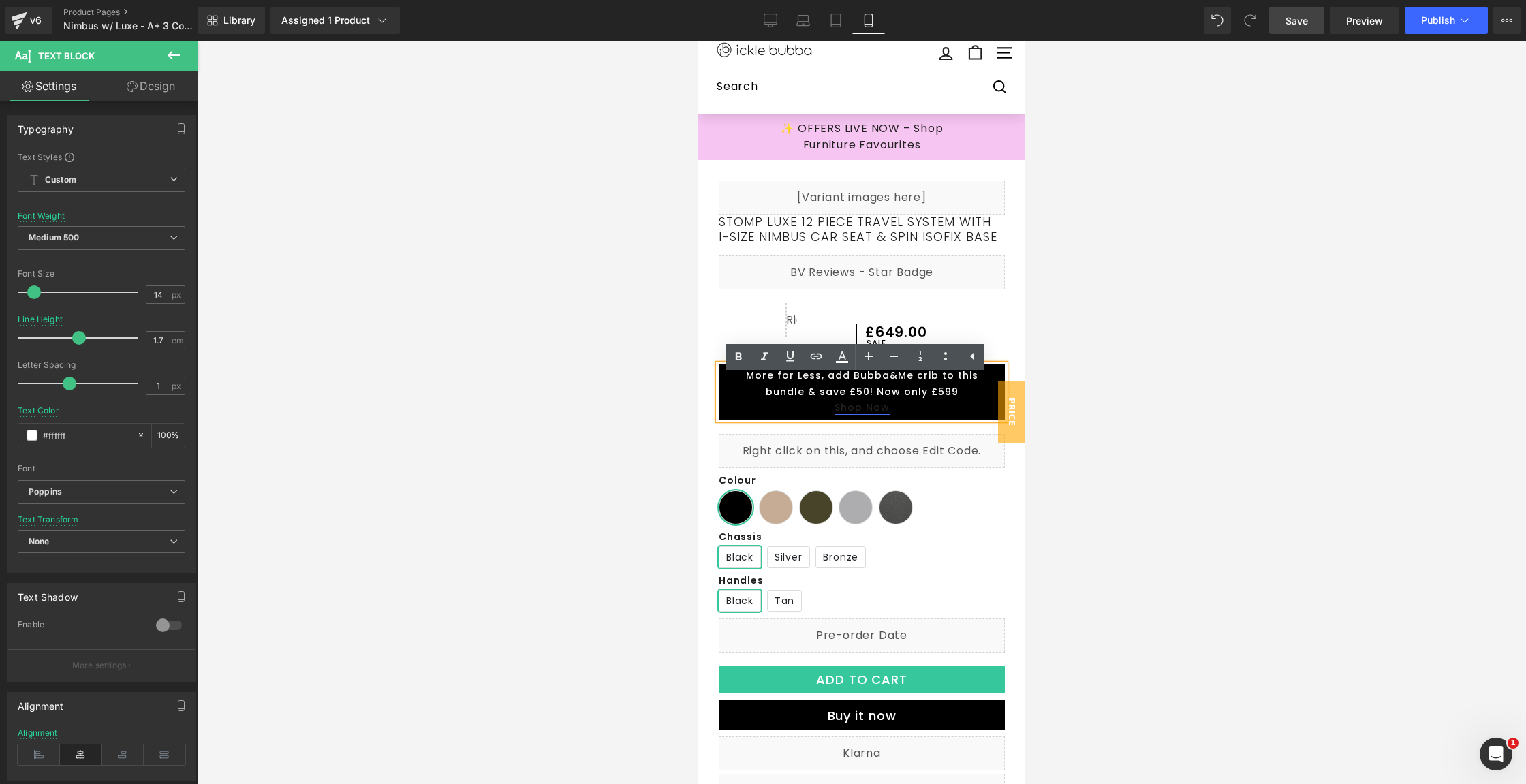
click at [858, 414] on link "Shop Now" at bounding box center [861, 407] width 55 height 14
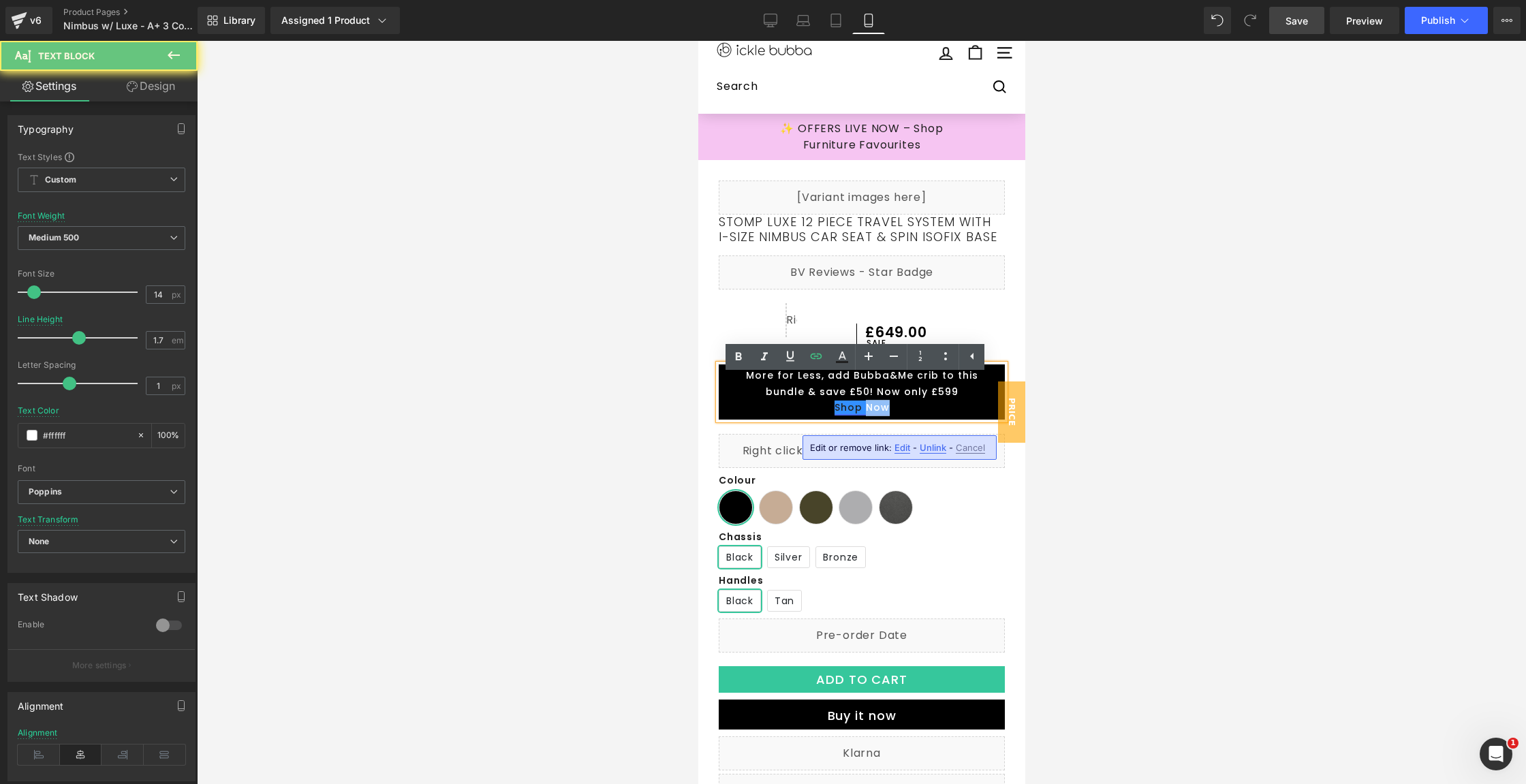
click at [858, 414] on link "Shop Now" at bounding box center [861, 407] width 55 height 14
click at [845, 361] on icon at bounding box center [842, 362] width 12 height 2
type input "#212121"
type input "100"
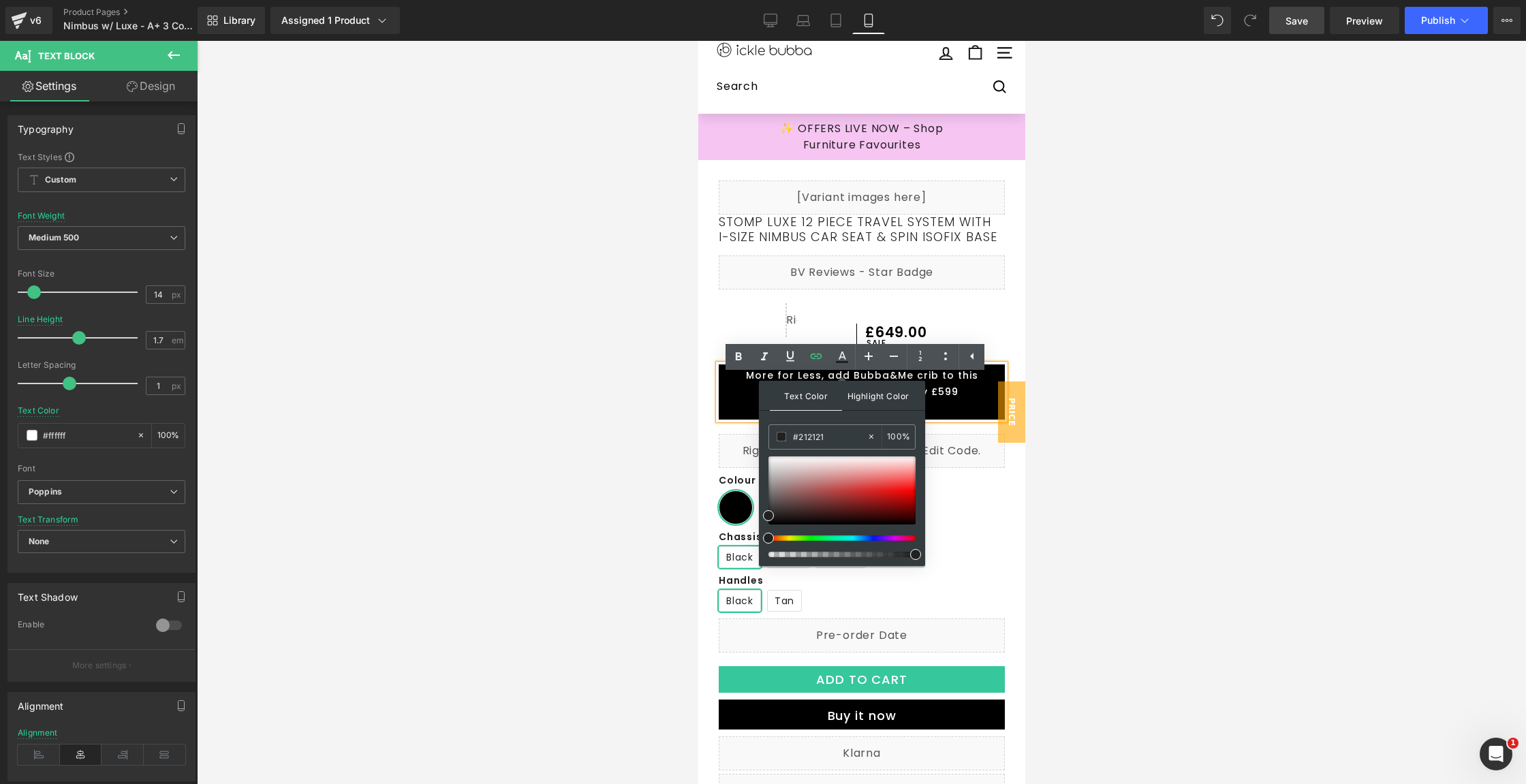
click at [881, 401] on span "Highlight Color" at bounding box center [878, 395] width 72 height 29
type input "#ffffff"
type input "100"
drag, startPoint x: 1464, startPoint y: 496, endPoint x: 757, endPoint y: 449, distance: 708.6
click at [826, 398] on span "Text Color" at bounding box center [806, 395] width 72 height 29
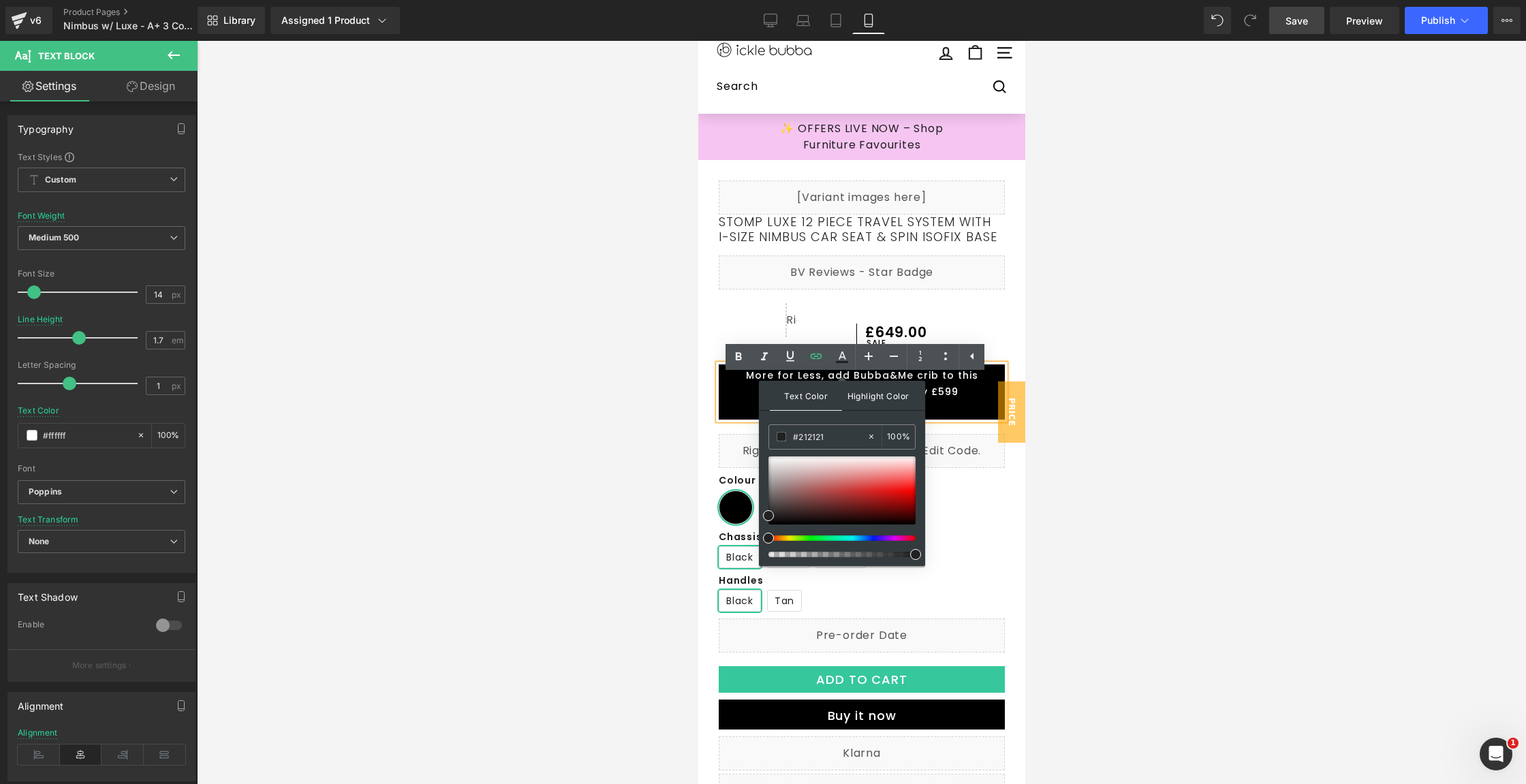
click at [854, 396] on span "Highlight Color" at bounding box center [878, 395] width 72 height 29
click at [775, 432] on div "#ffffff" at bounding box center [818, 437] width 98 height 24
click at [794, 403] on span "Text Color" at bounding box center [806, 395] width 72 height 29
drag, startPoint x: 1466, startPoint y: 552, endPoint x: 749, endPoint y: 450, distance: 724.2
type input "#ffffff"
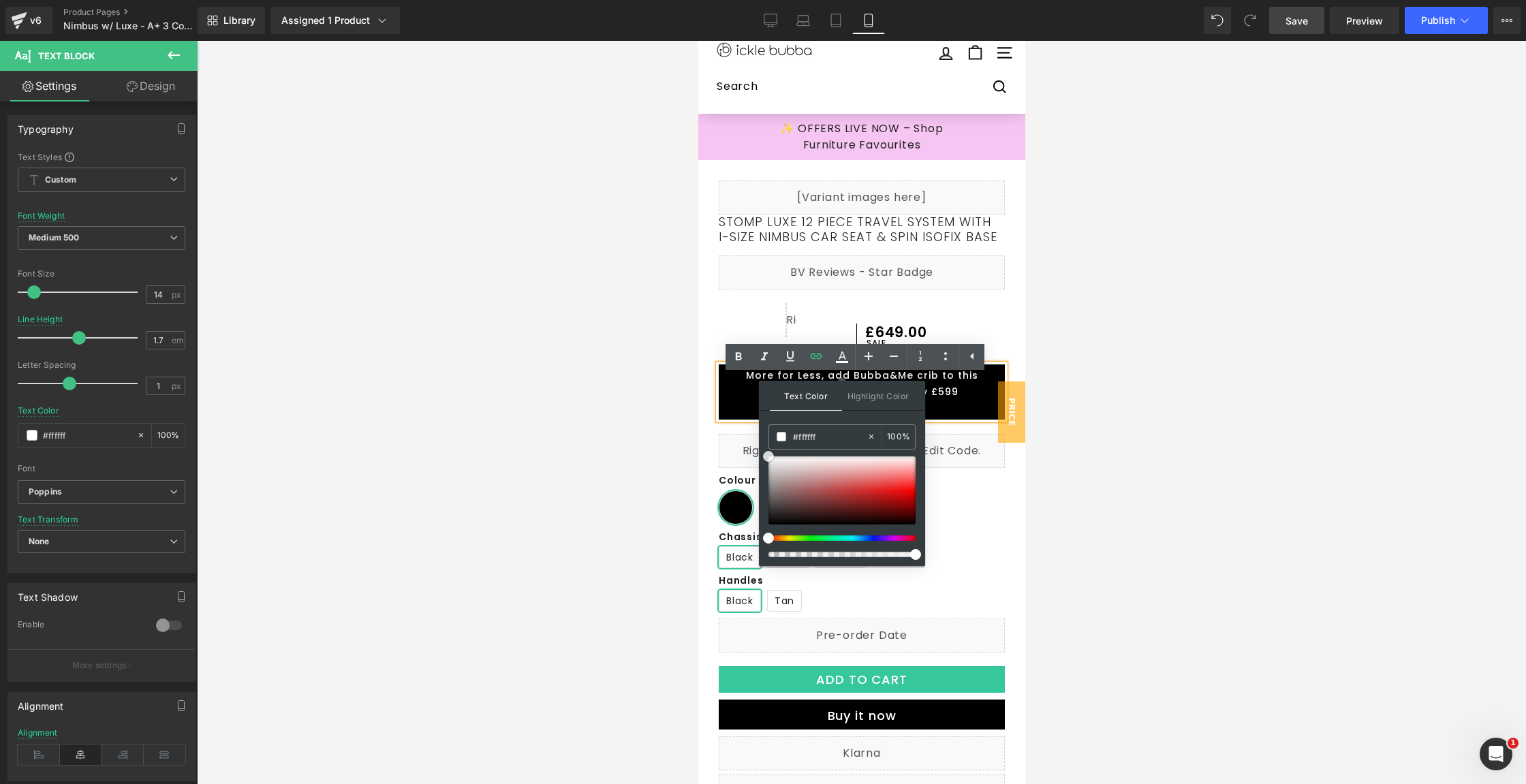
drag, startPoint x: 763, startPoint y: 466, endPoint x: 695, endPoint y: 424, distance: 79.9
click at [695, 0] on div "Text Block You are previewing how the will restyle your page. You can not edit …" at bounding box center [763, 0] width 1526 height 0
click at [778, 437] on span at bounding box center [781, 436] width 10 height 10
click at [949, 416] on p "Shop Now" at bounding box center [861, 408] width 272 height 17
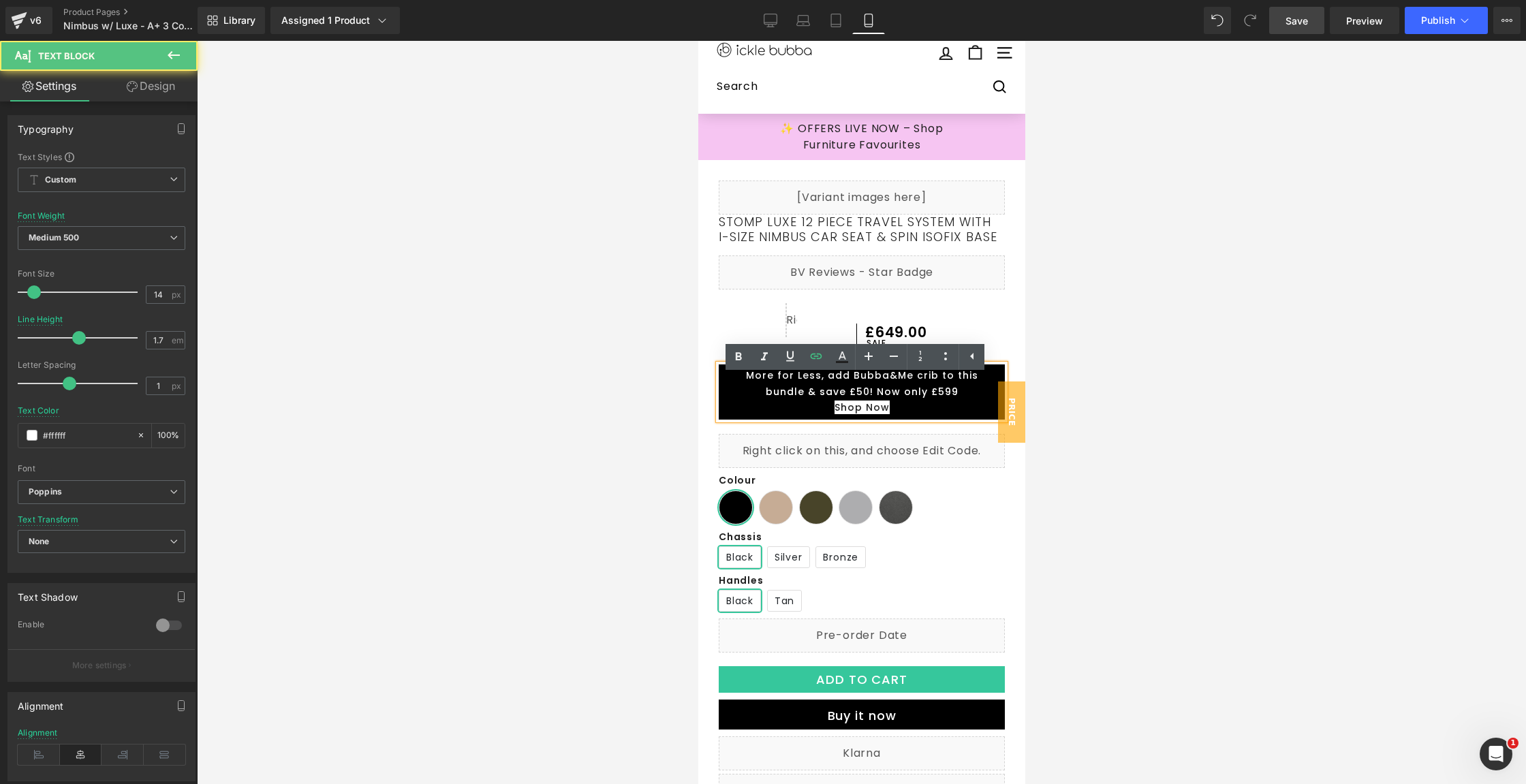
click at [1238, 378] on div at bounding box center [861, 412] width 1329 height 743
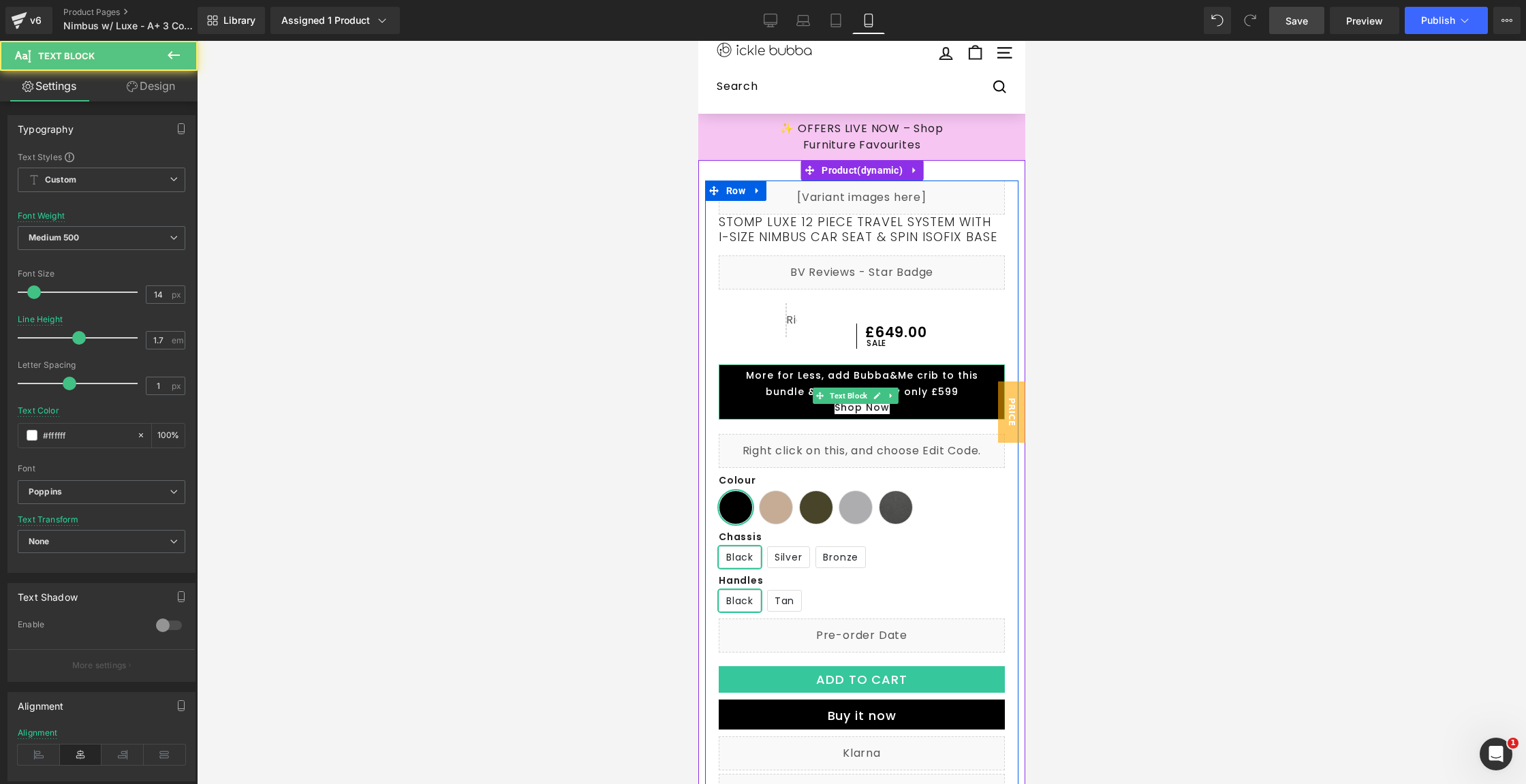
click at [975, 401] on p "More for Less, add Bubba&Me crib to this bundle & save £50! Now only £599" at bounding box center [861, 383] width 272 height 32
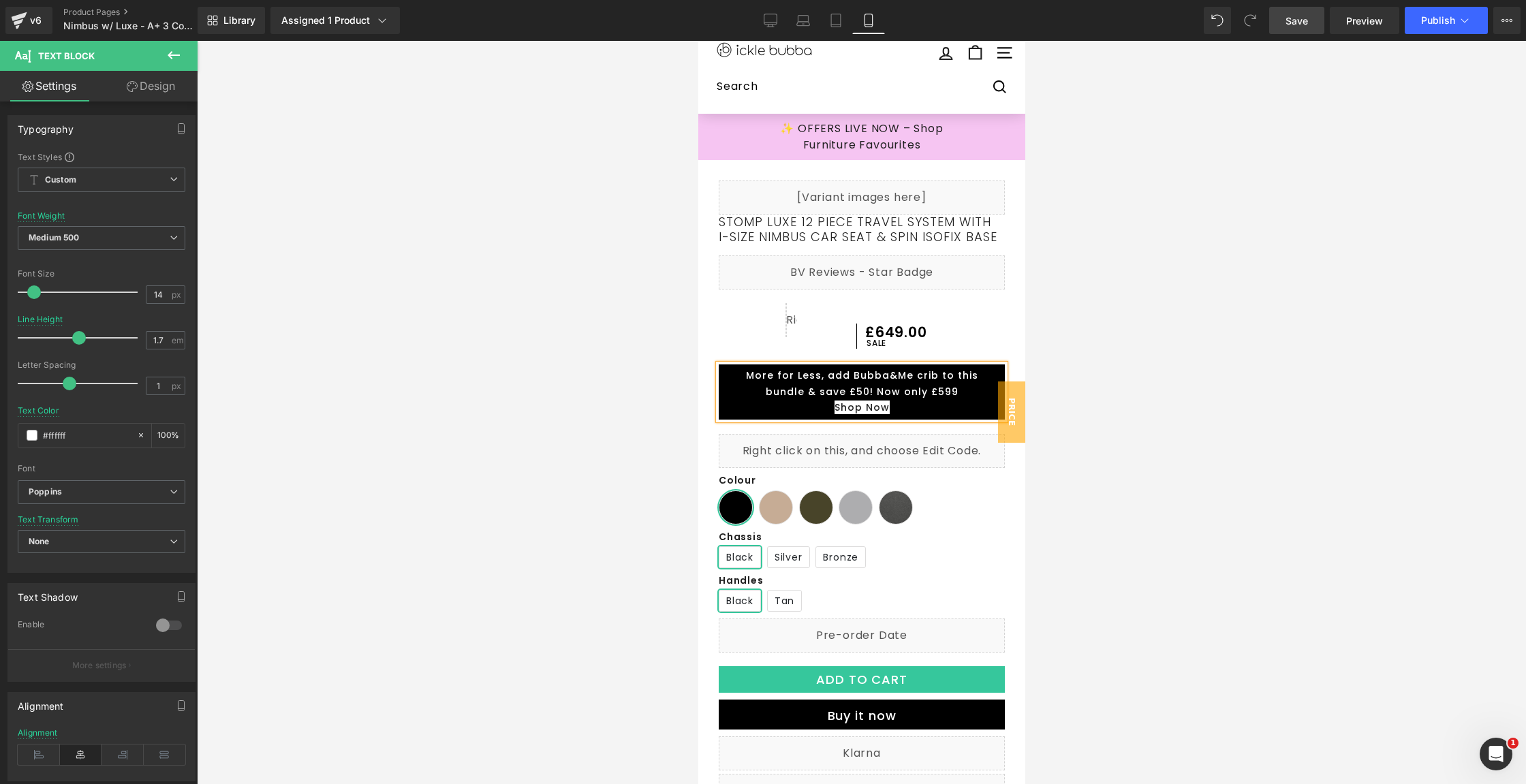
click at [1291, 11] on link "Save" at bounding box center [1297, 20] width 55 height 27
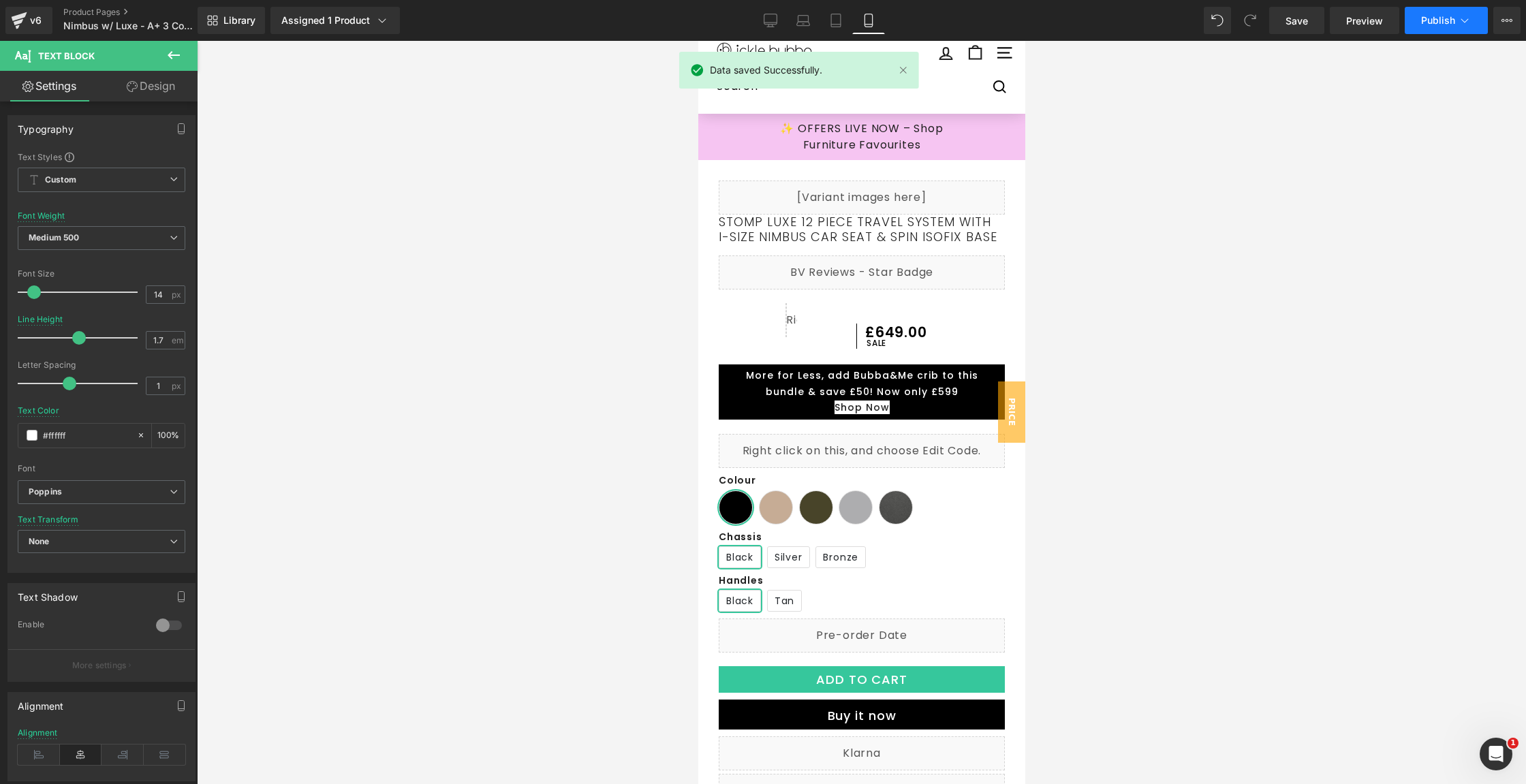
click at [1427, 18] on span "Publish" at bounding box center [1438, 20] width 34 height 11
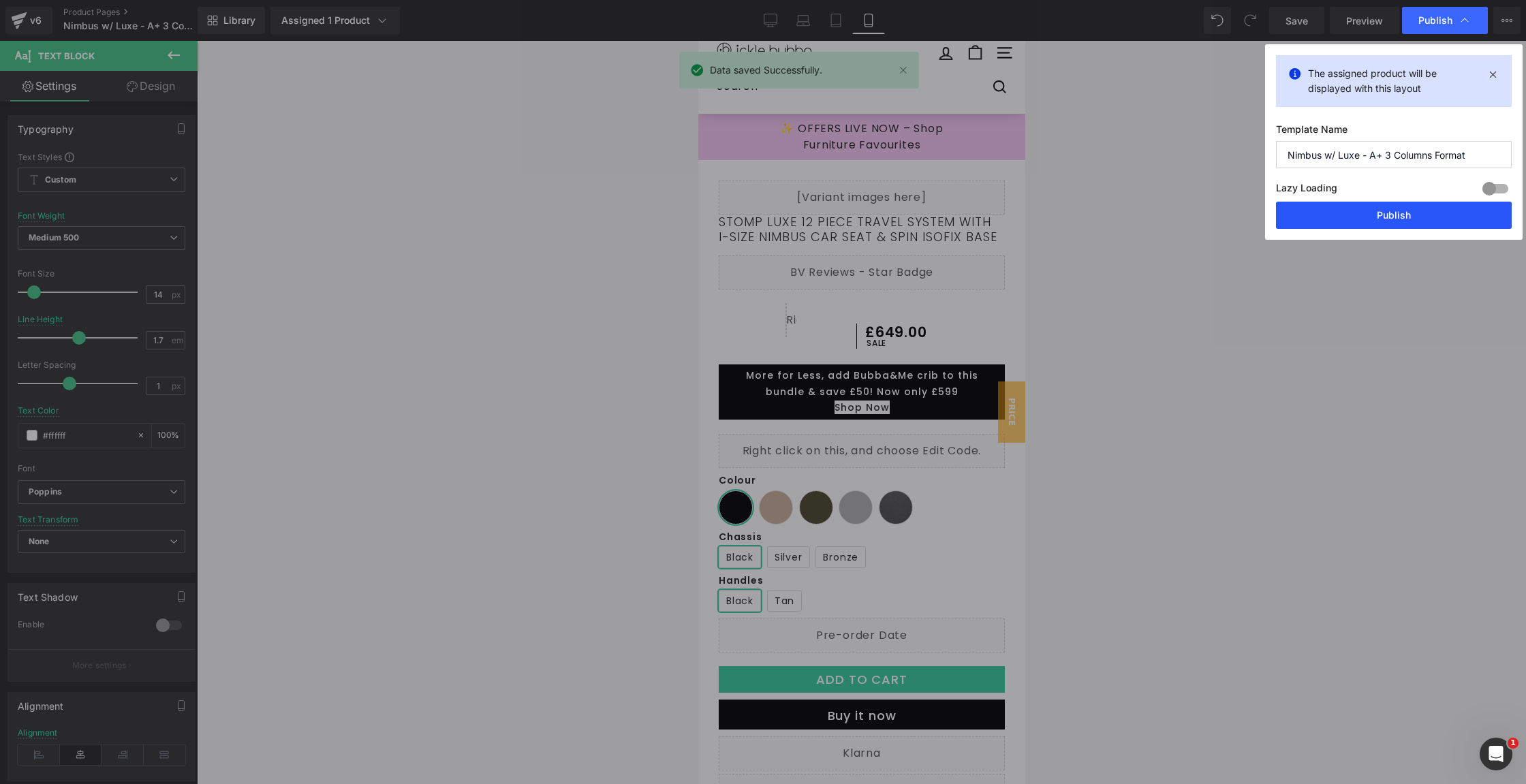
click at [1425, 205] on button "Publish" at bounding box center [1394, 215] width 235 height 27
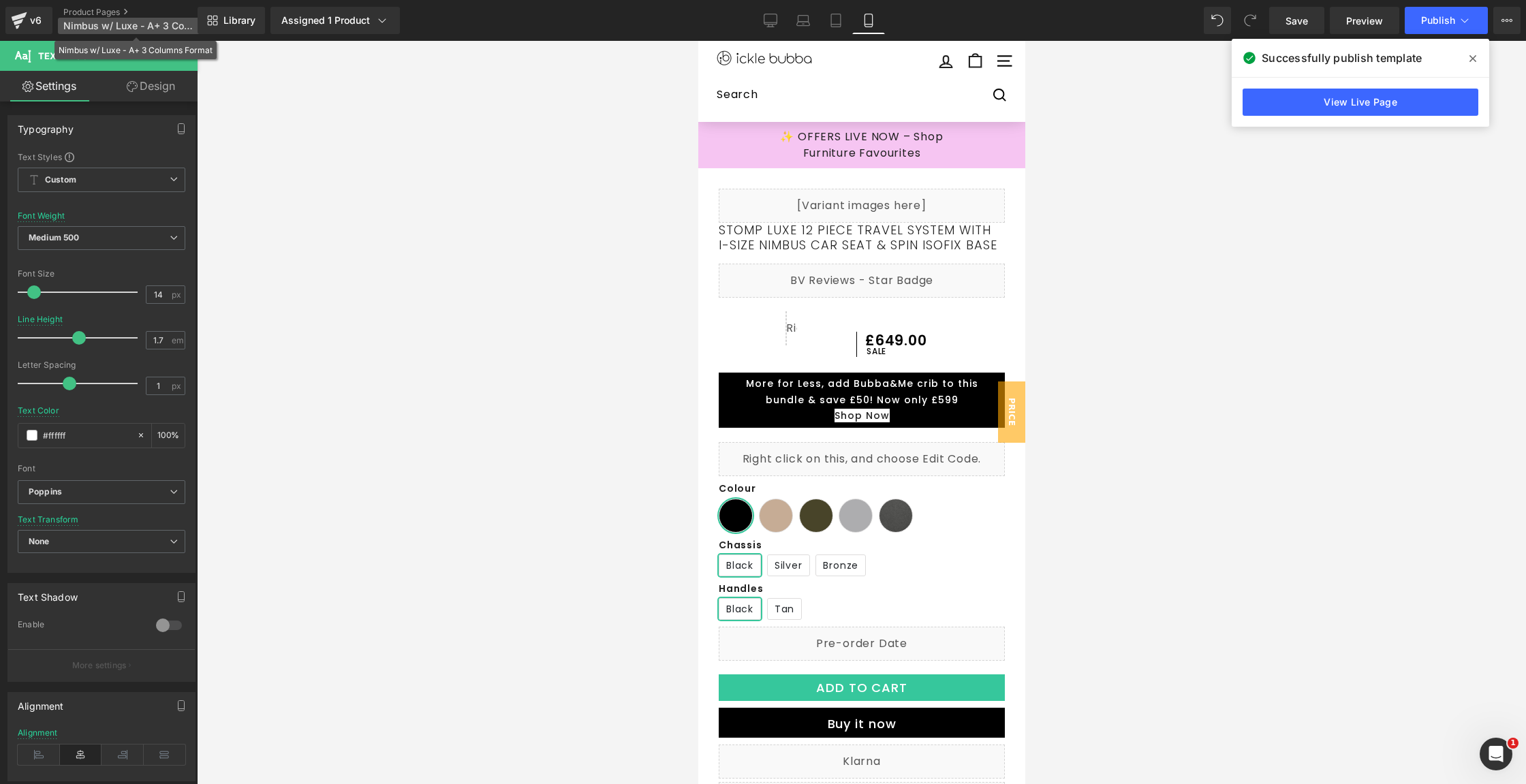
click at [105, 18] on p "Nimbus w/ Luxe - A+ 3 Columns Format" at bounding box center [136, 26] width 156 height 17
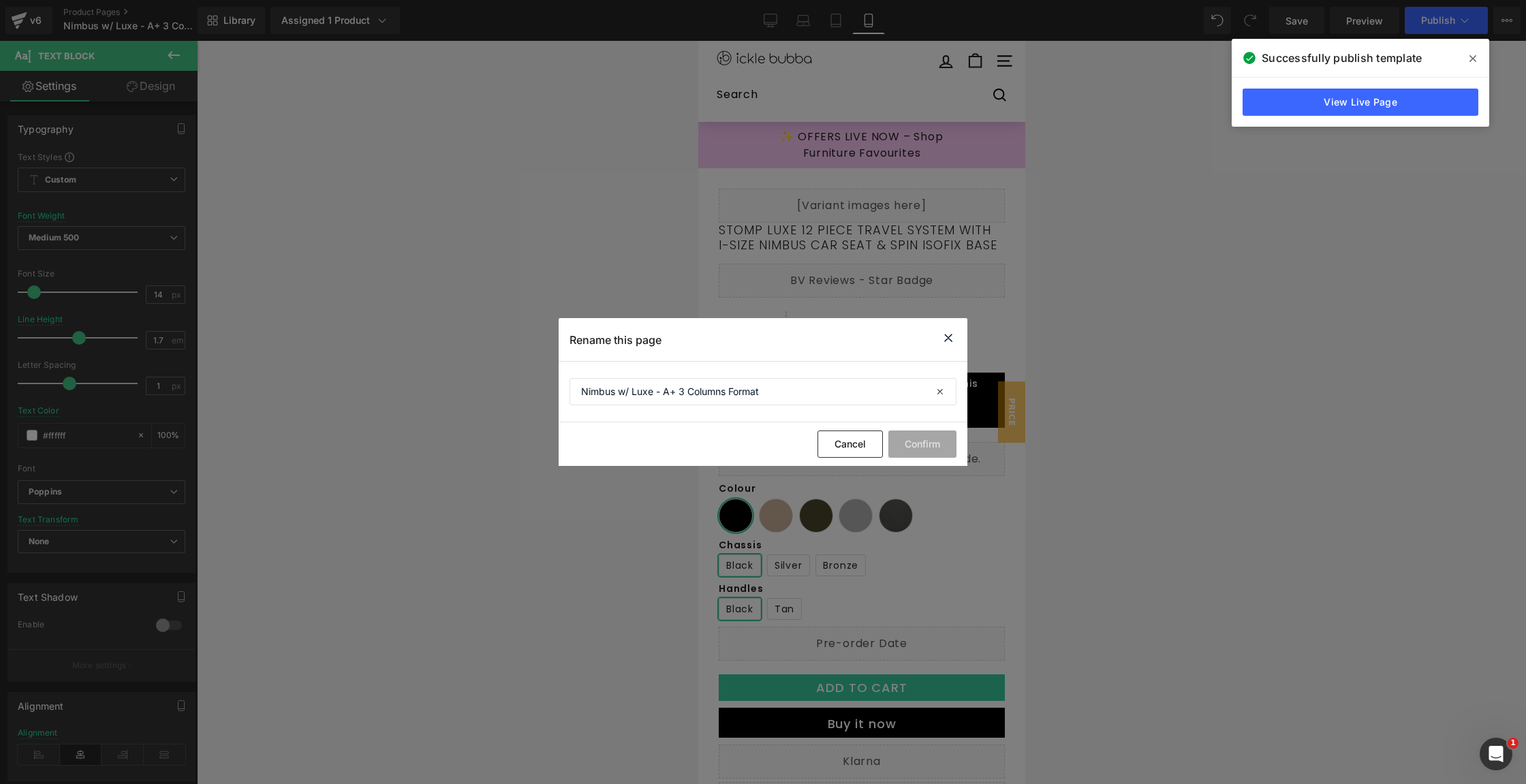
click at [954, 343] on icon at bounding box center [948, 338] width 17 height 17
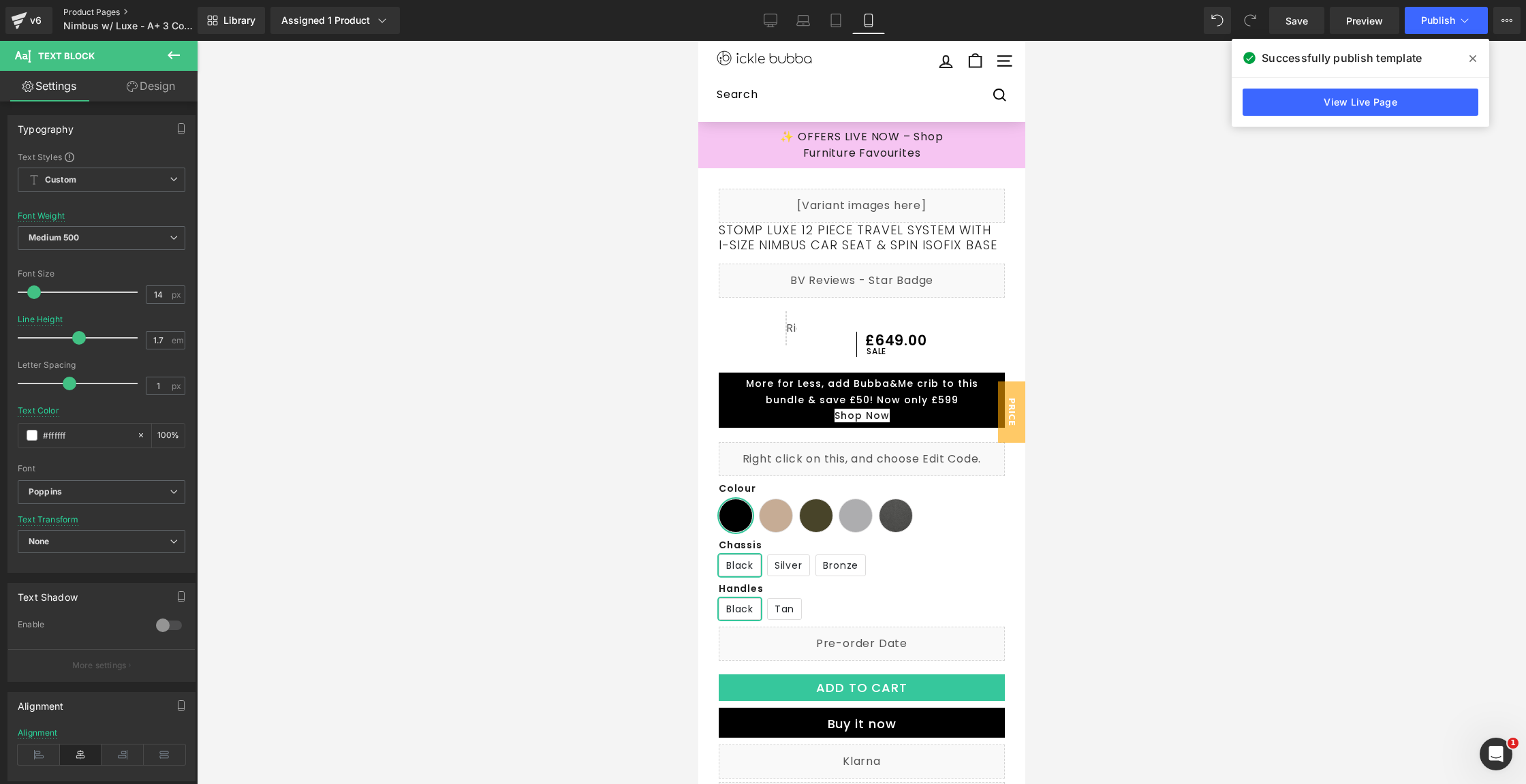
click at [117, 12] on link "Product Pages" at bounding box center [141, 12] width 156 height 11
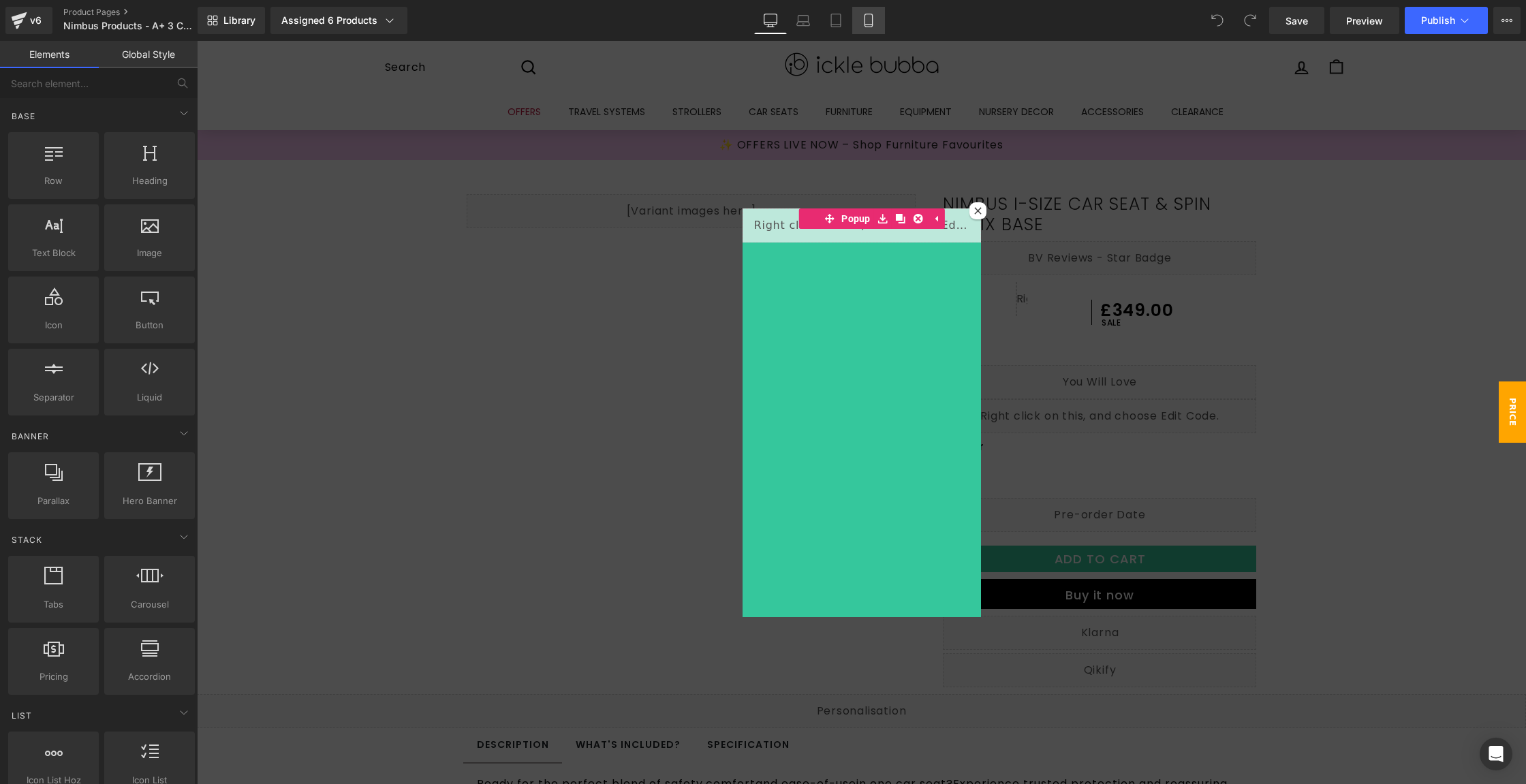
click at [875, 27] on link "Mobile" at bounding box center [868, 20] width 32 height 27
click at [872, 25] on icon at bounding box center [869, 20] width 14 height 14
click at [478, 222] on div at bounding box center [861, 412] width 1329 height 743
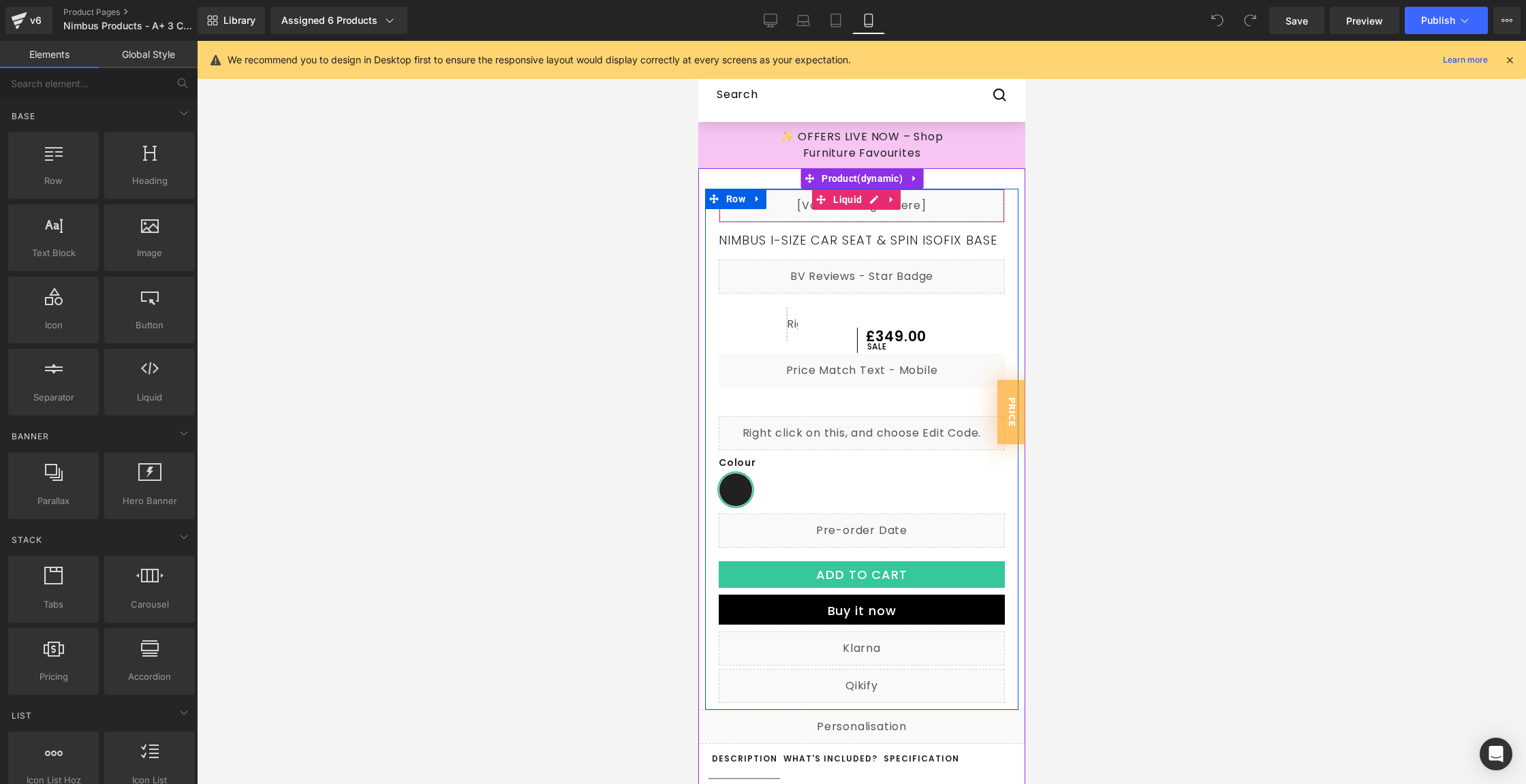
click at [978, 216] on div "Liquid" at bounding box center [861, 205] width 286 height 34
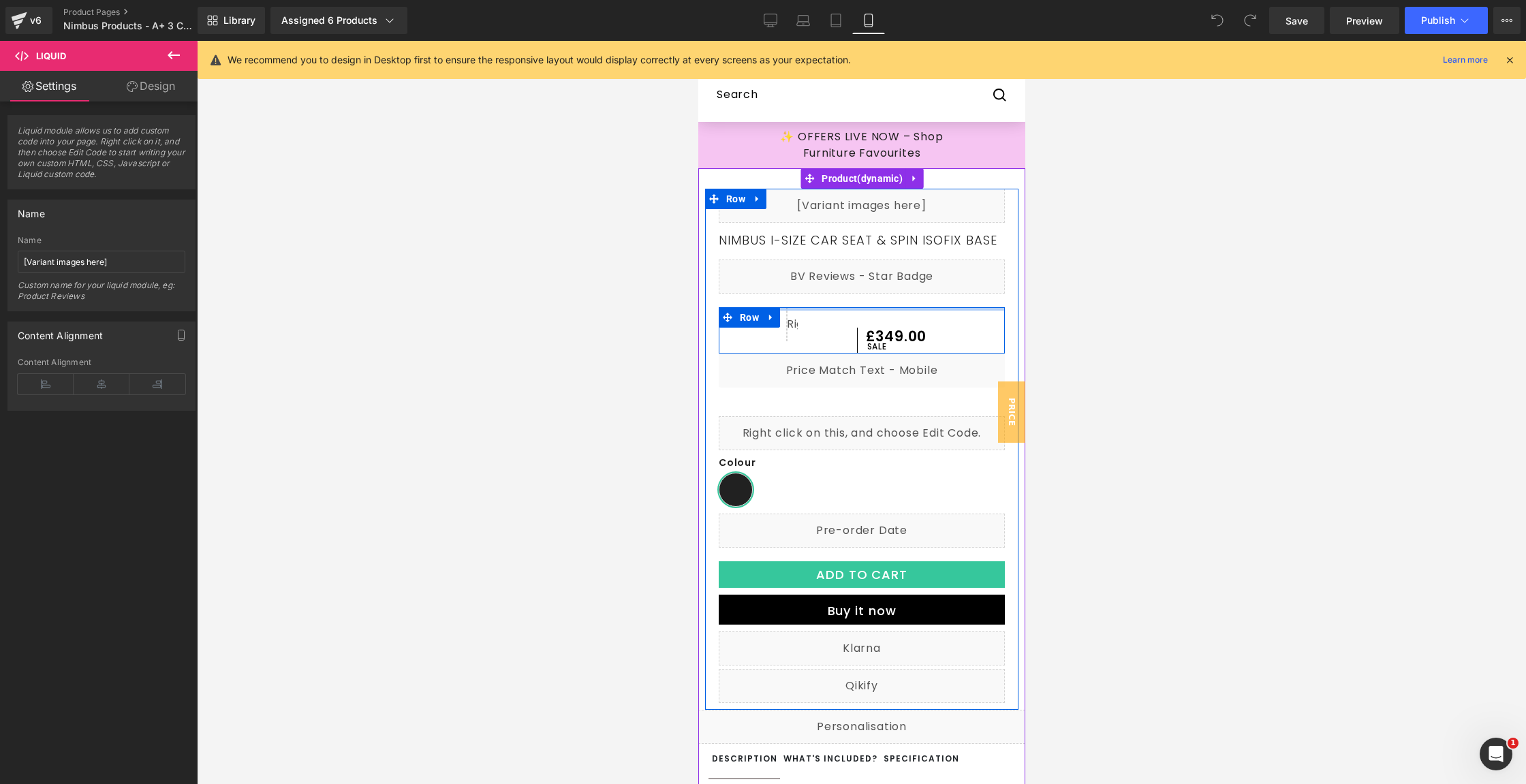
click at [854, 310] on div at bounding box center [861, 309] width 286 height 4
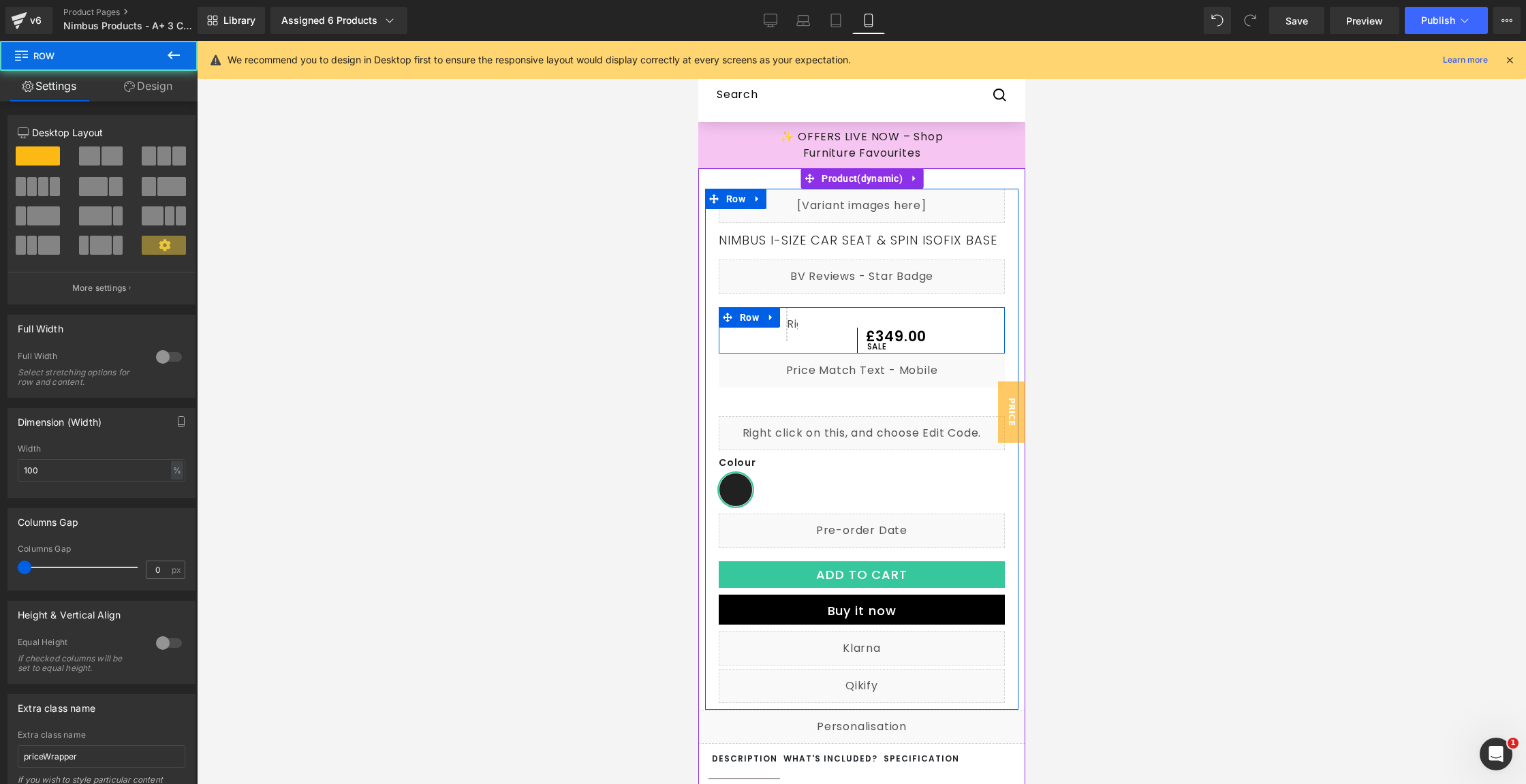
click at [857, 321] on div "Liquid £0 £349.00 (P) Price" at bounding box center [861, 331] width 286 height 47
click at [796, 338] on div "Liquid £0 £349.00 (P) Price" at bounding box center [861, 331] width 286 height 47
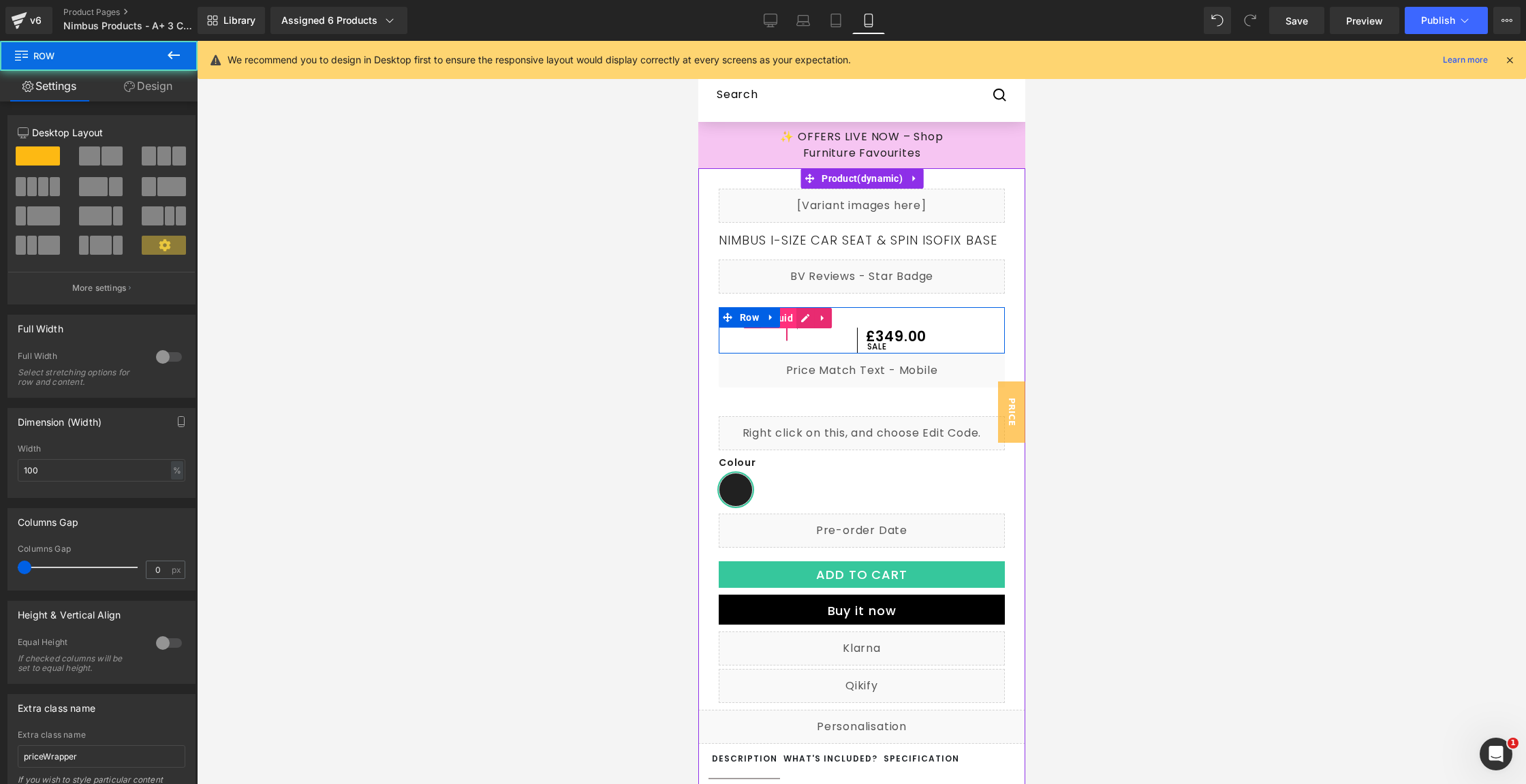
click at [786, 321] on span "Liquid" at bounding box center [778, 317] width 35 height 20
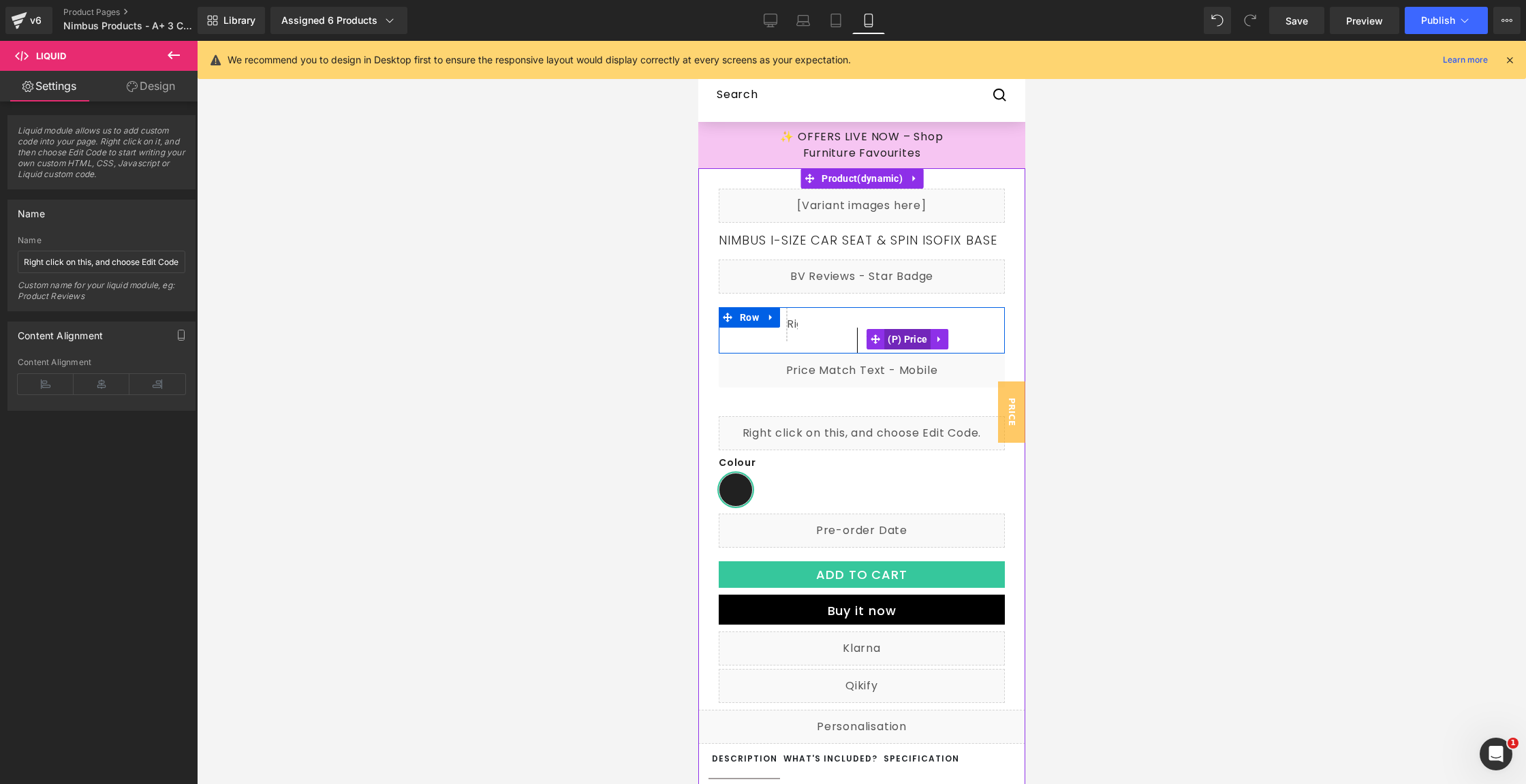
click at [909, 337] on span "(P) Price" at bounding box center [907, 339] width 47 height 20
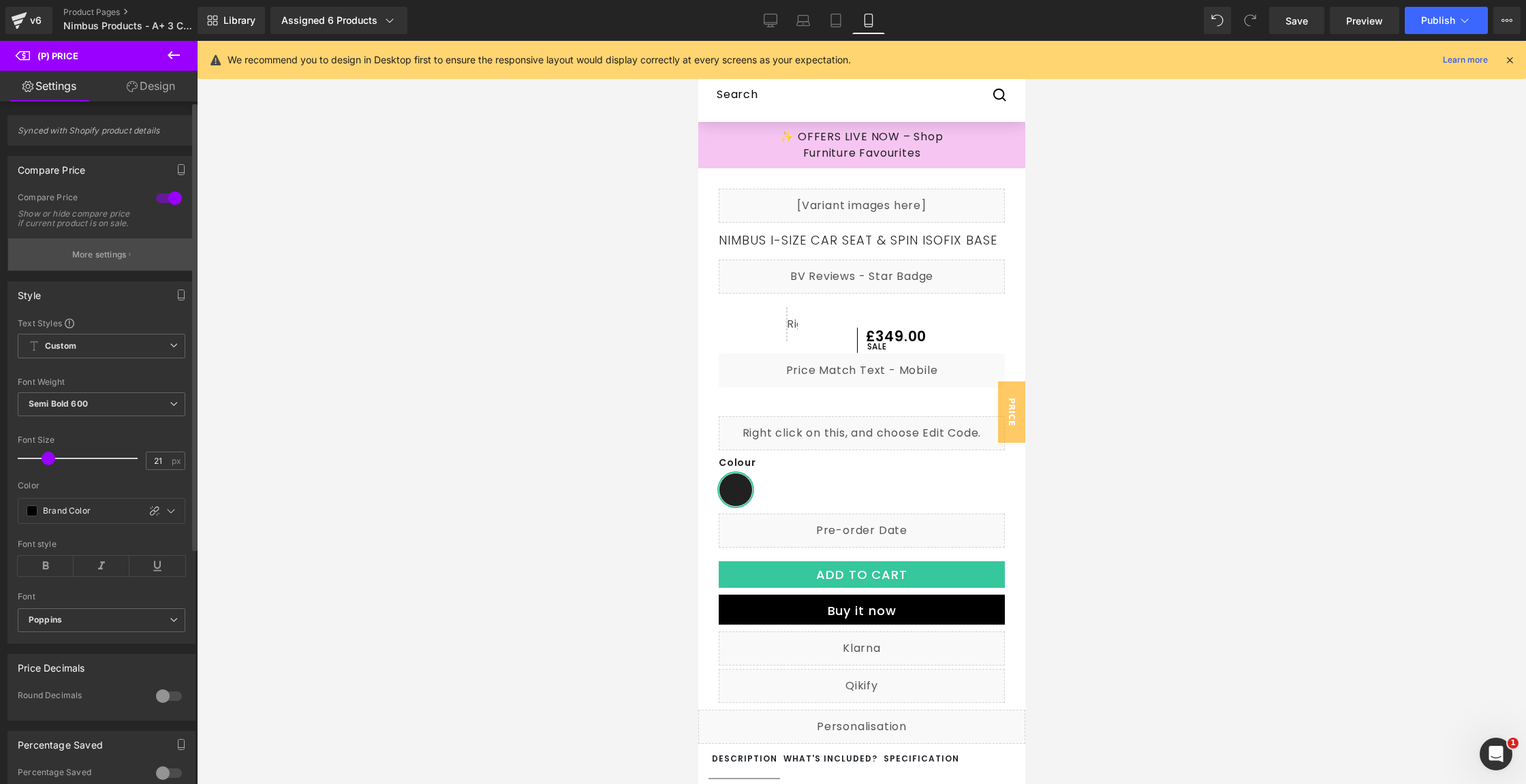
click at [126, 257] on button "More settings" at bounding box center [102, 254] width 187 height 32
